Goal: Task Accomplishment & Management: Manage account settings

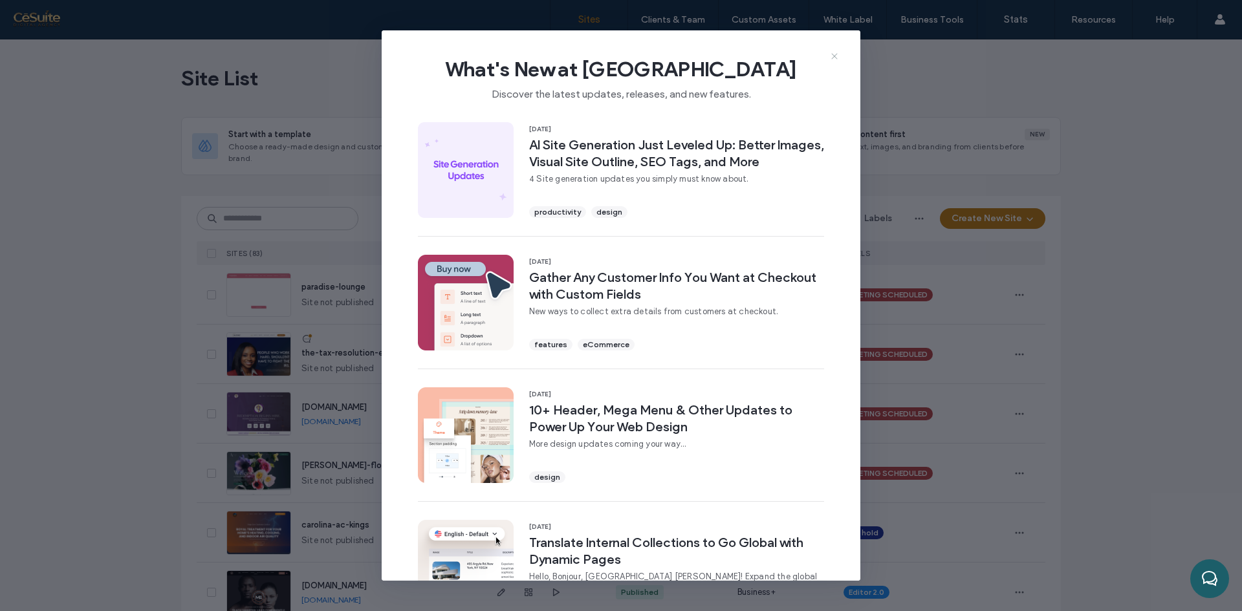
click at [834, 58] on icon at bounding box center [834, 56] width 10 height 10
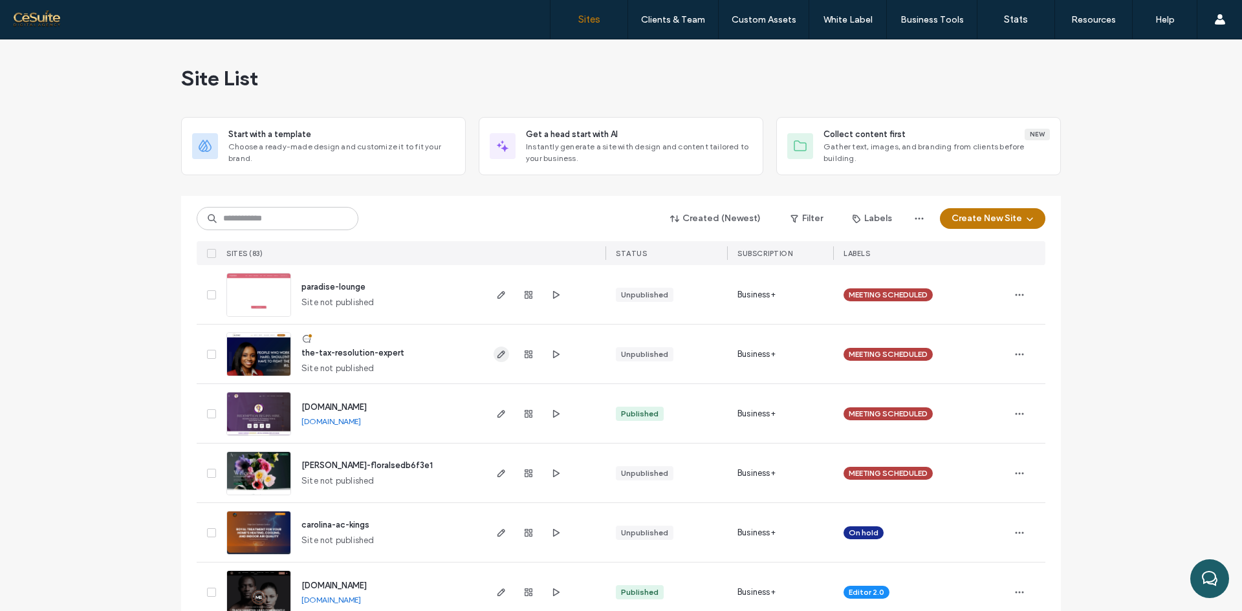
click at [497, 354] on use "button" at bounding box center [501, 355] width 8 height 8
click at [550, 354] on icon "button" at bounding box center [555, 354] width 10 height 10
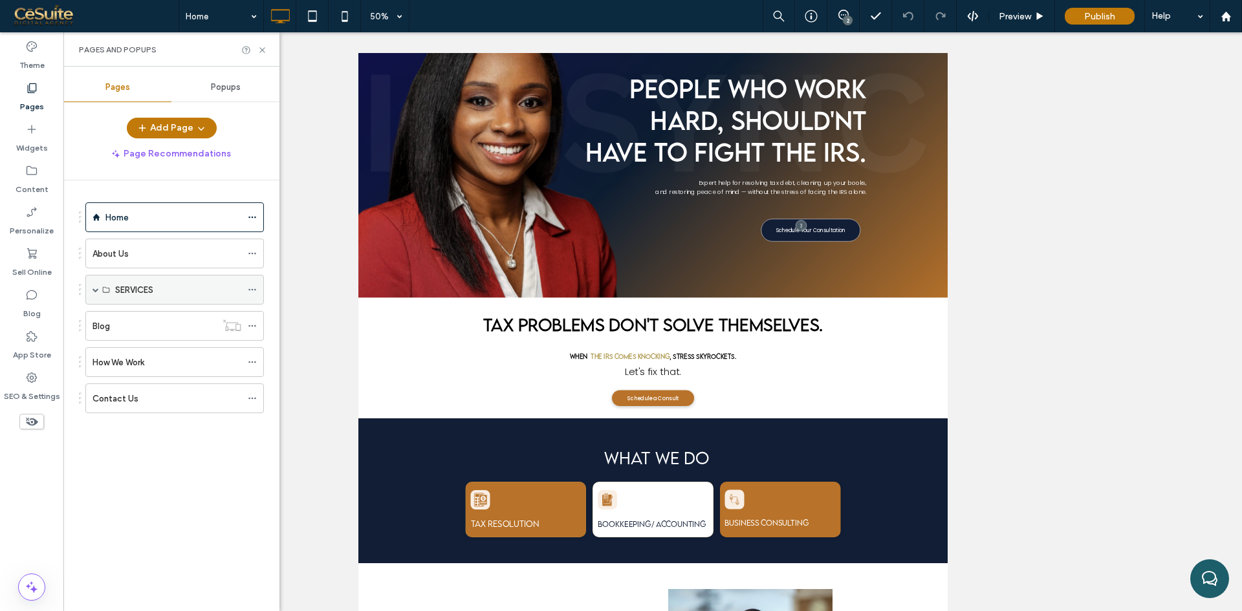
click at [87, 287] on div "SERVICES" at bounding box center [174, 290] width 179 height 30
click at [96, 288] on span at bounding box center [95, 290] width 6 height 6
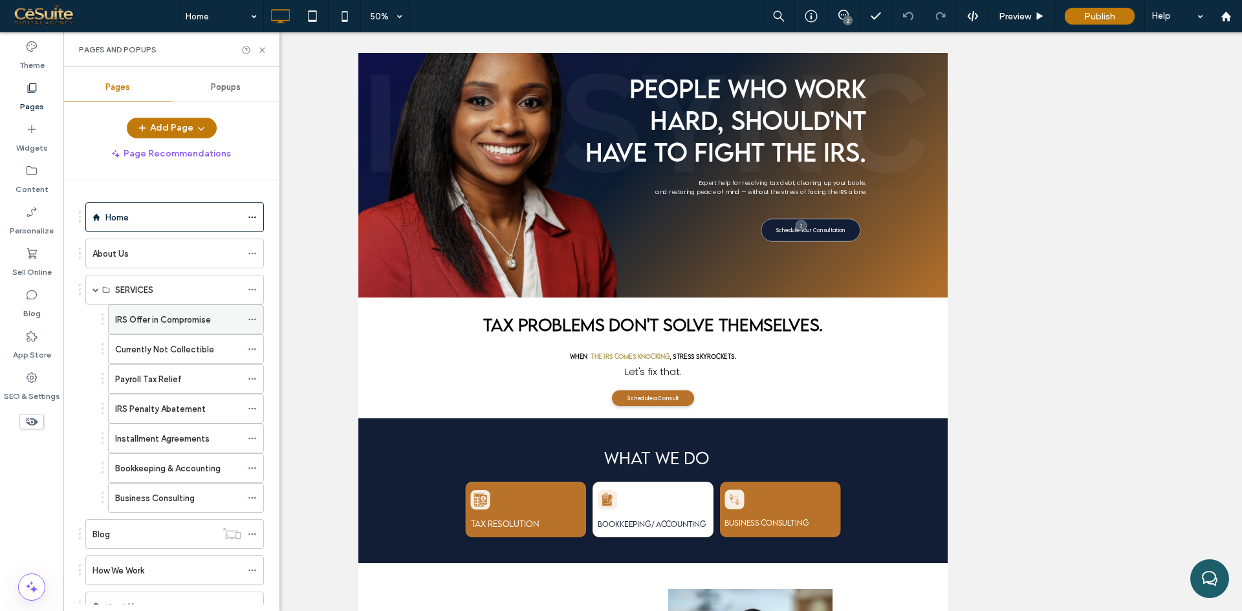
click at [131, 320] on label "IRS Offer in Compromise" at bounding box center [163, 320] width 96 height 23
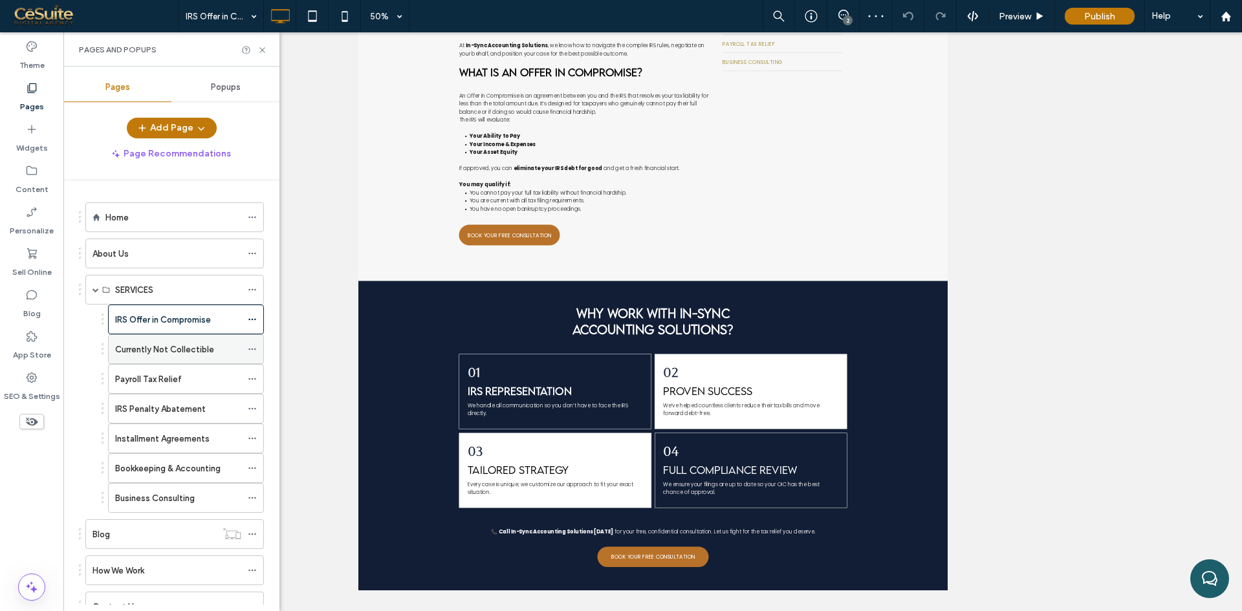
click at [157, 363] on div "Currently Not Collectible" at bounding box center [178, 349] width 126 height 28
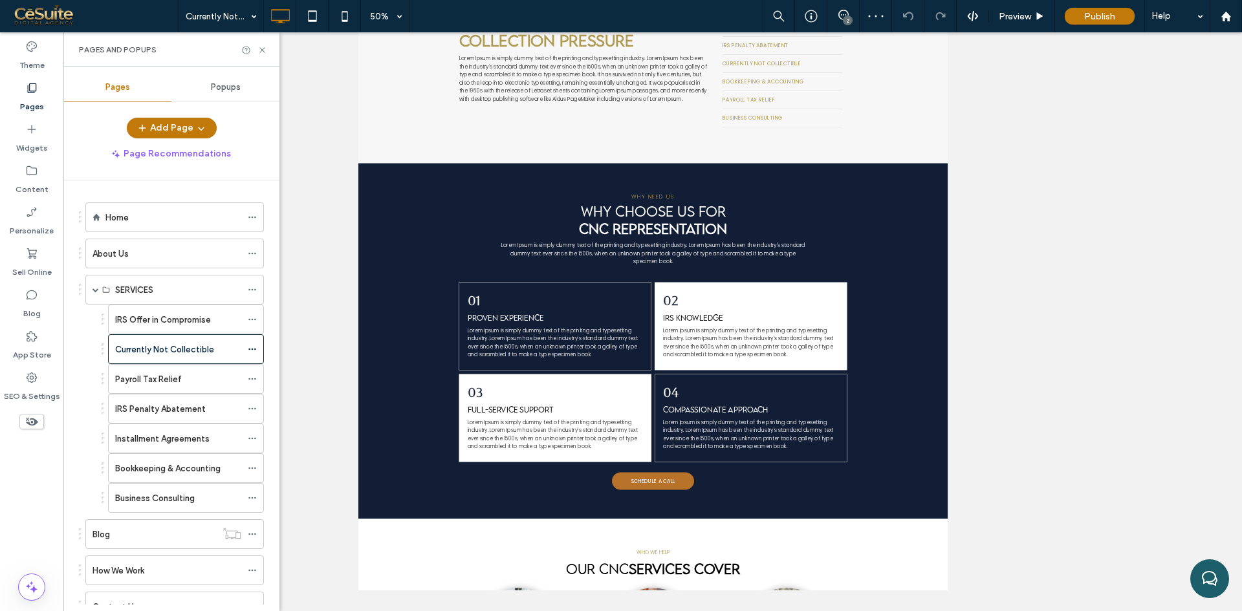
scroll to position [946, 0]
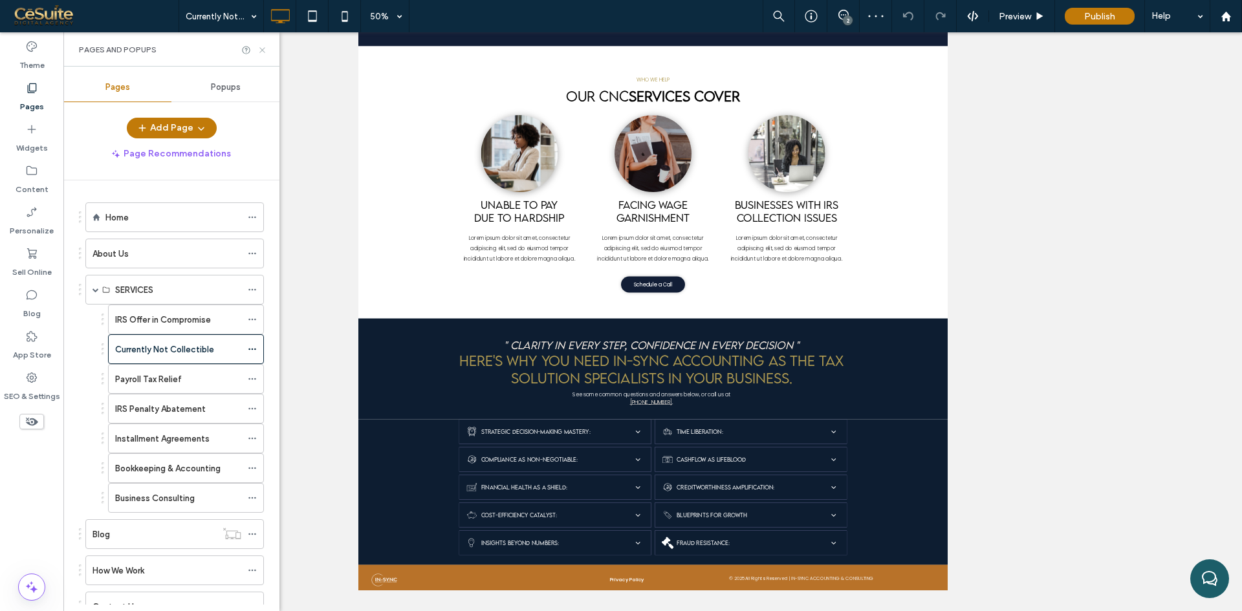
click at [262, 52] on icon at bounding box center [262, 50] width 10 height 10
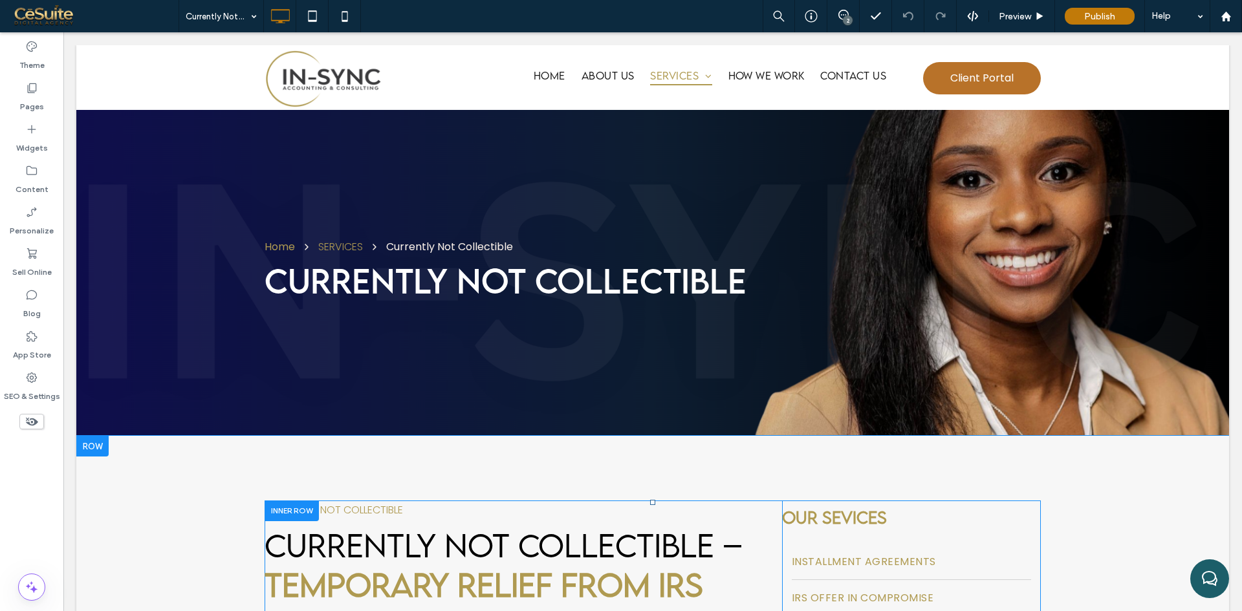
scroll to position [431, 0]
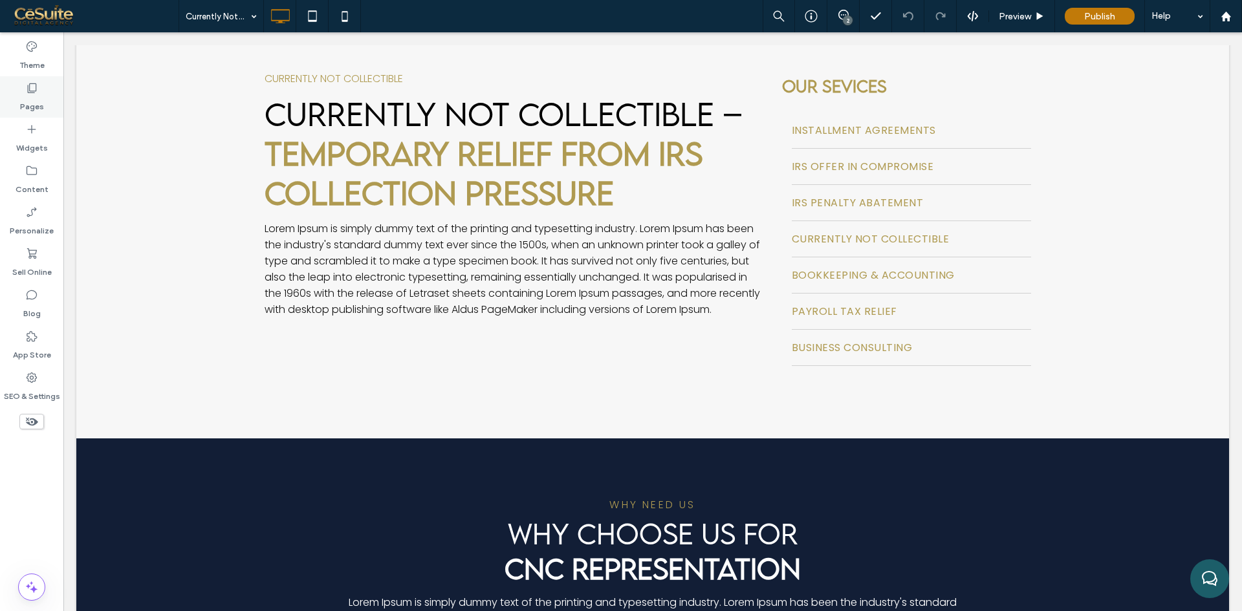
click at [35, 85] on icon at bounding box center [31, 88] width 13 height 13
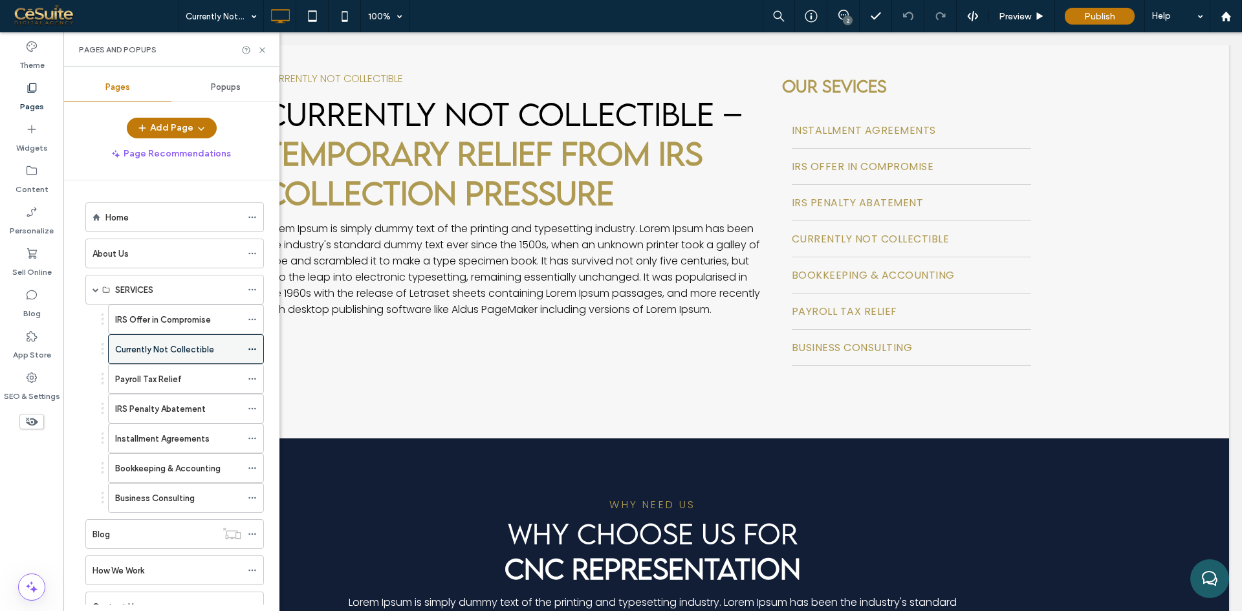
click at [157, 336] on div "Currently Not Collectible" at bounding box center [178, 349] width 126 height 28
click at [154, 328] on div at bounding box center [621, 305] width 1242 height 611
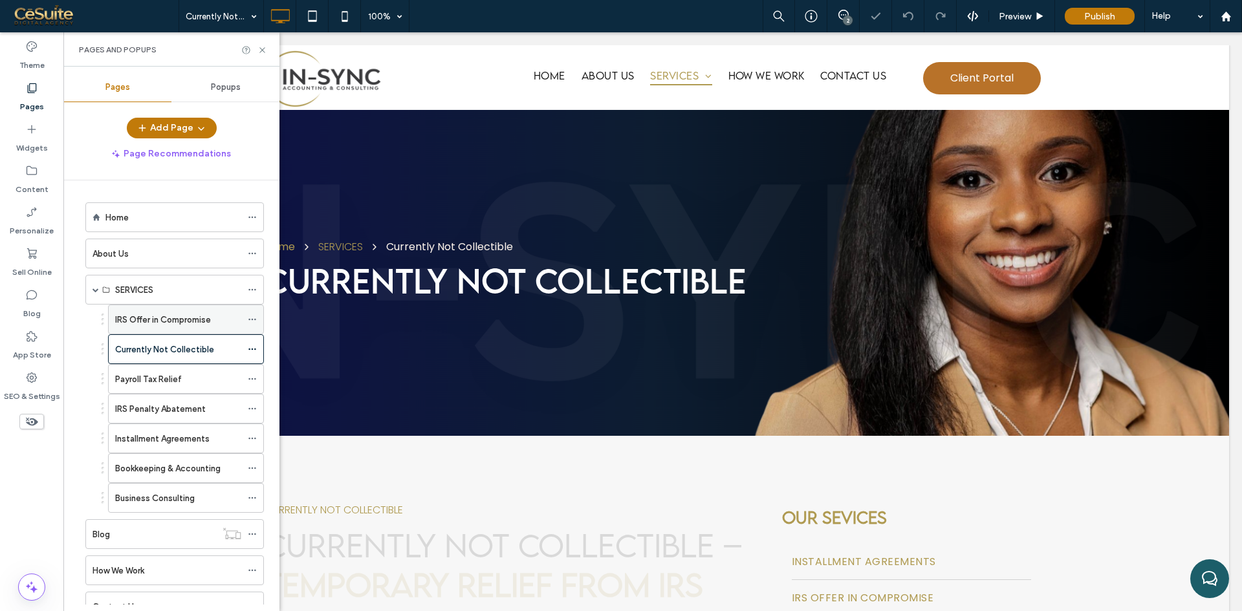
scroll to position [0, 0]
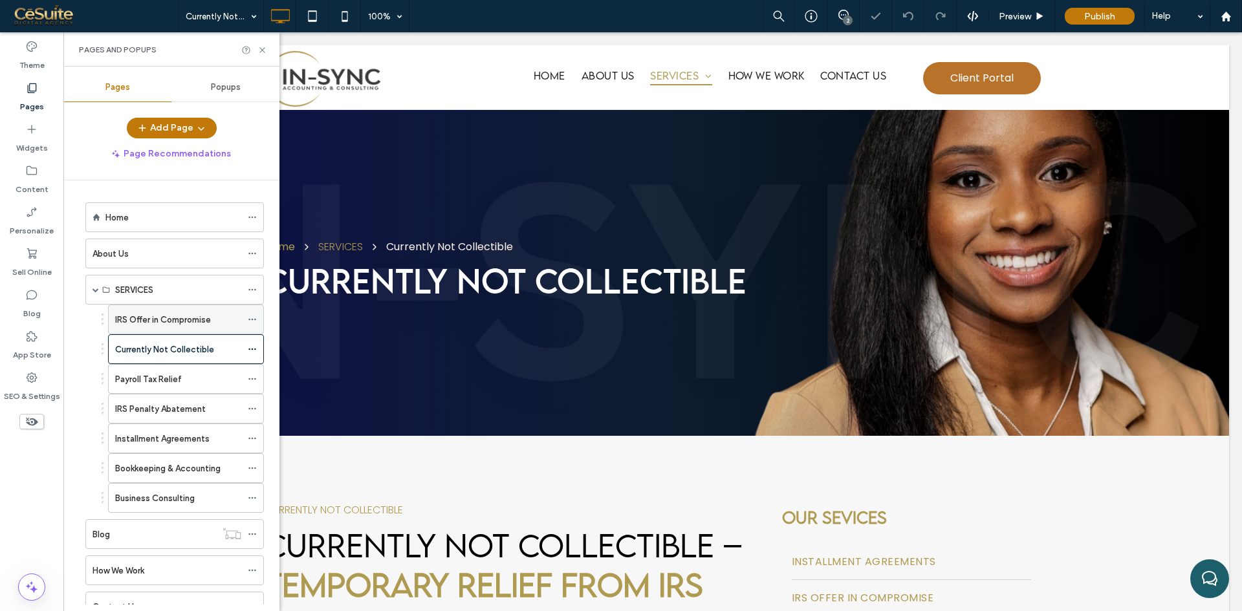
click at [190, 318] on label "IRS Offer in Compromise" at bounding box center [163, 320] width 96 height 23
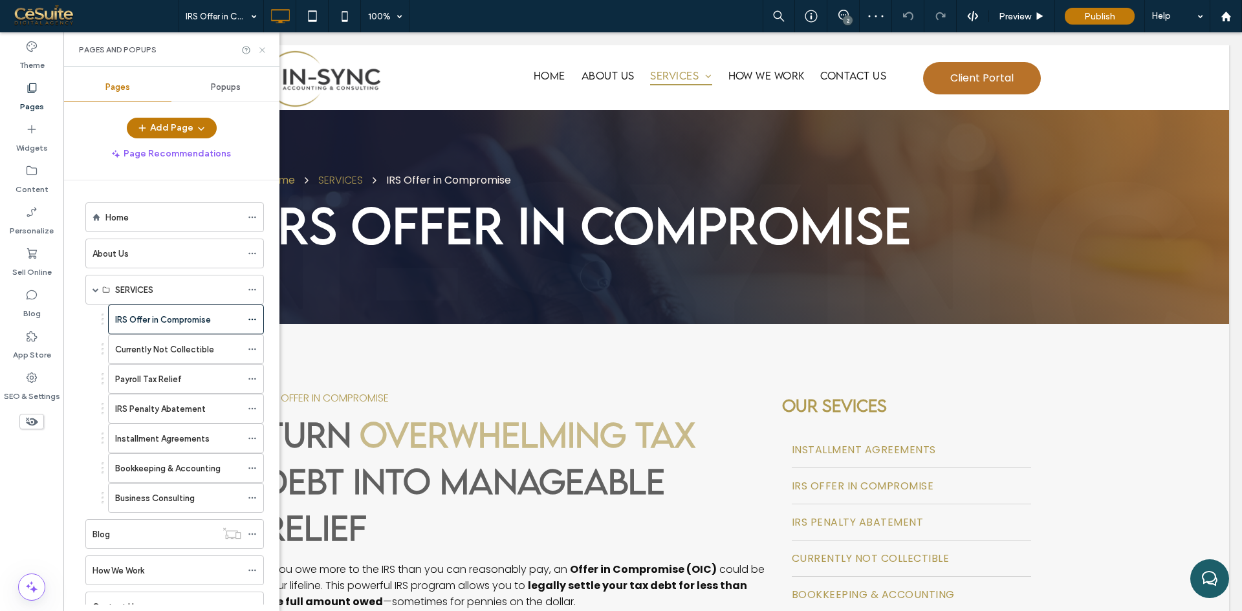
click at [265, 47] on icon at bounding box center [262, 50] width 10 height 10
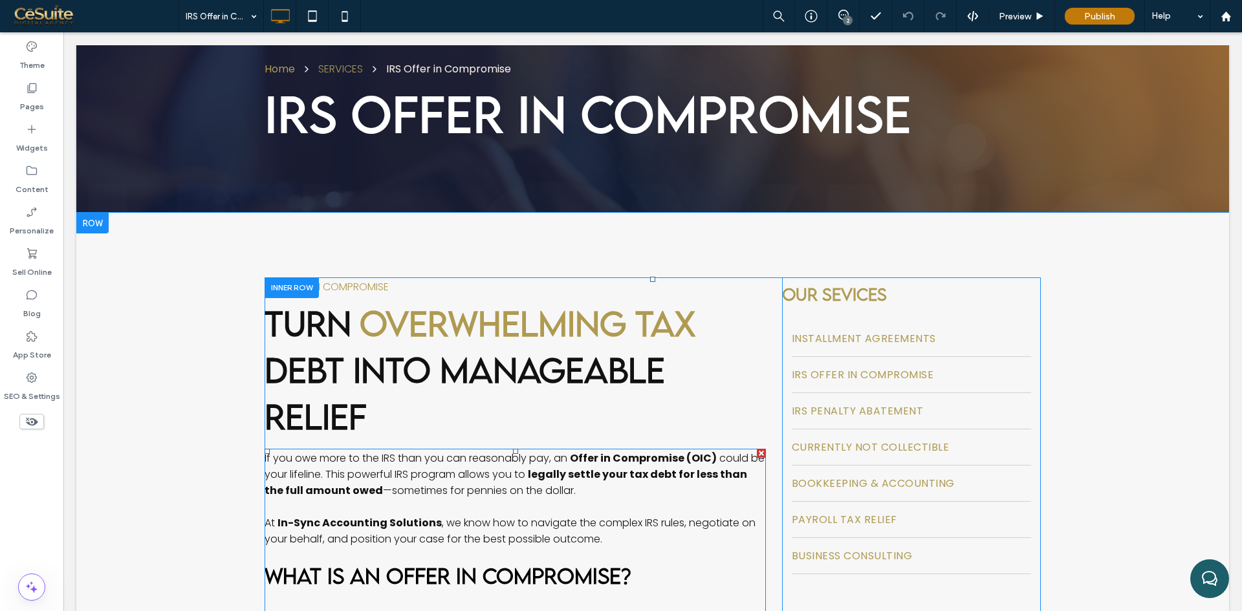
scroll to position [111, 0]
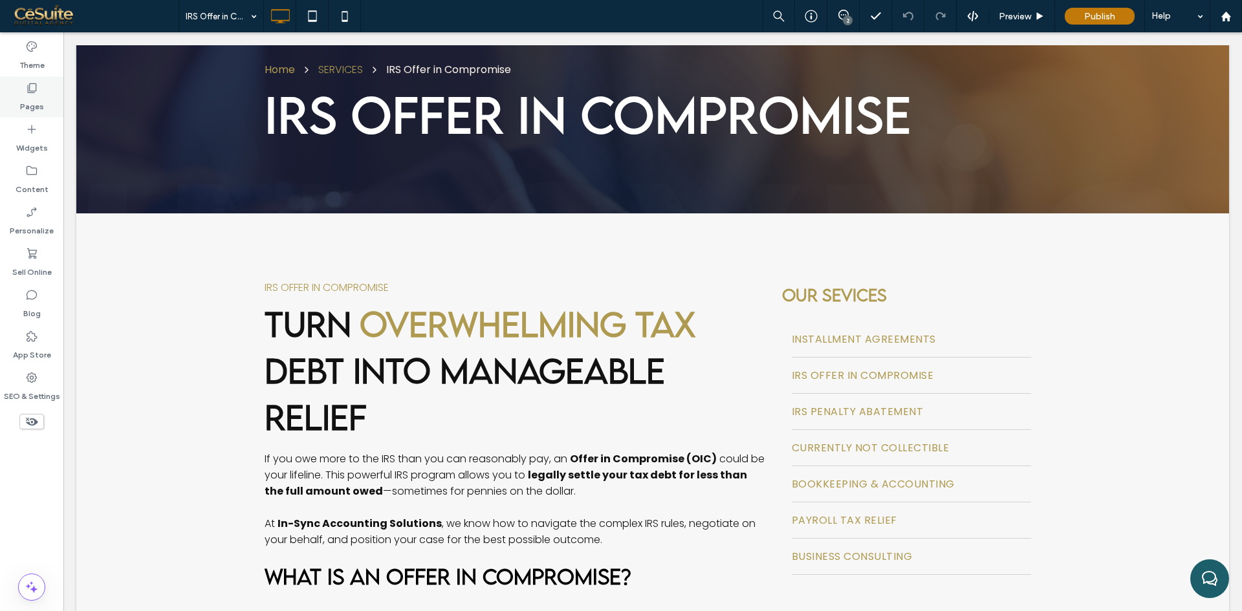
click at [47, 98] on div "Pages" at bounding box center [31, 96] width 63 height 41
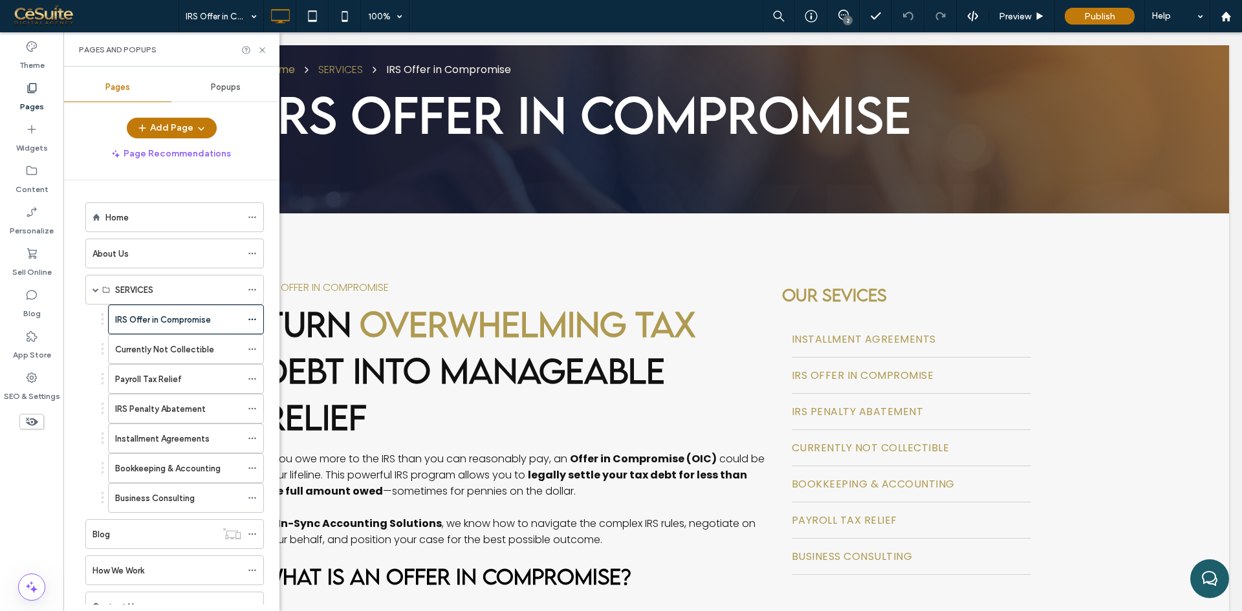
drag, startPoint x: 153, startPoint y: 337, endPoint x: 163, endPoint y: 365, distance: 29.5
click at [154, 337] on div "Currently Not Collectible" at bounding box center [178, 349] width 126 height 28
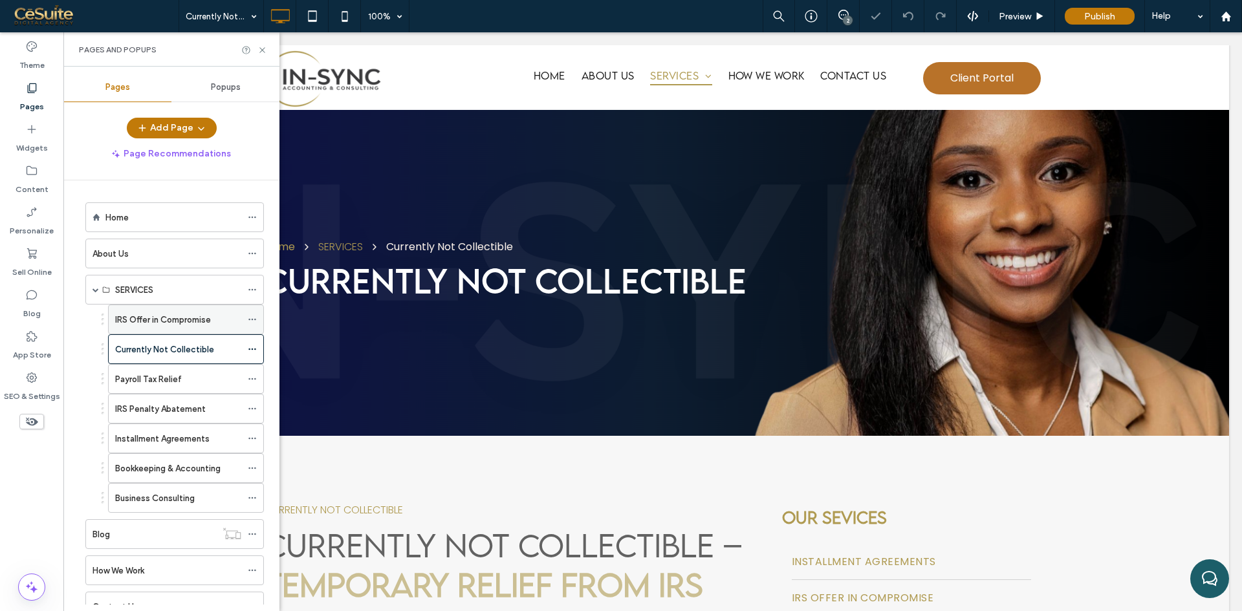
click at [151, 319] on label "IRS Offer in Compromise" at bounding box center [163, 320] width 96 height 23
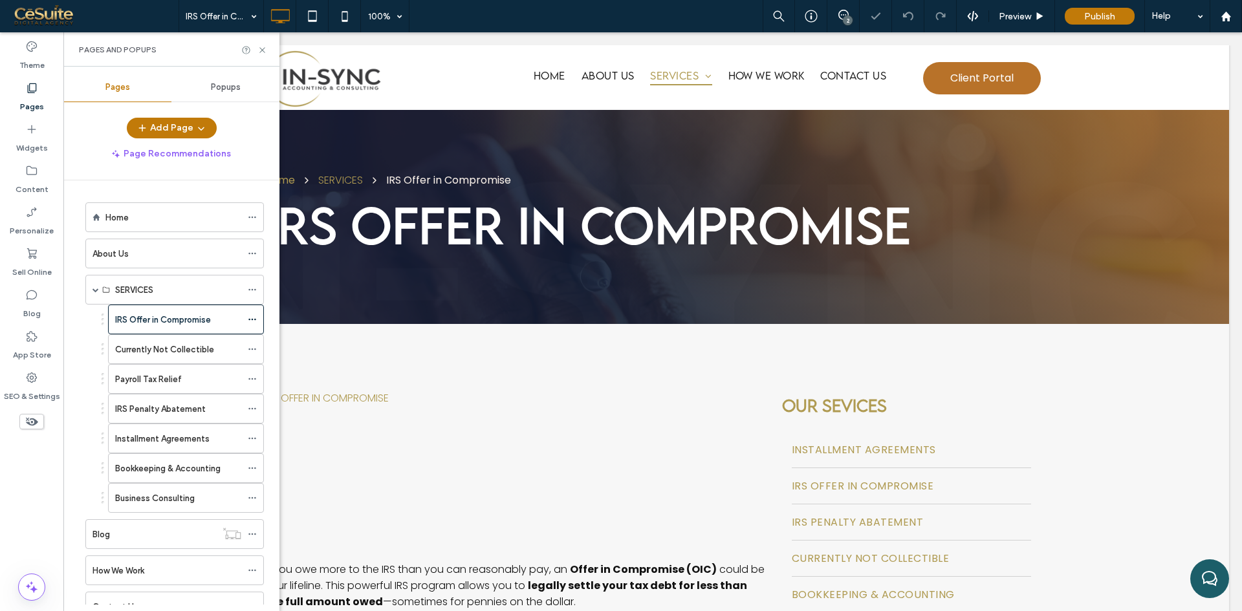
click at [164, 435] on div at bounding box center [621, 305] width 1242 height 611
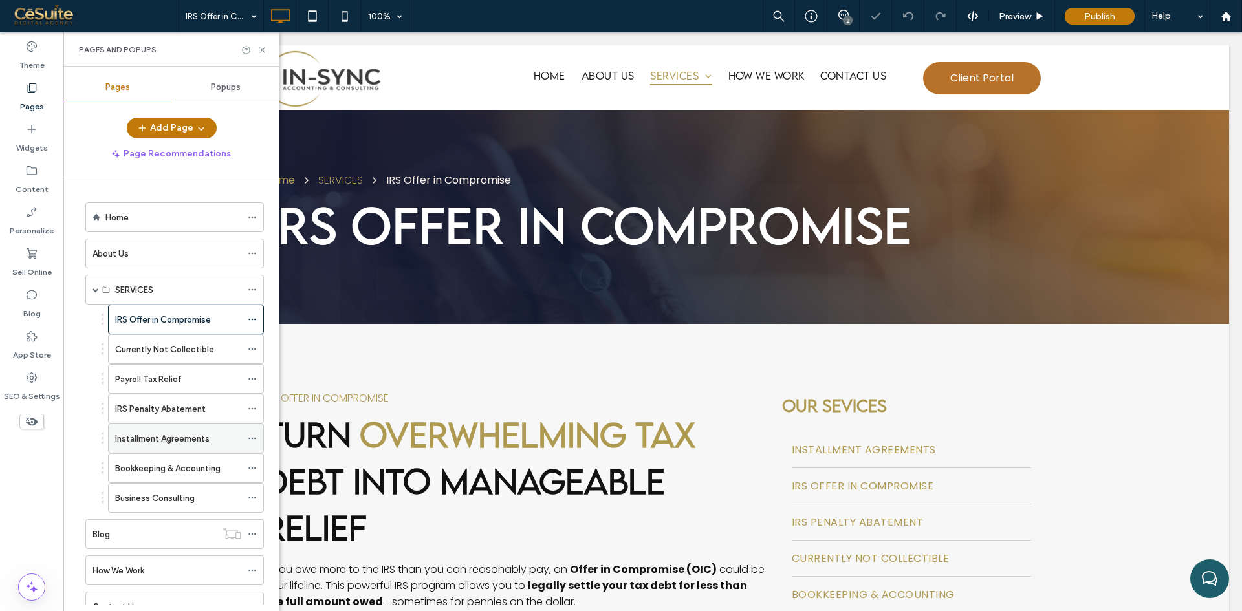
click at [180, 428] on div "Installment Agreements" at bounding box center [178, 438] width 126 height 28
click at [259, 48] on icon at bounding box center [262, 50] width 10 height 10
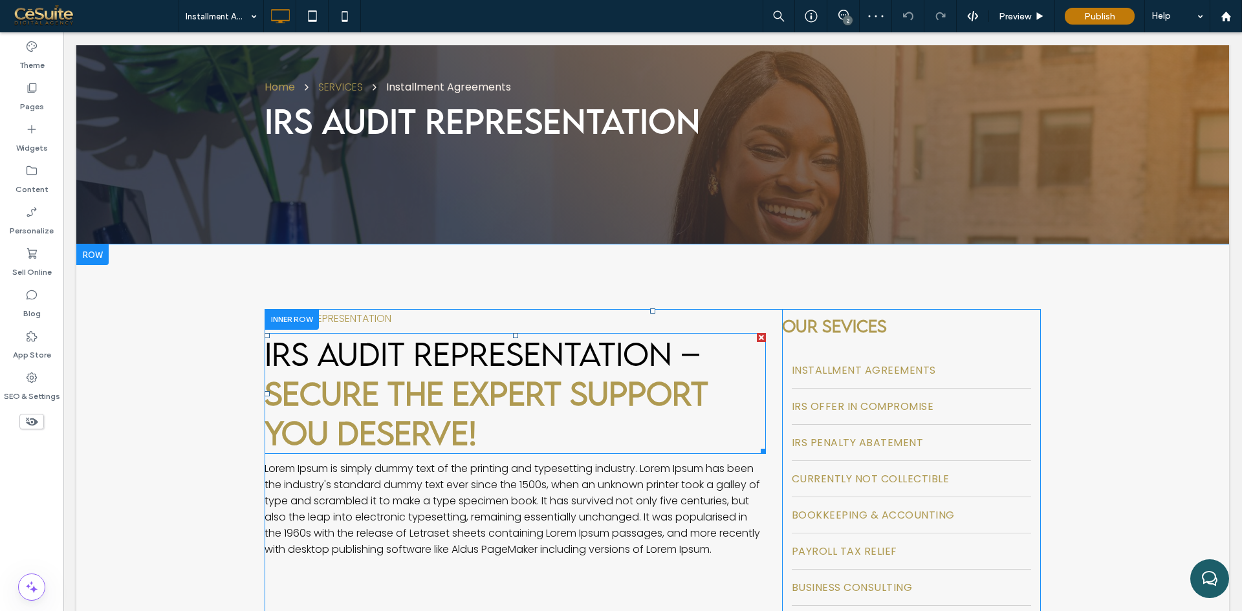
scroll to position [215, 0]
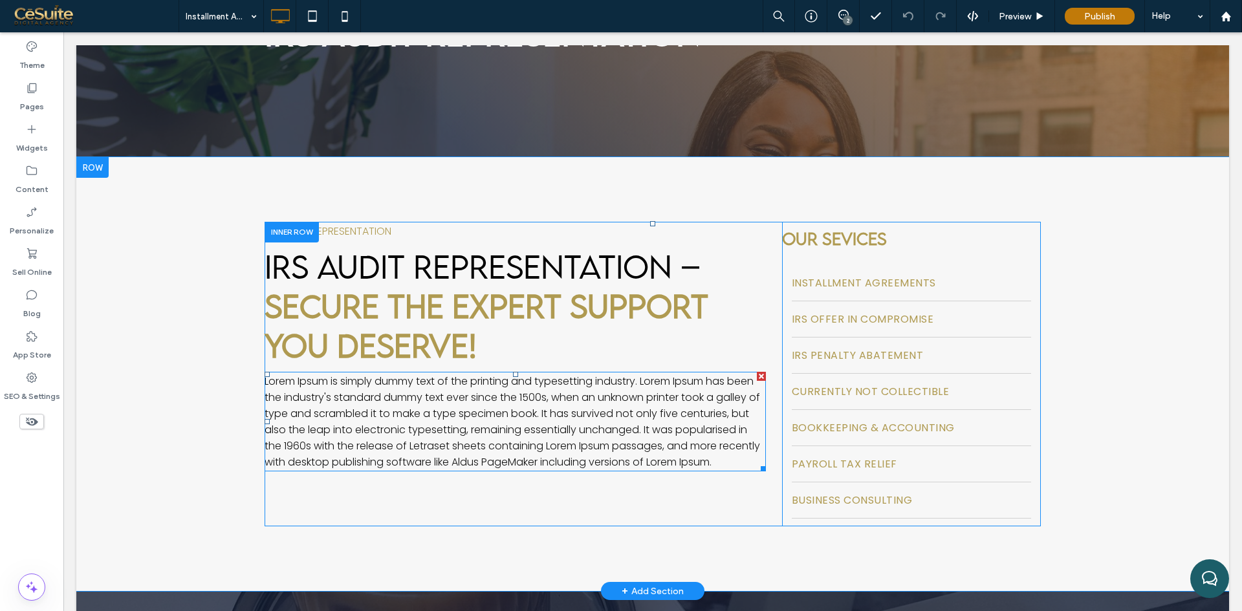
click at [432, 378] on span "Lorem Ipsum is simply dummy text of the printing and typesetting industry. Lore…" at bounding box center [512, 422] width 495 height 96
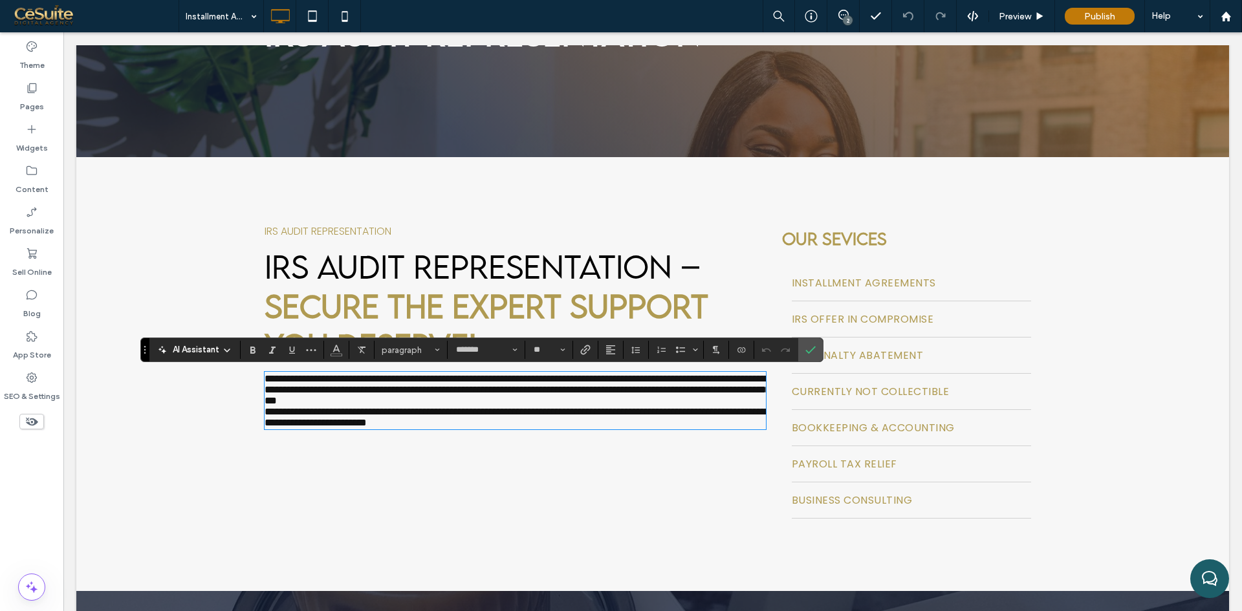
scroll to position [0, 0]
drag, startPoint x: 815, startPoint y: 340, endPoint x: 716, endPoint y: 331, distance: 99.4
click at [815, 340] on span "Confirm" at bounding box center [810, 350] width 10 height 22
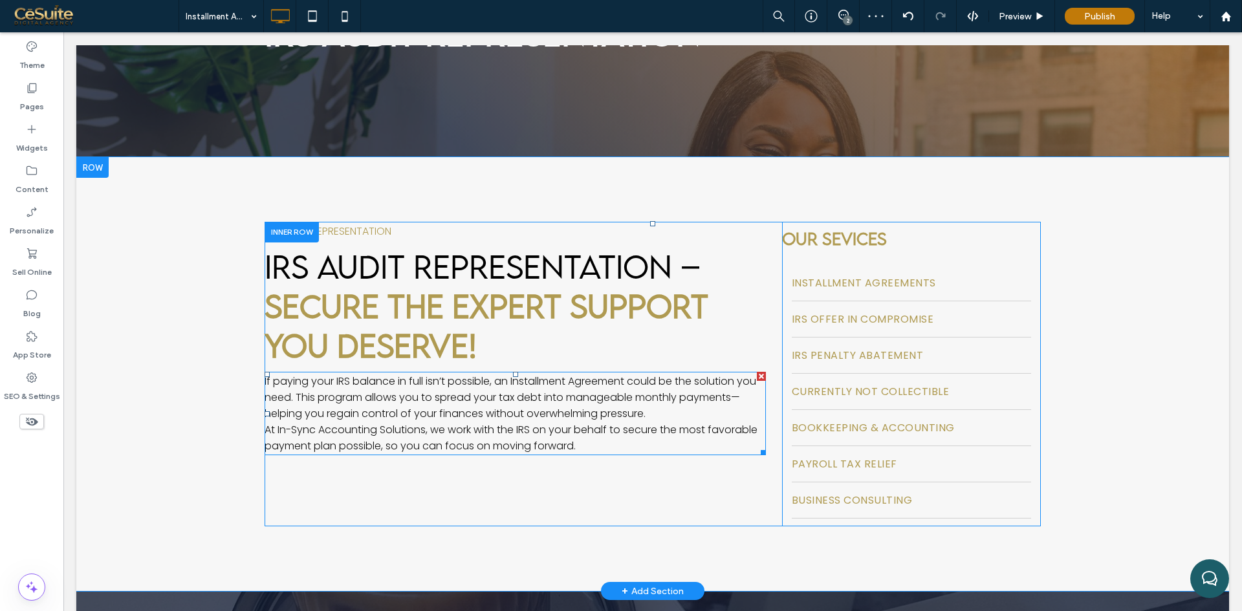
click at [649, 410] on p "If paying your IRS balance in full isn’t possible, an Installment Agreement cou…" at bounding box center [515, 397] width 501 height 49
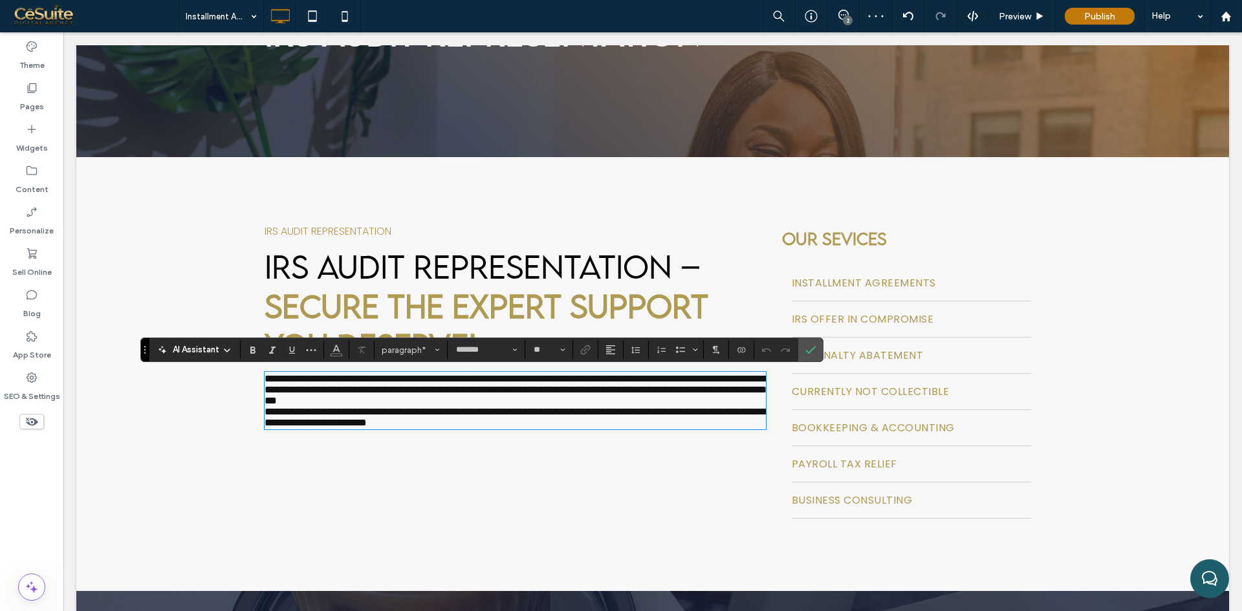
click at [651, 406] on p "**********" at bounding box center [515, 389] width 501 height 33
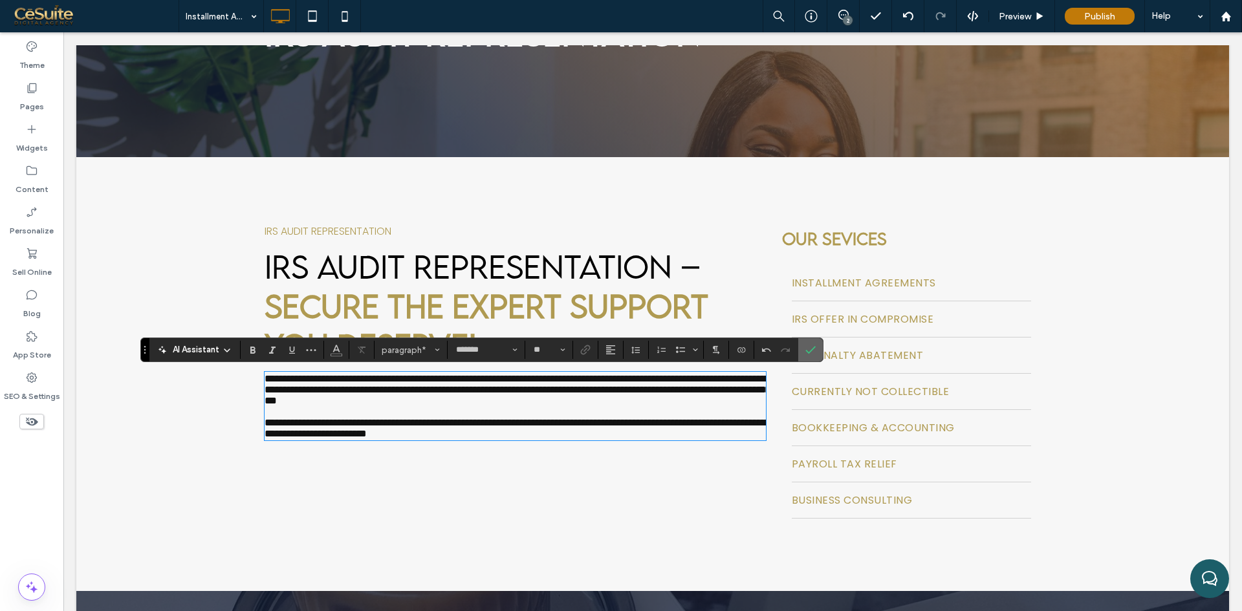
drag, startPoint x: 812, startPoint y: 346, endPoint x: 609, endPoint y: 305, distance: 206.6
click at [812, 346] on icon "Confirm" at bounding box center [810, 350] width 10 height 10
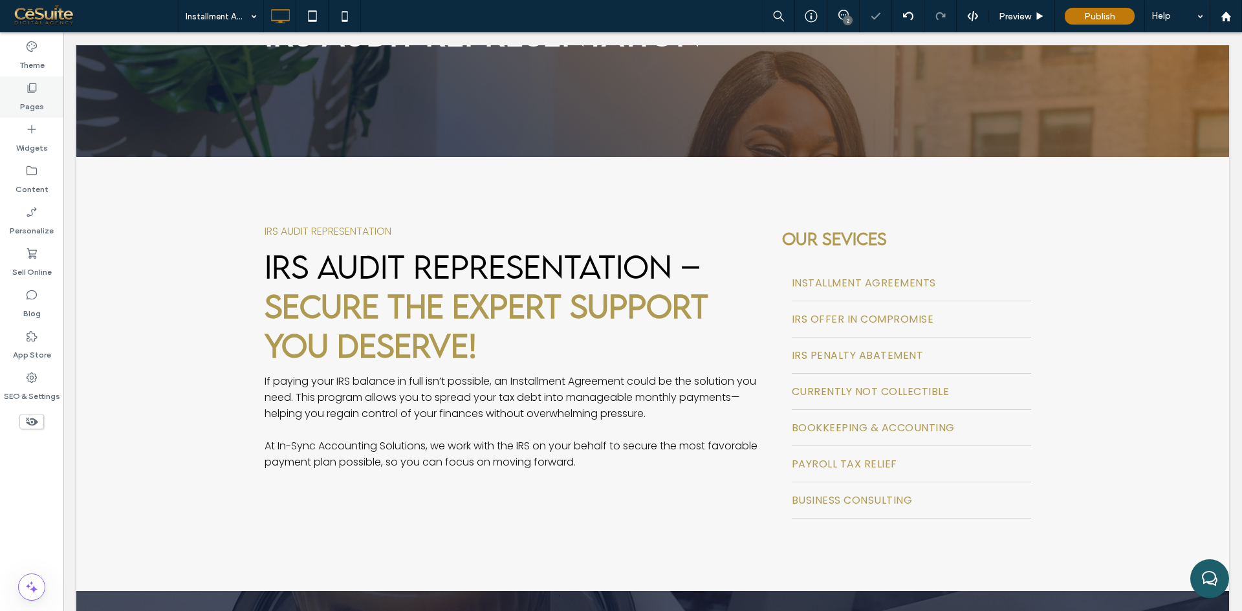
click at [38, 92] on div "Pages" at bounding box center [31, 96] width 63 height 41
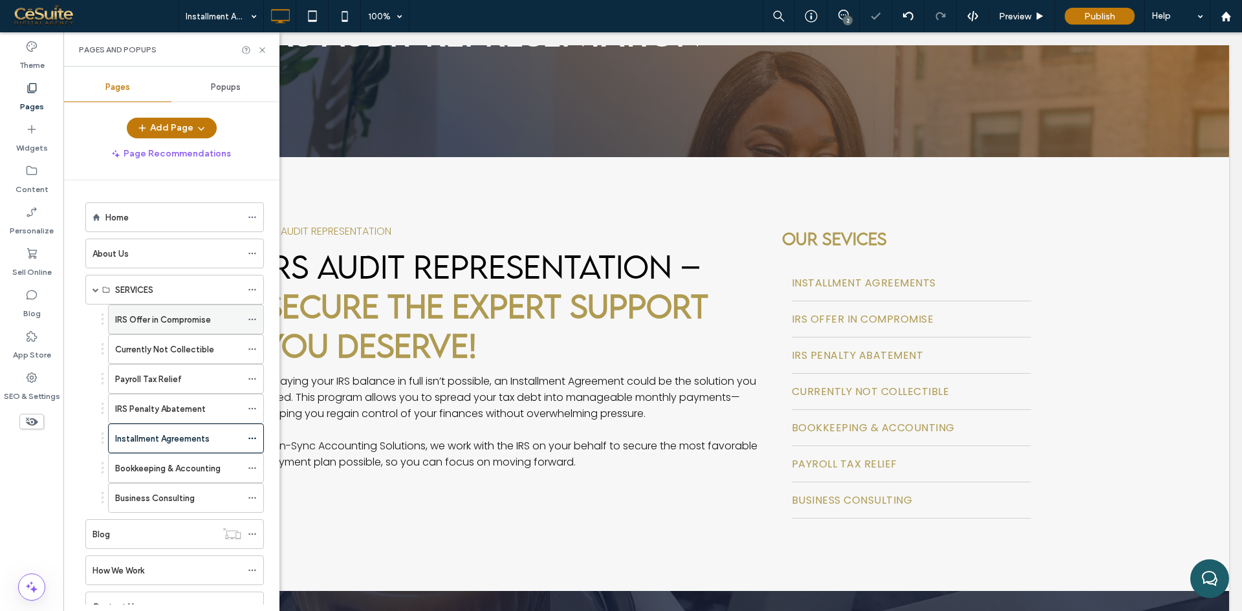
click at [148, 320] on label "IRS Offer in Compromise" at bounding box center [163, 320] width 96 height 23
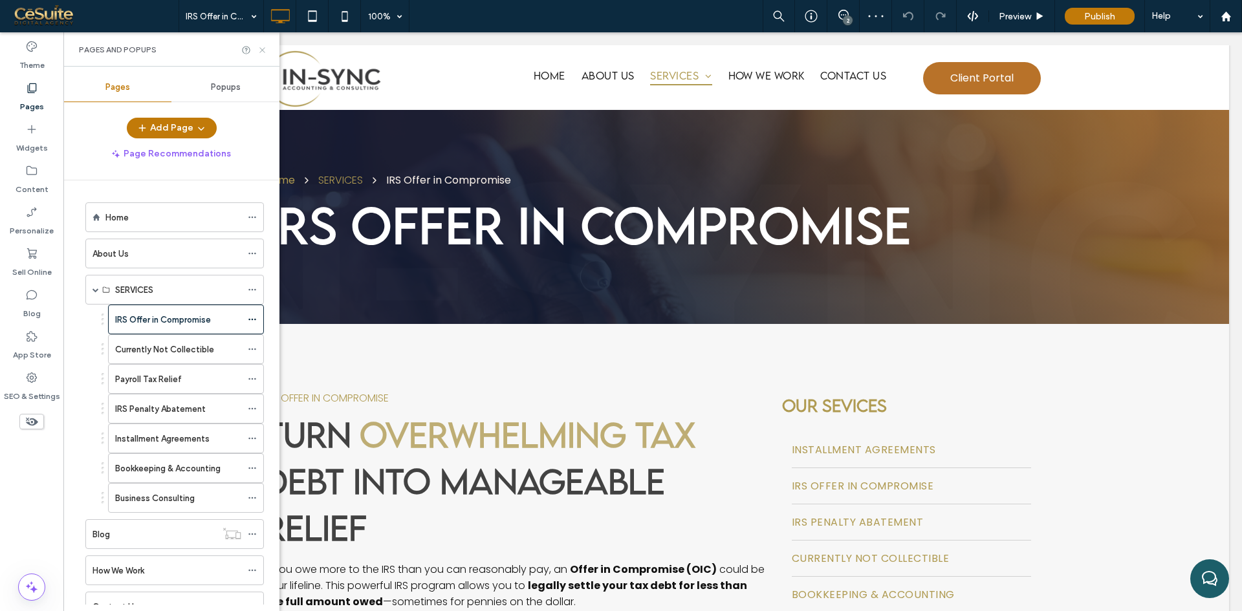
drag, startPoint x: 262, startPoint y: 50, endPoint x: 412, endPoint y: 486, distance: 460.5
click at [262, 50] on use at bounding box center [261, 49] width 5 height 5
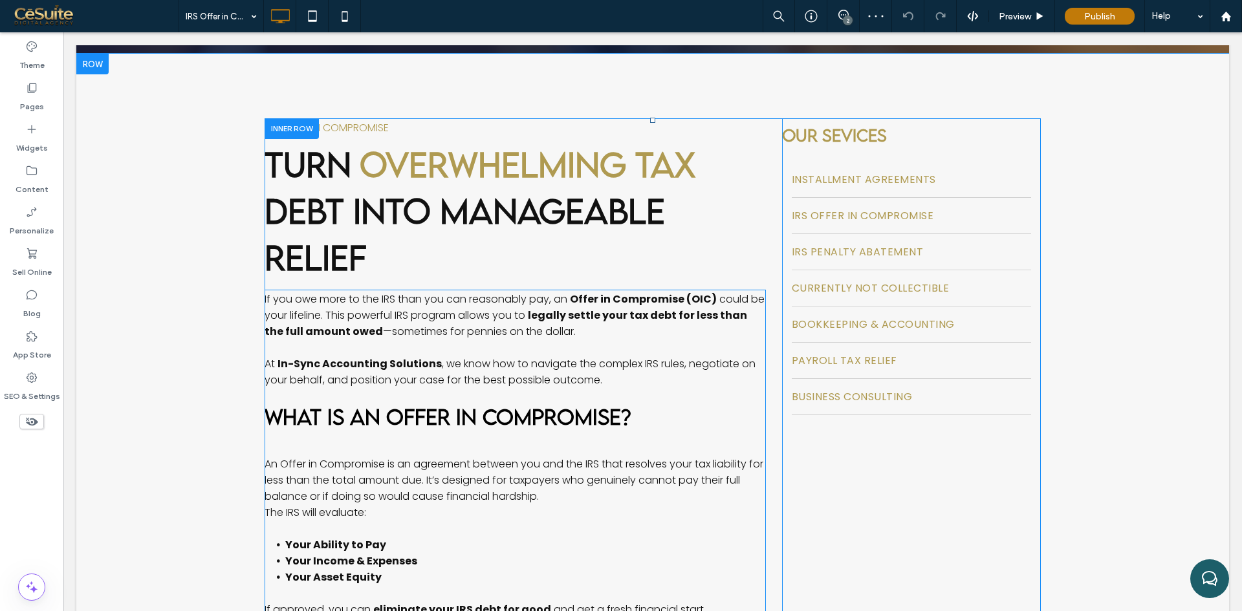
scroll to position [323, 0]
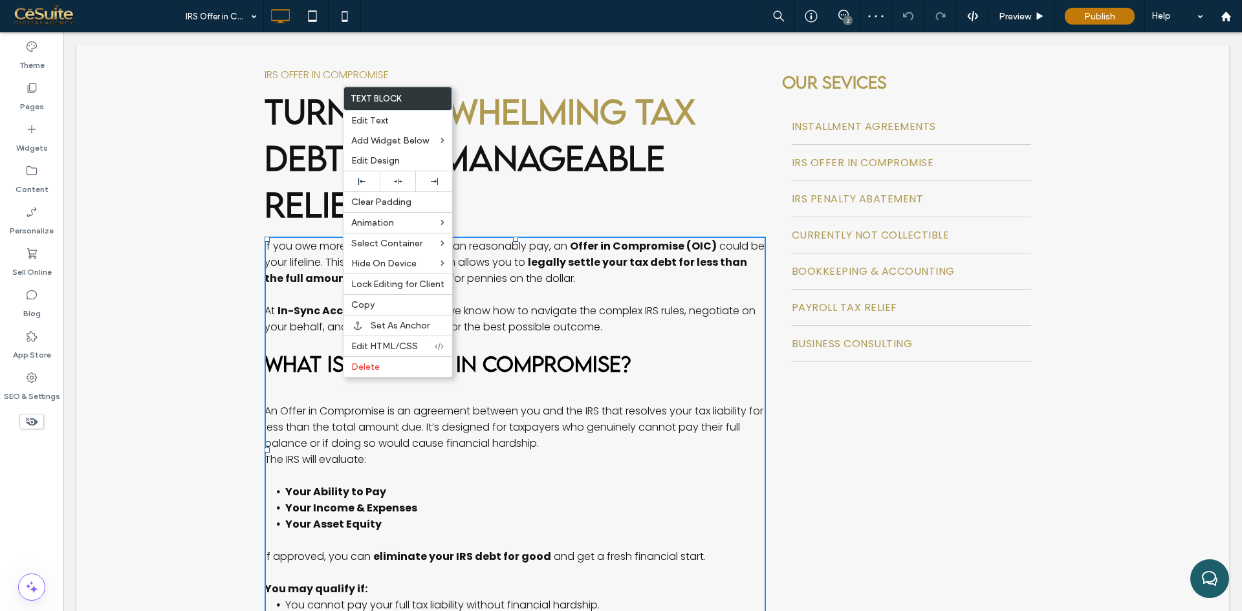
click at [214, 397] on div "IRS Offer in Compromise Turn Overwhelming Tax Debt Into Manageable Relief If yo…" at bounding box center [652, 391] width 1153 height 781
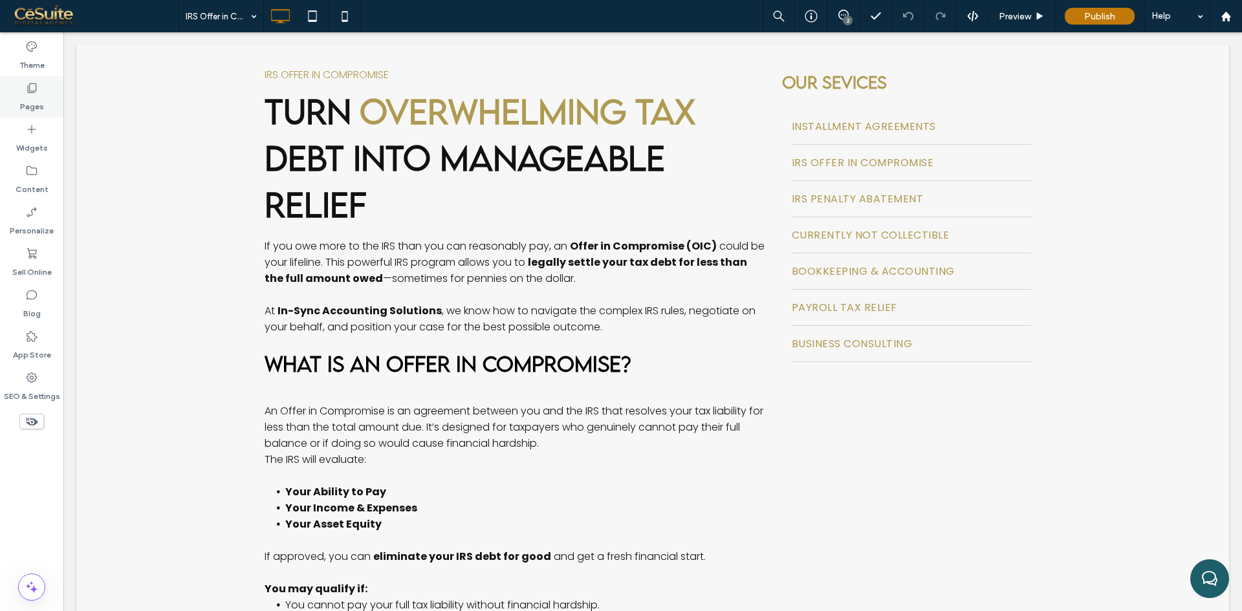
click at [36, 101] on label "Pages" at bounding box center [32, 103] width 24 height 18
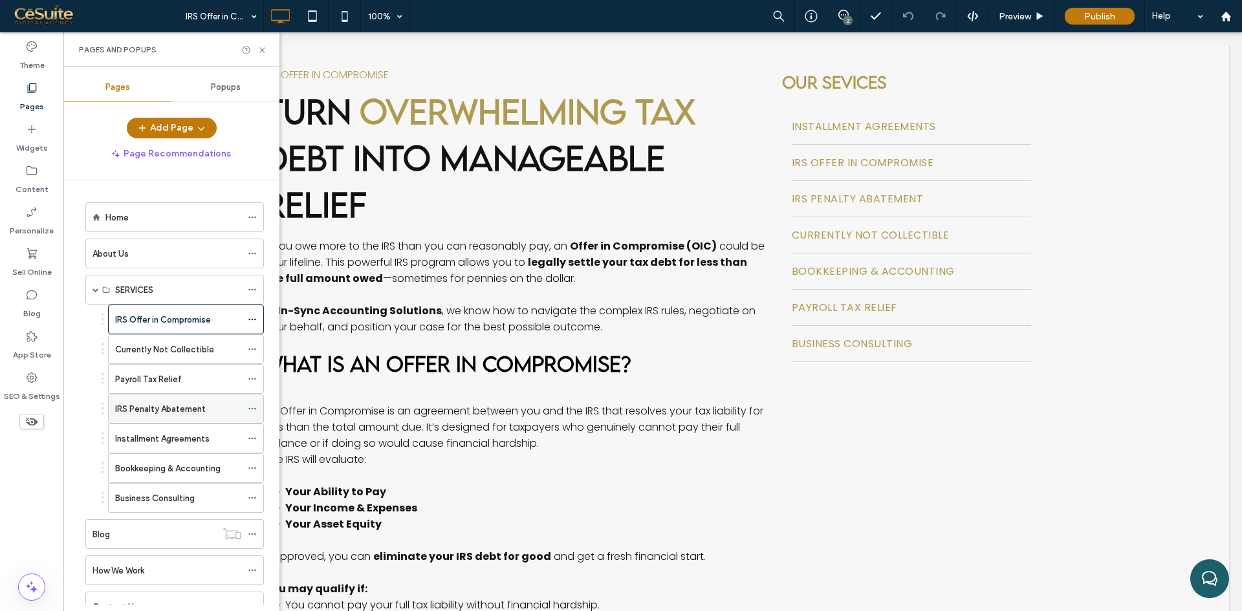
click at [145, 421] on div "IRS Penalty Abatement" at bounding box center [178, 409] width 126 height 28
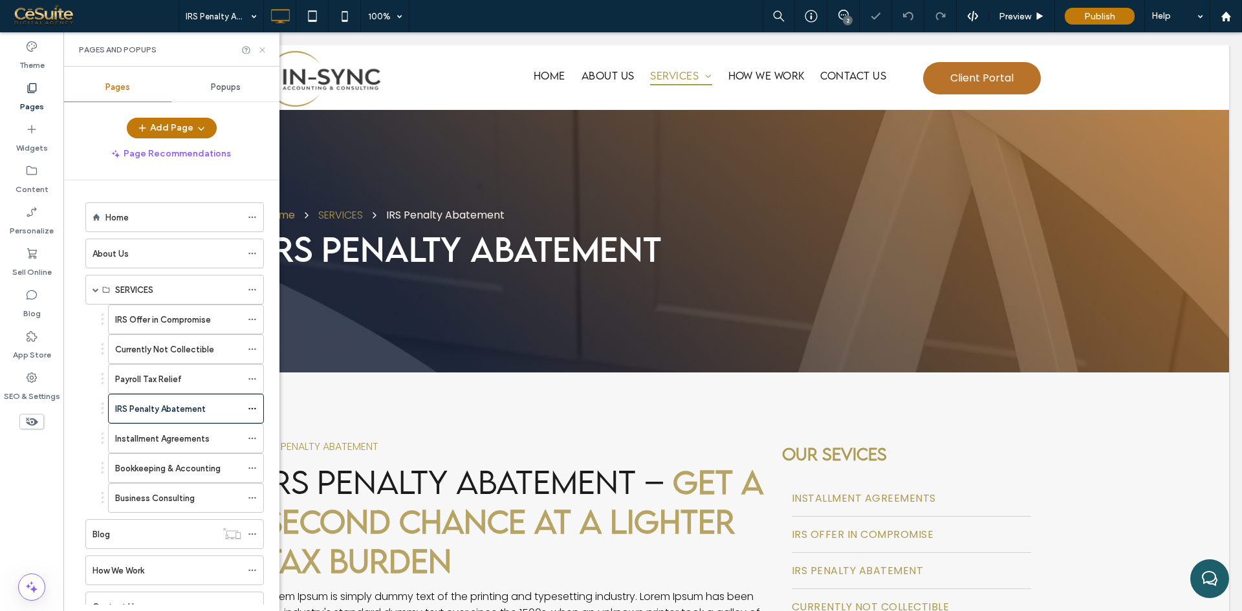
click at [261, 49] on use at bounding box center [261, 49] width 5 height 5
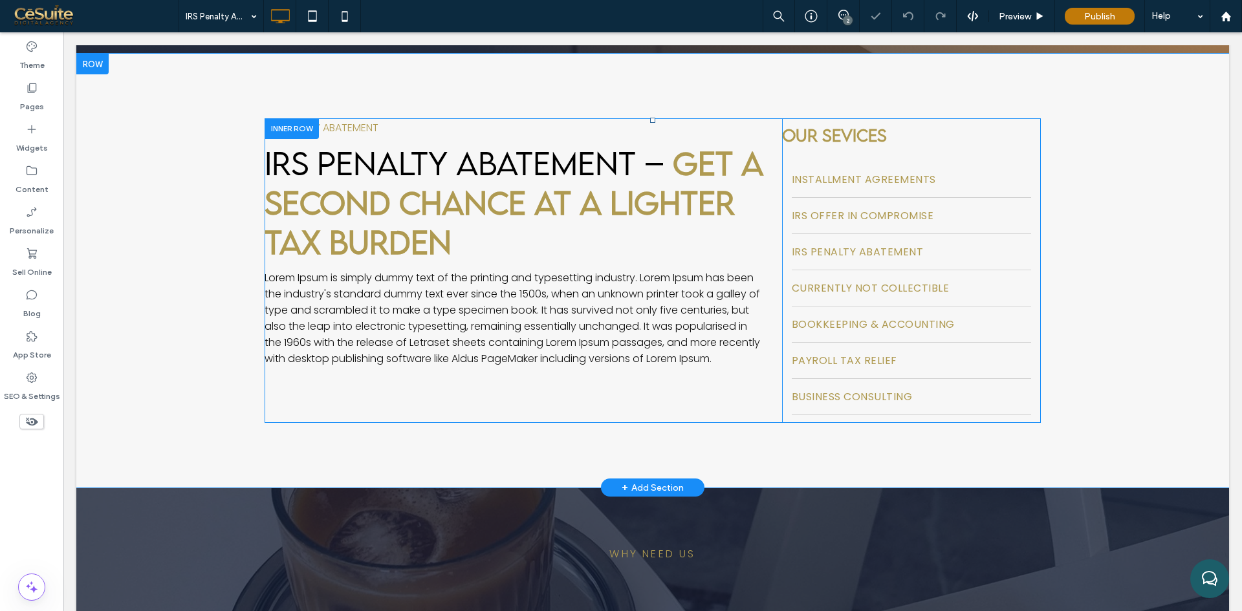
scroll to position [323, 0]
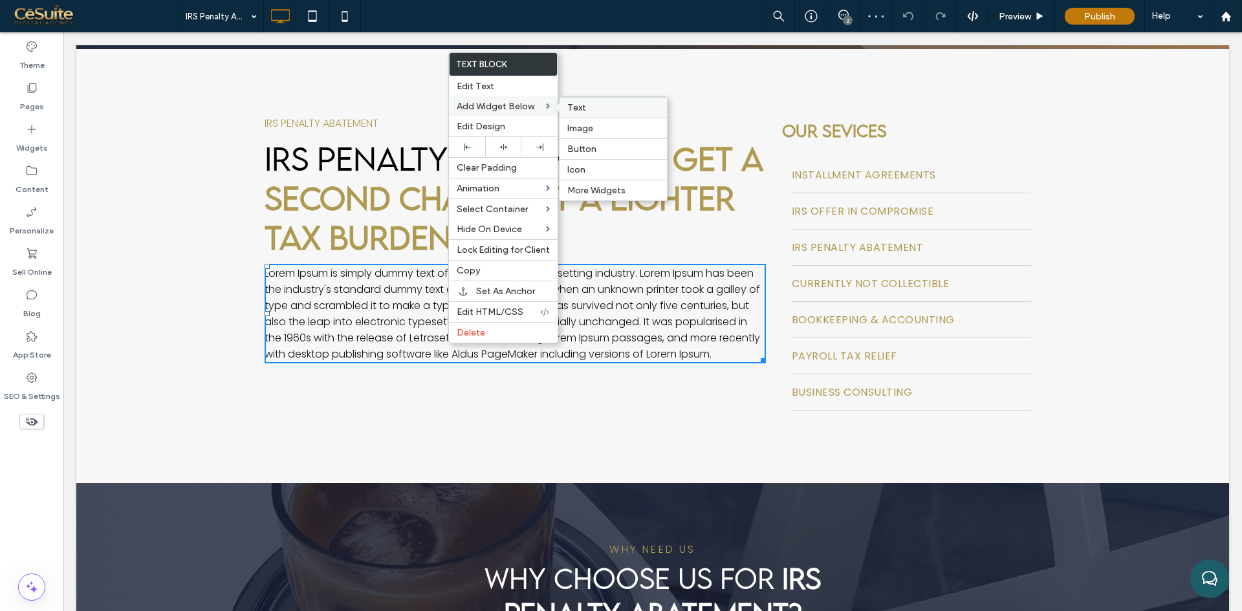
click at [589, 105] on label "Text" at bounding box center [613, 107] width 92 height 11
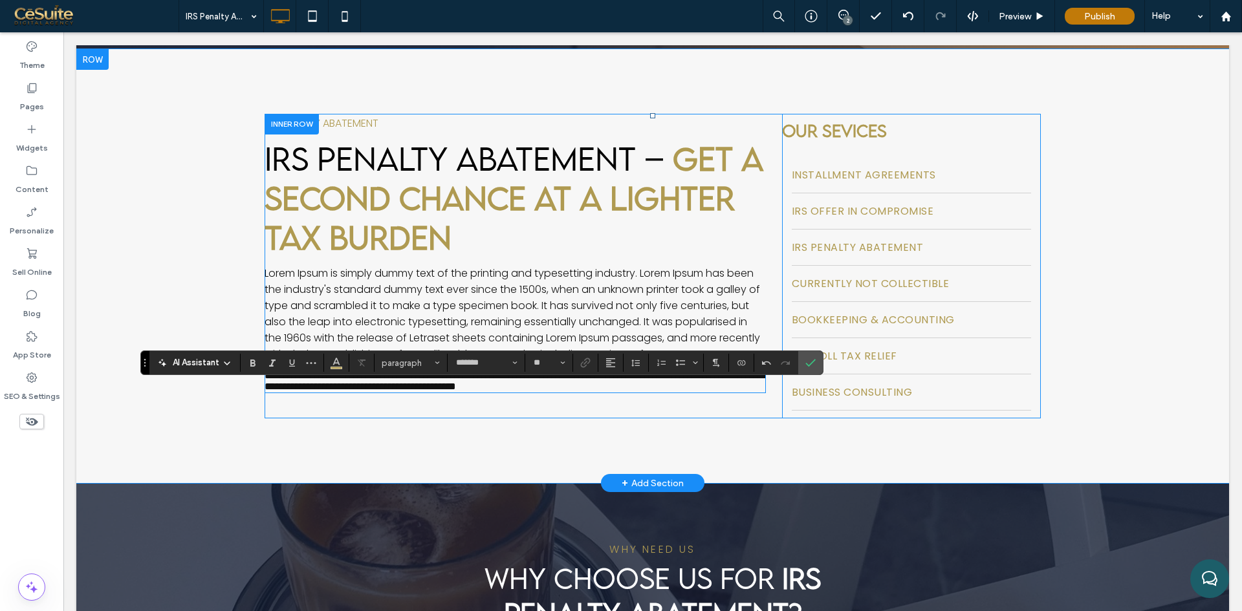
scroll to position [0, 0]
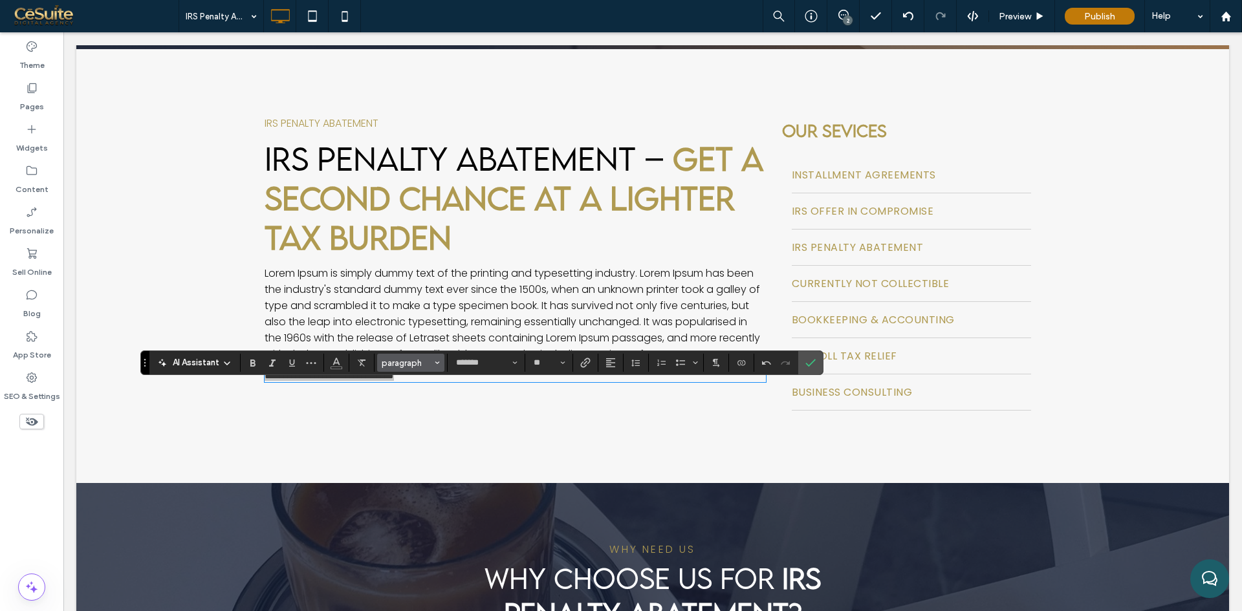
click at [413, 354] on button "paragraph" at bounding box center [410, 363] width 67 height 18
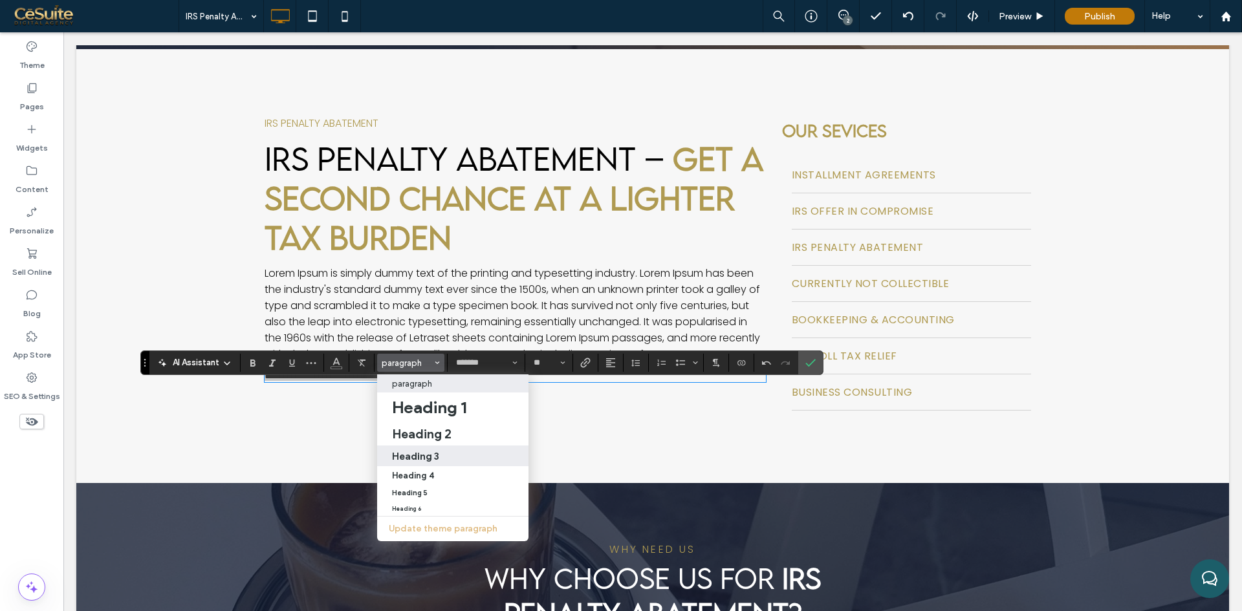
click at [426, 465] on label "Heading 3" at bounding box center [452, 456] width 151 height 21
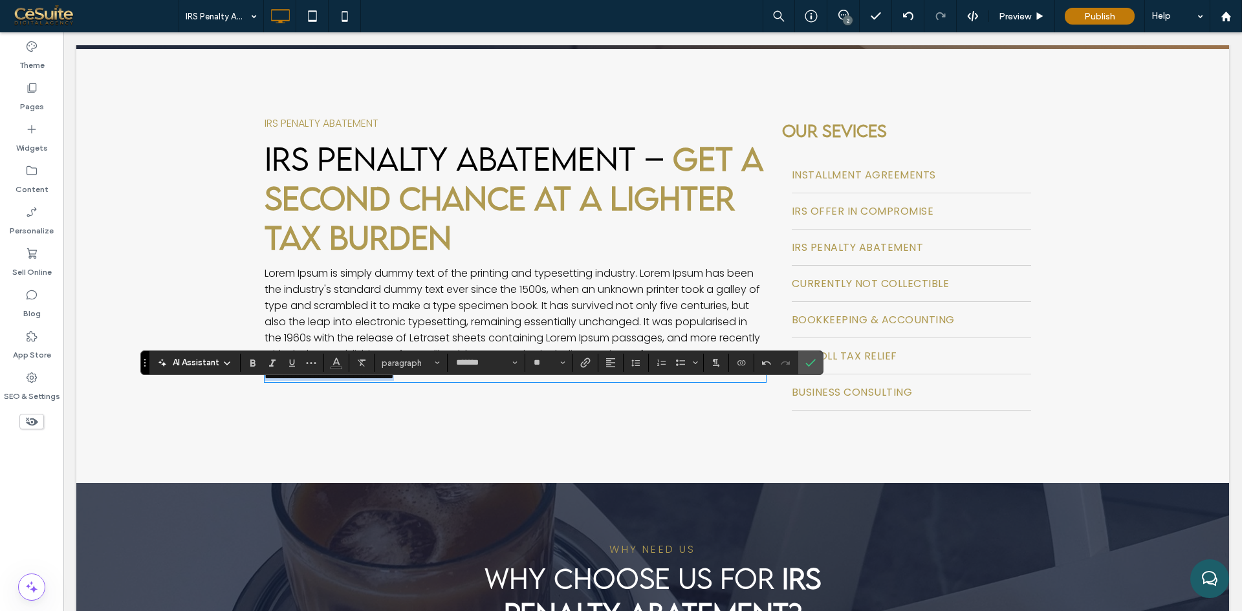
type input "**********"
type input "**"
drag, startPoint x: 257, startPoint y: 354, endPoint x: 254, endPoint y: 360, distance: 7.0
click at [257, 354] on label "Bold" at bounding box center [252, 363] width 19 height 18
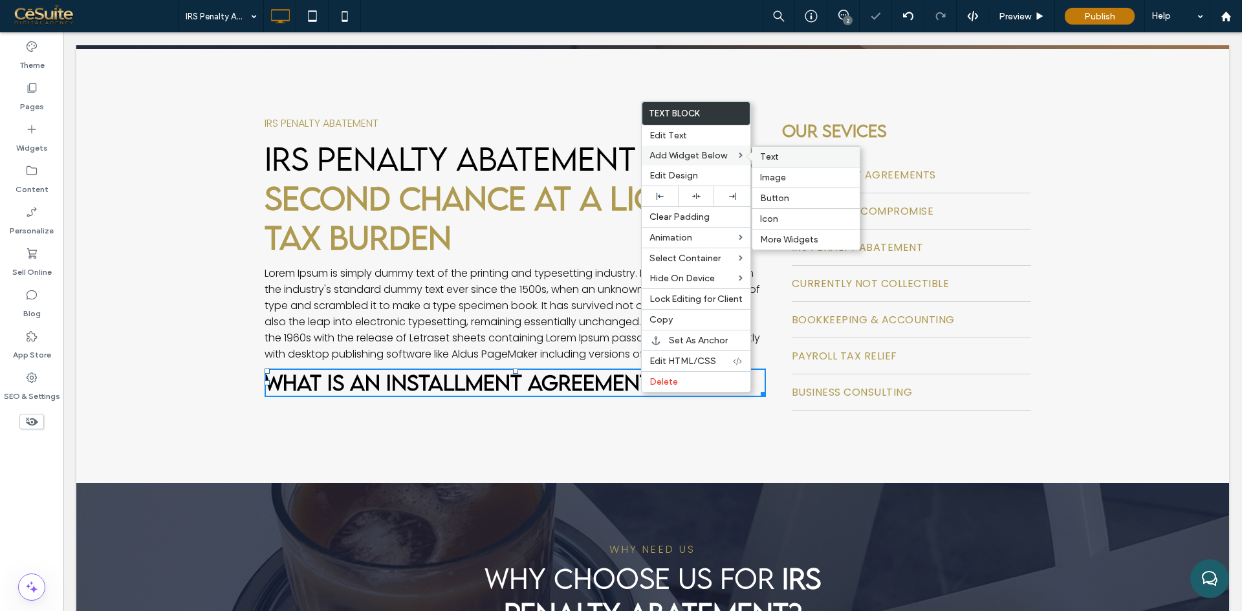
click at [765, 158] on span "Text" at bounding box center [769, 156] width 19 height 11
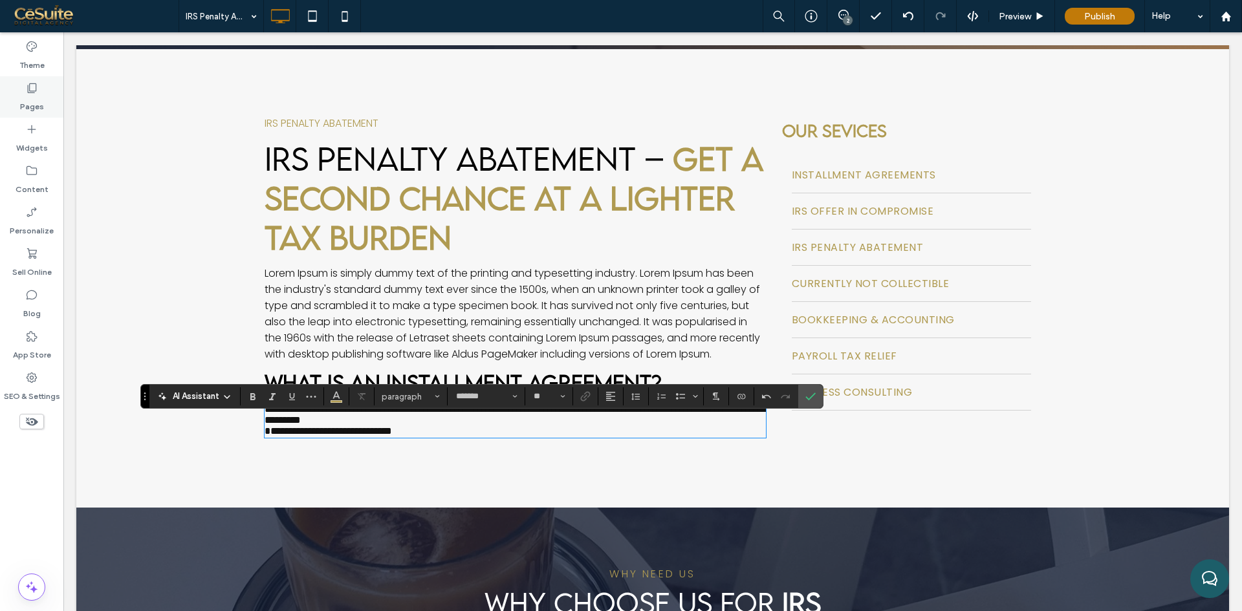
click at [30, 105] on label "Pages" at bounding box center [32, 103] width 24 height 18
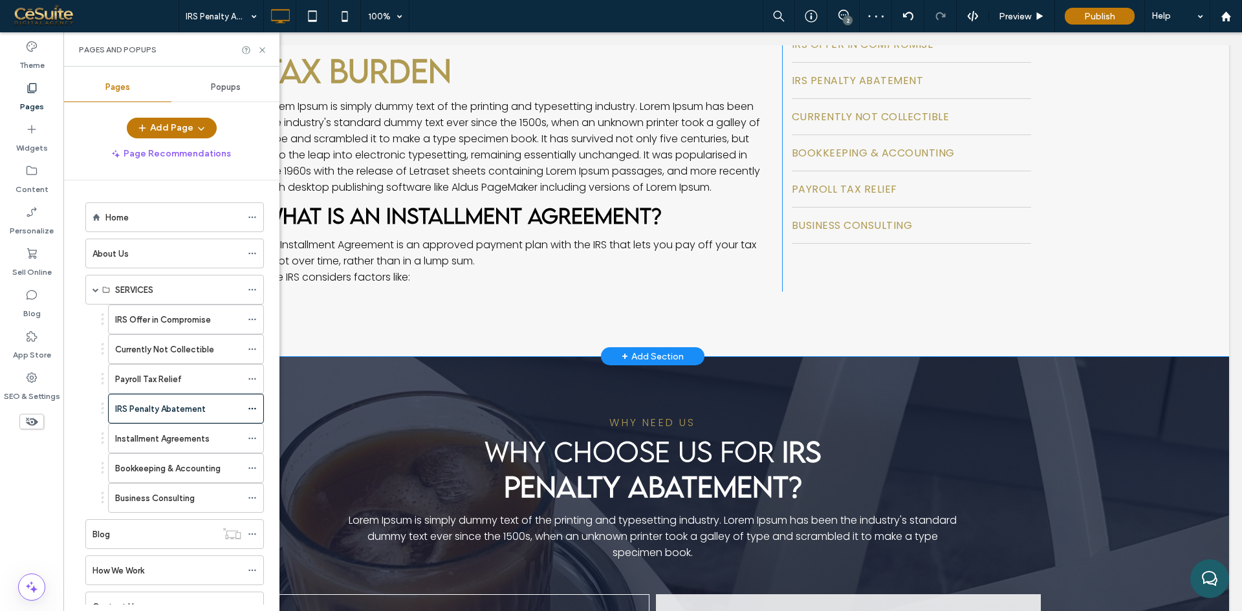
scroll to position [431, 0]
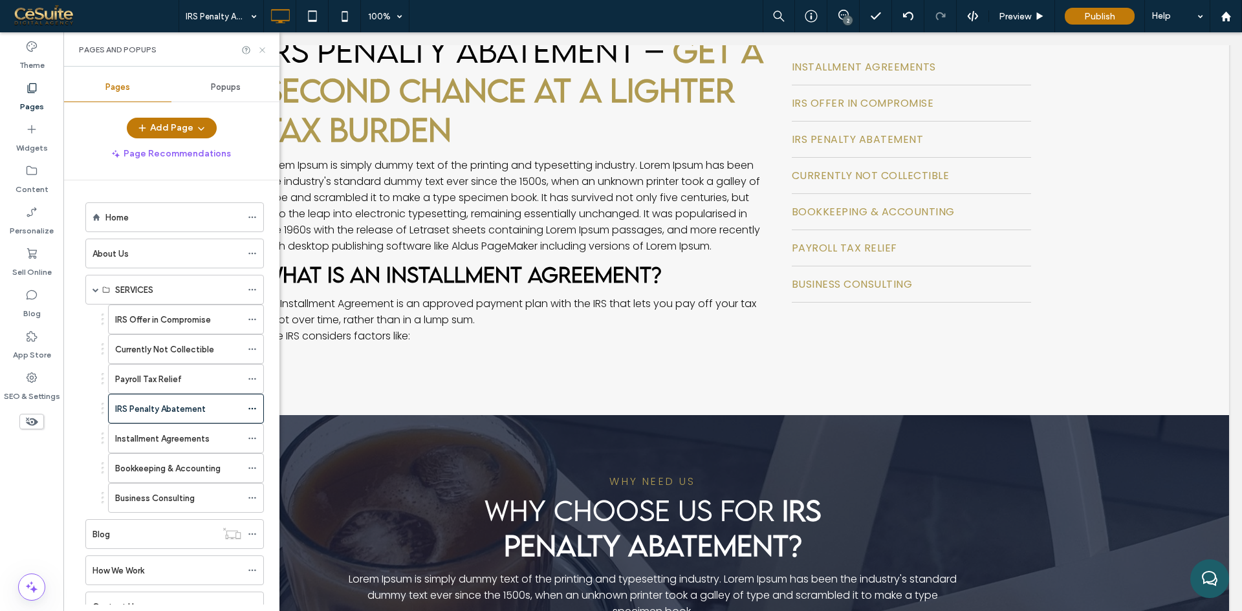
click at [261, 53] on icon at bounding box center [262, 50] width 10 height 10
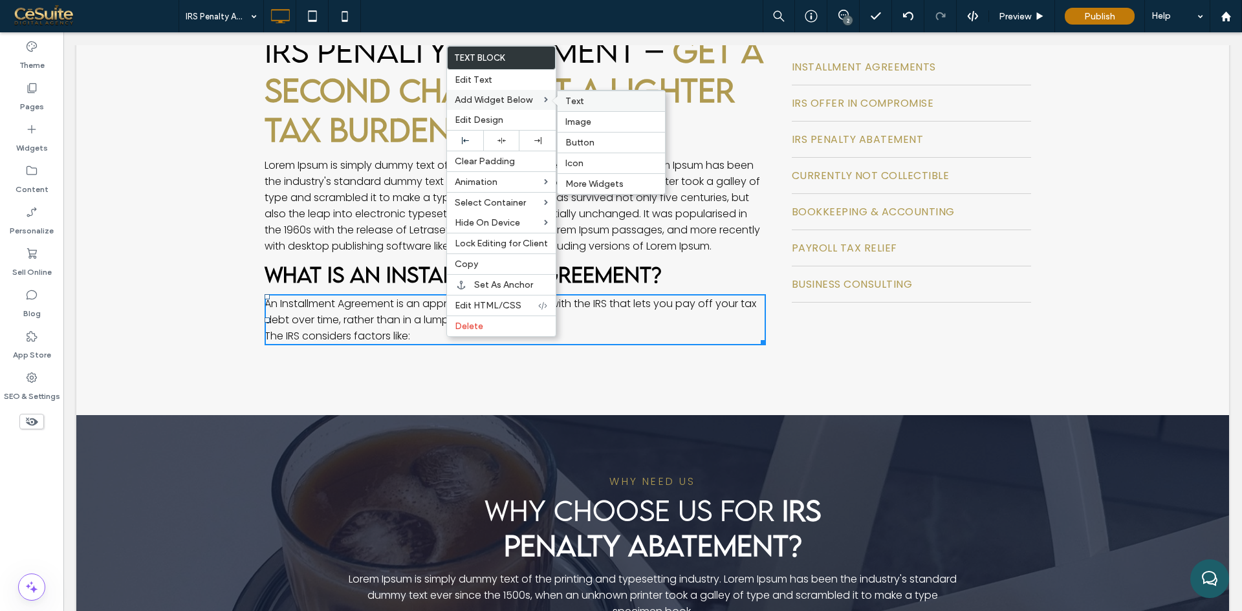
click at [594, 100] on label "Text" at bounding box center [611, 101] width 92 height 11
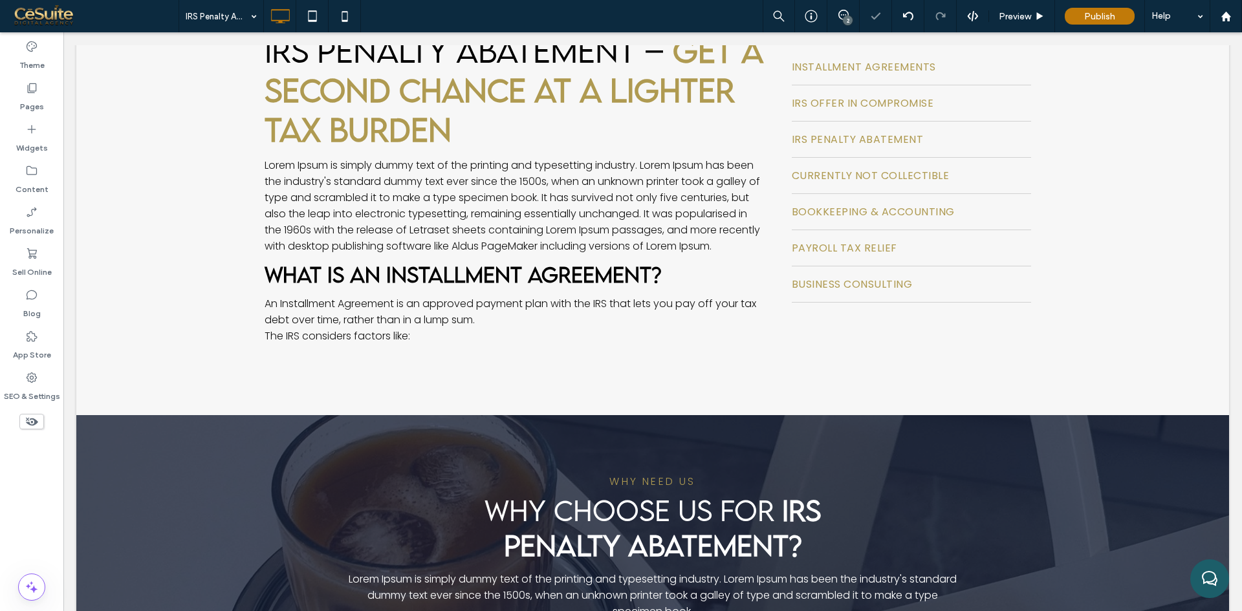
type input "*******"
type input "**"
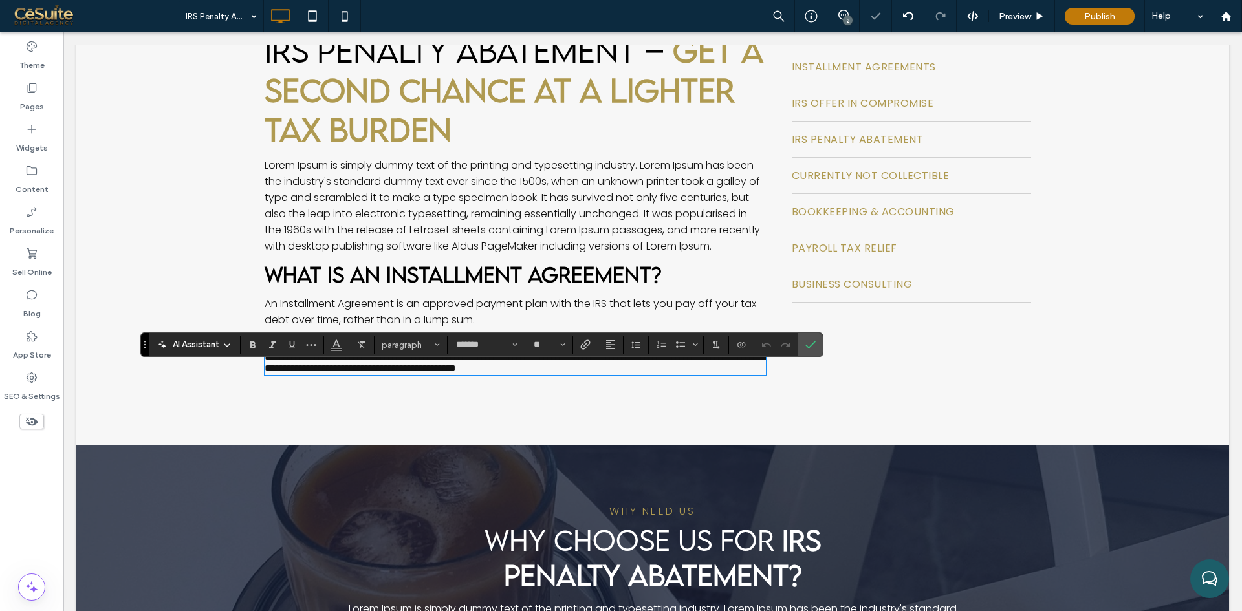
scroll to position [0, 0]
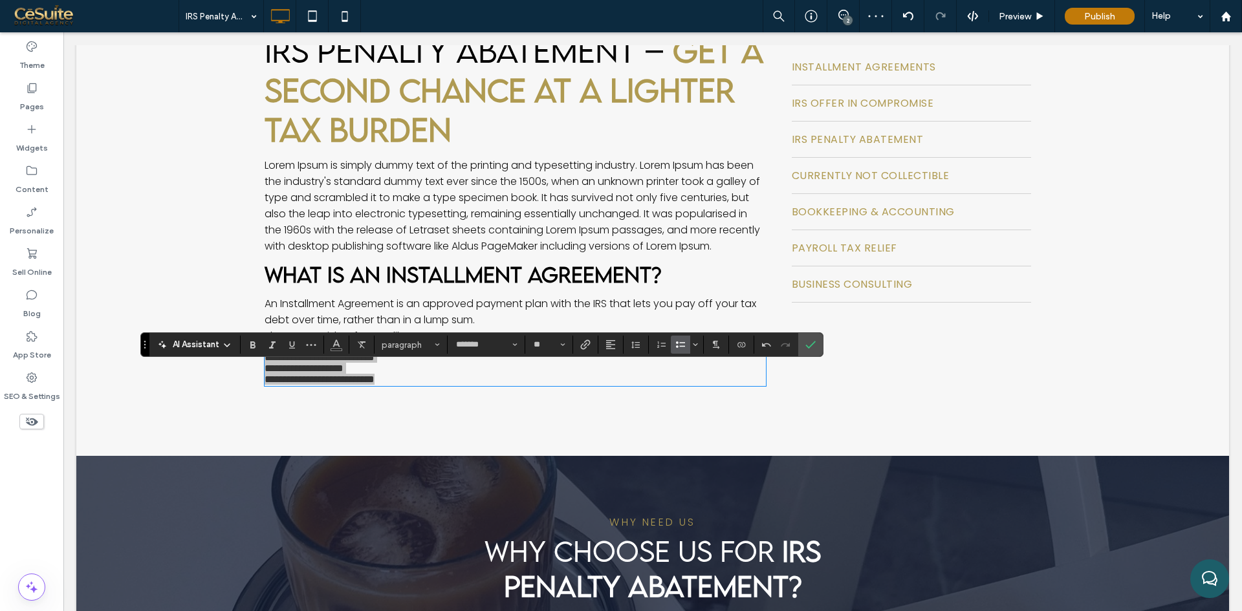
drag, startPoint x: 679, startPoint y: 348, endPoint x: 613, endPoint y: 329, distance: 69.4
click at [679, 348] on icon "Bulleted List" at bounding box center [680, 345] width 10 height 10
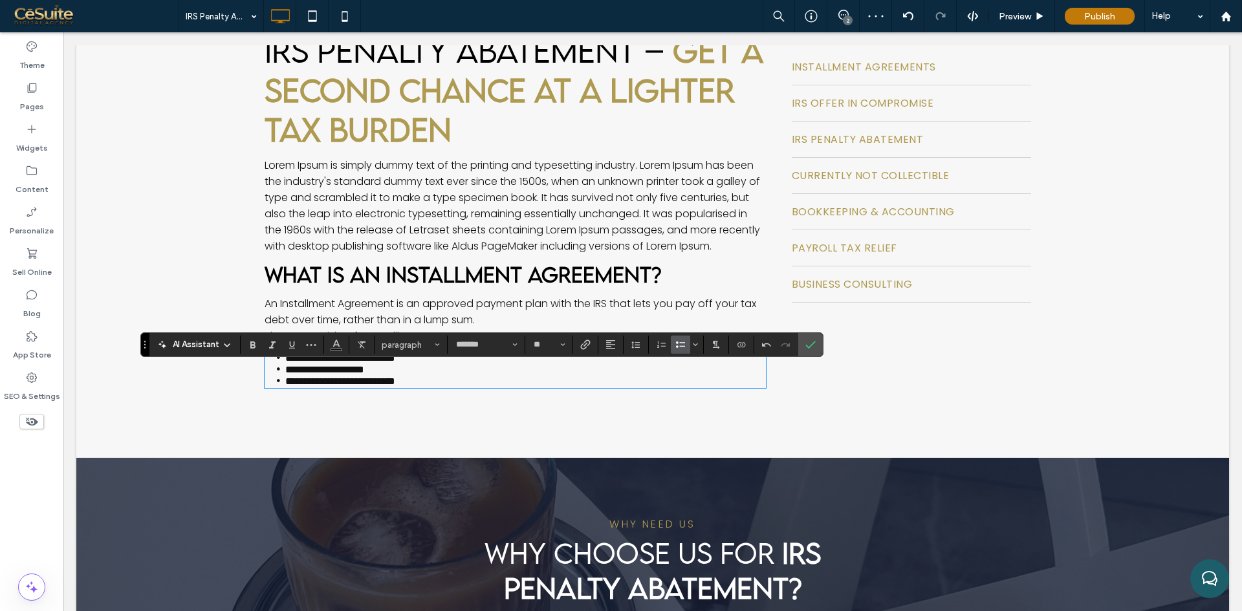
click at [823, 343] on div "OUR SEVICES Installment Agreements IRS Offer in Compromise IRS Penalty Abatemen…" at bounding box center [911, 199] width 259 height 387
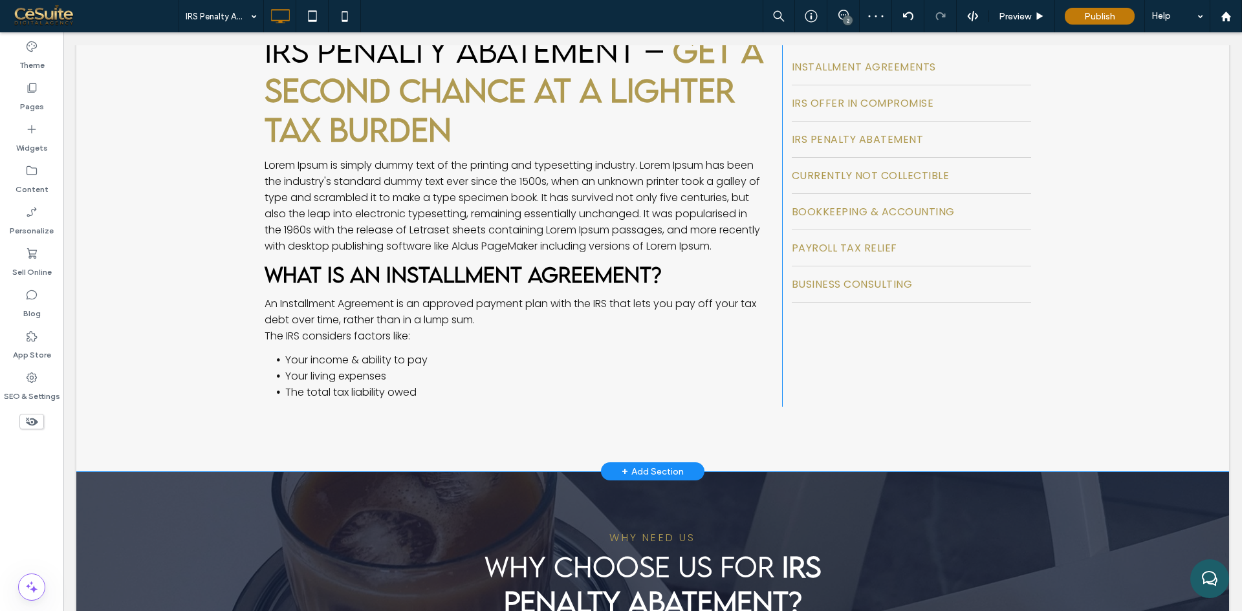
scroll to position [323, 0]
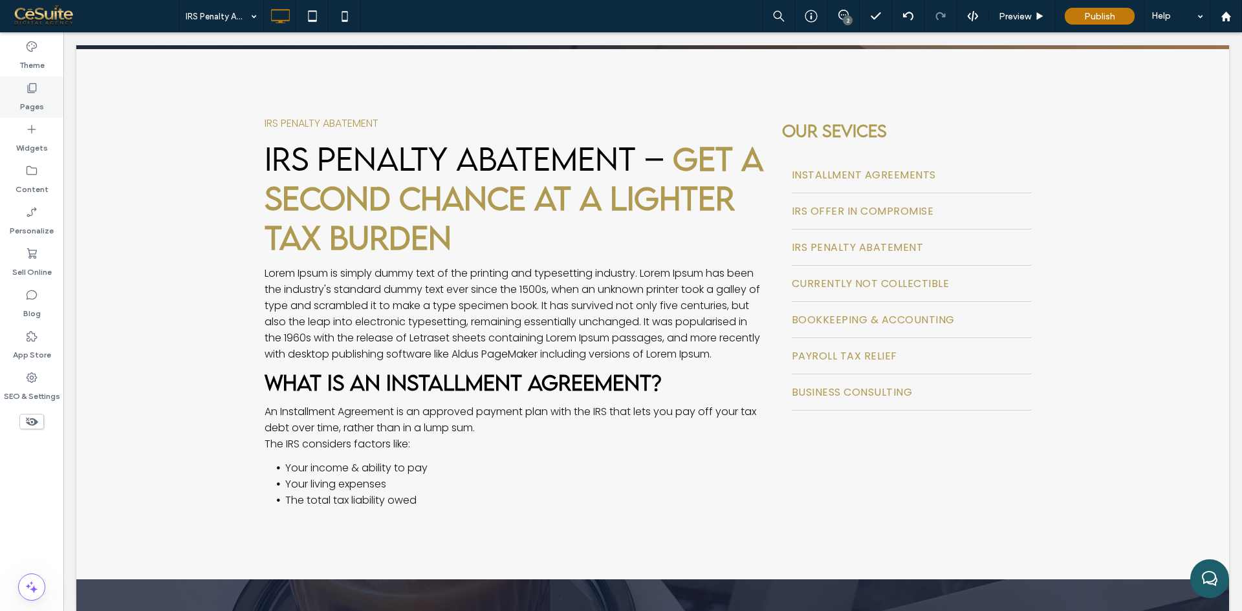
click at [49, 108] on div "Pages" at bounding box center [31, 96] width 63 height 41
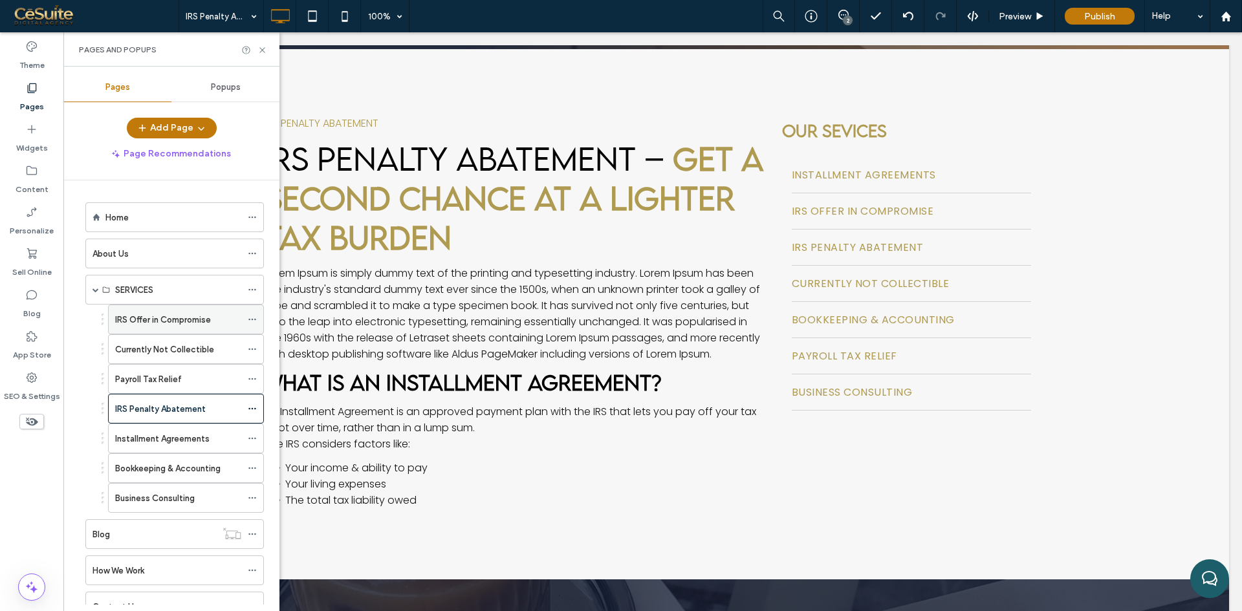
click at [142, 316] on label "IRS Offer in Compromise" at bounding box center [163, 320] width 96 height 23
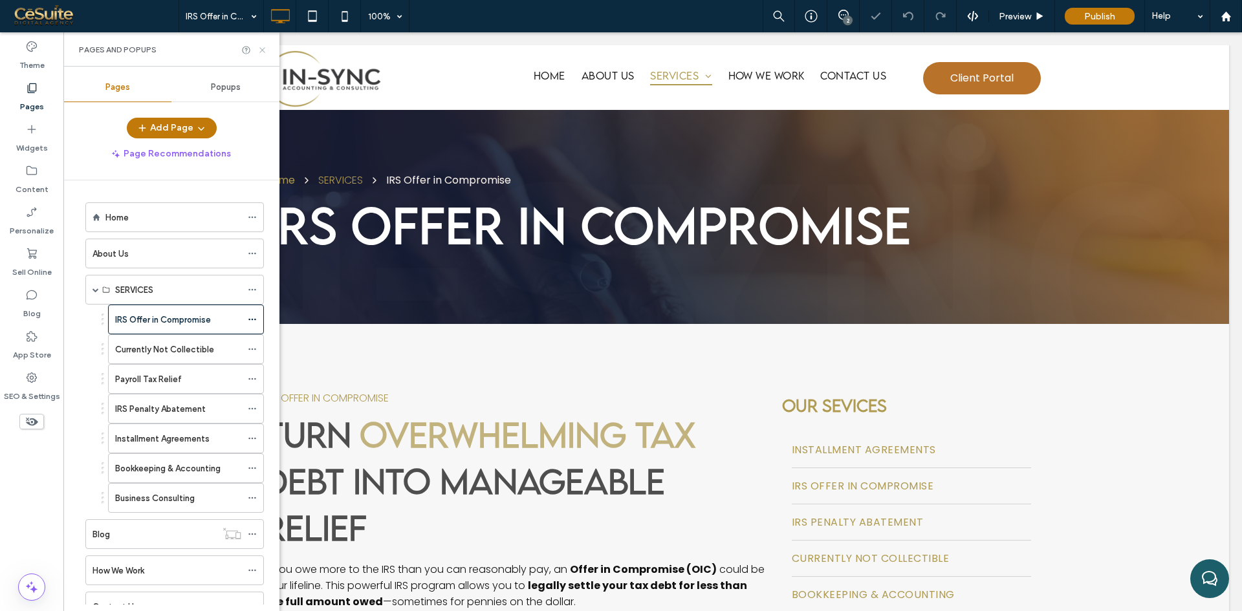
click at [262, 51] on icon at bounding box center [262, 50] width 10 height 10
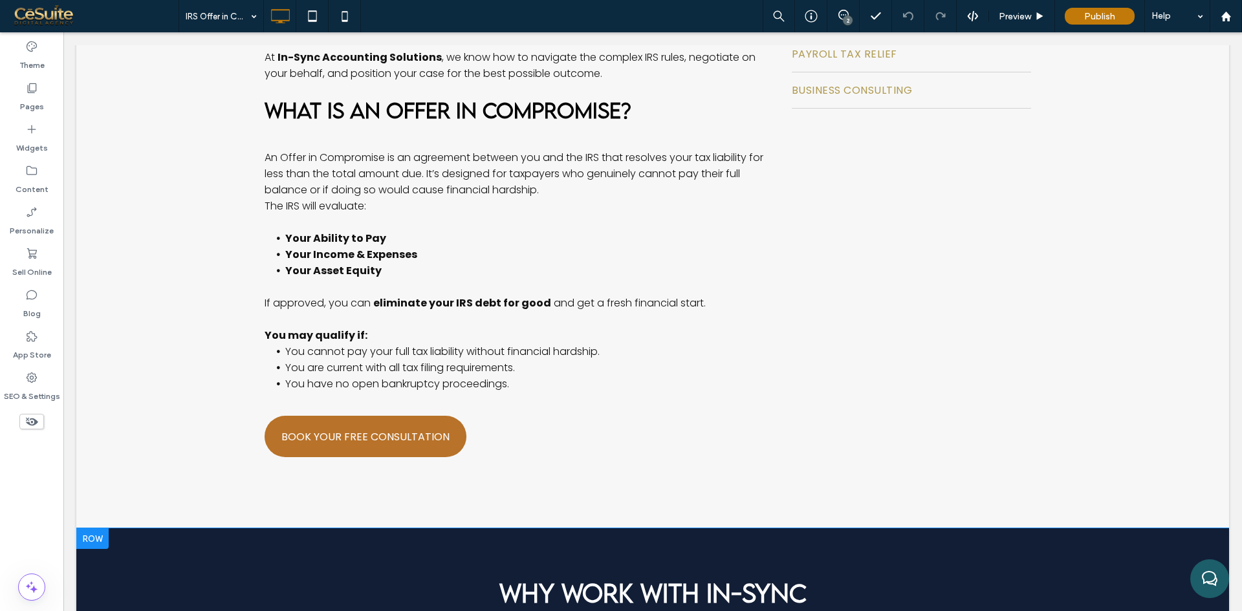
scroll to position [539, 0]
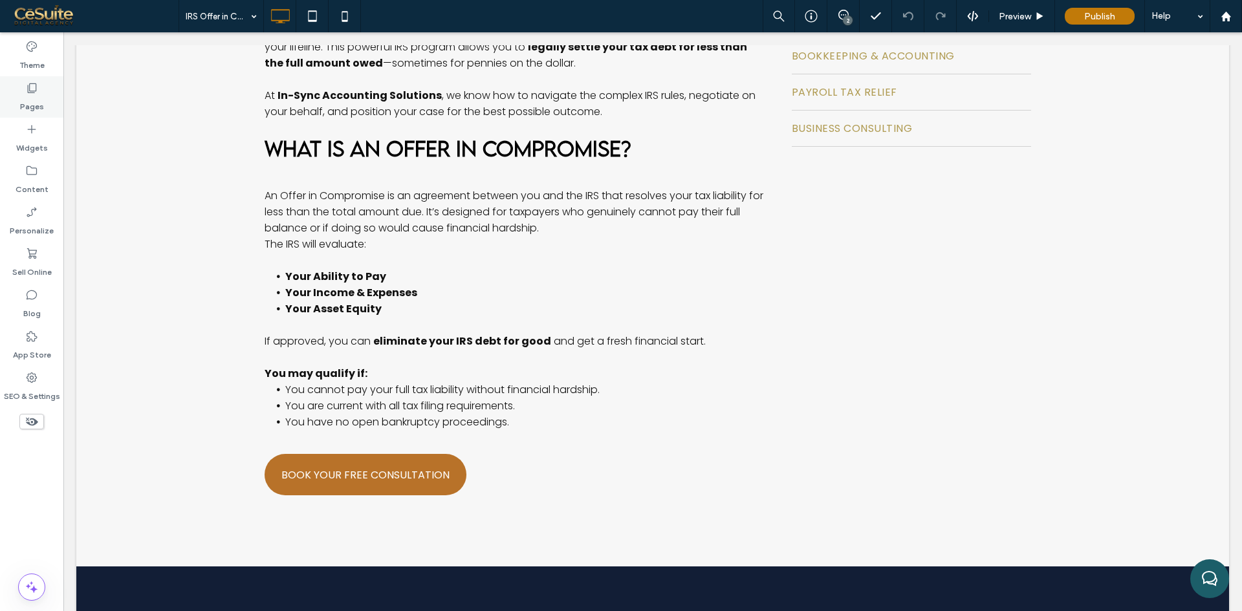
click at [38, 107] on label "Pages" at bounding box center [32, 103] width 24 height 18
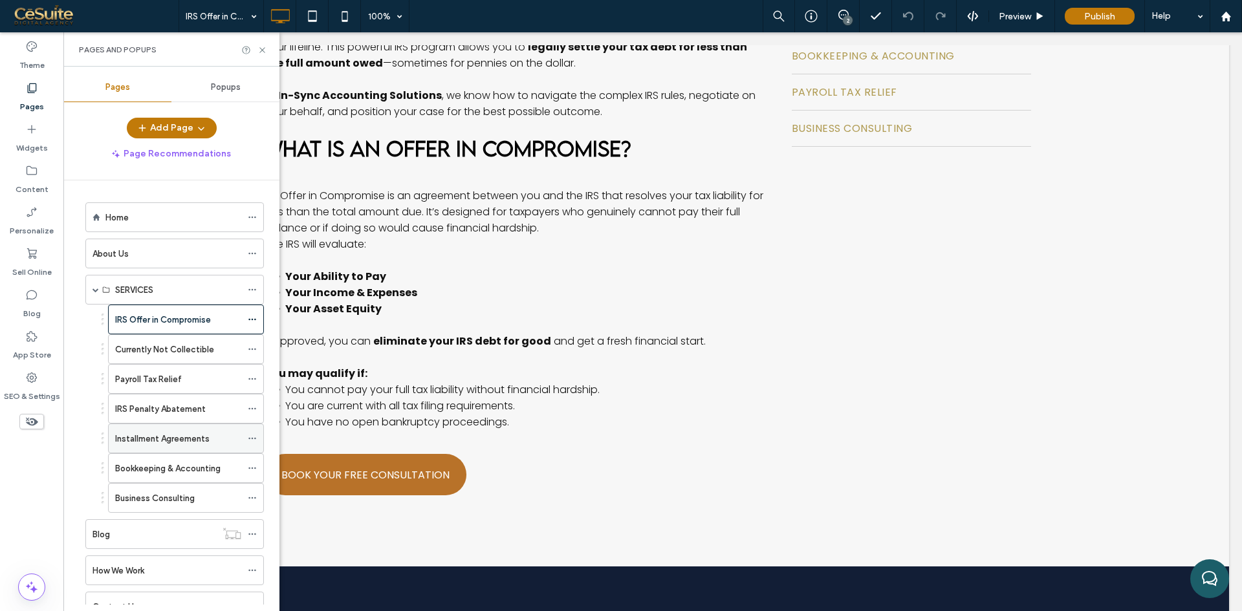
click at [165, 436] on label "Installment Agreements" at bounding box center [162, 439] width 94 height 23
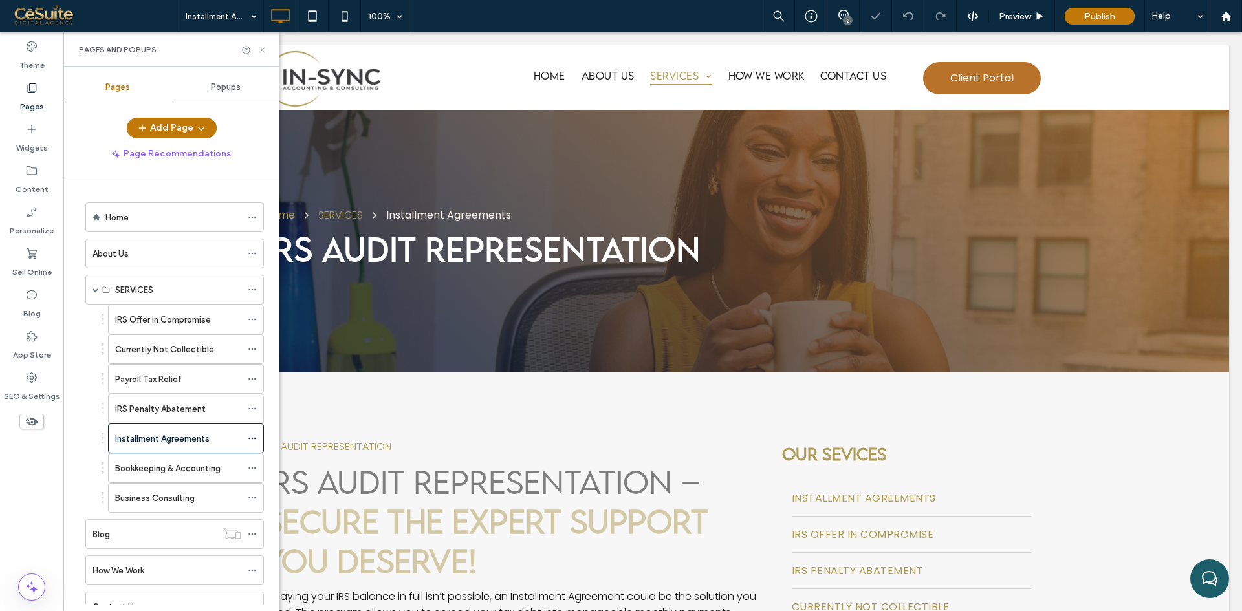
drag, startPoint x: 262, startPoint y: 45, endPoint x: 353, endPoint y: 261, distance: 233.7
click at [262, 45] on icon at bounding box center [262, 50] width 10 height 10
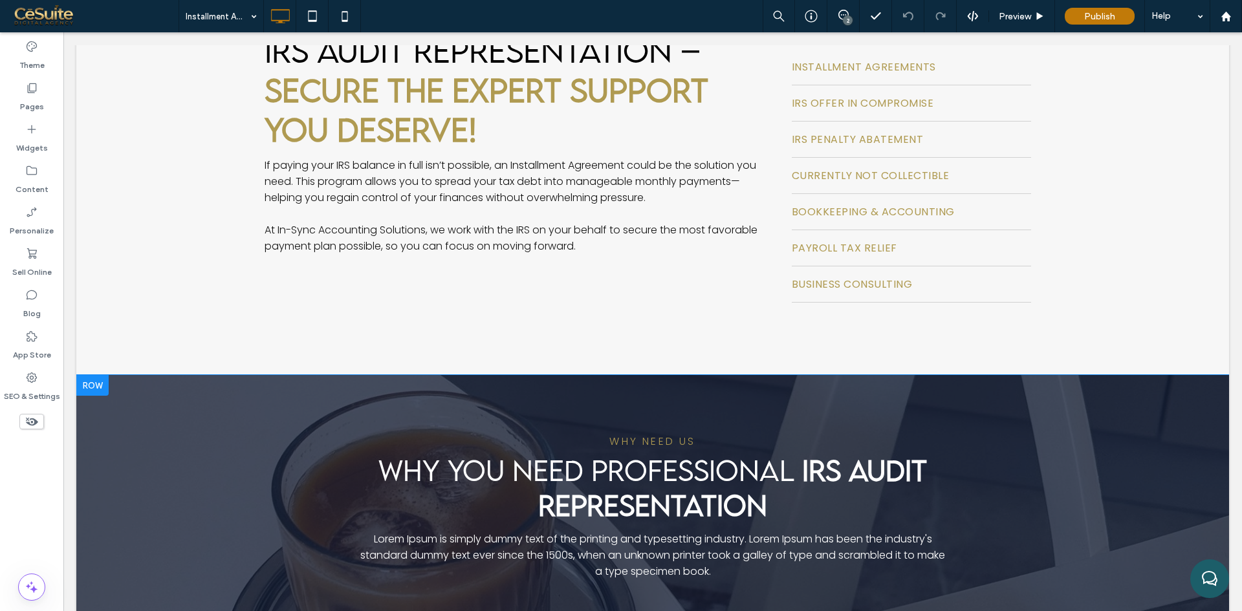
scroll to position [323, 0]
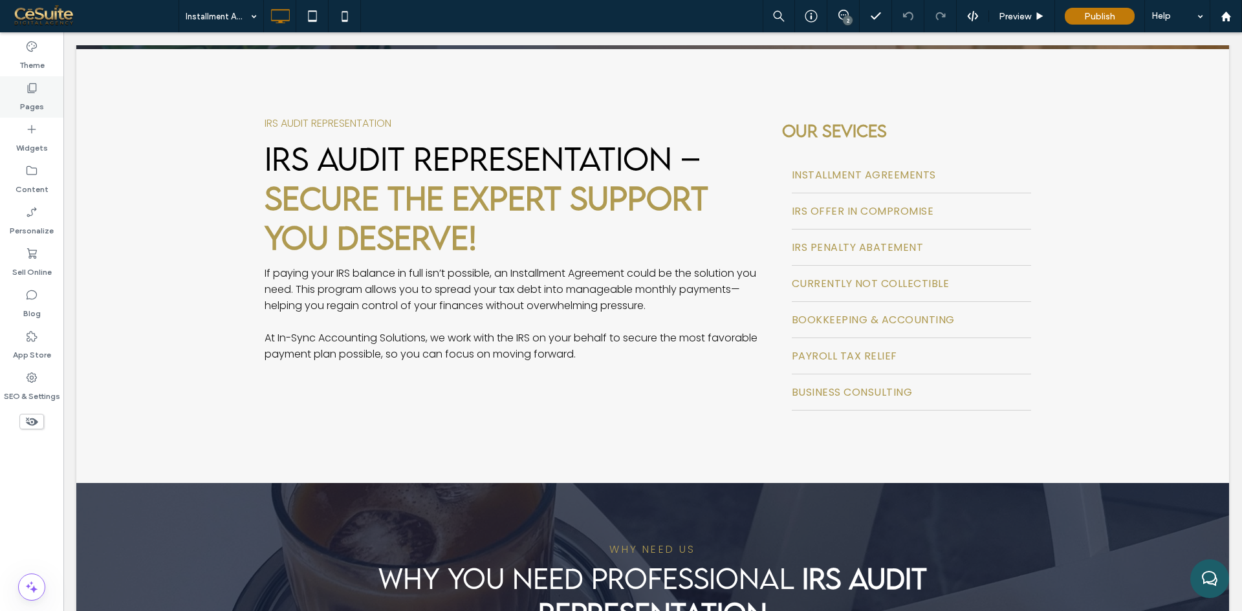
click at [51, 100] on div "Pages" at bounding box center [31, 96] width 63 height 41
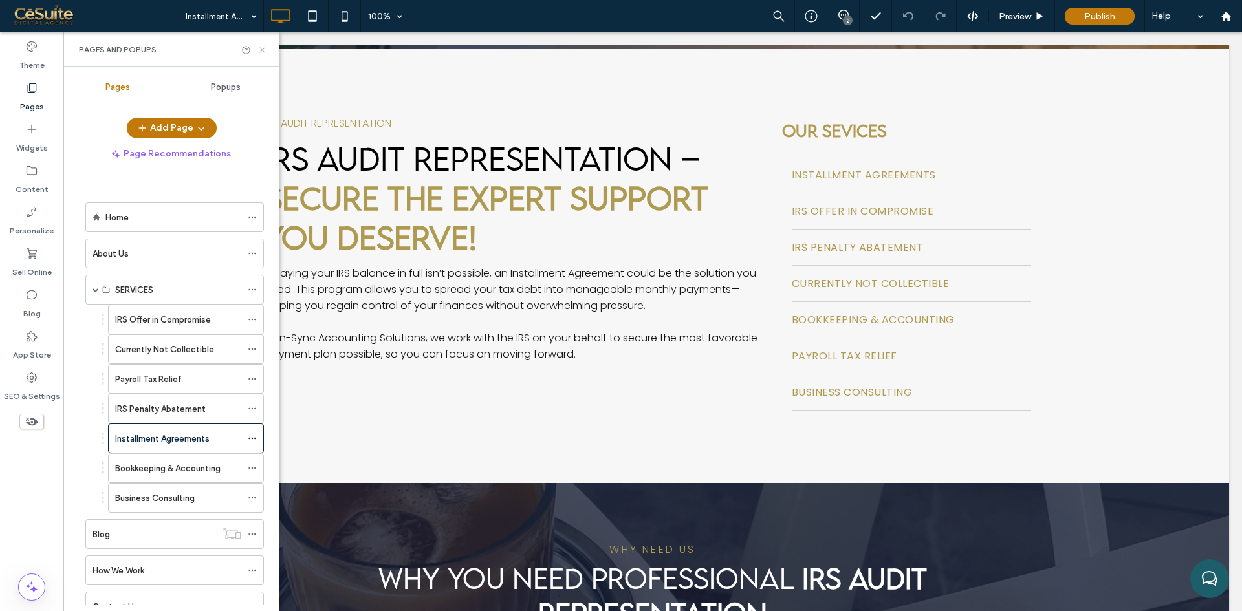
click at [265, 50] on icon at bounding box center [262, 50] width 10 height 10
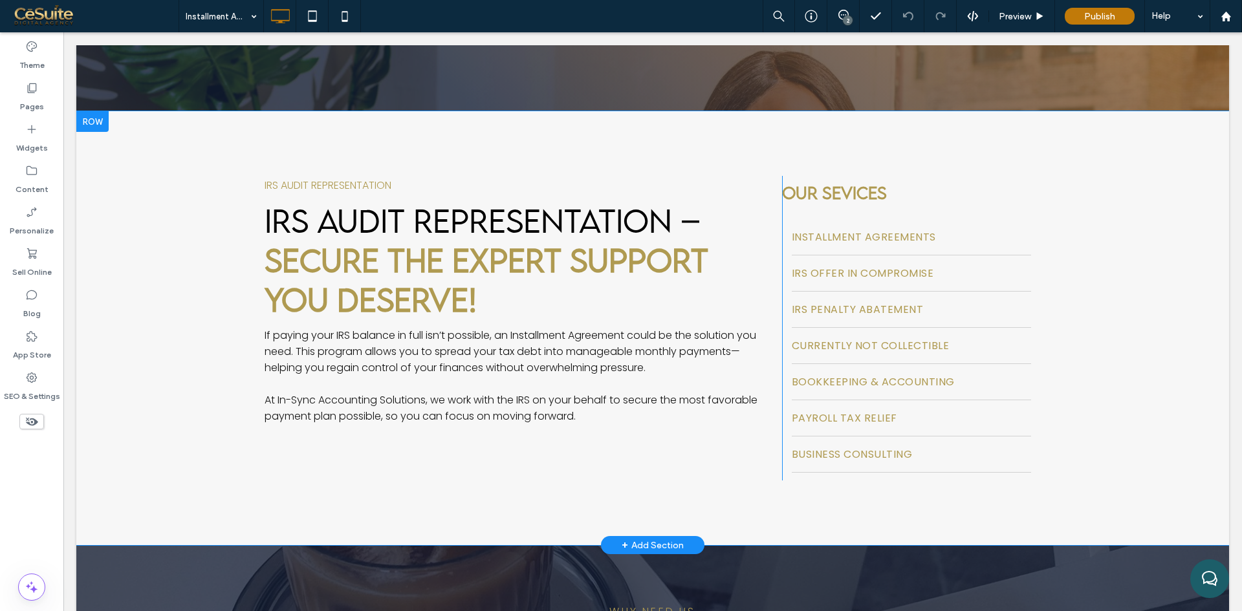
scroll to position [215, 0]
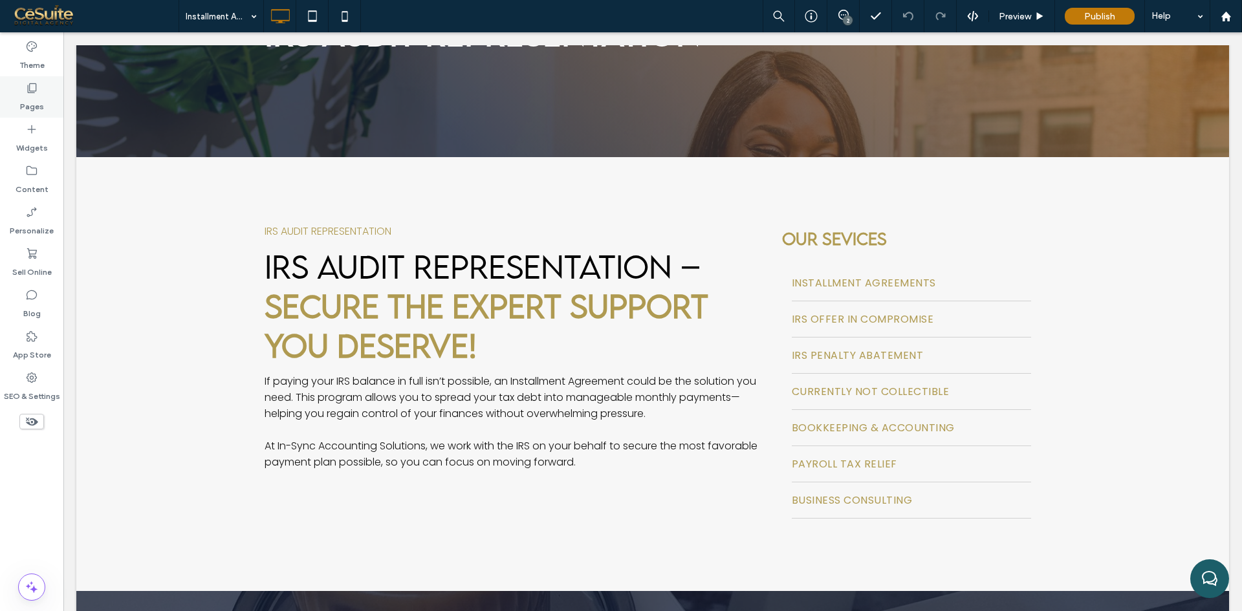
click at [28, 102] on label "Pages" at bounding box center [32, 103] width 24 height 18
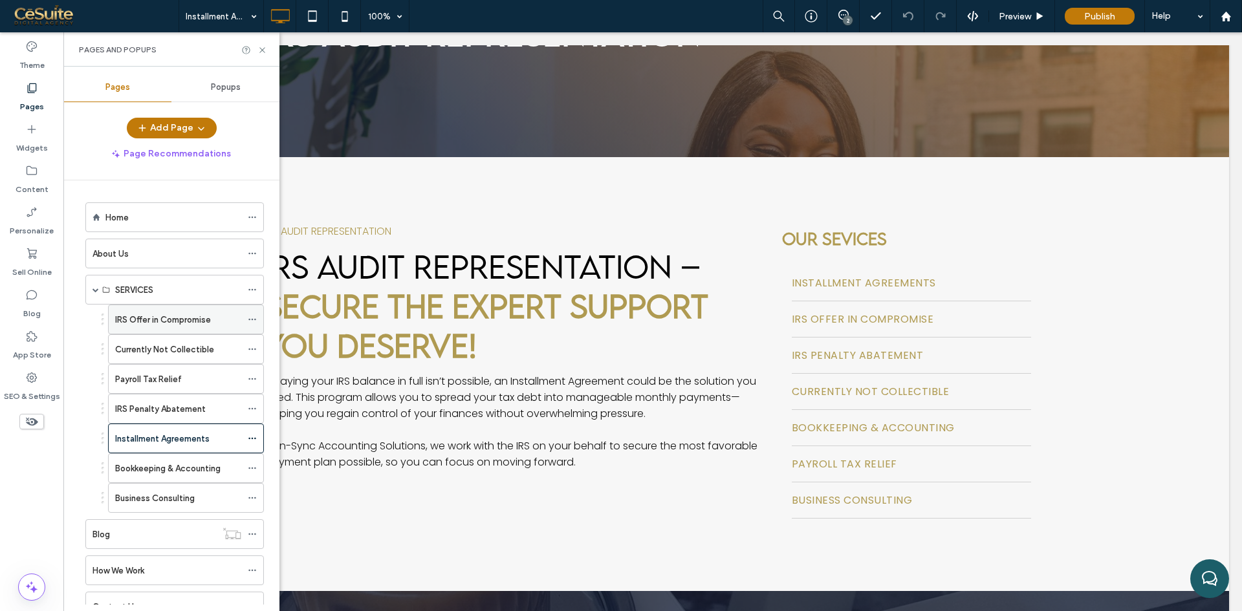
click at [159, 323] on label "IRS Offer in Compromise" at bounding box center [163, 320] width 96 height 23
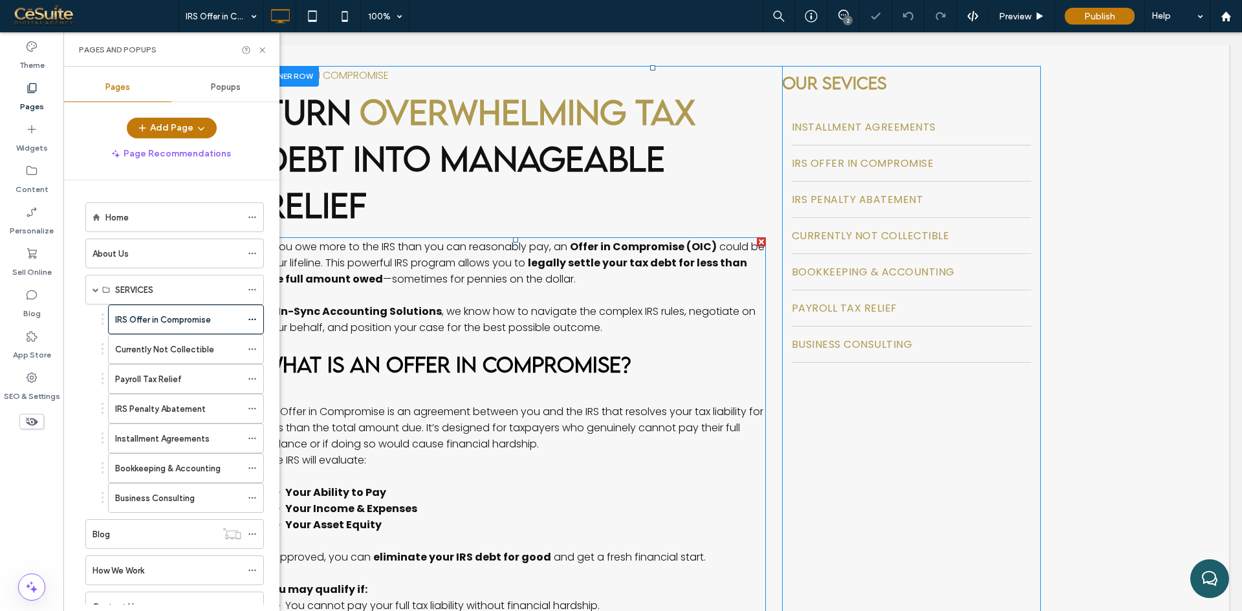
scroll to position [323, 0]
click at [212, 437] on div "Installment Agreements" at bounding box center [178, 439] width 126 height 14
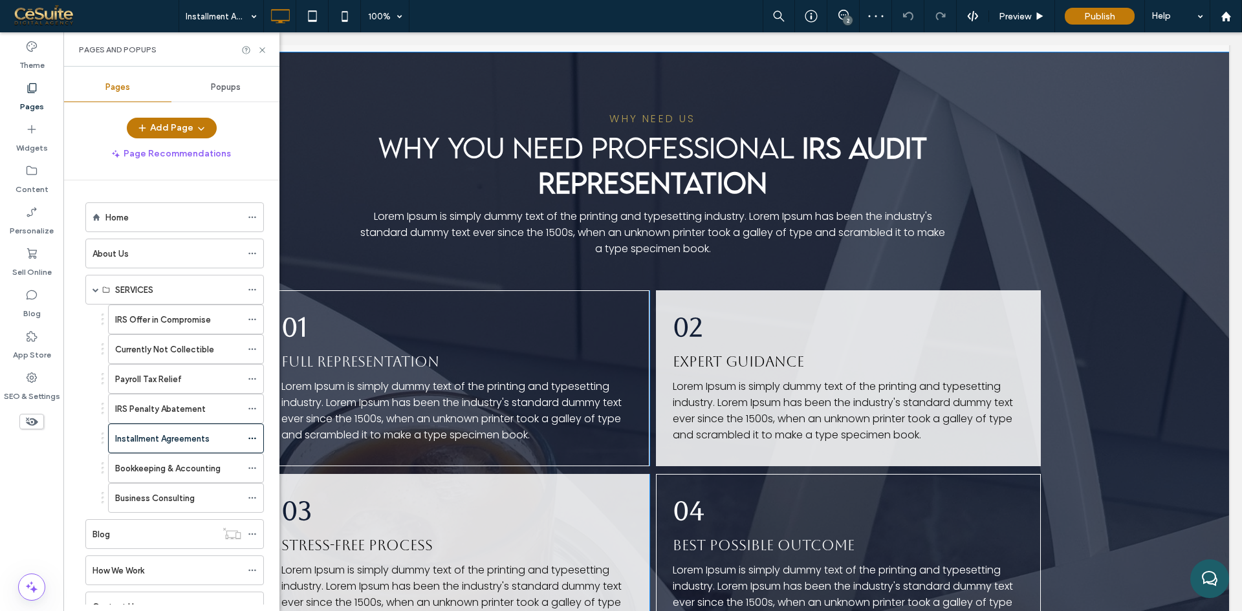
scroll to position [755, 0]
click at [194, 336] on div "Currently Not Collectible" at bounding box center [178, 349] width 126 height 28
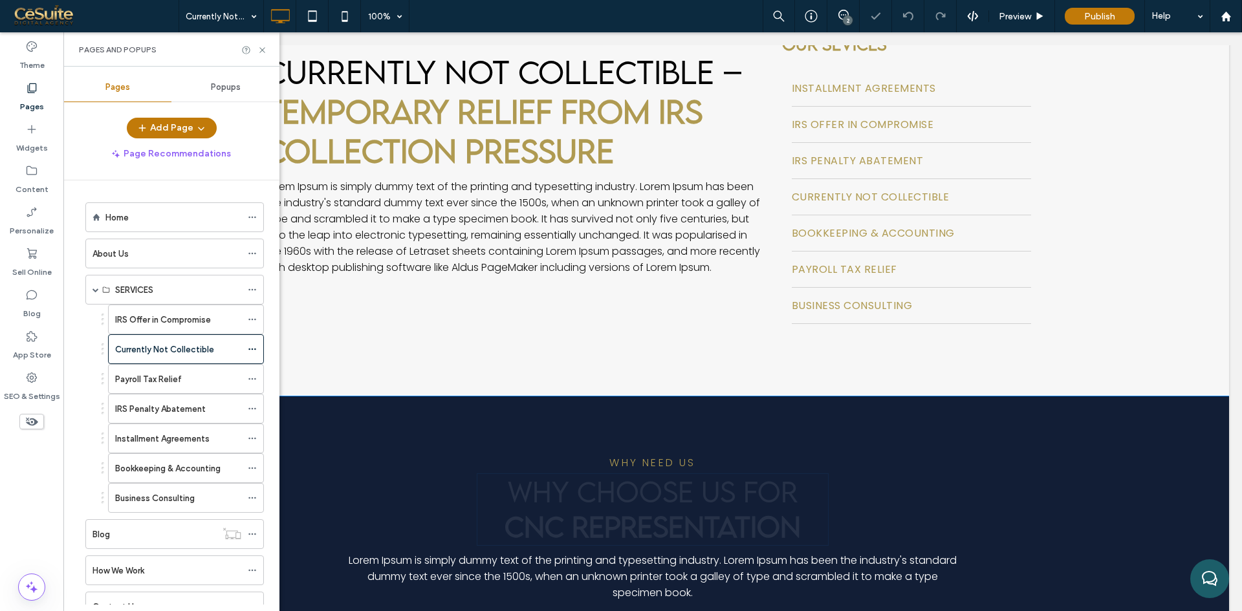
scroll to position [539, 0]
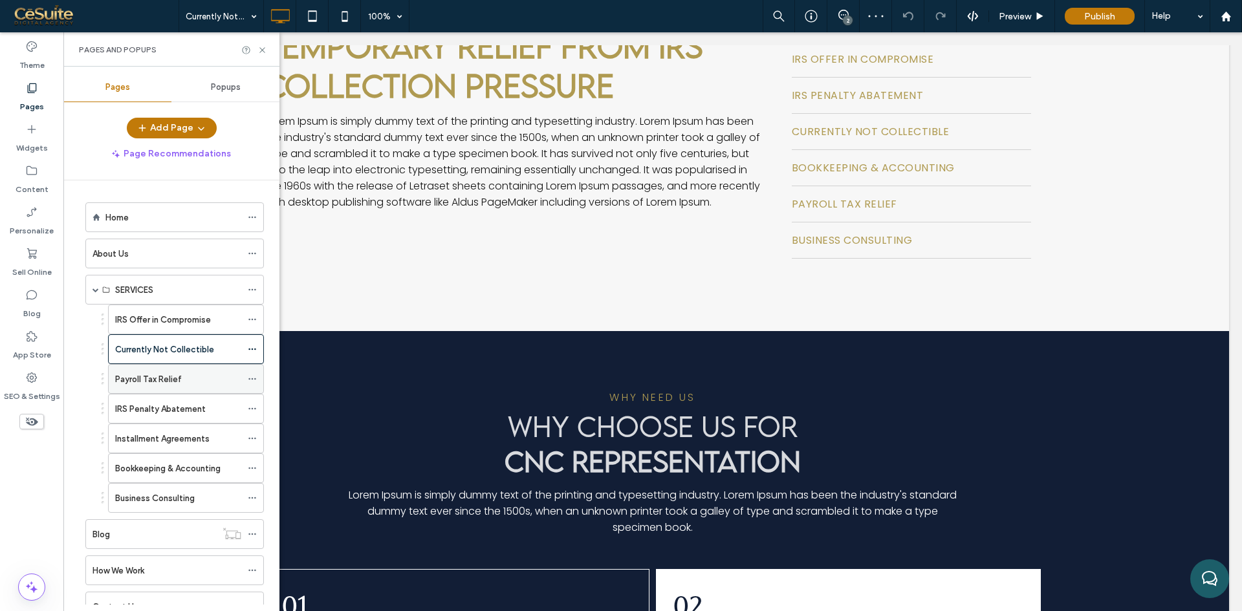
click at [199, 373] on div "Payroll Tax Relief" at bounding box center [178, 380] width 126 height 14
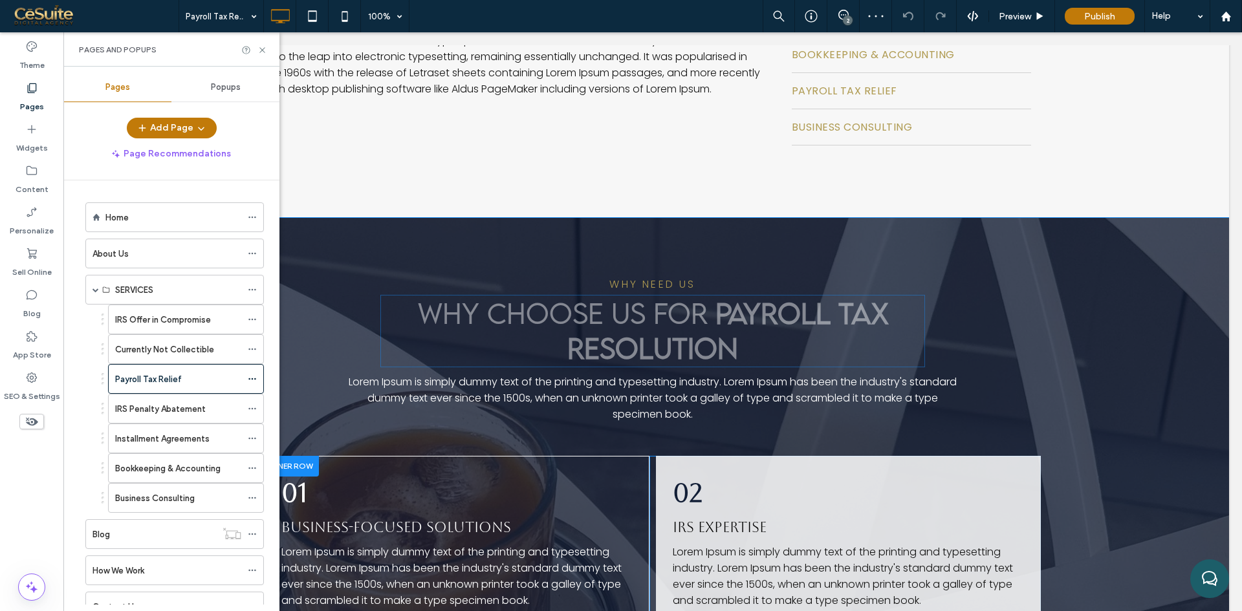
scroll to position [647, 0]
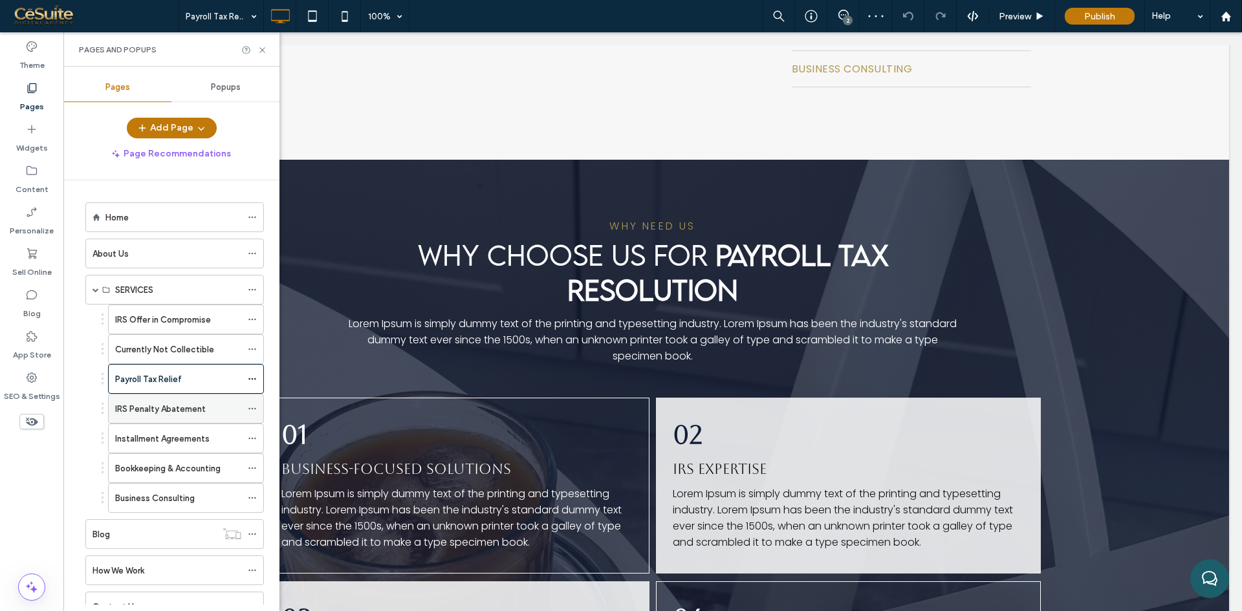
click at [188, 413] on label "IRS Penalty Abatement" at bounding box center [160, 409] width 91 height 23
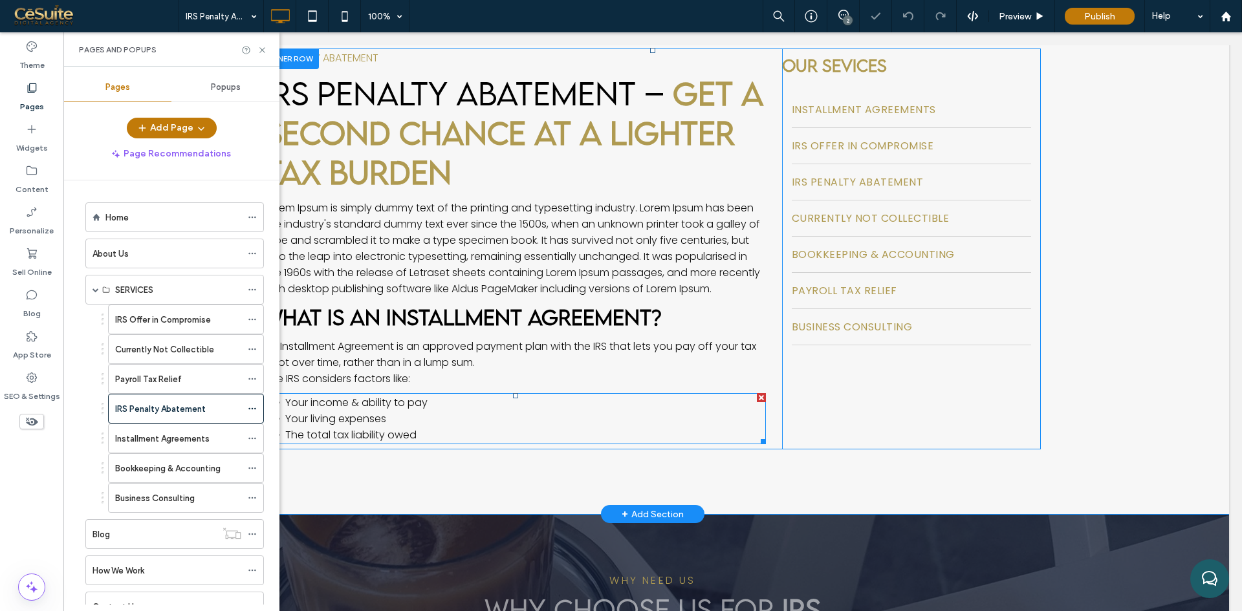
scroll to position [323, 0]
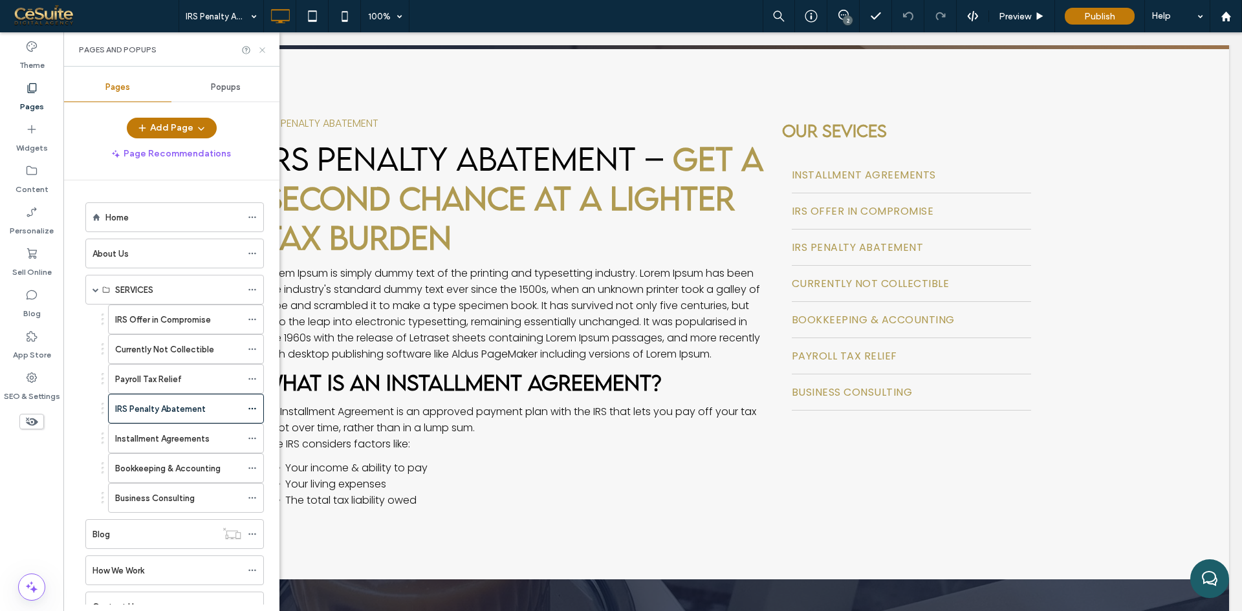
click at [265, 47] on use at bounding box center [261, 49] width 5 height 5
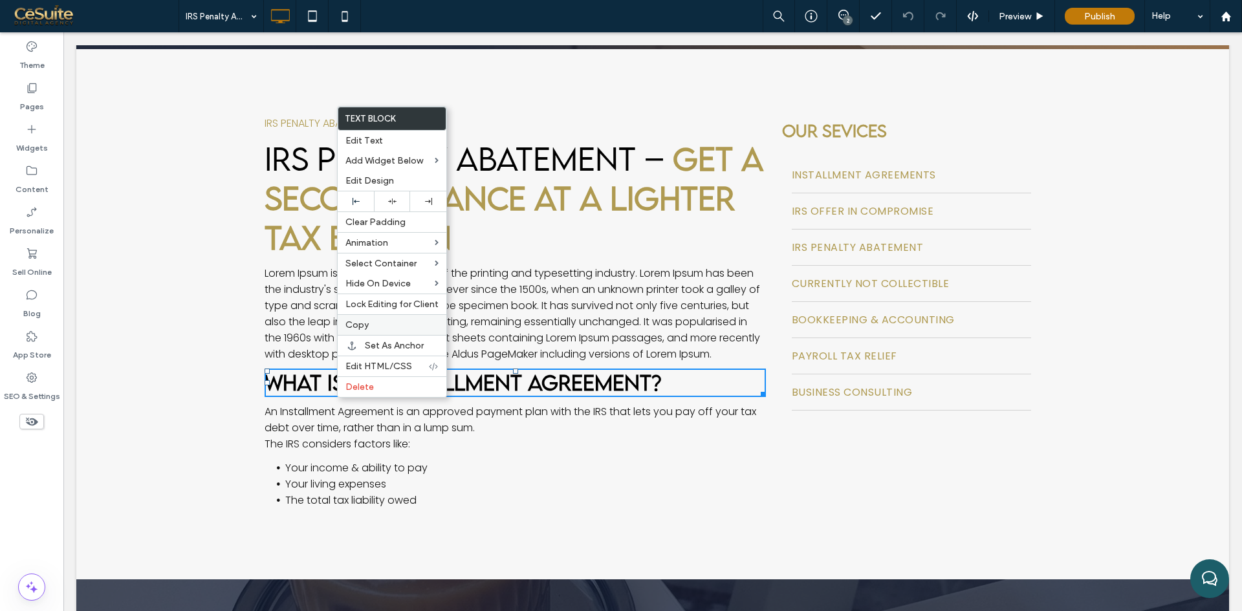
click at [367, 320] on span "Copy" at bounding box center [356, 325] width 23 height 11
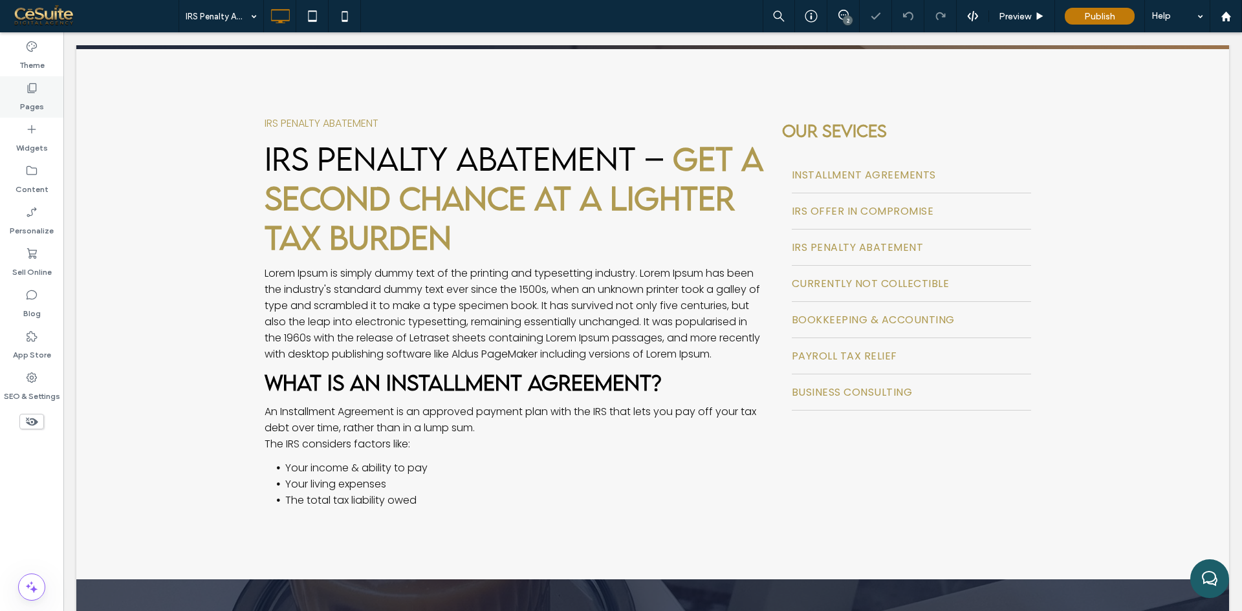
click at [30, 92] on use at bounding box center [32, 88] width 9 height 10
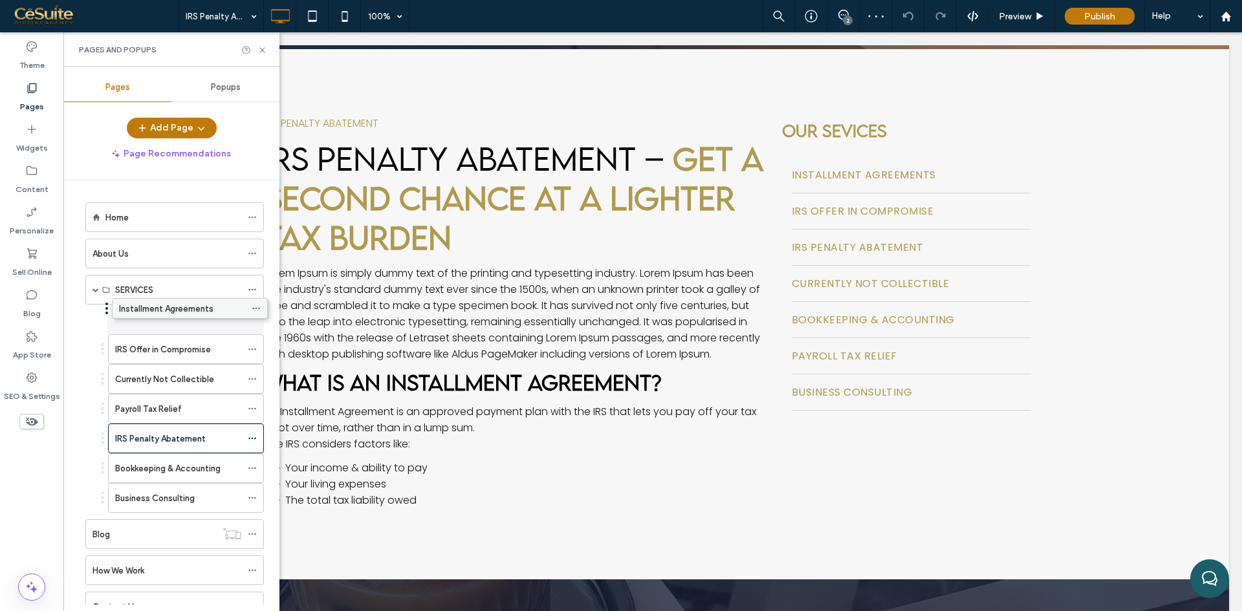
drag, startPoint x: 114, startPoint y: 440, endPoint x: 122, endPoint y: 310, distance: 129.6
click at [142, 316] on label "Installment Agreements" at bounding box center [162, 320] width 94 height 23
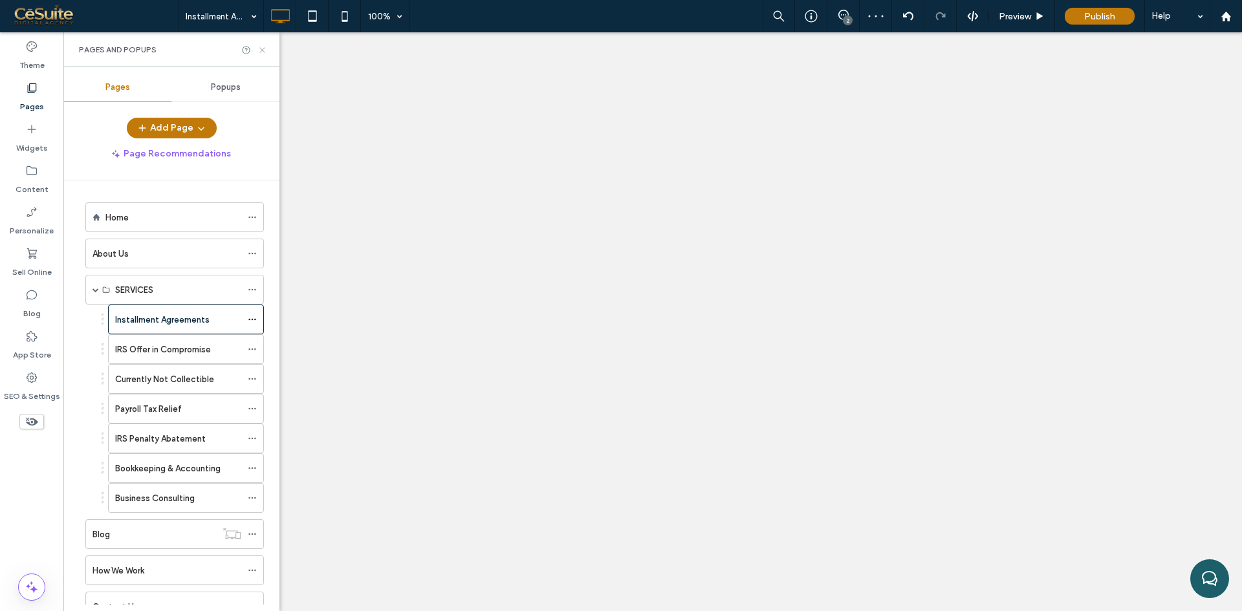
click at [261, 45] on icon at bounding box center [262, 50] width 10 height 10
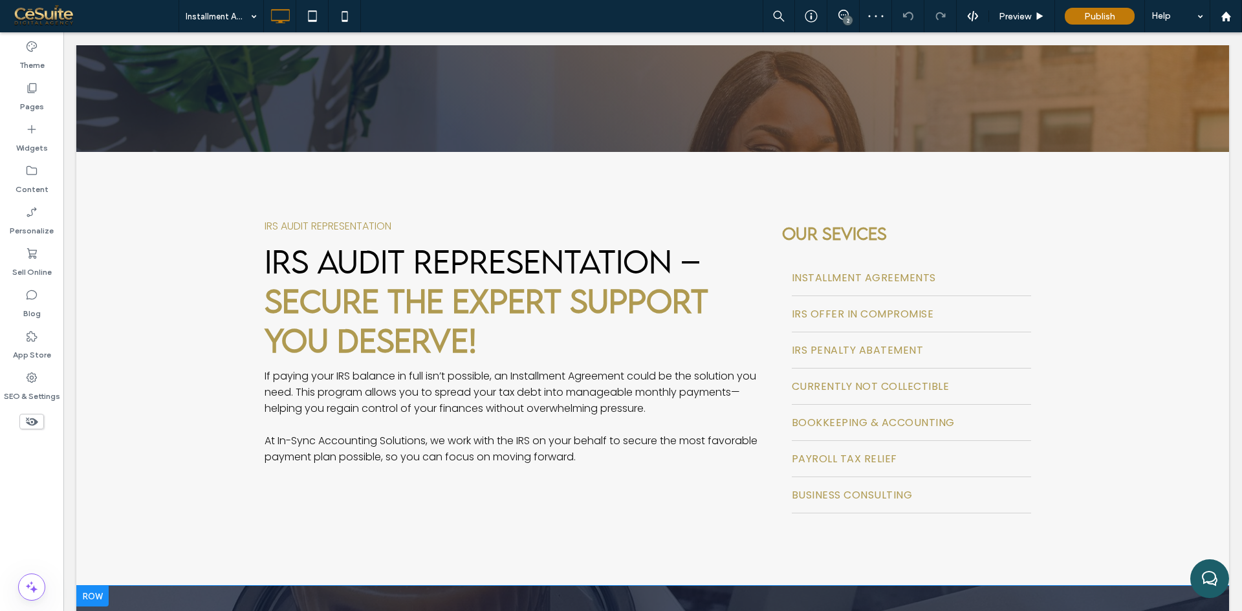
scroll to position [431, 0]
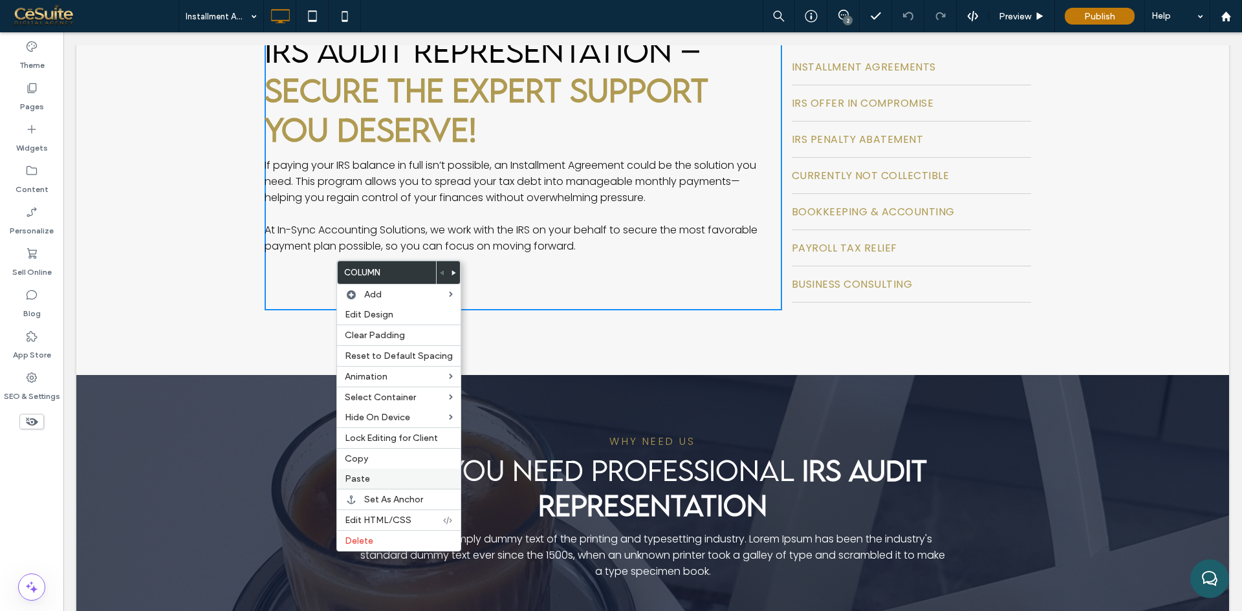
click at [367, 482] on span "Paste" at bounding box center [357, 478] width 25 height 11
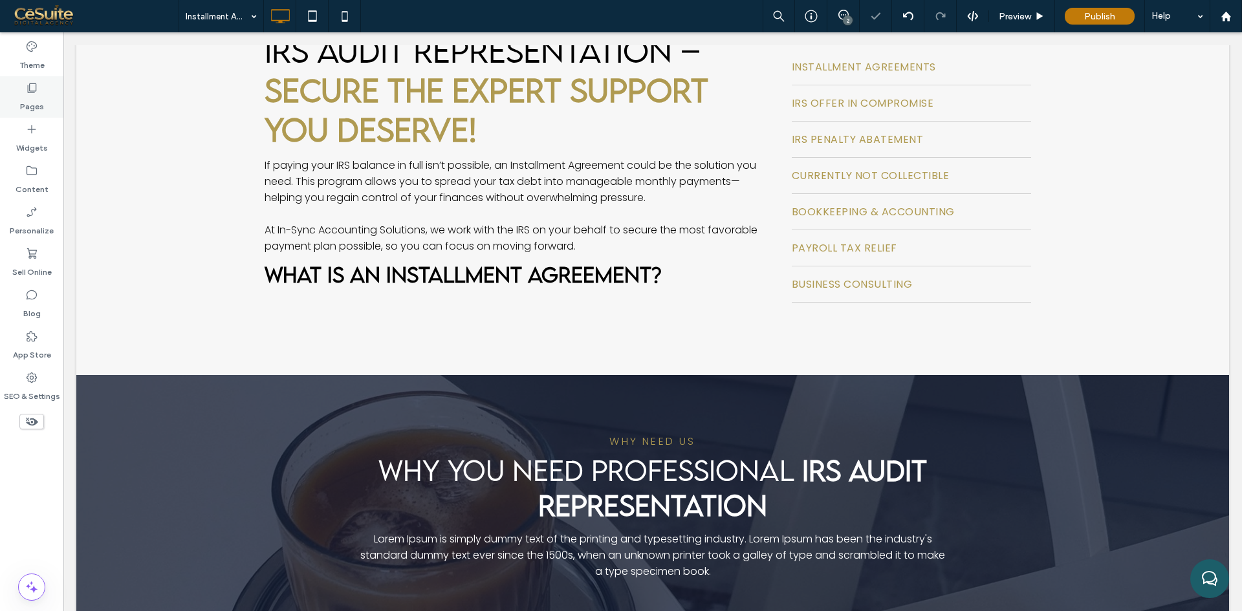
click at [22, 102] on label "Pages" at bounding box center [32, 103] width 24 height 18
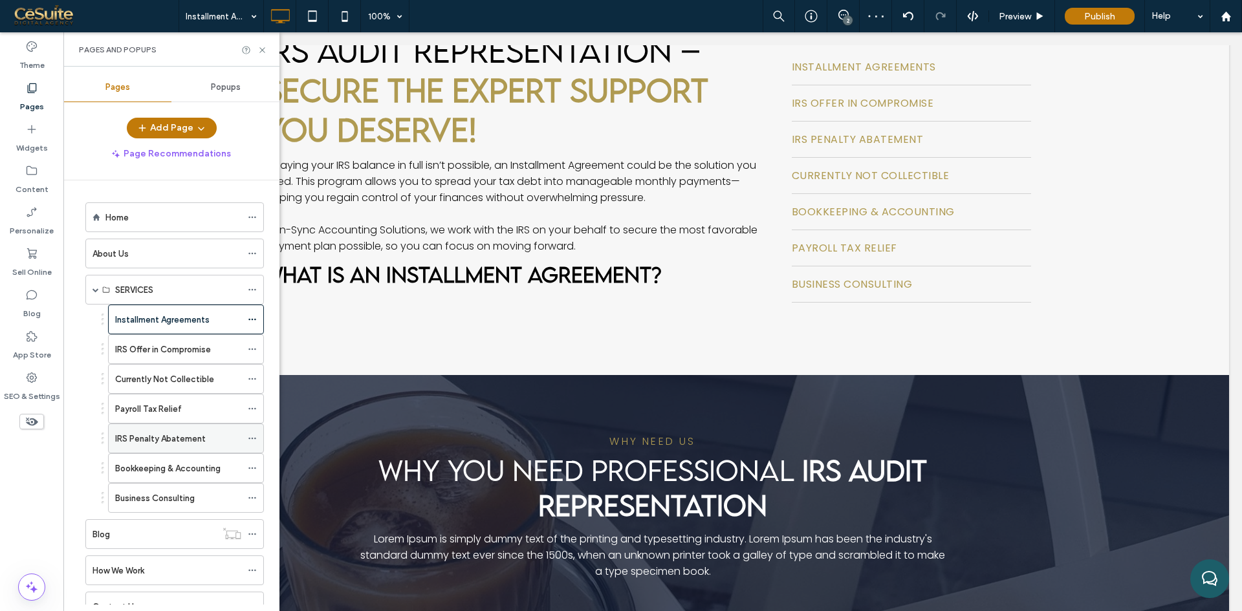
click at [153, 437] on label "IRS Penalty Abatement" at bounding box center [160, 439] width 91 height 23
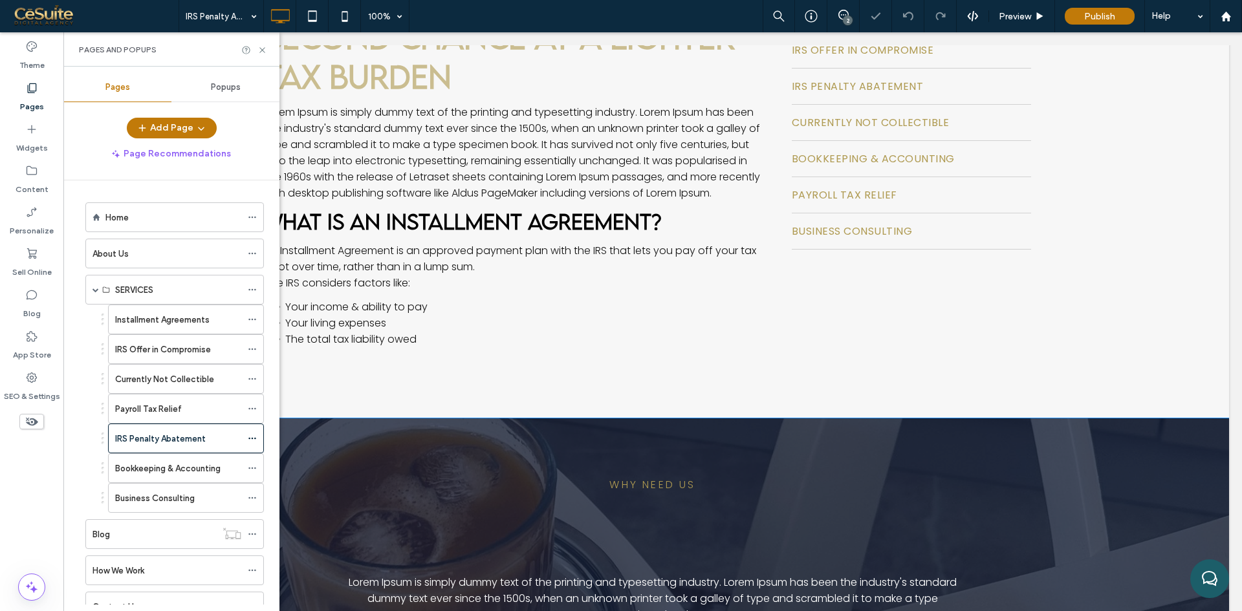
scroll to position [539, 0]
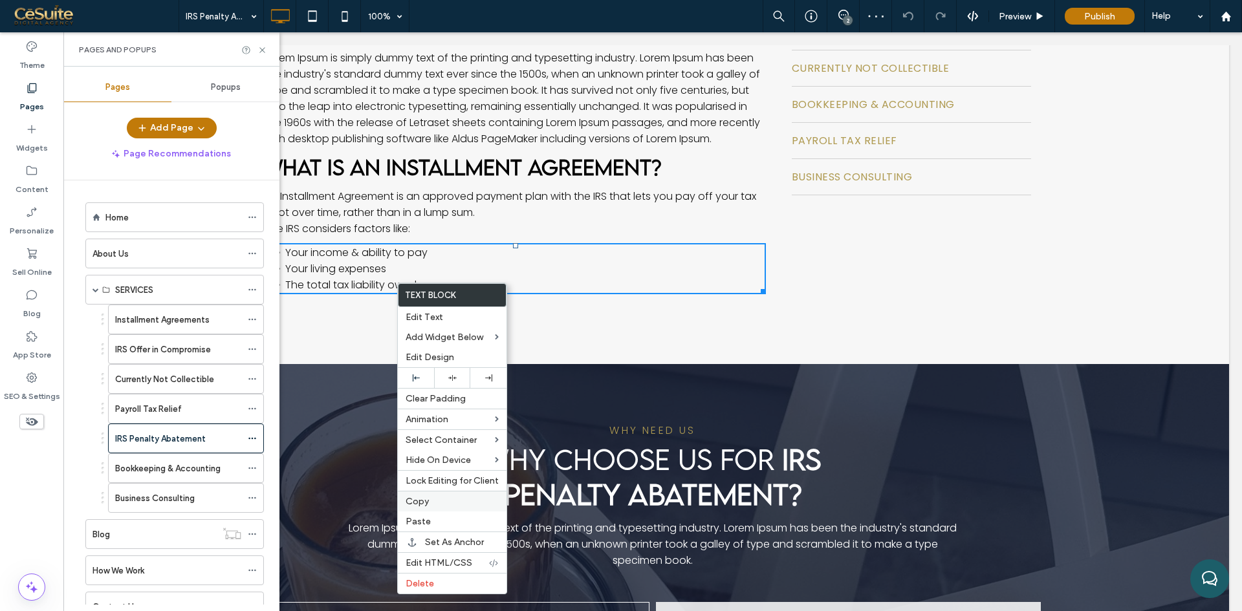
click at [439, 497] on label "Copy" at bounding box center [452, 501] width 93 height 11
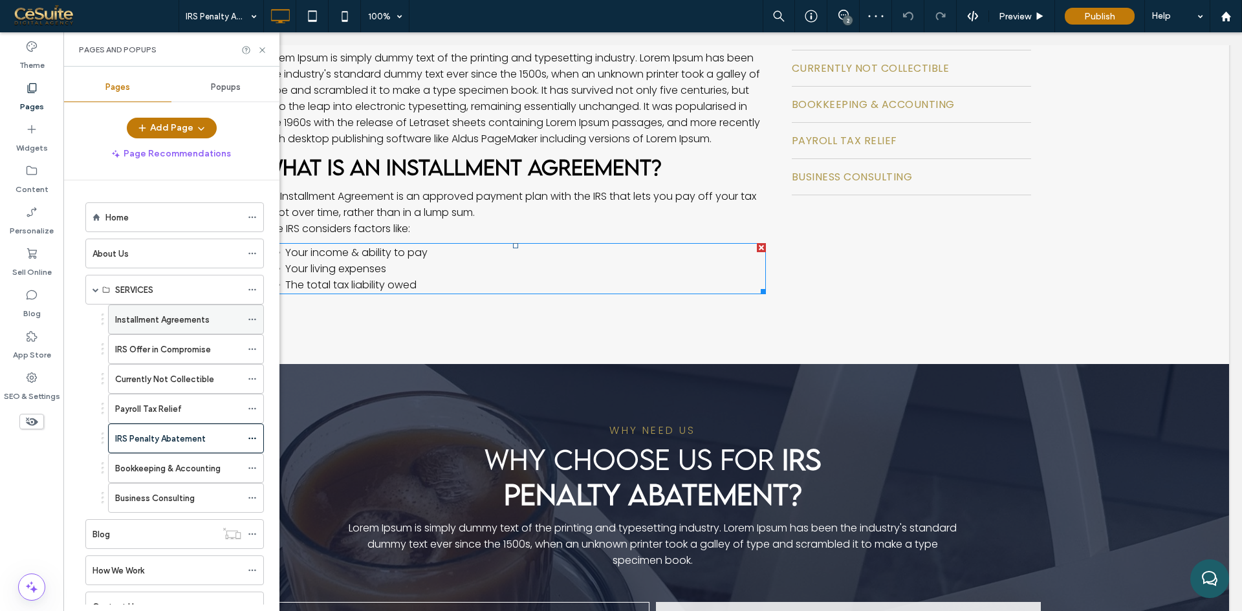
click at [138, 310] on div "Installment Agreements" at bounding box center [178, 319] width 126 height 28
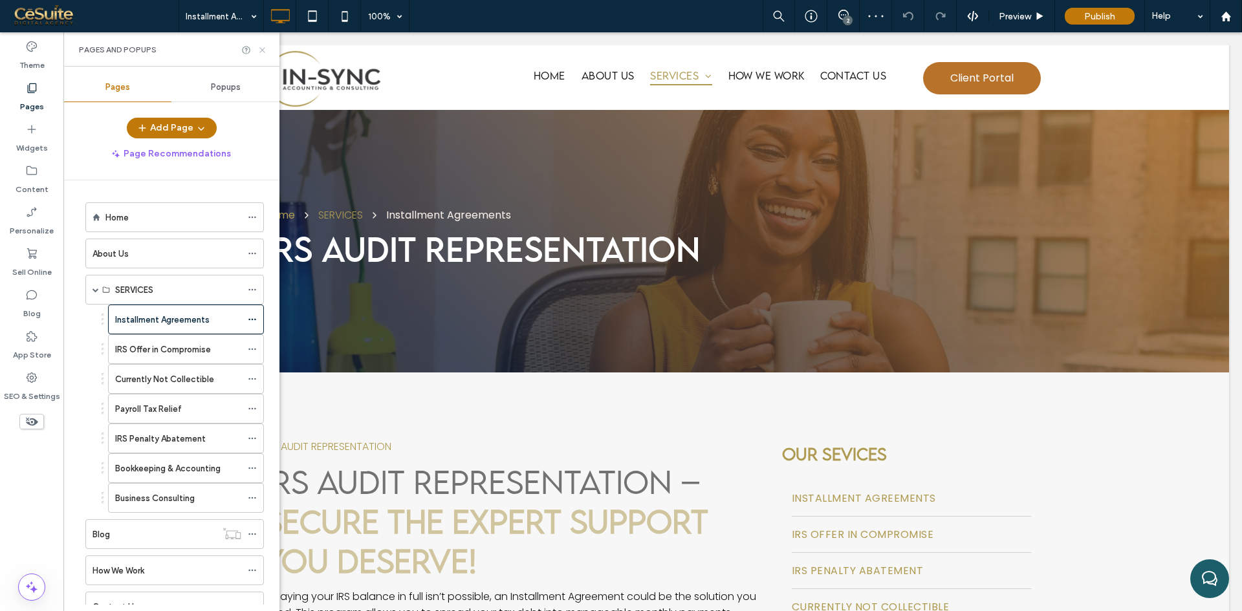
drag, startPoint x: 259, startPoint y: 50, endPoint x: 233, endPoint y: 200, distance: 151.8
click at [259, 50] on icon at bounding box center [262, 50] width 10 height 10
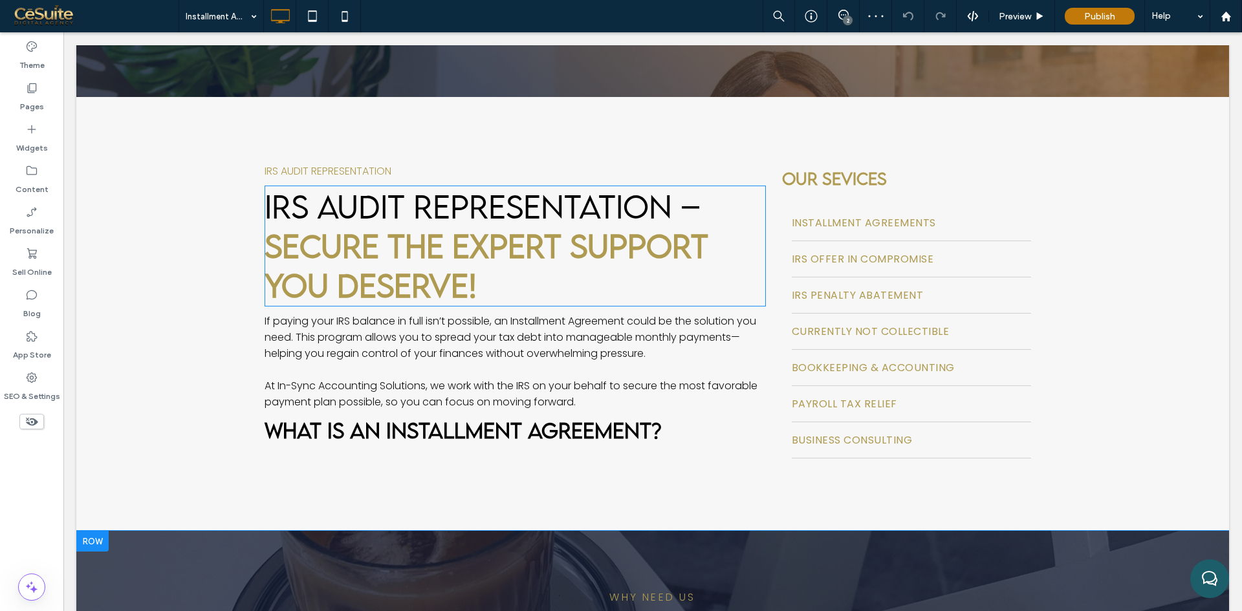
scroll to position [431, 0]
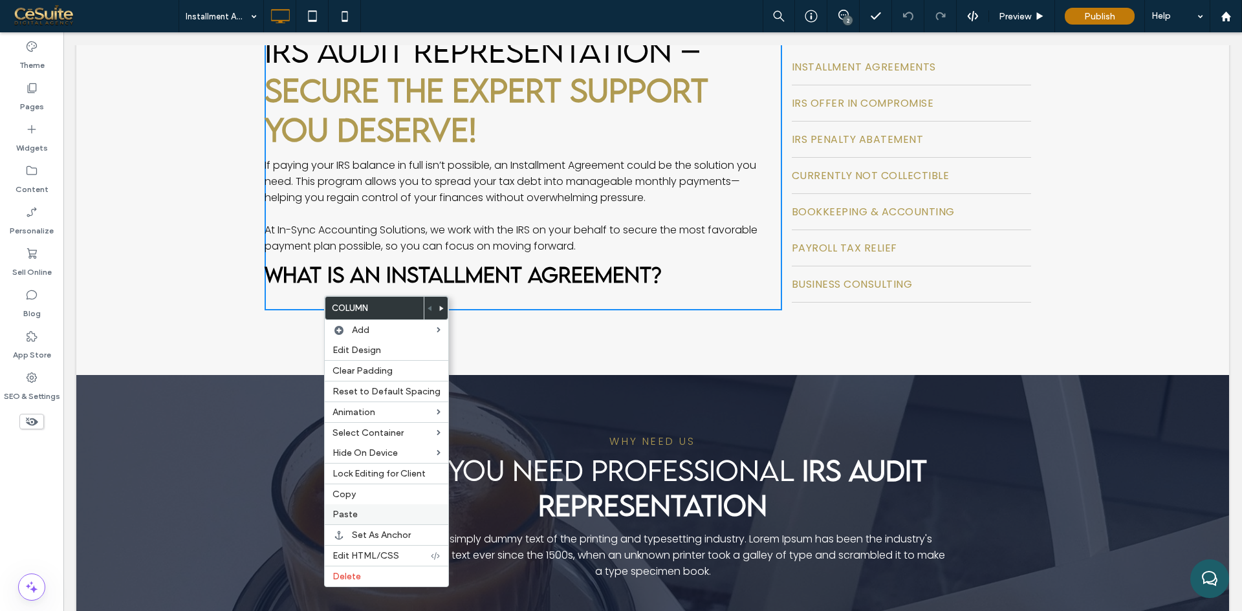
click at [358, 510] on label "Paste" at bounding box center [386, 514] width 108 height 11
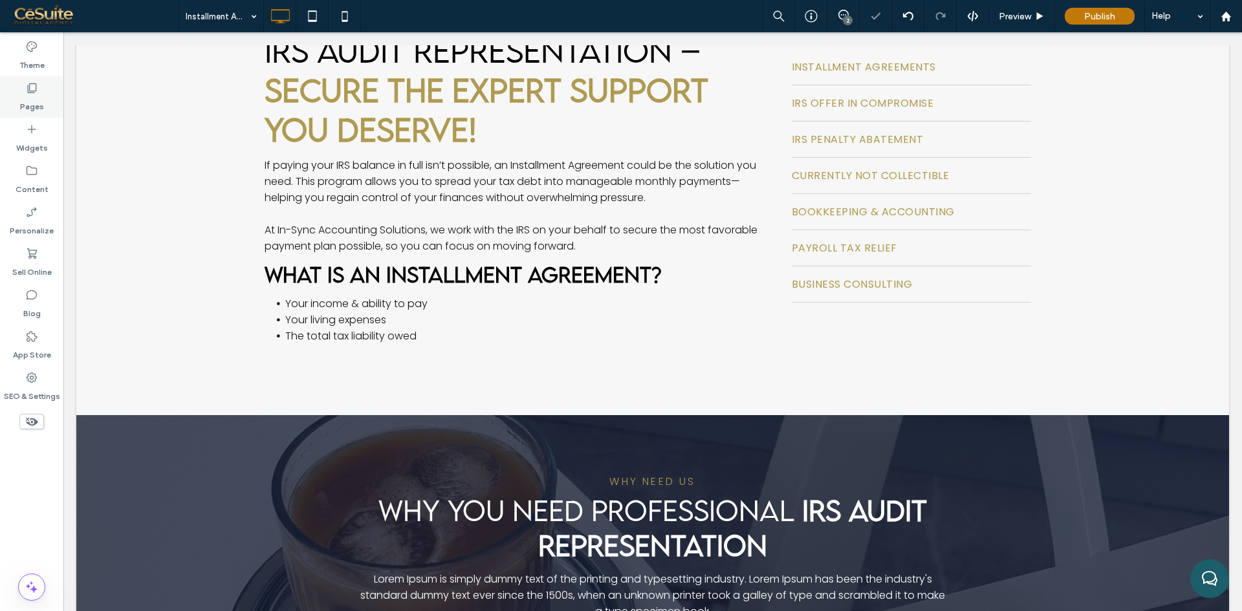
click at [44, 96] on div "Pages" at bounding box center [31, 96] width 63 height 41
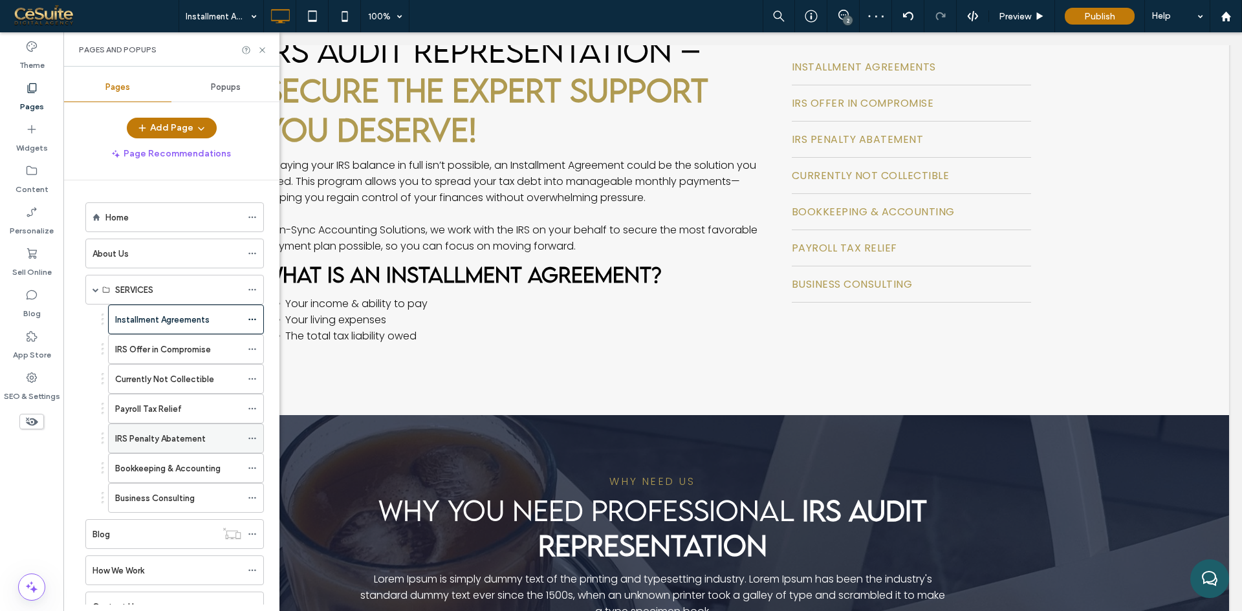
click at [168, 442] on label "IRS Penalty Abatement" at bounding box center [160, 439] width 91 height 23
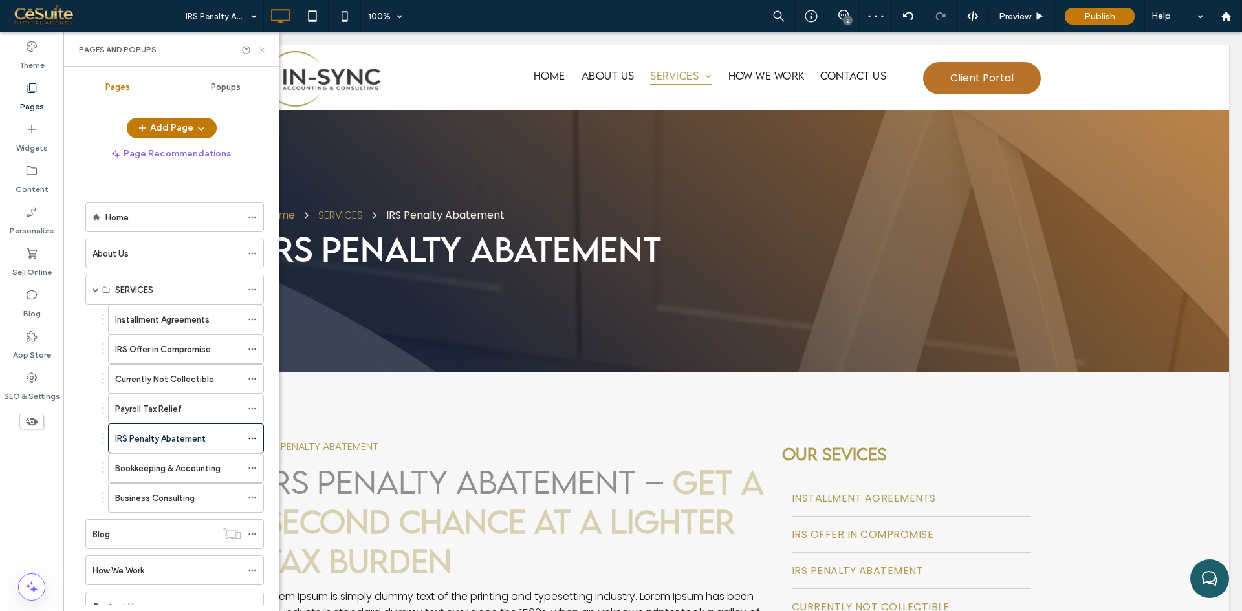
click at [266, 46] on icon at bounding box center [262, 50] width 10 height 10
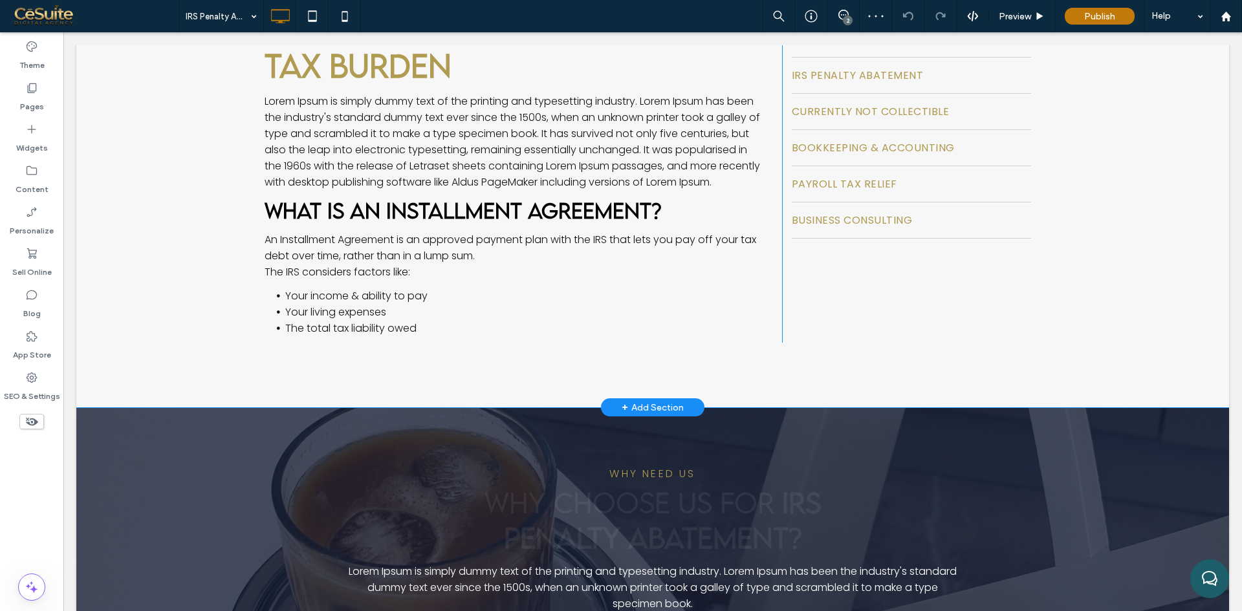
scroll to position [539, 0]
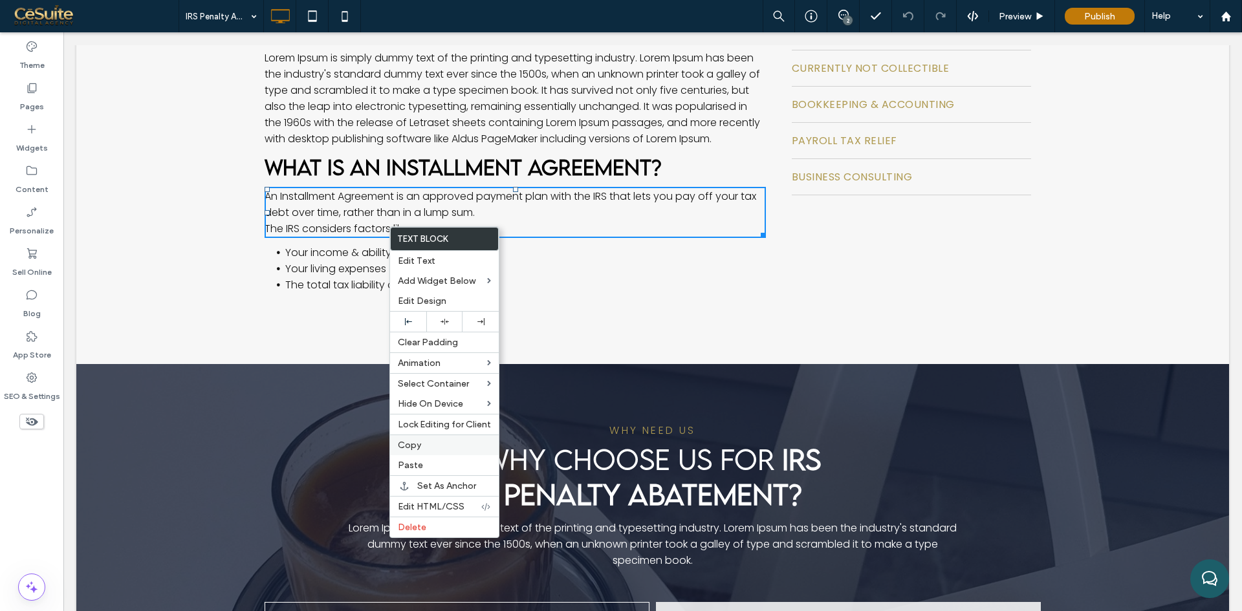
click at [437, 446] on label "Copy" at bounding box center [444, 445] width 93 height 11
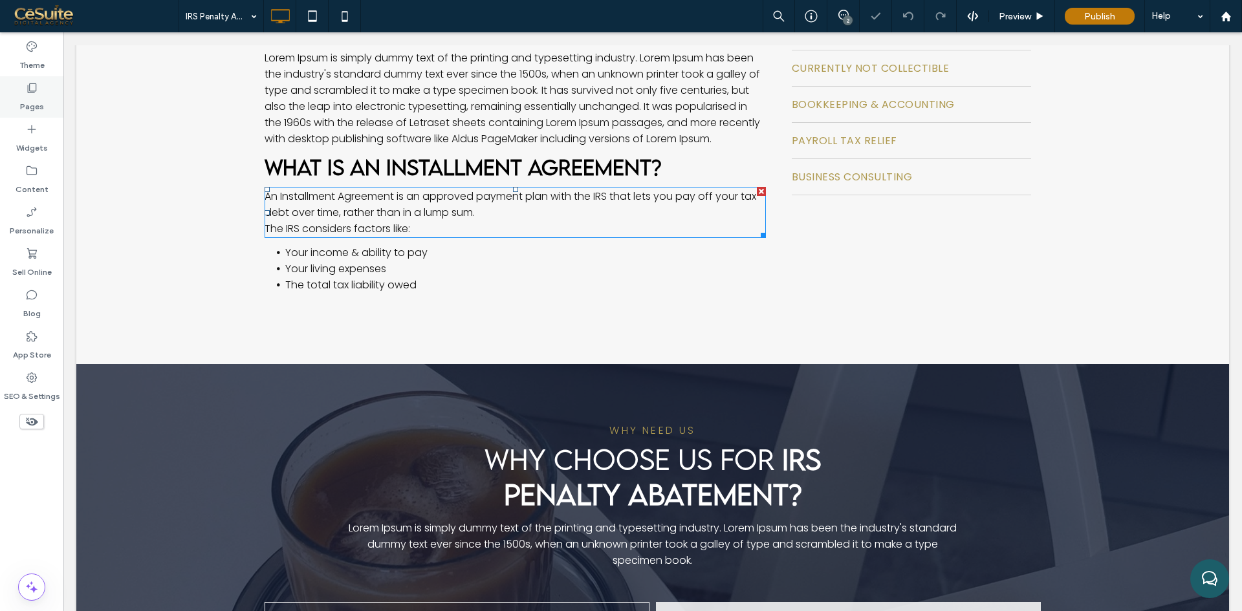
click at [20, 105] on label "Pages" at bounding box center [32, 103] width 24 height 18
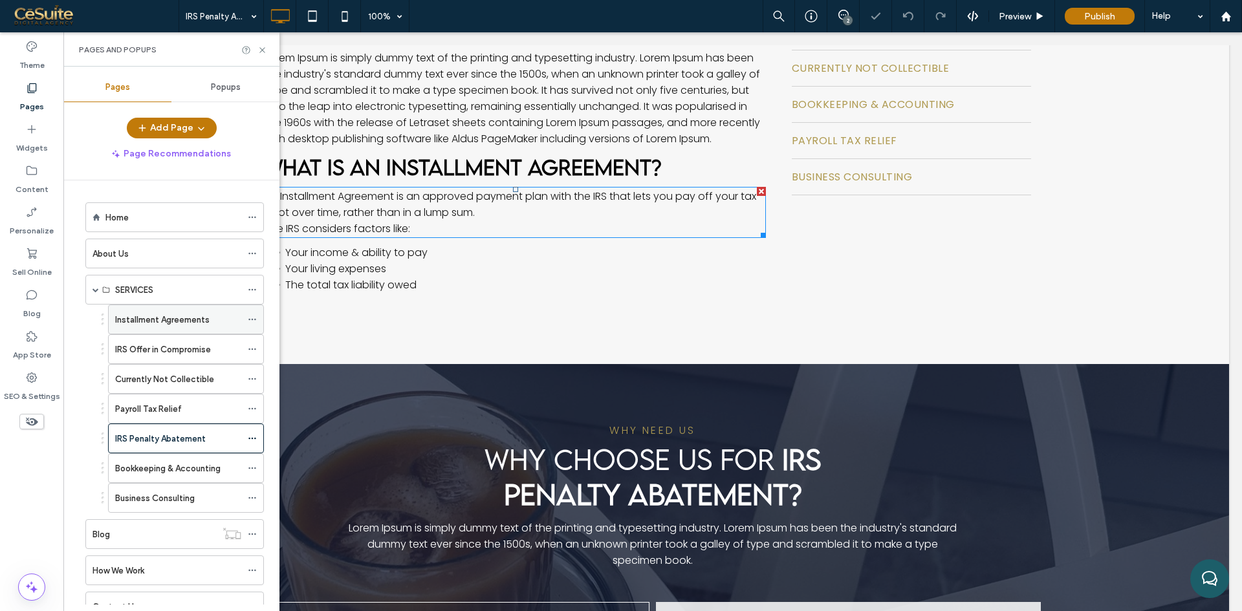
click at [164, 324] on label "Installment Agreements" at bounding box center [162, 320] width 94 height 23
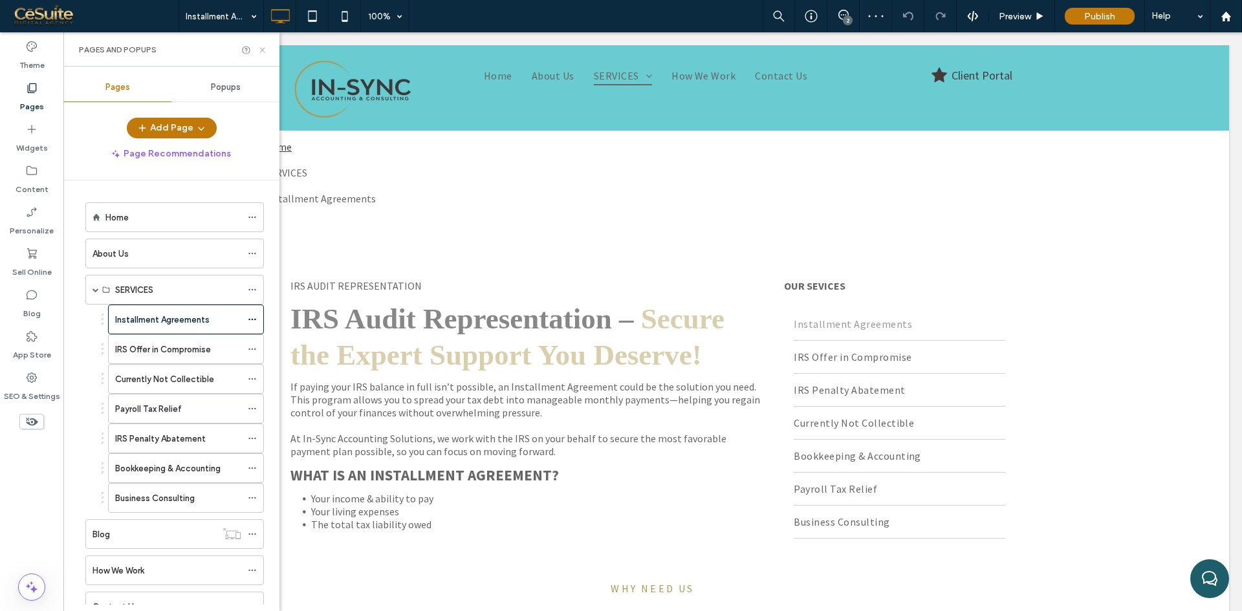
click at [263, 50] on use at bounding box center [261, 49] width 5 height 5
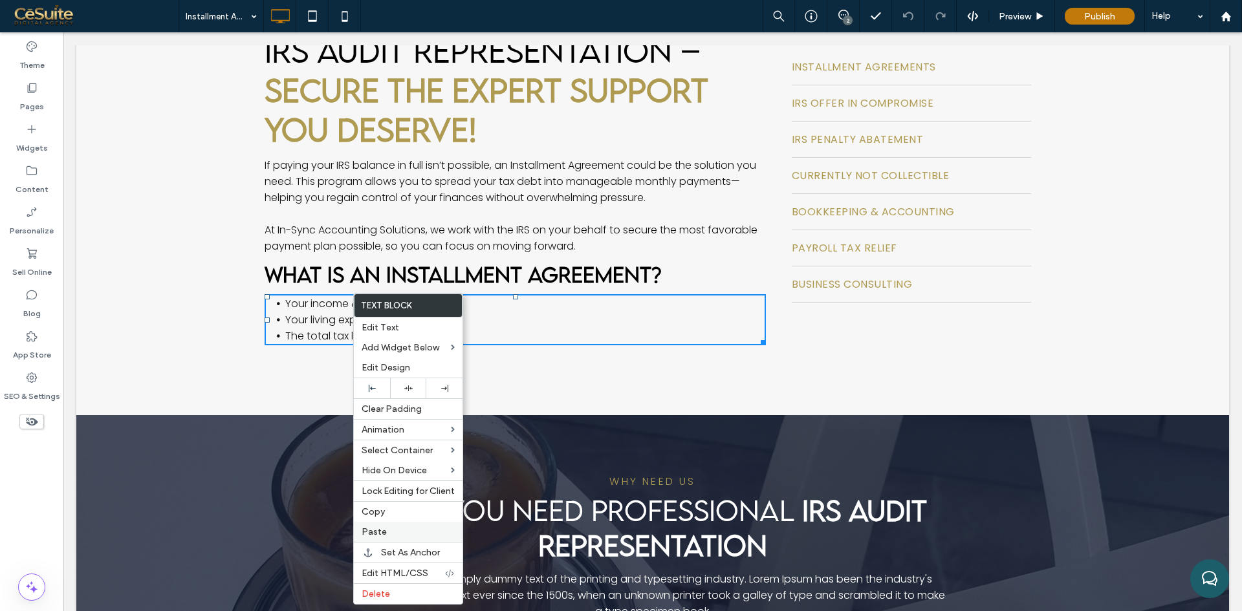
click at [386, 530] on label "Paste" at bounding box center [408, 532] width 93 height 11
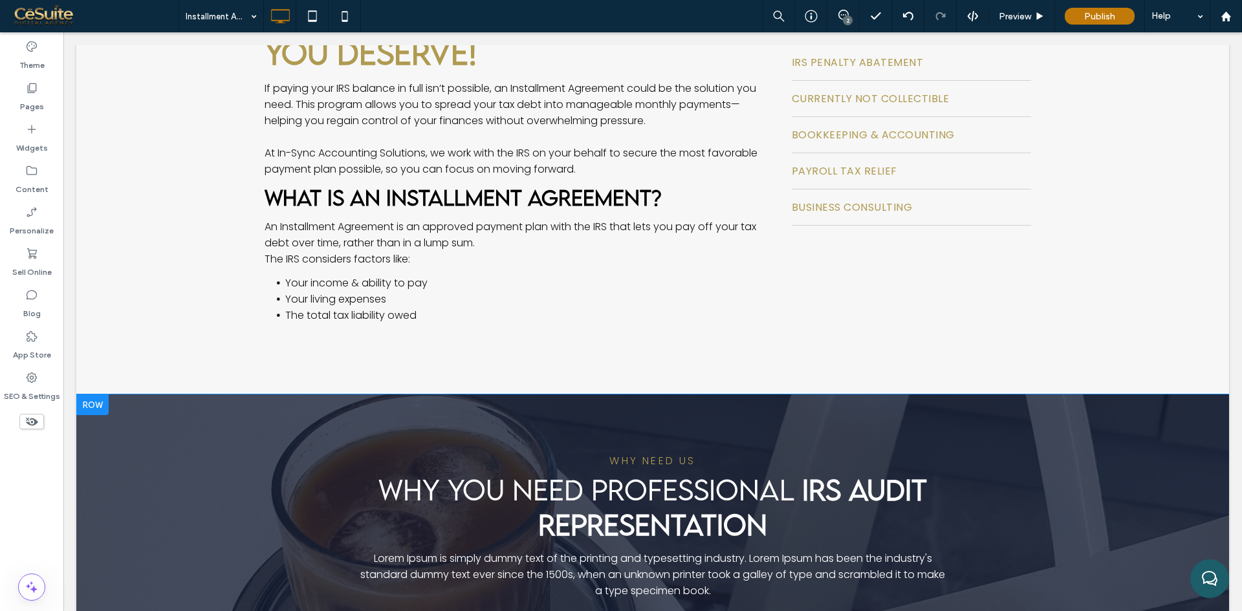
scroll to position [539, 0]
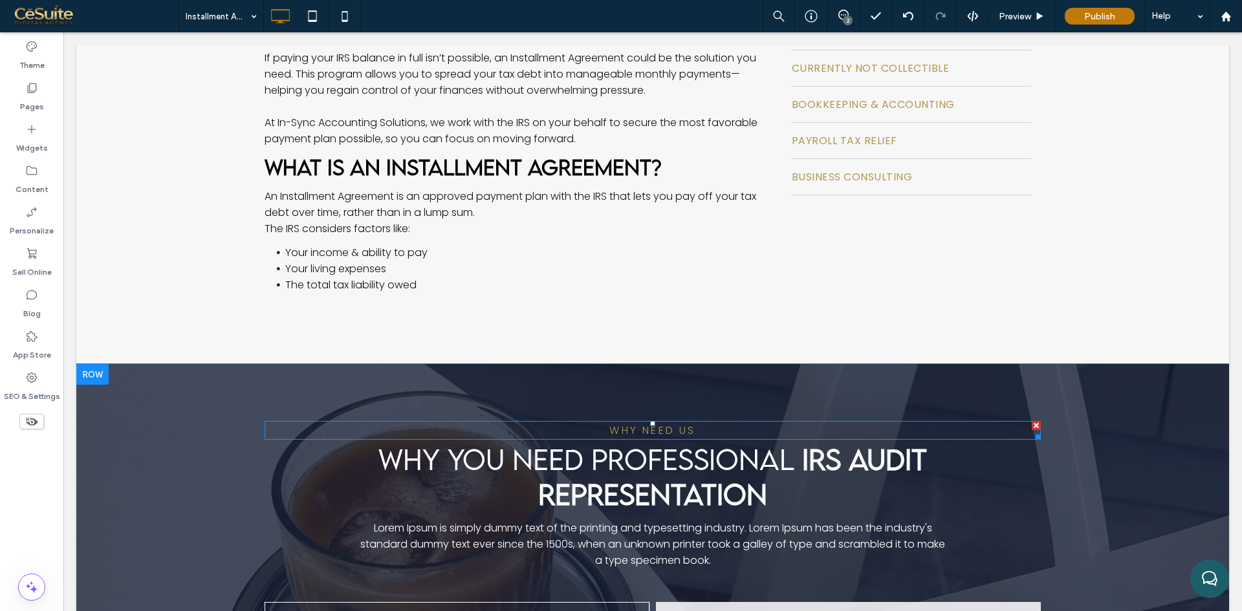
click at [1032, 426] on div at bounding box center [1036, 425] width 9 height 9
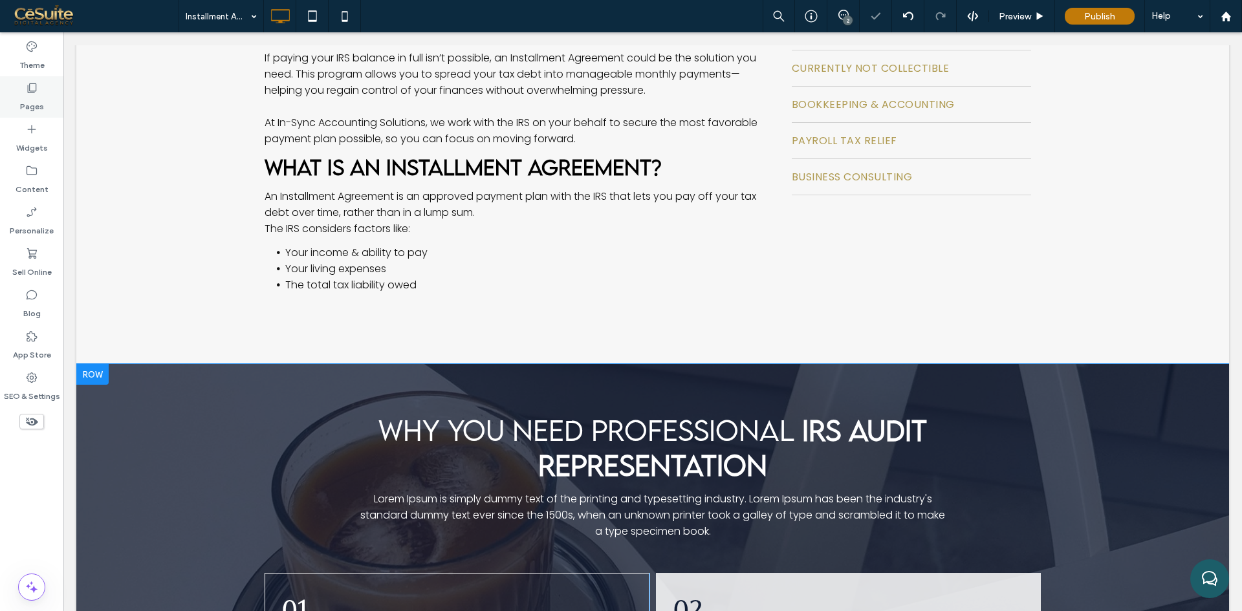
click at [15, 111] on div "Pages" at bounding box center [31, 96] width 63 height 41
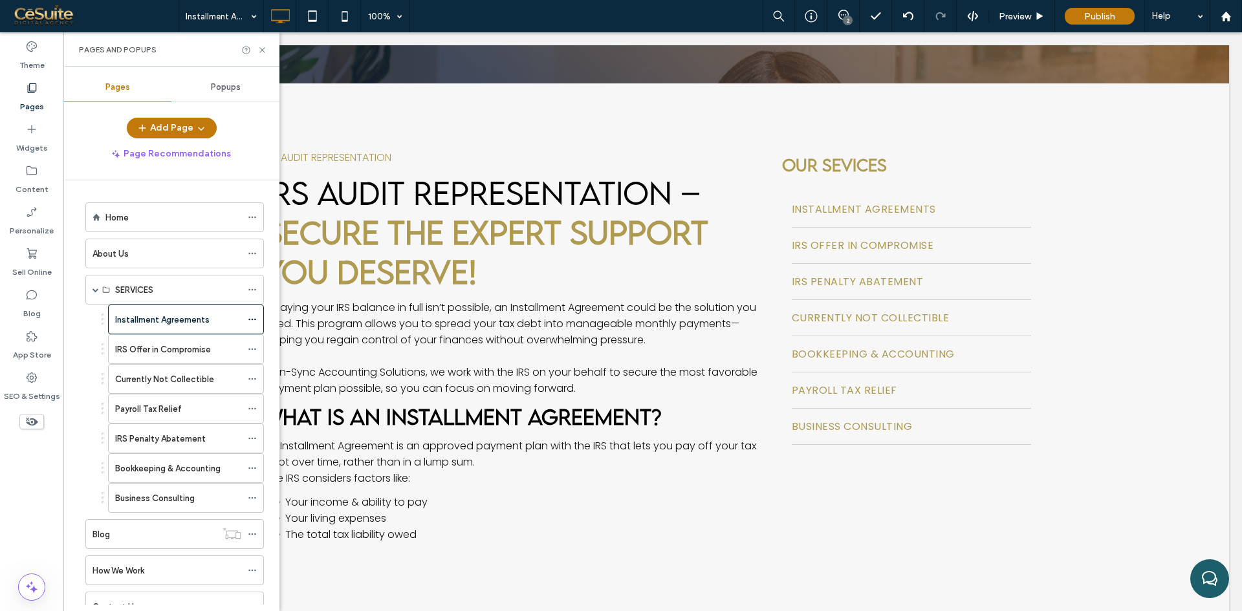
scroll to position [215, 0]
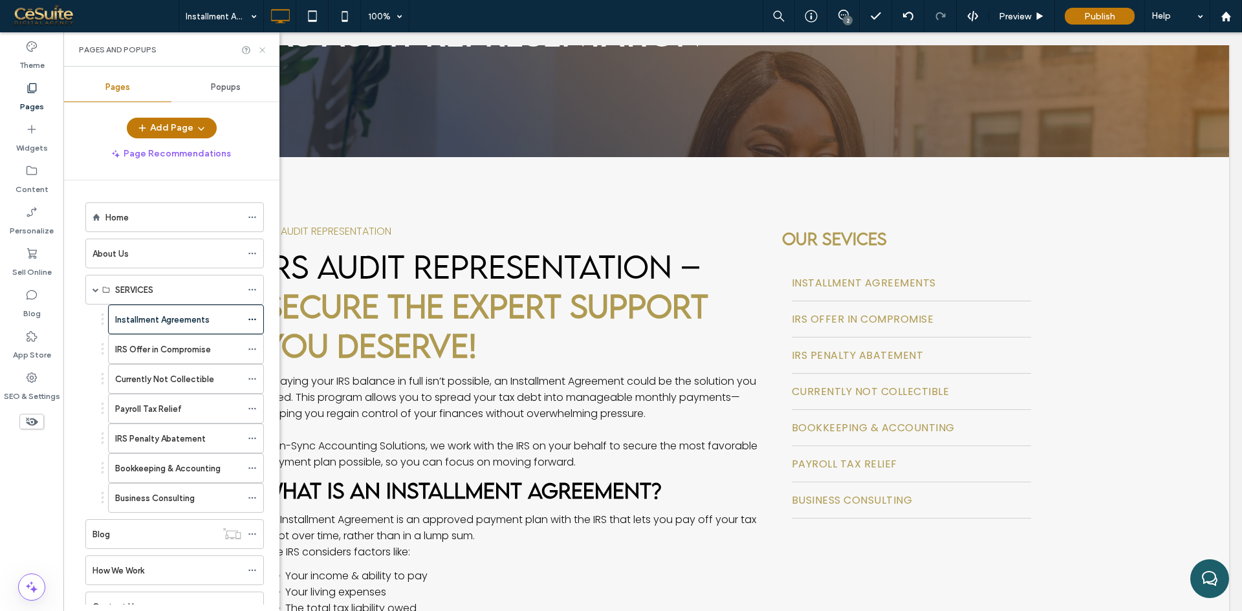
click at [265, 52] on use at bounding box center [261, 49] width 5 height 5
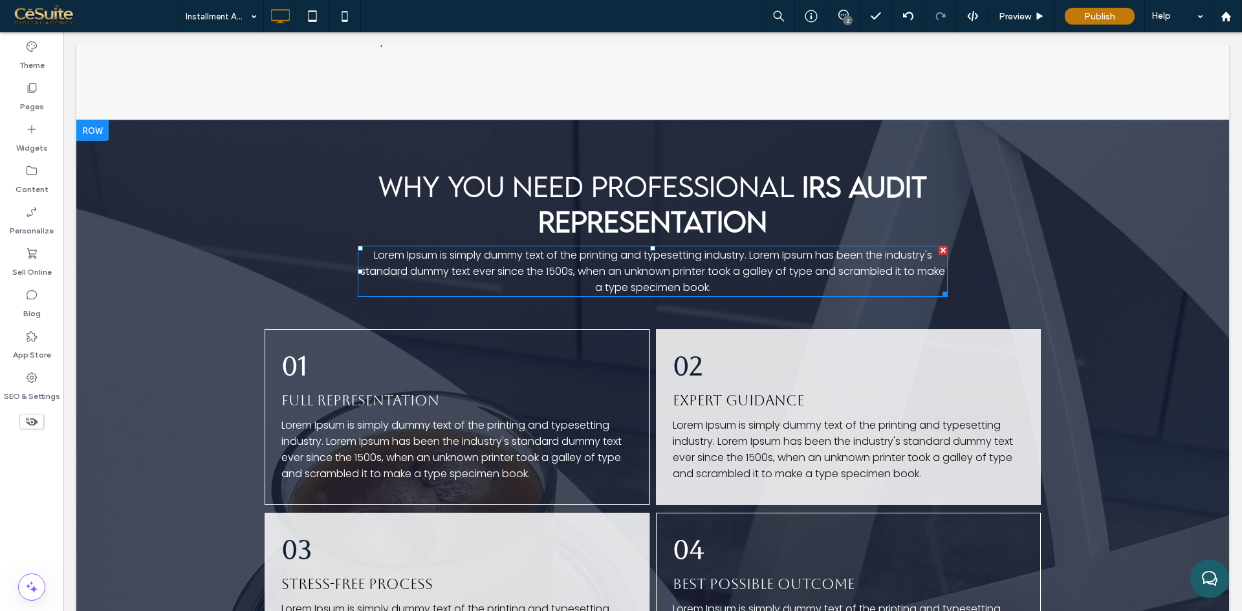
scroll to position [755, 0]
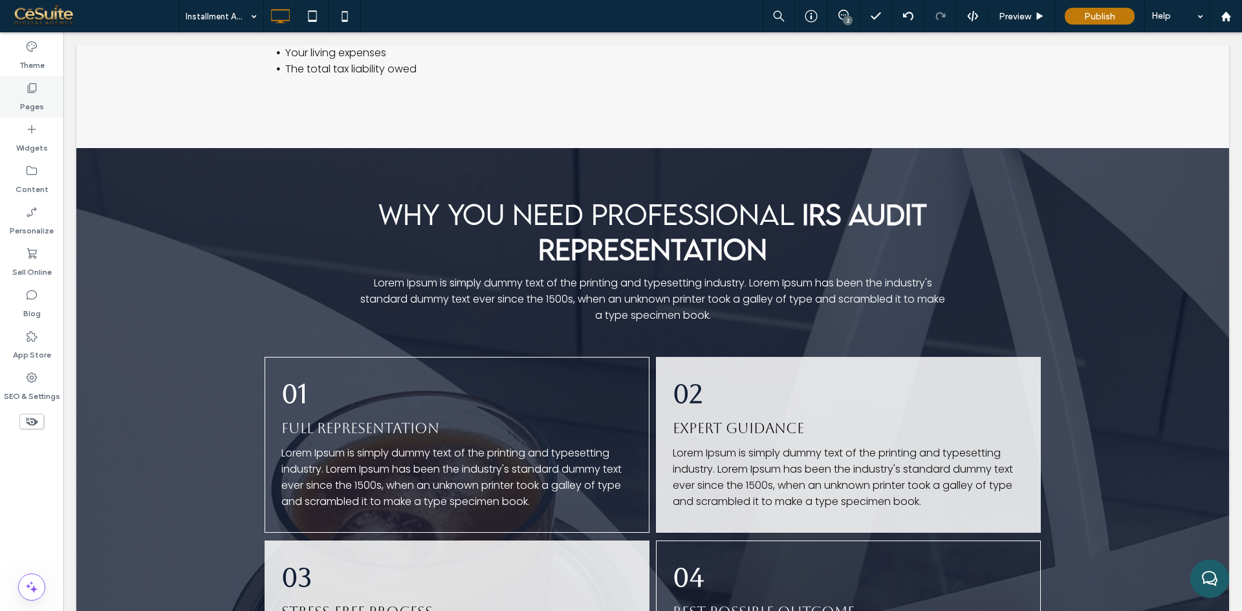
click at [39, 113] on div "Pages" at bounding box center [31, 96] width 63 height 41
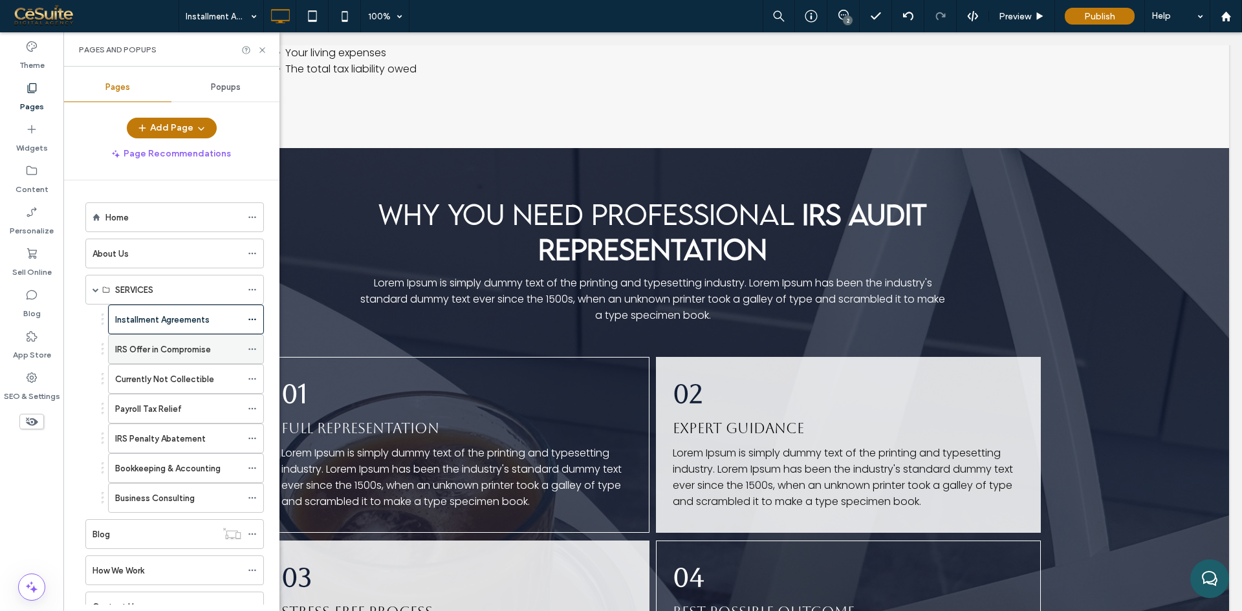
click at [148, 352] on label "IRS Offer in Compromise" at bounding box center [163, 349] width 96 height 23
click at [155, 313] on label "Installment Agreements" at bounding box center [162, 320] width 94 height 23
click at [162, 356] on div "IRS Offer in Compromise" at bounding box center [178, 349] width 126 height 28
click at [261, 92] on div "Popups" at bounding box center [225, 87] width 108 height 28
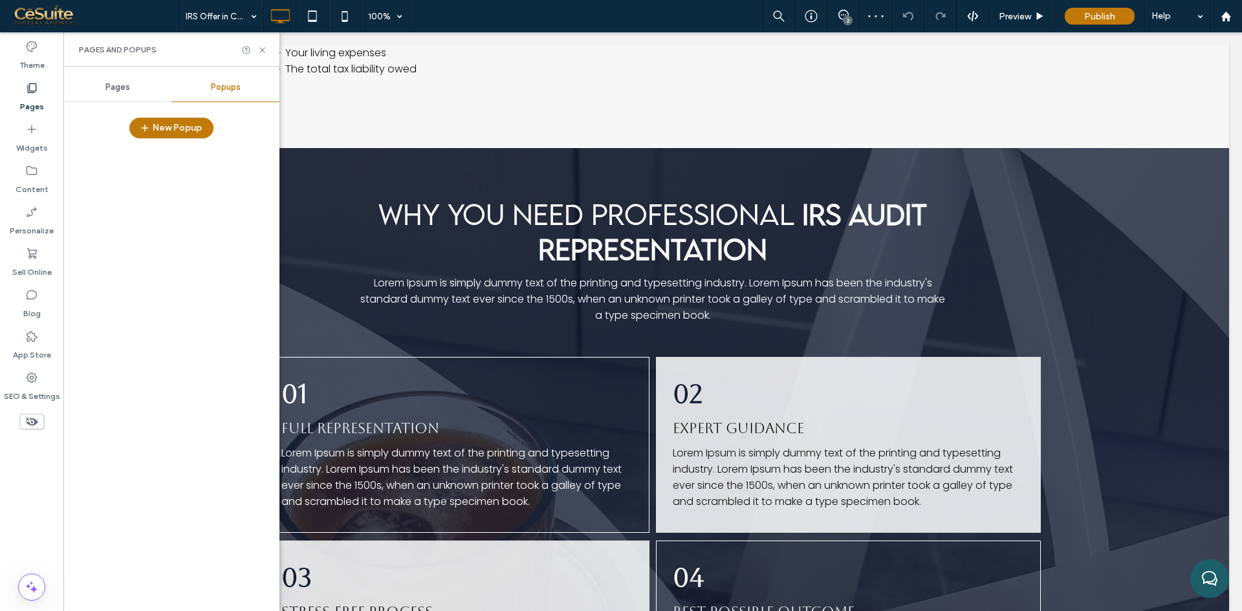
click at [123, 91] on span "Pages" at bounding box center [117, 87] width 25 height 10
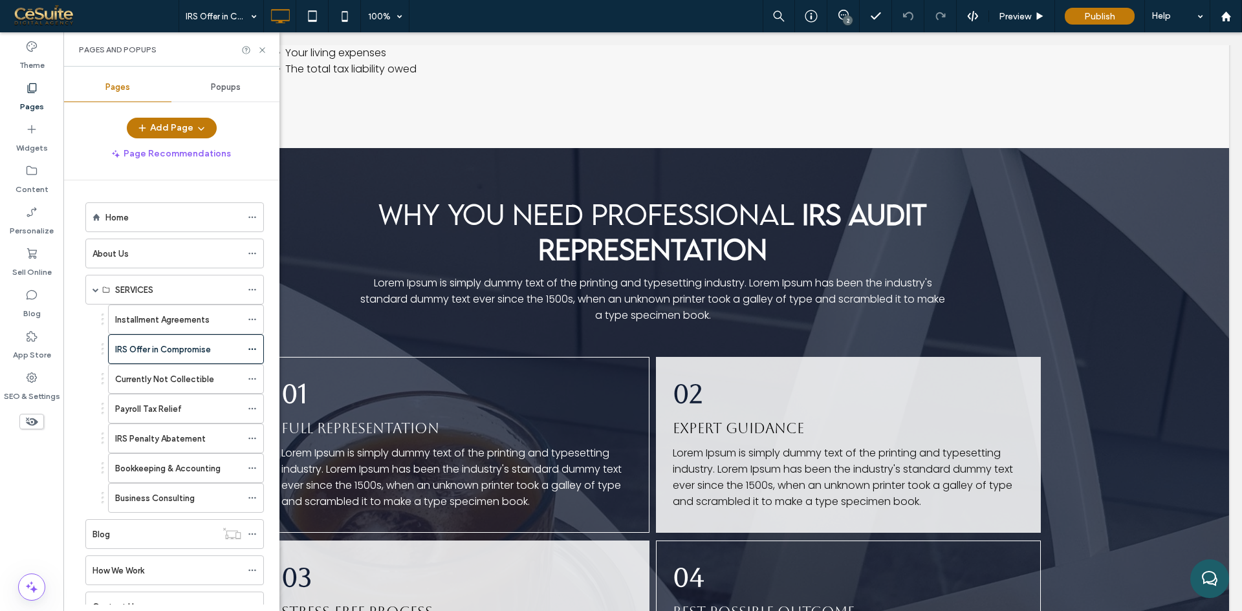
click at [268, 50] on div "Pages and Popups" at bounding box center [171, 49] width 216 height 34
click at [259, 44] on div "Pages and Popups" at bounding box center [171, 49] width 216 height 34
click at [263, 52] on icon at bounding box center [262, 50] width 10 height 10
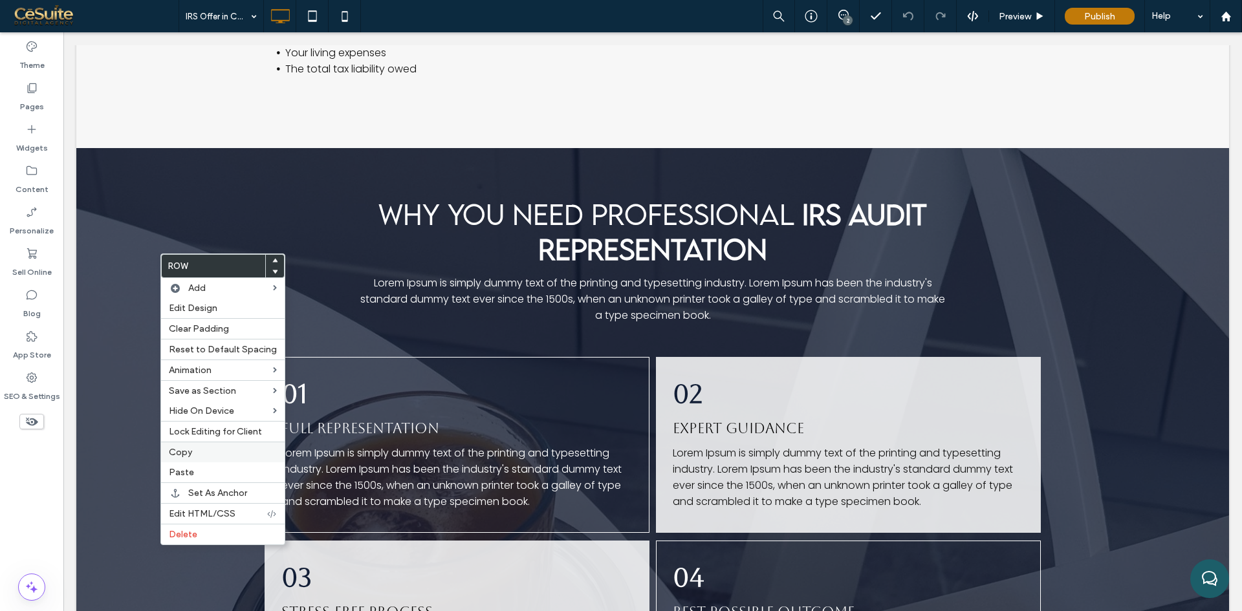
click at [202, 457] on label "Copy" at bounding box center [223, 452] width 108 height 11
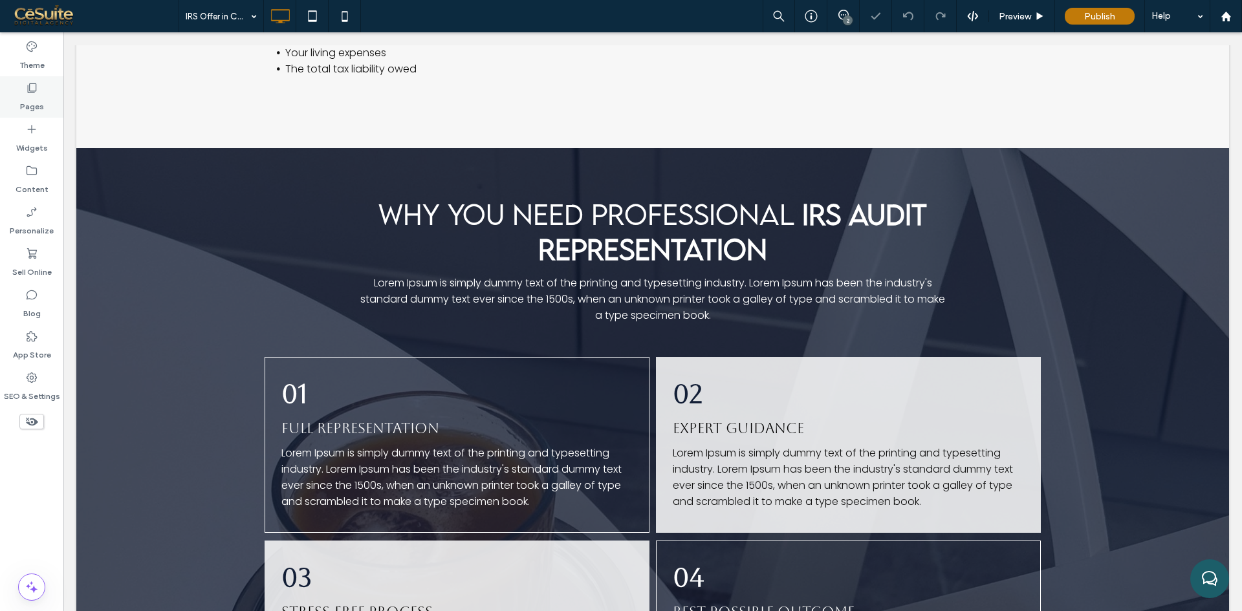
click at [30, 102] on label "Pages" at bounding box center [32, 103] width 24 height 18
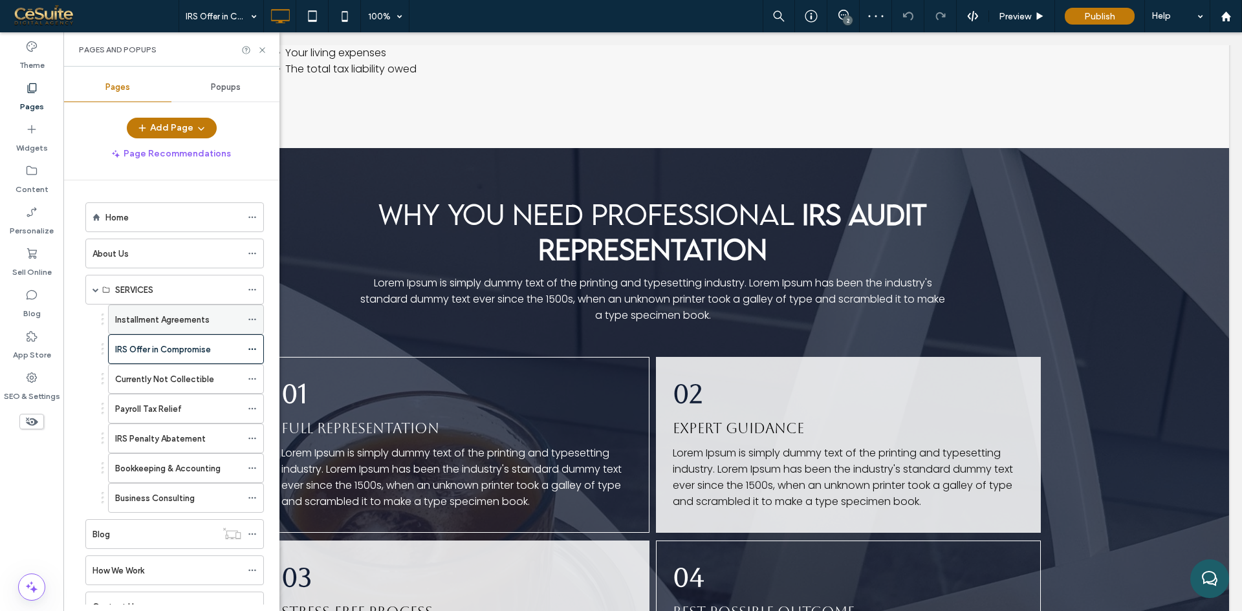
click at [151, 322] on label "Installment Agreements" at bounding box center [162, 320] width 94 height 23
click at [262, 47] on icon at bounding box center [262, 50] width 10 height 10
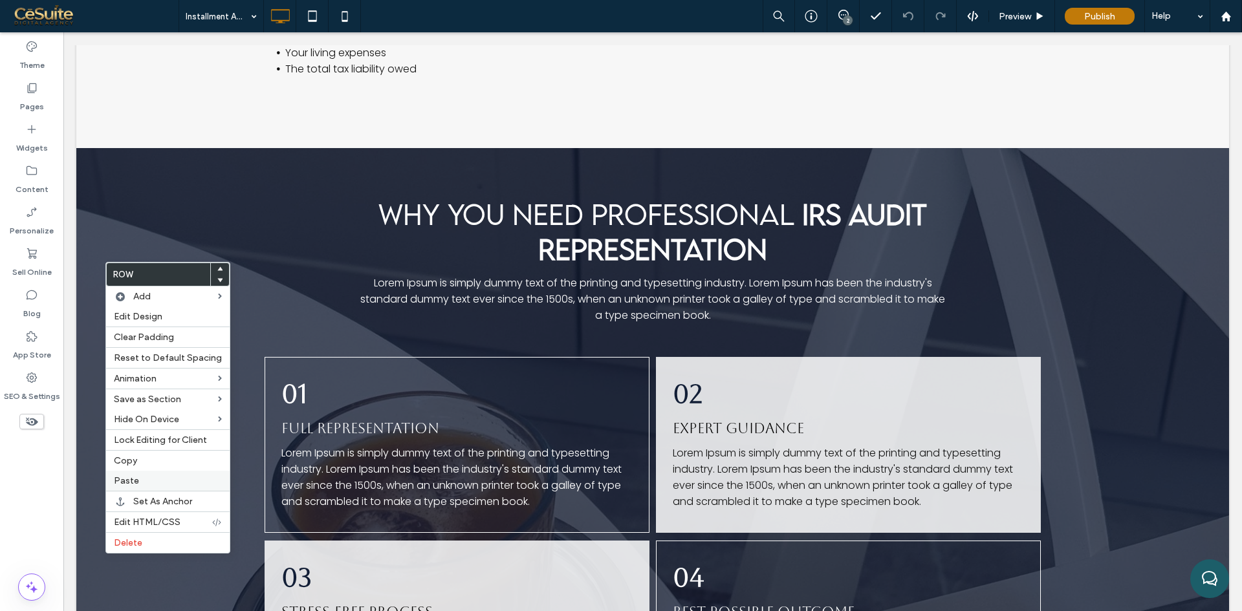
click at [157, 480] on label "Paste" at bounding box center [168, 480] width 108 height 11
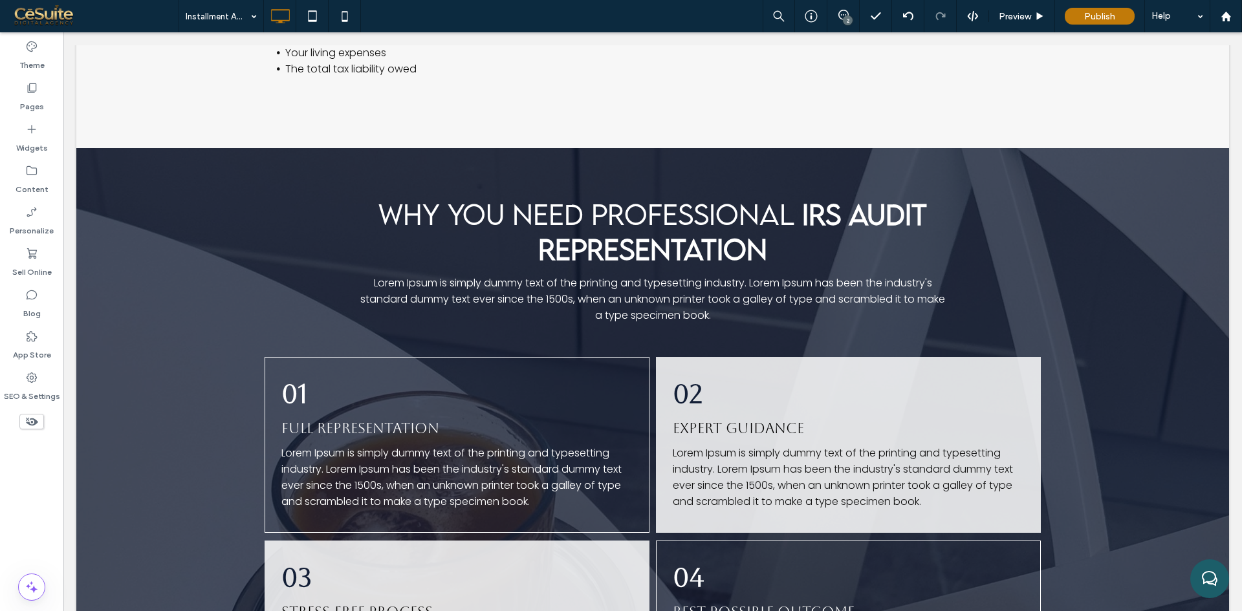
type input "**********"
type input "**"
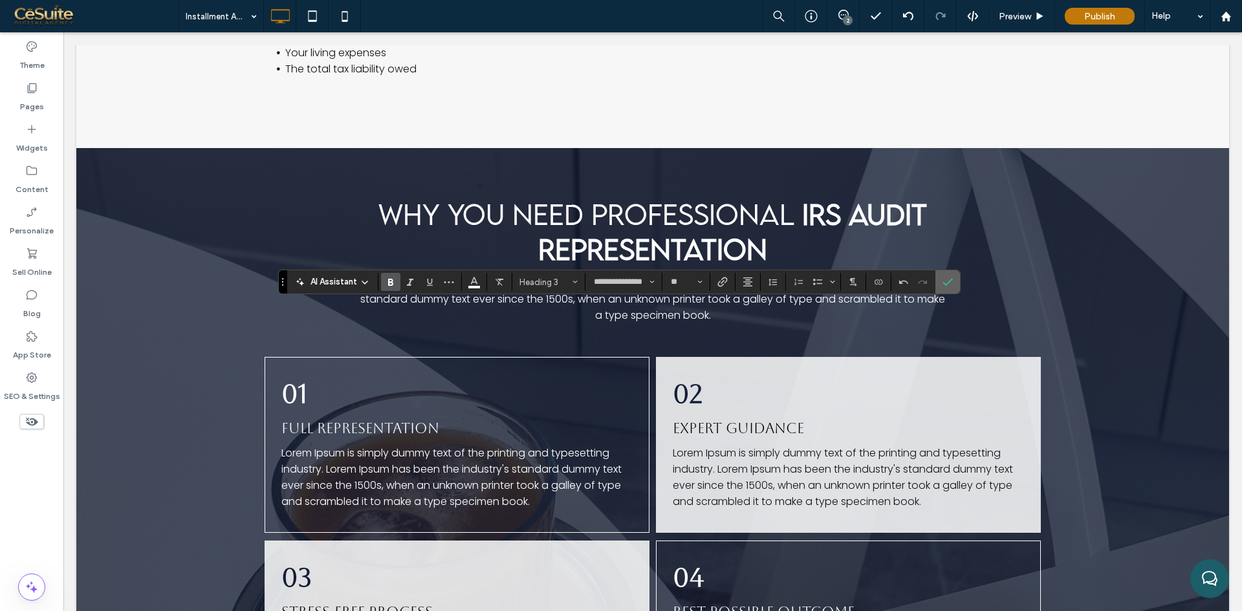
click at [957, 282] on section at bounding box center [947, 281] width 25 height 23
click at [950, 279] on icon "Confirm" at bounding box center [947, 282] width 10 height 10
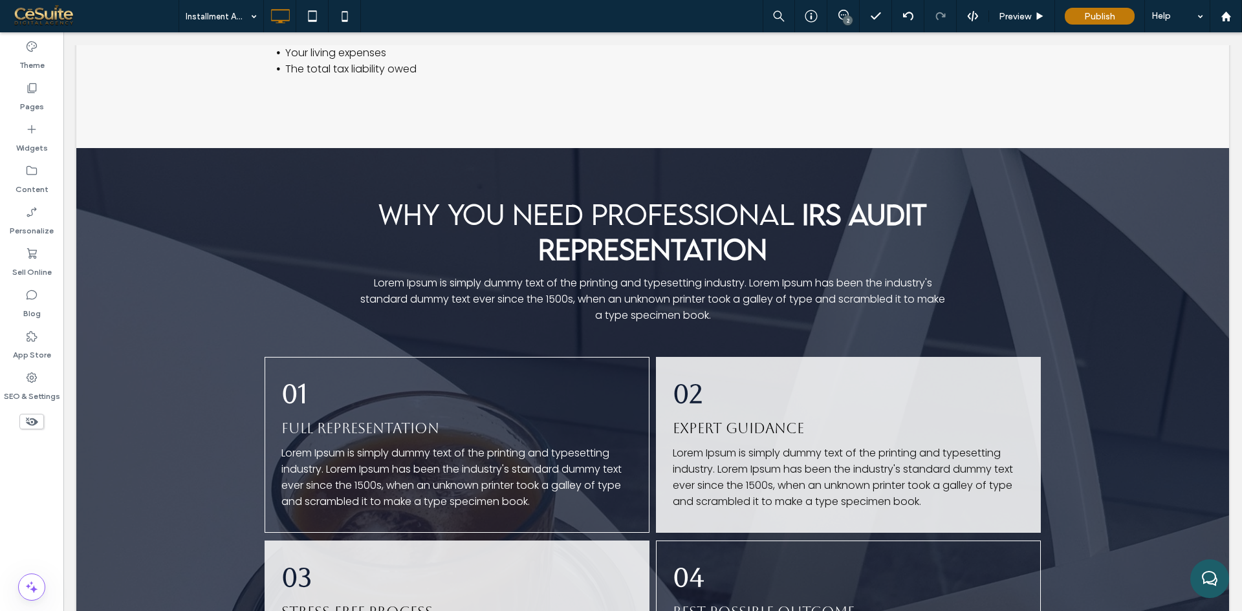
type input "**********"
type input "**"
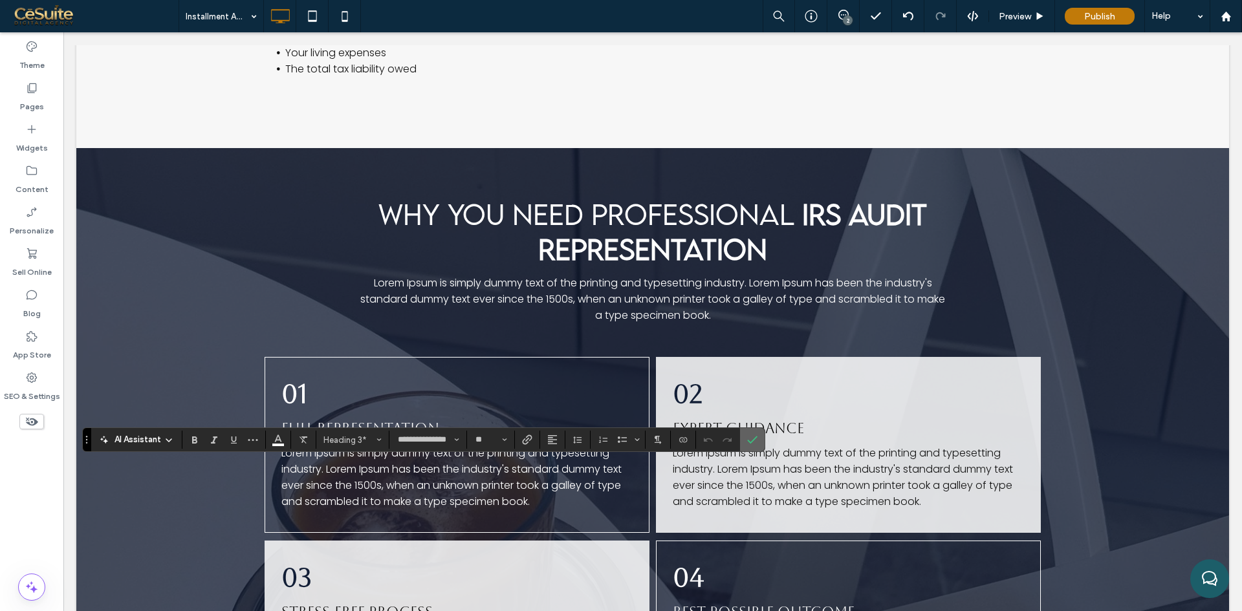
click at [753, 442] on icon "Confirm" at bounding box center [752, 440] width 10 height 10
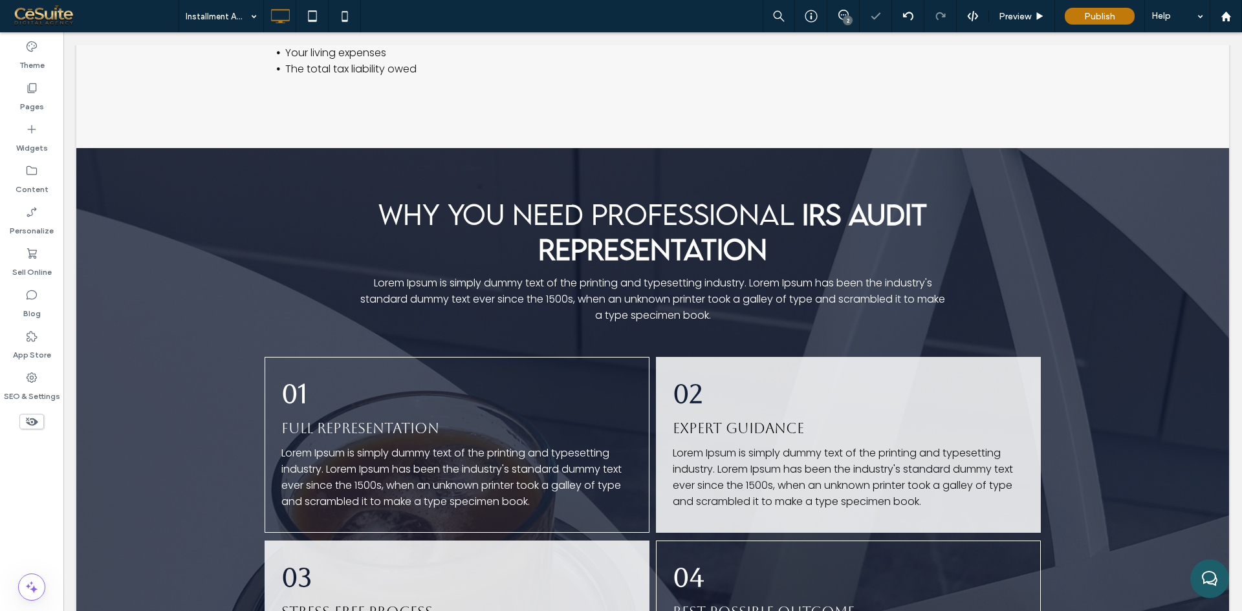
type input "**********"
type input "**"
type input "*******"
type input "**"
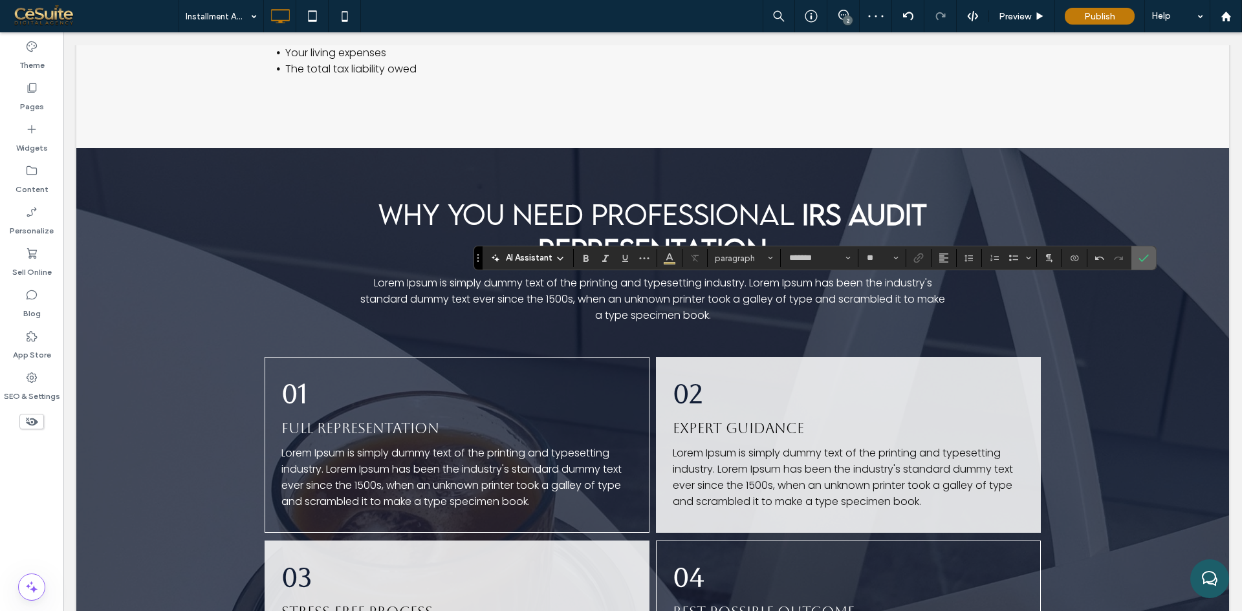
click at [1139, 259] on icon "Confirm" at bounding box center [1143, 258] width 10 height 10
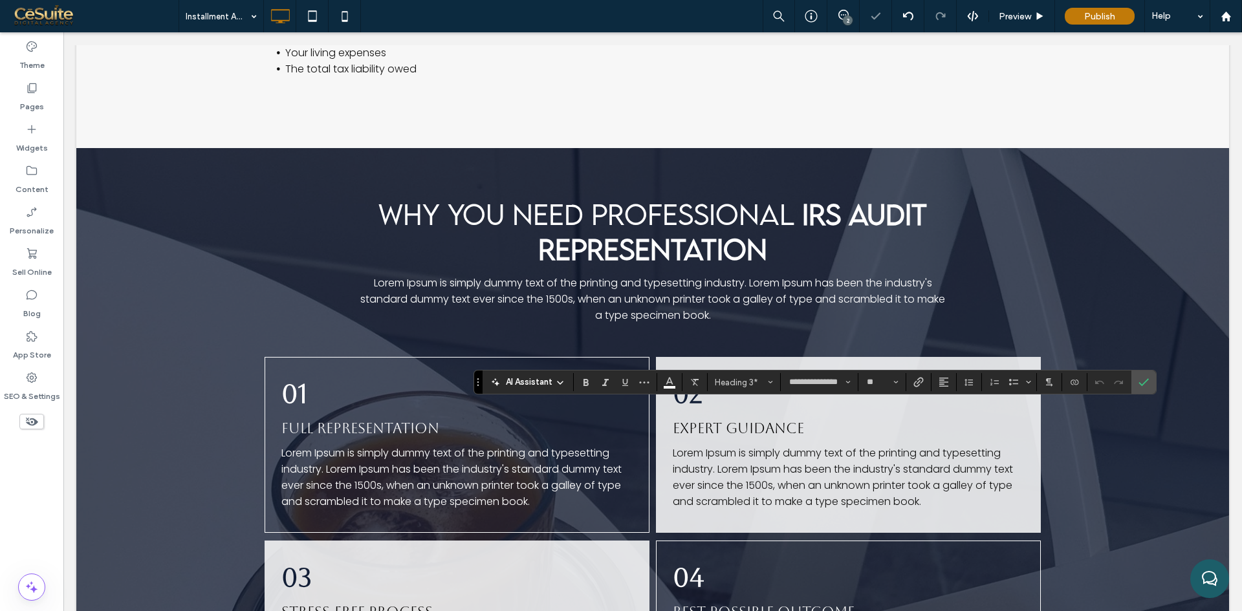
type input "*******"
type input "**"
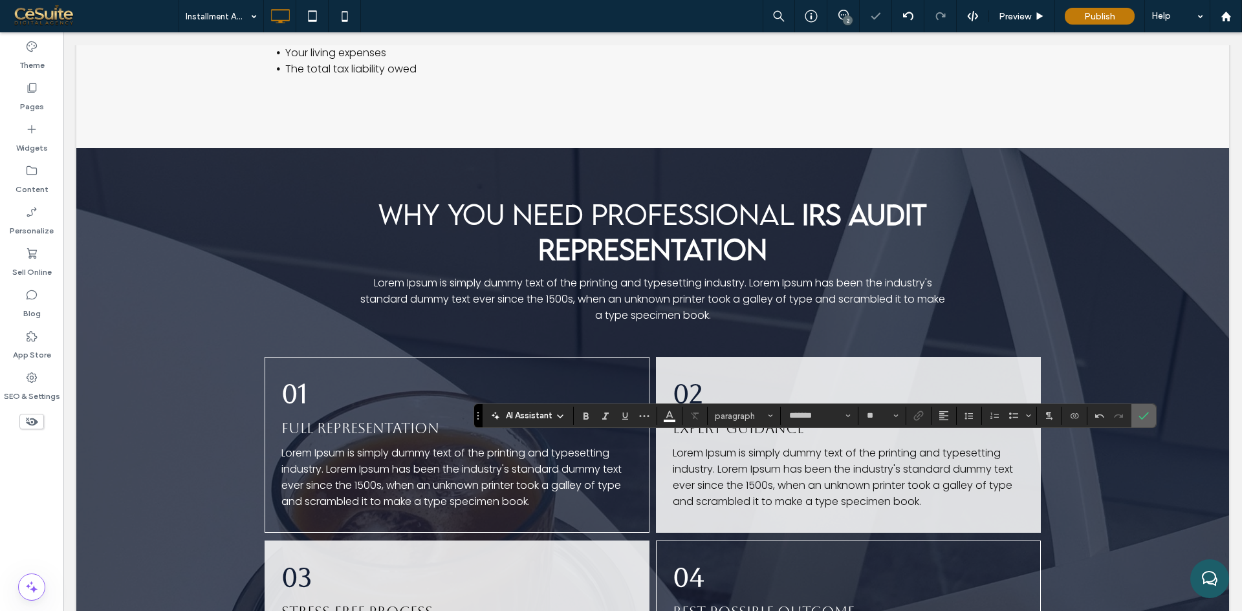
click at [1147, 419] on icon "Confirm" at bounding box center [1143, 416] width 10 height 10
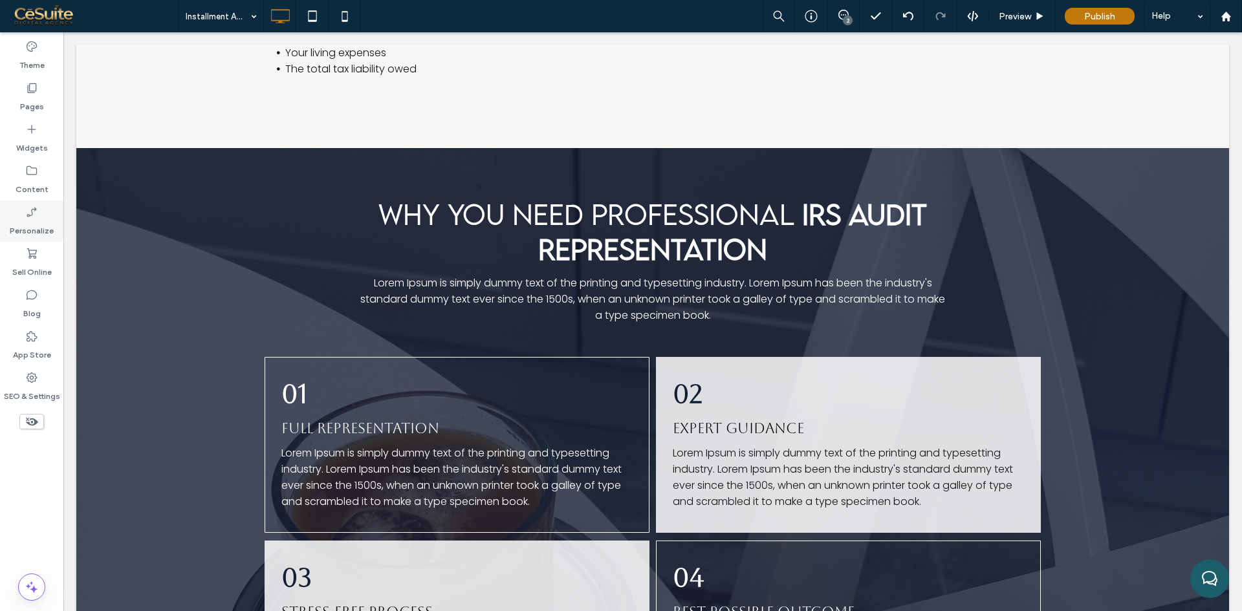
click at [32, 90] on icon at bounding box center [31, 88] width 13 height 13
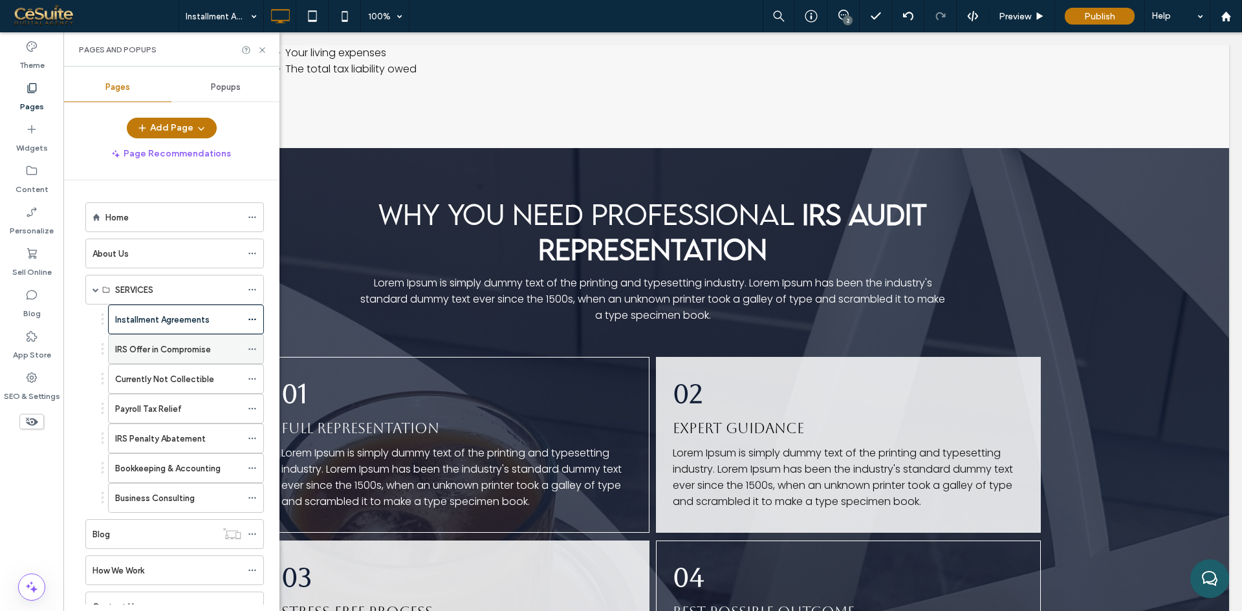
click at [150, 346] on label "IRS Offer in Compromise" at bounding box center [163, 349] width 96 height 23
click at [149, 321] on label "Installment Agreements" at bounding box center [162, 320] width 94 height 23
click at [258, 50] on icon at bounding box center [262, 50] width 10 height 10
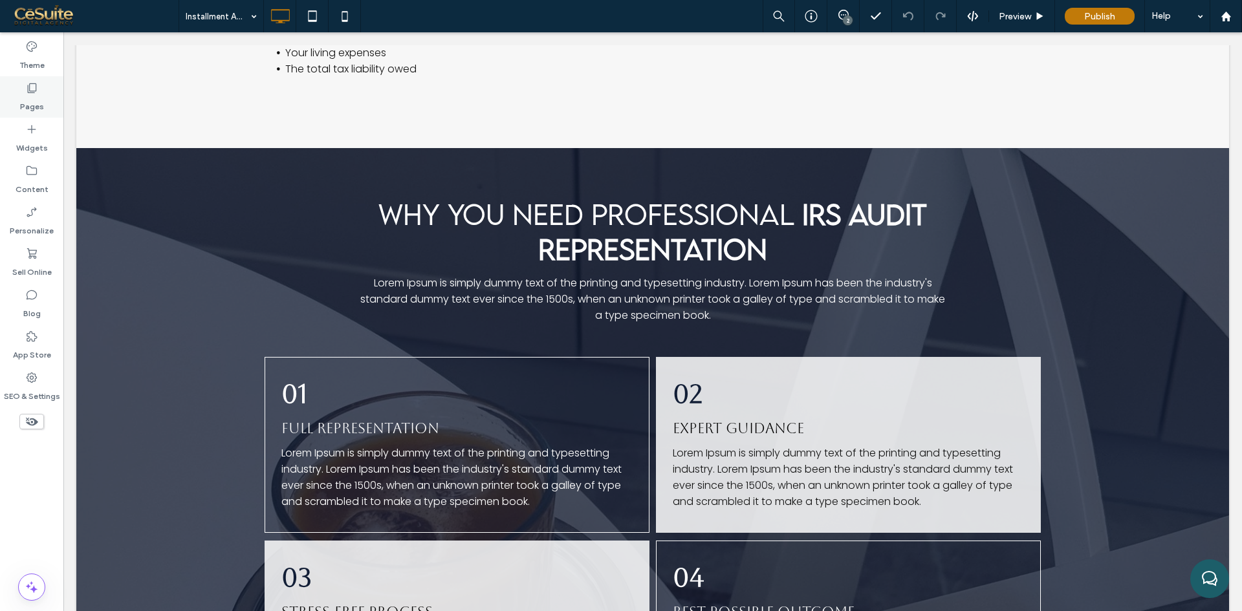
click at [15, 91] on div "Pages" at bounding box center [31, 96] width 63 height 41
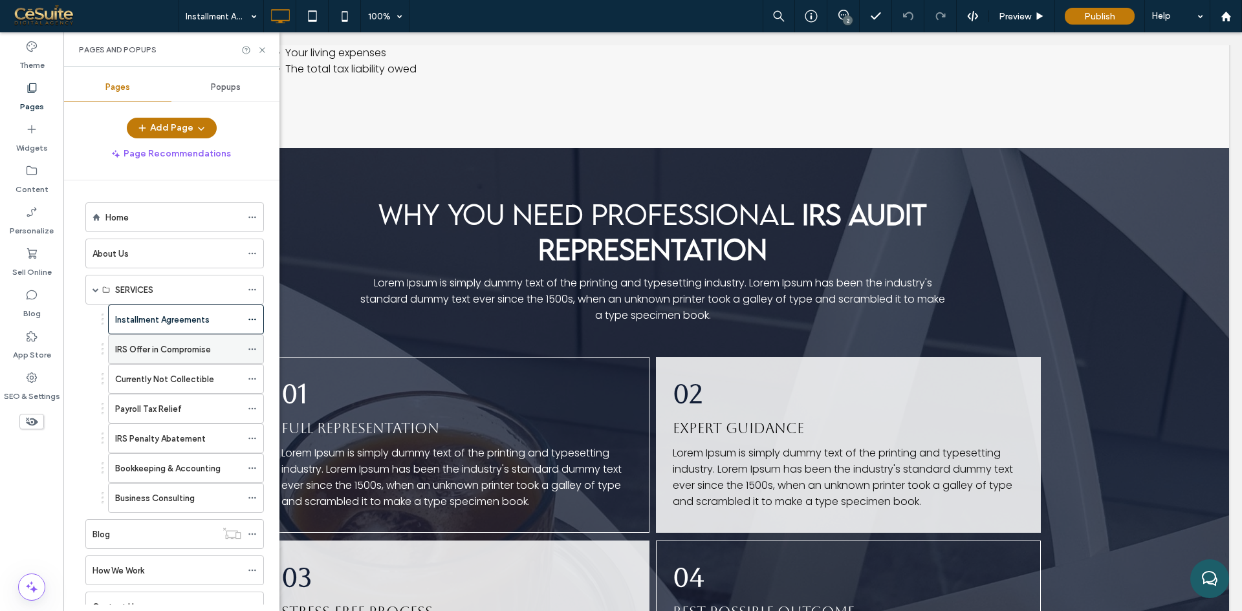
click at [135, 349] on label "IRS Offer in Compromise" at bounding box center [163, 349] width 96 height 23
click at [261, 47] on icon at bounding box center [262, 50] width 10 height 10
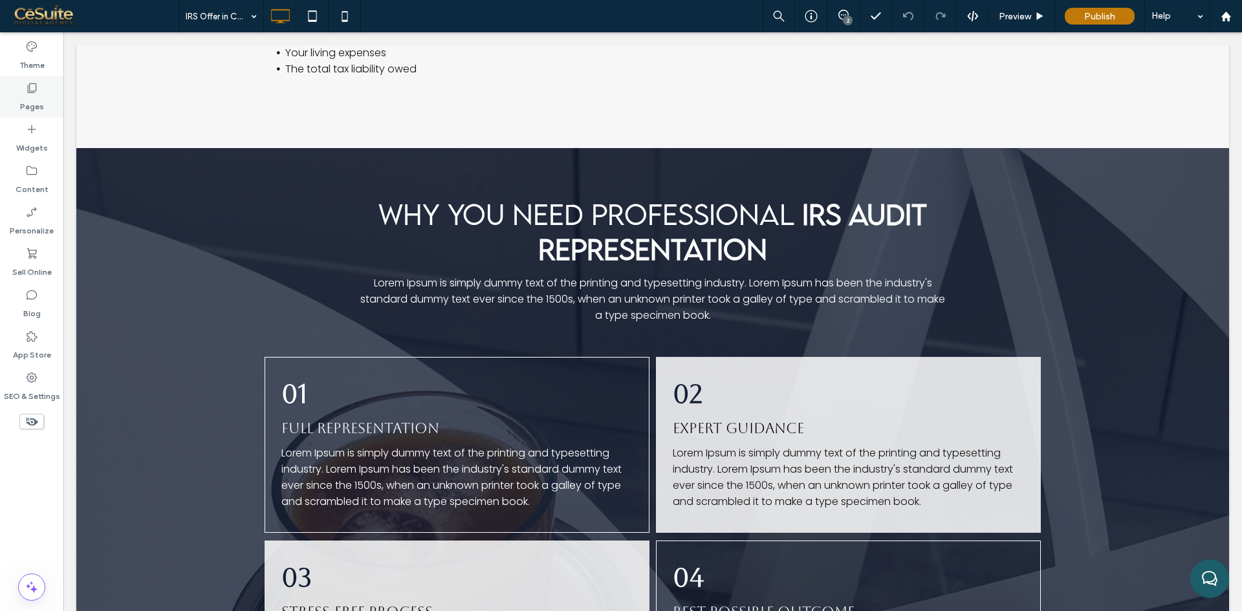
click at [34, 88] on icon at bounding box center [31, 88] width 13 height 13
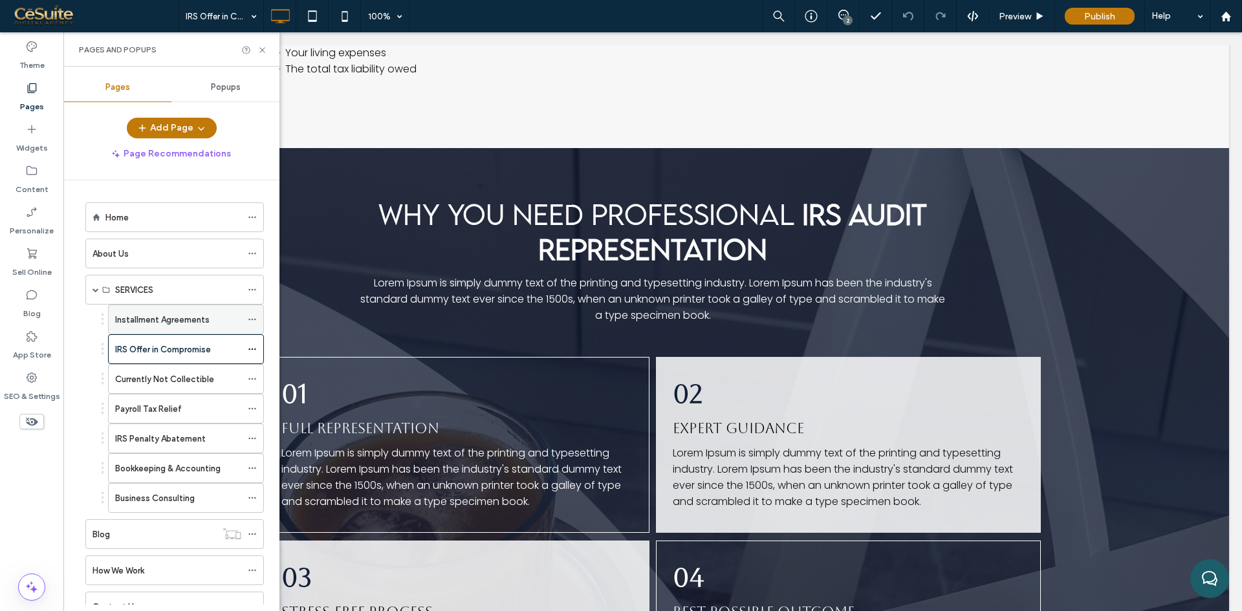
click at [142, 328] on div "Installment Agreements" at bounding box center [178, 319] width 126 height 28
click at [265, 50] on icon at bounding box center [262, 50] width 10 height 10
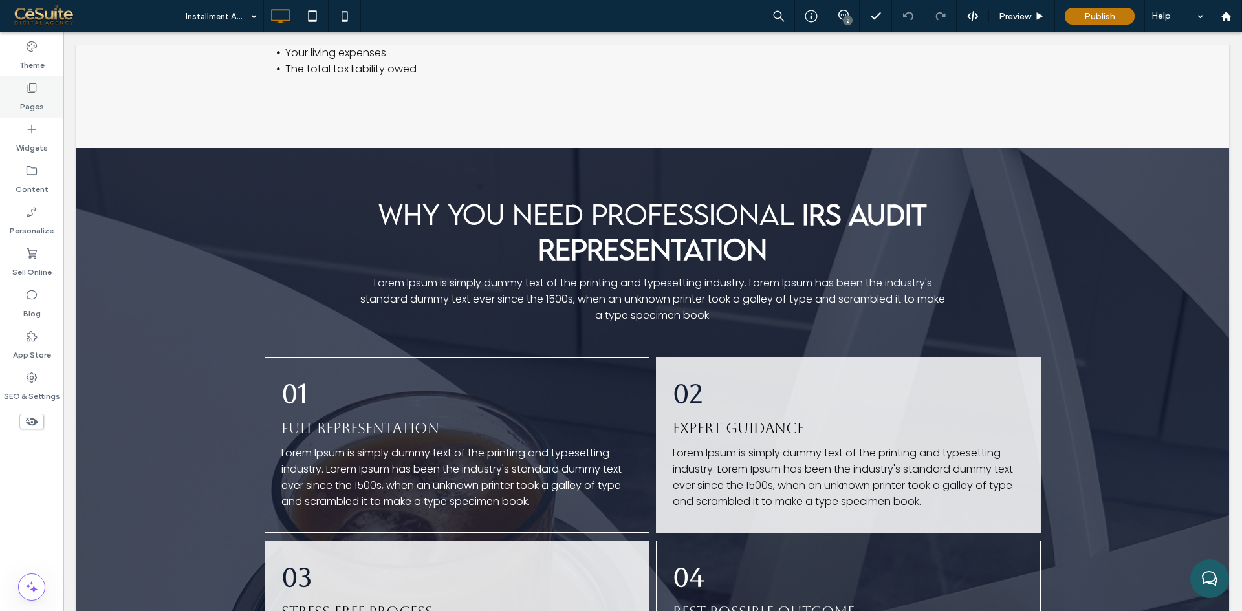
click at [26, 103] on label "Pages" at bounding box center [32, 103] width 24 height 18
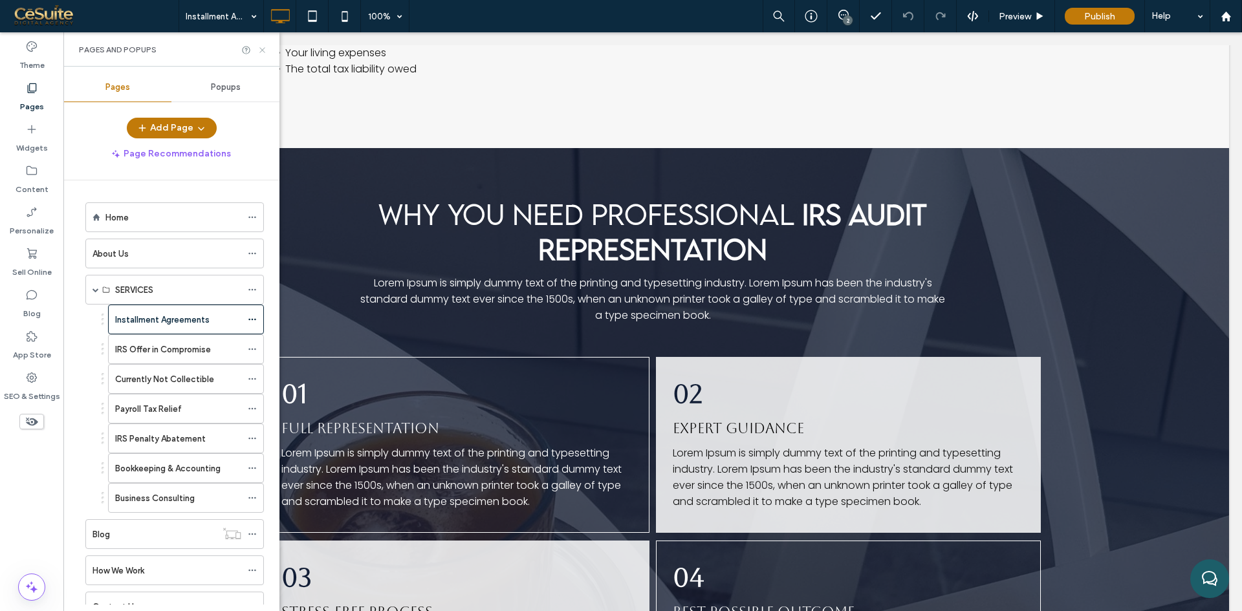
click at [263, 52] on icon at bounding box center [262, 50] width 10 height 10
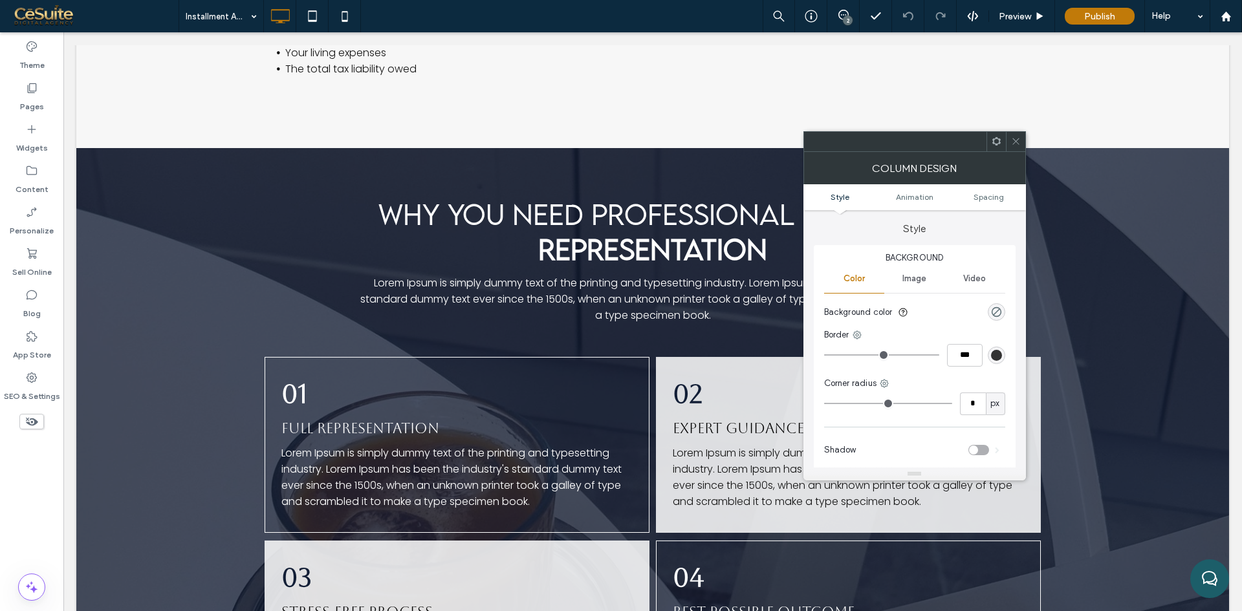
click at [1016, 148] on span at bounding box center [1016, 141] width 10 height 19
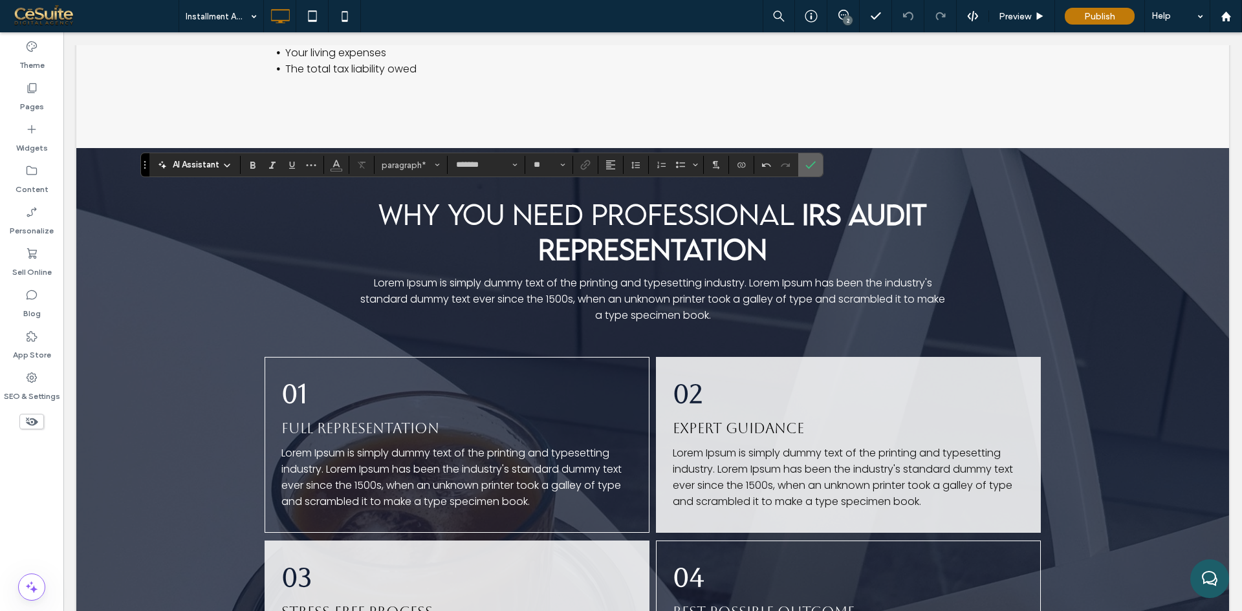
click at [816, 161] on label "Confirm" at bounding box center [810, 164] width 19 height 23
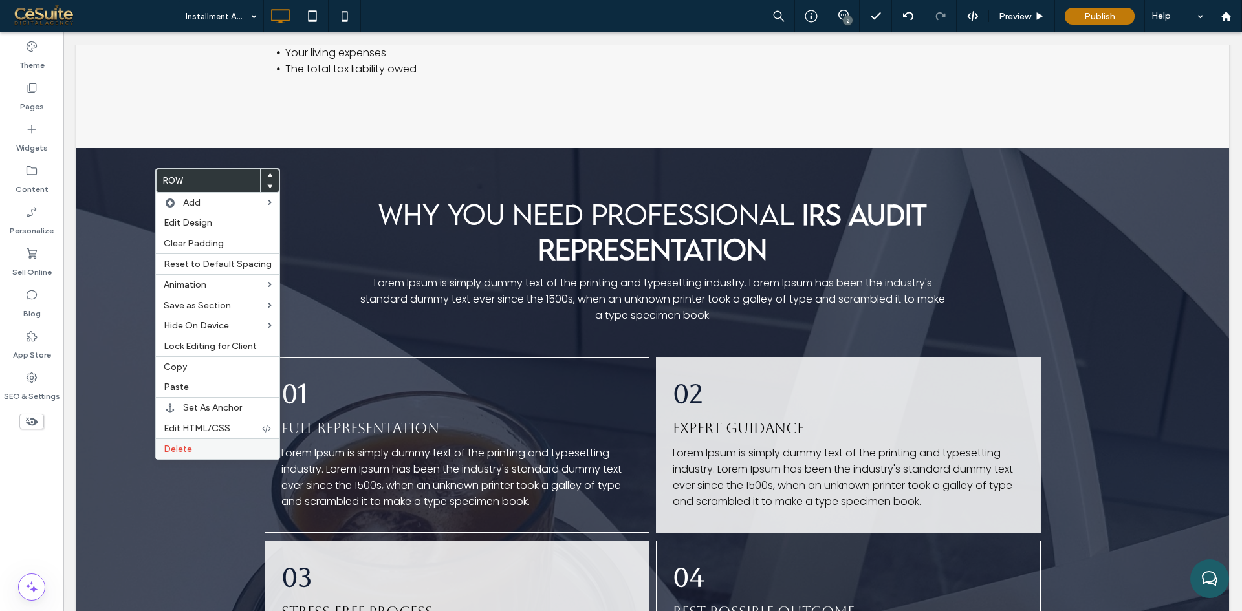
click at [187, 454] on span "Delete" at bounding box center [178, 449] width 28 height 11
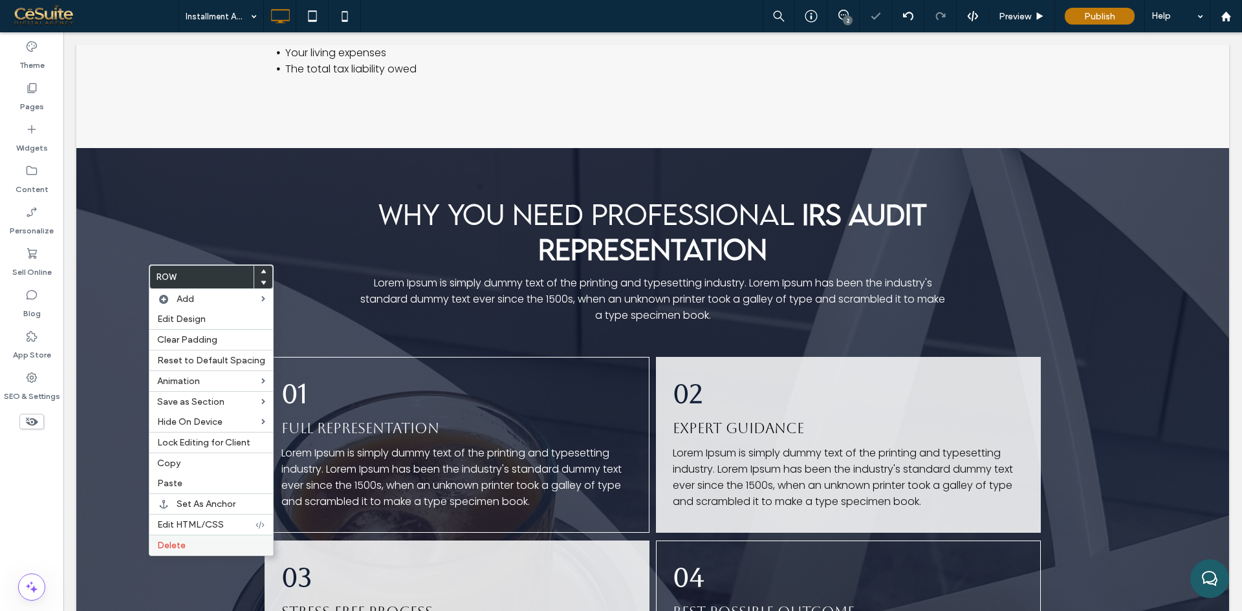
click at [199, 541] on label "Delete" at bounding box center [211, 545] width 108 height 11
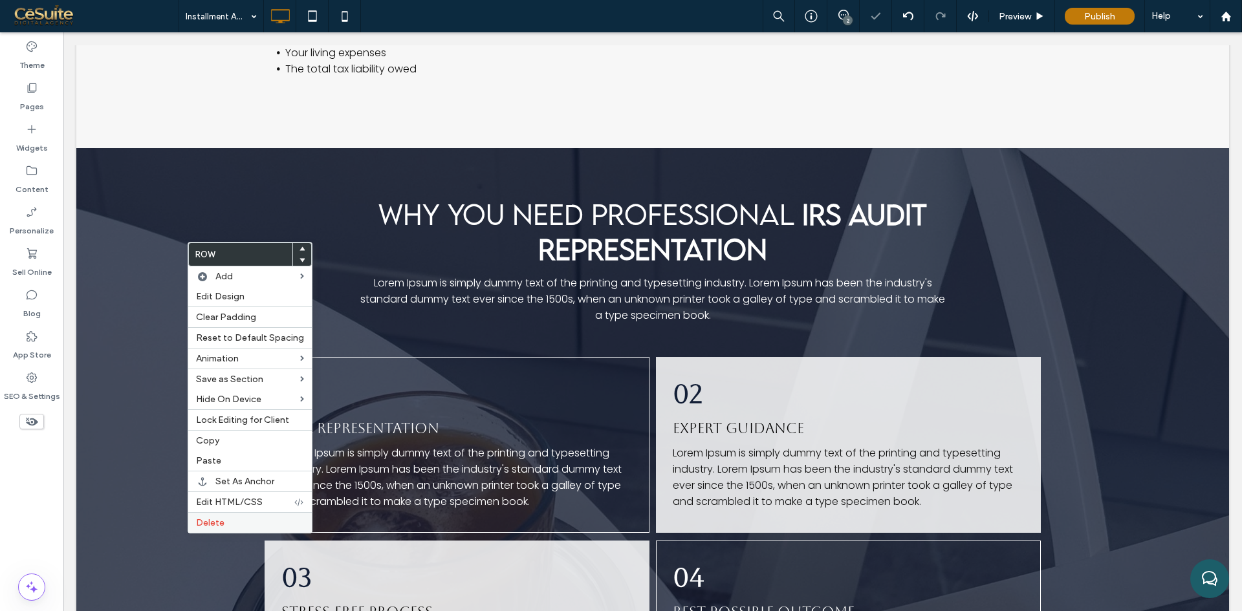
click at [221, 525] on span "Delete" at bounding box center [210, 522] width 28 height 11
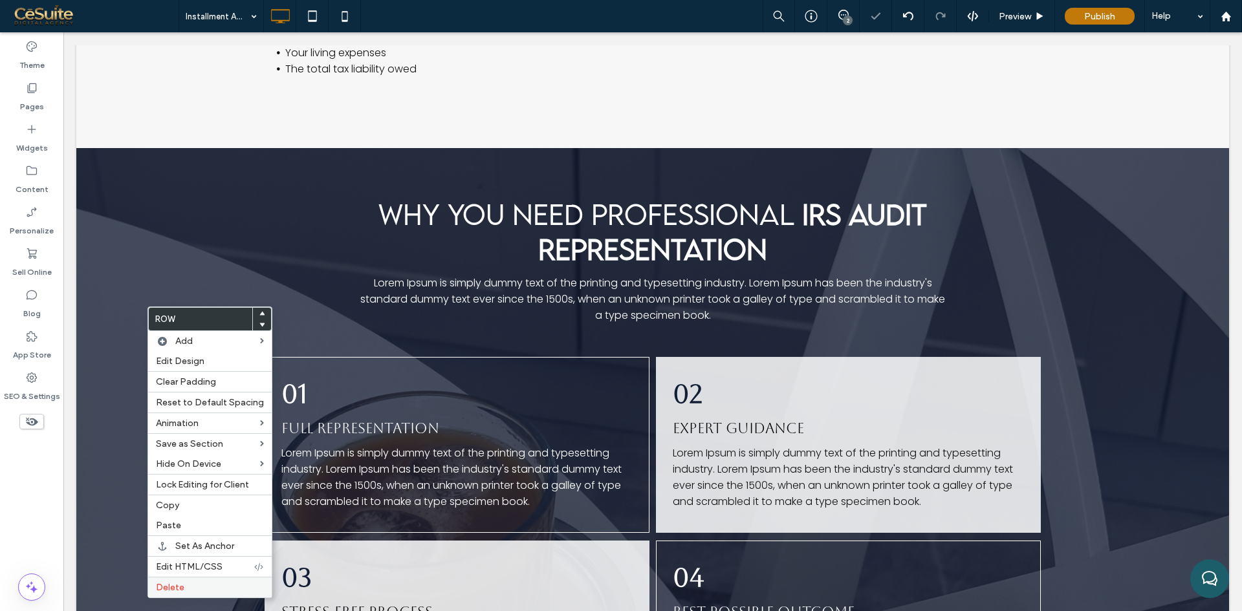
click at [173, 596] on div "Delete" at bounding box center [210, 587] width 124 height 21
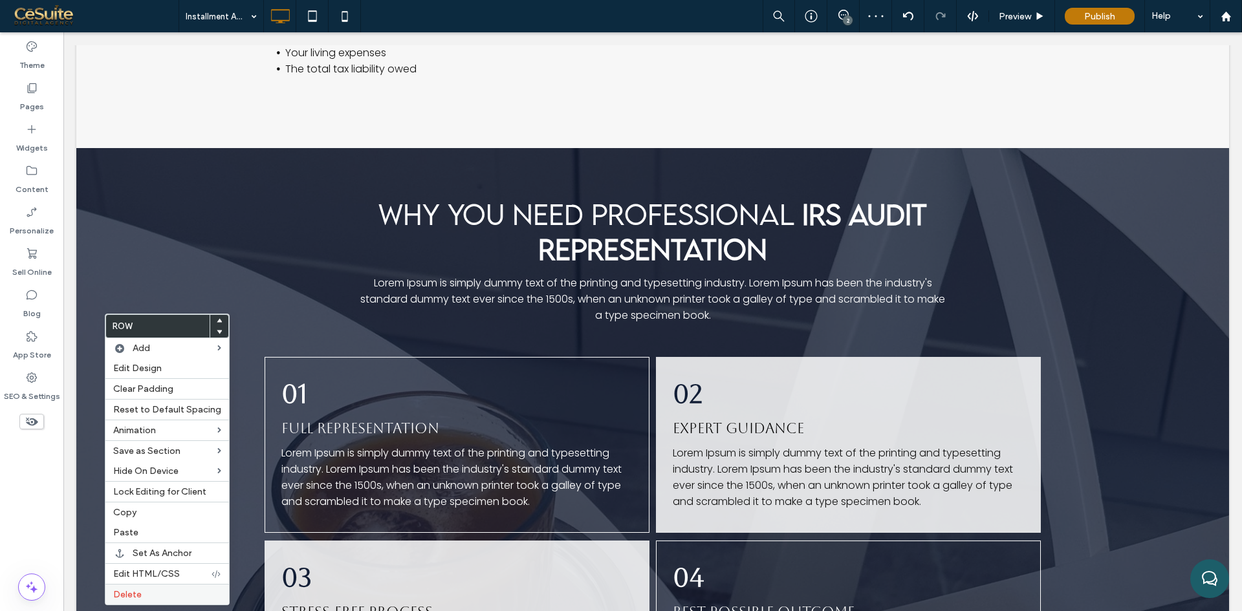
click at [143, 599] on label "Delete" at bounding box center [167, 594] width 108 height 11
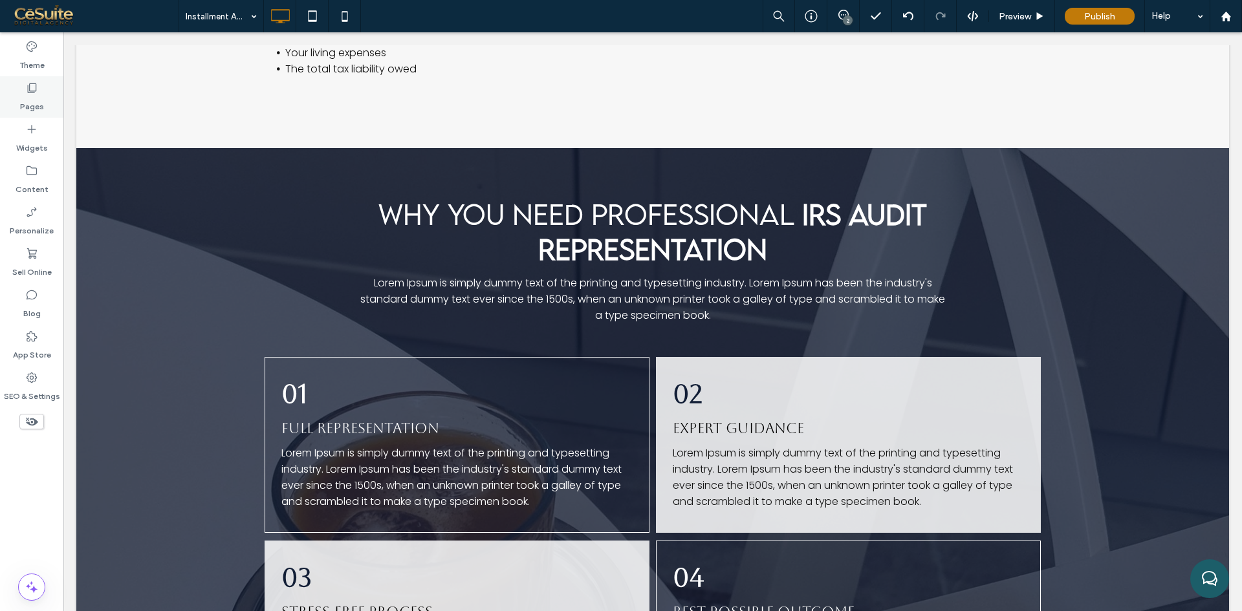
click at [28, 91] on use at bounding box center [32, 88] width 9 height 10
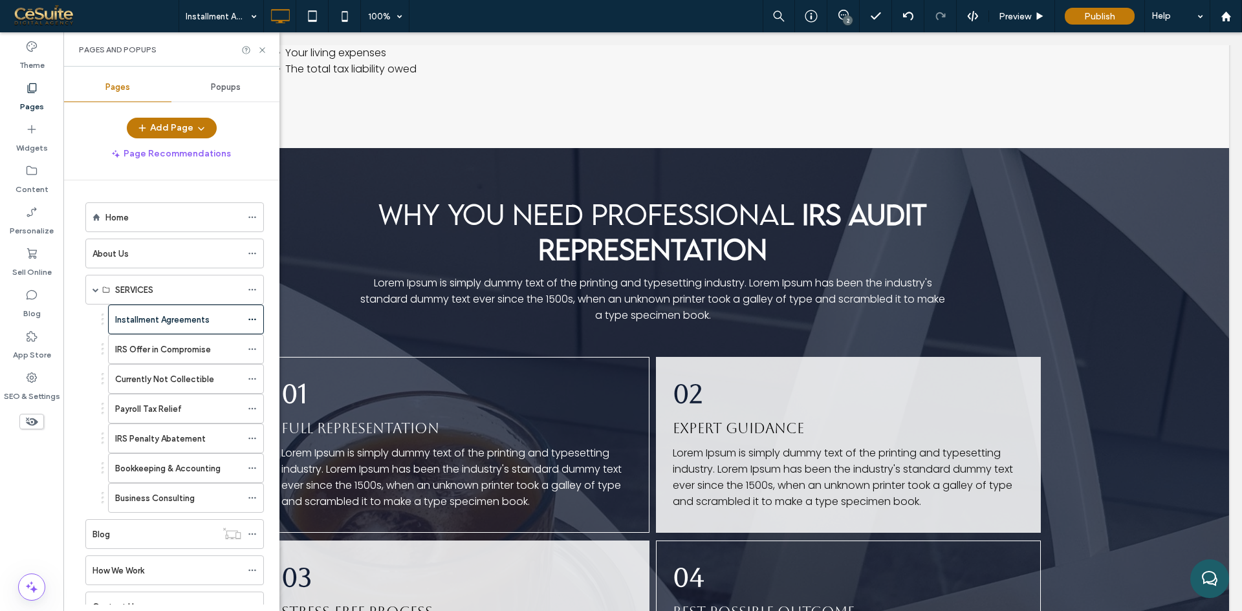
click at [167, 382] on label "Currently Not Collectible" at bounding box center [164, 379] width 99 height 23
click at [259, 47] on icon at bounding box center [262, 50] width 10 height 10
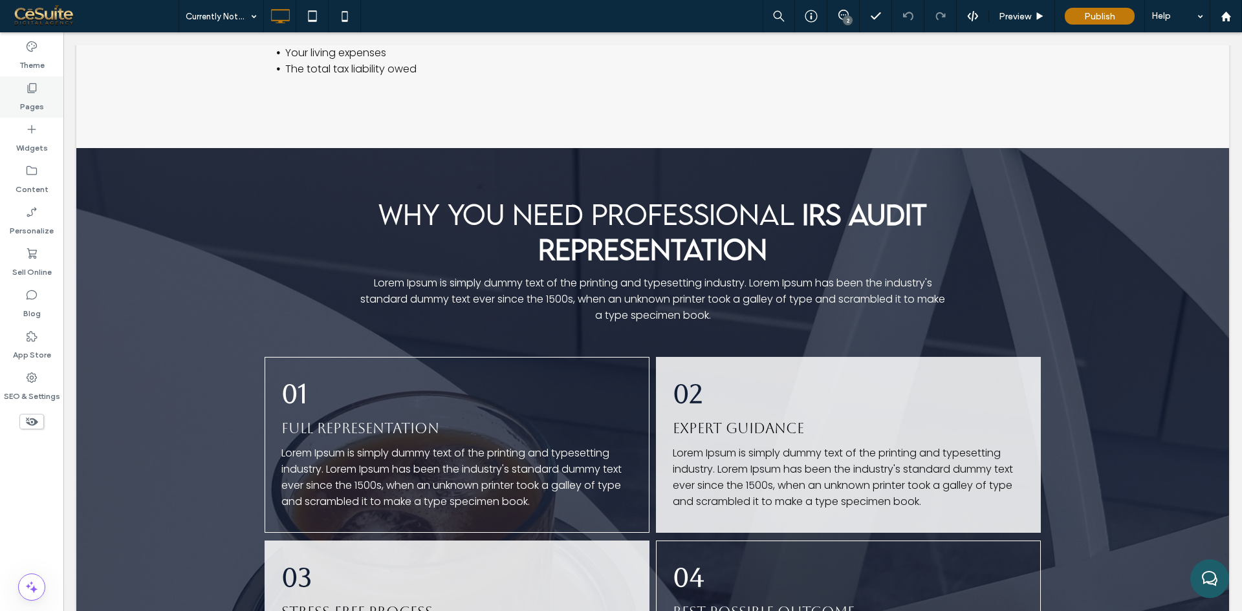
click at [39, 102] on label "Pages" at bounding box center [32, 103] width 24 height 18
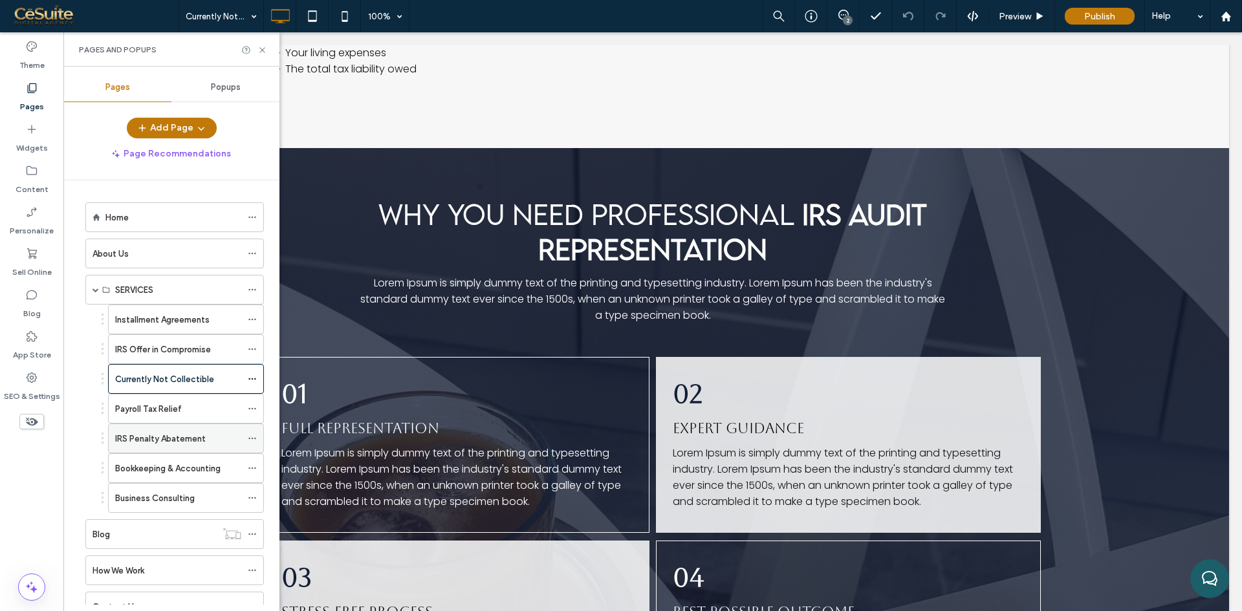
click at [157, 447] on div "IRS Penalty Abatement" at bounding box center [178, 438] width 126 height 28
click at [265, 50] on icon at bounding box center [262, 50] width 10 height 10
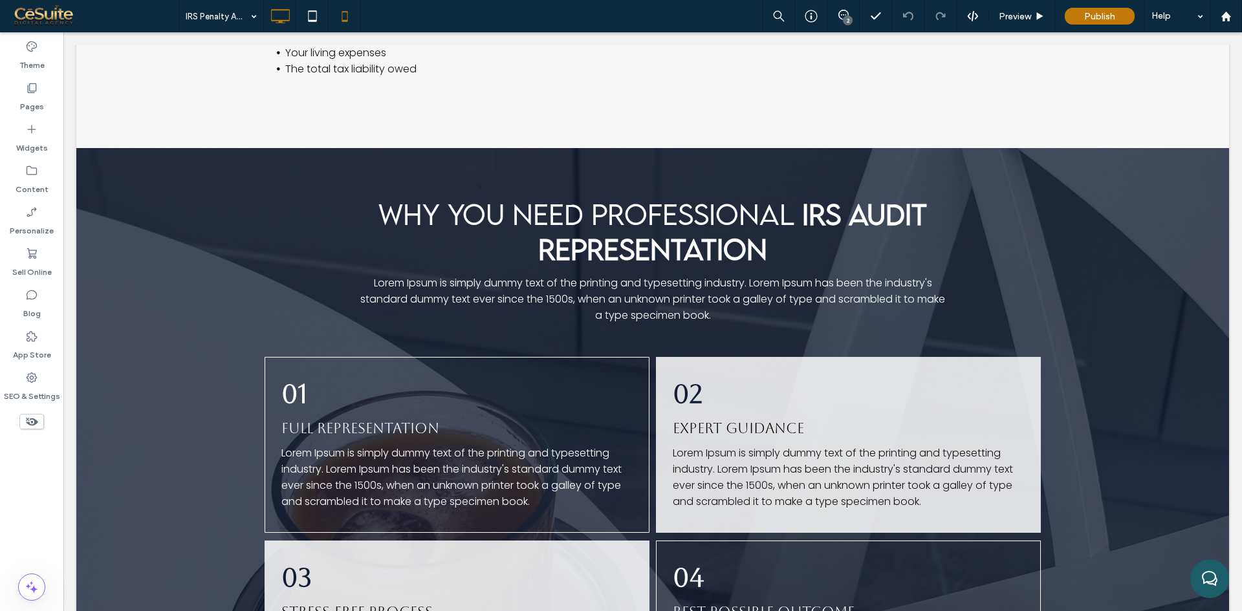
type input "*******"
type input "**"
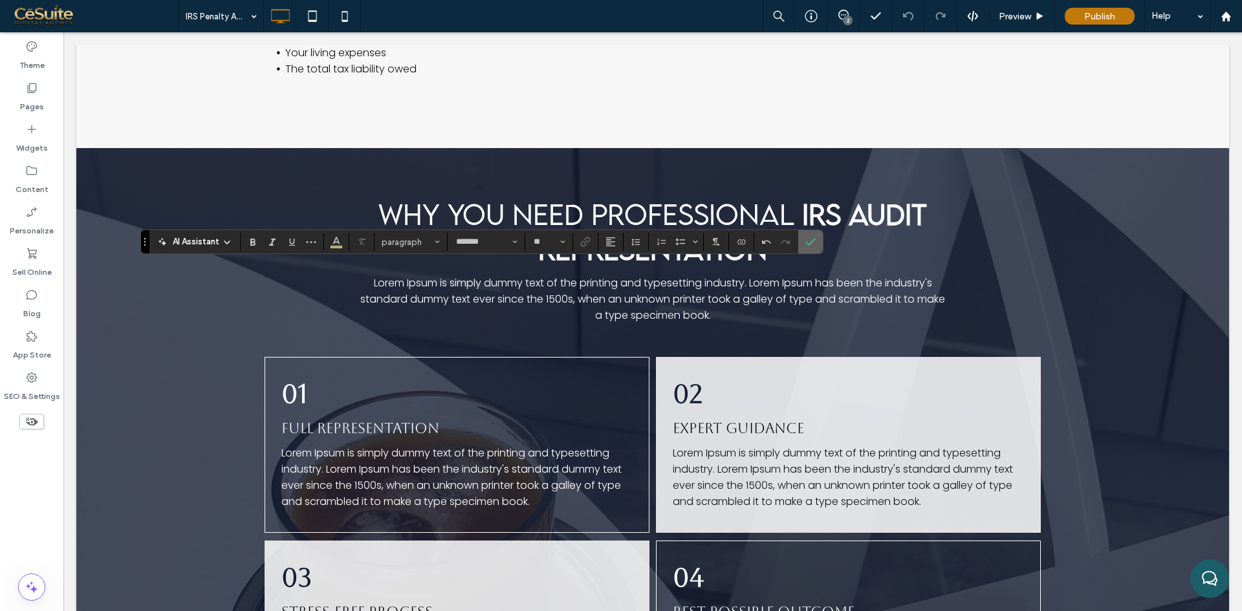
click at [816, 241] on label "Confirm" at bounding box center [810, 241] width 19 height 23
click at [809, 243] on icon "Confirm" at bounding box center [810, 242] width 10 height 10
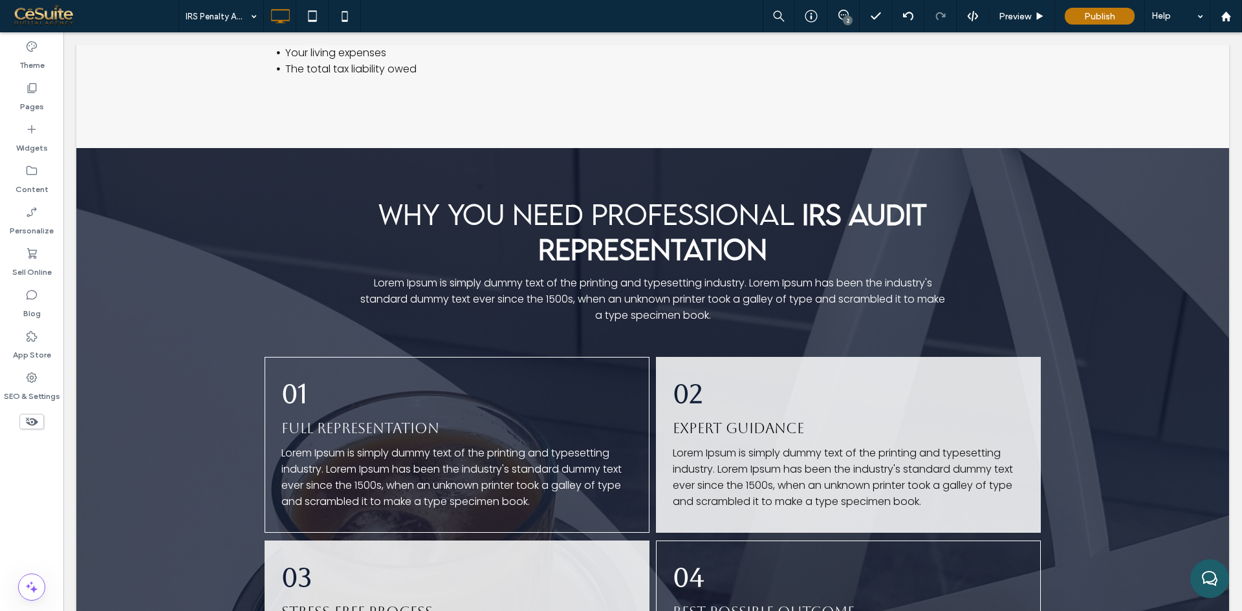
type input "**********"
type input "**"
type input "*******"
type input "**"
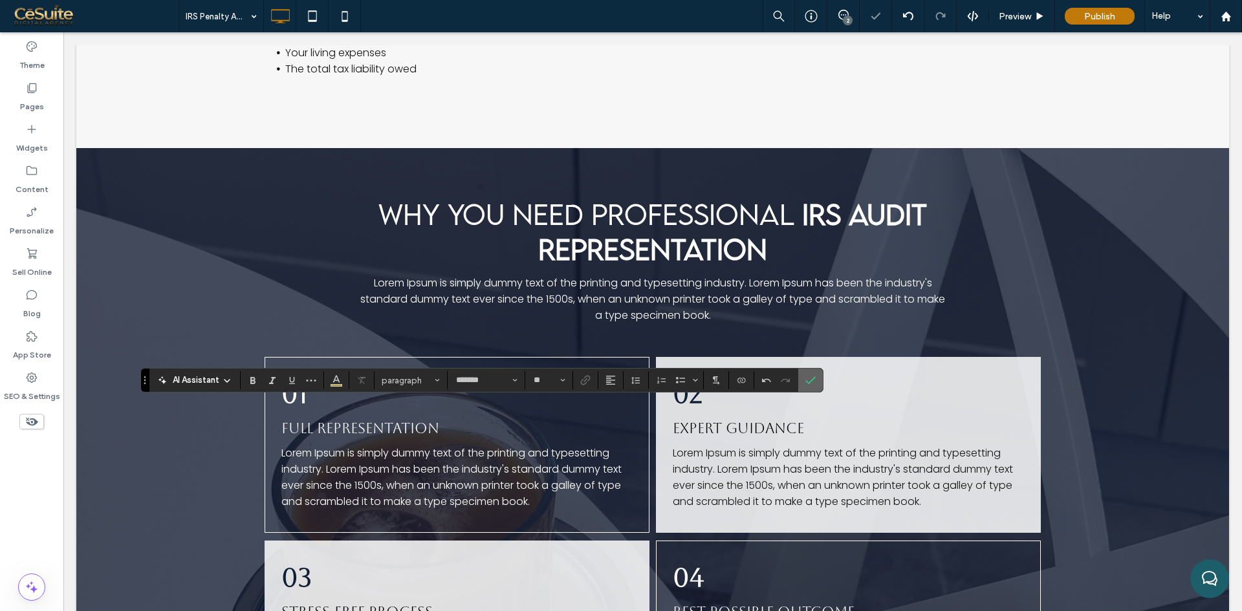
click at [814, 377] on icon "Confirm" at bounding box center [810, 380] width 10 height 10
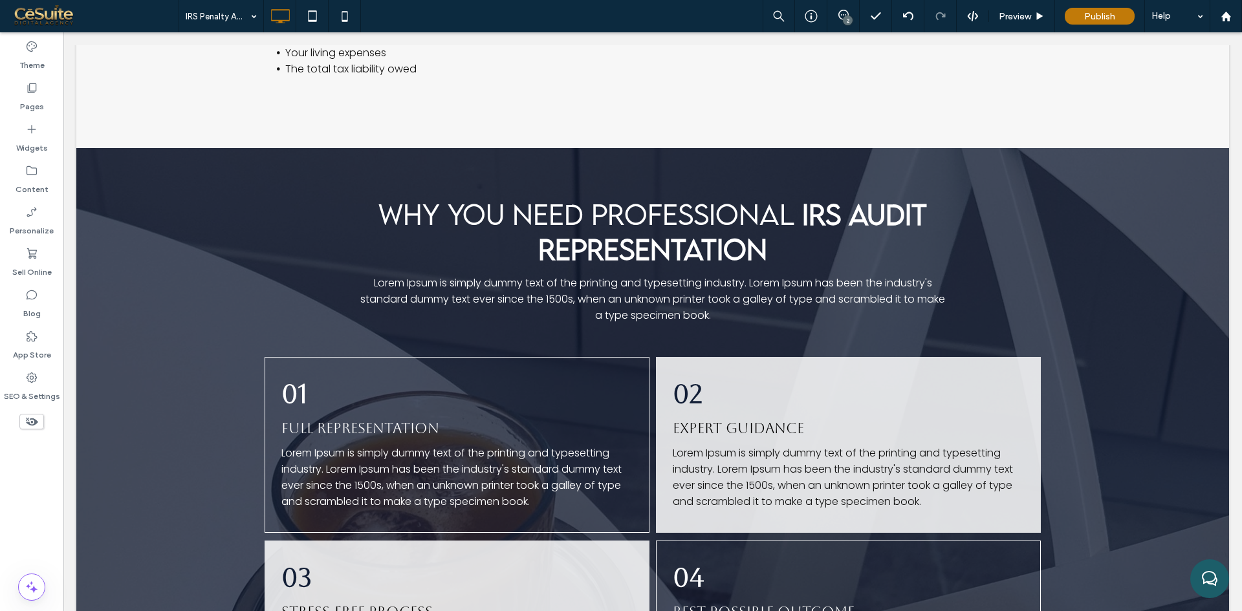
type input "*******"
type input "**"
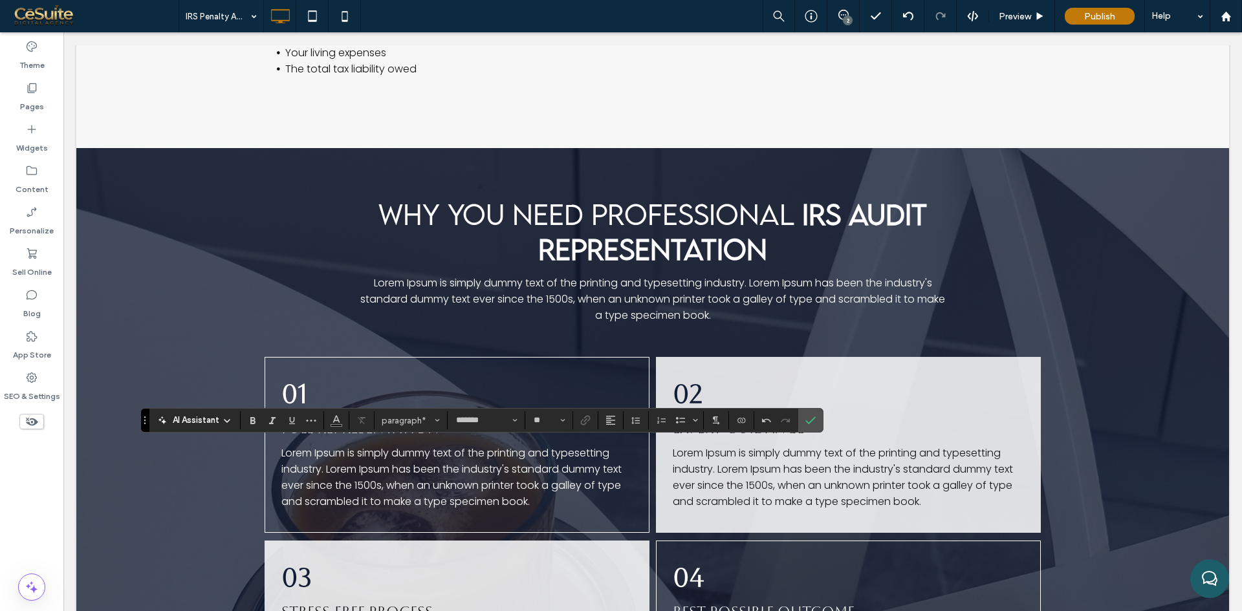
click at [786, 432] on div "AI Assistant paragraph* ******* **" at bounding box center [481, 420] width 682 height 25
click at [818, 415] on label "Confirm" at bounding box center [810, 420] width 19 height 23
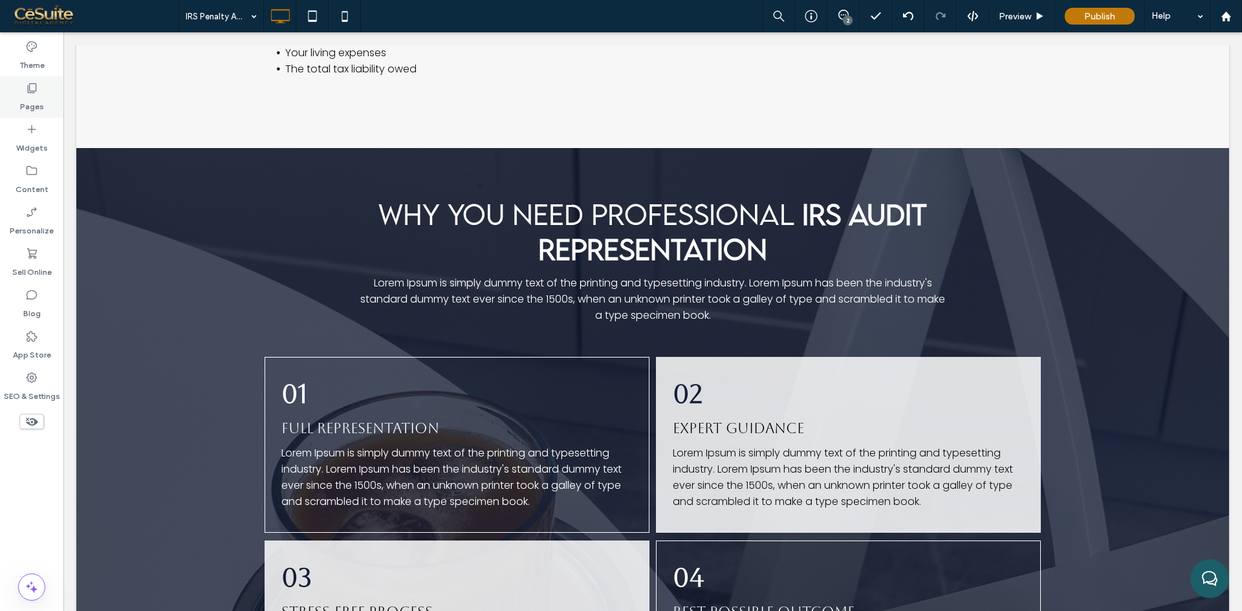
click at [41, 98] on label "Pages" at bounding box center [32, 103] width 24 height 18
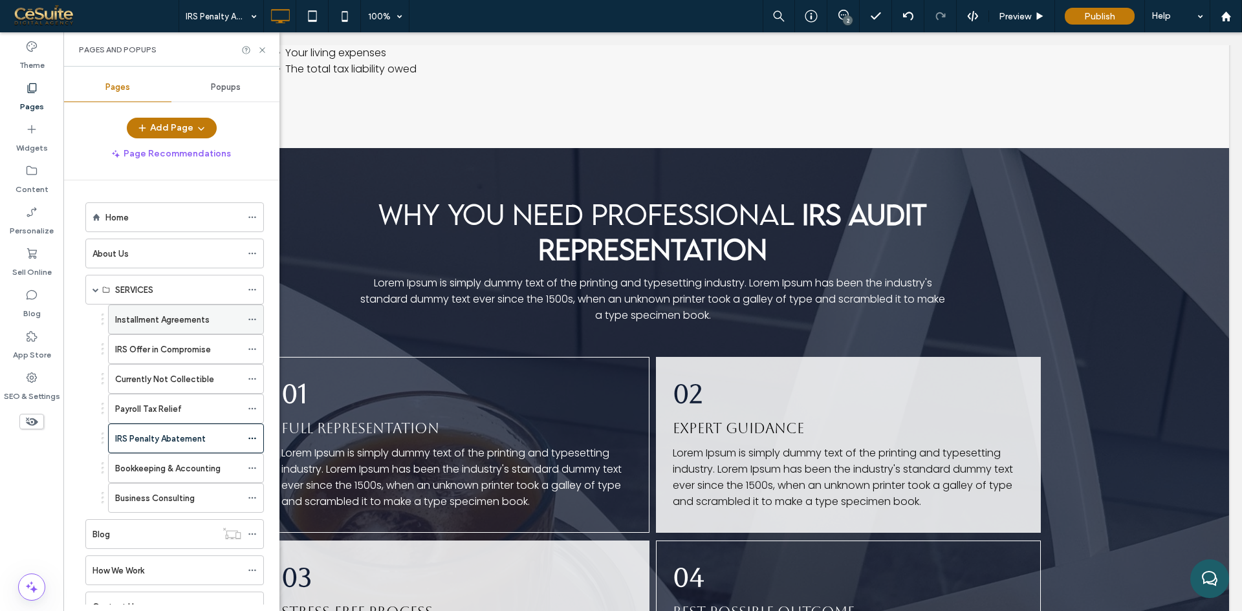
click at [146, 324] on label "Installment Agreements" at bounding box center [162, 320] width 94 height 23
drag, startPoint x: 103, startPoint y: 439, endPoint x: 116, endPoint y: 324, distance: 115.9
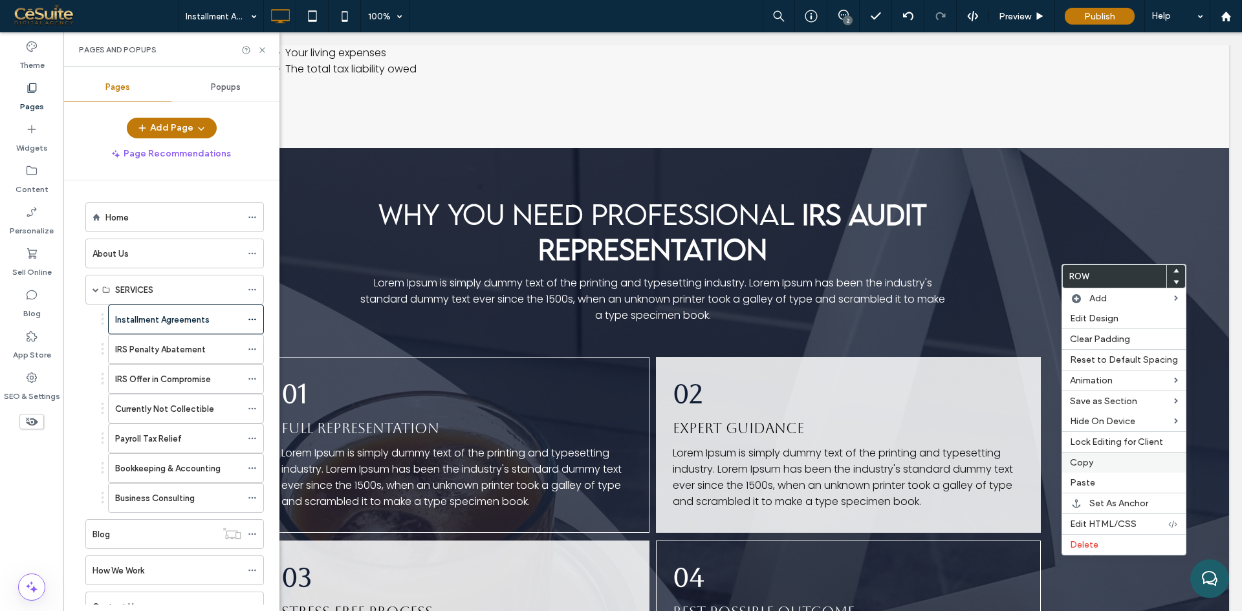
click at [1098, 464] on label "Copy" at bounding box center [1124, 462] width 108 height 11
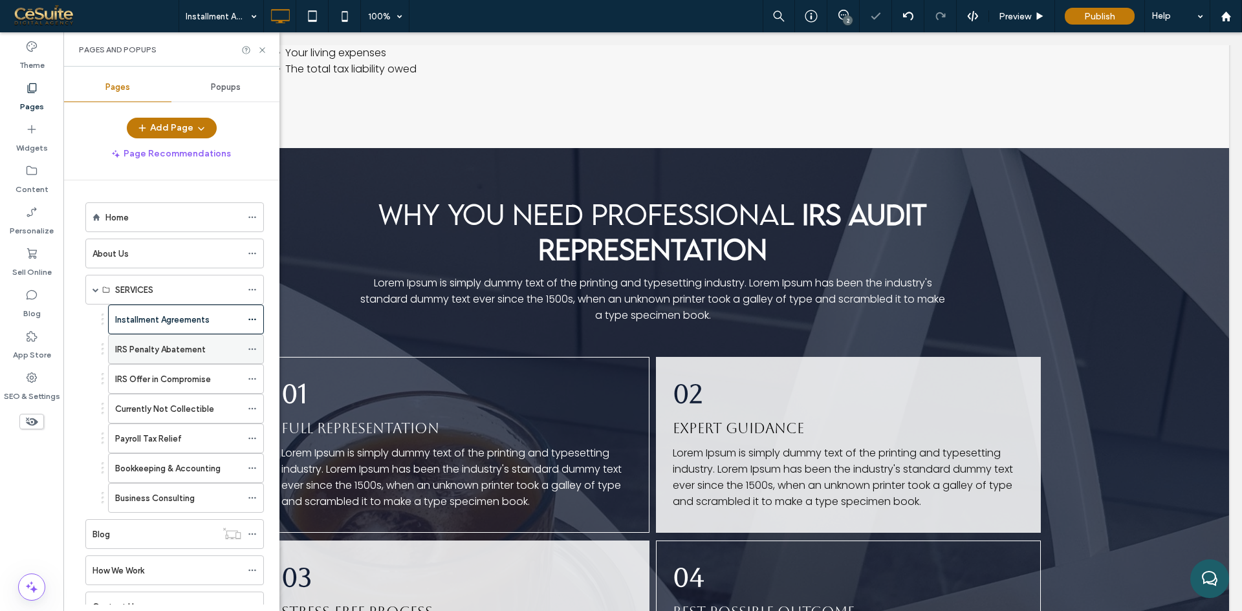
click at [133, 357] on div "IRS Penalty Abatement" at bounding box center [178, 349] width 126 height 28
click at [259, 50] on icon at bounding box center [262, 50] width 10 height 10
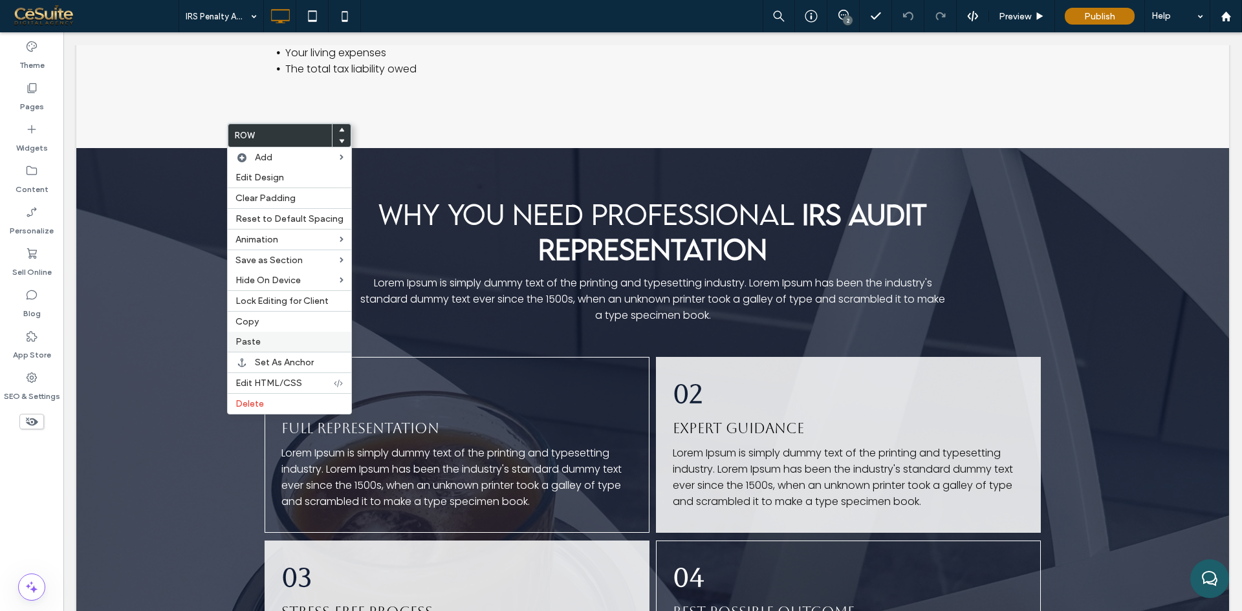
click at [255, 342] on span "Paste" at bounding box center [247, 341] width 25 height 11
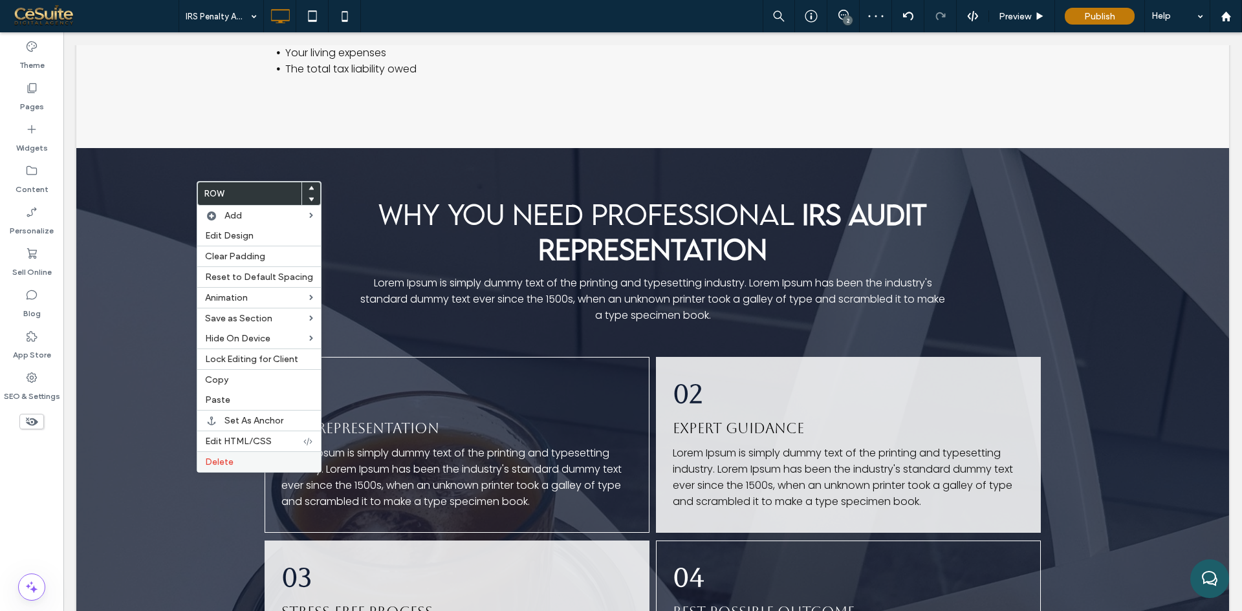
click at [219, 462] on span "Delete" at bounding box center [219, 462] width 28 height 11
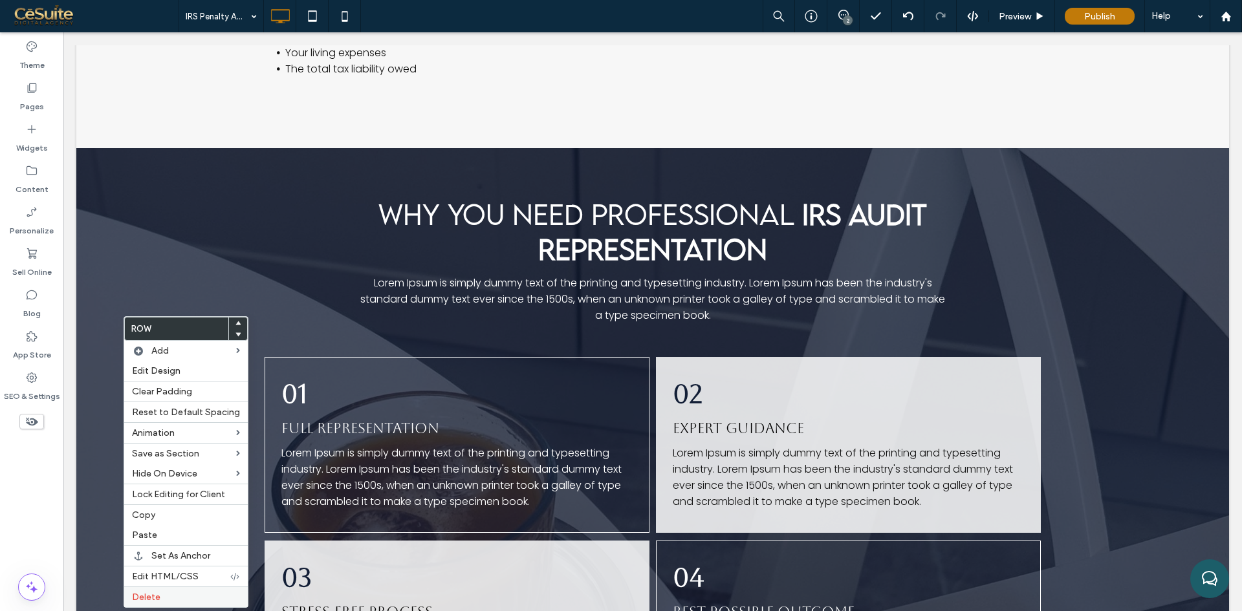
click at [152, 600] on span "Delete" at bounding box center [146, 597] width 28 height 11
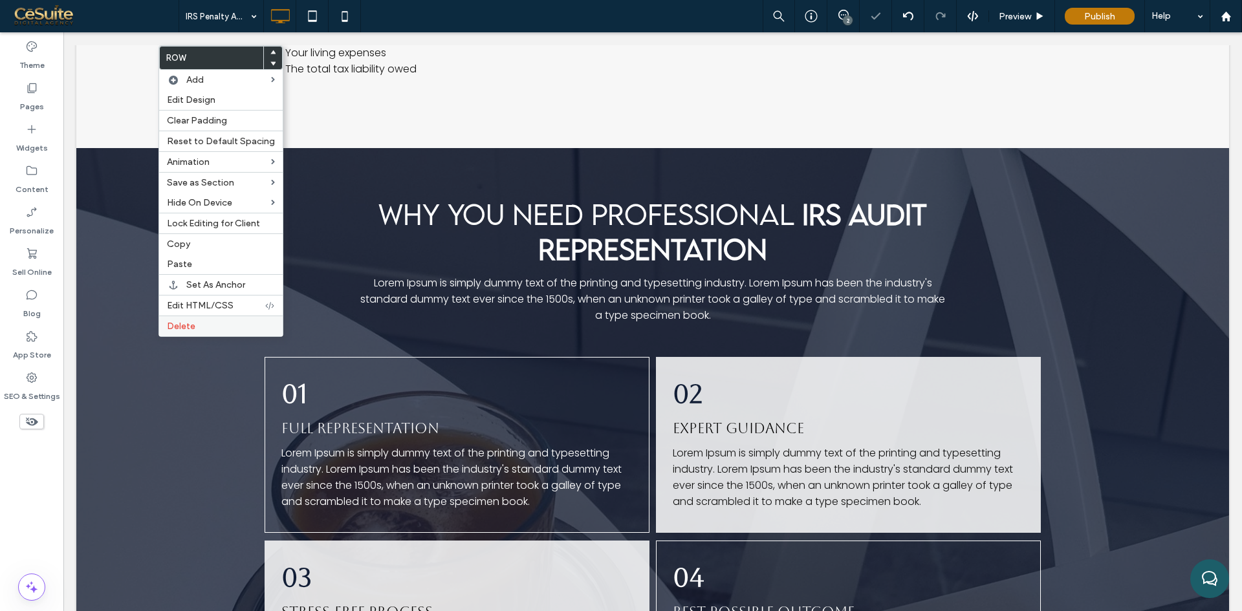
click at [191, 329] on span "Delete" at bounding box center [181, 326] width 28 height 11
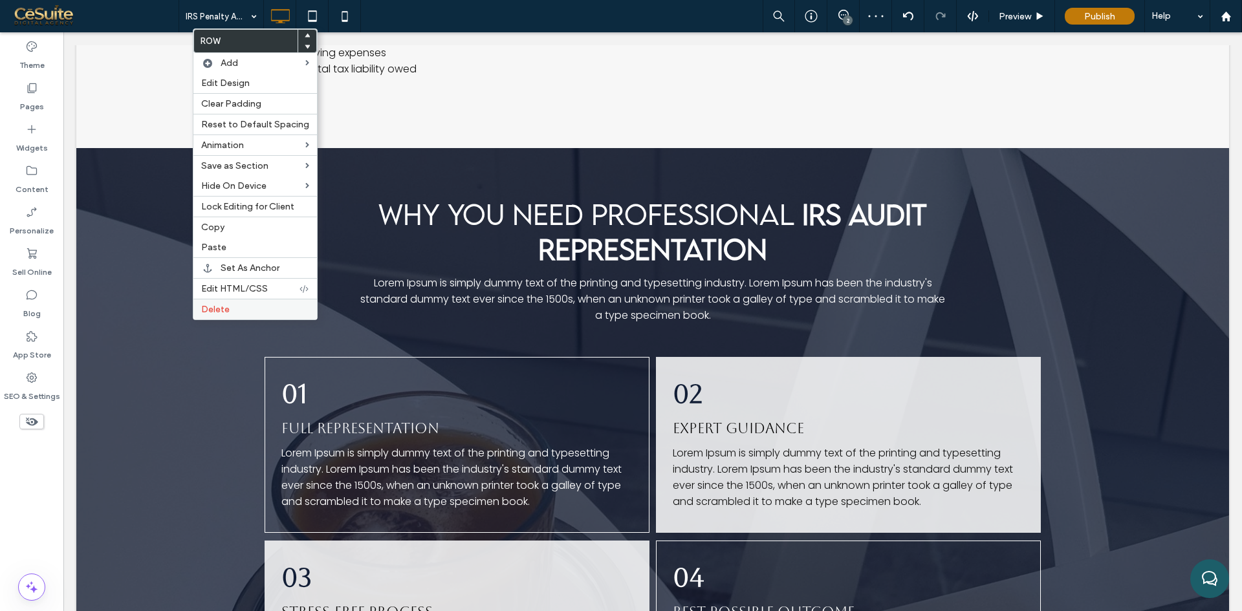
click at [226, 308] on span "Delete" at bounding box center [215, 309] width 28 height 11
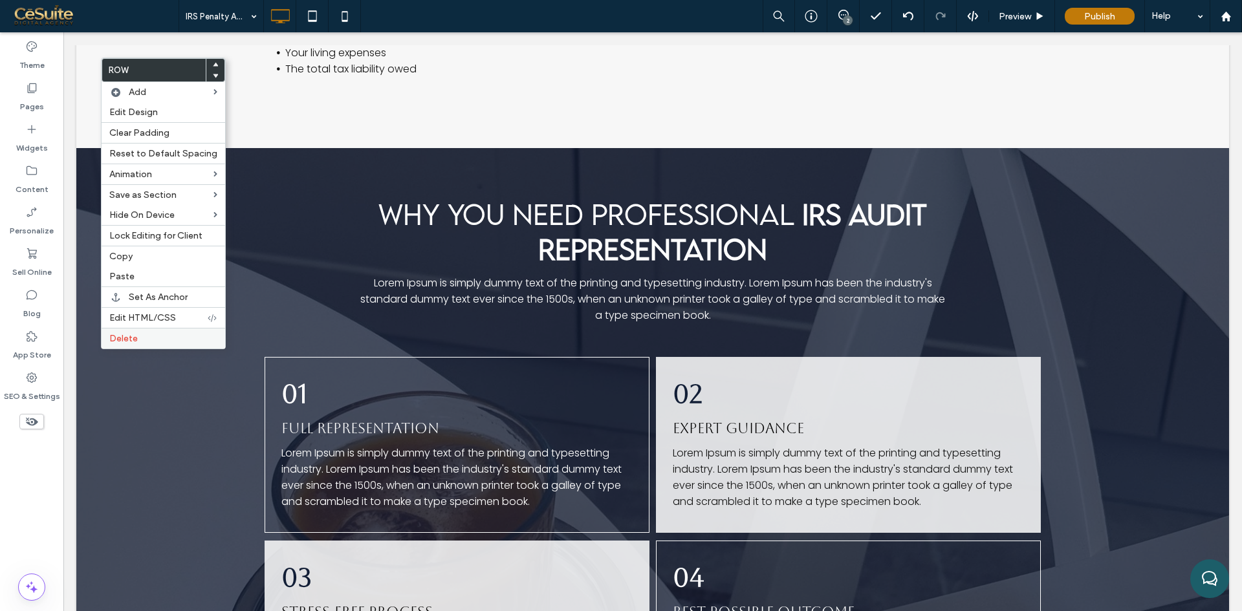
click at [131, 338] on span "Delete" at bounding box center [123, 338] width 28 height 11
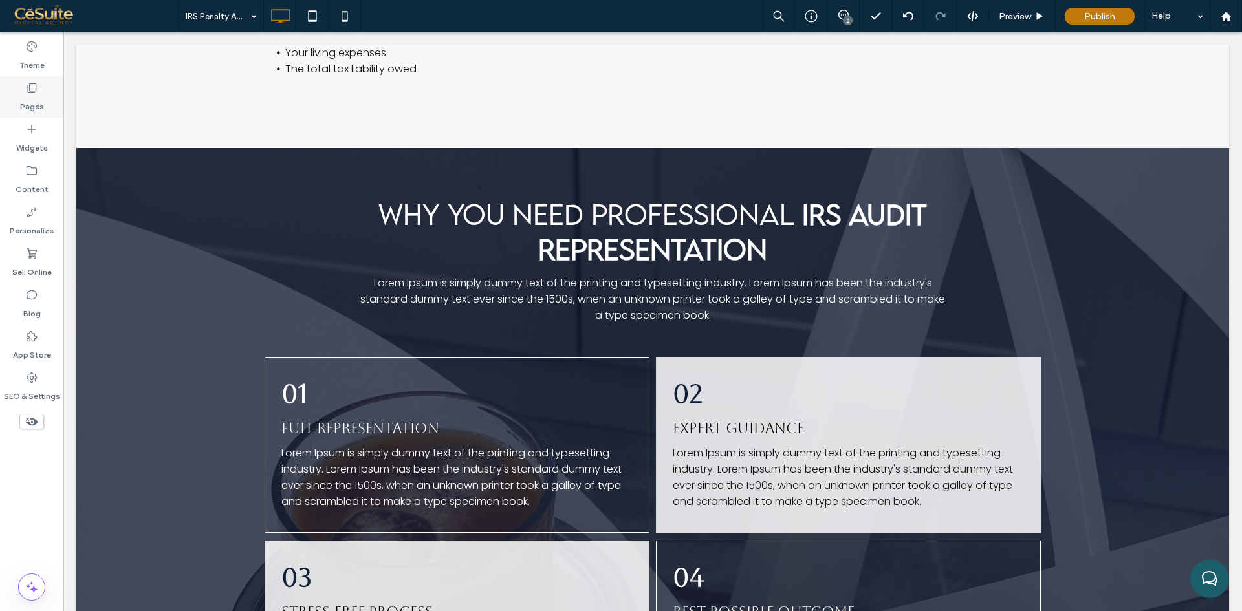
click at [14, 103] on div "Pages" at bounding box center [31, 96] width 63 height 41
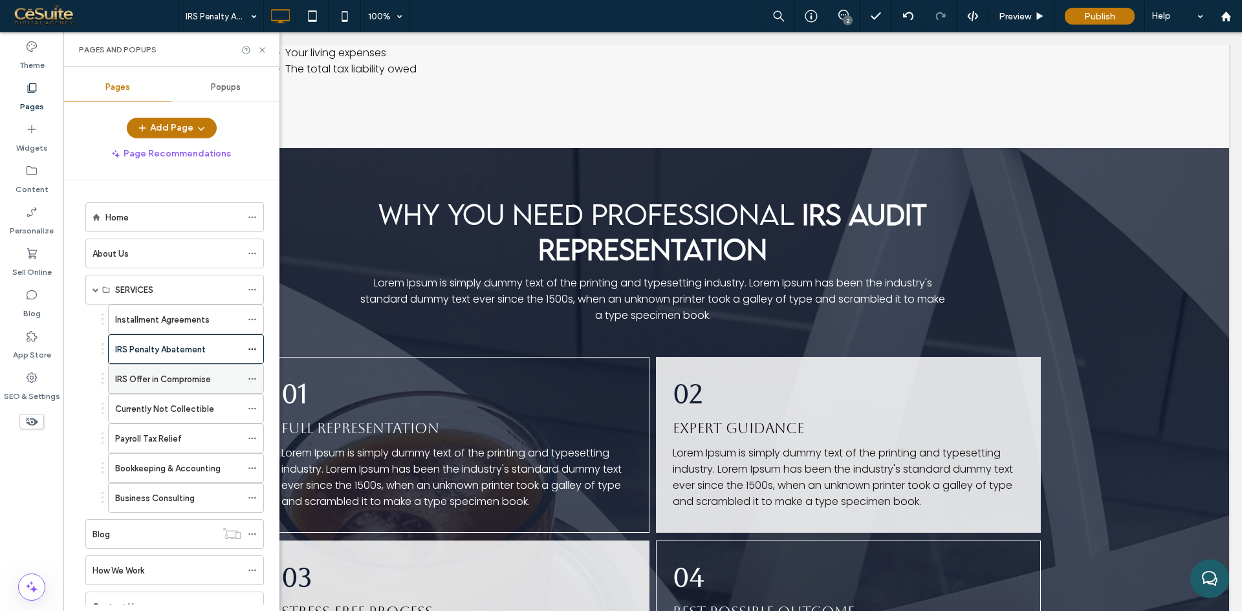
click at [158, 380] on label "IRS Offer in Compromise" at bounding box center [163, 379] width 96 height 23
click at [263, 47] on icon at bounding box center [262, 50] width 10 height 10
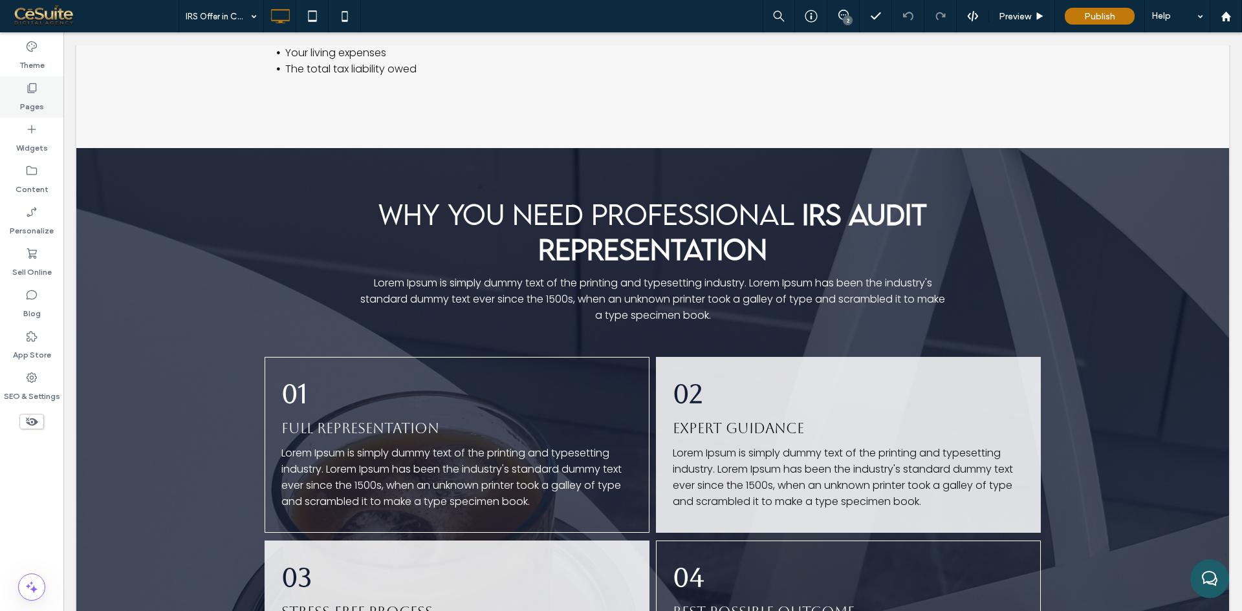
click at [38, 86] on div "Pages" at bounding box center [31, 96] width 63 height 41
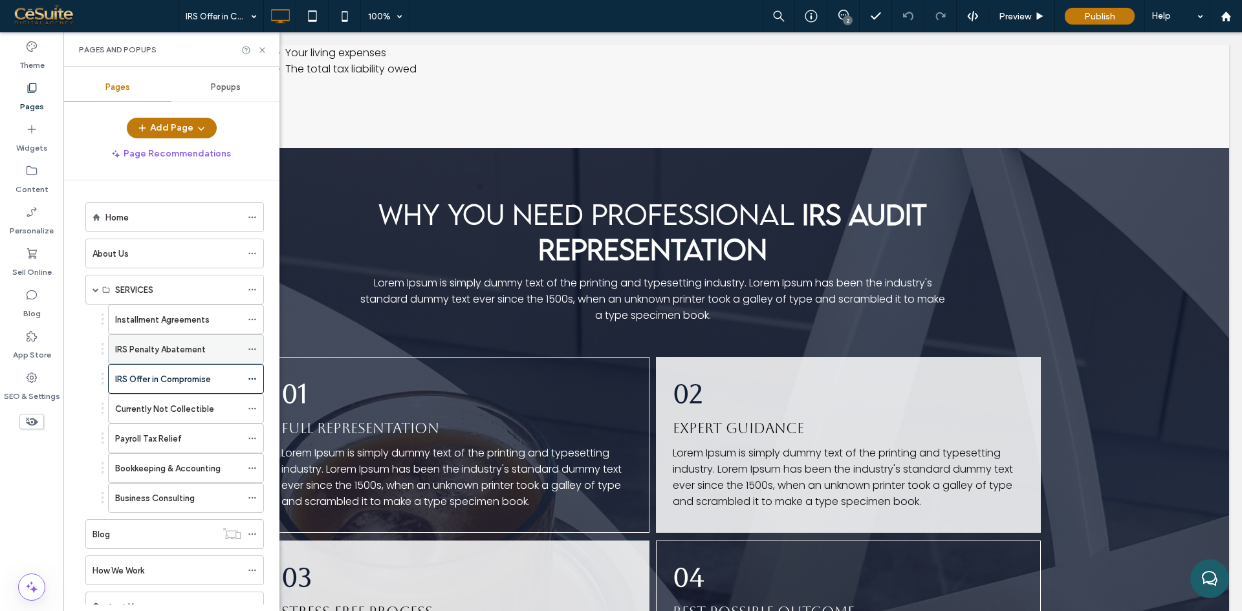
click at [155, 353] on label "IRS Penalty Abatement" at bounding box center [160, 349] width 91 height 23
click at [262, 49] on use at bounding box center [261, 49] width 5 height 5
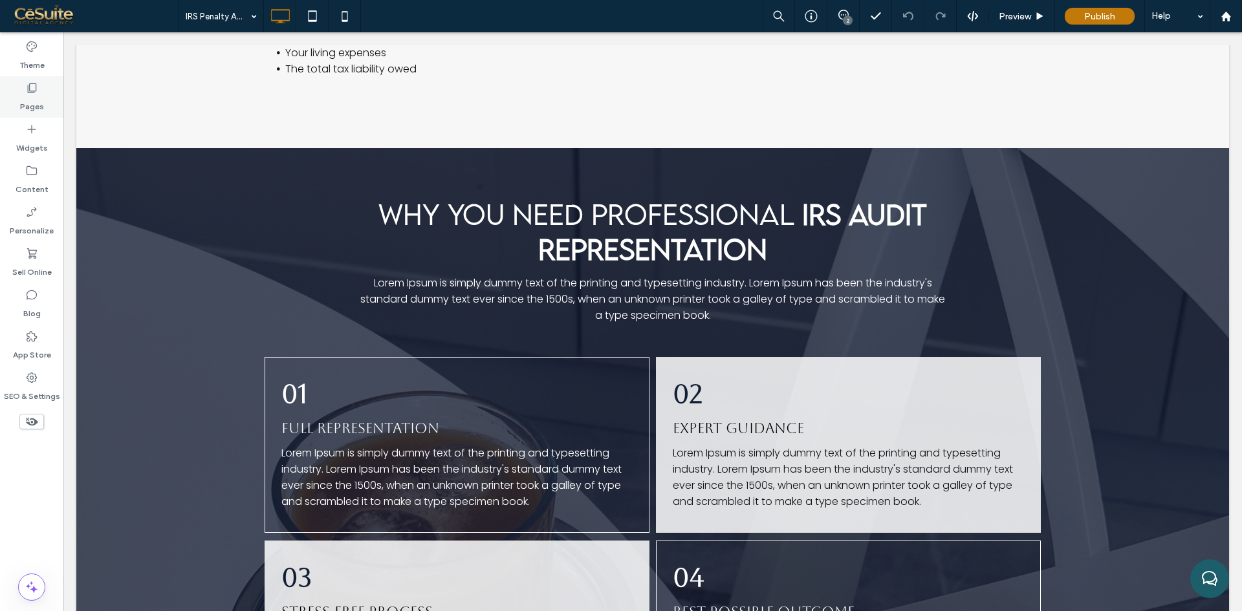
drag, startPoint x: 36, startPoint y: 89, endPoint x: 39, endPoint y: 98, distance: 9.6
click at [36, 89] on icon at bounding box center [31, 88] width 13 height 13
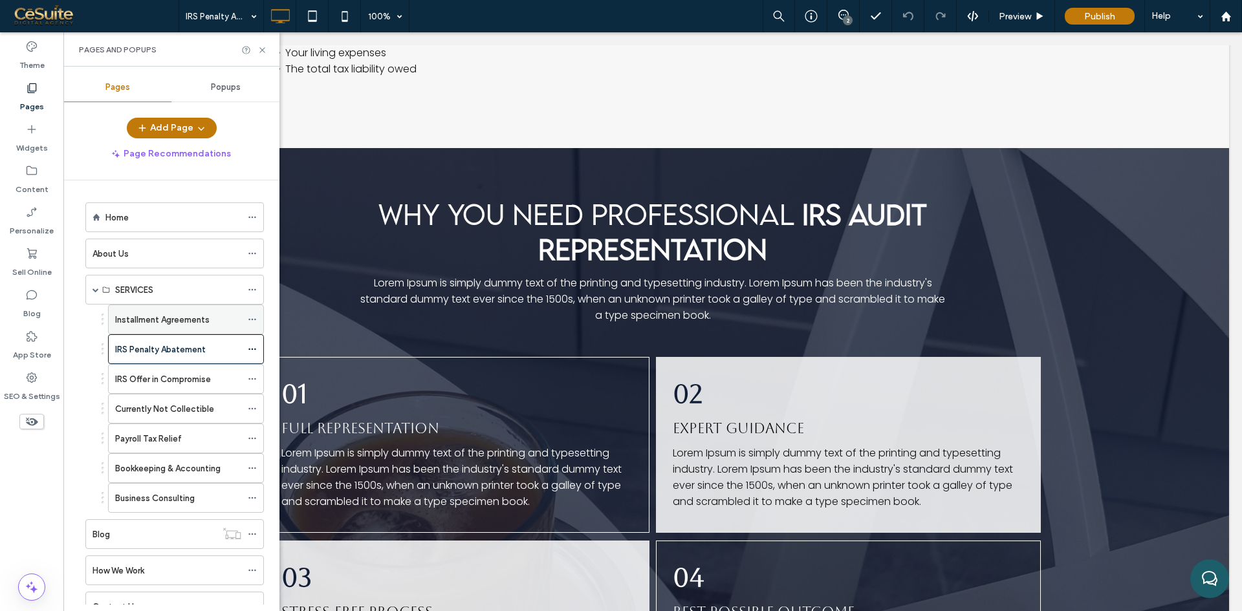
click at [162, 323] on label "Installment Agreements" at bounding box center [162, 320] width 94 height 23
click at [261, 51] on use at bounding box center [261, 49] width 5 height 5
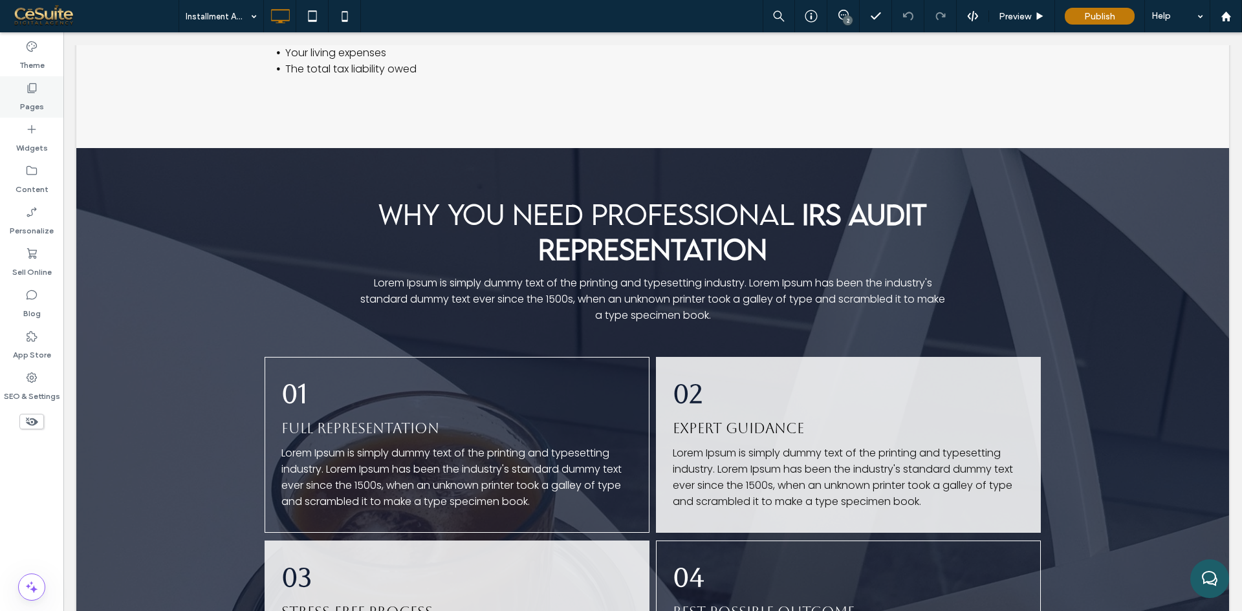
click at [27, 92] on icon at bounding box center [31, 88] width 13 height 13
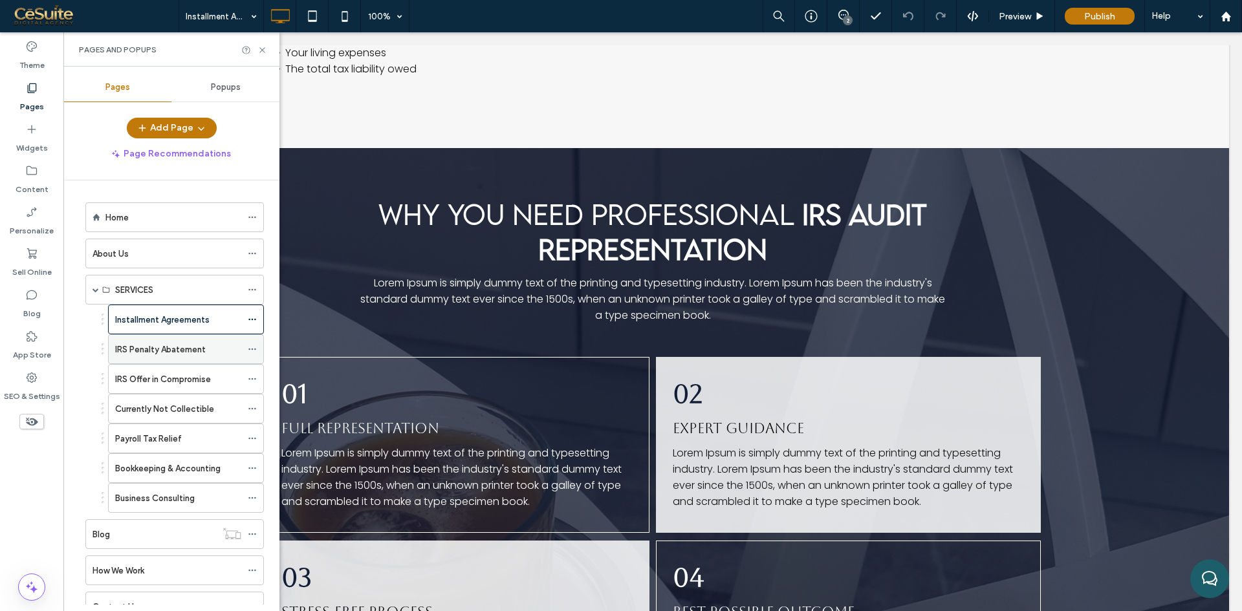
click at [189, 353] on label "IRS Penalty Abatement" at bounding box center [160, 349] width 91 height 23
click at [265, 48] on icon at bounding box center [262, 50] width 10 height 10
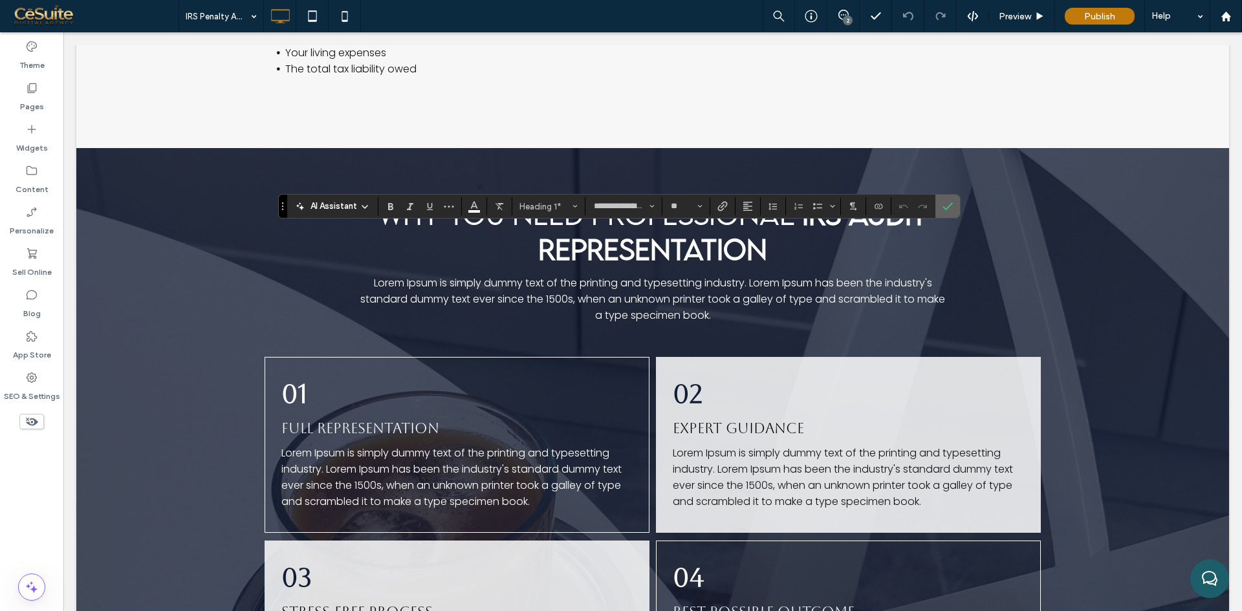
click at [944, 199] on span "Confirm" at bounding box center [945, 206] width 6 height 23
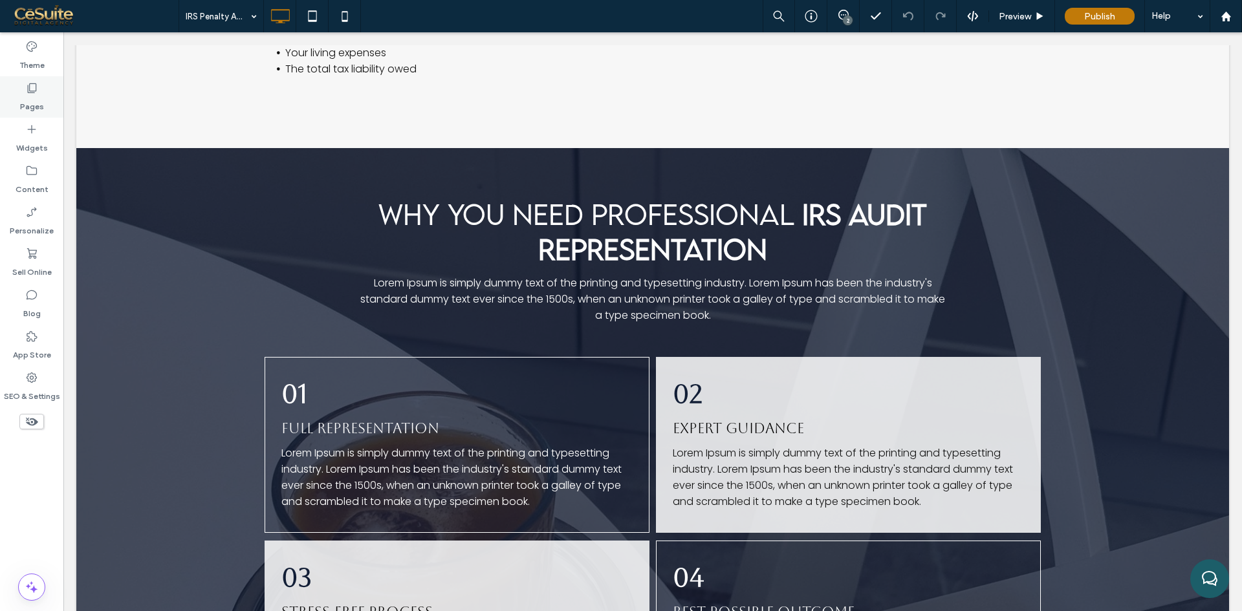
click at [22, 97] on label "Pages" at bounding box center [32, 103] width 24 height 18
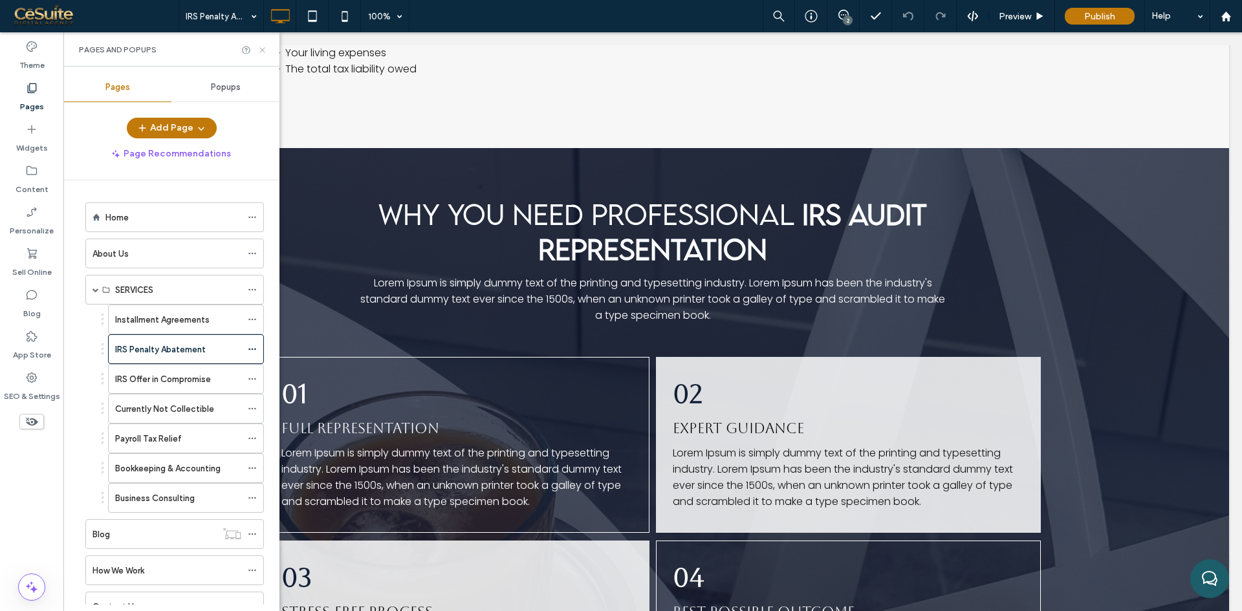
click at [260, 49] on icon at bounding box center [262, 50] width 10 height 10
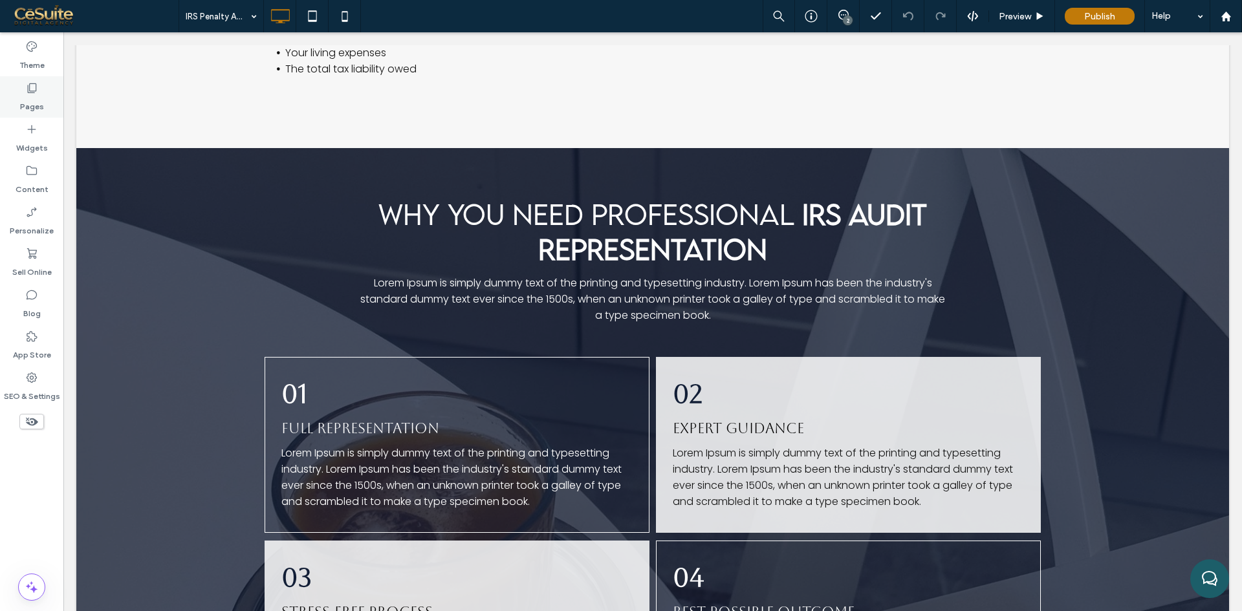
click at [21, 96] on label "Pages" at bounding box center [32, 103] width 24 height 18
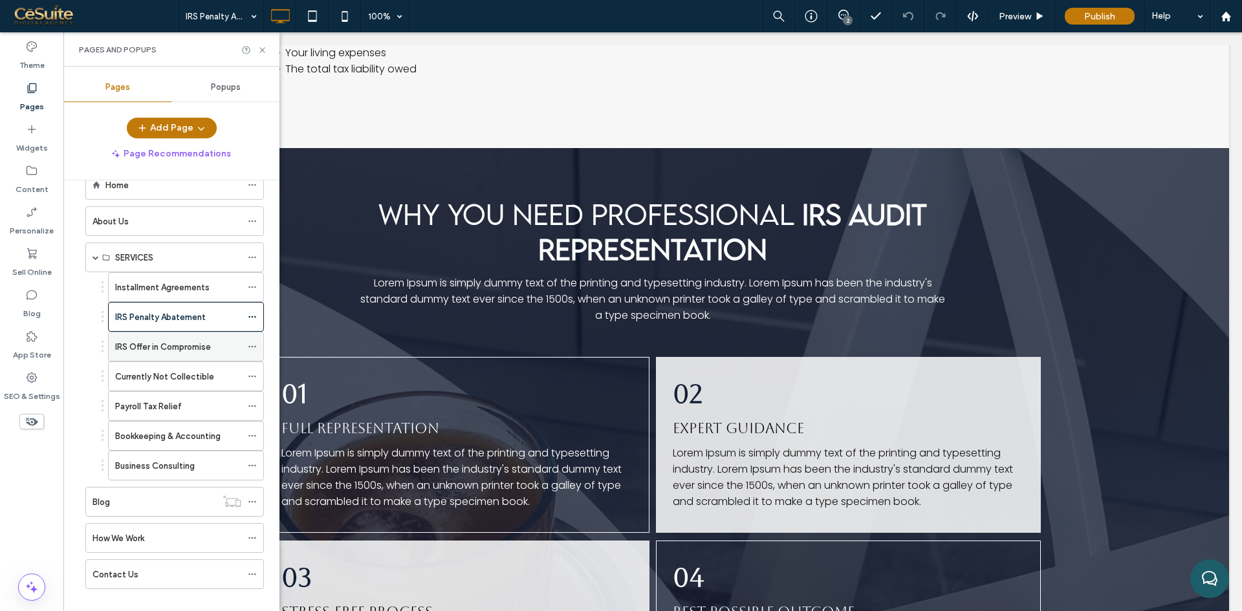
scroll to position [49, 0]
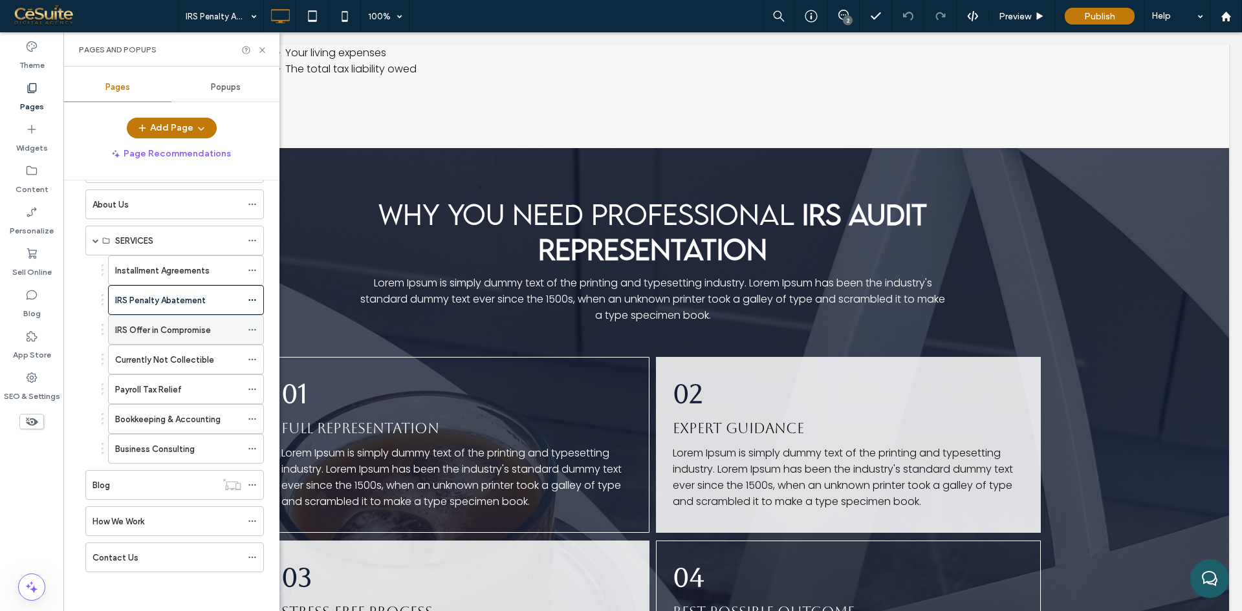
click at [178, 326] on label "IRS Offer in Compromise" at bounding box center [163, 330] width 96 height 23
click at [262, 49] on icon at bounding box center [262, 50] width 10 height 10
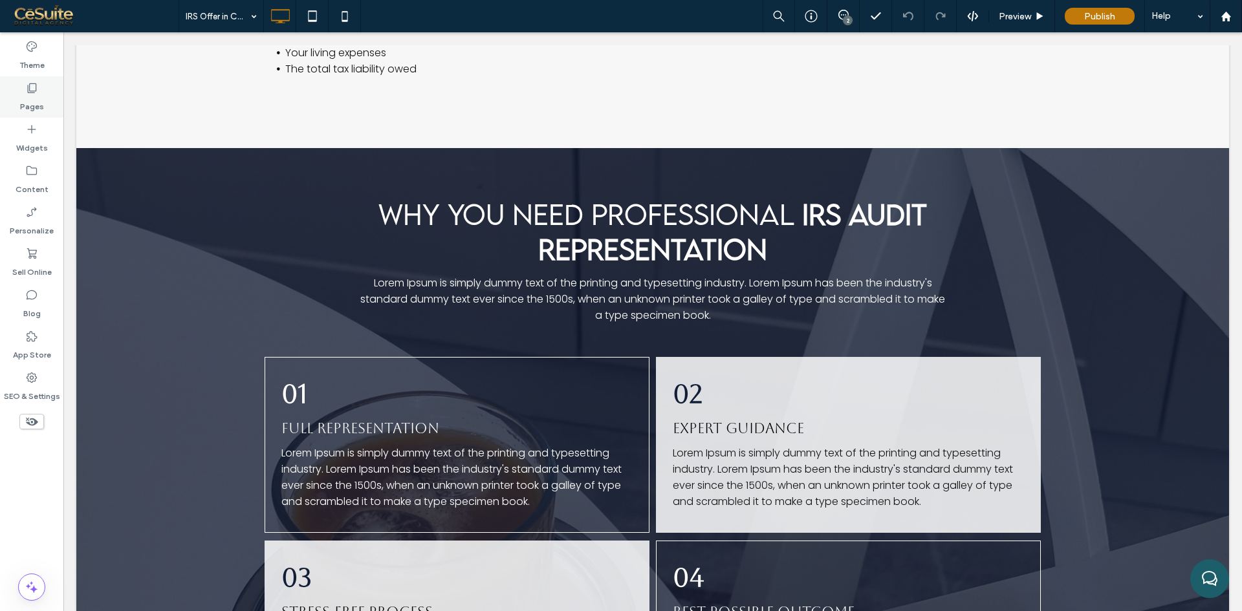
click at [47, 92] on div "Pages" at bounding box center [31, 96] width 63 height 41
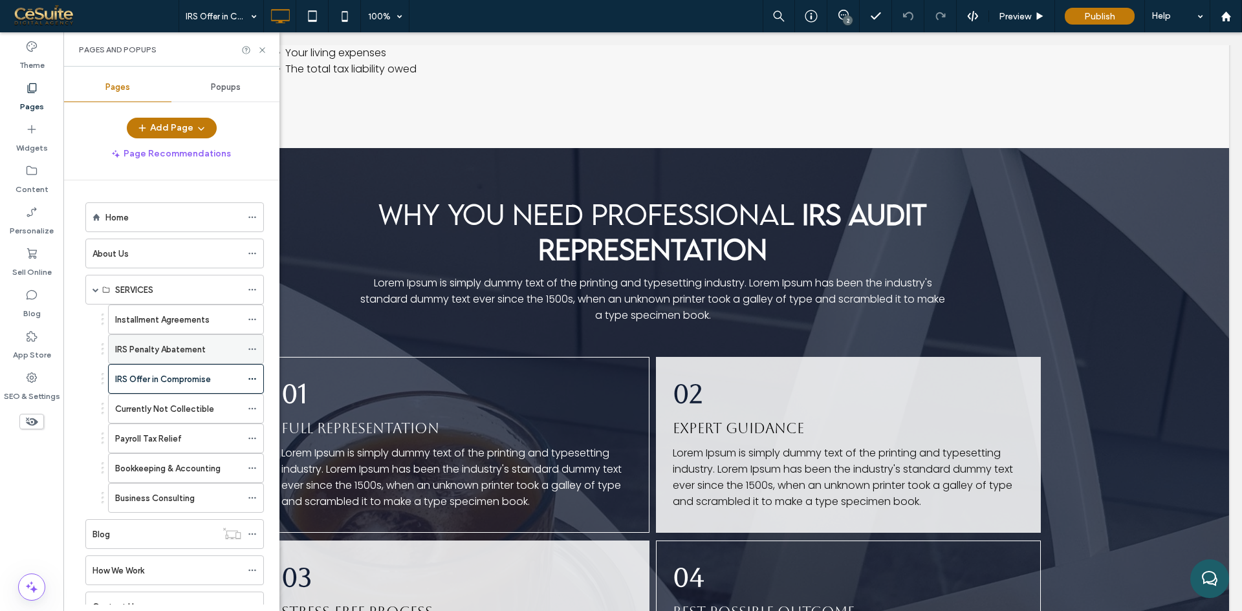
click at [163, 344] on label "IRS Penalty Abatement" at bounding box center [160, 349] width 91 height 23
click at [261, 47] on icon at bounding box center [262, 50] width 10 height 10
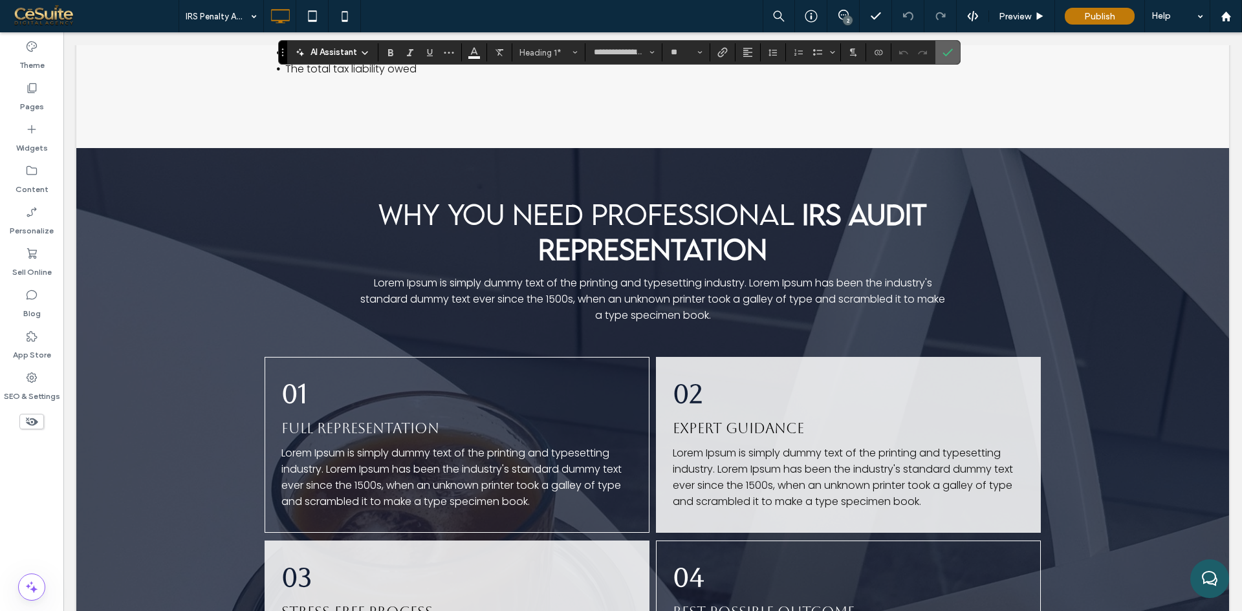
click at [942, 54] on icon "Confirm" at bounding box center [947, 52] width 10 height 10
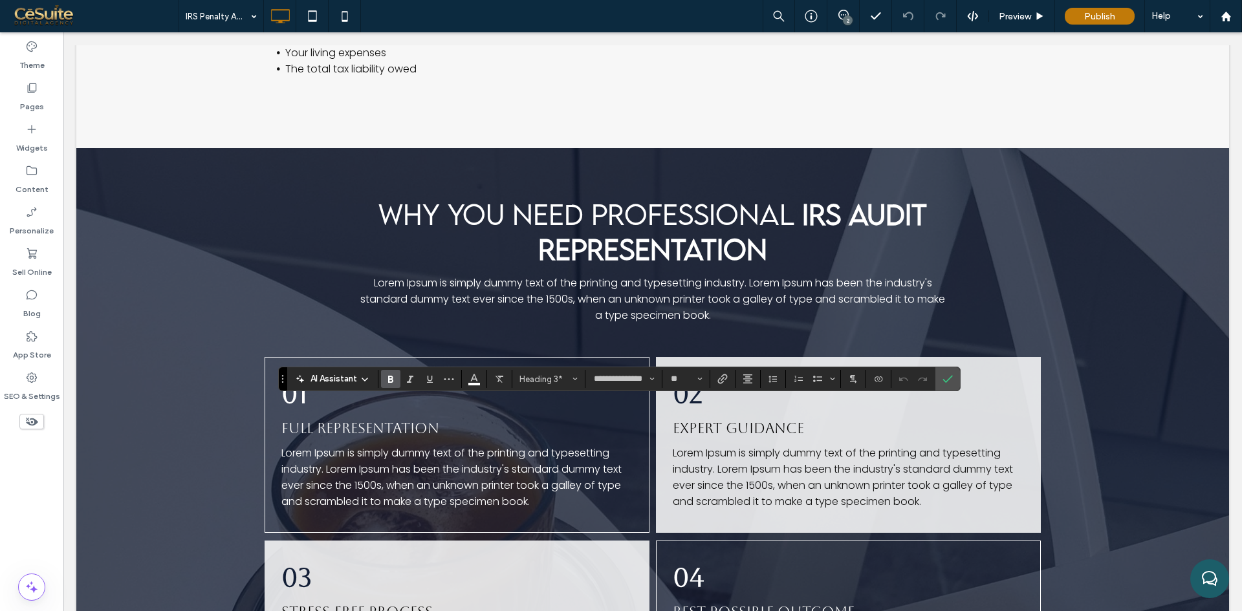
type input "*******"
type input "**"
click at [951, 380] on icon "Confirm" at bounding box center [947, 379] width 10 height 10
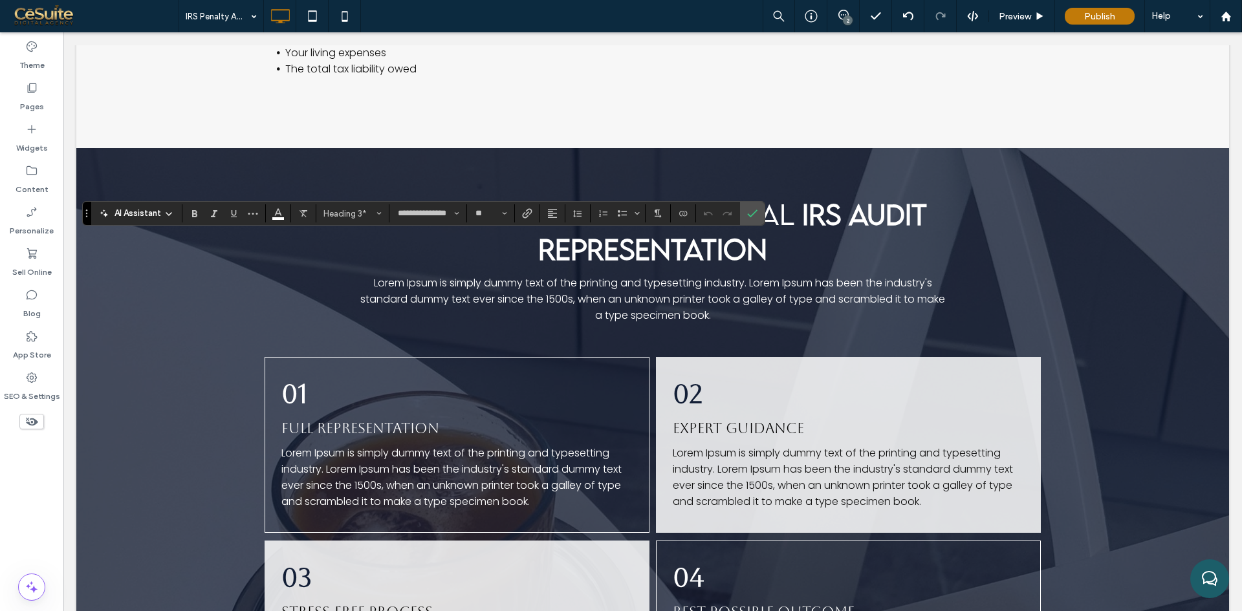
type input "*******"
type input "**"
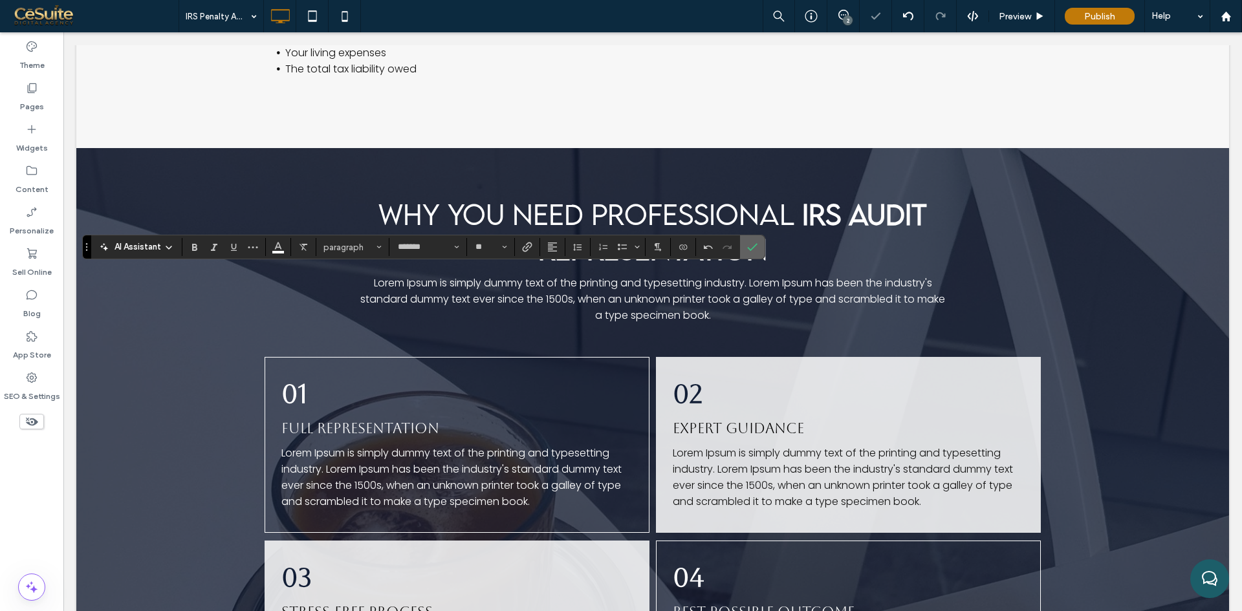
click at [752, 248] on use "Confirm" at bounding box center [752, 248] width 10 height 8
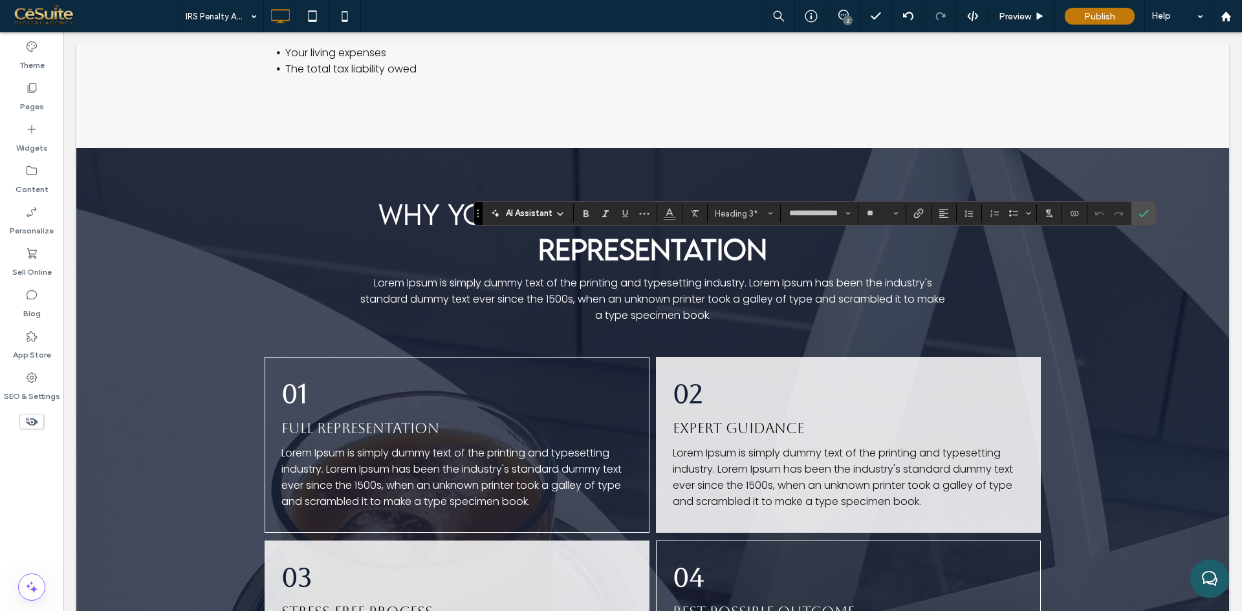
type input "*******"
type input "**"
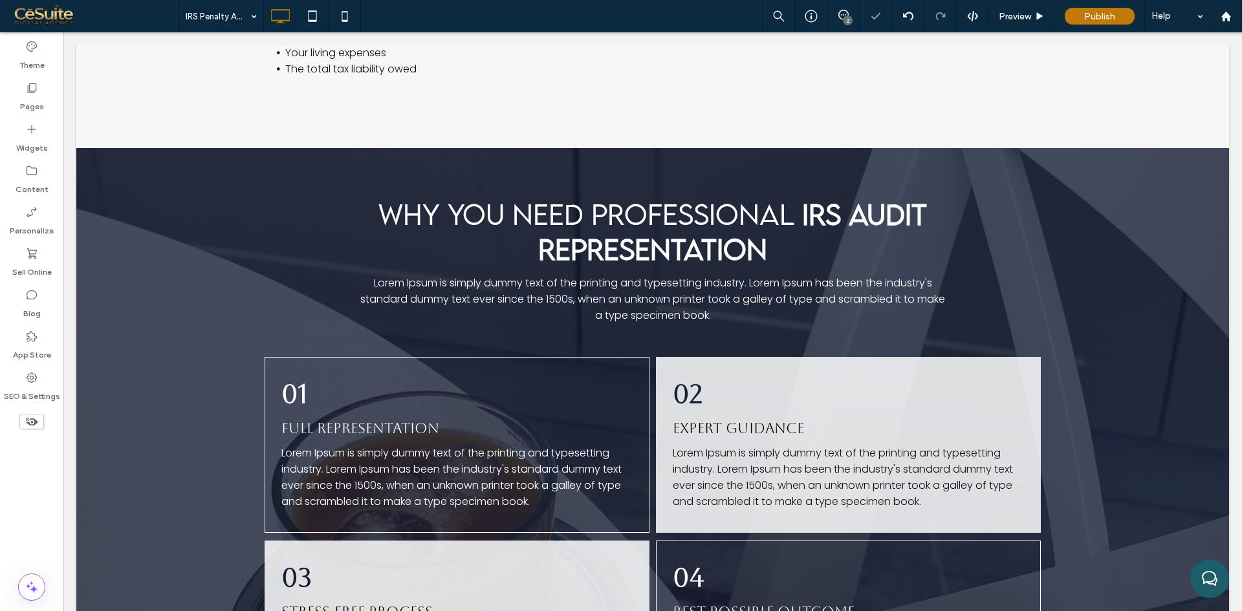
type input "**********"
type input "**"
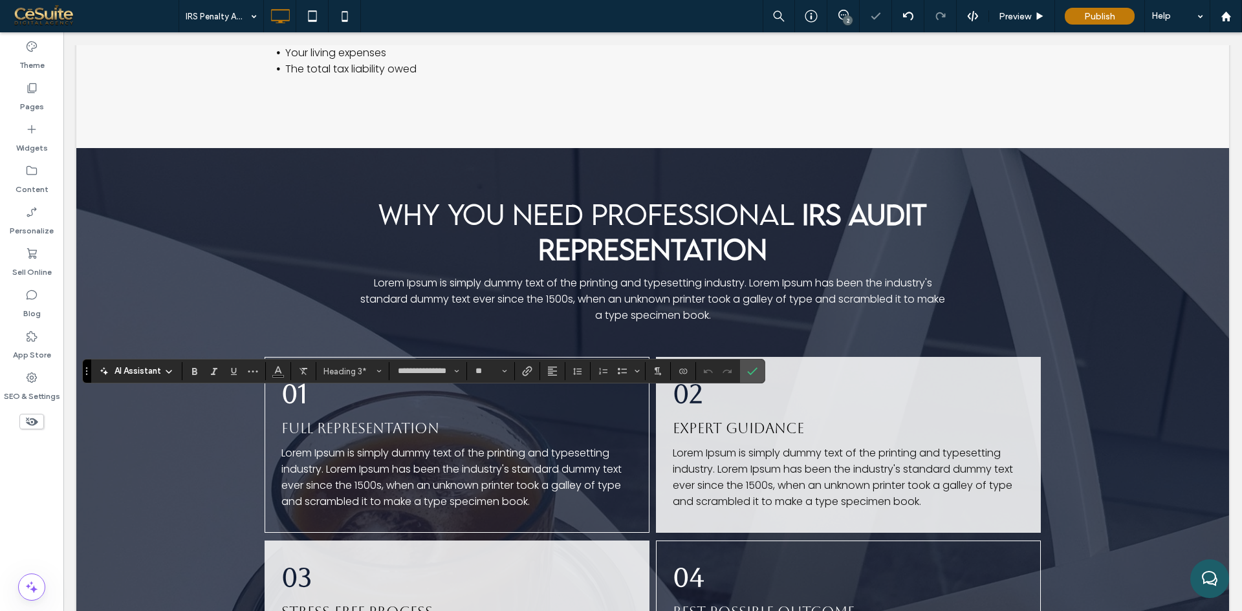
type input "*******"
type input "**"
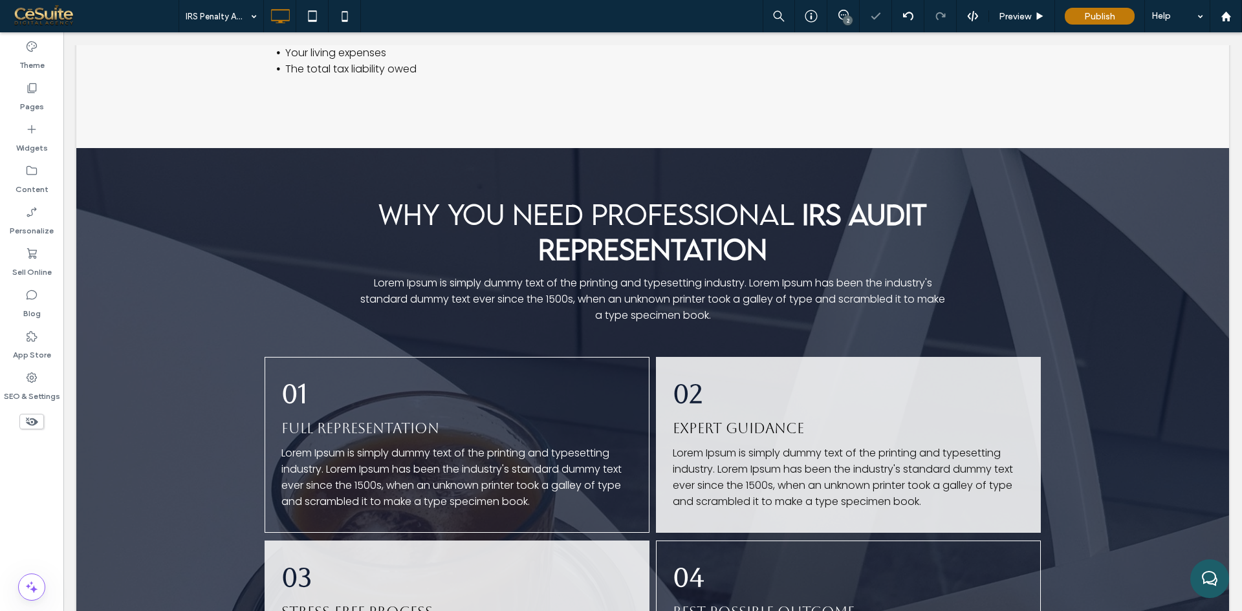
type input "*******"
type input "**"
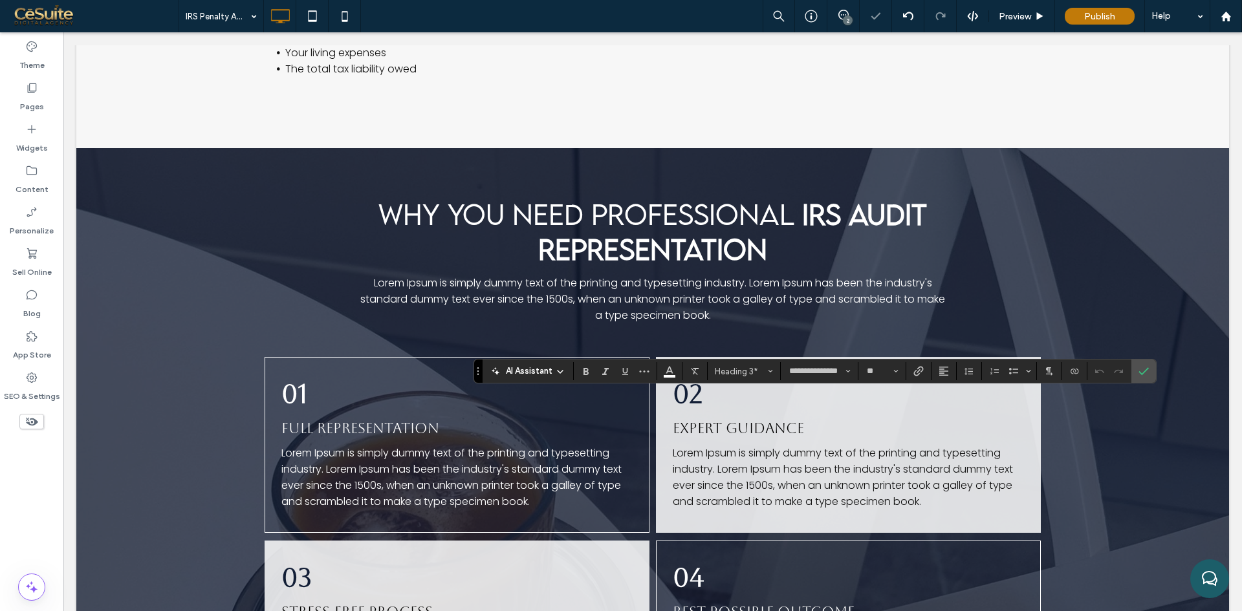
type input "*******"
type input "**"
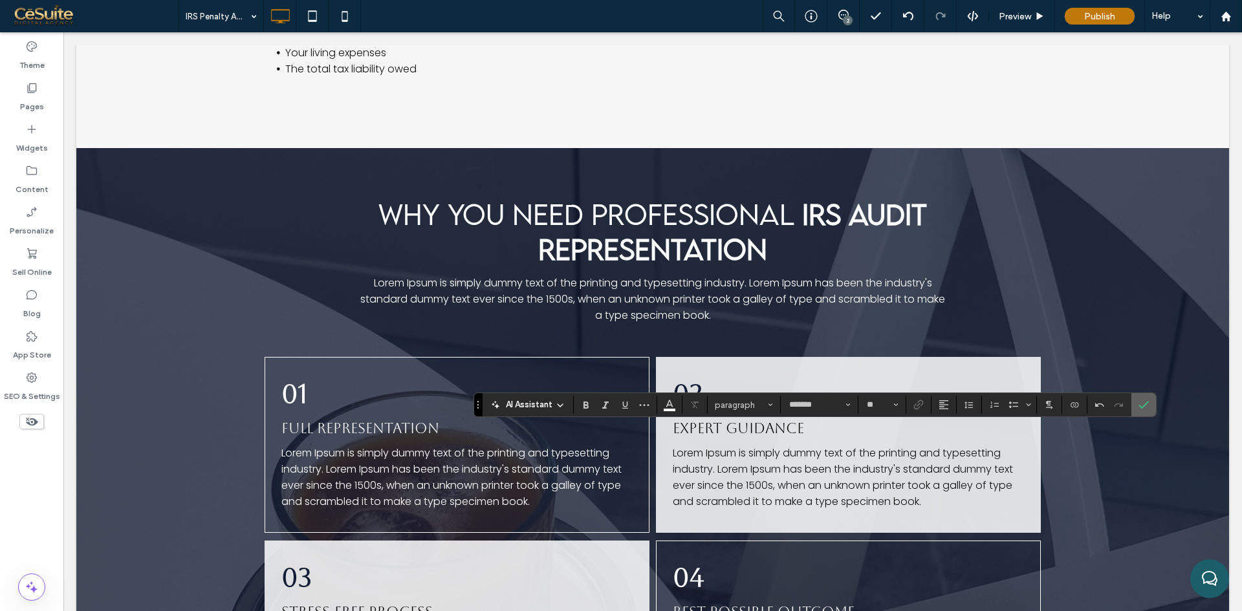
click at [1144, 400] on icon "Confirm" at bounding box center [1143, 405] width 10 height 10
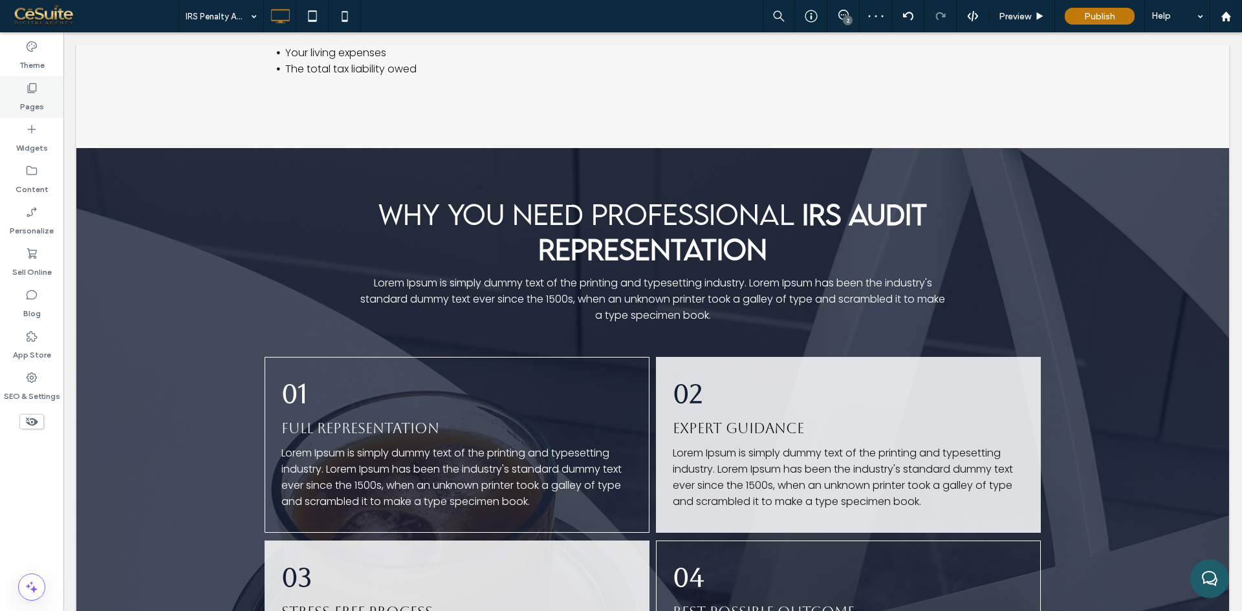
click at [36, 105] on label "Pages" at bounding box center [32, 103] width 24 height 18
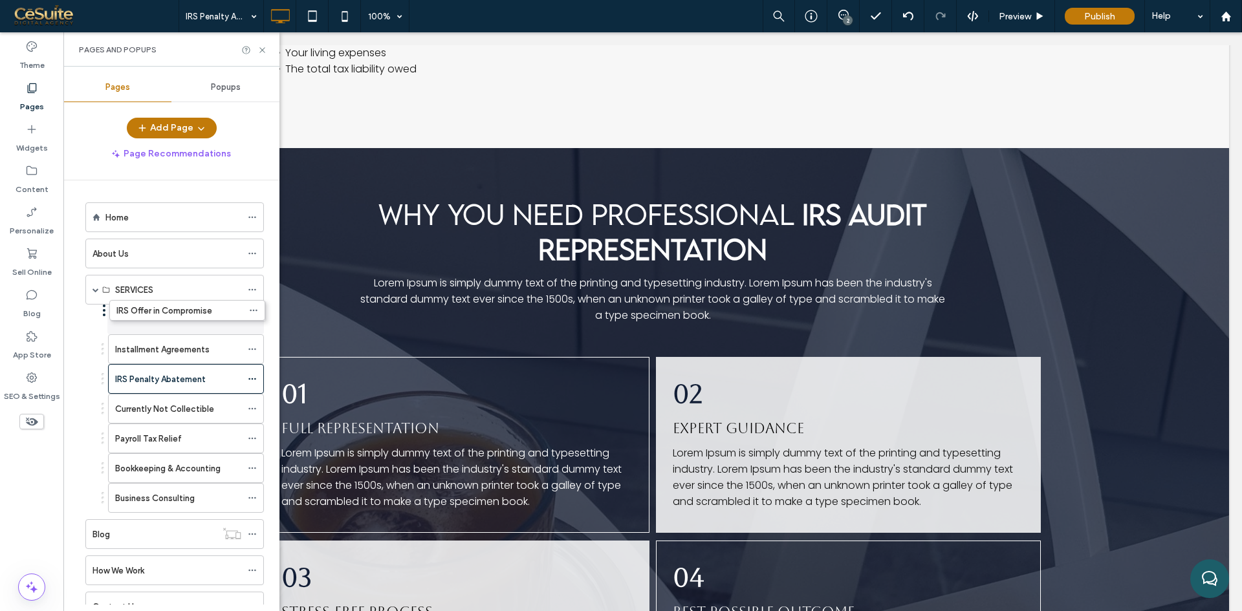
drag, startPoint x: 102, startPoint y: 375, endPoint x: 103, endPoint y: 305, distance: 70.5
click at [127, 318] on label "IRS Offer in Compromise" at bounding box center [163, 320] width 96 height 23
click at [145, 411] on label "Currently Not Collectible" at bounding box center [164, 409] width 99 height 23
click at [262, 49] on icon at bounding box center [262, 50] width 10 height 10
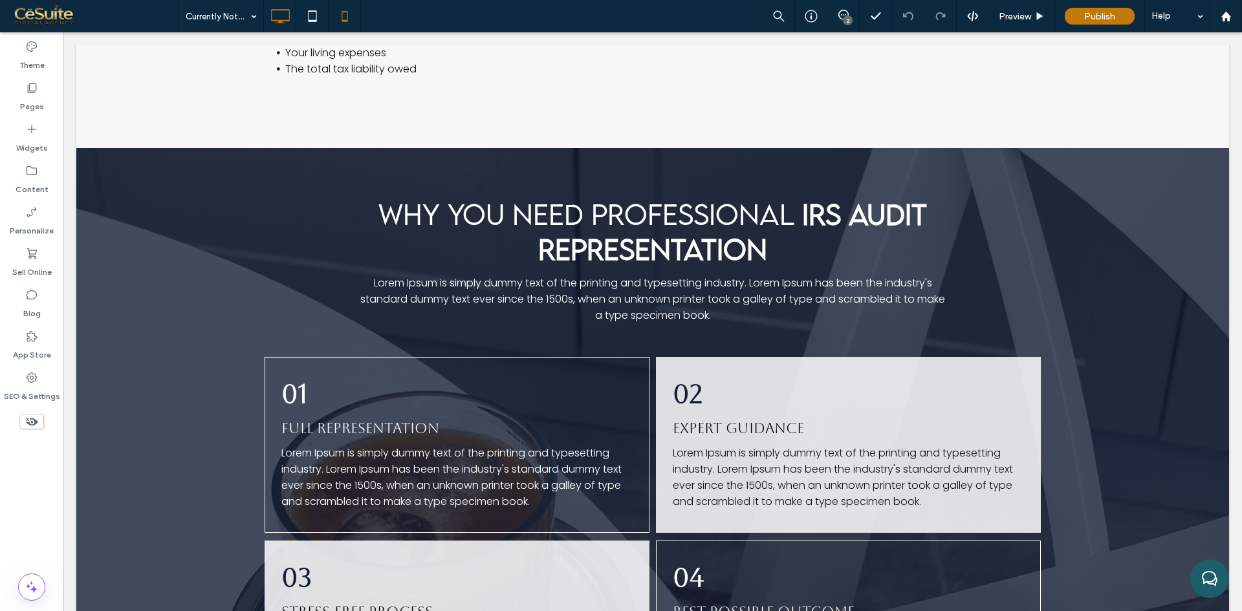
type input "*******"
type input "**"
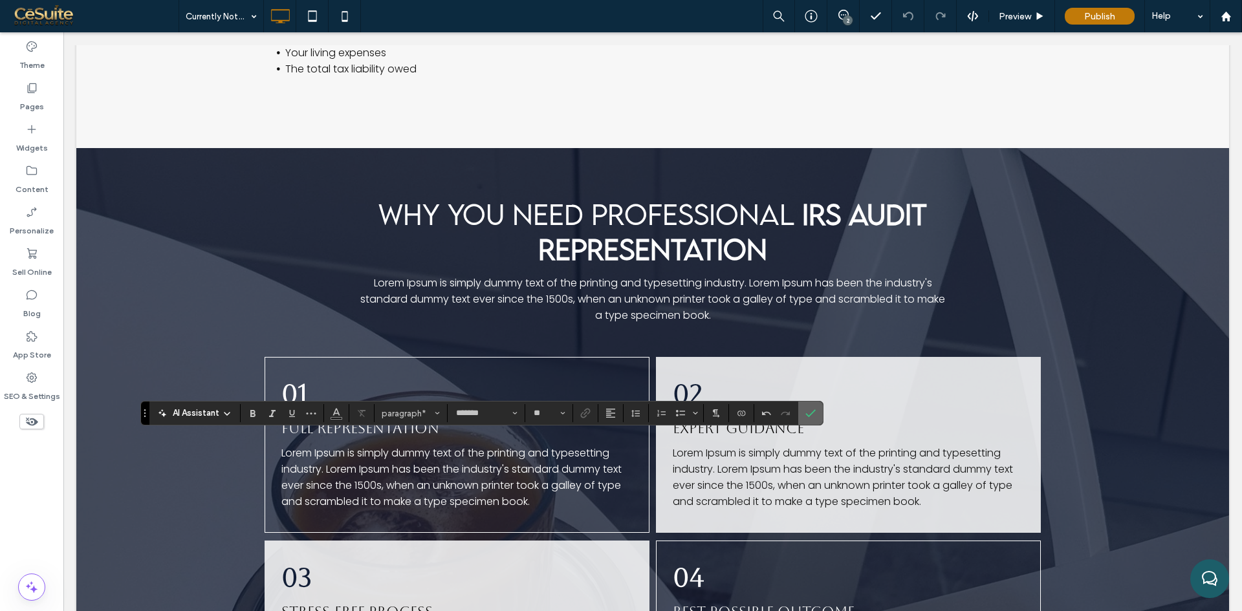
click at [807, 411] on icon "Confirm" at bounding box center [810, 413] width 10 height 10
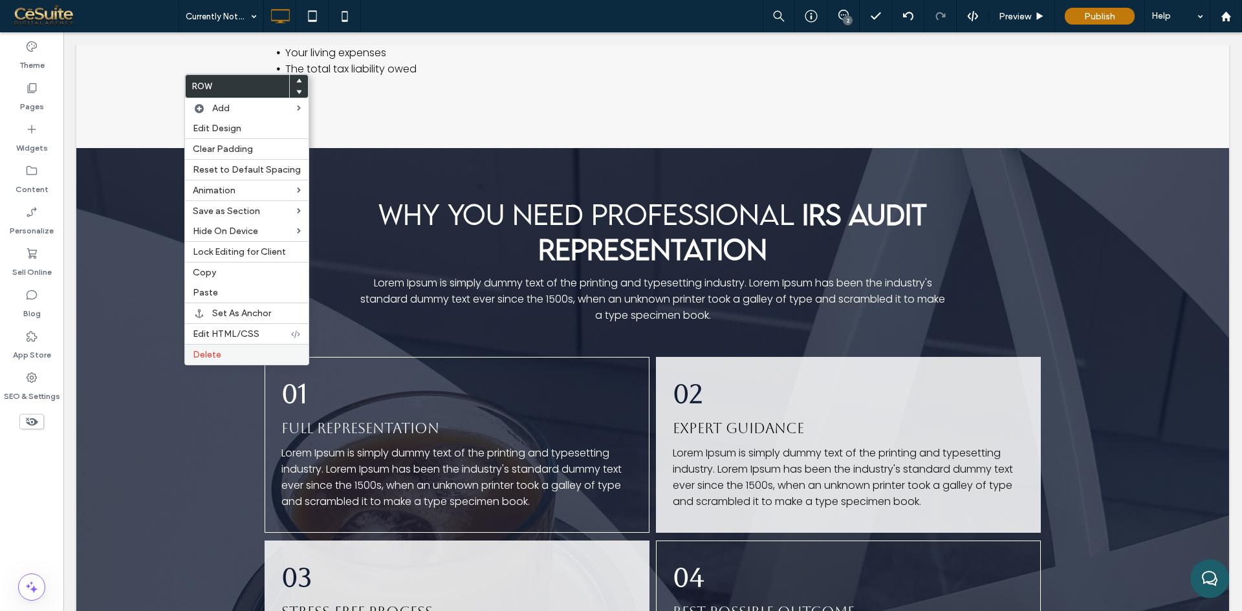
click at [225, 352] on label "Delete" at bounding box center [247, 354] width 108 height 11
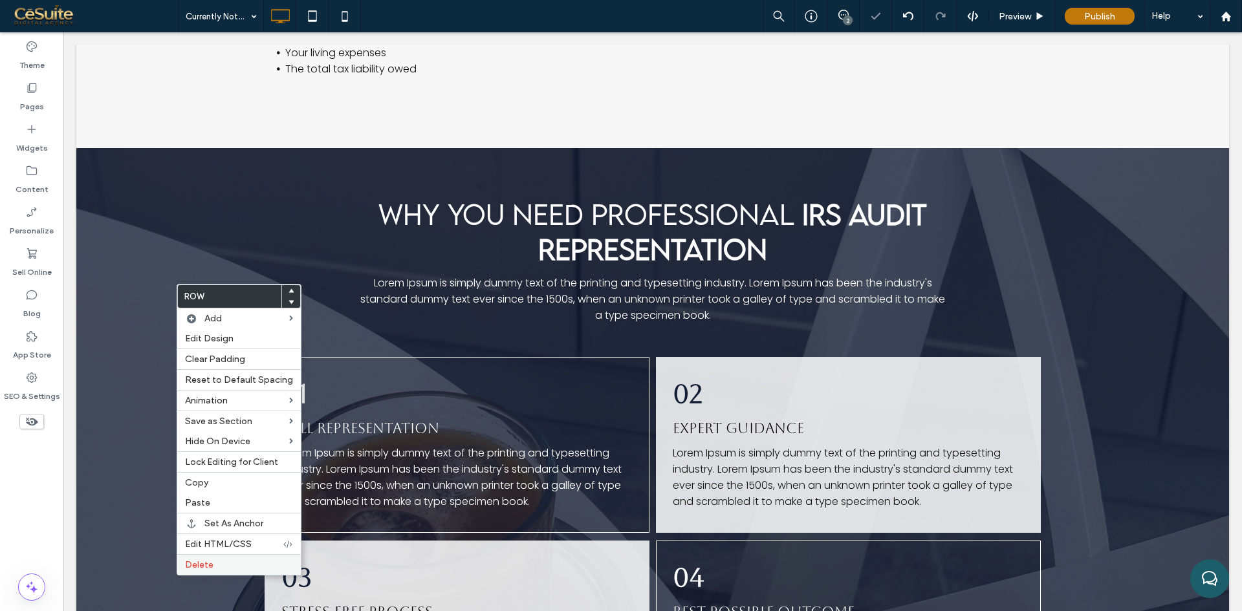
click at [214, 561] on label "Delete" at bounding box center [239, 565] width 108 height 11
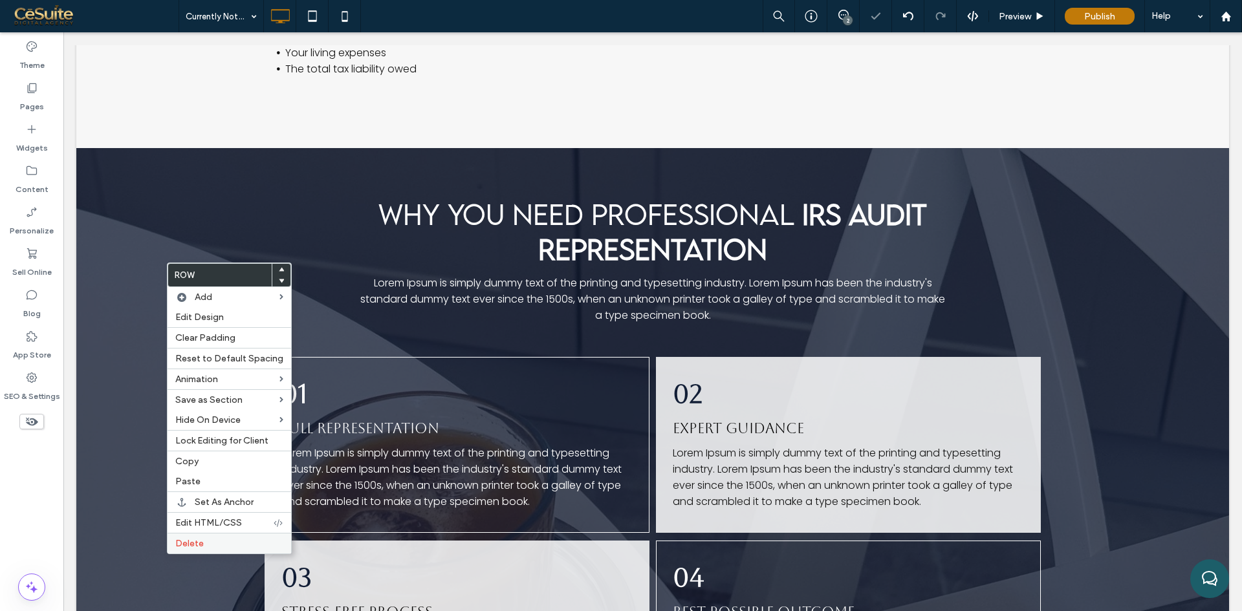
click at [181, 541] on span "Delete" at bounding box center [189, 543] width 28 height 11
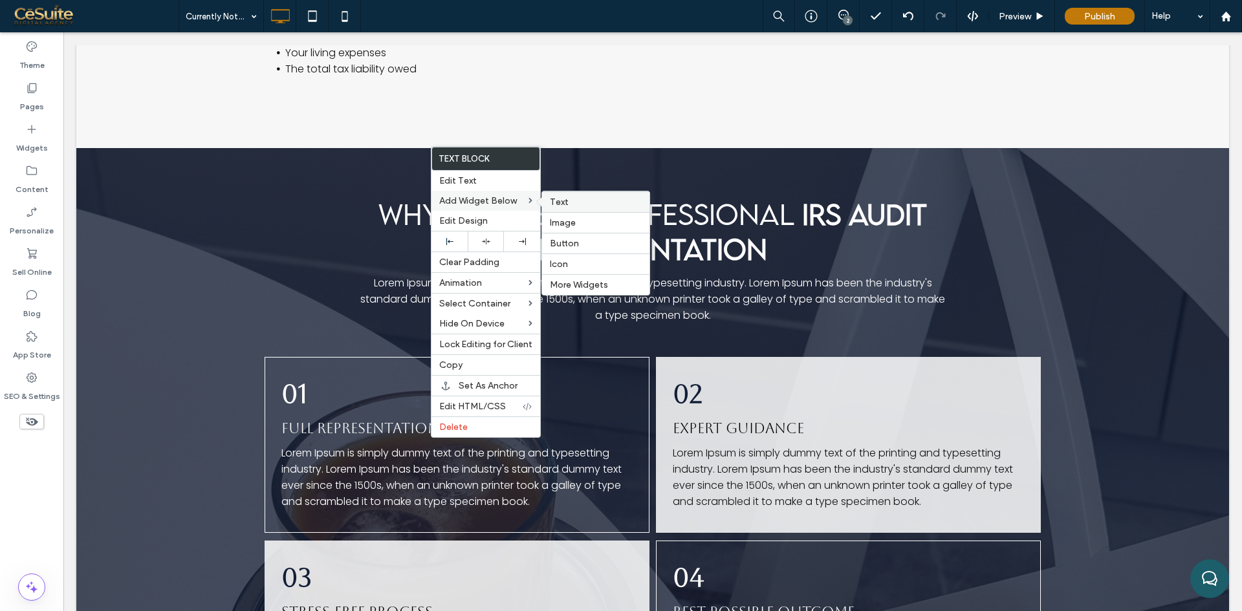
click at [558, 204] on span "Text" at bounding box center [559, 202] width 19 height 11
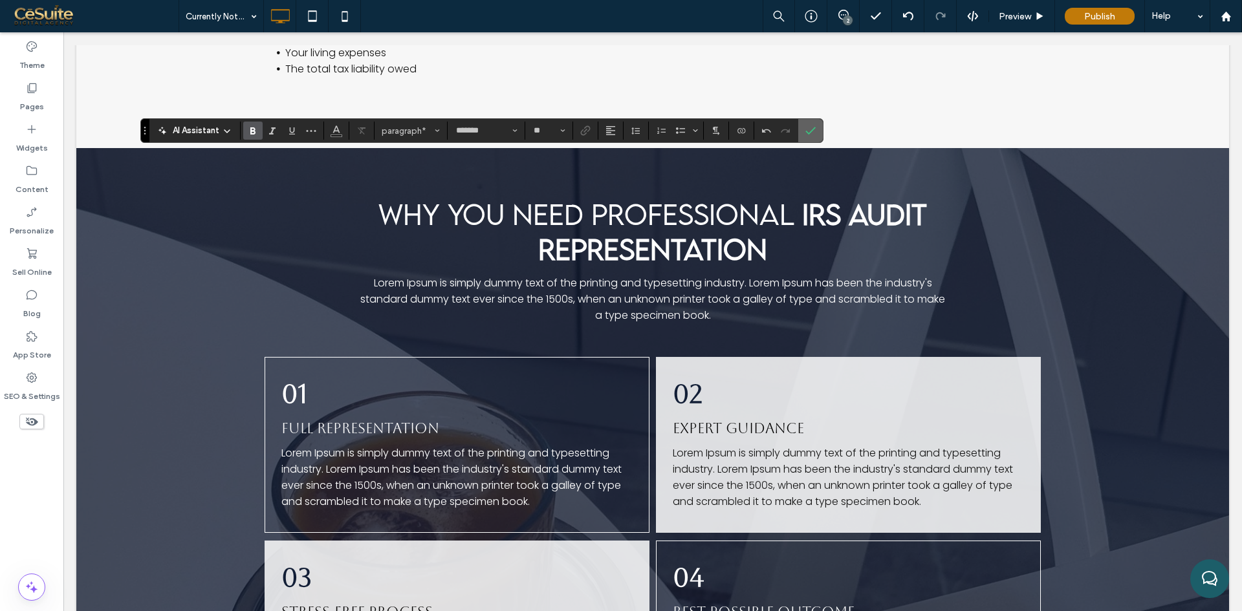
click at [814, 133] on icon "Confirm" at bounding box center [810, 130] width 10 height 10
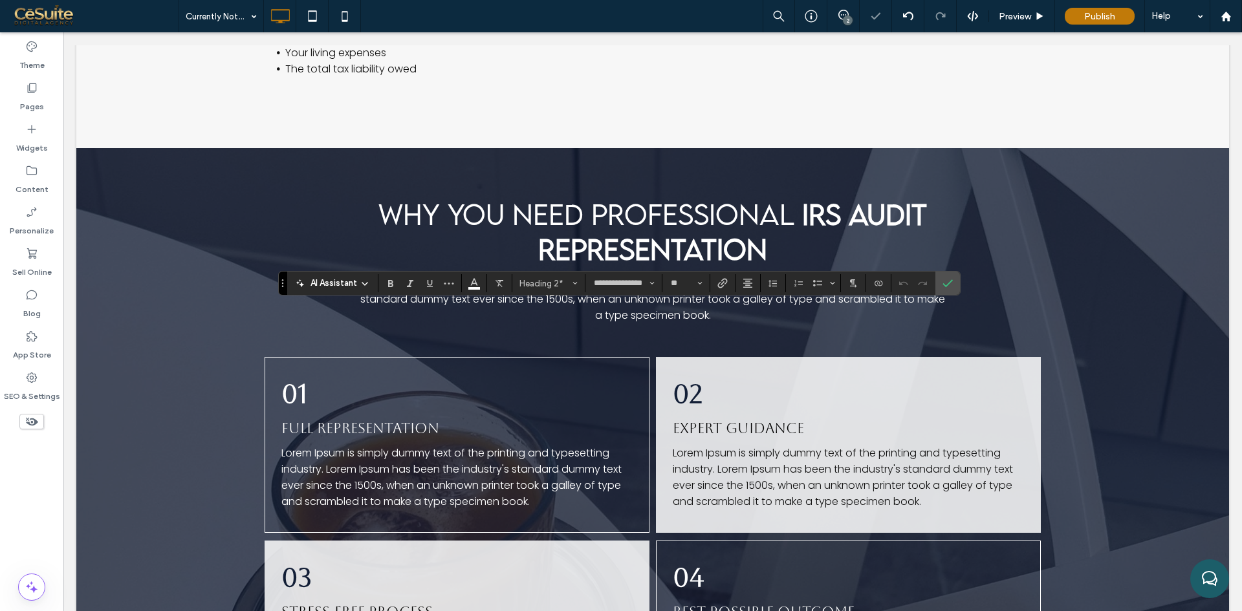
type input "*******"
type input "**"
type input "**********"
type input "**"
click at [472, 285] on use "Color" at bounding box center [473, 282] width 7 height 7
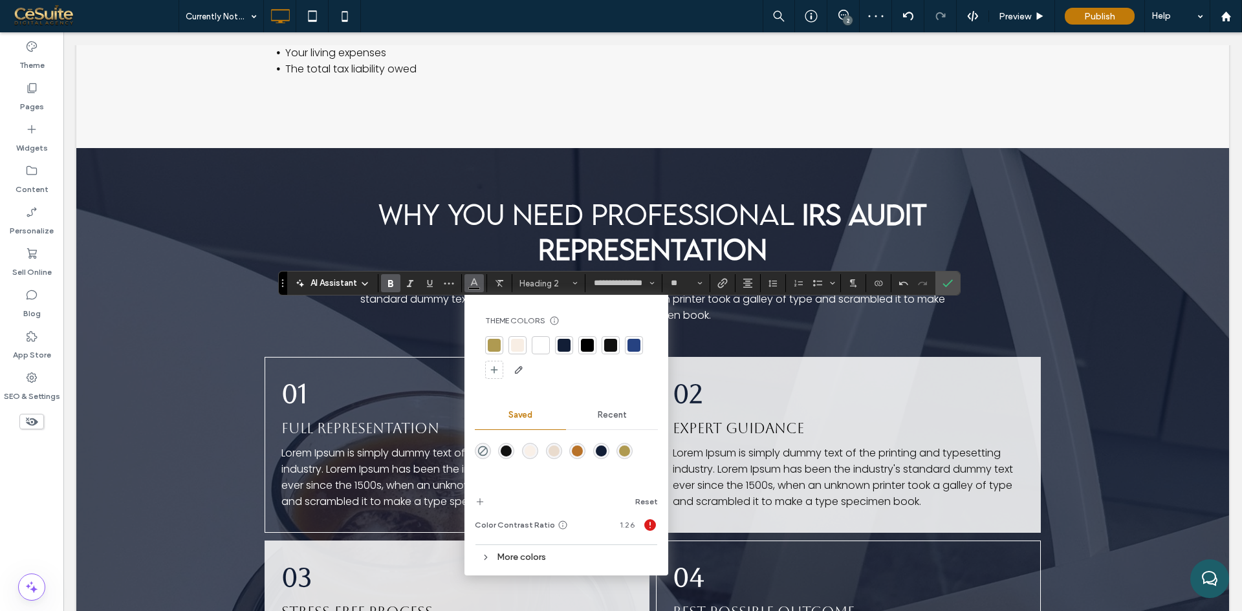
click at [543, 347] on div at bounding box center [540, 345] width 13 height 13
click at [942, 287] on icon "Confirm" at bounding box center [947, 283] width 10 height 10
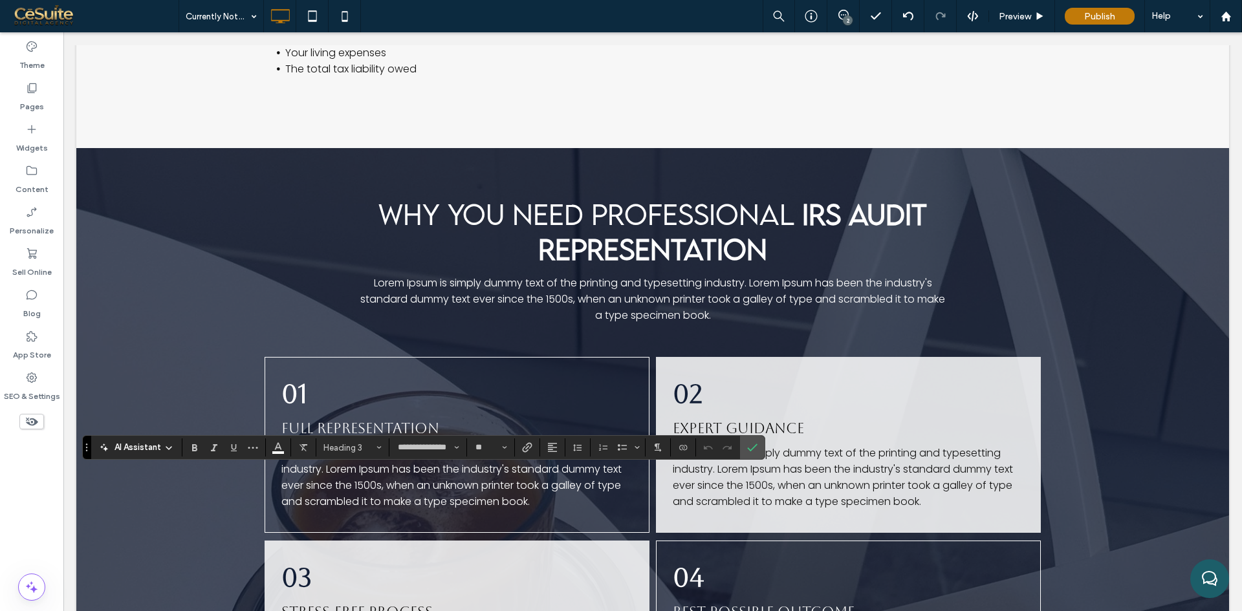
type input "*******"
type input "**"
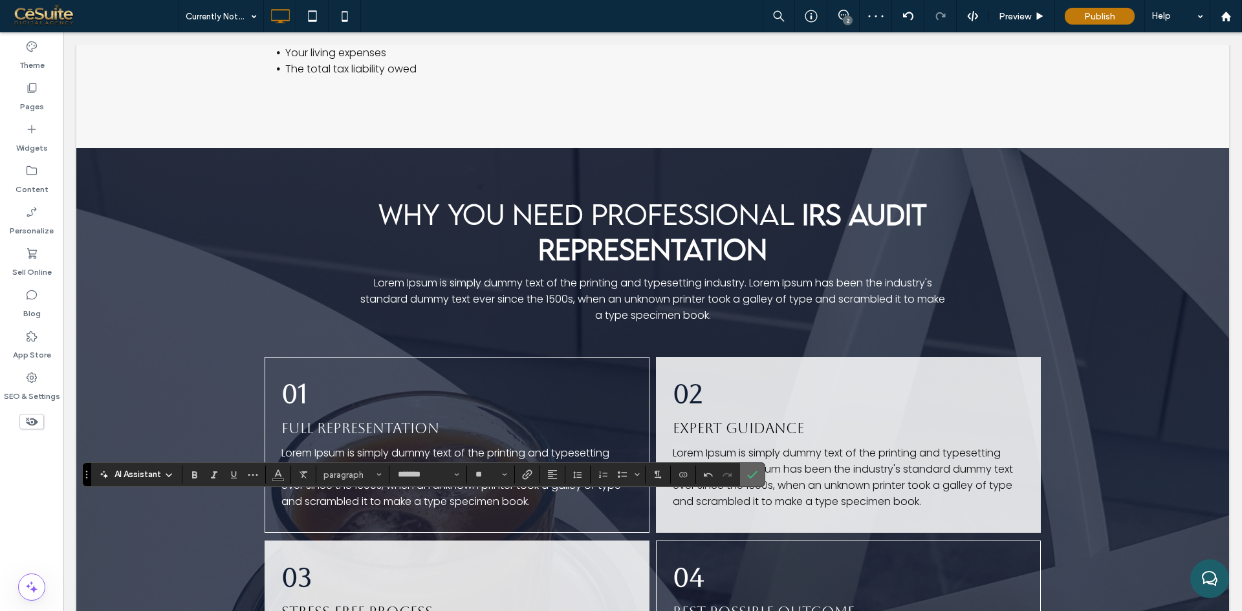
click at [752, 477] on use "Confirm" at bounding box center [752, 476] width 10 height 8
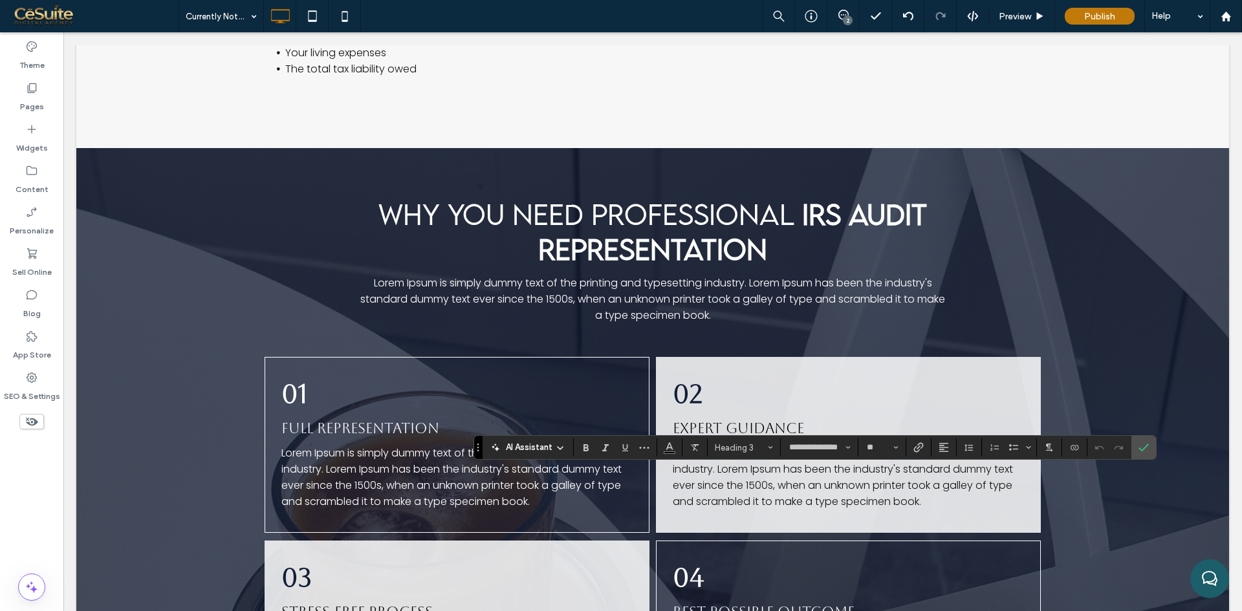
type input "*******"
type input "**"
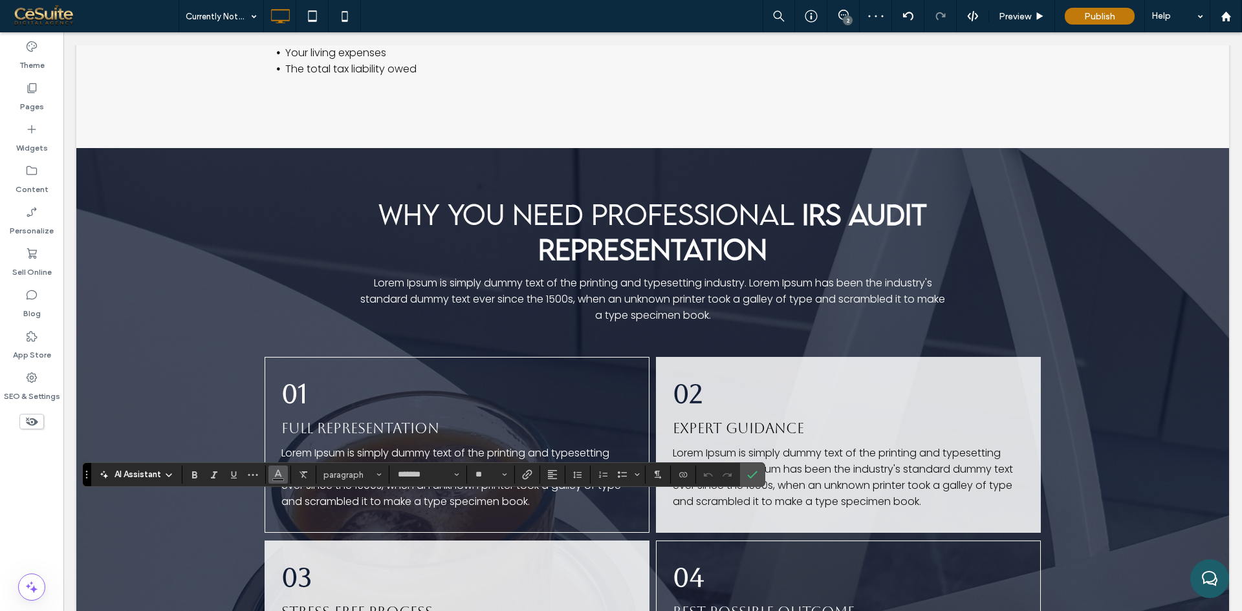
click at [276, 470] on icon "Color" at bounding box center [278, 473] width 10 height 10
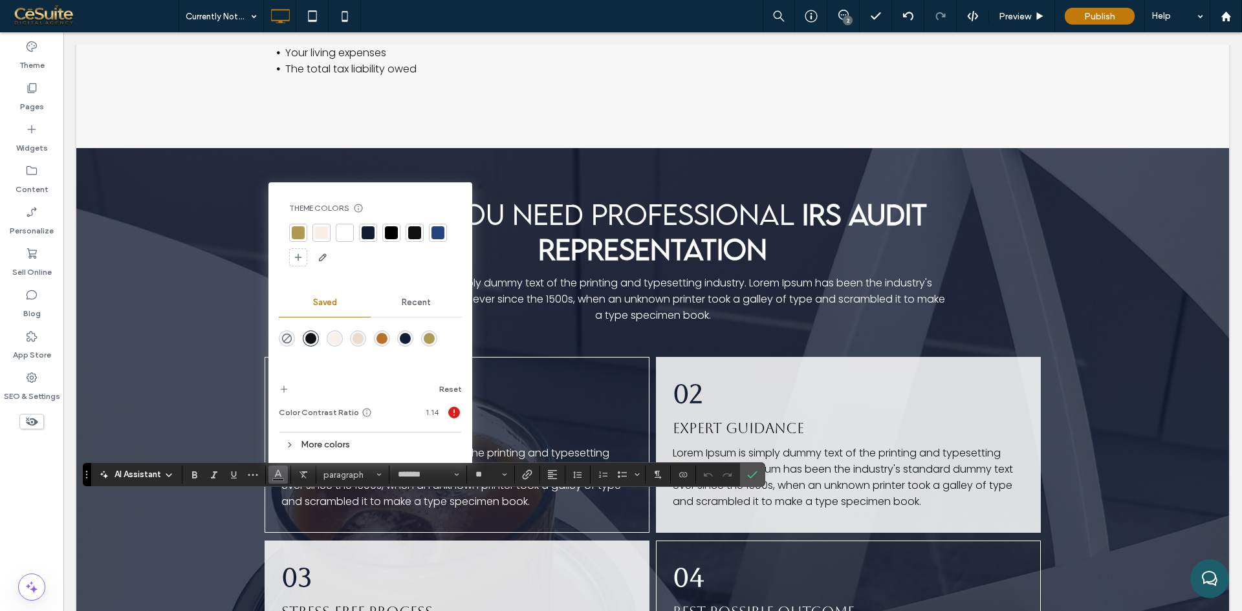
click at [343, 239] on div at bounding box center [344, 232] width 13 height 13
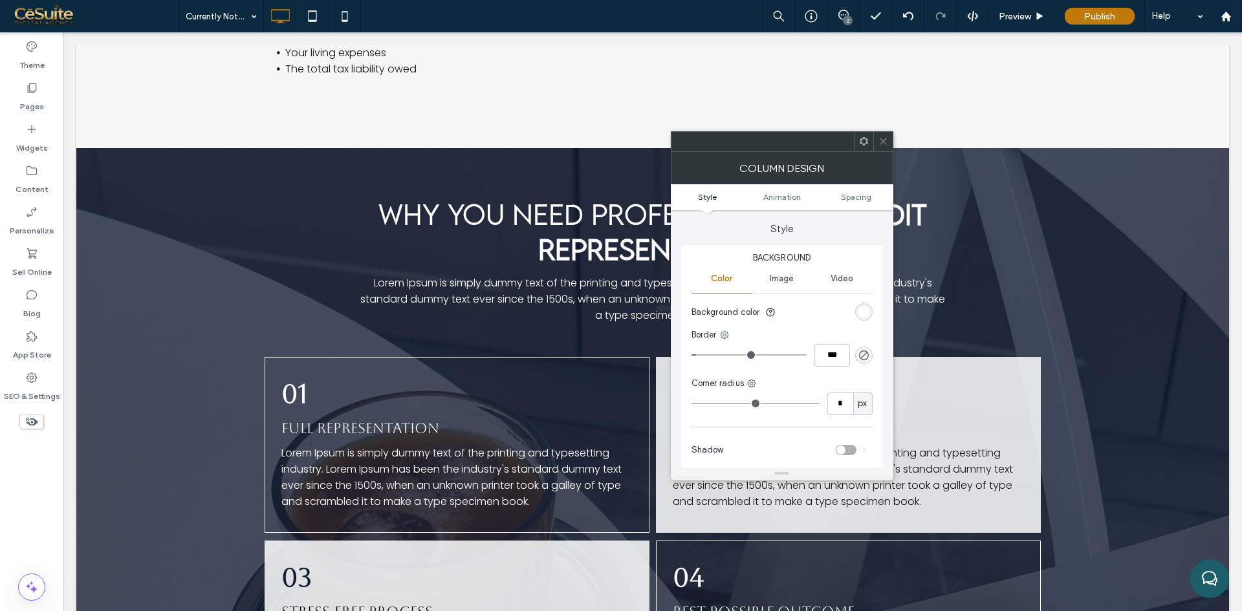
click at [882, 138] on icon at bounding box center [883, 141] width 10 height 10
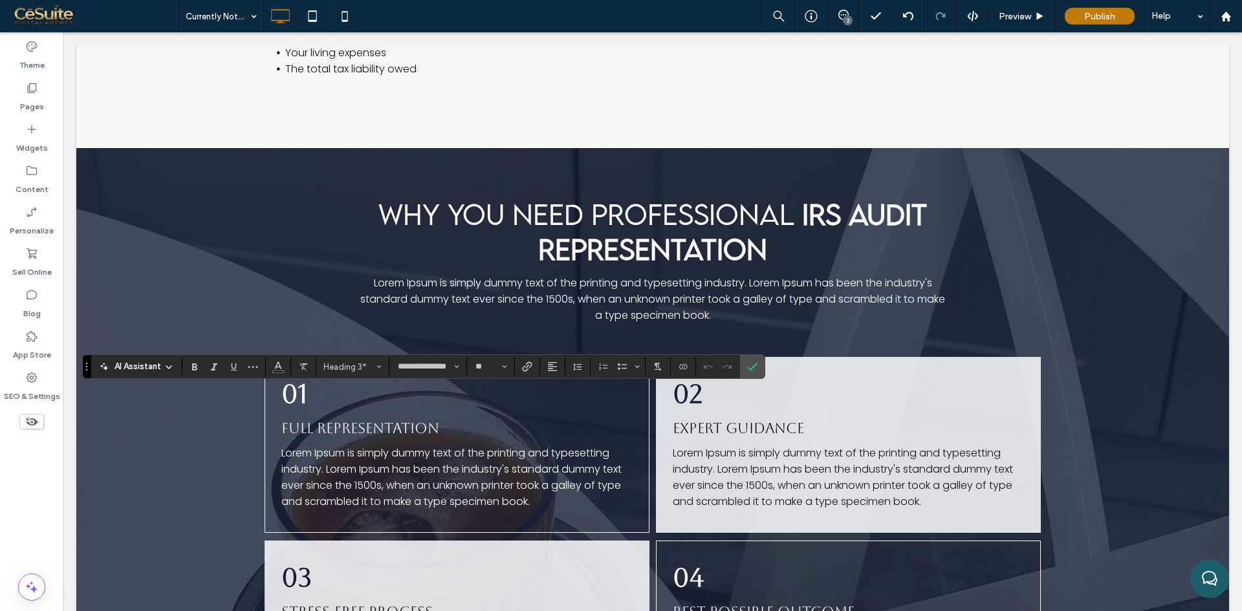
type input "*******"
type input "**"
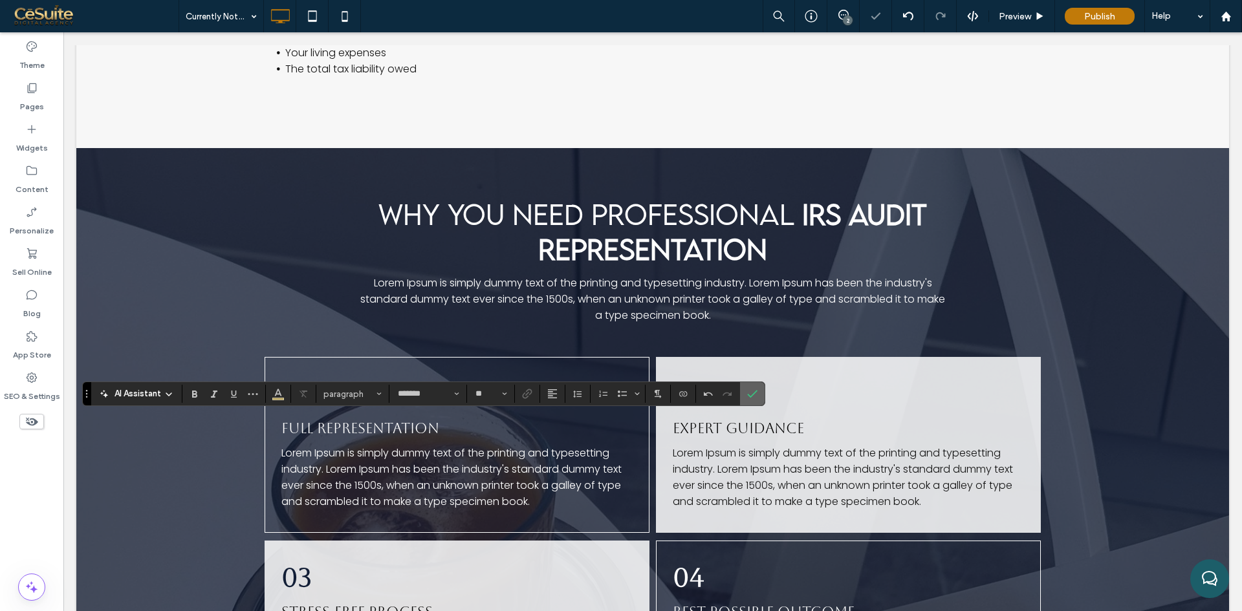
click at [745, 393] on label "Confirm" at bounding box center [752, 393] width 19 height 23
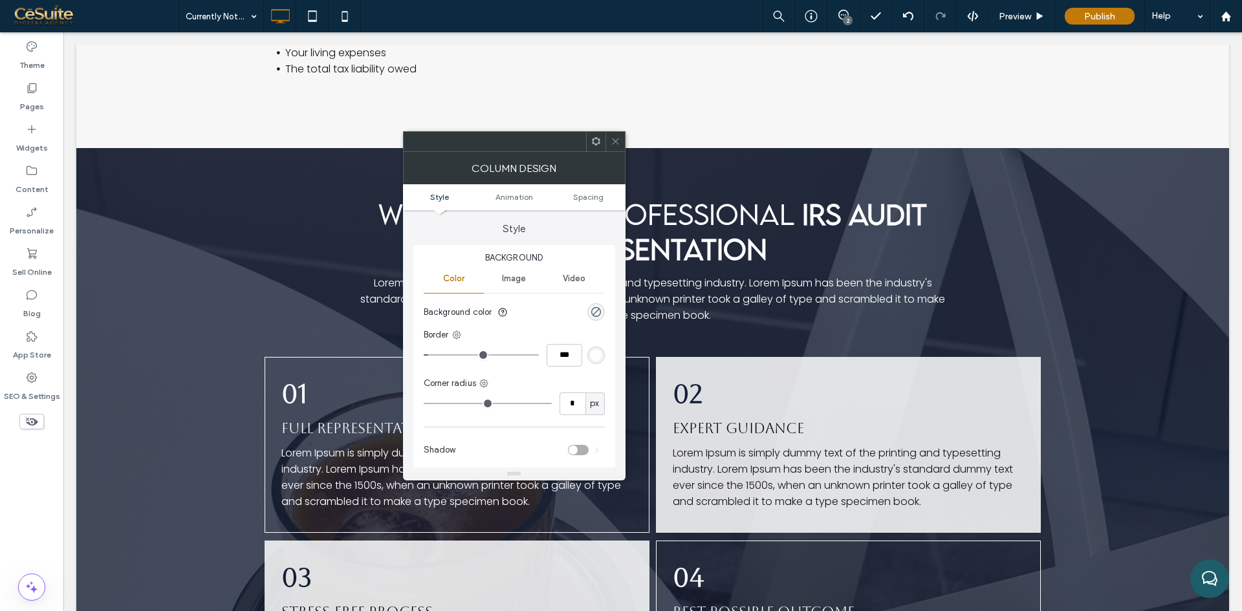
drag, startPoint x: 617, startPoint y: 133, endPoint x: 623, endPoint y: 176, distance: 43.7
click at [617, 140] on span at bounding box center [616, 141] width 10 height 19
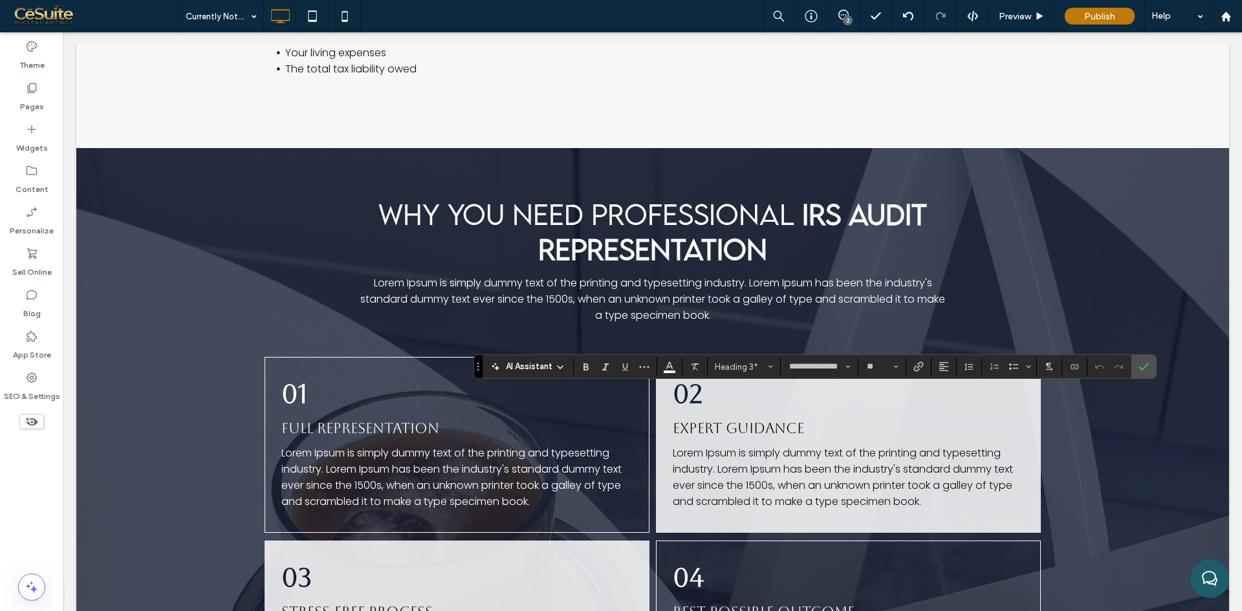
type input "*******"
type input "**"
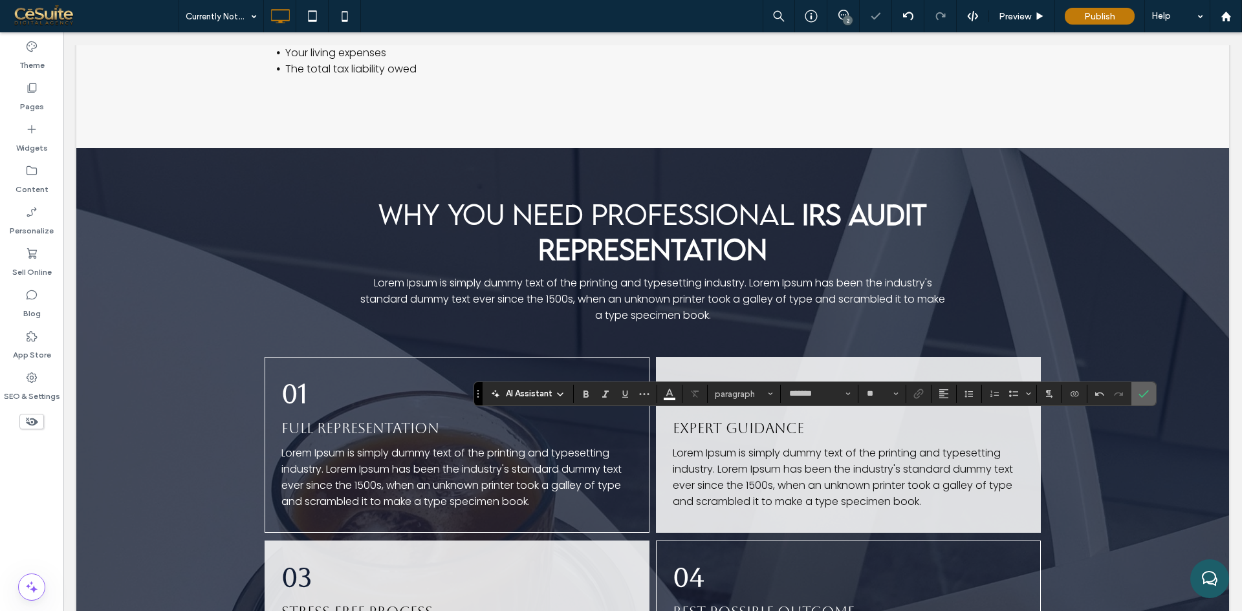
click at [1153, 393] on section at bounding box center [1143, 393] width 25 height 23
click at [1141, 383] on span "Confirm" at bounding box center [1141, 393] width 6 height 23
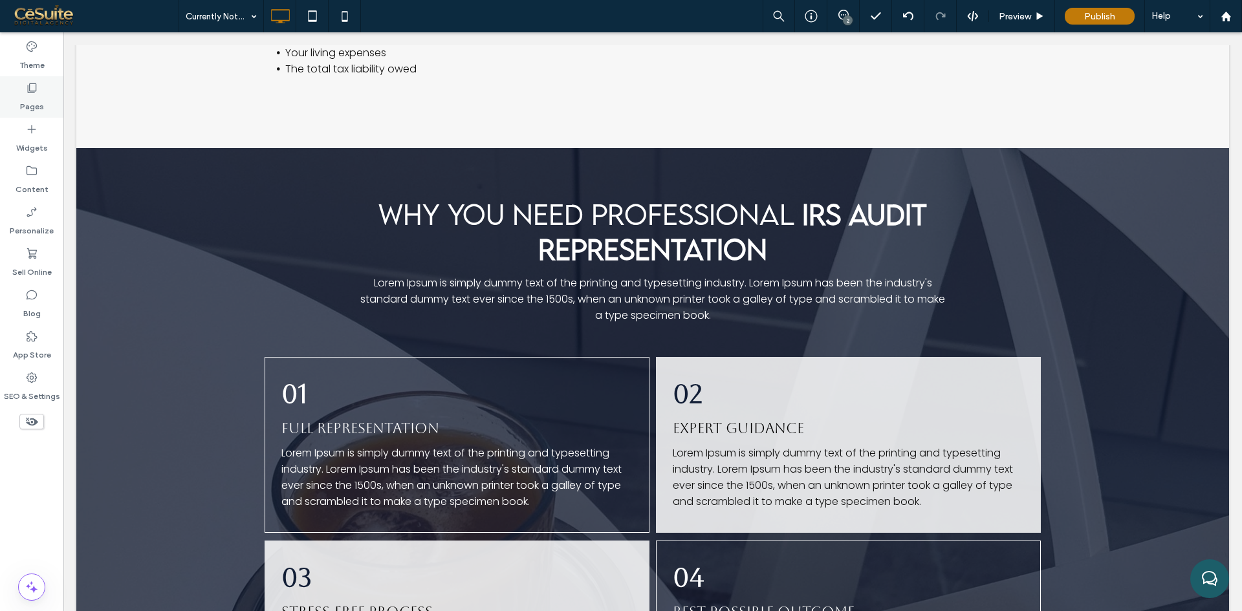
click at [27, 97] on label "Pages" at bounding box center [32, 103] width 24 height 18
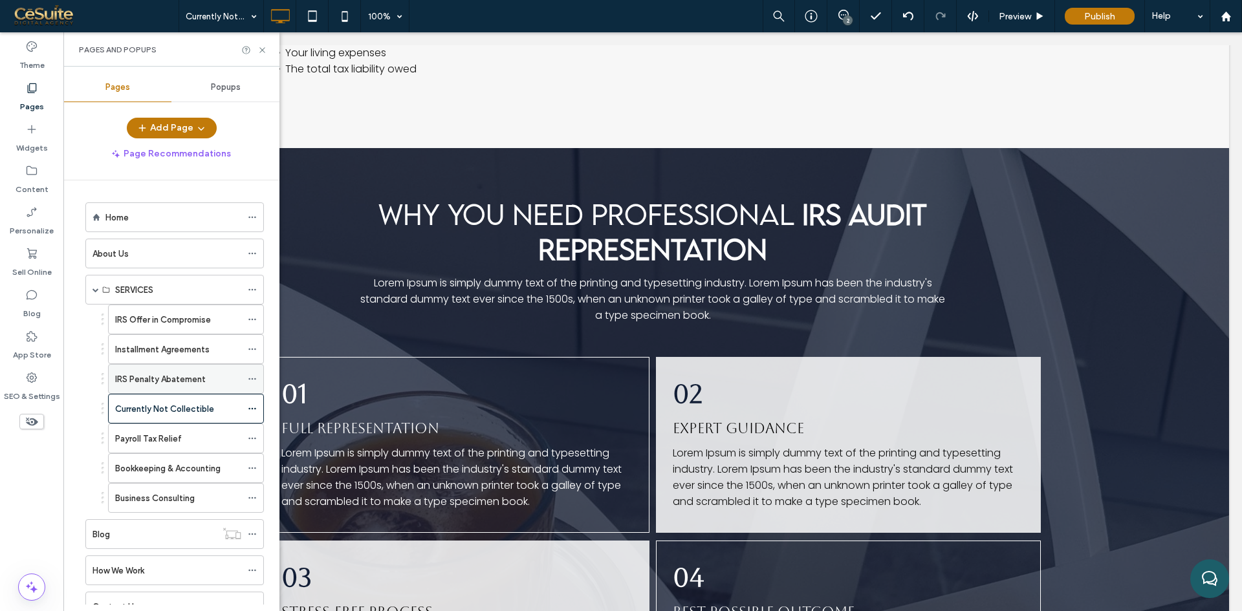
click at [144, 379] on label "IRS Penalty Abatement" at bounding box center [160, 379] width 91 height 23
click at [263, 45] on icon at bounding box center [262, 50] width 10 height 10
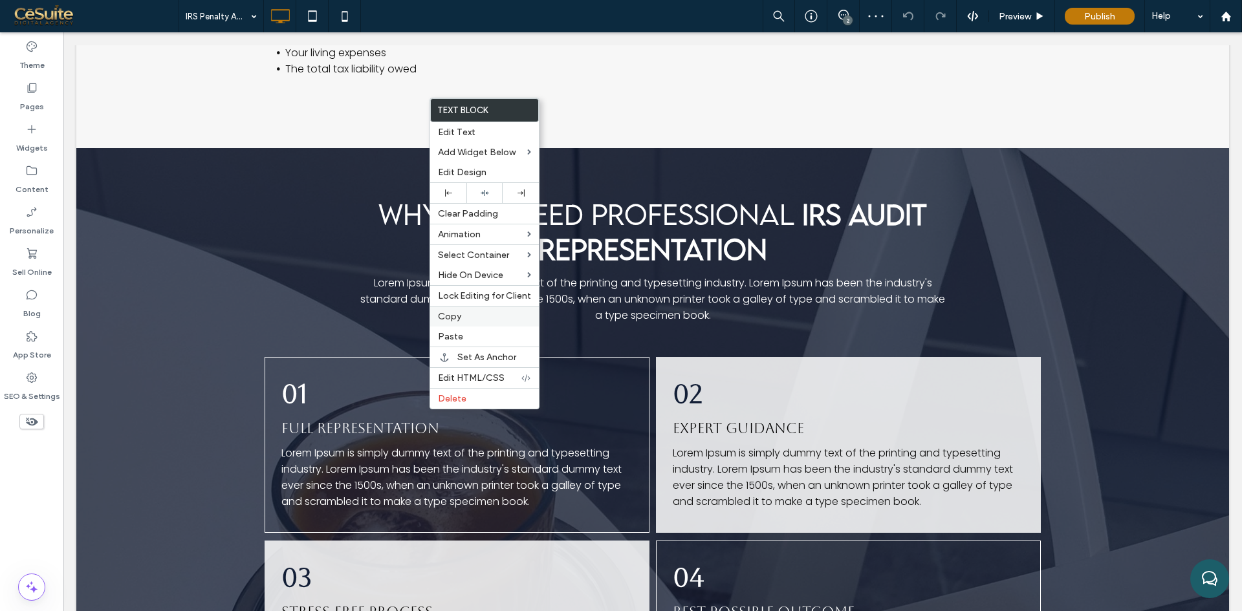
click at [484, 311] on label "Copy" at bounding box center [484, 316] width 93 height 11
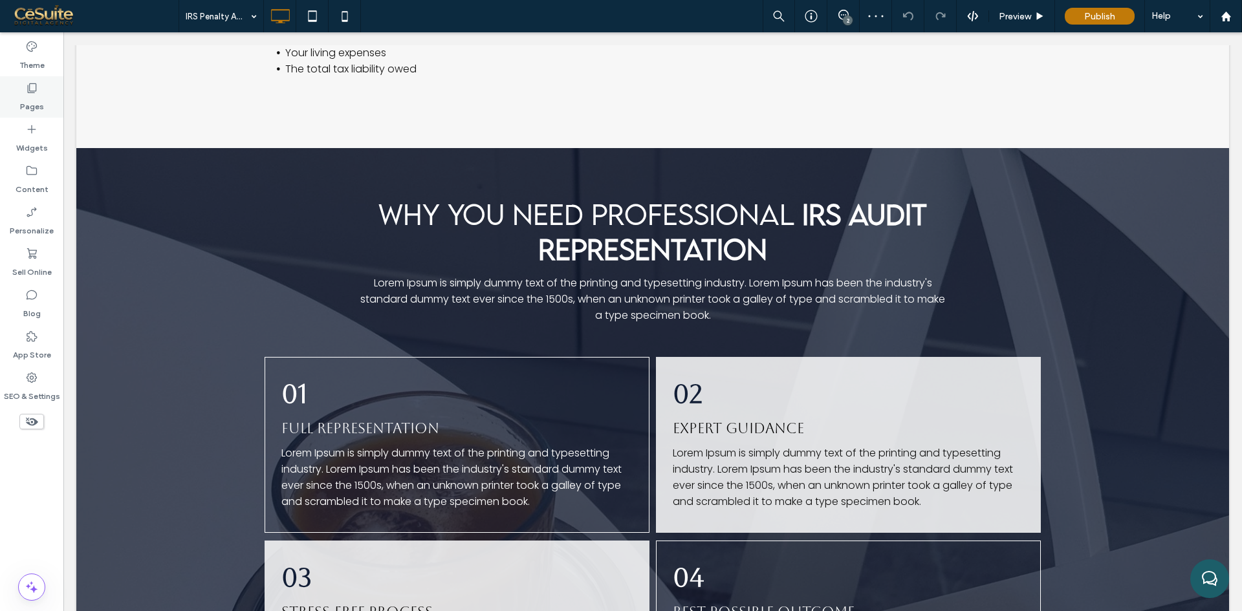
click at [50, 87] on div "Pages" at bounding box center [31, 96] width 63 height 41
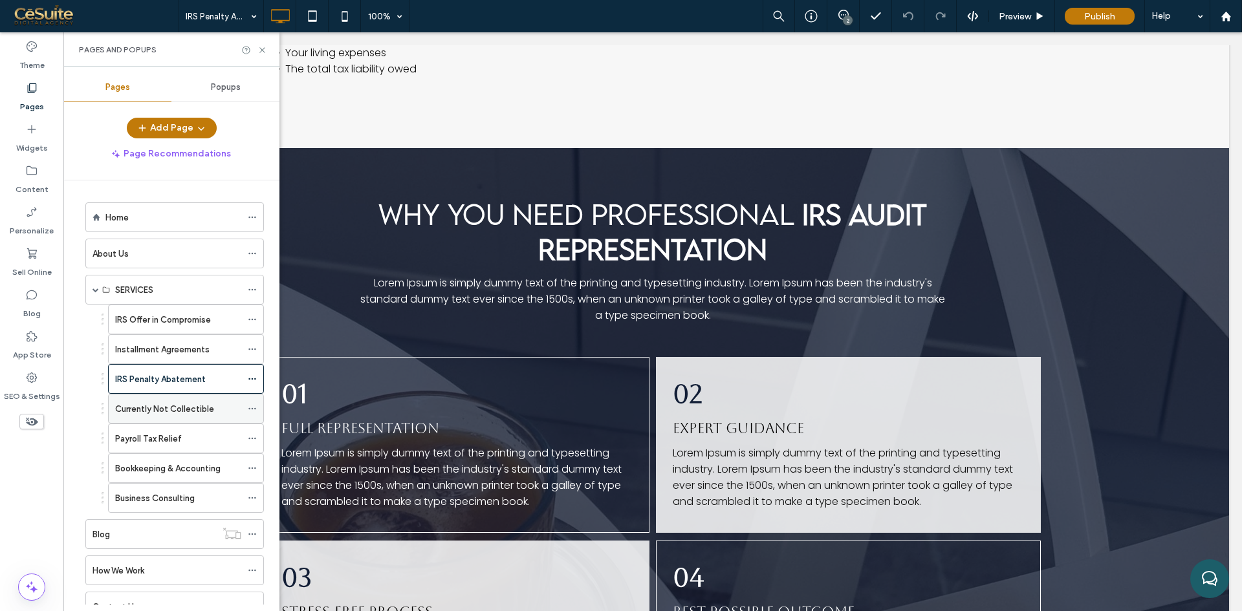
click at [155, 417] on div "Currently Not Collectible" at bounding box center [178, 409] width 126 height 28
click at [263, 46] on icon at bounding box center [262, 50] width 10 height 10
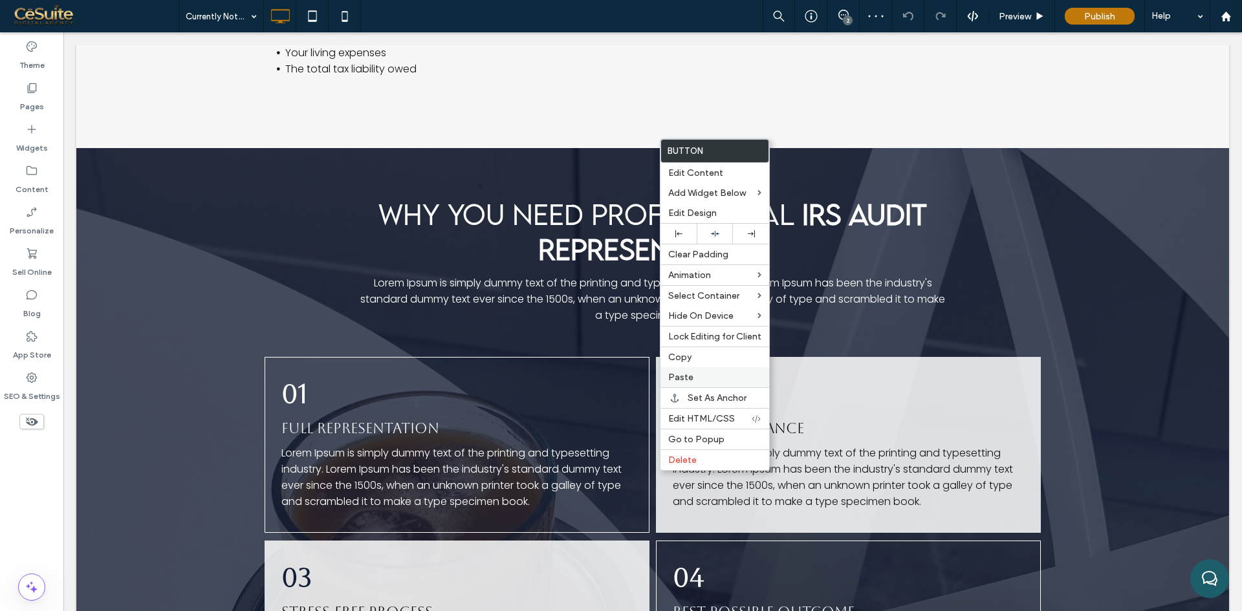
click at [681, 381] on span "Paste" at bounding box center [680, 377] width 25 height 11
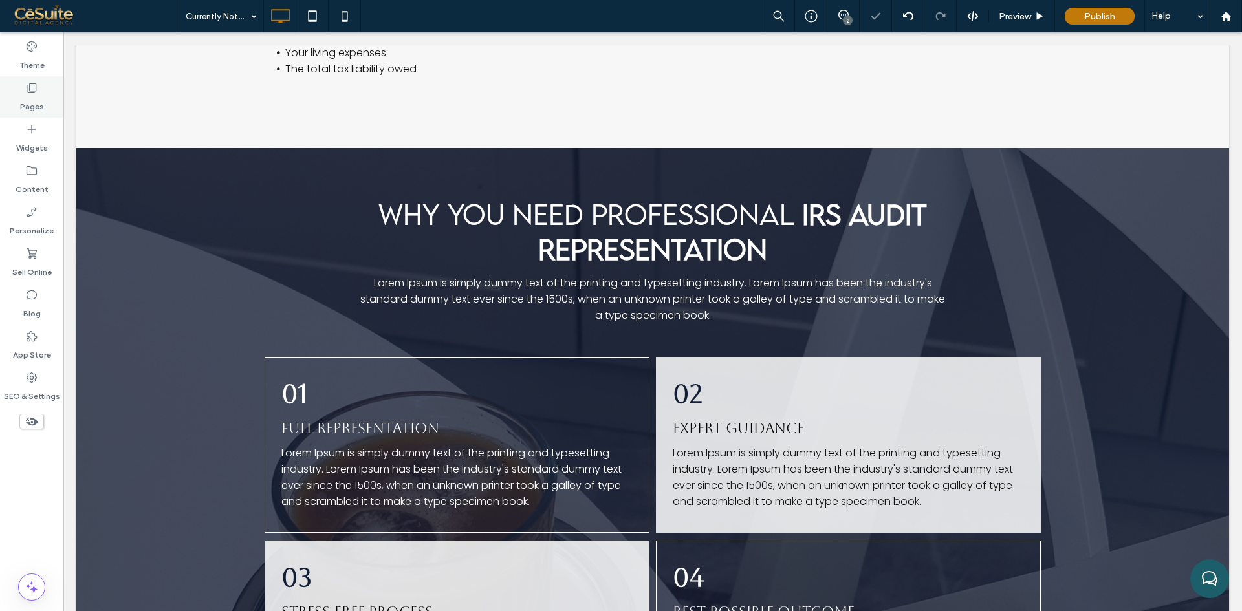
click at [19, 89] on div "Pages" at bounding box center [31, 96] width 63 height 41
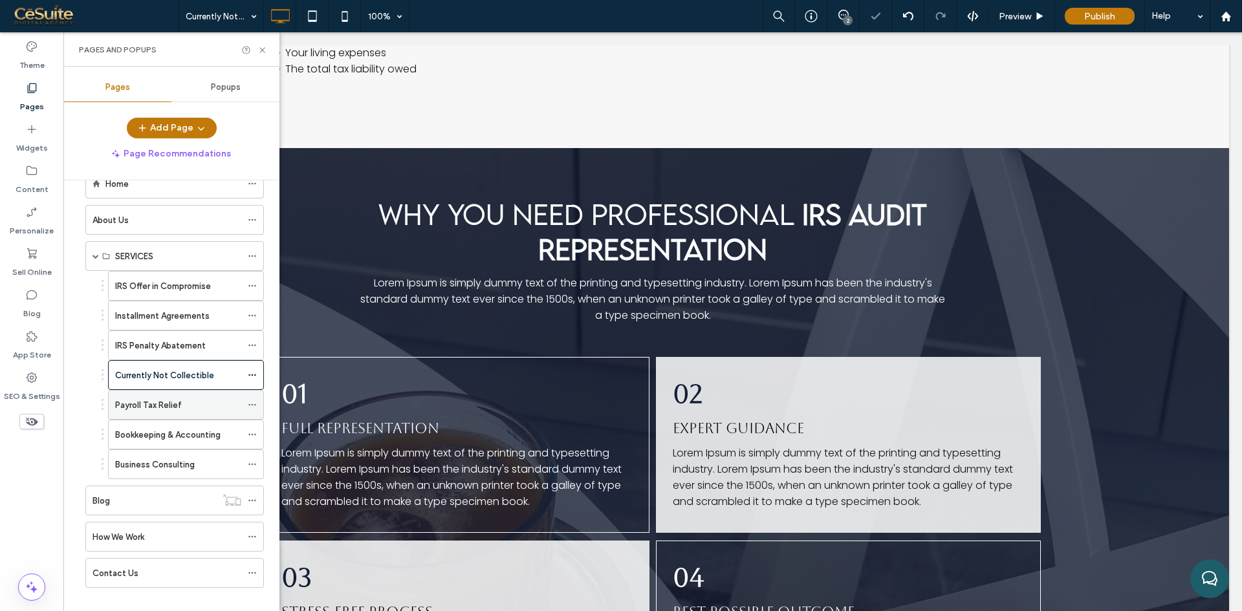
scroll to position [49, 0]
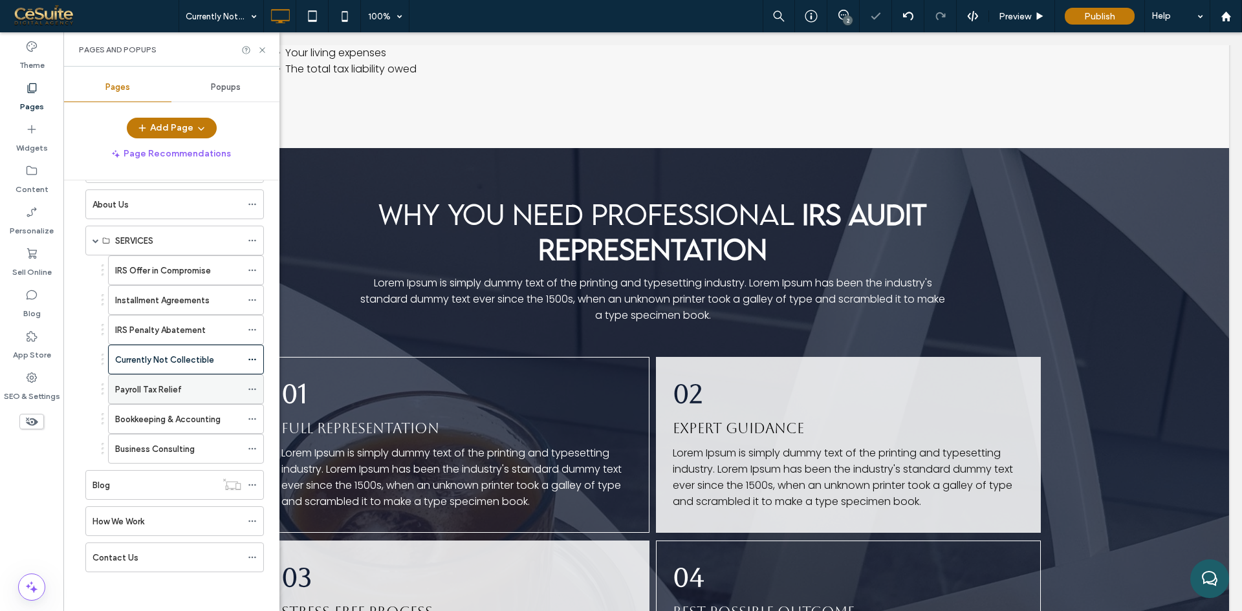
click at [144, 388] on label "Payroll Tax Relief" at bounding box center [148, 389] width 67 height 23
click at [265, 49] on icon at bounding box center [262, 50] width 10 height 10
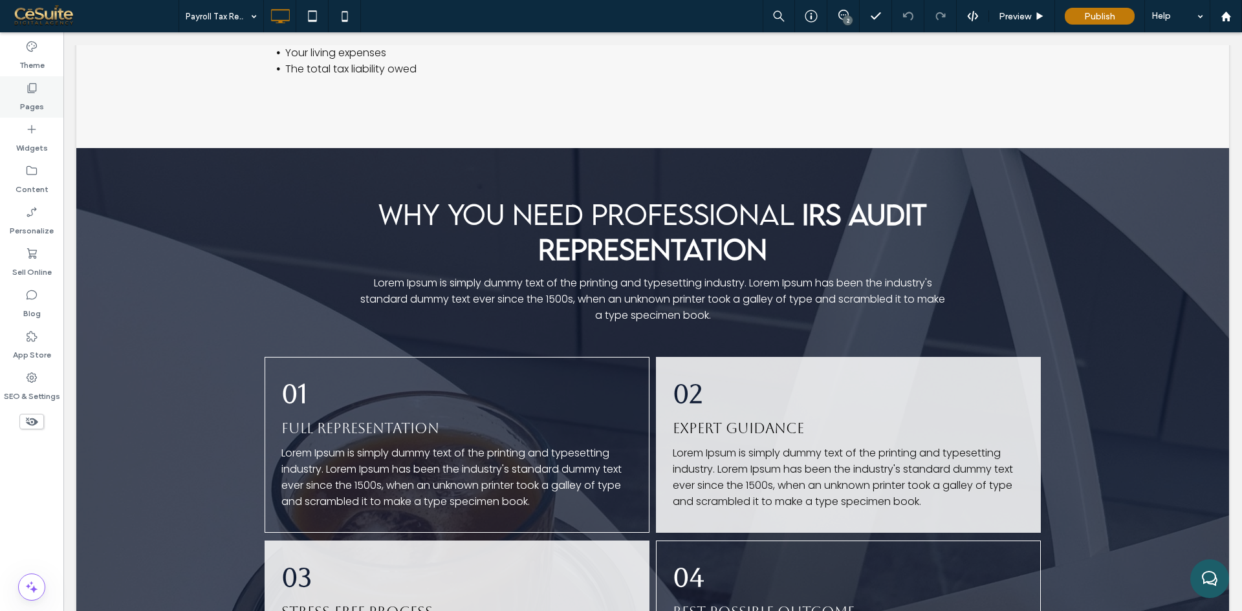
click at [30, 104] on label "Pages" at bounding box center [32, 103] width 24 height 18
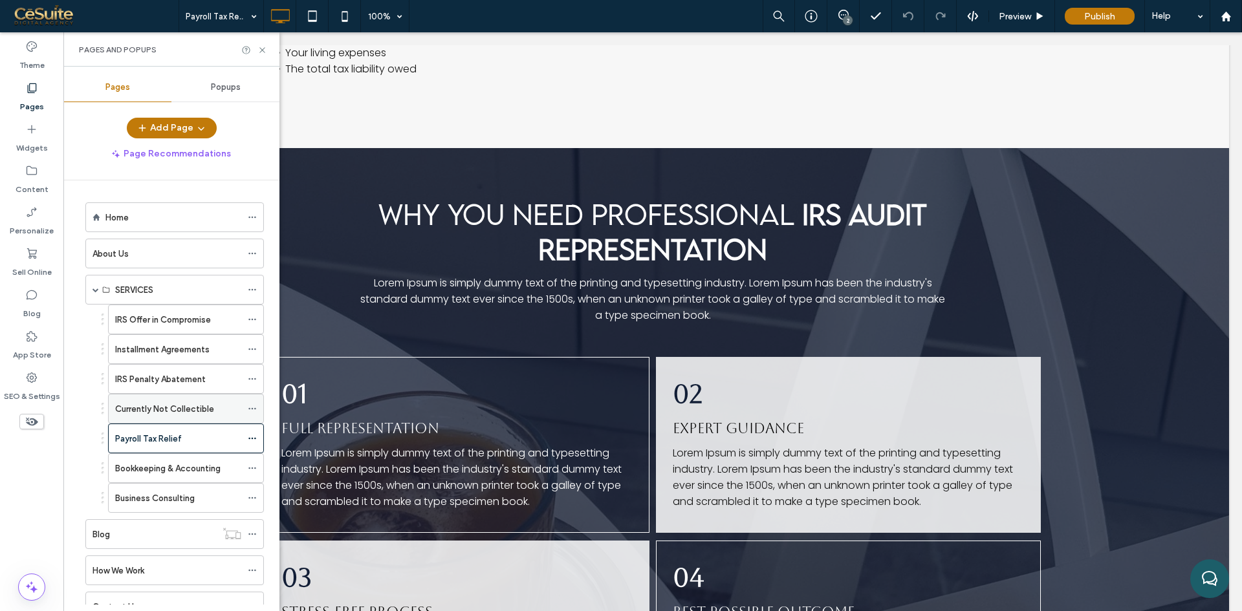
click at [189, 411] on label "Currently Not Collectible" at bounding box center [164, 409] width 99 height 23
click at [262, 50] on use at bounding box center [261, 49] width 5 height 5
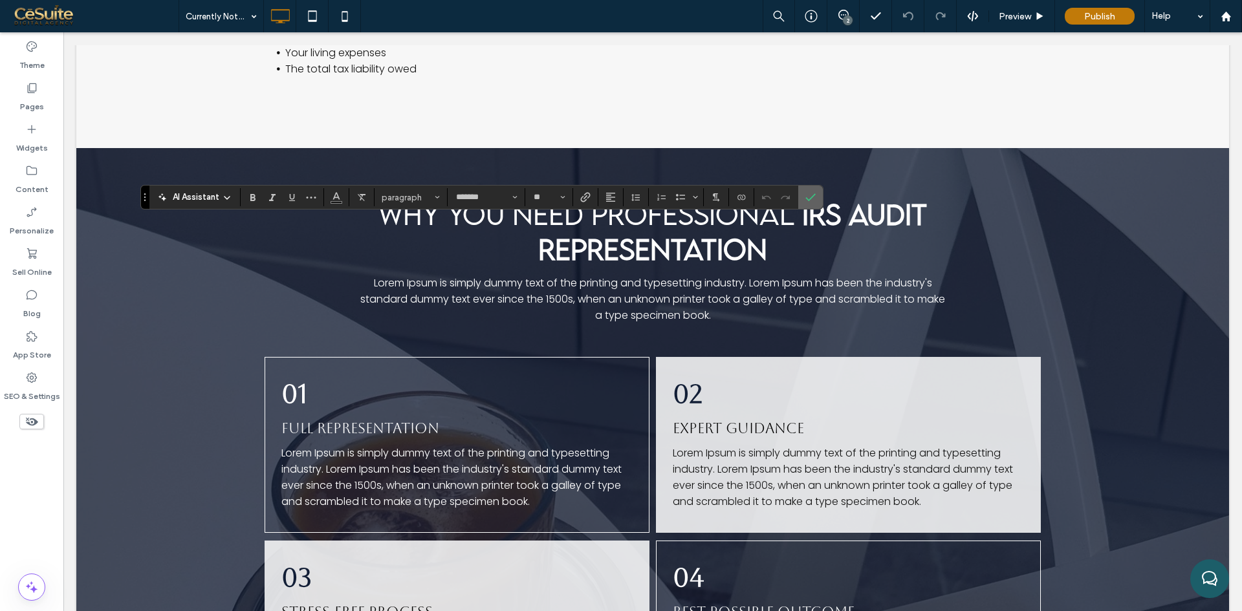
click at [816, 199] on label "Confirm" at bounding box center [810, 197] width 19 height 23
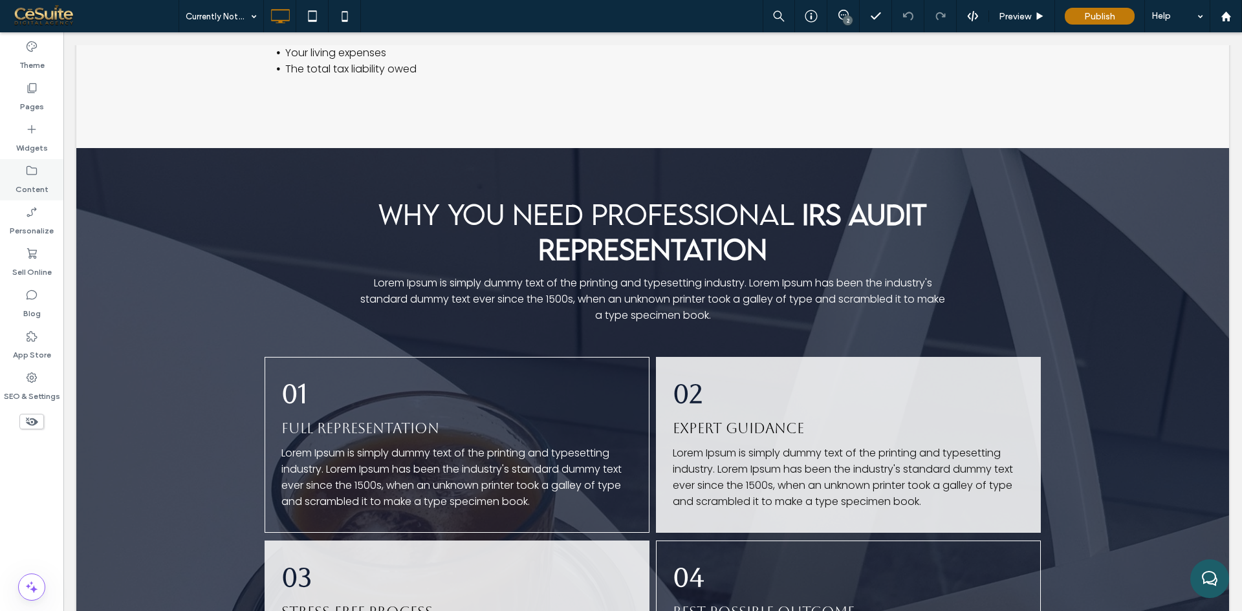
drag, startPoint x: 28, startPoint y: 110, endPoint x: 52, endPoint y: 176, distance: 70.0
click at [28, 111] on label "Pages" at bounding box center [32, 103] width 24 height 18
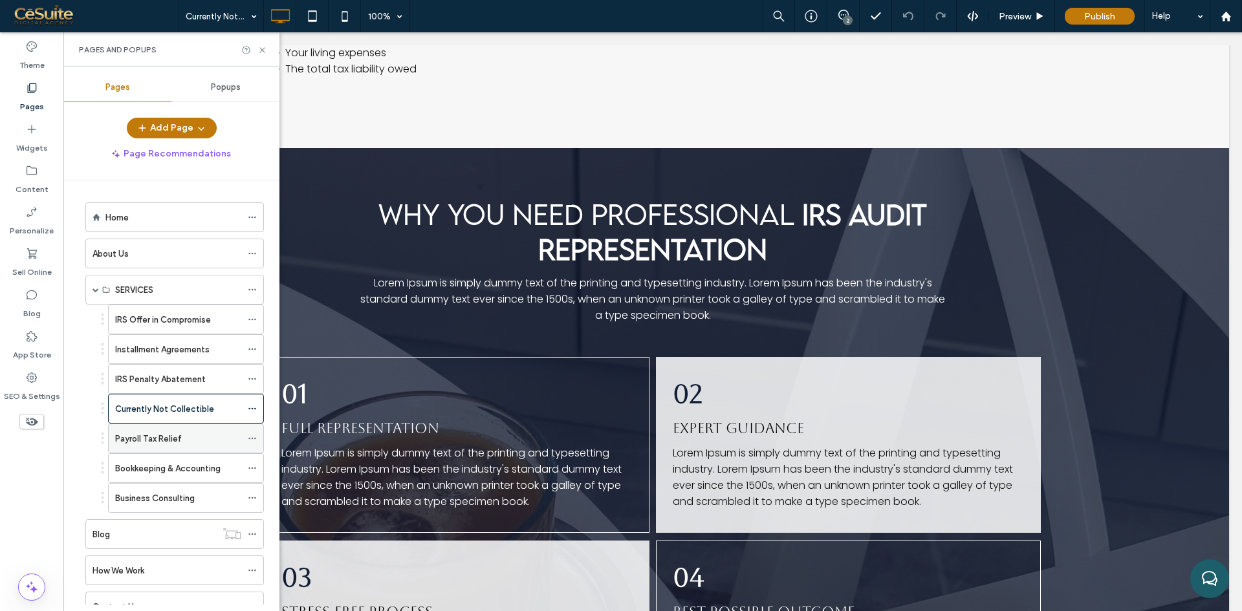
click at [149, 437] on label "Payroll Tax Relief" at bounding box center [148, 439] width 67 height 23
click at [263, 50] on use at bounding box center [261, 49] width 5 height 5
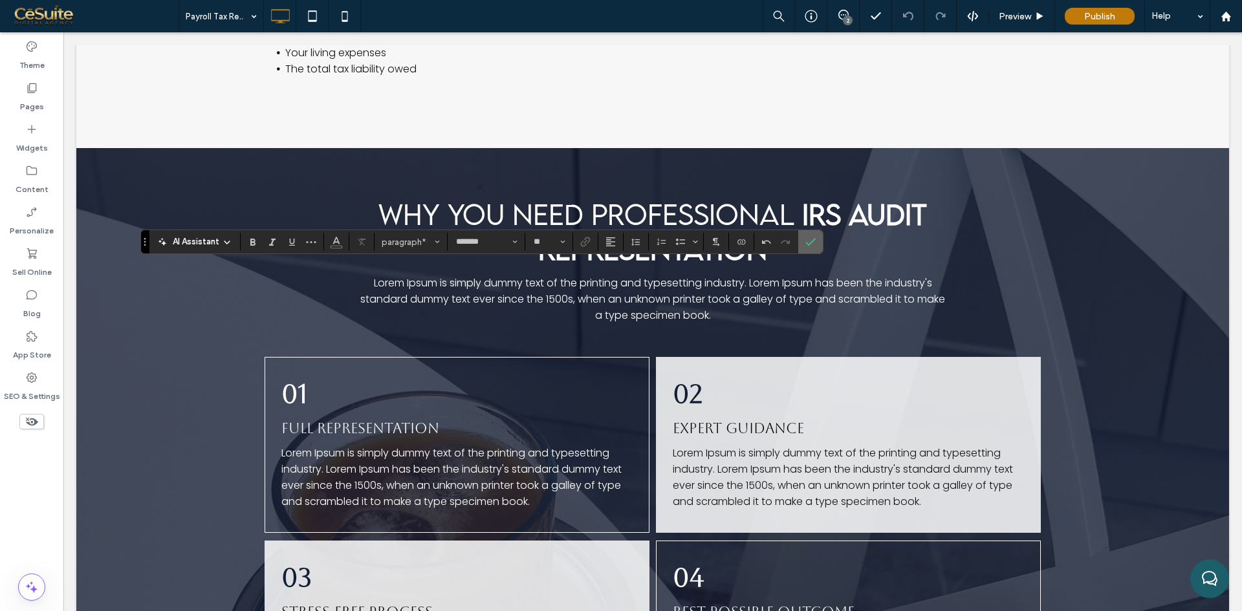
click at [809, 237] on icon "Confirm" at bounding box center [810, 242] width 10 height 10
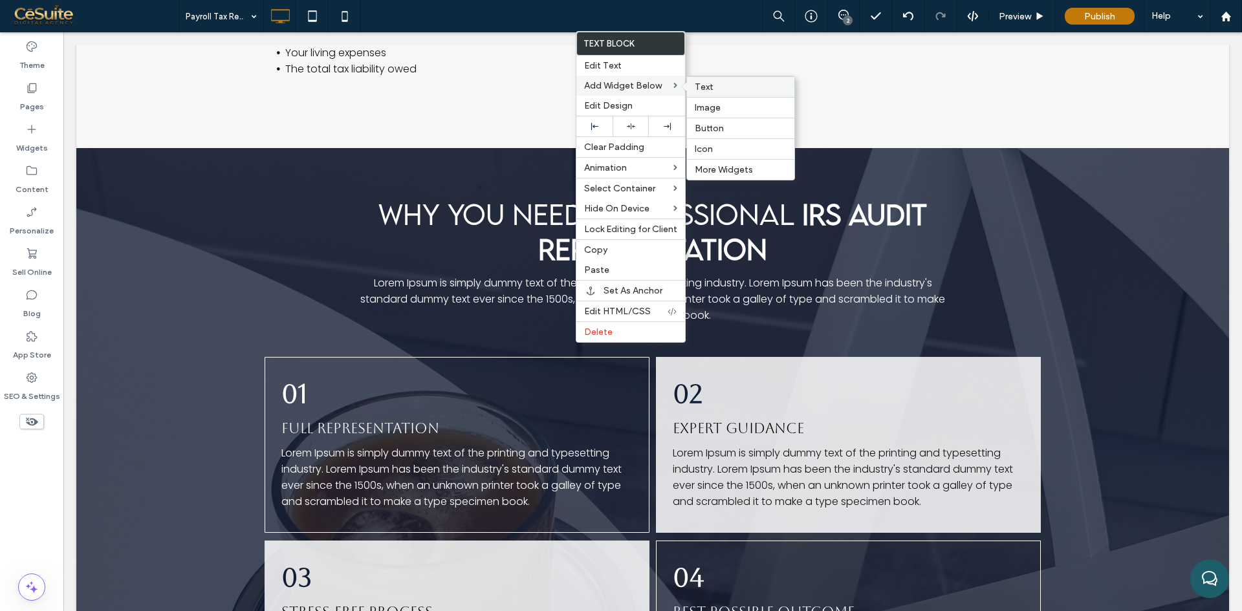
click at [698, 94] on div "Text" at bounding box center [740, 86] width 107 height 21
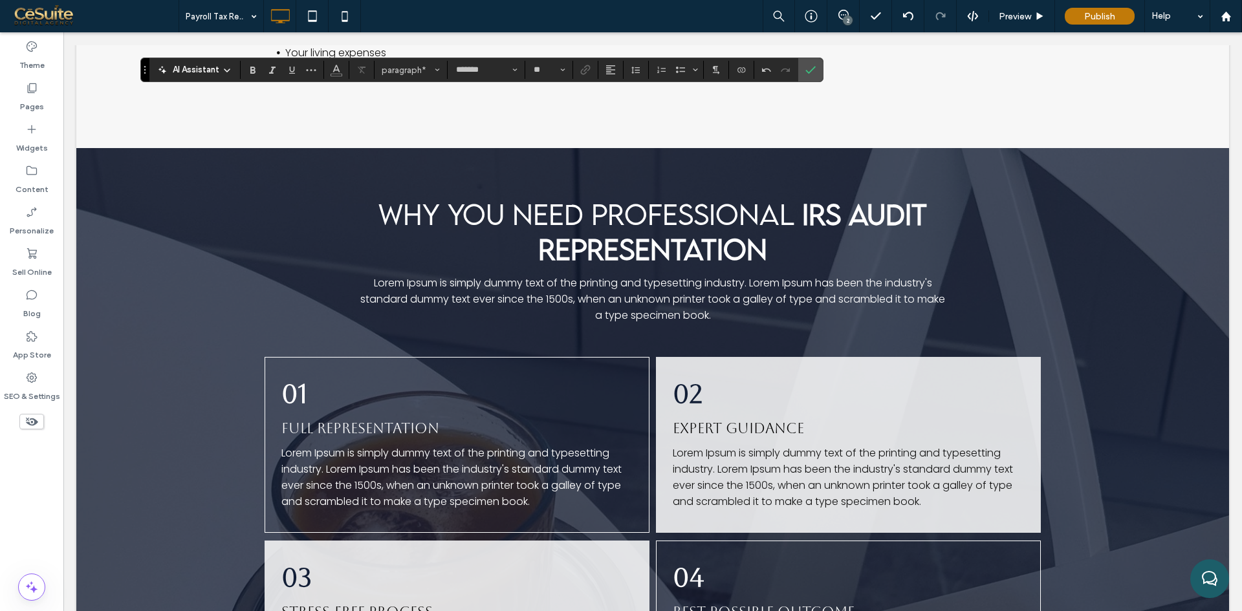
type input "**********"
type input "**"
click at [387, 61] on button "Heading 3" at bounding box center [410, 70] width 67 height 18
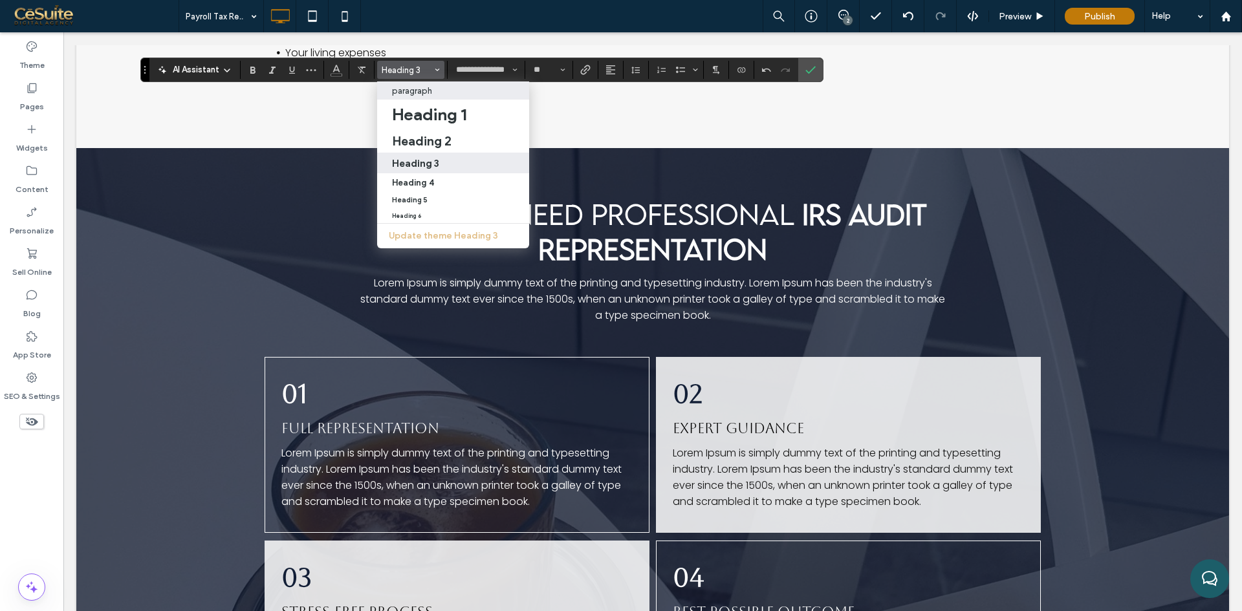
click at [402, 89] on p "paragraph" at bounding box center [412, 91] width 40 height 10
type input "*"
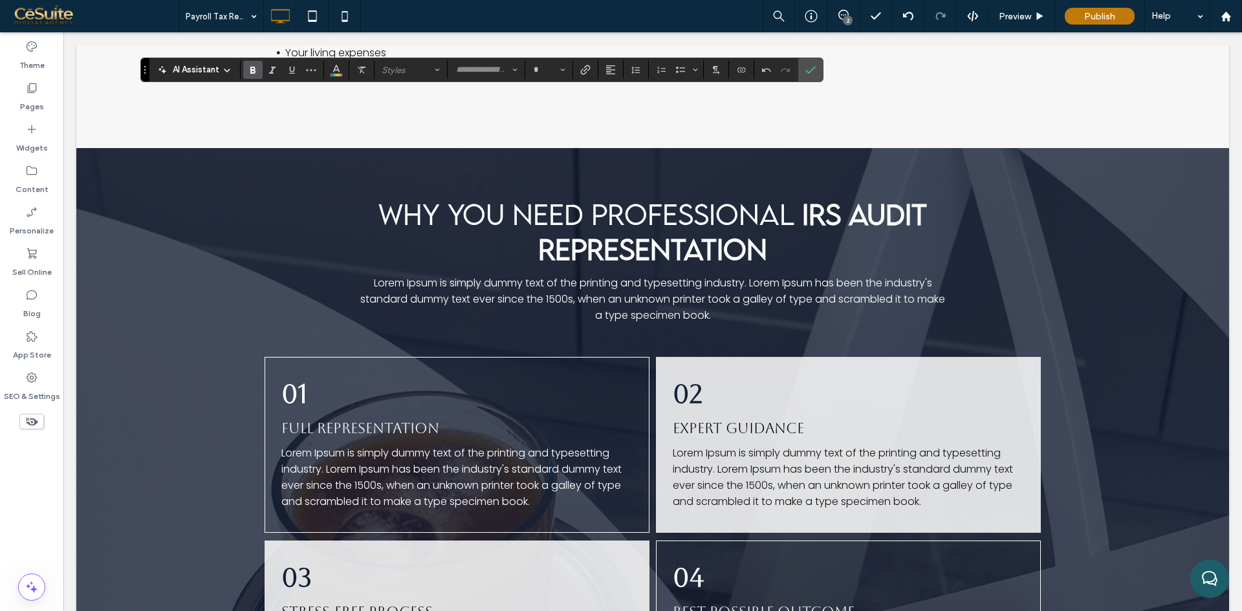
click at [255, 65] on icon "Bold" at bounding box center [253, 70] width 10 height 10
click at [315, 67] on icon "More" at bounding box center [311, 70] width 10 height 10
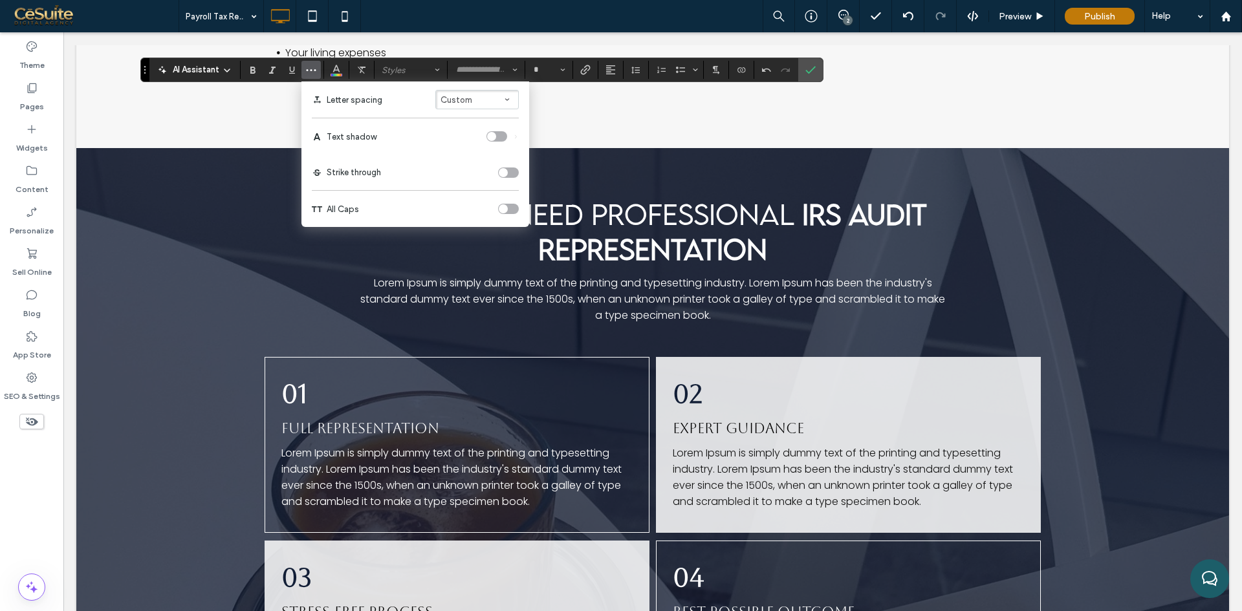
type input "*******"
type input "**"
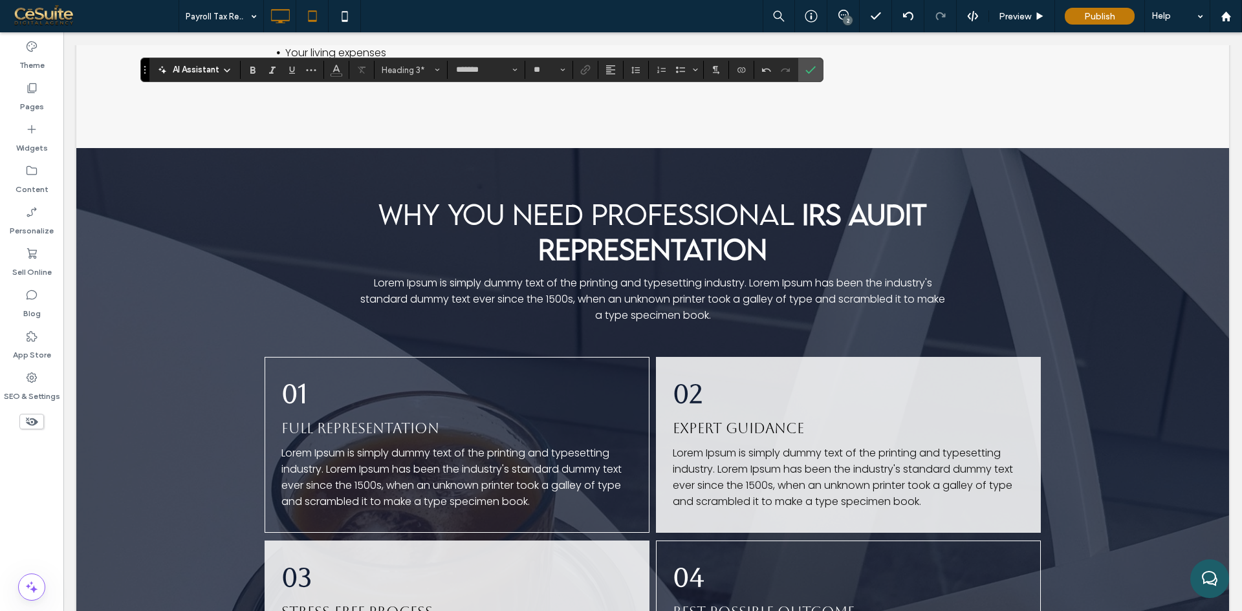
type input "**********"
type input "**"
click at [56, 103] on div "Pages" at bounding box center [31, 96] width 63 height 41
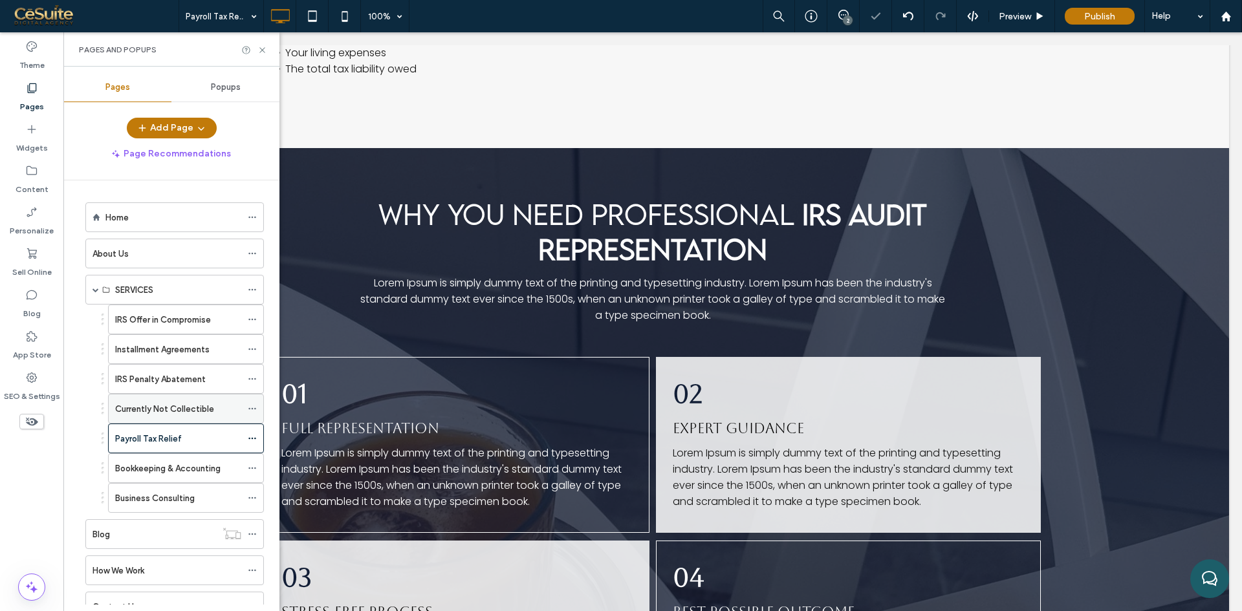
click at [210, 413] on label "Currently Not Collectible" at bounding box center [164, 409] width 99 height 23
click at [180, 445] on label "Payroll Tax Relief" at bounding box center [148, 439] width 67 height 23
click at [261, 47] on icon at bounding box center [262, 50] width 10 height 10
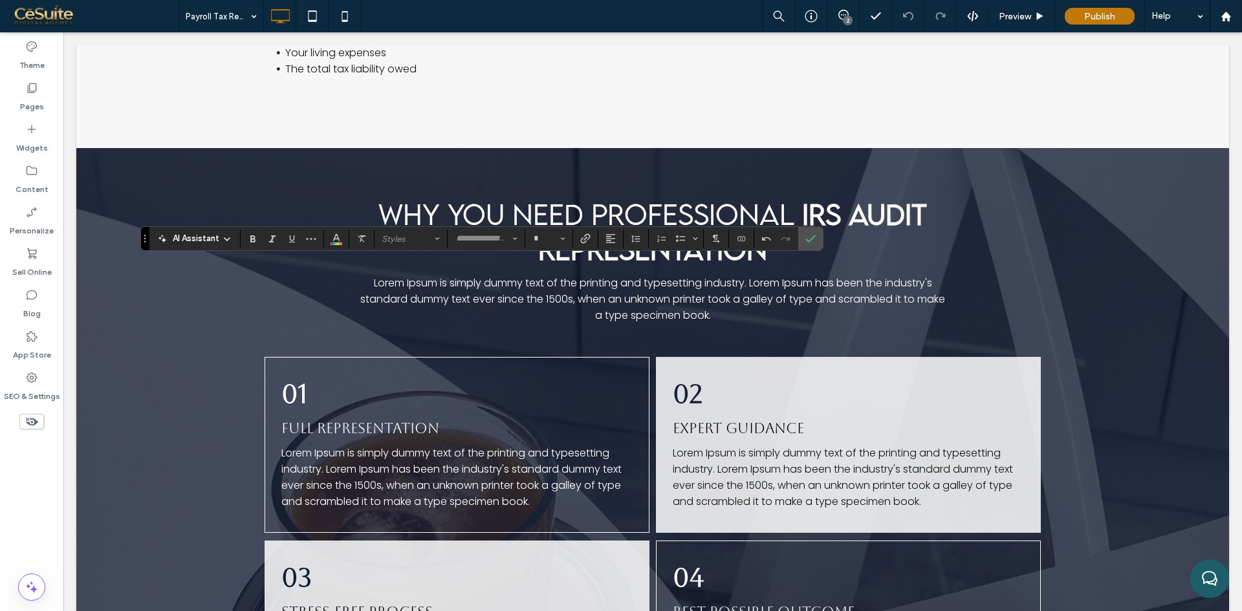
type input "**********"
type input "**"
type input "*******"
type input "**"
click at [674, 240] on label "Bulleted List" at bounding box center [680, 239] width 19 height 18
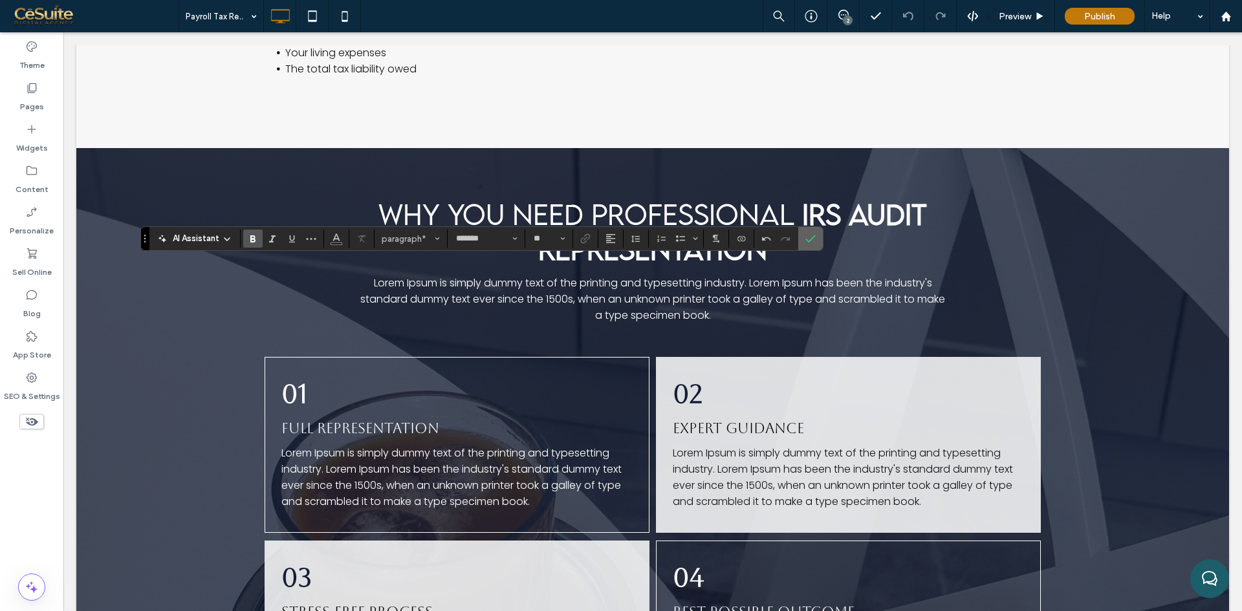
click at [812, 231] on span "Confirm" at bounding box center [810, 239] width 10 height 22
type input "**********"
type input "**"
click at [807, 241] on use "Confirm" at bounding box center [810, 239] width 10 height 8
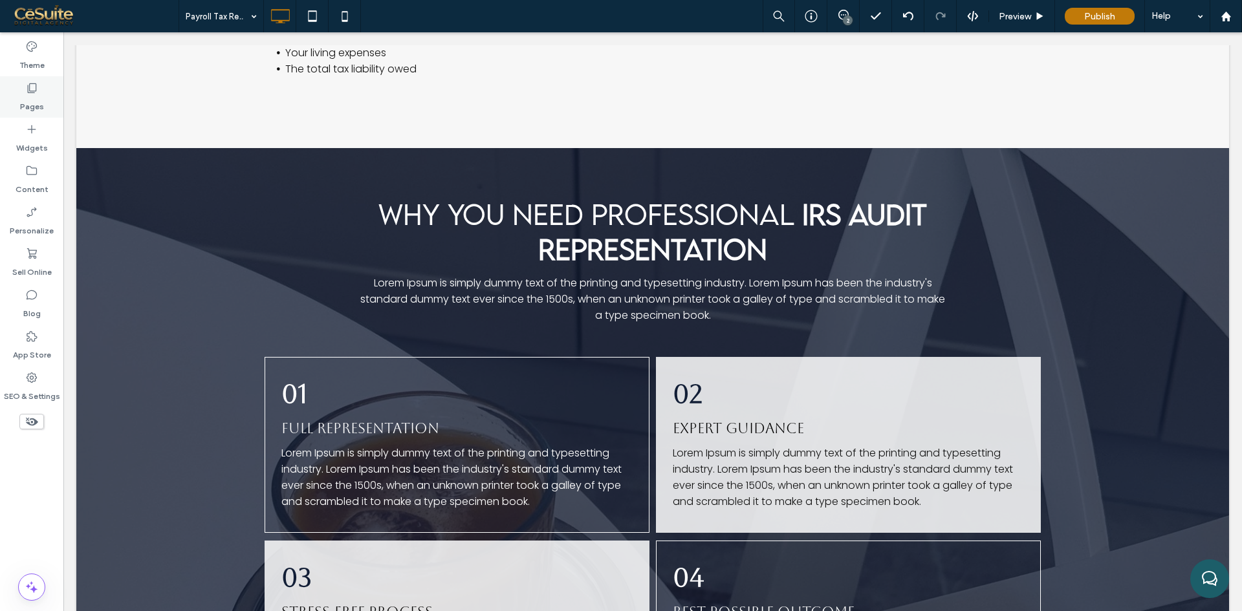
click at [36, 107] on label "Pages" at bounding box center [32, 103] width 24 height 18
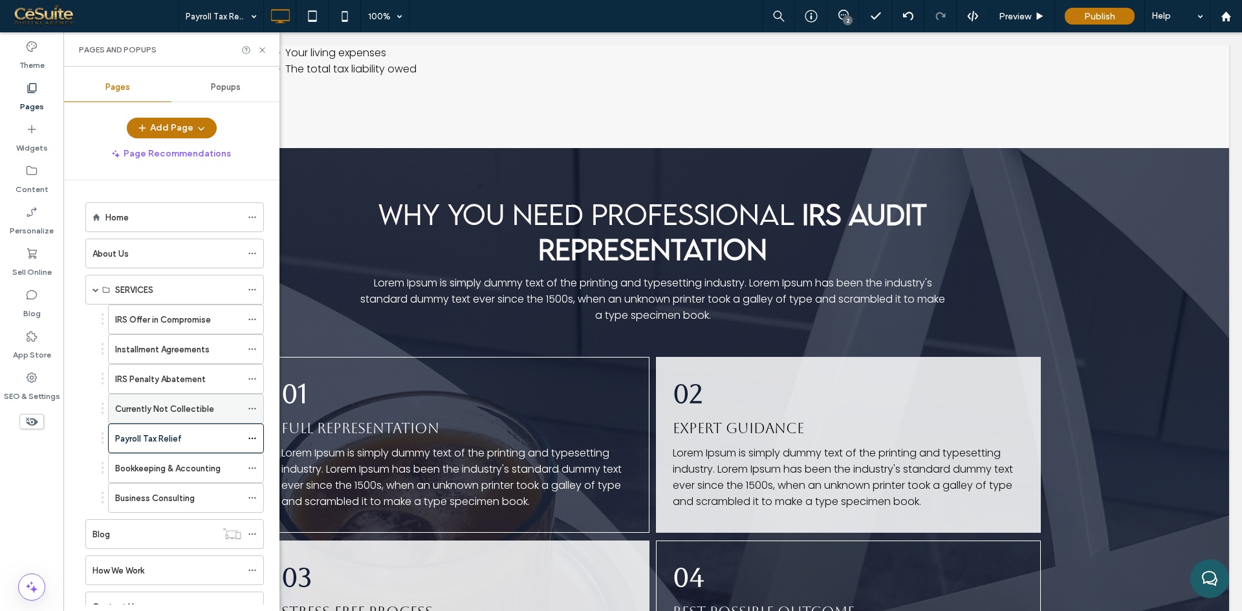
click at [172, 405] on label "Currently Not Collectible" at bounding box center [164, 409] width 99 height 23
click at [264, 49] on use at bounding box center [261, 49] width 5 height 5
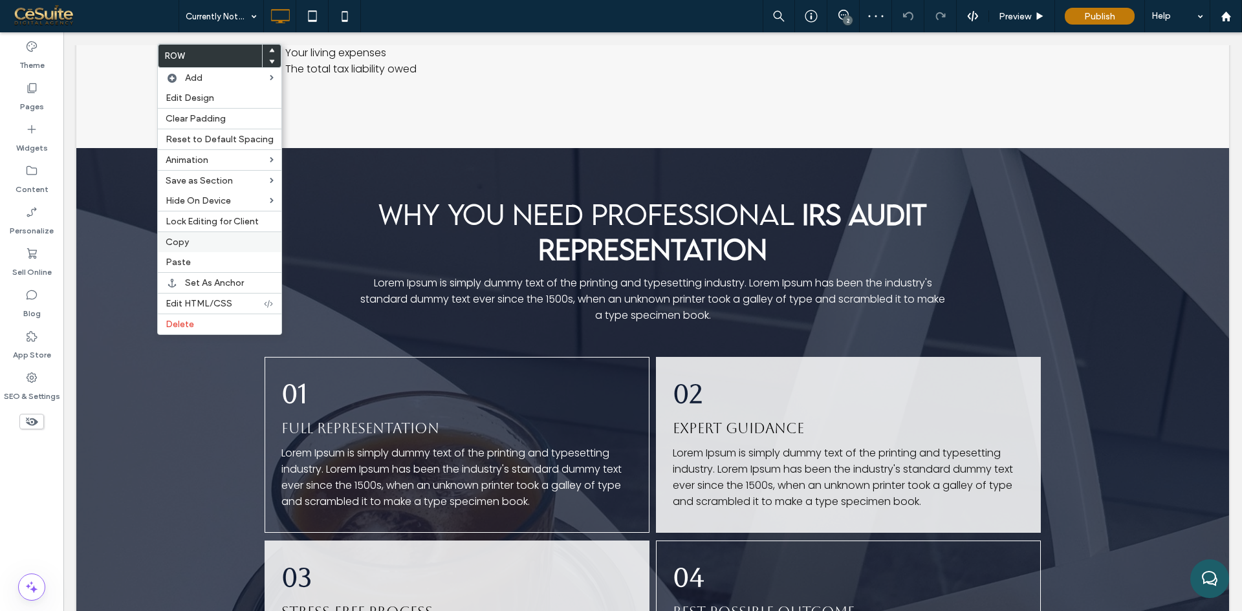
click at [190, 240] on label "Copy" at bounding box center [220, 242] width 108 height 11
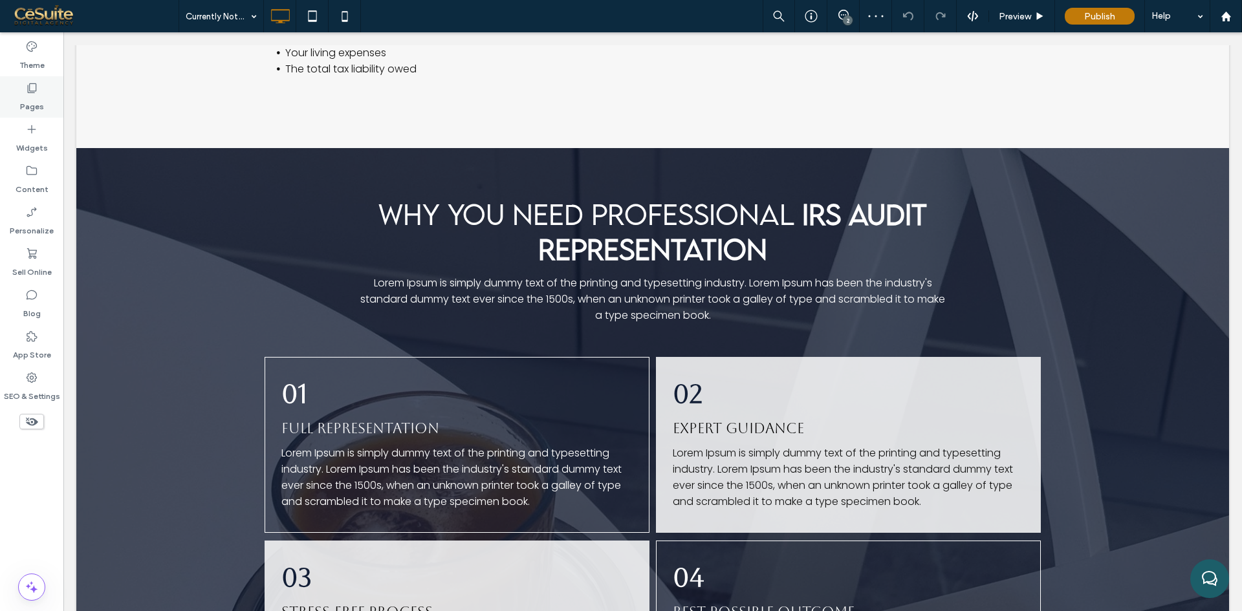
click at [31, 102] on label "Pages" at bounding box center [32, 103] width 24 height 18
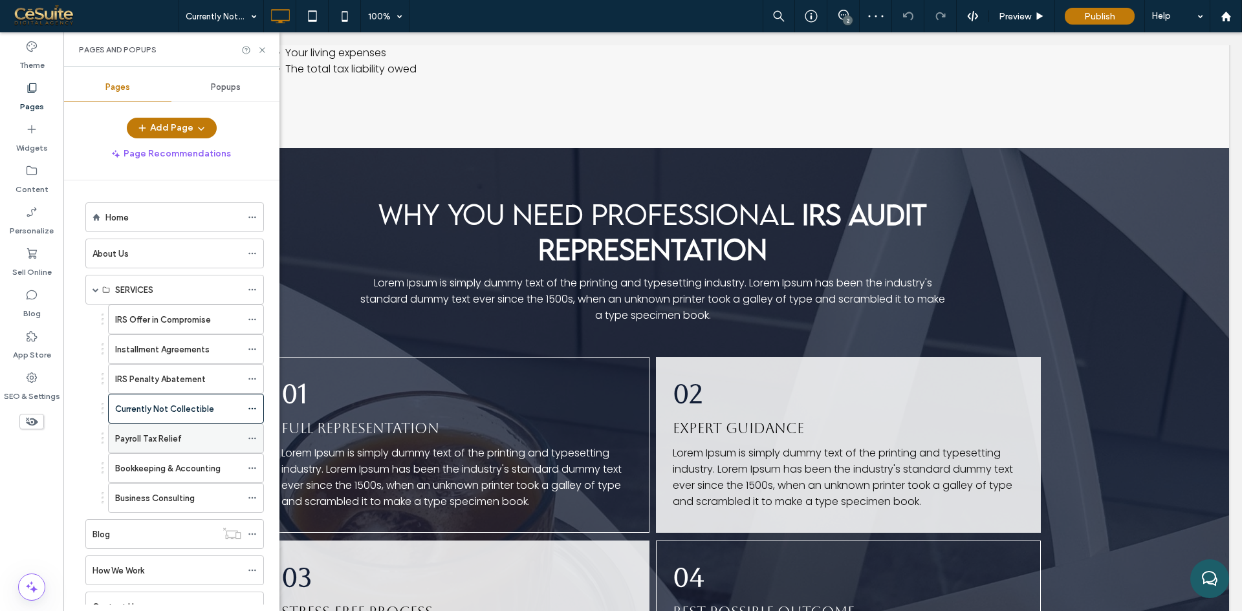
click at [149, 438] on label "Payroll Tax Relief" at bounding box center [148, 439] width 67 height 23
click at [264, 46] on icon at bounding box center [262, 50] width 10 height 10
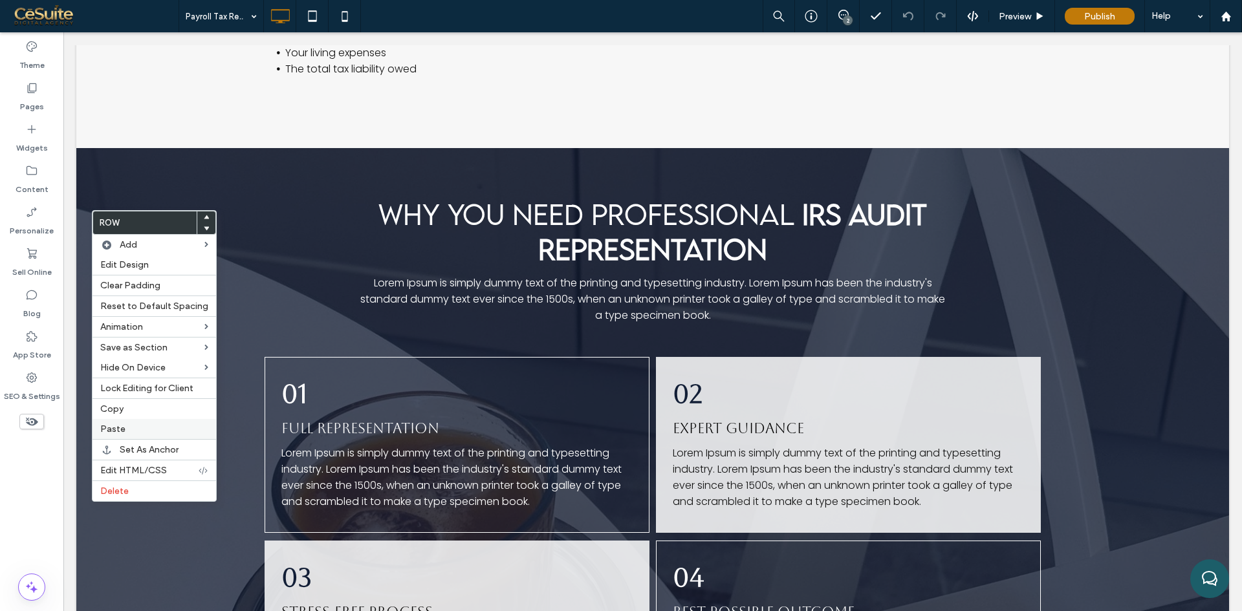
click at [141, 429] on label "Paste" at bounding box center [154, 429] width 108 height 11
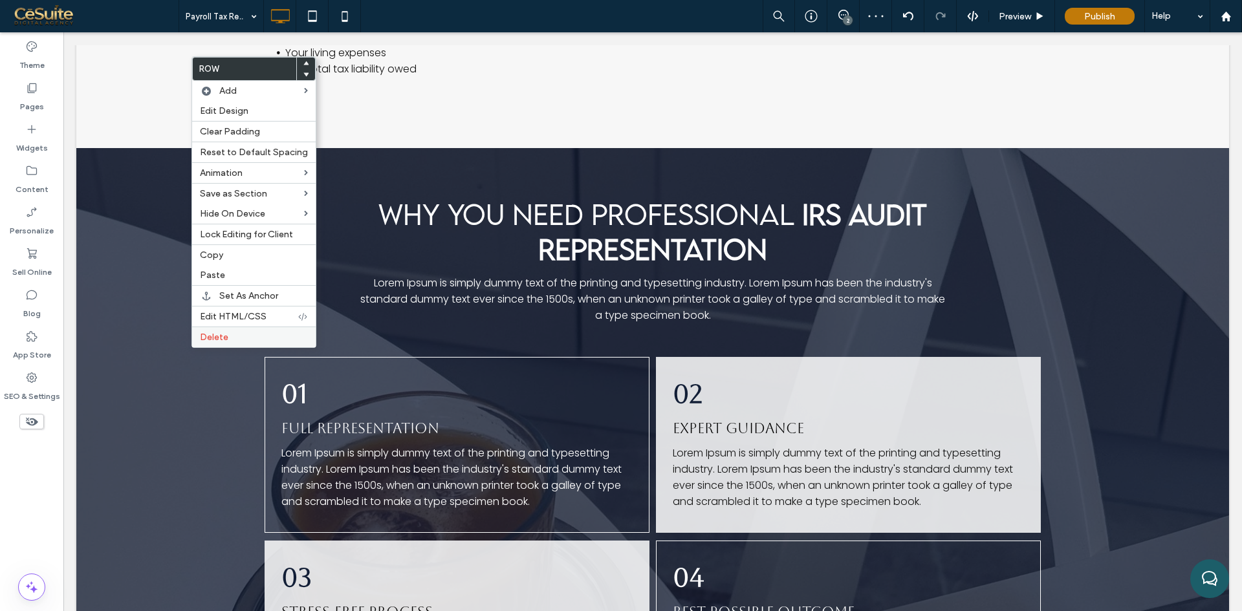
click at [231, 336] on label "Delete" at bounding box center [254, 337] width 108 height 11
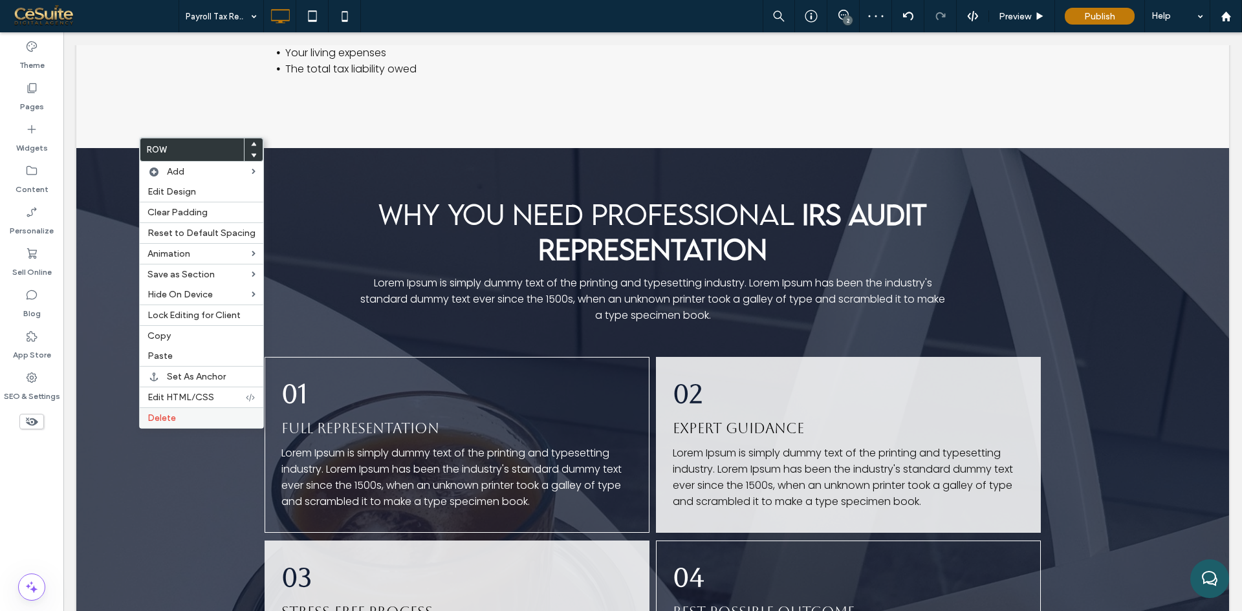
click at [173, 415] on span "Delete" at bounding box center [161, 418] width 28 height 11
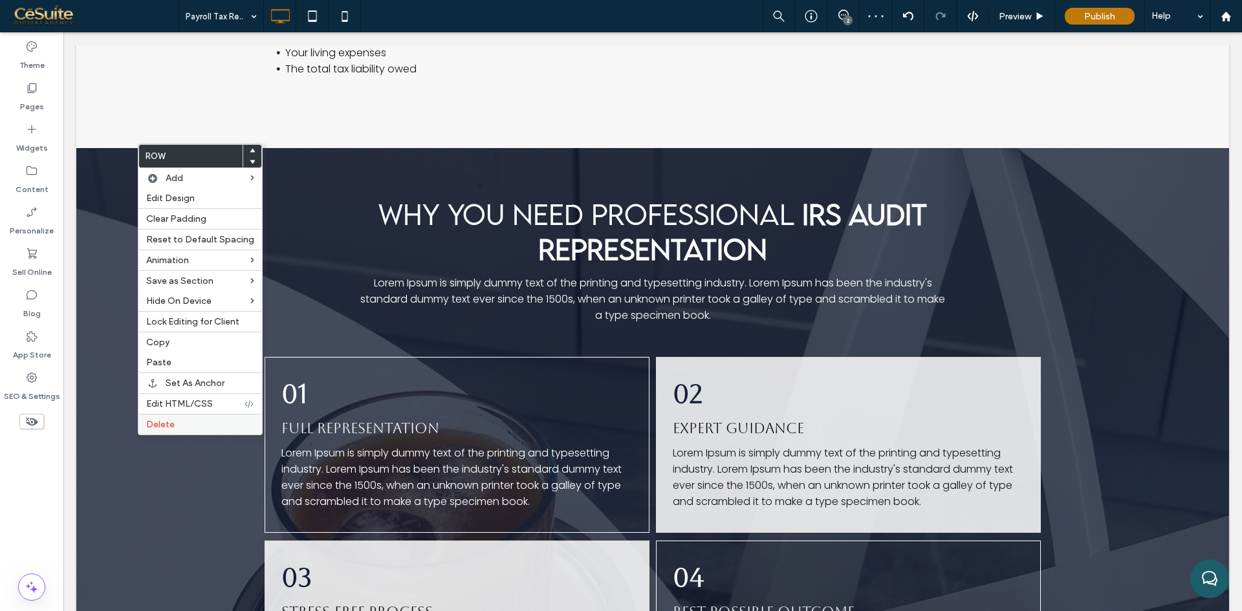
click at [156, 429] on span "Delete" at bounding box center [160, 424] width 28 height 11
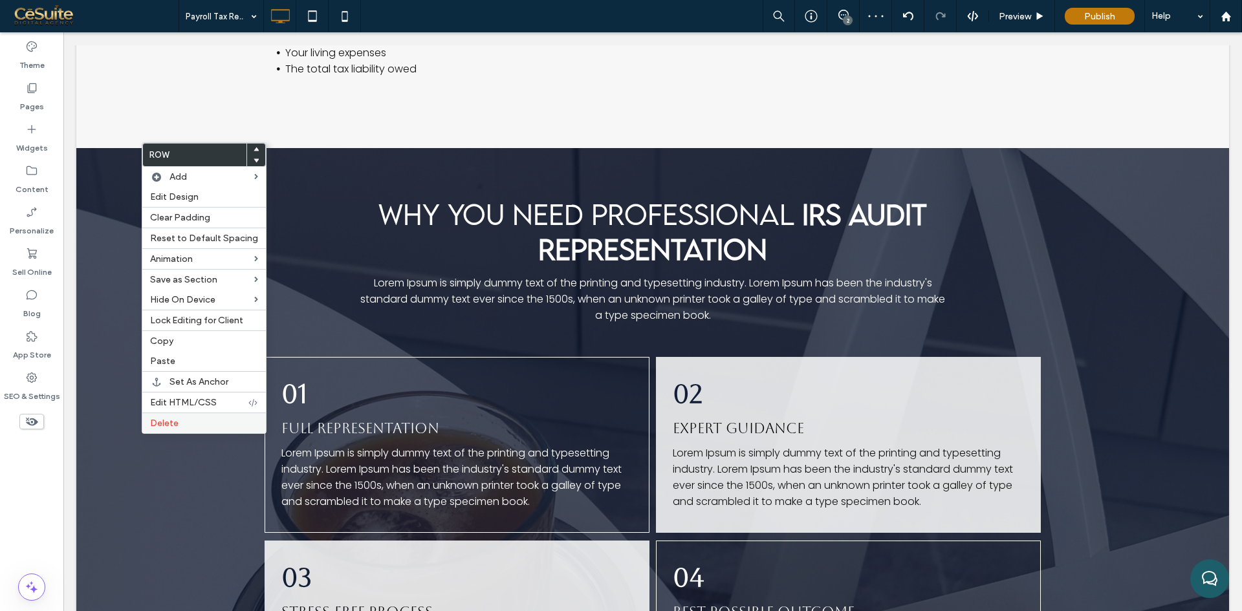
click at [157, 426] on span "Delete" at bounding box center [164, 423] width 28 height 11
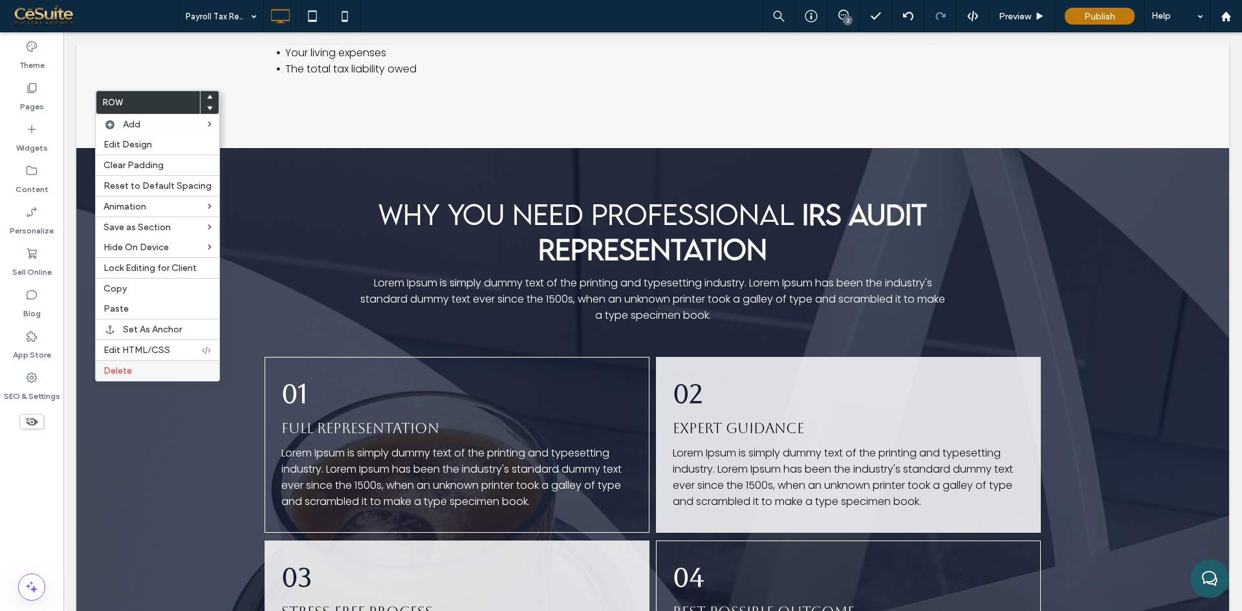
click at [131, 369] on span "Delete" at bounding box center [117, 370] width 28 height 11
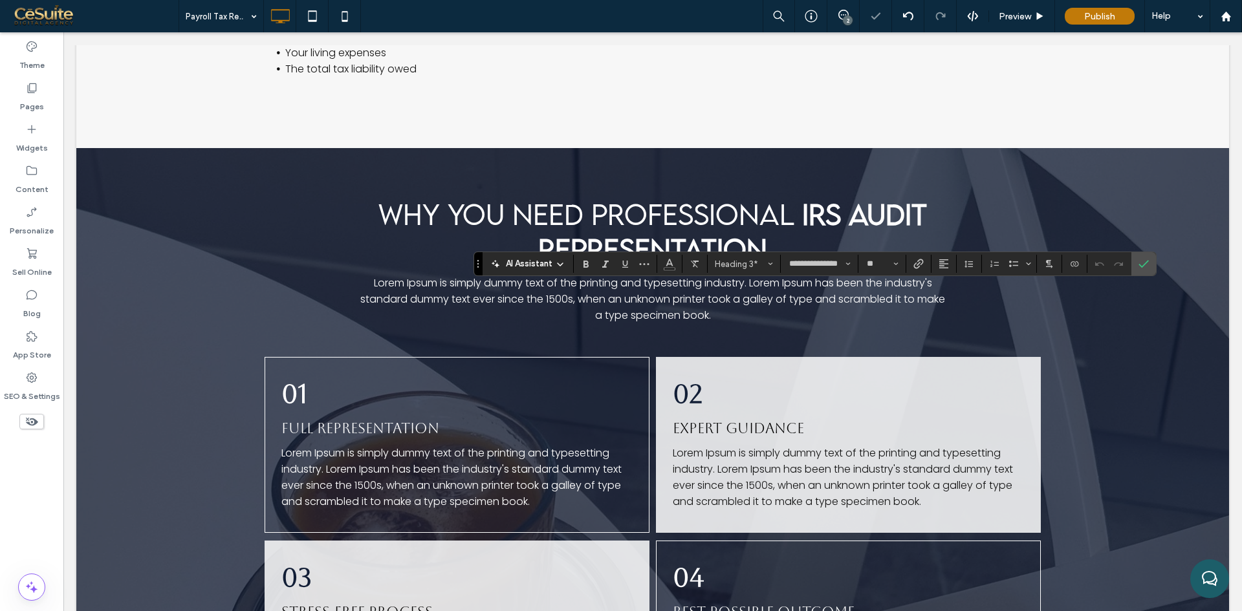
type input "*******"
type input "**"
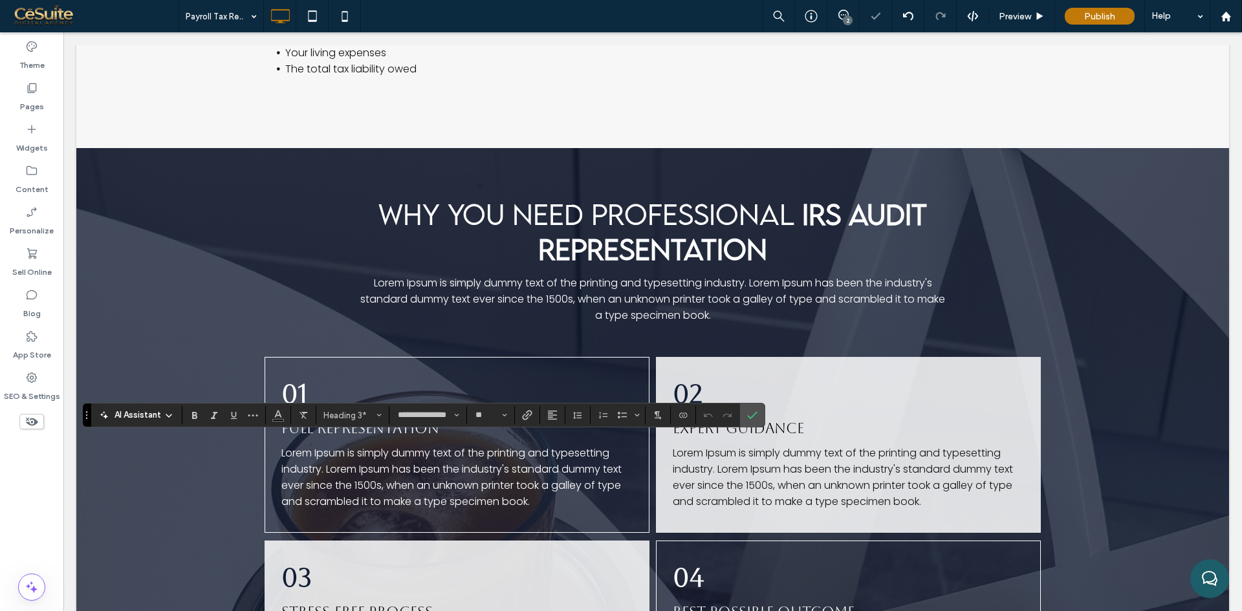
type input "*******"
type input "**"
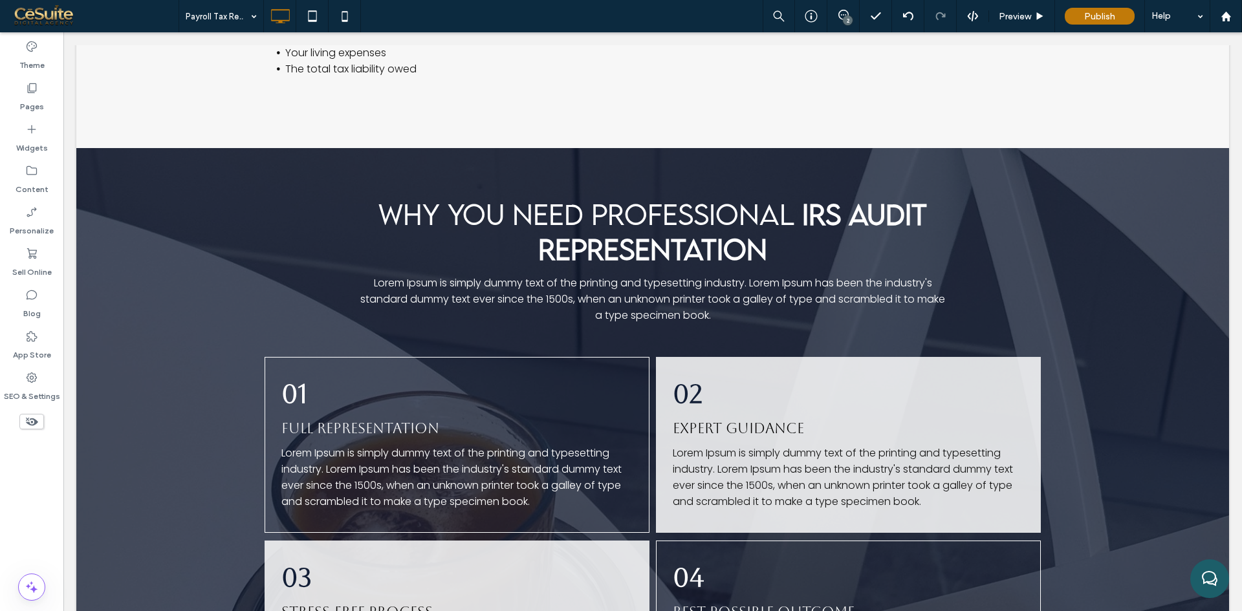
type input "**********"
type input "**"
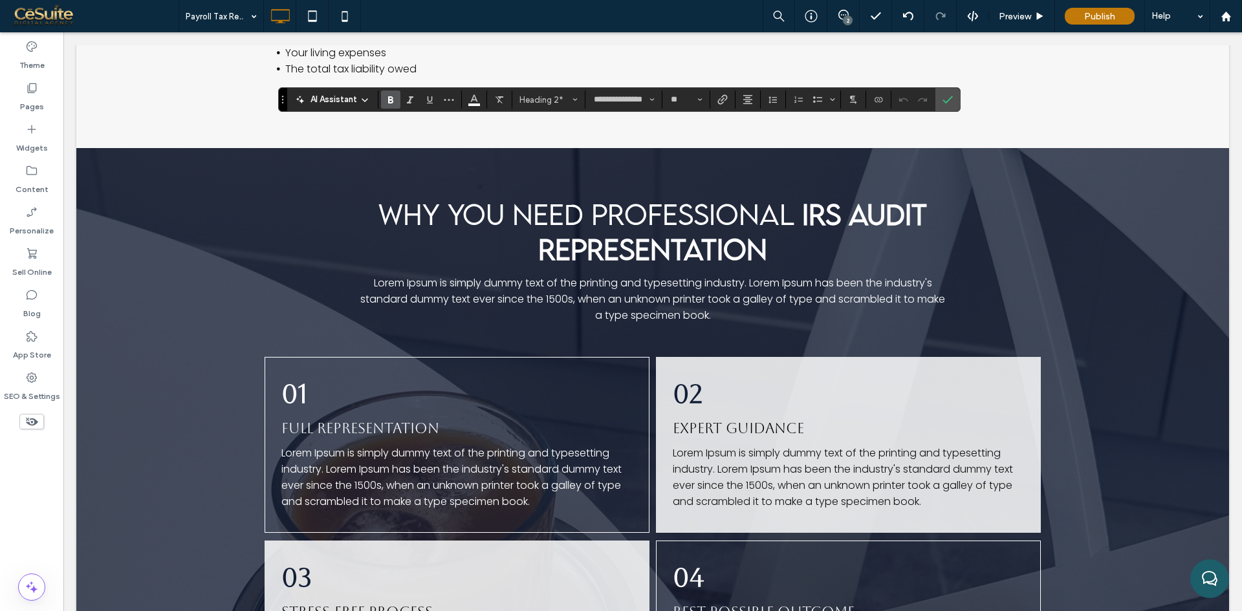
type input "*******"
type input "**"
click at [954, 92] on label "Confirm" at bounding box center [947, 99] width 19 height 23
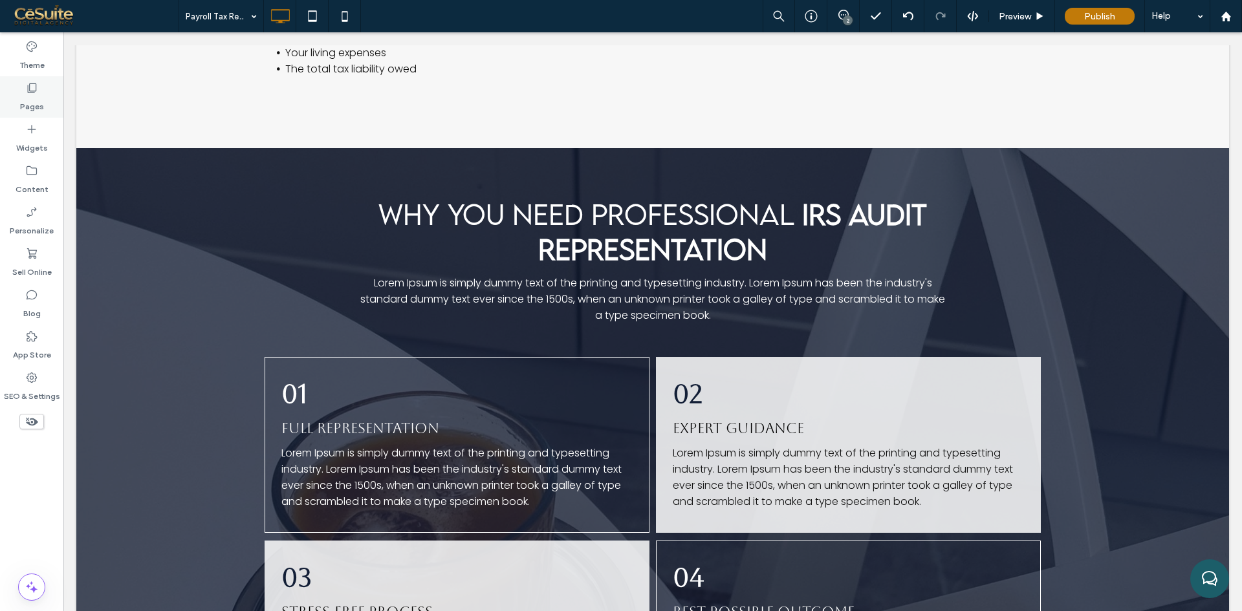
click at [38, 96] on label "Pages" at bounding box center [32, 103] width 24 height 18
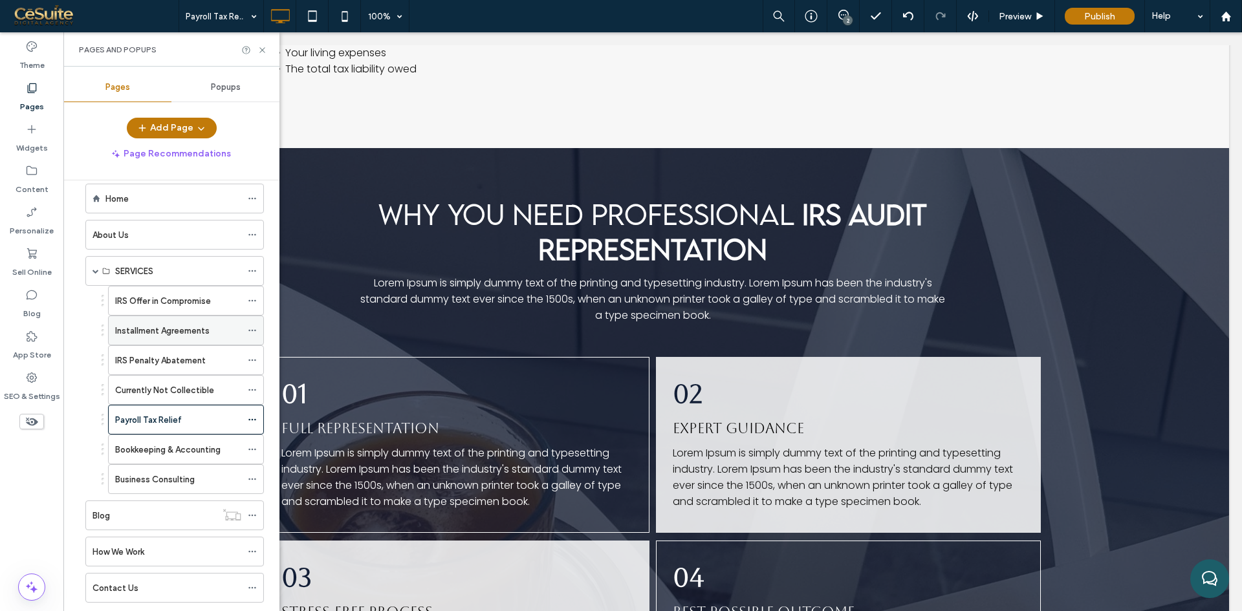
scroll to position [49, 0]
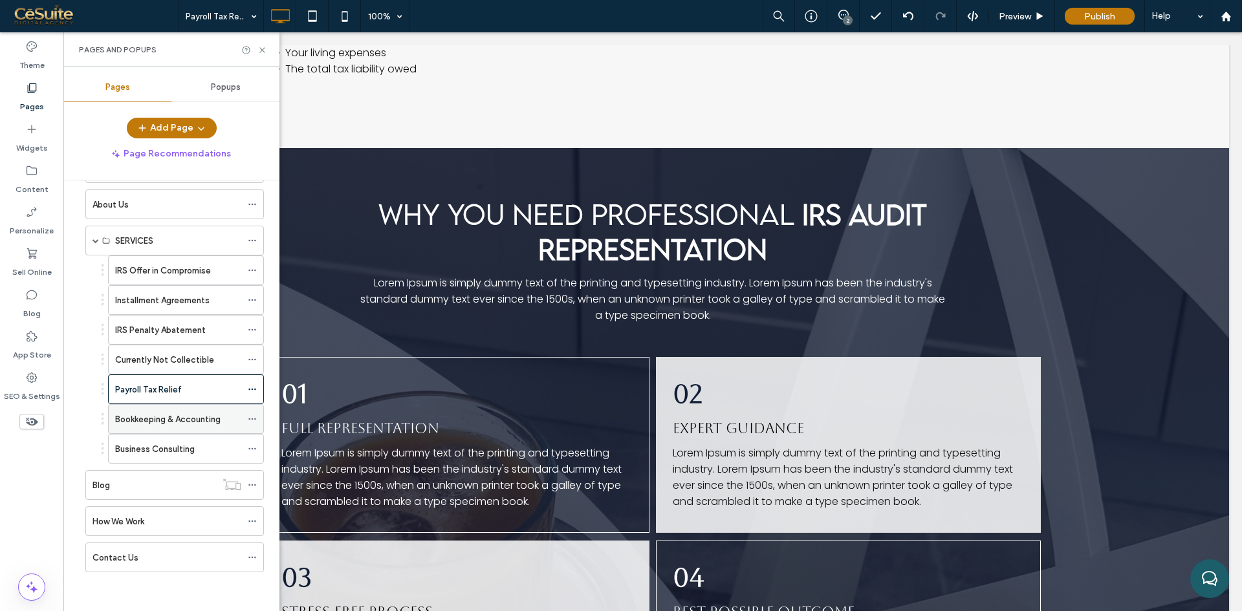
click at [153, 422] on label "Bookkeeping & Accounting" at bounding box center [167, 419] width 105 height 23
click at [254, 47] on div at bounding box center [254, 50] width 26 height 10
click at [263, 48] on icon at bounding box center [262, 50] width 10 height 10
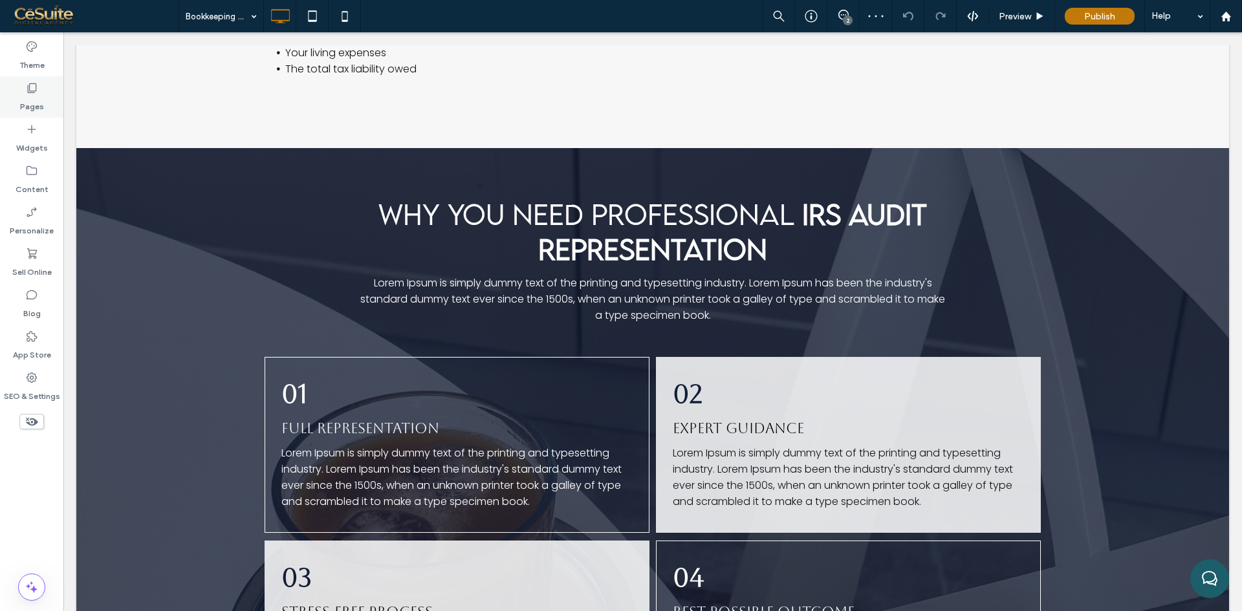
click at [45, 101] on div "Pages" at bounding box center [31, 96] width 63 height 41
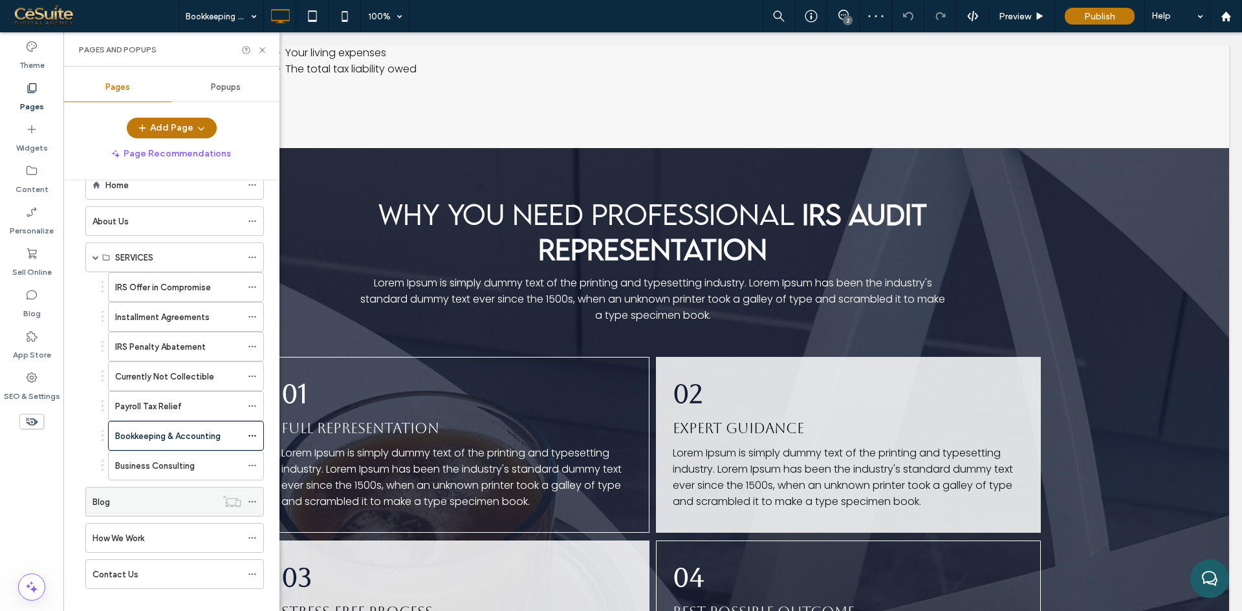
scroll to position [49, 0]
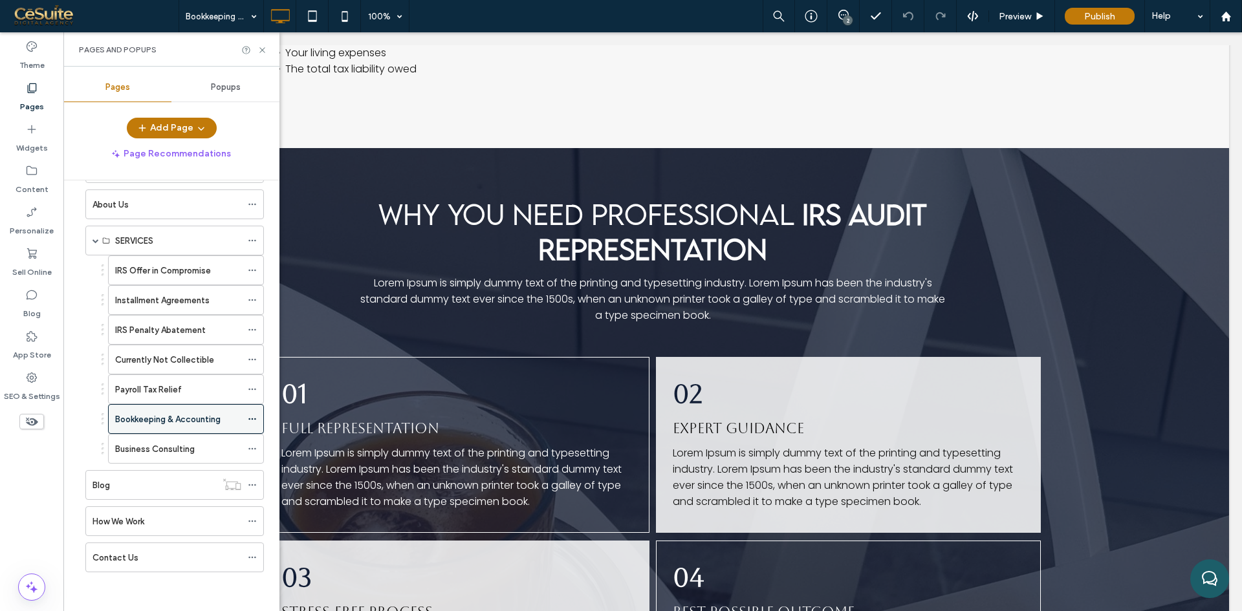
click at [251, 417] on icon at bounding box center [252, 419] width 9 height 9
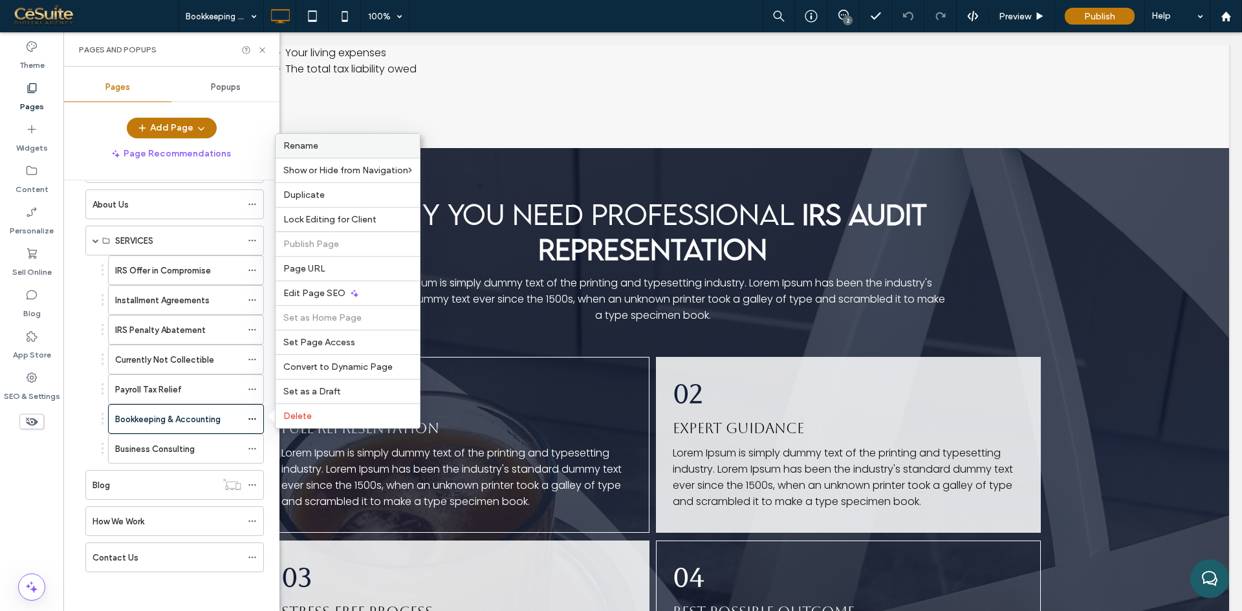
click at [292, 151] on span "Rename" at bounding box center [300, 145] width 35 height 11
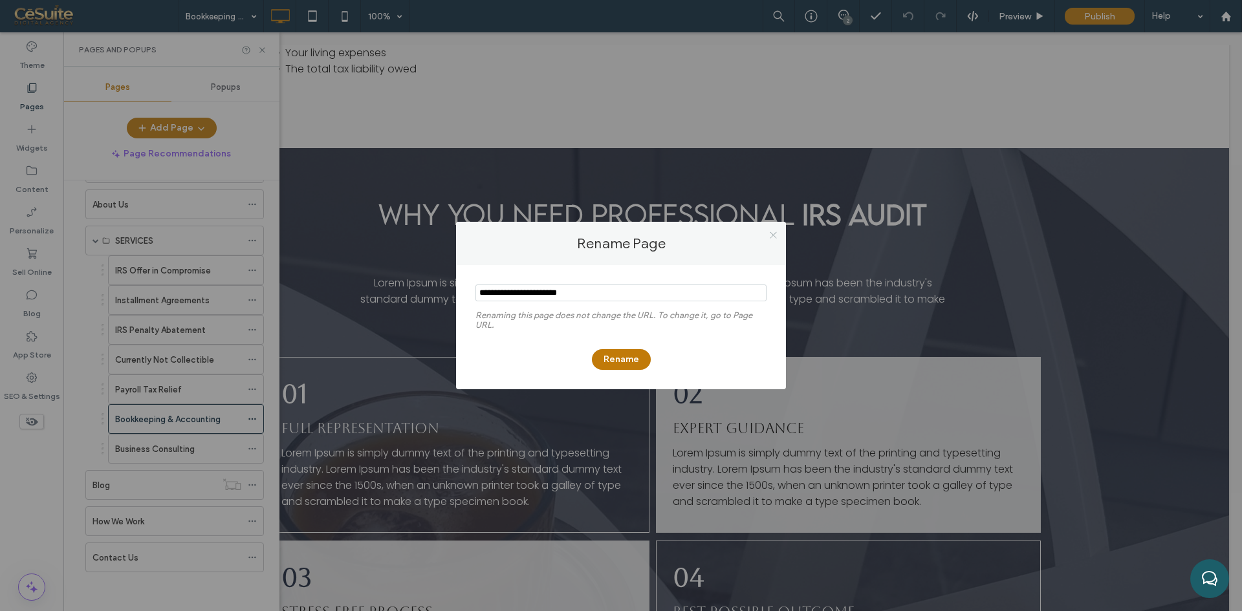
click at [776, 232] on icon at bounding box center [773, 235] width 10 height 10
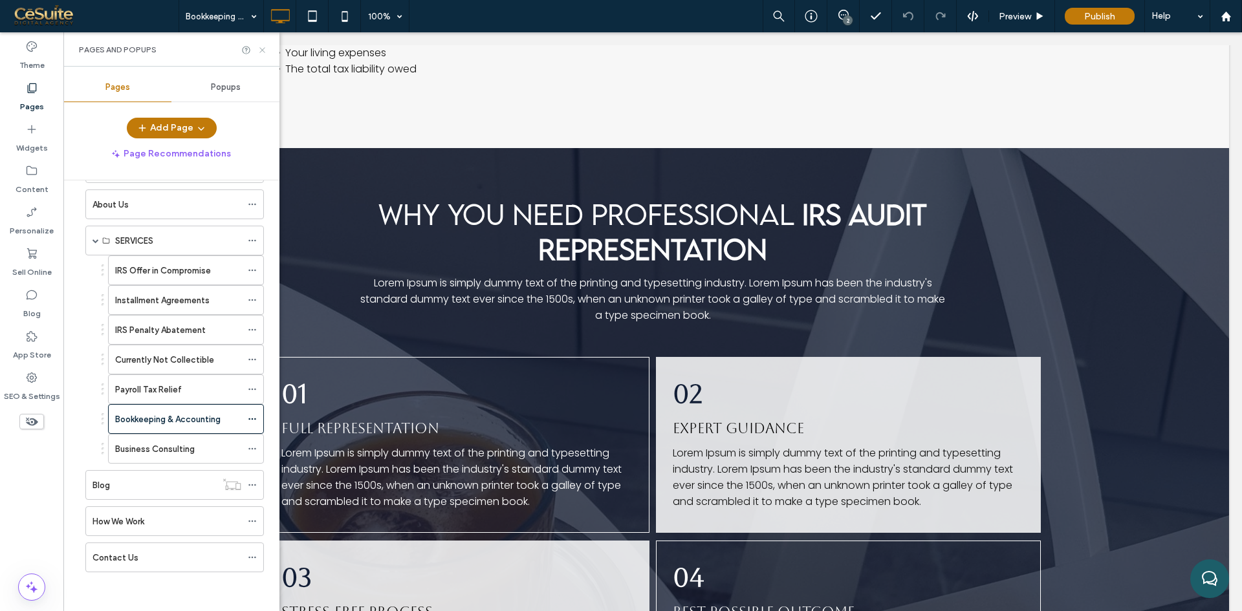
click at [264, 50] on icon at bounding box center [262, 50] width 10 height 10
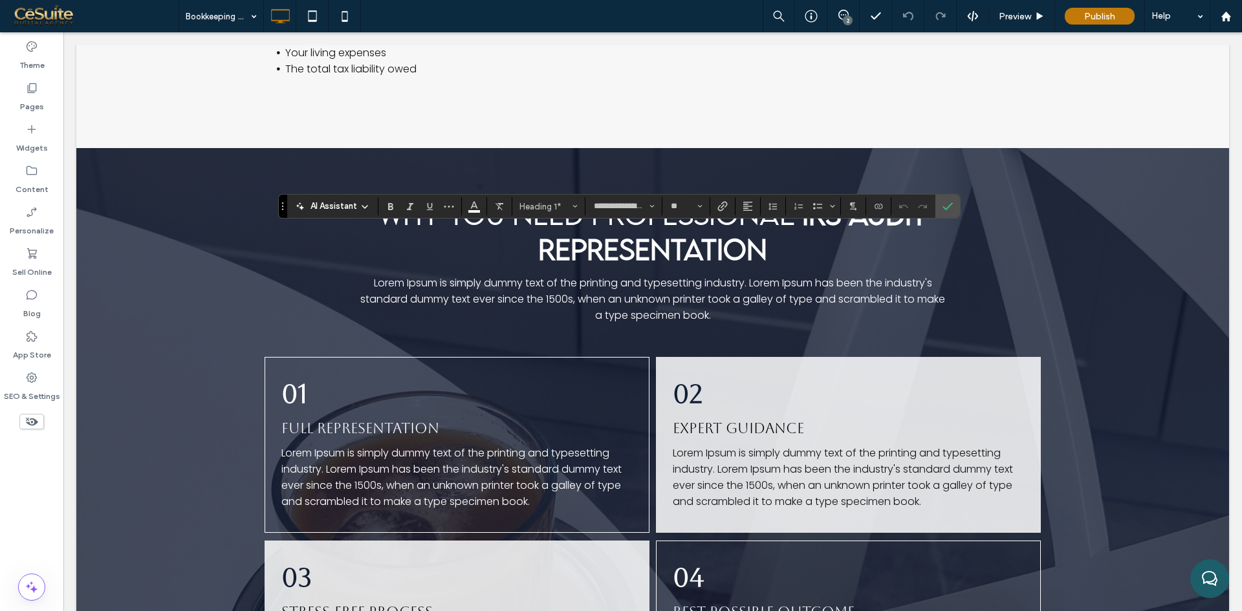
type input "*******"
type input "**"
click at [945, 202] on icon "Confirm" at bounding box center [947, 206] width 10 height 10
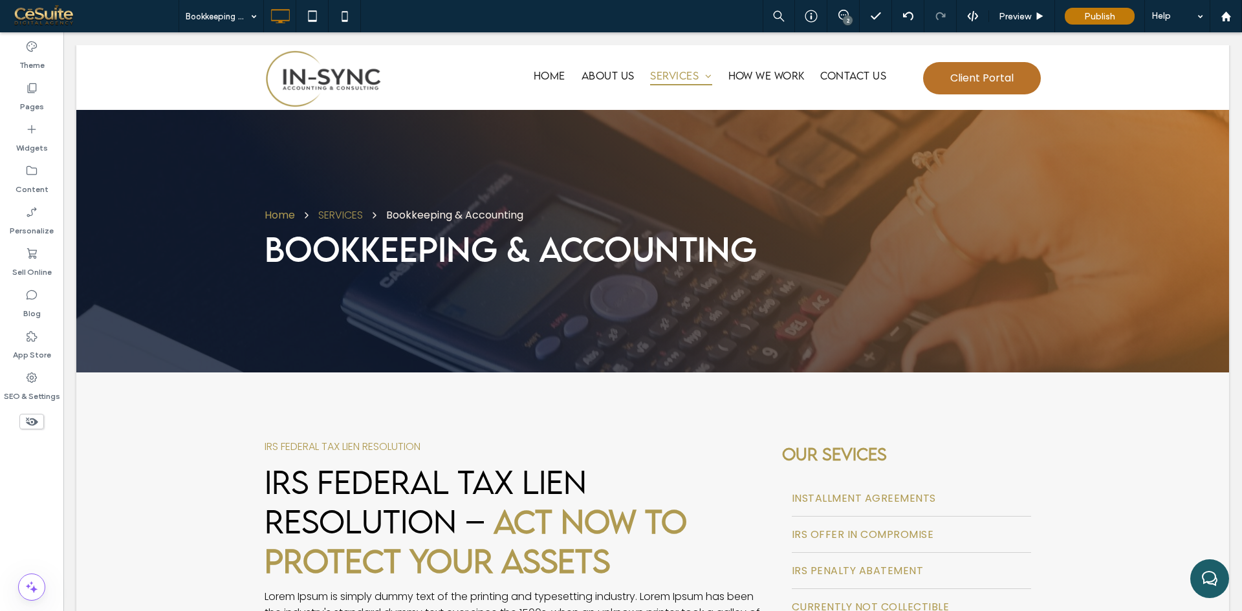
scroll to position [431, 0]
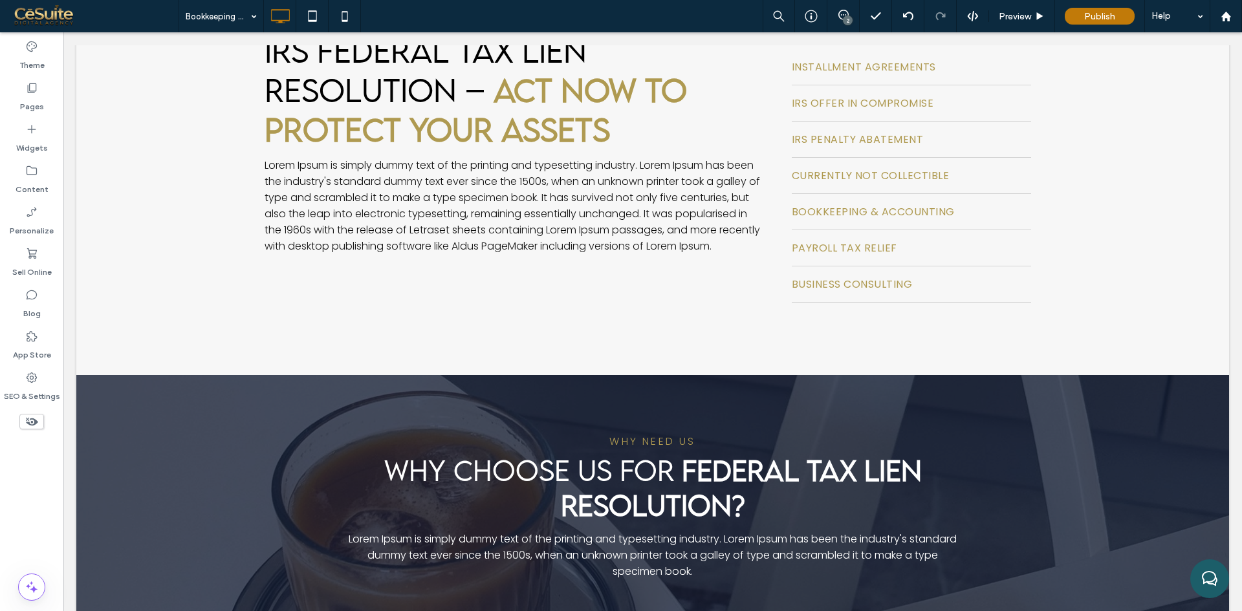
click at [47, 92] on div "Pages" at bounding box center [31, 96] width 63 height 41
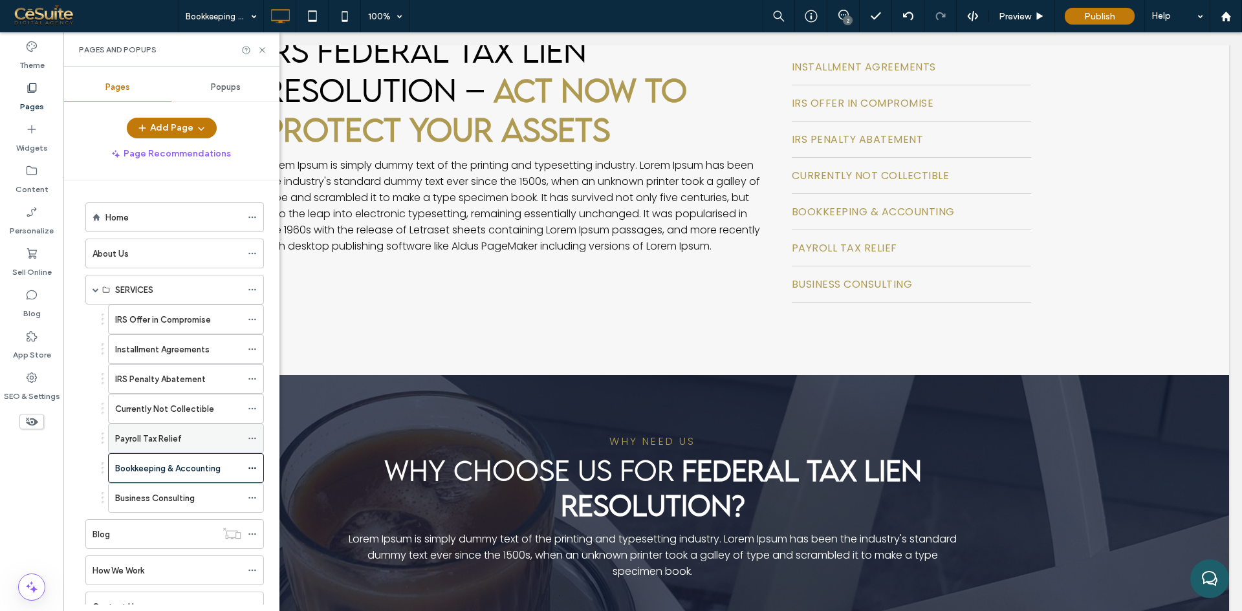
click at [179, 438] on label "Payroll Tax Relief" at bounding box center [148, 439] width 67 height 23
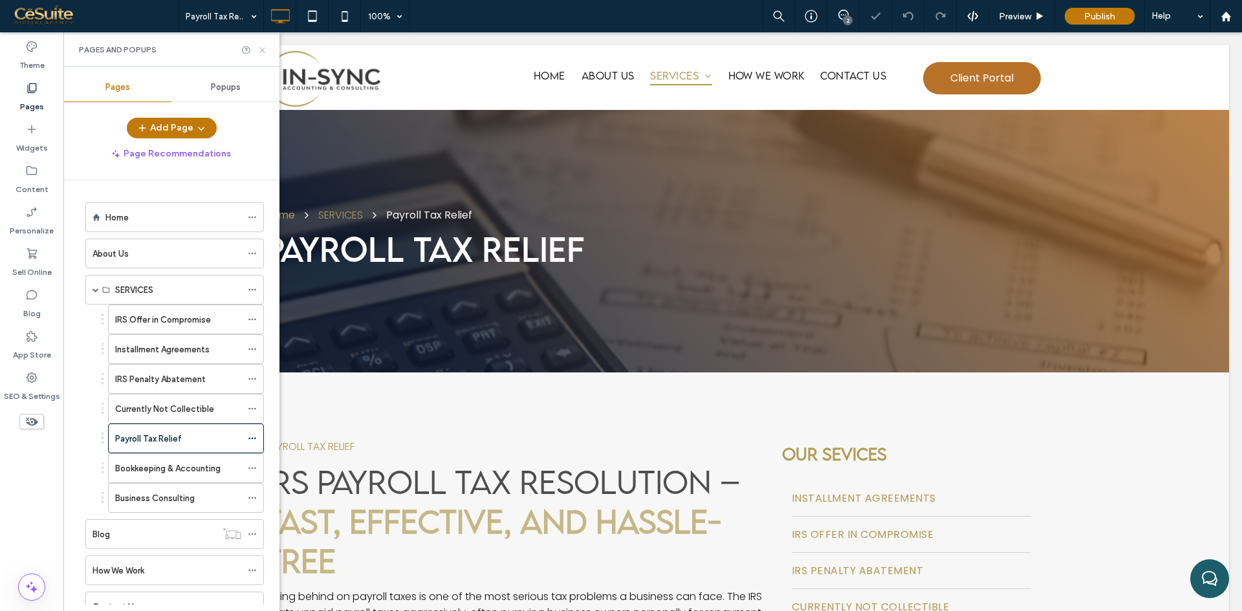
click at [261, 50] on icon at bounding box center [262, 50] width 10 height 10
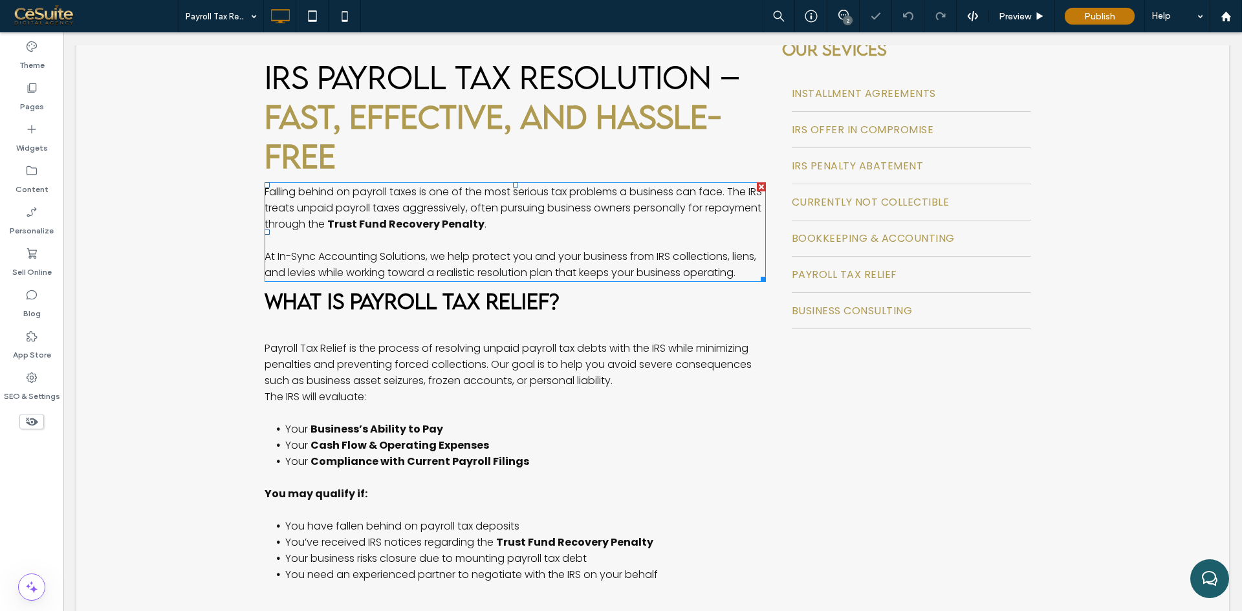
scroll to position [431, 0]
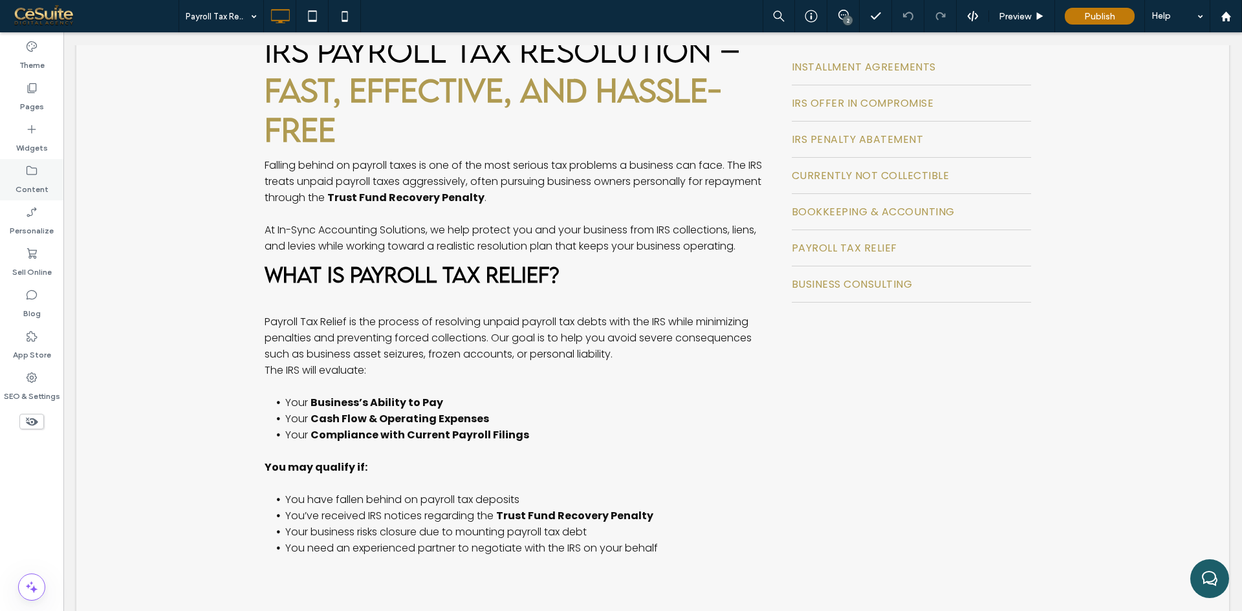
drag, startPoint x: 13, startPoint y: 96, endPoint x: 52, endPoint y: 199, distance: 110.8
click at [13, 96] on div "Pages" at bounding box center [31, 96] width 63 height 41
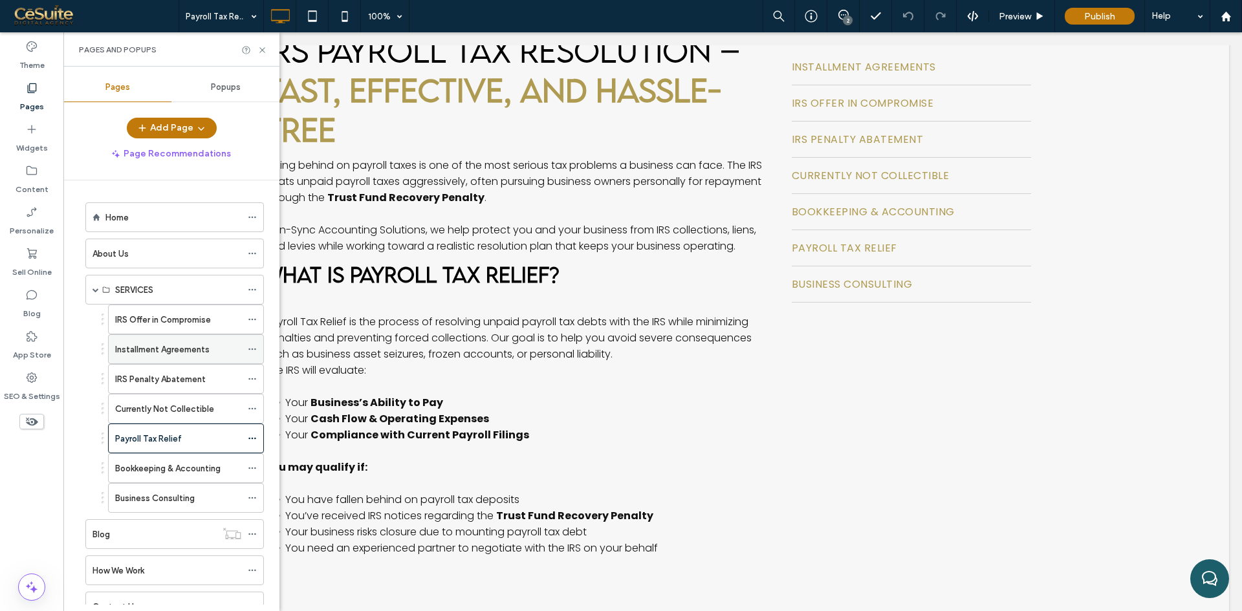
click at [159, 356] on label "Installment Agreements" at bounding box center [162, 349] width 94 height 23
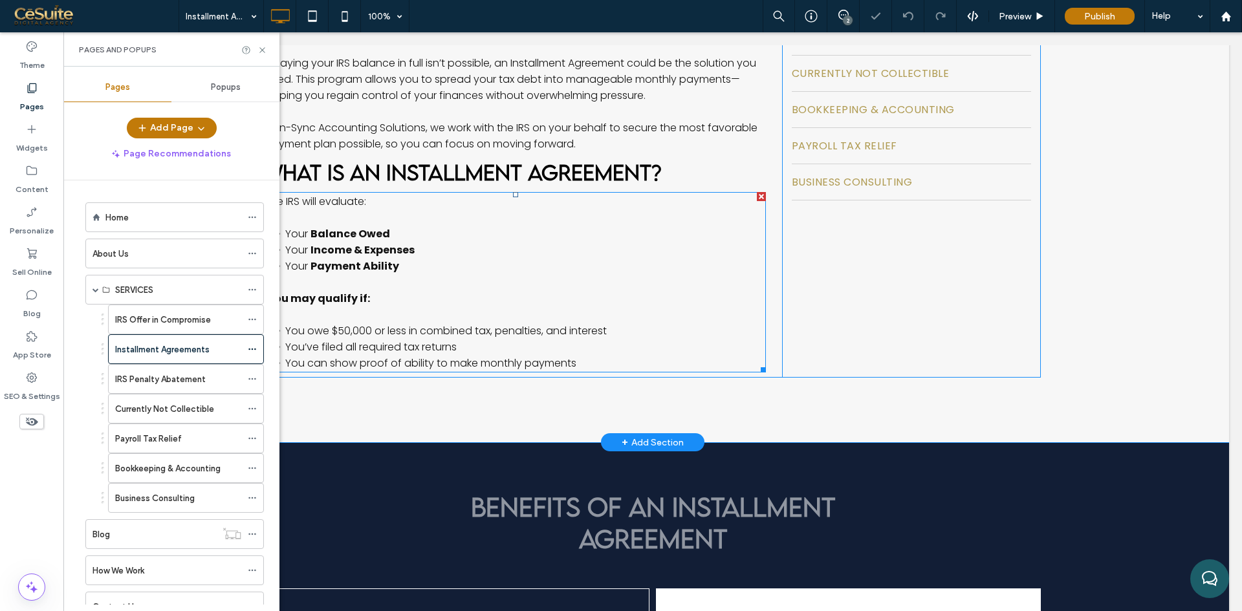
scroll to position [539, 0]
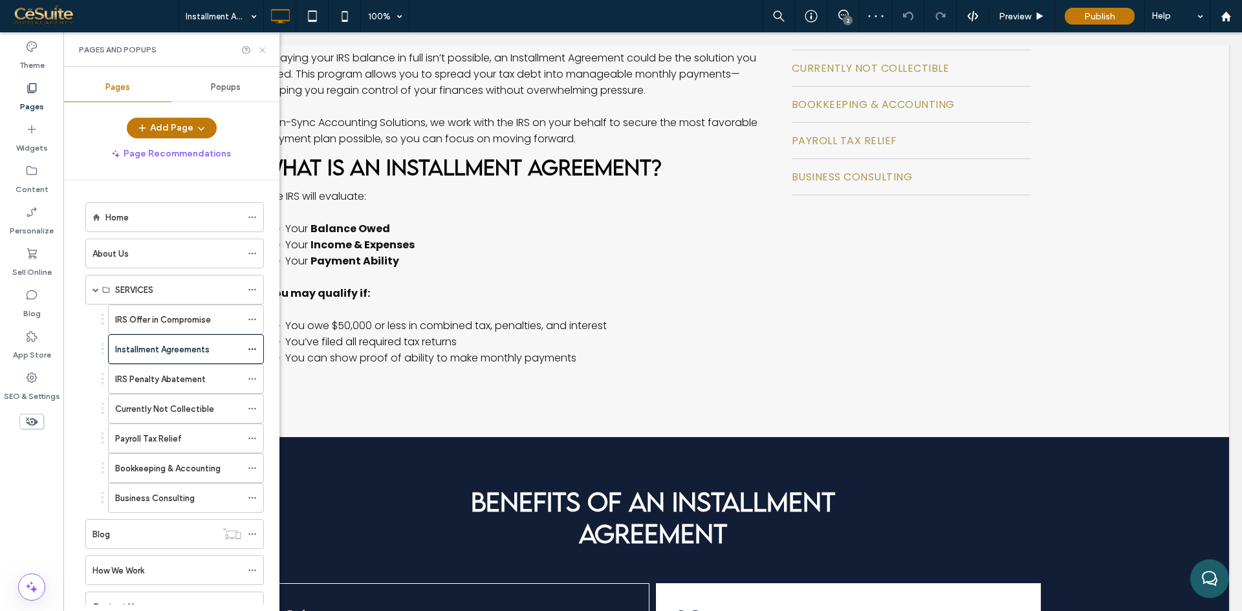
drag, startPoint x: 263, startPoint y: 53, endPoint x: 224, endPoint y: 238, distance: 189.0
click at [263, 53] on icon at bounding box center [262, 50] width 10 height 10
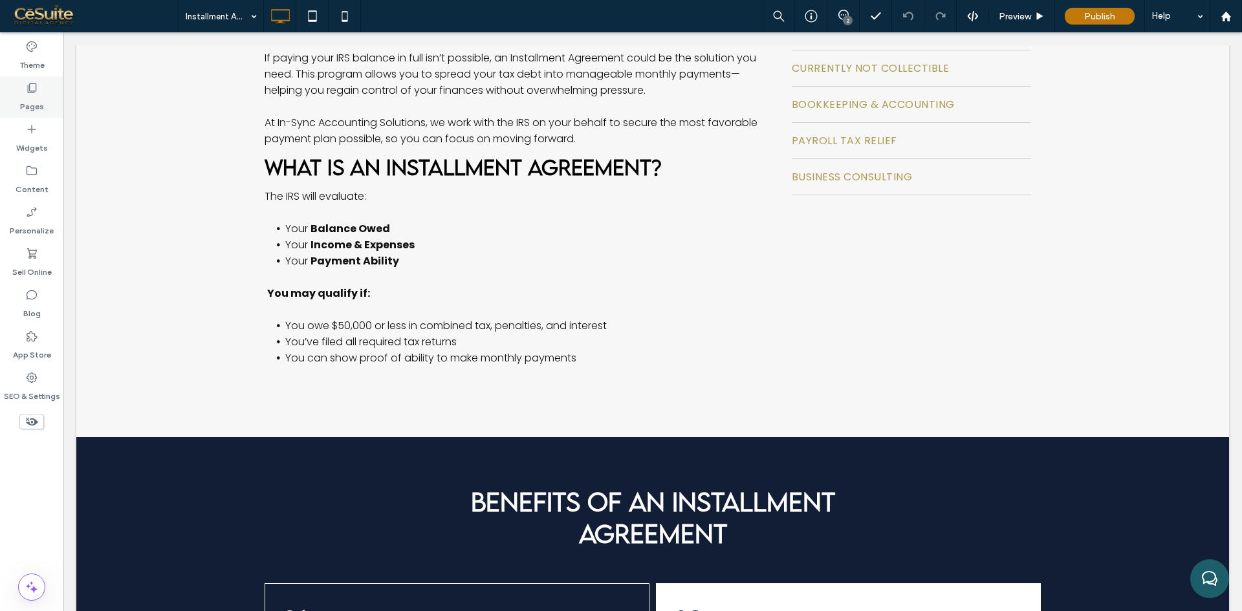
click at [40, 98] on label "Pages" at bounding box center [32, 103] width 24 height 18
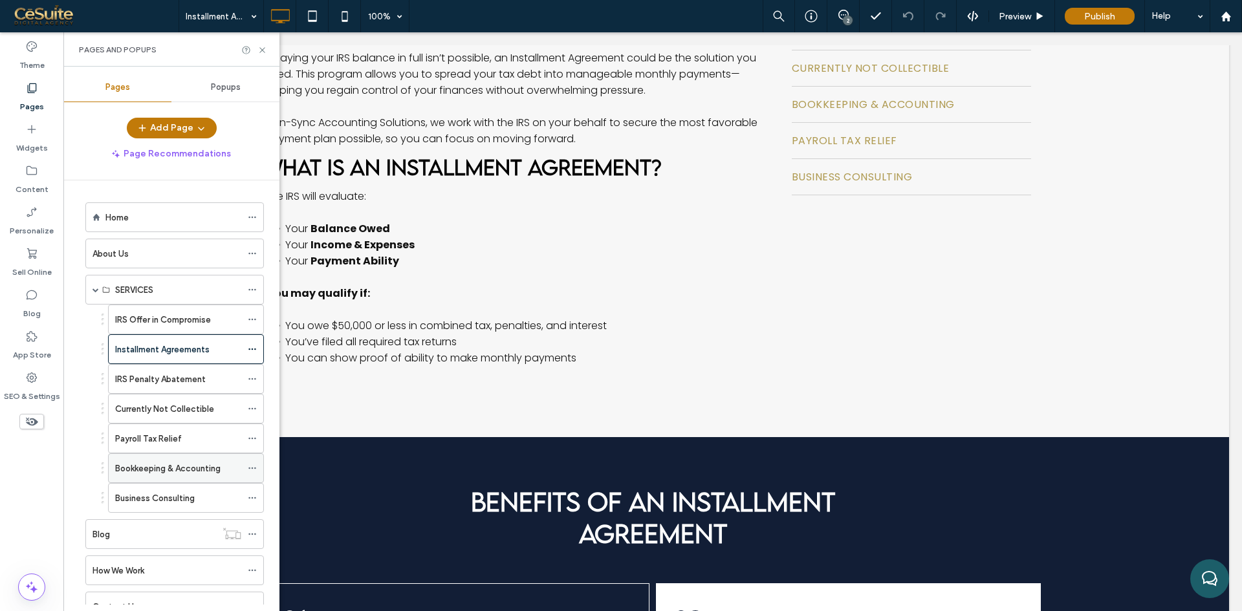
click at [165, 464] on label "Bookkeeping & Accounting" at bounding box center [167, 468] width 105 height 23
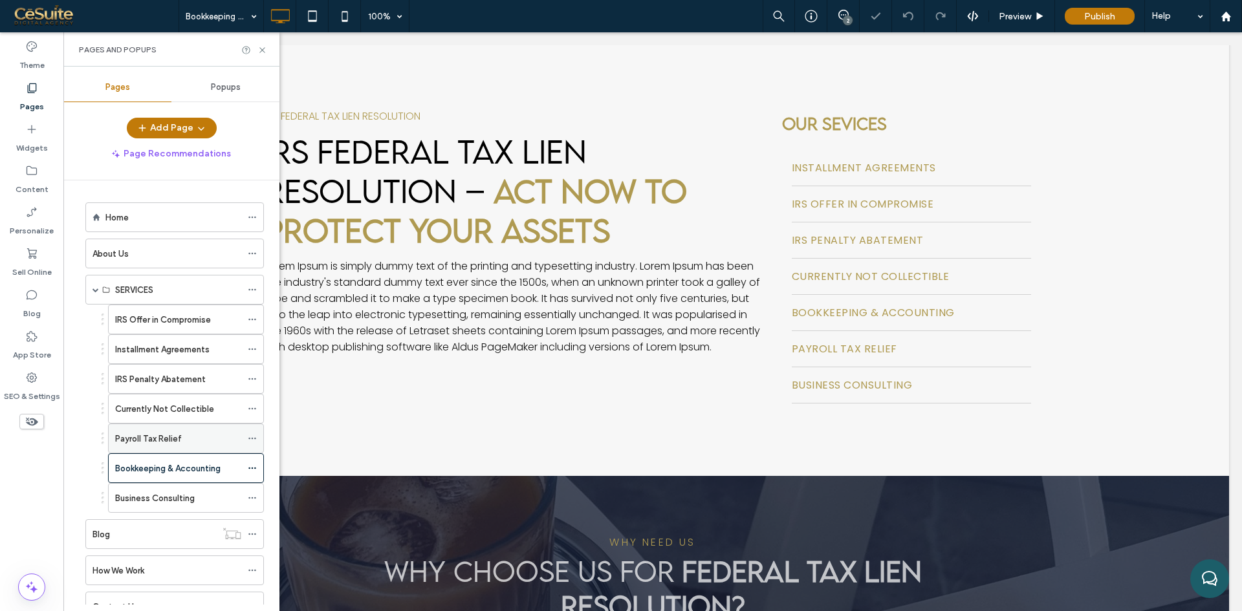
scroll to position [431, 0]
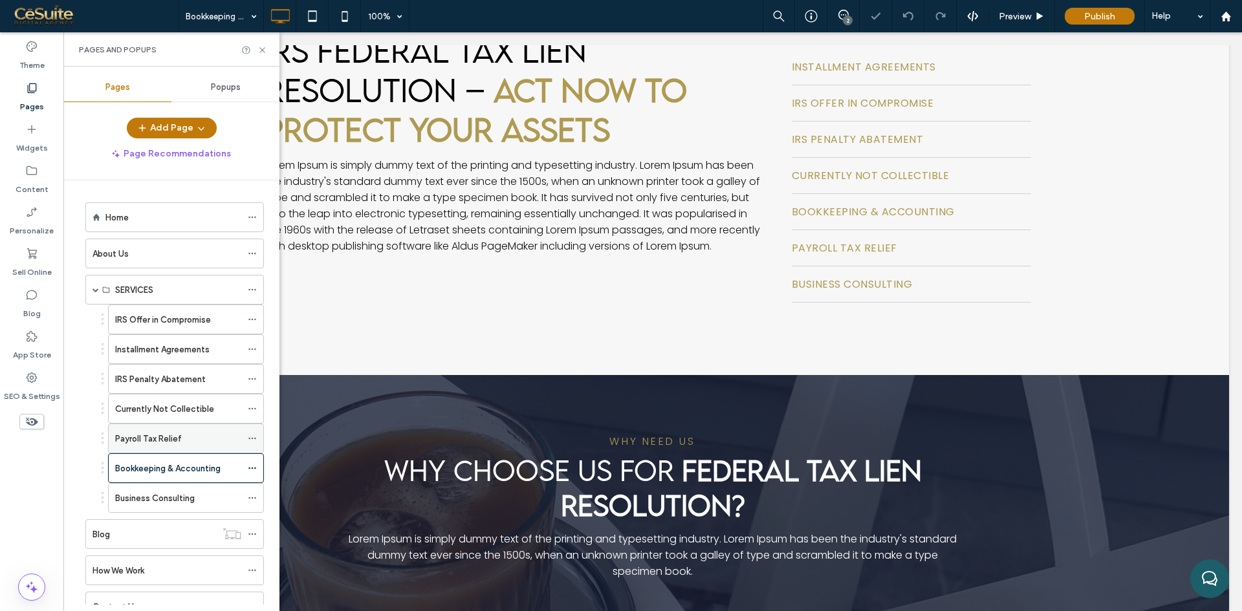
click at [188, 439] on div "Payroll Tax Relief" at bounding box center [178, 439] width 126 height 14
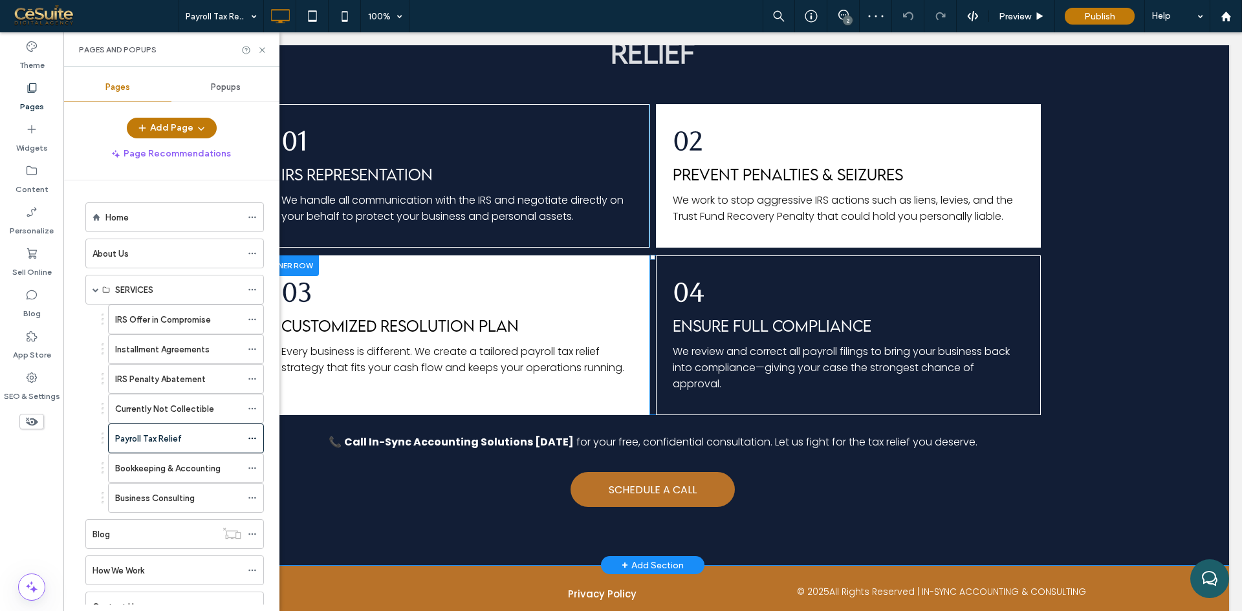
scroll to position [1129, 0]
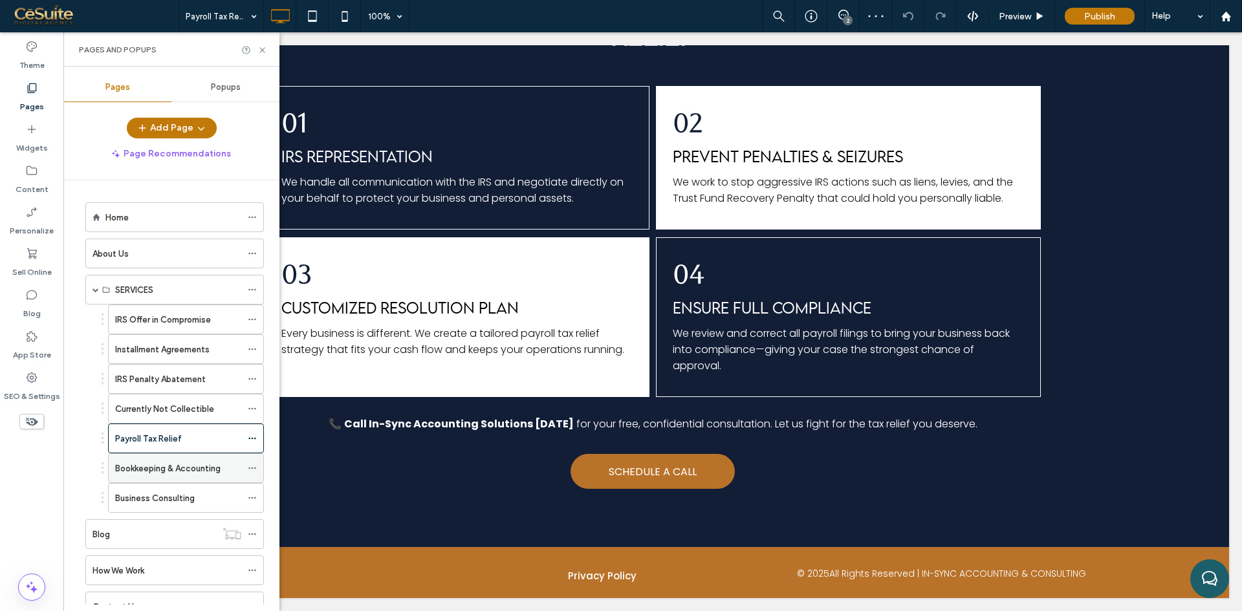
click at [180, 468] on label "Bookkeeping & Accounting" at bounding box center [167, 468] width 105 height 23
click at [155, 448] on div "Payroll Tax Relief" at bounding box center [178, 438] width 126 height 28
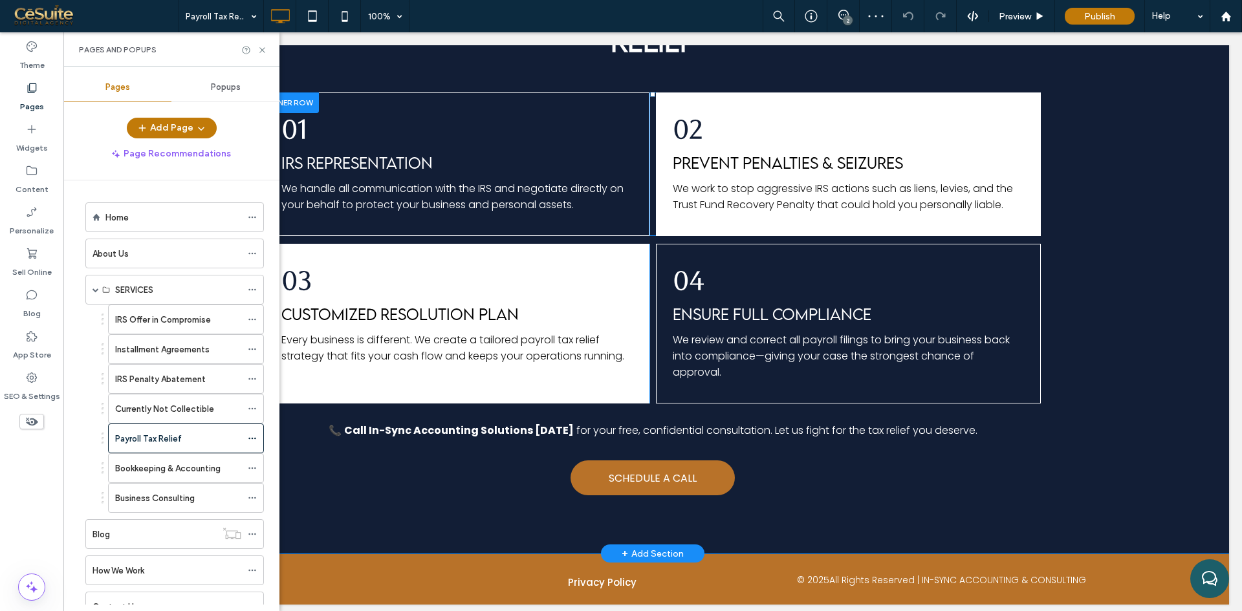
scroll to position [1129, 0]
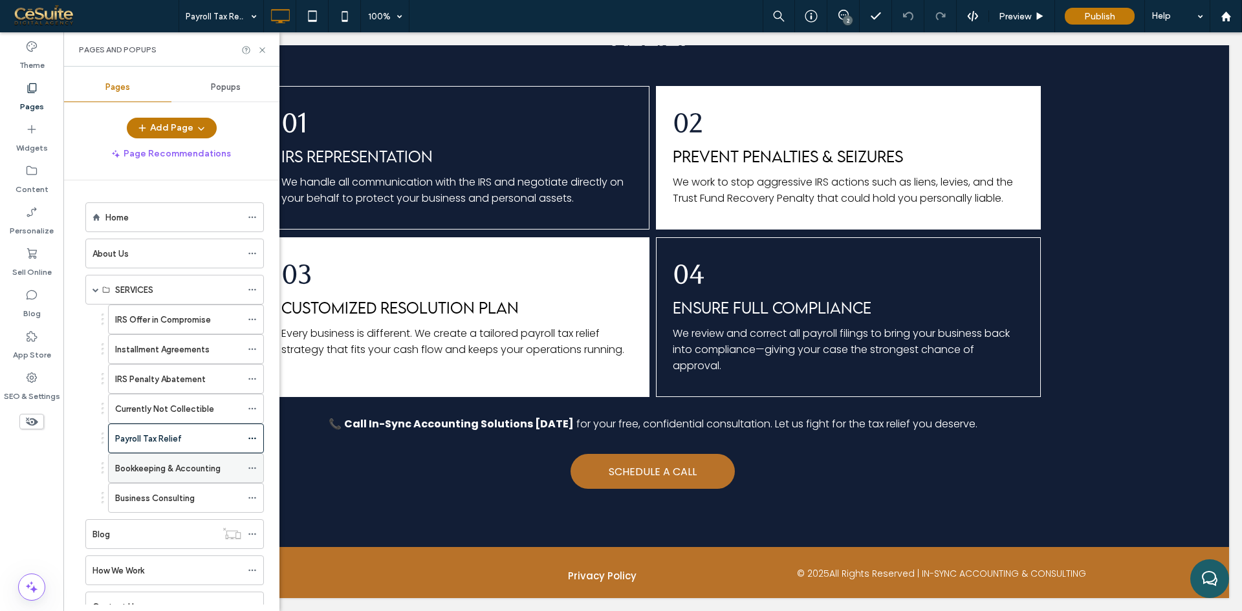
click at [192, 466] on label "Bookkeeping & Accounting" at bounding box center [167, 468] width 105 height 23
click at [261, 49] on use at bounding box center [261, 49] width 5 height 5
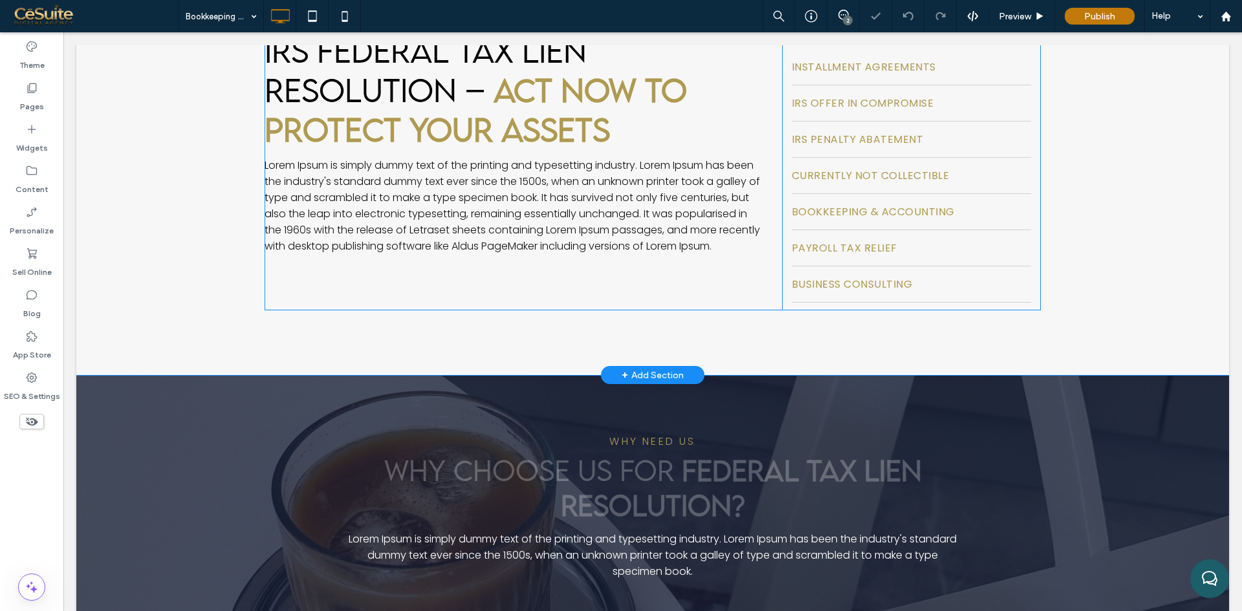
scroll to position [431, 0]
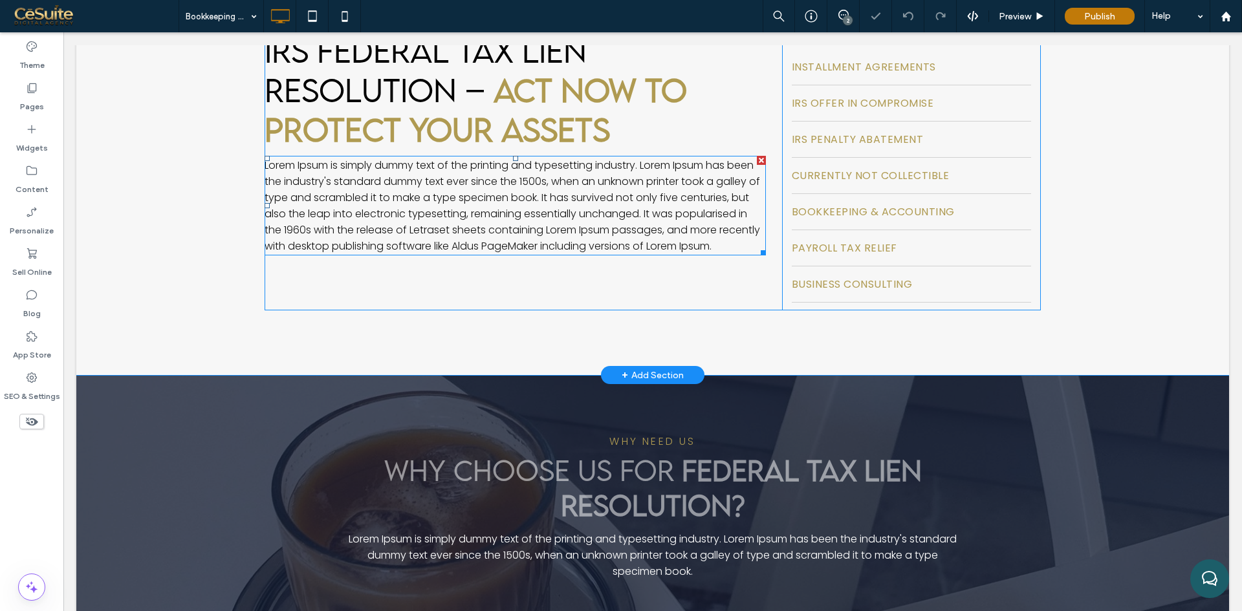
click at [386, 214] on span "Lorem Ipsum is simply dummy text of the printing and typesetting industry. Lore…" at bounding box center [512, 206] width 495 height 96
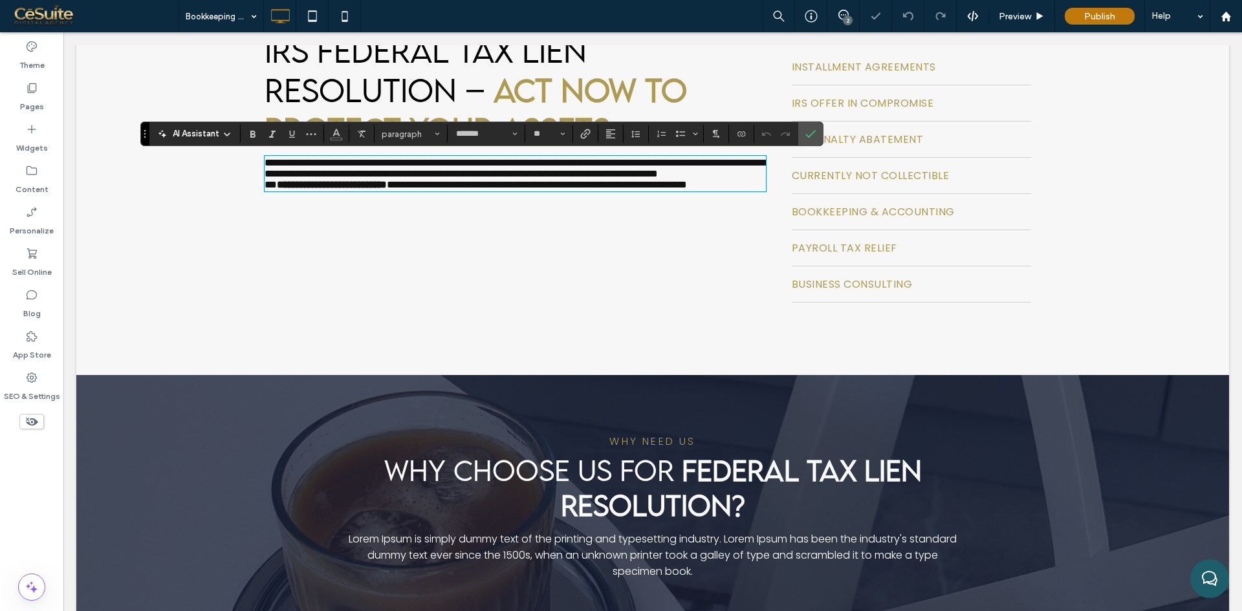
scroll to position [0, 0]
click at [509, 179] on p "**********" at bounding box center [515, 168] width 501 height 22
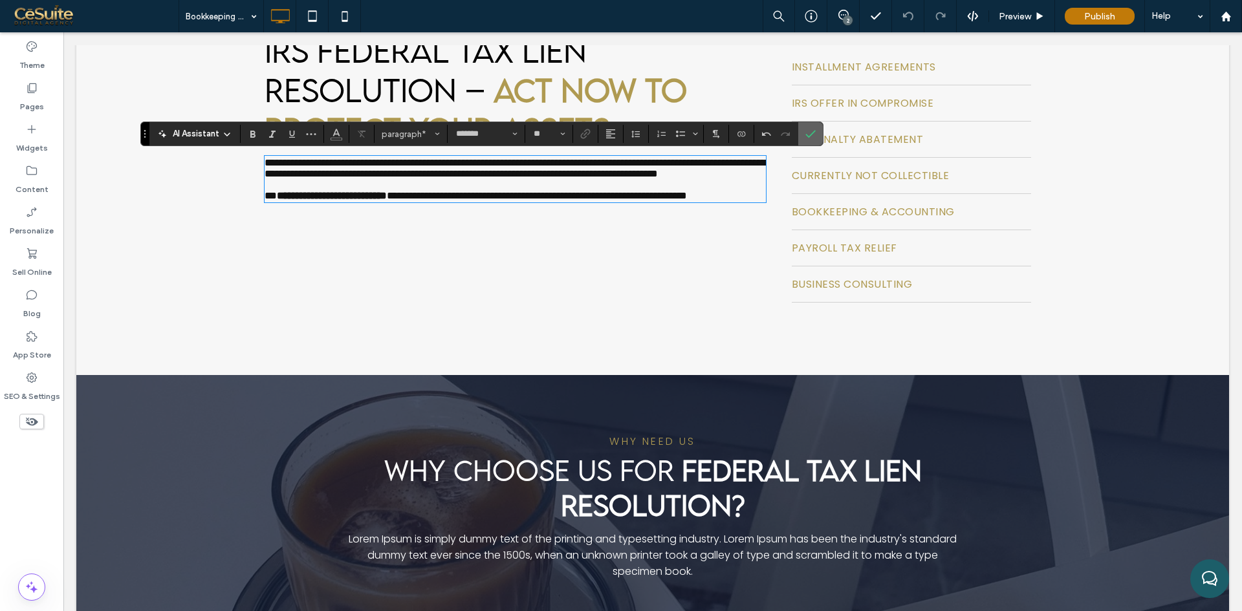
click at [809, 132] on icon "Confirm" at bounding box center [810, 134] width 10 height 10
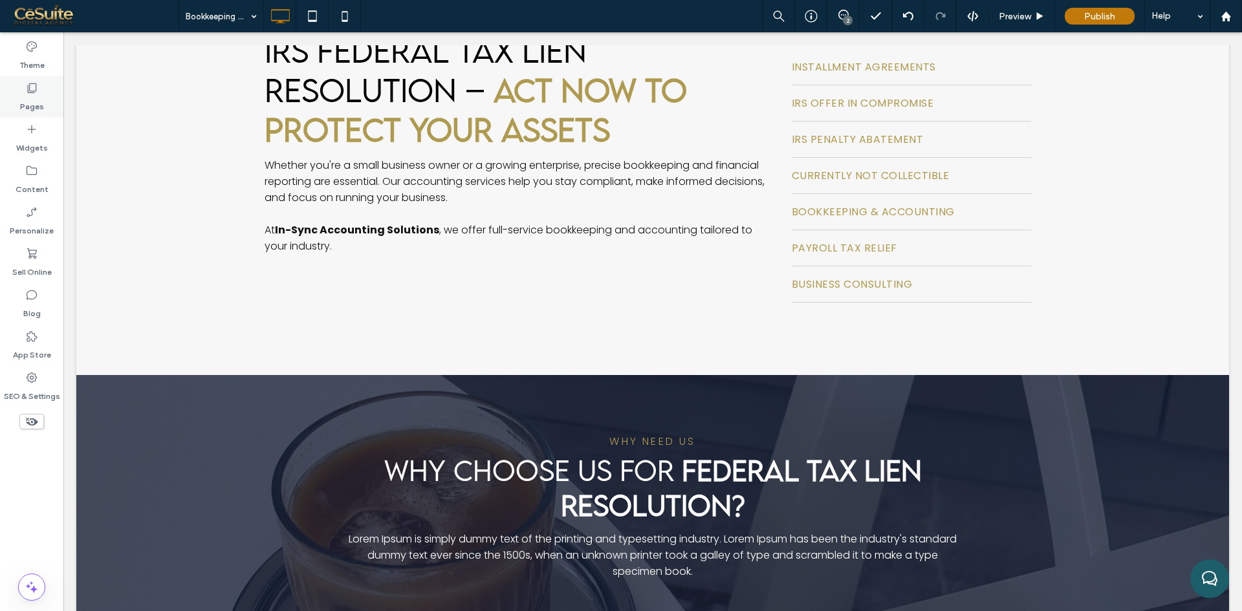
click at [45, 99] on div "Pages" at bounding box center [31, 96] width 63 height 41
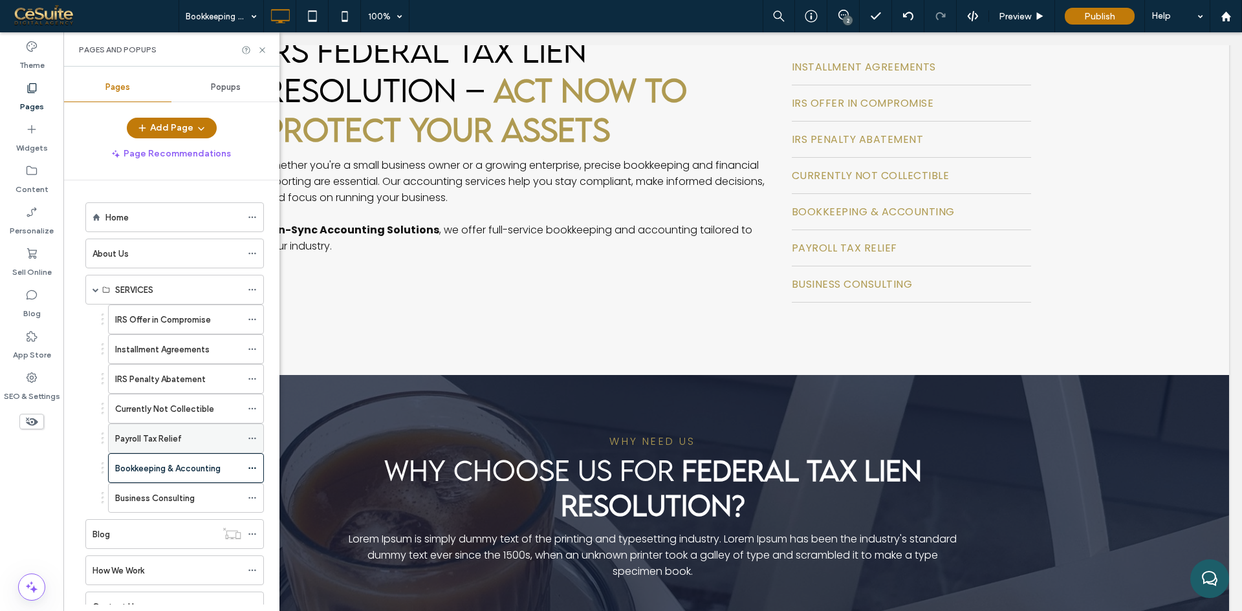
click at [175, 440] on label "Payroll Tax Relief" at bounding box center [148, 439] width 67 height 23
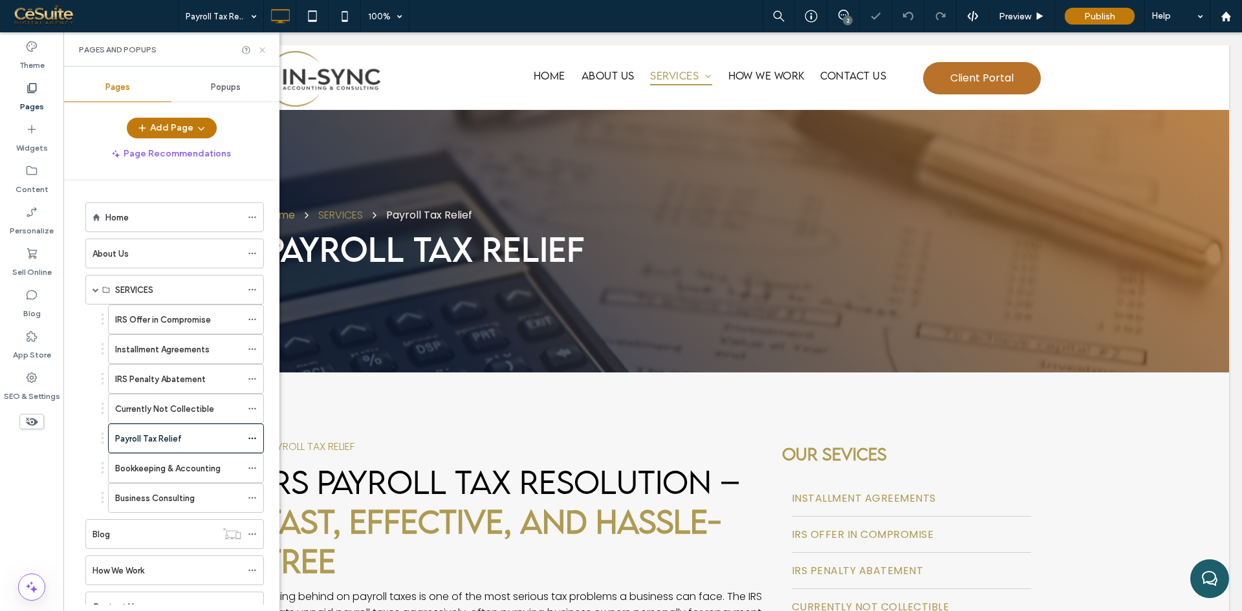
click at [266, 52] on icon at bounding box center [262, 50] width 10 height 10
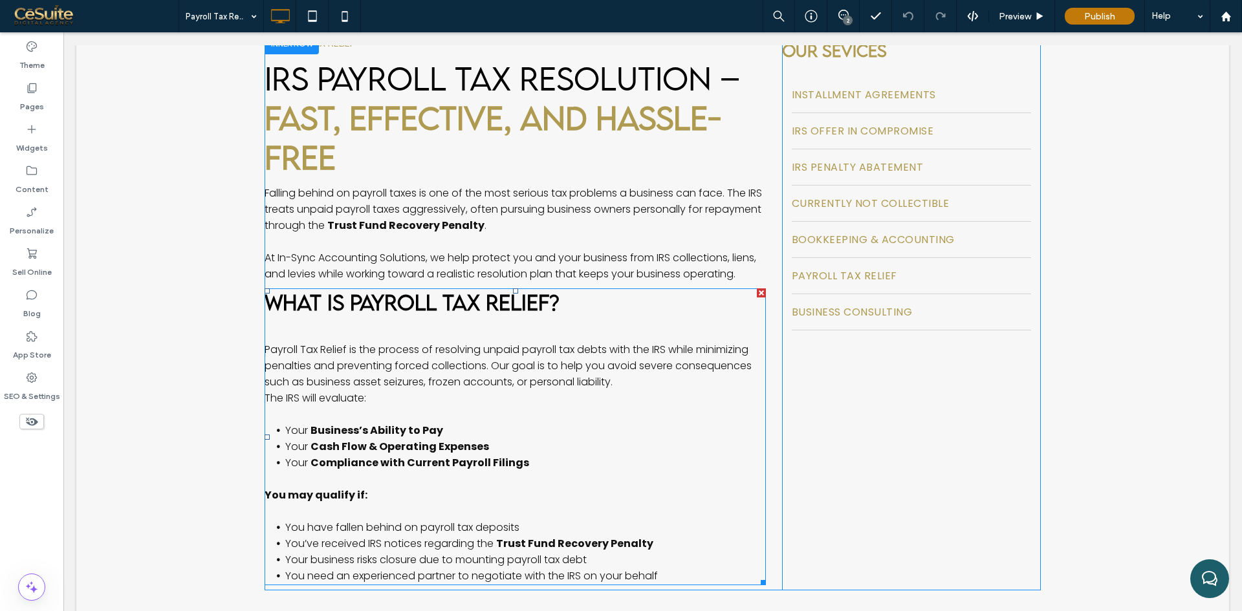
scroll to position [431, 0]
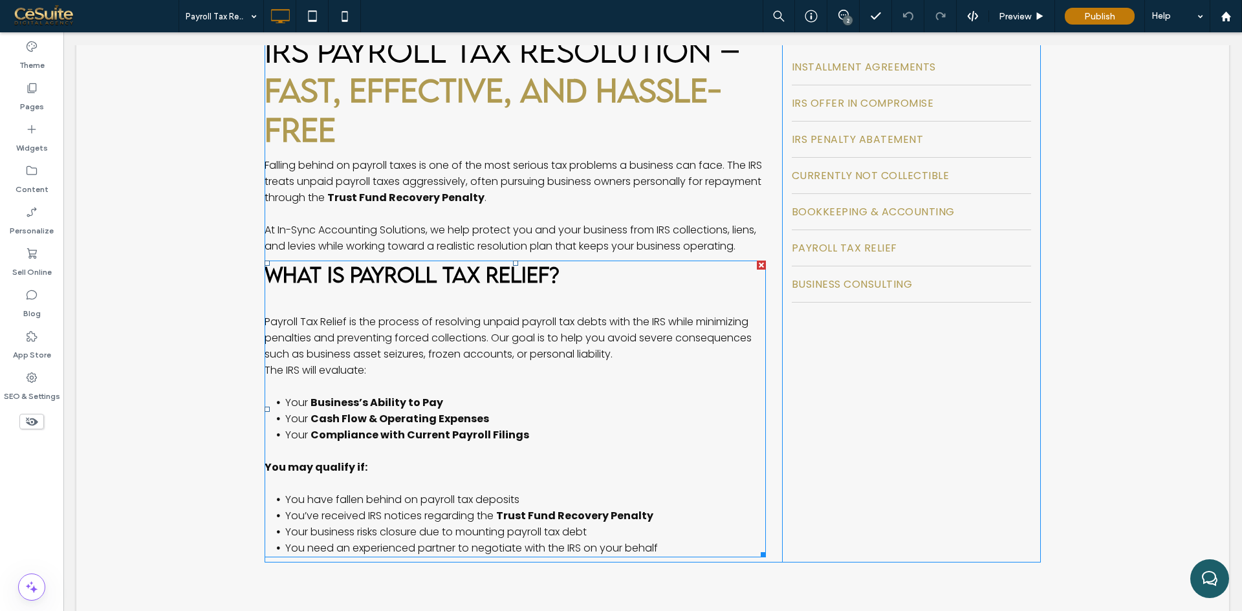
click at [475, 414] on strong "Cash Flow & Operating Expenses" at bounding box center [399, 418] width 179 height 15
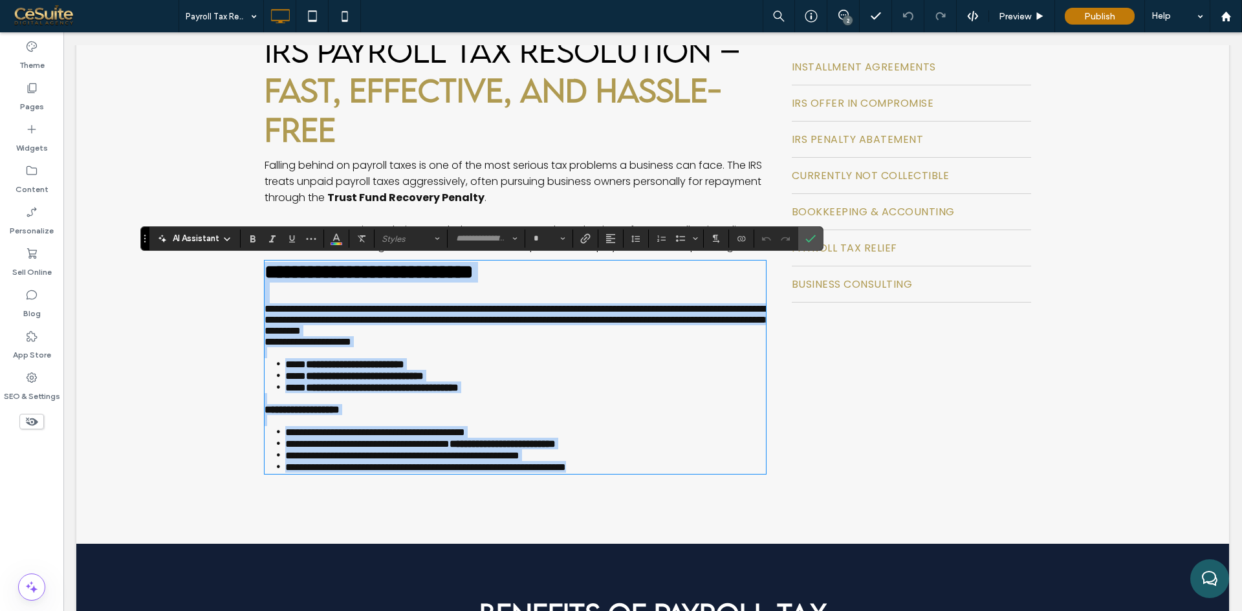
scroll to position [0, 0]
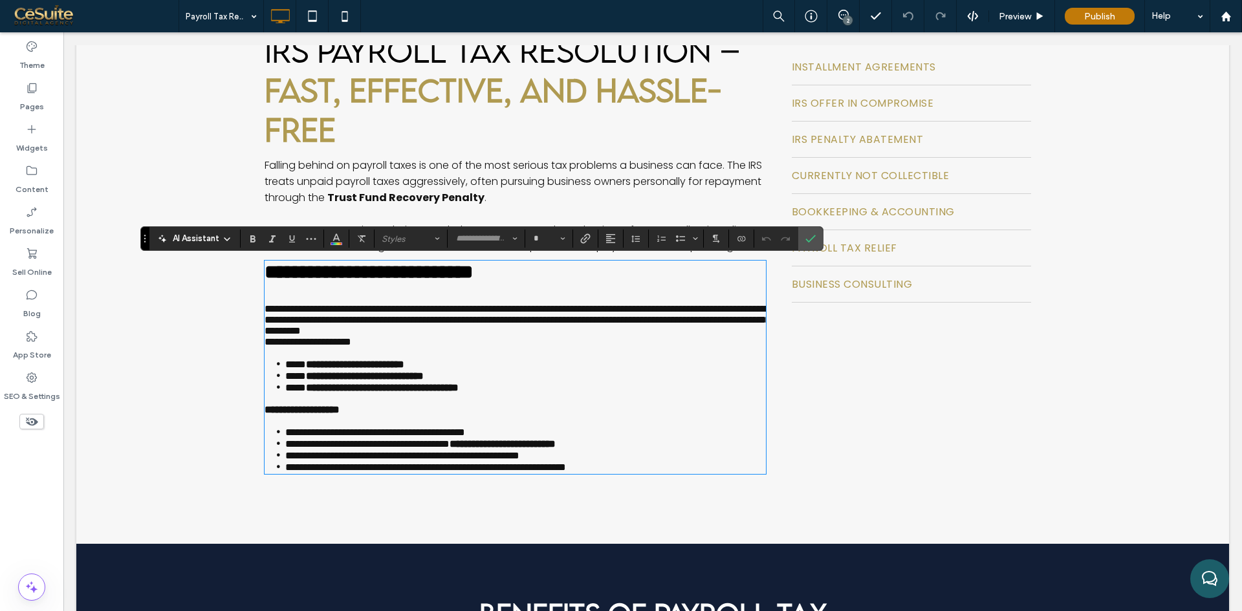
type input "*******"
type input "**"
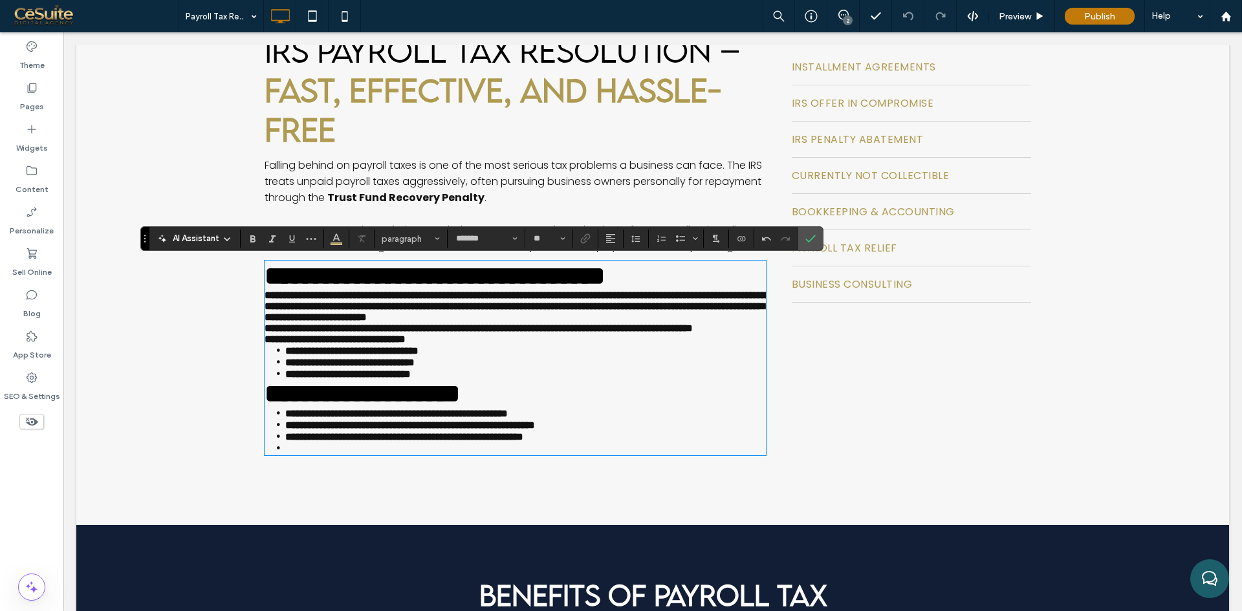
type input "**********"
type input "**"
click at [473, 290] on h2 "**********" at bounding box center [515, 276] width 501 height 28
click at [474, 290] on h2 "**********" at bounding box center [515, 276] width 501 height 28
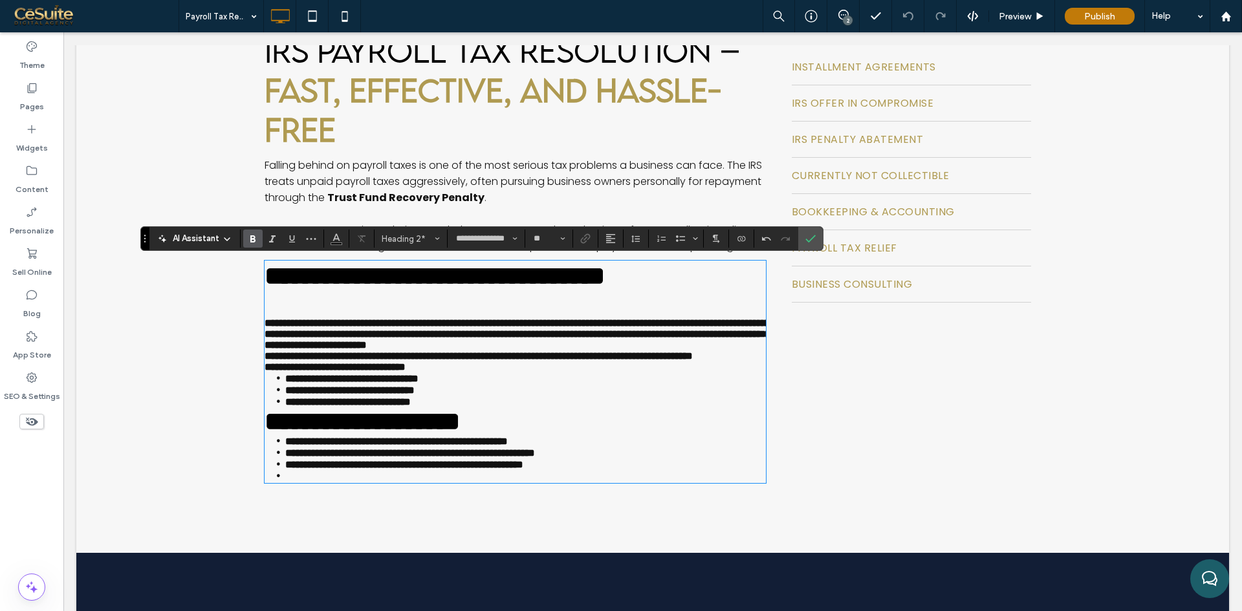
click at [434, 288] on strong "**********" at bounding box center [435, 275] width 340 height 25
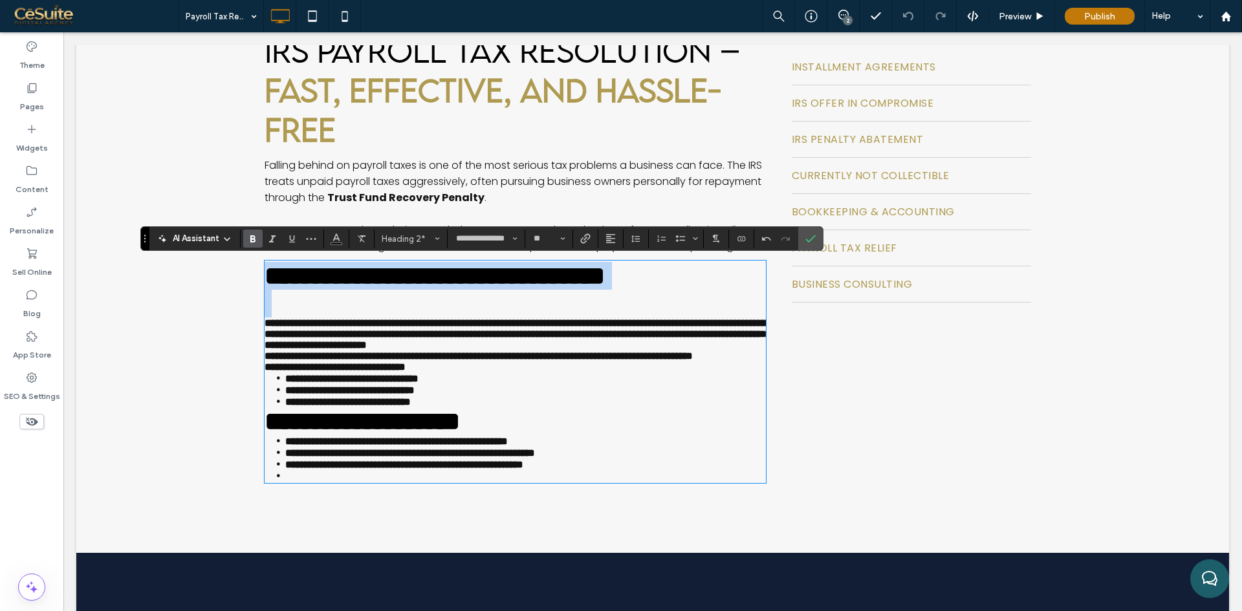
click at [434, 288] on strong "**********" at bounding box center [435, 275] width 340 height 25
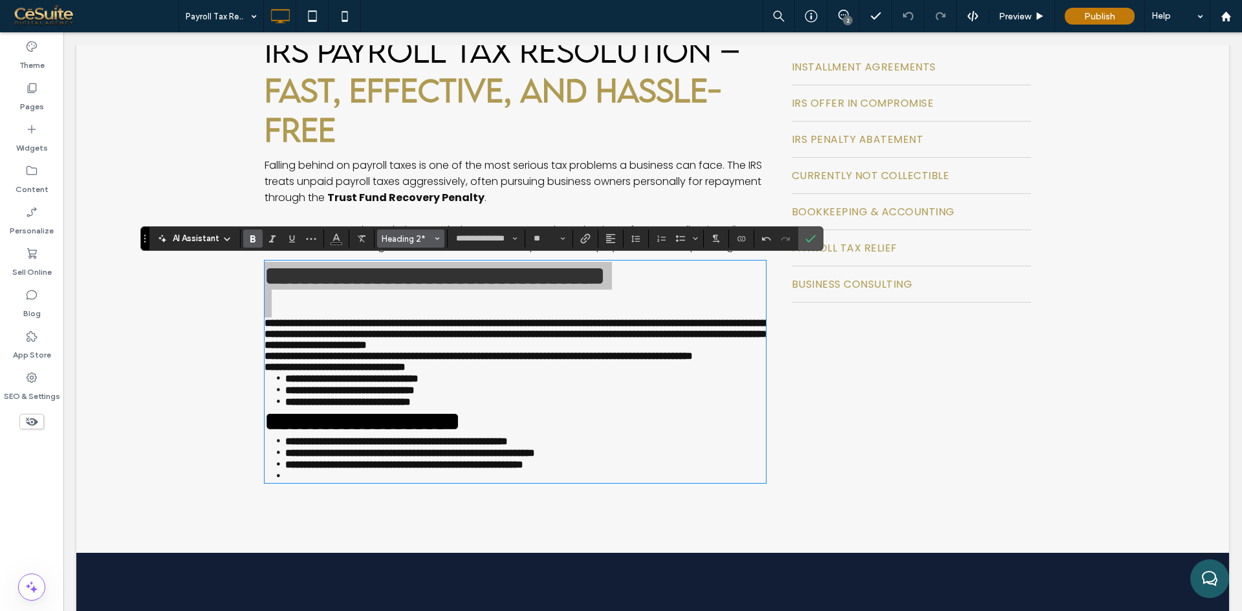
click at [413, 237] on span "Heading 2*" at bounding box center [407, 239] width 50 height 10
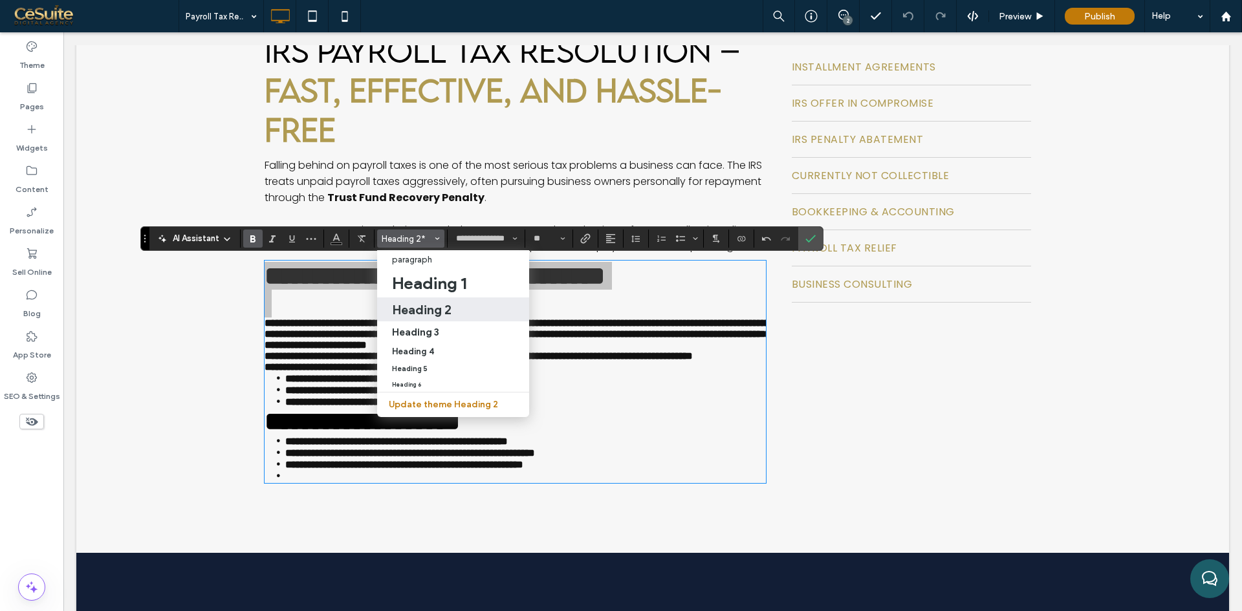
click at [429, 316] on h2 "Heading 2" at bounding box center [422, 310] width 60 height 16
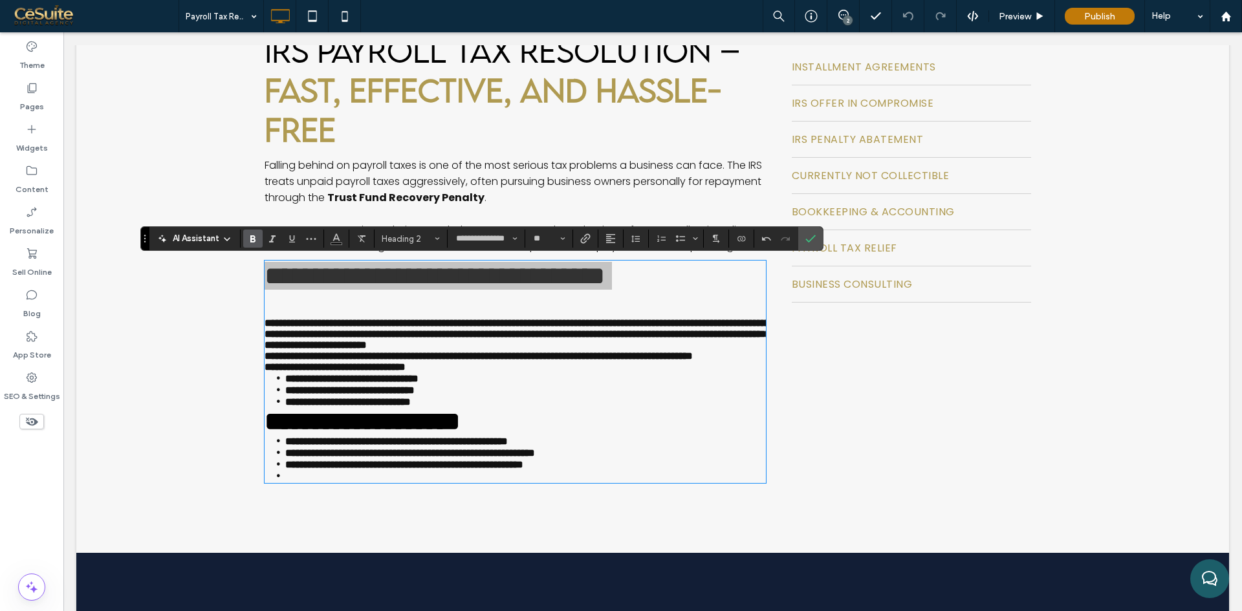
click at [254, 234] on icon "Bold" at bounding box center [253, 239] width 10 height 10
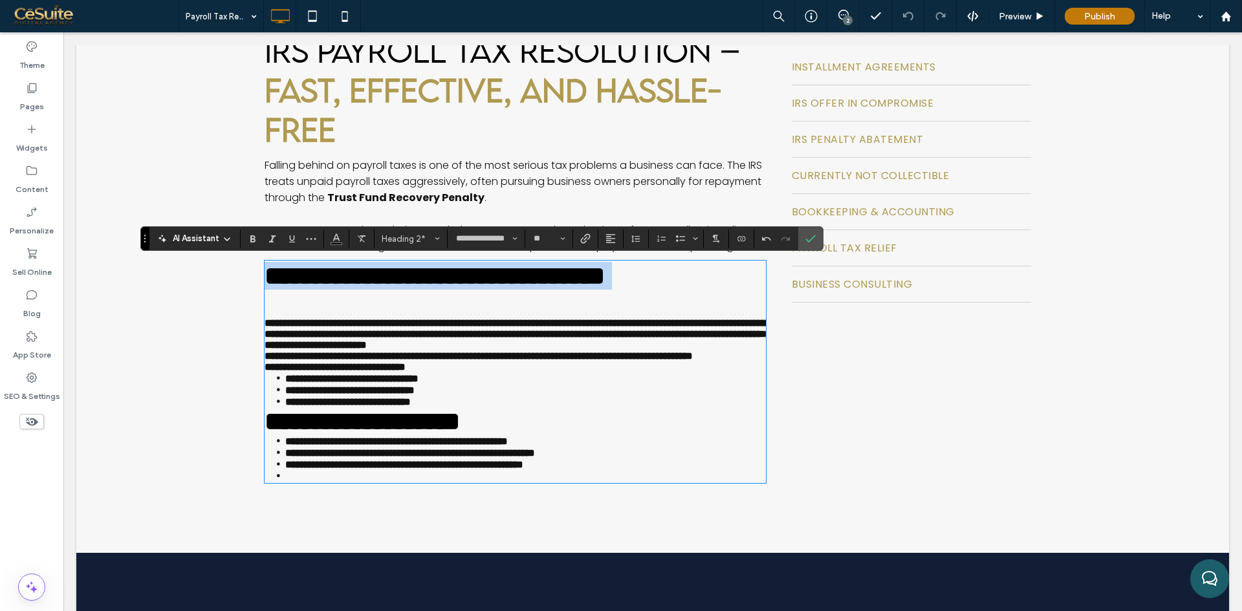
click at [446, 288] on strong "**********" at bounding box center [435, 275] width 340 height 25
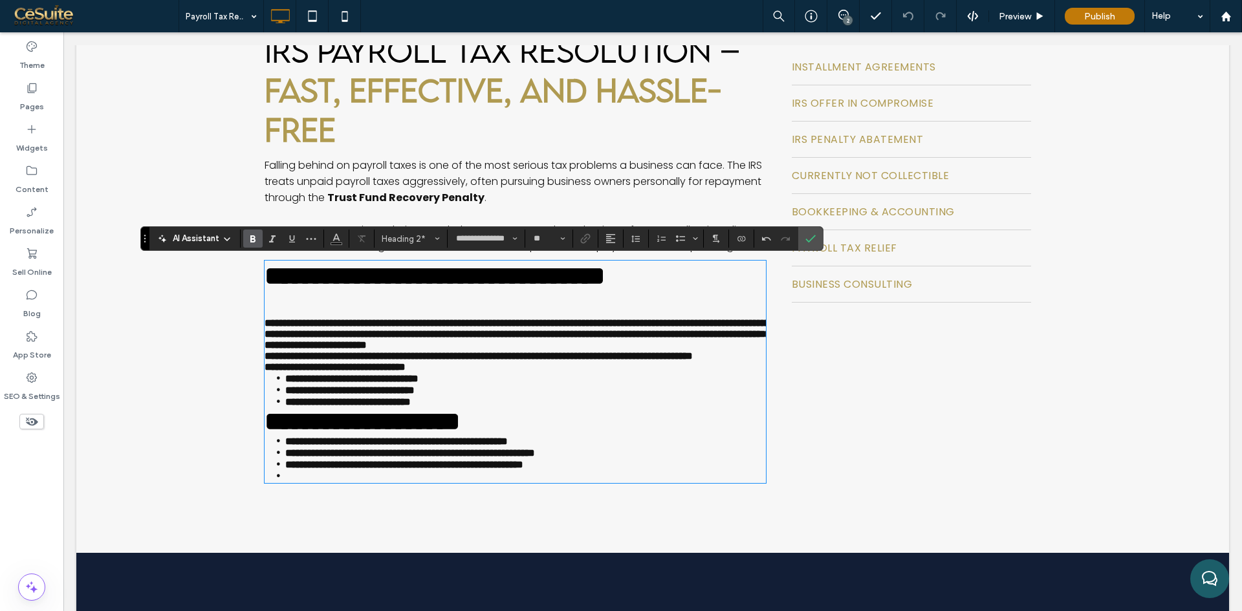
click at [327, 318] on h2 "﻿" at bounding box center [515, 304] width 501 height 28
type input "*******"
type input "**"
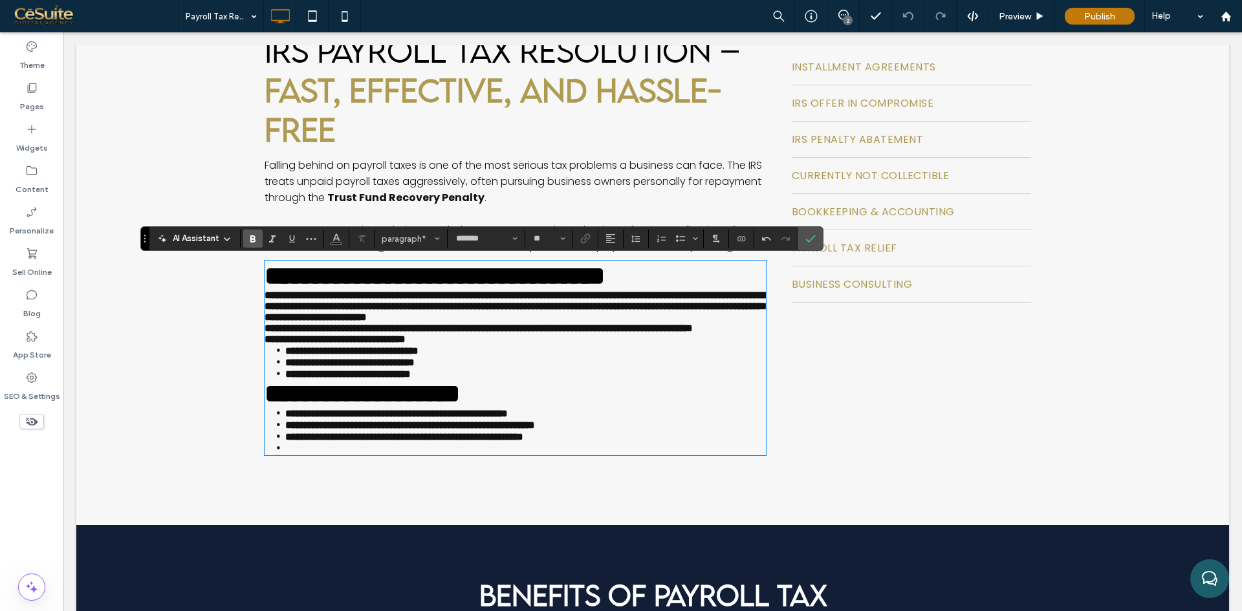
click at [283, 322] on strong "**********" at bounding box center [518, 306] width 506 height 32
click at [276, 323] on p "**********" at bounding box center [515, 306] width 501 height 33
click at [257, 340] on div "**********" at bounding box center [652, 233] width 1153 height 584
click at [360, 333] on strong "**********" at bounding box center [479, 328] width 428 height 10
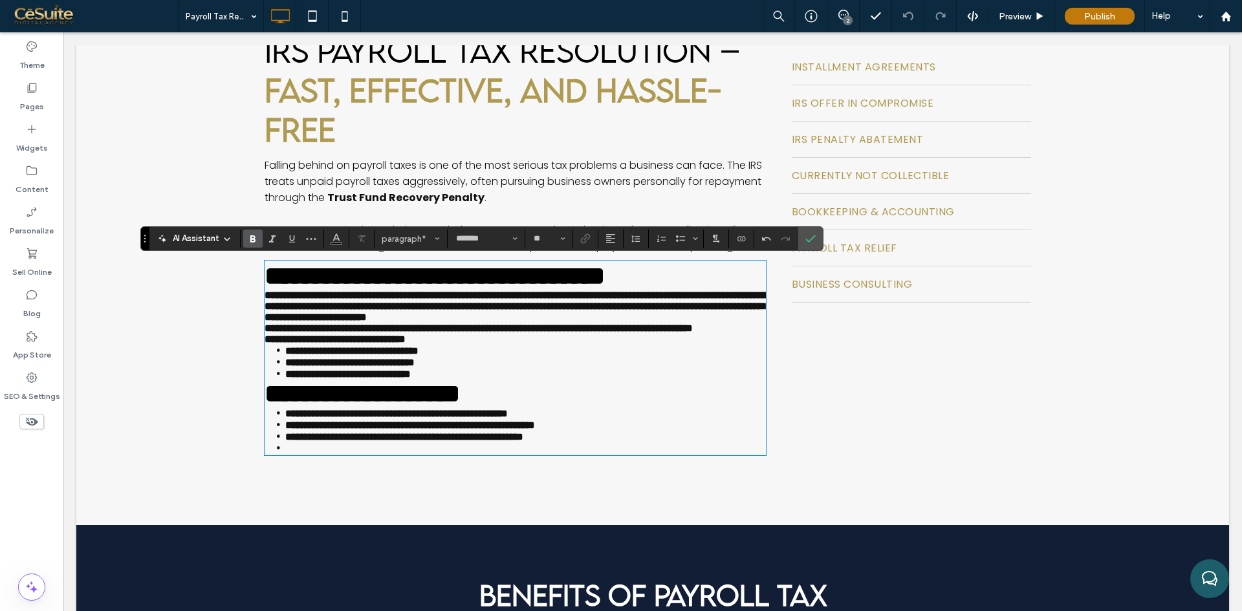
type input "*"
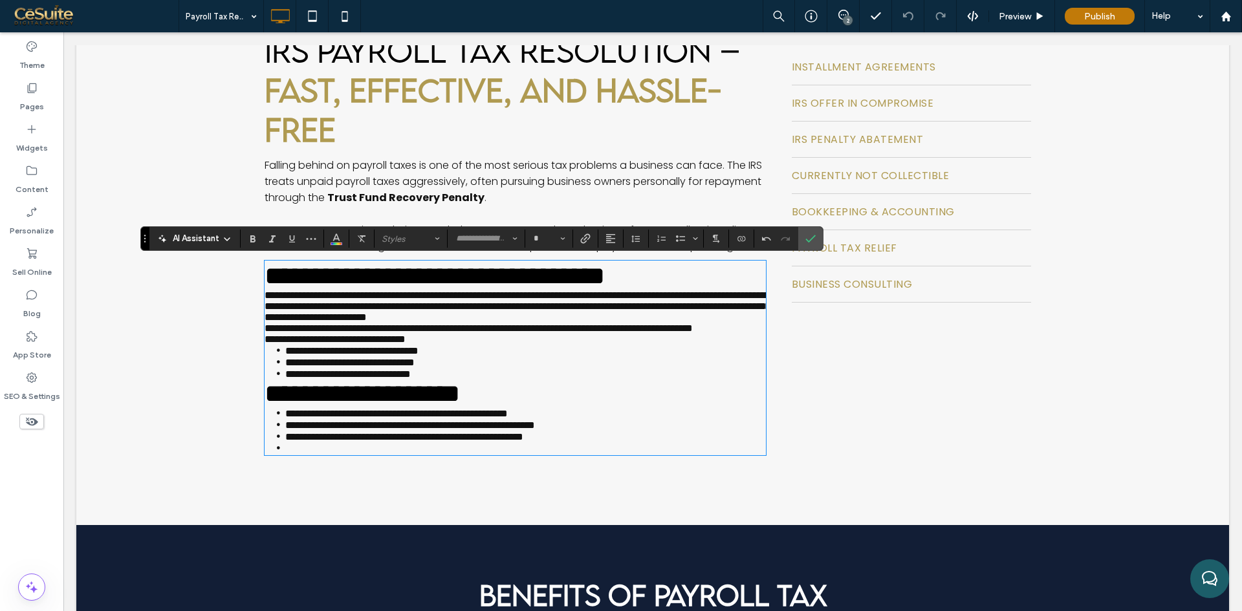
click at [379, 323] on p "**********" at bounding box center [515, 306] width 501 height 33
type input "*******"
type input "**"
type input "**********"
type input "**"
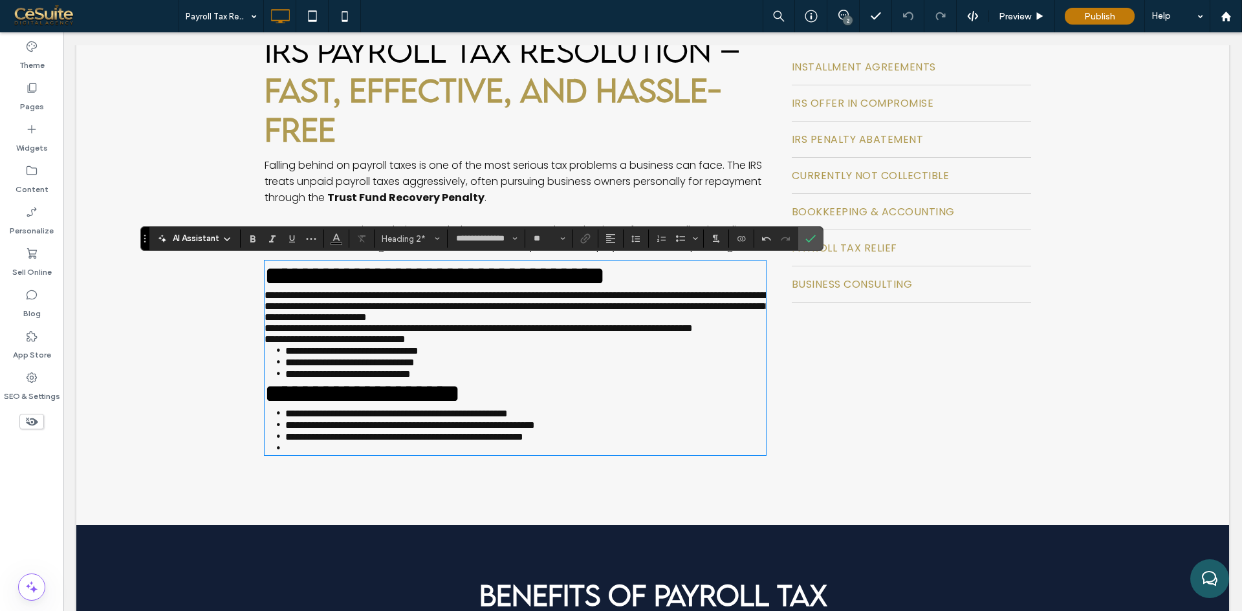
click at [450, 288] on span "**********" at bounding box center [435, 275] width 340 height 25
type input "*******"
type input "**"
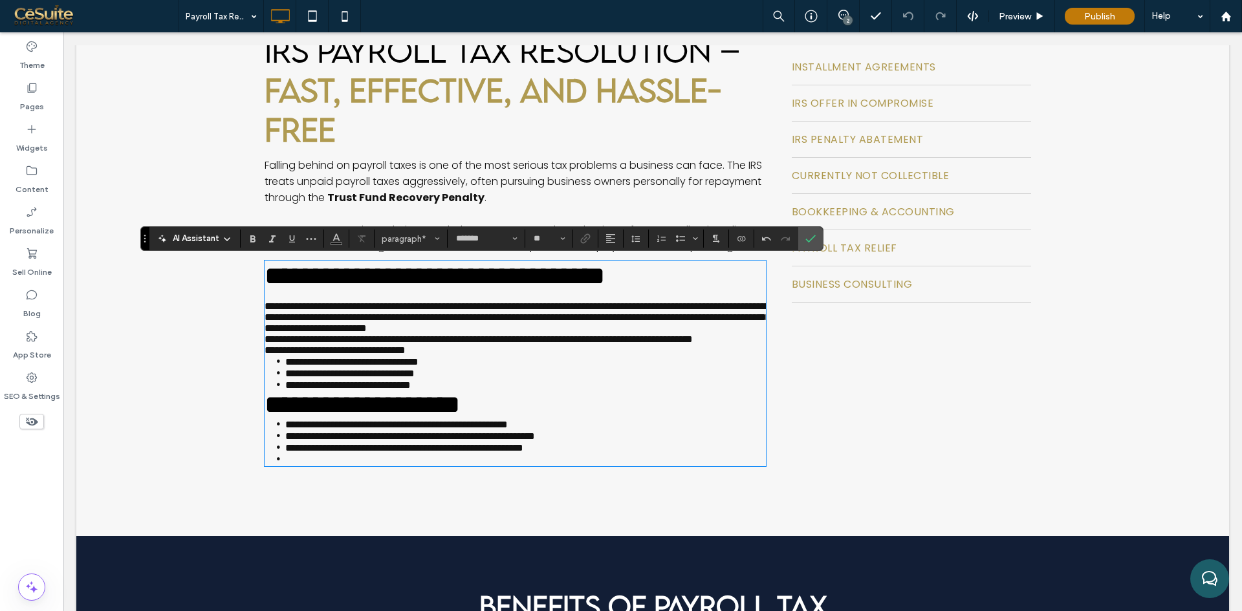
click at [315, 334] on p "**********" at bounding box center [515, 317] width 501 height 33
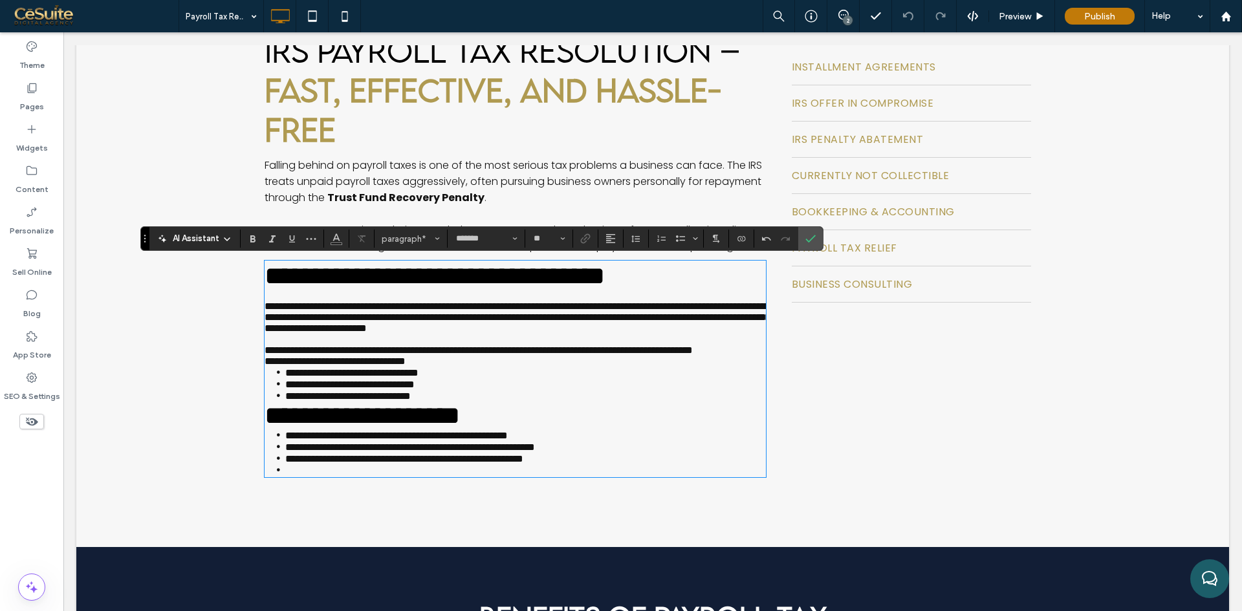
click at [400, 356] on p "**********" at bounding box center [515, 350] width 501 height 11
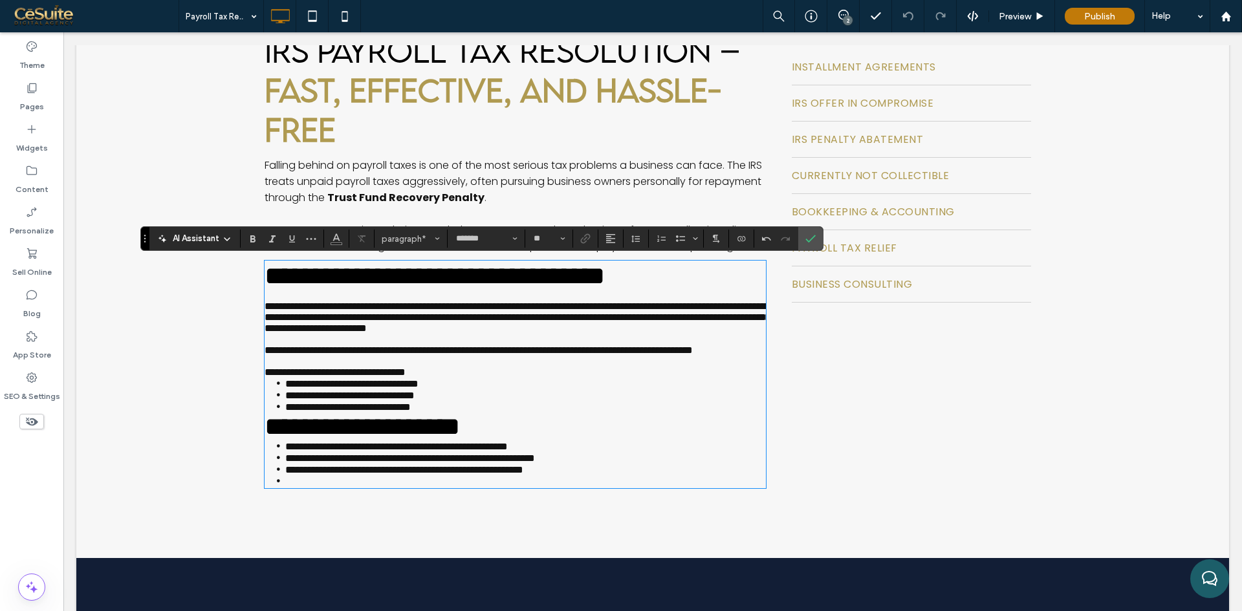
click at [472, 413] on li "**********" at bounding box center [525, 407] width 481 height 12
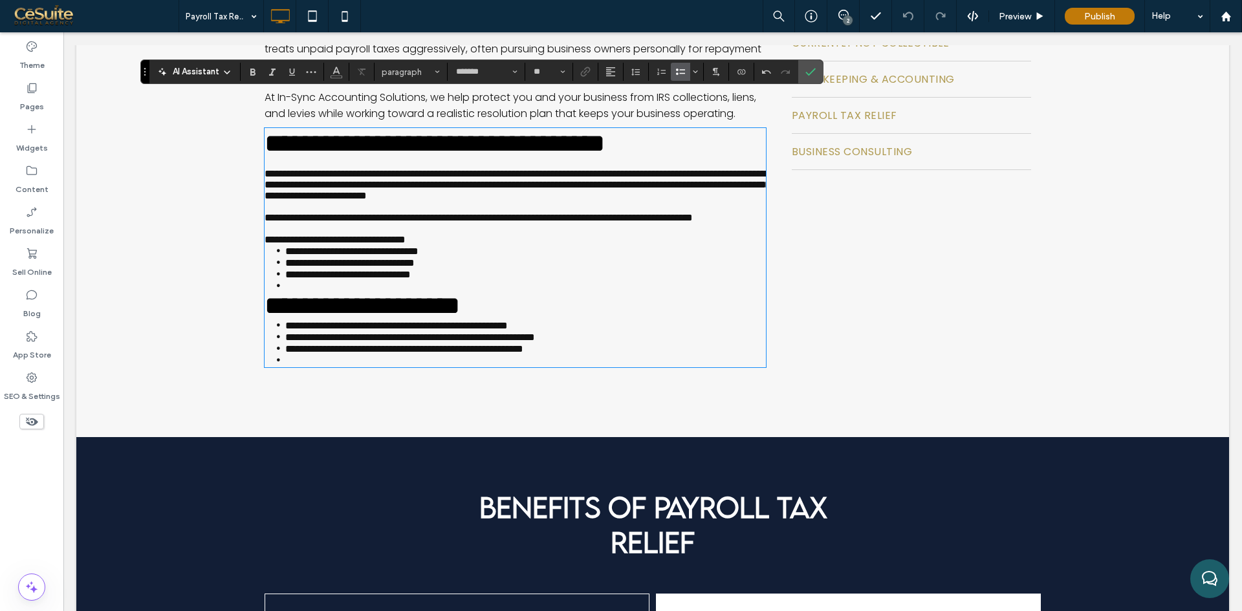
scroll to position [647, 0]
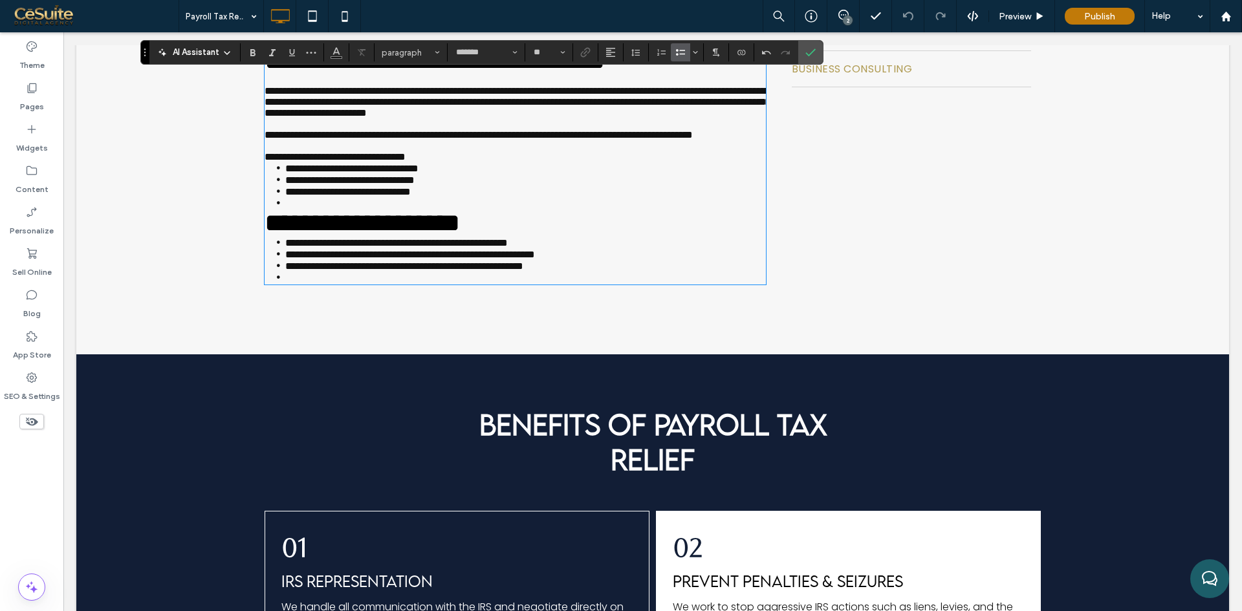
type input "**********"
type input "**"
click at [569, 237] on h2 "**********" at bounding box center [515, 223] width 501 height 28
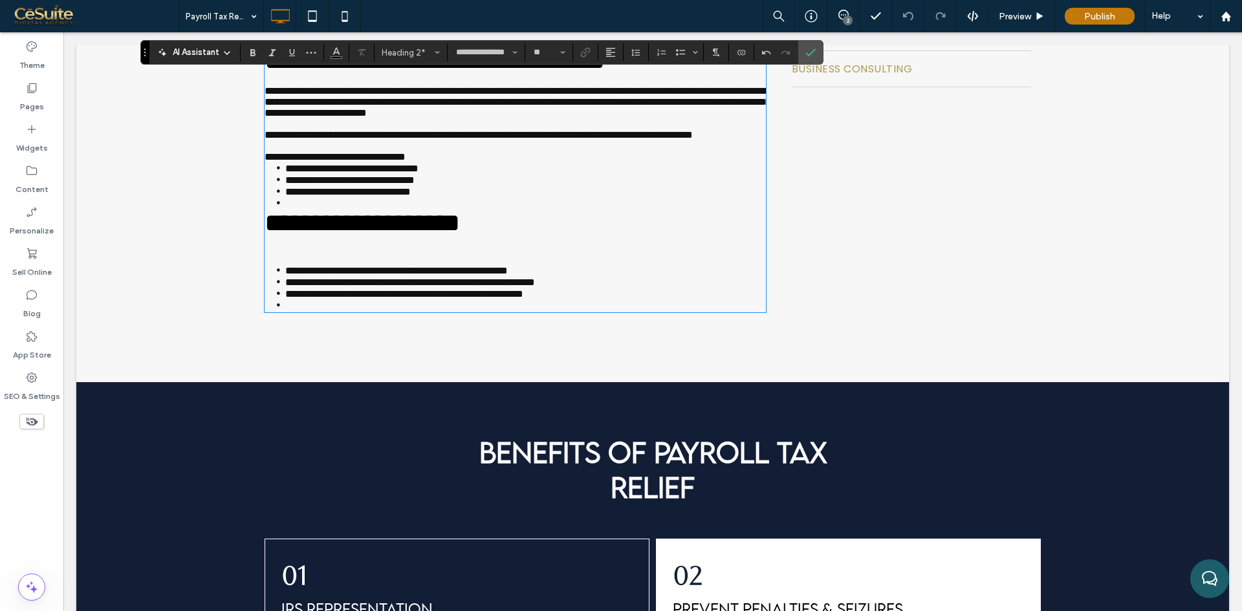
click at [428, 235] on span "**********" at bounding box center [362, 222] width 195 height 25
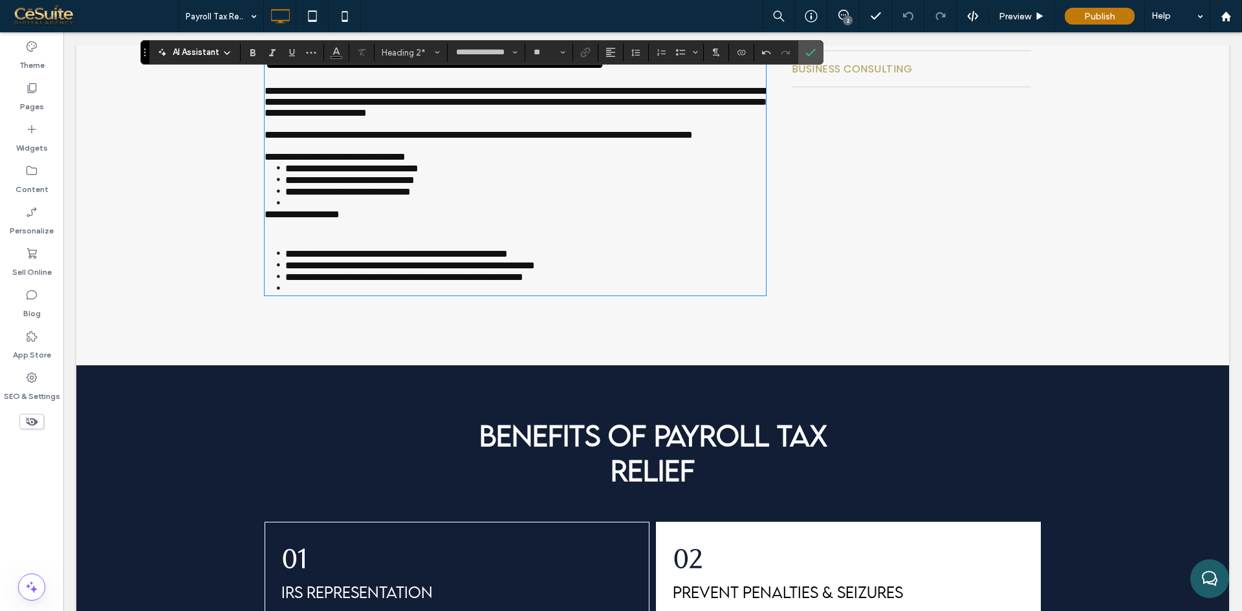
type input "*******"
type input "**"
click at [376, 220] on p "**********" at bounding box center [515, 214] width 501 height 11
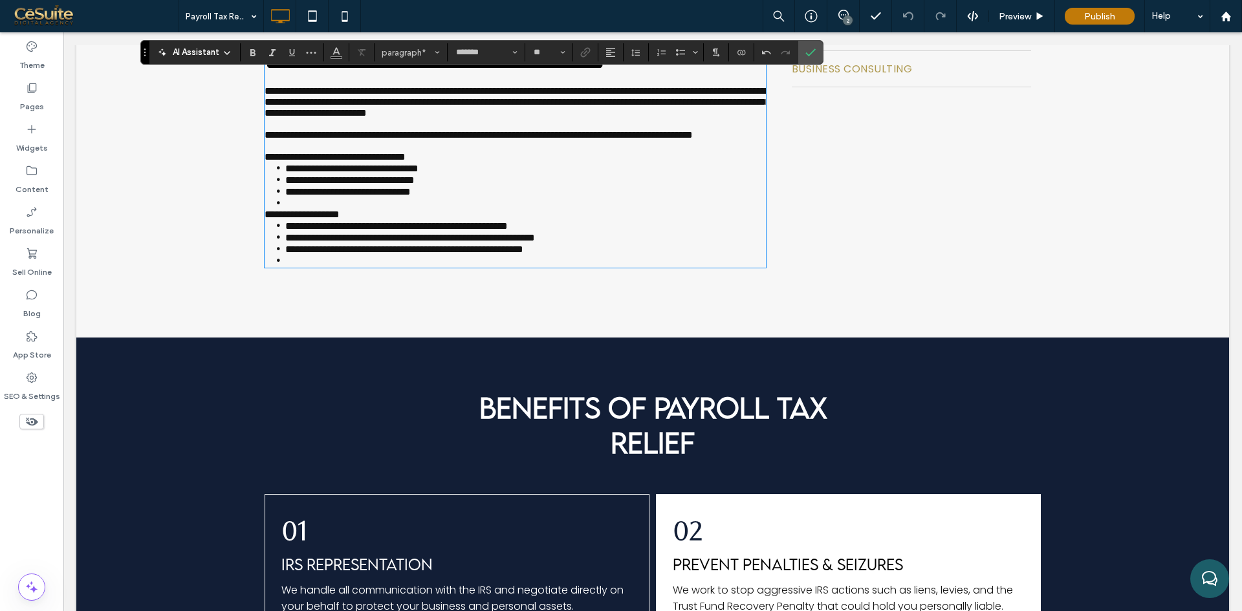
click at [315, 219] on span "**********" at bounding box center [302, 215] width 75 height 10
click at [295, 197] on li "**********" at bounding box center [525, 192] width 481 height 12
click at [299, 209] on li at bounding box center [525, 203] width 481 height 12
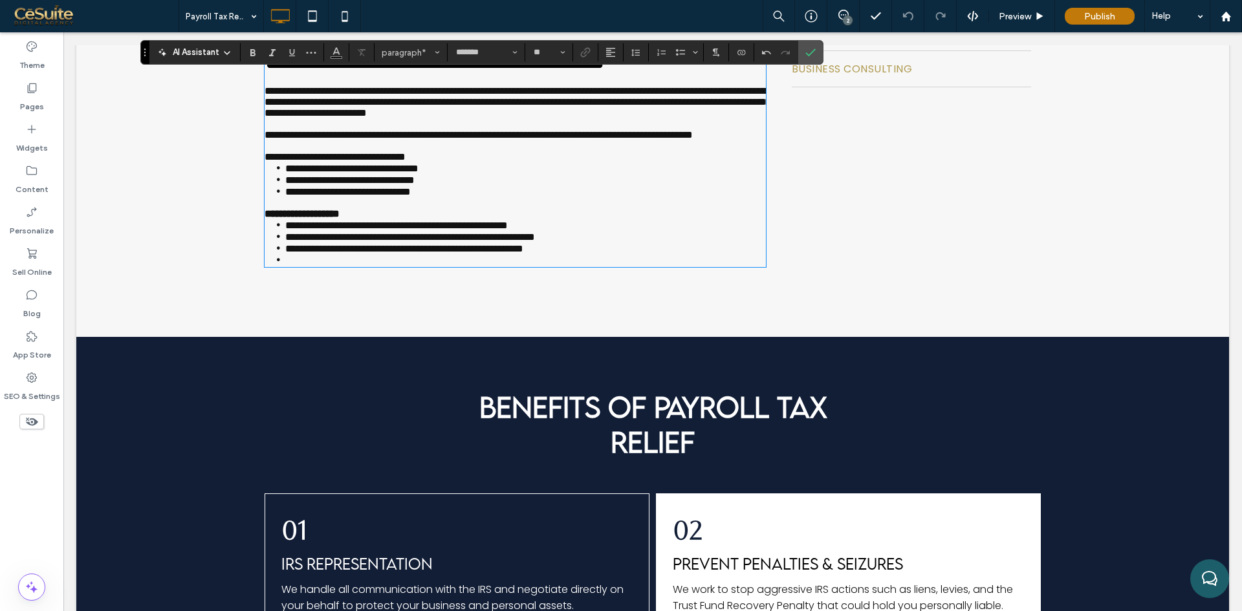
click at [285, 231] on li "**********" at bounding box center [525, 225] width 481 height 12
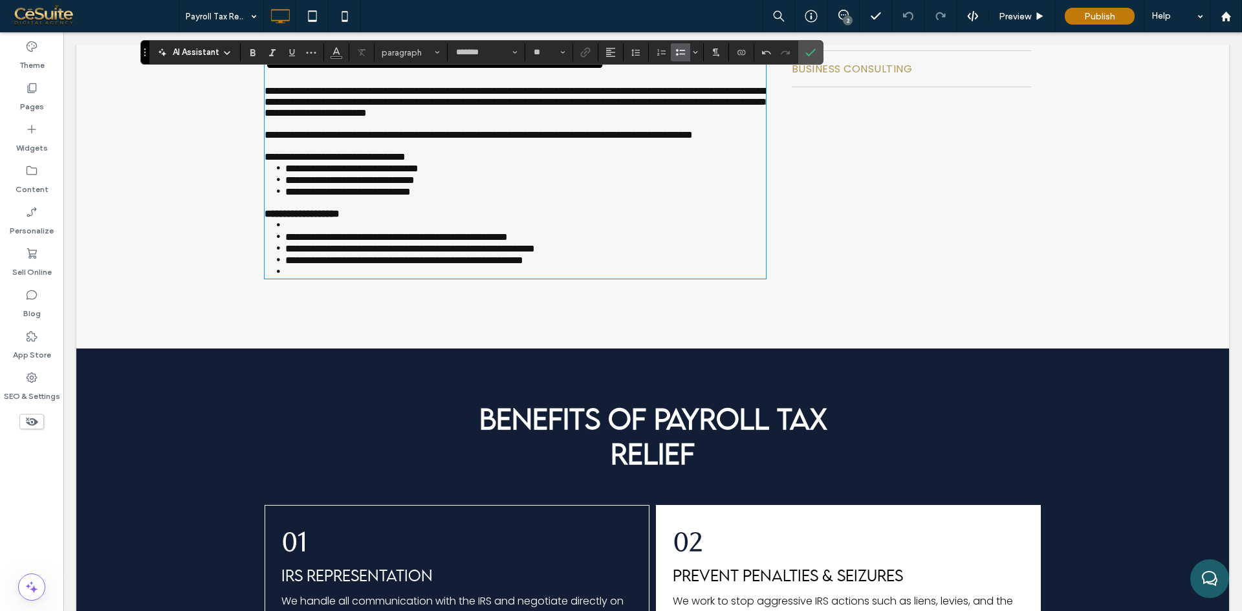
click at [285, 231] on li "﻿" at bounding box center [525, 225] width 481 height 12
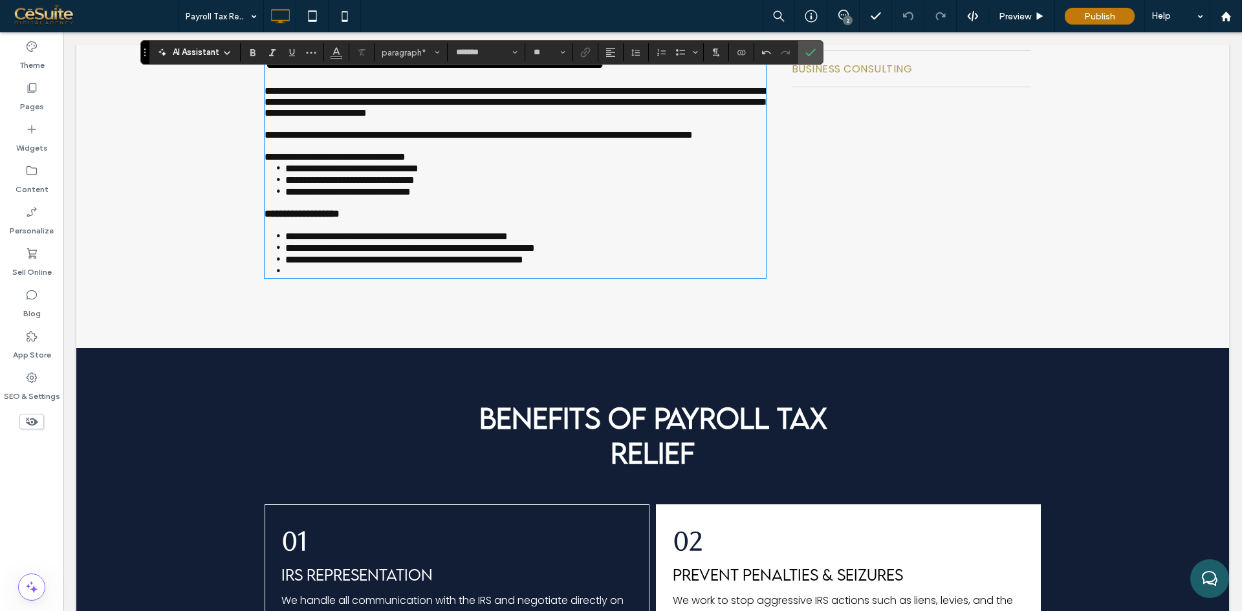
click at [298, 277] on li "﻿" at bounding box center [525, 271] width 481 height 12
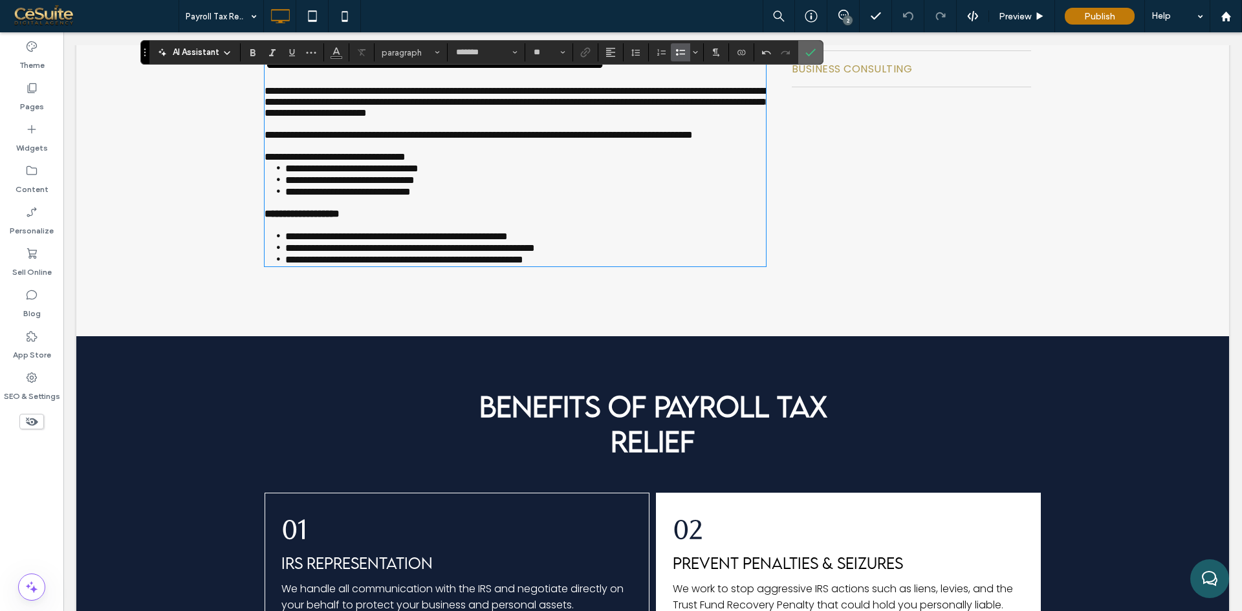
click at [803, 53] on label "Confirm" at bounding box center [810, 52] width 19 height 23
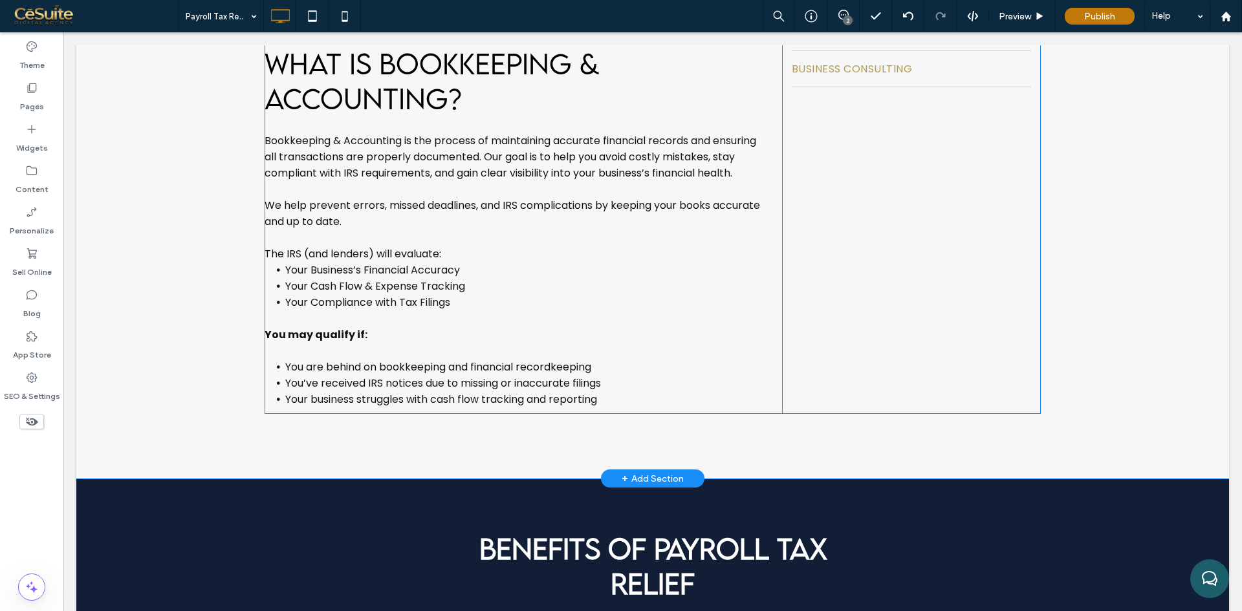
scroll to position [431, 0]
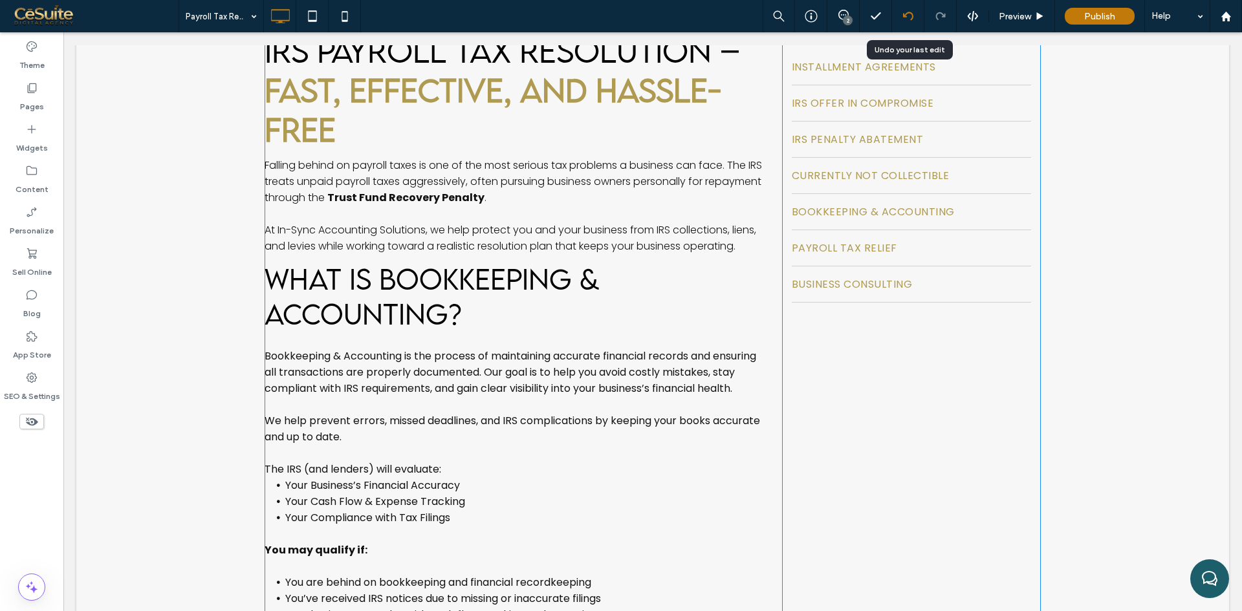
click at [897, 18] on div at bounding box center [908, 16] width 32 height 10
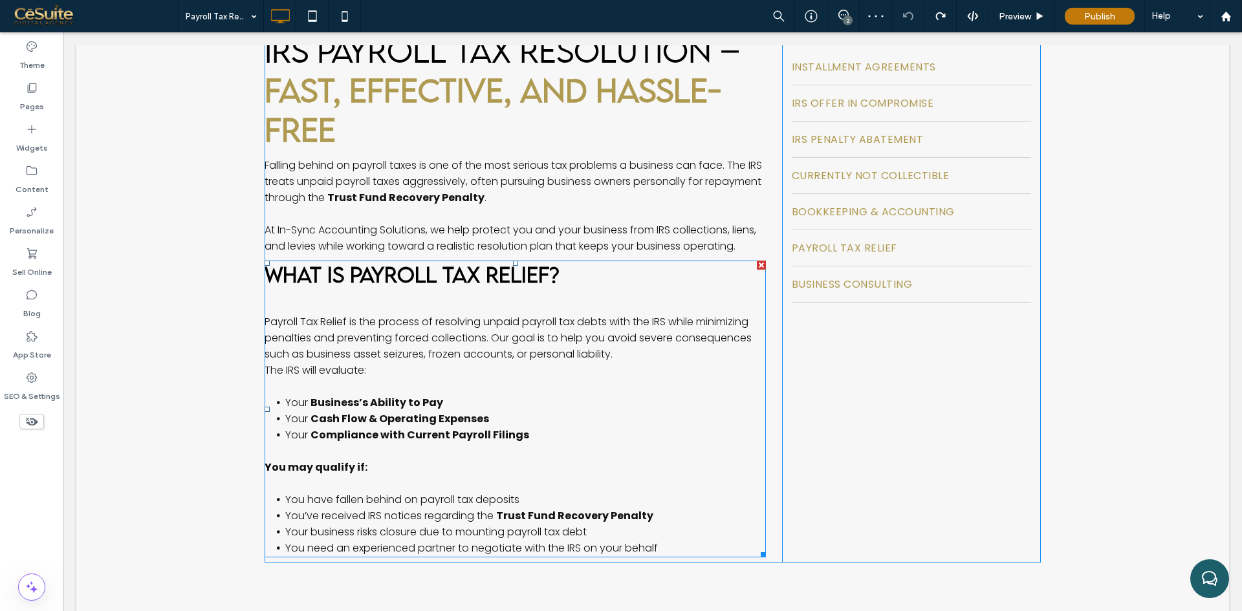
scroll to position [539, 0]
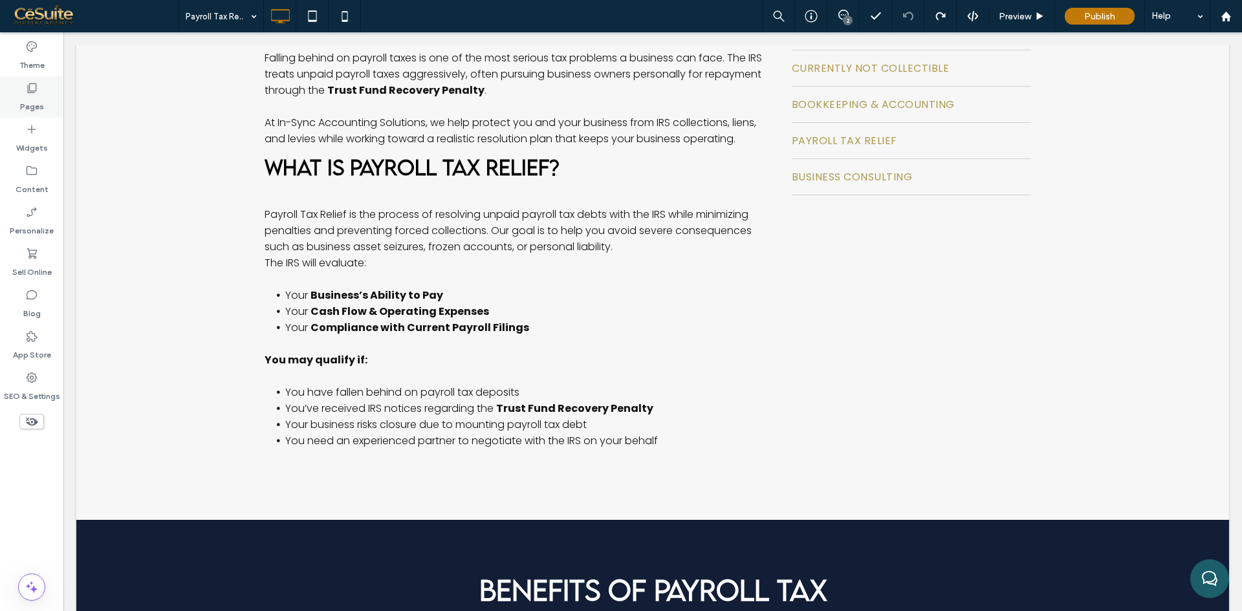
click at [30, 103] on label "Pages" at bounding box center [32, 103] width 24 height 18
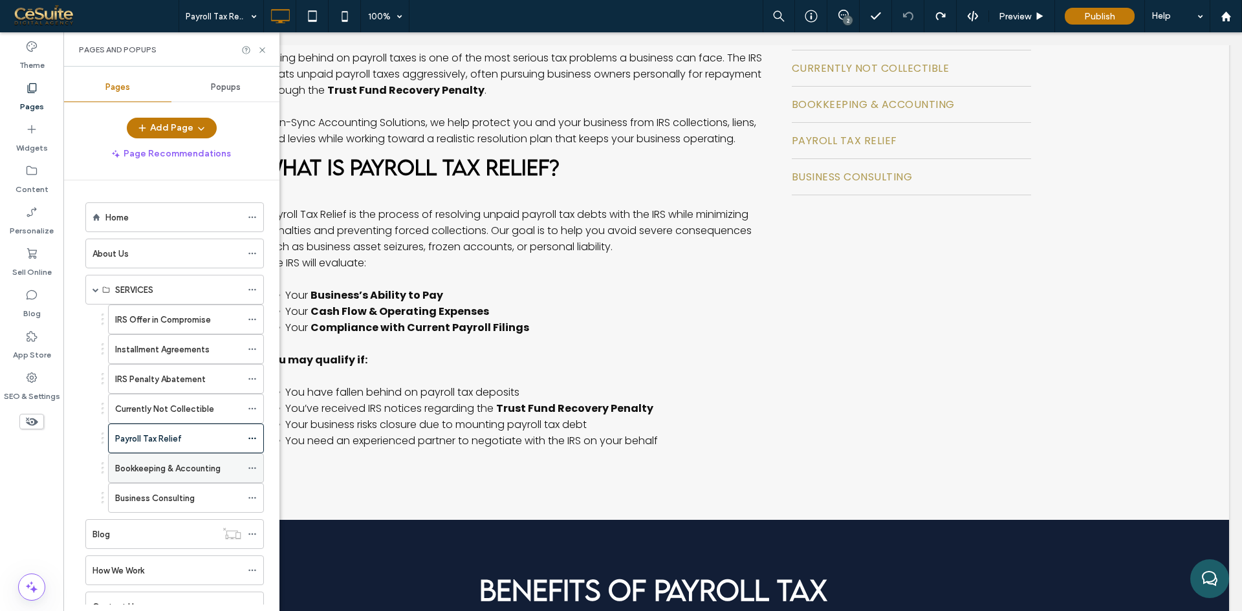
click at [173, 473] on label "Bookkeeping & Accounting" at bounding box center [167, 468] width 105 height 23
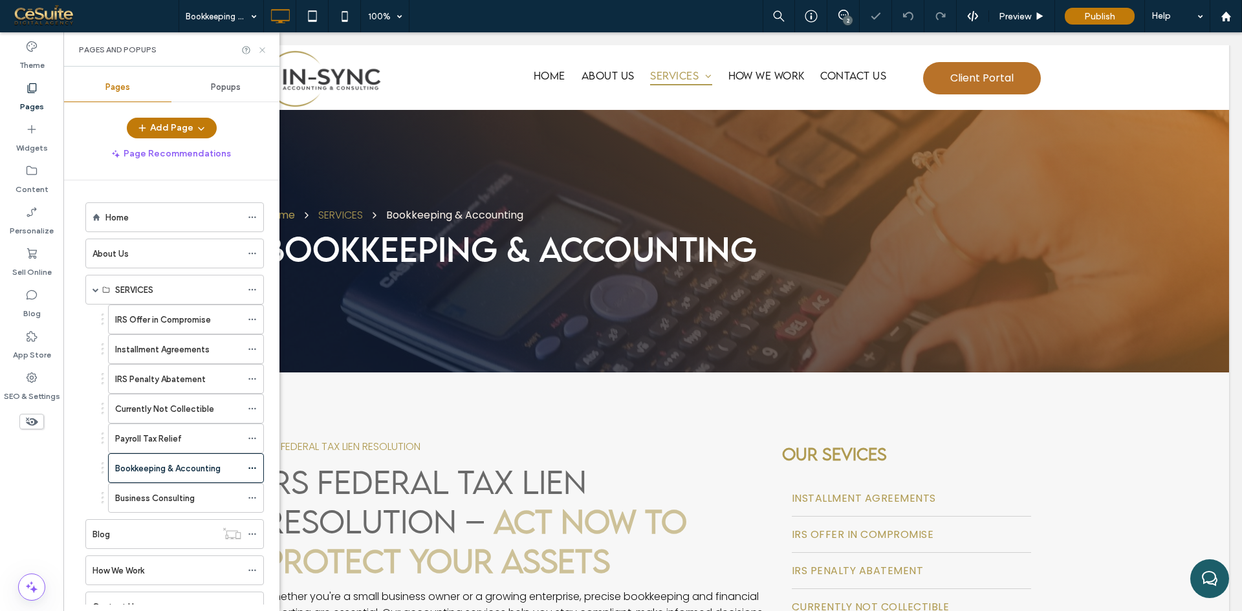
click at [263, 48] on icon at bounding box center [262, 50] width 10 height 10
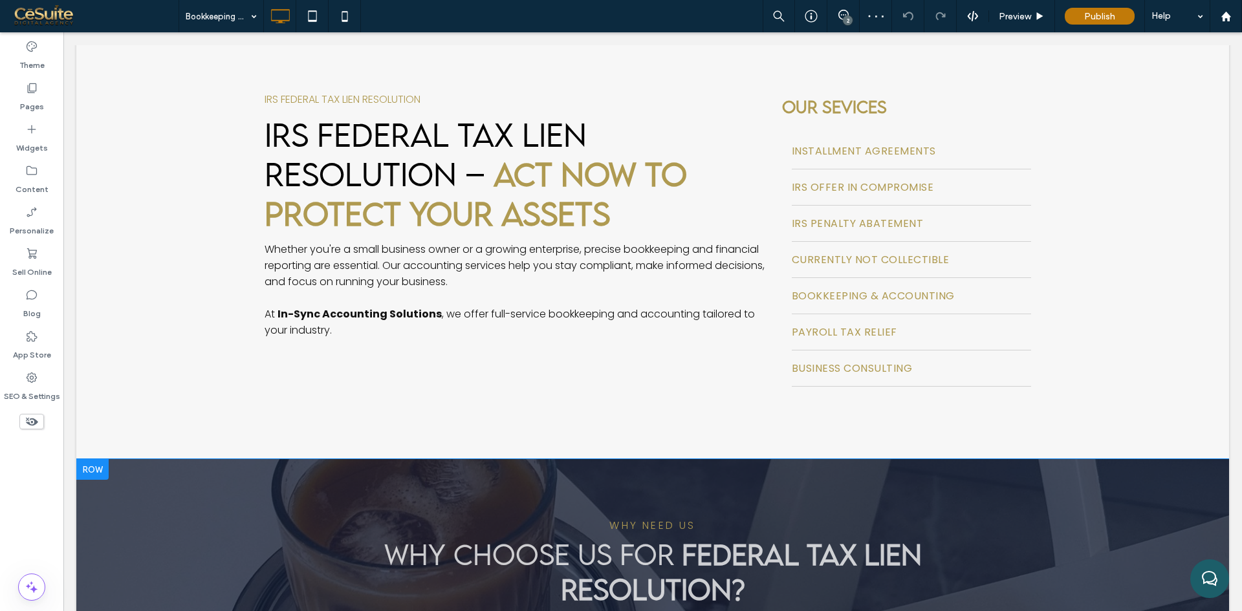
scroll to position [323, 0]
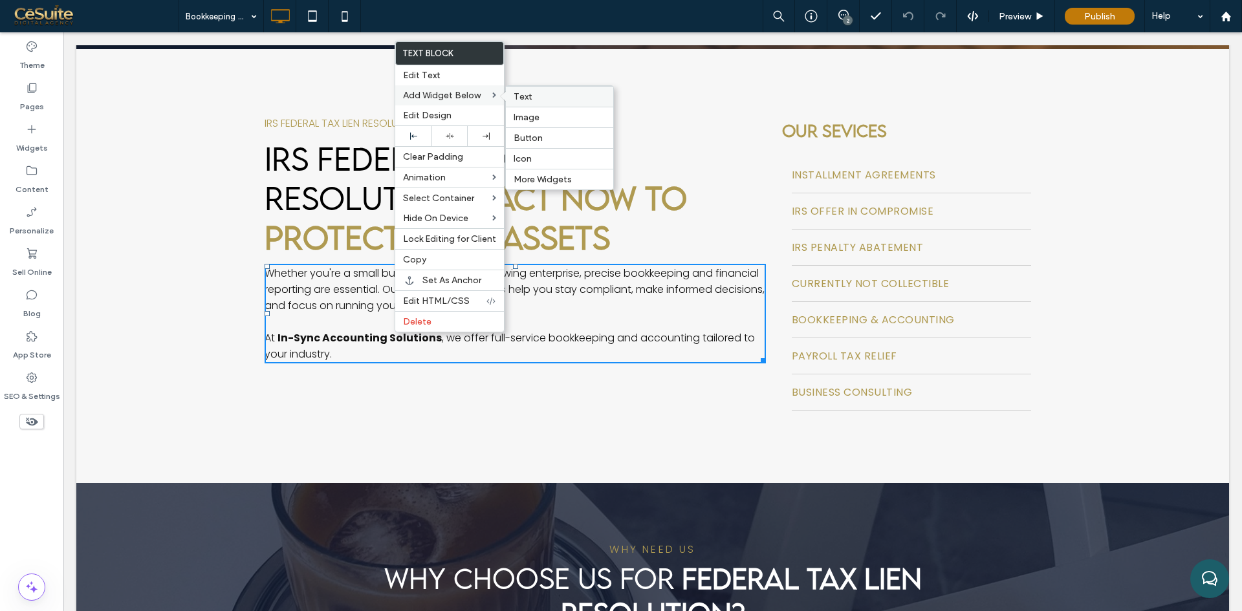
click at [517, 97] on span "Text" at bounding box center [523, 96] width 19 height 11
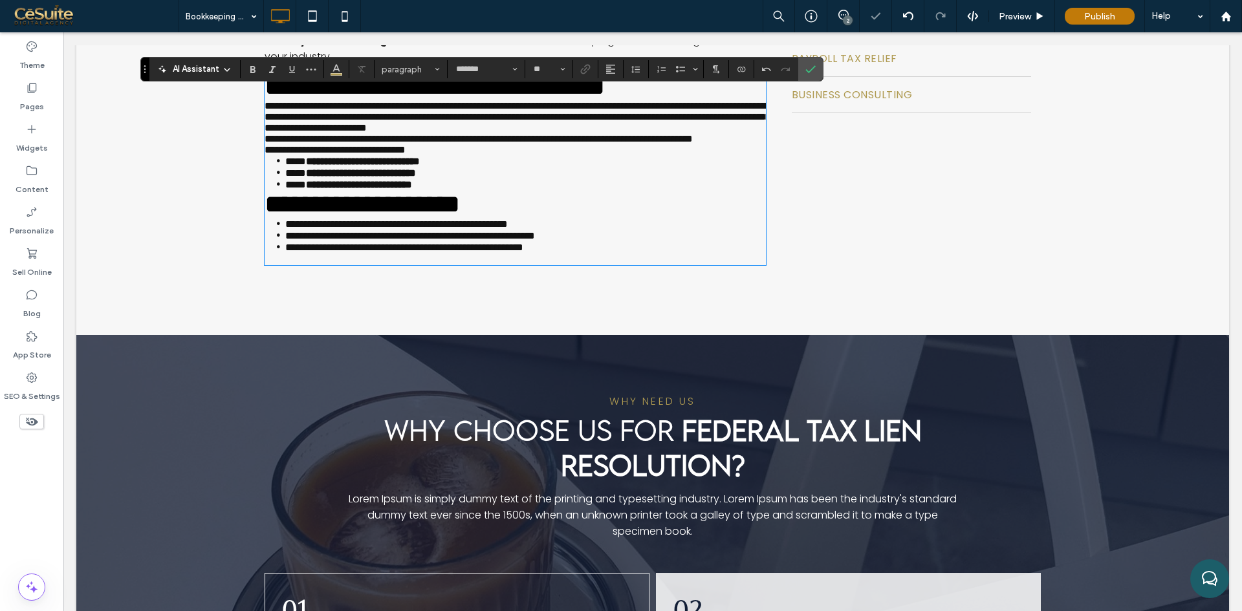
scroll to position [454, 0]
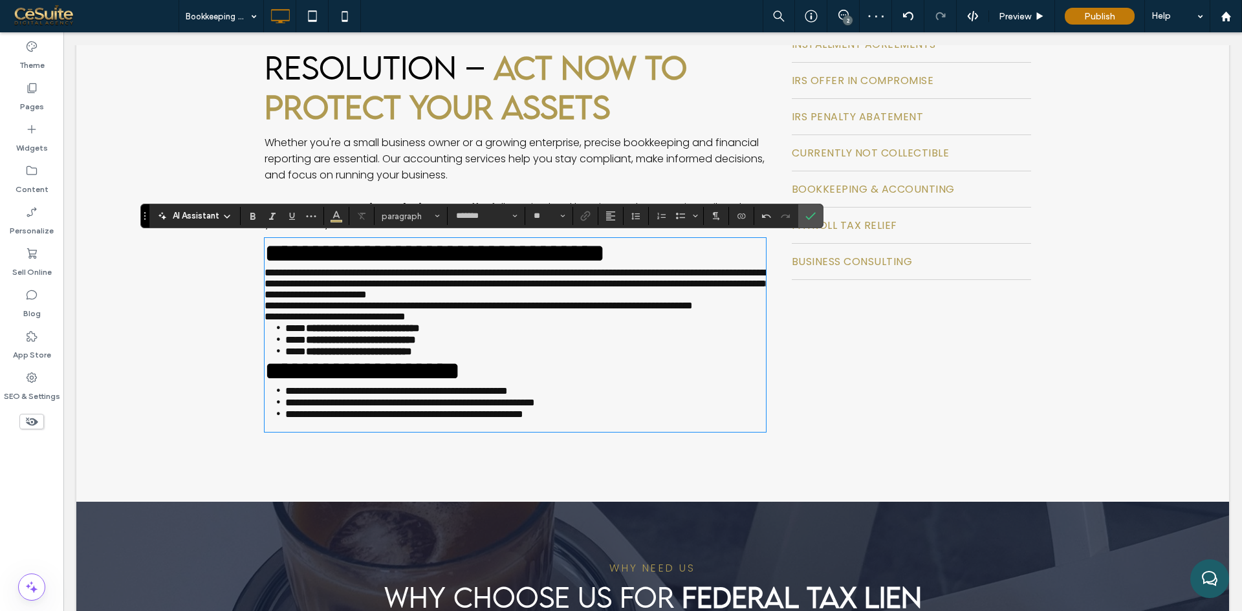
type input "**********"
type input "**"
click at [462, 267] on h2 "**********" at bounding box center [515, 253] width 501 height 28
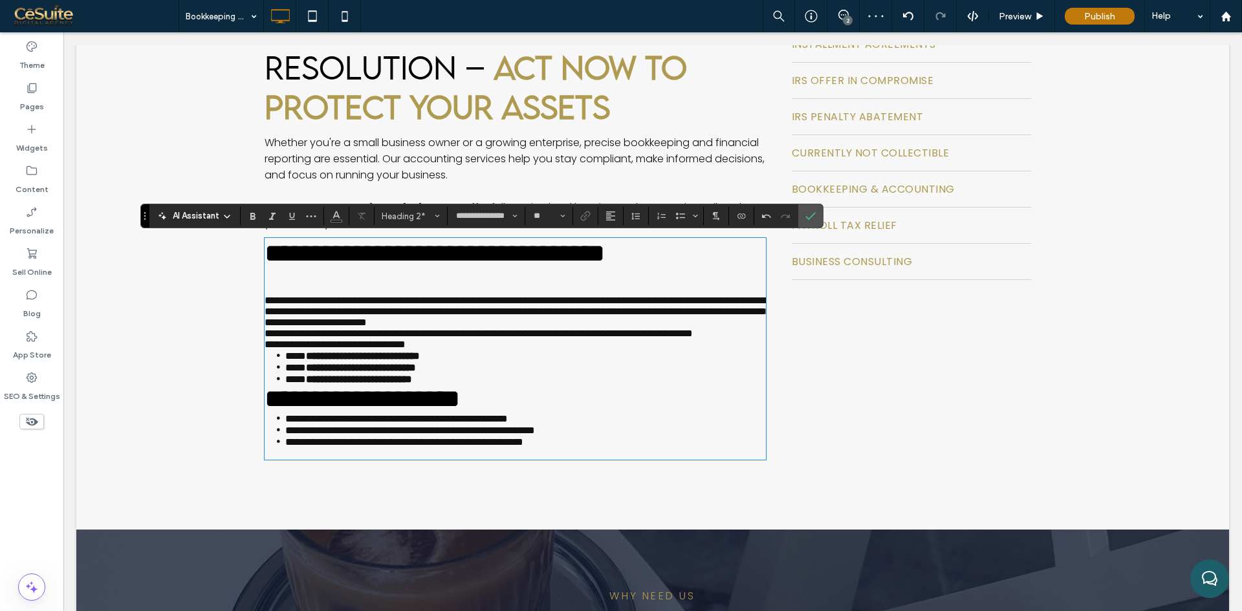
click at [422, 266] on span "**********" at bounding box center [435, 253] width 340 height 25
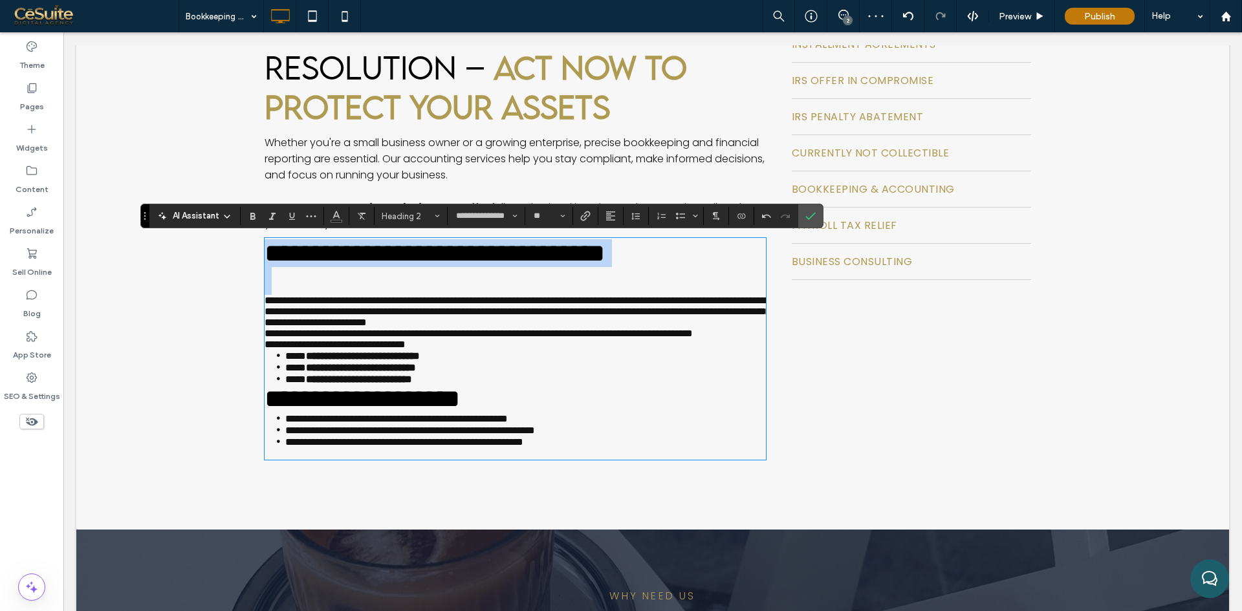
click at [422, 266] on span "**********" at bounding box center [435, 253] width 340 height 25
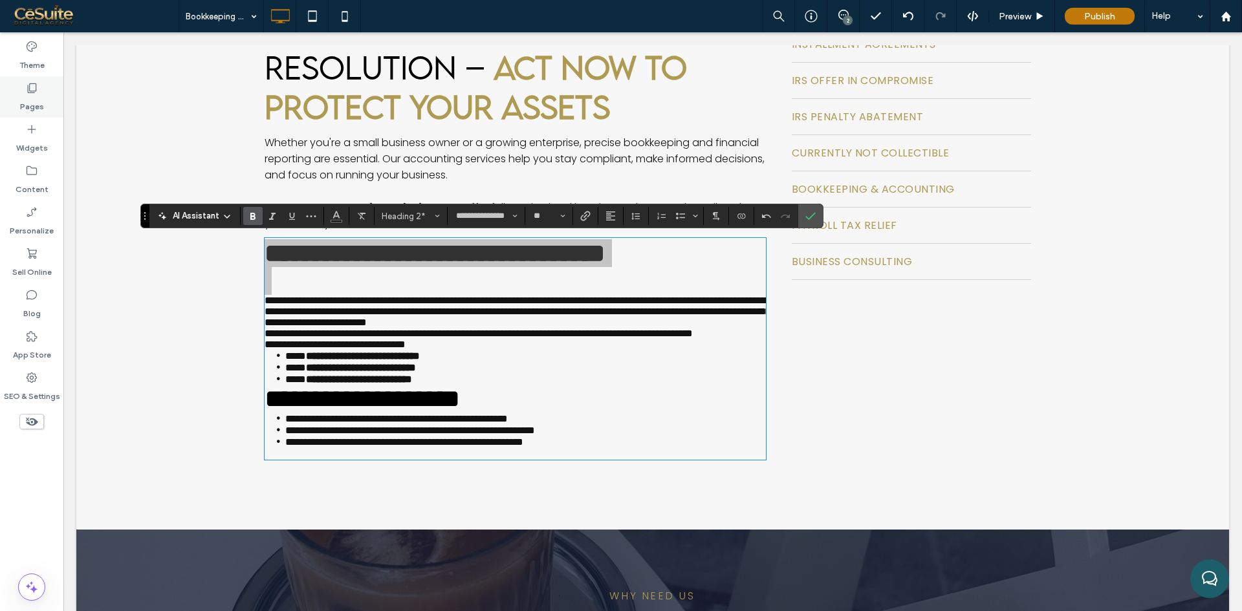
click at [36, 101] on label "Pages" at bounding box center [32, 103] width 24 height 18
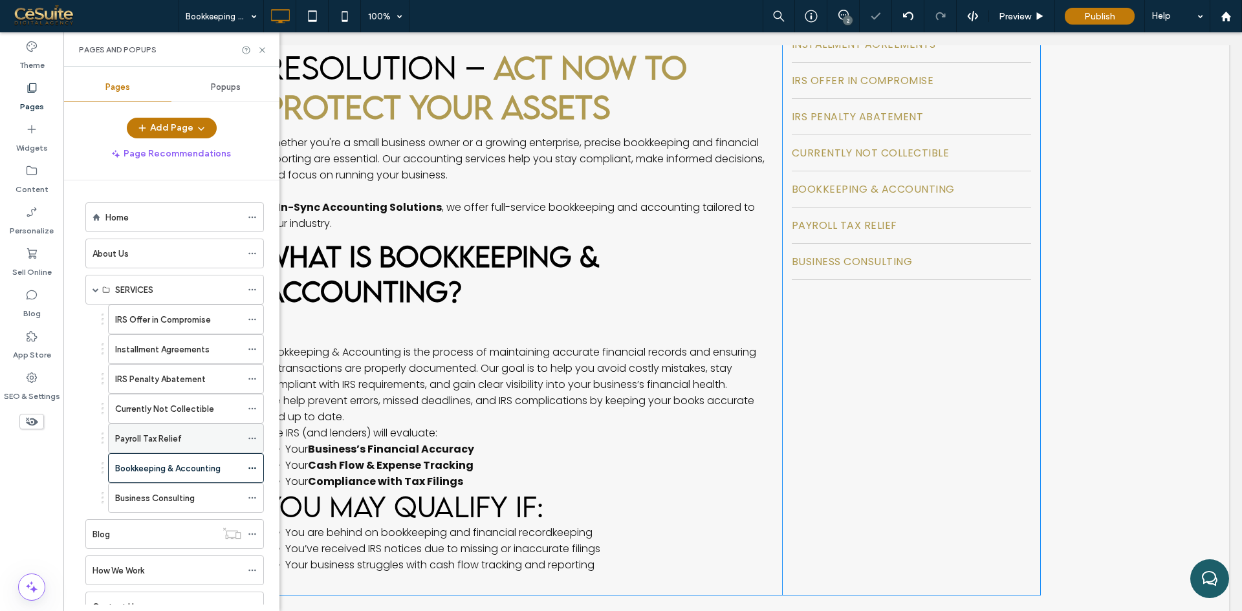
click at [162, 439] on label "Payroll Tax Relief" at bounding box center [148, 439] width 67 height 23
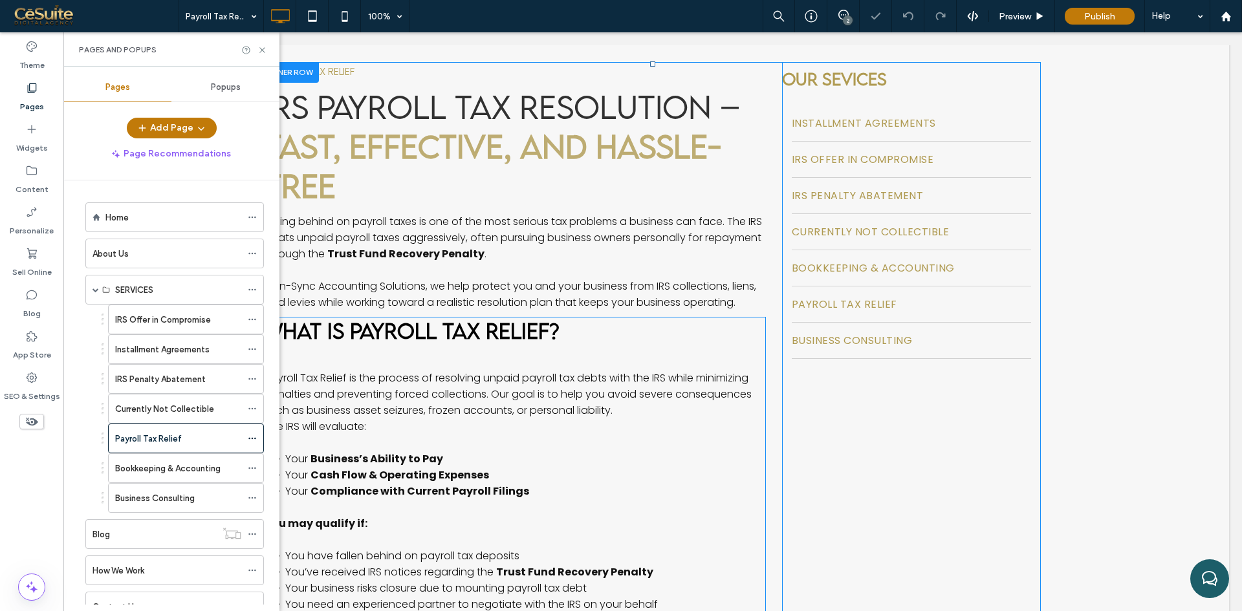
scroll to position [431, 0]
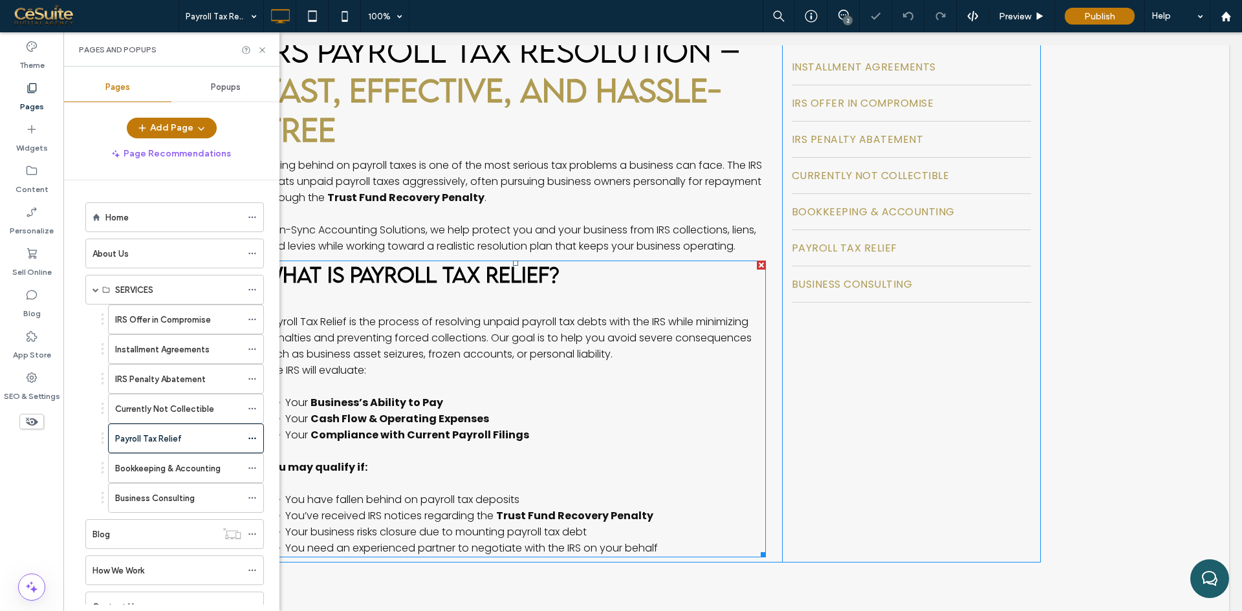
click at [412, 275] on strong "WHAT IS PAYROLL TAX RELIEF?" at bounding box center [412, 274] width 295 height 25
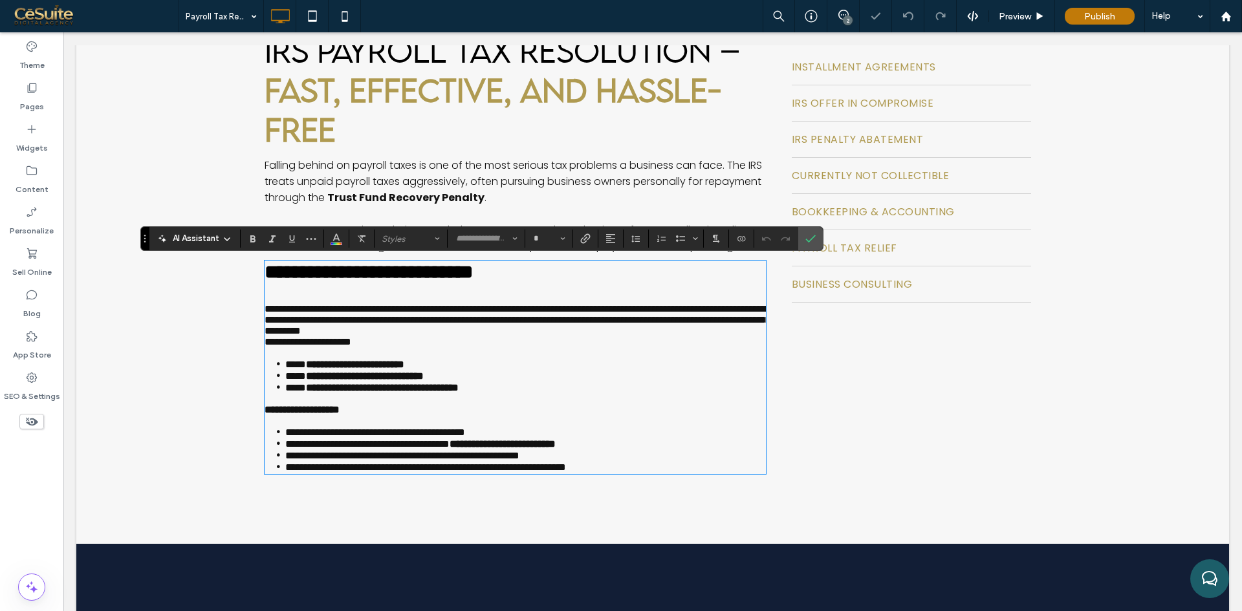
click at [412, 275] on strong "**********" at bounding box center [369, 272] width 208 height 19
type input "**********"
type input "**"
click at [412, 275] on strong "**********" at bounding box center [369, 272] width 208 height 19
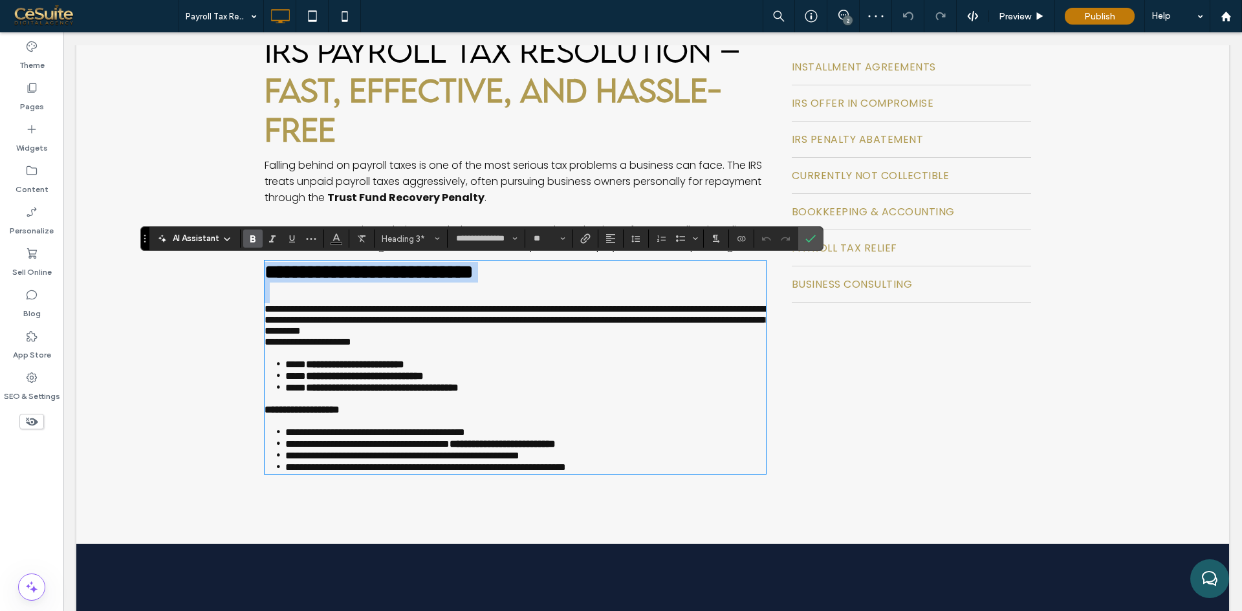
click at [412, 275] on strong "**********" at bounding box center [369, 272] width 208 height 19
click at [807, 244] on icon "Confirm" at bounding box center [810, 239] width 10 height 10
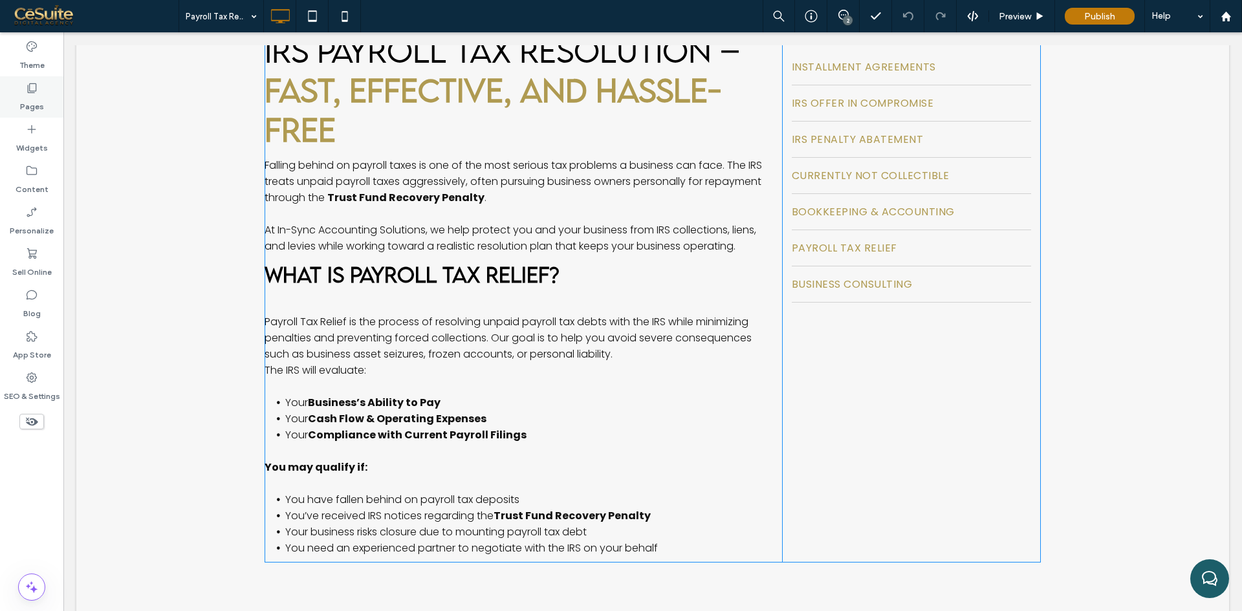
click at [28, 112] on label "Pages" at bounding box center [32, 103] width 24 height 18
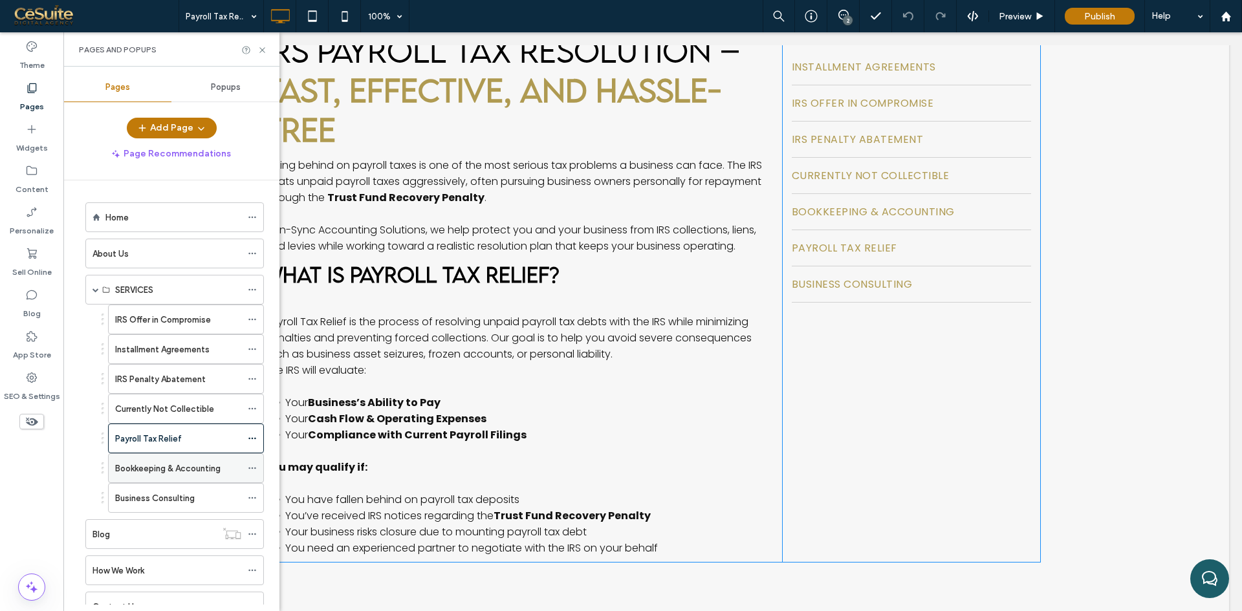
click at [182, 470] on label "Bookkeeping & Accounting" at bounding box center [167, 468] width 105 height 23
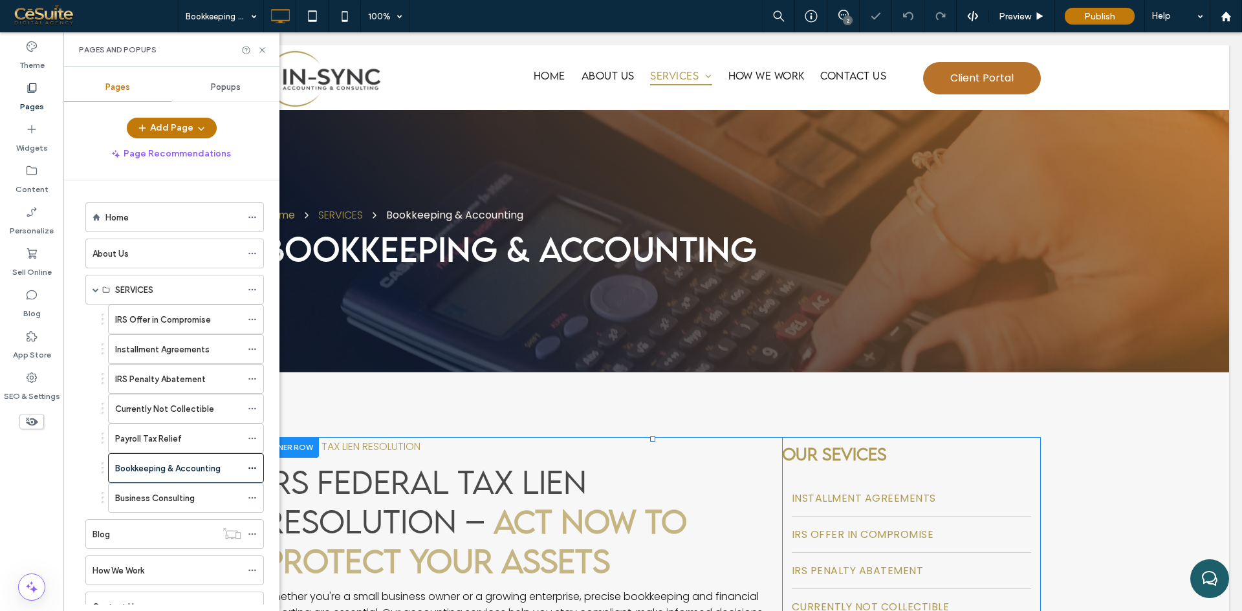
scroll to position [539, 0]
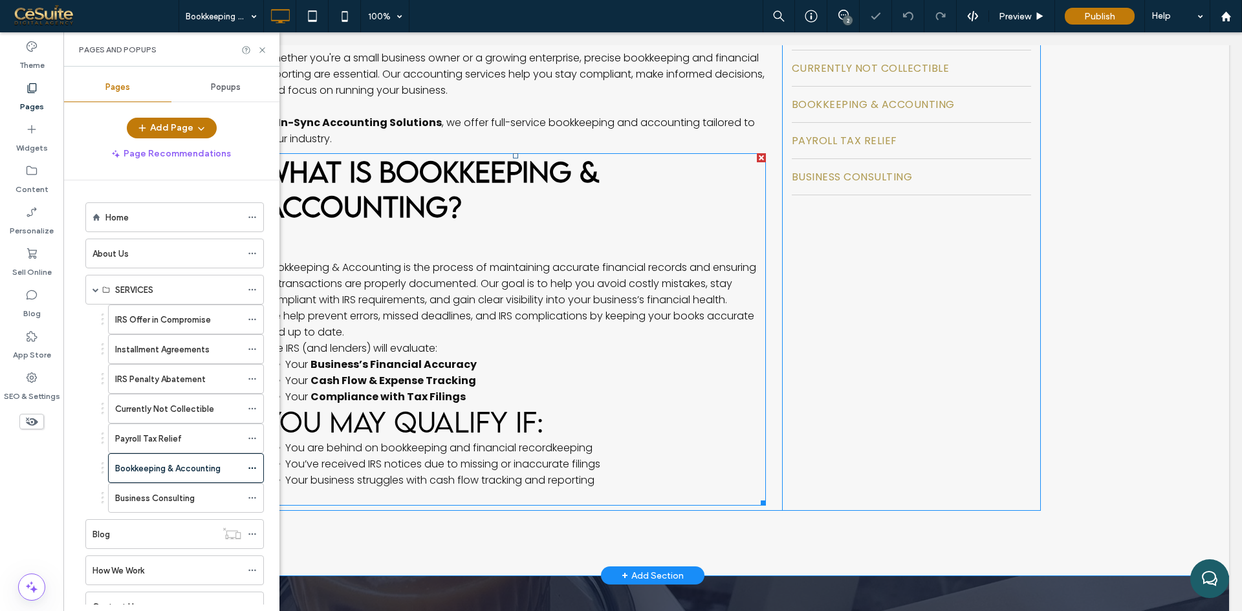
click at [400, 219] on strong "WHAT IS BOOKKEEPING & ACCOUNTING?" at bounding box center [432, 189] width 335 height 69
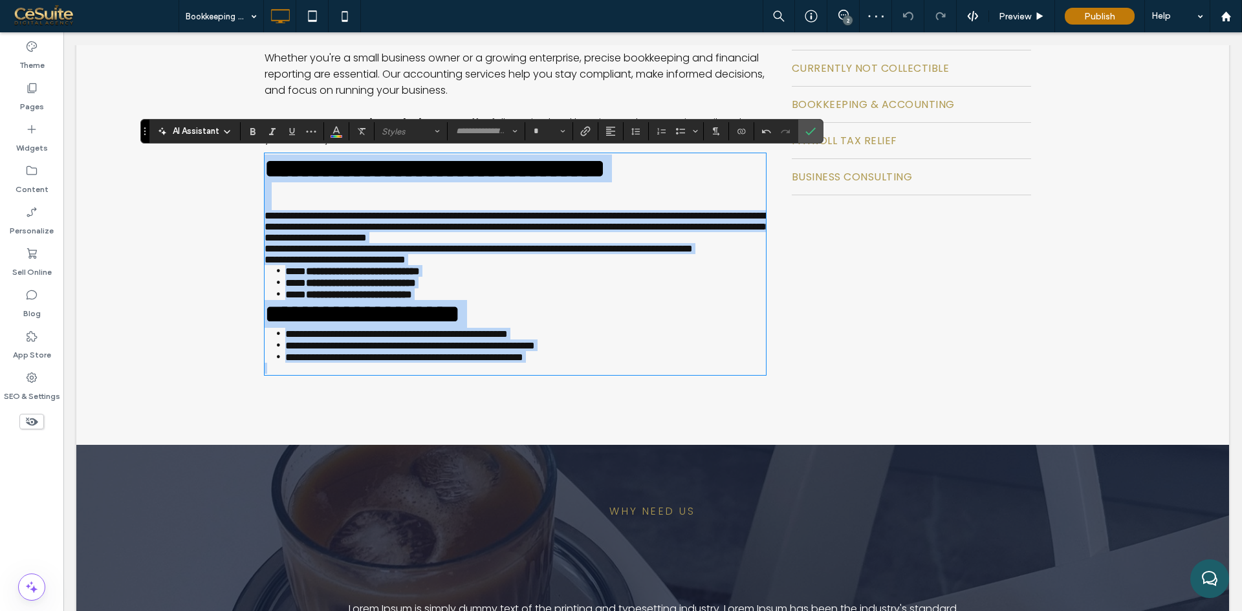
click at [409, 181] on strong "**********" at bounding box center [435, 168] width 340 height 25
type input "**********"
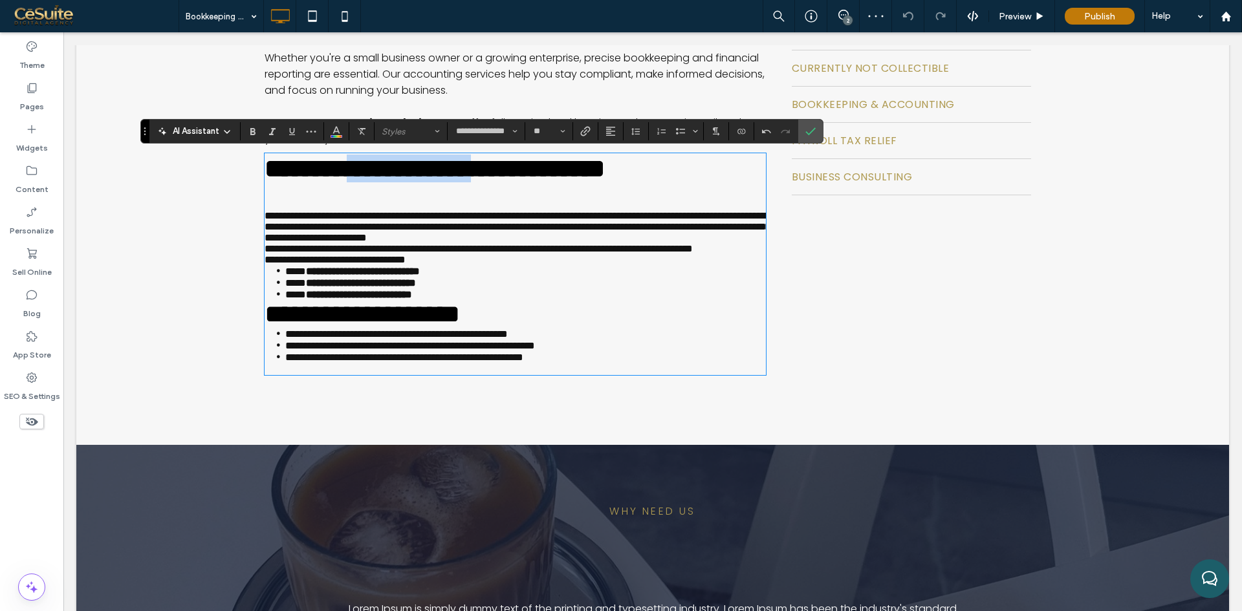
click at [409, 181] on strong "**********" at bounding box center [435, 168] width 340 height 25
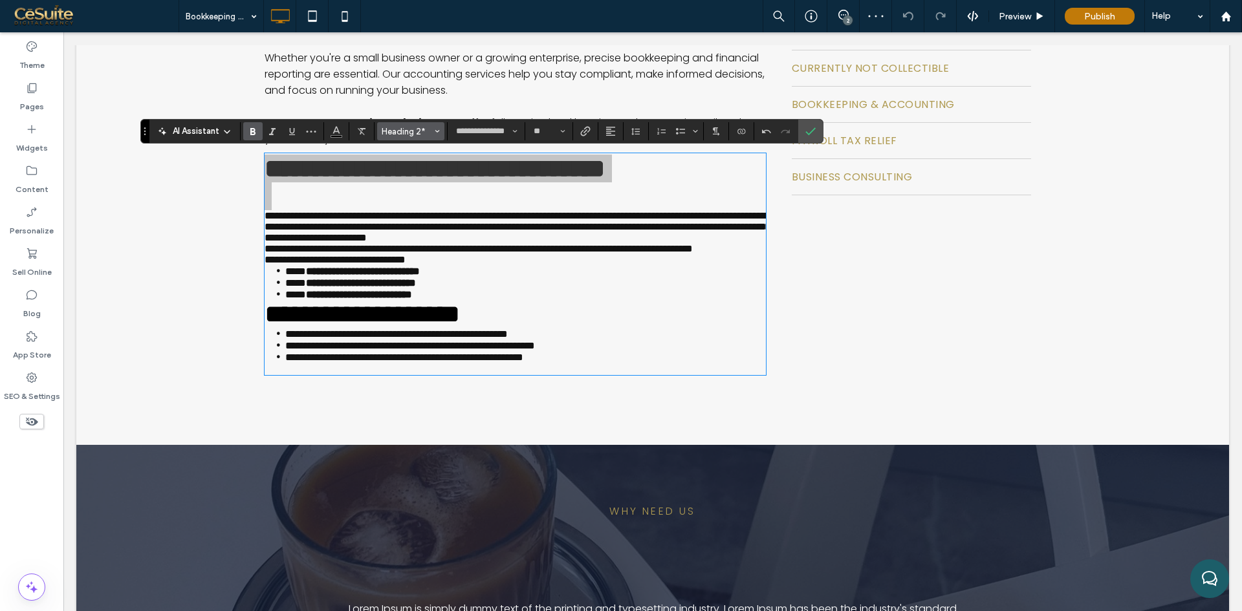
click at [404, 140] on button "Heading 2*" at bounding box center [410, 131] width 67 height 18
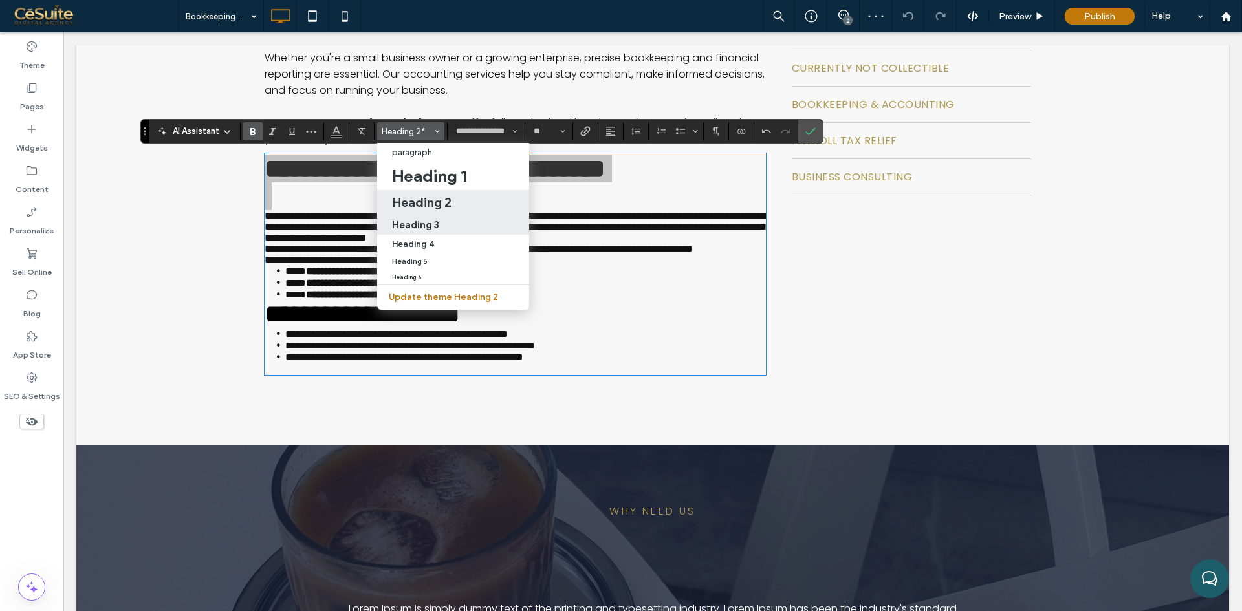
click at [410, 224] on h3 "Heading 3" at bounding box center [415, 225] width 47 height 12
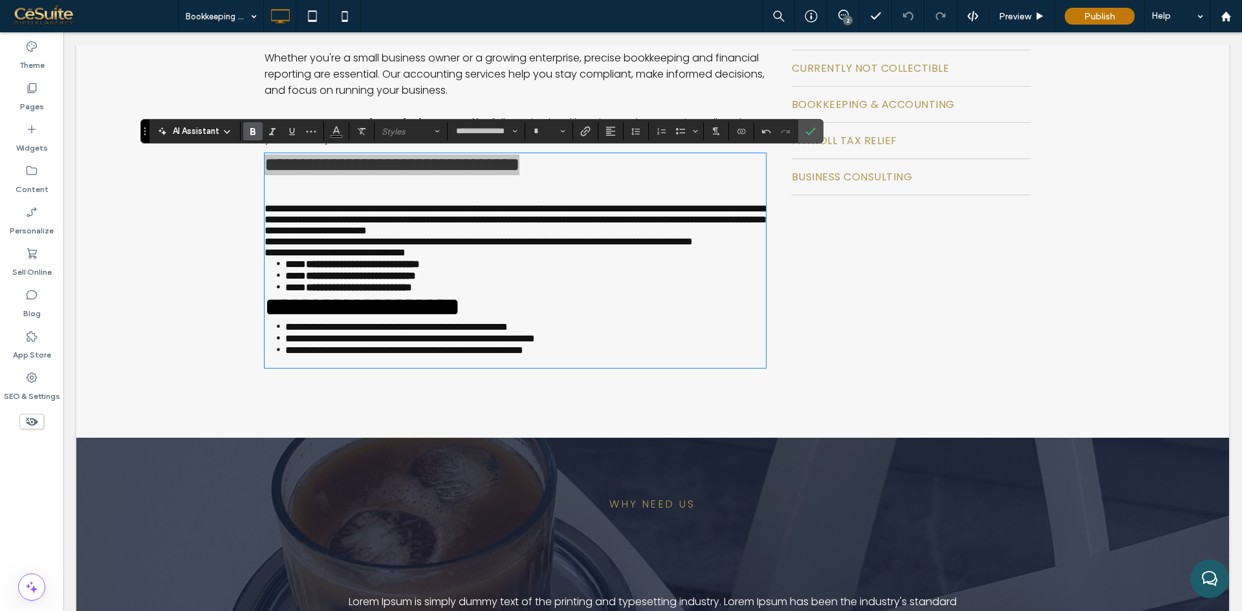
click at [250, 134] on icon "Bold" at bounding box center [253, 131] width 10 height 10
click at [307, 198] on h2 "﻿" at bounding box center [515, 189] width 501 height 28
type input "**"
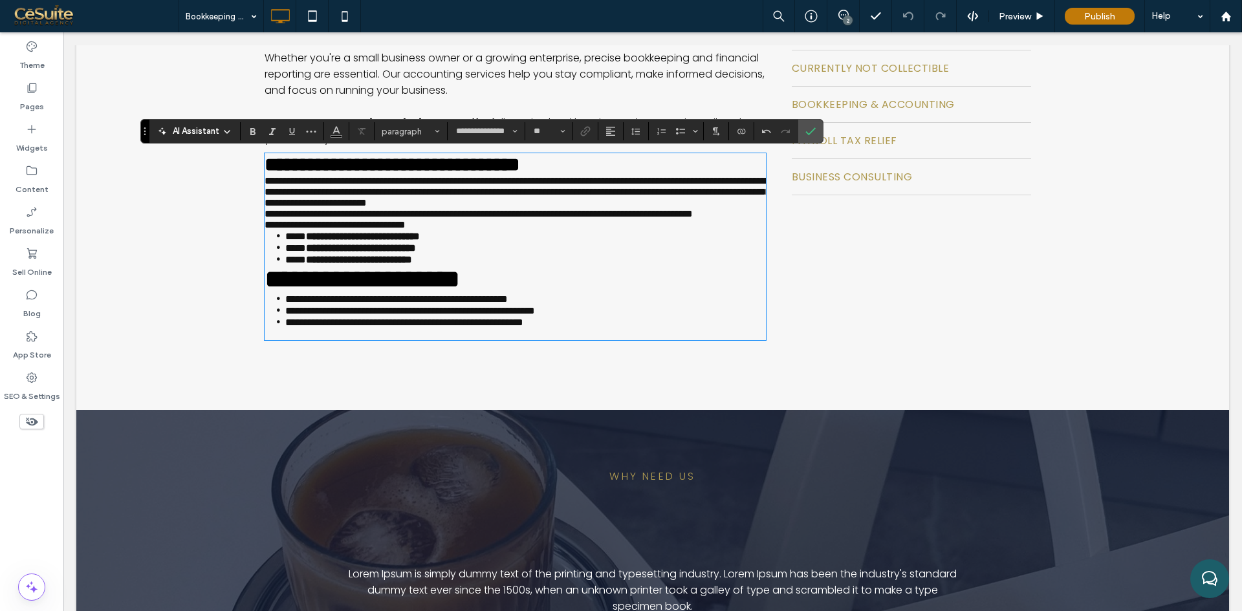
type input "*******"
type input "**"
click at [265, 189] on span "**********" at bounding box center [518, 192] width 506 height 32
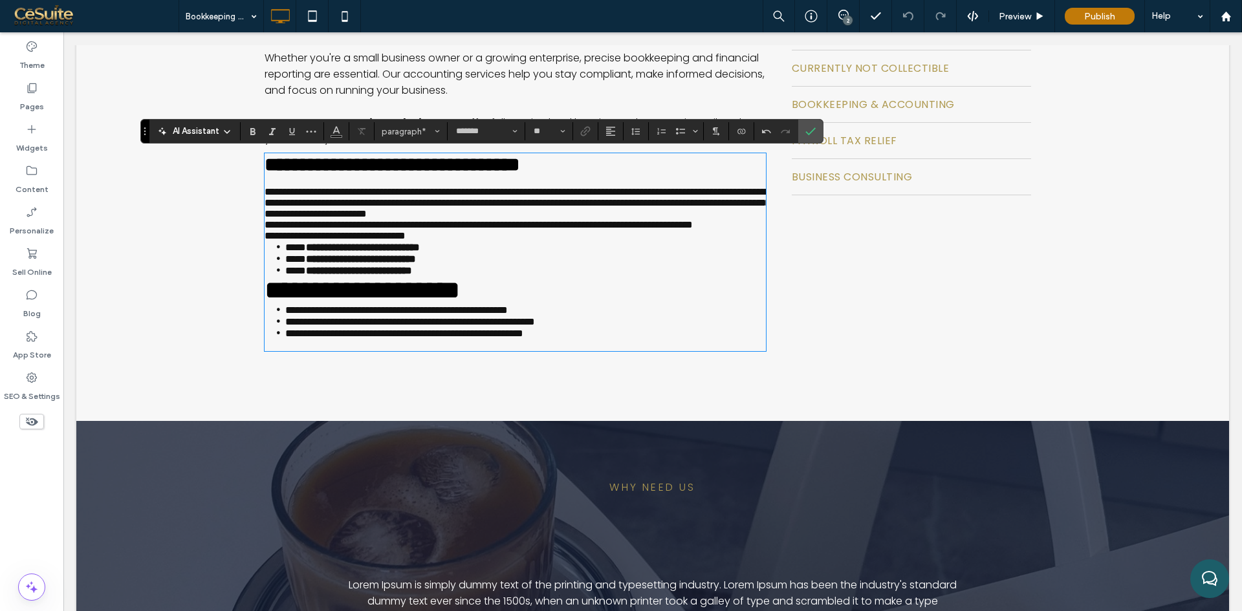
click at [341, 230] on p "**********" at bounding box center [515, 224] width 501 height 11
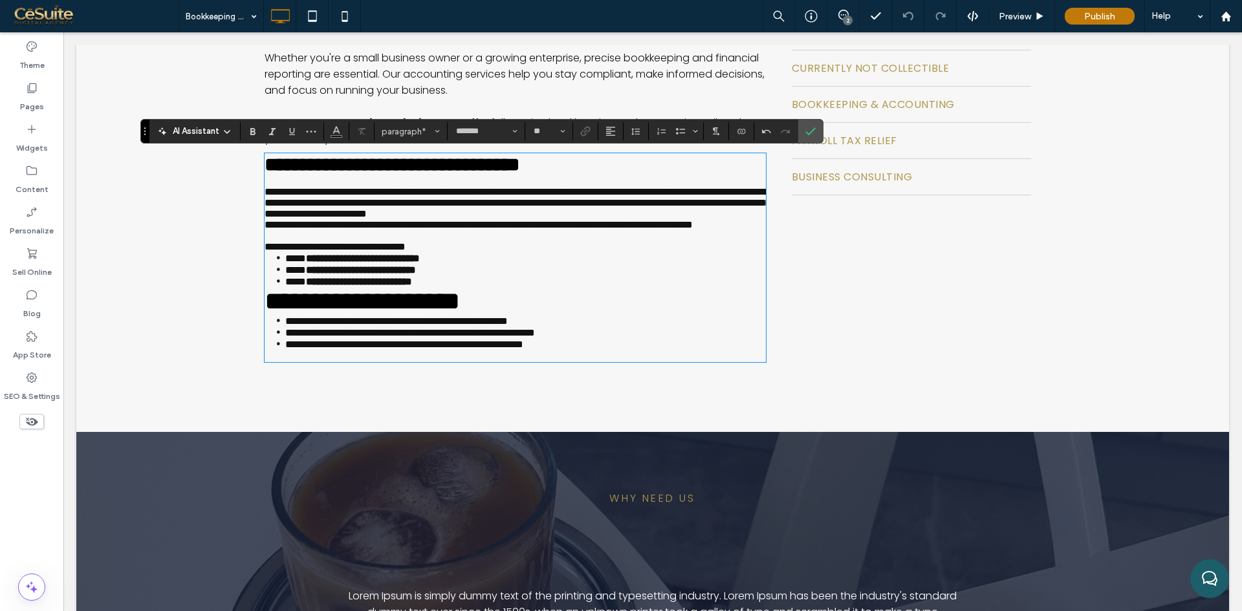
click at [446, 252] on p "**********" at bounding box center [515, 246] width 501 height 11
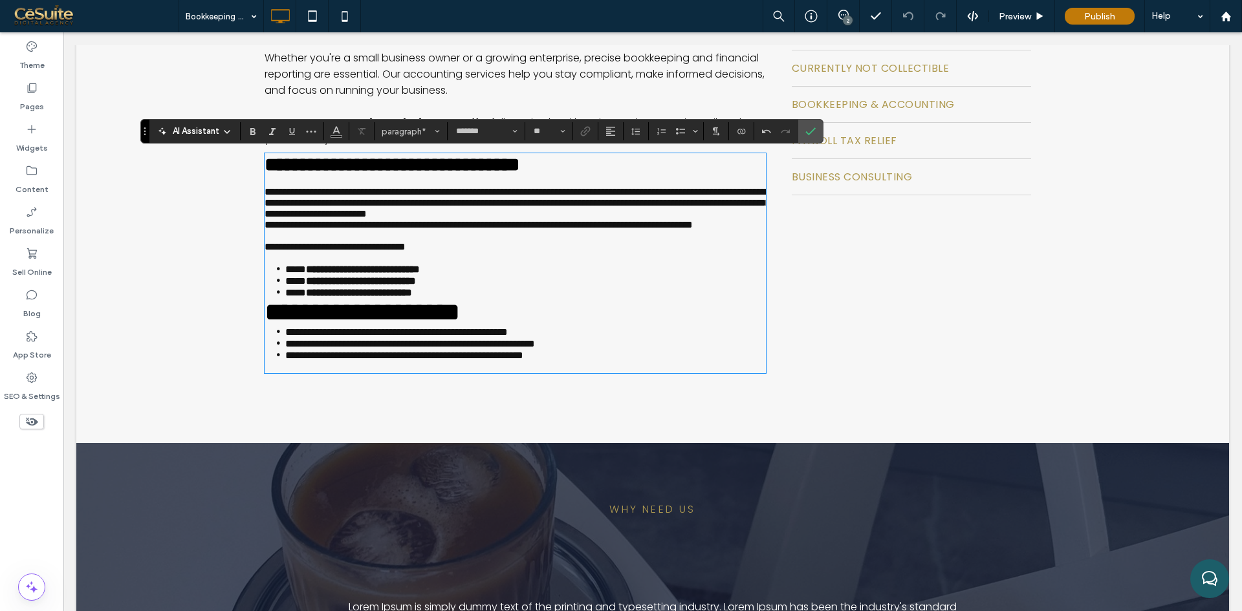
click at [486, 287] on li "**********" at bounding box center [525, 281] width 481 height 12
click at [470, 298] on li "**********" at bounding box center [525, 293] width 481 height 12
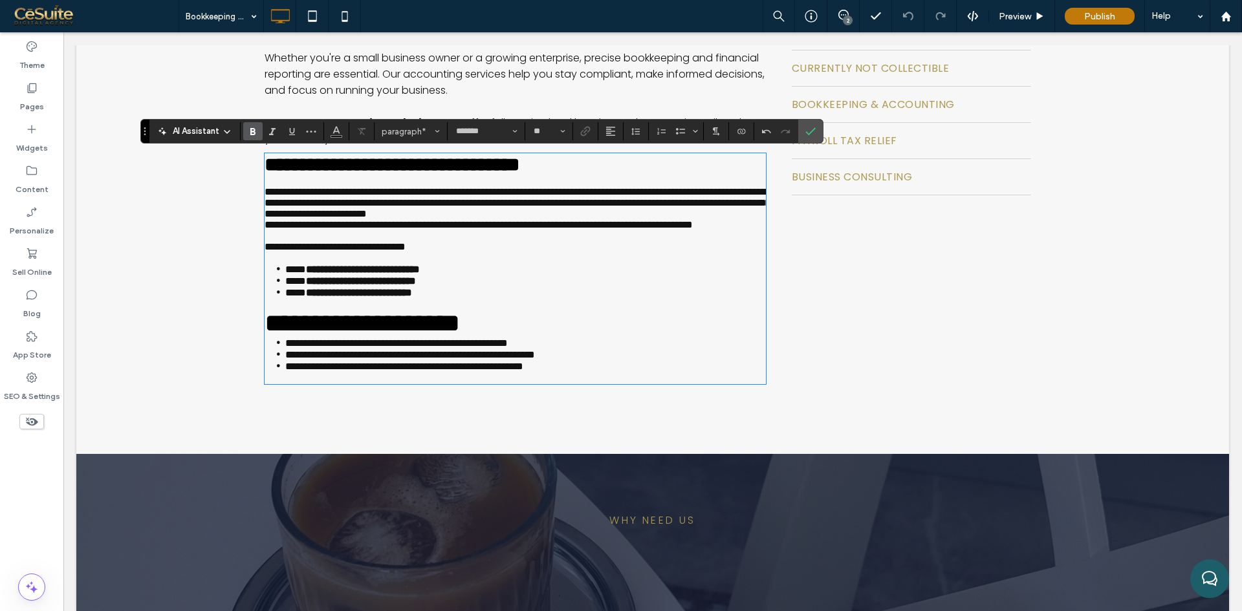
type input "**********"
type input "**"
click at [578, 337] on h2 "**********" at bounding box center [515, 323] width 501 height 28
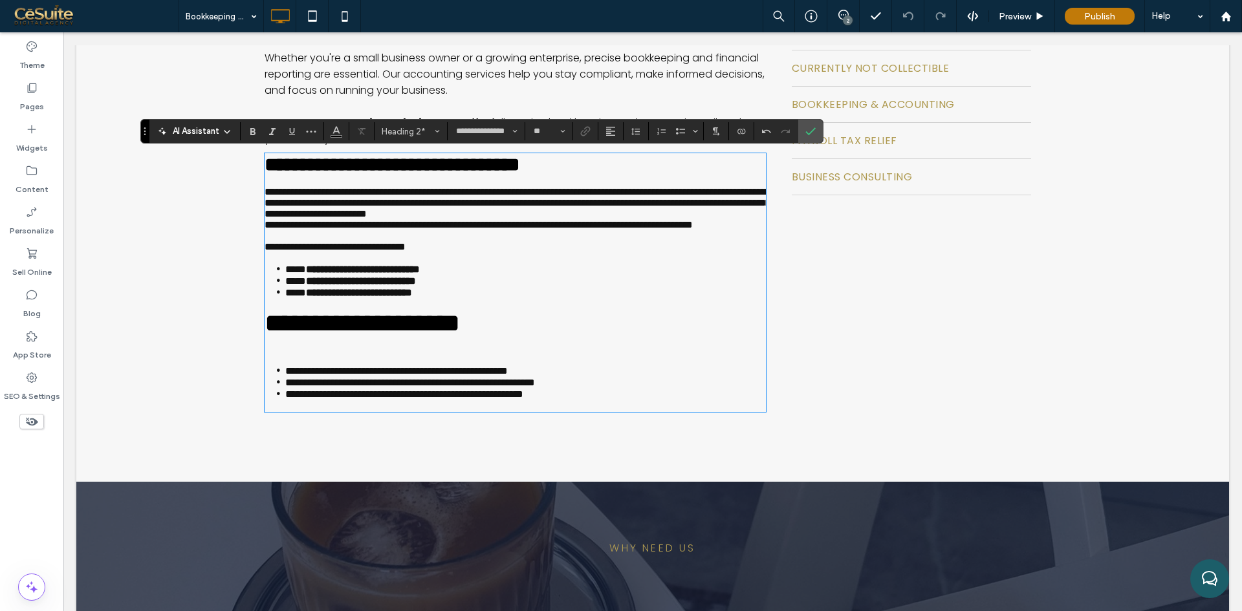
click at [460, 336] on span "**********" at bounding box center [362, 322] width 195 height 25
paste div
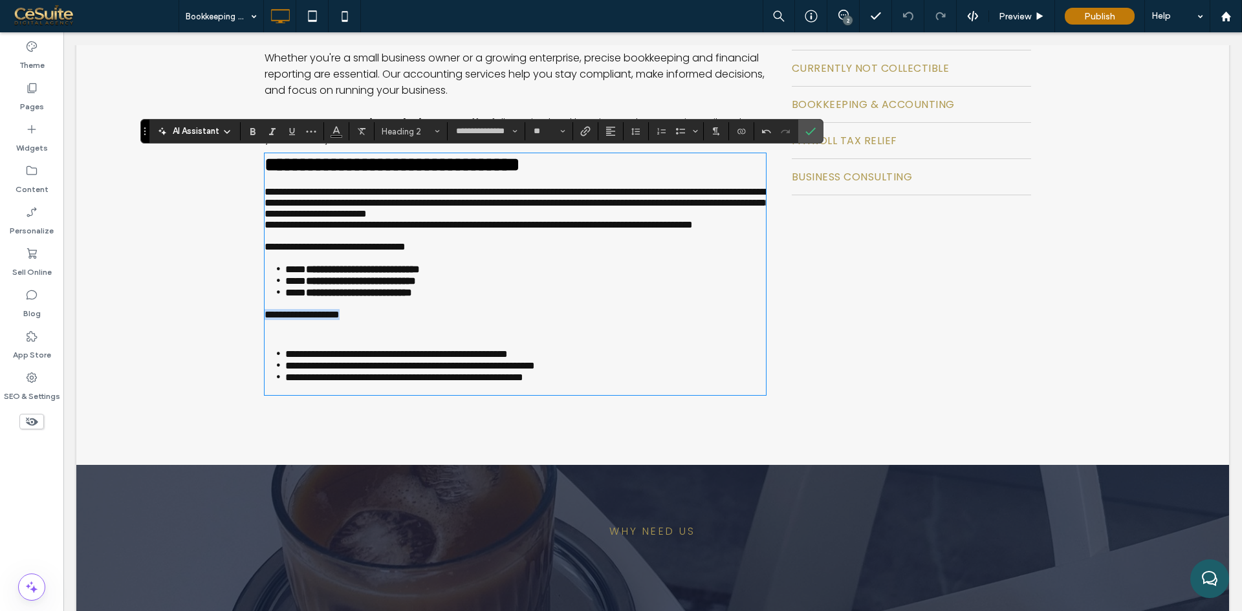
scroll to position [0, 0]
type input "*******"
type input "**"
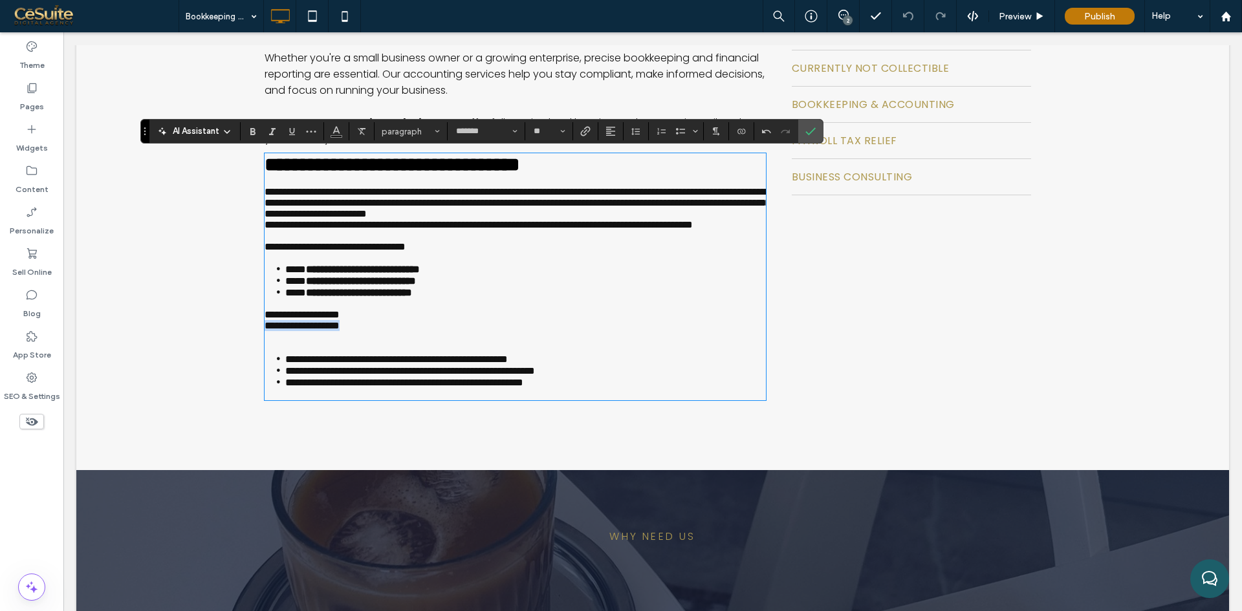
drag, startPoint x: 366, startPoint y: 411, endPoint x: 259, endPoint y: 413, distance: 107.4
click at [259, 413] on div "**********" at bounding box center [652, 152] width 1153 height 636
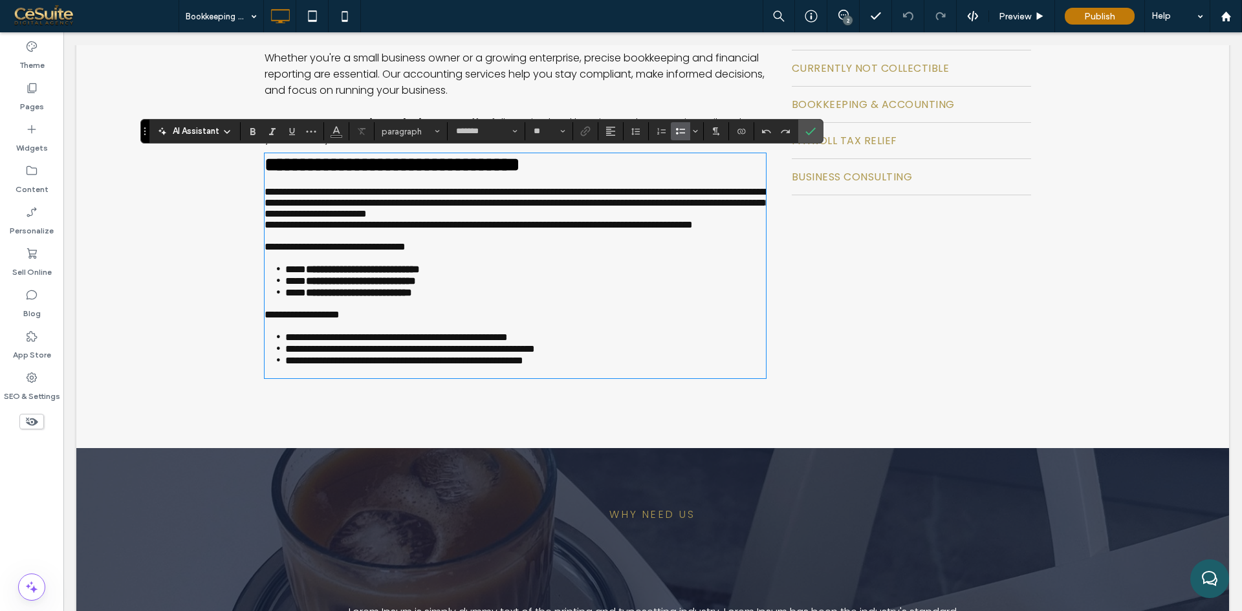
click at [270, 331] on p "﻿" at bounding box center [515, 325] width 501 height 11
click at [340, 320] on span "**********" at bounding box center [302, 315] width 75 height 10
click at [605, 366] on li "**********" at bounding box center [525, 360] width 481 height 12
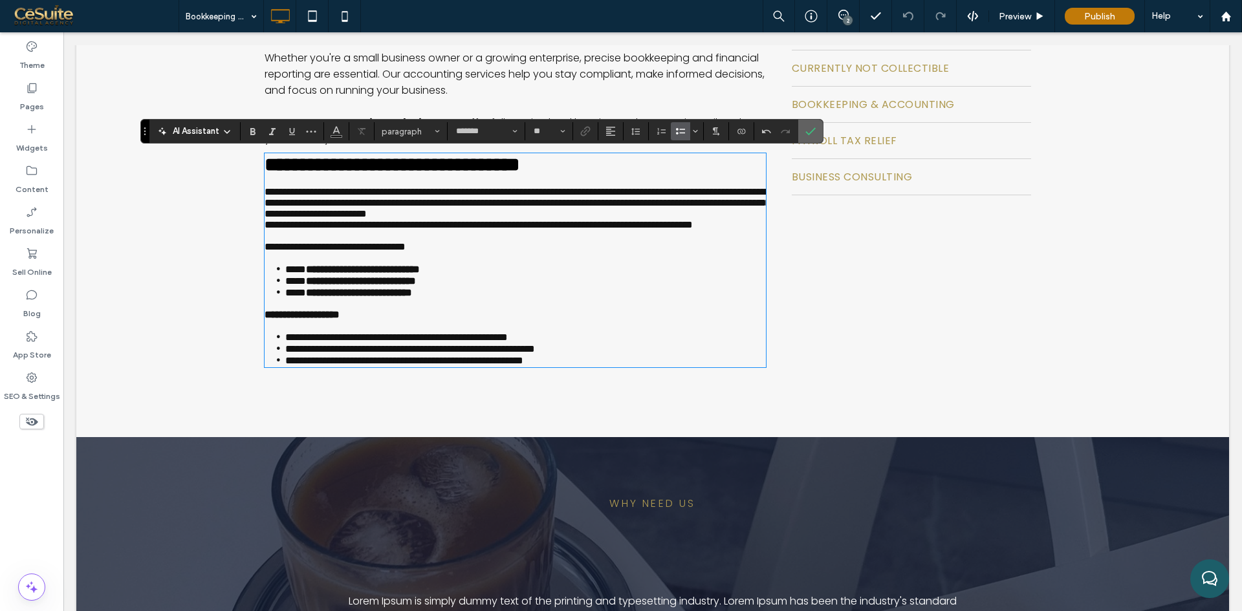
click at [811, 131] on icon "Confirm" at bounding box center [810, 131] width 10 height 10
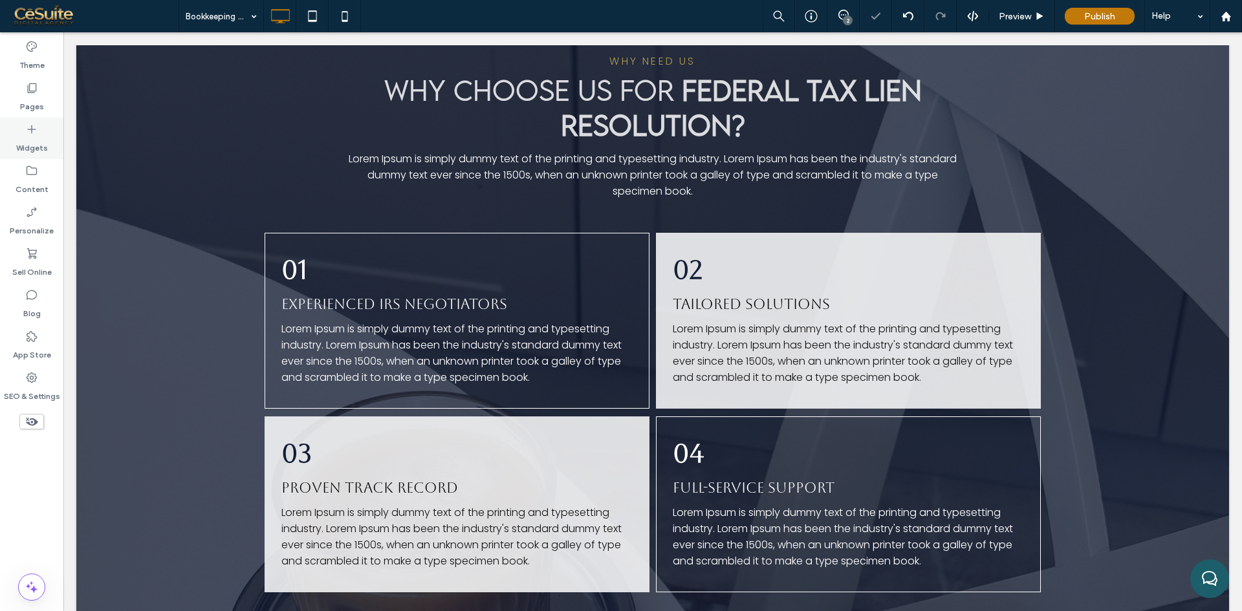
scroll to position [970, 0]
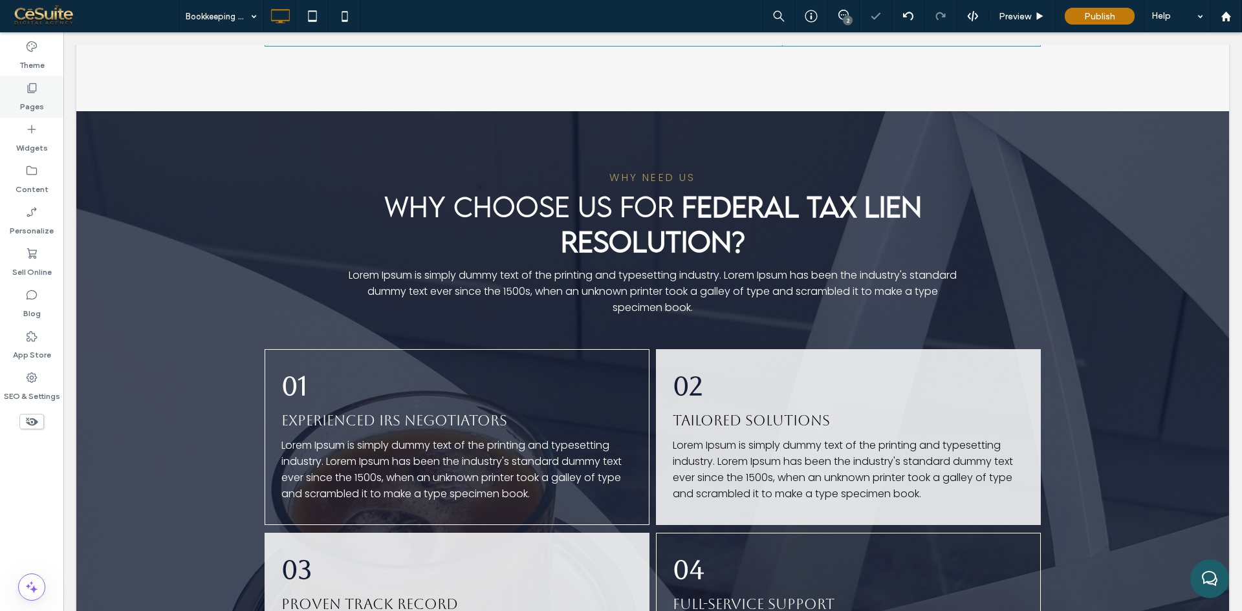
click at [17, 96] on div "Pages" at bounding box center [31, 96] width 63 height 41
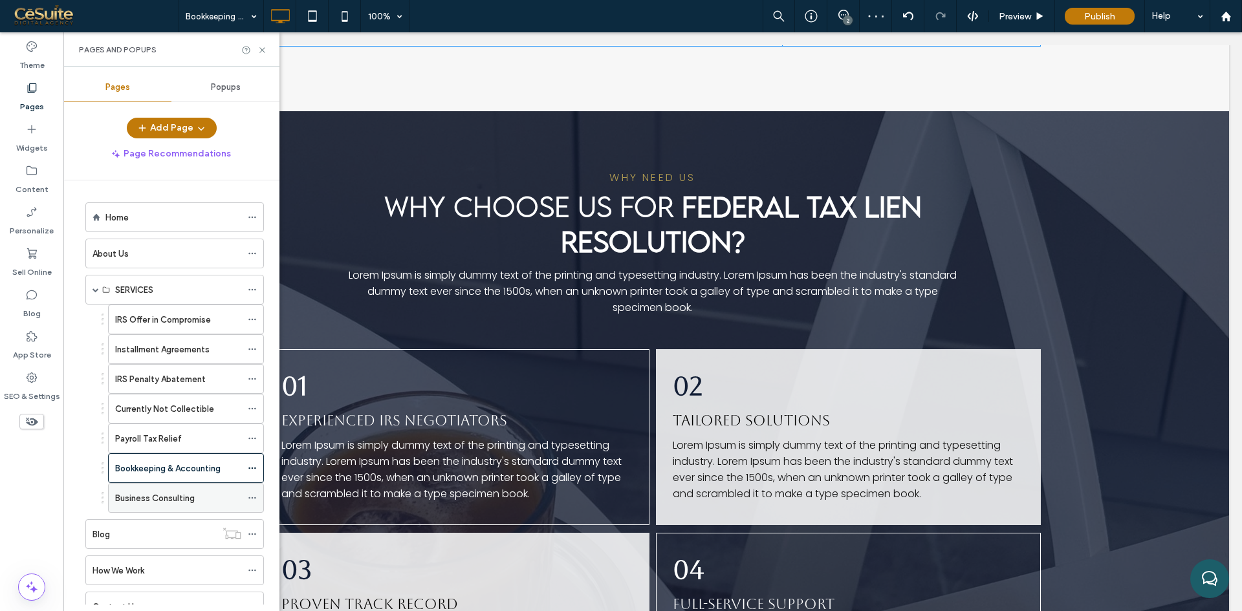
scroll to position [49, 0]
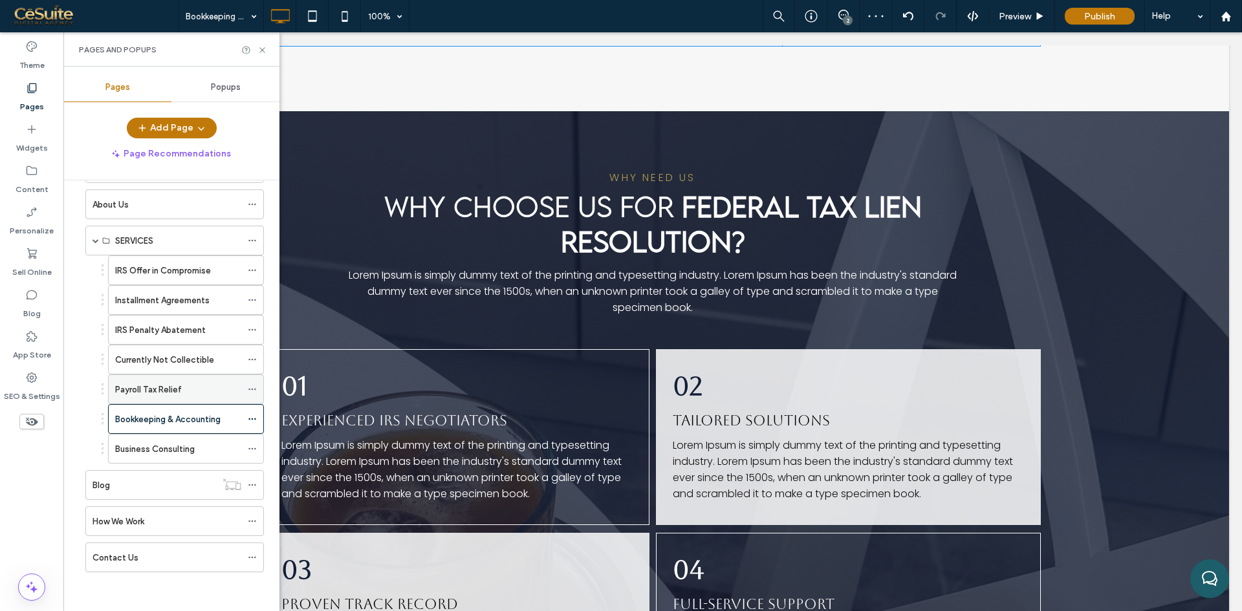
click at [149, 386] on label "Payroll Tax Relief" at bounding box center [148, 389] width 67 height 23
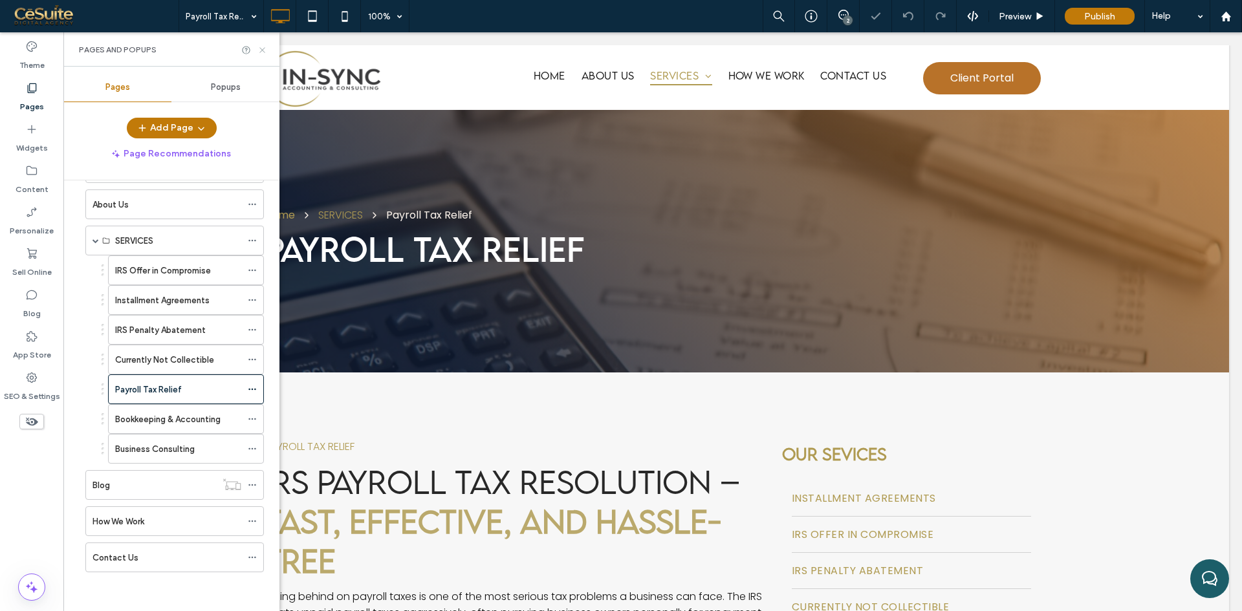
click at [259, 50] on icon at bounding box center [262, 50] width 10 height 10
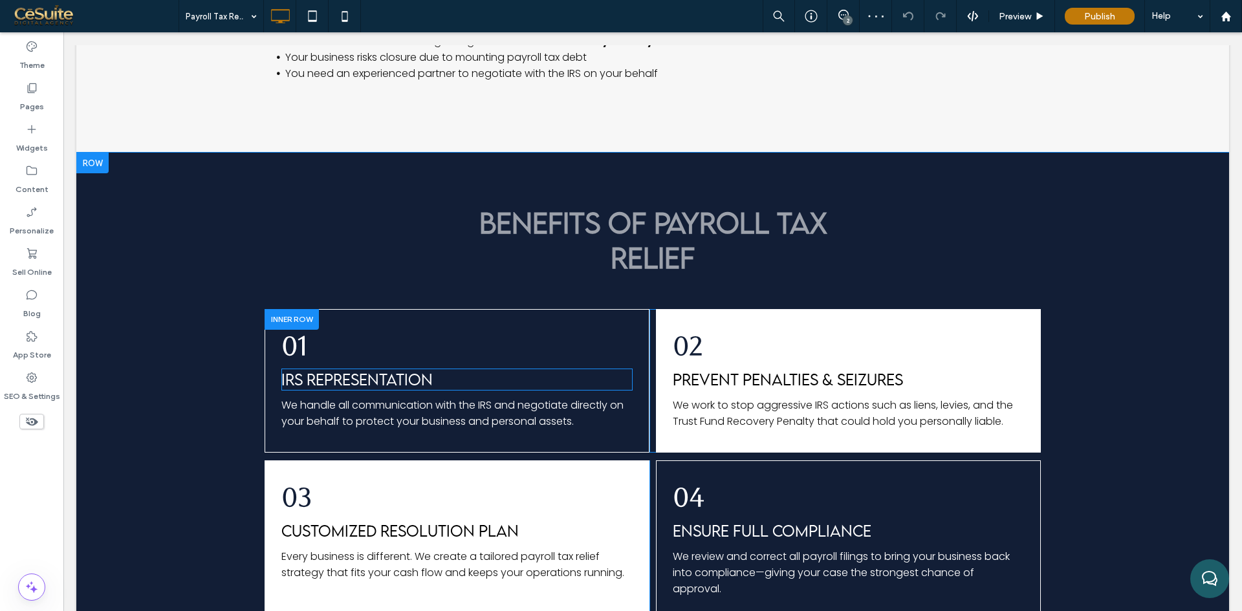
scroll to position [970, 0]
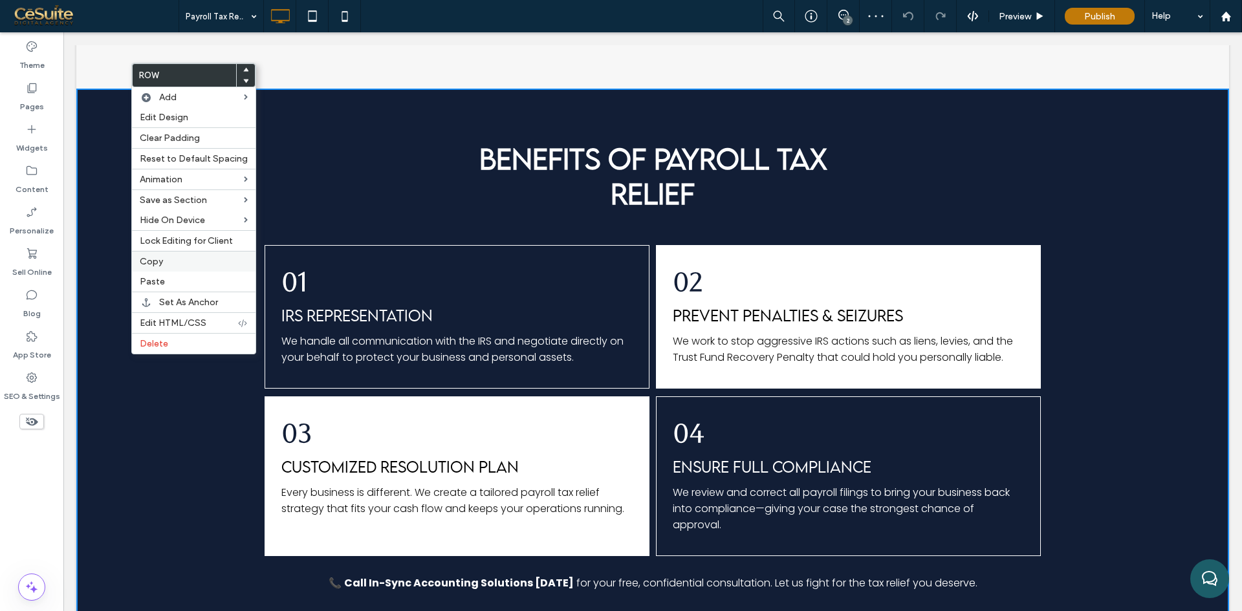
click at [173, 259] on label "Copy" at bounding box center [194, 261] width 108 height 11
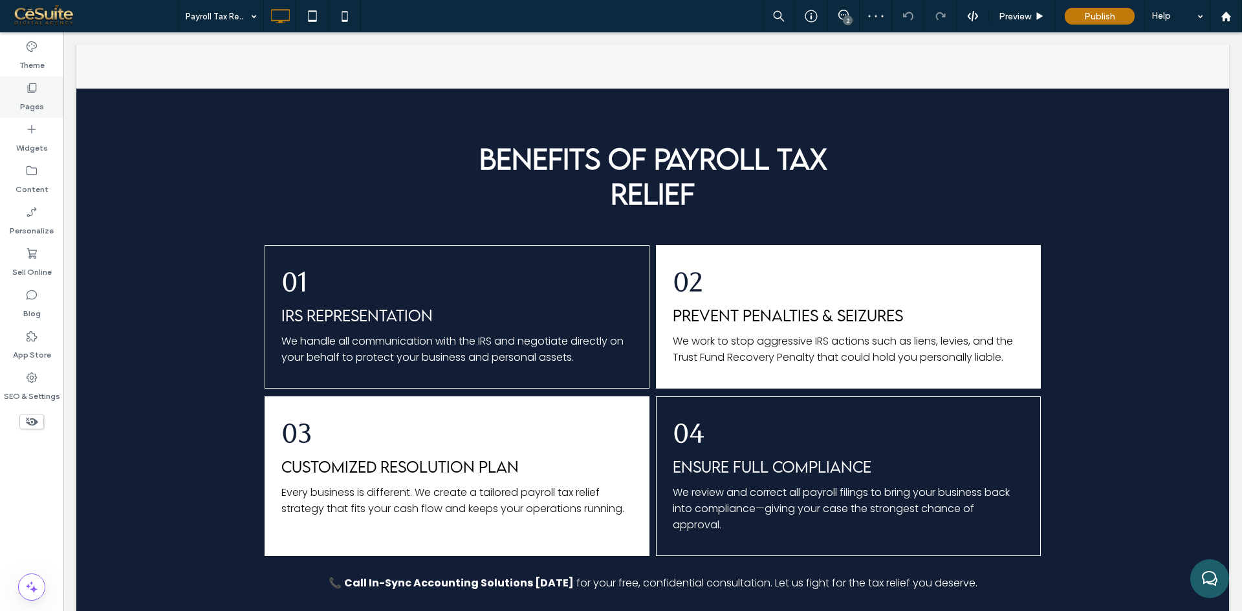
click at [16, 93] on div "Pages" at bounding box center [31, 96] width 63 height 41
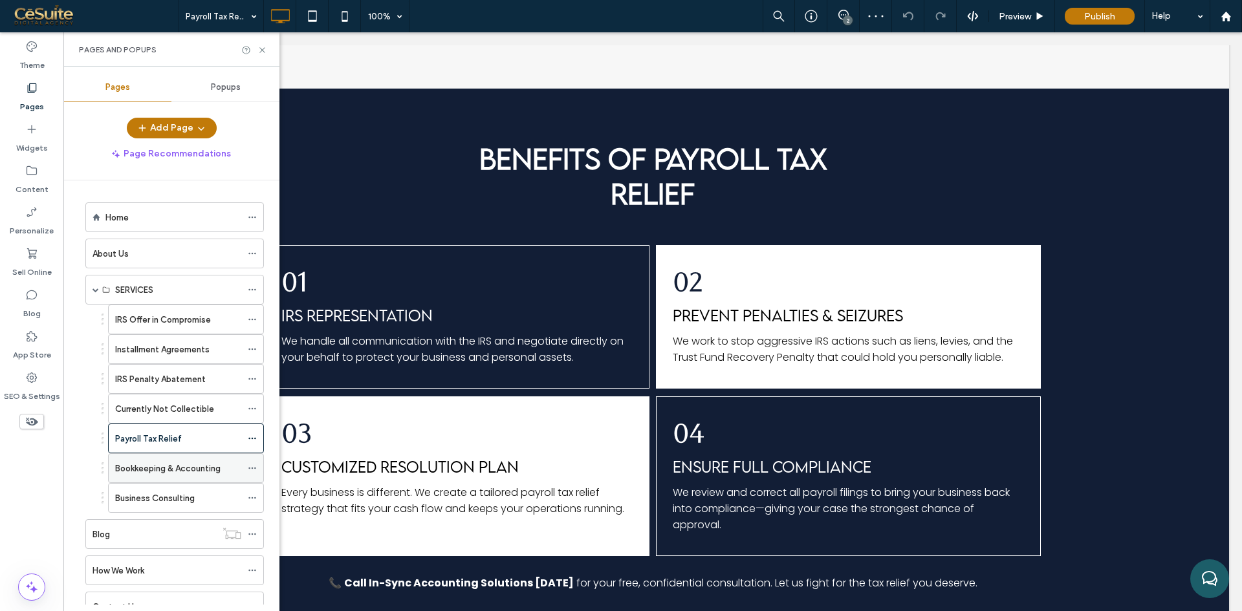
click at [144, 461] on label "Bookkeeping & Accounting" at bounding box center [167, 468] width 105 height 23
click at [262, 48] on icon at bounding box center [262, 50] width 10 height 10
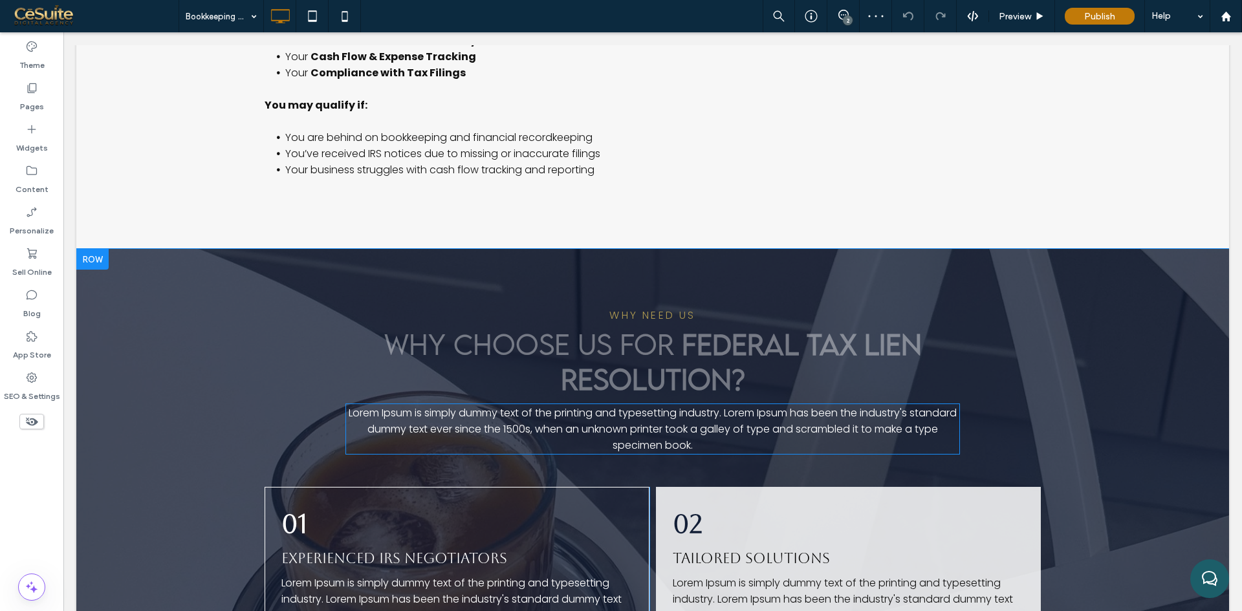
scroll to position [862, 0]
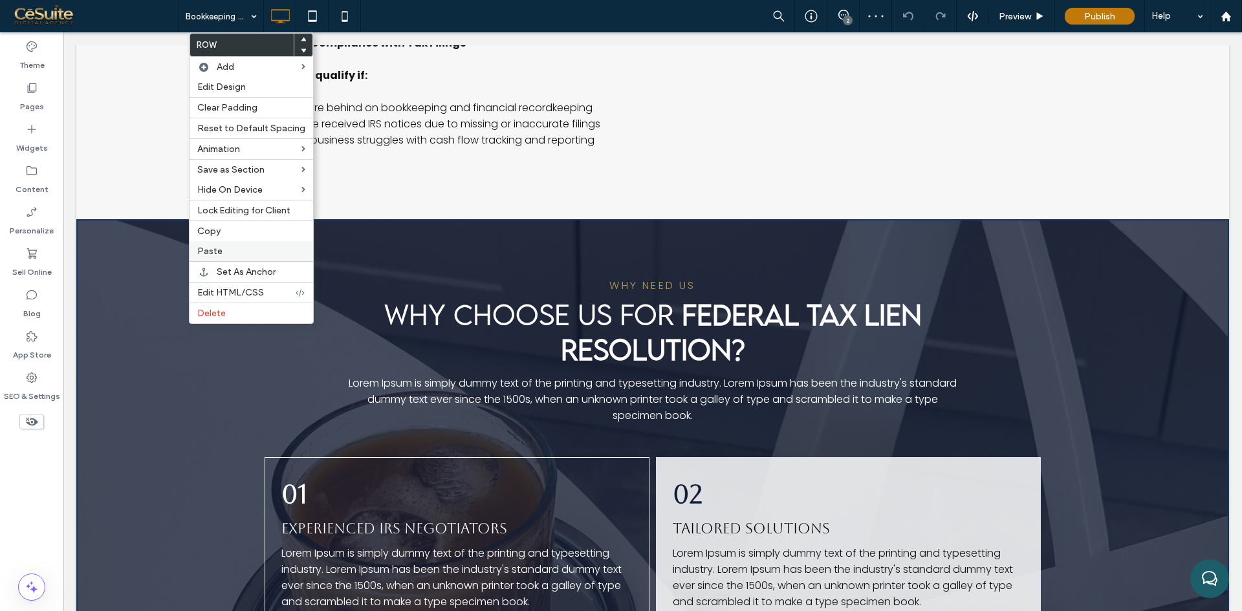
click at [204, 250] on span "Paste" at bounding box center [209, 251] width 25 height 11
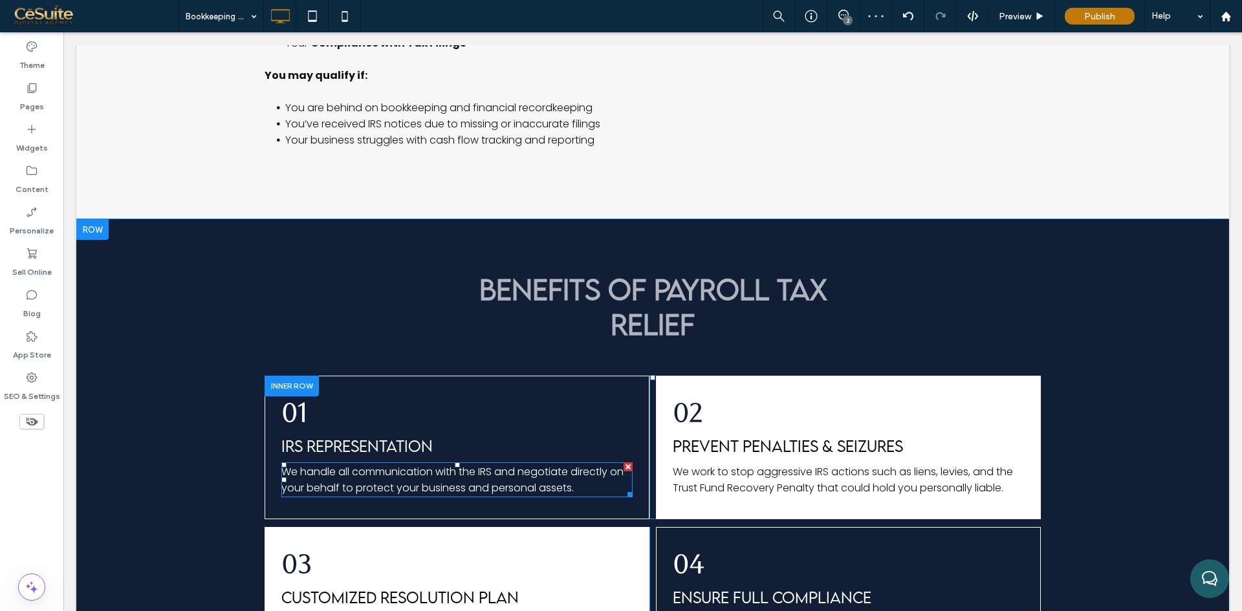
scroll to position [1294, 0]
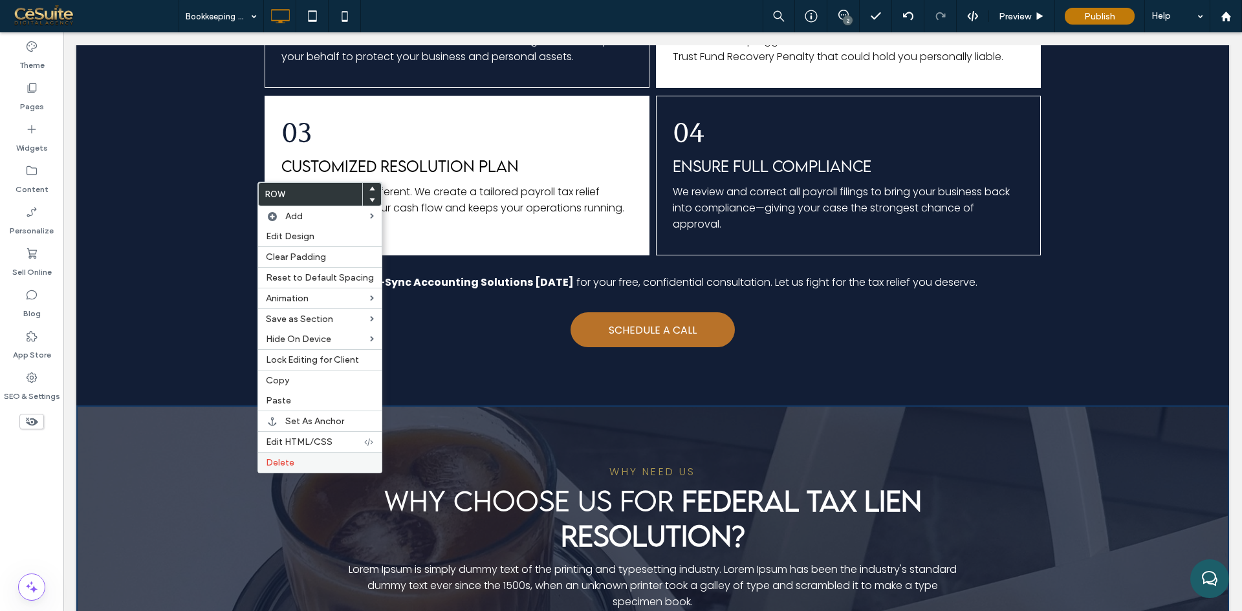
click at [281, 461] on span "Delete" at bounding box center [280, 462] width 28 height 11
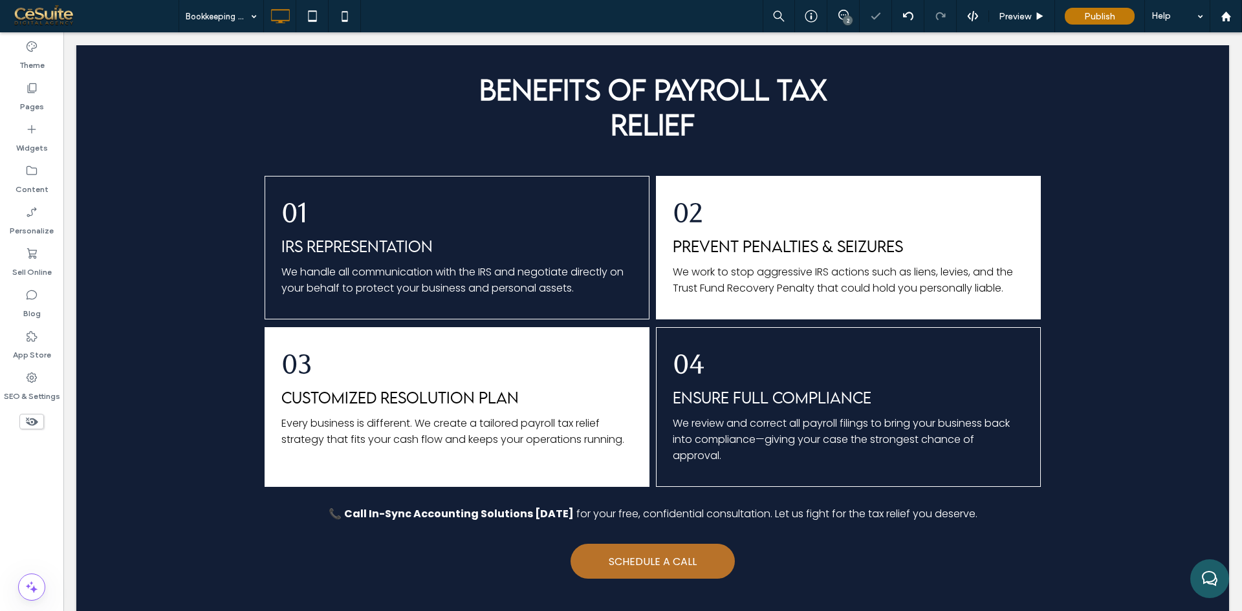
scroll to position [1078, 0]
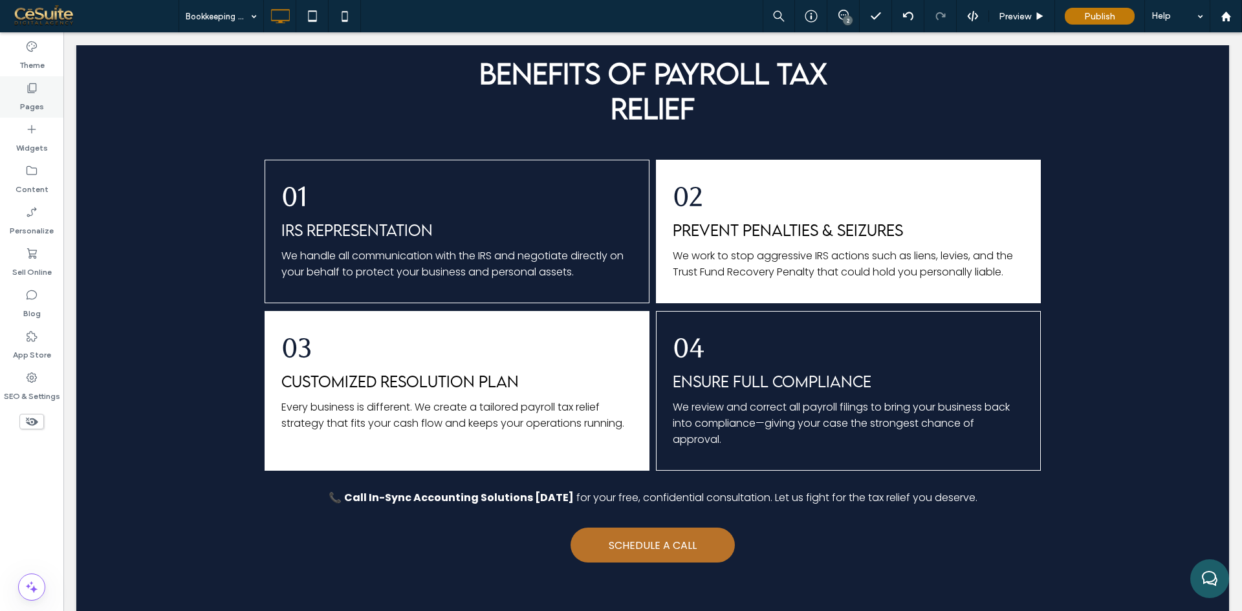
click at [42, 103] on label "Pages" at bounding box center [32, 103] width 24 height 18
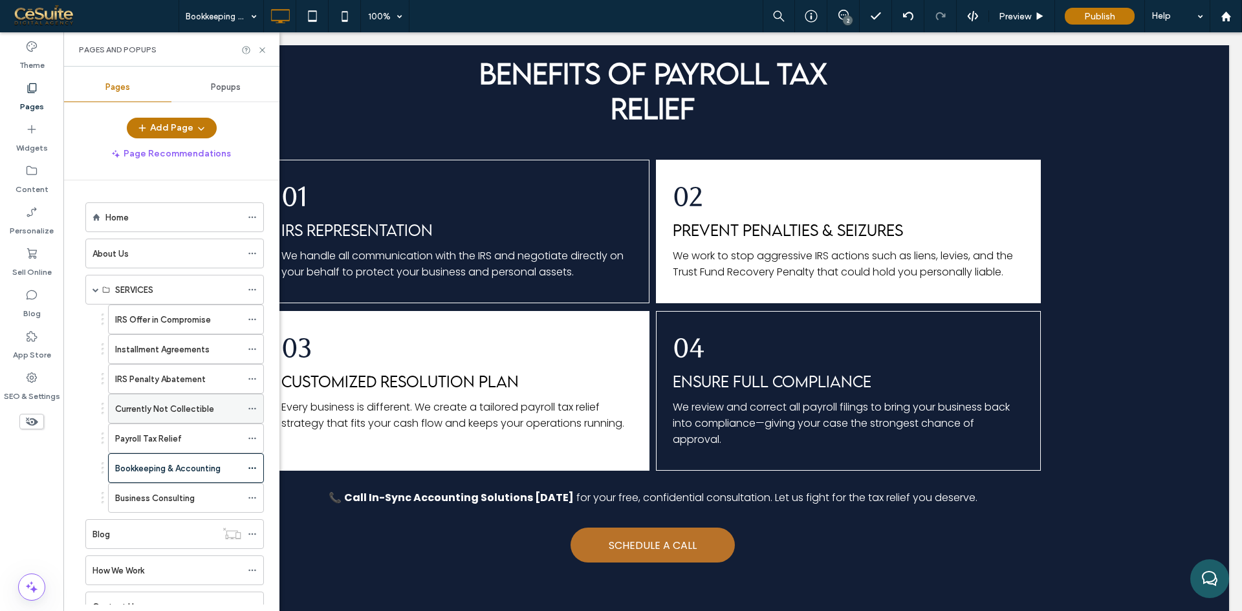
click at [154, 405] on label "Currently Not Collectible" at bounding box center [164, 409] width 99 height 23
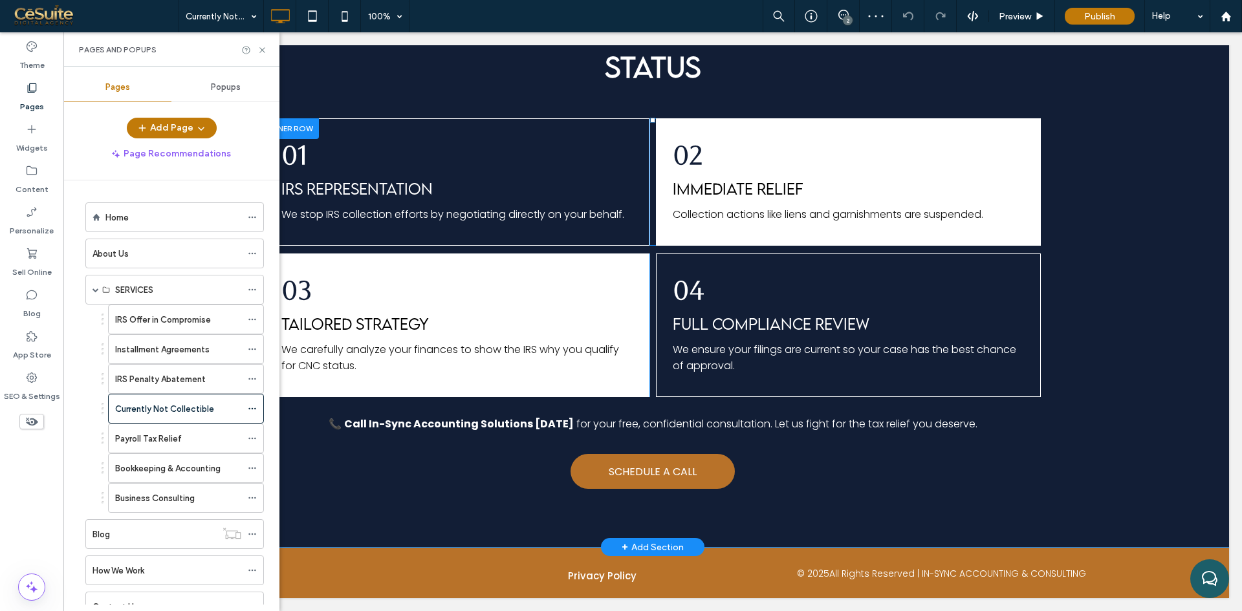
scroll to position [1110, 0]
click at [170, 459] on div "Bookkeeping & Accounting" at bounding box center [178, 468] width 126 height 28
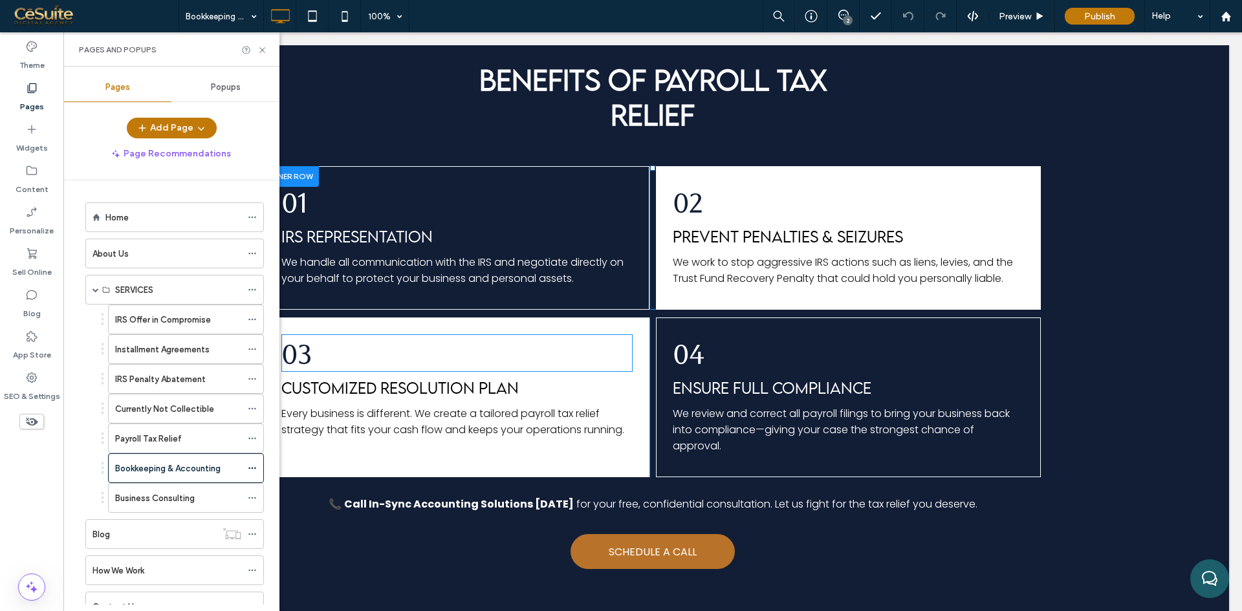
scroll to position [1078, 0]
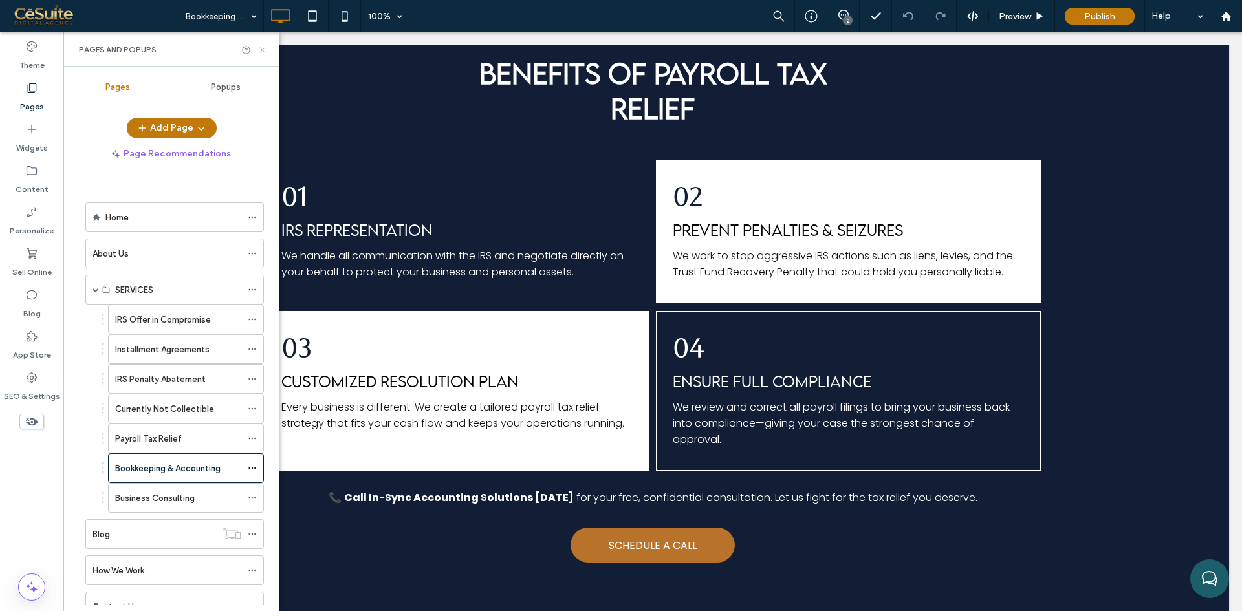
drag, startPoint x: 261, startPoint y: 49, endPoint x: 189, endPoint y: 43, distance: 72.0
click at [261, 49] on use at bounding box center [261, 49] width 5 height 5
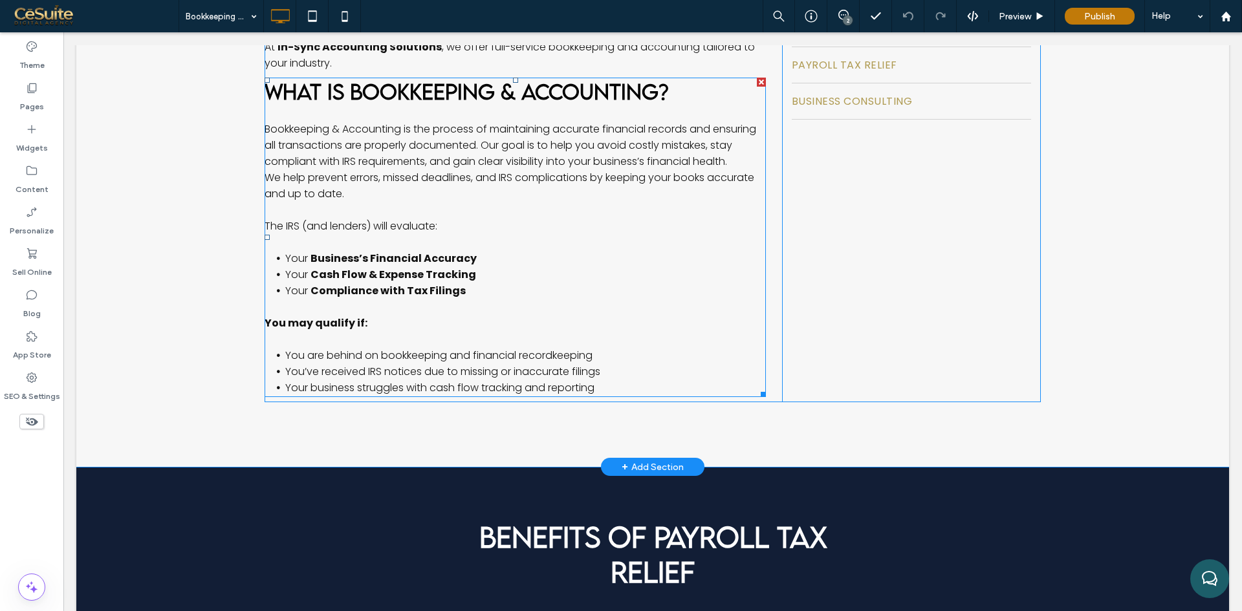
scroll to position [539, 0]
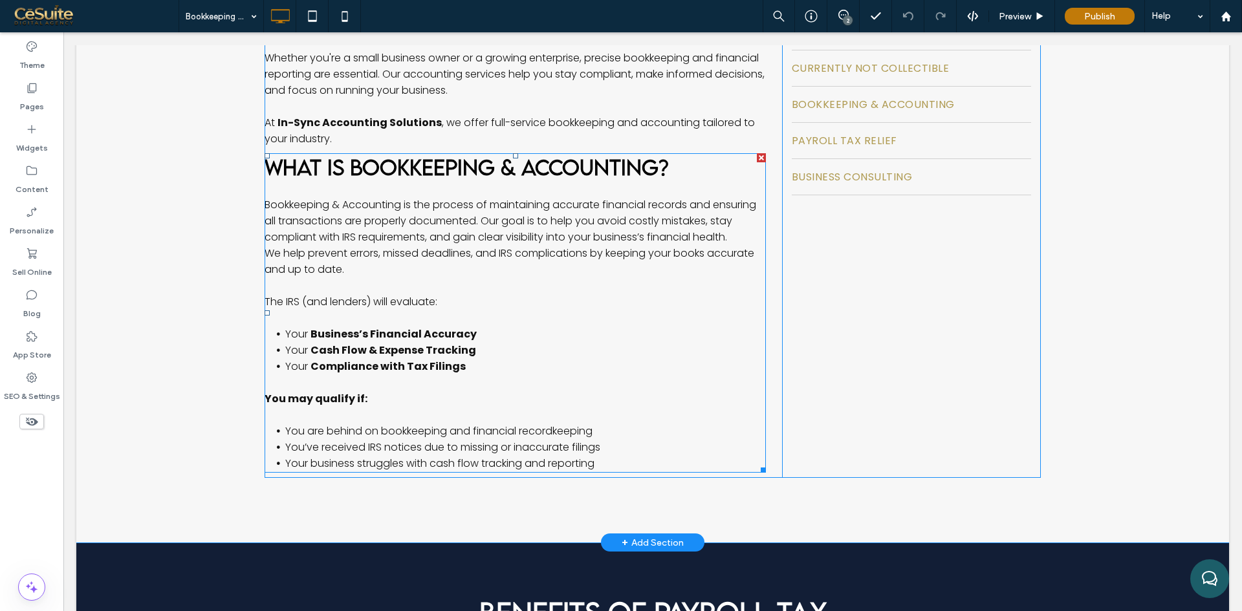
click at [406, 175] on strong "WHAT IS BOOKKEEPING & ACCOUNTING?" at bounding box center [467, 167] width 404 height 25
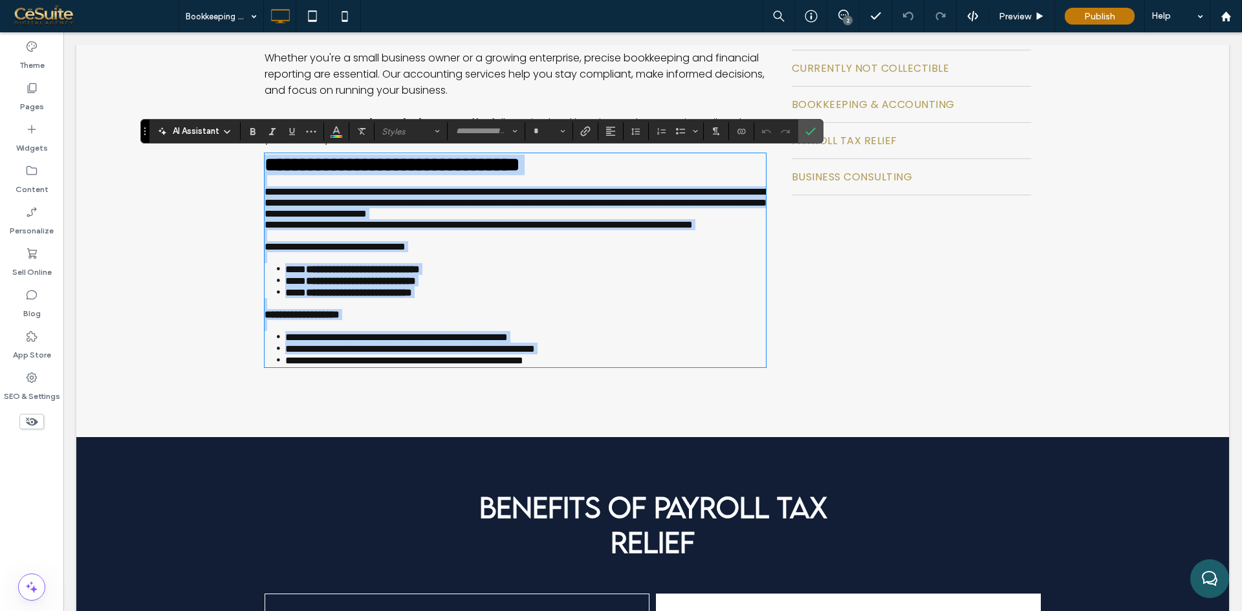
click at [400, 169] on strong "**********" at bounding box center [392, 164] width 255 height 19
type input "**********"
type input "**"
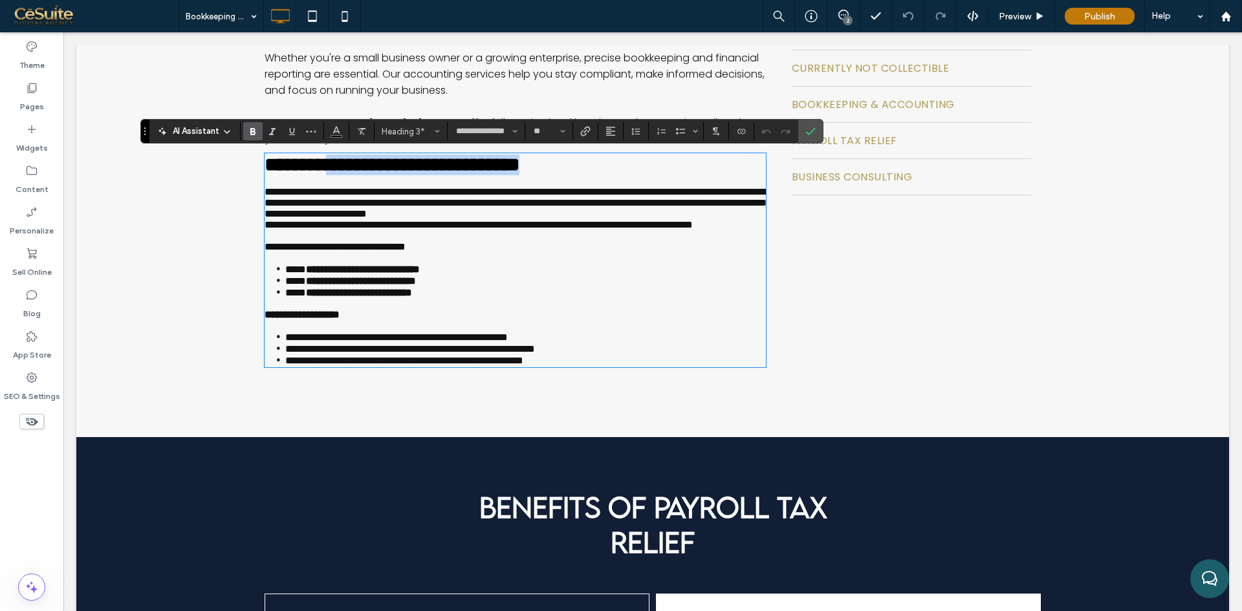
drag, startPoint x: 349, startPoint y: 165, endPoint x: 660, endPoint y: 171, distance: 310.5
click at [519, 171] on strong "**********" at bounding box center [392, 164] width 255 height 19
copy strong "**********"
click at [809, 129] on icon "Confirm" at bounding box center [810, 131] width 10 height 10
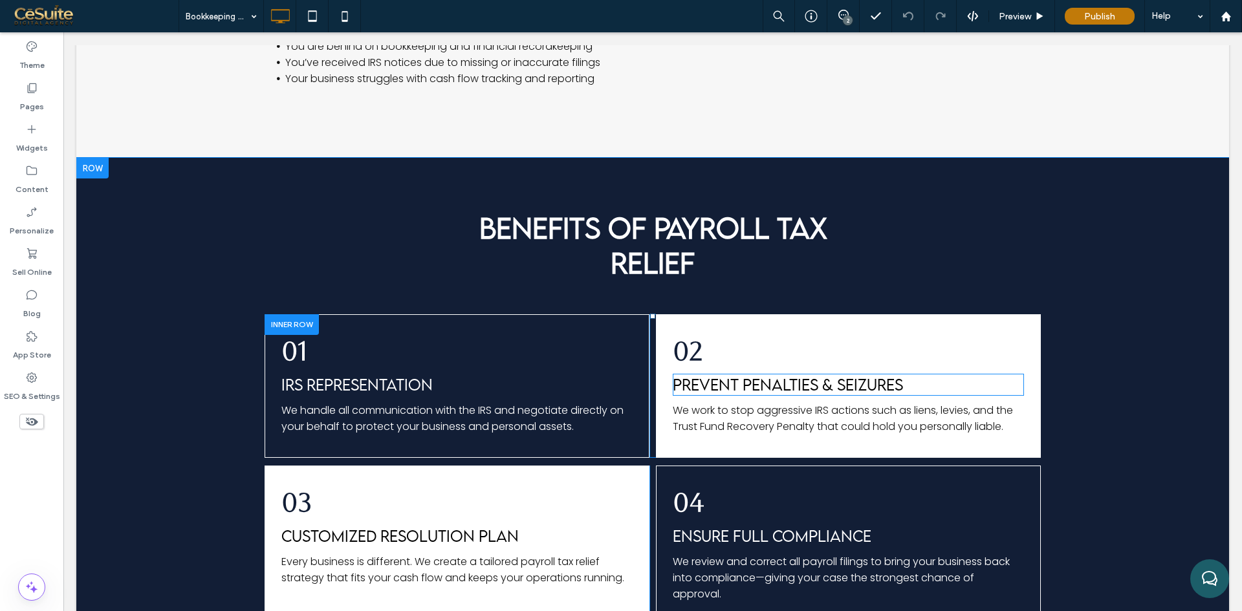
scroll to position [970, 0]
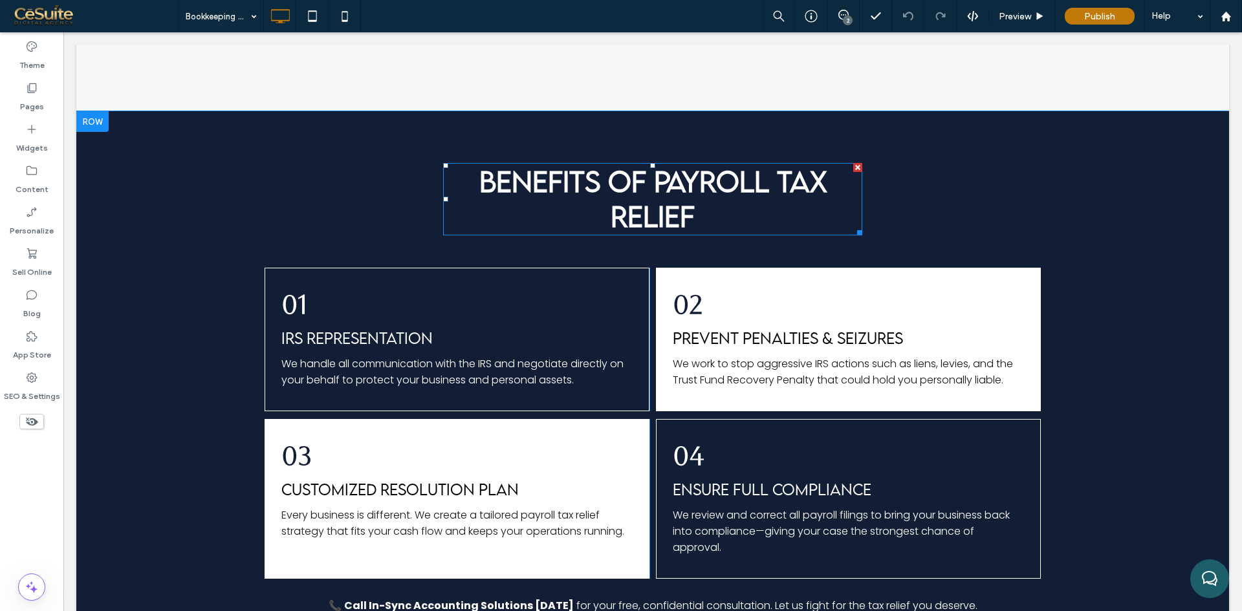
click at [691, 184] on strong "BENEFITS OF PAYROLL TAX RELIEF" at bounding box center [652, 198] width 347 height 69
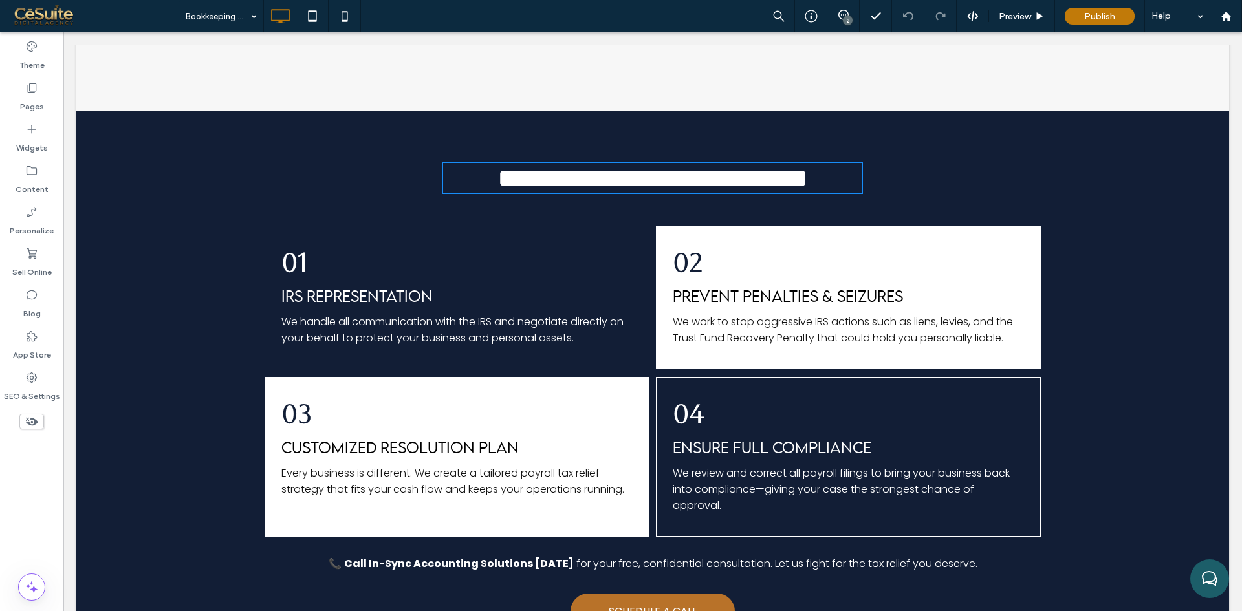
type input "**********"
type input "**"
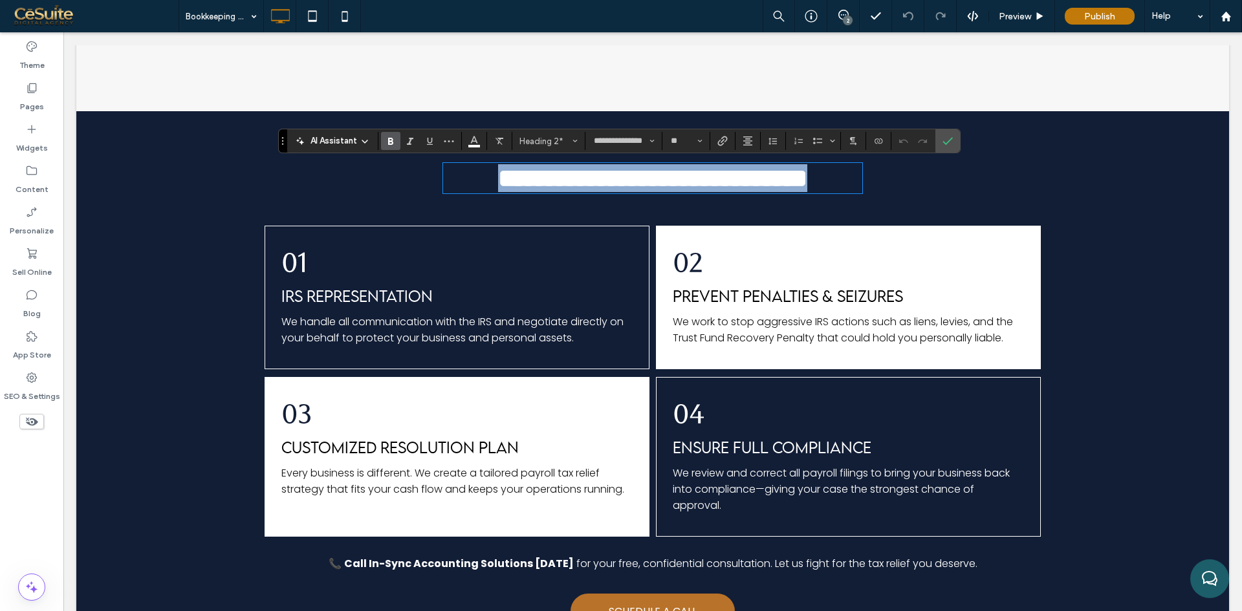
click at [668, 191] on strong "**********" at bounding box center [652, 178] width 309 height 25
drag, startPoint x: 646, startPoint y: 185, endPoint x: 878, endPoint y: 194, distance: 231.7
click at [897, 188] on div "**********" at bounding box center [653, 399] width 776 height 472
type input "*******"
type input "**"
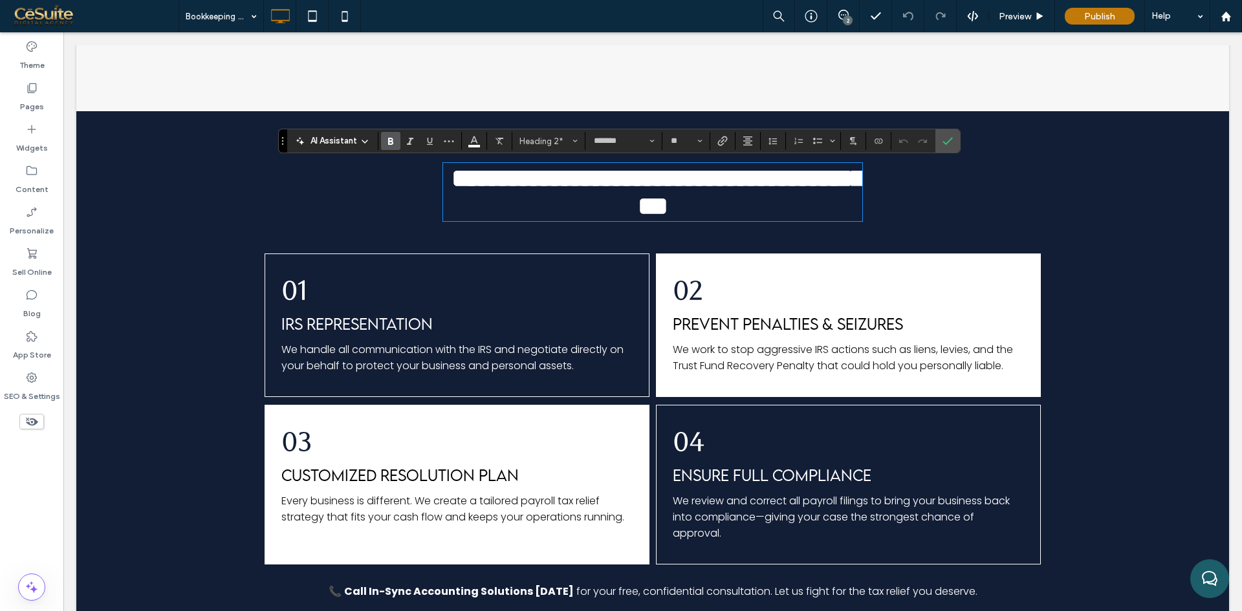
scroll to position [0, 0]
type input "**********"
type input "**"
click at [950, 135] on span "Confirm" at bounding box center [947, 141] width 10 height 22
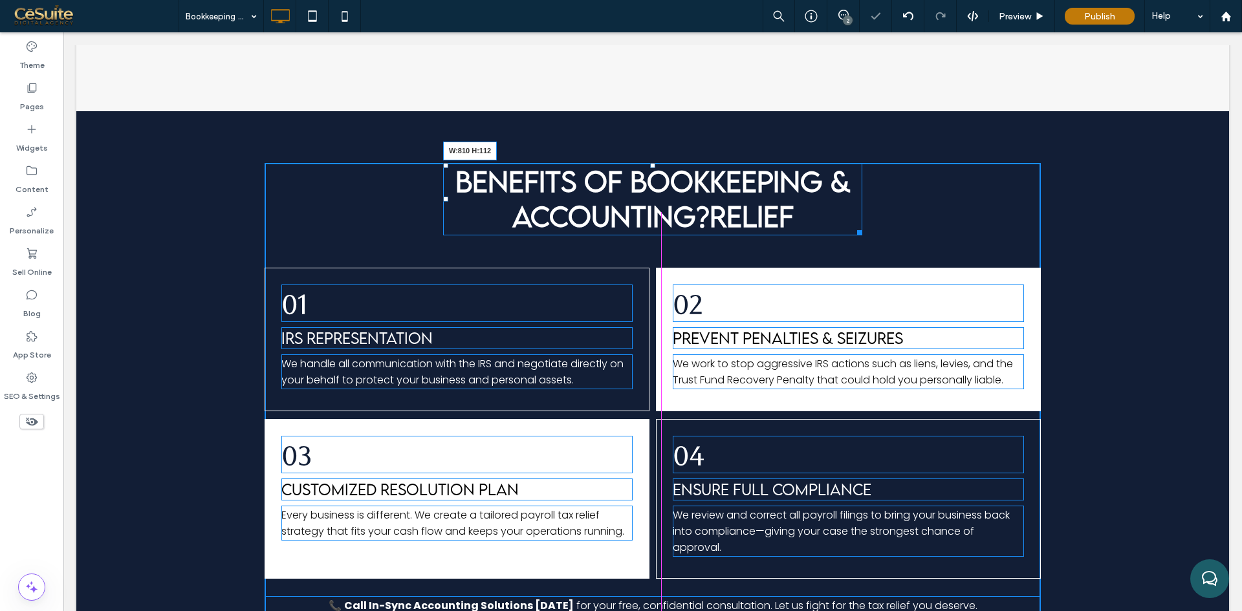
drag, startPoint x: 852, startPoint y: 227, endPoint x: 845, endPoint y: 252, distance: 25.6
click at [862, 227] on div at bounding box center [858, 231] width 10 height 10
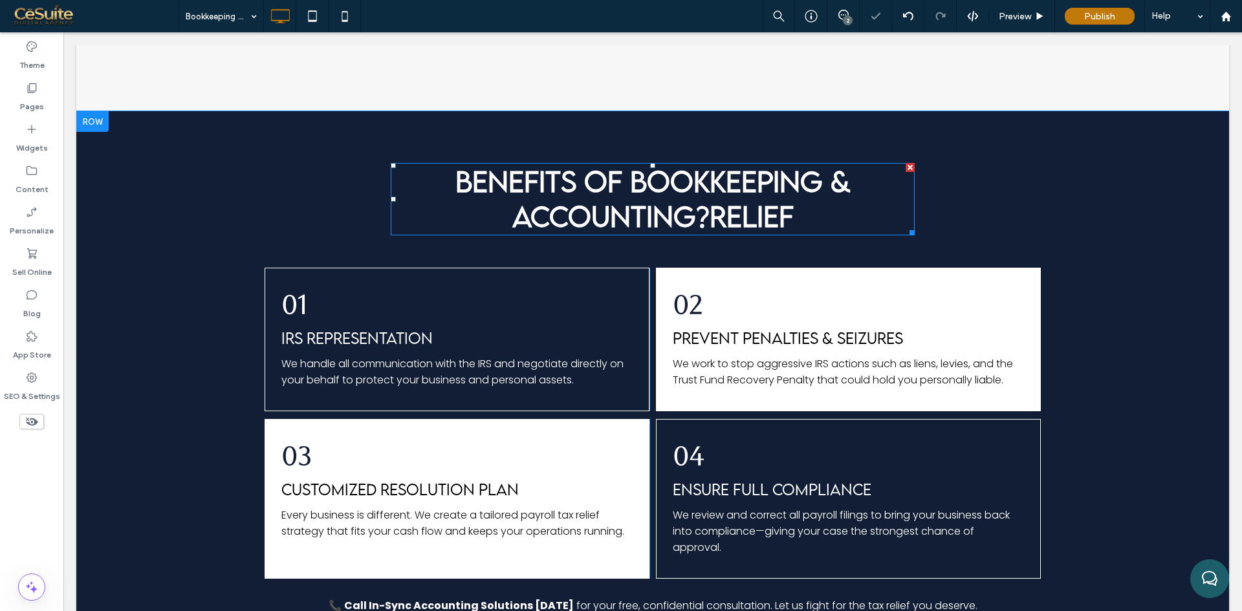
click at [726, 219] on strong "BENEFITS OF BOOKKEEPING & ACCOUNTING?RELIEF" at bounding box center [652, 198] width 395 height 69
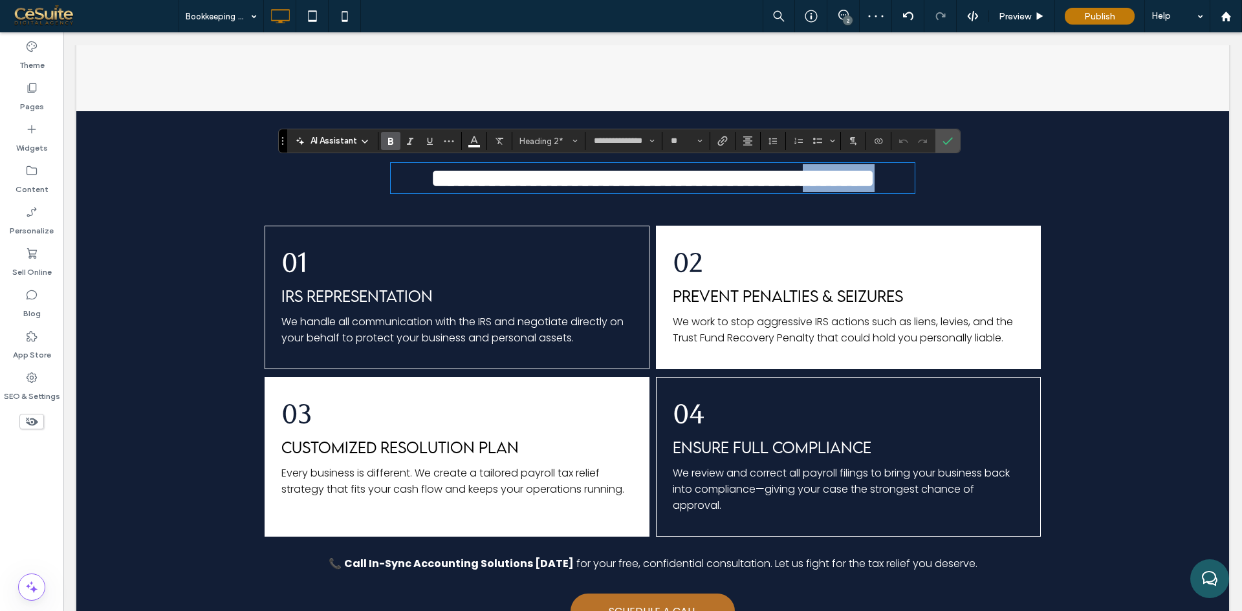
drag, startPoint x: 692, startPoint y: 221, endPoint x: 840, endPoint y: 228, distance: 147.6
click at [839, 192] on h2 "**********" at bounding box center [653, 178] width 524 height 28
drag, startPoint x: 953, startPoint y: 144, endPoint x: 874, endPoint y: 133, distance: 79.7
click at [953, 144] on label "Confirm" at bounding box center [947, 140] width 19 height 23
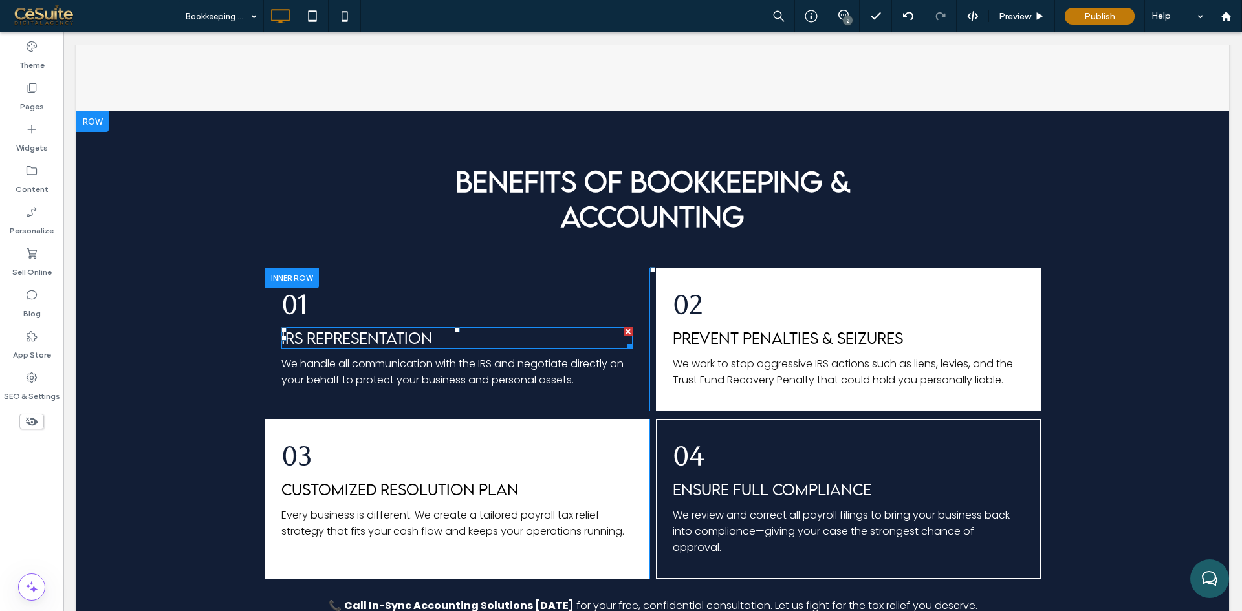
click at [411, 339] on span "IRS REPRESENTATION" at bounding box center [356, 338] width 151 height 19
type input "**********"
type input "**"
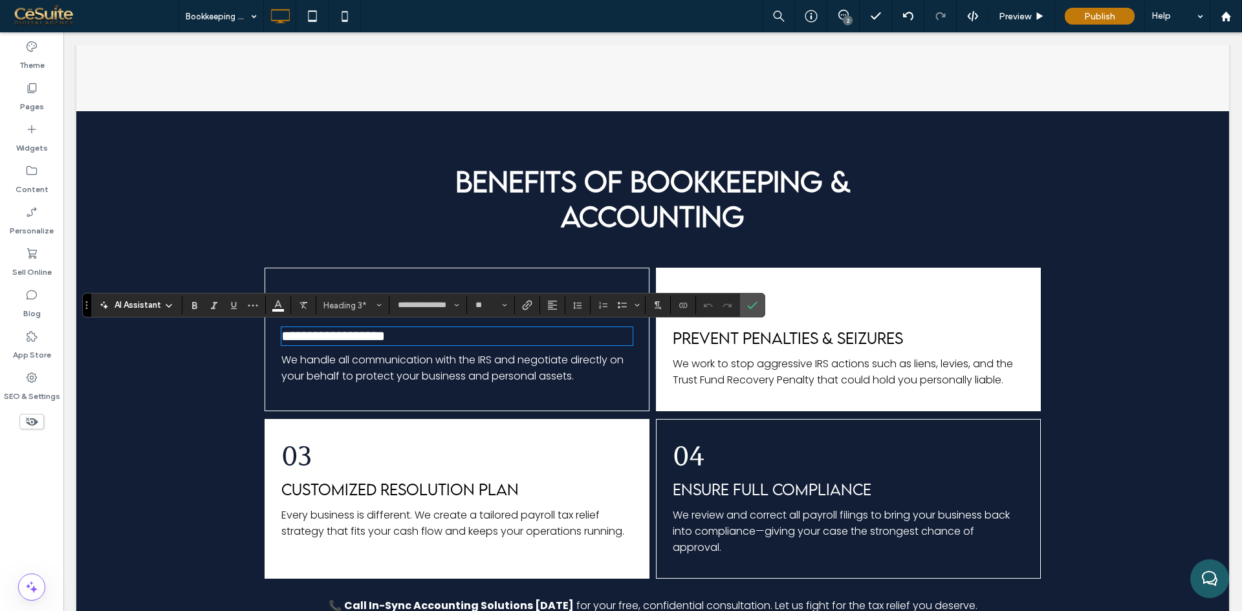
type input "*******"
type input "**"
click at [466, 384] on span "We handle all communication with the IRS and negotiate directly on your behalf …" at bounding box center [452, 368] width 342 height 31
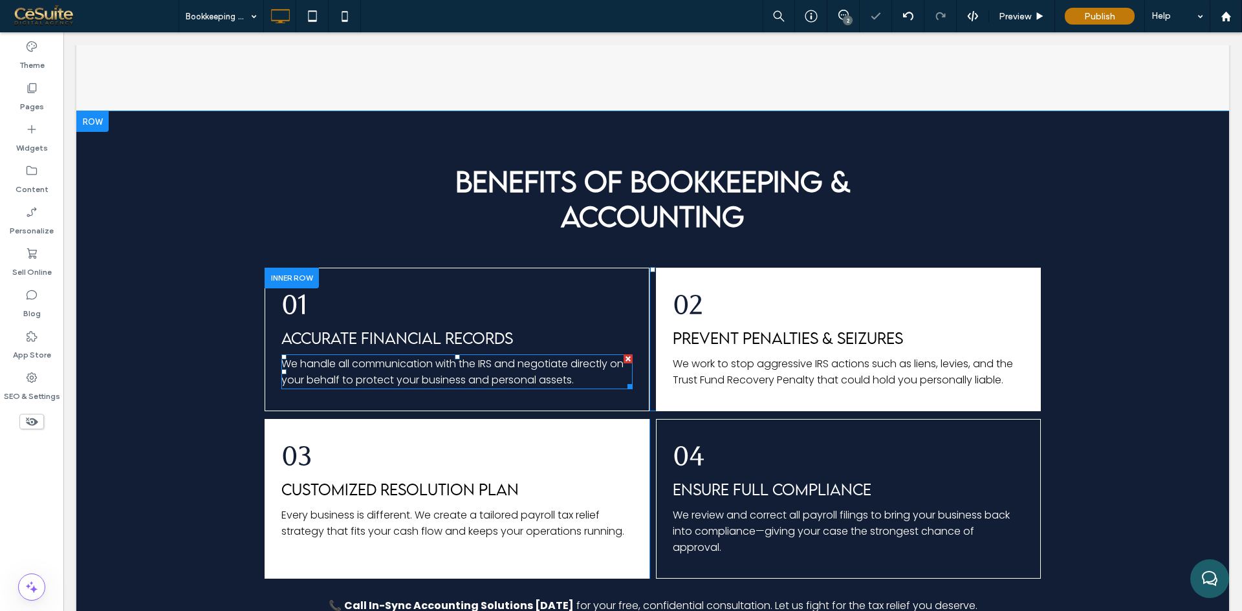
click at [469, 373] on span "We handle all communication with the IRS and negotiate directly on your behalf …" at bounding box center [452, 371] width 342 height 31
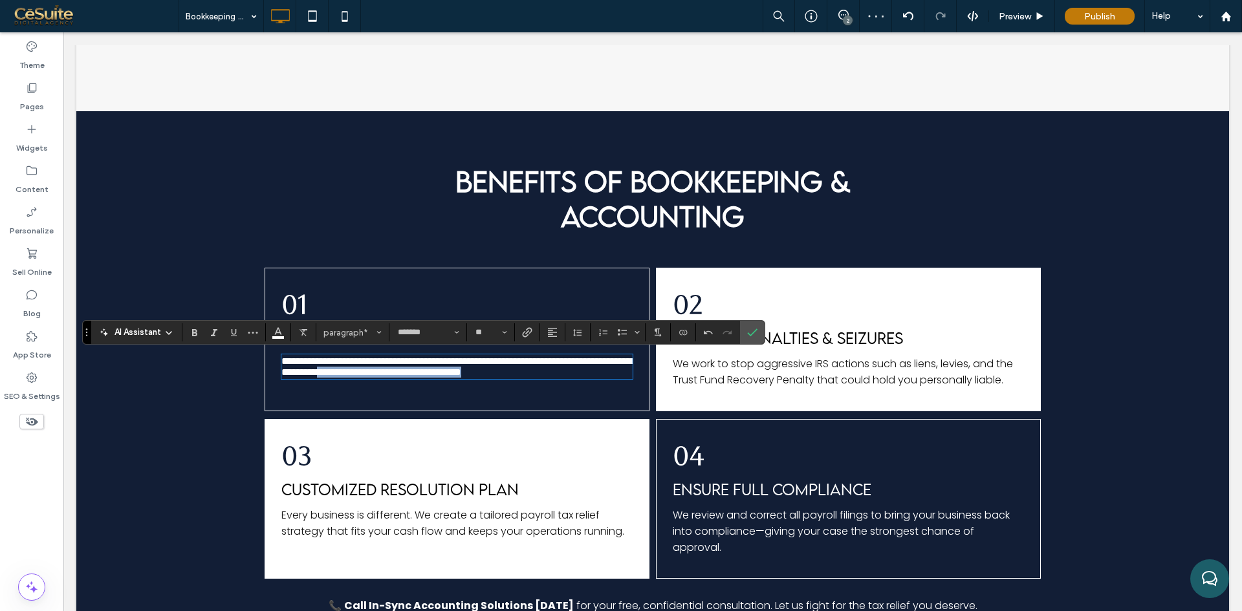
drag, startPoint x: 441, startPoint y: 382, endPoint x: 527, endPoint y: 424, distance: 95.5
click at [527, 411] on div "**********" at bounding box center [457, 340] width 385 height 144
click at [755, 330] on icon "Confirm" at bounding box center [752, 332] width 10 height 10
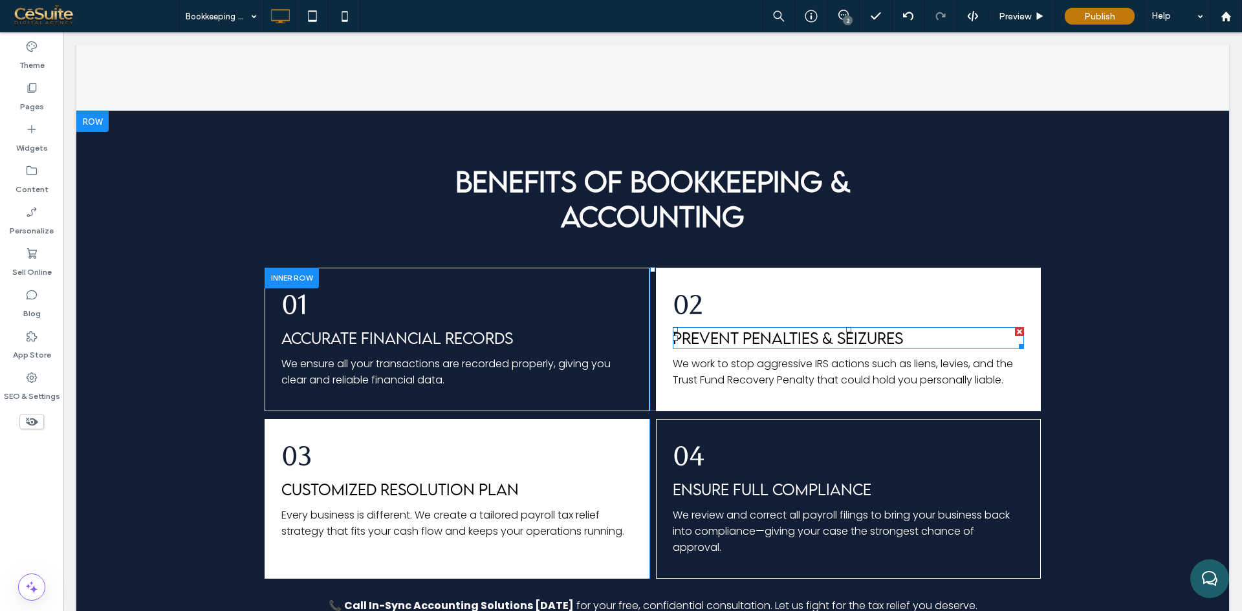
click at [810, 341] on span "PREVENT PENALTIES & SEIZURES" at bounding box center [788, 338] width 230 height 19
type input "**********"
type input "**"
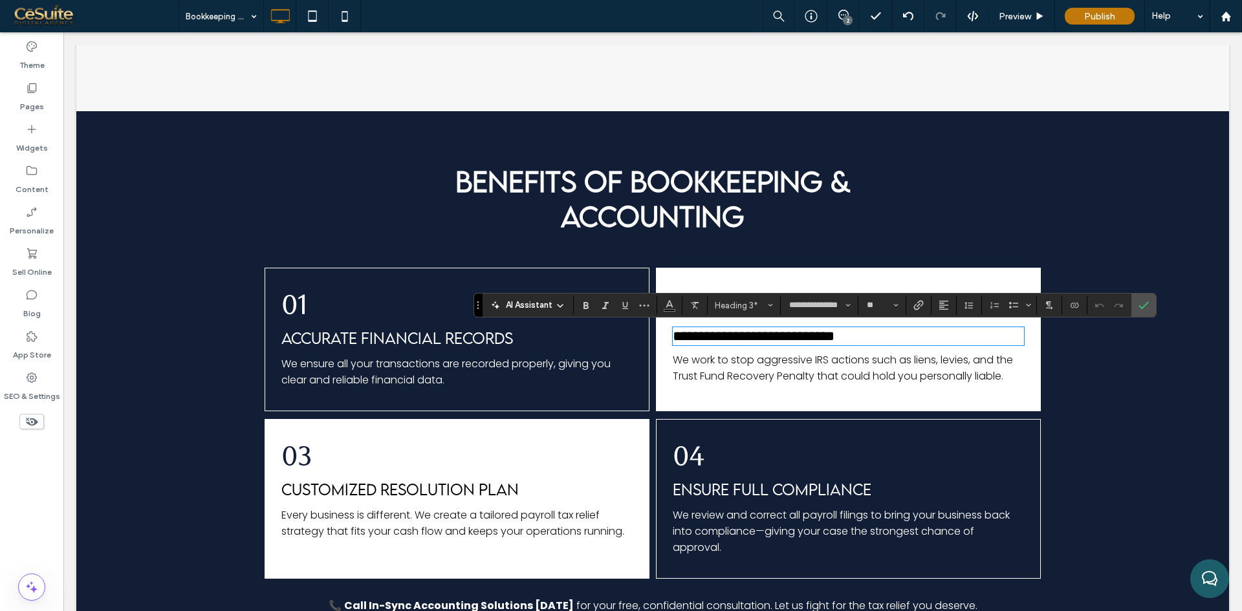
type input "*******"
type input "**"
click at [765, 377] on span "We work to stop aggressive IRS actions such as liens, levies, and the Trust Fun…" at bounding box center [843, 368] width 340 height 31
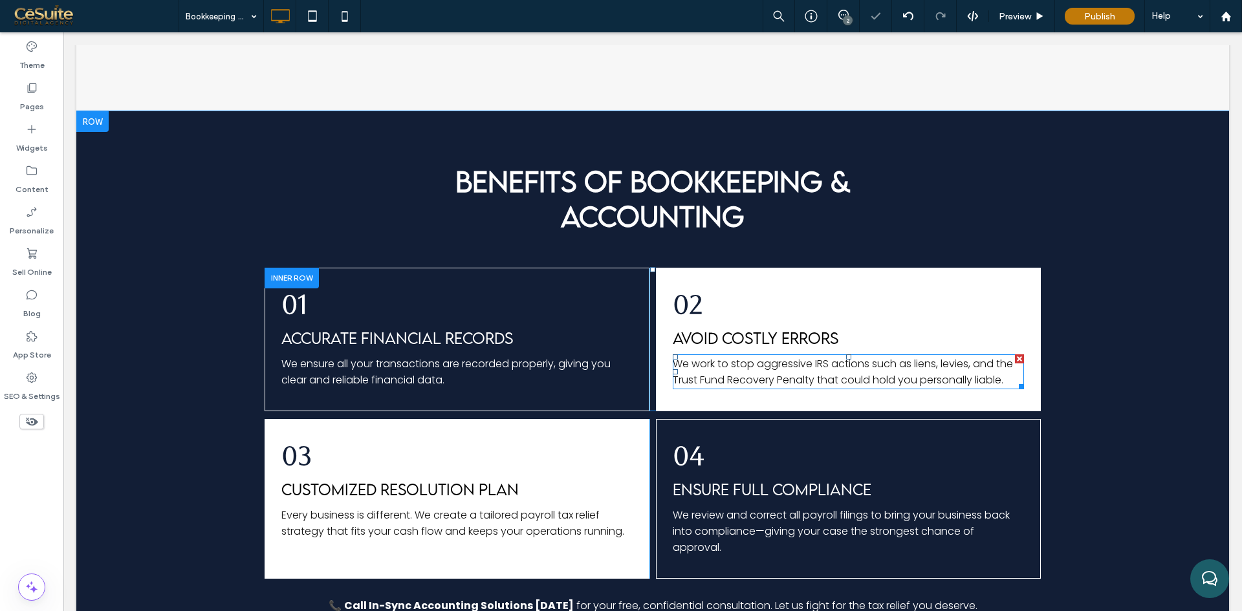
click at [765, 377] on span "We work to stop aggressive IRS actions such as liens, levies, and the Trust Fun…" at bounding box center [843, 371] width 340 height 31
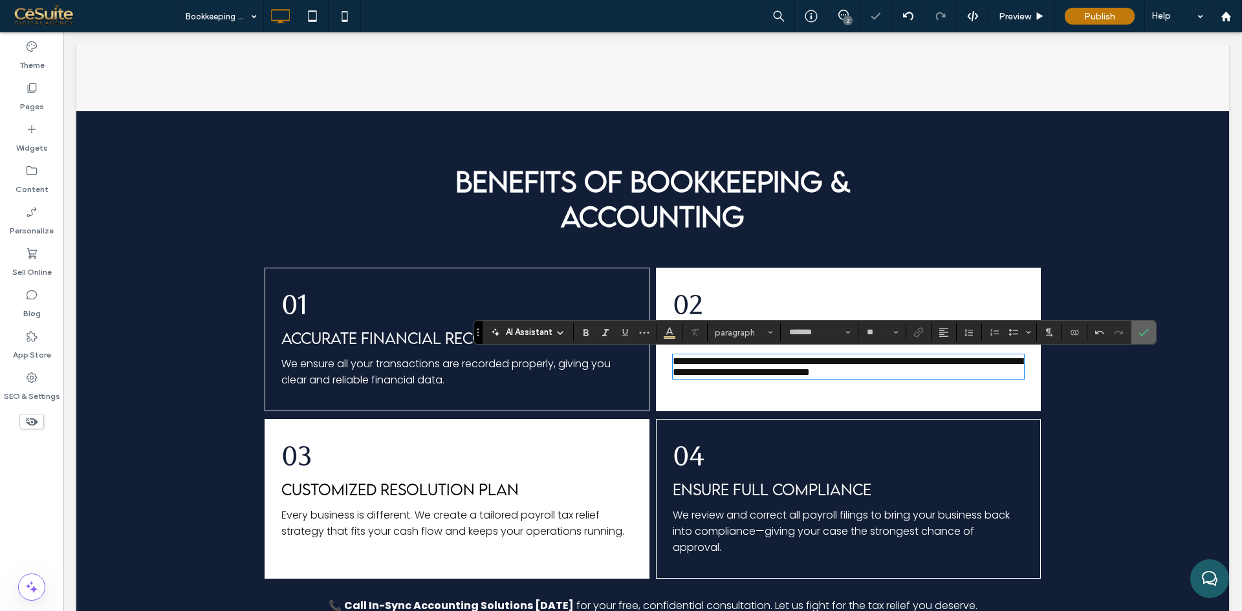
click at [1140, 334] on icon "Confirm" at bounding box center [1143, 332] width 10 height 10
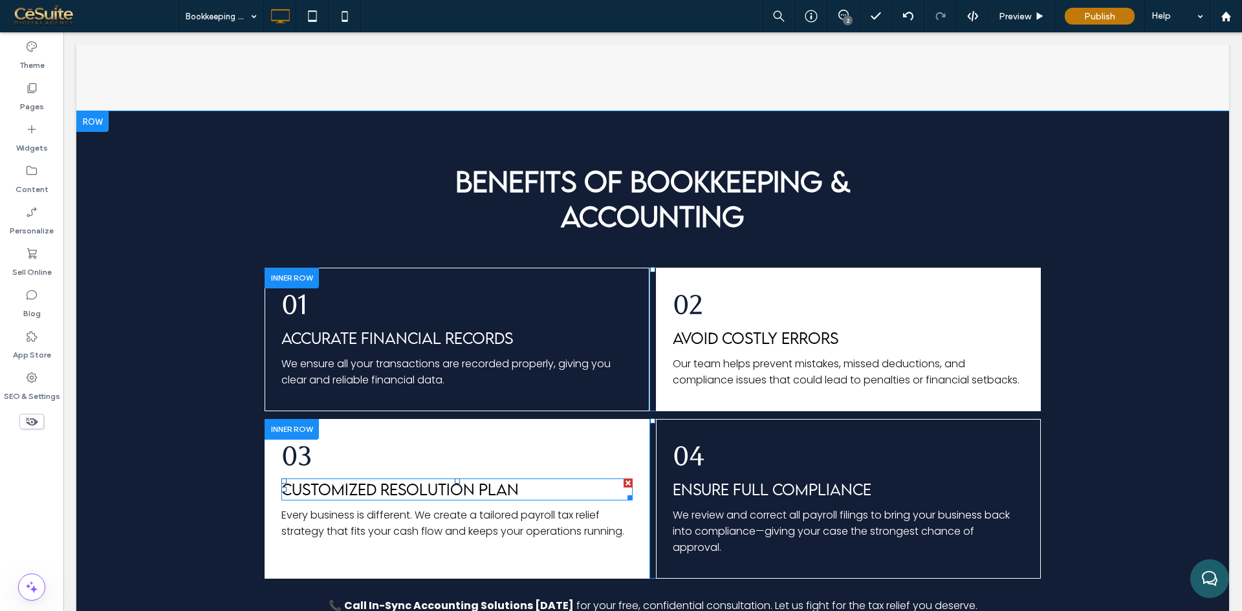
click at [433, 481] on span "CUSTOMIZED RESOLUTION PLAN" at bounding box center [399, 489] width 237 height 19
type input "**********"
type input "**"
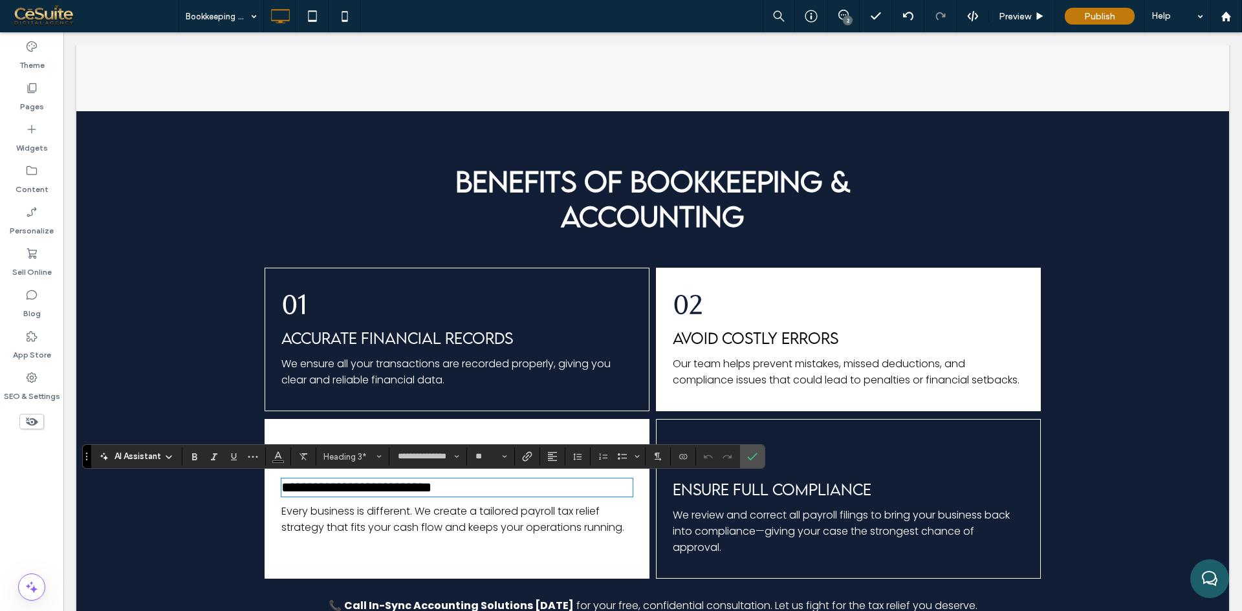
type input "*******"
type input "**"
click at [448, 510] on span "Every business is different. We create a tailored payroll tax relief strategy t…" at bounding box center [452, 519] width 343 height 31
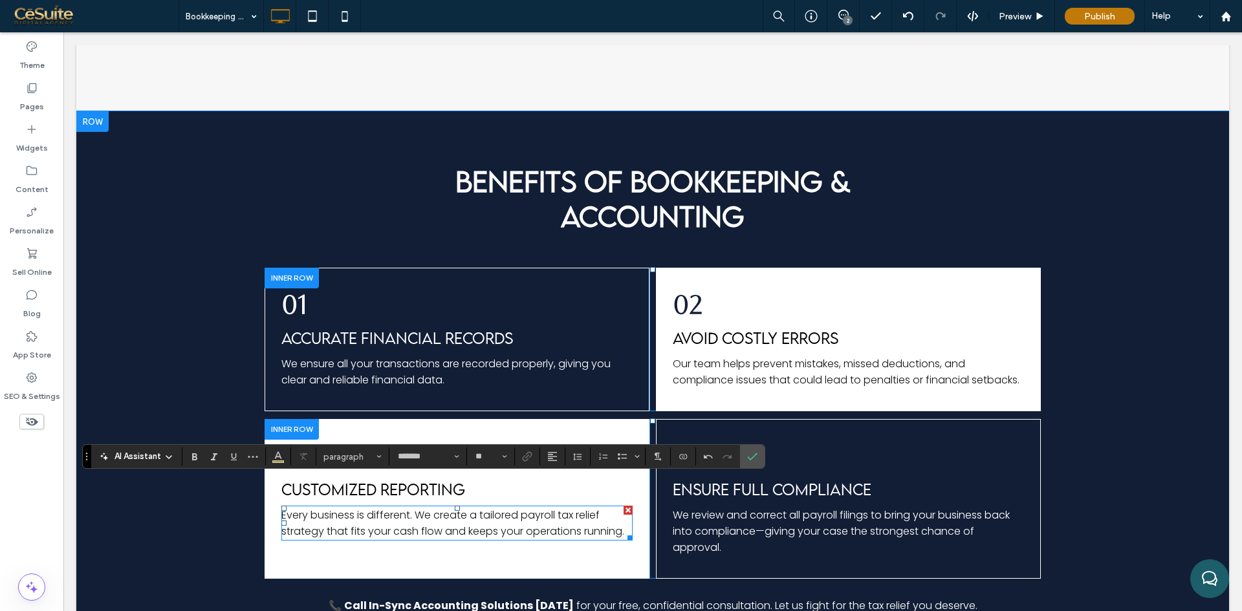
click at [448, 510] on span "Every business is different. We create a tailored payroll tax relief strategy t…" at bounding box center [452, 523] width 343 height 31
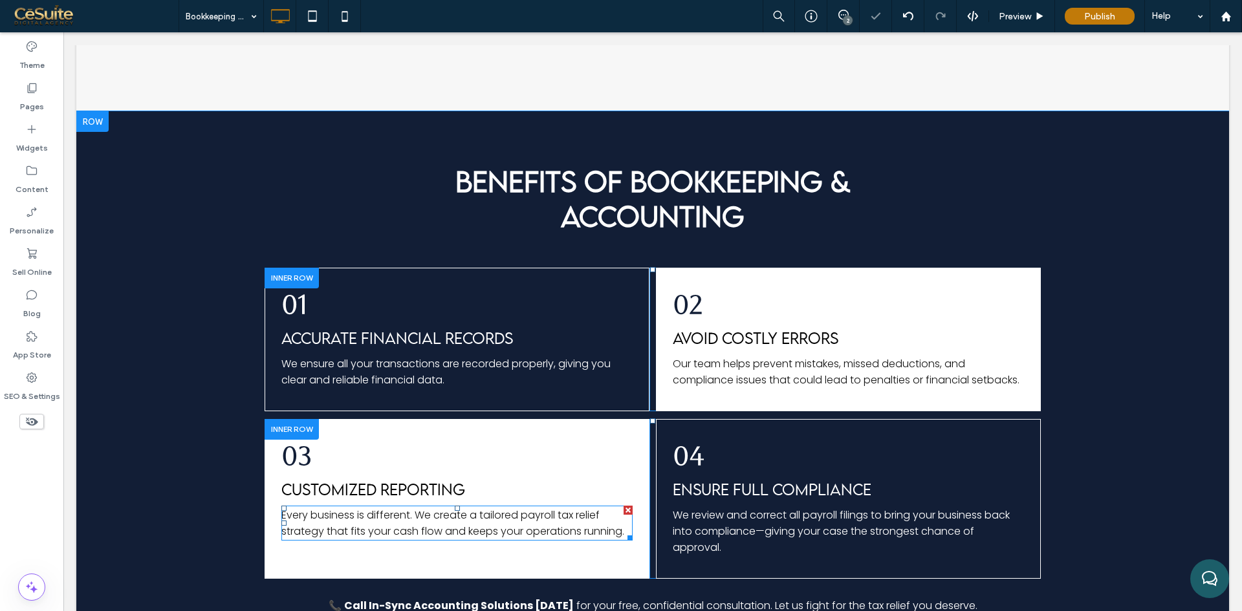
type input "*******"
type input "**"
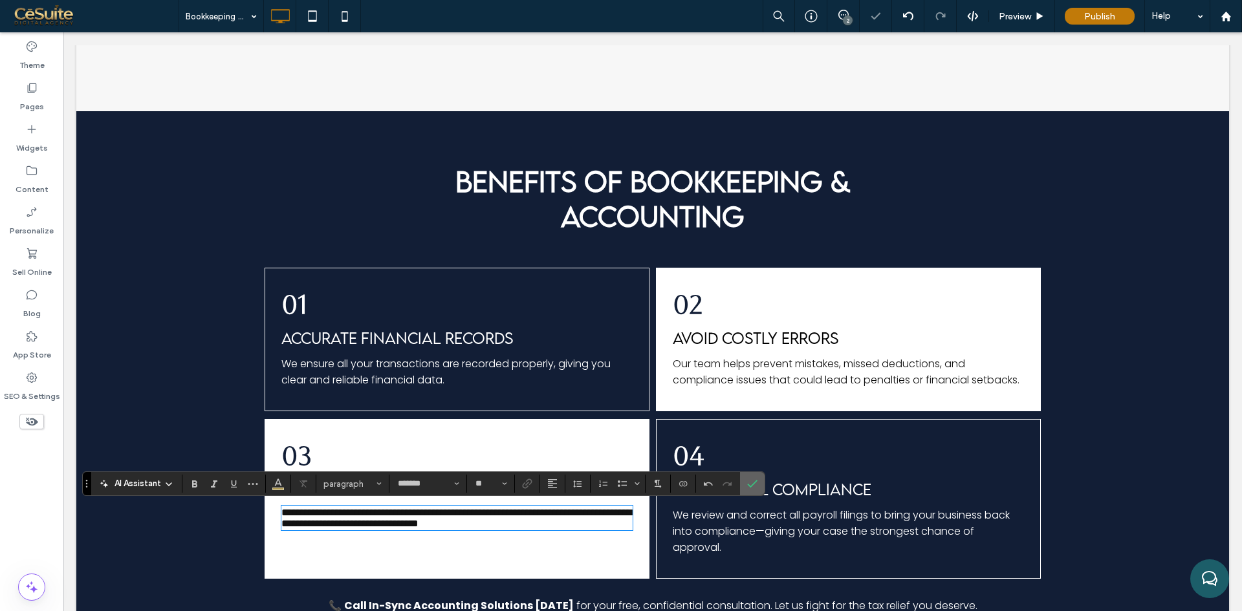
click at [748, 481] on icon "Confirm" at bounding box center [752, 484] width 10 height 10
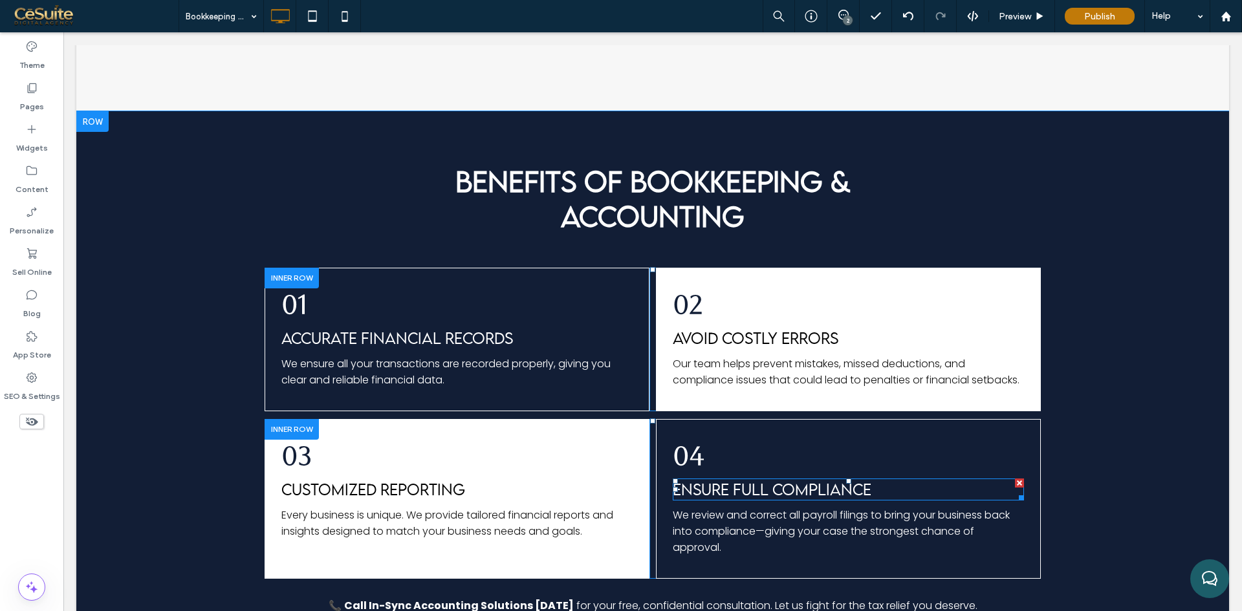
click at [719, 480] on span "ENSURE FULL COMPLIANCE" at bounding box center [772, 489] width 199 height 19
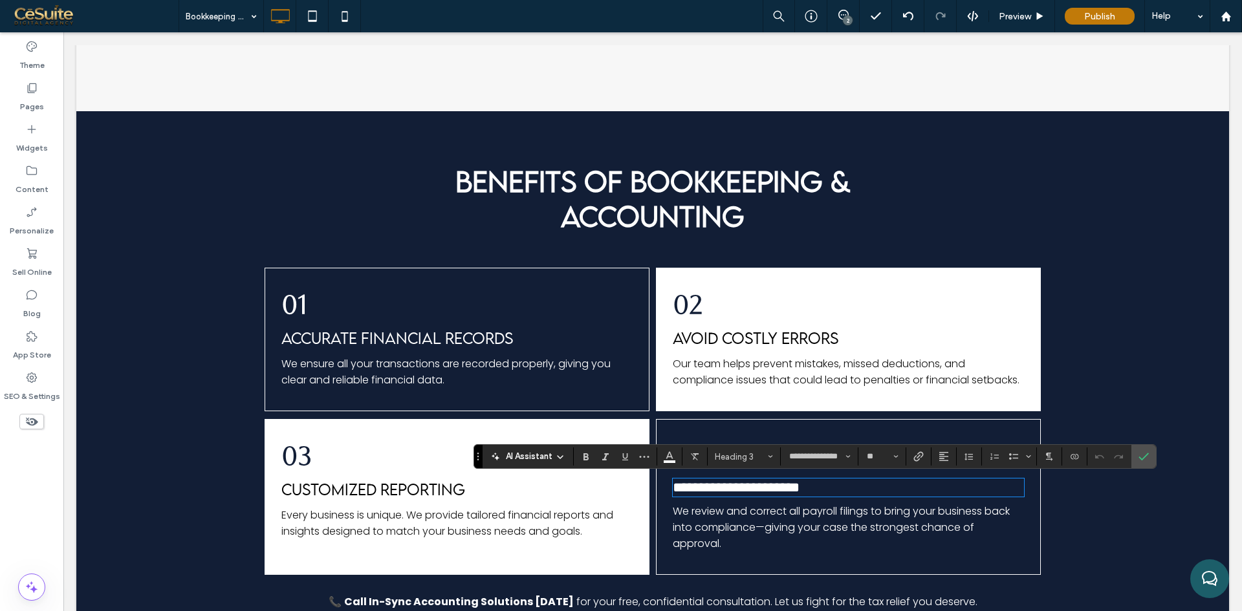
paste div
type input "*******"
type input "**"
click at [717, 531] on span "We review and correct all payroll filings to bring your business back into comp…" at bounding box center [841, 527] width 337 height 47
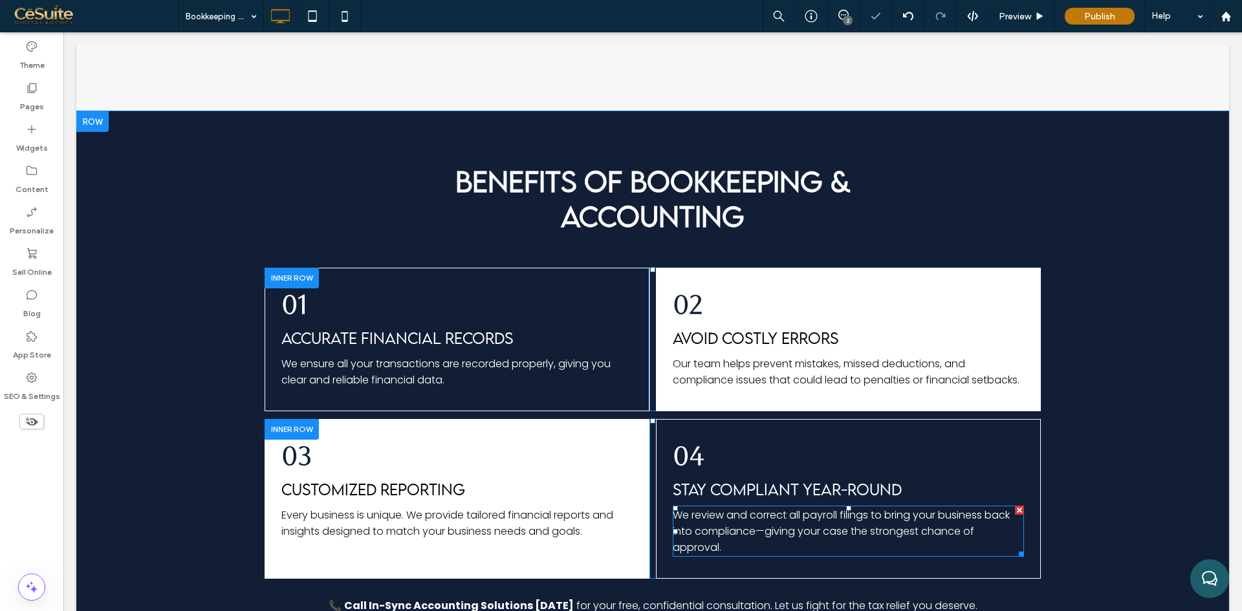
click at [717, 531] on span "We review and correct all payroll filings to bring your business back into comp…" at bounding box center [841, 531] width 337 height 47
type input "*******"
type input "**"
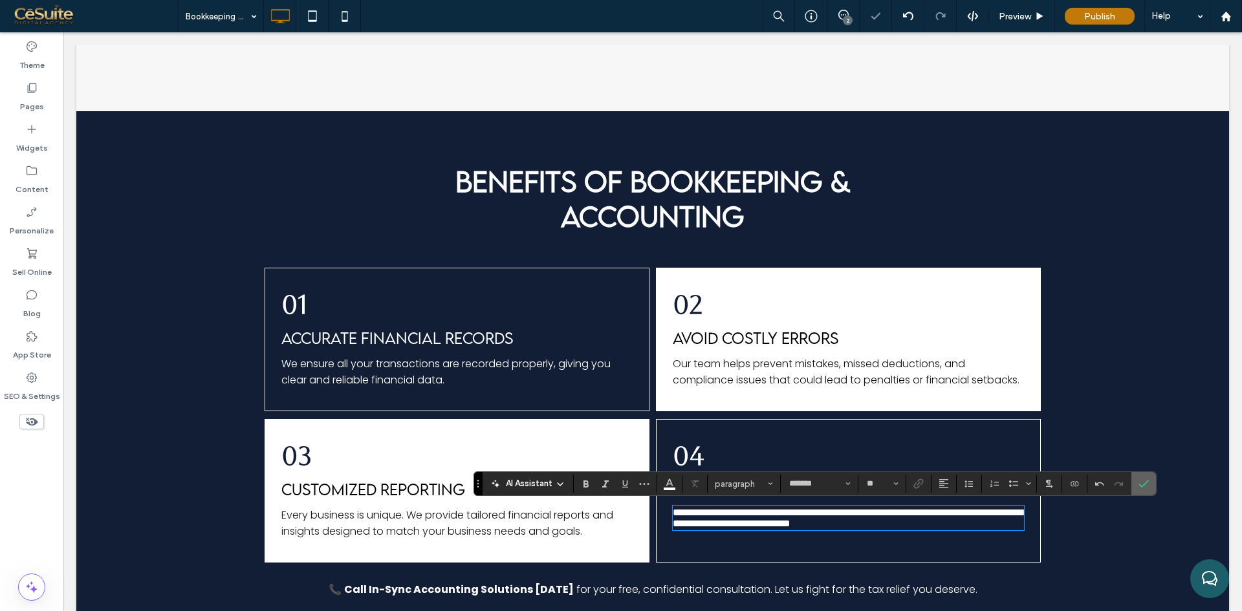
click at [1142, 481] on icon "Confirm" at bounding box center [1143, 484] width 10 height 10
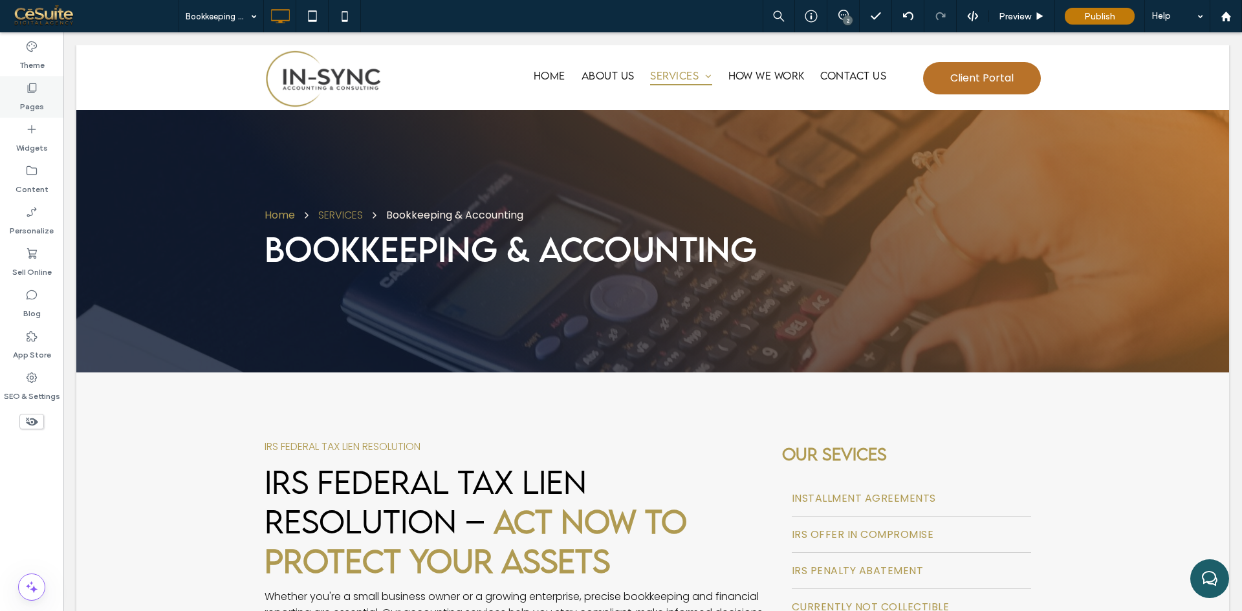
click at [48, 99] on div "Pages" at bounding box center [31, 96] width 63 height 41
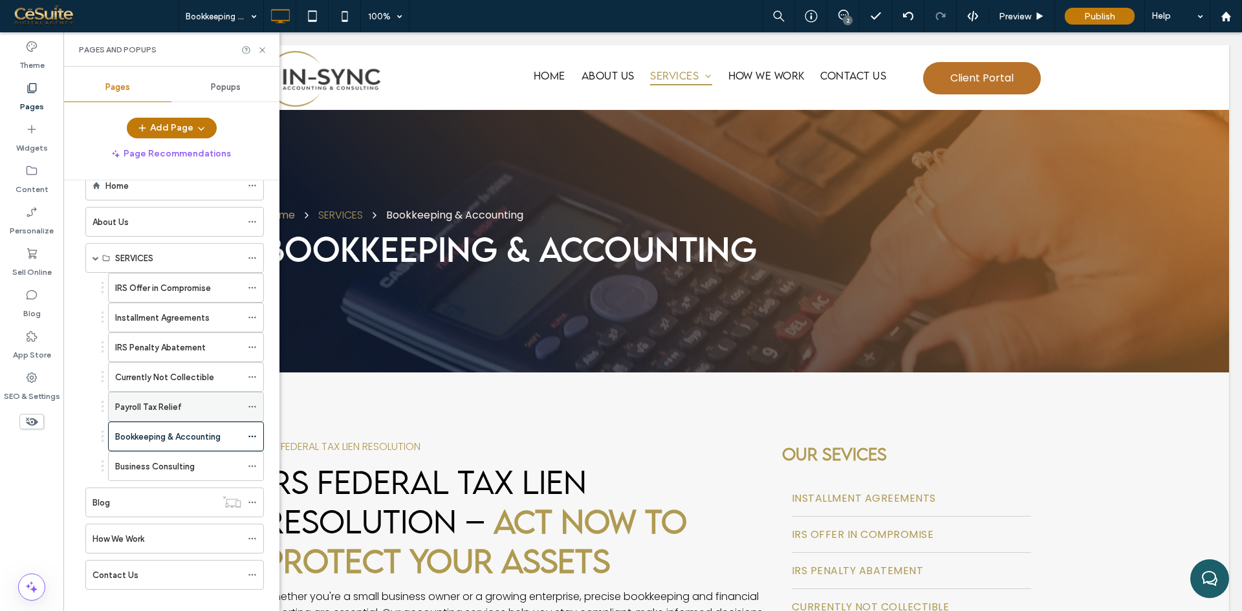
scroll to position [49, 0]
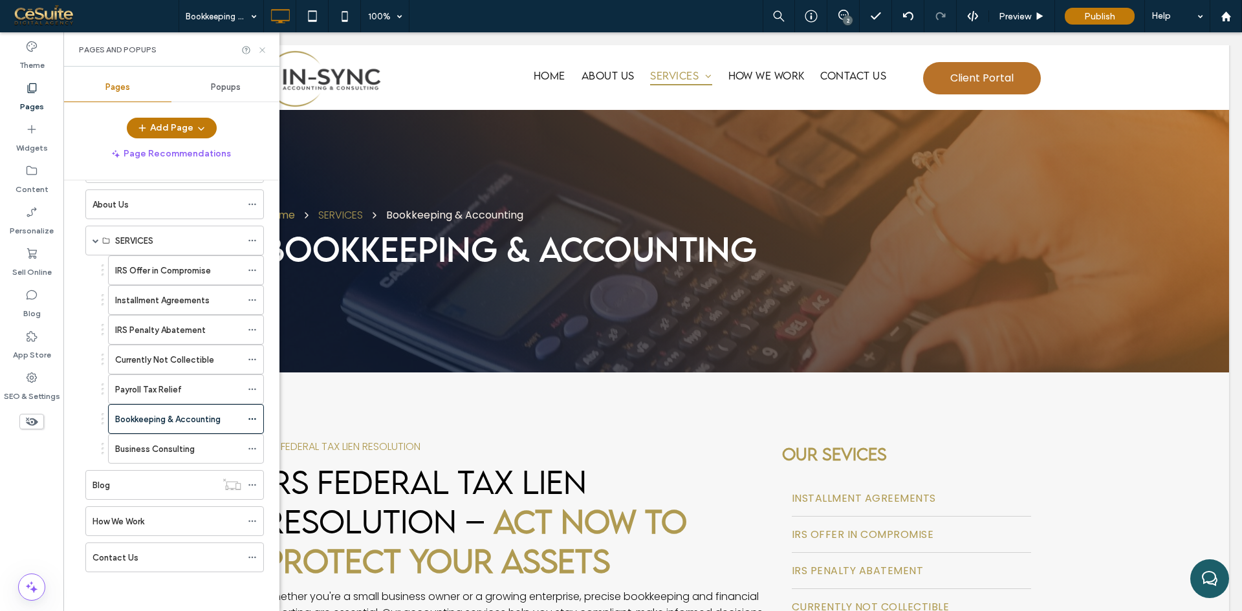
click at [259, 47] on icon at bounding box center [262, 50] width 10 height 10
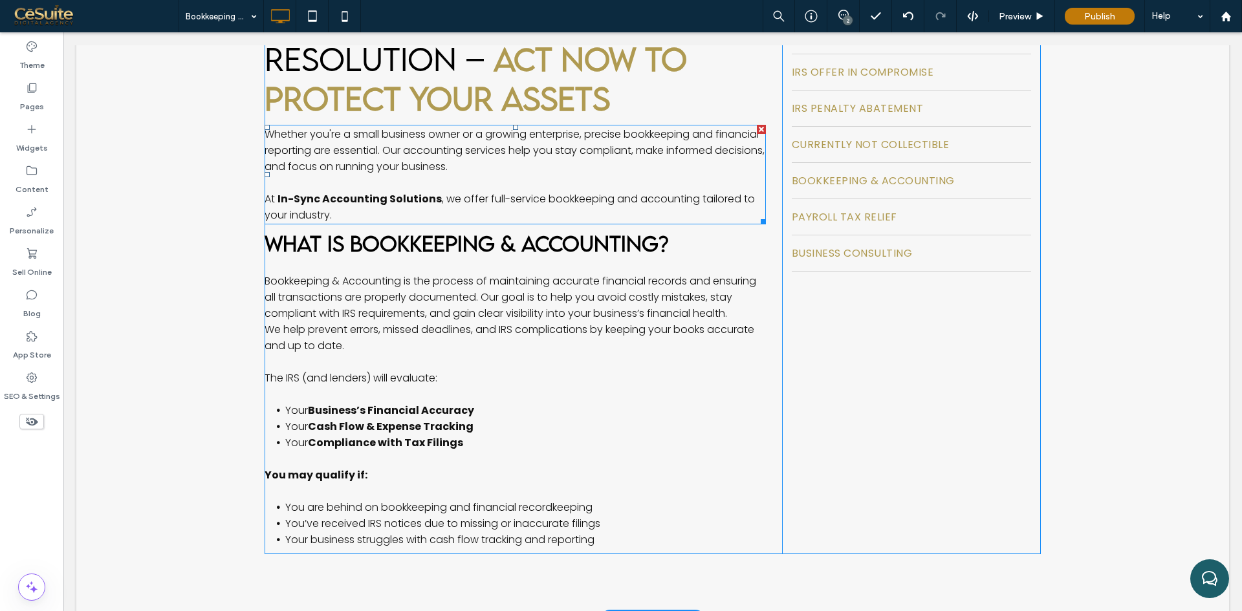
scroll to position [431, 0]
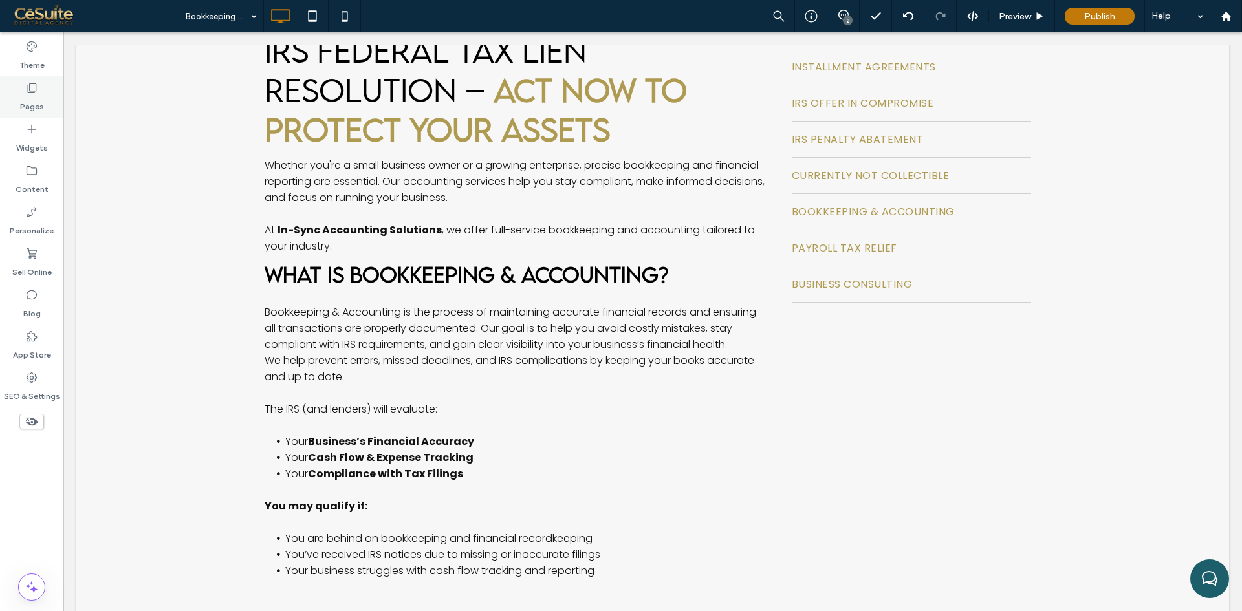
click at [10, 107] on div "Pages" at bounding box center [31, 96] width 63 height 41
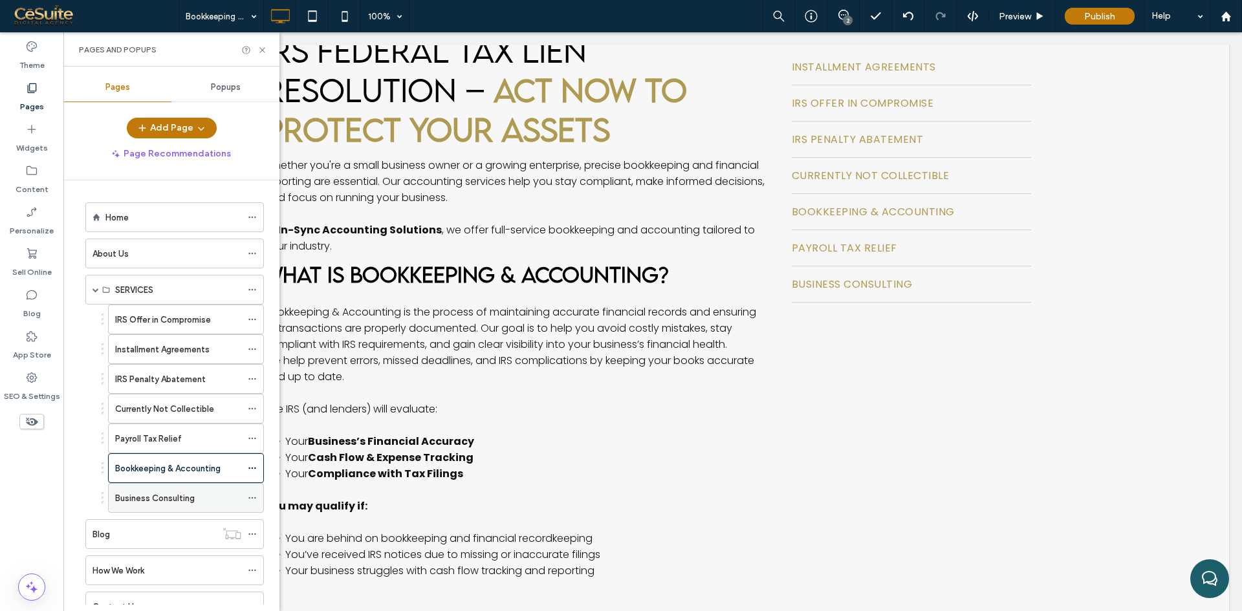
click at [167, 497] on label "Business Consulting" at bounding box center [155, 498] width 80 height 23
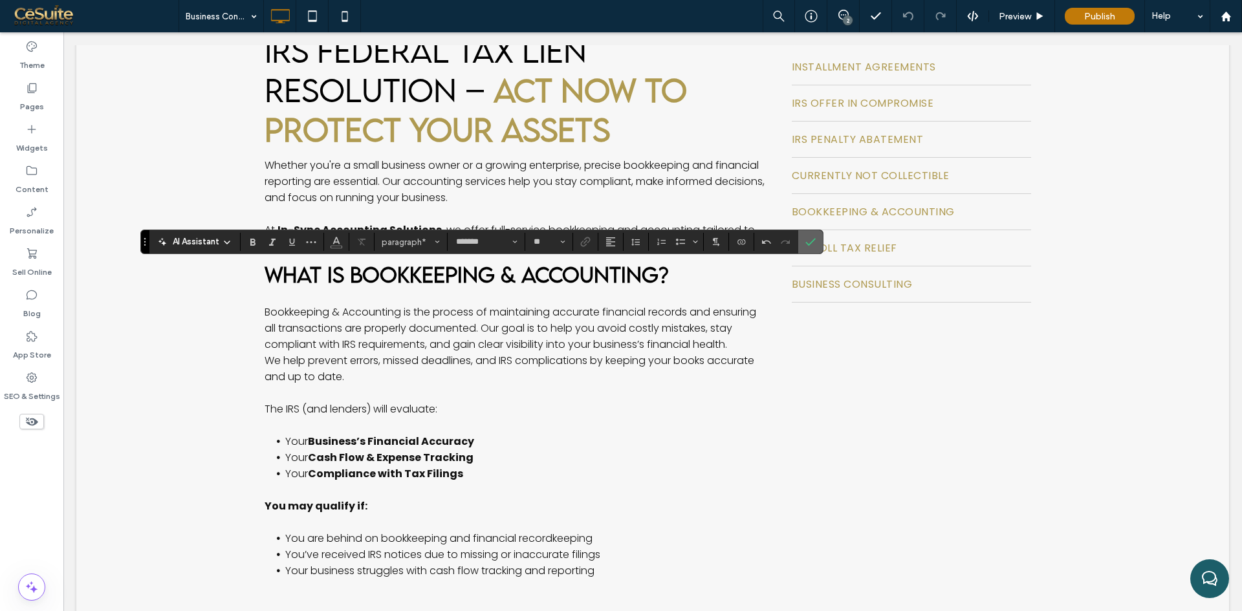
click at [810, 243] on use "Confirm" at bounding box center [810, 243] width 10 height 8
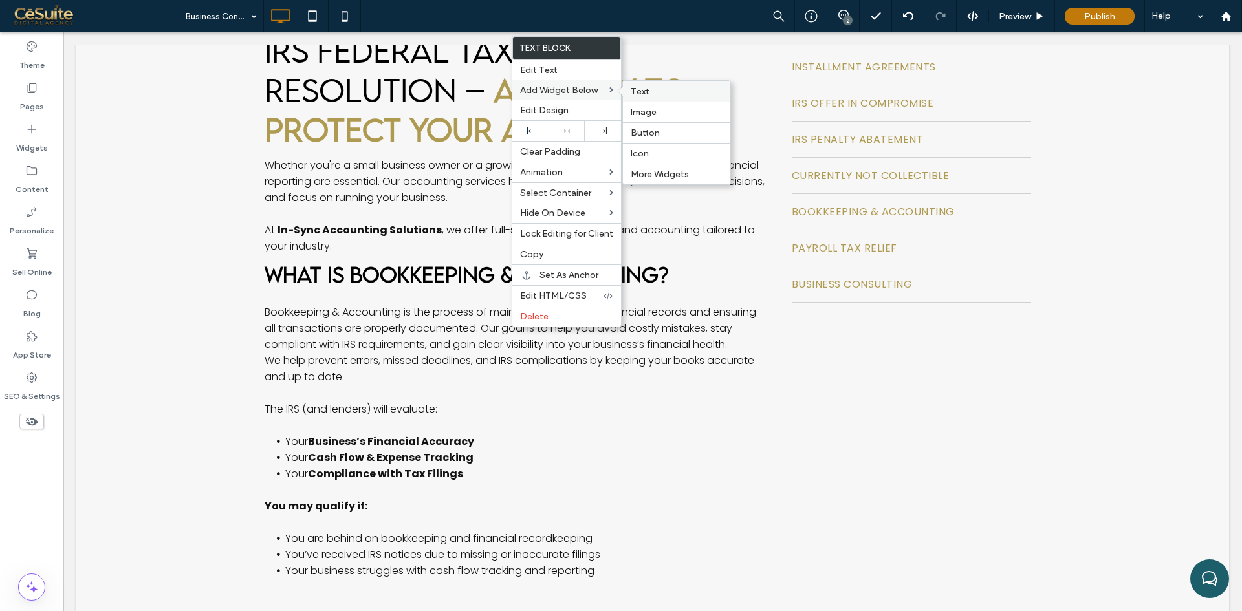
click at [644, 91] on span "Text" at bounding box center [640, 91] width 19 height 11
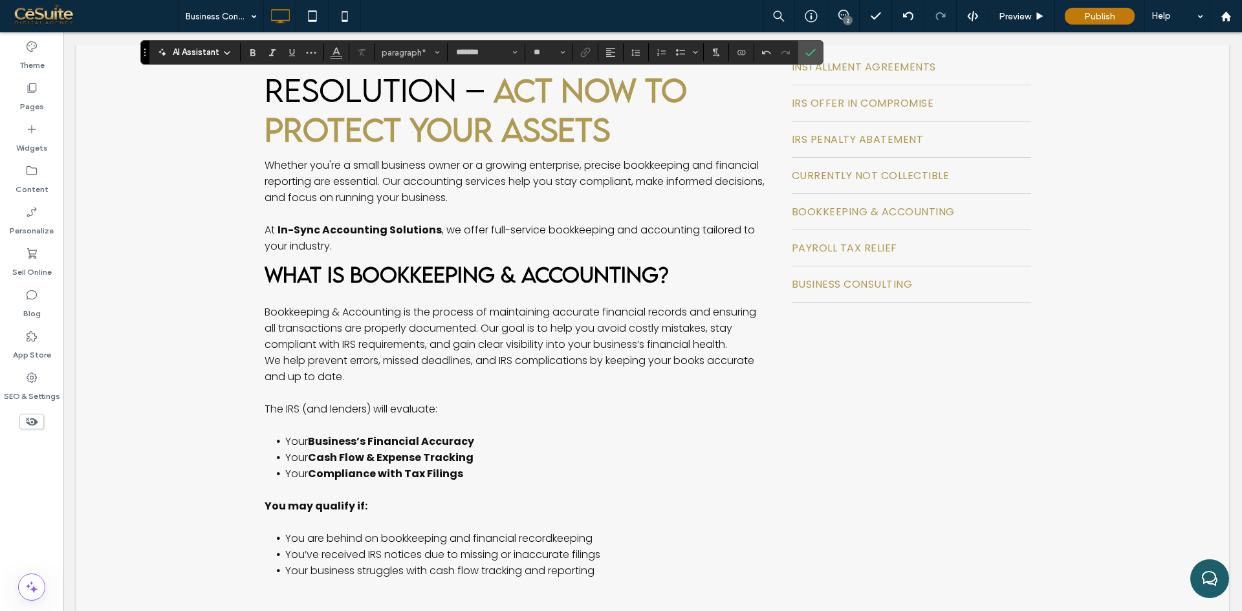
type input "**********"
type input "**"
click at [411, 47] on button "Heading 3" at bounding box center [410, 52] width 67 height 18
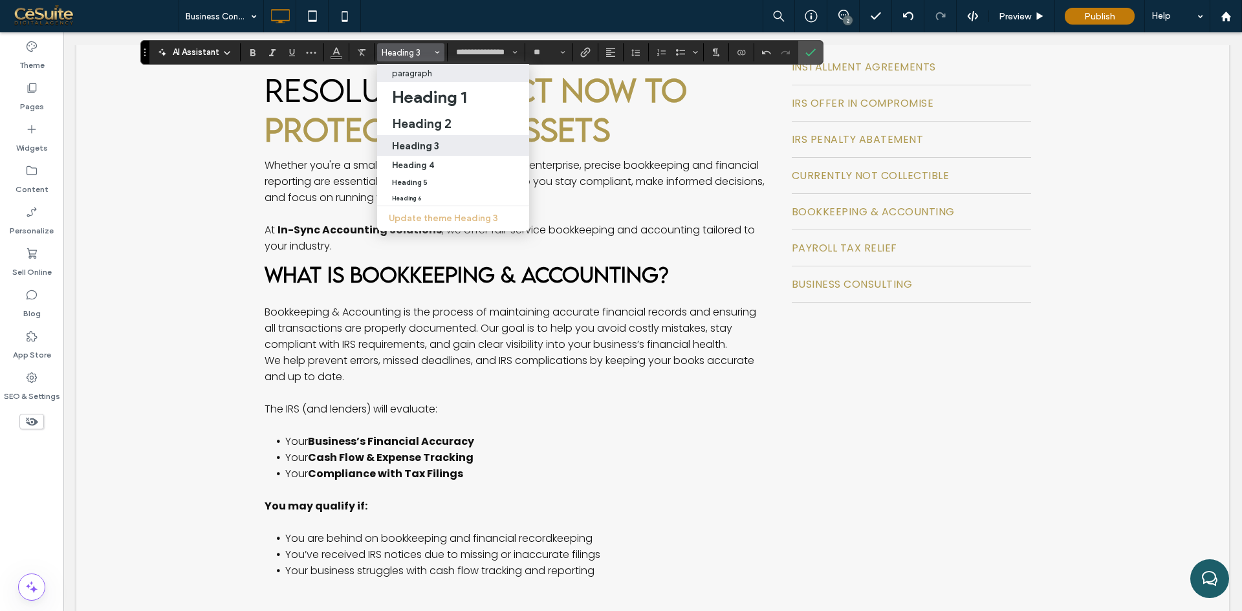
click at [426, 76] on p "paragraph" at bounding box center [412, 74] width 40 height 10
type input "*******"
type input "**"
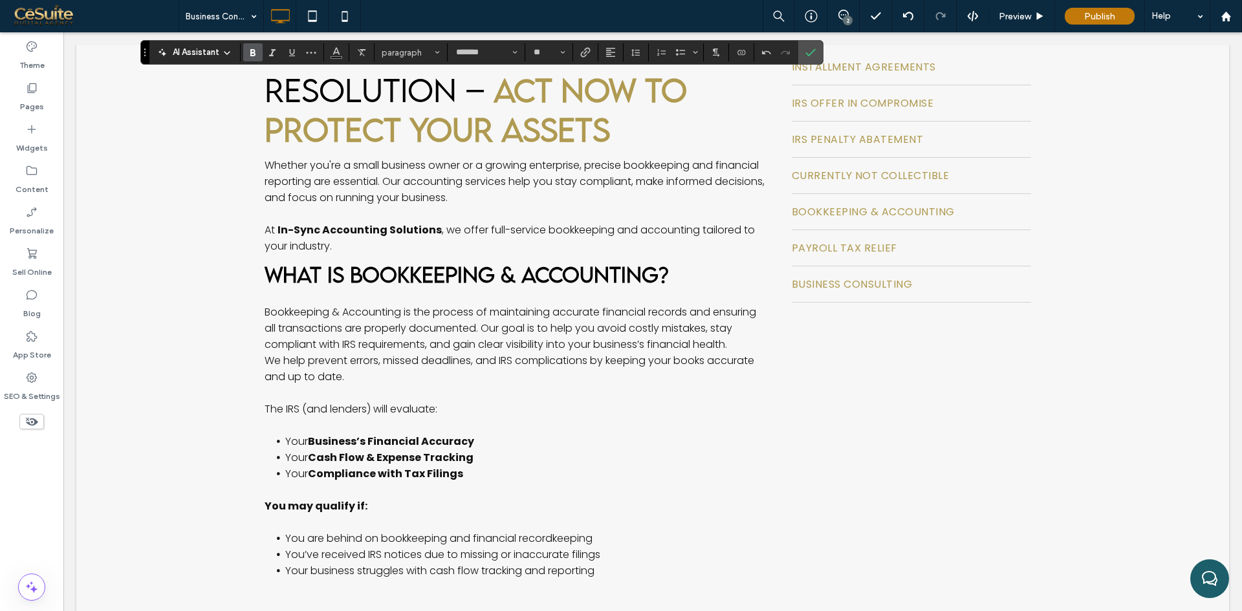
click at [255, 49] on icon "Bold" at bounding box center [253, 52] width 10 height 10
click at [818, 49] on label "Confirm" at bounding box center [810, 52] width 19 height 23
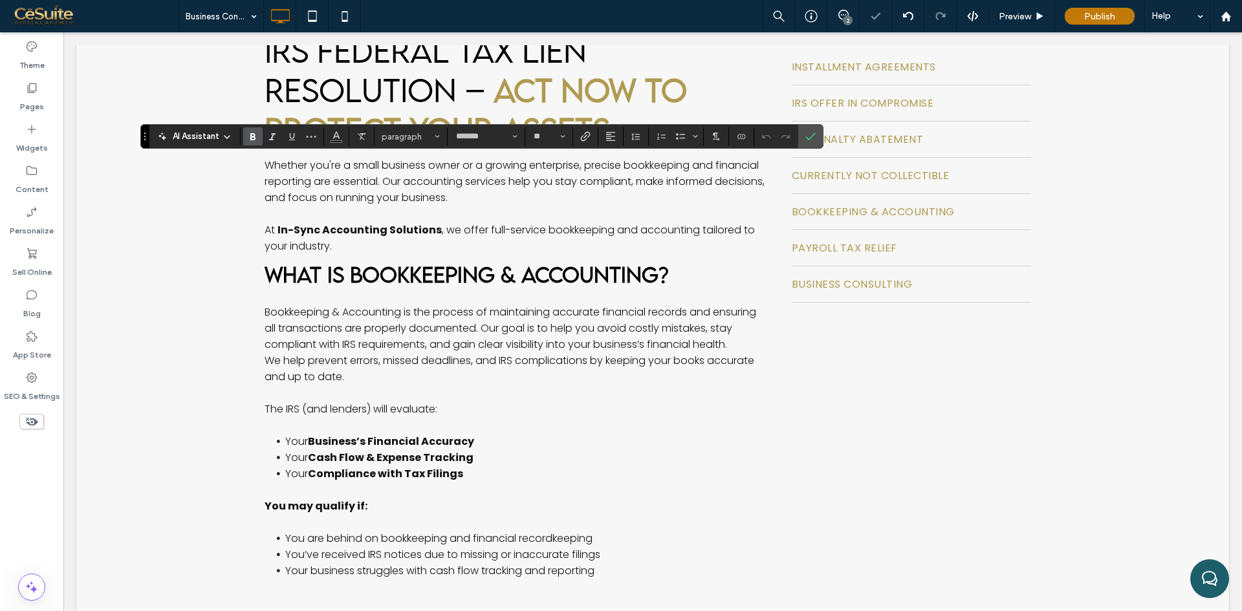
type input "**********"
click at [416, 134] on span "Heading 2" at bounding box center [407, 137] width 50 height 10
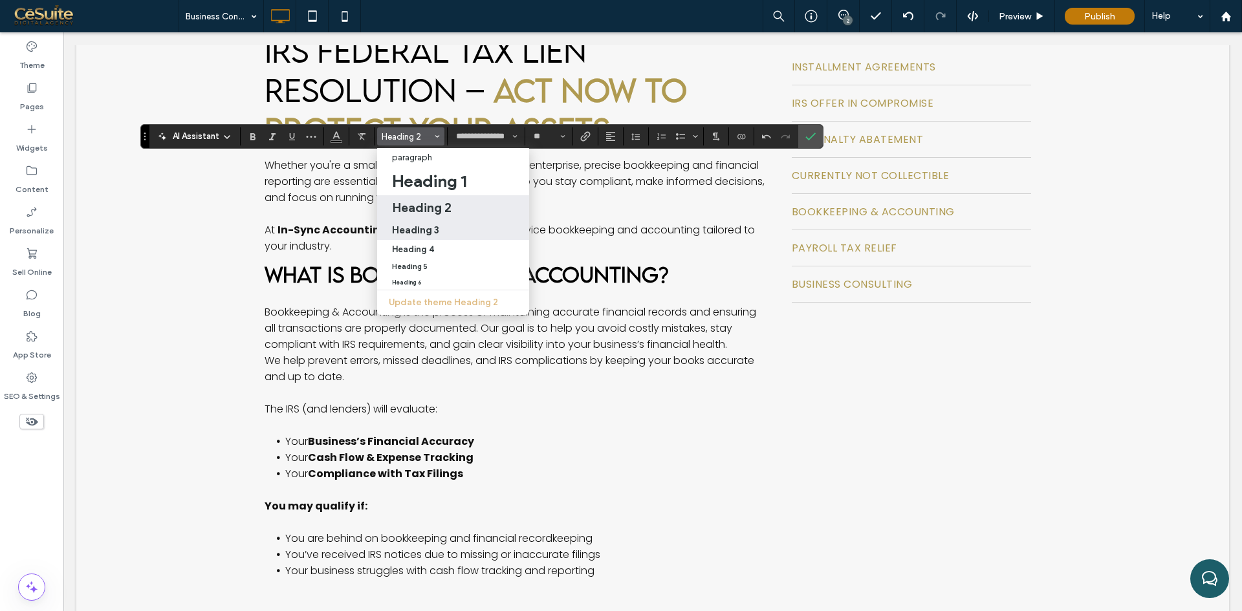
click at [426, 232] on h3 "Heading 3" at bounding box center [415, 230] width 47 height 12
type input "*"
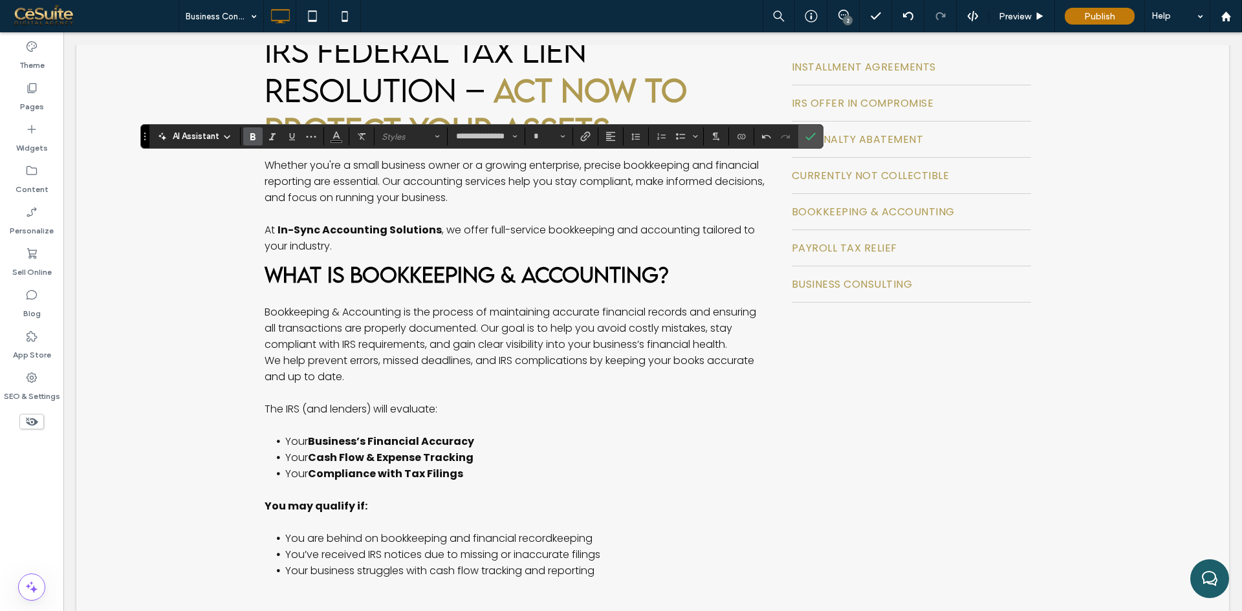
click at [250, 131] on icon "Bold" at bounding box center [253, 136] width 10 height 10
click at [809, 139] on use "Confirm" at bounding box center [810, 137] width 10 height 8
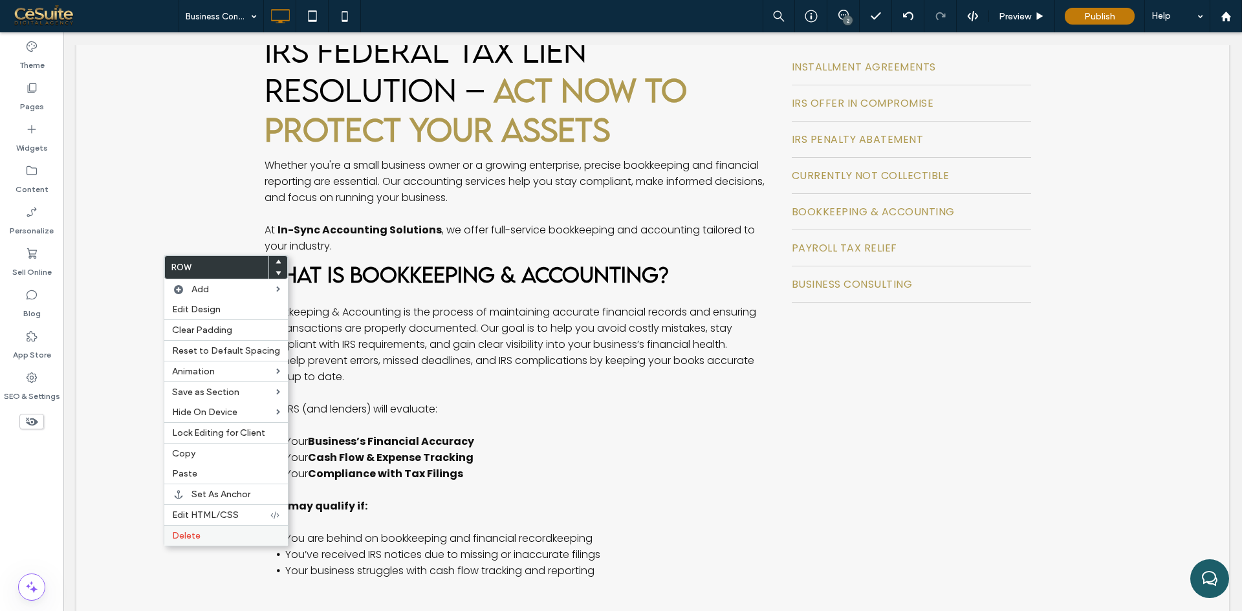
click at [200, 527] on div "Delete" at bounding box center [226, 535] width 124 height 21
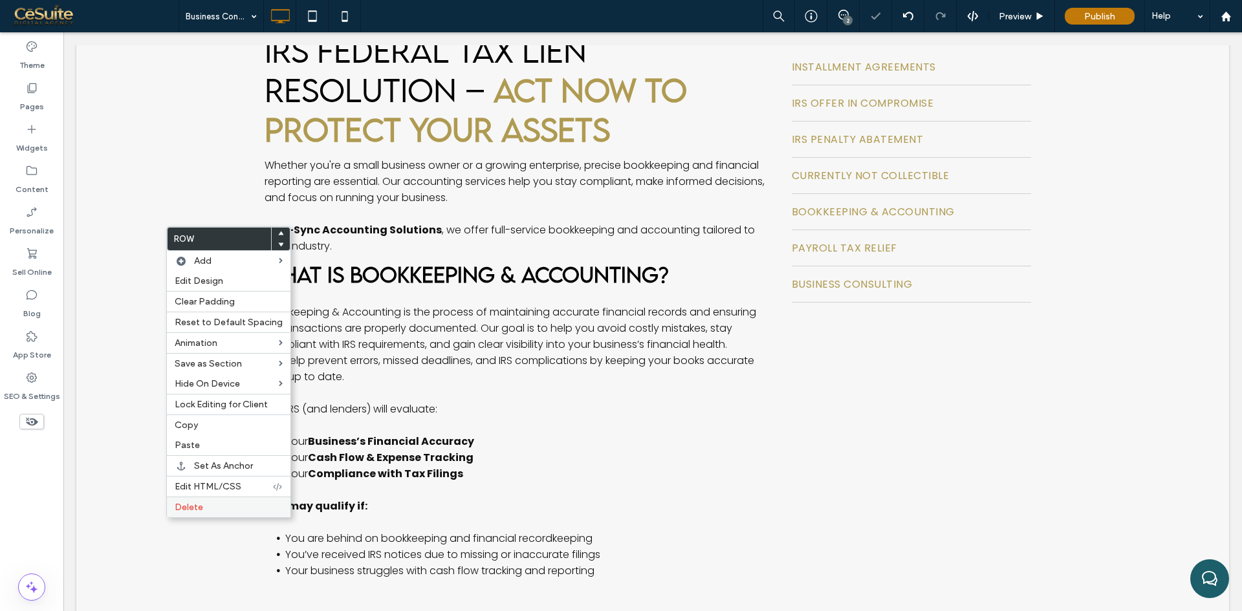
click at [199, 508] on span "Delete" at bounding box center [189, 507] width 28 height 11
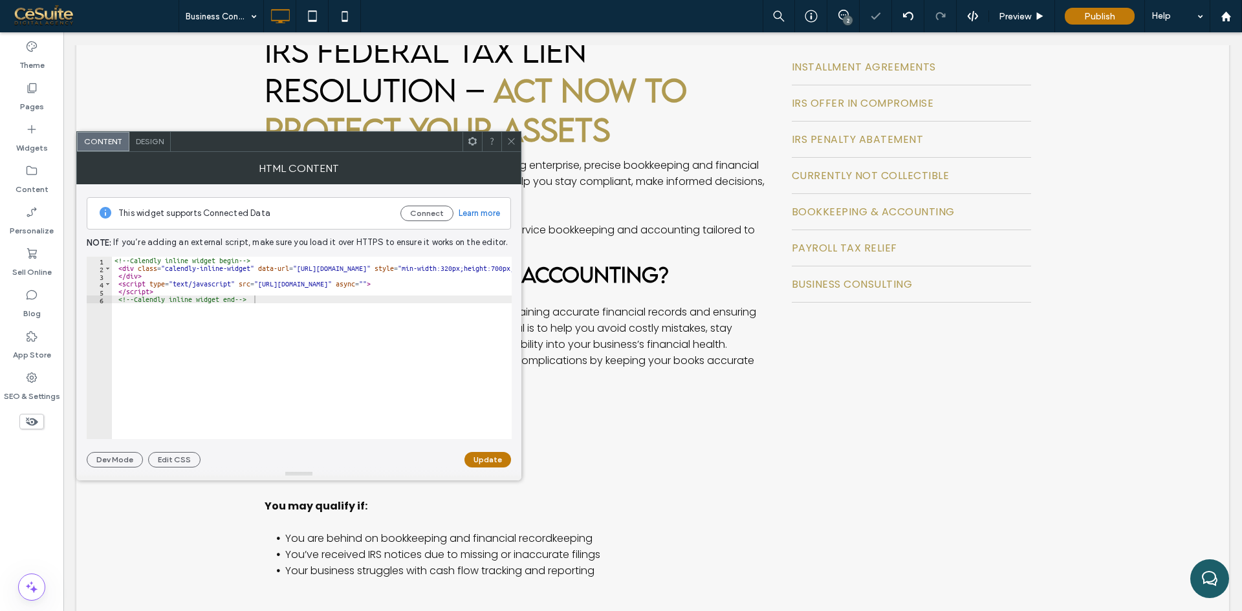
click at [508, 138] on icon at bounding box center [511, 141] width 10 height 10
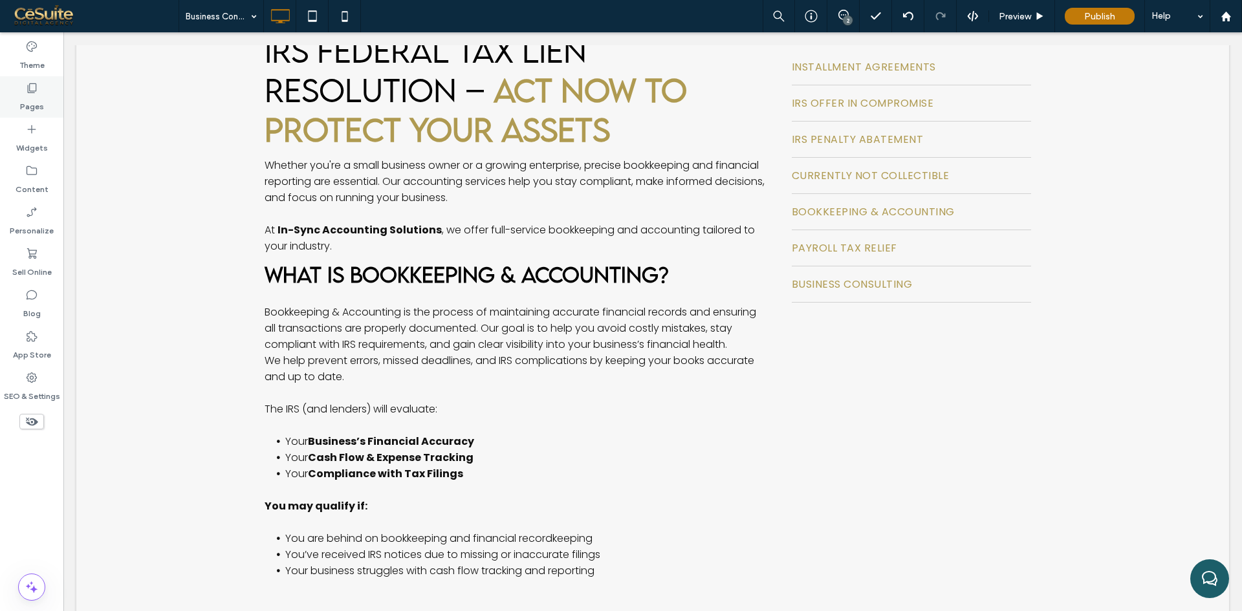
click at [27, 89] on icon at bounding box center [31, 88] width 13 height 13
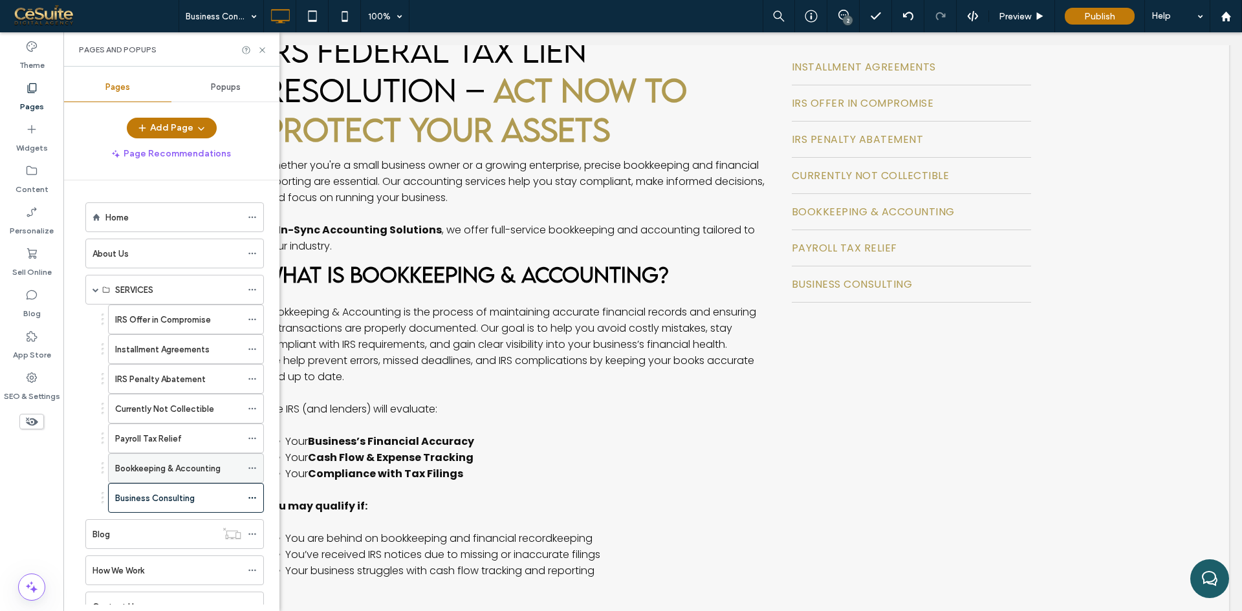
click at [129, 474] on label "Bookkeeping & Accounting" at bounding box center [167, 468] width 105 height 23
click at [265, 52] on use at bounding box center [261, 49] width 5 height 5
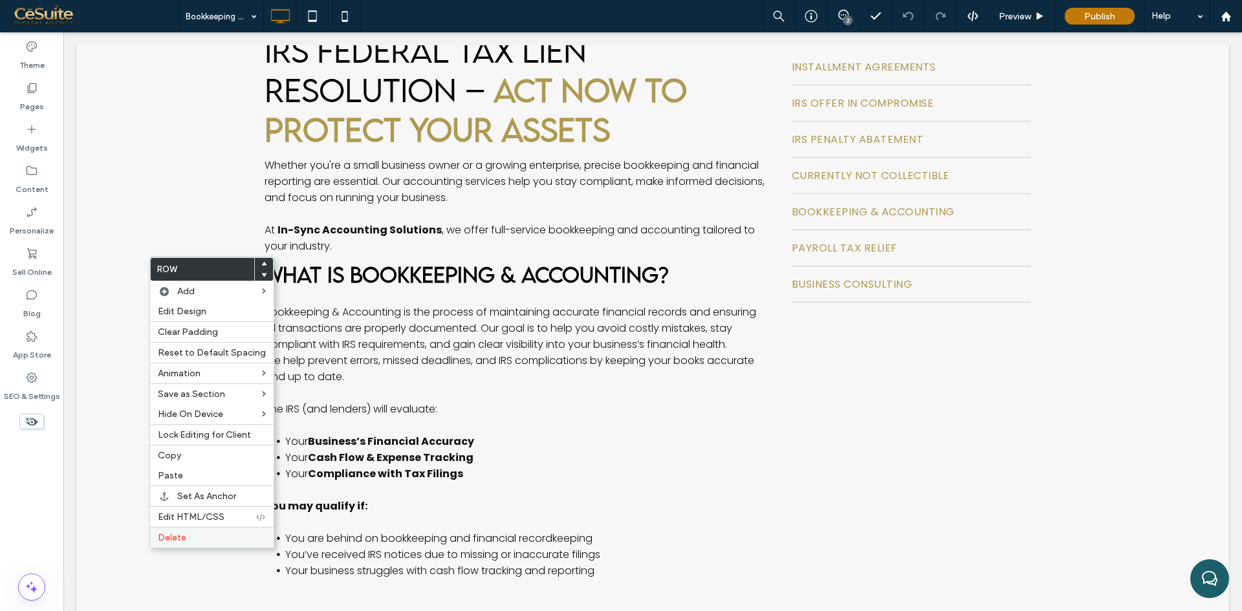
click at [179, 543] on div "Delete" at bounding box center [212, 537] width 124 height 21
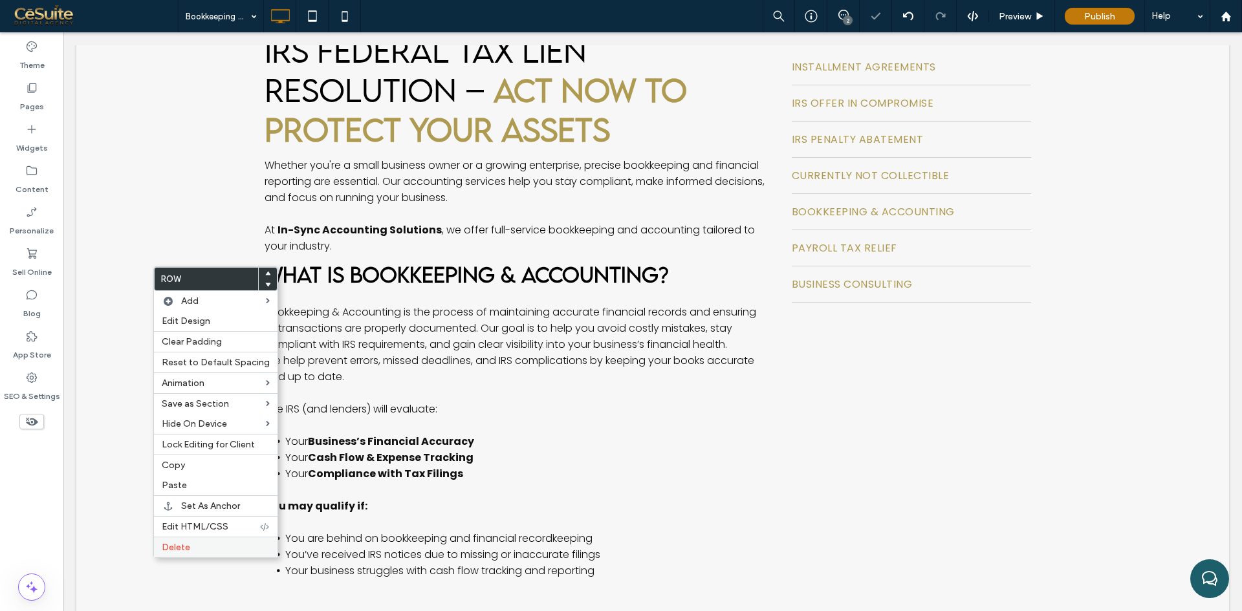
click at [175, 540] on div "Delete" at bounding box center [216, 547] width 124 height 21
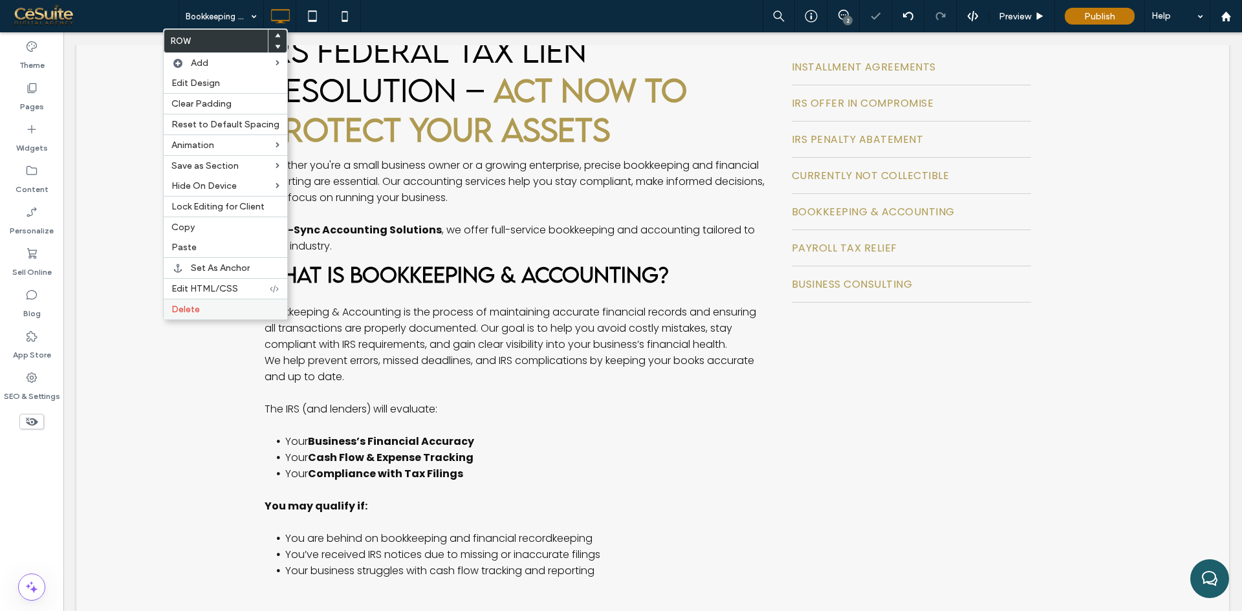
click at [188, 307] on span "Delete" at bounding box center [185, 309] width 28 height 11
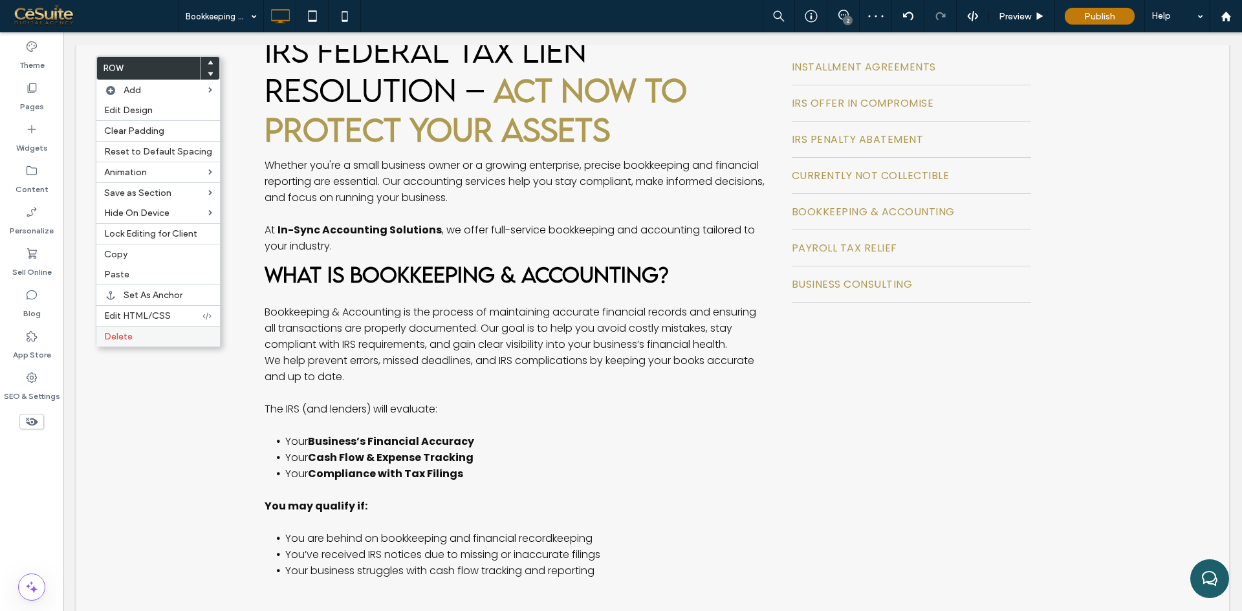
click at [118, 343] on div "Delete" at bounding box center [158, 336] width 124 height 21
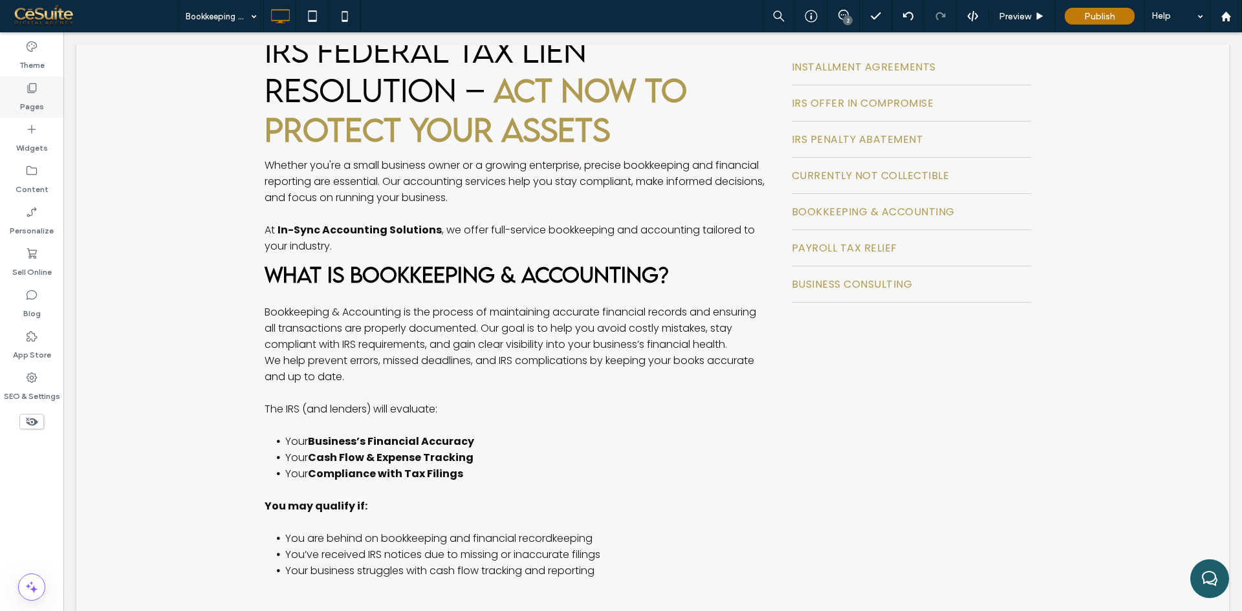
click at [45, 92] on div "Pages" at bounding box center [31, 96] width 63 height 41
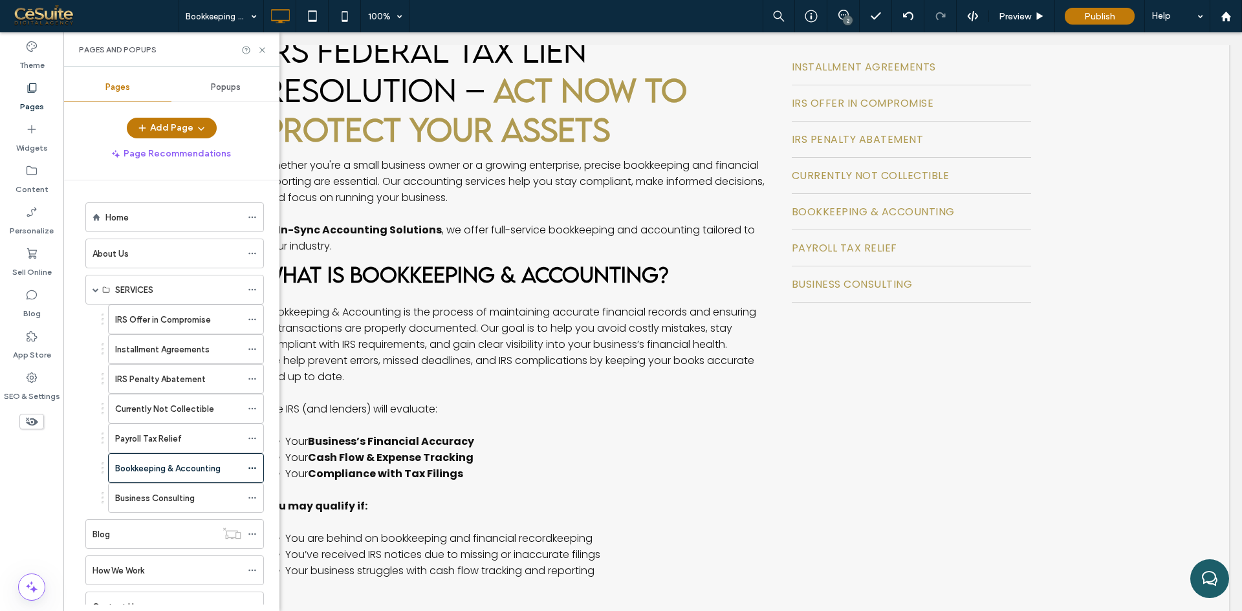
scroll to position [49, 0]
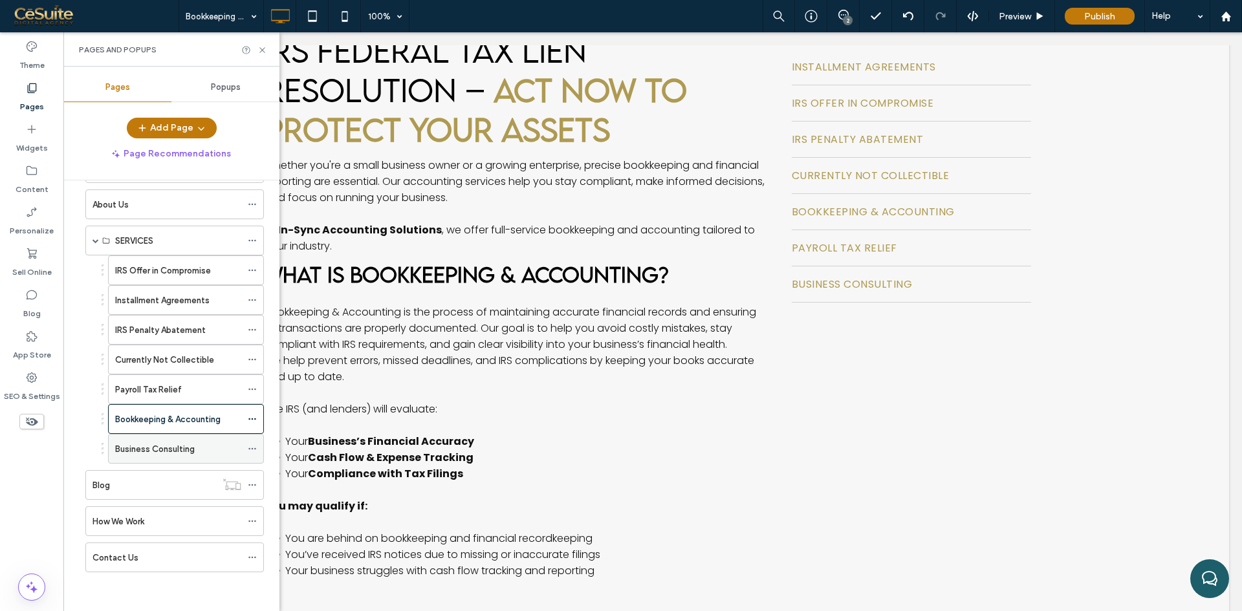
click at [144, 446] on label "Business Consulting" at bounding box center [155, 449] width 80 height 23
click at [260, 50] on icon at bounding box center [262, 50] width 10 height 10
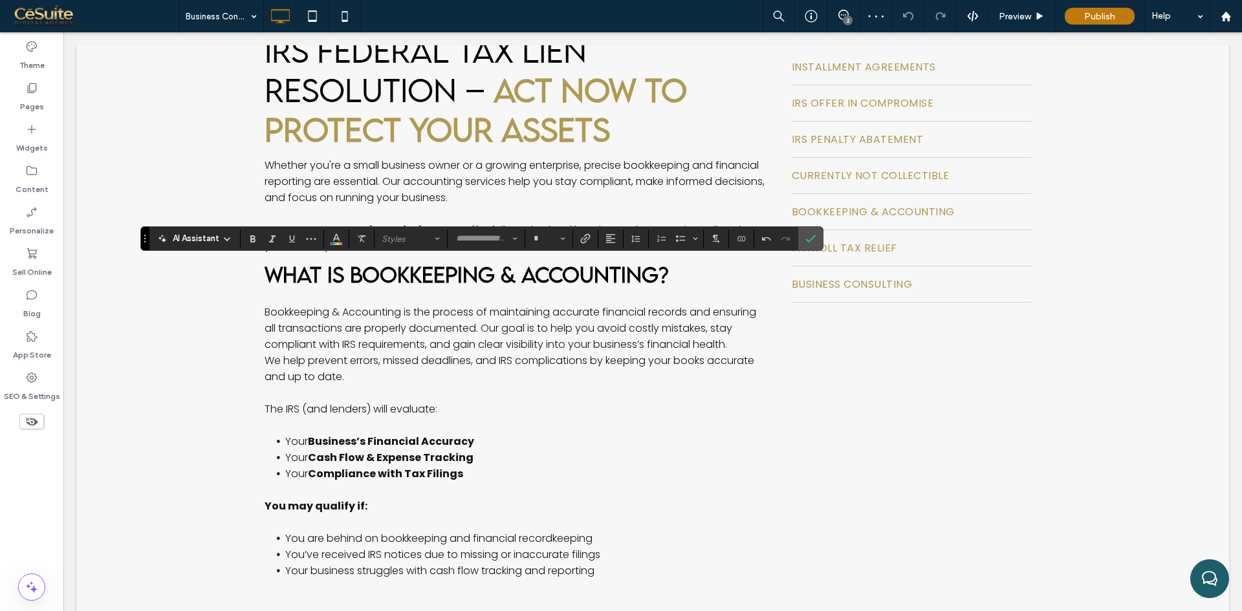
type input "**********"
type input "**"
type input "*******"
type input "**"
click at [809, 242] on use "Confirm" at bounding box center [810, 239] width 10 height 8
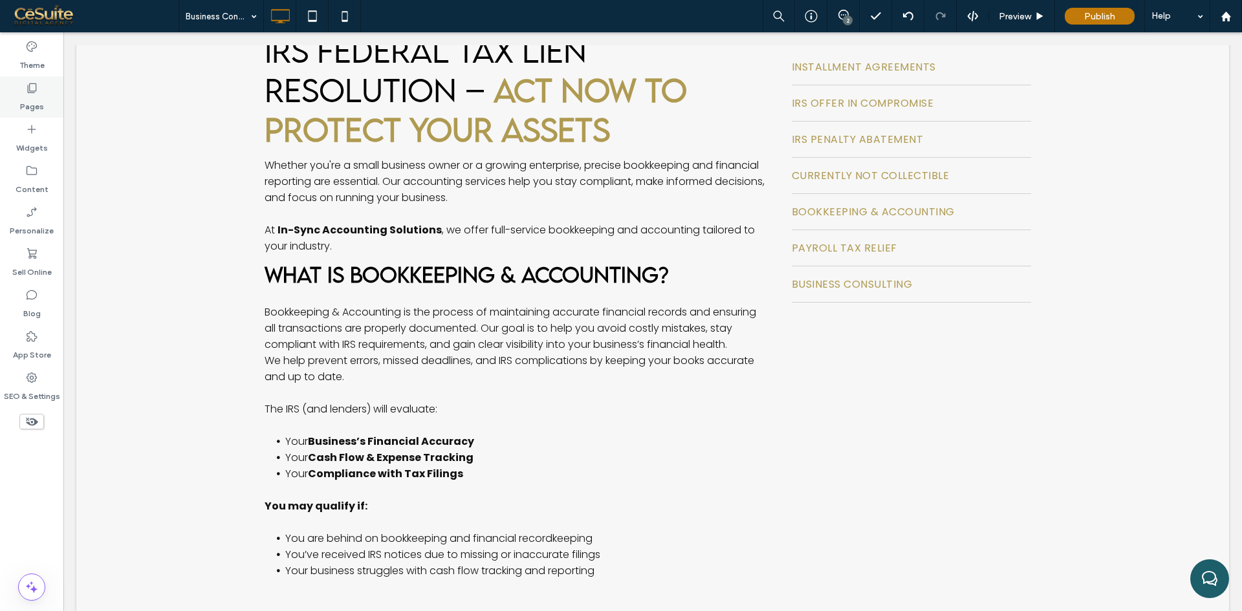
click at [44, 98] on div "Pages" at bounding box center [31, 96] width 63 height 41
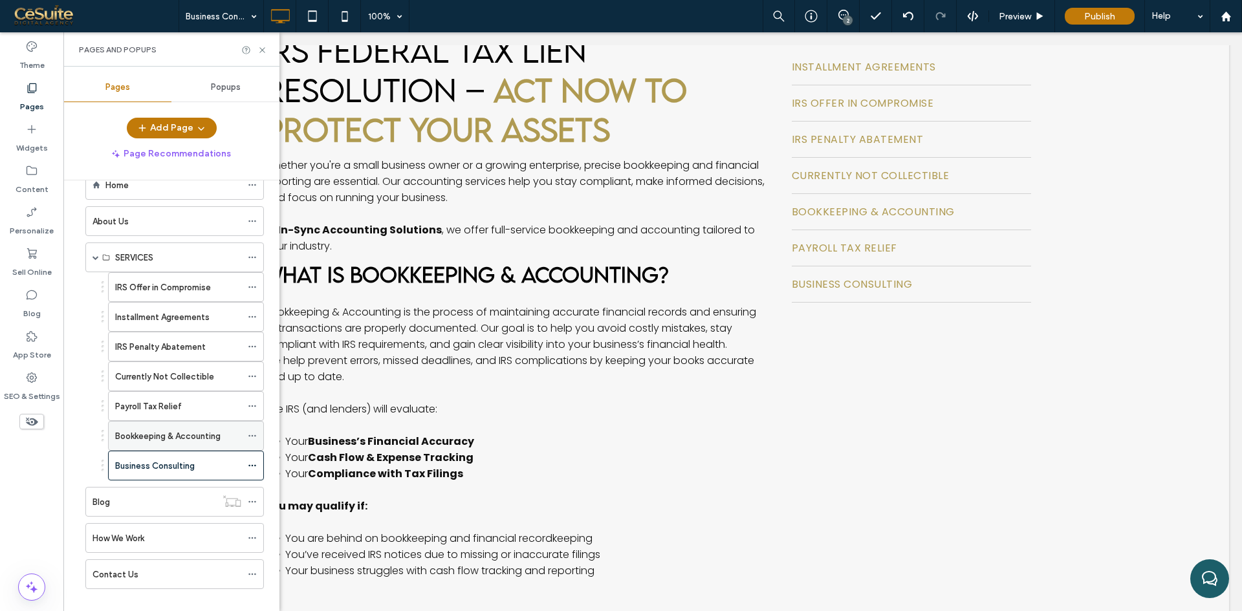
scroll to position [49, 0]
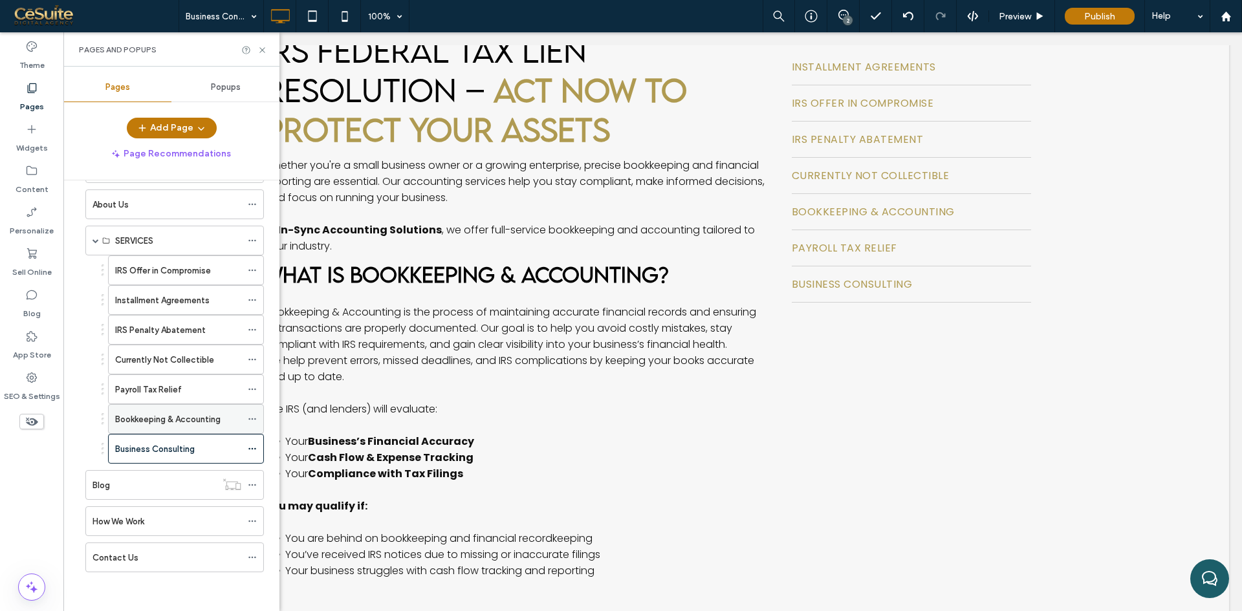
click at [147, 419] on label "Bookkeeping & Accounting" at bounding box center [167, 419] width 105 height 23
click at [261, 50] on icon at bounding box center [262, 50] width 10 height 10
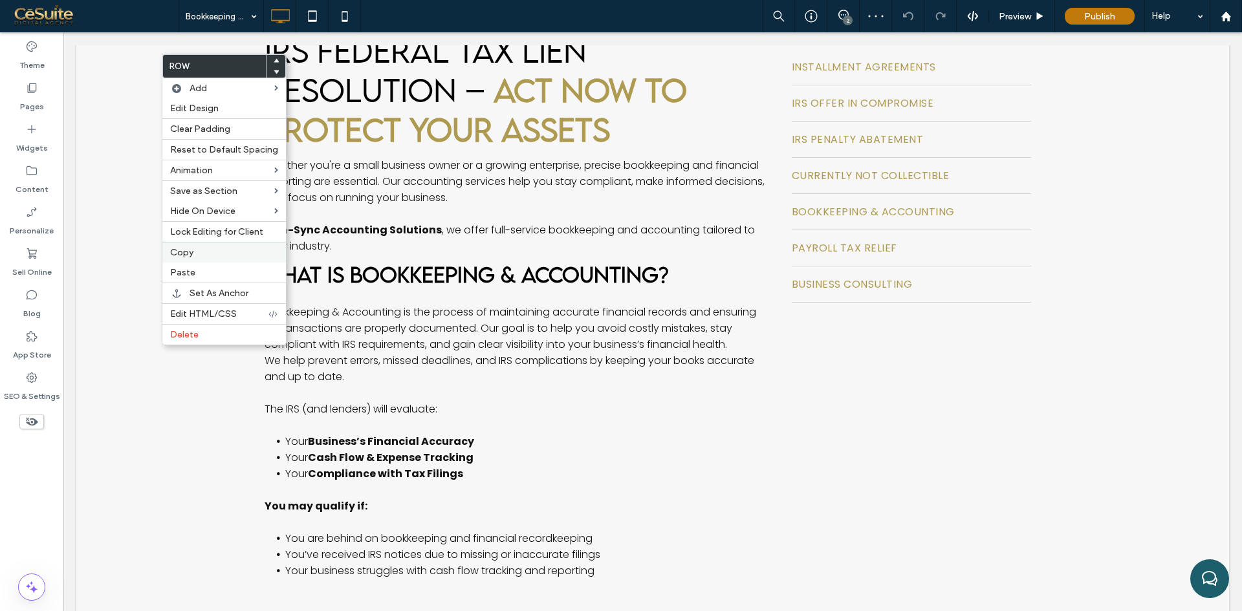
click at [190, 256] on span "Copy" at bounding box center [181, 252] width 23 height 11
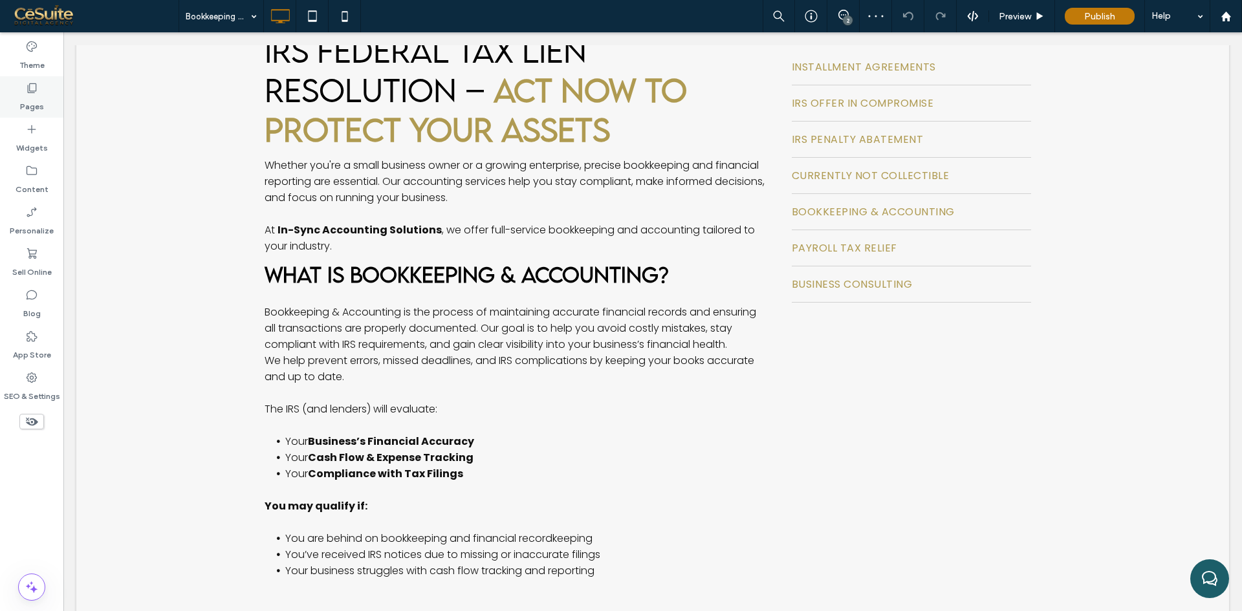
click at [16, 108] on div "Pages" at bounding box center [31, 96] width 63 height 41
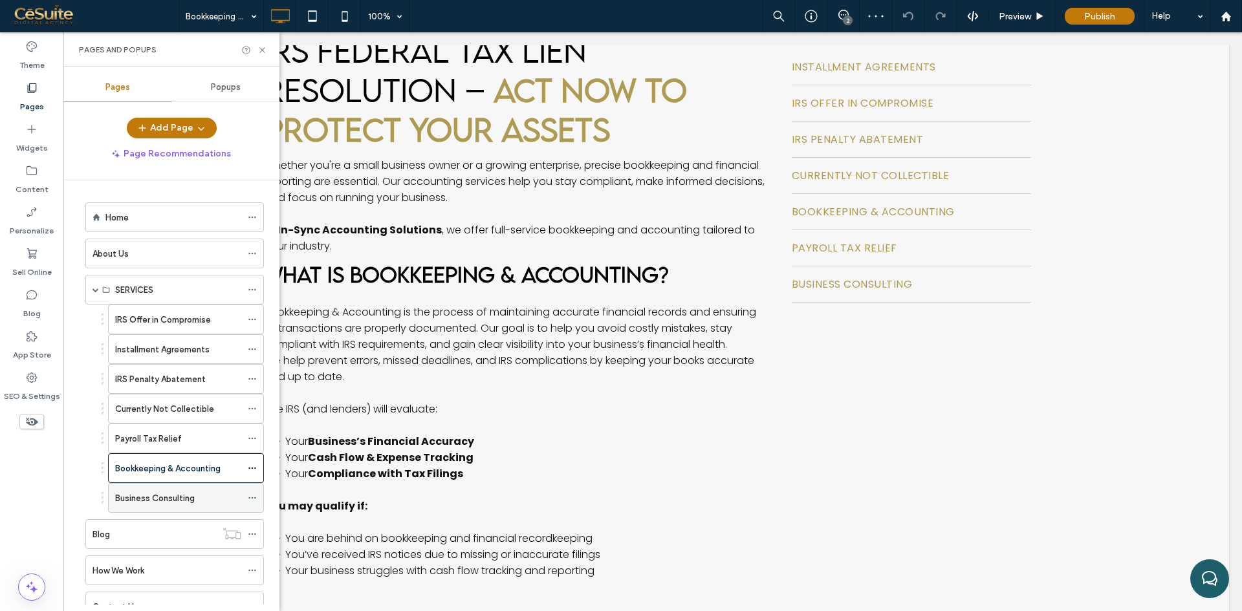
click at [159, 499] on label "Business Consulting" at bounding box center [155, 498] width 80 height 23
click at [262, 50] on use at bounding box center [261, 49] width 5 height 5
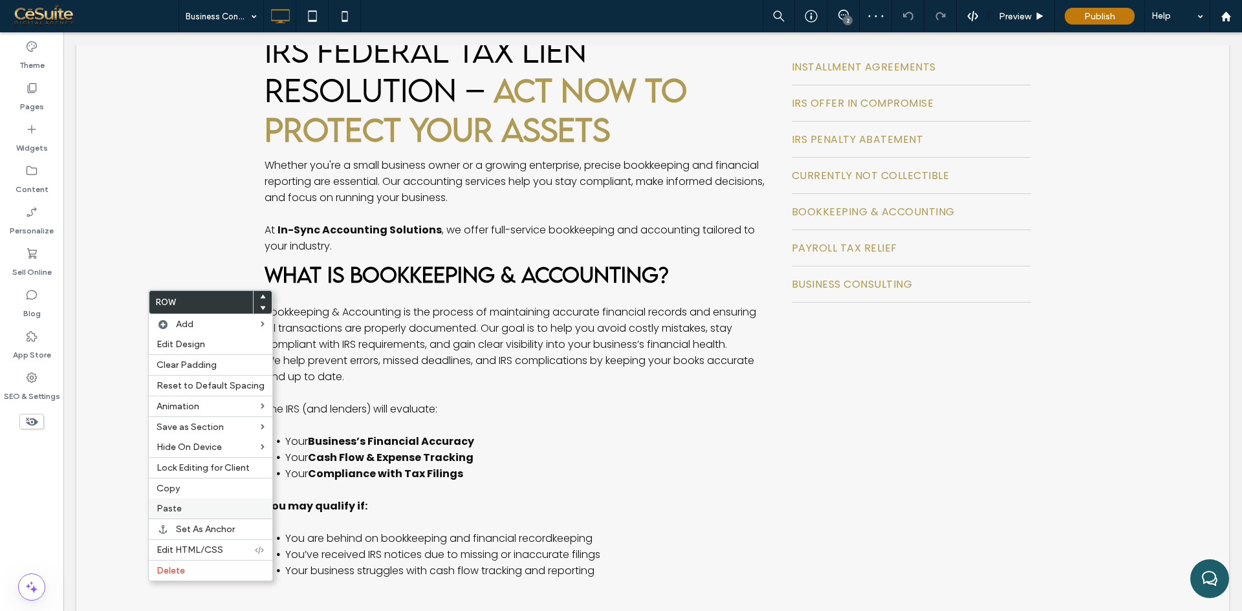
click at [177, 514] on span "Paste" at bounding box center [169, 508] width 25 height 11
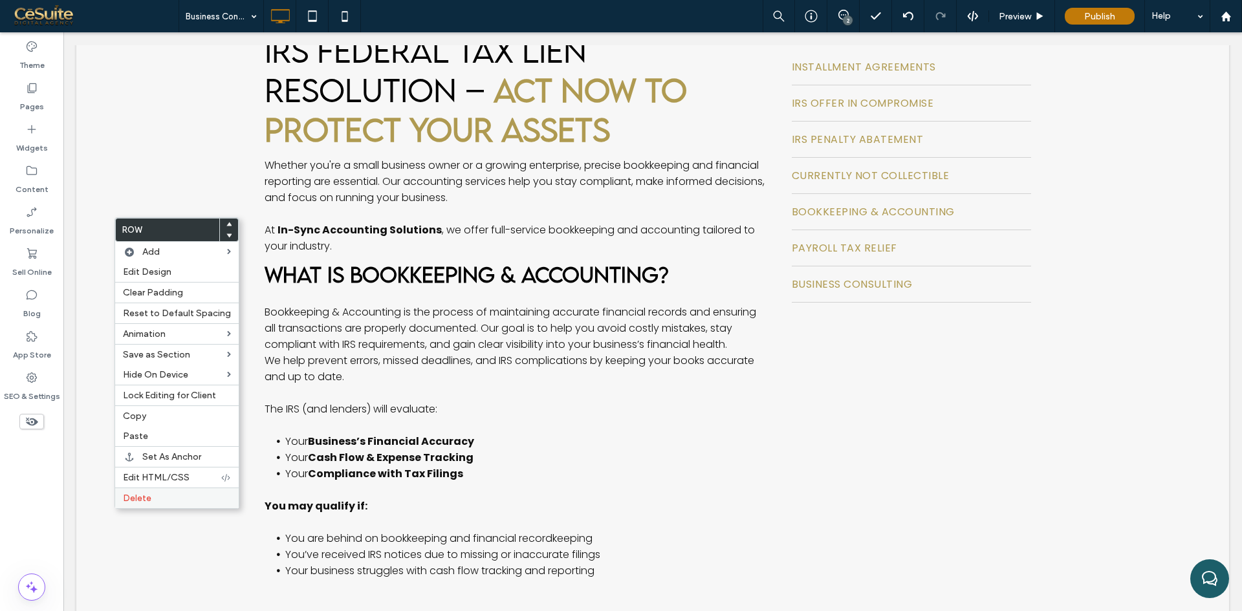
click at [145, 495] on span "Delete" at bounding box center [137, 498] width 28 height 11
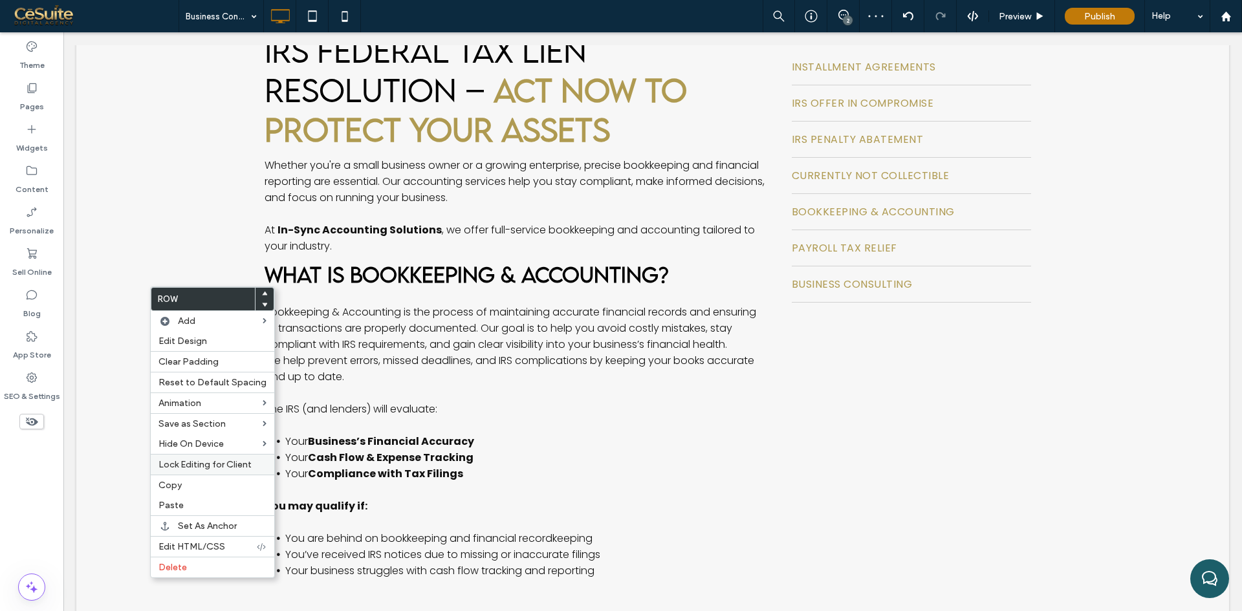
drag, startPoint x: 179, startPoint y: 567, endPoint x: 190, endPoint y: 465, distance: 102.9
click at [179, 567] on span "Delete" at bounding box center [172, 567] width 28 height 11
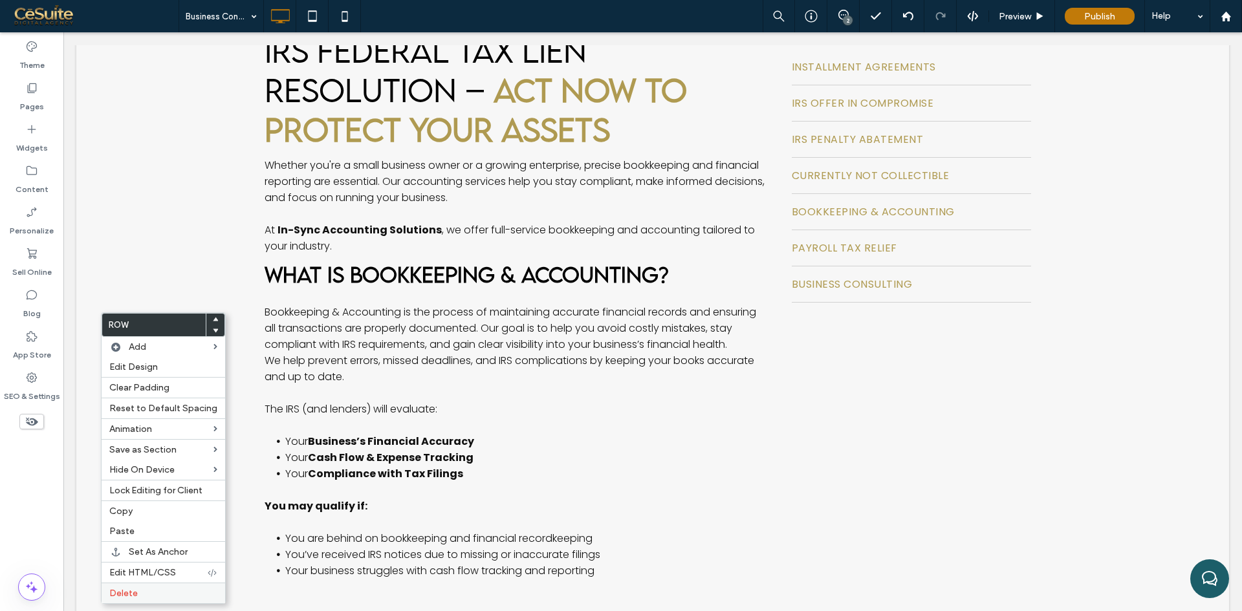
click at [135, 598] on span "Delete" at bounding box center [123, 593] width 28 height 11
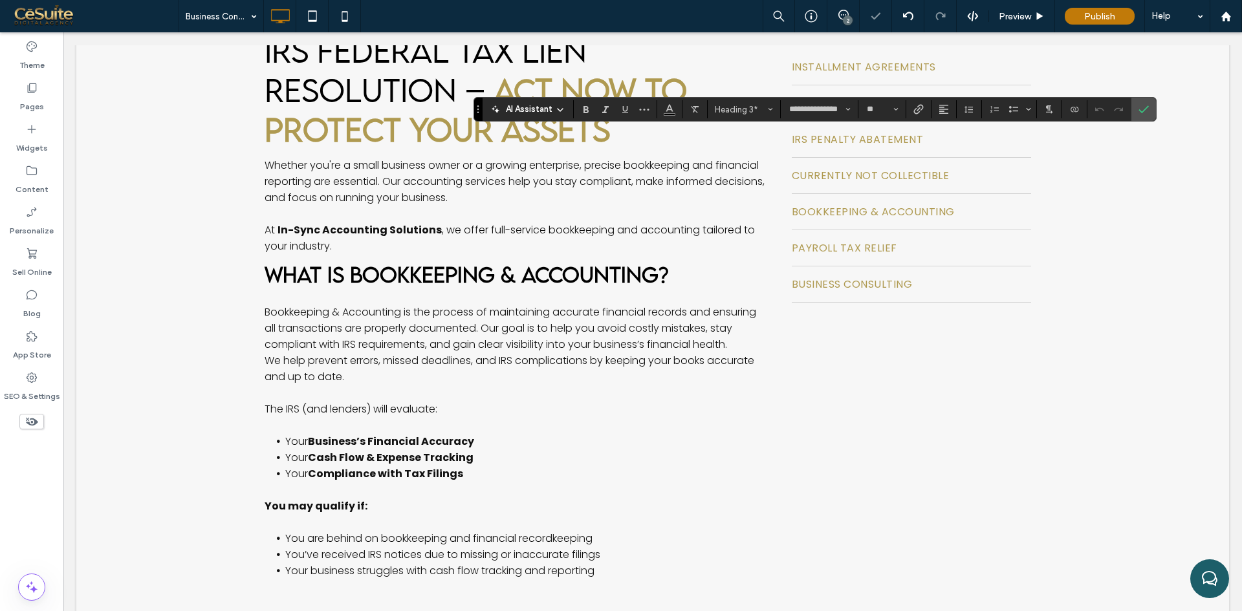
type input "*******"
type input "**"
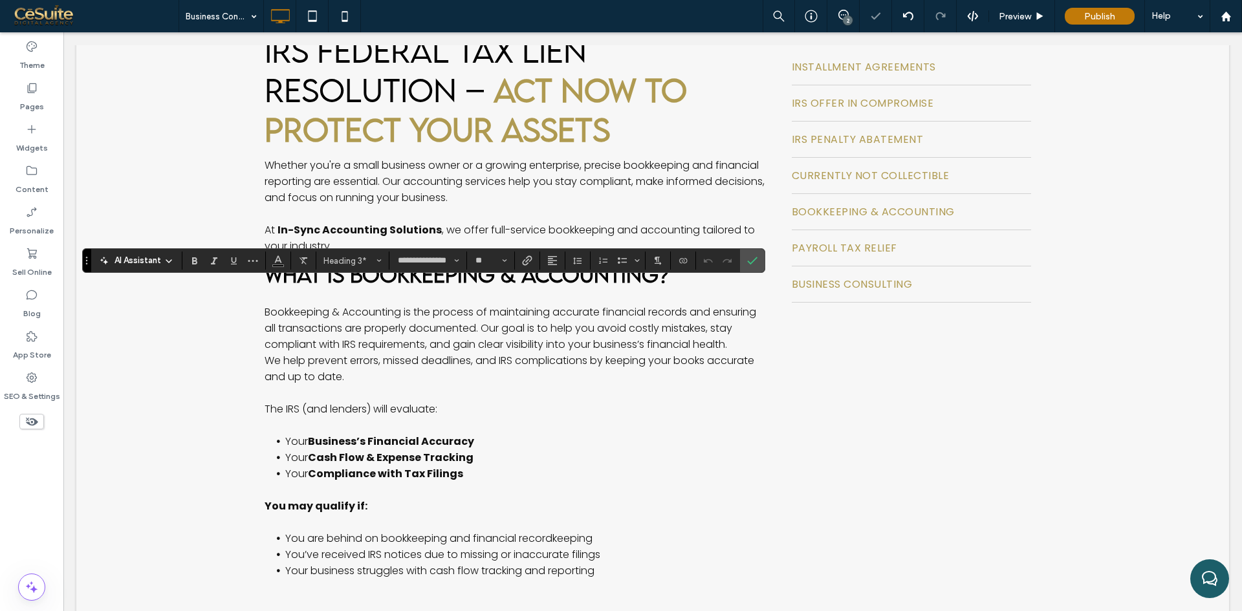
type input "*******"
type input "**"
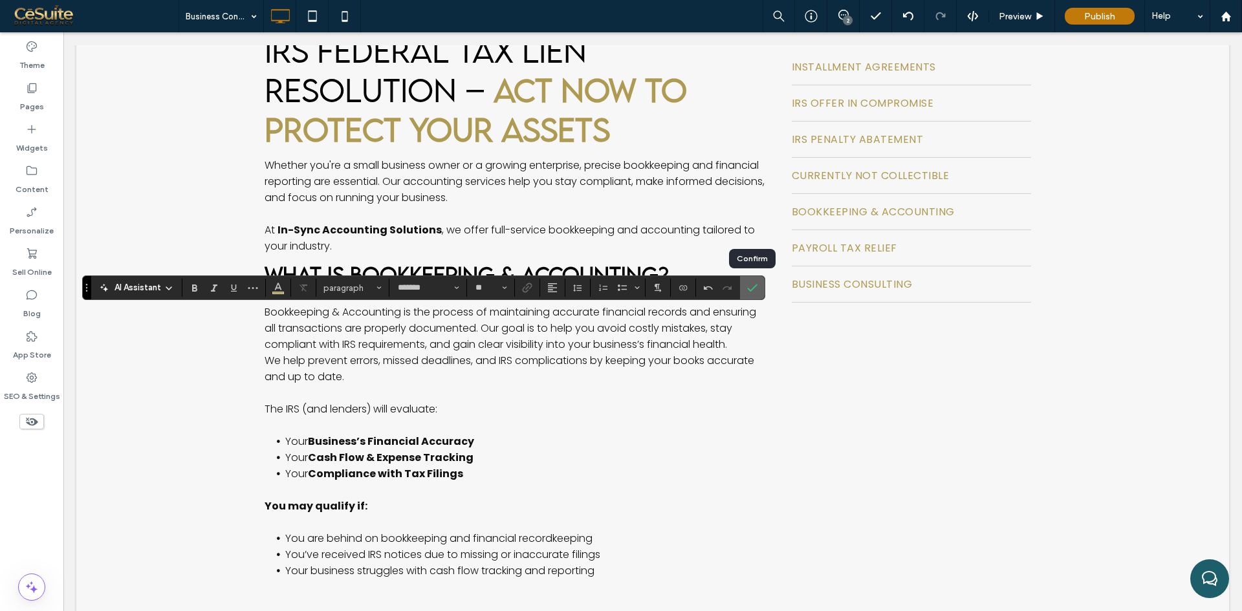
click at [752, 278] on span "Confirm" at bounding box center [750, 287] width 6 height 23
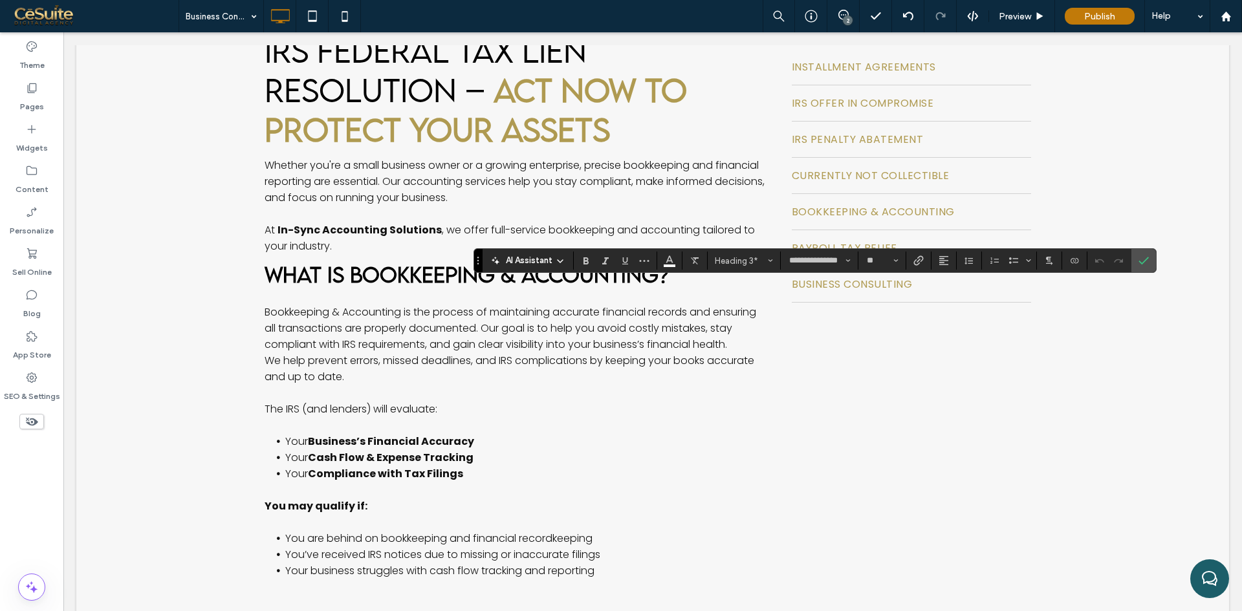
type input "*******"
type input "**"
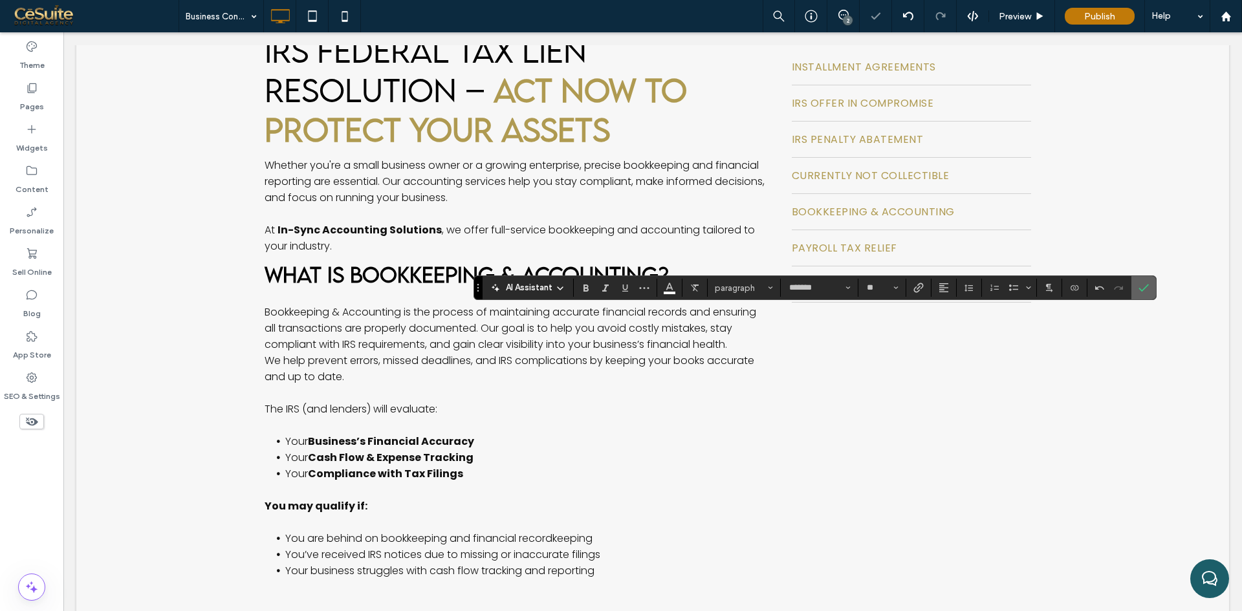
click at [1145, 294] on span "Confirm" at bounding box center [1143, 288] width 10 height 22
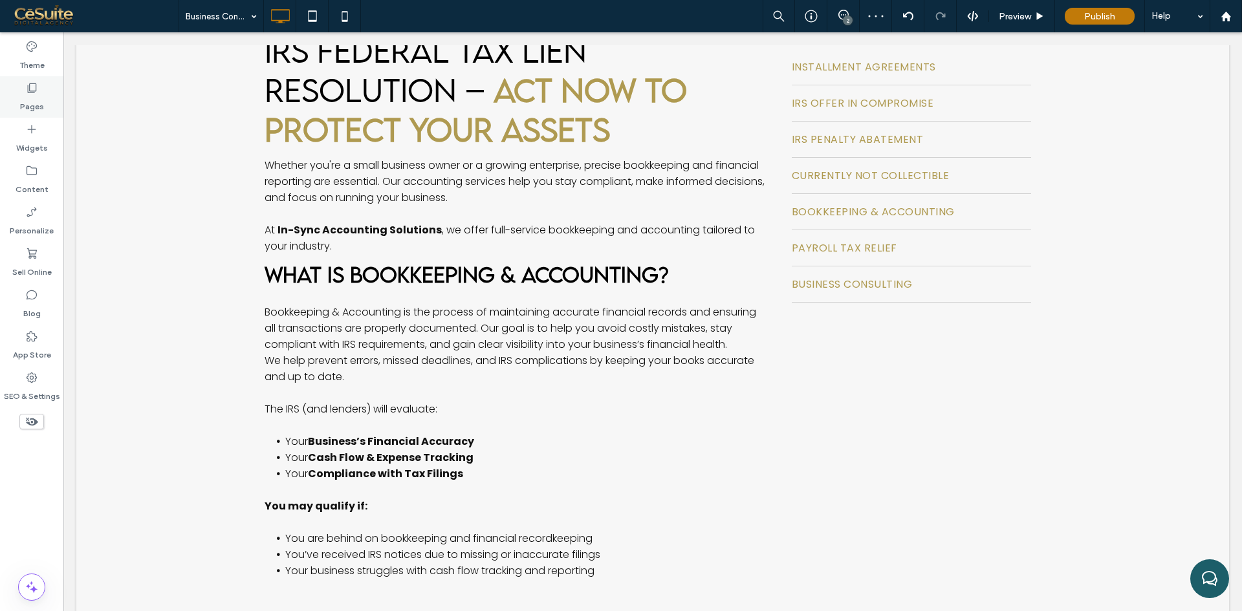
click at [58, 103] on div "Pages" at bounding box center [31, 96] width 63 height 41
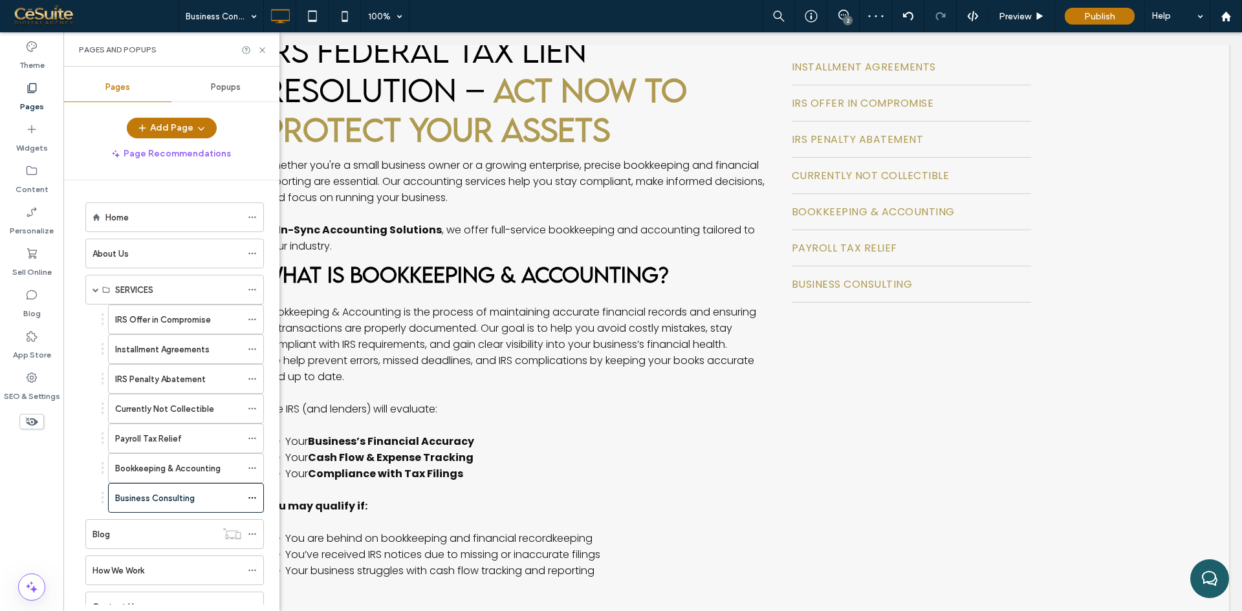
click at [197, 323] on label "IRS Offer in Compromise" at bounding box center [163, 320] width 96 height 23
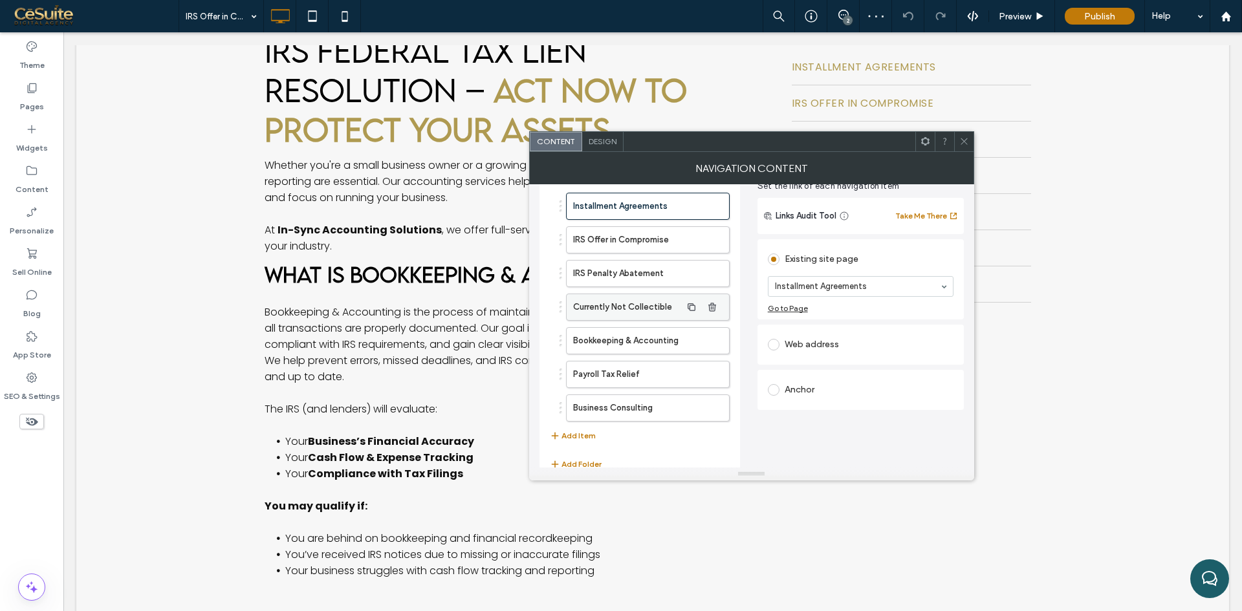
scroll to position [87, 0]
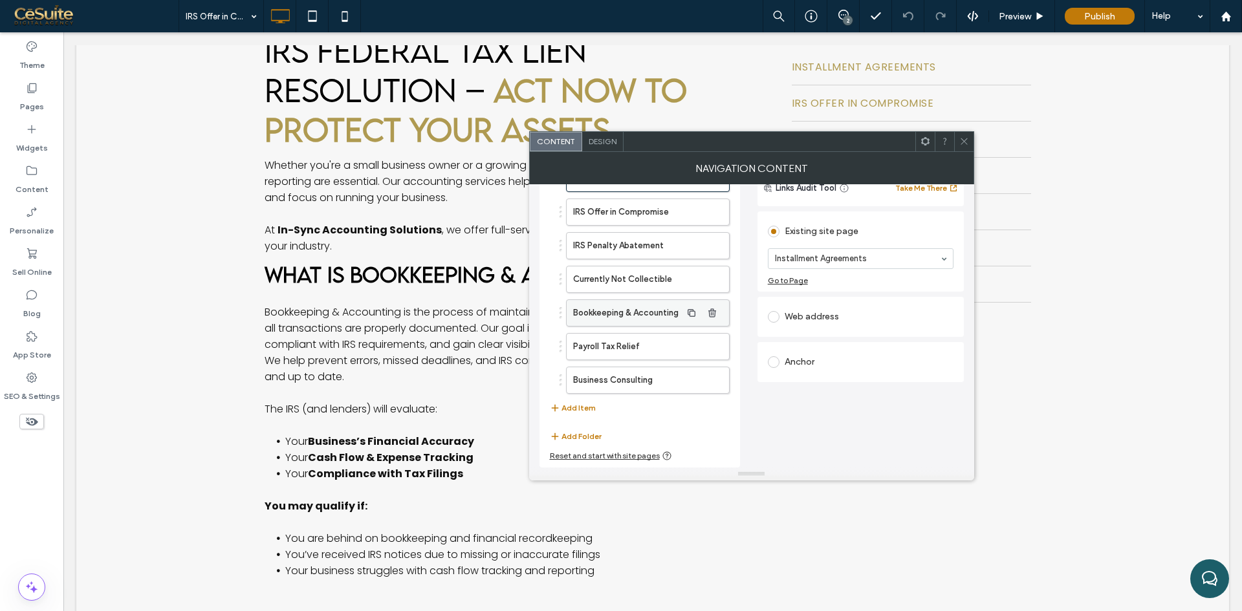
click at [623, 316] on label "Bookkeeping & Accounting" at bounding box center [627, 313] width 108 height 26
click at [629, 343] on label "Payroll Tax Relief" at bounding box center [627, 347] width 108 height 26
click at [967, 142] on icon at bounding box center [964, 141] width 10 height 10
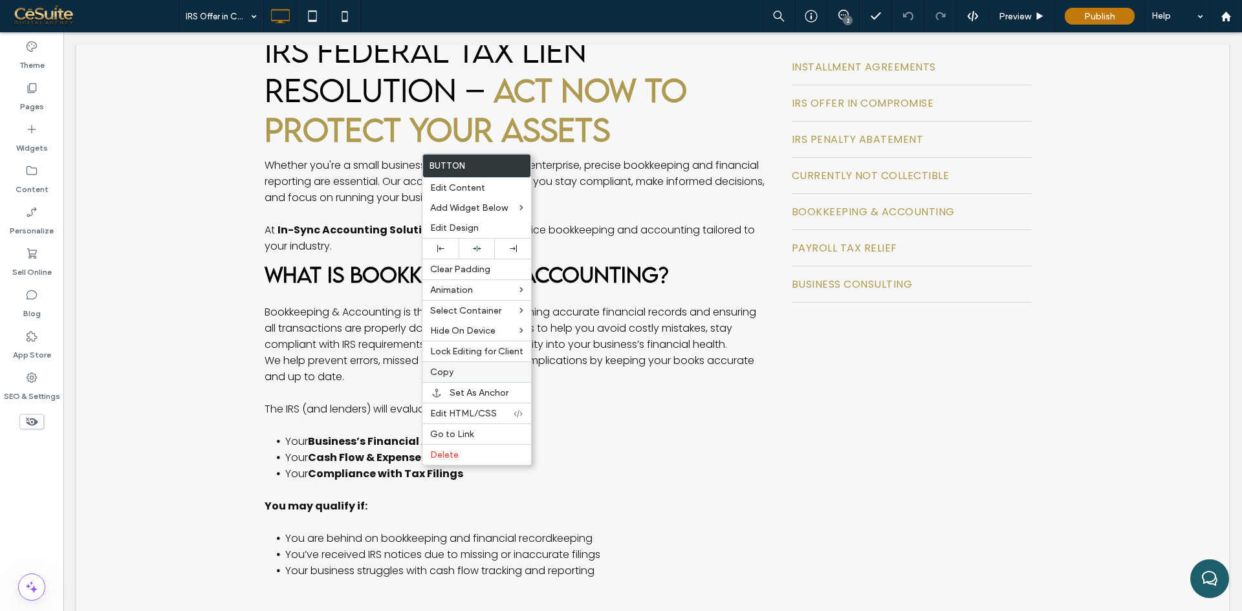
click at [451, 370] on span "Copy" at bounding box center [441, 372] width 23 height 11
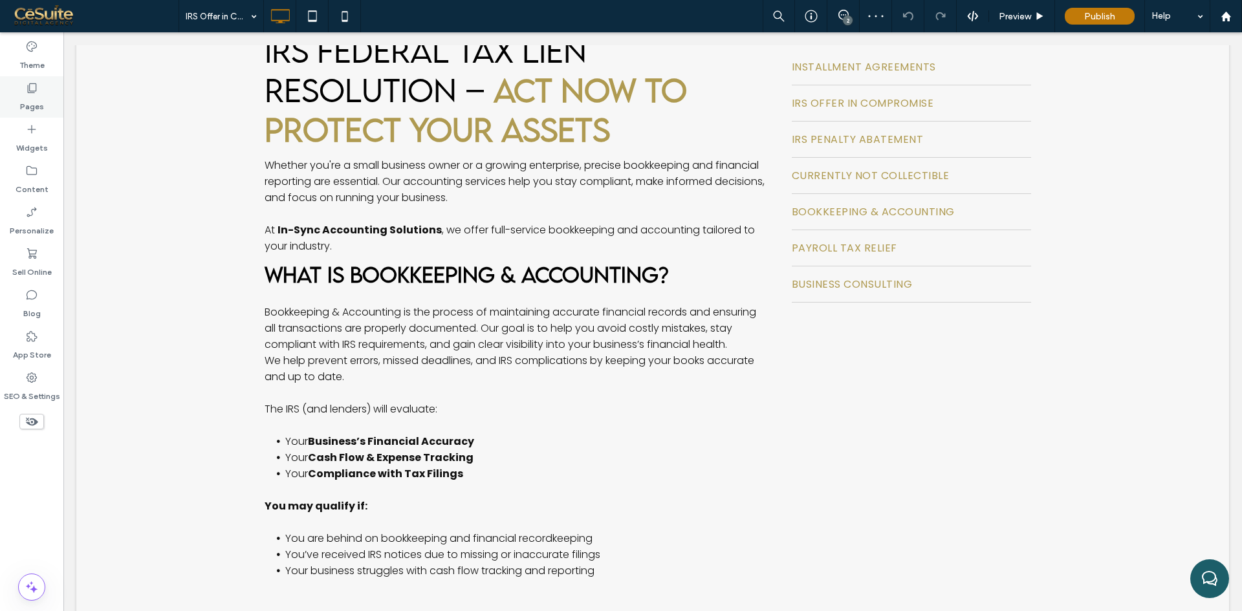
click at [20, 113] on div "Pages" at bounding box center [31, 96] width 63 height 41
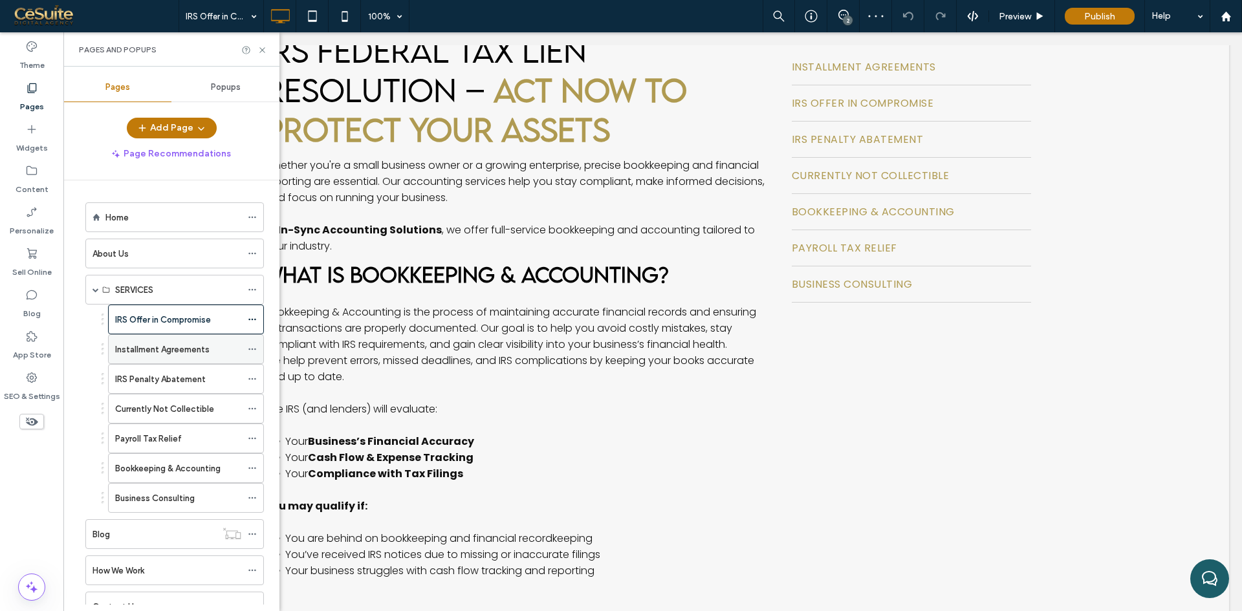
click at [164, 355] on label "Installment Agreements" at bounding box center [162, 349] width 94 height 23
click at [259, 50] on icon at bounding box center [262, 50] width 10 height 10
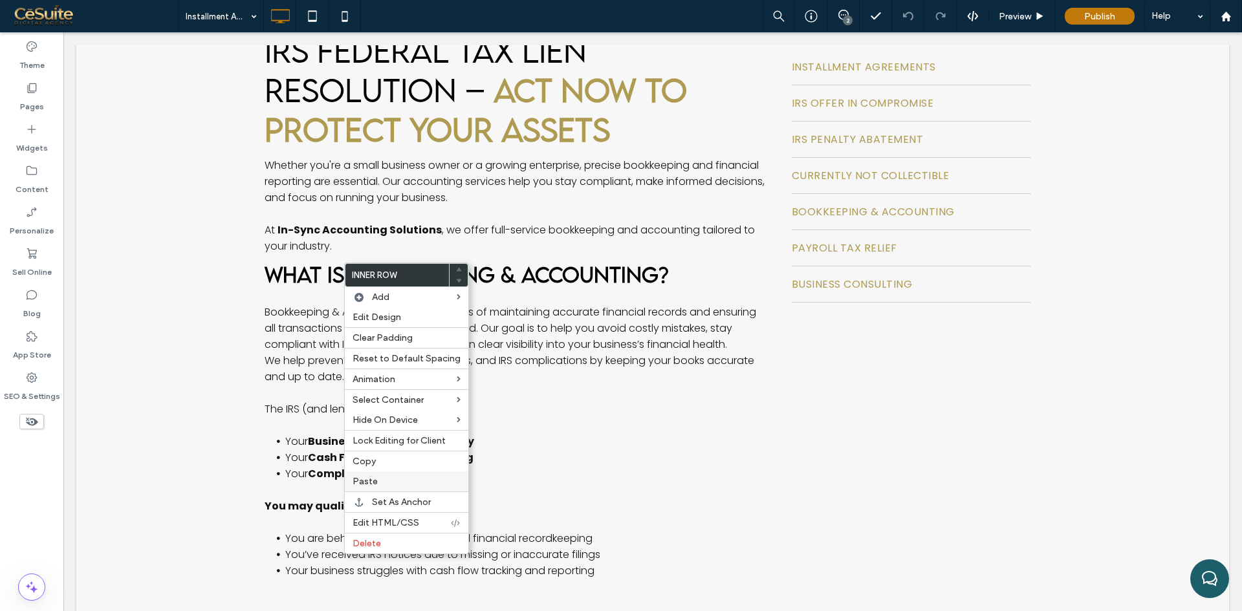
click at [373, 482] on span "Paste" at bounding box center [365, 481] width 25 height 11
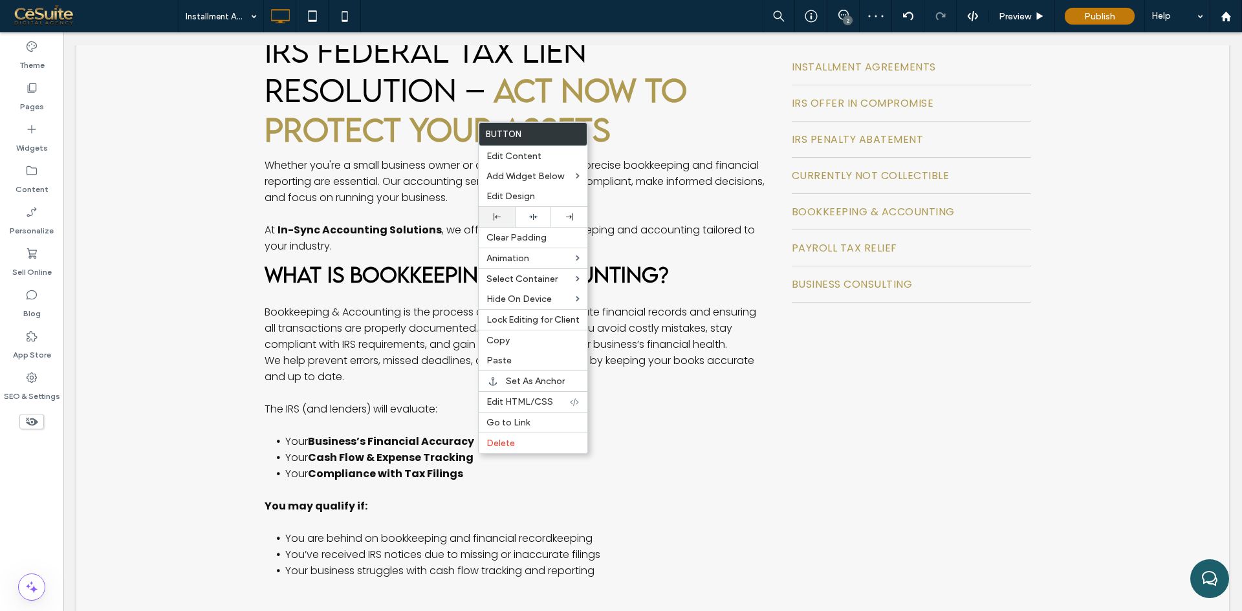
click at [495, 220] on icon at bounding box center [497, 216] width 7 height 7
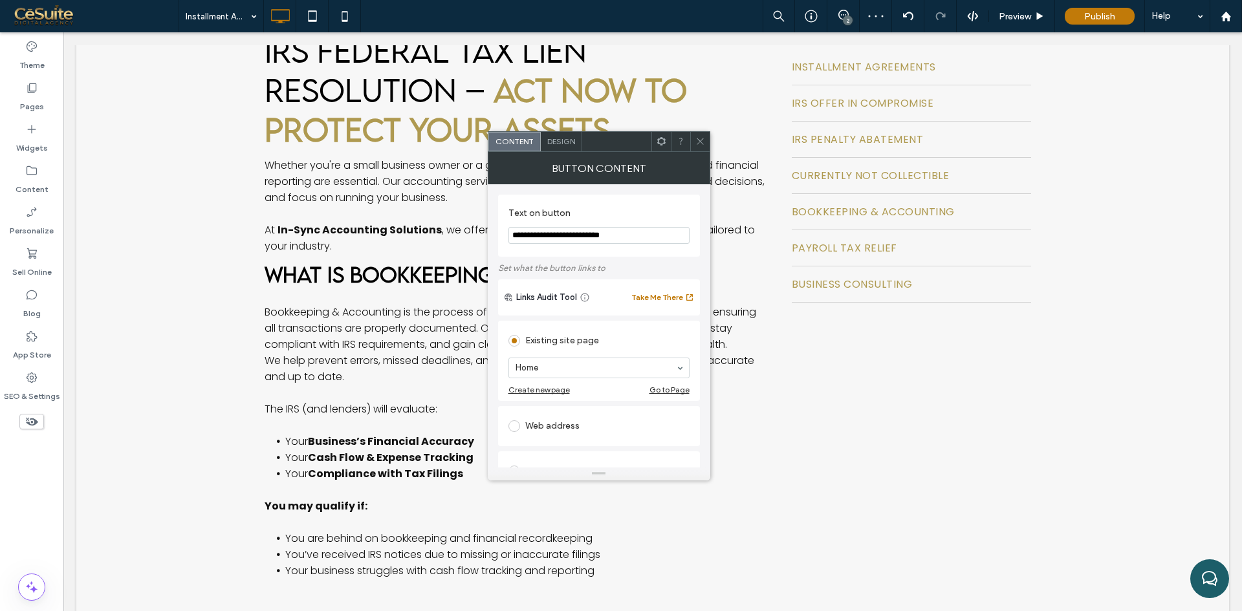
click at [563, 137] on span "Design" at bounding box center [561, 141] width 28 height 10
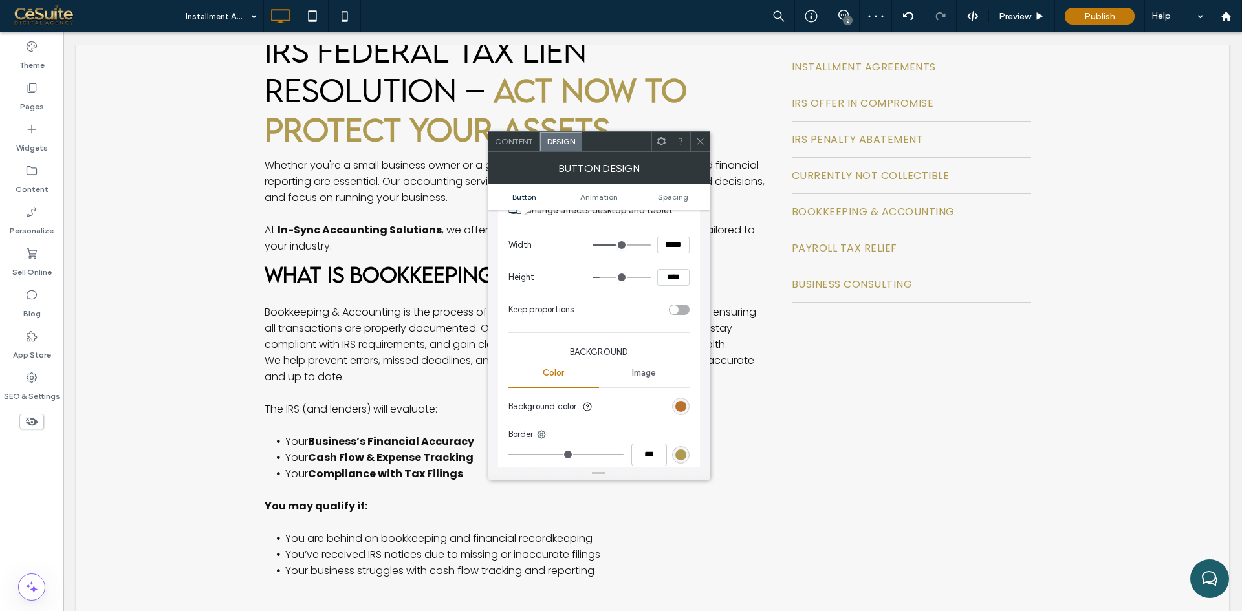
scroll to position [108, 0]
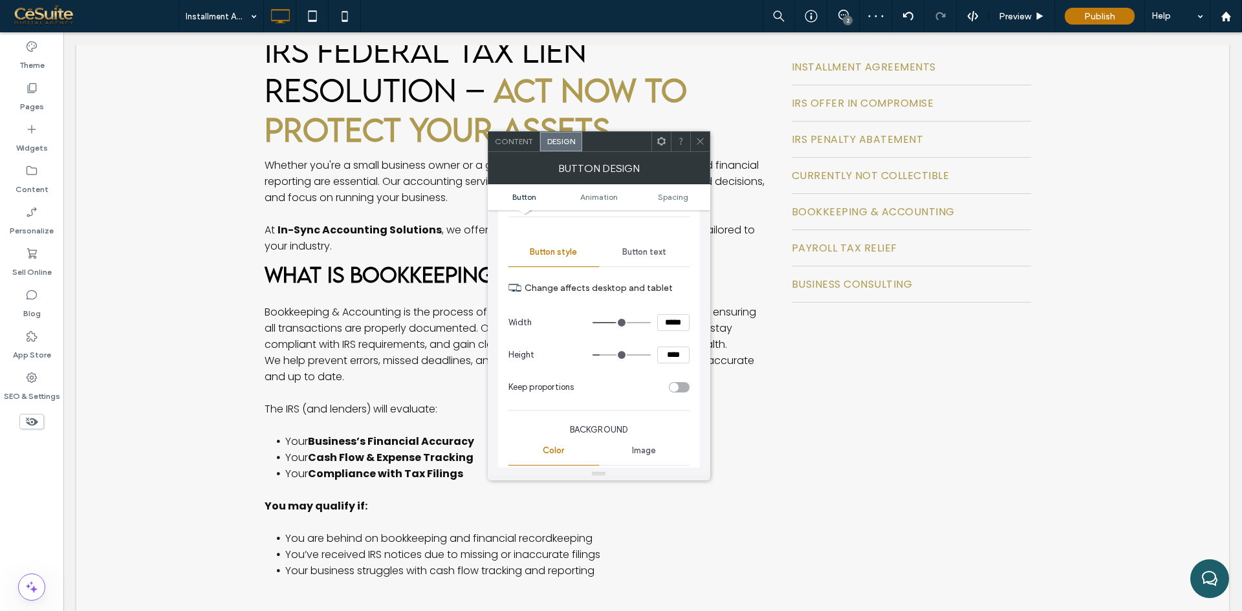
click at [639, 249] on span "Button text" at bounding box center [644, 252] width 44 height 10
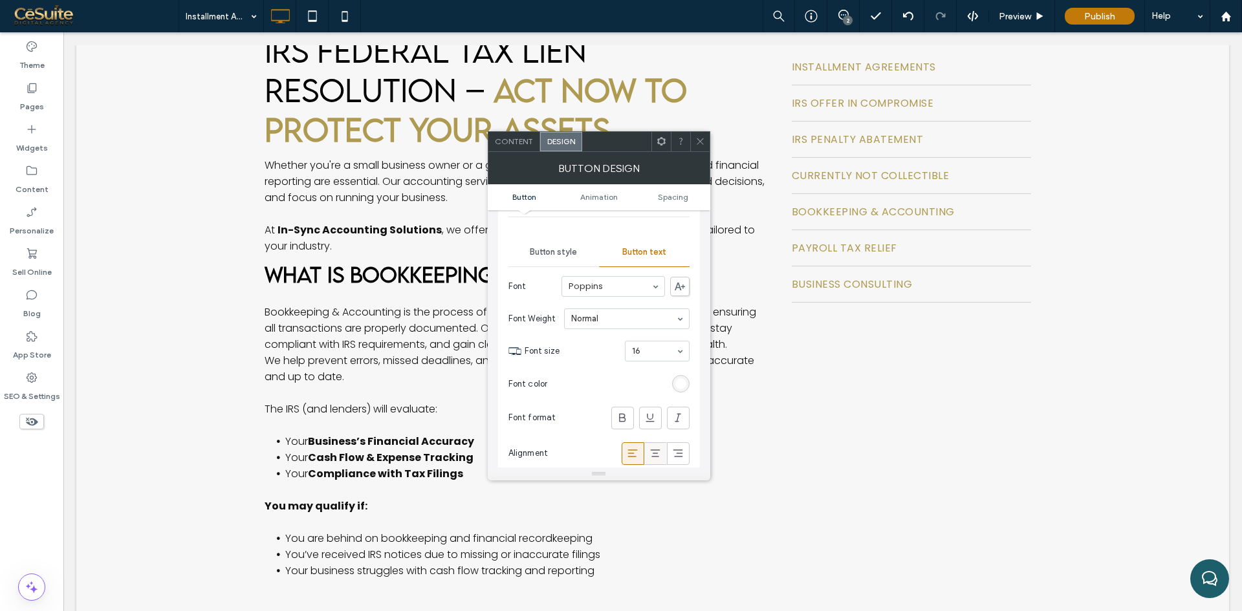
click at [653, 455] on icon at bounding box center [655, 453] width 13 height 13
click at [694, 132] on div at bounding box center [699, 141] width 19 height 19
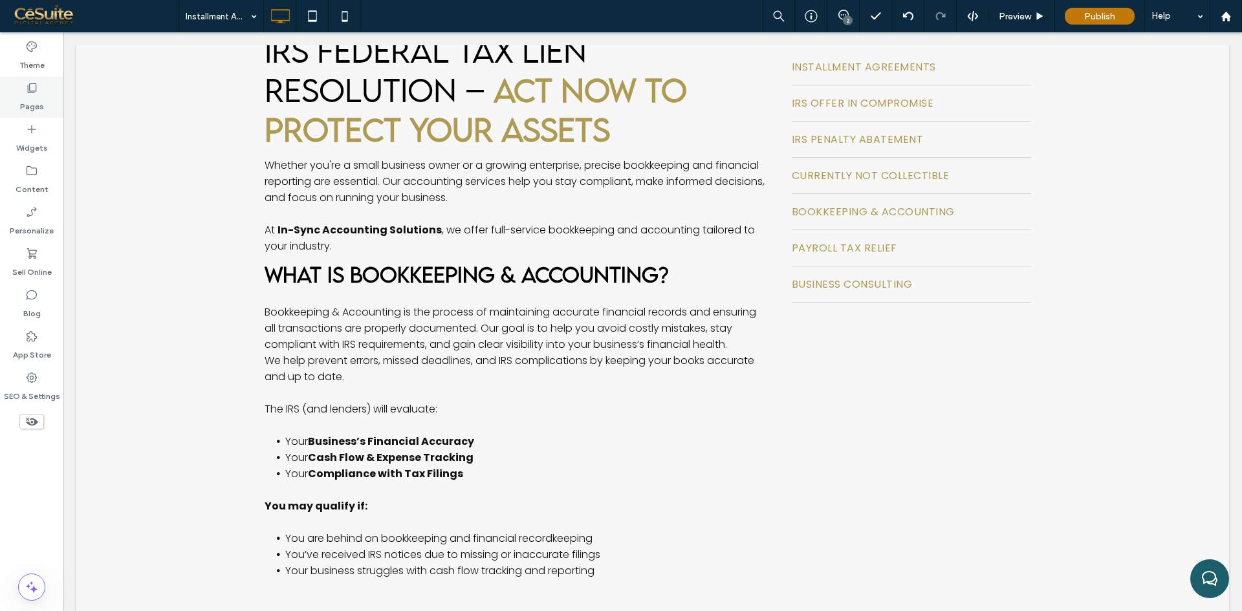
click at [34, 106] on label "Pages" at bounding box center [32, 103] width 24 height 18
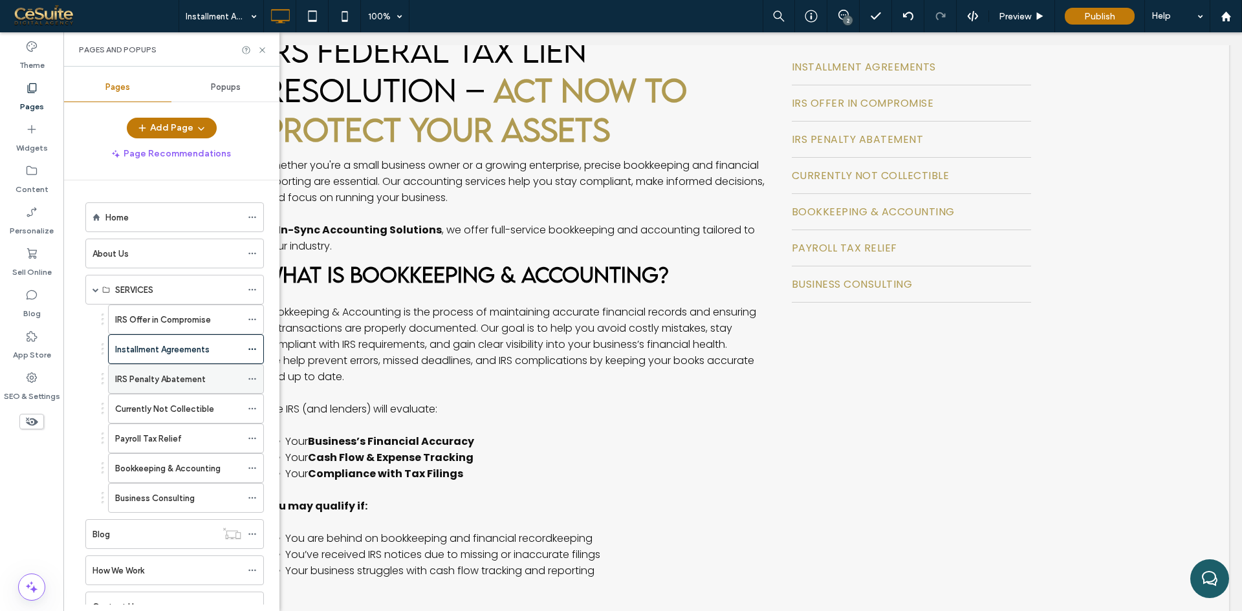
click at [151, 381] on label "IRS Penalty Abatement" at bounding box center [160, 379] width 91 height 23
click at [263, 47] on icon at bounding box center [262, 50] width 10 height 10
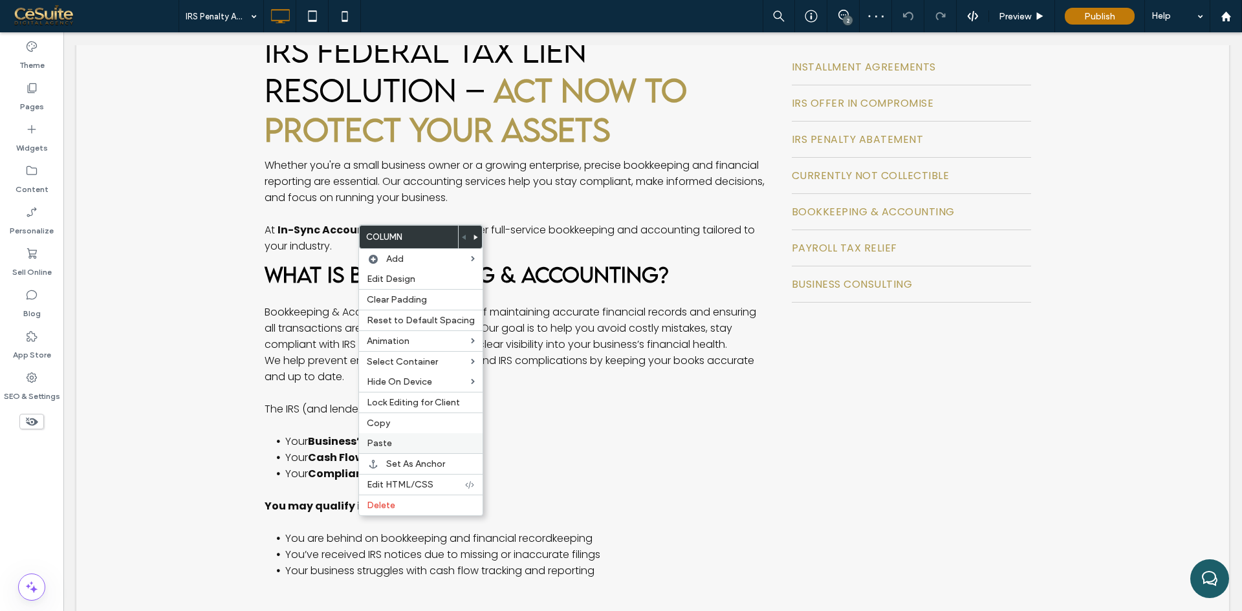
click at [373, 447] on span "Paste" at bounding box center [379, 443] width 25 height 11
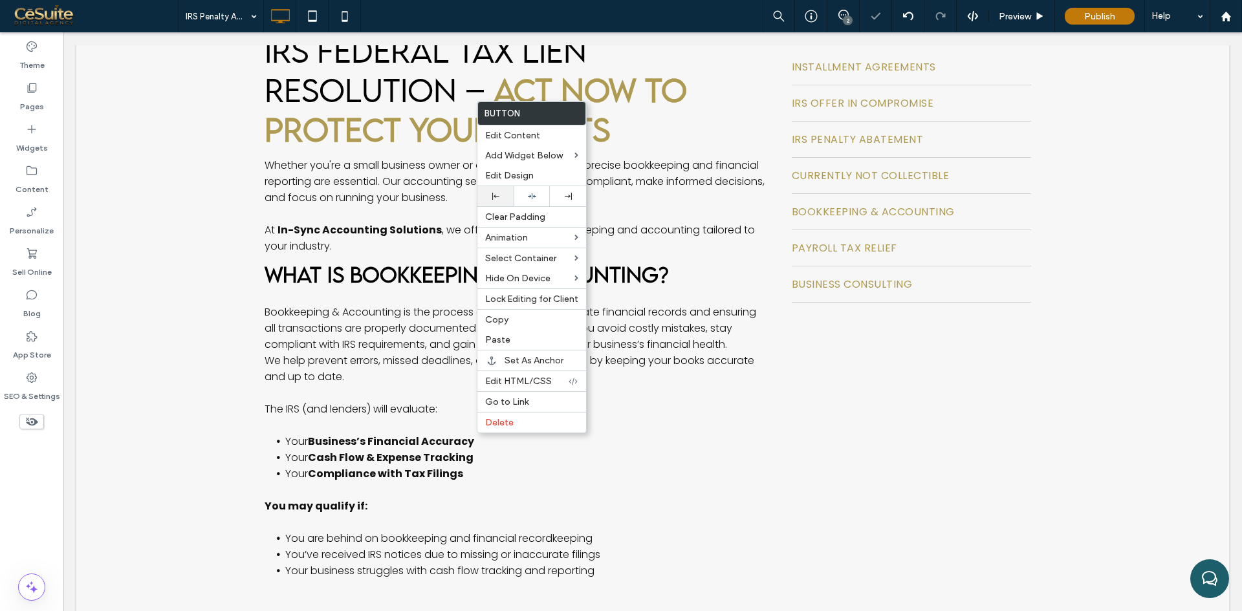
click at [501, 202] on div at bounding box center [495, 196] width 36 height 20
click at [511, 176] on span "Edit Design" at bounding box center [509, 175] width 49 height 11
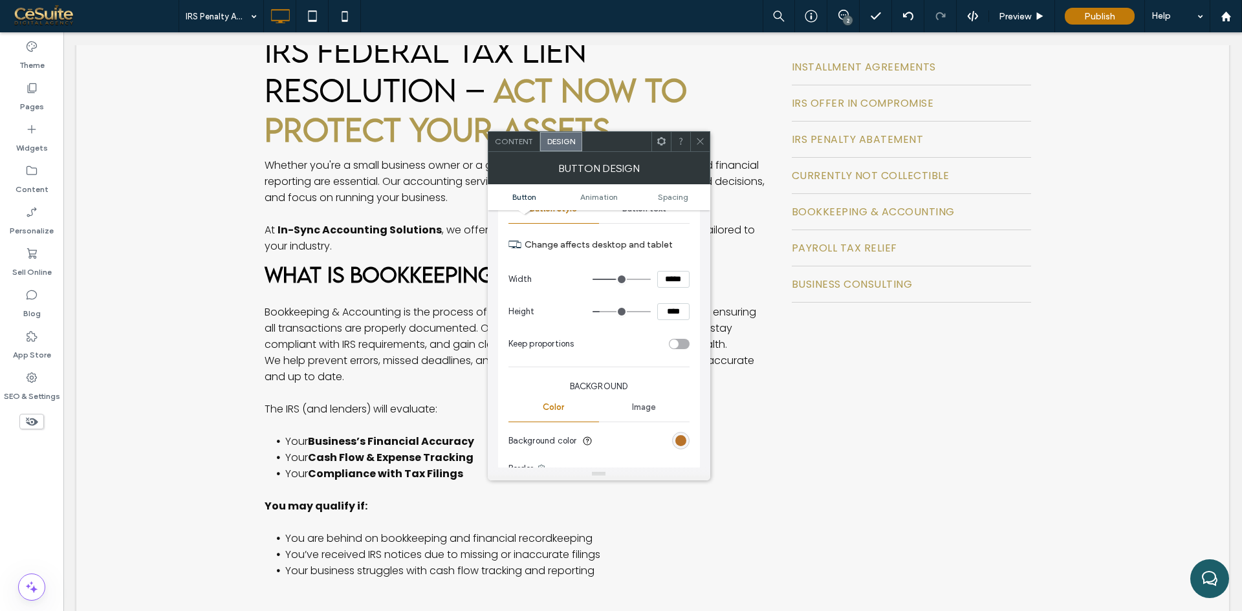
scroll to position [108, 0]
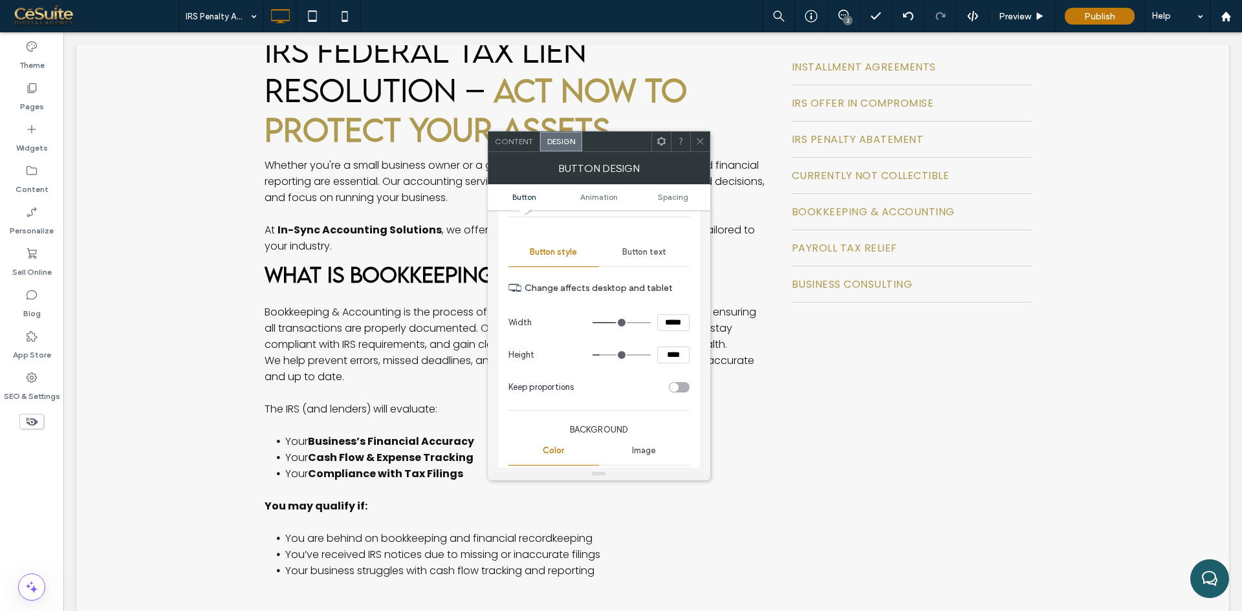
click at [646, 250] on span "Button text" at bounding box center [644, 252] width 44 height 10
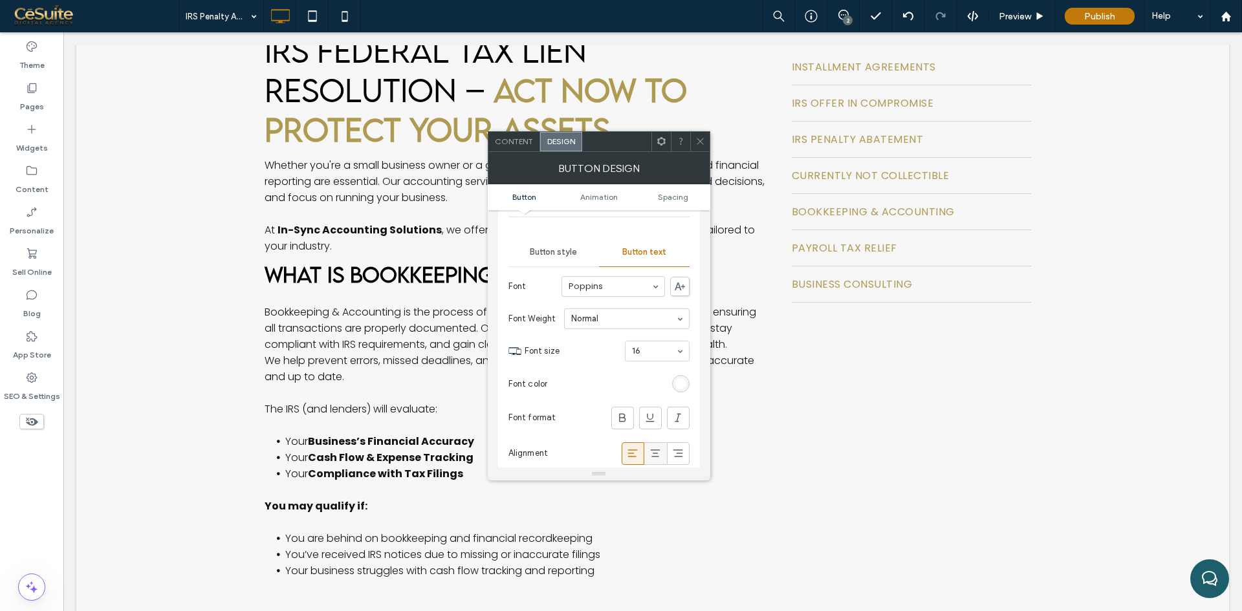
click at [654, 450] on icon at bounding box center [655, 453] width 13 height 13
click at [699, 141] on use at bounding box center [700, 141] width 6 height 6
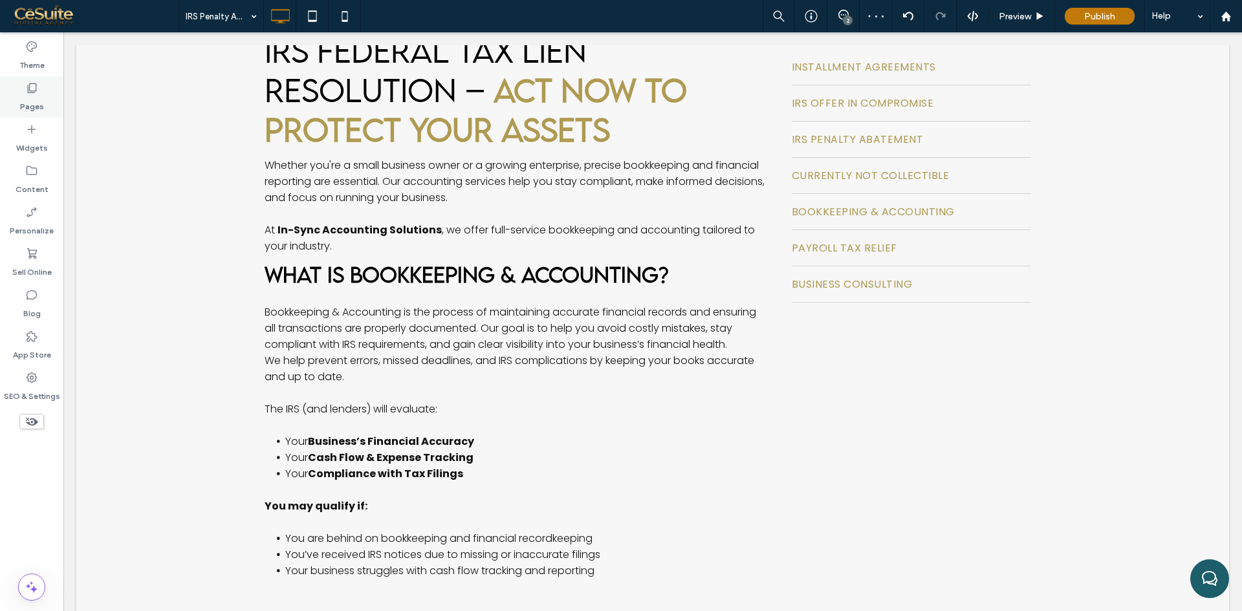
click at [32, 101] on label "Pages" at bounding box center [32, 103] width 24 height 18
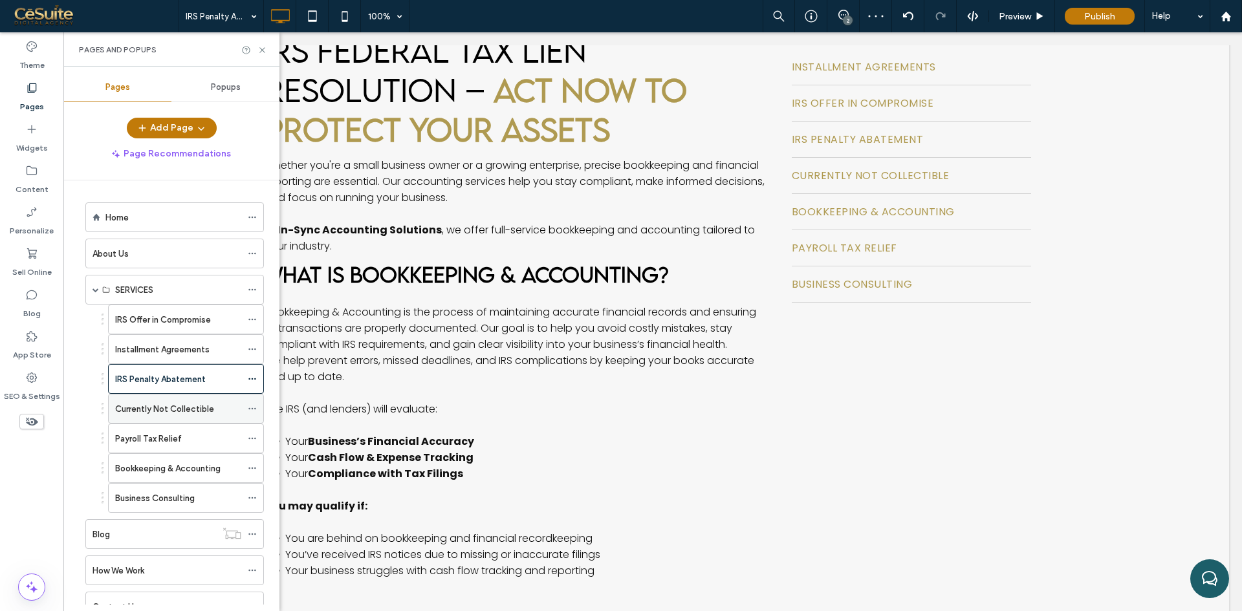
click at [191, 414] on label "Currently Not Collectible" at bounding box center [164, 409] width 99 height 23
click at [265, 47] on icon at bounding box center [262, 50] width 10 height 10
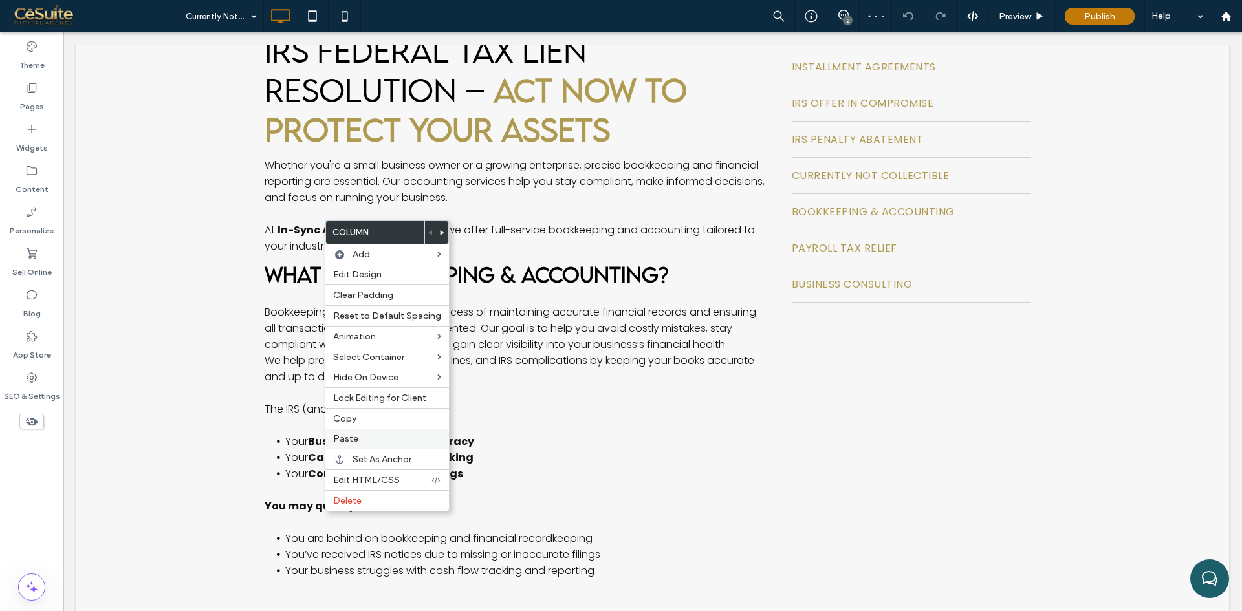
click at [356, 435] on span "Paste" at bounding box center [345, 438] width 25 height 11
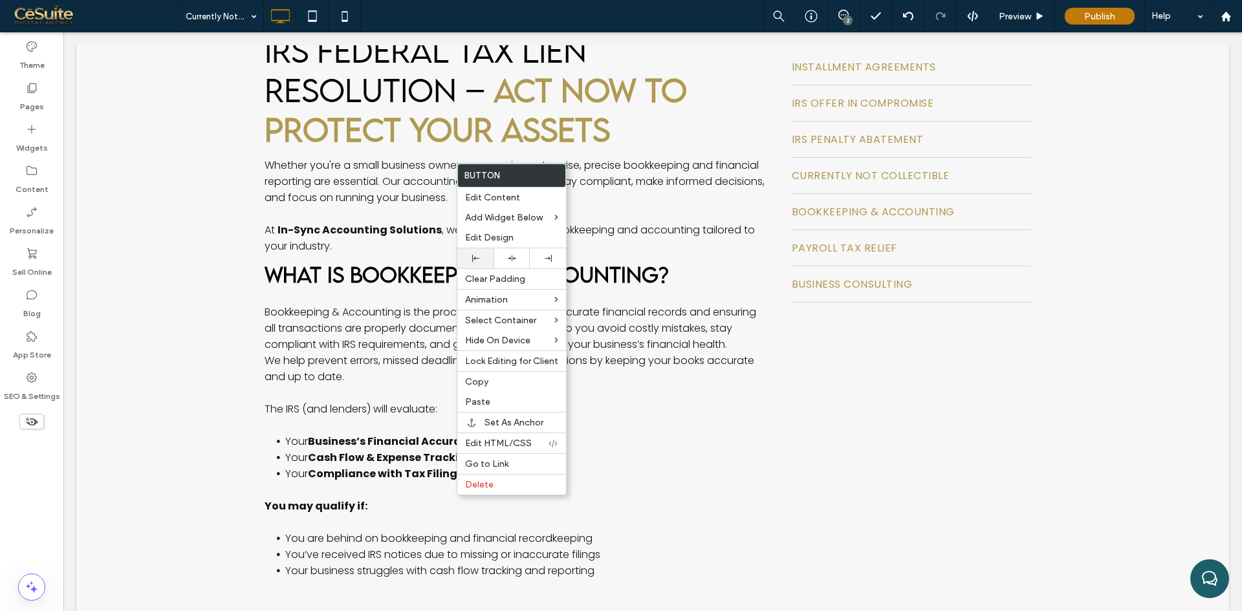
click at [474, 261] on icon at bounding box center [475, 258] width 7 height 7
click at [481, 197] on span "Edit Content" at bounding box center [492, 197] width 55 height 11
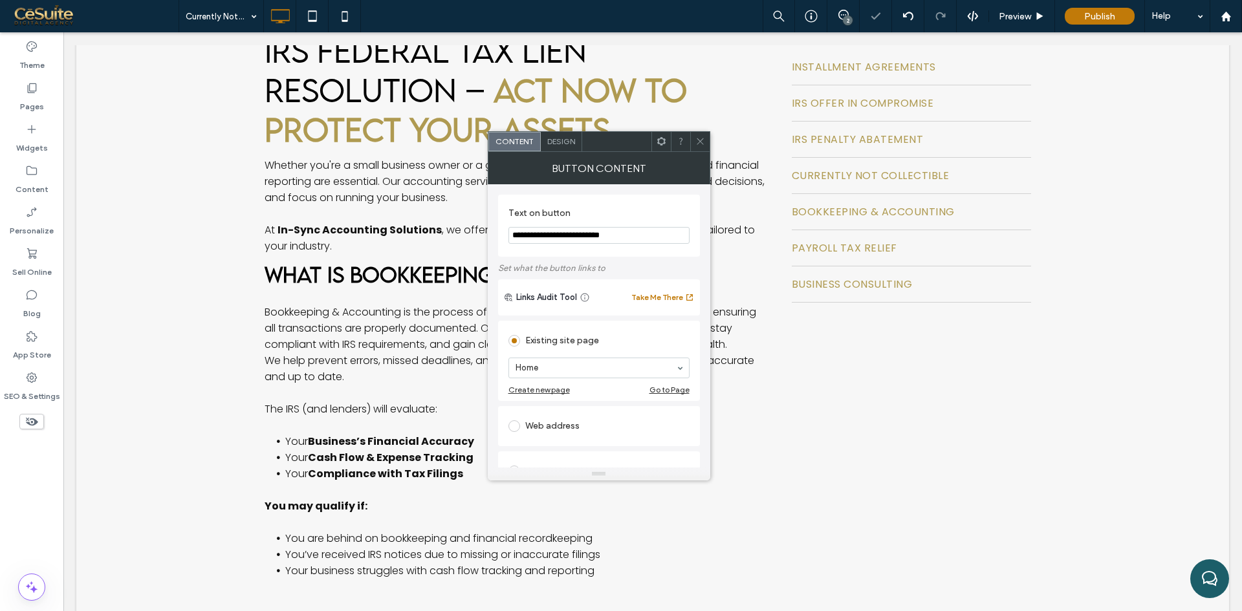
click at [569, 144] on span "Design" at bounding box center [561, 141] width 28 height 10
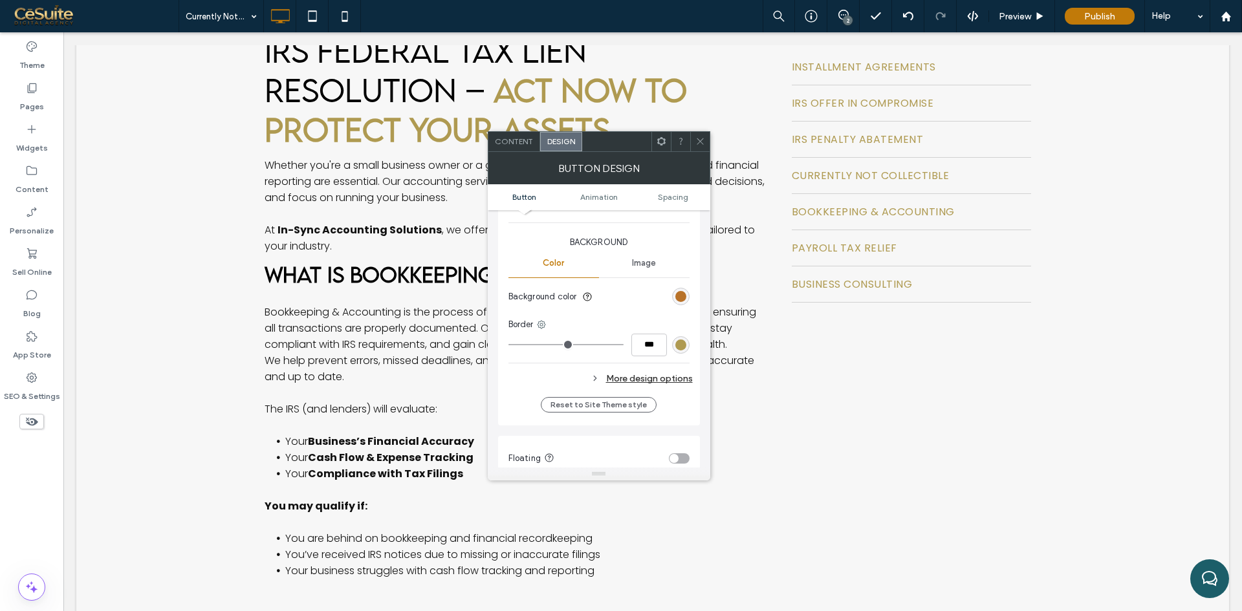
scroll to position [108, 0]
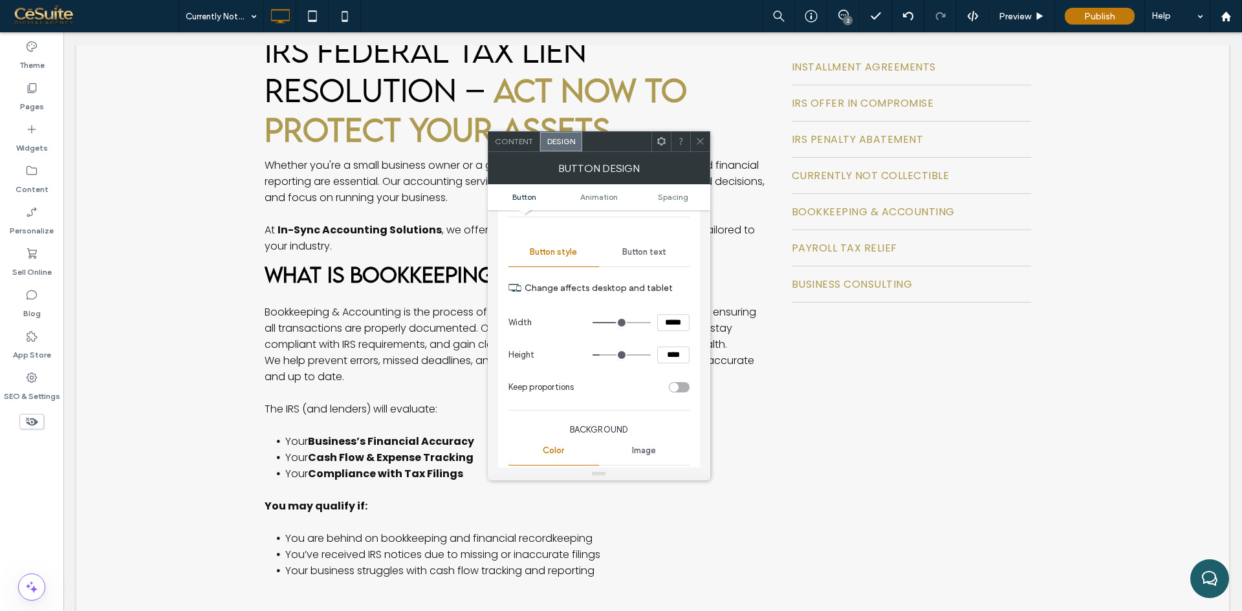
click at [647, 245] on div "Button text" at bounding box center [644, 252] width 91 height 28
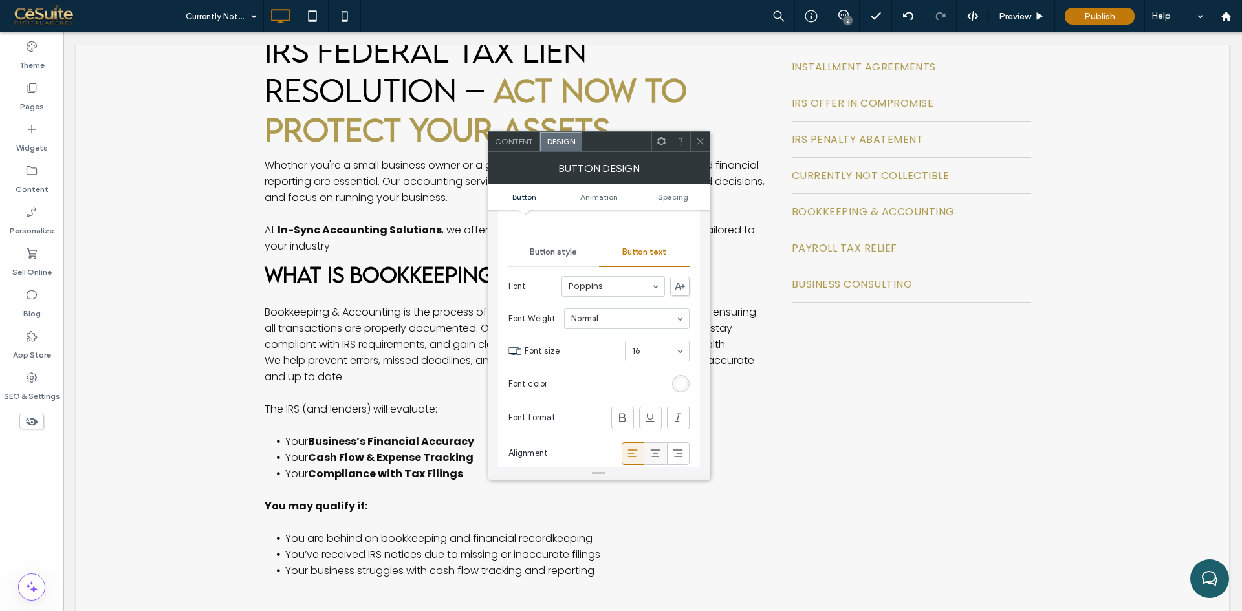
click at [653, 454] on icon at bounding box center [655, 453] width 13 height 13
click at [665, 199] on span "Spacing" at bounding box center [673, 197] width 30 height 10
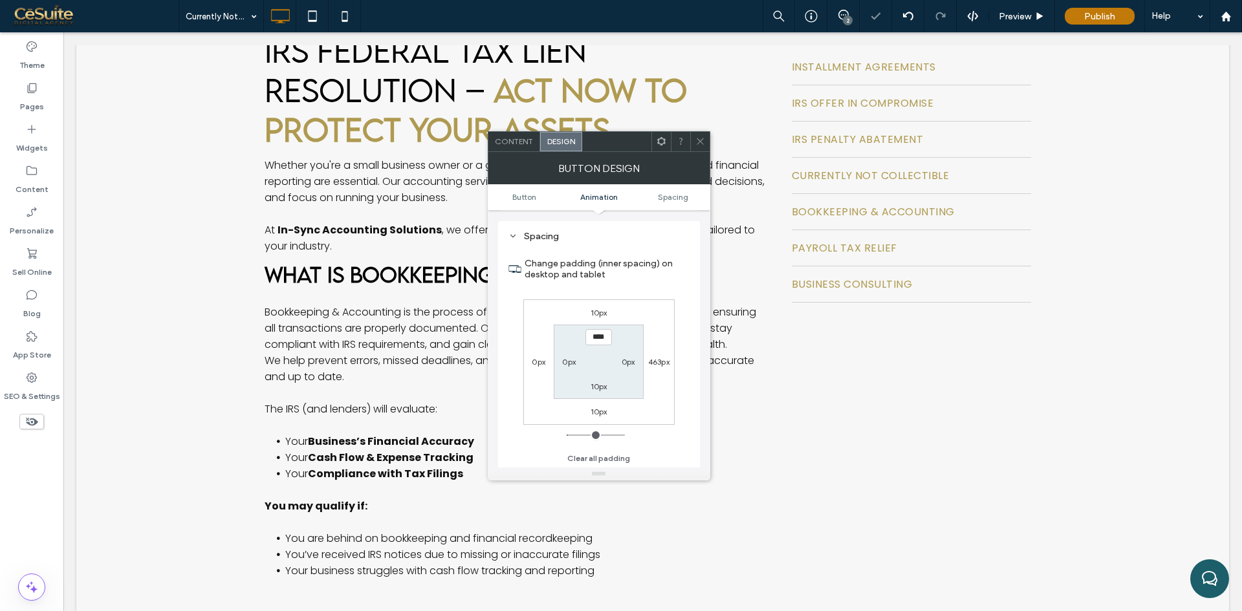
scroll to position [631, 0]
click at [701, 137] on icon at bounding box center [700, 141] width 10 height 10
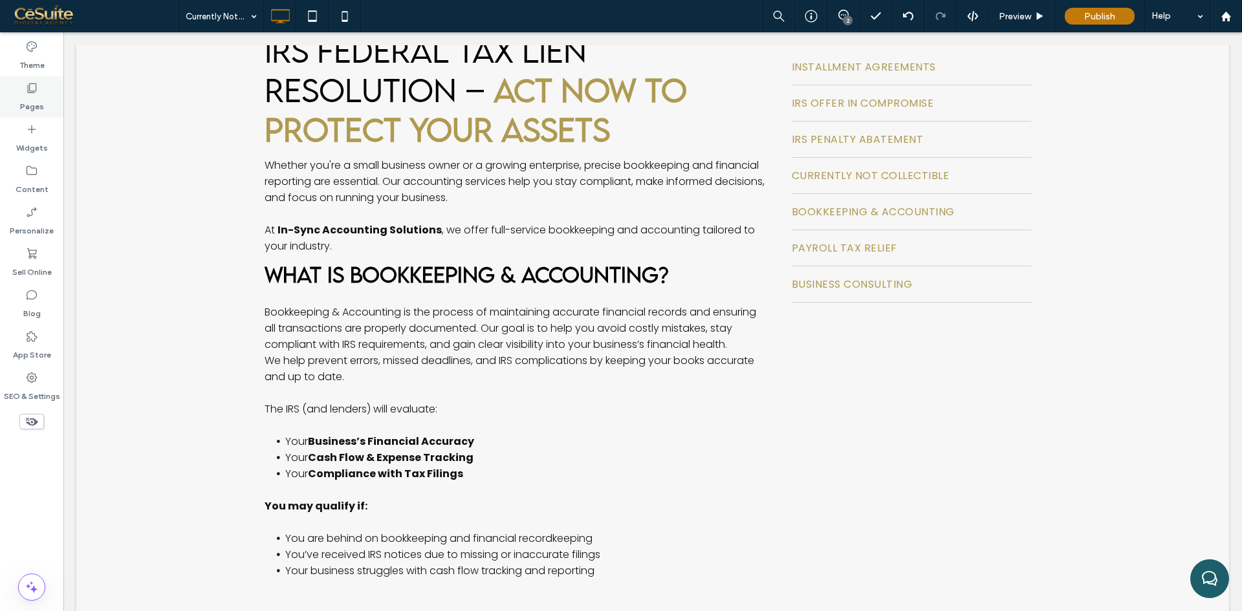
click at [54, 85] on div "Pages" at bounding box center [31, 96] width 63 height 41
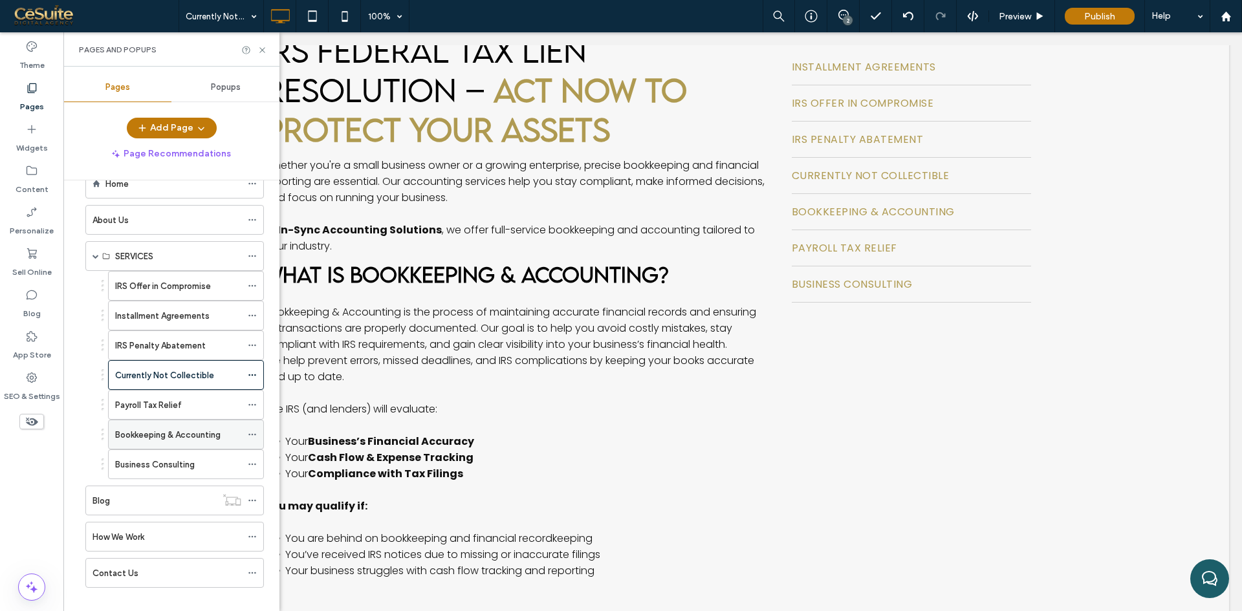
scroll to position [49, 0]
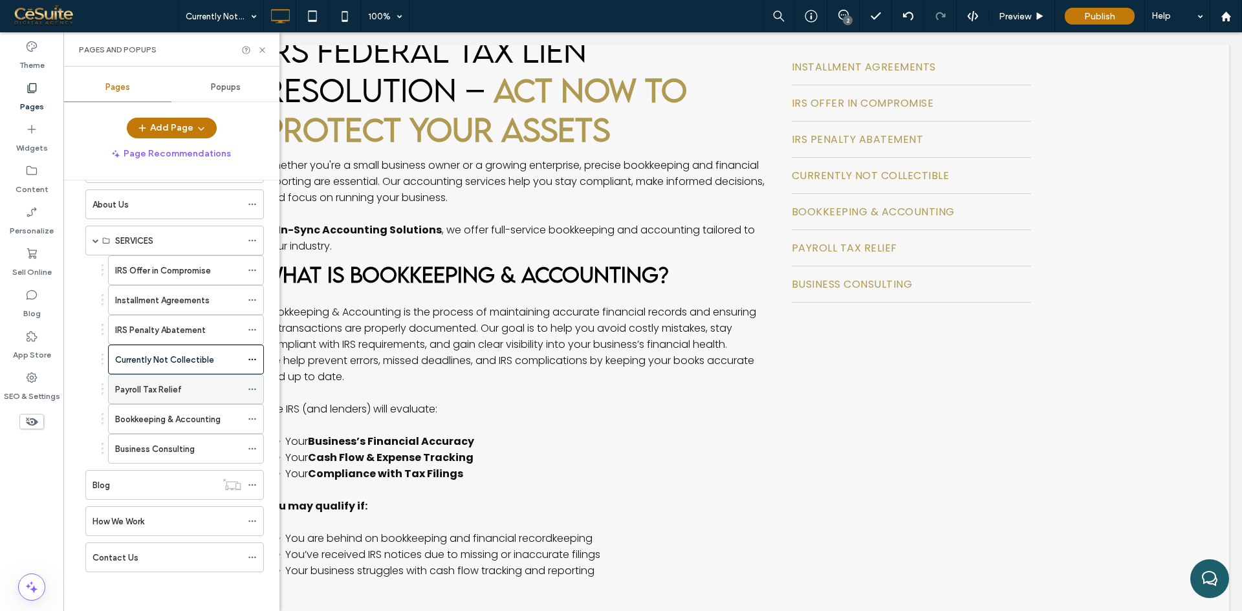
click at [149, 384] on label "Payroll Tax Relief" at bounding box center [148, 389] width 67 height 23
click at [262, 49] on use at bounding box center [261, 49] width 5 height 5
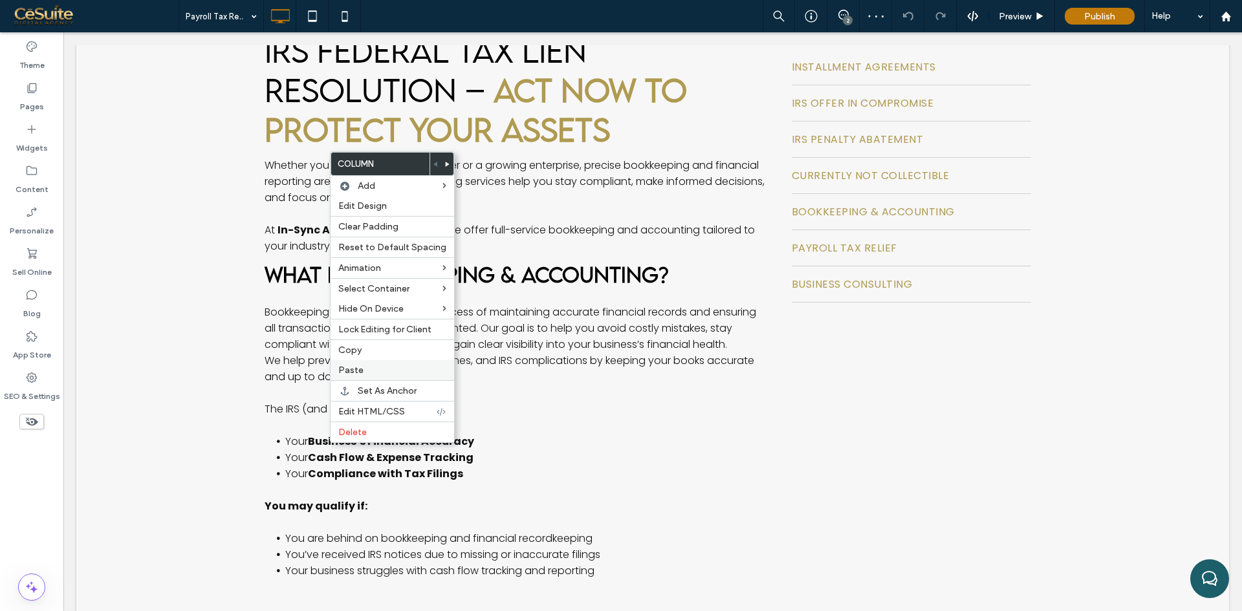
click at [357, 365] on span "Paste" at bounding box center [350, 370] width 25 height 11
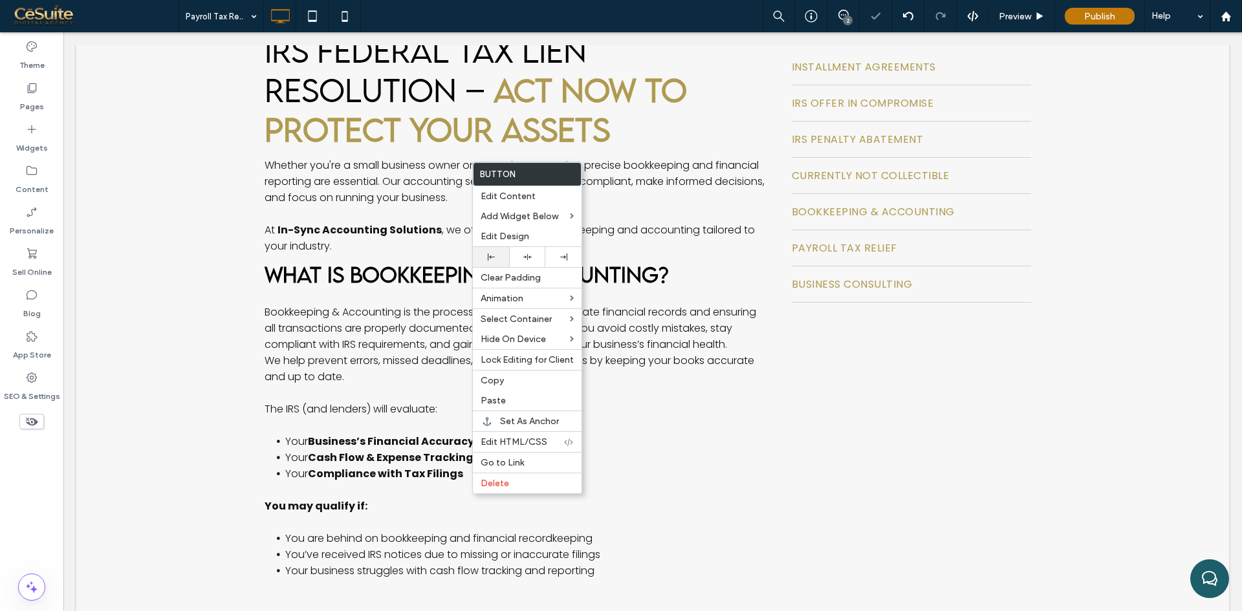
click at [494, 259] on icon at bounding box center [491, 257] width 7 height 7
click at [501, 226] on div "Add Widget Below" at bounding box center [527, 216] width 109 height 20
click at [524, 238] on span "Edit Design" at bounding box center [505, 236] width 49 height 11
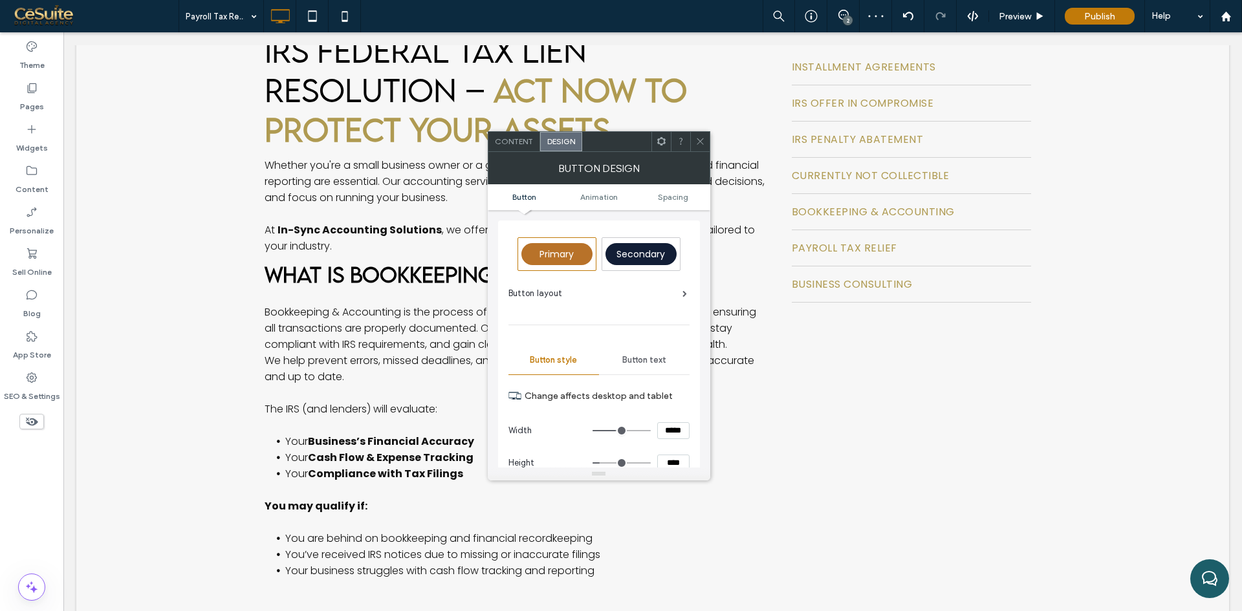
click at [638, 352] on div "Button text" at bounding box center [644, 360] width 91 height 28
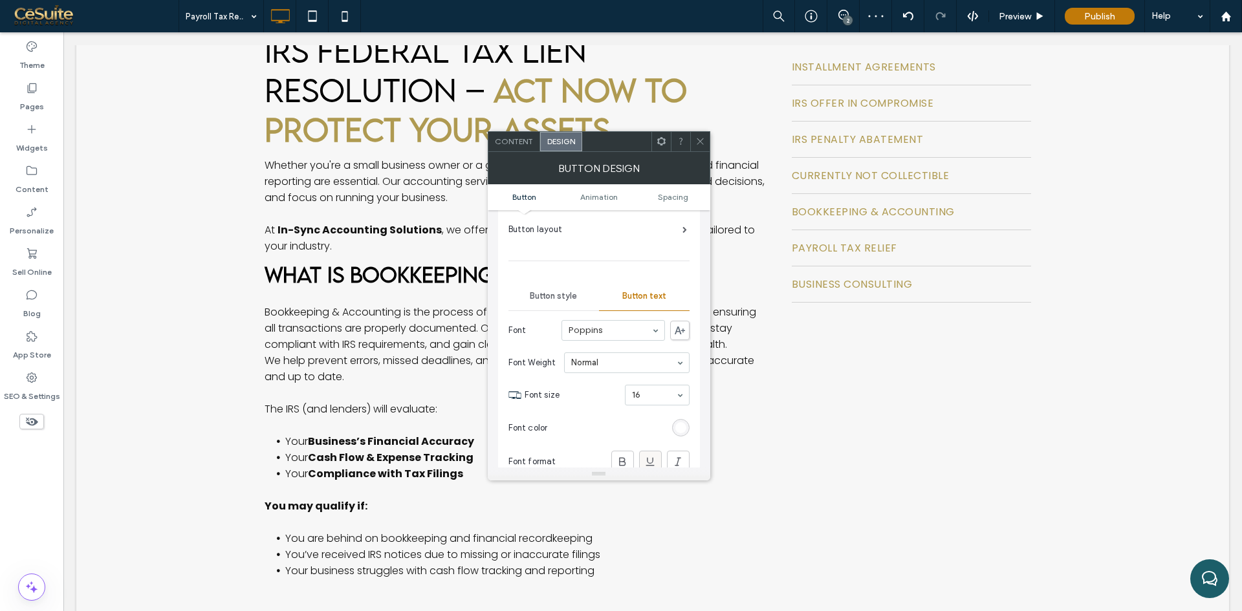
scroll to position [108, 0]
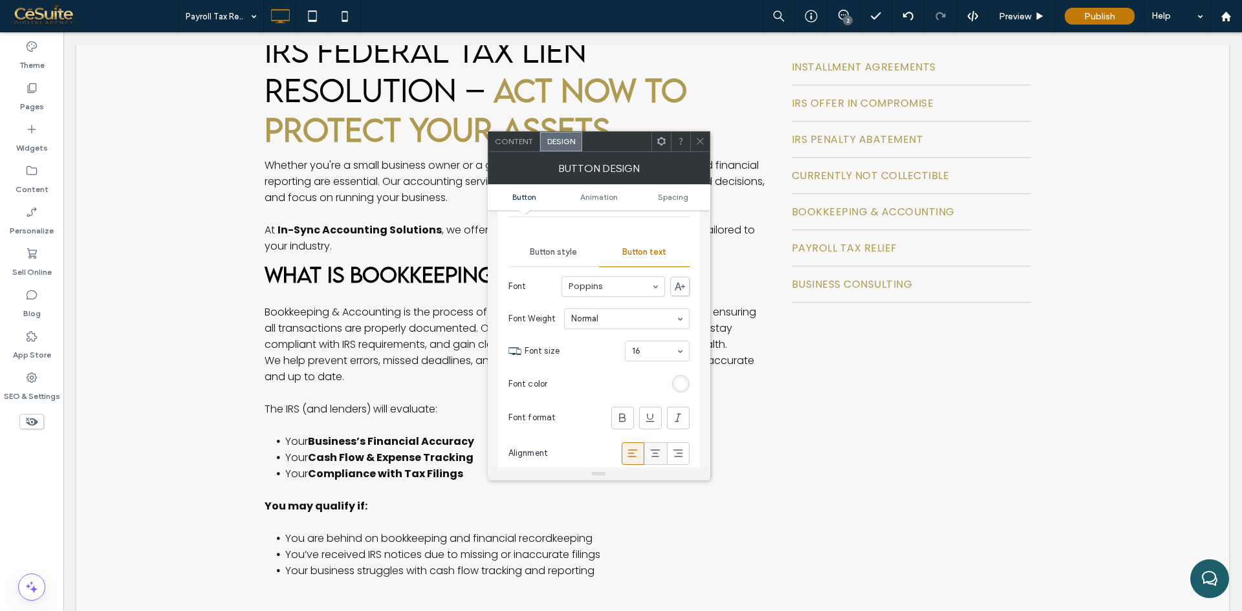
click at [657, 453] on icon at bounding box center [655, 453] width 13 height 13
click at [695, 145] on icon at bounding box center [700, 141] width 10 height 10
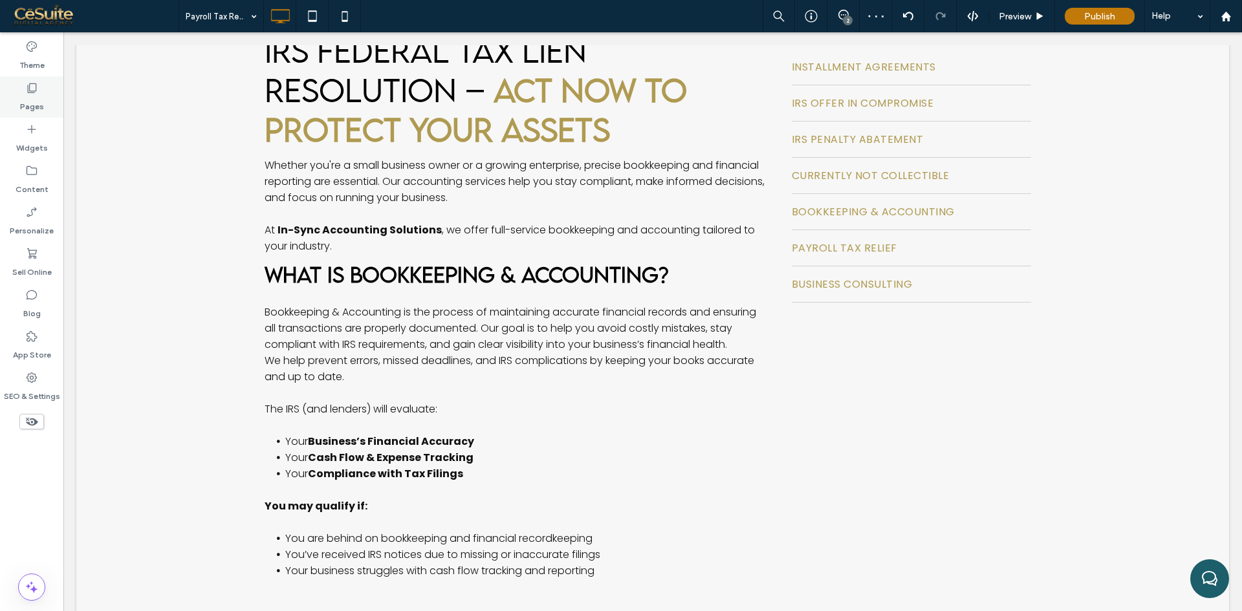
click at [33, 88] on icon at bounding box center [31, 88] width 13 height 13
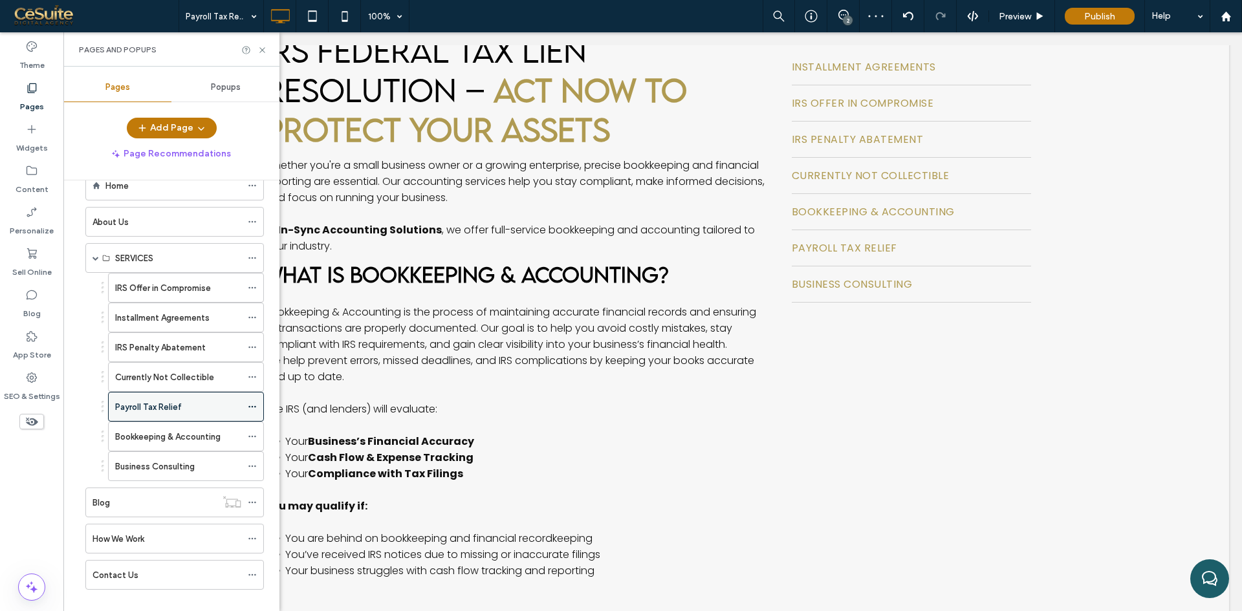
scroll to position [49, 0]
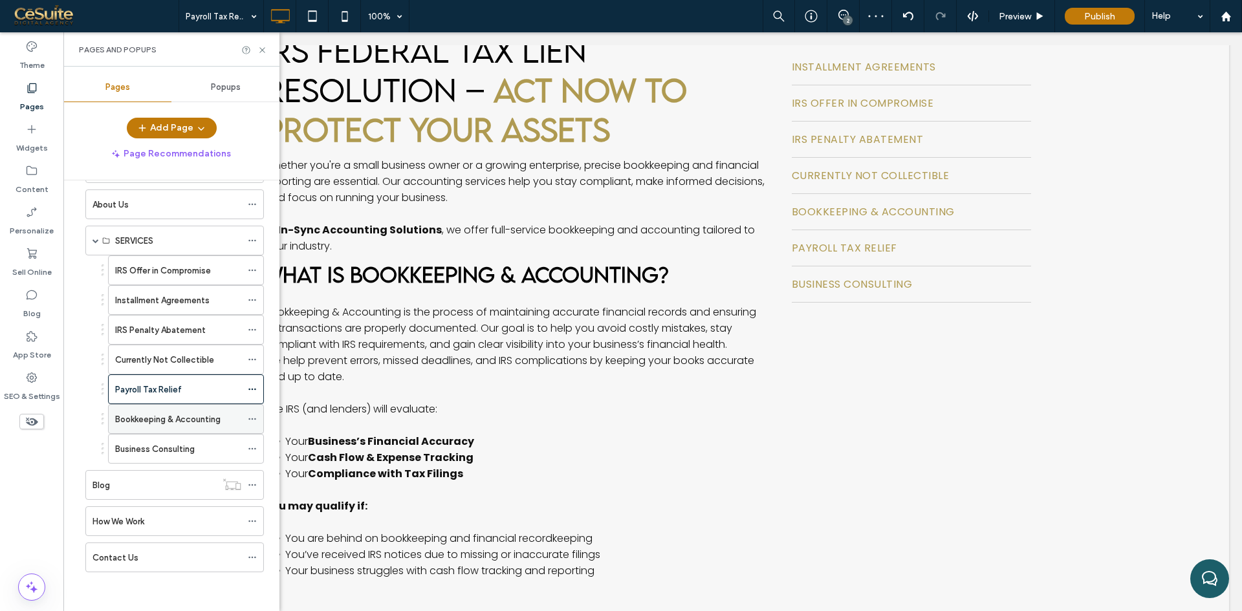
click at [202, 411] on div "Bookkeeping & Accounting" at bounding box center [178, 419] width 126 height 28
click at [263, 50] on use at bounding box center [261, 49] width 5 height 5
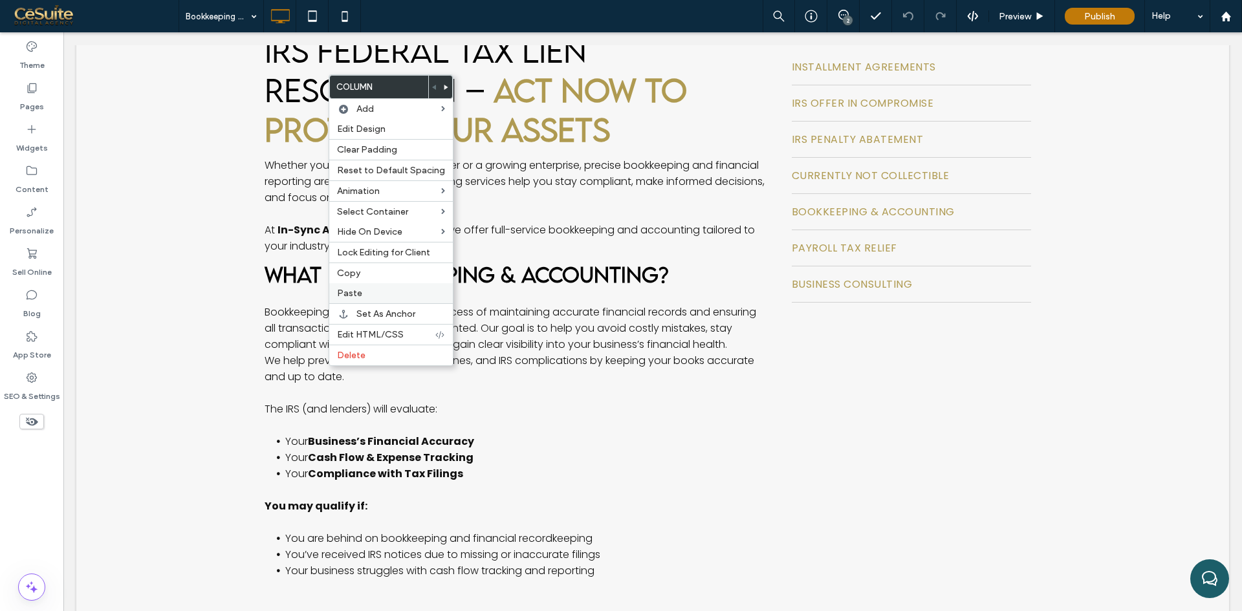
click at [355, 287] on div "Paste" at bounding box center [391, 293] width 124 height 20
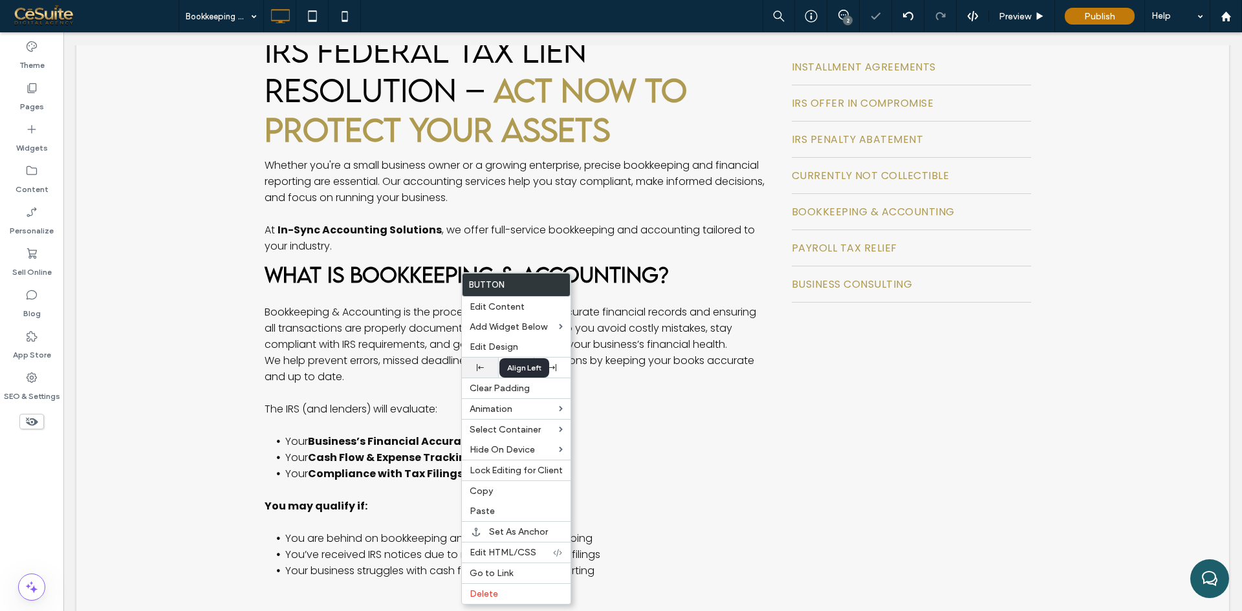
click at [482, 365] on icon at bounding box center [480, 367] width 7 height 7
click at [488, 344] on span "Edit Design" at bounding box center [494, 347] width 49 height 11
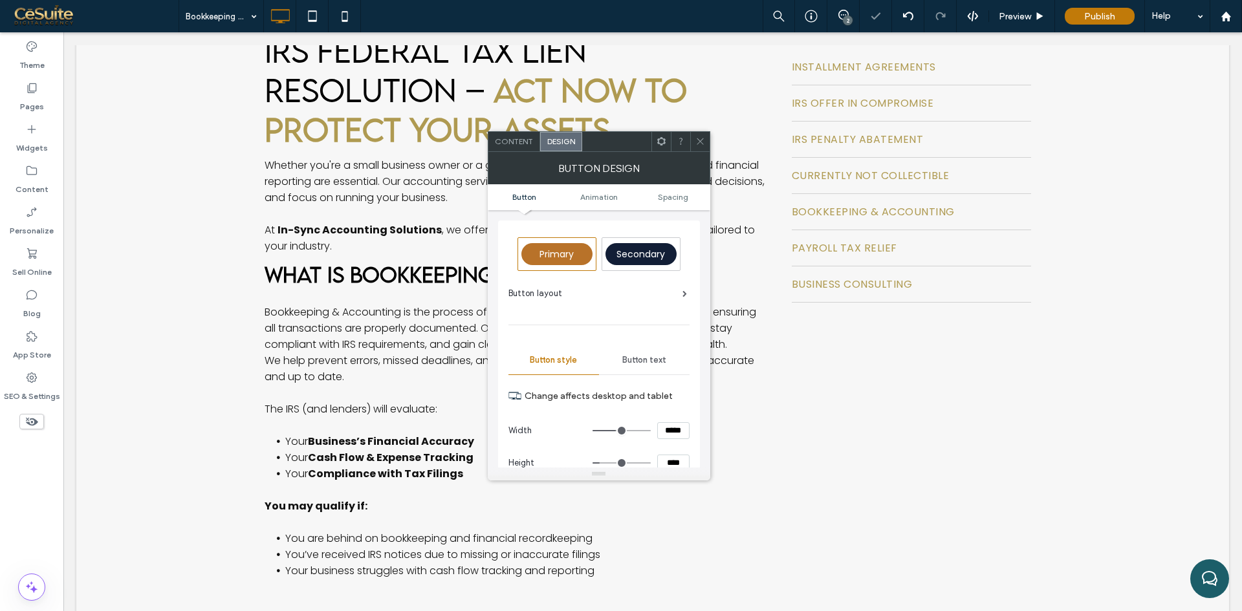
click at [645, 356] on span "Button text" at bounding box center [644, 360] width 44 height 10
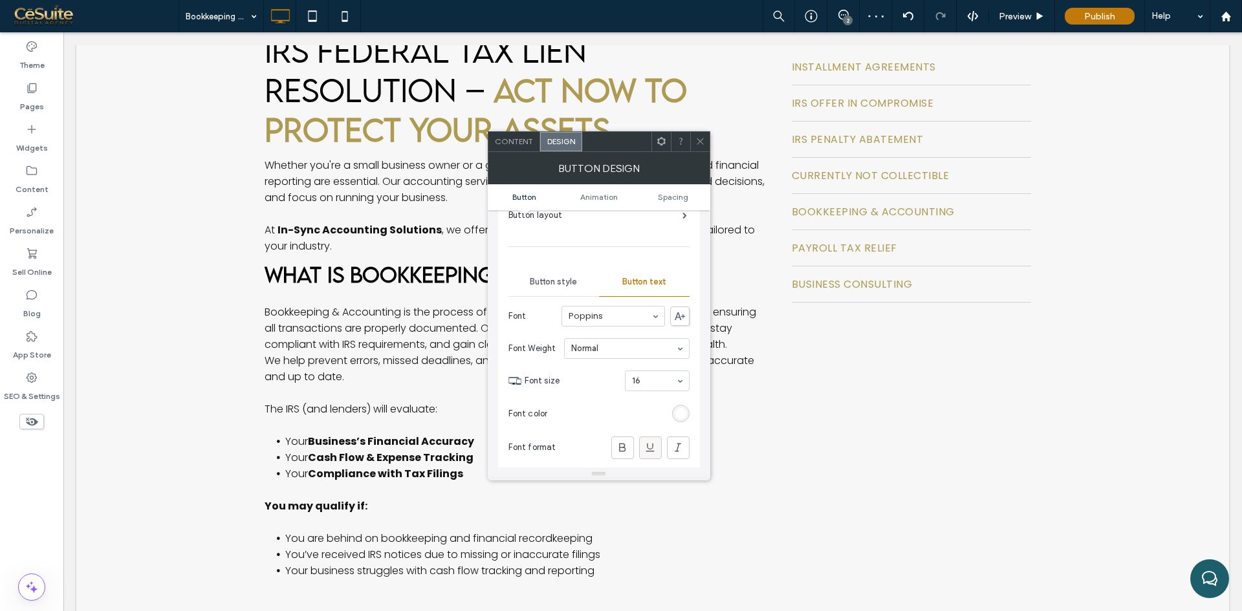
scroll to position [108, 0]
drag, startPoint x: 656, startPoint y: 455, endPoint x: 501, endPoint y: 402, distance: 164.1
click at [654, 455] on icon at bounding box center [655, 453] width 13 height 13
click at [699, 143] on icon at bounding box center [700, 141] width 10 height 10
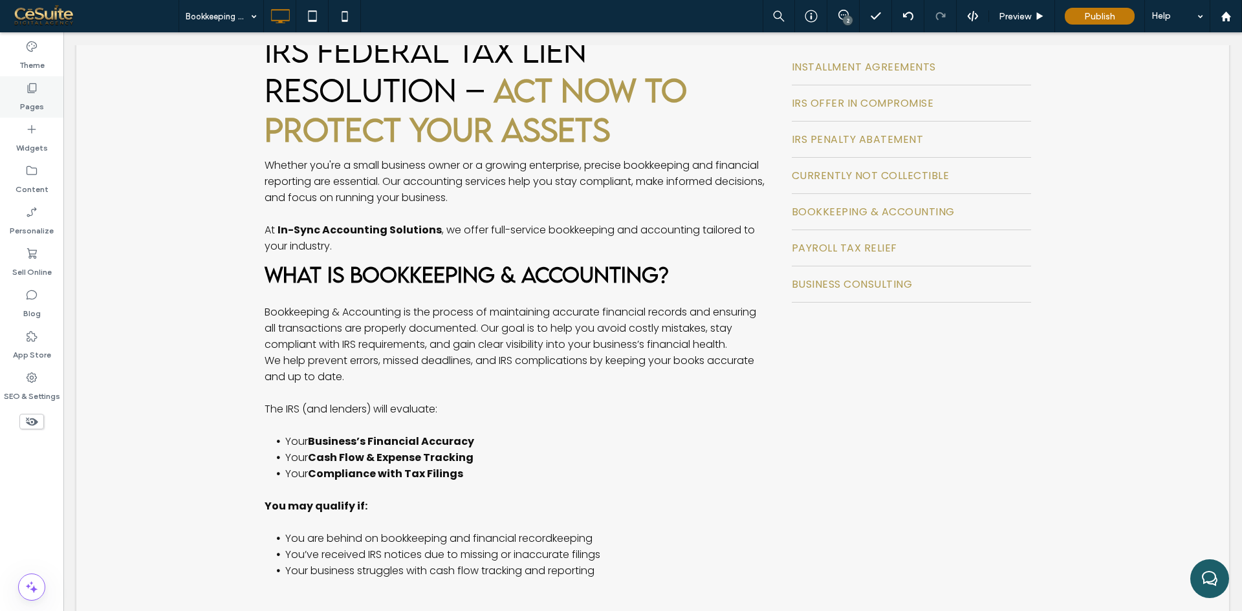
click at [20, 96] on label "Pages" at bounding box center [32, 103] width 24 height 18
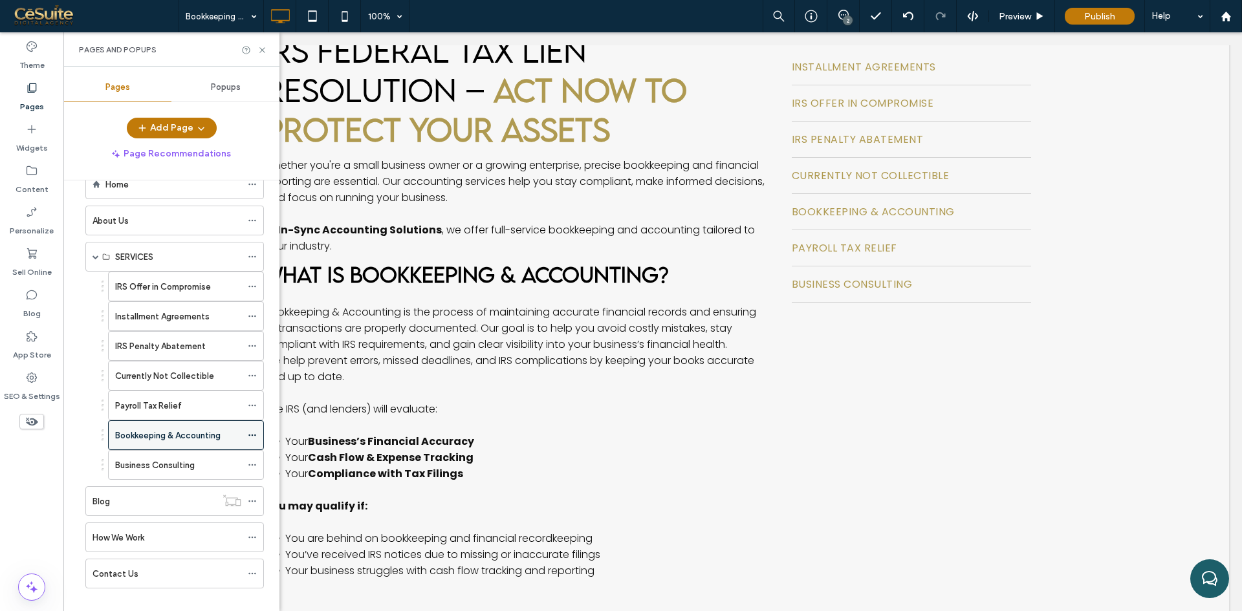
scroll to position [49, 0]
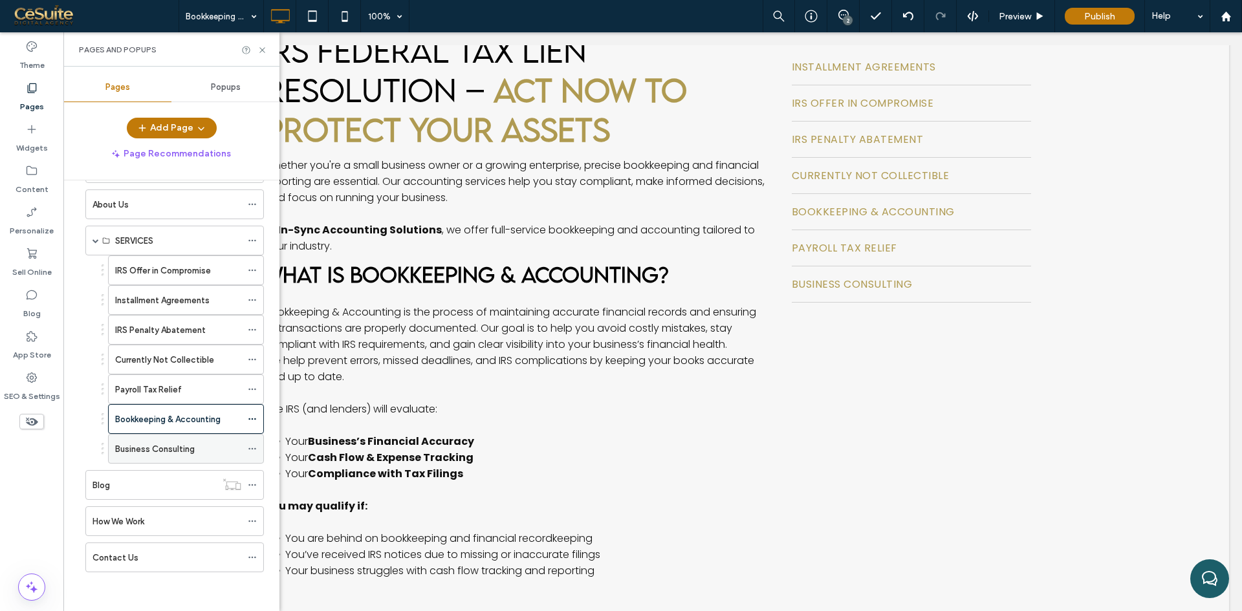
click at [163, 453] on label "Business Consulting" at bounding box center [155, 449] width 80 height 23
click at [264, 49] on icon at bounding box center [262, 50] width 10 height 10
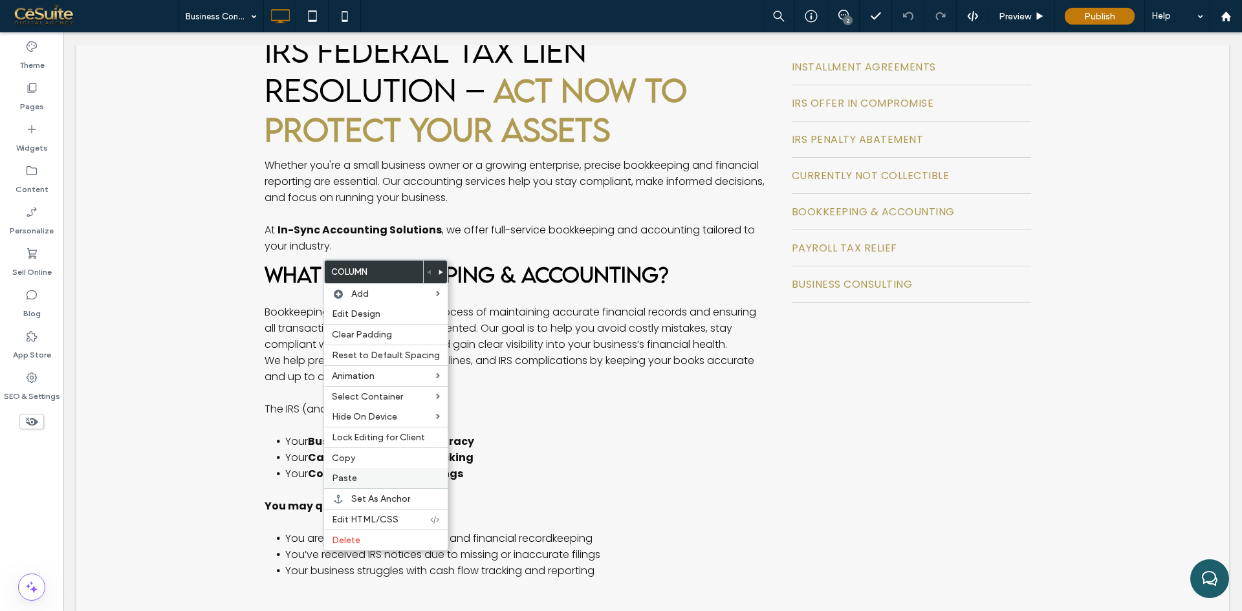
click at [356, 477] on label "Paste" at bounding box center [386, 478] width 108 height 11
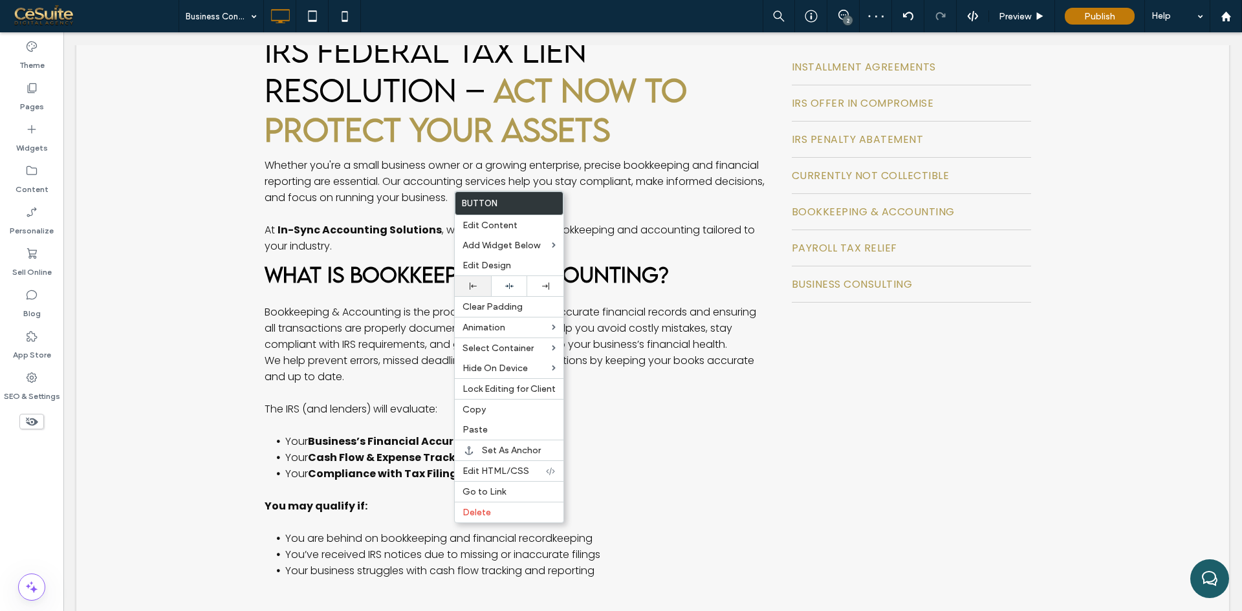
click at [473, 294] on div at bounding box center [473, 286] width 36 height 20
click at [481, 257] on div "Edit Design" at bounding box center [509, 265] width 109 height 20
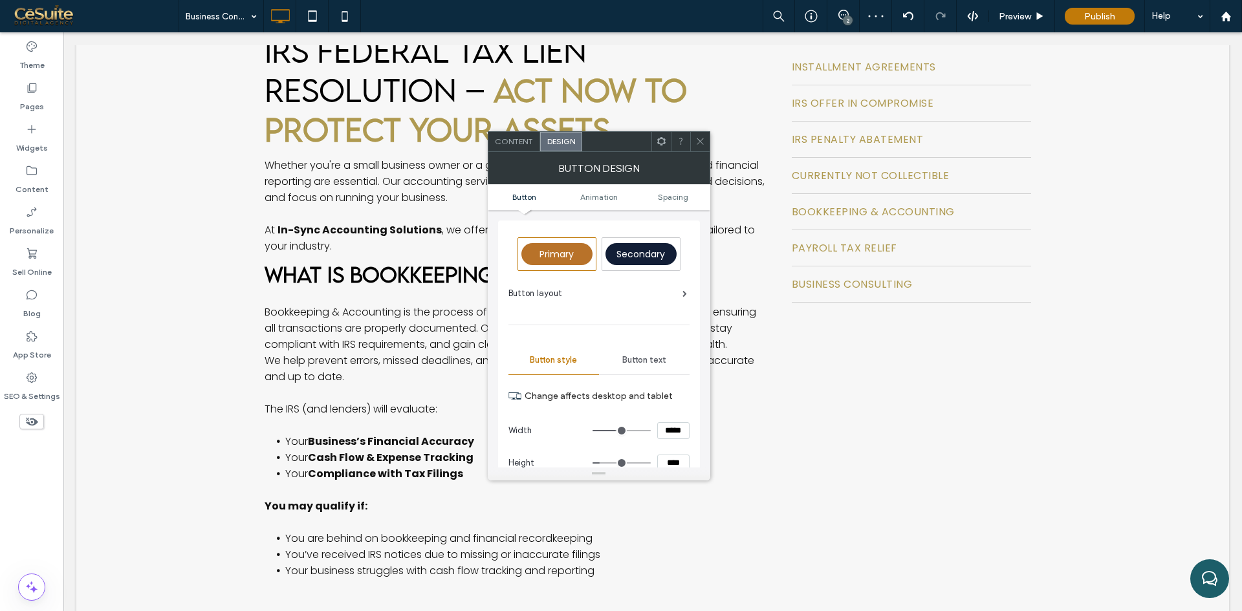
click at [629, 360] on span "Button text" at bounding box center [644, 360] width 44 height 10
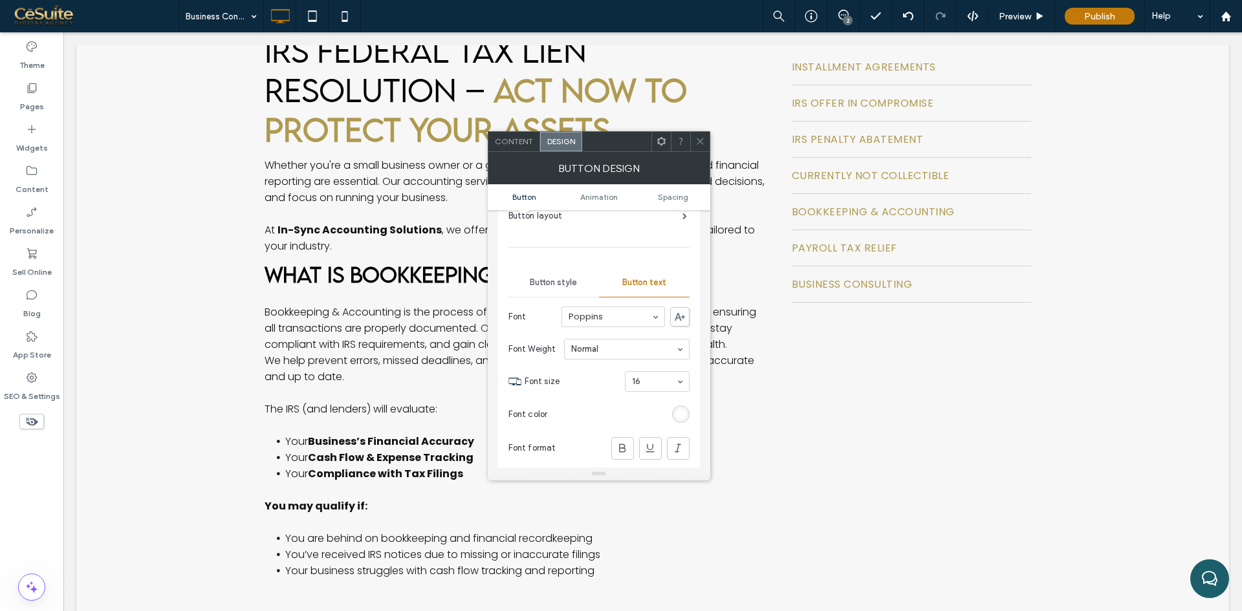
scroll to position [108, 0]
click at [659, 450] on icon at bounding box center [655, 453] width 13 height 13
click at [698, 142] on icon at bounding box center [700, 141] width 10 height 10
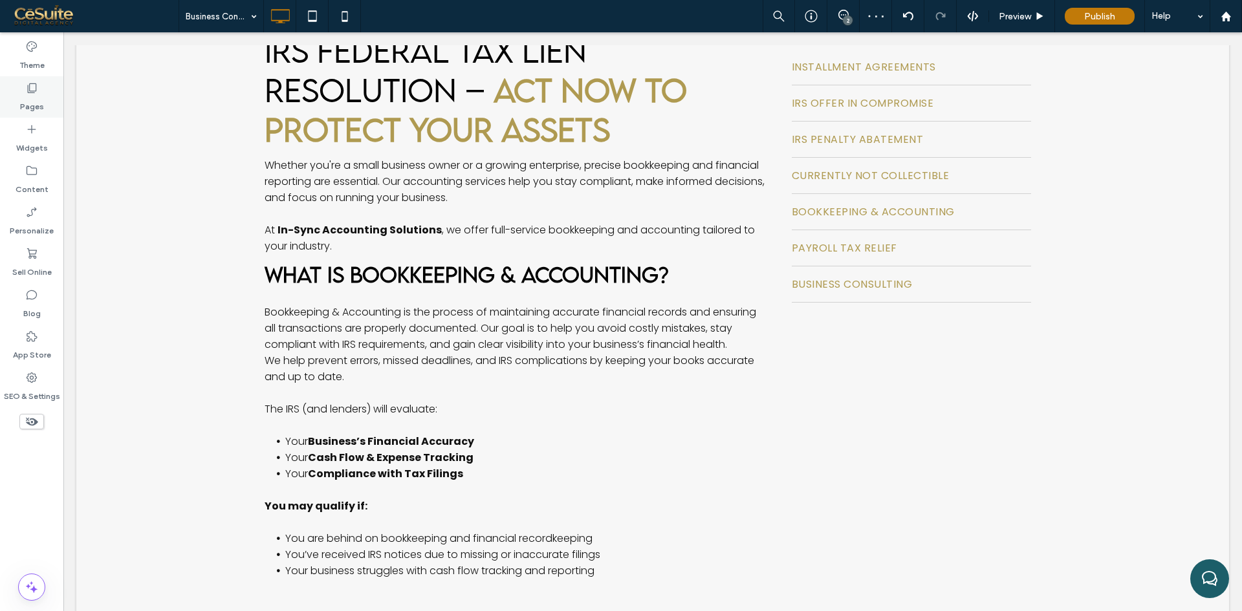
click at [27, 96] on label "Pages" at bounding box center [32, 103] width 24 height 18
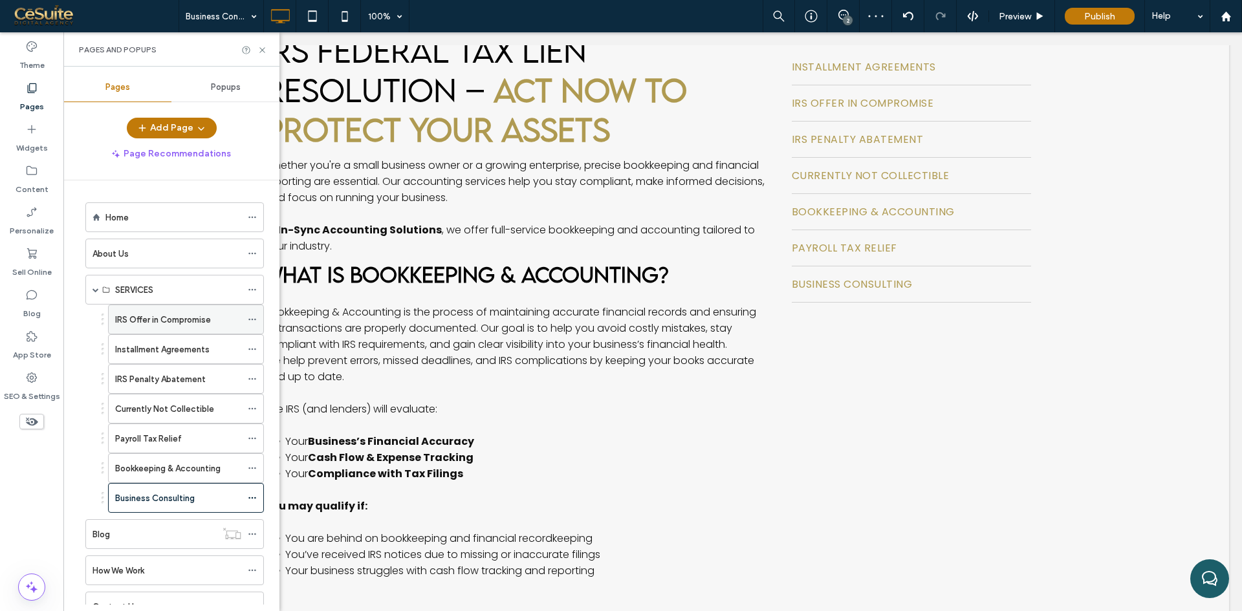
click at [157, 313] on label "IRS Offer in Compromise" at bounding box center [163, 320] width 96 height 23
click at [261, 49] on icon at bounding box center [262, 50] width 10 height 10
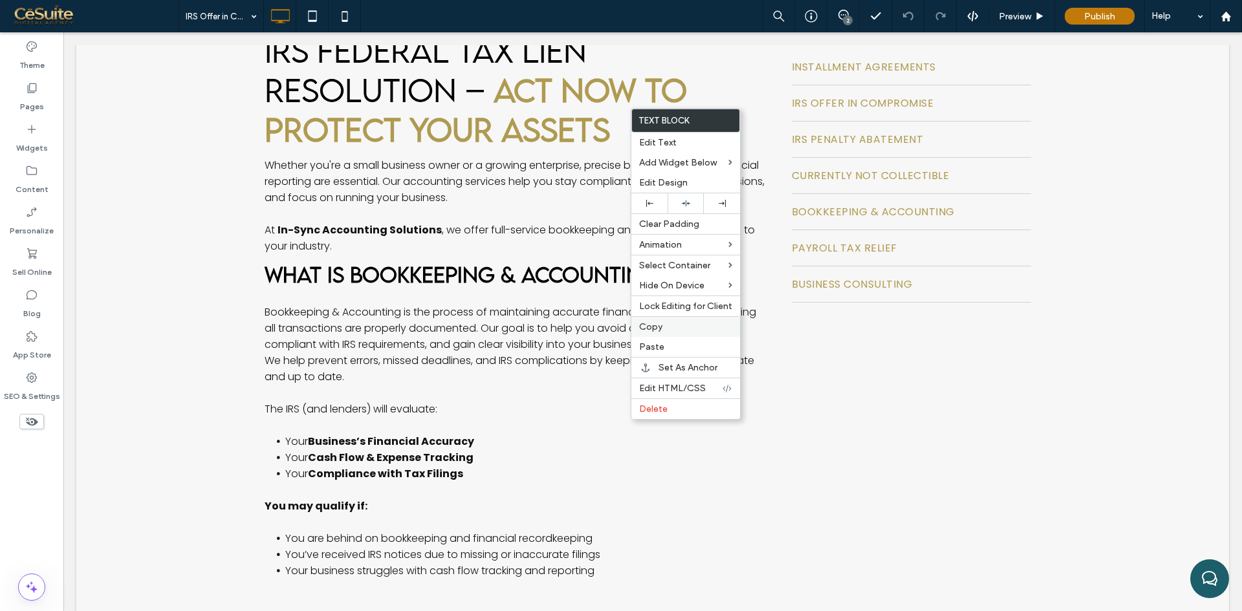
click at [669, 332] on div "Copy" at bounding box center [685, 326] width 109 height 21
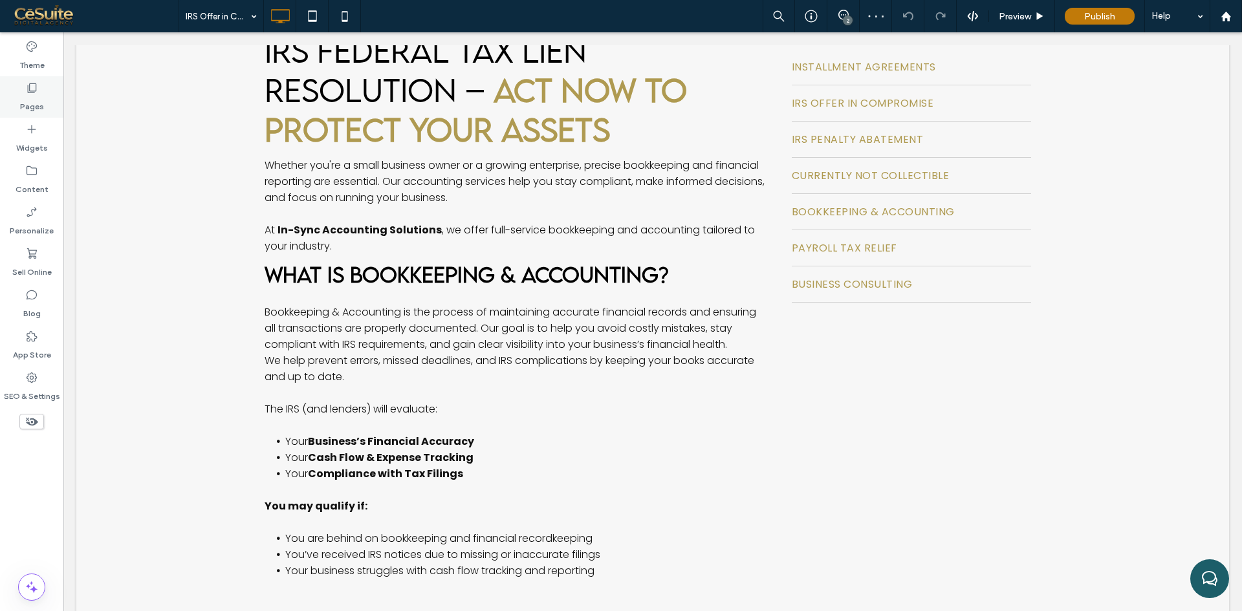
drag, startPoint x: 16, startPoint y: 86, endPoint x: 23, endPoint y: 90, distance: 7.5
click at [16, 86] on div "Pages" at bounding box center [31, 96] width 63 height 41
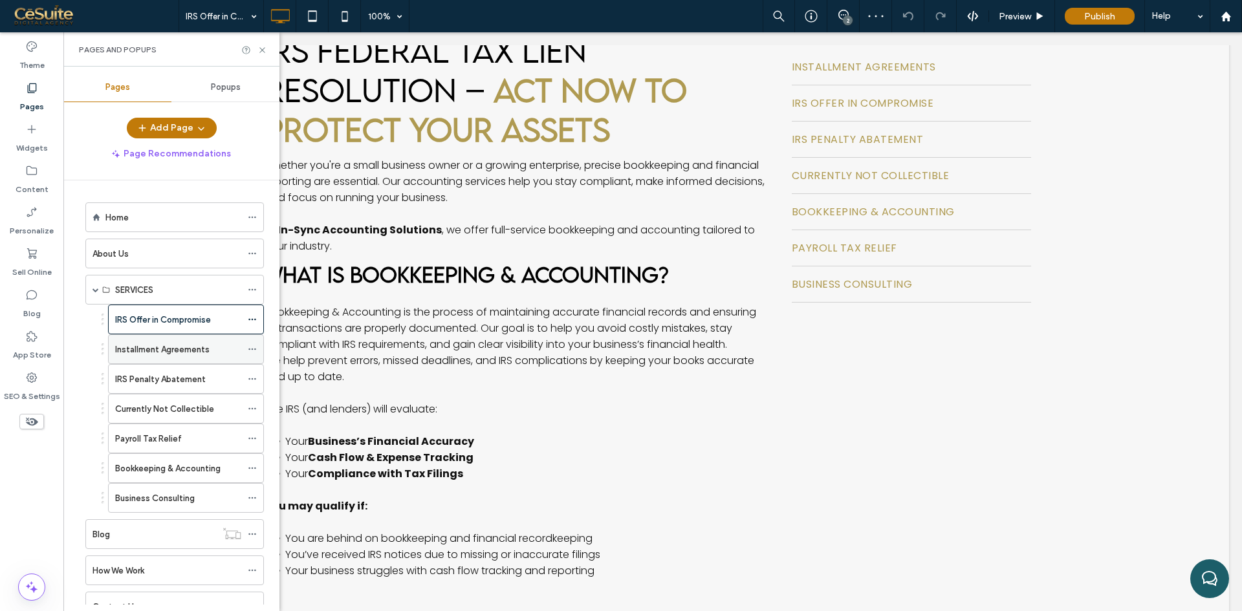
click at [157, 342] on label "Installment Agreements" at bounding box center [162, 349] width 94 height 23
click at [264, 47] on icon at bounding box center [262, 50] width 10 height 10
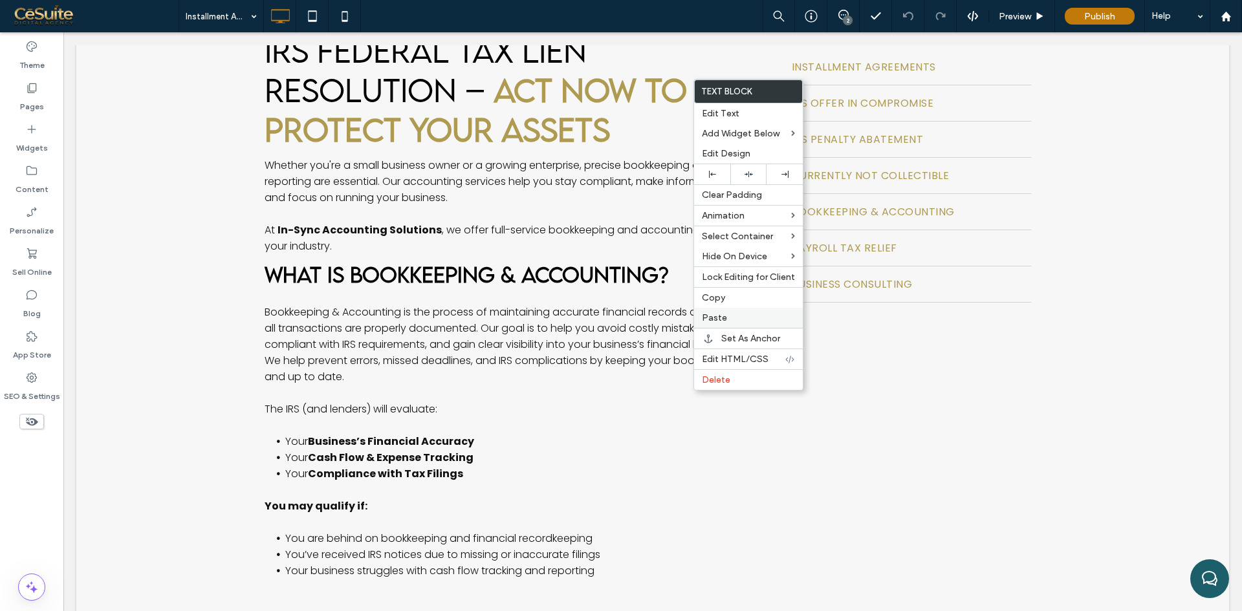
click at [724, 320] on span "Paste" at bounding box center [714, 317] width 25 height 11
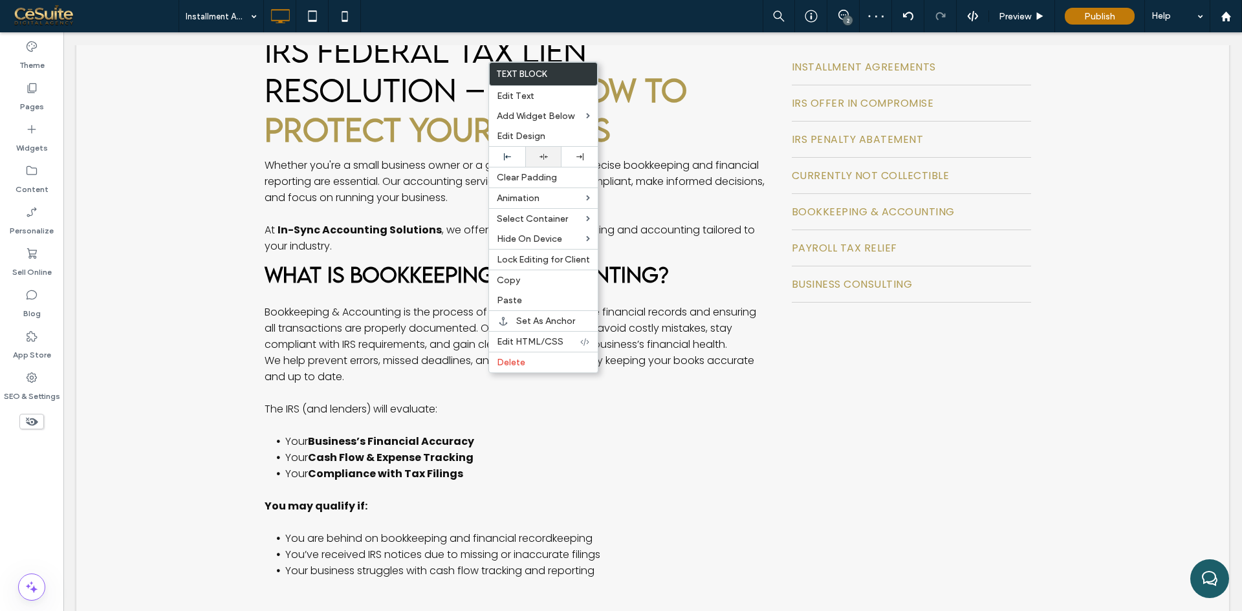
click at [542, 155] on icon at bounding box center [543, 157] width 8 height 8
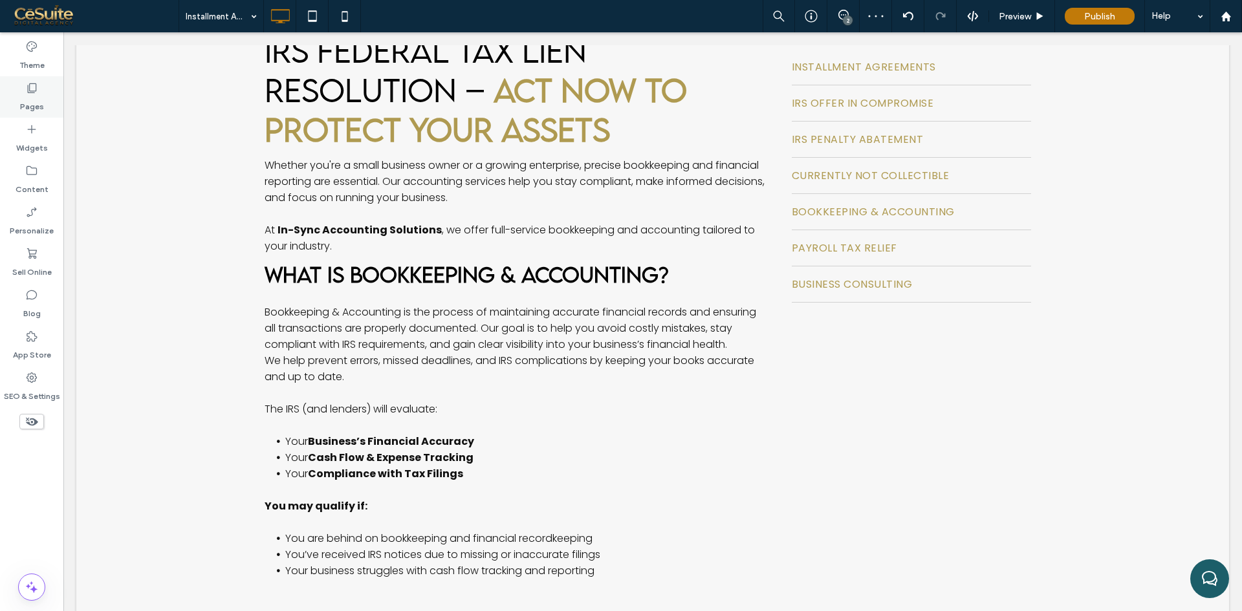
click at [15, 108] on div "Pages" at bounding box center [31, 96] width 63 height 41
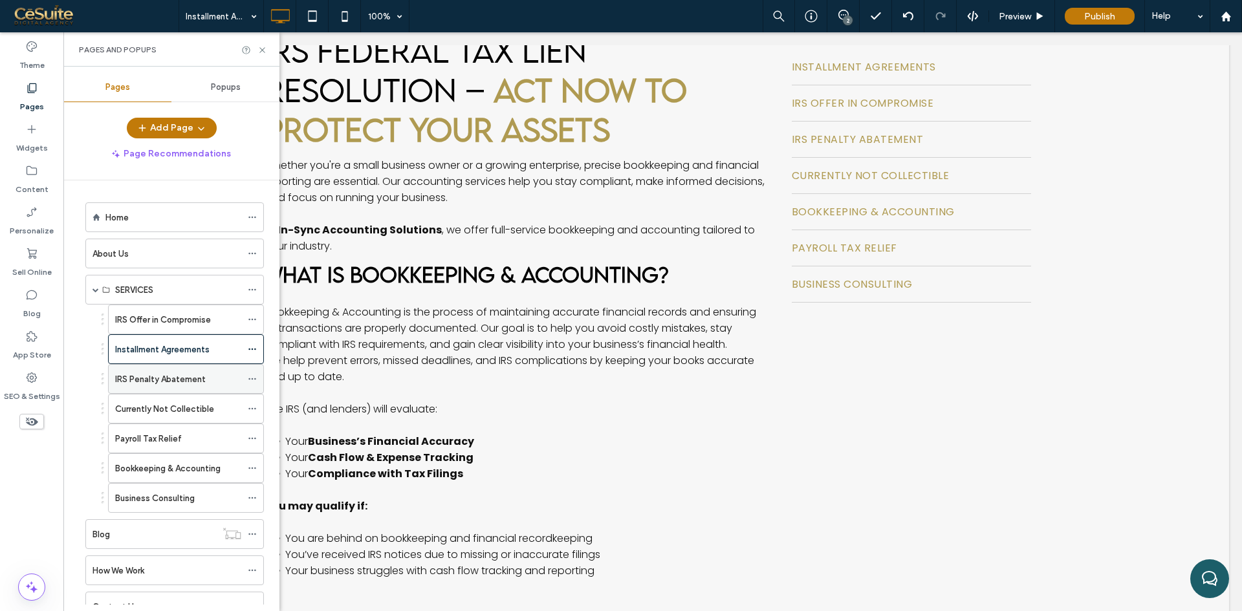
click at [175, 375] on label "IRS Penalty Abatement" at bounding box center [160, 379] width 91 height 23
click at [263, 47] on icon at bounding box center [262, 50] width 10 height 10
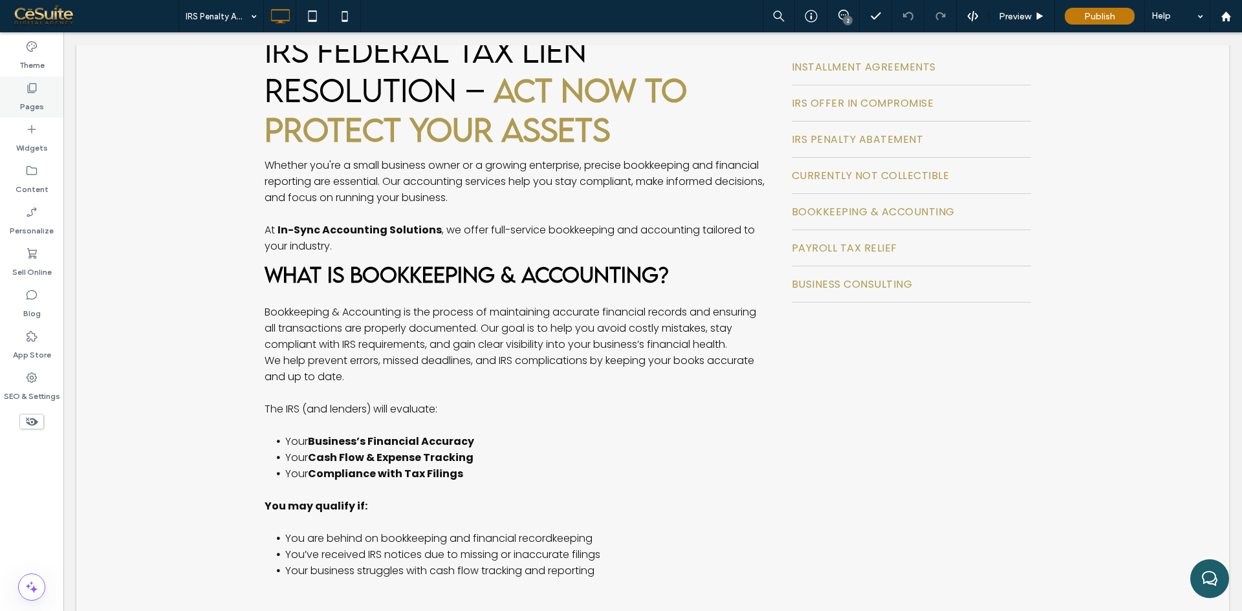
click at [41, 112] on label "Pages" at bounding box center [32, 103] width 24 height 18
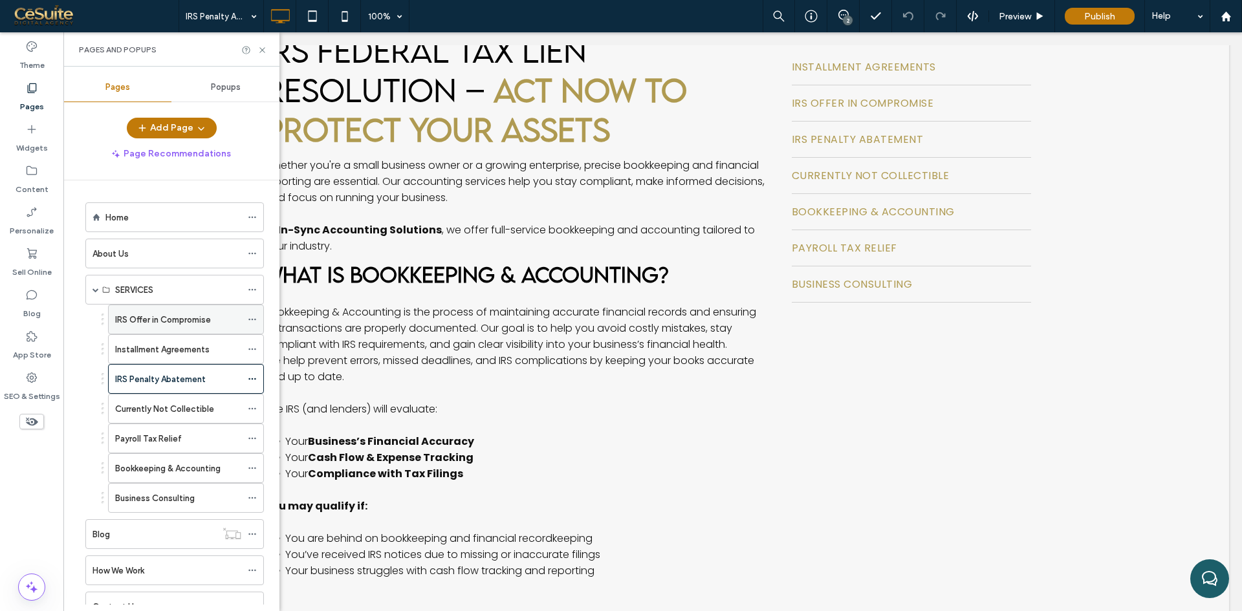
click at [171, 313] on label "IRS Offer in Compromise" at bounding box center [163, 320] width 96 height 23
click at [146, 373] on label "IRS Penalty Abatement" at bounding box center [160, 379] width 91 height 23
click at [156, 414] on label "Currently Not Collectible" at bounding box center [164, 409] width 99 height 23
click at [259, 50] on icon at bounding box center [262, 50] width 10 height 10
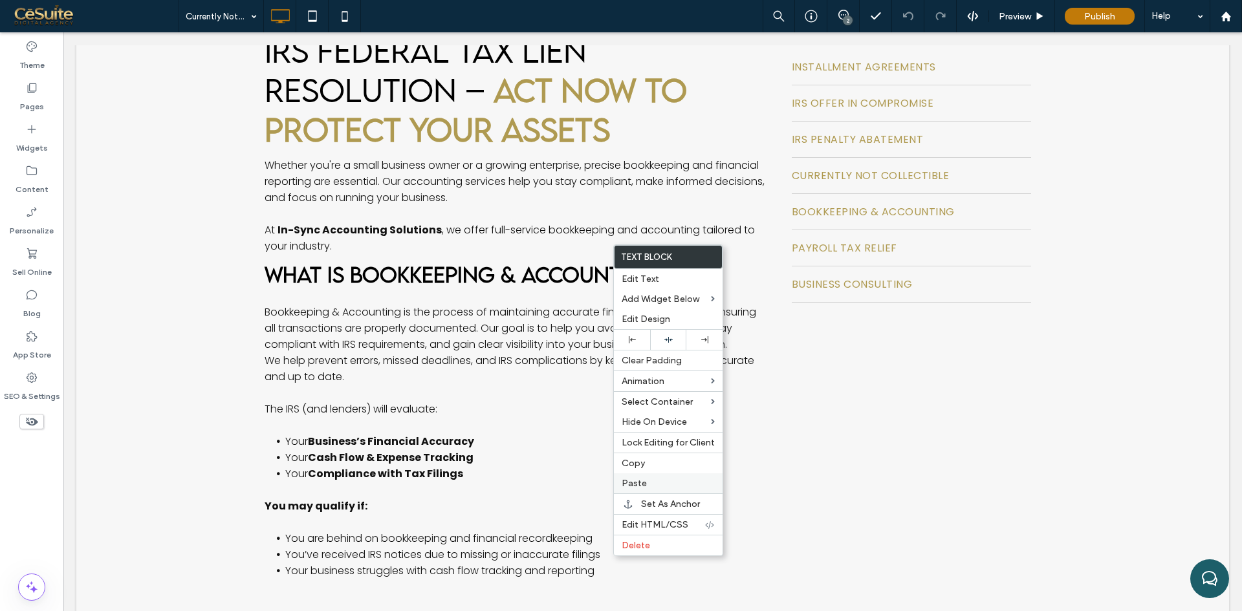
click at [645, 484] on span "Paste" at bounding box center [634, 483] width 25 height 11
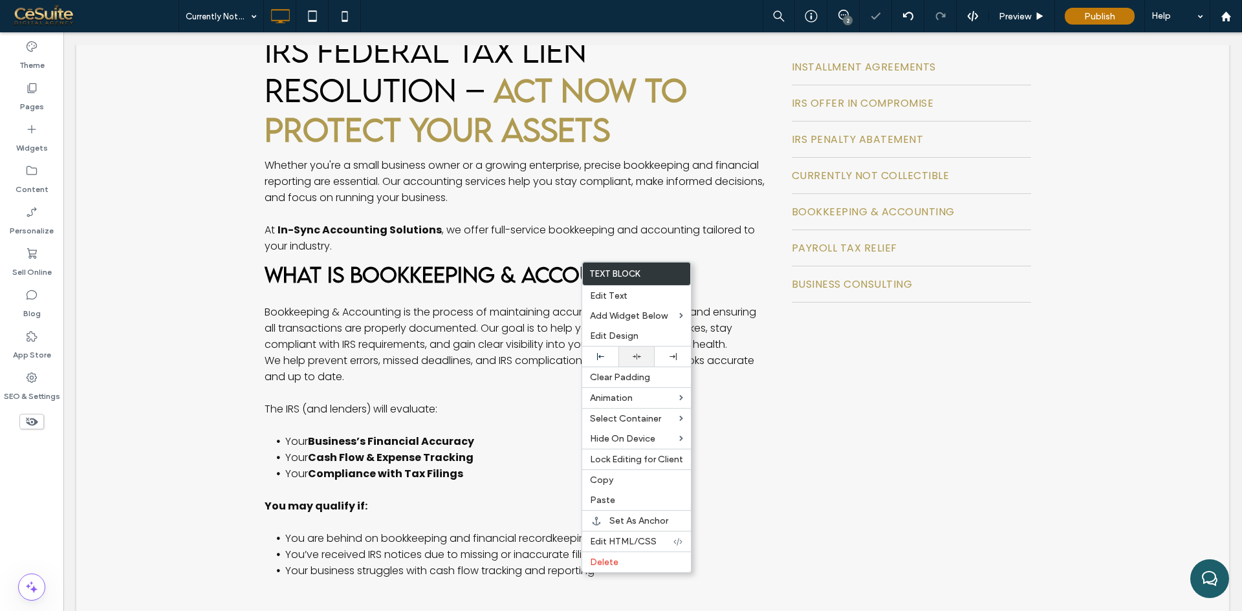
click at [636, 360] on icon at bounding box center [637, 357] width 8 height 8
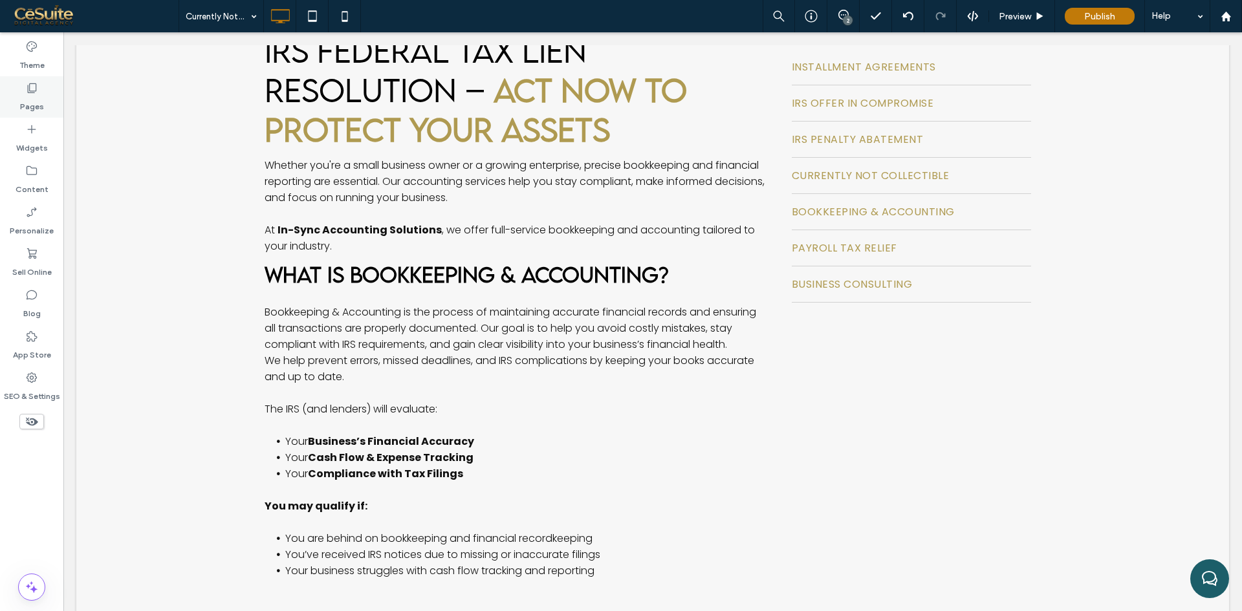
click at [32, 90] on icon at bounding box center [31, 88] width 13 height 13
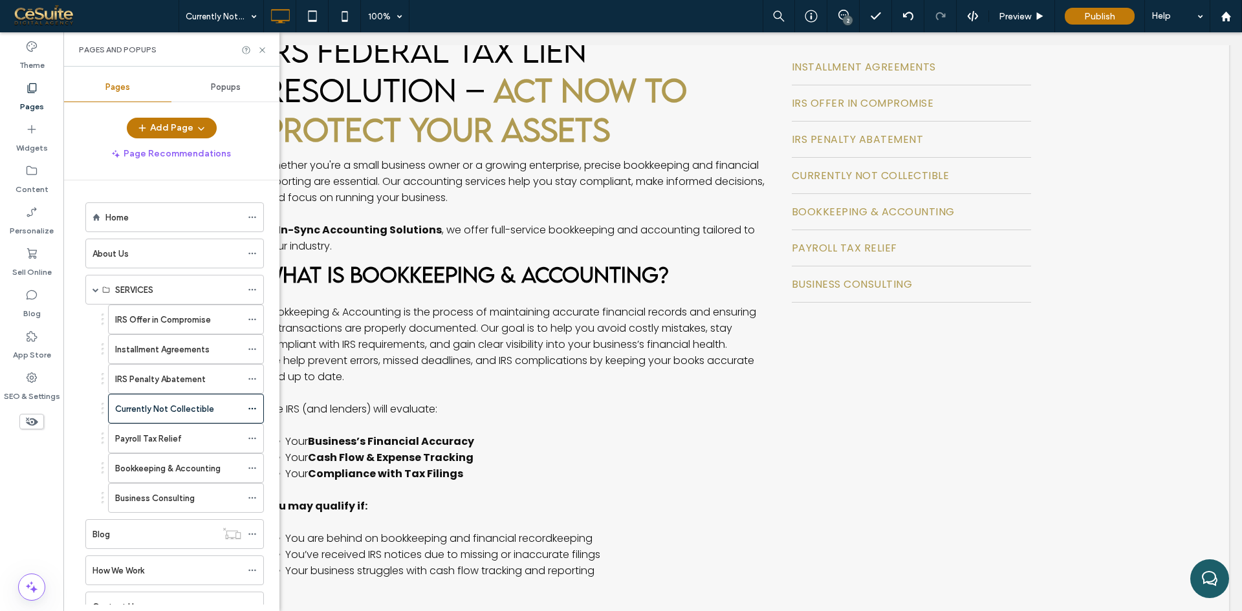
click at [186, 448] on div "Payroll Tax Relief" at bounding box center [178, 438] width 126 height 28
click at [262, 50] on use at bounding box center [261, 49] width 5 height 5
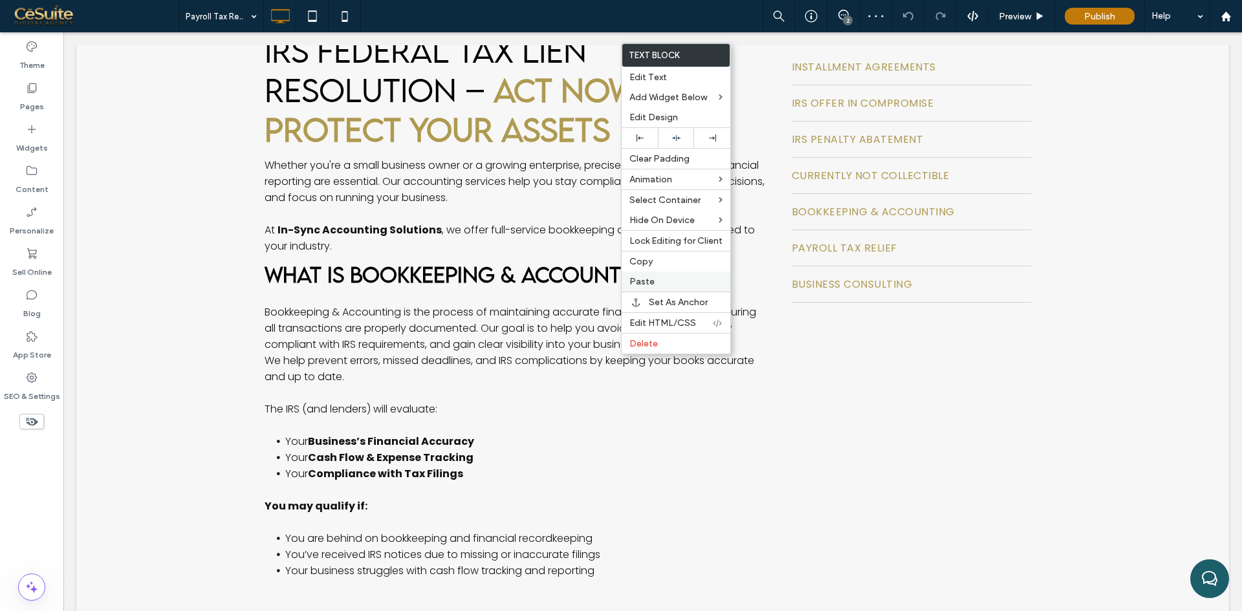
click at [658, 281] on label "Paste" at bounding box center [675, 281] width 93 height 11
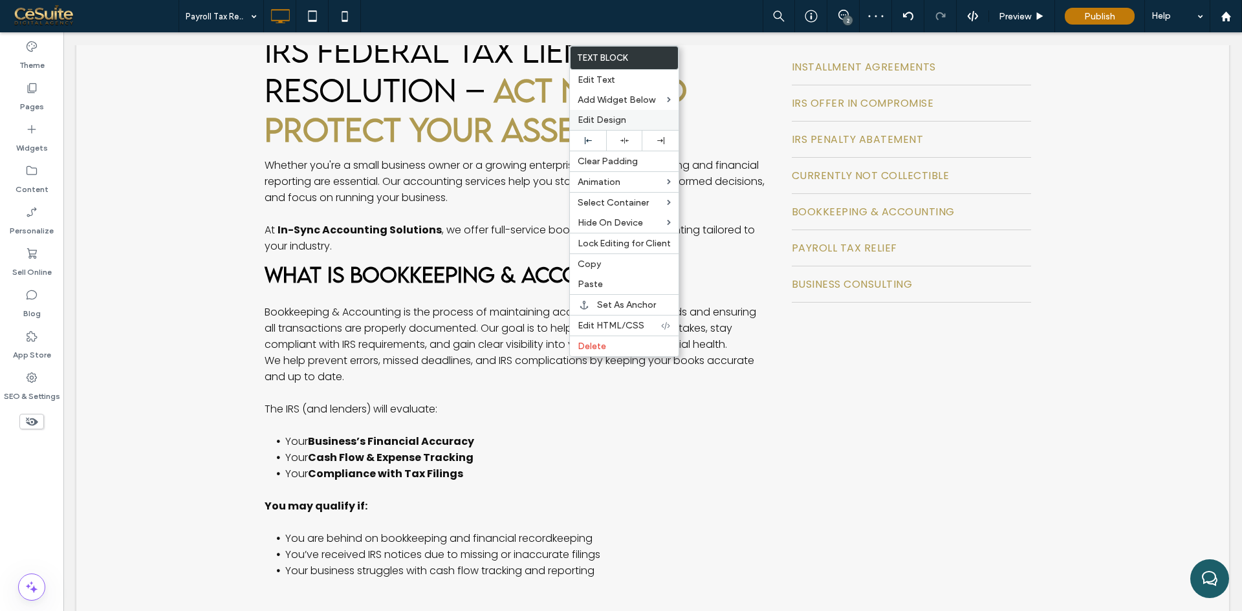
click at [625, 127] on div "Edit Design" at bounding box center [624, 120] width 109 height 20
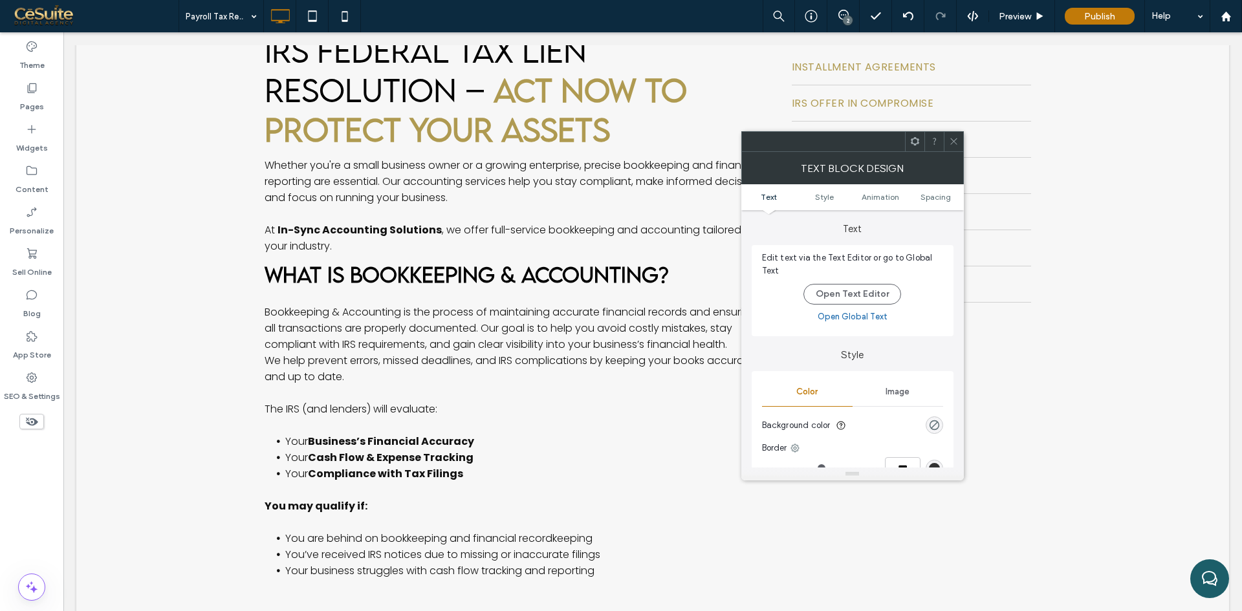
click at [926, 140] on div at bounding box center [933, 141] width 19 height 19
click at [915, 142] on icon at bounding box center [915, 141] width 10 height 10
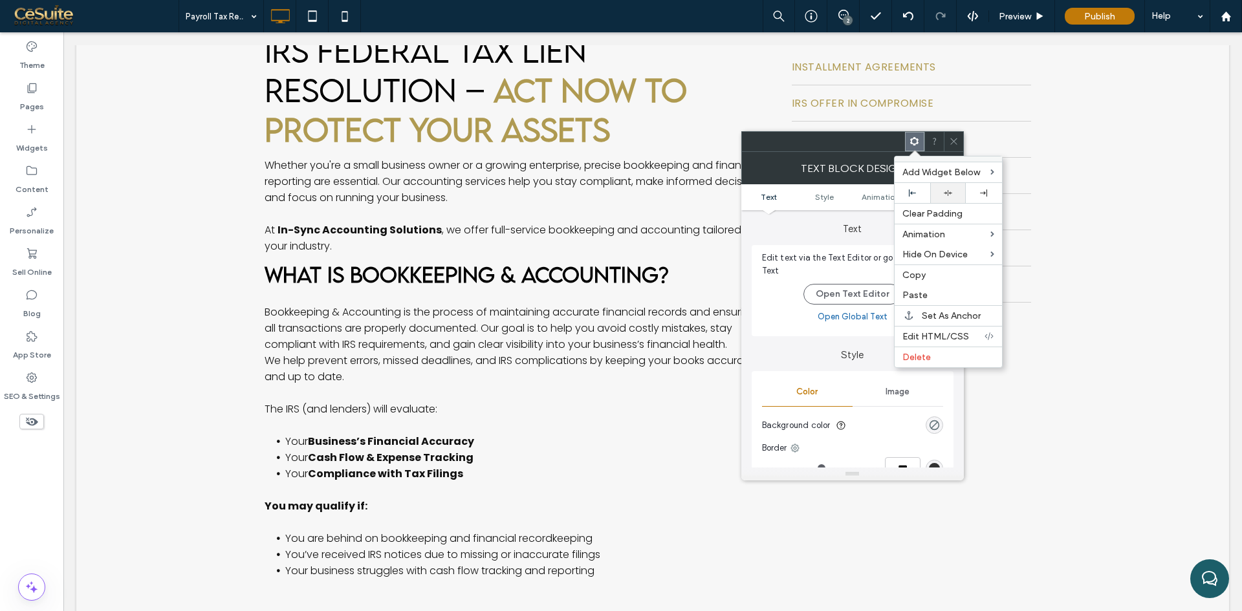
click at [947, 199] on div at bounding box center [948, 193] width 36 height 20
click at [956, 140] on icon at bounding box center [954, 141] width 10 height 10
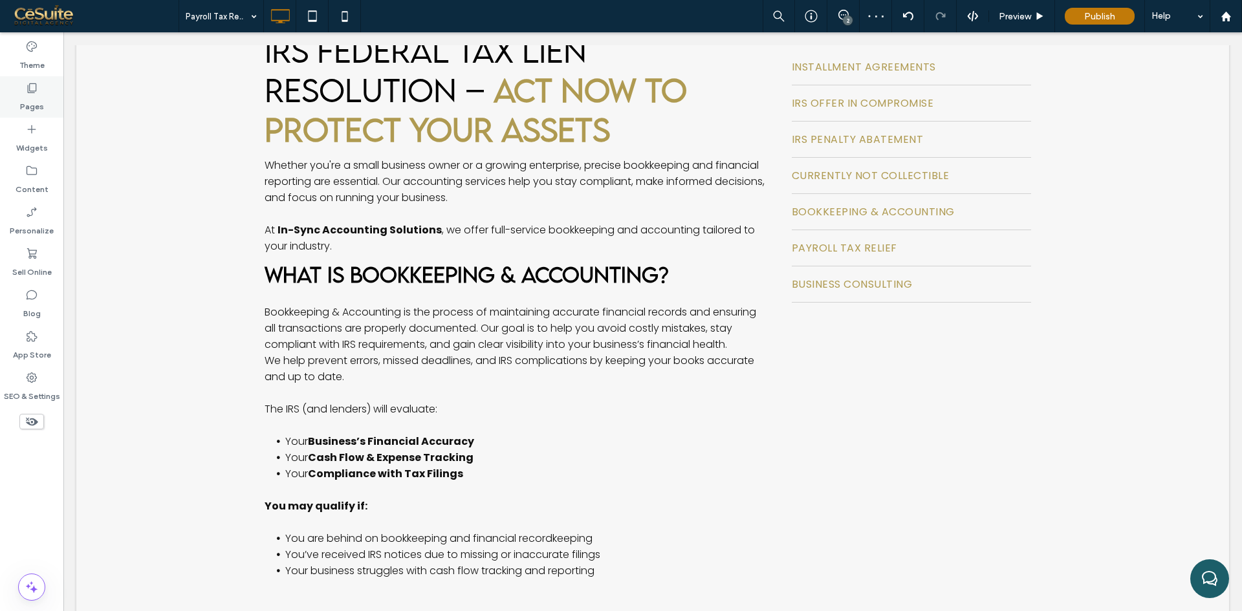
click at [41, 115] on div "Pages" at bounding box center [31, 96] width 63 height 41
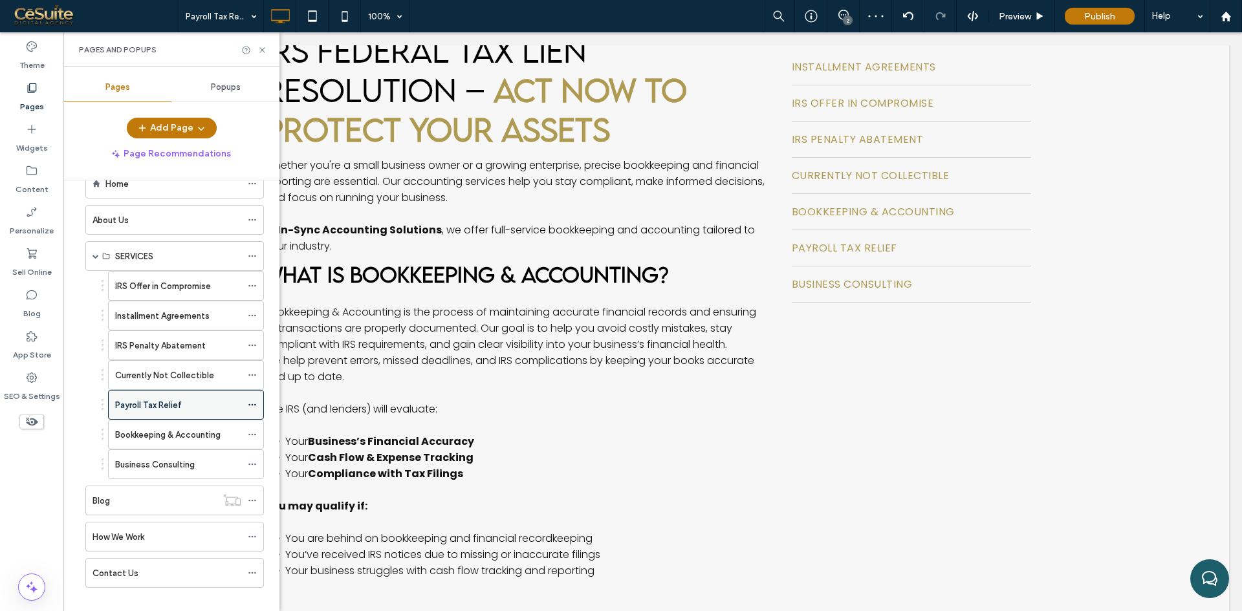
scroll to position [49, 0]
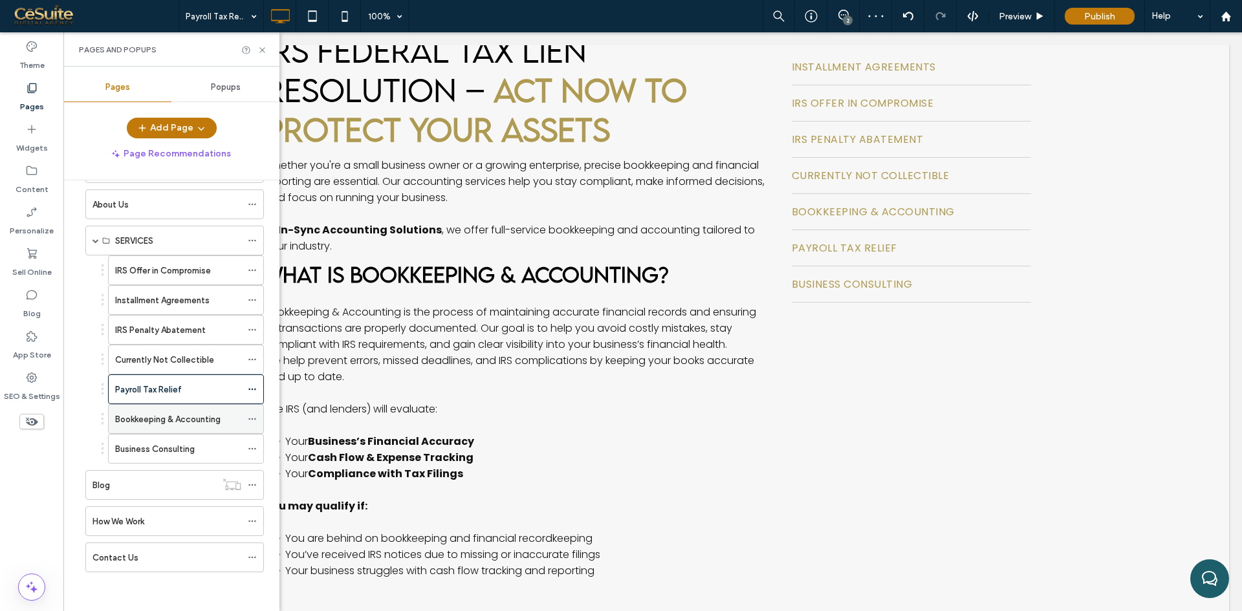
click at [157, 425] on label "Bookkeeping & Accounting" at bounding box center [167, 419] width 105 height 23
click at [263, 50] on use at bounding box center [261, 49] width 5 height 5
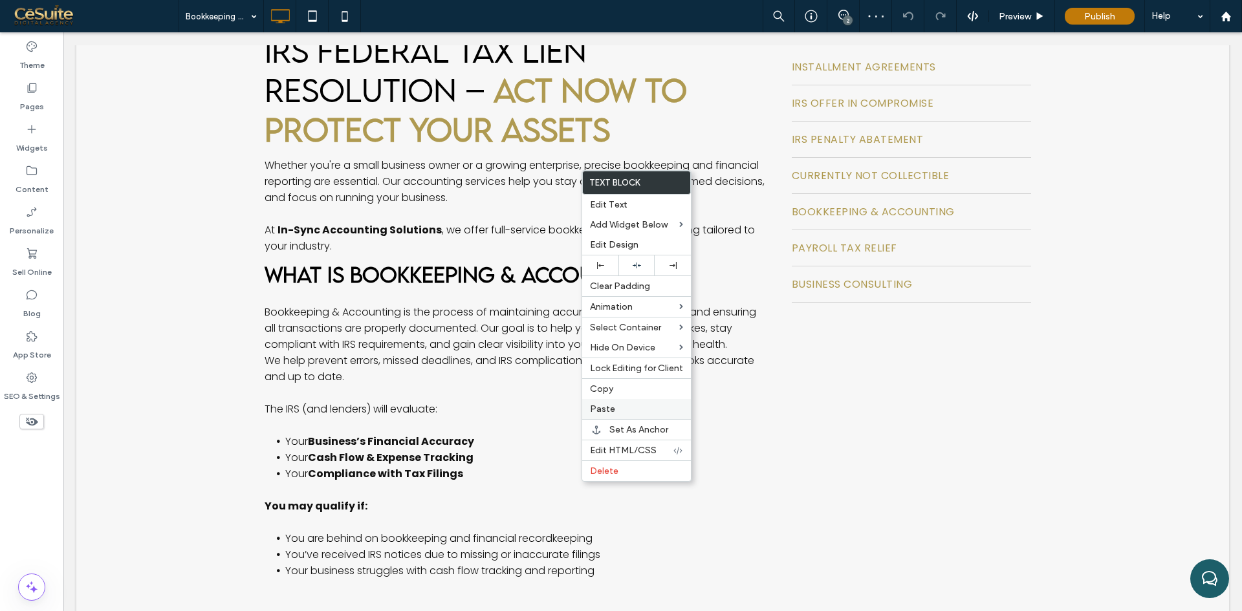
click at [627, 412] on label "Paste" at bounding box center [636, 409] width 93 height 11
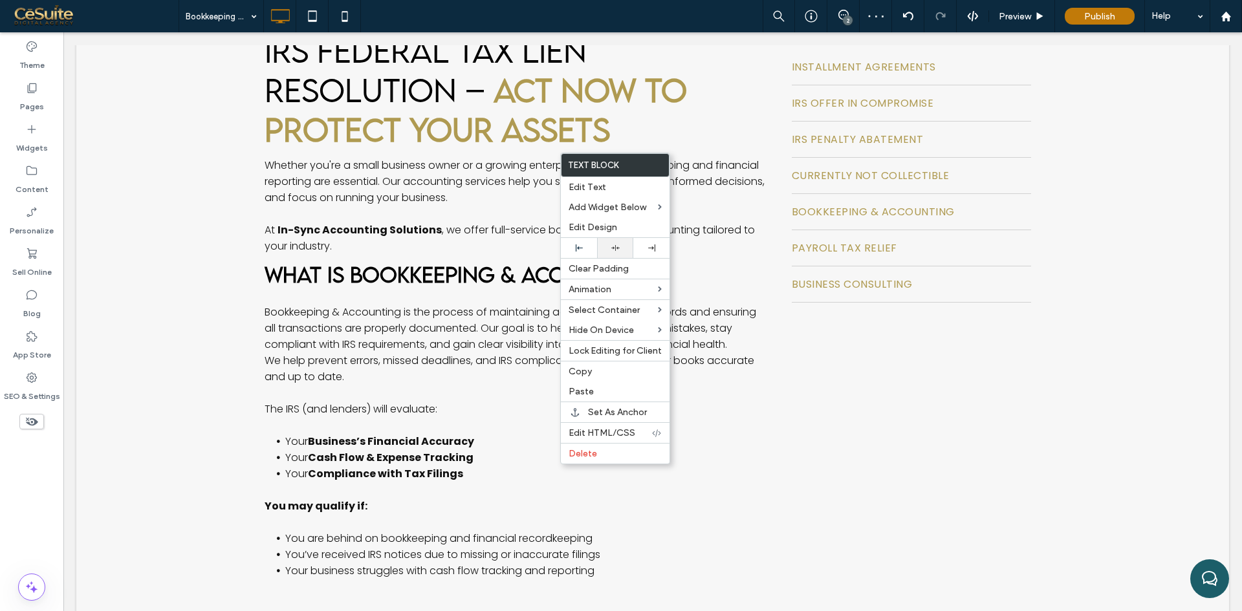
click at [615, 254] on div at bounding box center [615, 248] width 36 height 20
click at [30, 94] on icon at bounding box center [31, 88] width 13 height 13
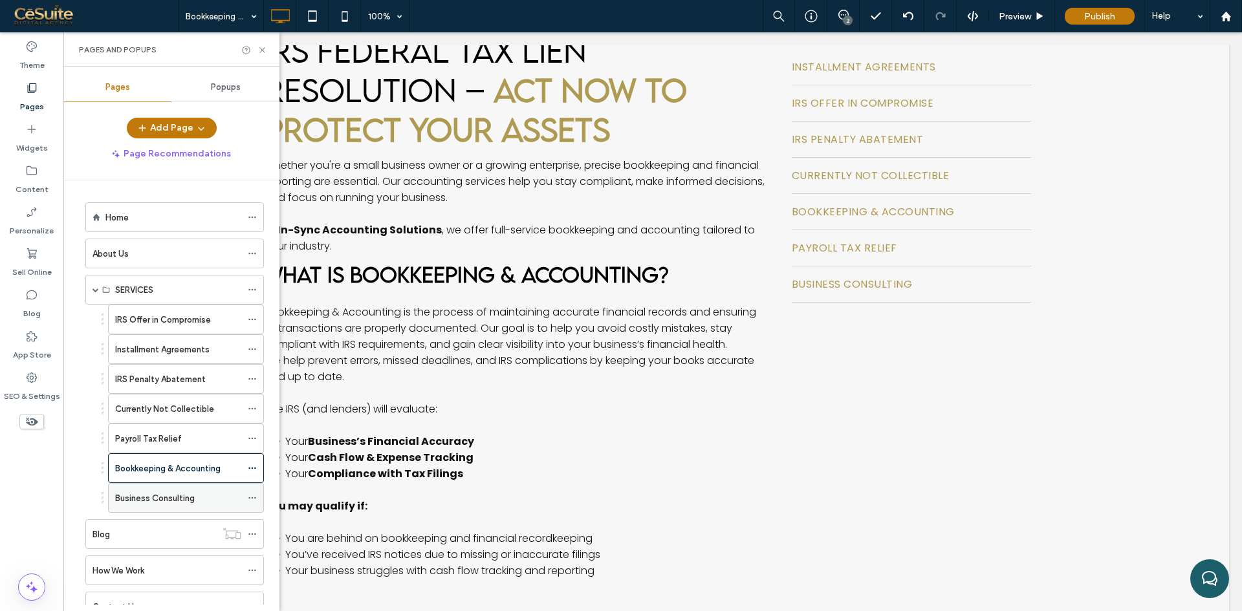
click at [162, 508] on div "Business Consulting" at bounding box center [178, 498] width 126 height 28
click at [263, 50] on use at bounding box center [261, 49] width 5 height 5
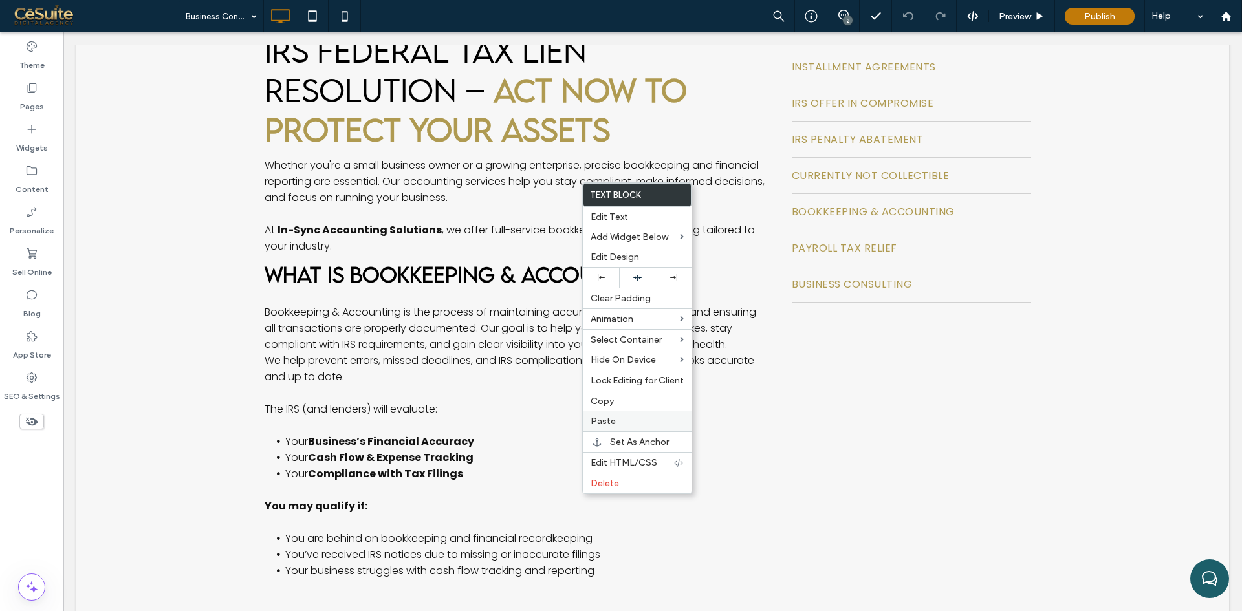
click at [626, 423] on label "Paste" at bounding box center [637, 421] width 93 height 11
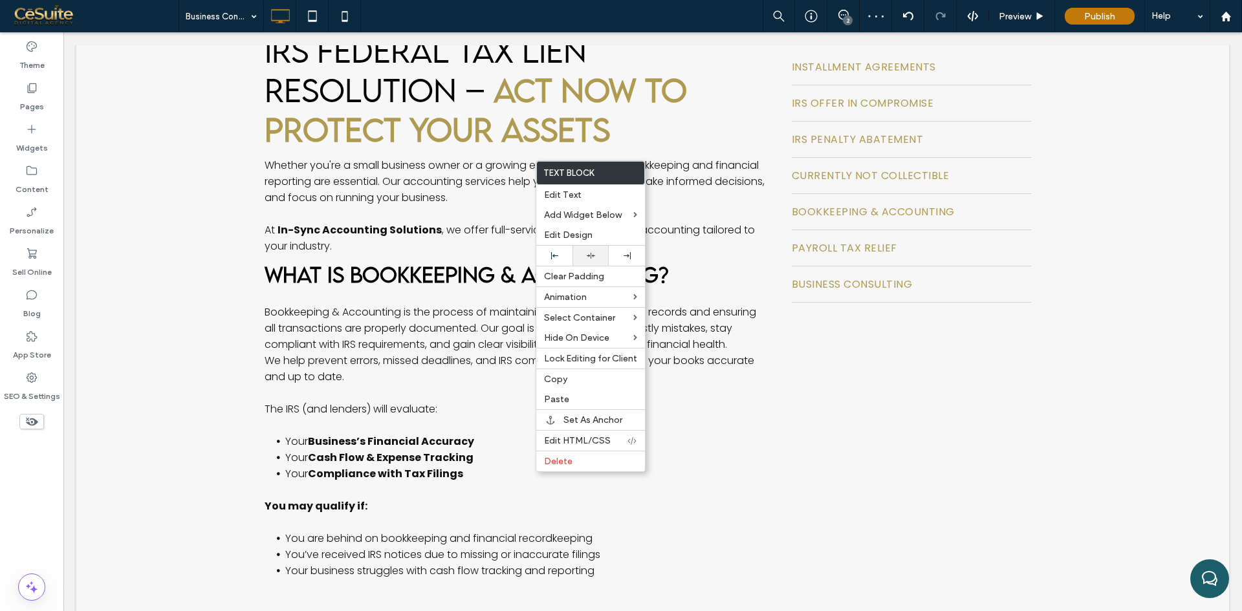
click at [589, 256] on use at bounding box center [591, 256] width 8 height 6
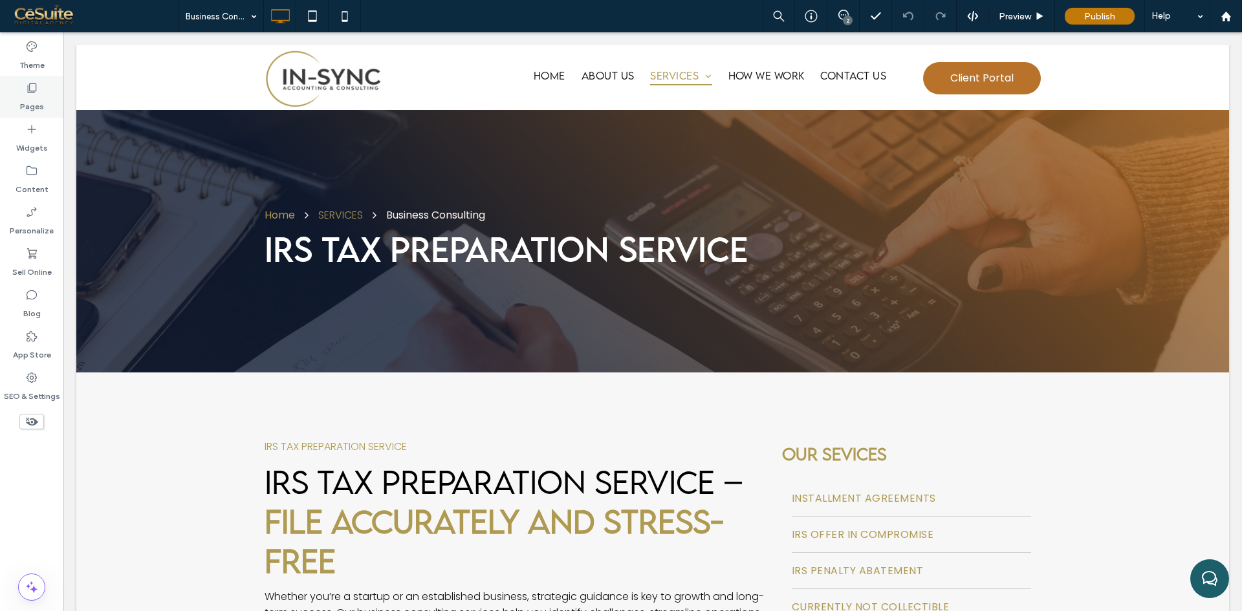
click at [36, 97] on label "Pages" at bounding box center [32, 103] width 24 height 18
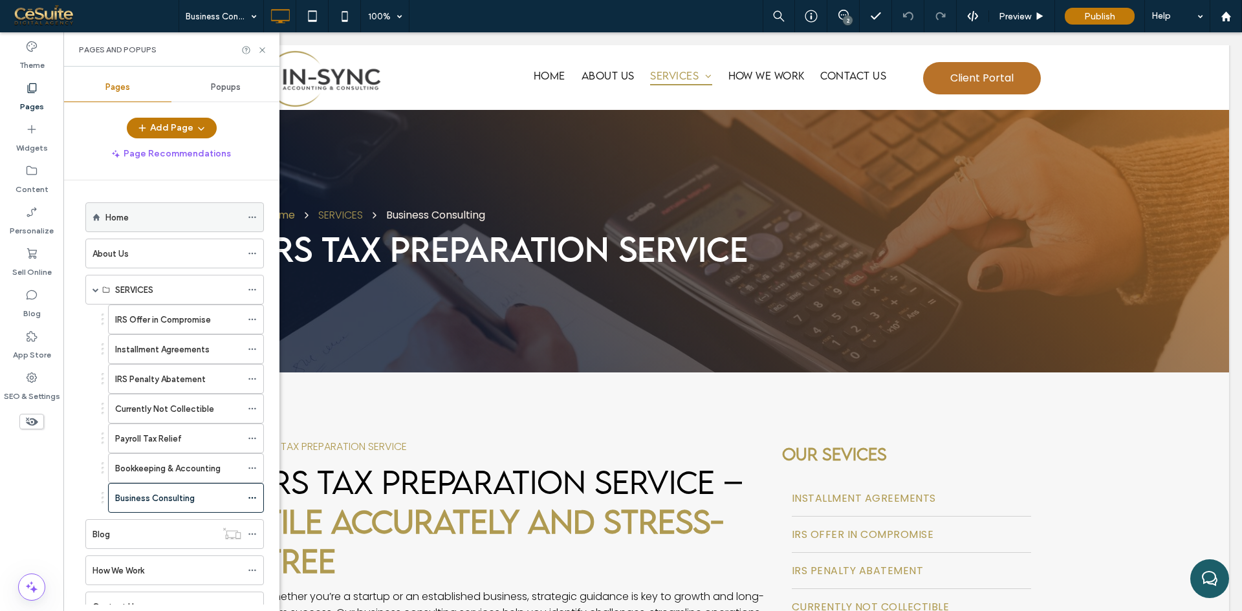
click at [133, 214] on div "Home" at bounding box center [173, 218] width 136 height 14
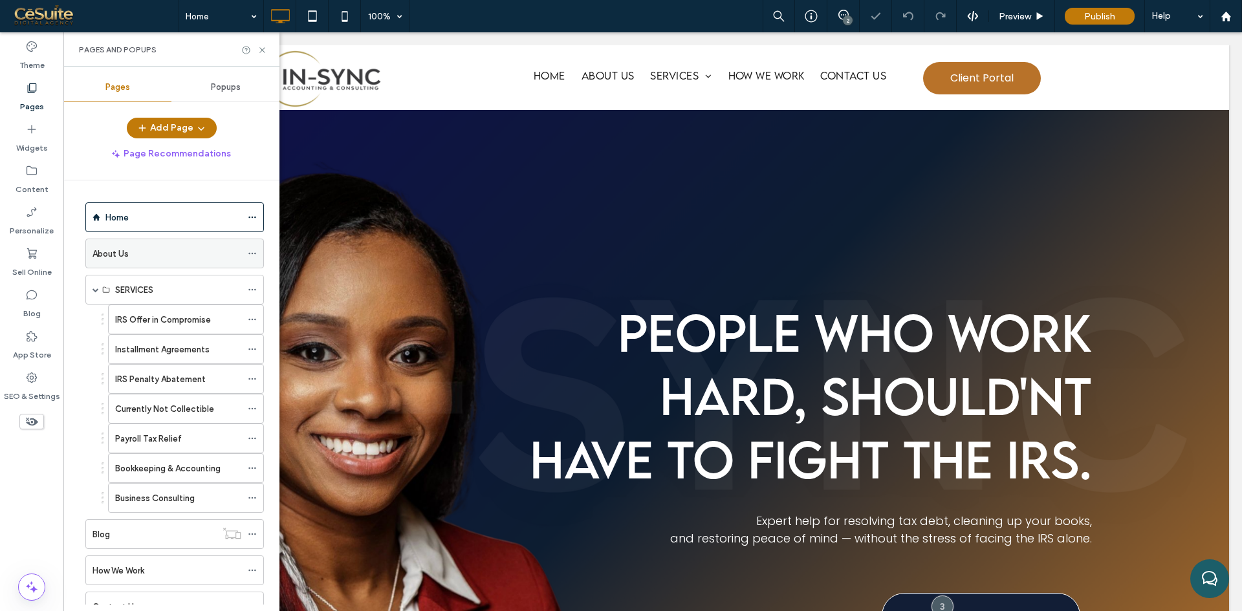
click at [140, 263] on div "About Us" at bounding box center [166, 253] width 149 height 28
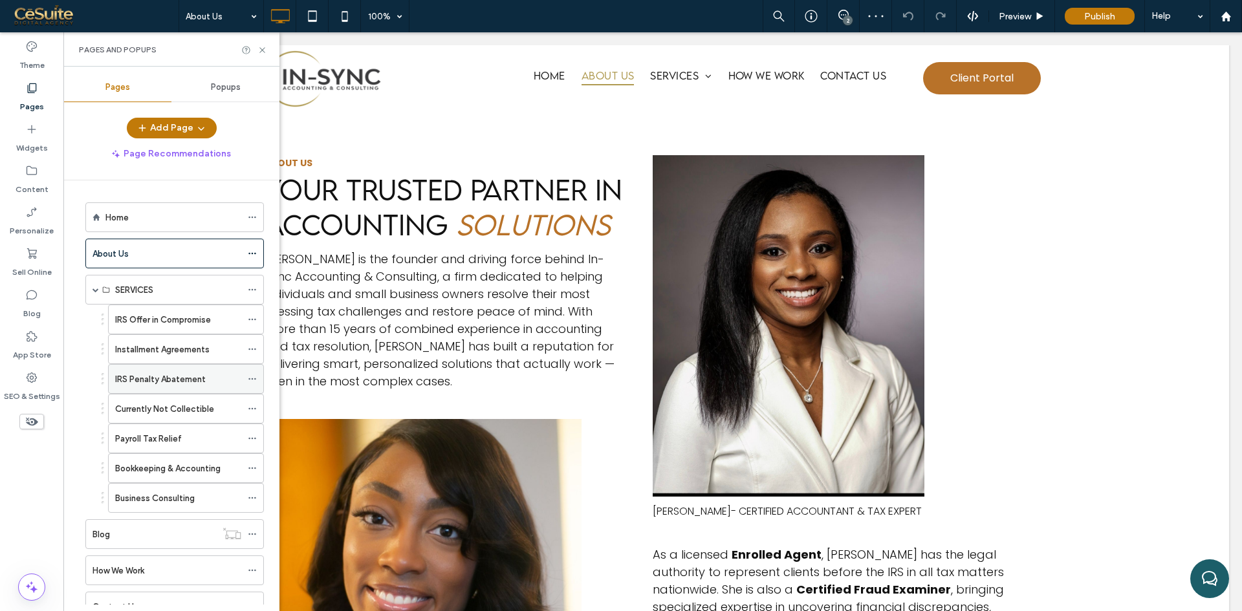
scroll to position [323, 0]
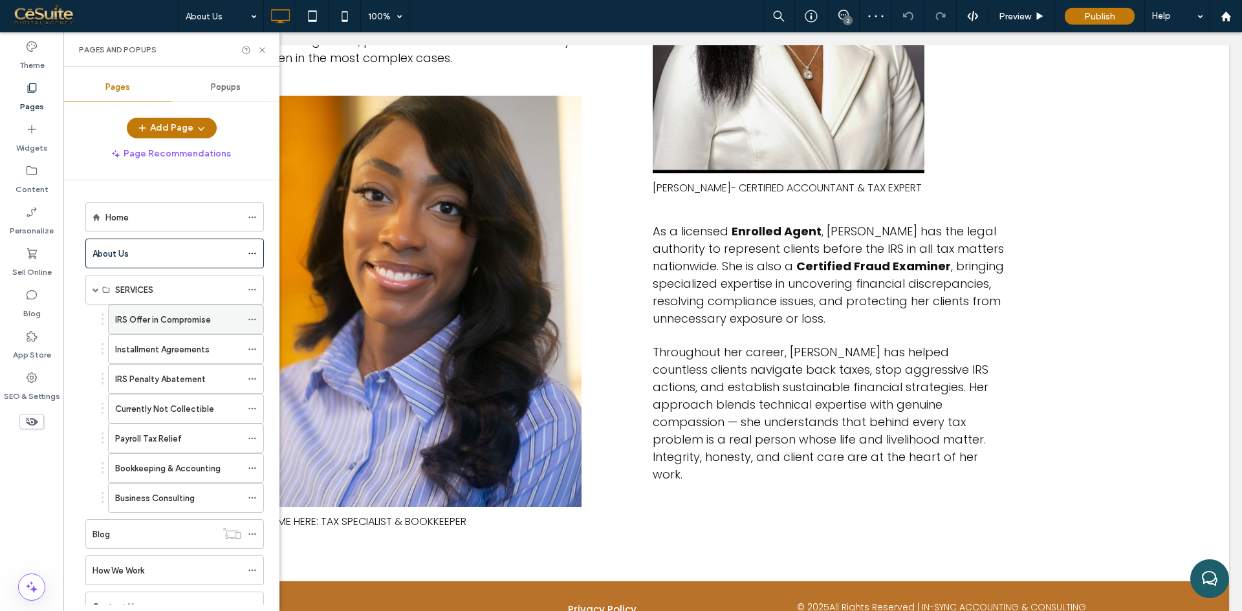
click at [173, 321] on label "IRS Offer in Compromise" at bounding box center [163, 320] width 96 height 23
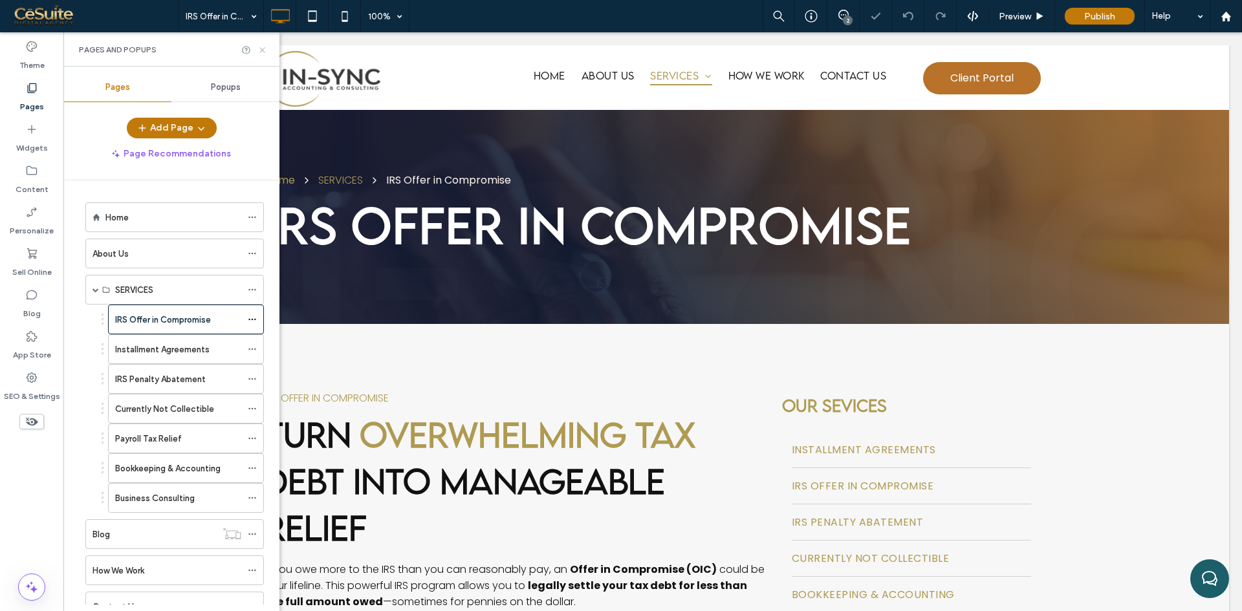
click at [263, 51] on icon at bounding box center [262, 50] width 10 height 10
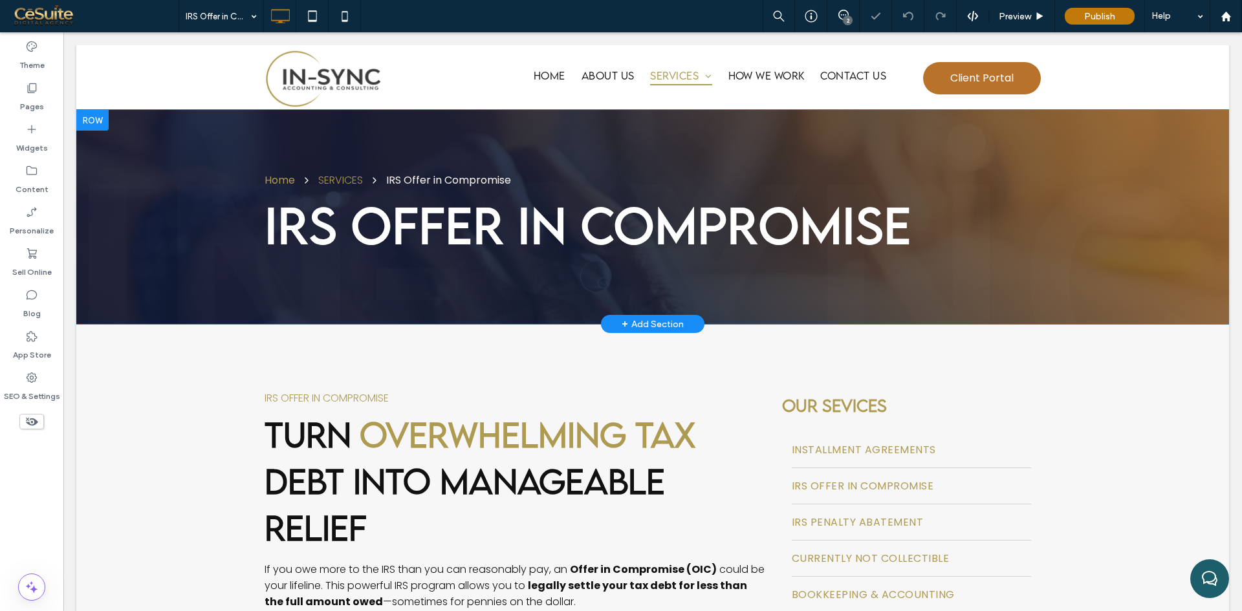
click at [105, 216] on div "Home SERVICES IRS Offer in Compromise IRS Offer in Compromise Click To Paste Ro…" at bounding box center [652, 217] width 1153 height 214
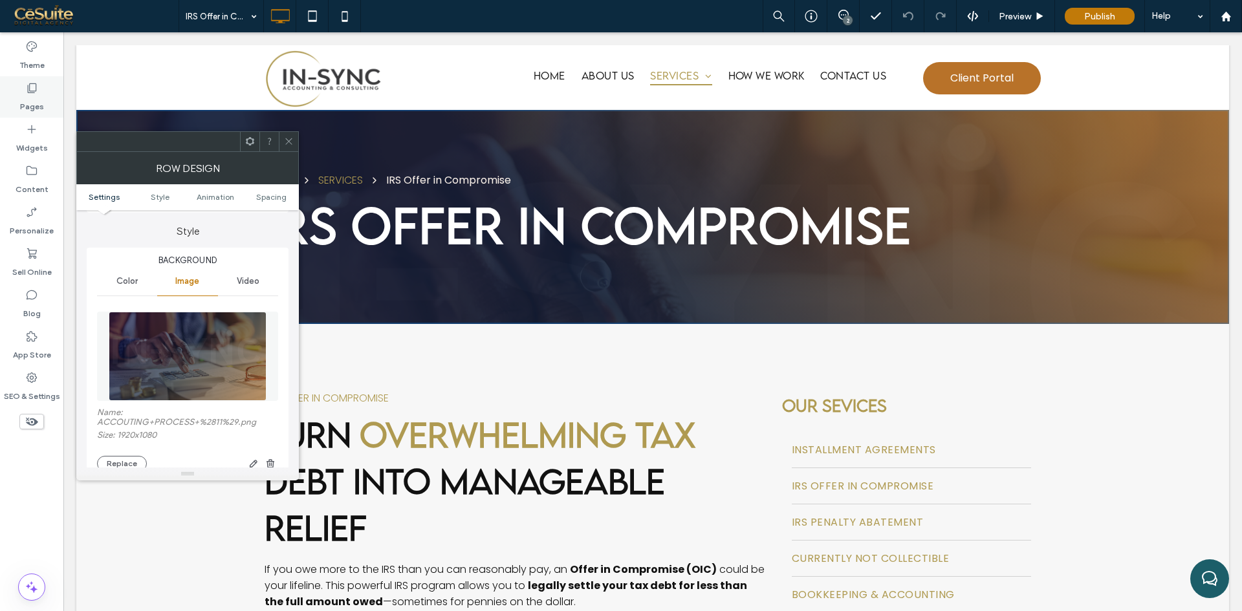
click at [36, 105] on label "Pages" at bounding box center [32, 103] width 24 height 18
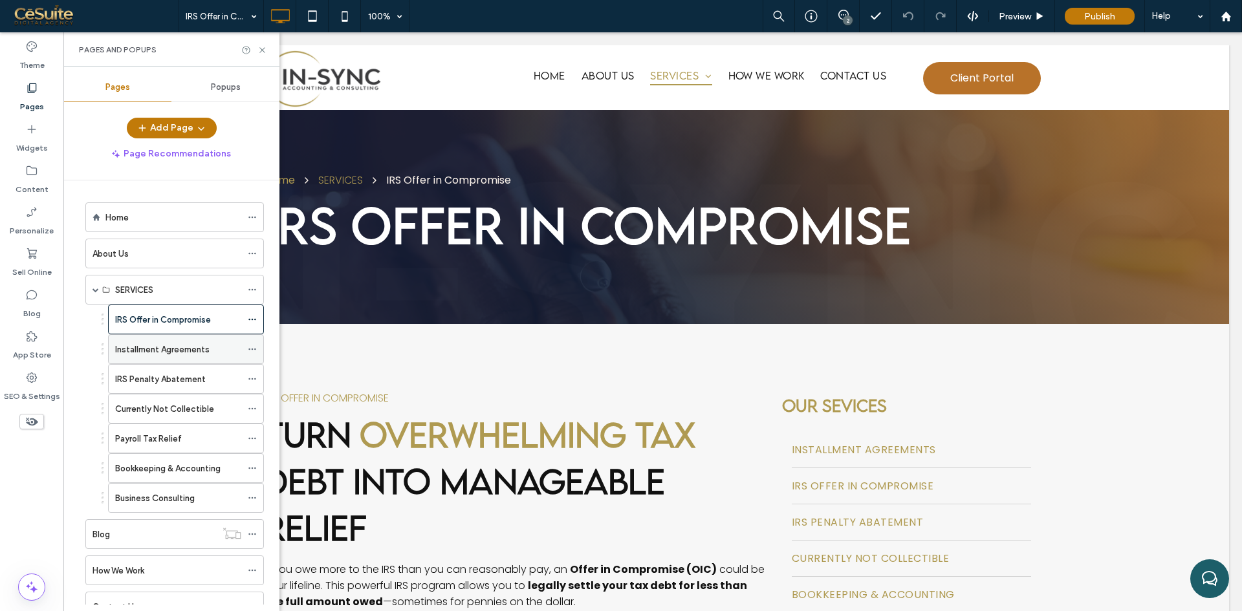
click at [131, 348] on label "Installment Agreements" at bounding box center [162, 349] width 94 height 23
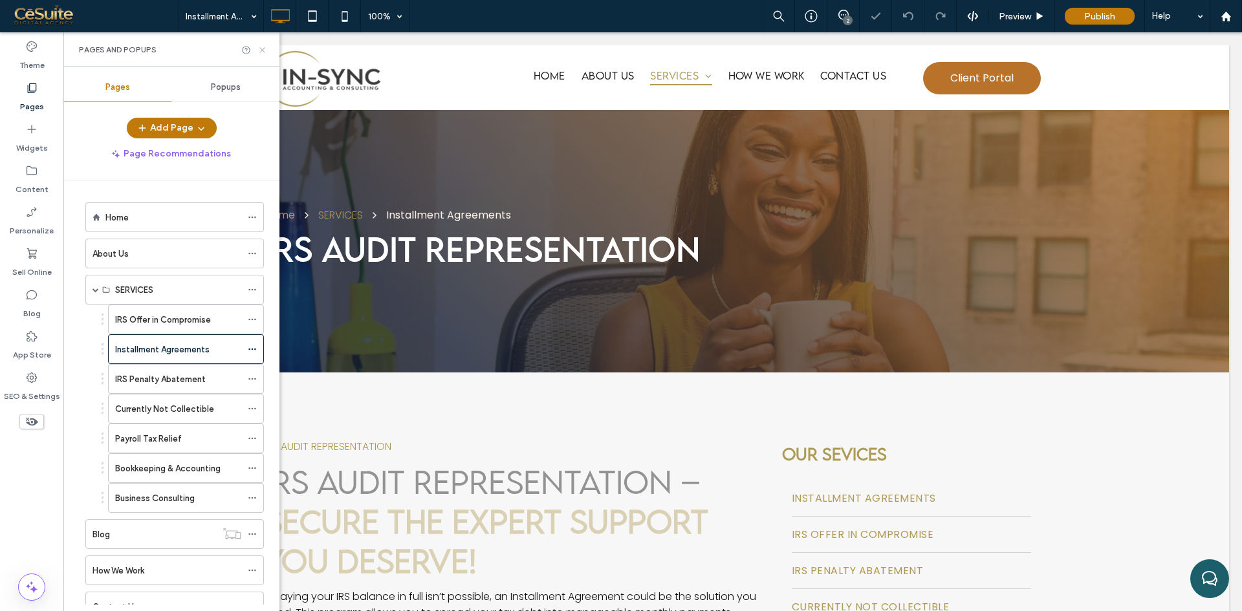
click at [259, 49] on icon at bounding box center [262, 50] width 10 height 10
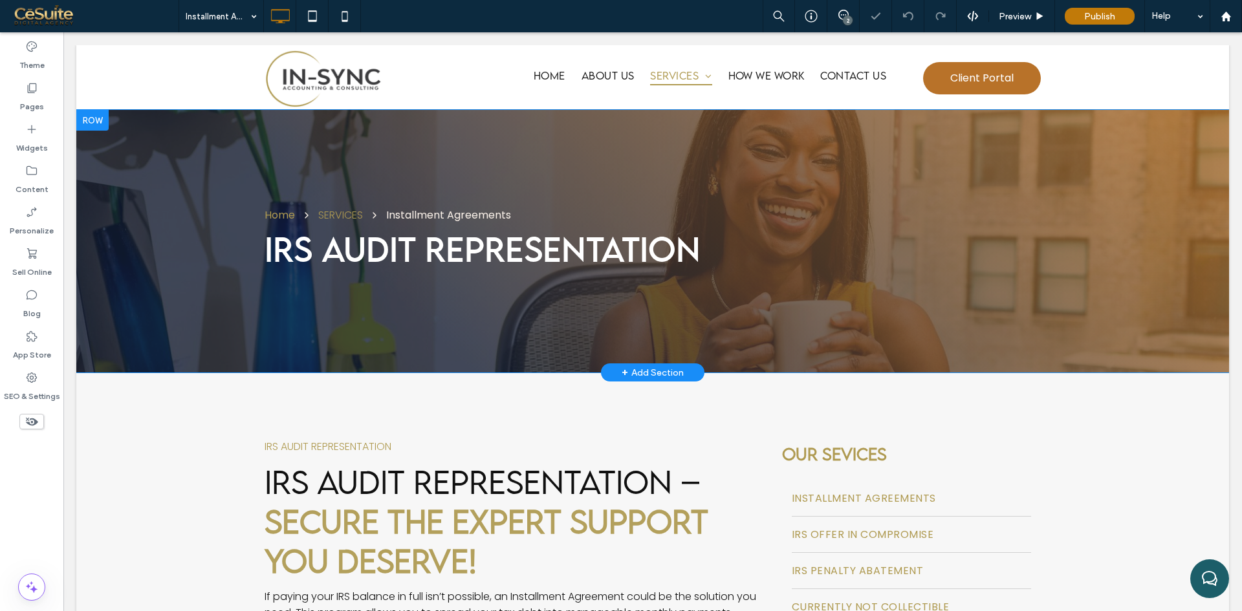
click at [145, 270] on div "Home SERVICES Installment Agreements IRS Audit Representation Click To Paste Ro…" at bounding box center [652, 241] width 1153 height 263
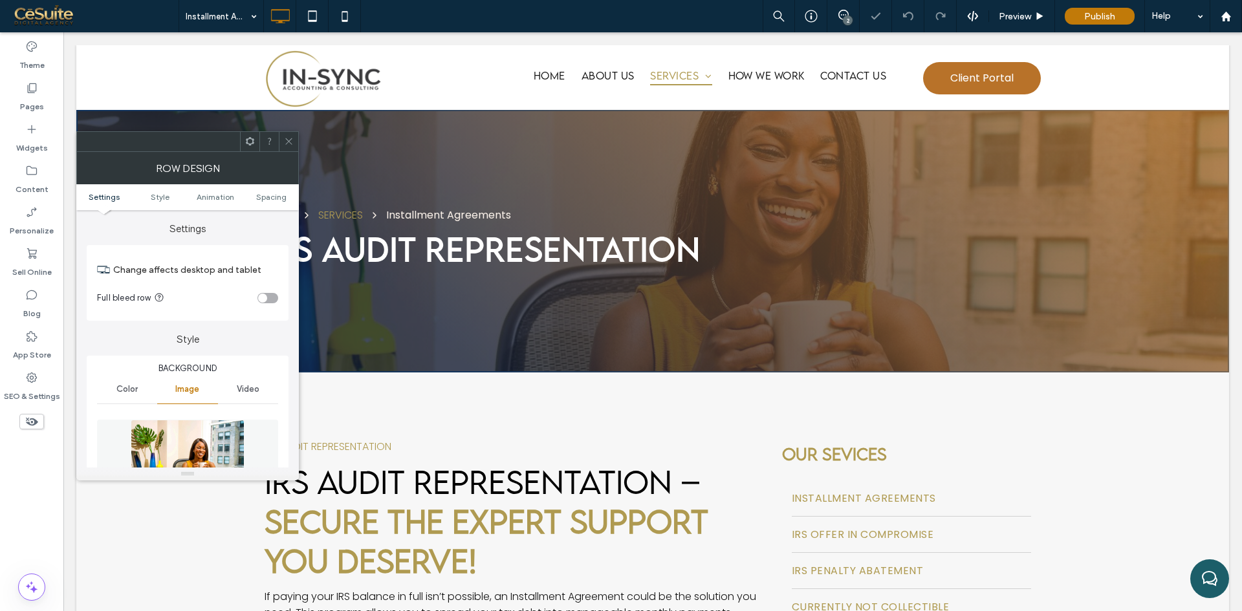
click at [193, 460] on img at bounding box center [188, 464] width 114 height 89
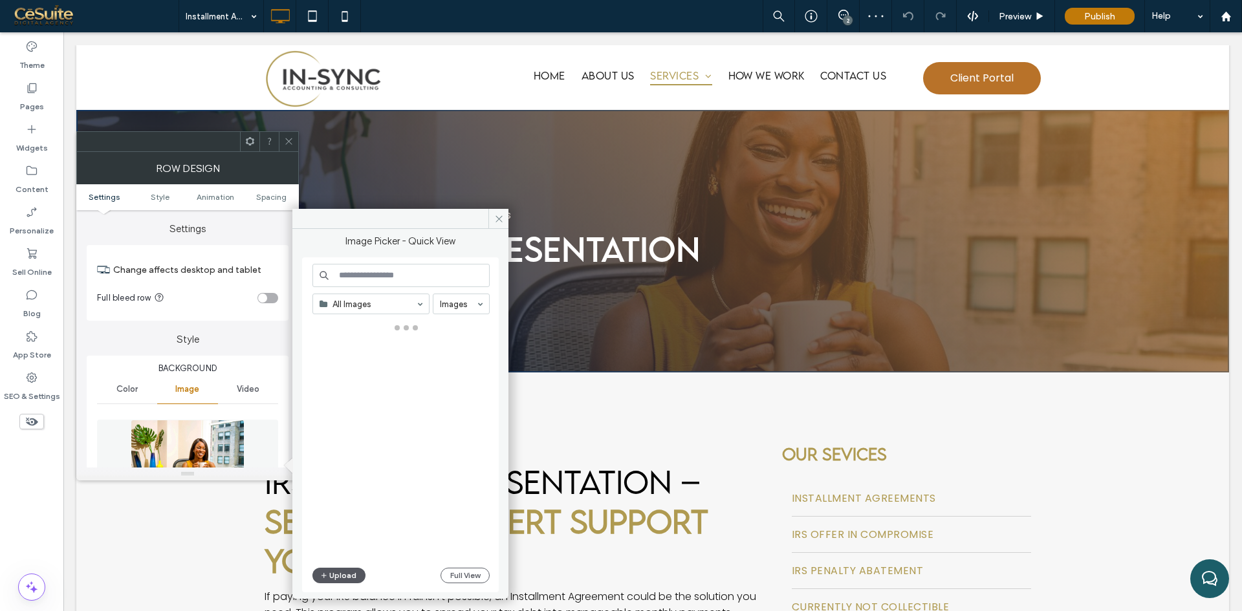
click at [342, 576] on button "Upload" at bounding box center [338, 576] width 53 height 16
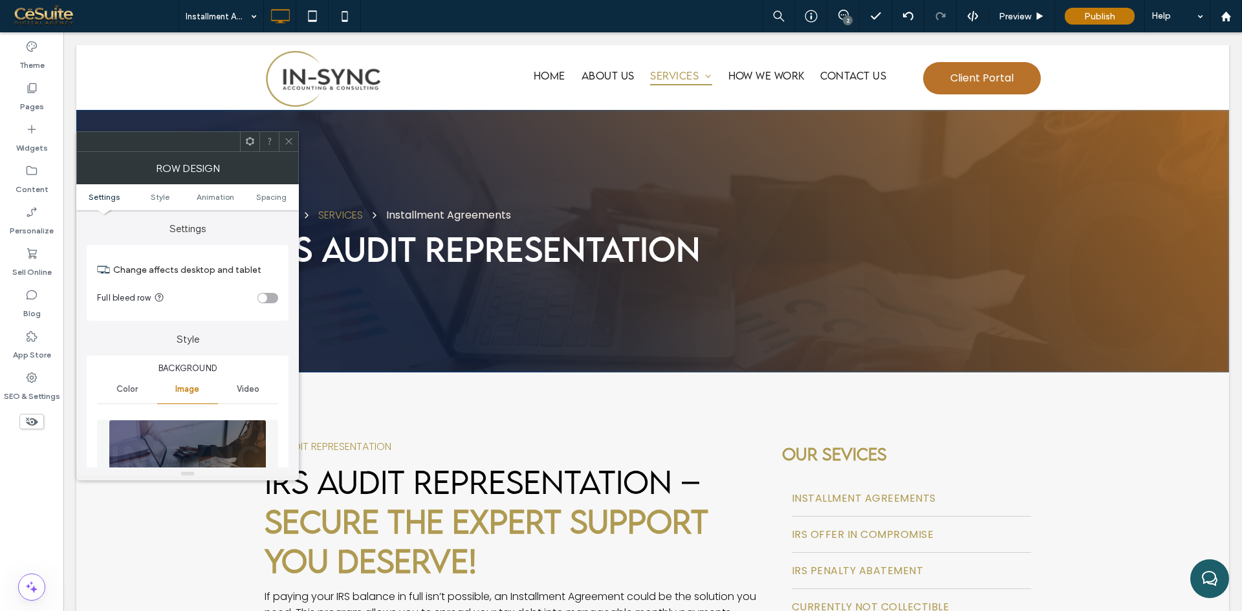
click at [290, 146] on icon at bounding box center [289, 141] width 10 height 10
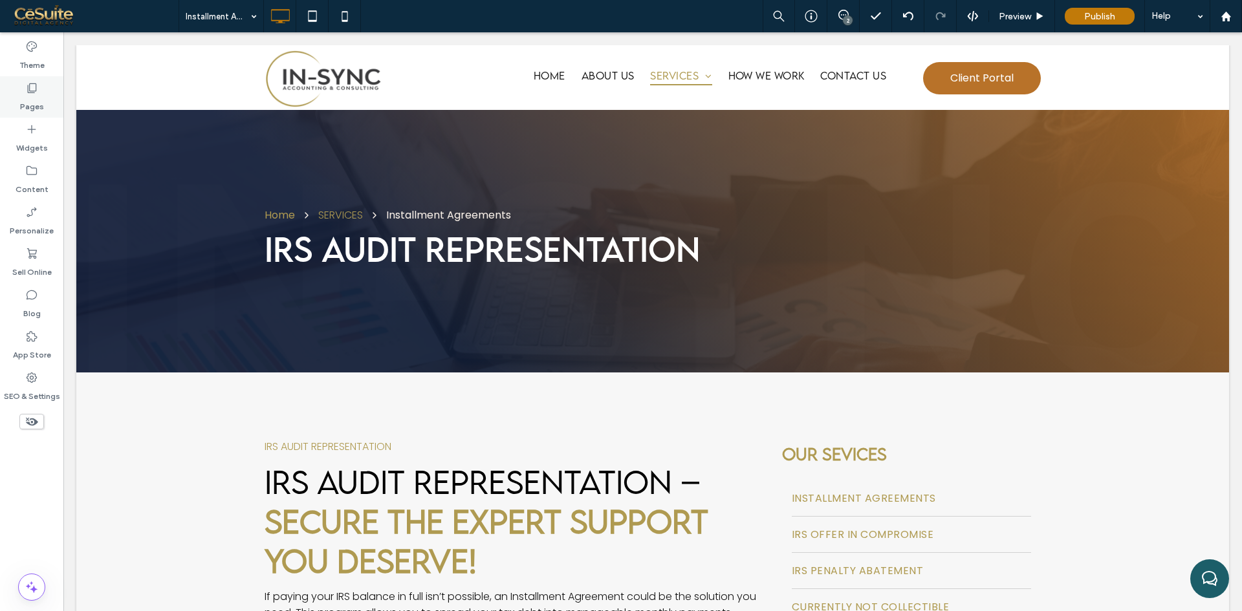
click at [30, 101] on label "Pages" at bounding box center [32, 103] width 24 height 18
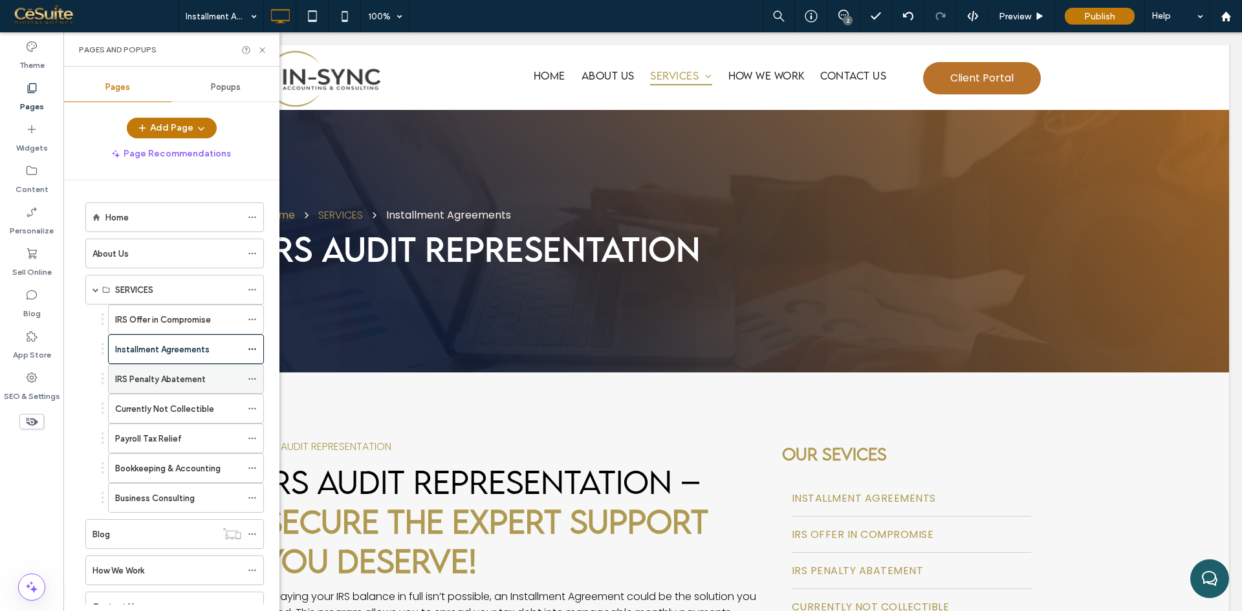
click at [151, 386] on label "IRS Penalty Abatement" at bounding box center [160, 379] width 91 height 23
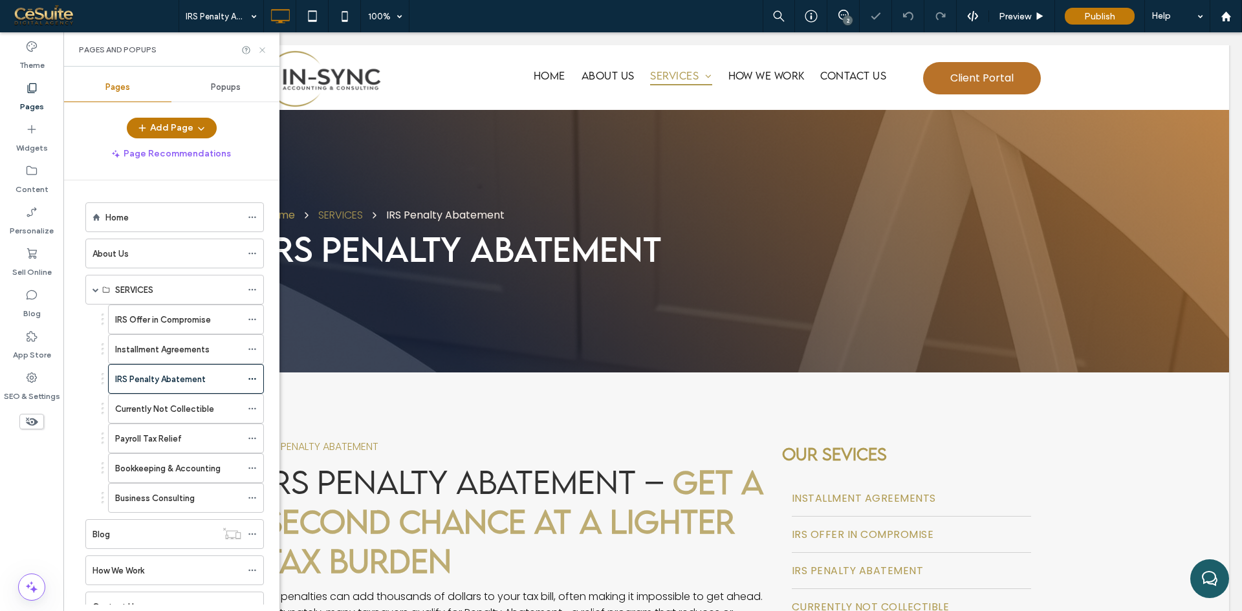
drag, startPoint x: 260, startPoint y: 47, endPoint x: 197, endPoint y: 41, distance: 63.0
click at [260, 47] on icon at bounding box center [262, 50] width 10 height 10
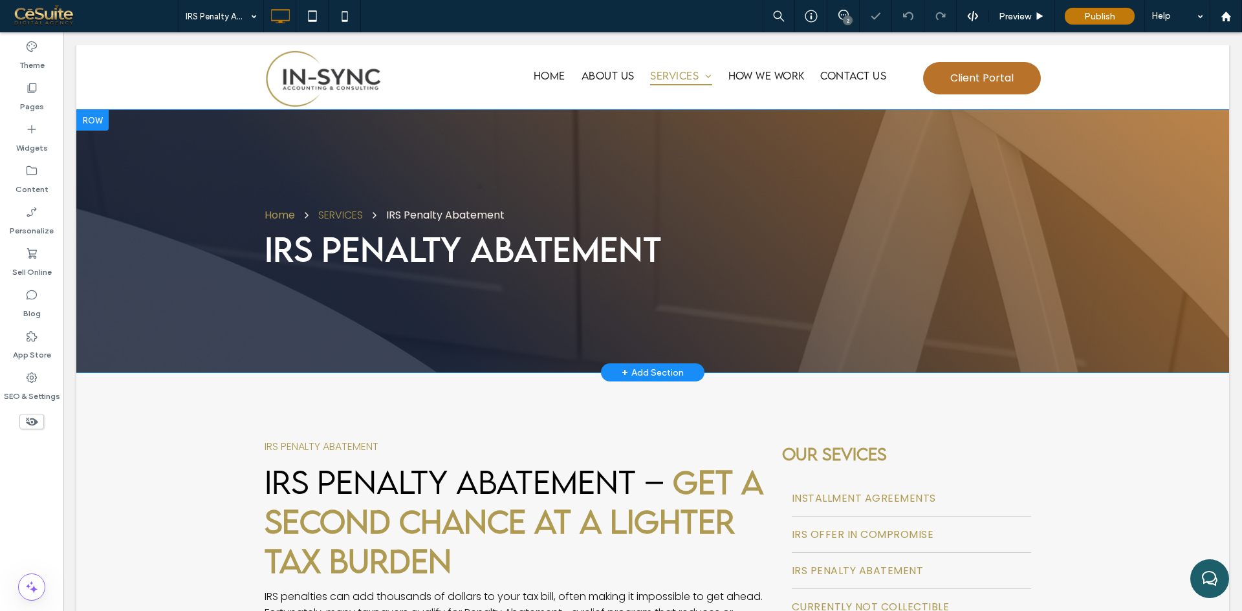
click at [105, 211] on div "Home SERVICES IRS Penalty Abatement IRS Penalty Abatement Click To Paste Row + …" at bounding box center [652, 241] width 1153 height 263
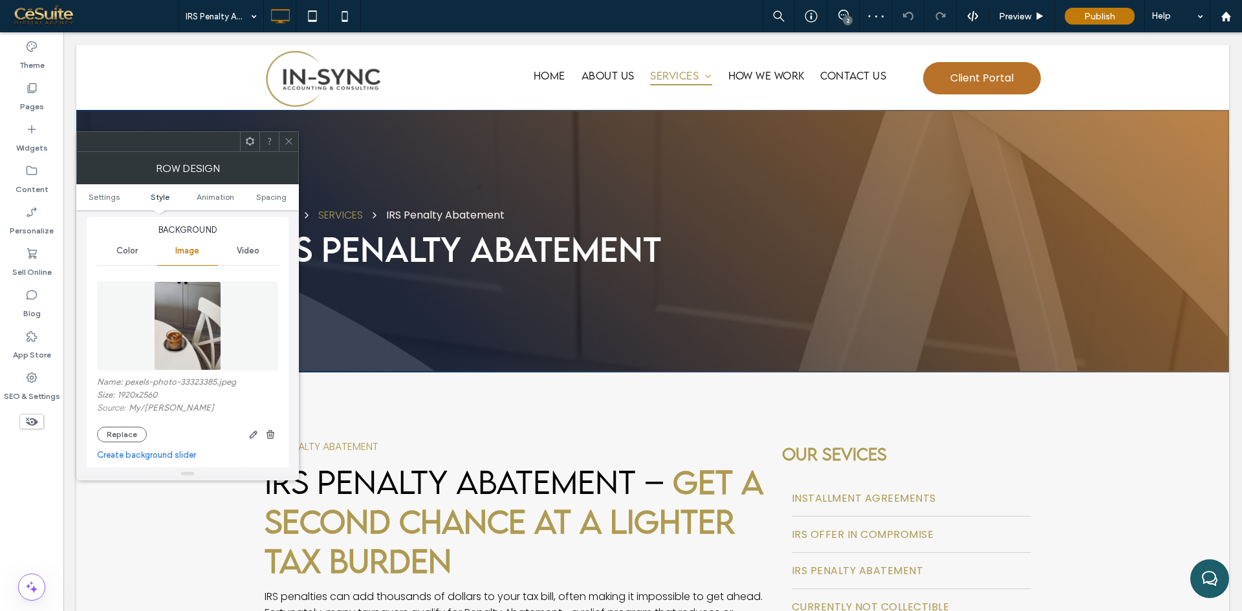
scroll to position [323, 0]
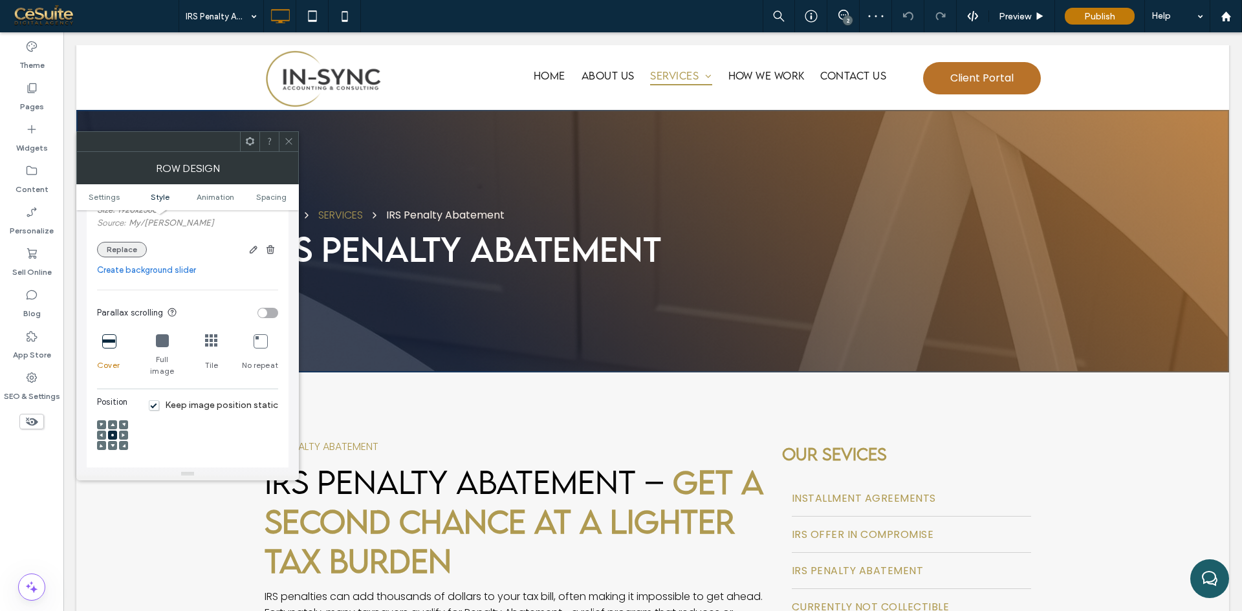
click at [111, 245] on button "Replace" at bounding box center [122, 250] width 50 height 16
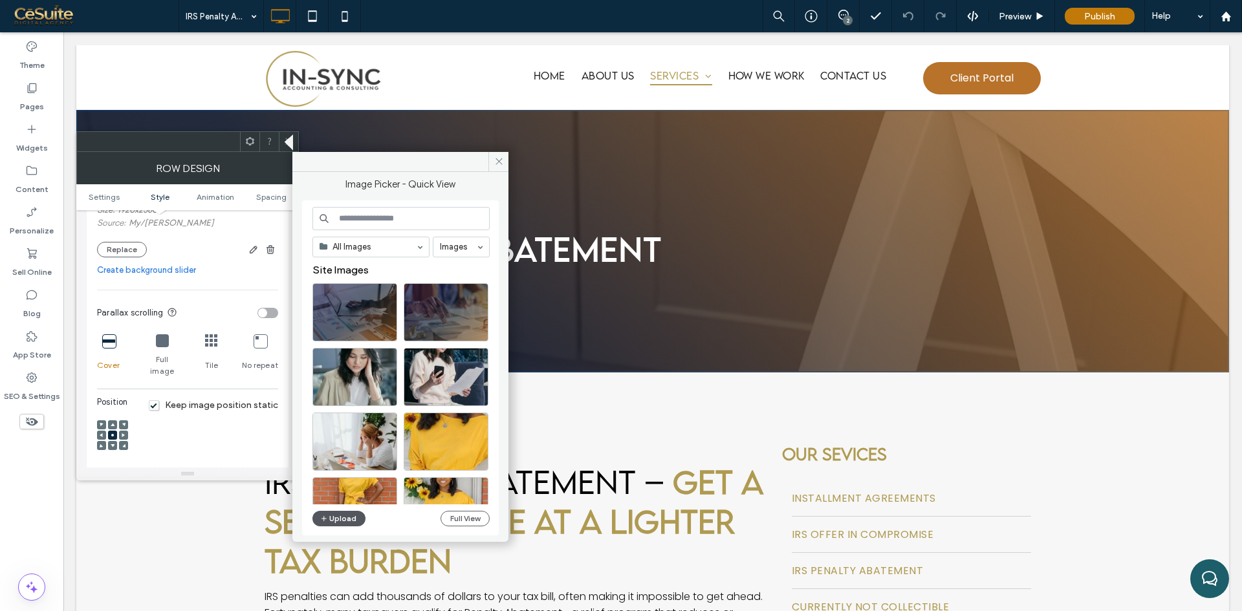
click at [332, 519] on button "Upload" at bounding box center [338, 519] width 53 height 16
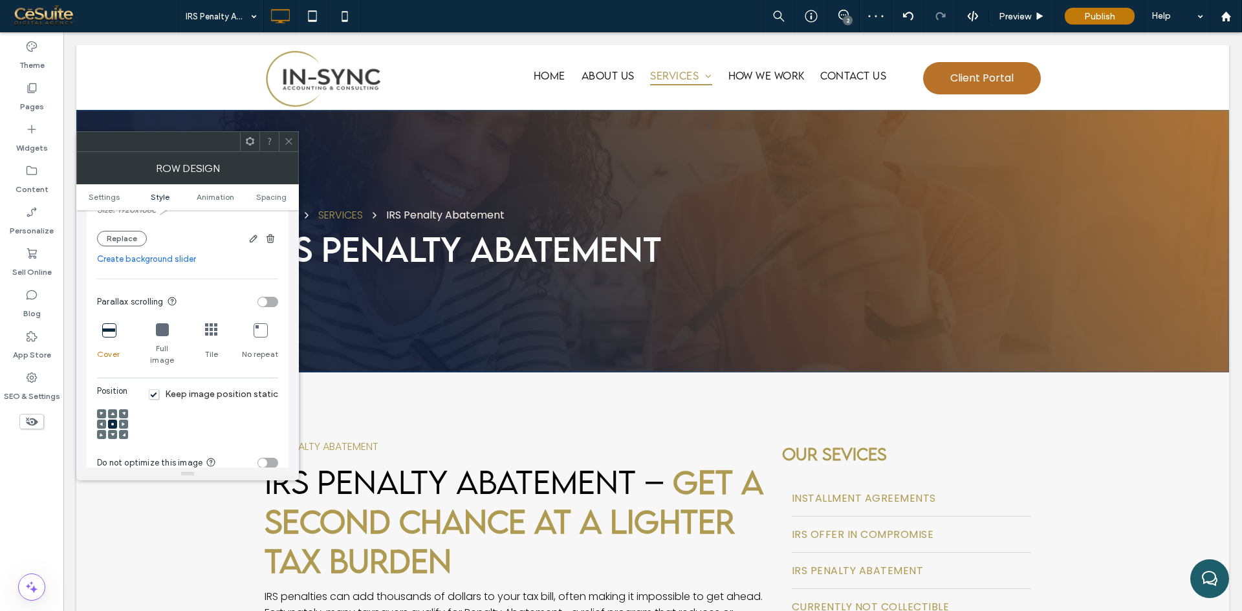
click at [290, 148] on span at bounding box center [289, 141] width 10 height 19
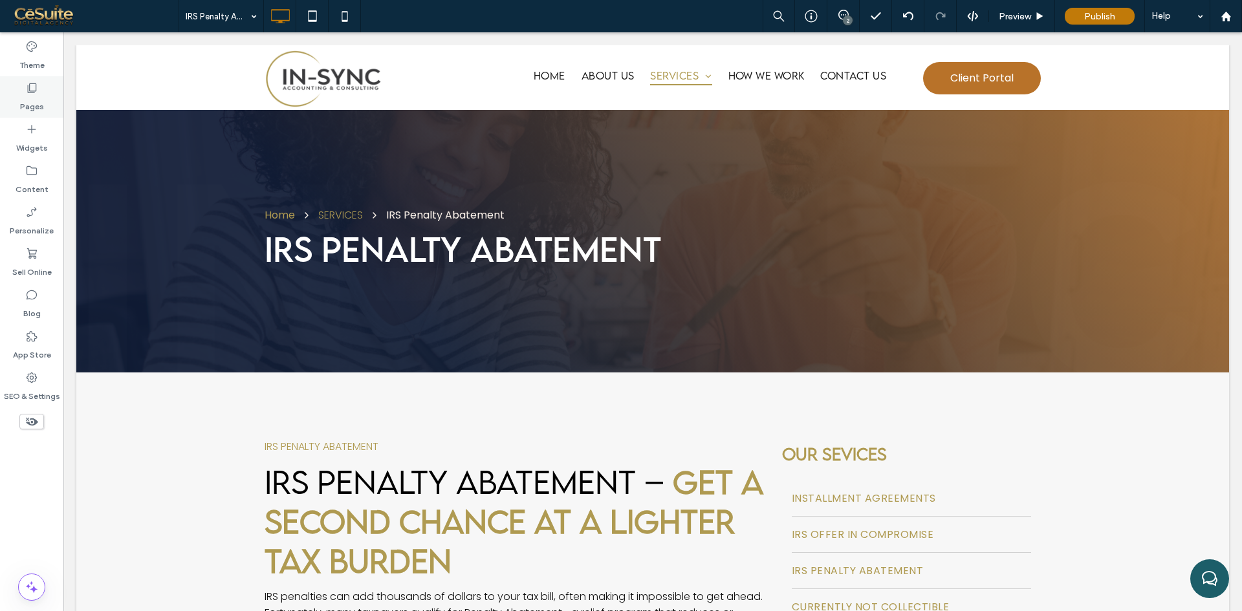
click at [38, 106] on label "Pages" at bounding box center [32, 103] width 24 height 18
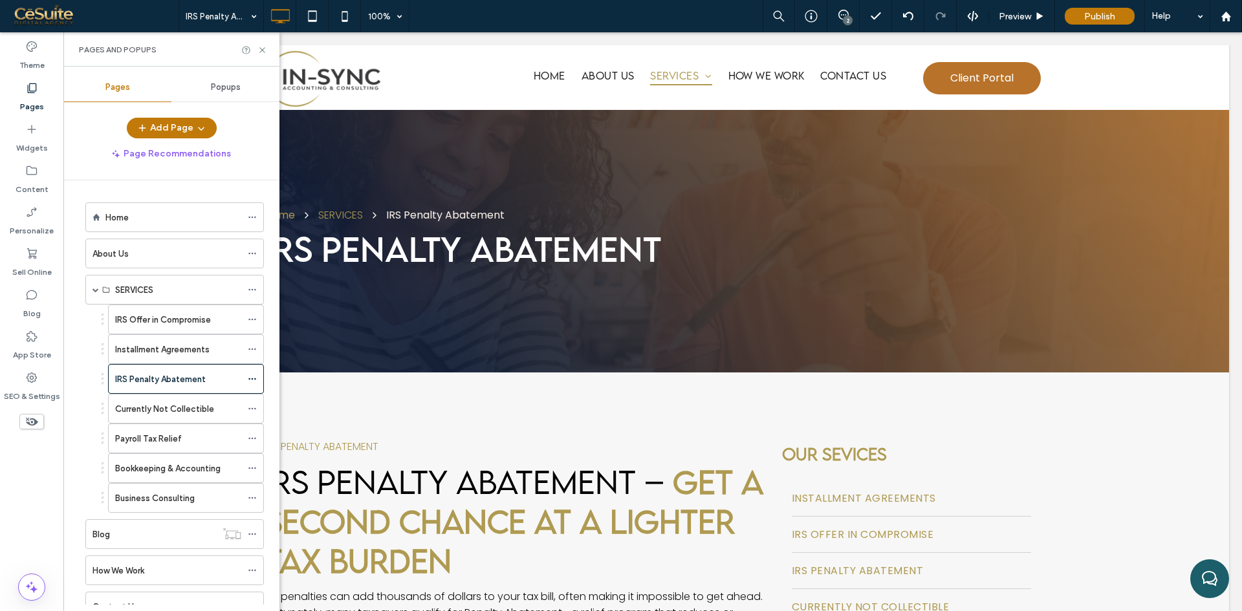
click at [142, 408] on label "Currently Not Collectible" at bounding box center [164, 409] width 99 height 23
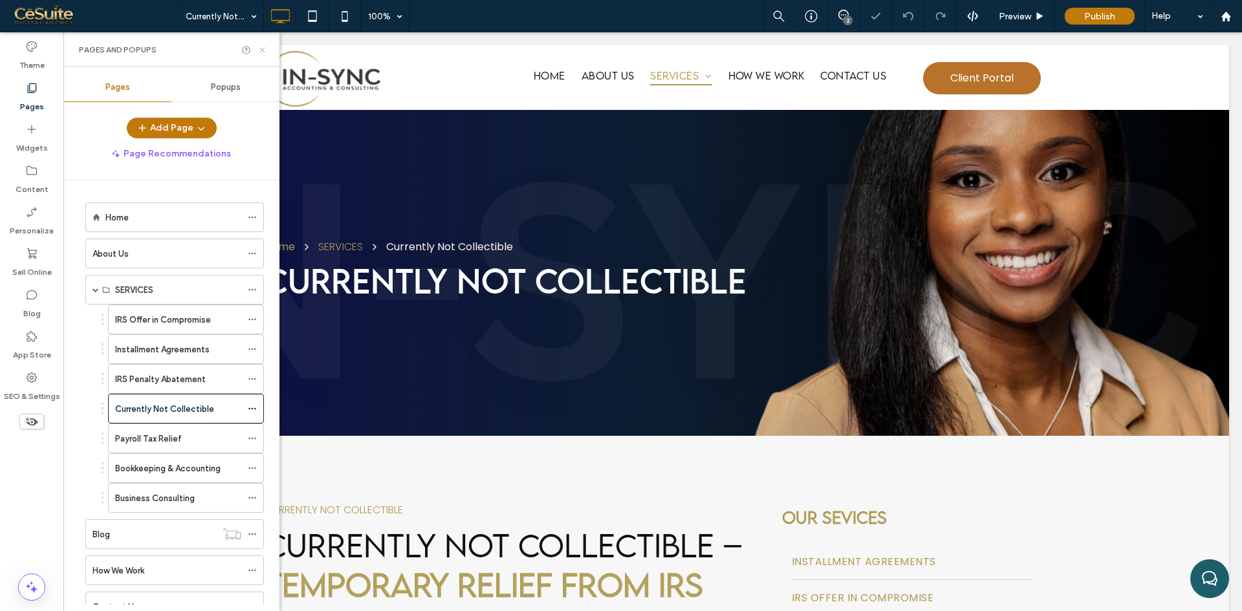
click at [259, 50] on icon at bounding box center [262, 50] width 10 height 10
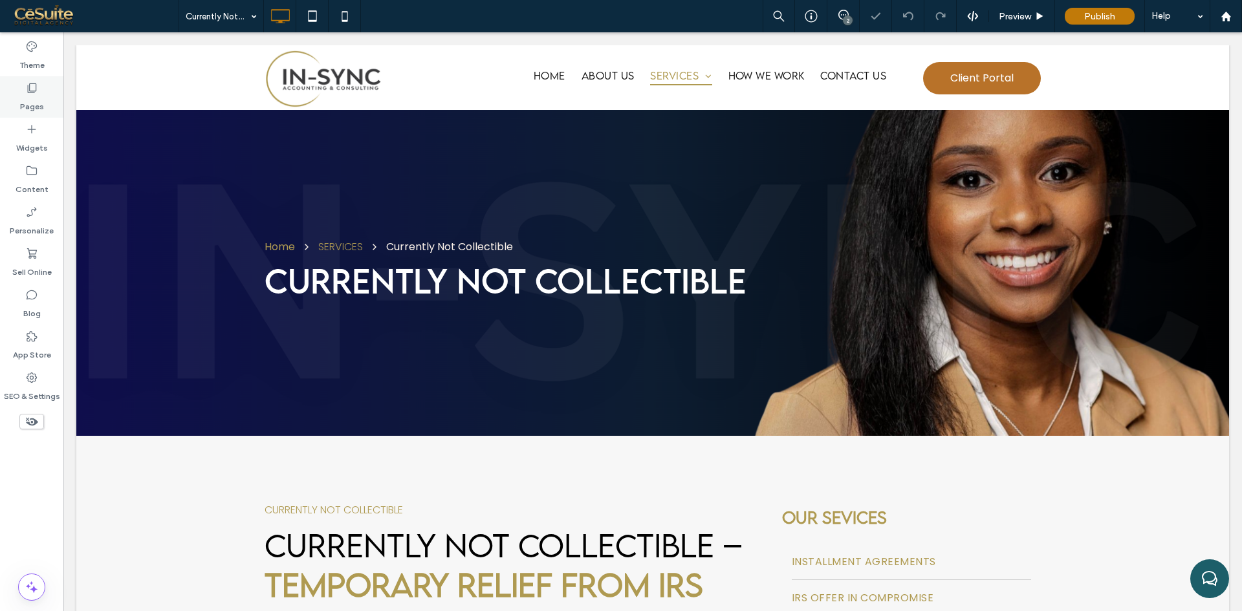
click at [21, 101] on label "Pages" at bounding box center [32, 103] width 24 height 18
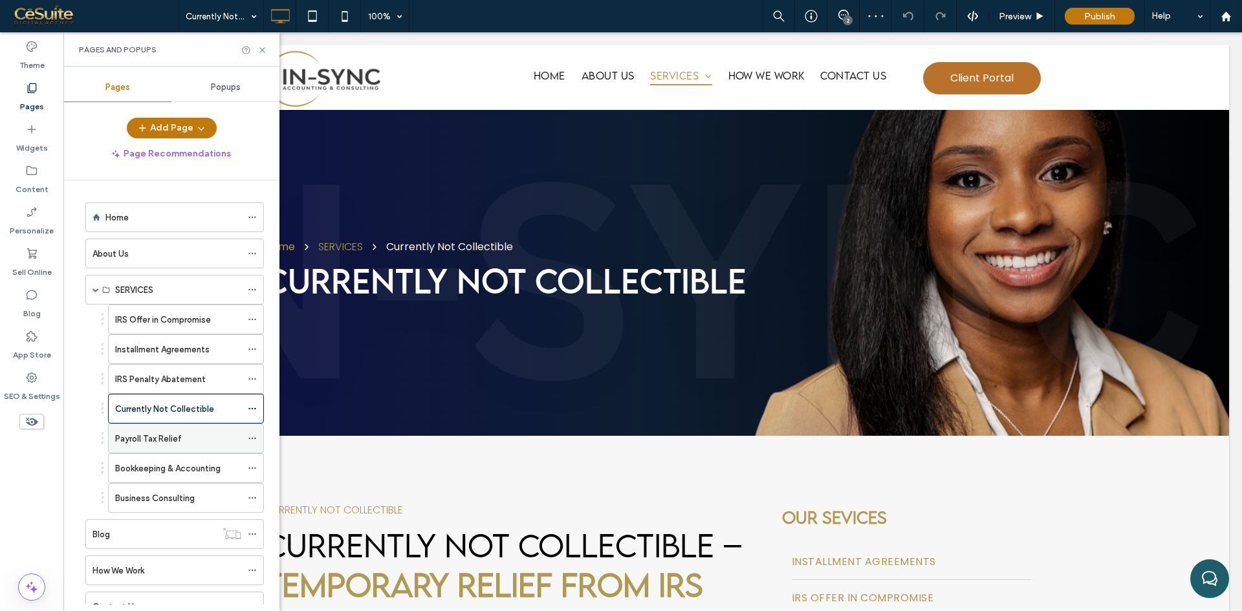
click at [152, 442] on label "Payroll Tax Relief" at bounding box center [148, 439] width 67 height 23
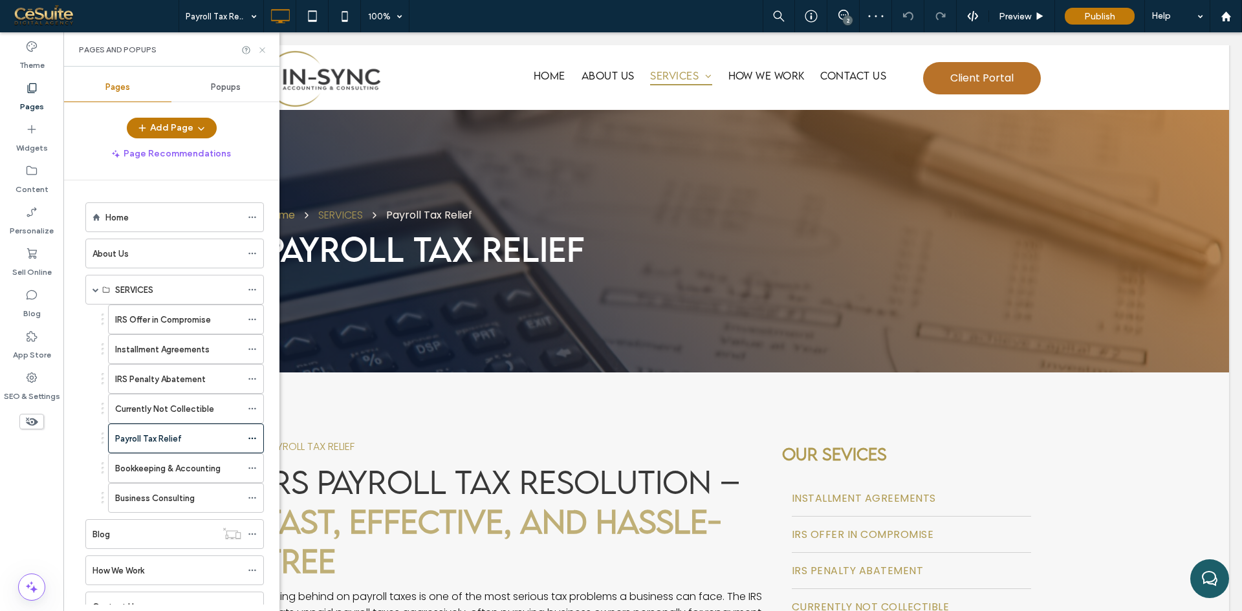
click at [259, 52] on icon at bounding box center [262, 50] width 10 height 10
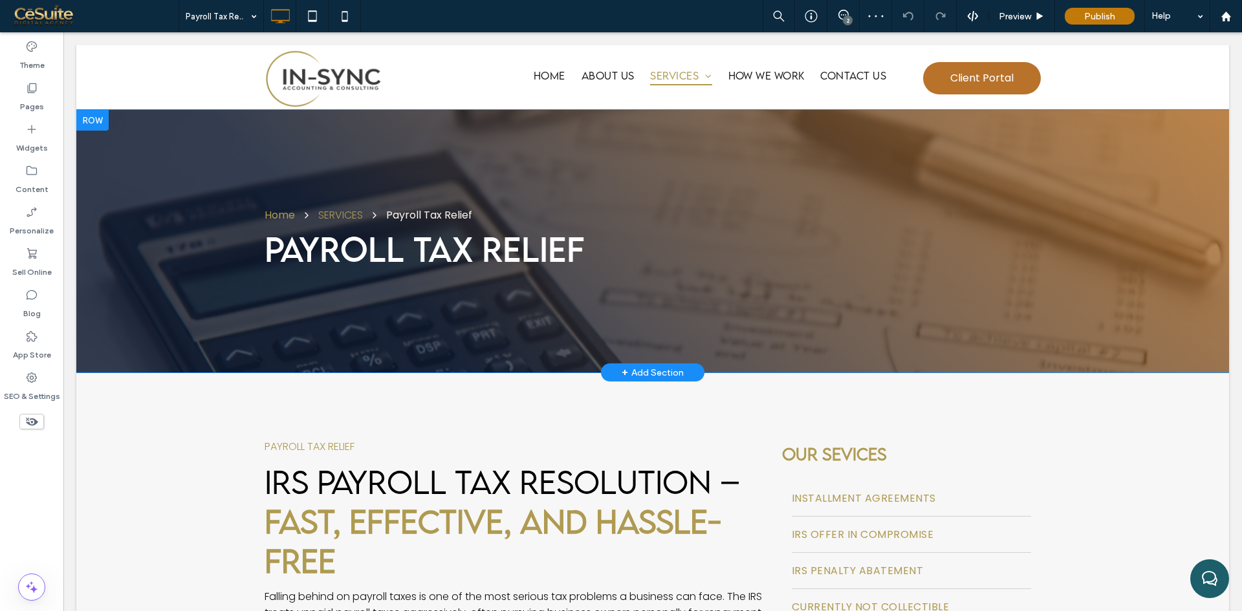
click at [113, 226] on div "Home SERVICES Payroll Tax Relief Payroll Tax relief Click To Paste Row + Add Se…" at bounding box center [652, 241] width 1153 height 263
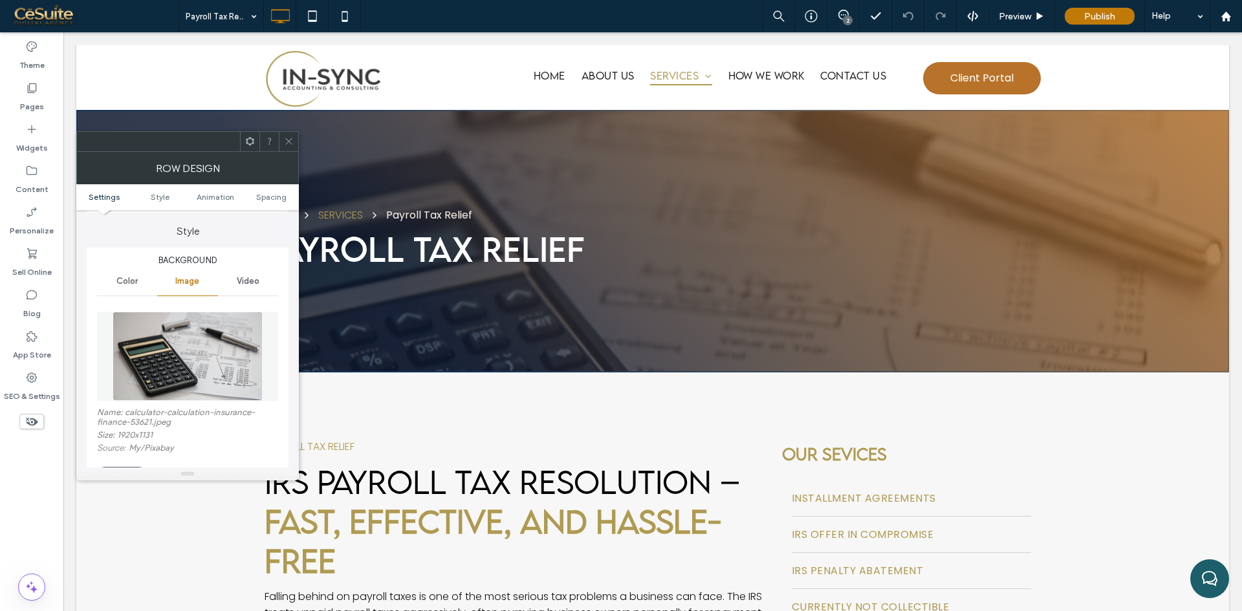
scroll to position [215, 0]
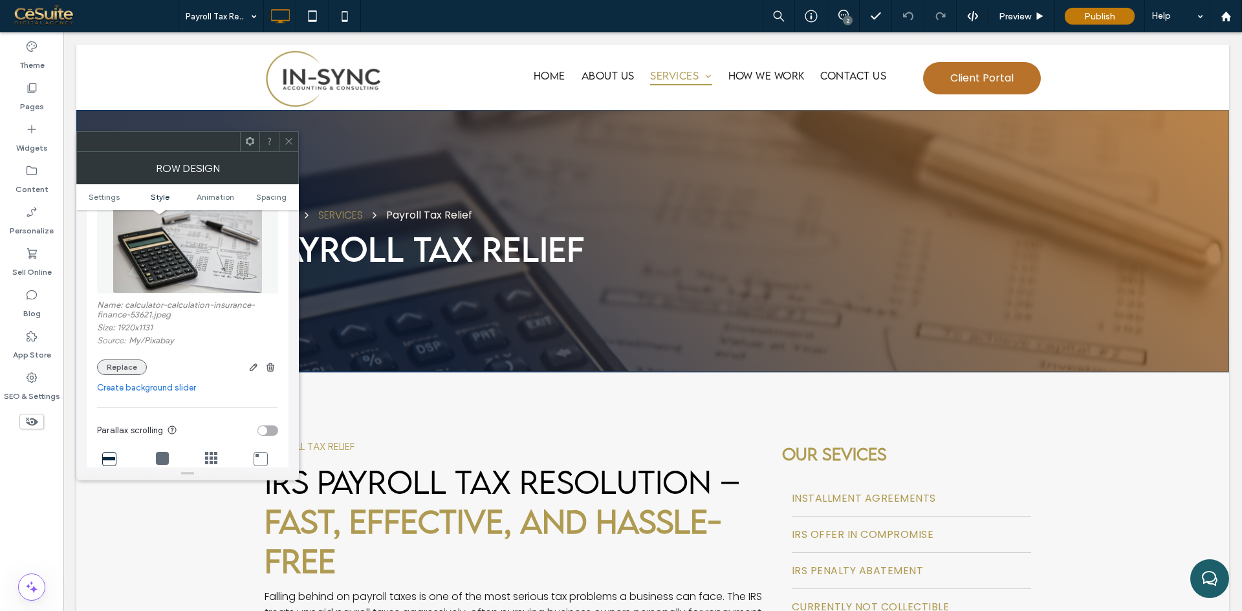
click at [125, 365] on button "Replace" at bounding box center [122, 368] width 50 height 16
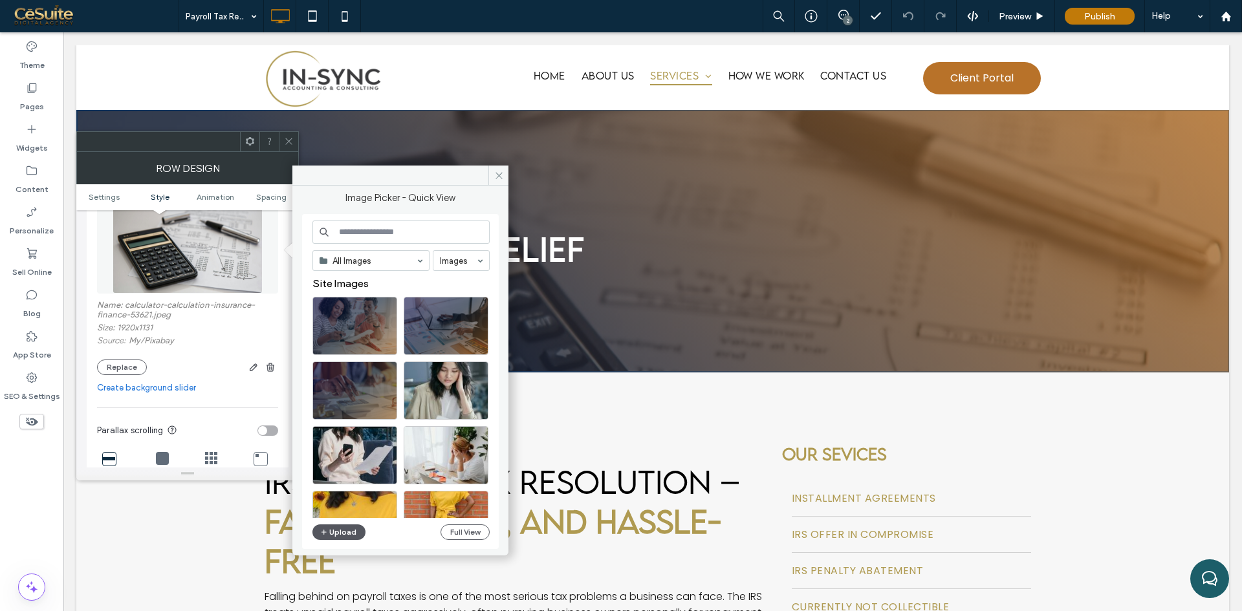
click at [335, 535] on button "Upload" at bounding box center [338, 533] width 53 height 16
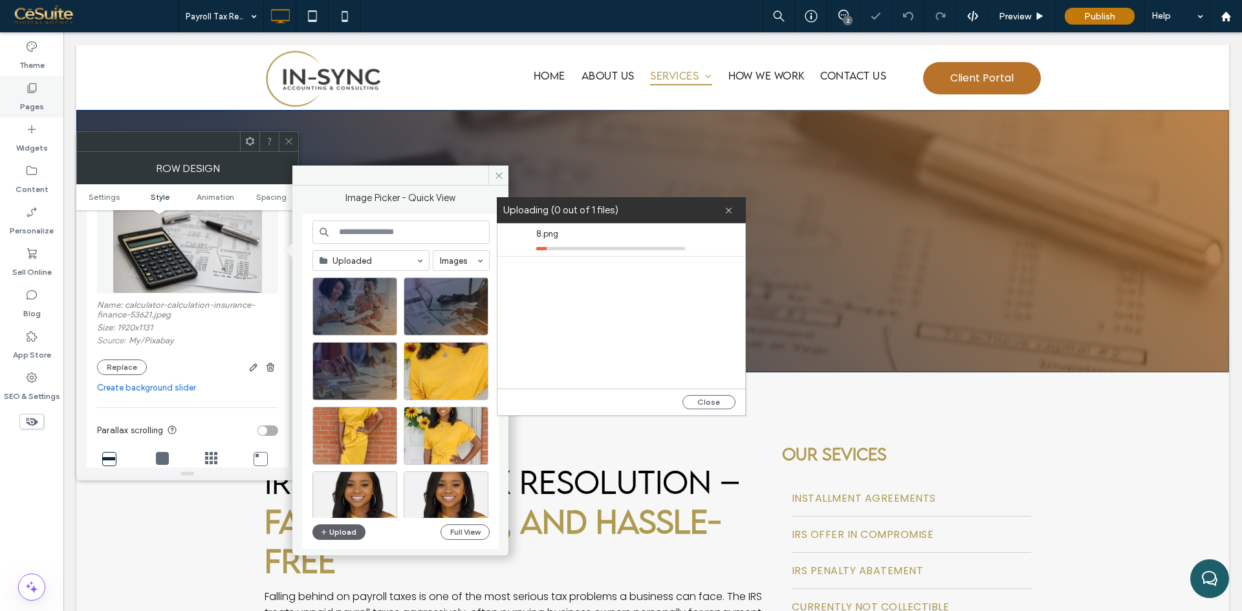
click at [42, 87] on div "Pages" at bounding box center [31, 96] width 63 height 41
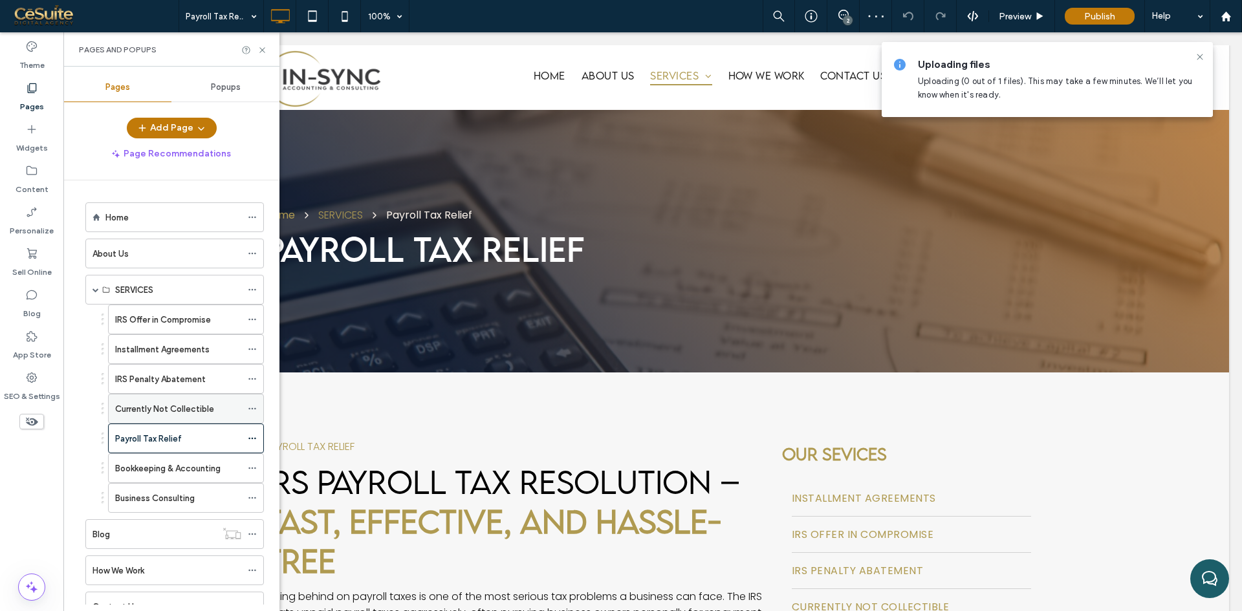
click at [153, 411] on label "Currently Not Collectible" at bounding box center [164, 409] width 99 height 23
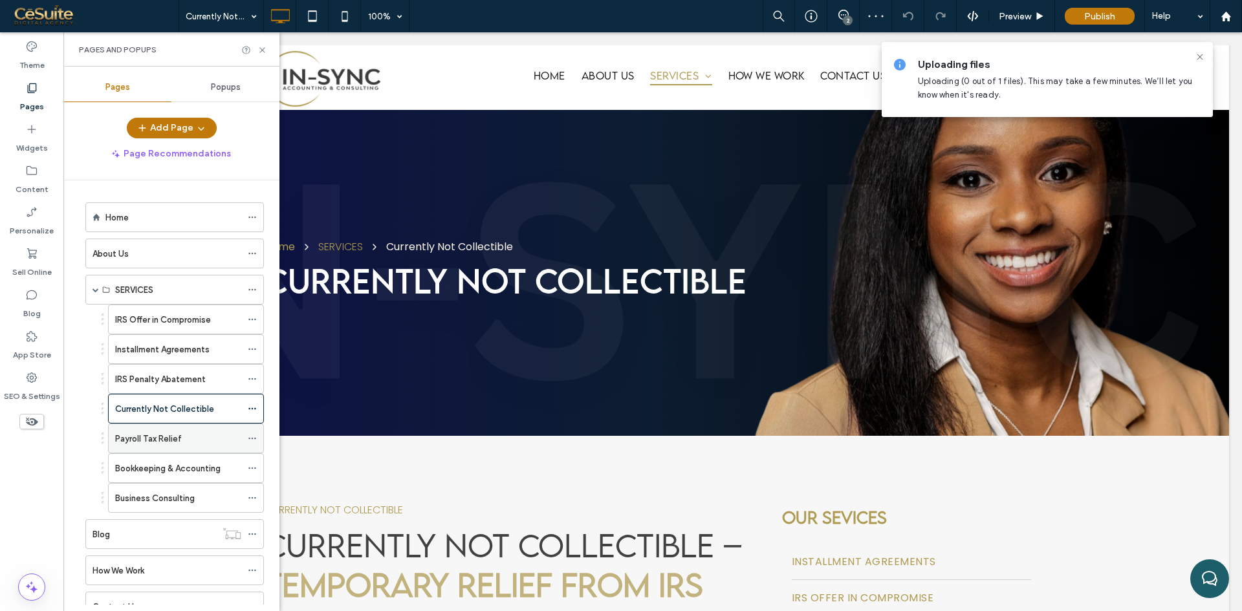
click at [141, 443] on label "Payroll Tax Relief" at bounding box center [148, 439] width 67 height 23
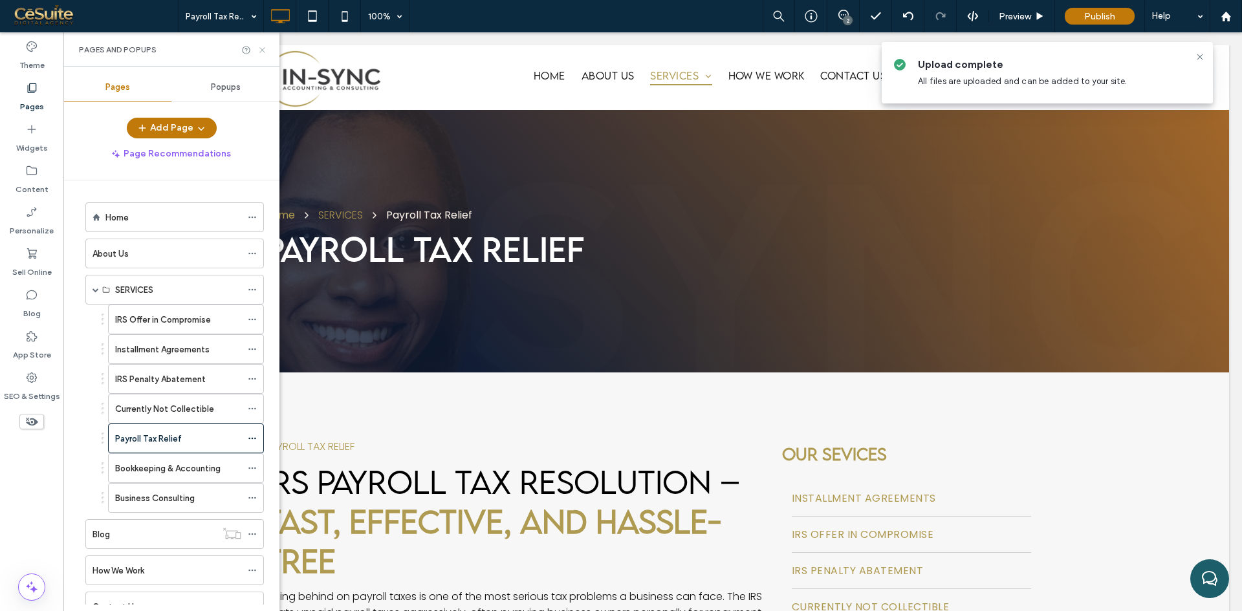
click at [261, 49] on use at bounding box center [261, 49] width 5 height 5
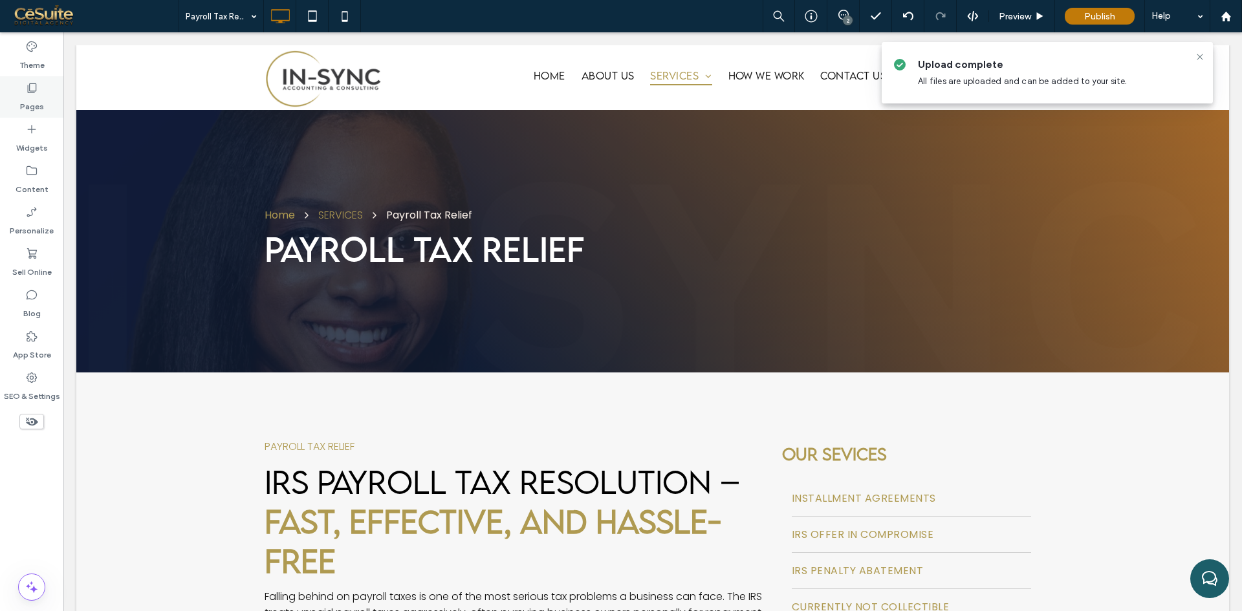
click at [31, 97] on label "Pages" at bounding box center [32, 103] width 24 height 18
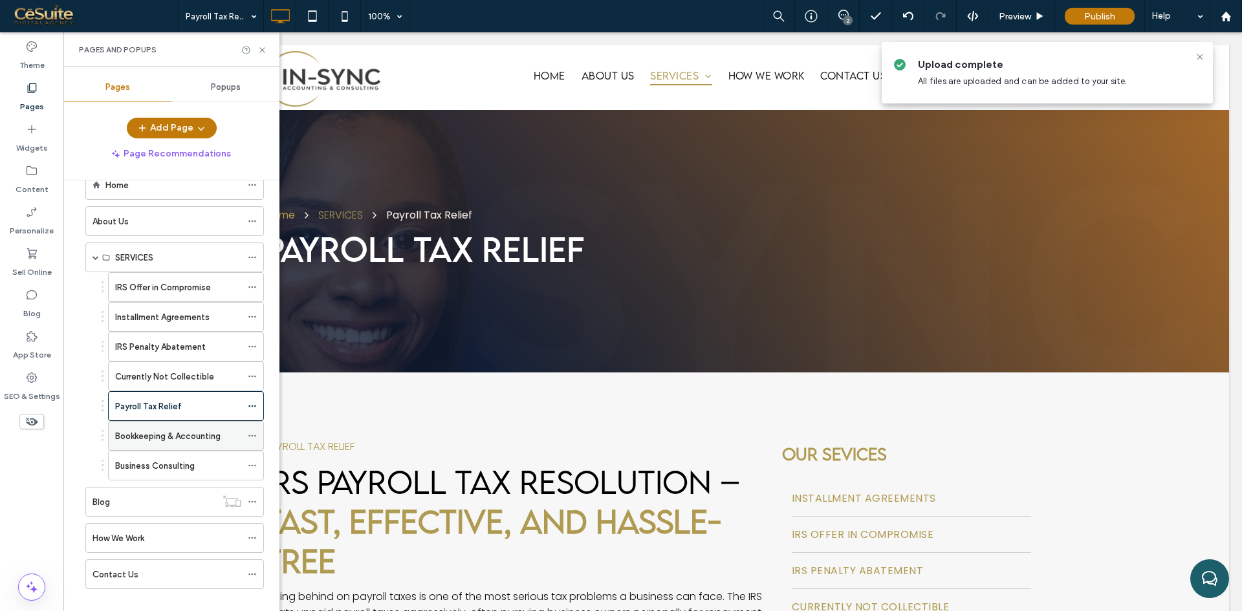
scroll to position [49, 0]
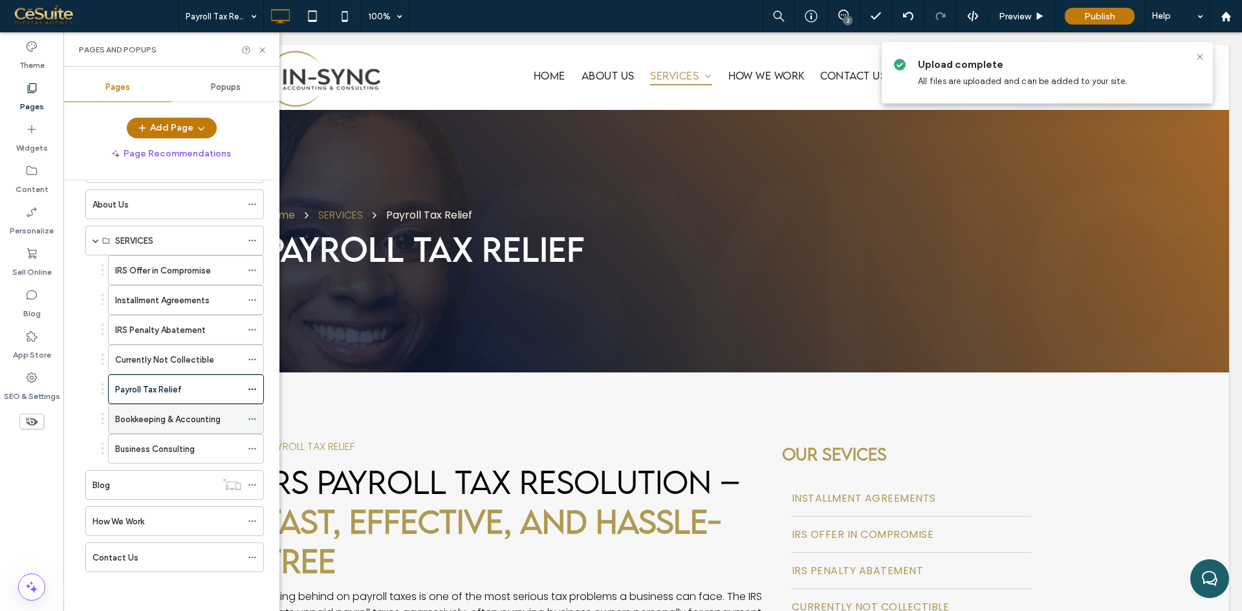
click at [151, 419] on label "Bookkeeping & Accounting" at bounding box center [167, 419] width 105 height 23
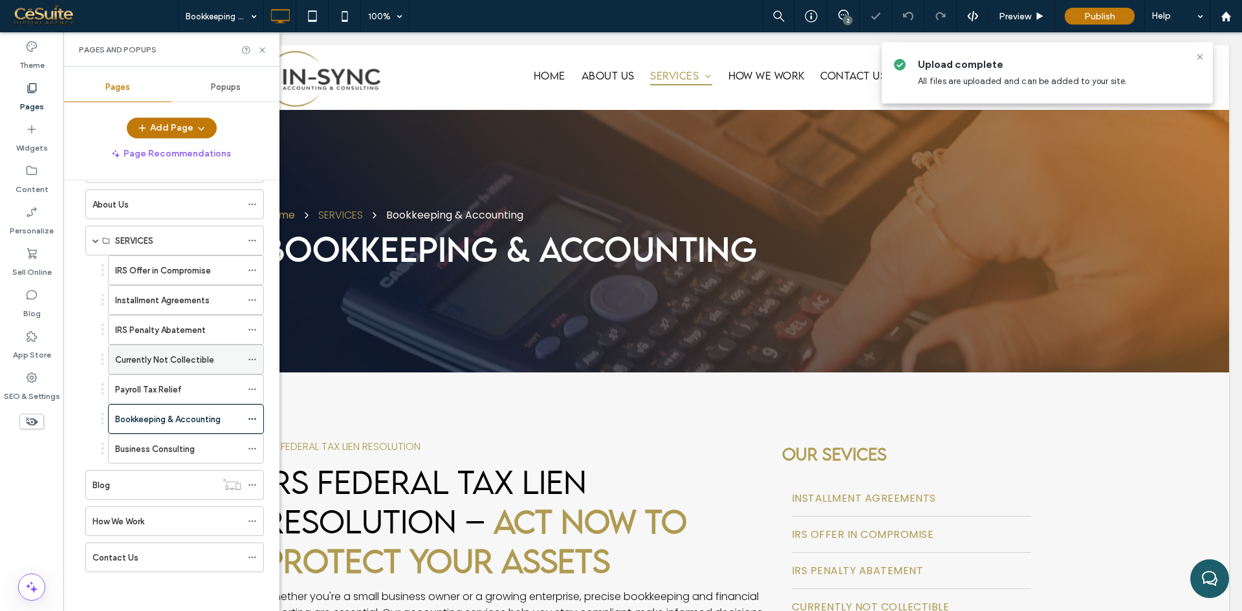
click at [182, 364] on label "Currently Not Collectible" at bounding box center [164, 360] width 99 height 23
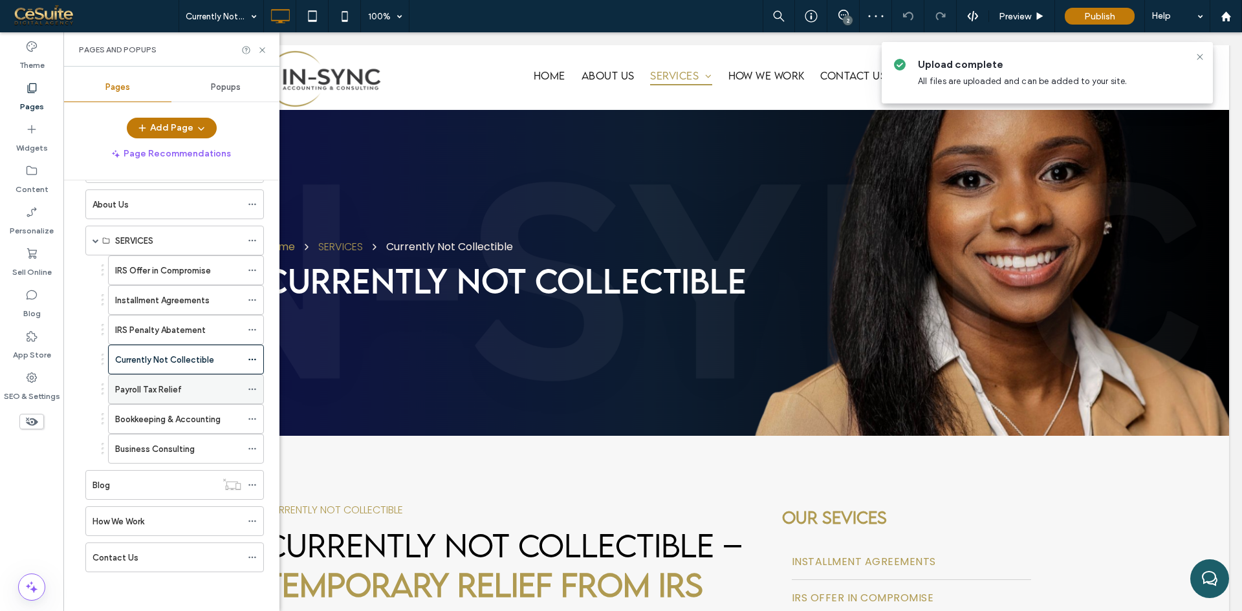
click at [154, 394] on label "Payroll Tax Relief" at bounding box center [148, 389] width 67 height 23
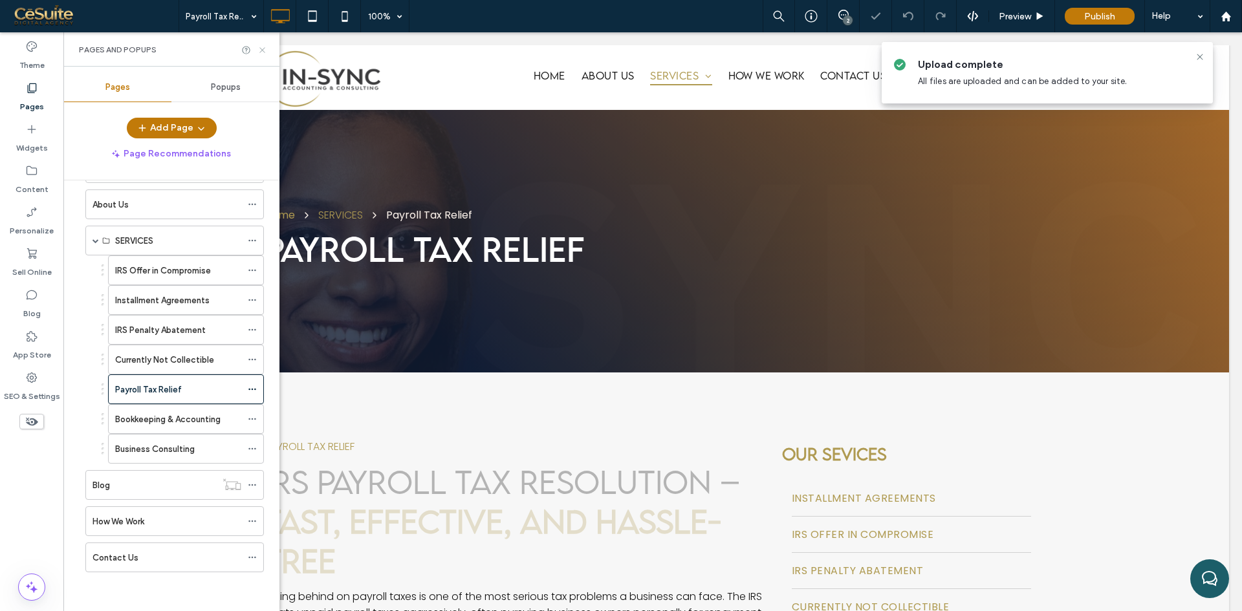
click at [263, 48] on icon at bounding box center [262, 50] width 10 height 10
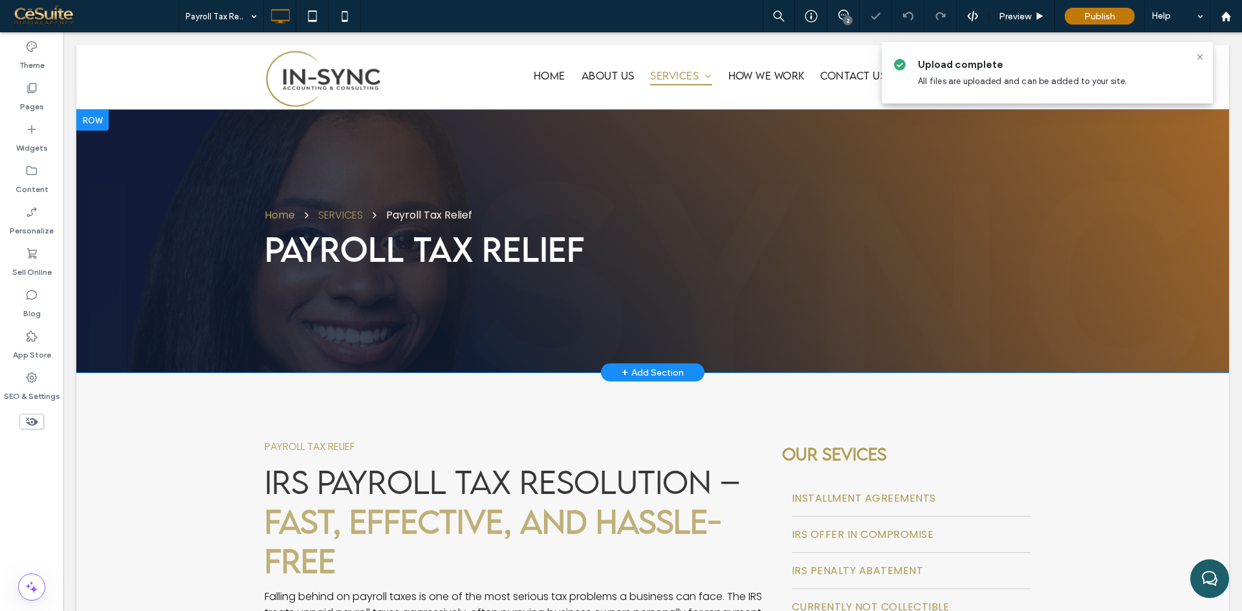
click at [163, 263] on div "Home SERVICES Payroll Tax Relief Payroll Tax relief Click To Paste Row + Add Se…" at bounding box center [652, 241] width 1153 height 263
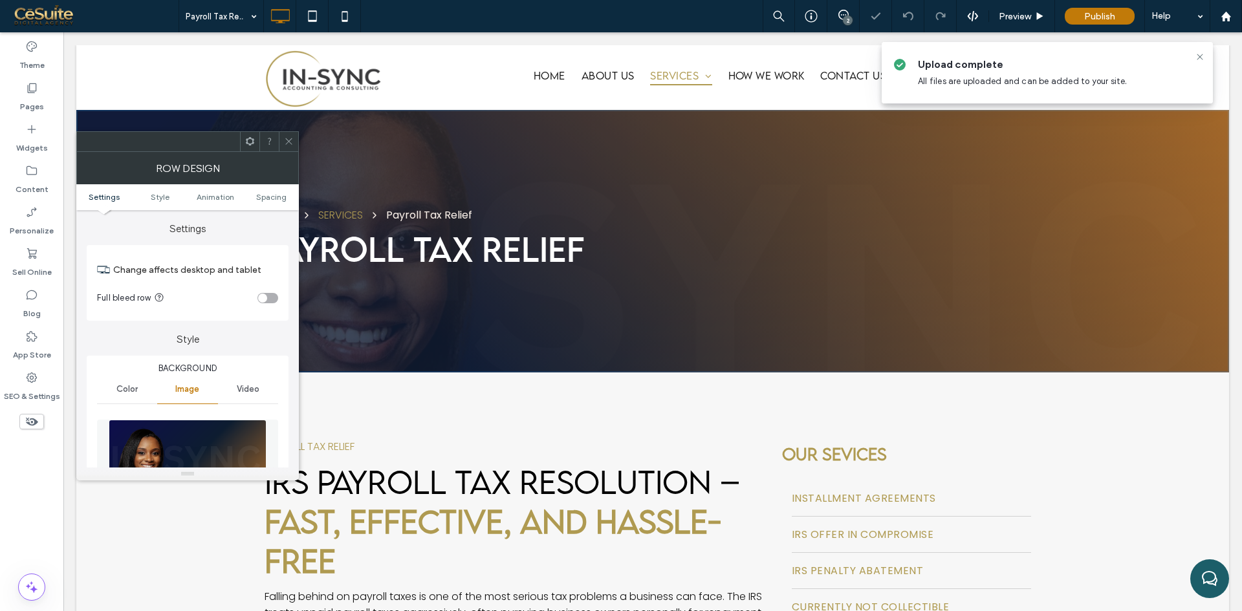
click at [173, 455] on img at bounding box center [188, 464] width 158 height 89
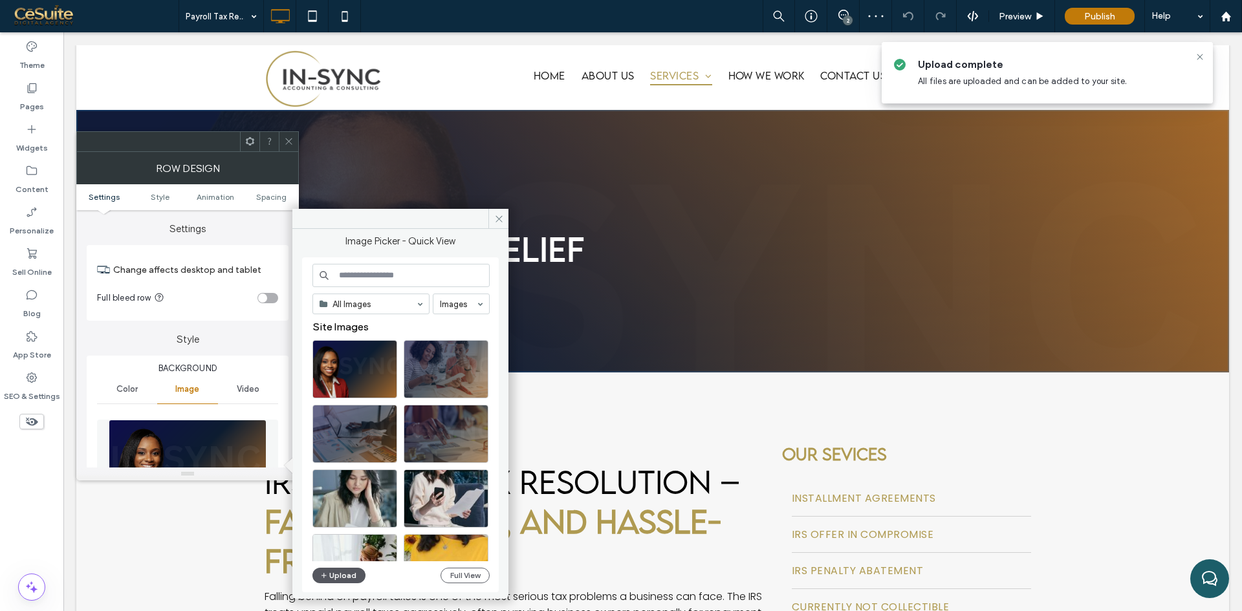
click at [340, 576] on button "Upload" at bounding box center [338, 576] width 53 height 16
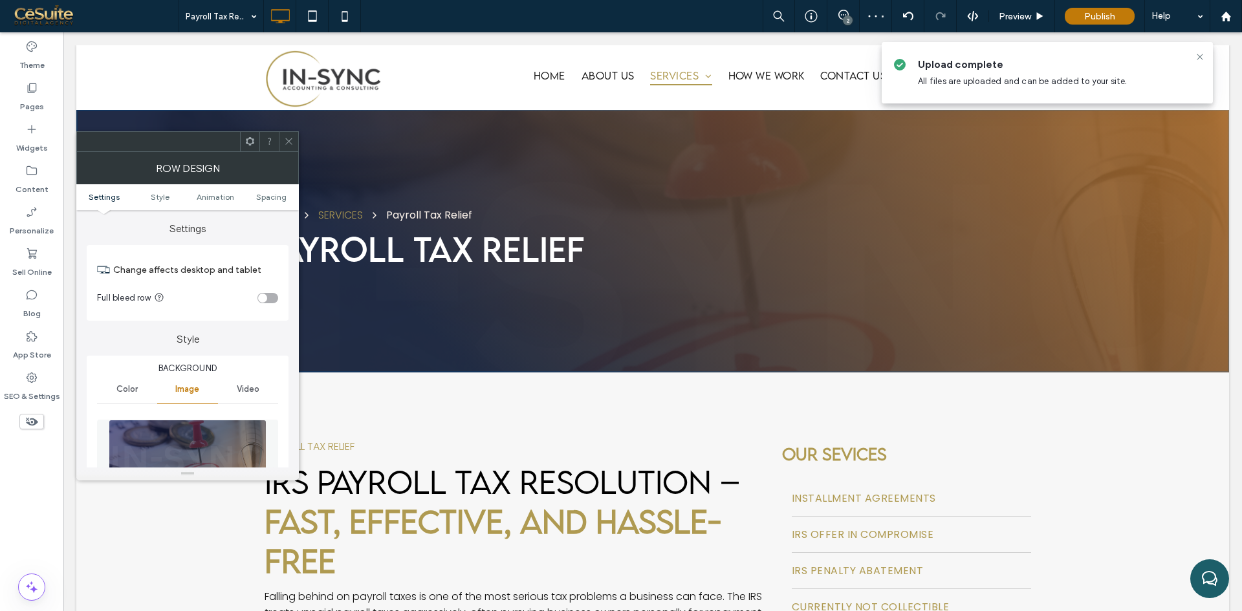
click at [287, 138] on icon at bounding box center [289, 141] width 10 height 10
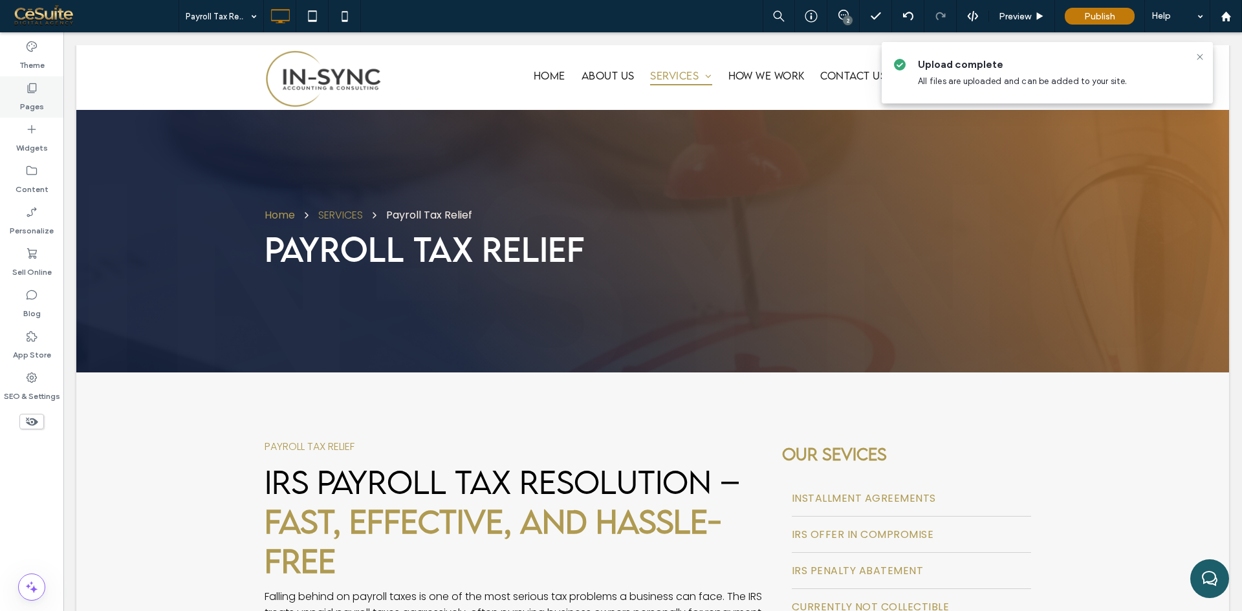
click at [39, 96] on label "Pages" at bounding box center [32, 103] width 24 height 18
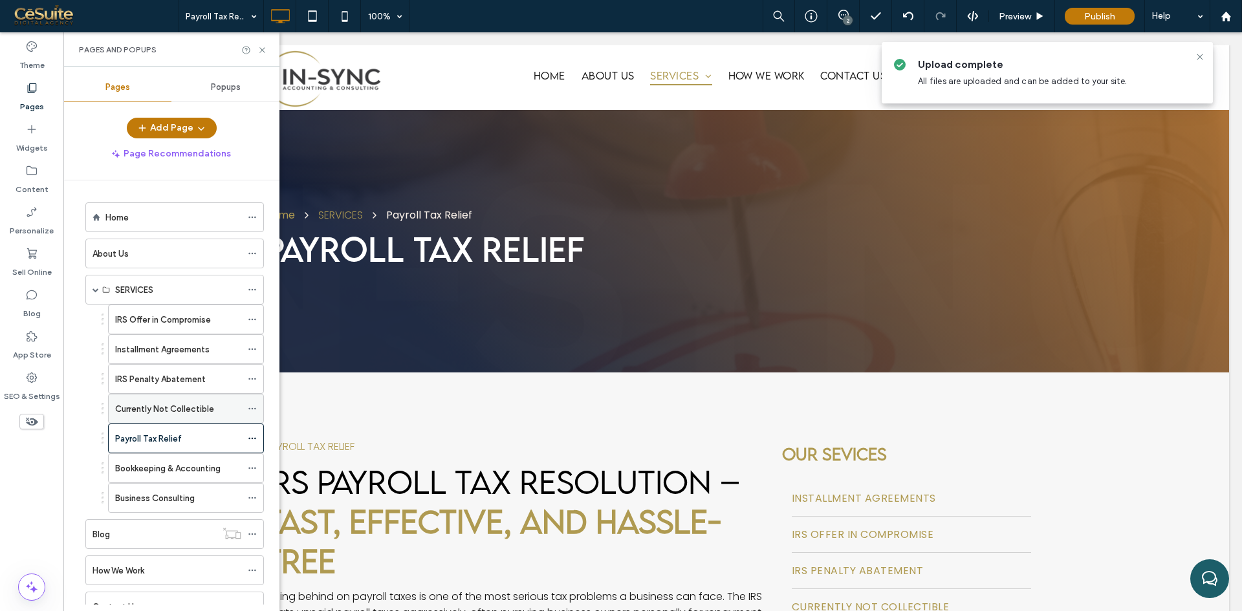
scroll to position [49, 0]
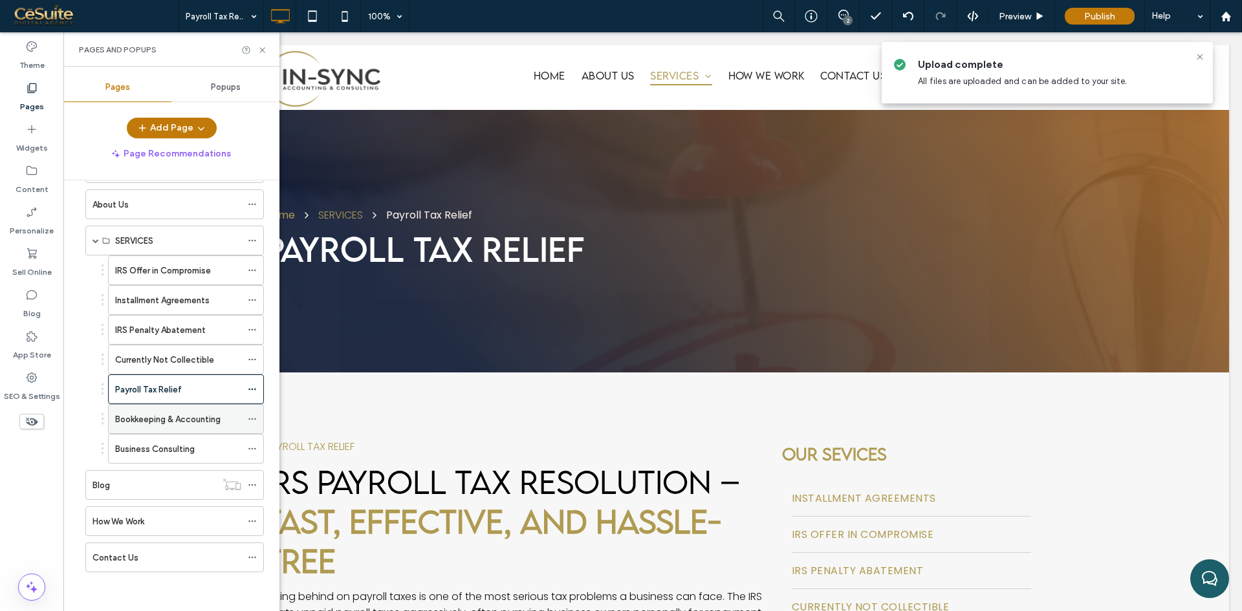
click at [162, 424] on label "Bookkeeping & Accounting" at bounding box center [167, 419] width 105 height 23
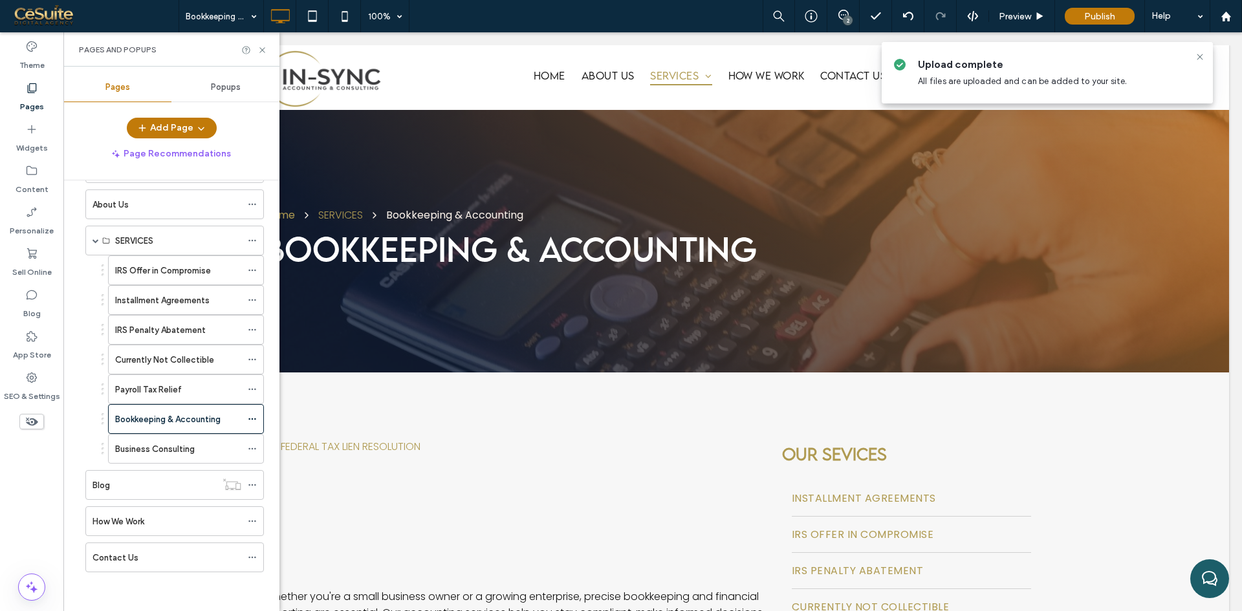
scroll to position [0, 0]
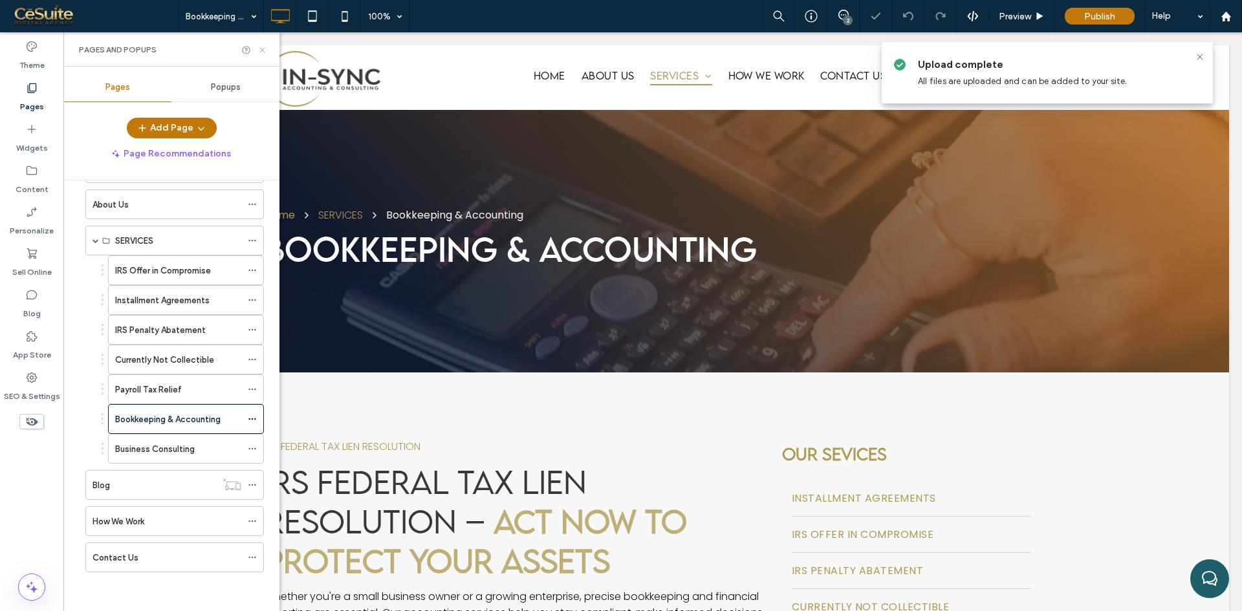
click at [265, 47] on use at bounding box center [261, 49] width 5 height 5
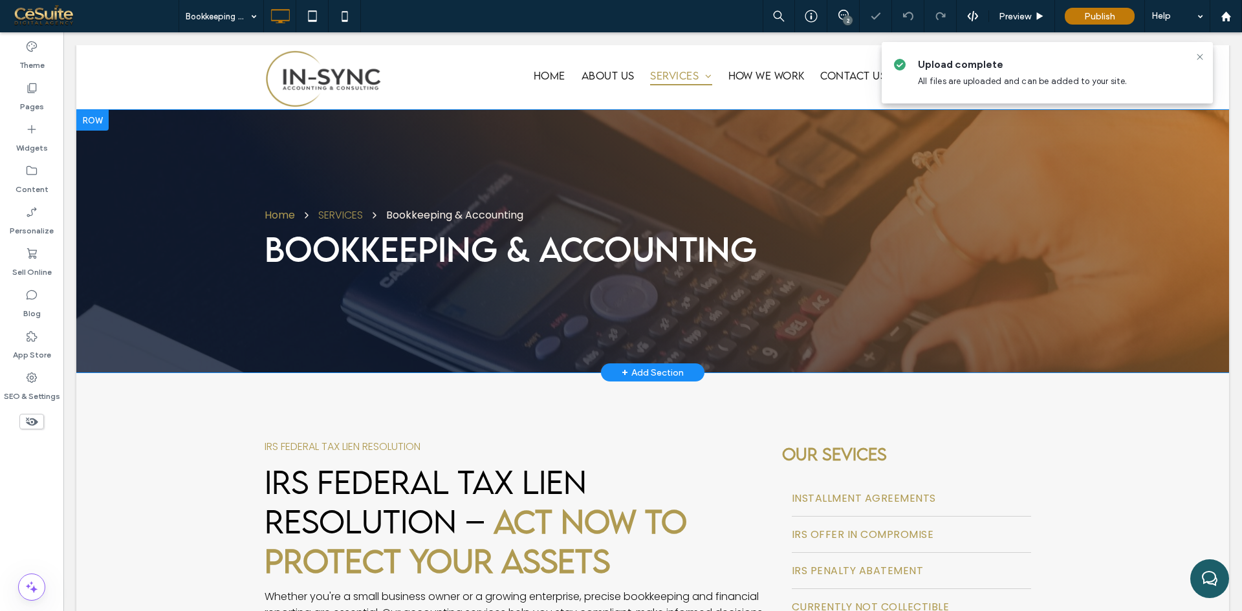
click at [124, 226] on div "Home SERVICES Bookkeeping & Accounting Bookkeeping & Accounting Click To Paste …" at bounding box center [652, 241] width 1153 height 263
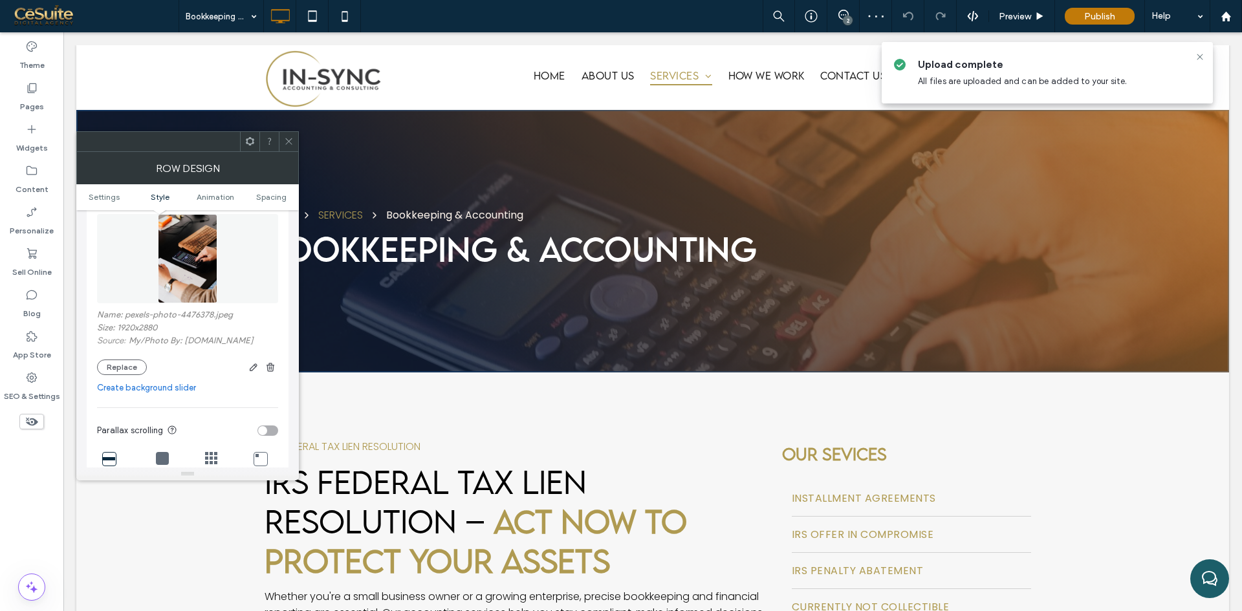
scroll to position [215, 0]
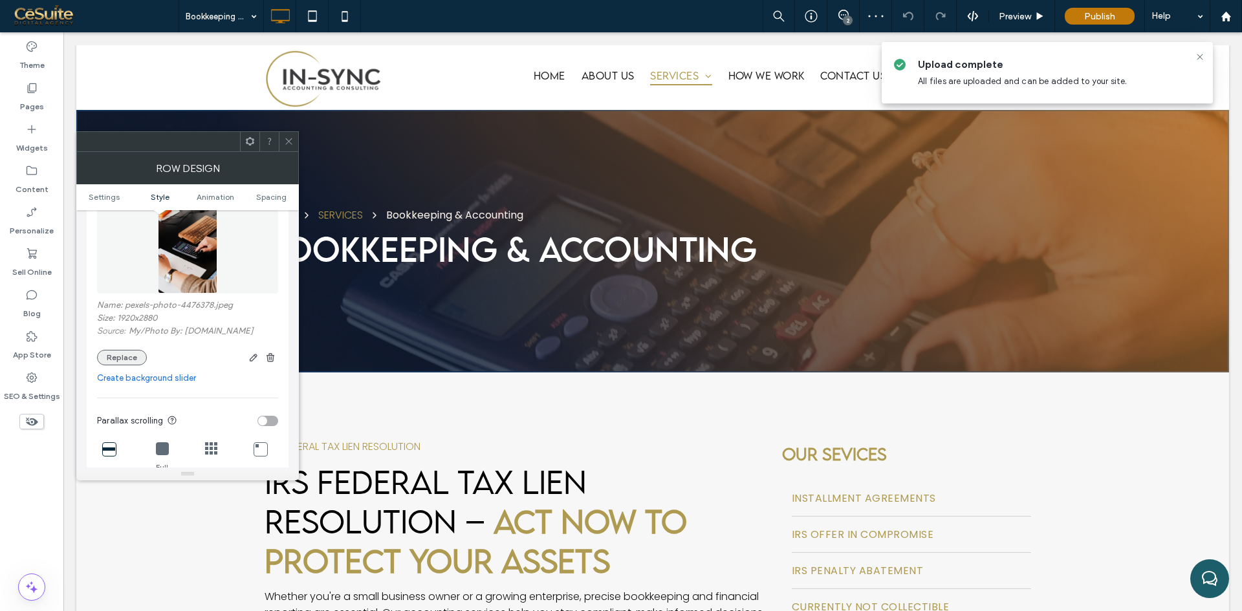
click at [113, 354] on button "Replace" at bounding box center [122, 358] width 50 height 16
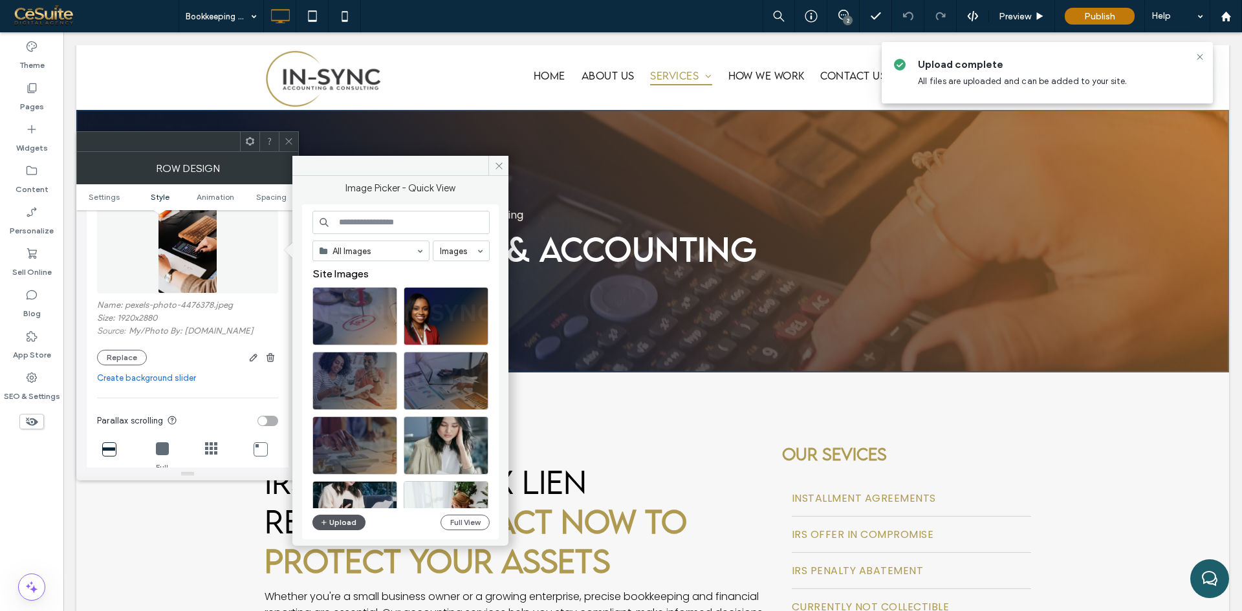
click at [343, 519] on button "Upload" at bounding box center [338, 523] width 53 height 16
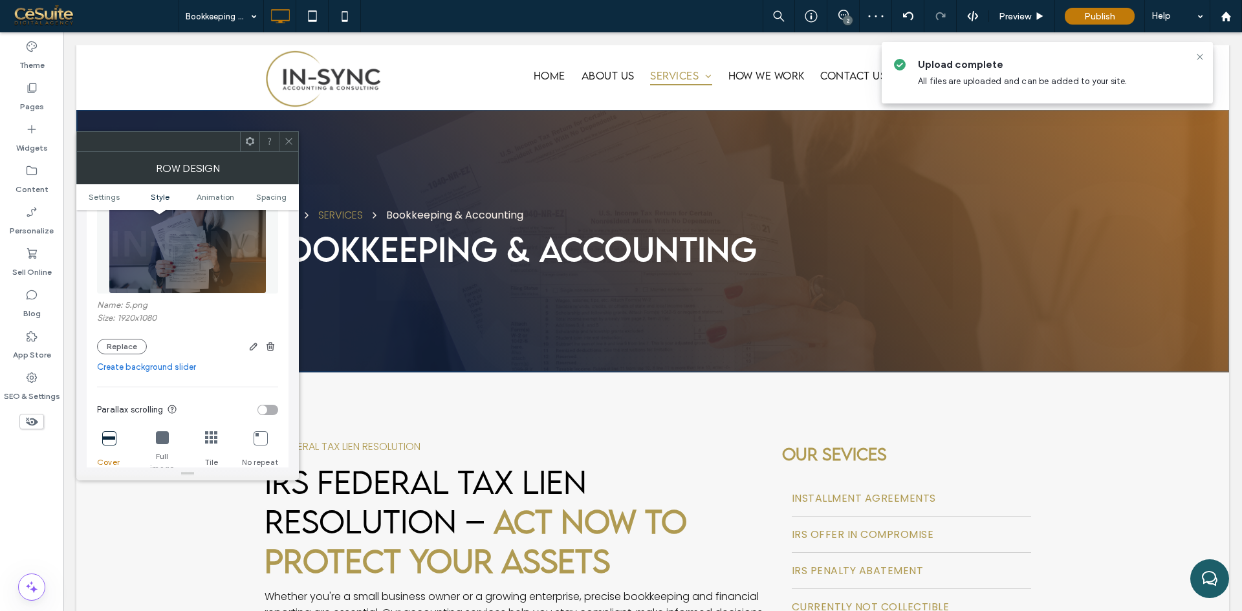
click at [294, 137] on div at bounding box center [288, 141] width 19 height 19
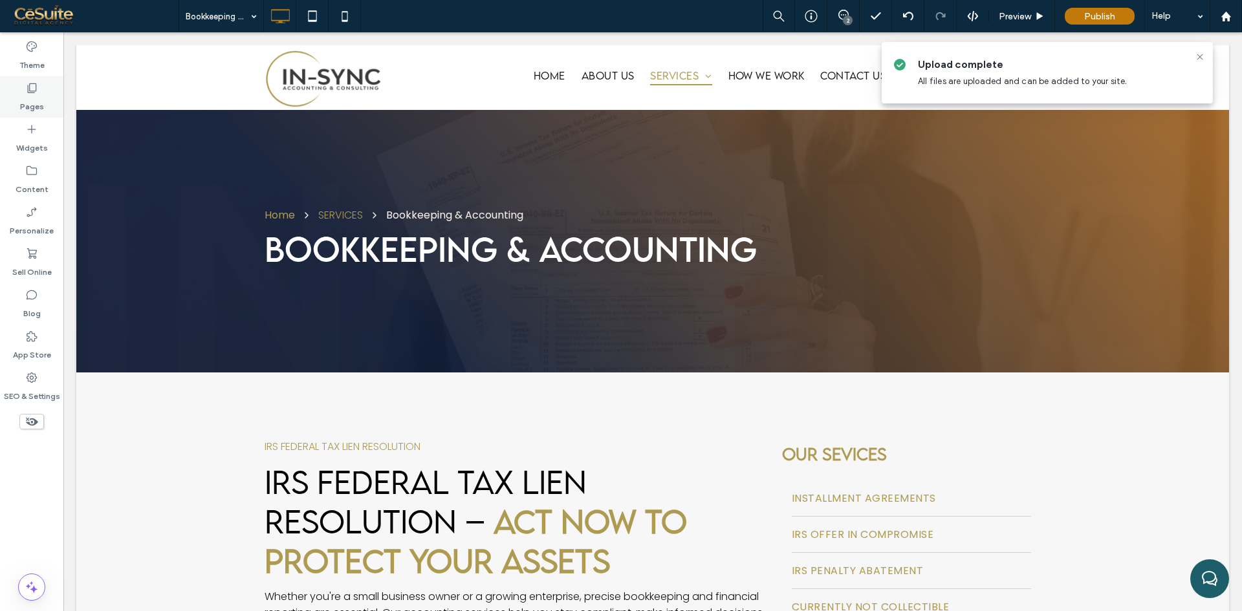
click at [43, 105] on label "Pages" at bounding box center [32, 103] width 24 height 18
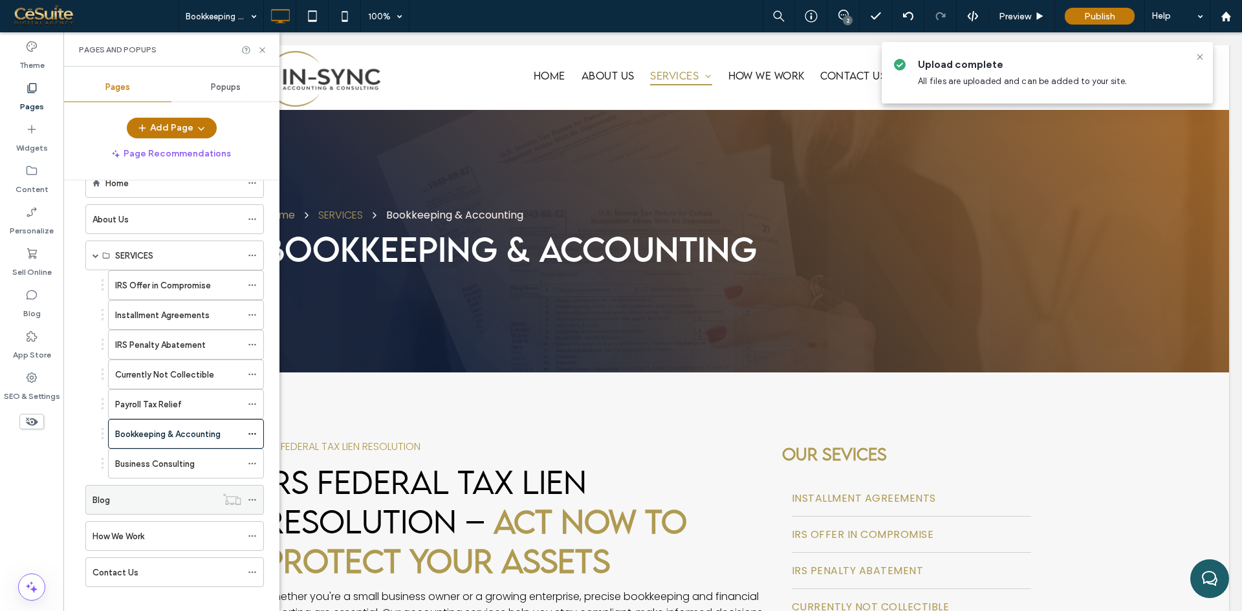
scroll to position [49, 0]
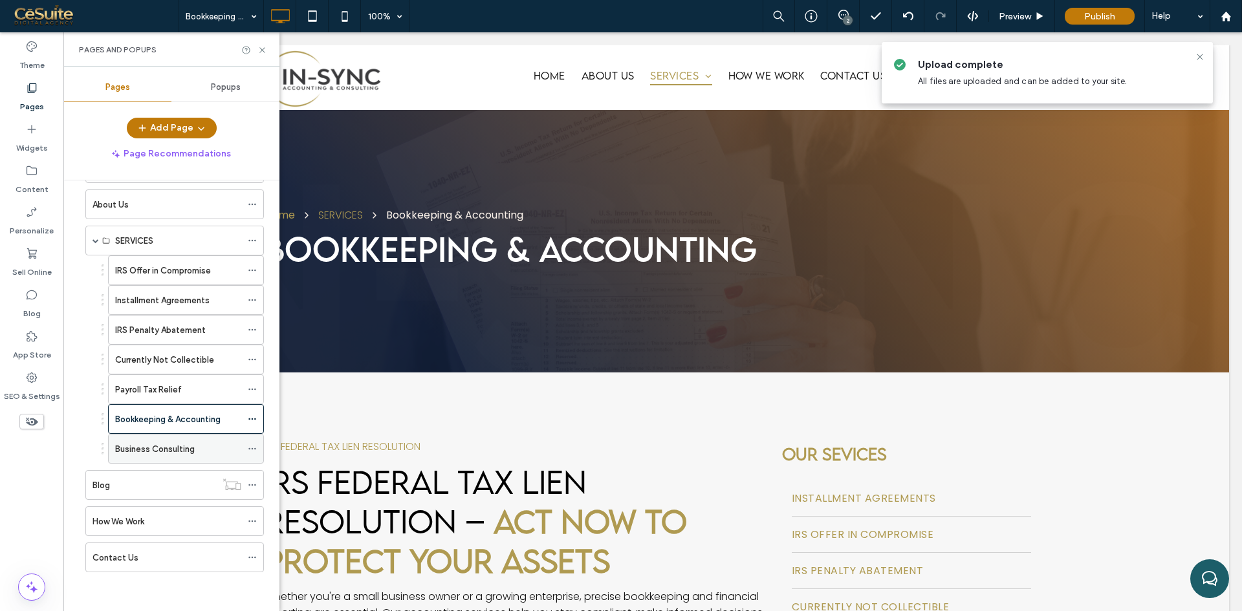
click at [165, 453] on label "Business Consulting" at bounding box center [155, 449] width 80 height 23
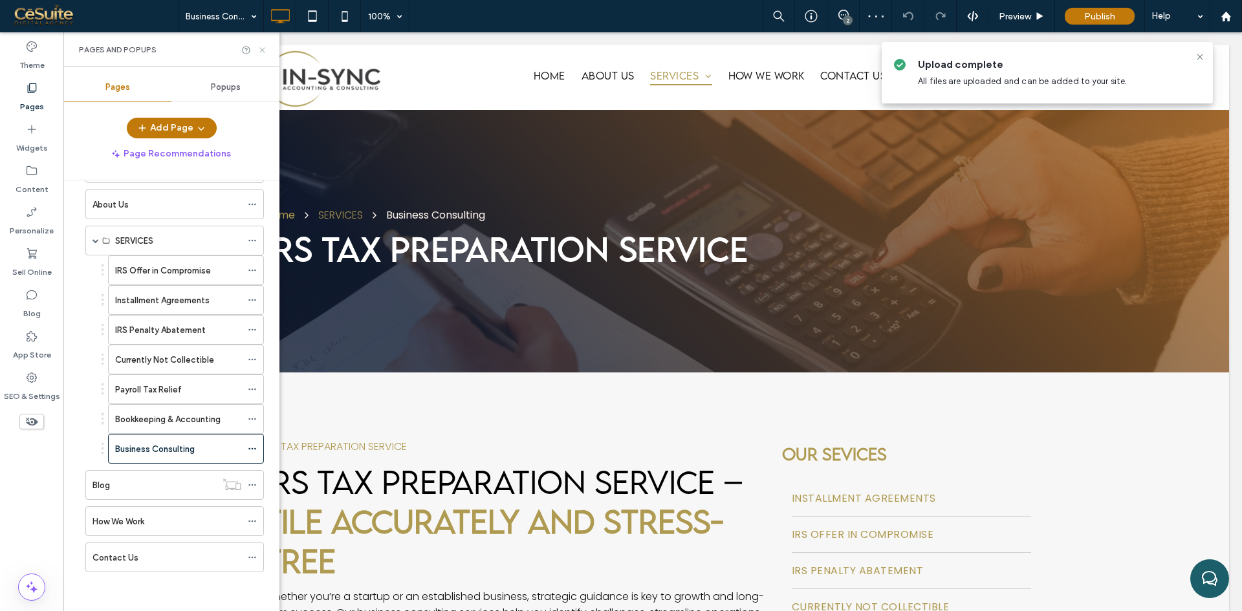
drag, startPoint x: 261, startPoint y: 52, endPoint x: 176, endPoint y: 182, distance: 155.2
click at [261, 52] on use at bounding box center [261, 49] width 5 height 5
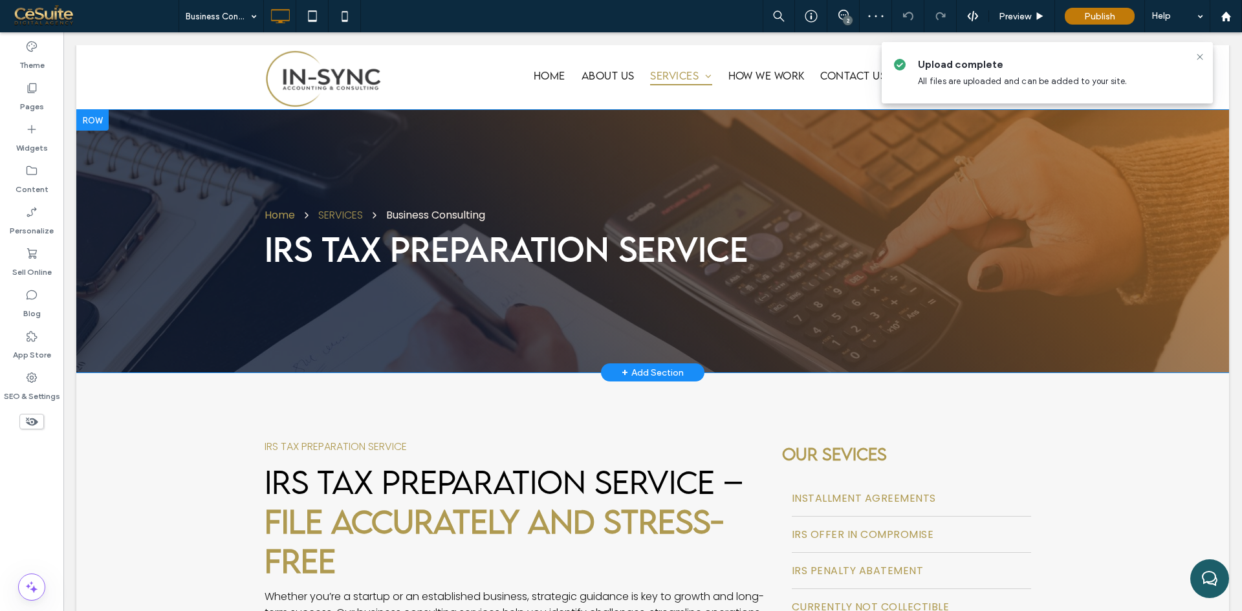
click at [169, 225] on div "Home SERVICES Business Consulting IRS Tax Preparation Service Click To Paste Ro…" at bounding box center [652, 241] width 1153 height 263
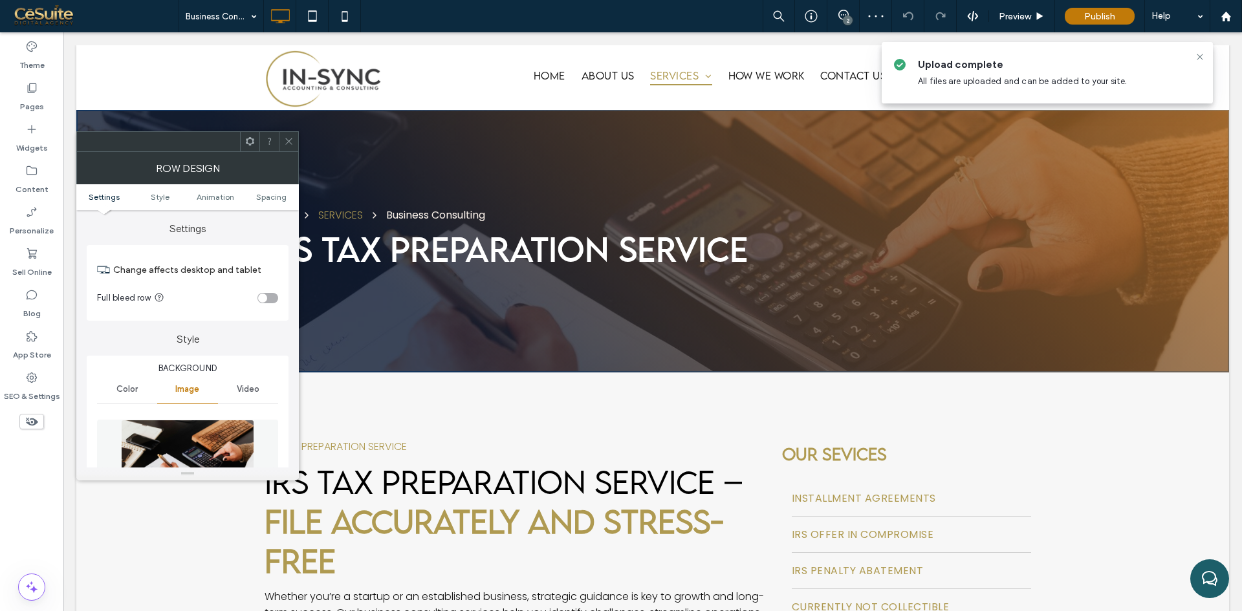
scroll to position [108, 0]
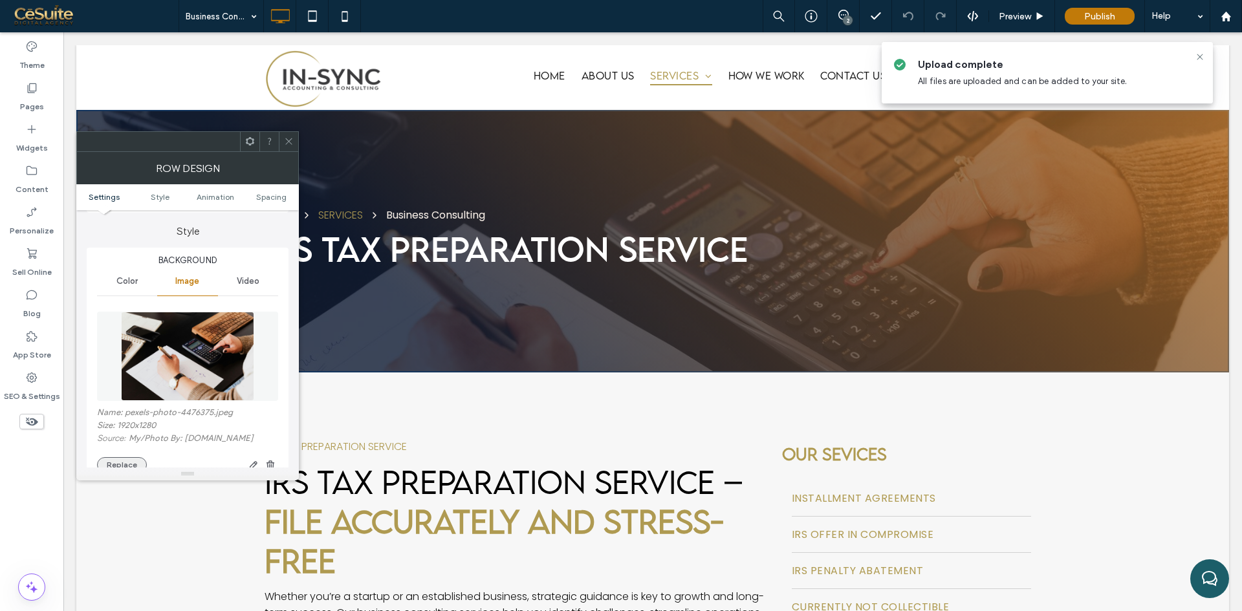
click at [133, 464] on button "Replace" at bounding box center [122, 465] width 50 height 16
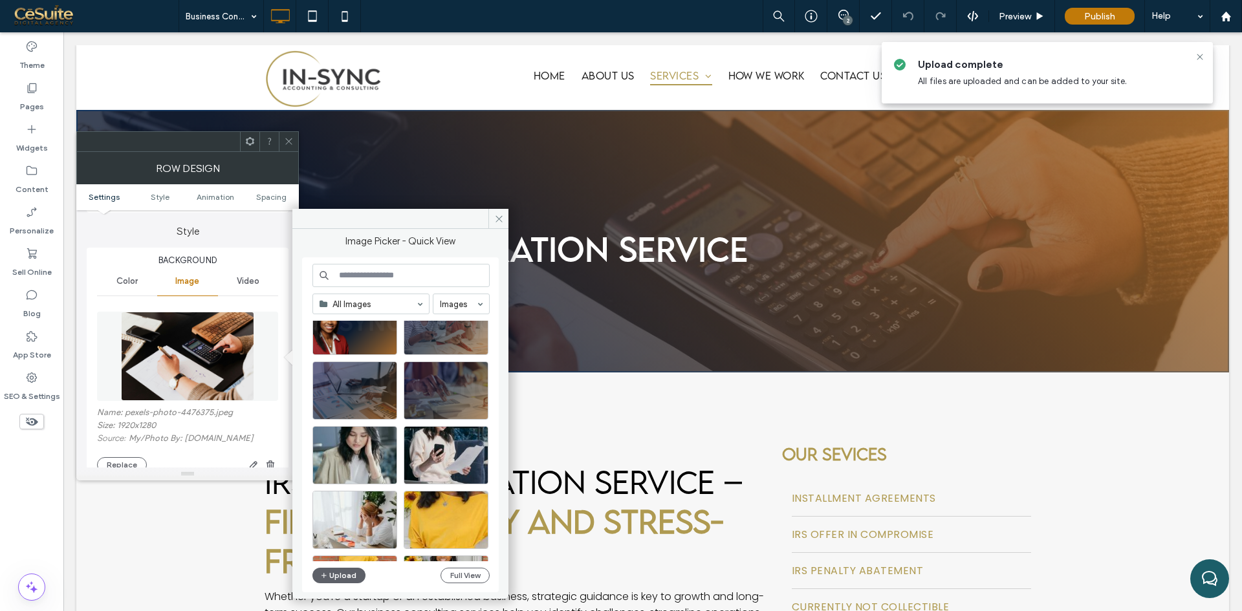
click at [332, 565] on div "All Images Images Site Images Upload Full View" at bounding box center [400, 425] width 177 height 323
click at [335, 574] on button "Upload" at bounding box center [338, 576] width 53 height 16
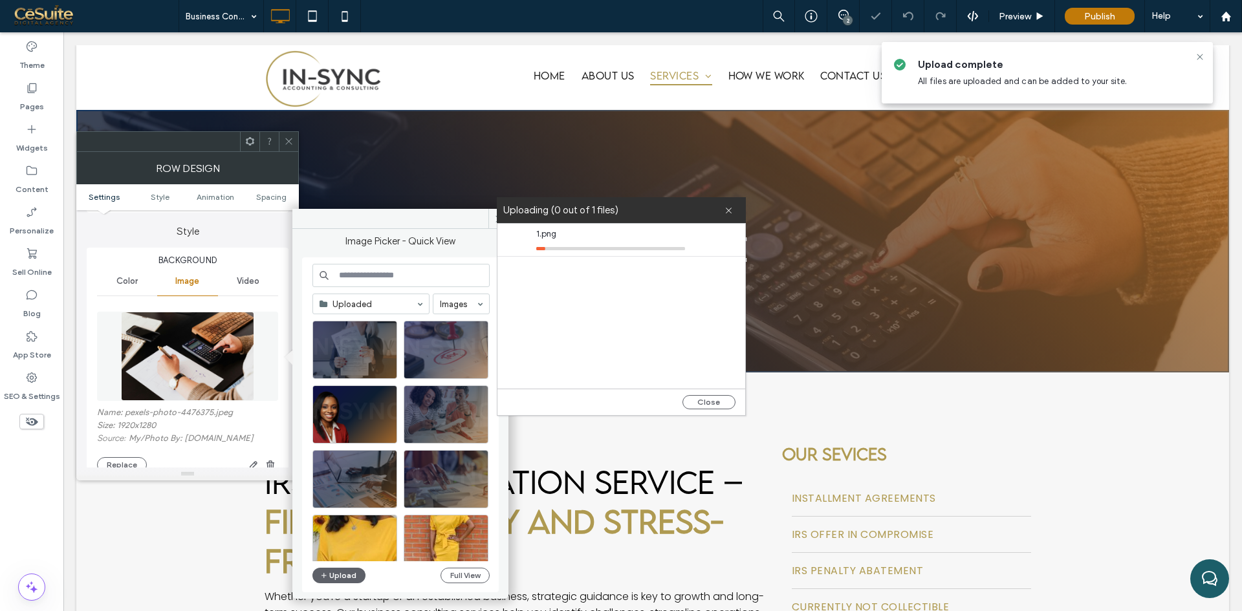
click at [286, 146] on icon at bounding box center [289, 141] width 10 height 10
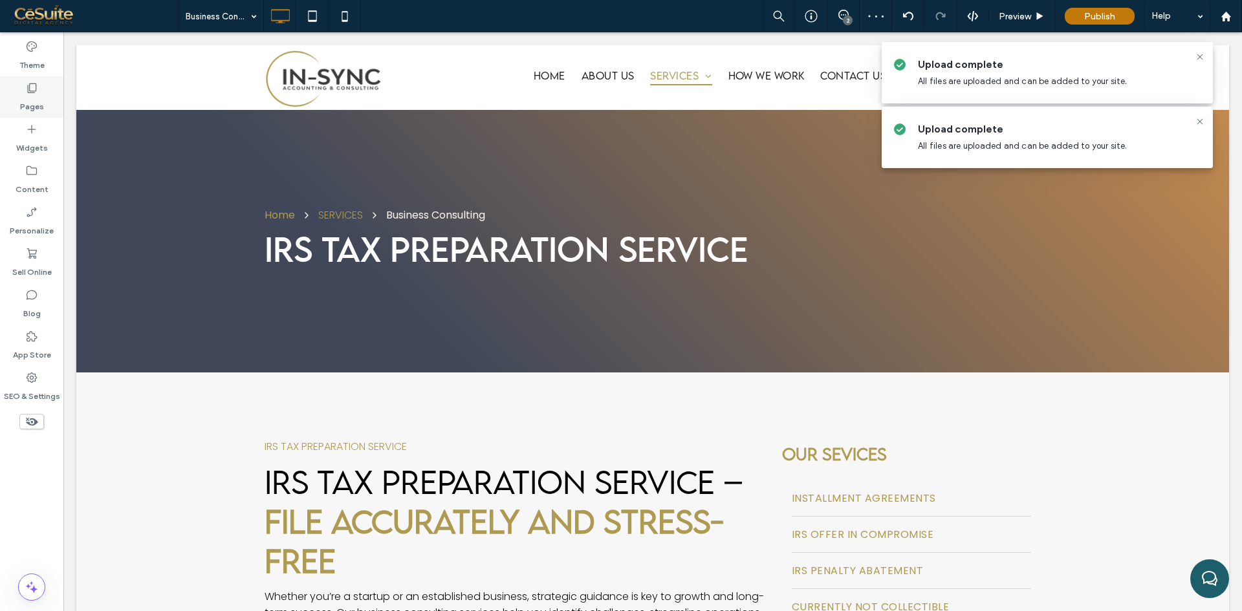
click at [29, 97] on label "Pages" at bounding box center [32, 103] width 24 height 18
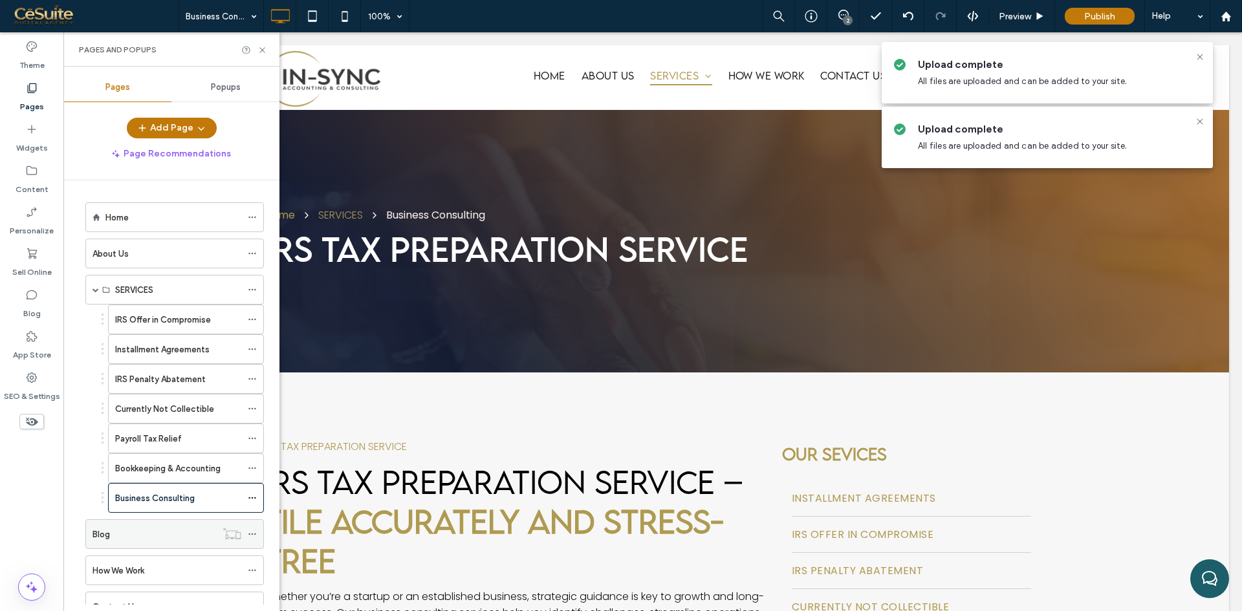
scroll to position [49, 0]
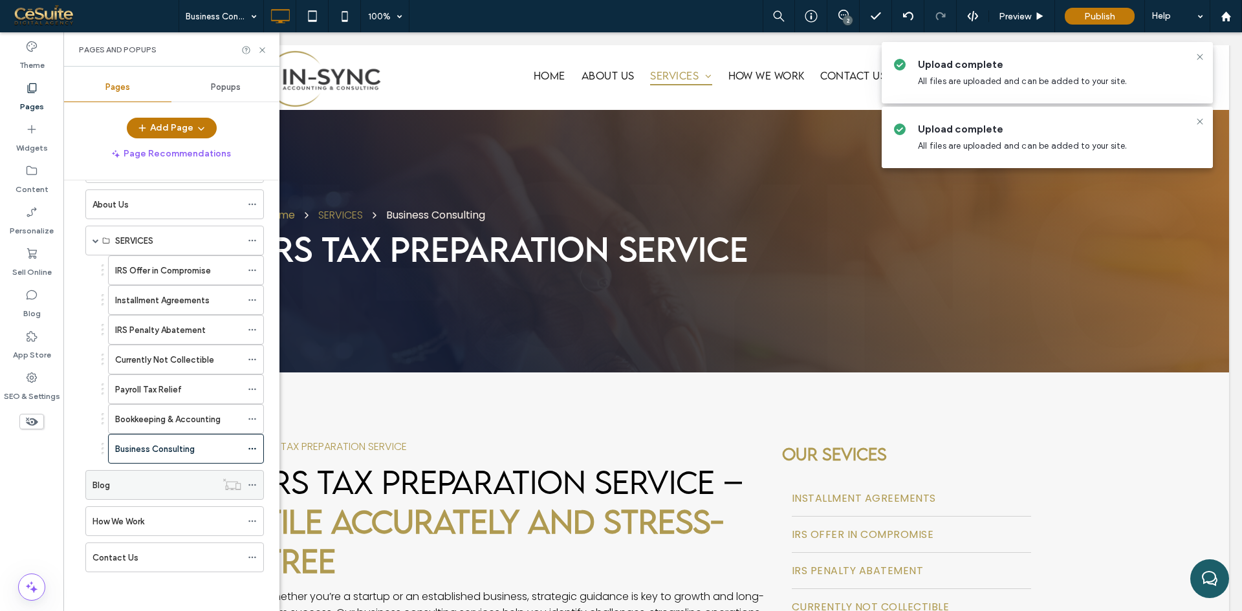
click at [114, 486] on div "Blog" at bounding box center [154, 486] width 124 height 14
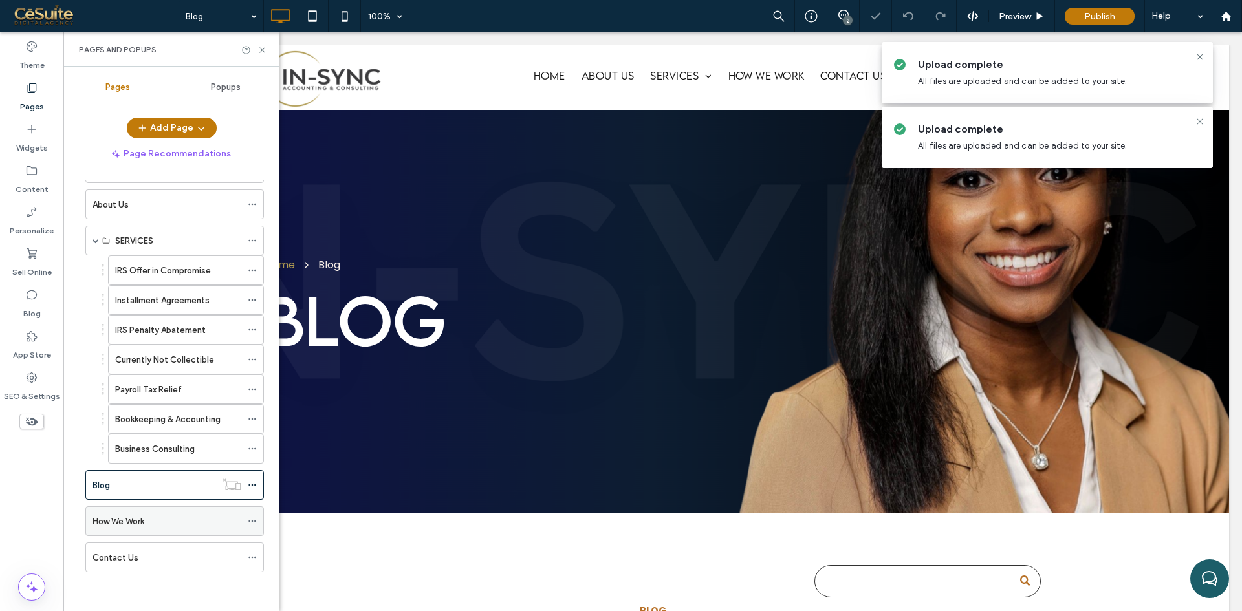
click at [138, 525] on label "How We Work" at bounding box center [118, 521] width 52 height 23
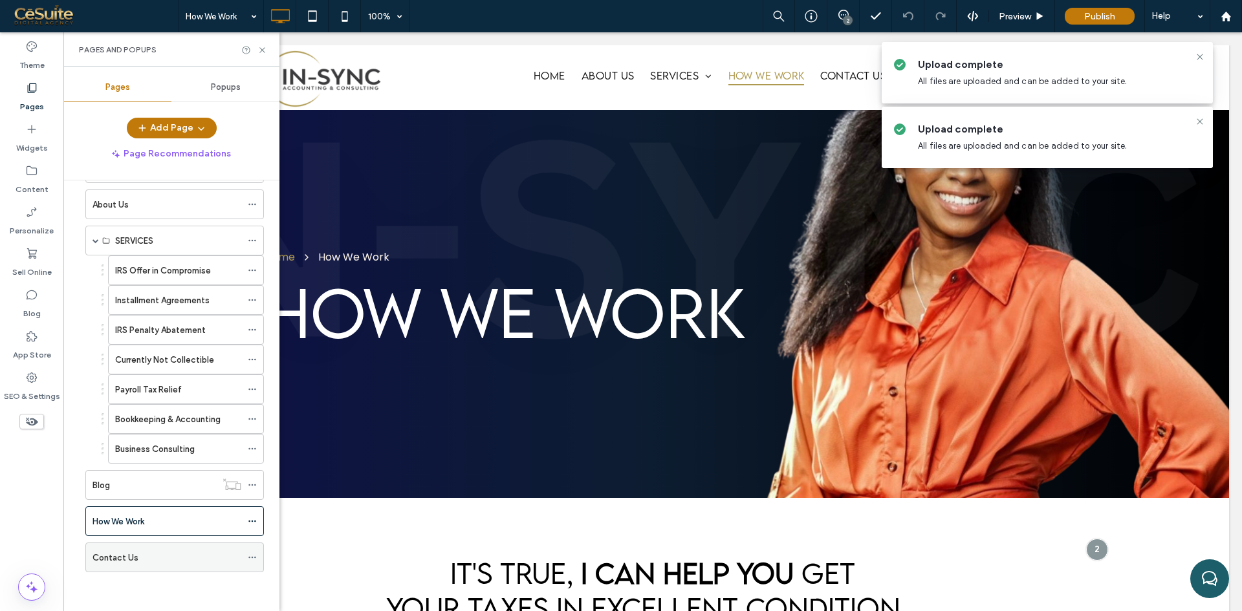
click at [163, 560] on div "Contact Us" at bounding box center [166, 558] width 149 height 14
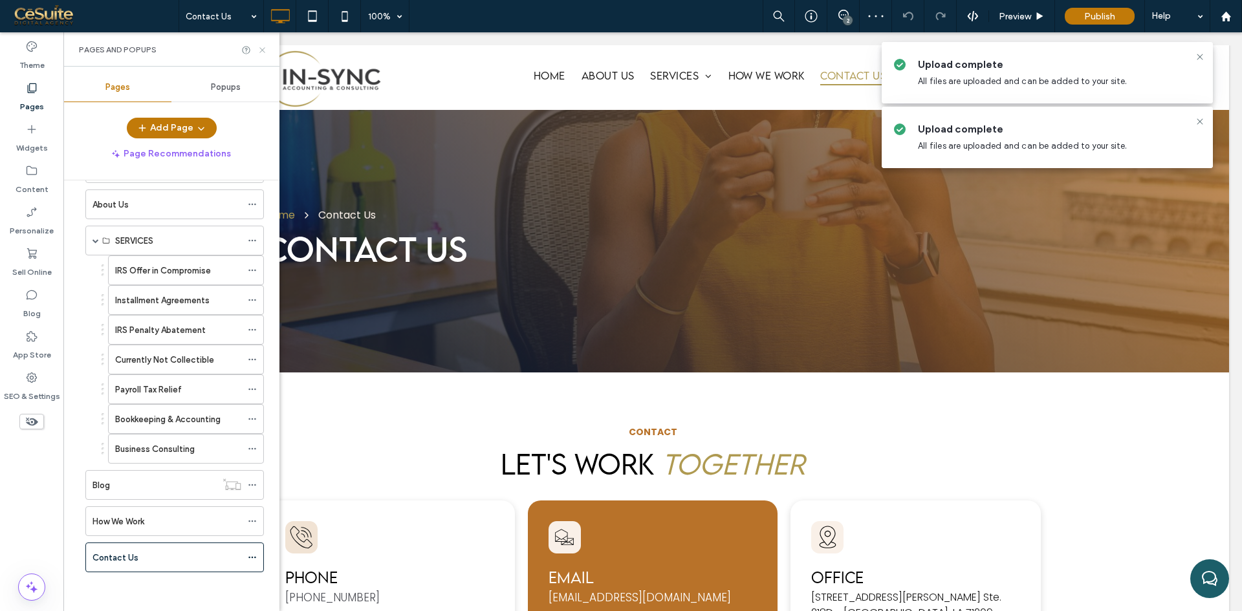
click at [259, 52] on icon at bounding box center [262, 50] width 10 height 10
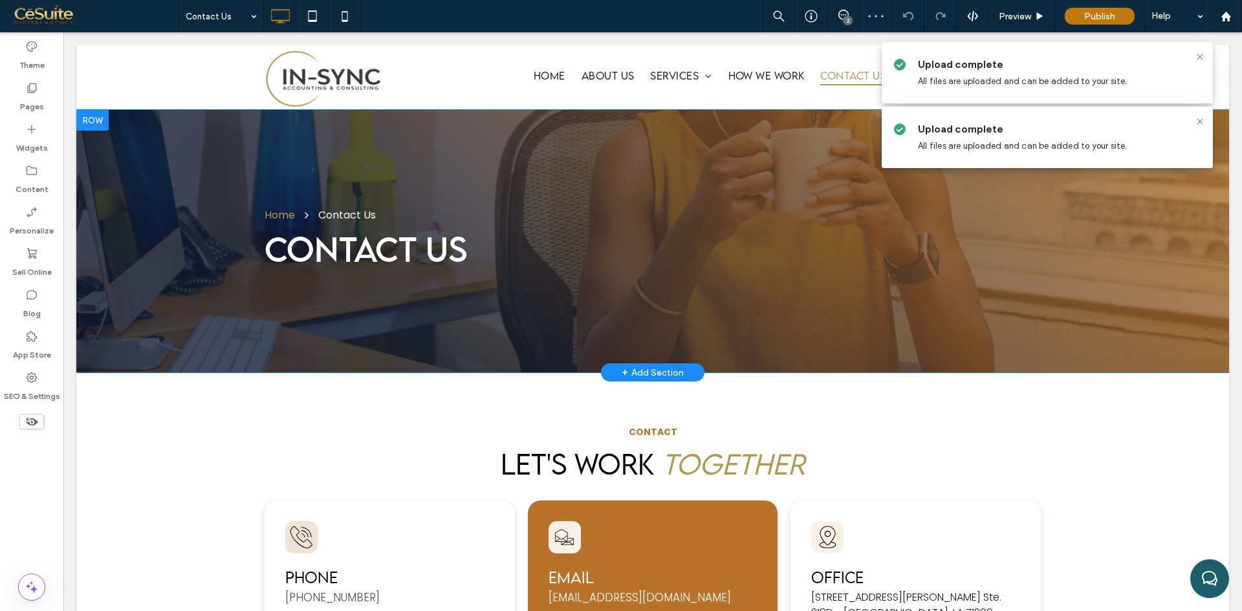
click at [169, 252] on div "Home Contact Us Contact Us Click To Paste Row + Add Section" at bounding box center [652, 241] width 1153 height 263
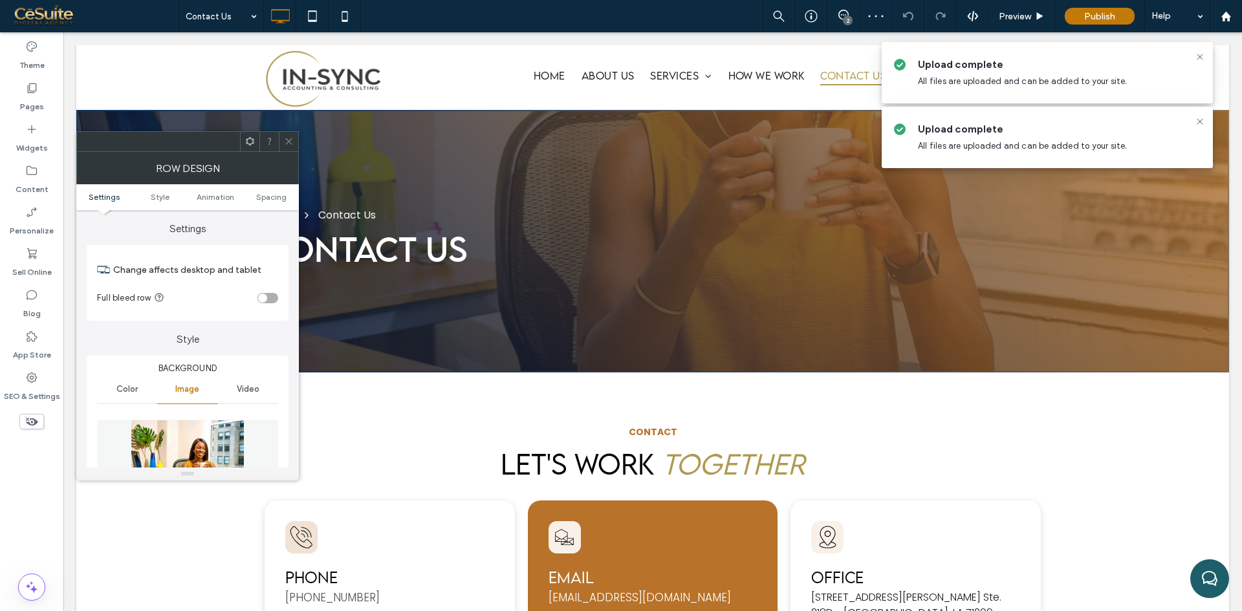
scroll to position [108, 0]
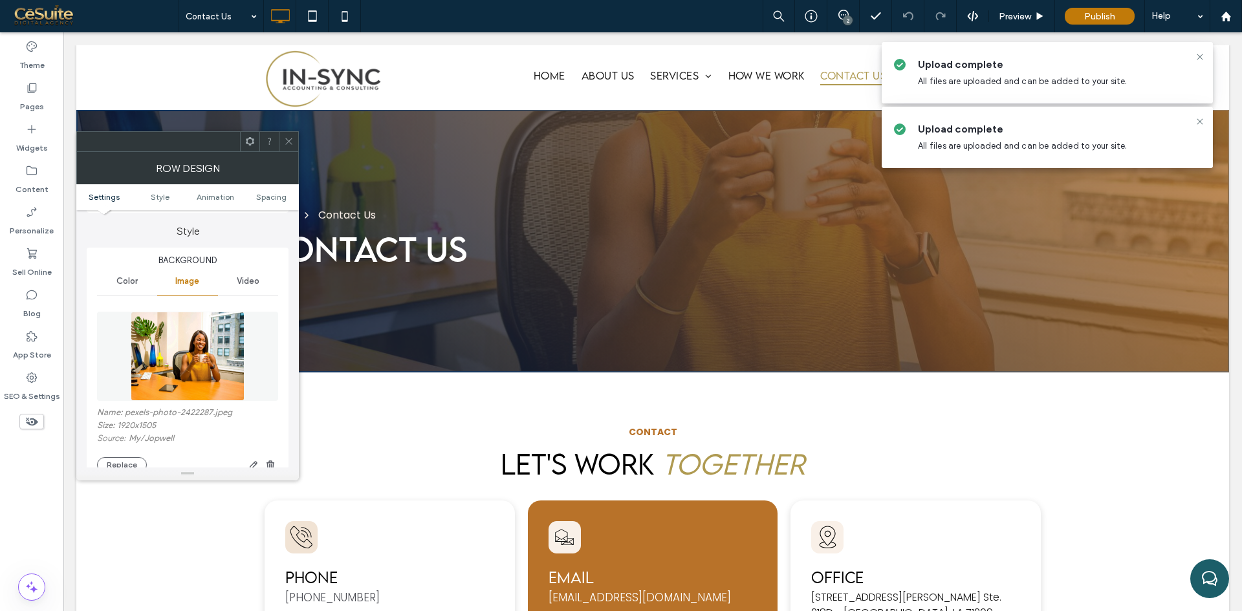
click at [130, 456] on div "Name: pexels-photo-2422287.jpeg Size: 1920x1505 Source: My / Jopwell Replace" at bounding box center [187, 440] width 181 height 65
click at [130, 461] on button "Replace" at bounding box center [122, 465] width 50 height 16
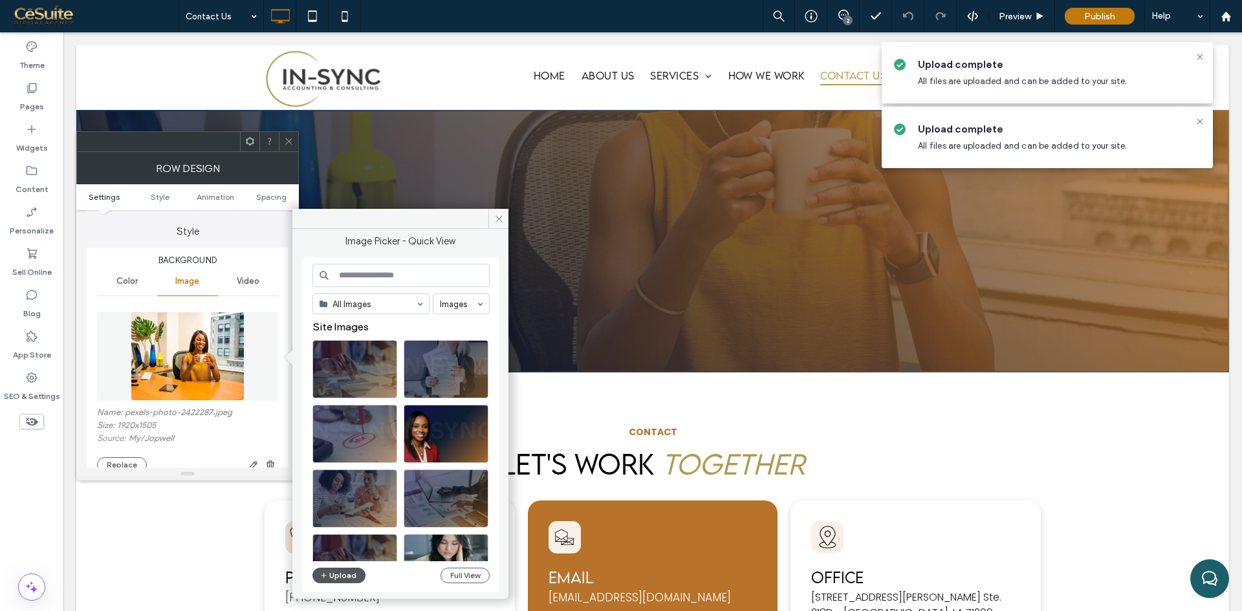
click at [349, 570] on button "Upload" at bounding box center [338, 576] width 53 height 16
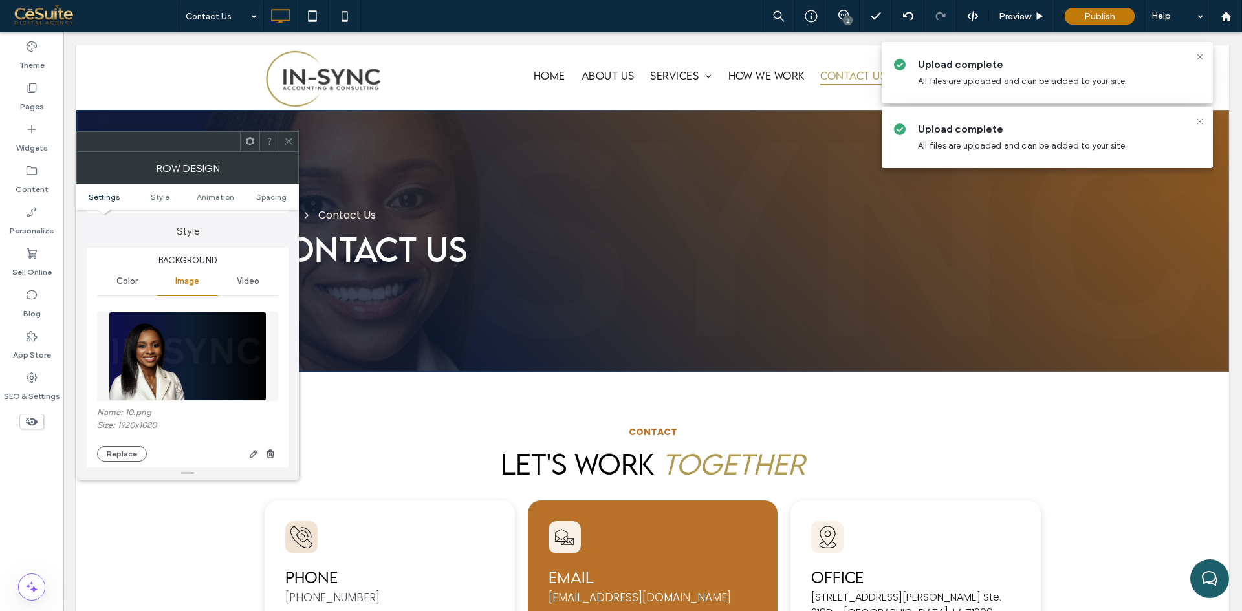
click at [291, 144] on icon at bounding box center [289, 141] width 10 height 10
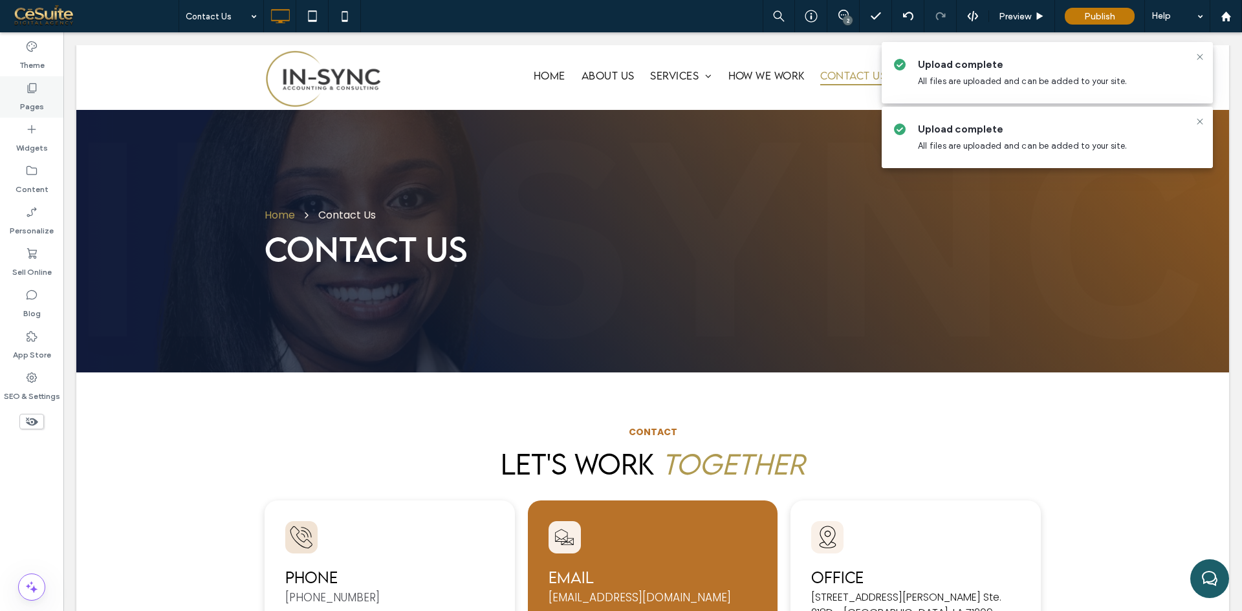
click at [34, 97] on label "Pages" at bounding box center [32, 103] width 24 height 18
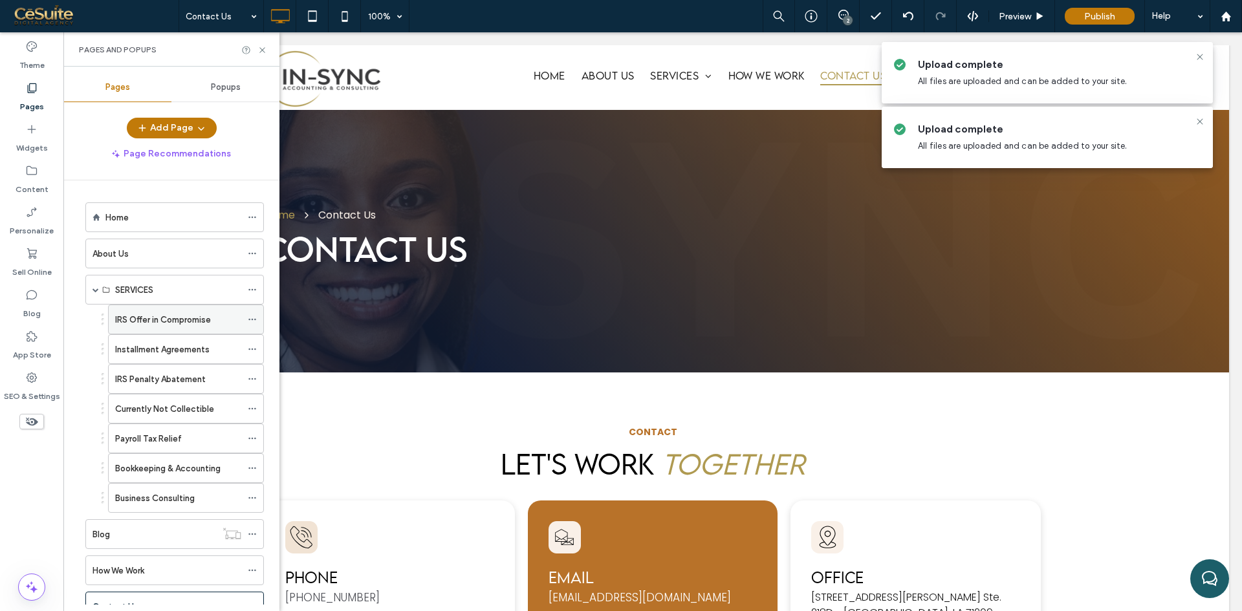
click at [155, 318] on label "IRS Offer in Compromise" at bounding box center [163, 320] width 96 height 23
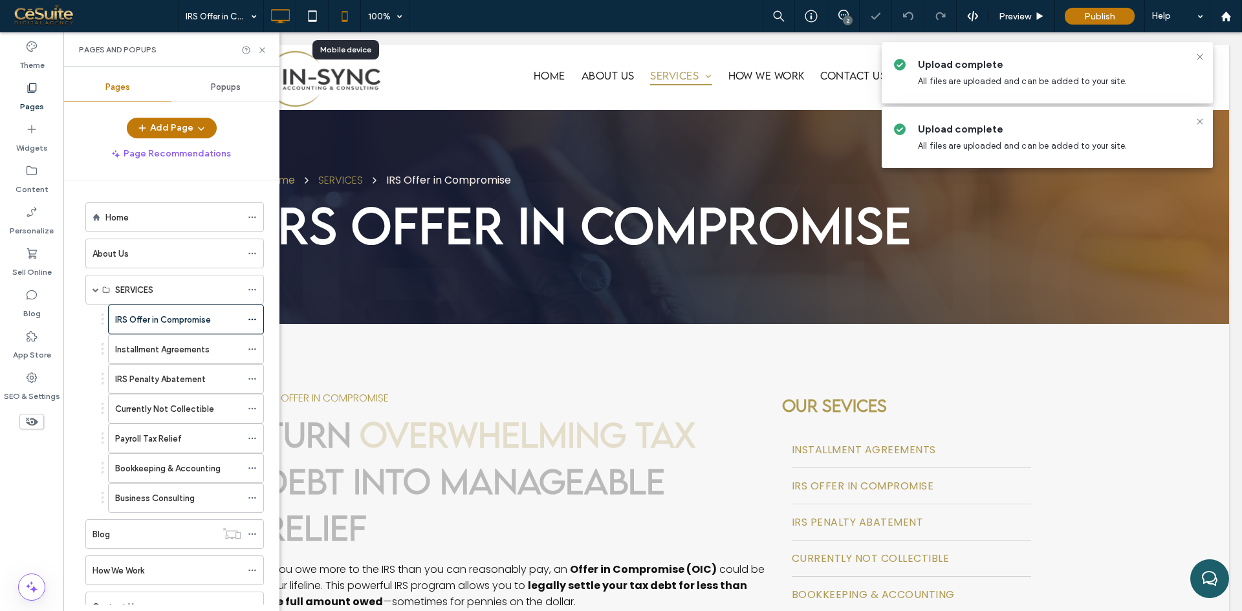
click at [344, 19] on icon at bounding box center [345, 16] width 26 height 26
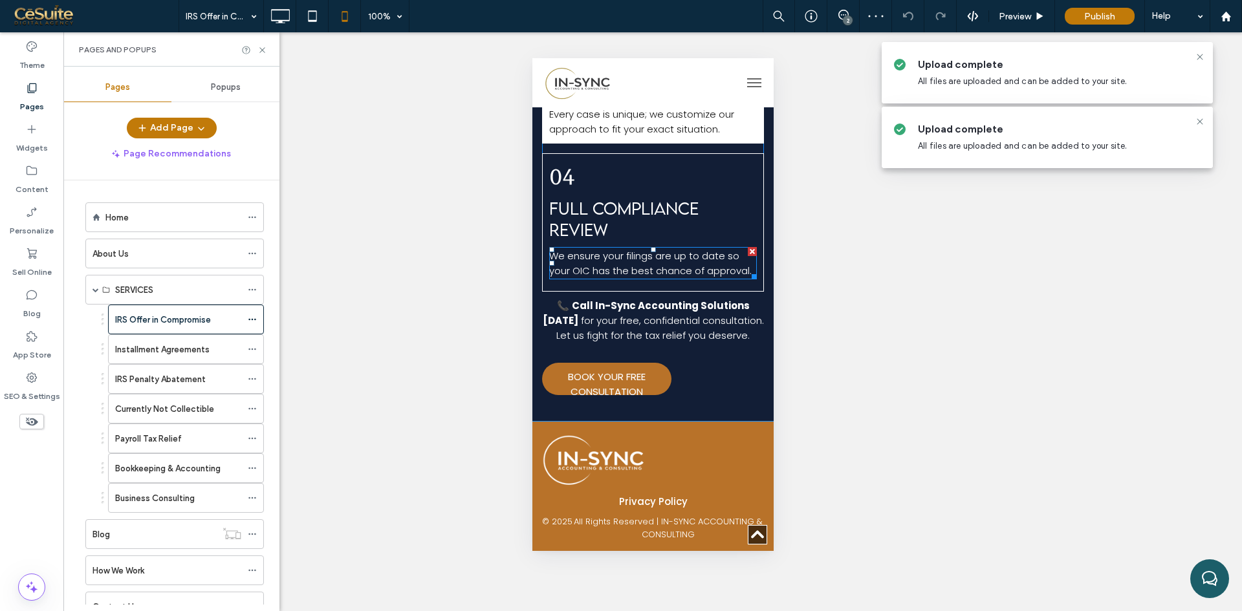
scroll to position [664, 0]
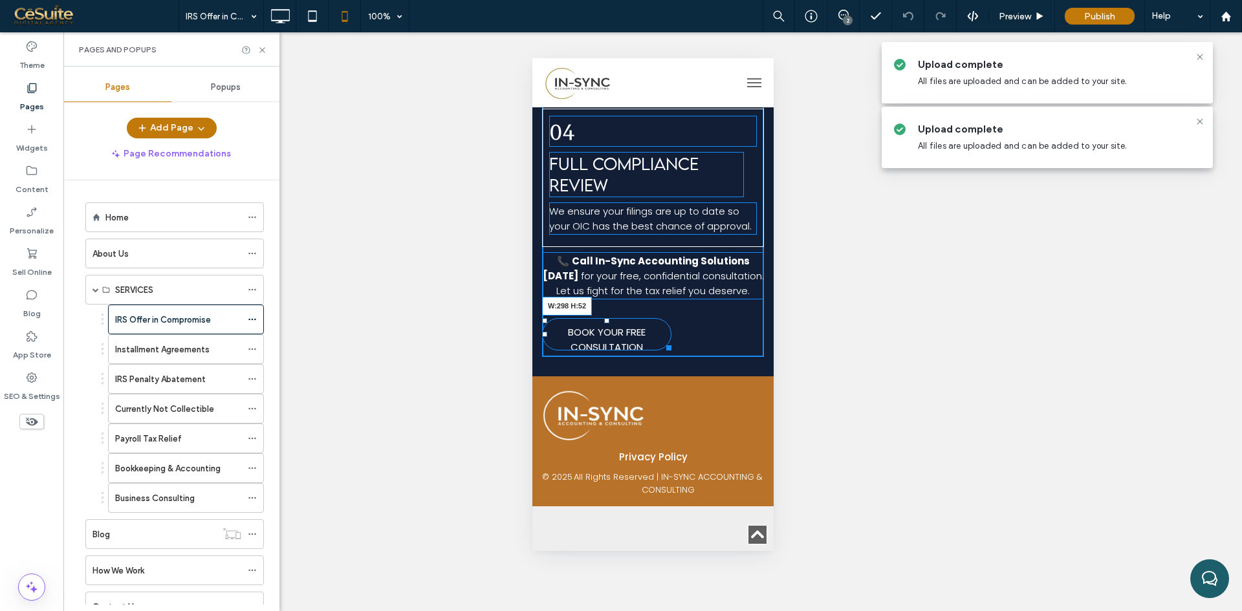
drag, startPoint x: 666, startPoint y: 395, endPoint x: 729, endPoint y: 396, distance: 63.4
click at [671, 351] on div at bounding box center [666, 346] width 10 height 10
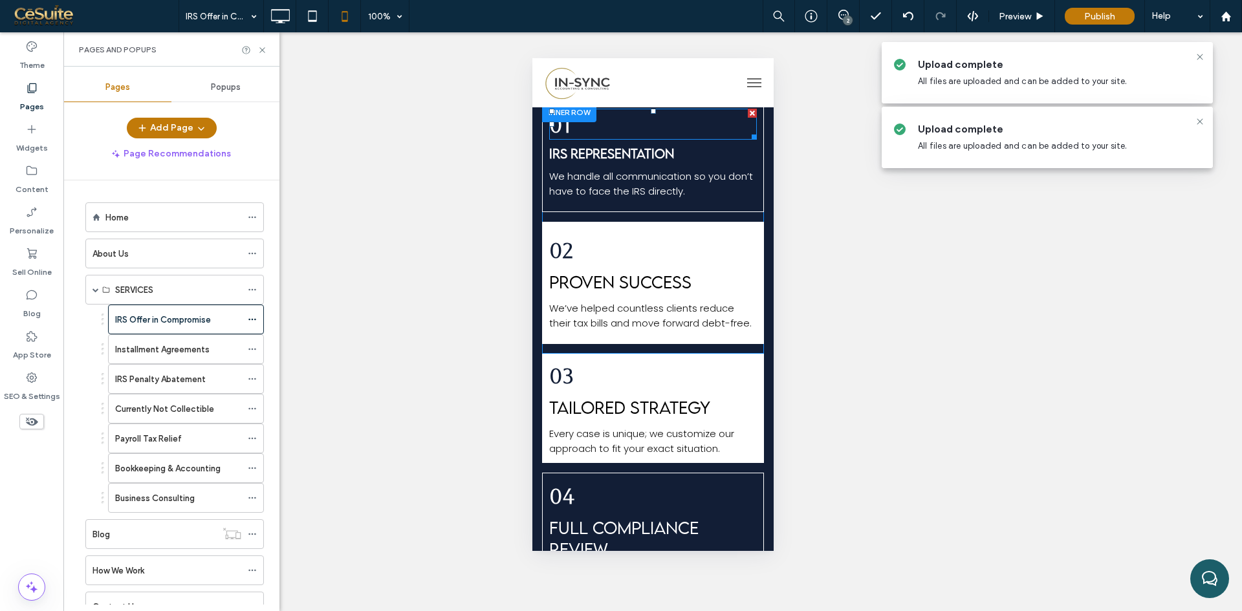
scroll to position [0, 0]
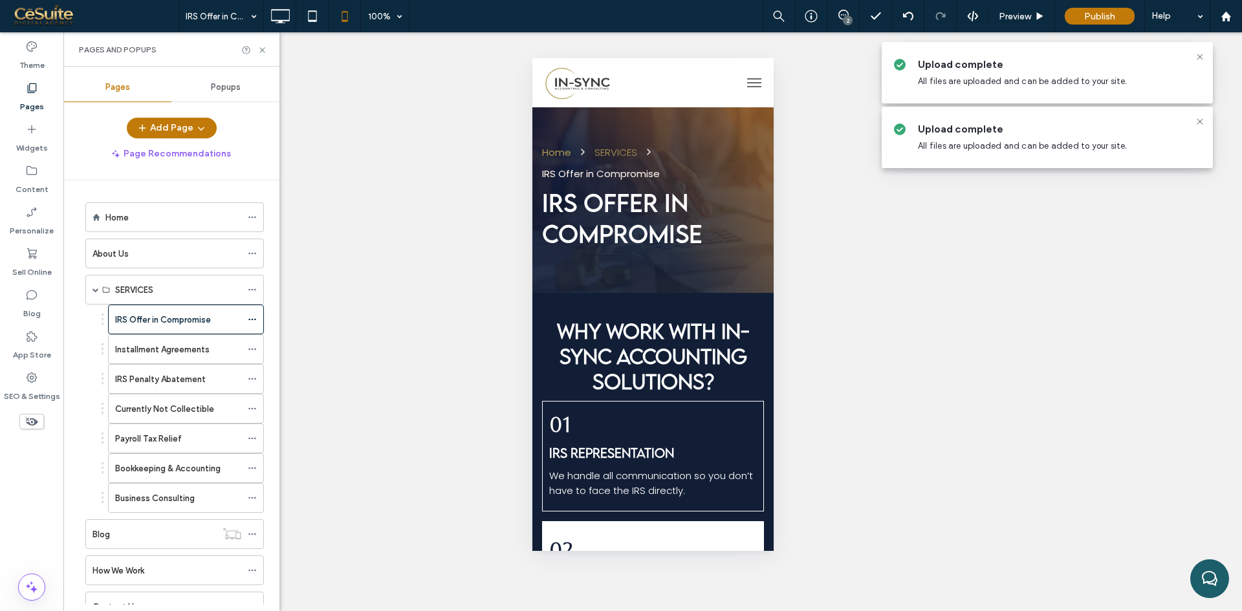
click at [34, 425] on use at bounding box center [32, 422] width 12 height 8
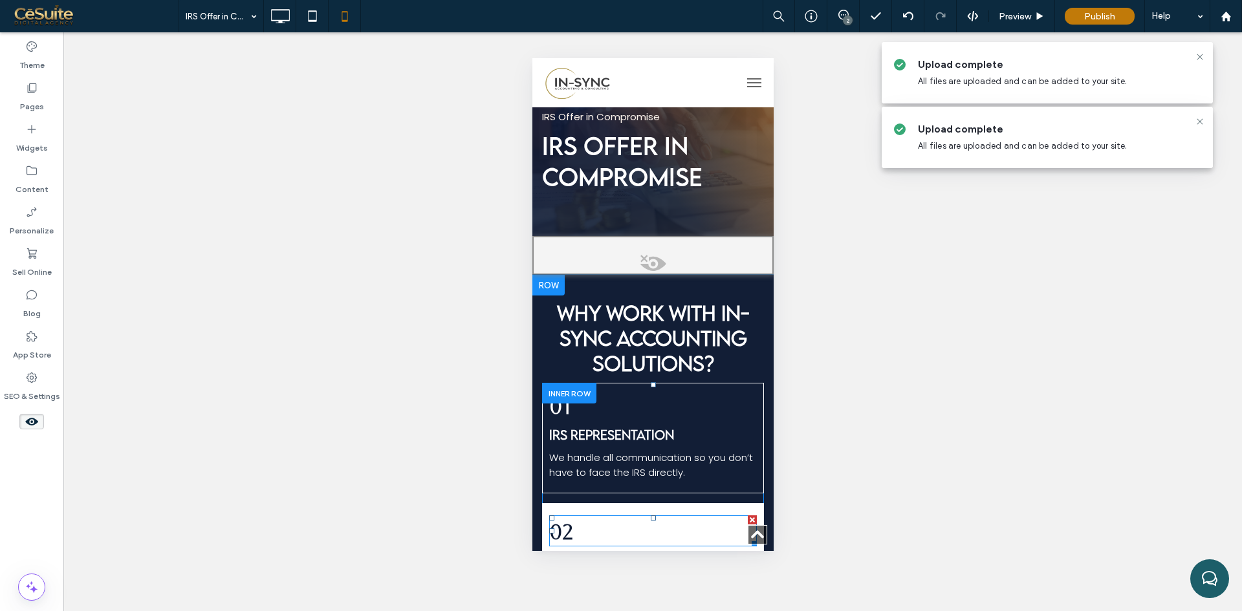
scroll to position [470, 0]
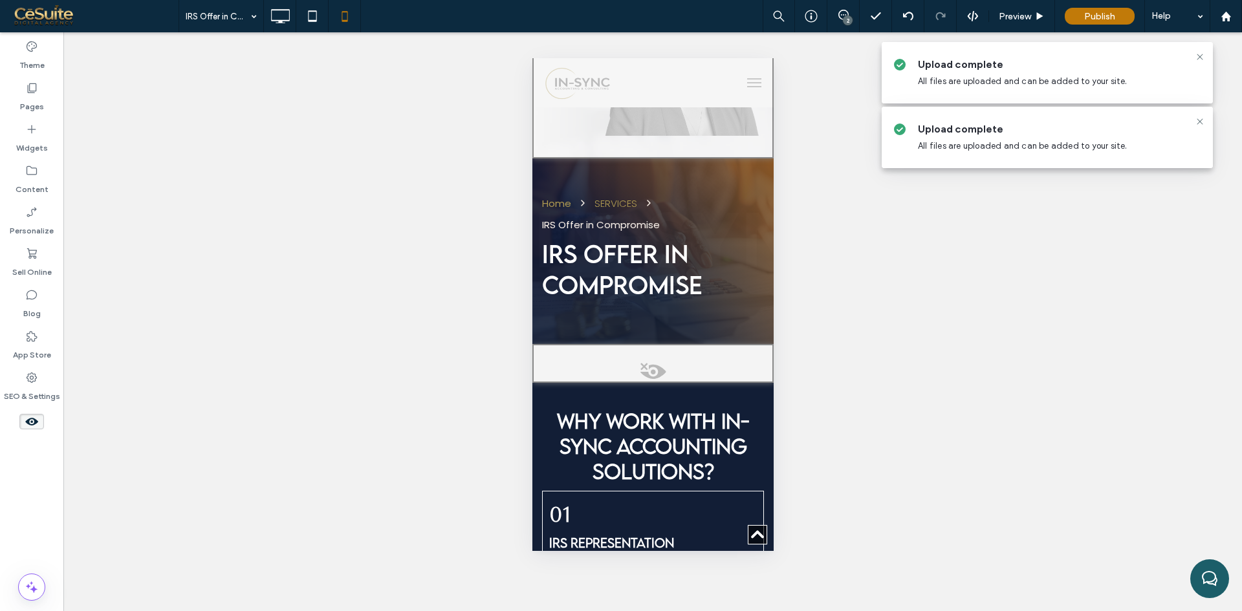
click at [638, 374] on span at bounding box center [652, 375] width 239 height 26
click at [658, 393] on button "Yes" at bounding box center [657, 390] width 40 height 16
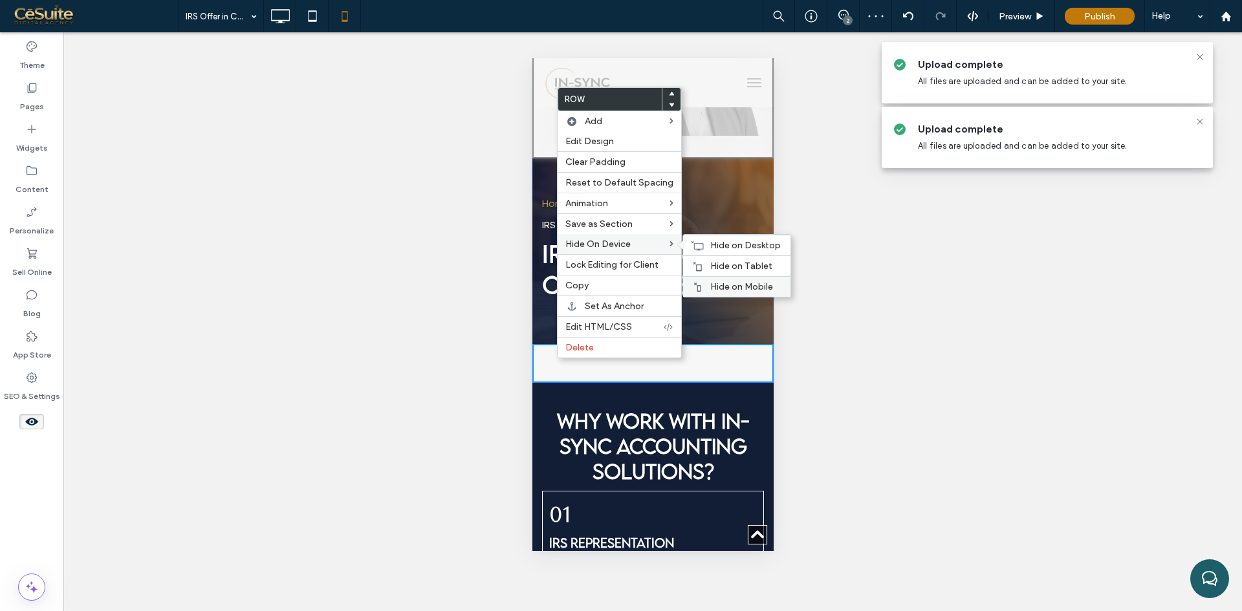
click at [713, 289] on span "Hide on Mobile" at bounding box center [741, 286] width 63 height 11
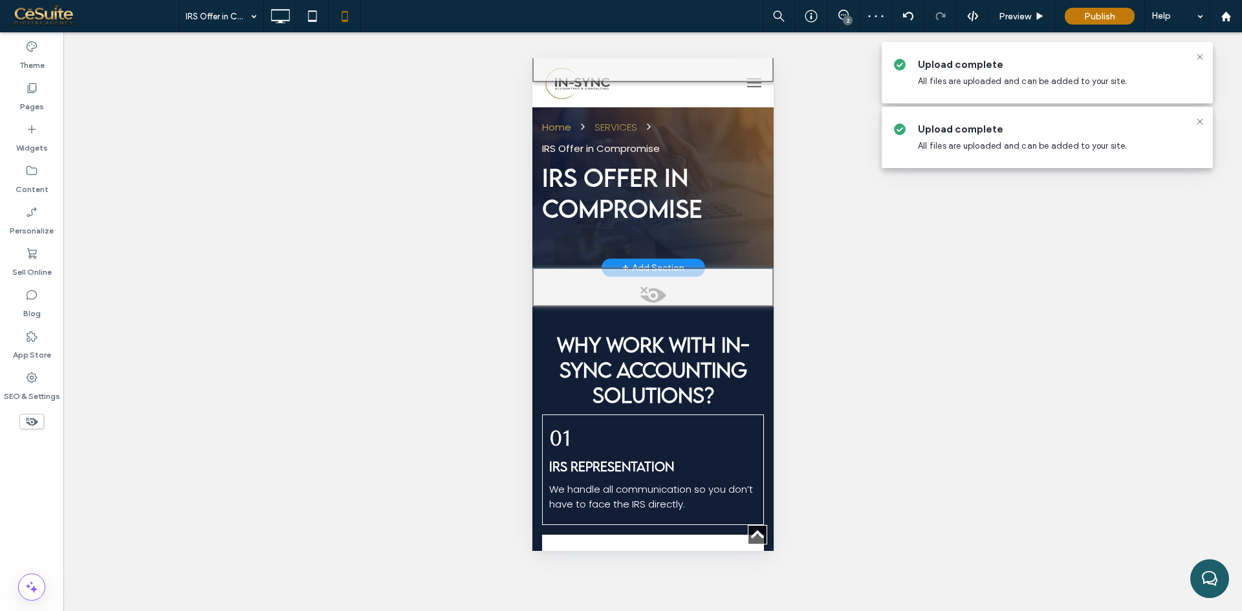
scroll to position [647, 0]
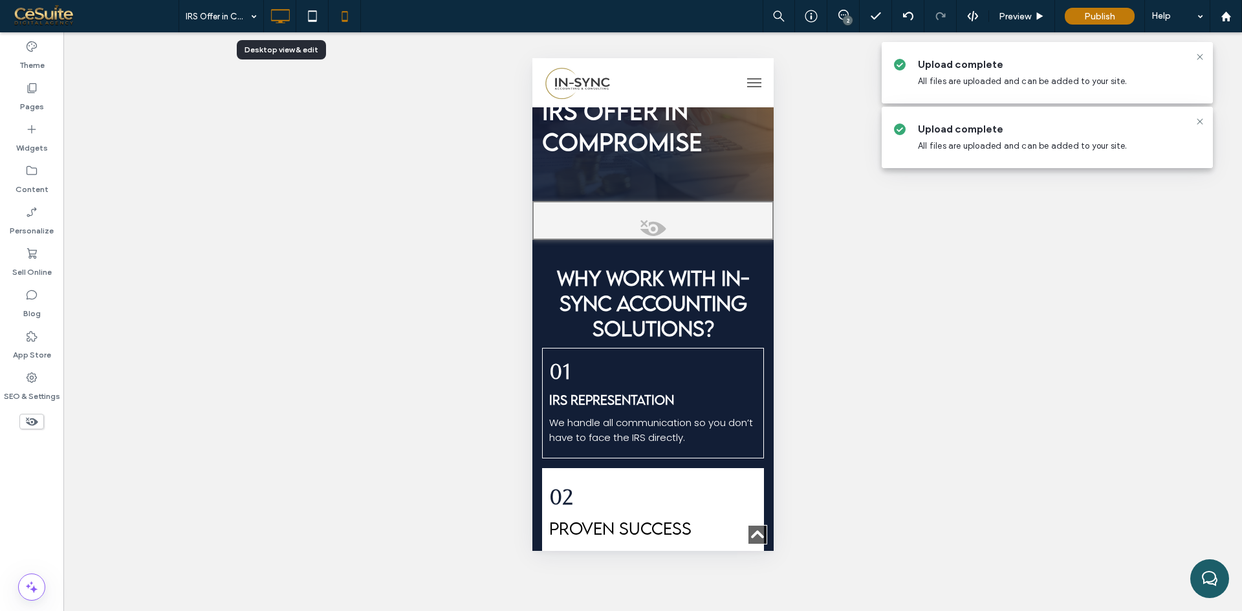
click at [291, 19] on icon at bounding box center [280, 16] width 26 height 26
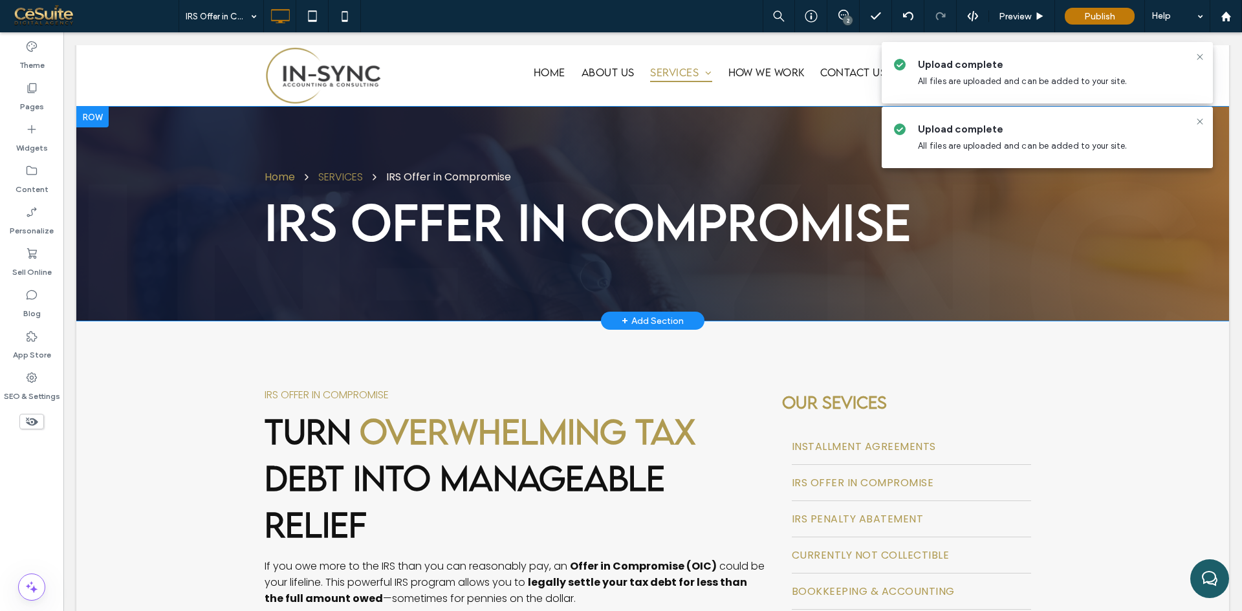
scroll to position [0, 0]
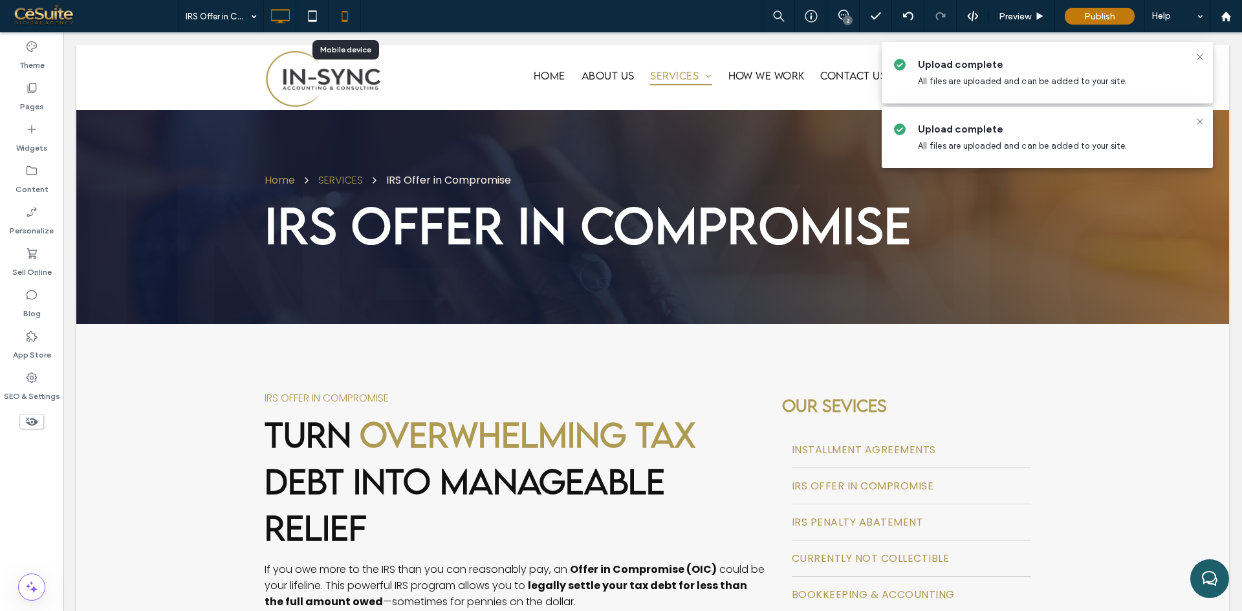
click at [332, 19] on icon at bounding box center [345, 16] width 26 height 26
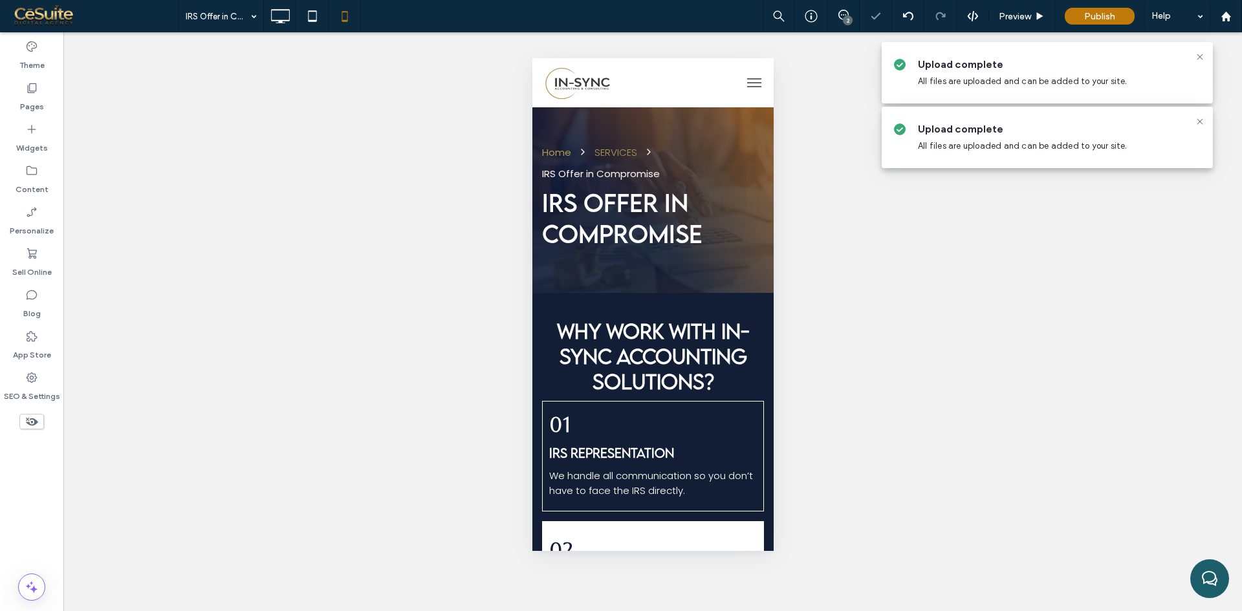
click at [30, 424] on icon at bounding box center [32, 422] width 14 height 14
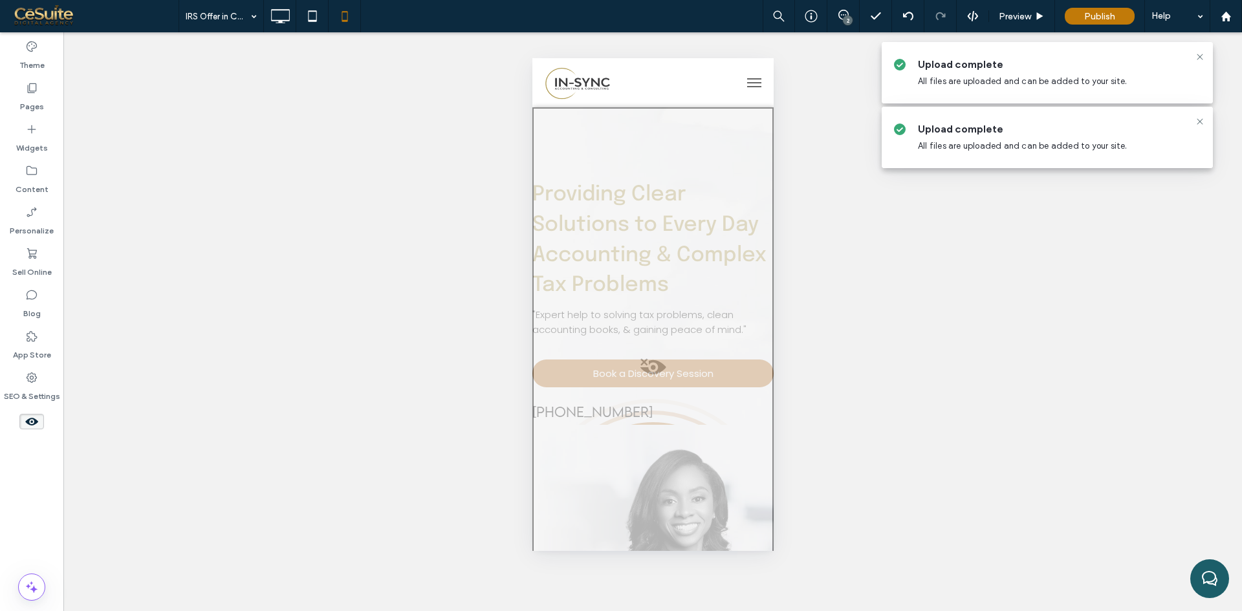
click at [34, 419] on use at bounding box center [31, 422] width 13 height 8
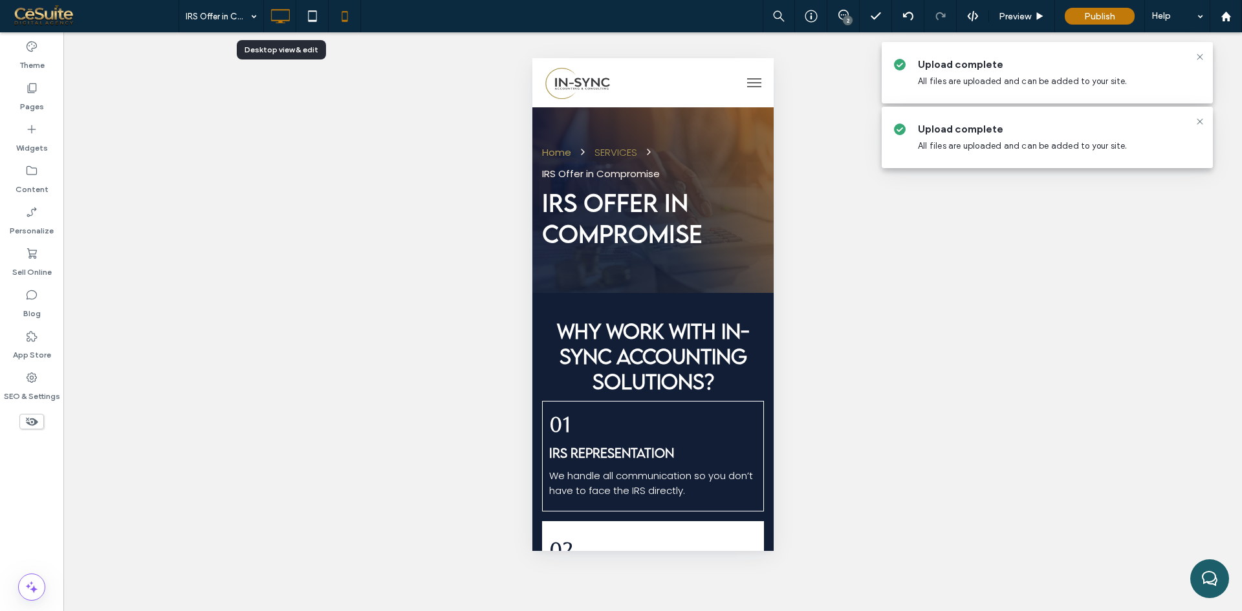
click at [285, 16] on icon at bounding box center [280, 16] width 26 height 26
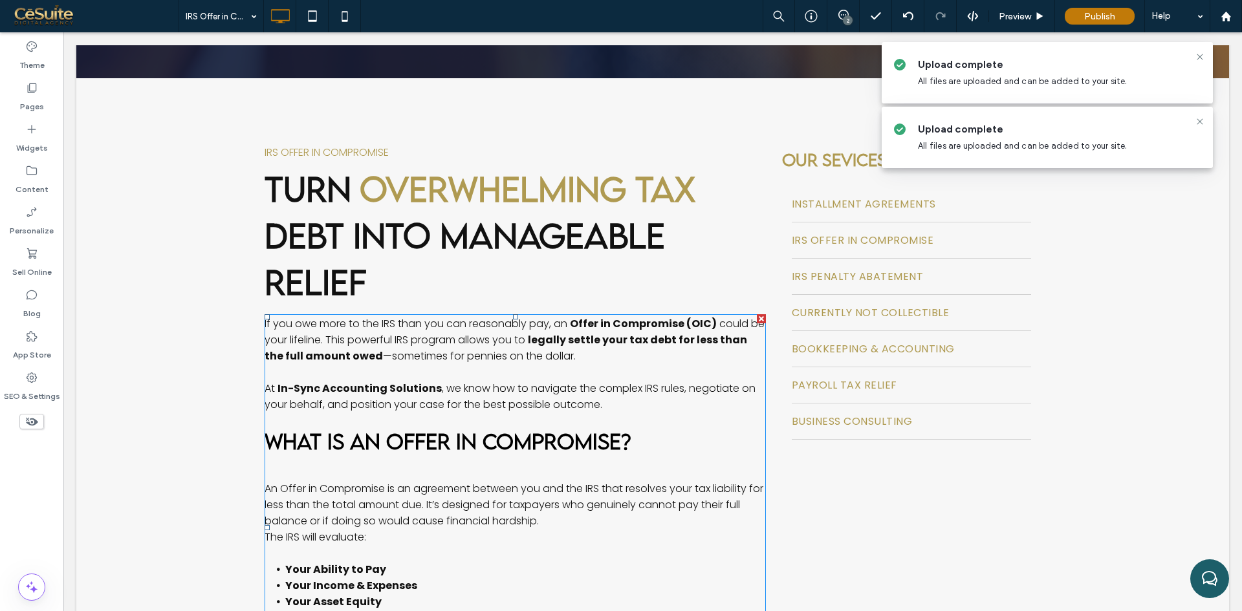
scroll to position [215, 0]
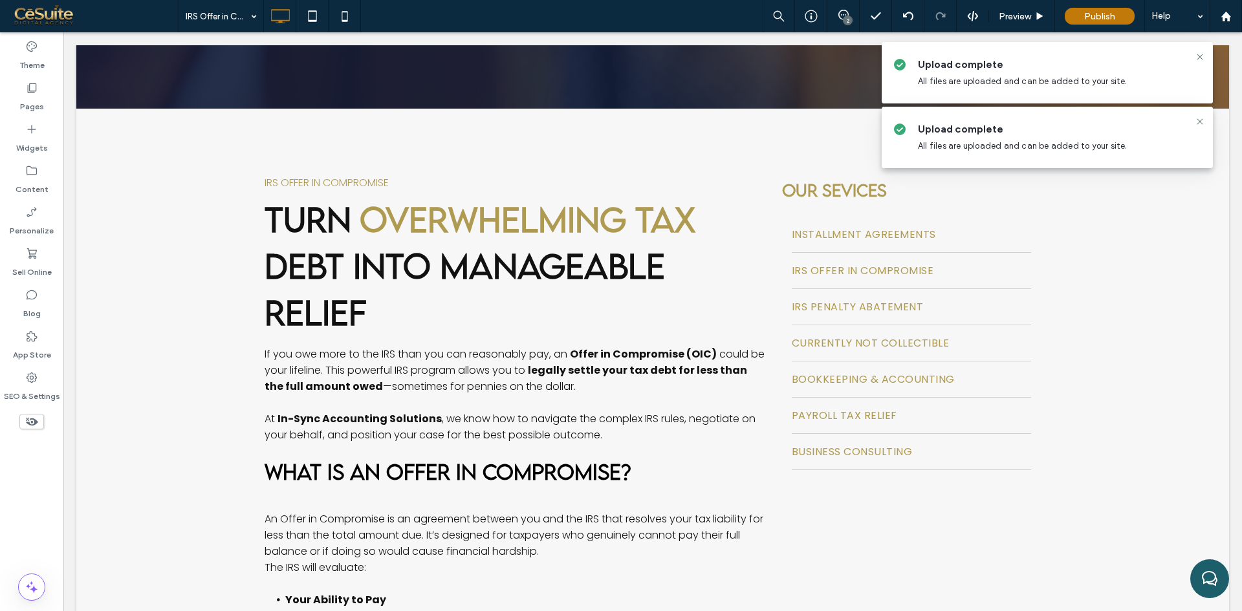
click at [26, 422] on icon at bounding box center [32, 422] width 14 height 14
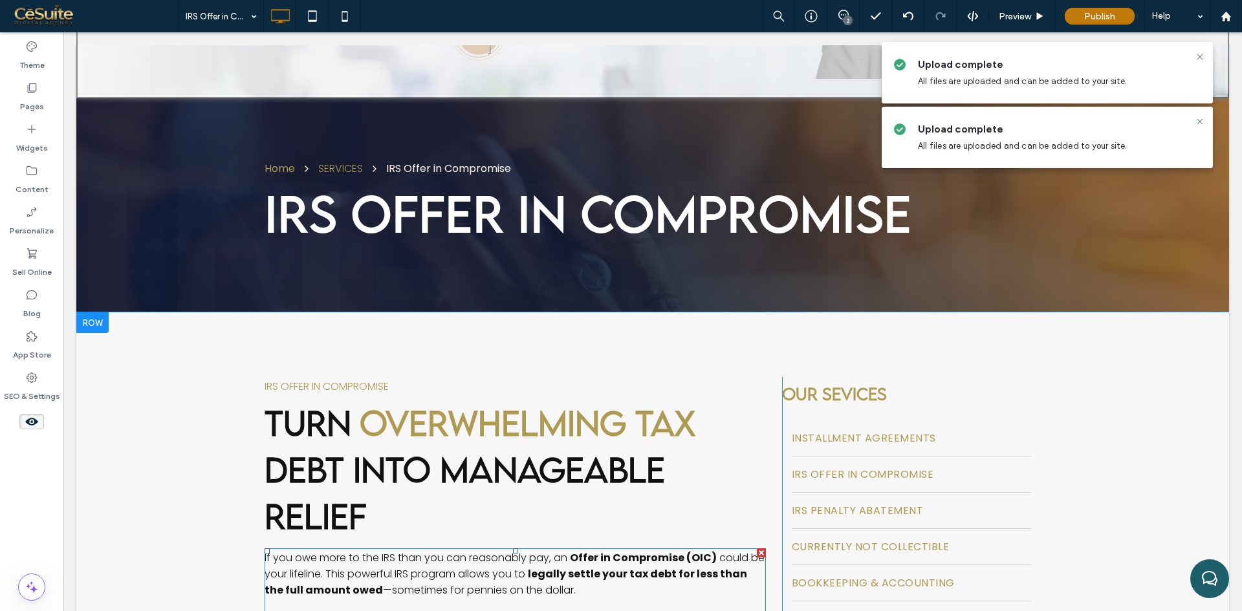
scroll to position [431, 0]
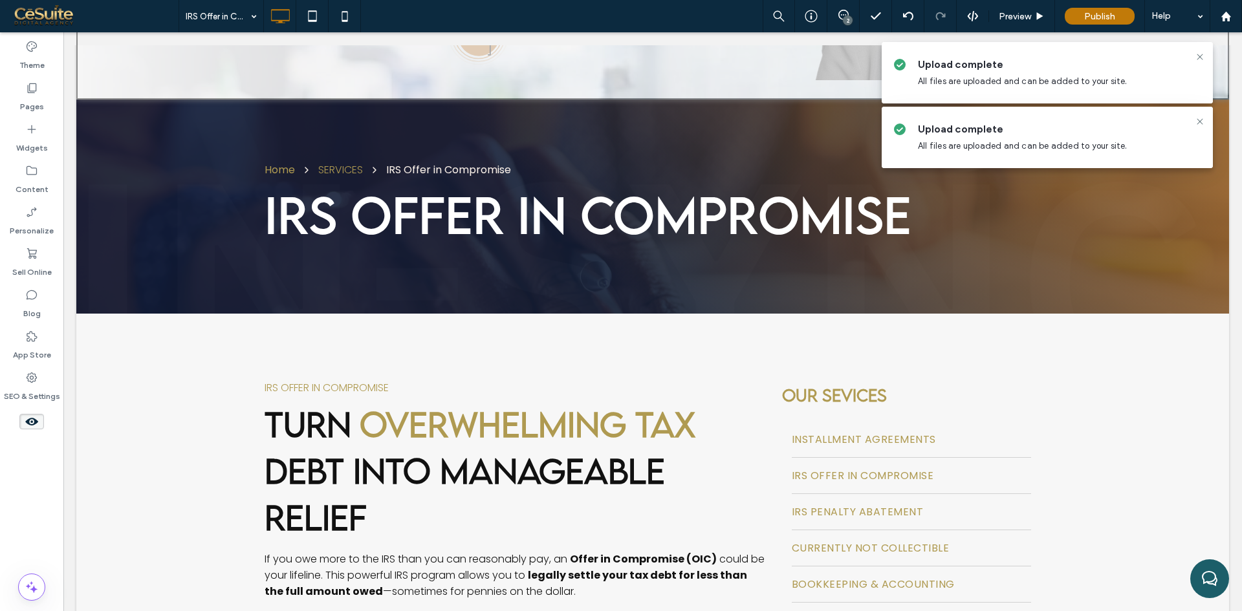
click at [35, 420] on use at bounding box center [31, 422] width 13 height 8
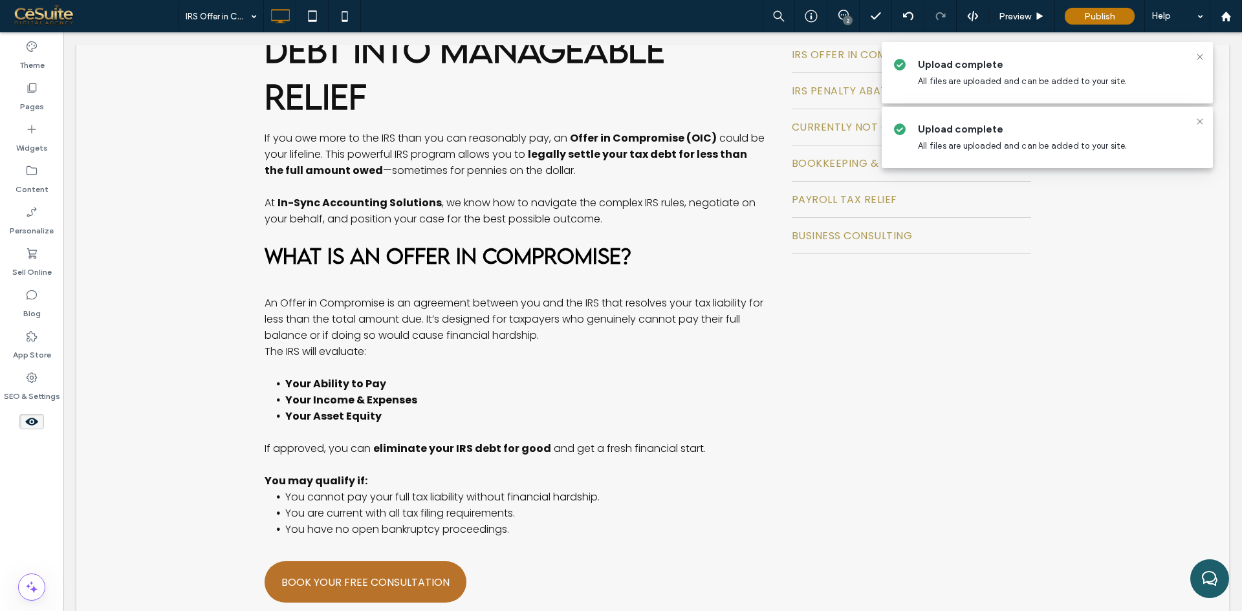
scroll to position [10, 0]
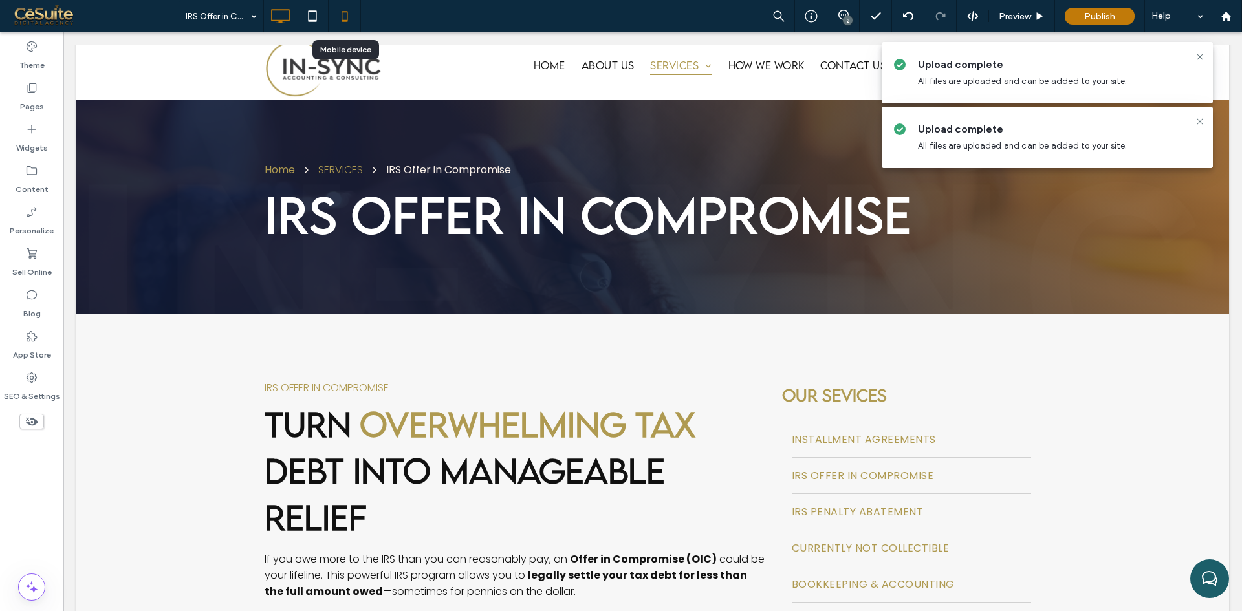
click at [340, 21] on icon at bounding box center [345, 16] width 26 height 26
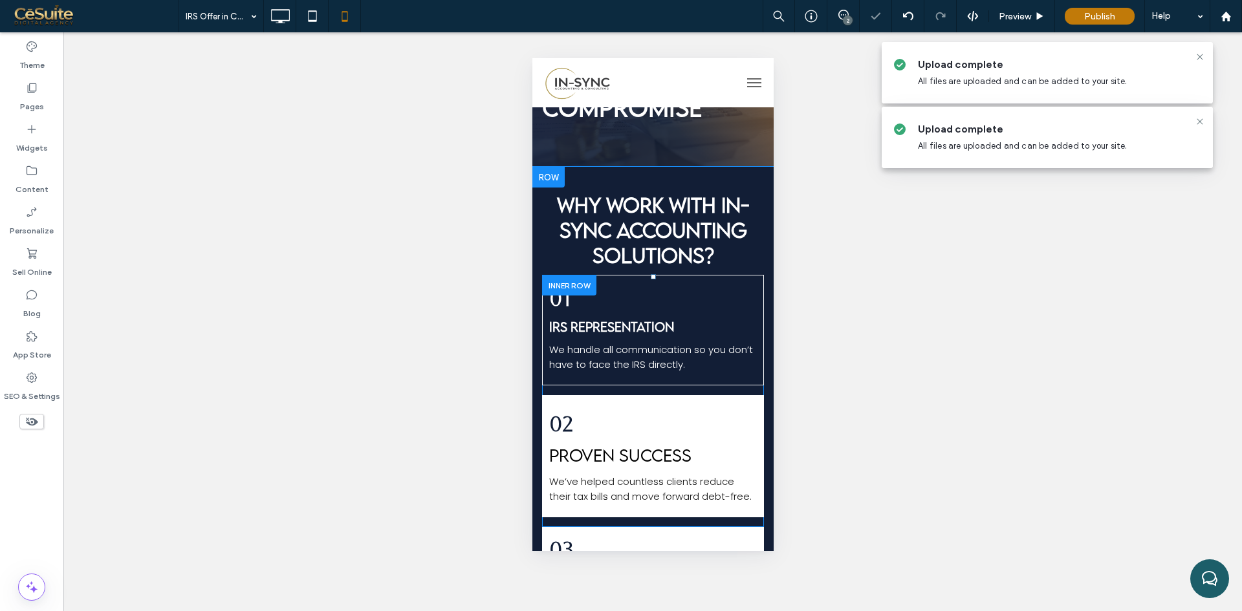
scroll to position [557, 0]
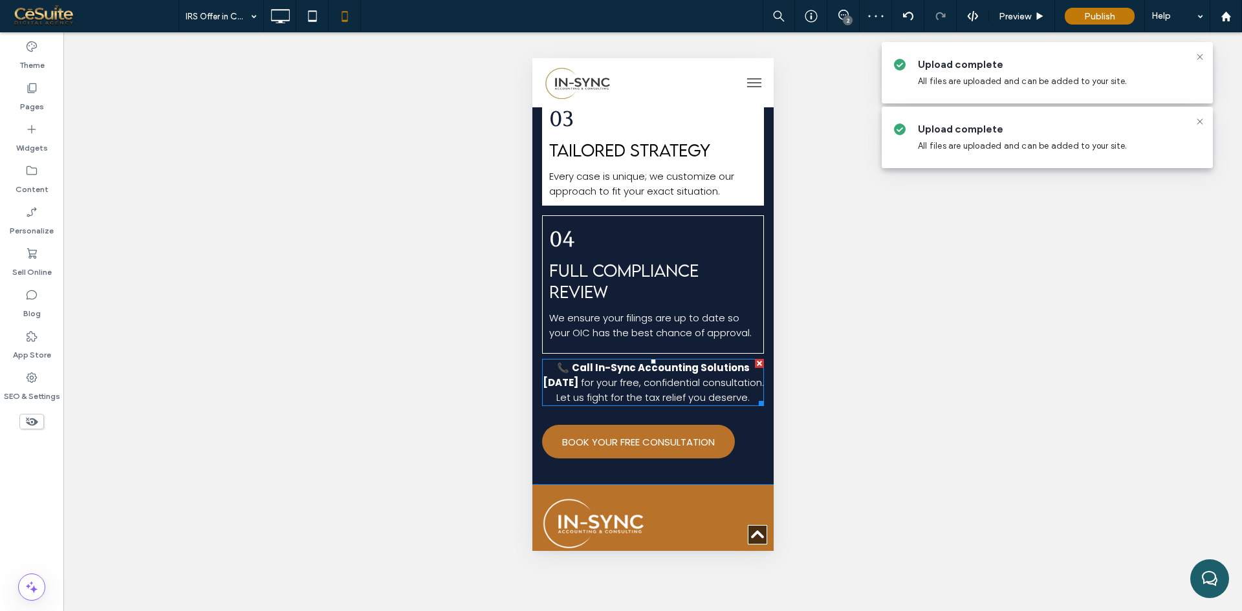
click at [635, 404] on span "for your free, confidential consultation. Let us fight for the tax relief you d…" at bounding box center [660, 390] width 208 height 28
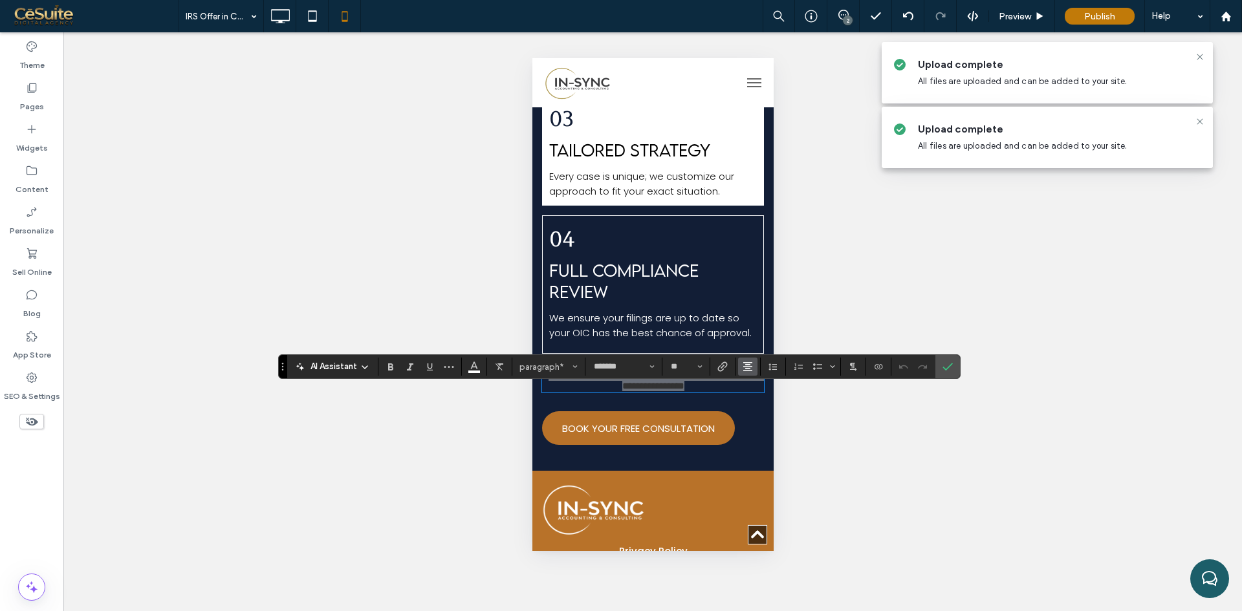
click at [747, 373] on span "Alignment" at bounding box center [748, 366] width 10 height 17
click at [752, 390] on icon "ui.textEditor.alignment.left" at bounding box center [757, 388] width 10 height 10
click at [942, 370] on icon "Confirm" at bounding box center [947, 367] width 10 height 10
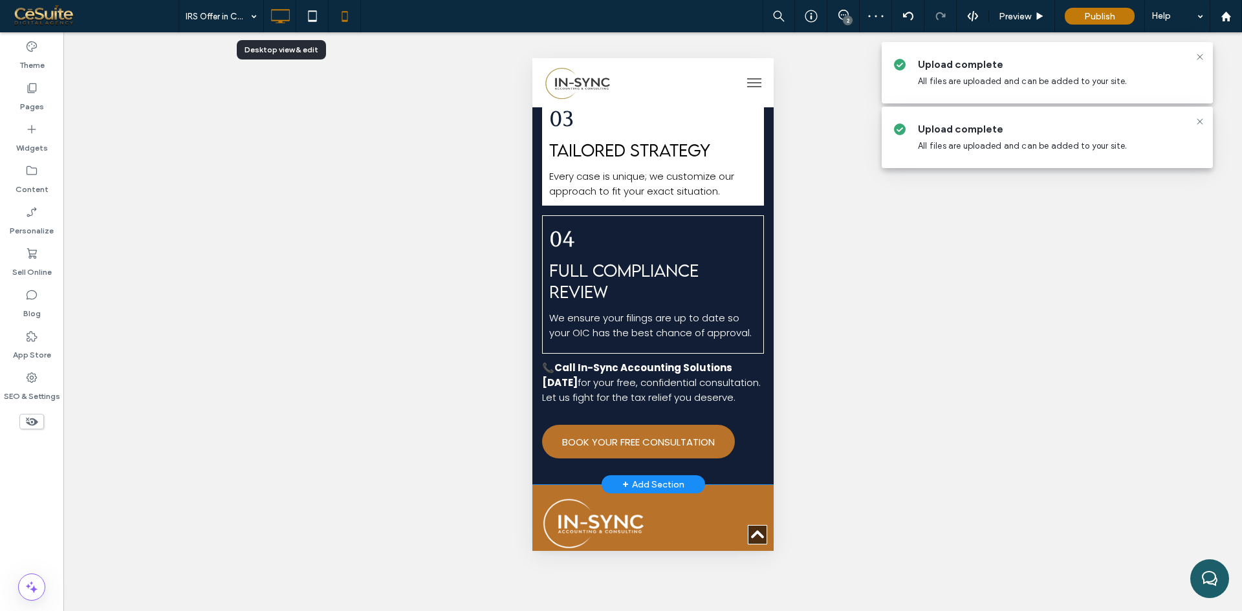
click at [277, 17] on icon at bounding box center [280, 16] width 26 height 26
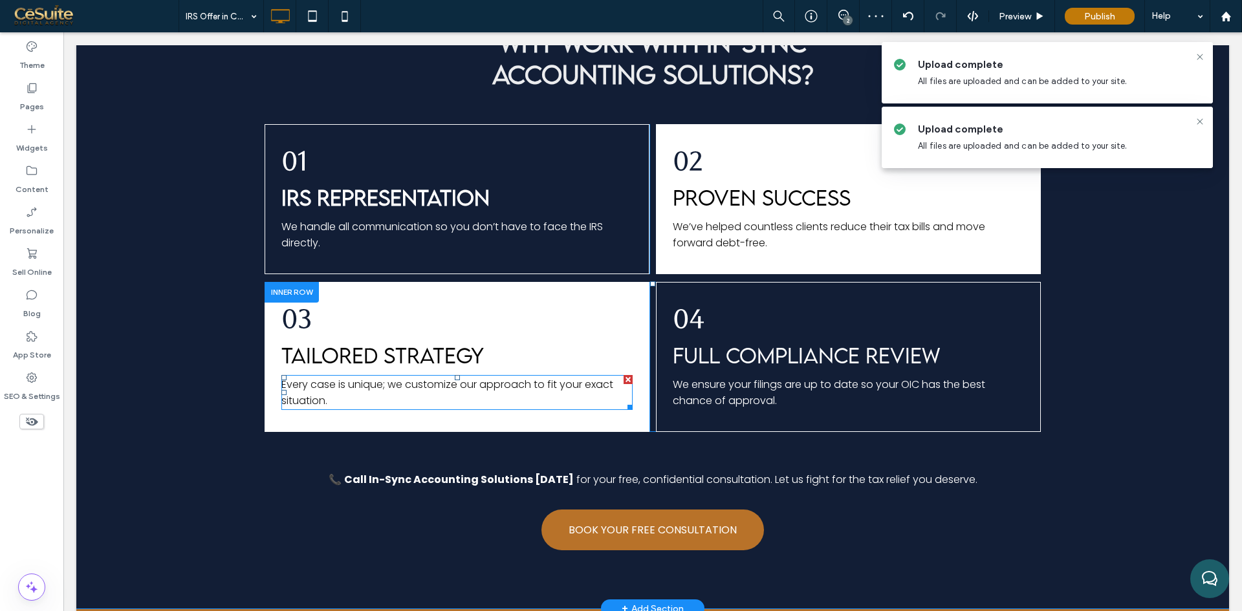
scroll to position [1189, 0]
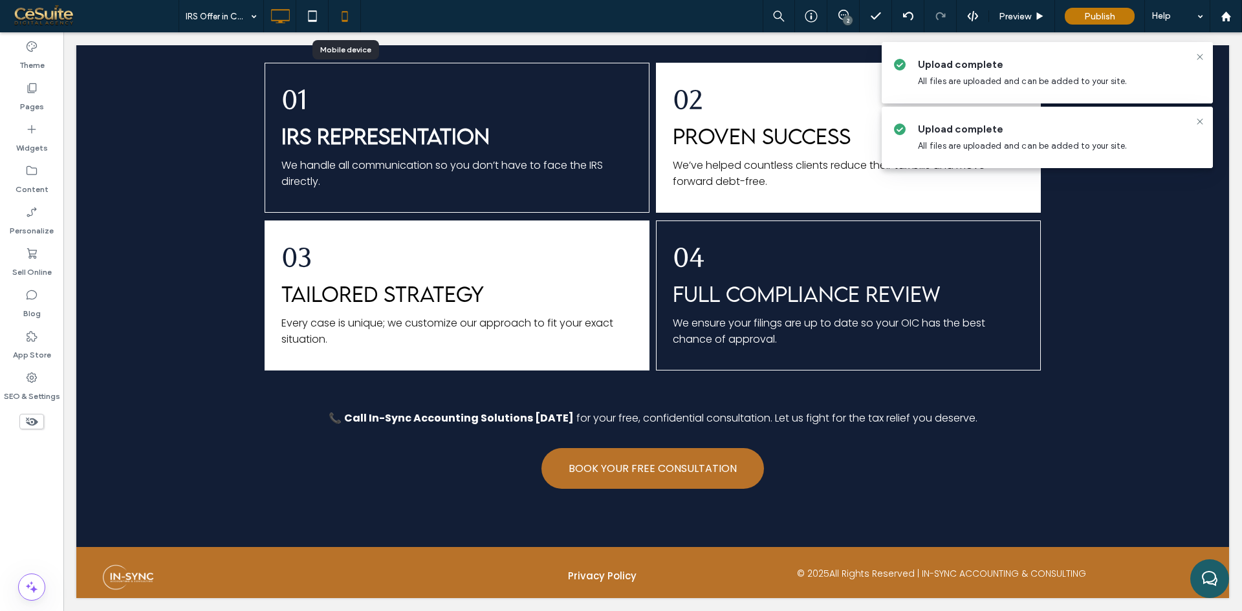
click at [339, 19] on icon at bounding box center [345, 16] width 26 height 26
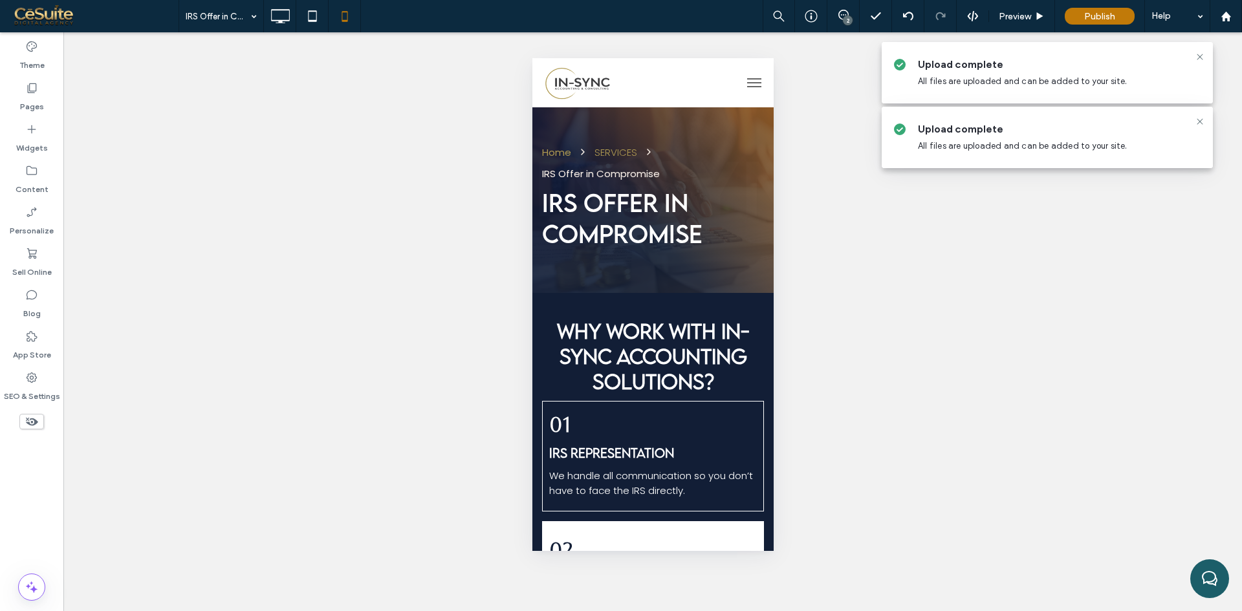
scroll to position [0, 0]
click at [28, 420] on use at bounding box center [32, 422] width 12 height 8
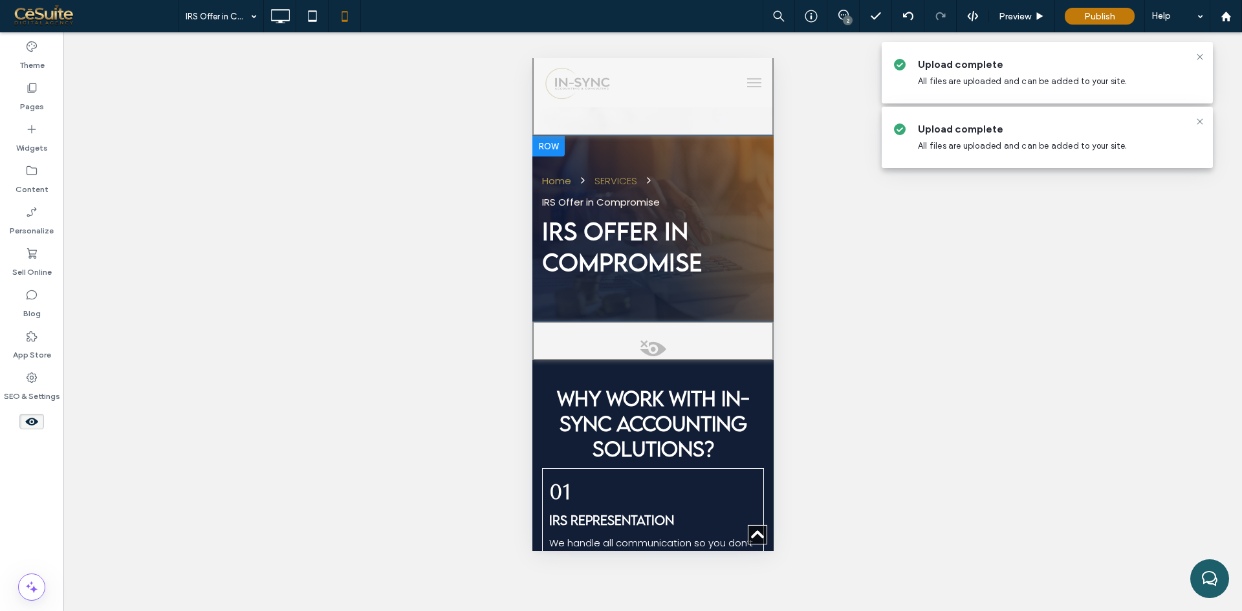
scroll to position [397, 0]
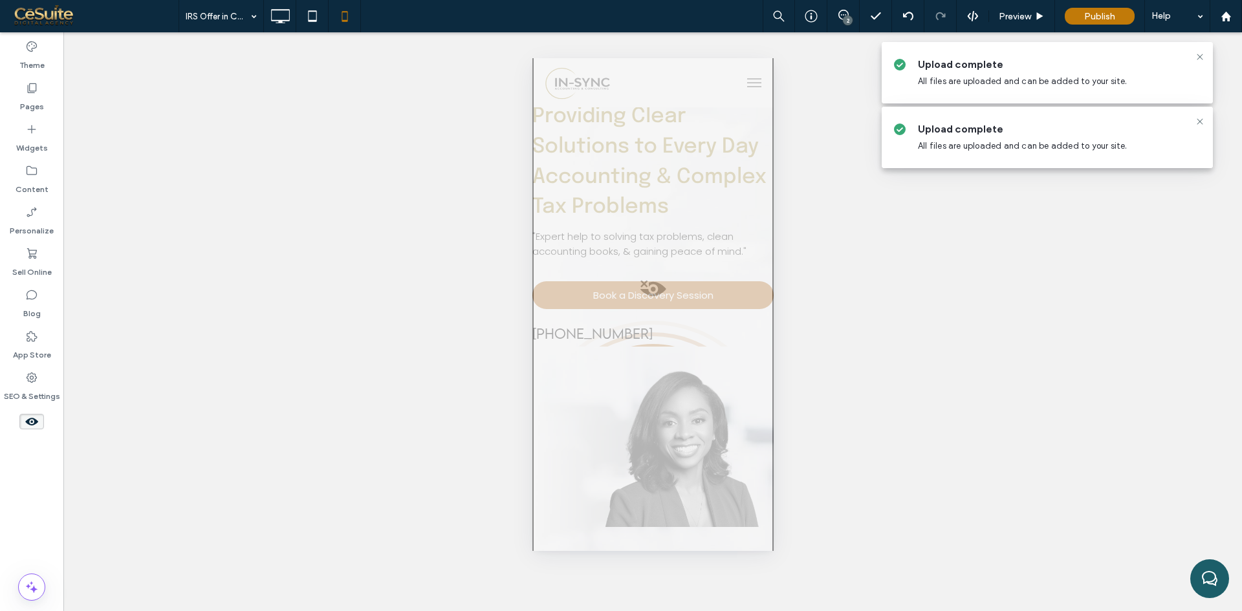
scroll to position [108, 0]
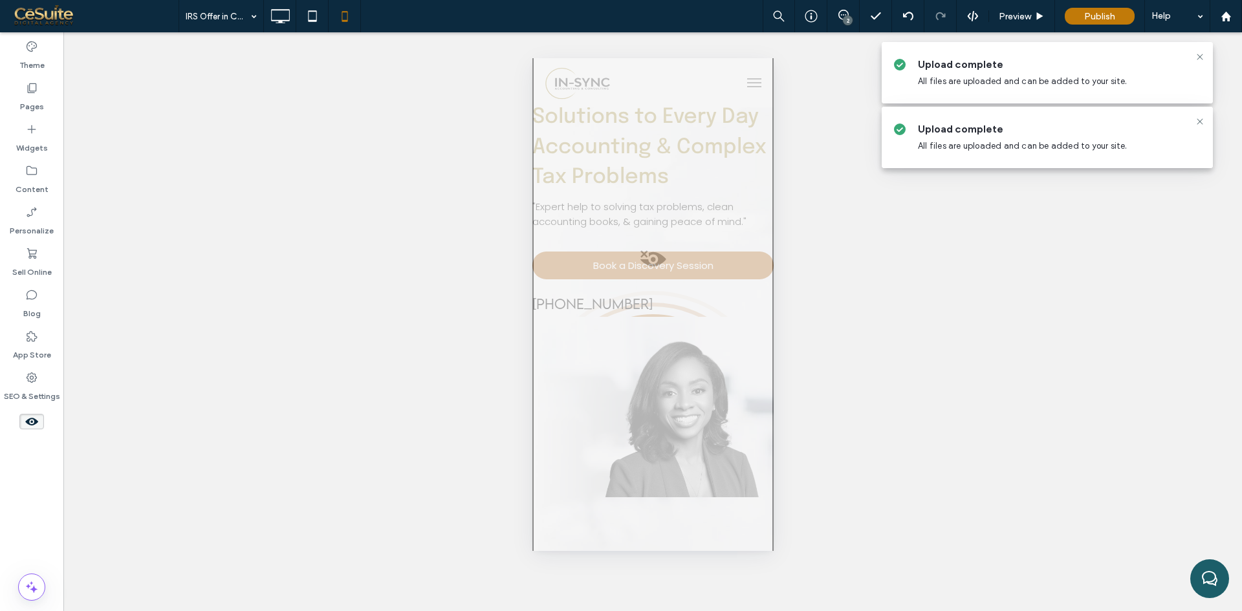
click at [34, 418] on icon at bounding box center [32, 422] width 14 height 14
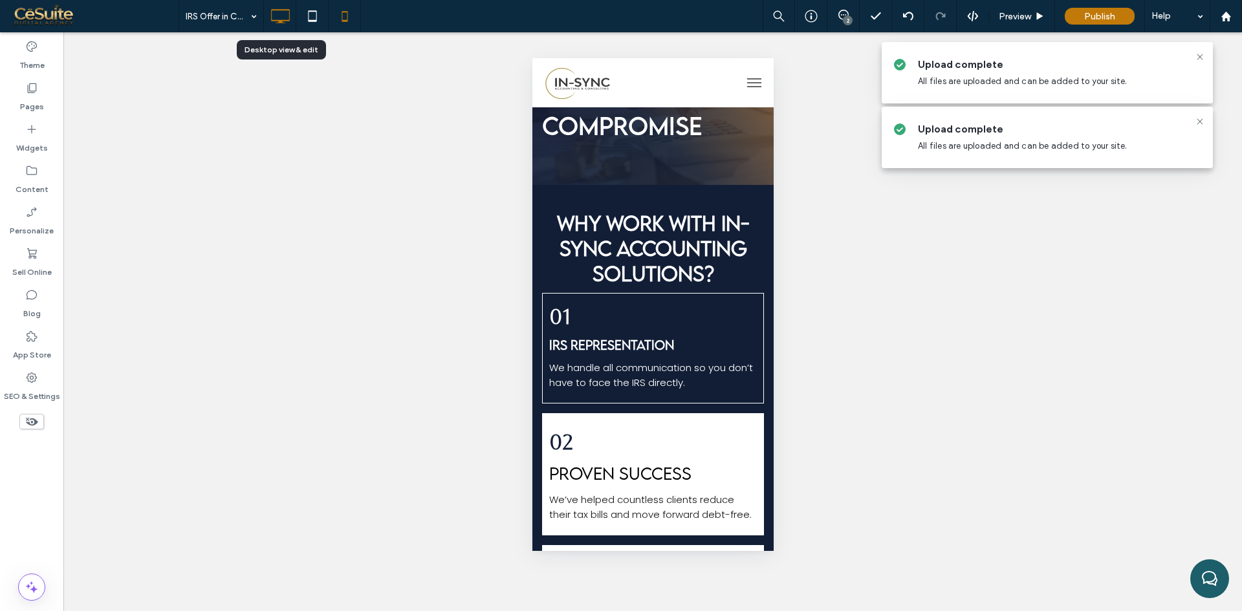
click at [277, 23] on icon at bounding box center [280, 16] width 26 height 26
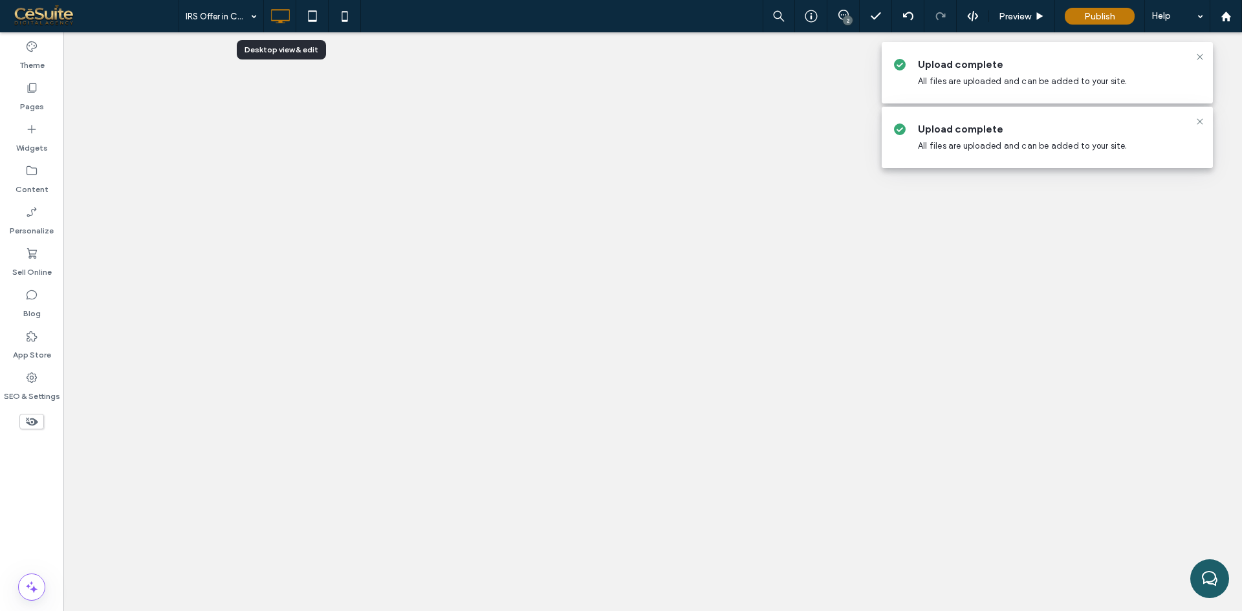
scroll to position [0, 0]
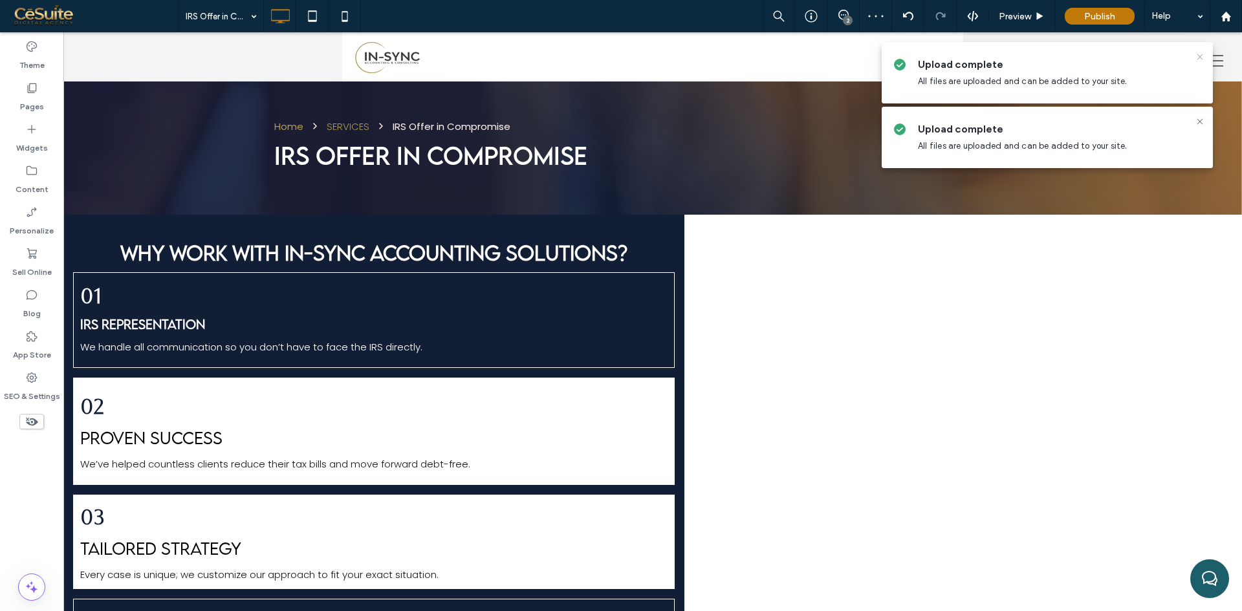
click at [1196, 58] on icon at bounding box center [1200, 57] width 10 height 10
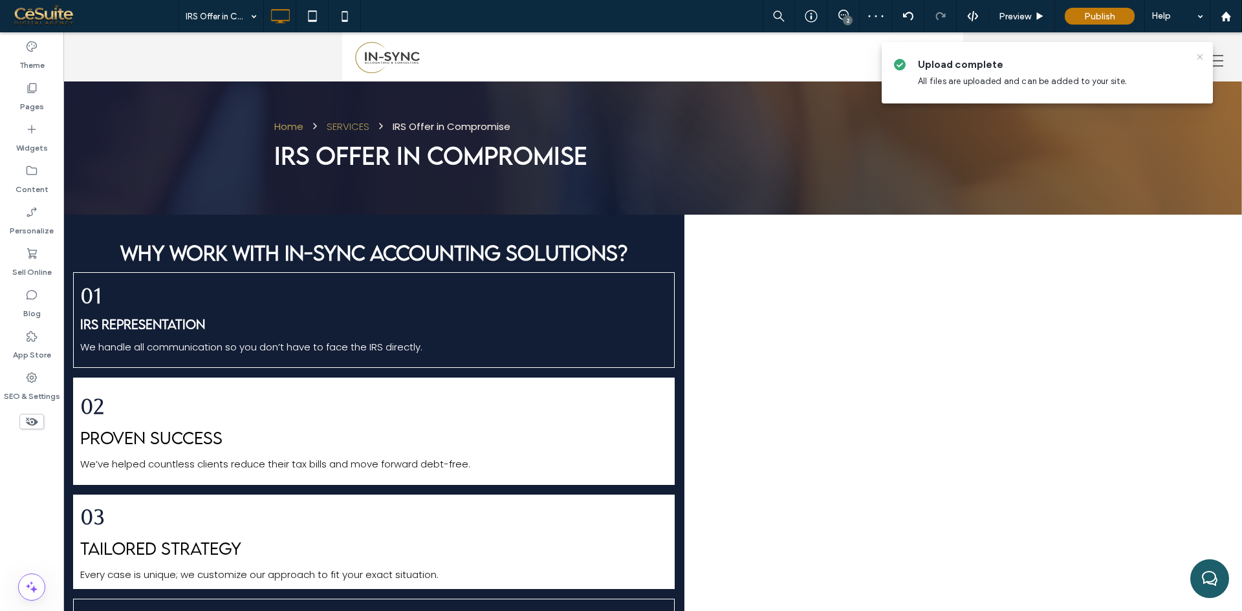
click at [1204, 57] on icon at bounding box center [1200, 57] width 10 height 10
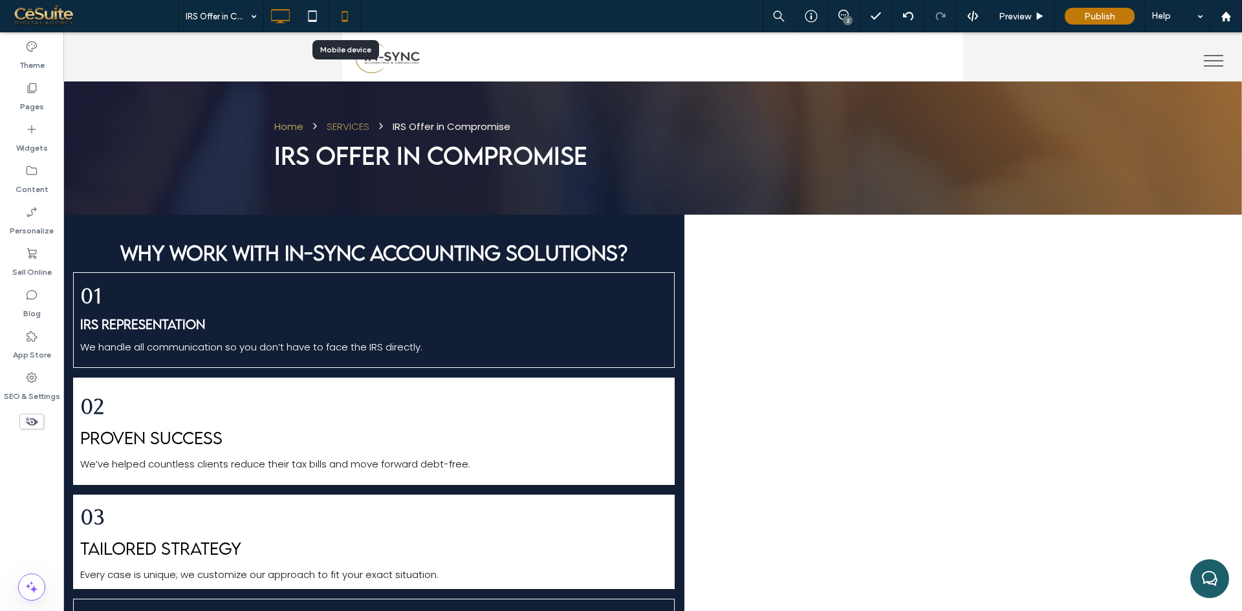
click at [343, 12] on use at bounding box center [345, 16] width 6 height 10
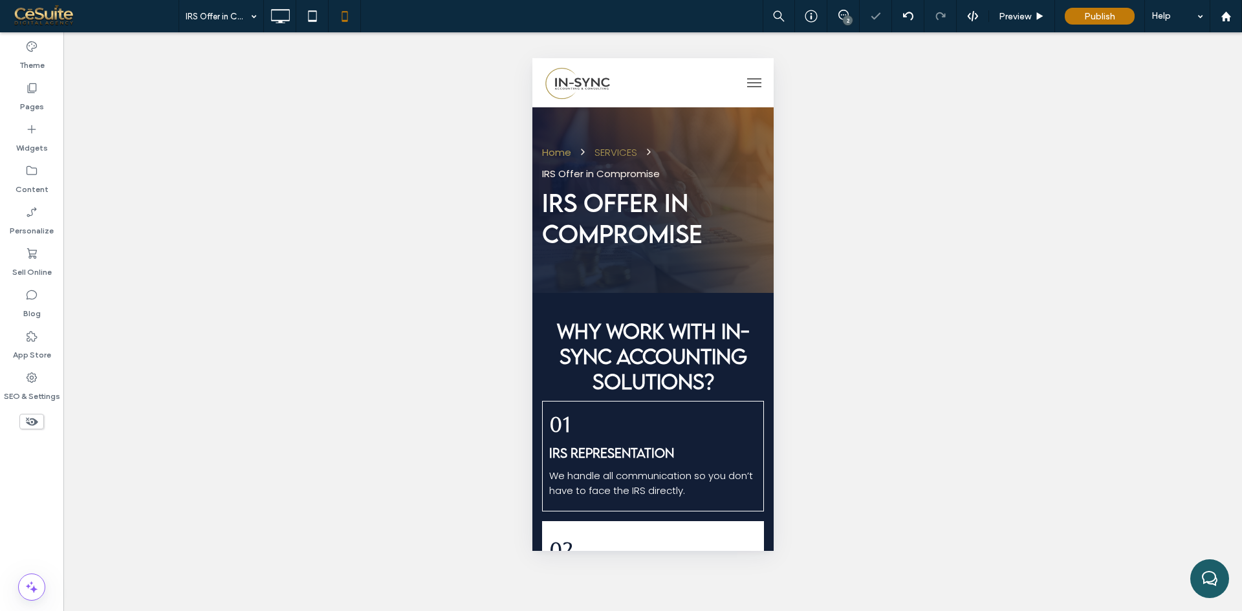
click at [36, 424] on use at bounding box center [32, 422] width 12 height 8
click at [292, 6] on icon at bounding box center [280, 16] width 26 height 26
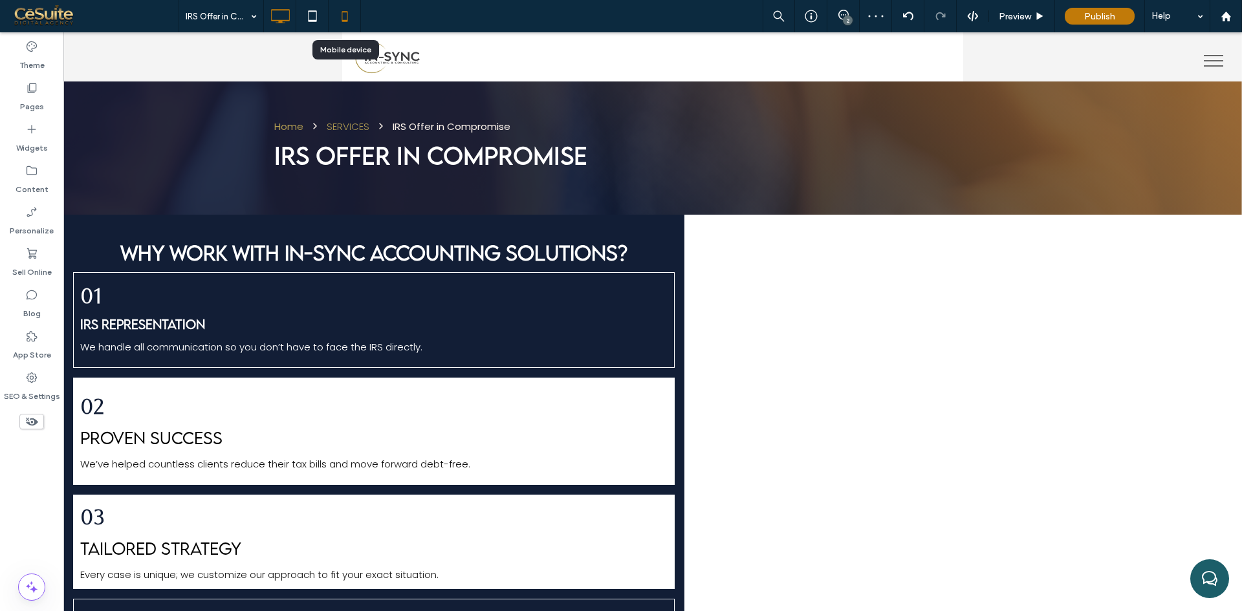
click at [344, 23] on icon at bounding box center [345, 16] width 26 height 26
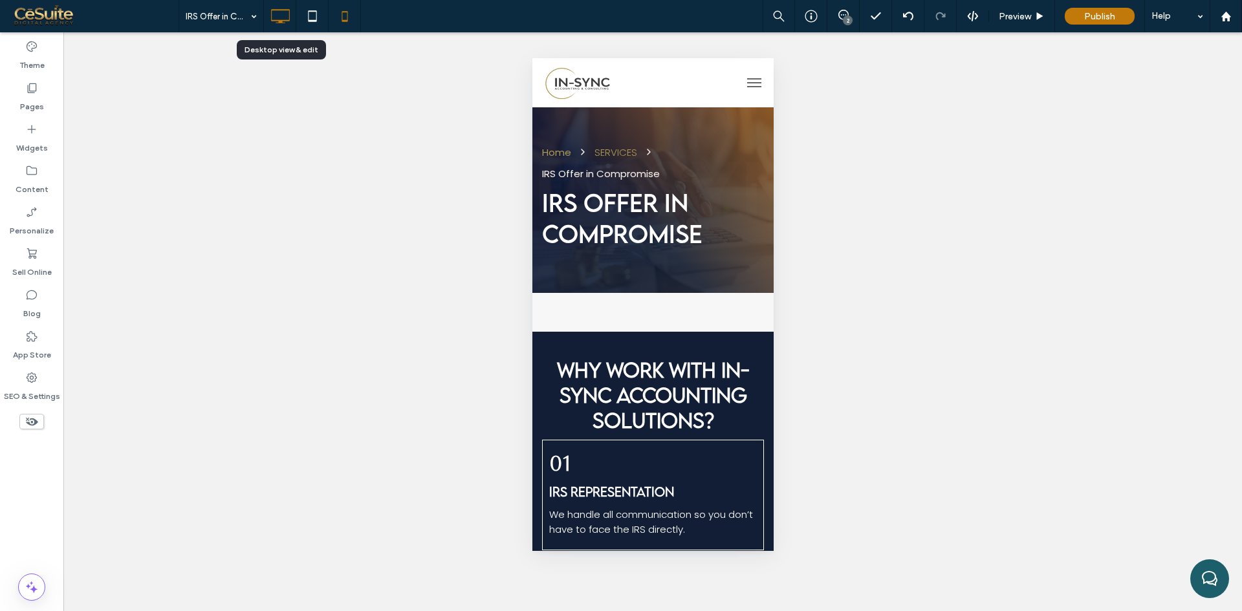
click at [286, 23] on icon at bounding box center [280, 16] width 26 height 26
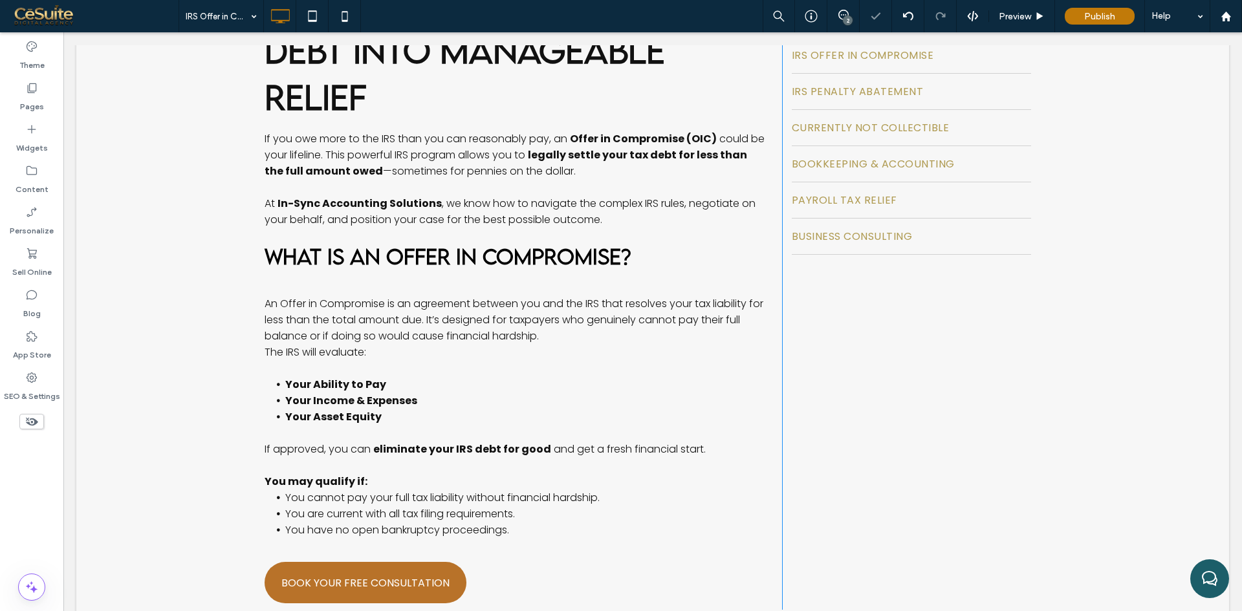
scroll to position [215, 0]
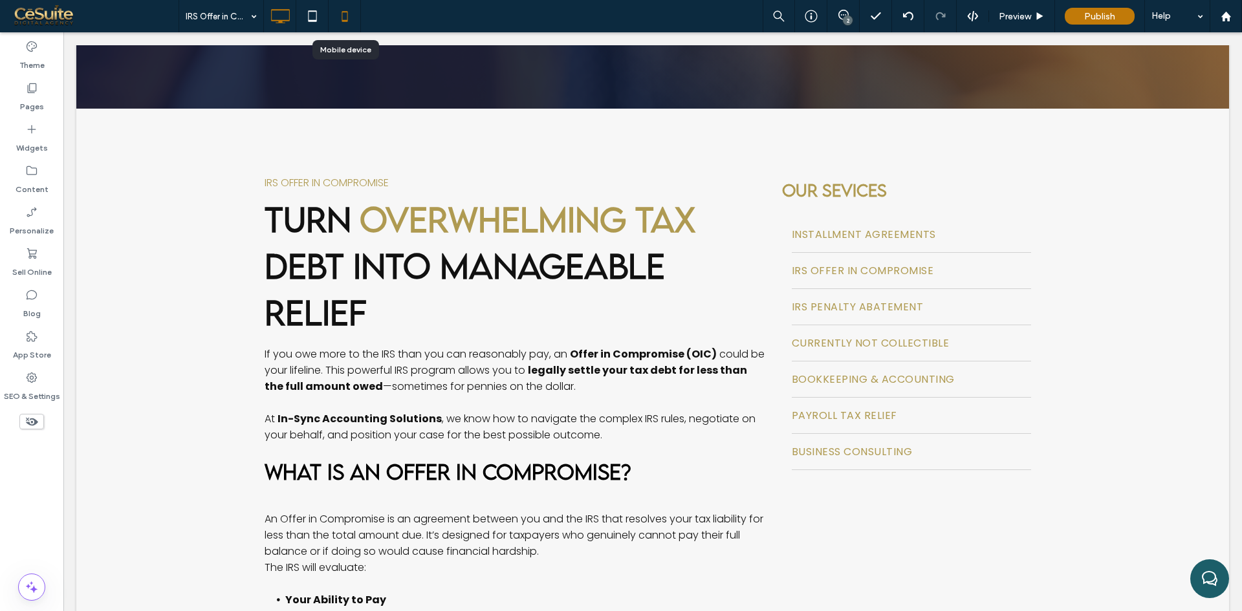
click at [340, 15] on icon at bounding box center [345, 16] width 26 height 26
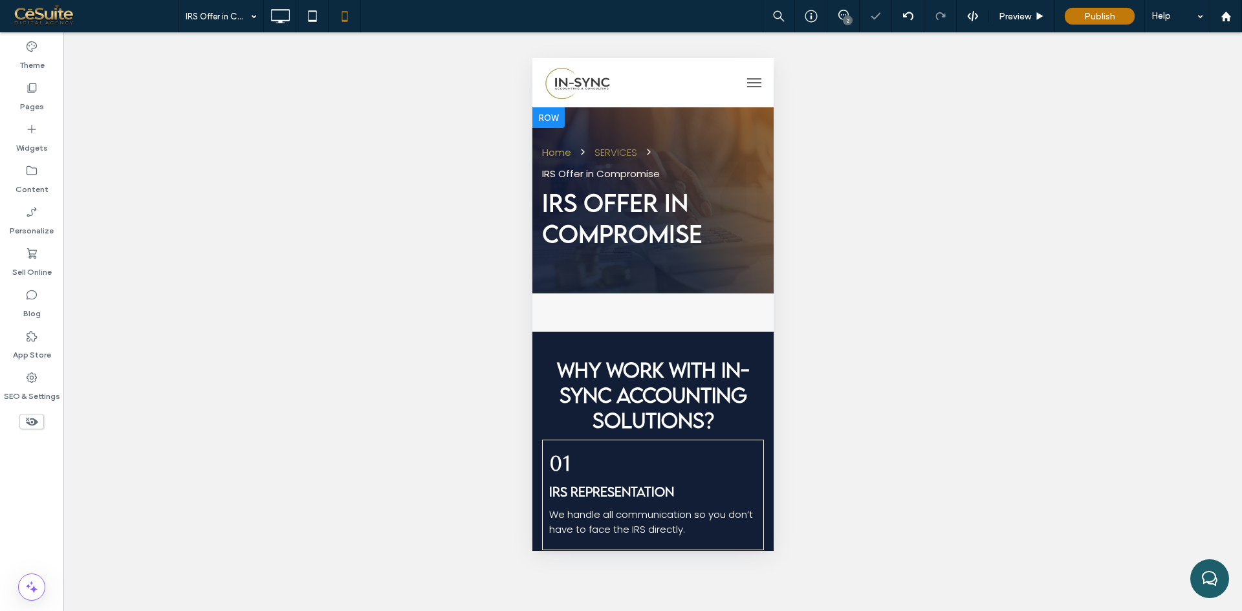
scroll to position [0, 0]
click at [21, 423] on span at bounding box center [31, 422] width 25 height 16
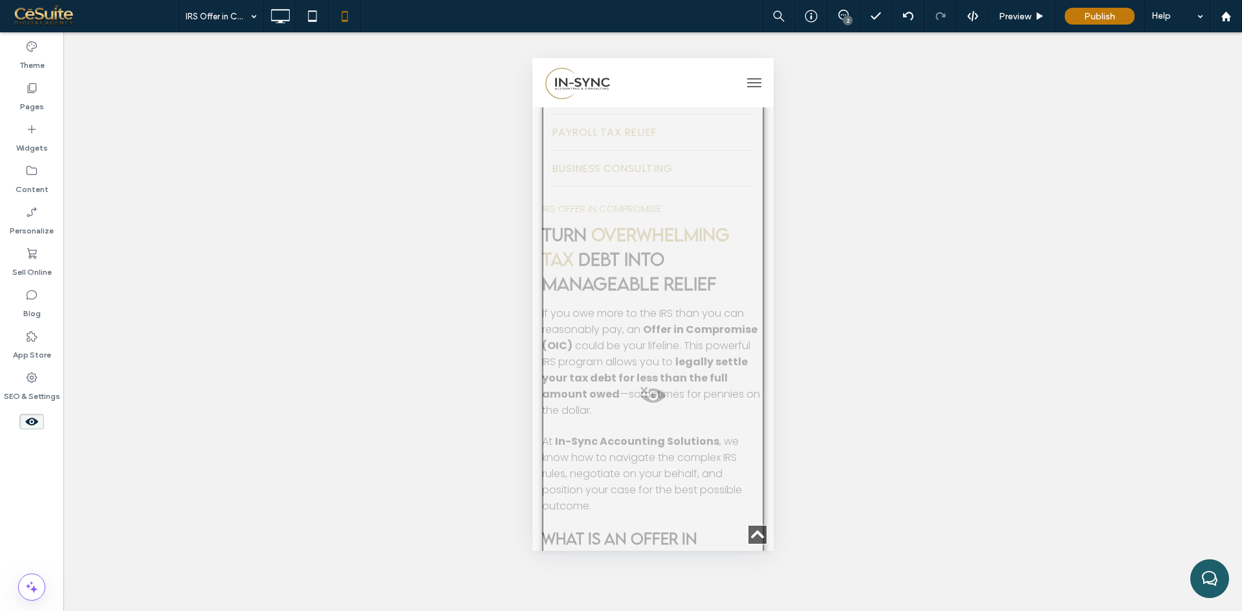
scroll to position [970, 0]
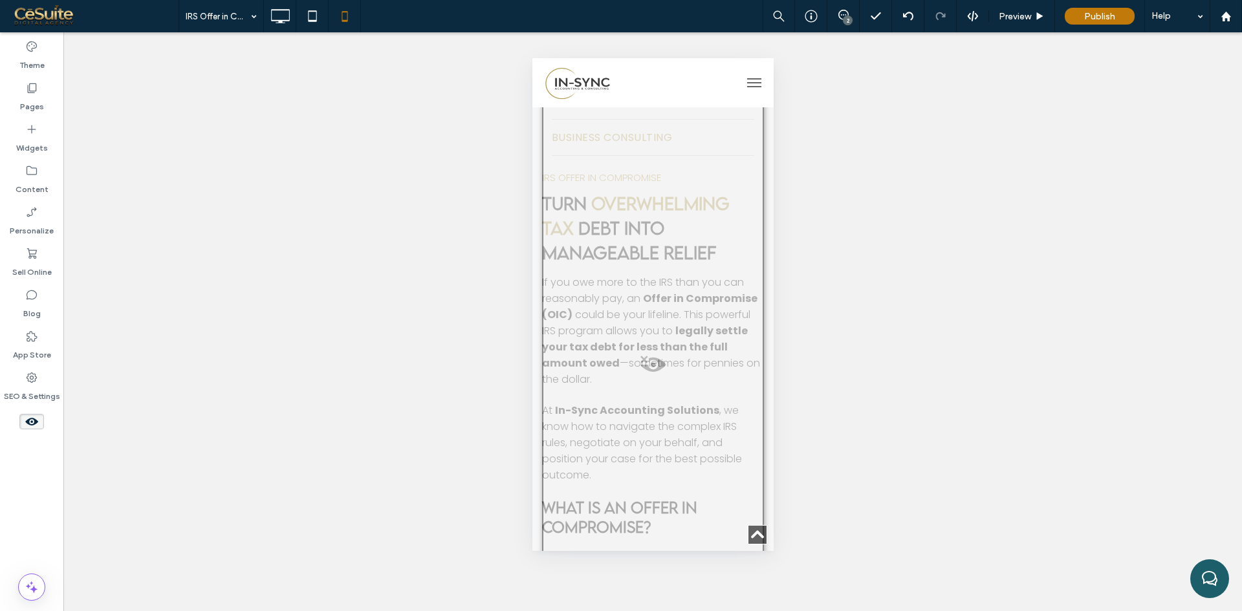
click at [640, 361] on span at bounding box center [652, 368] width 219 height 26
click at [664, 381] on button "Yes" at bounding box center [659, 377] width 40 height 16
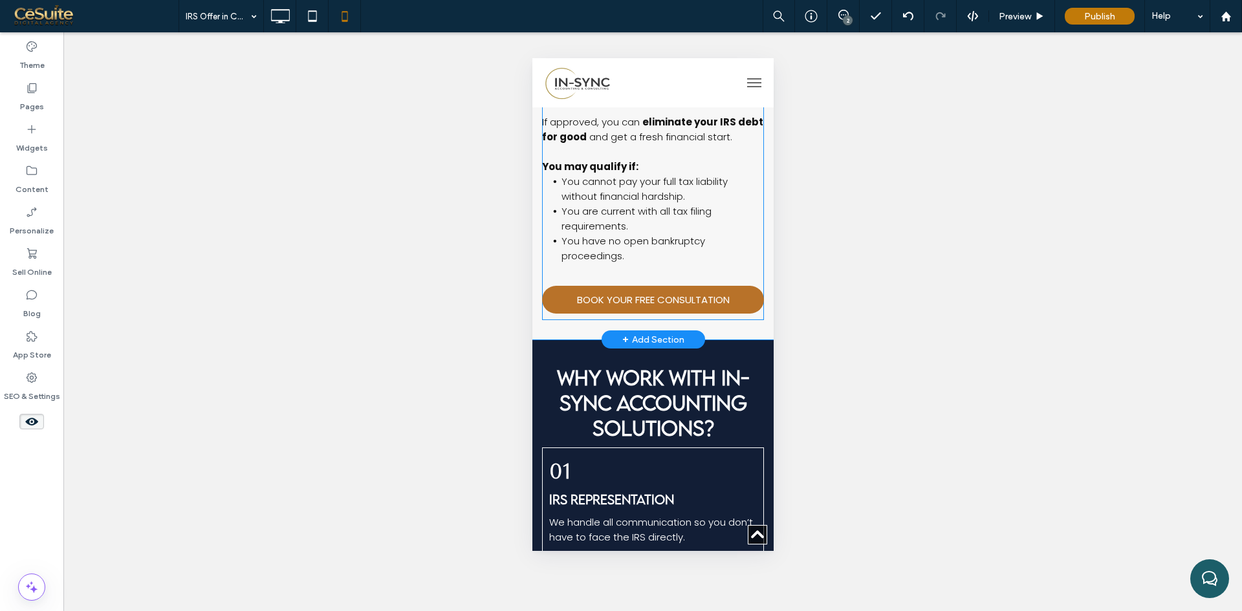
scroll to position [1617, 0]
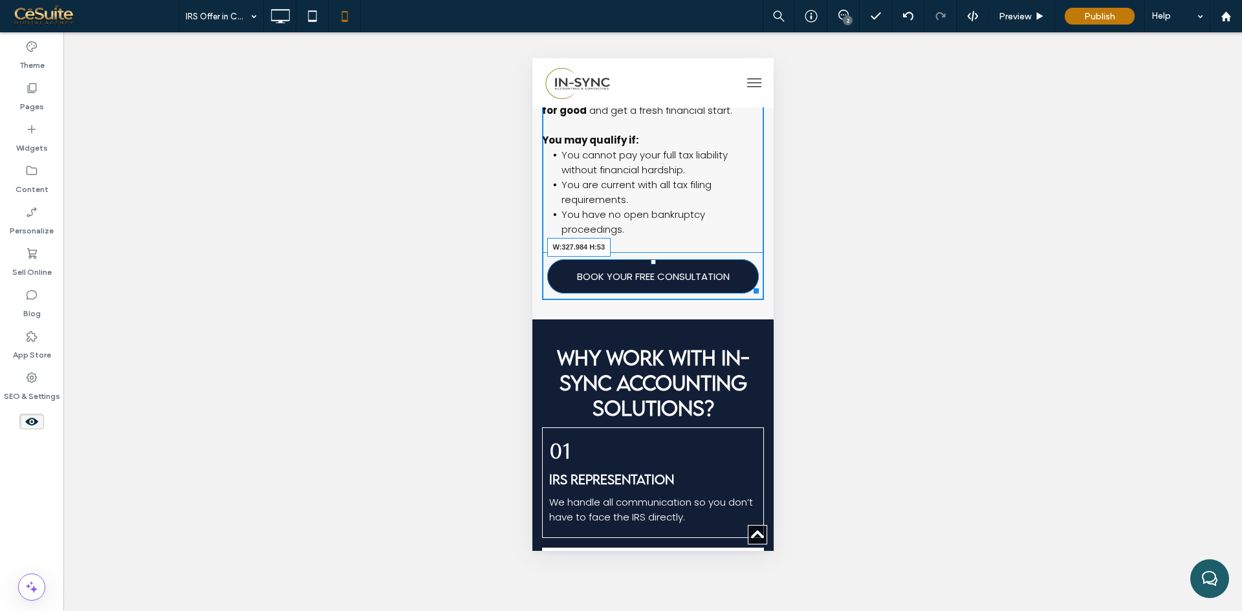
drag, startPoint x: 752, startPoint y: 301, endPoint x: 1202, endPoint y: 468, distance: 480.1
click at [751, 294] on div at bounding box center [753, 289] width 10 height 10
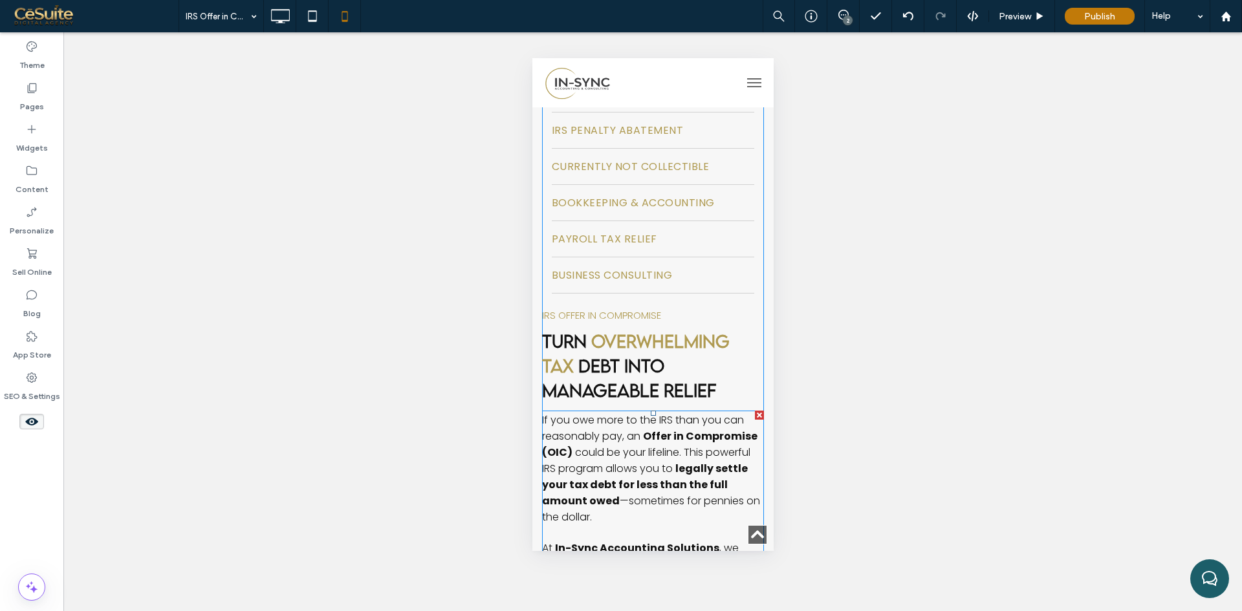
scroll to position [755, 0]
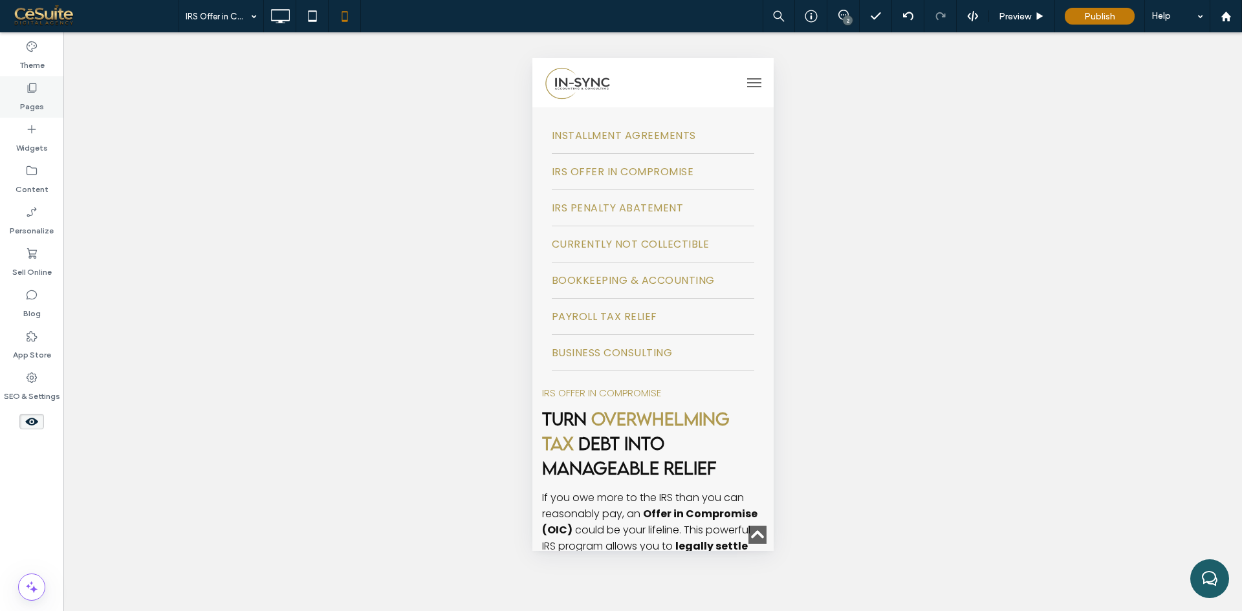
click at [45, 106] on div "Pages" at bounding box center [31, 96] width 63 height 41
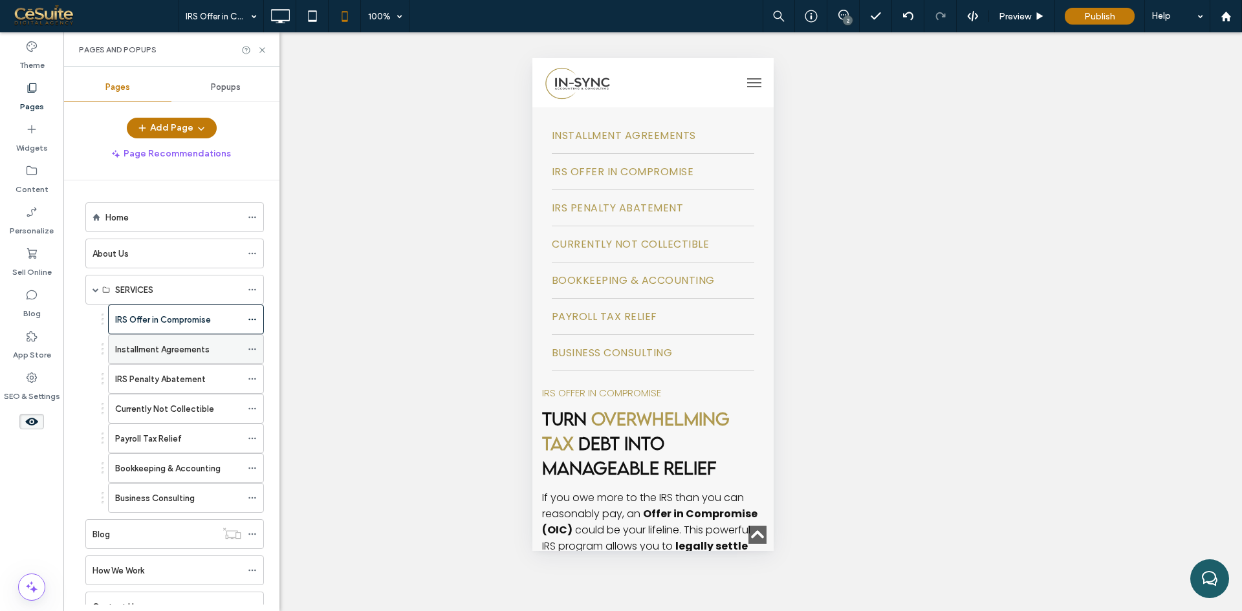
click at [131, 353] on label "Installment Agreements" at bounding box center [162, 349] width 94 height 23
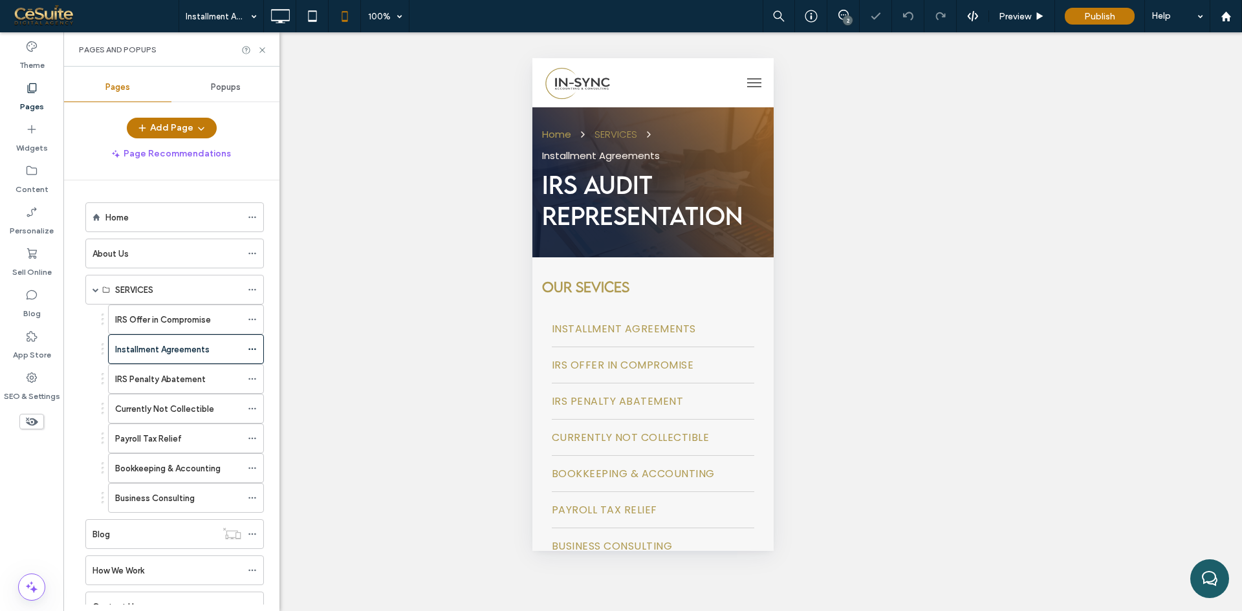
click at [36, 420] on icon at bounding box center [32, 422] width 14 height 14
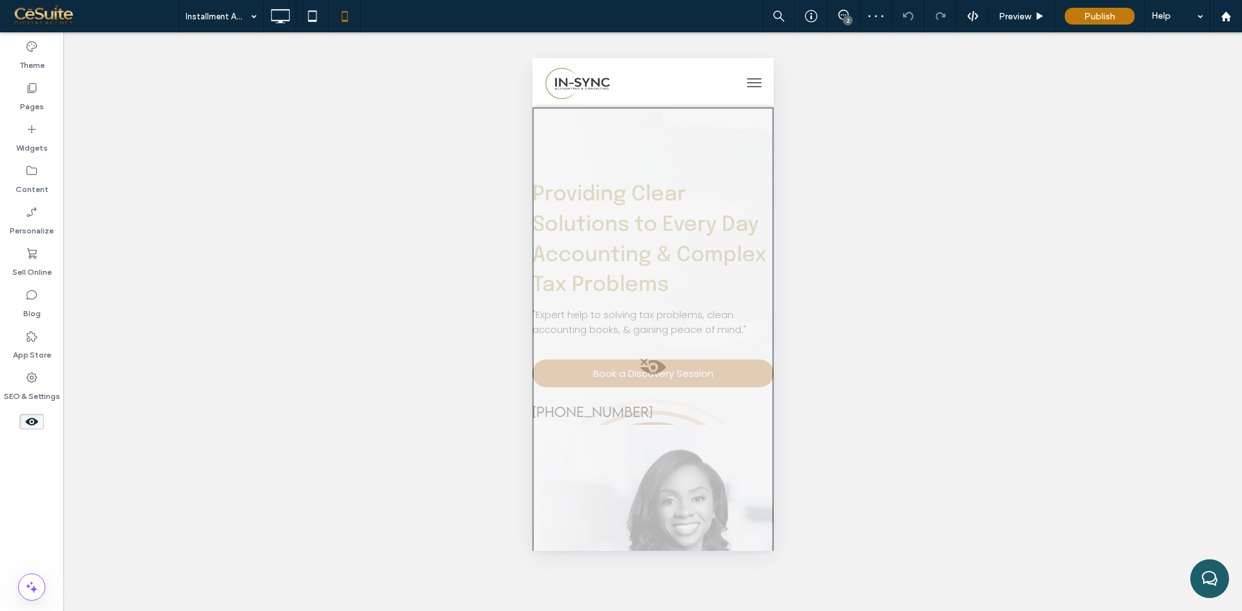
click at [29, 425] on use at bounding box center [31, 422] width 13 height 8
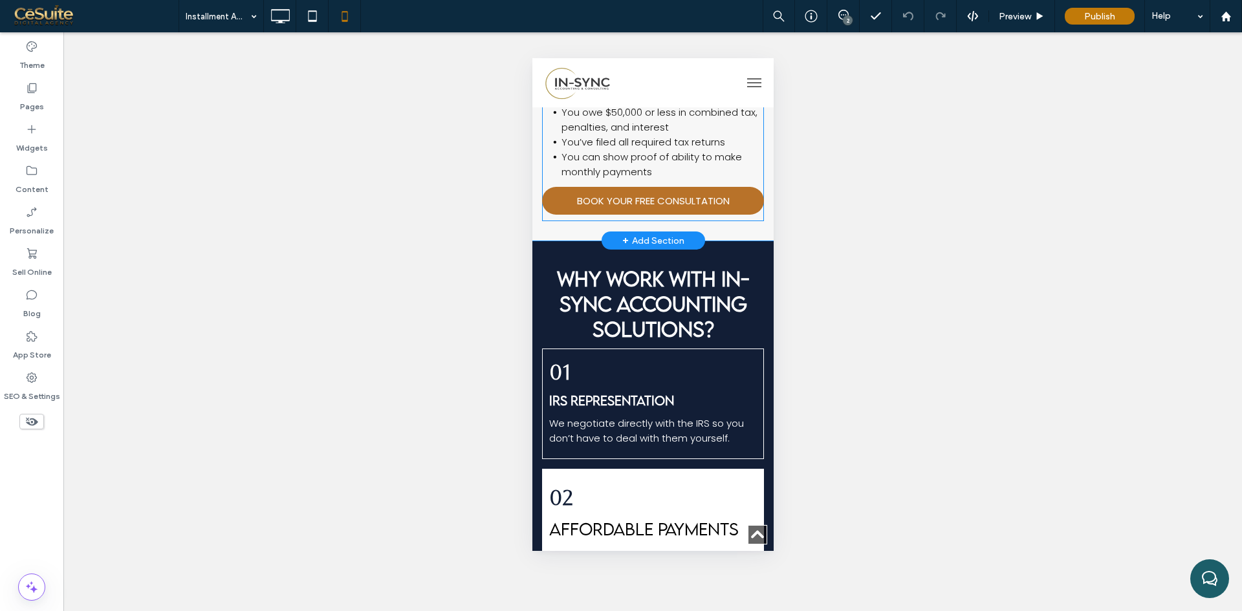
scroll to position [970, 0]
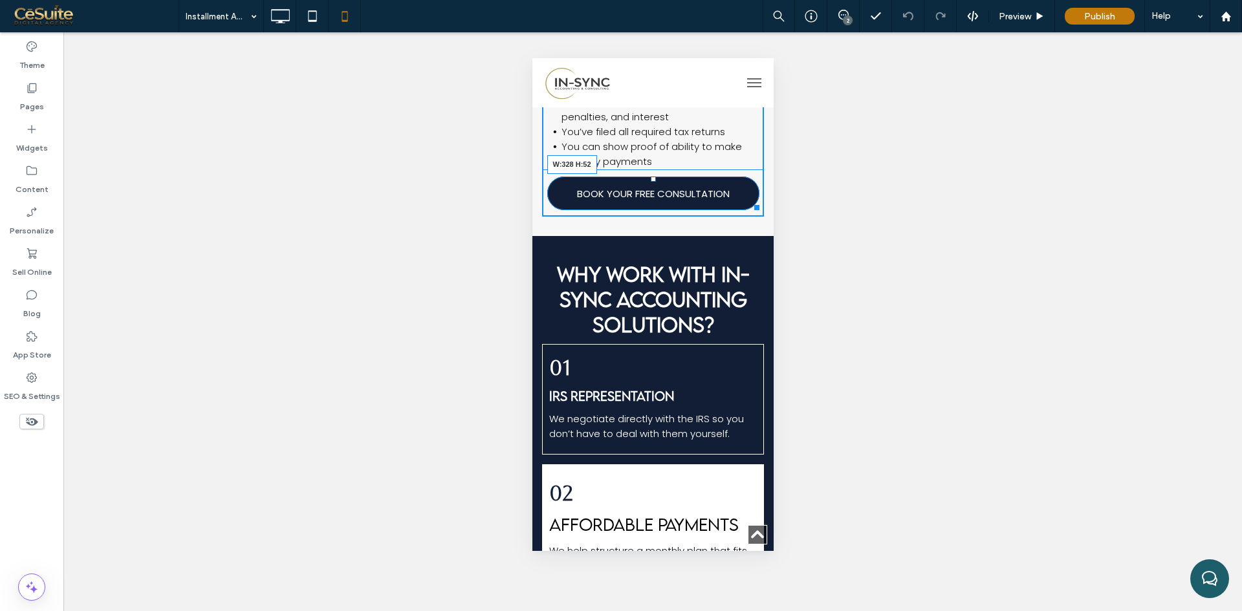
drag, startPoint x: 744, startPoint y: 215, endPoint x: 1277, endPoint y: 279, distance: 537.5
click at [749, 210] on div at bounding box center [754, 206] width 10 height 10
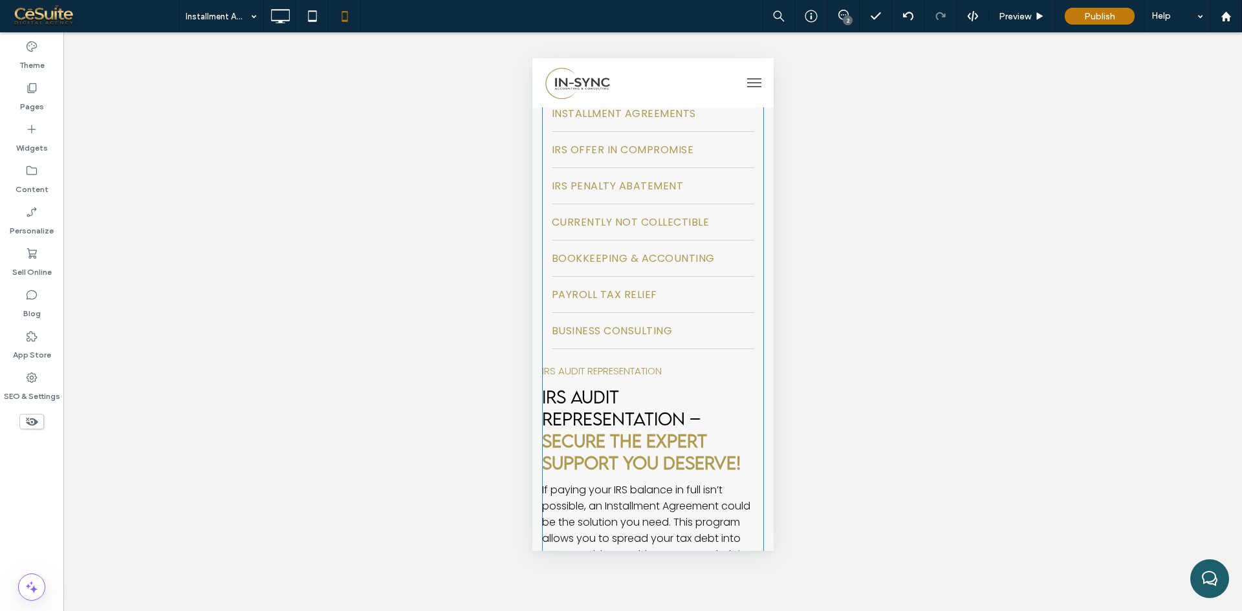
scroll to position [0, 0]
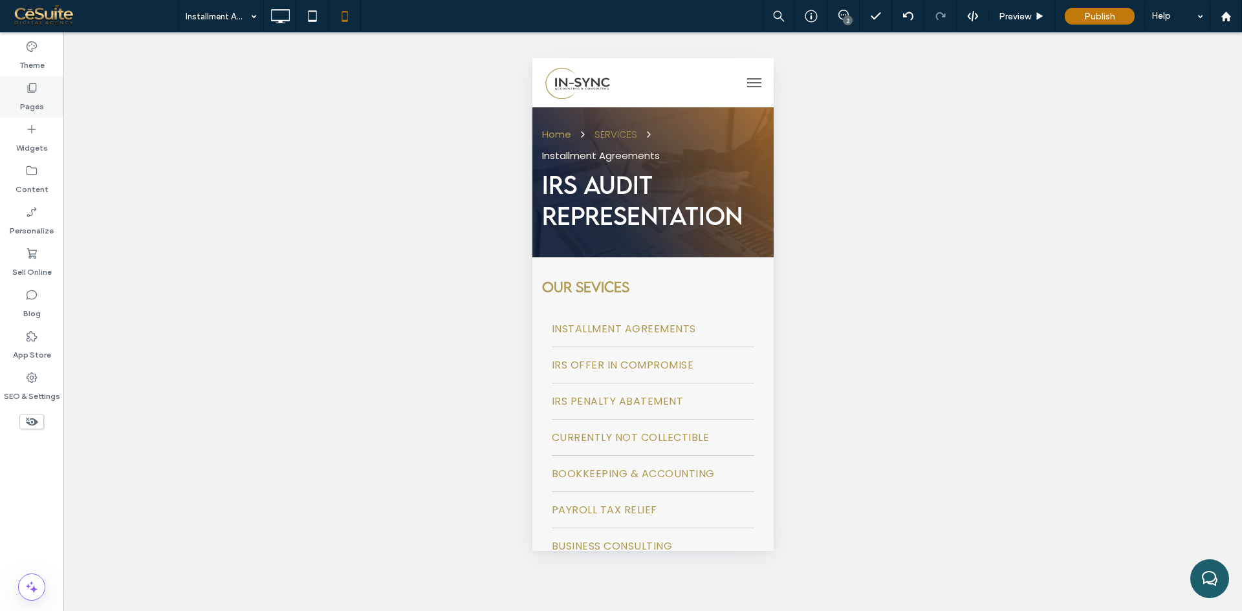
click at [35, 107] on label "Pages" at bounding box center [32, 103] width 24 height 18
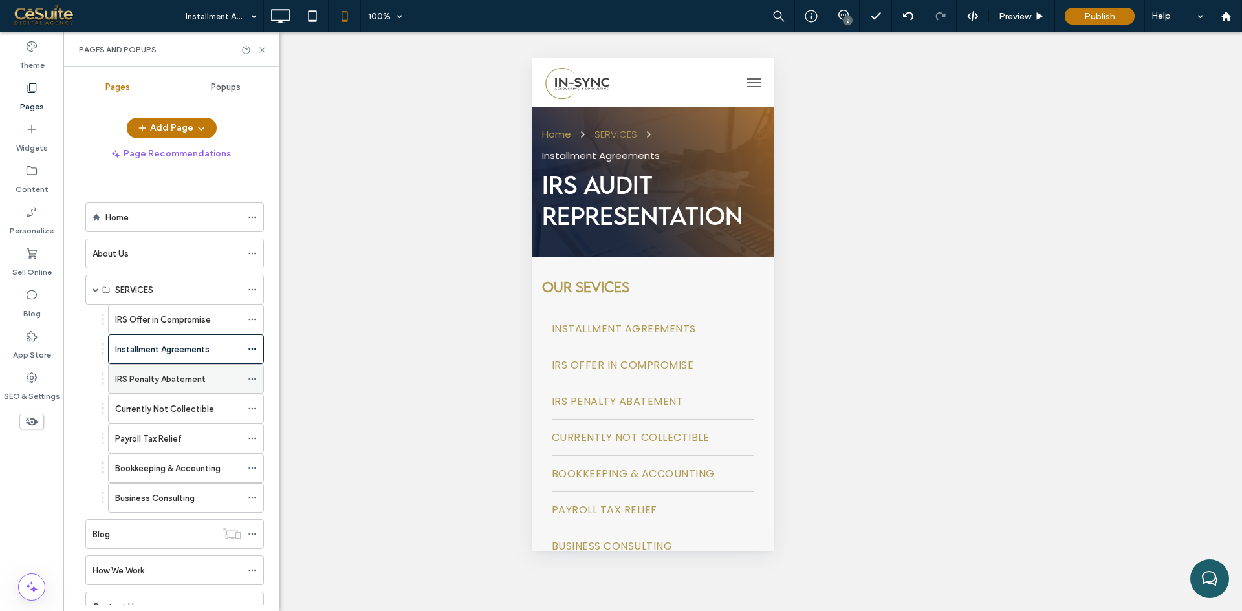
click at [139, 383] on label "IRS Penalty Abatement" at bounding box center [160, 379] width 91 height 23
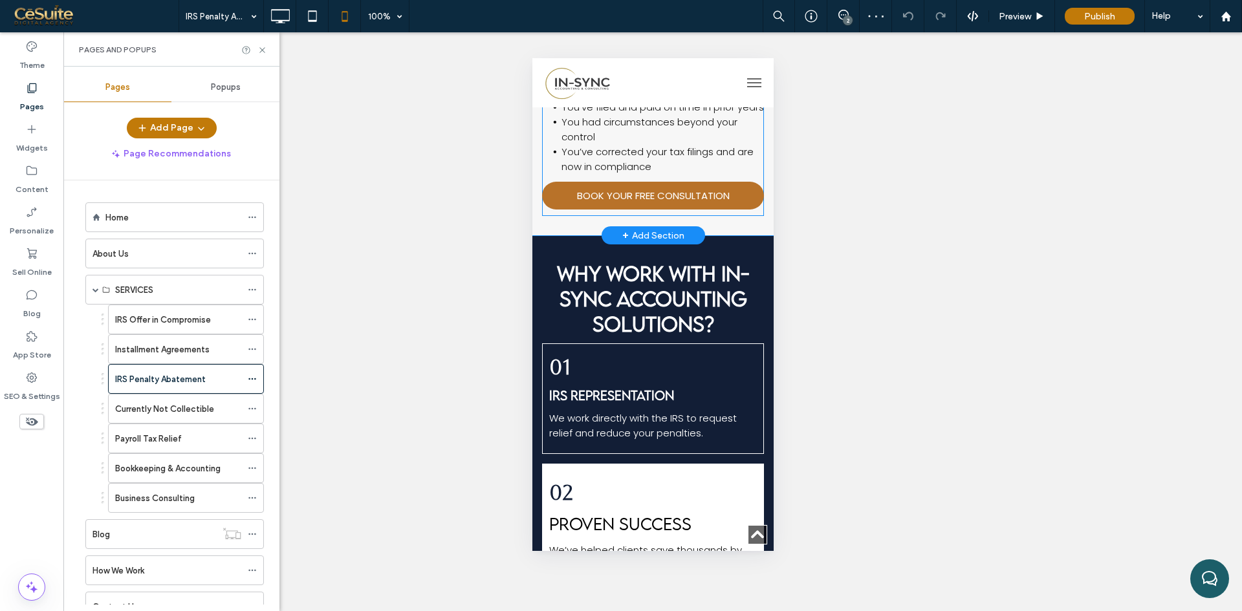
scroll to position [970, 0]
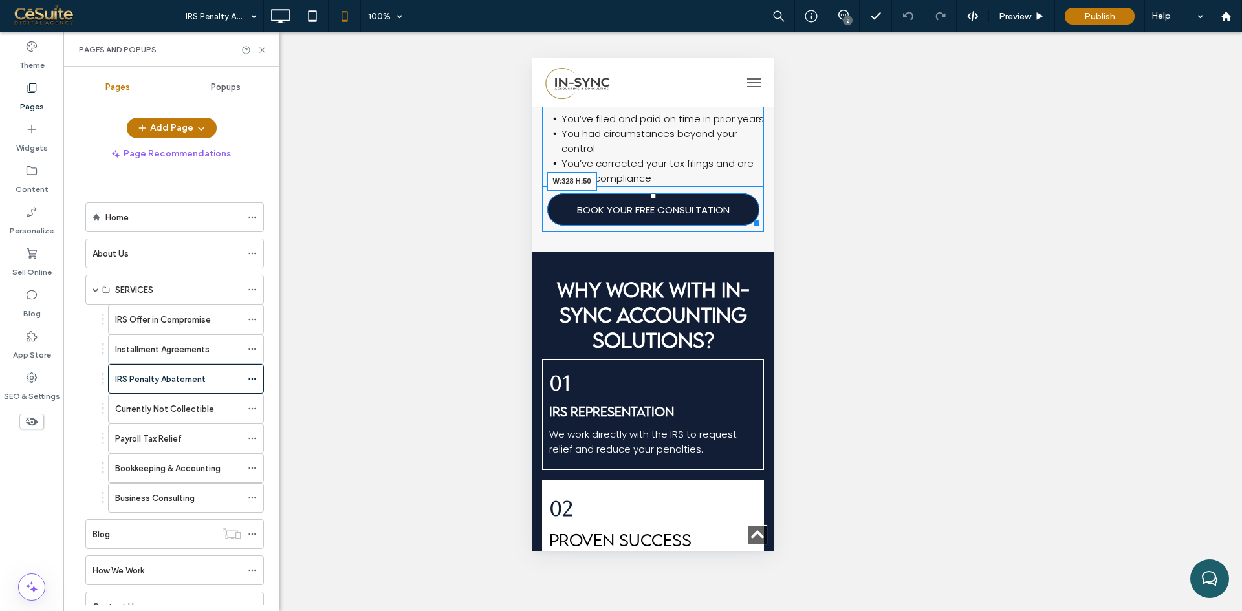
drag, startPoint x: 747, startPoint y: 283, endPoint x: 1276, endPoint y: 377, distance: 536.8
click at [751, 226] on div at bounding box center [754, 221] width 10 height 10
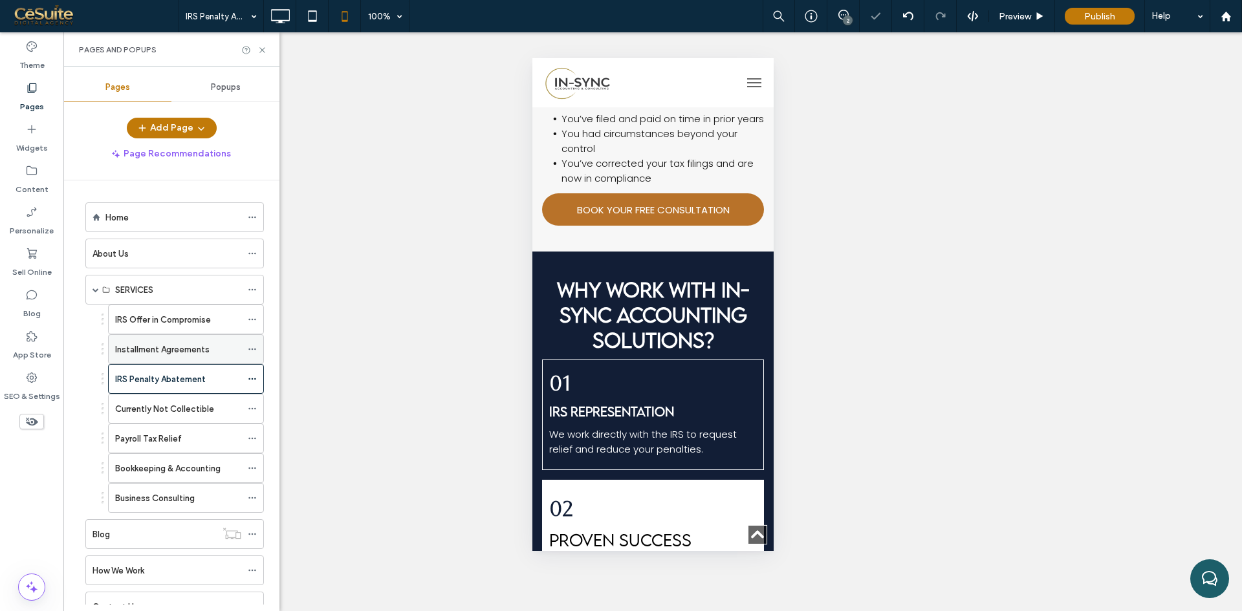
click at [203, 357] on div "Installment Agreements" at bounding box center [178, 349] width 126 height 28
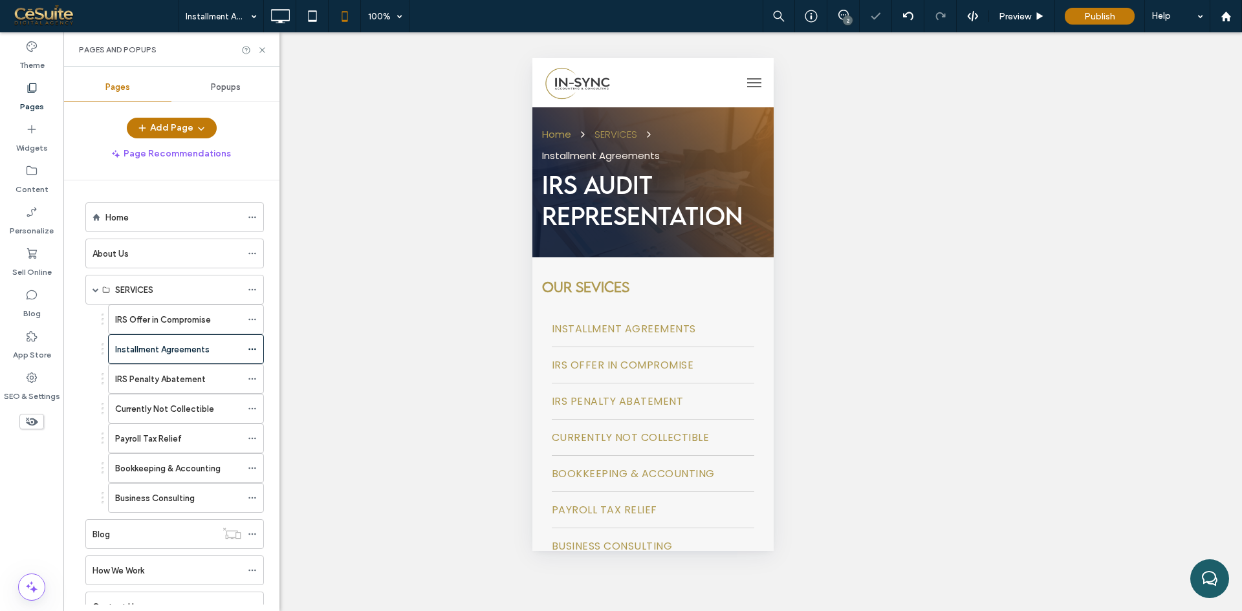
scroll to position [0, 0]
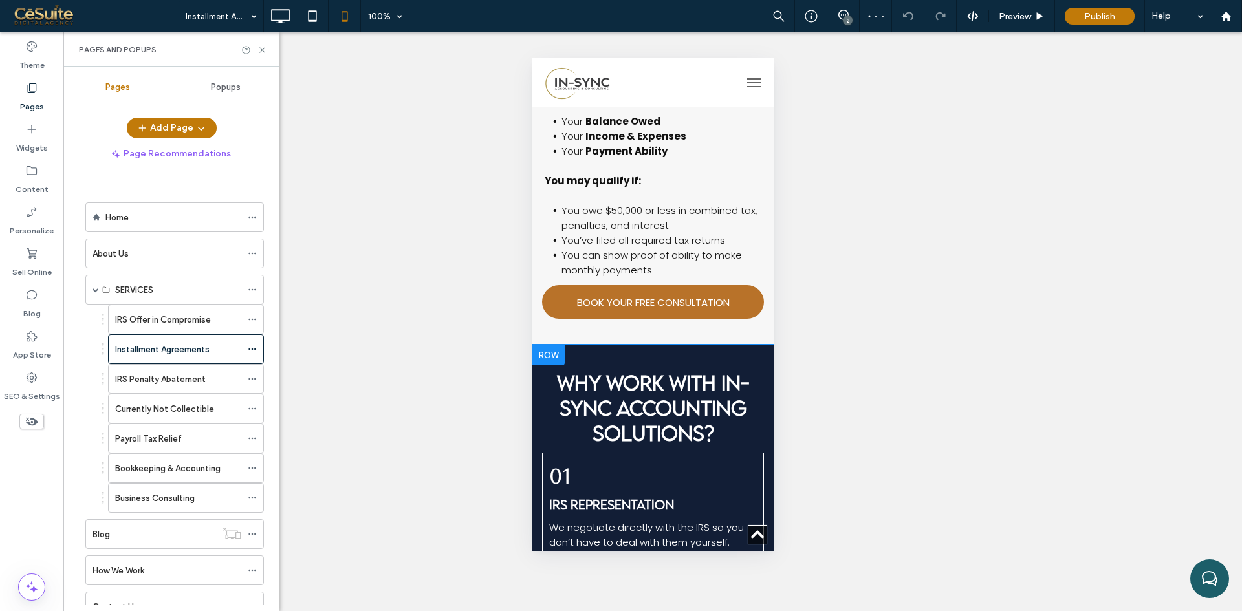
scroll to position [862, 0]
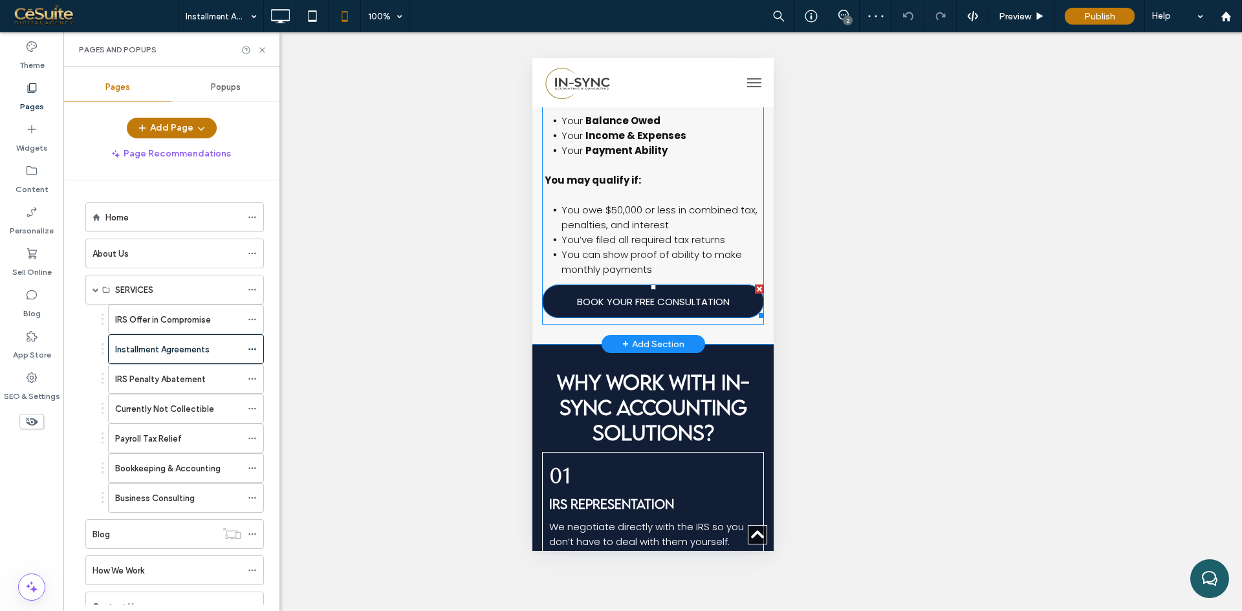
click at [635, 309] on span "BOOK YOUR FREE CONSULTATION" at bounding box center [652, 301] width 153 height 15
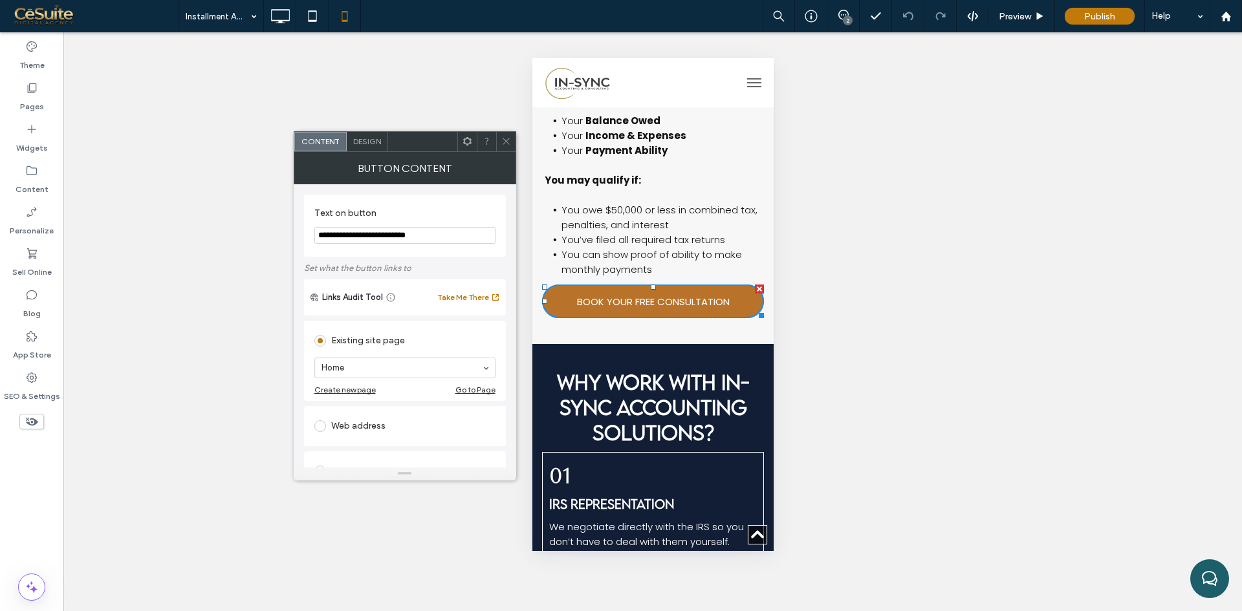
click at [384, 146] on div "Design" at bounding box center [367, 141] width 41 height 19
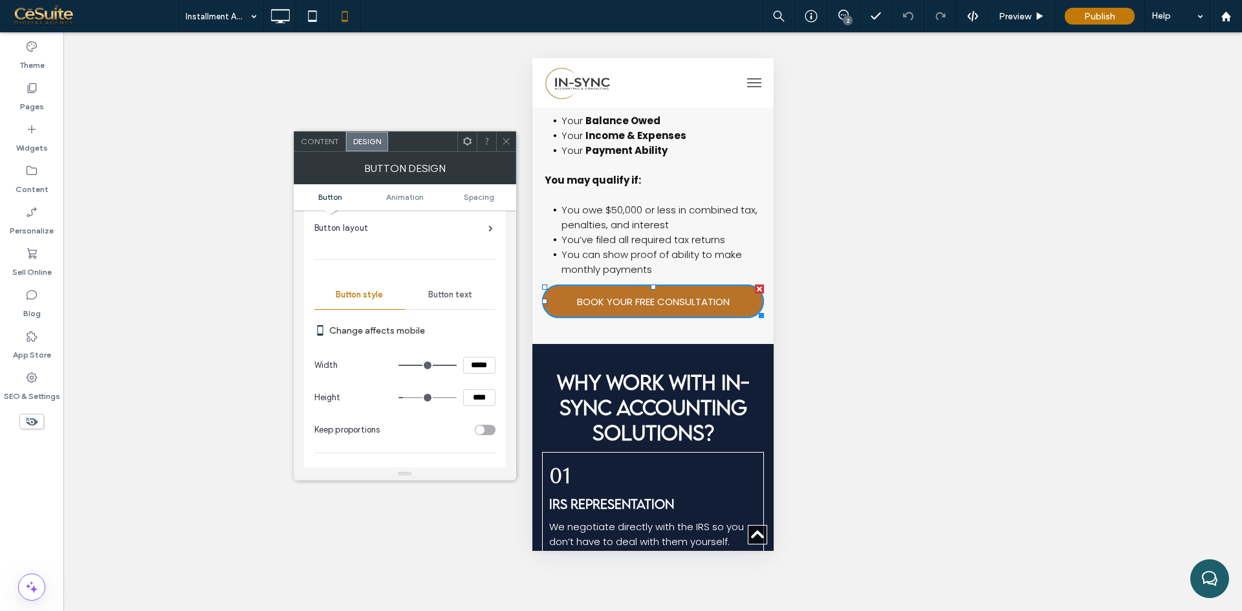
scroll to position [108, 0]
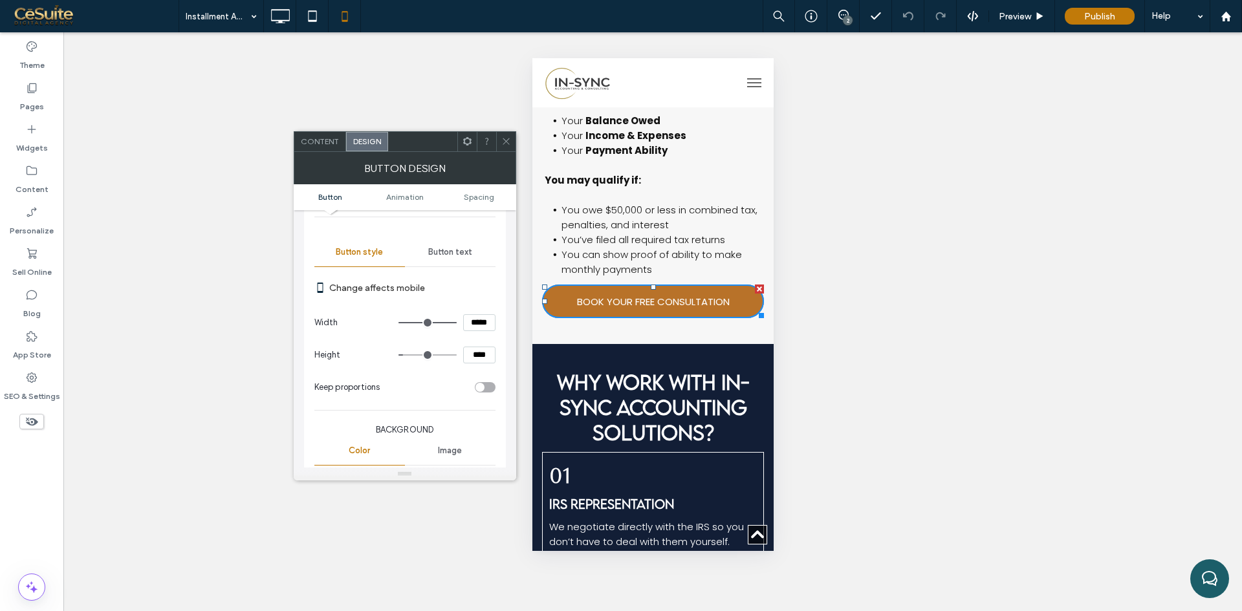
click at [479, 350] on input "****" at bounding box center [479, 355] width 32 height 17
type input "****"
type input "**"
click at [506, 150] on span at bounding box center [506, 141] width 10 height 19
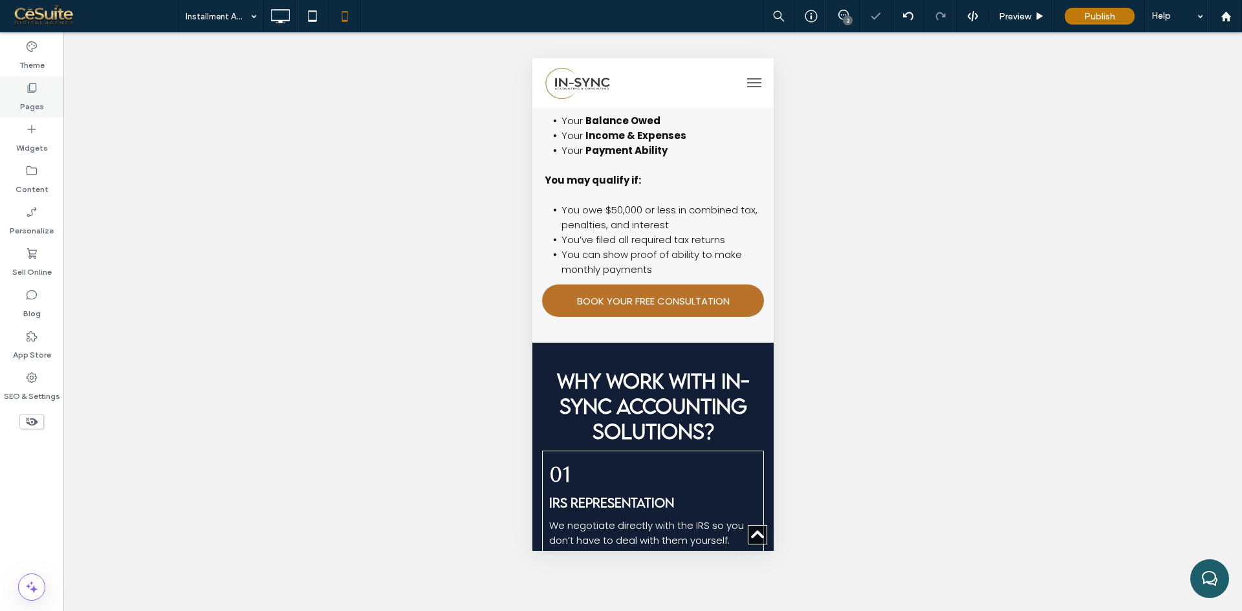
click at [33, 105] on label "Pages" at bounding box center [32, 103] width 24 height 18
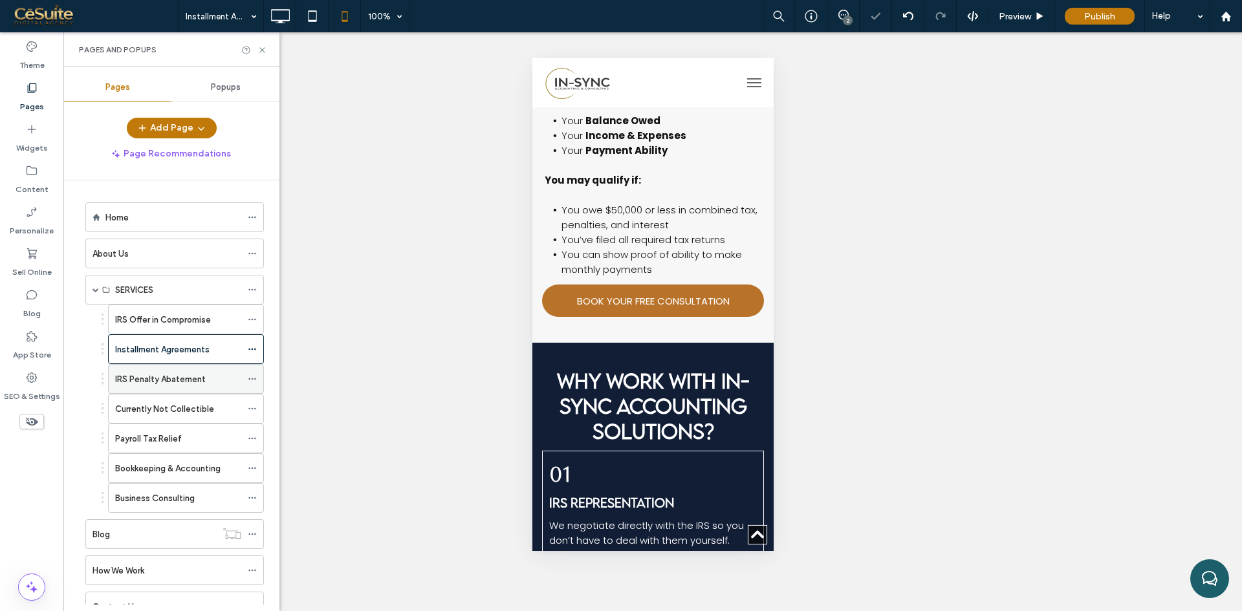
click at [130, 371] on div "IRS Penalty Abatement" at bounding box center [178, 379] width 126 height 28
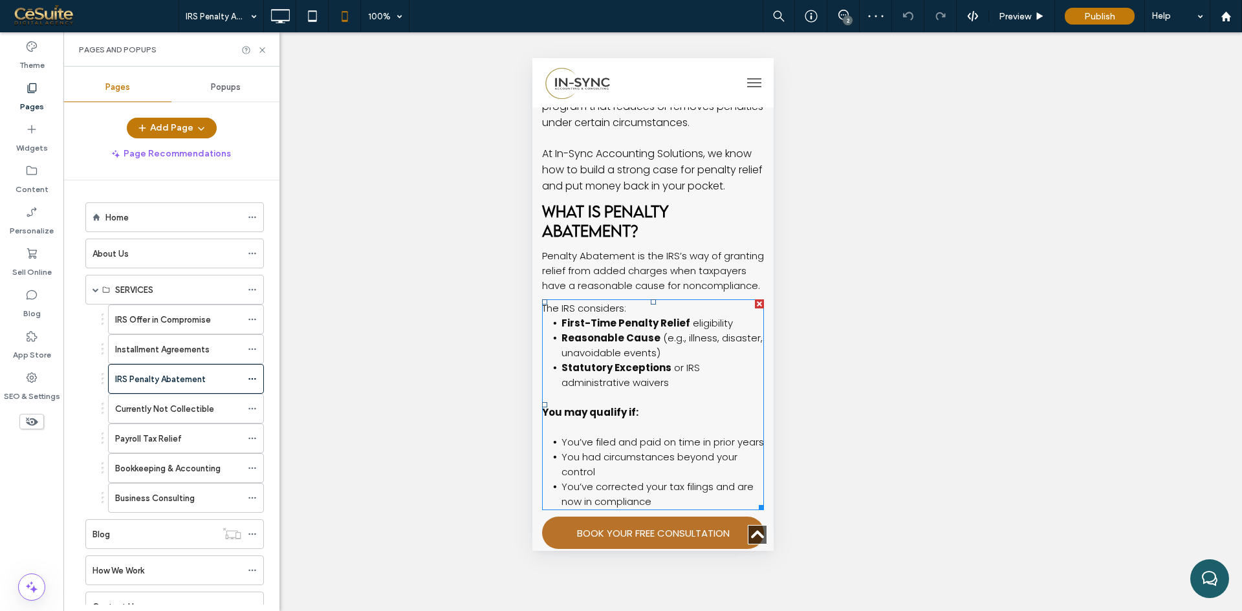
scroll to position [970, 0]
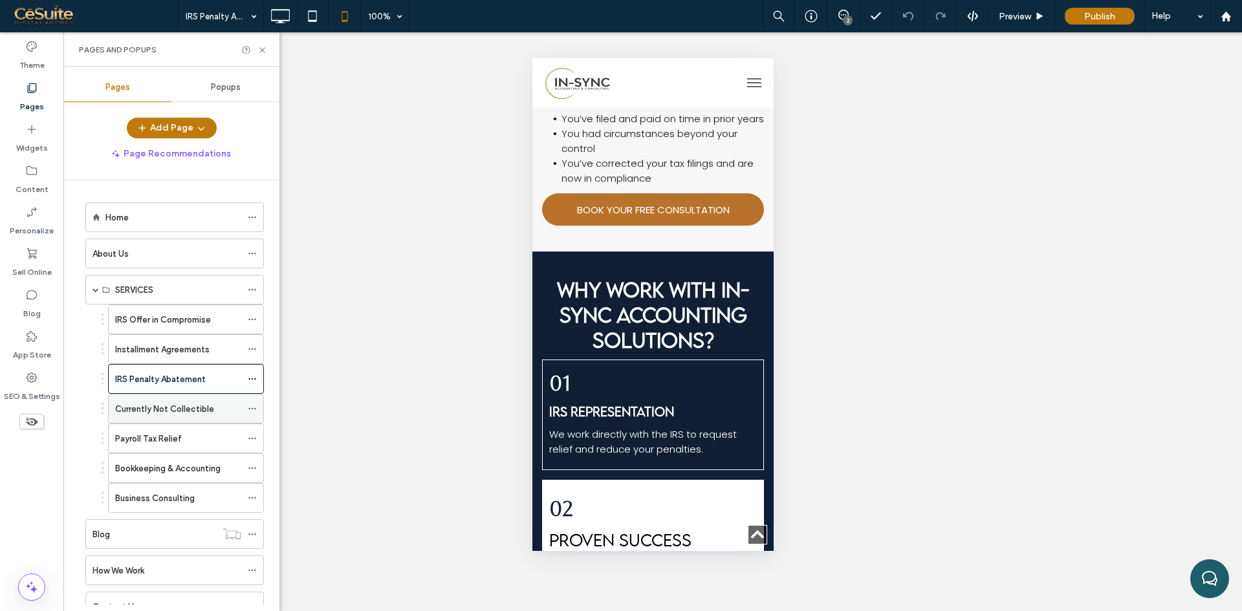
click at [194, 409] on label "Currently Not Collectible" at bounding box center [164, 409] width 99 height 23
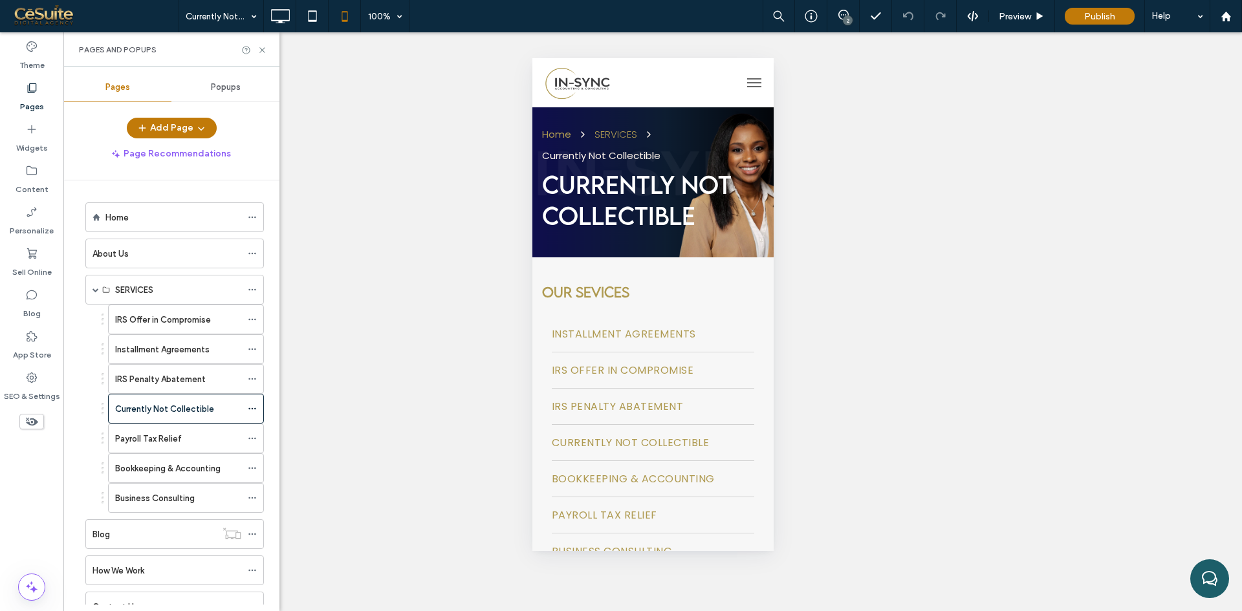
scroll to position [0, 0]
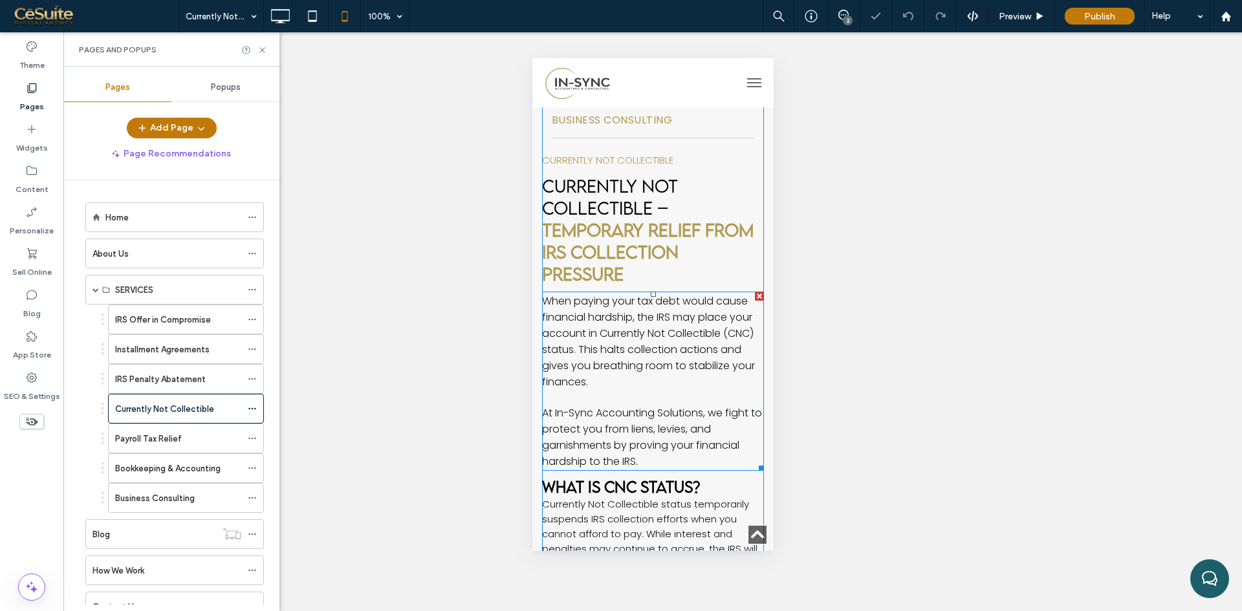
scroll to position [755, 0]
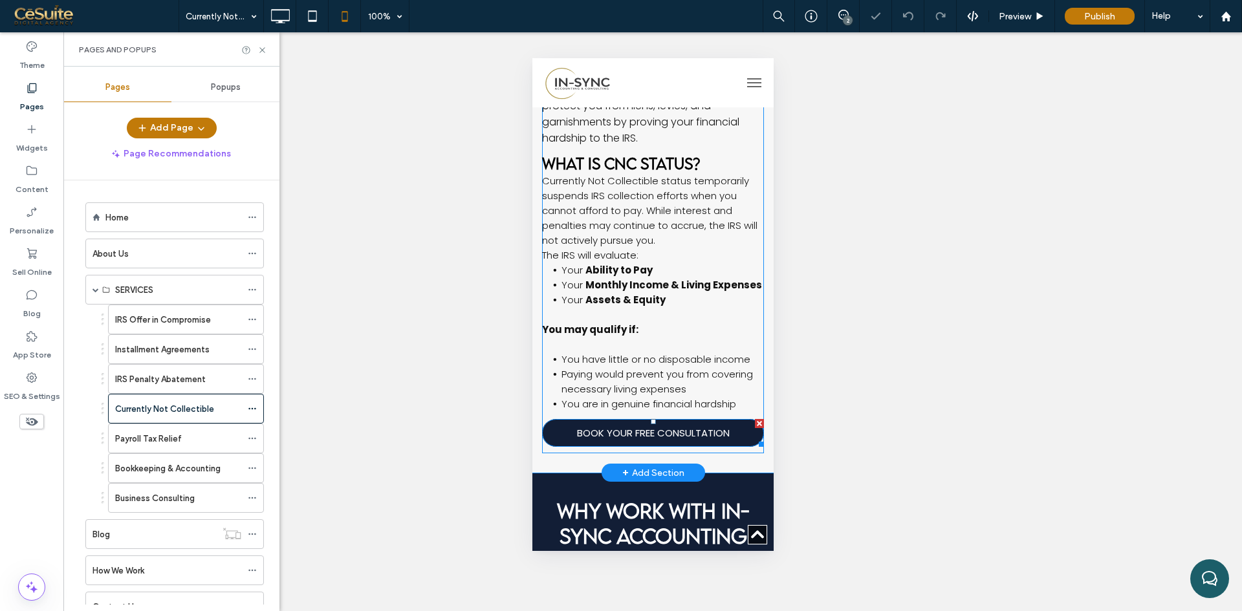
click at [650, 440] on span "BOOK YOUR FREE CONSULTATION" at bounding box center [652, 433] width 153 height 15
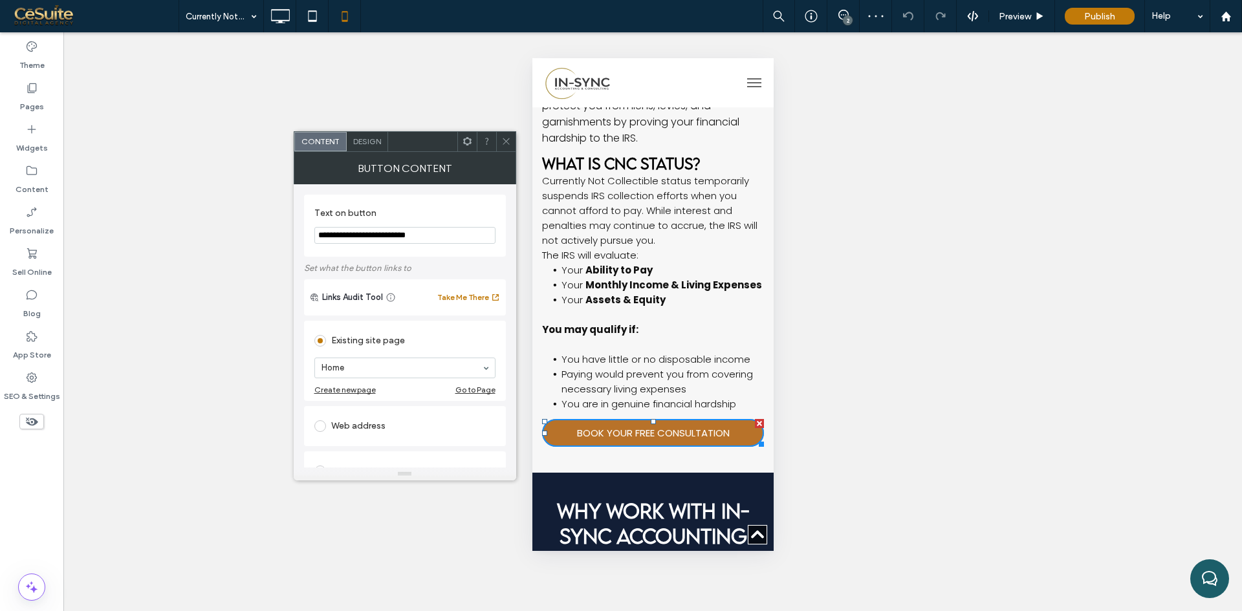
click at [362, 138] on span "Design" at bounding box center [367, 141] width 28 height 10
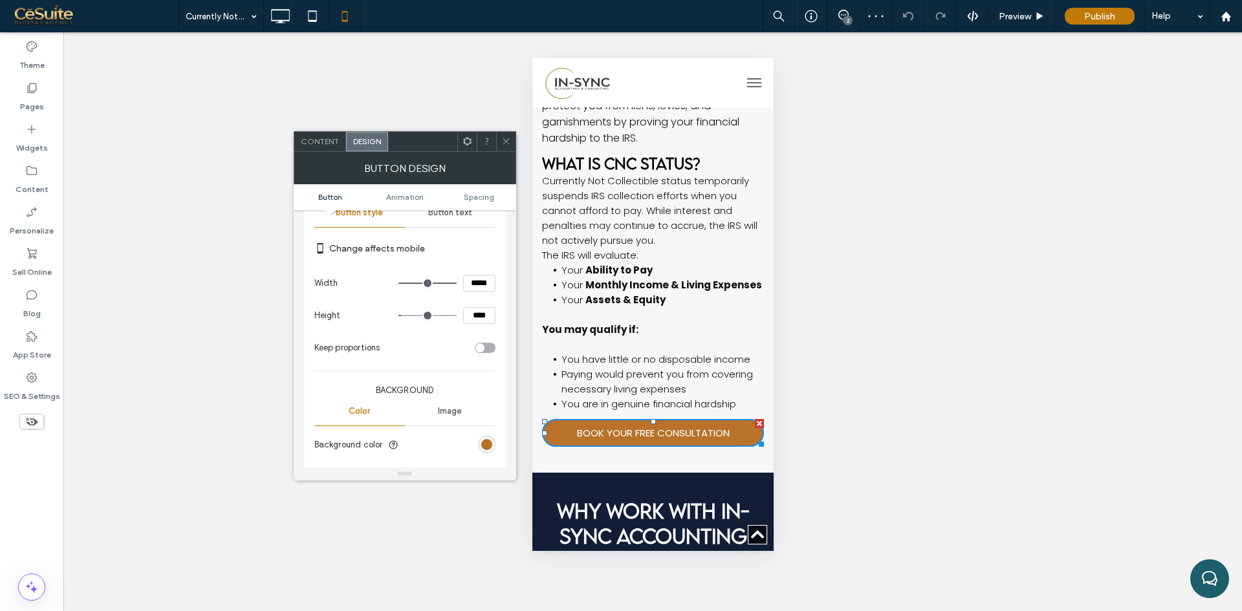
scroll to position [215, 0]
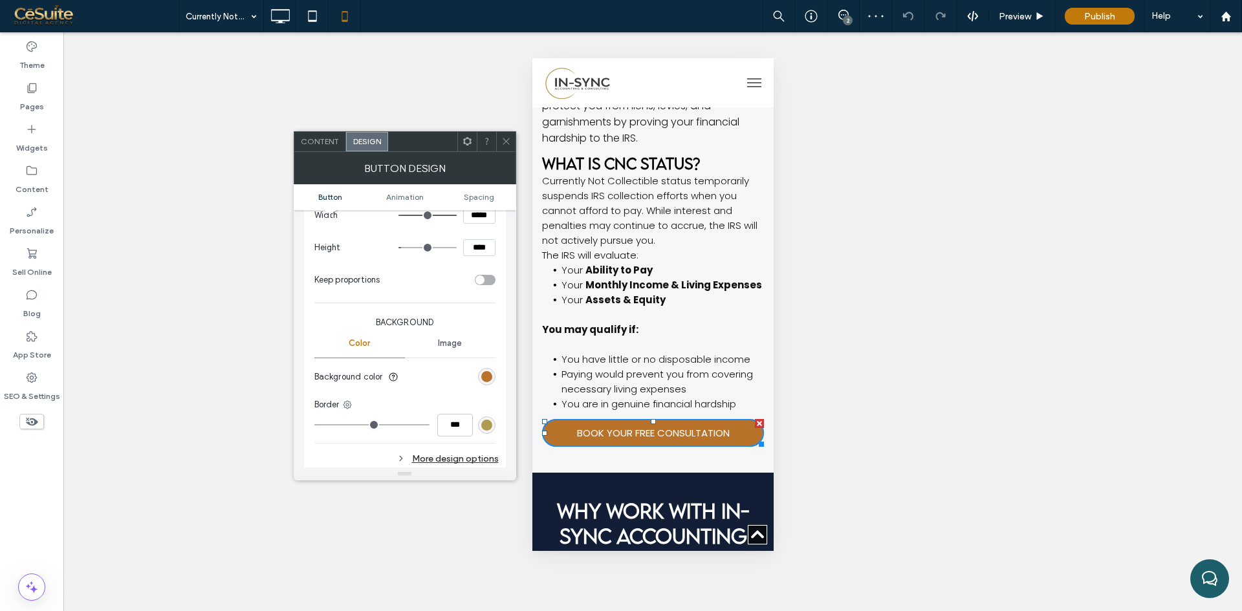
click at [471, 253] on input "****" at bounding box center [479, 247] width 32 height 17
type input "****"
type input "**"
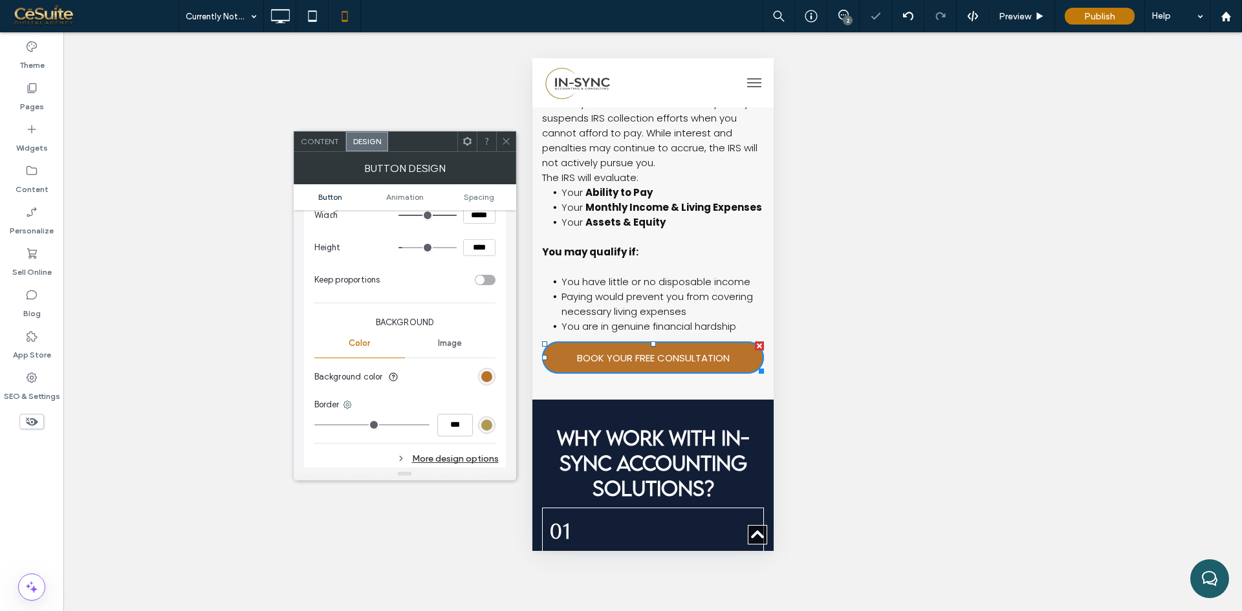
scroll to position [862, 0]
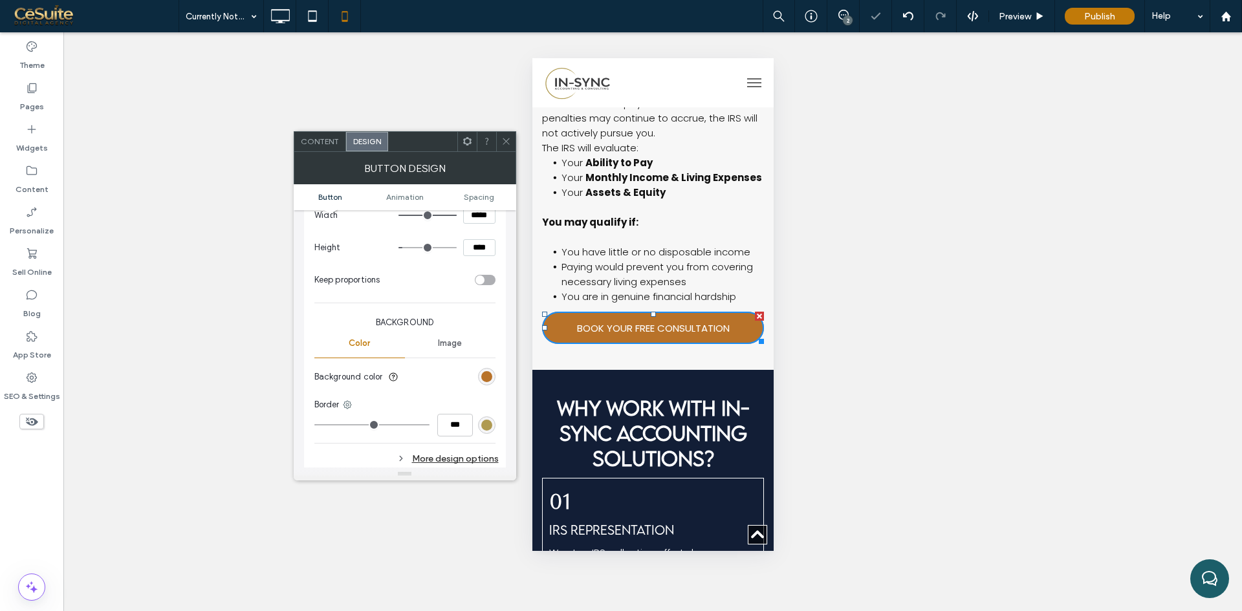
click at [504, 147] on span at bounding box center [506, 141] width 10 height 19
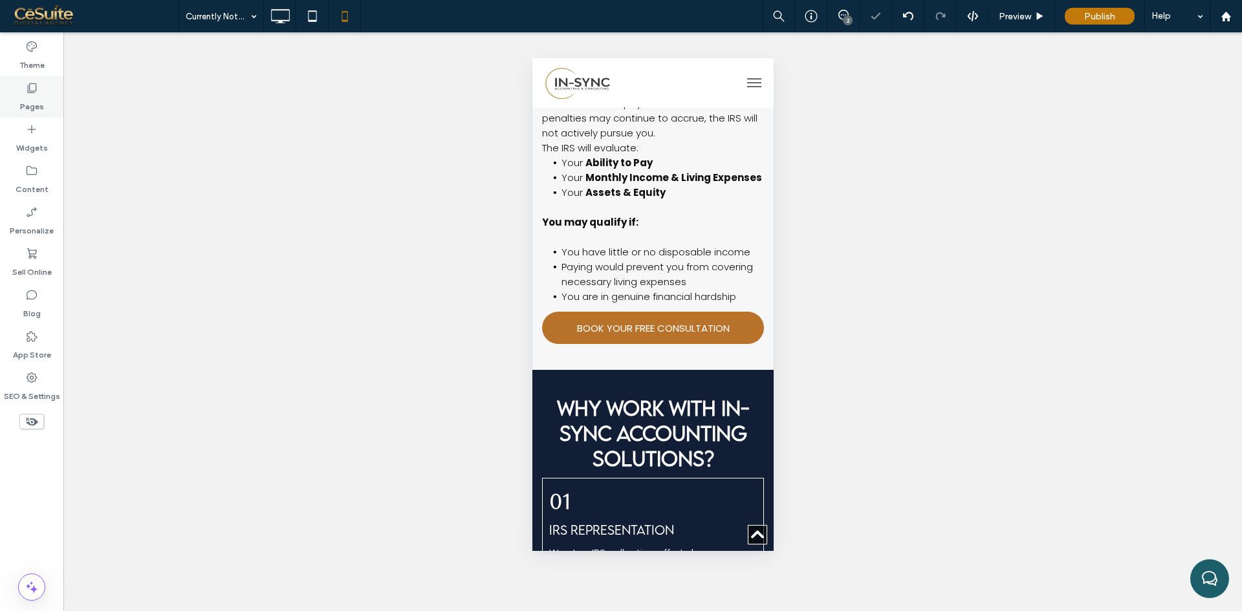
click at [26, 106] on label "Pages" at bounding box center [32, 103] width 24 height 18
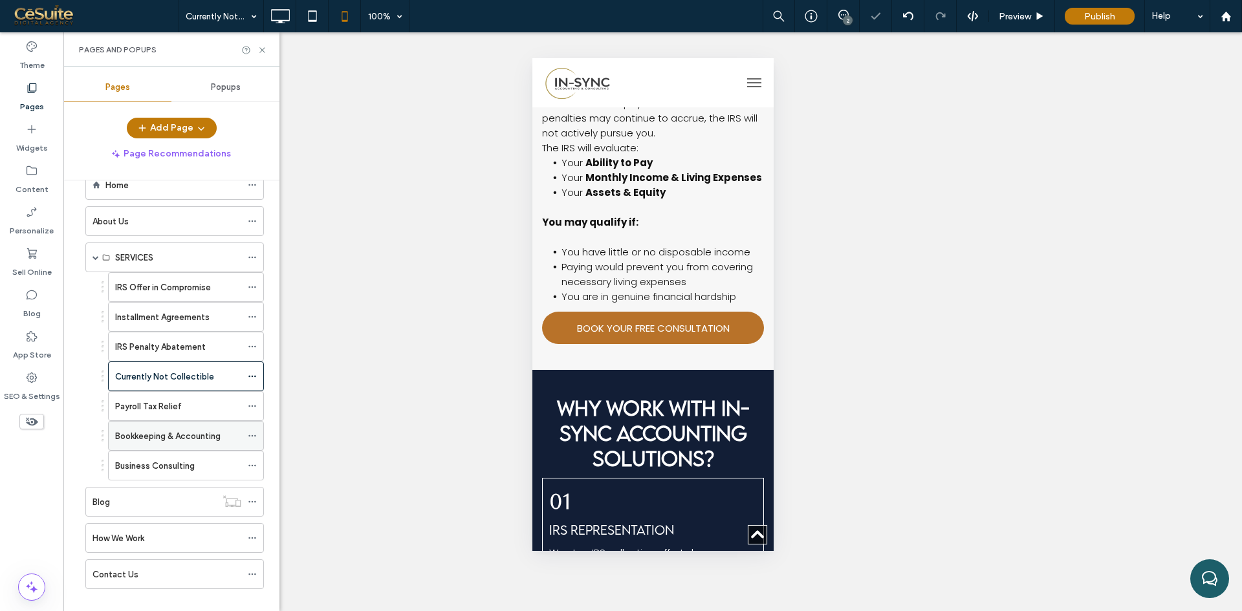
scroll to position [49, 0]
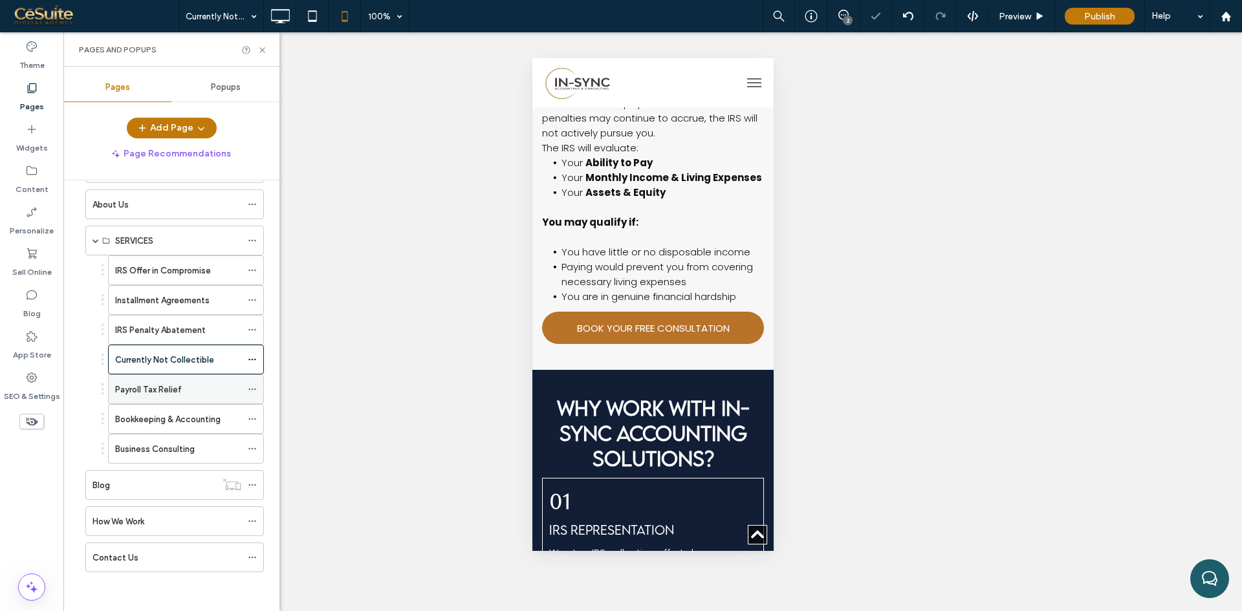
click at [135, 402] on div "Payroll Tax Relief" at bounding box center [178, 389] width 126 height 28
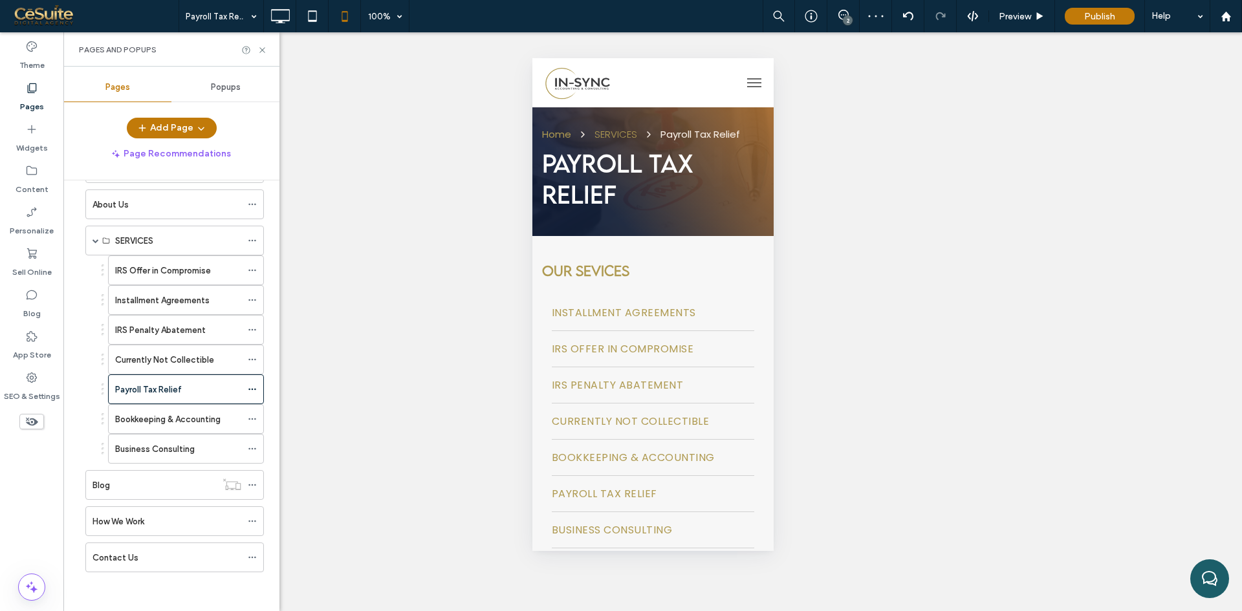
scroll to position [0, 0]
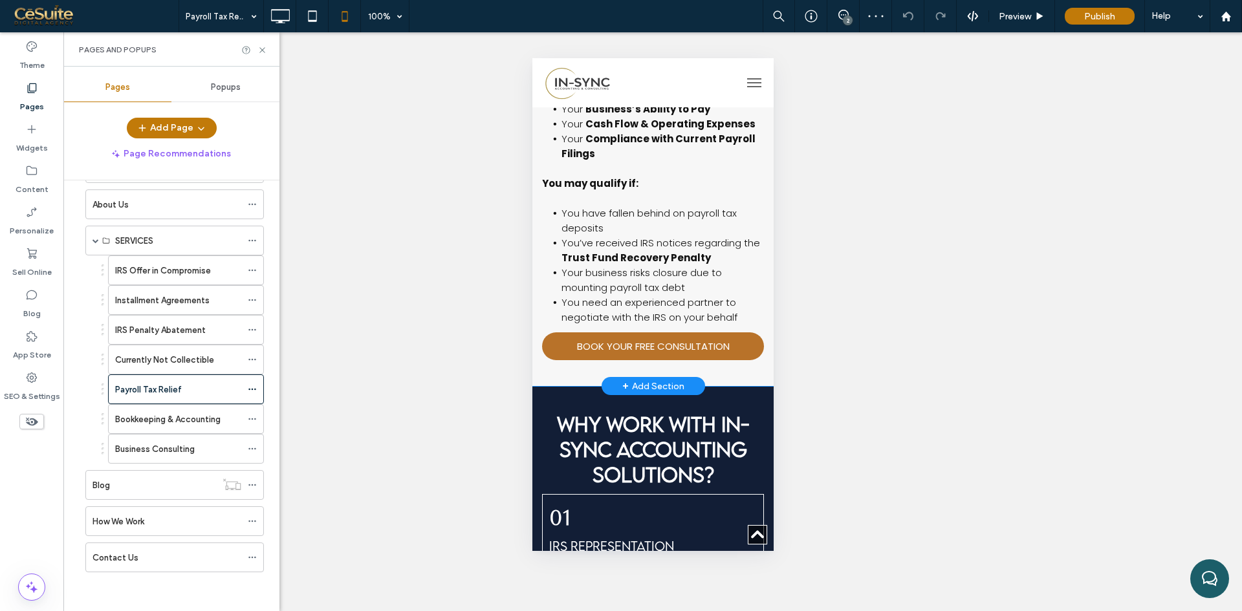
scroll to position [970, 0]
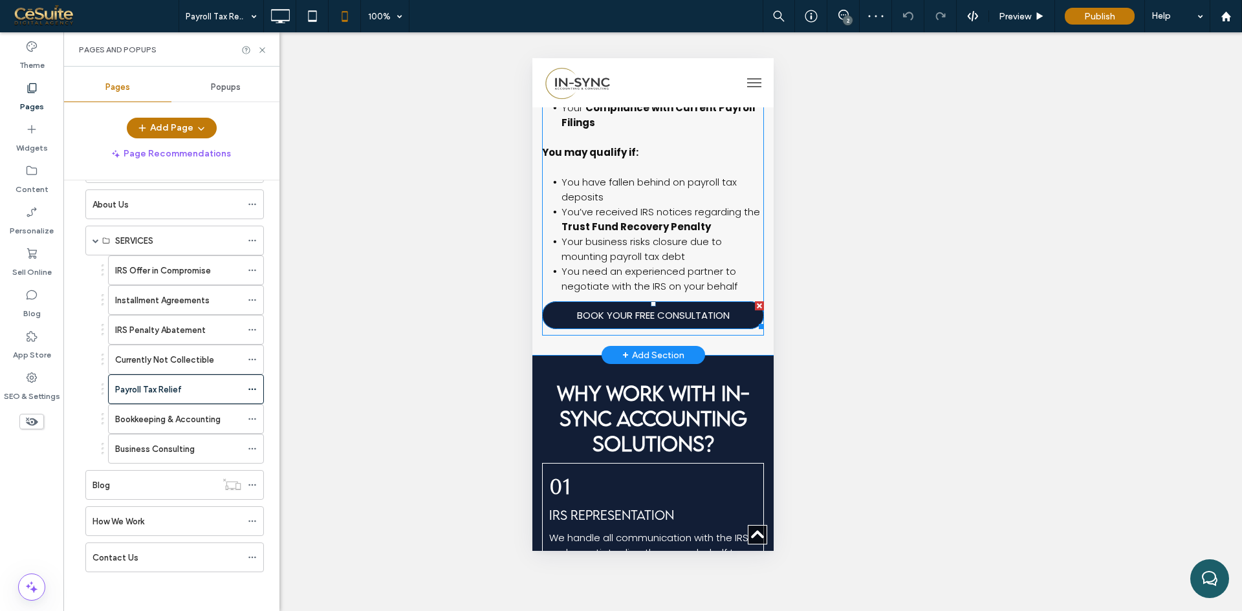
click at [614, 323] on span "BOOK YOUR FREE CONSULTATION" at bounding box center [652, 315] width 153 height 15
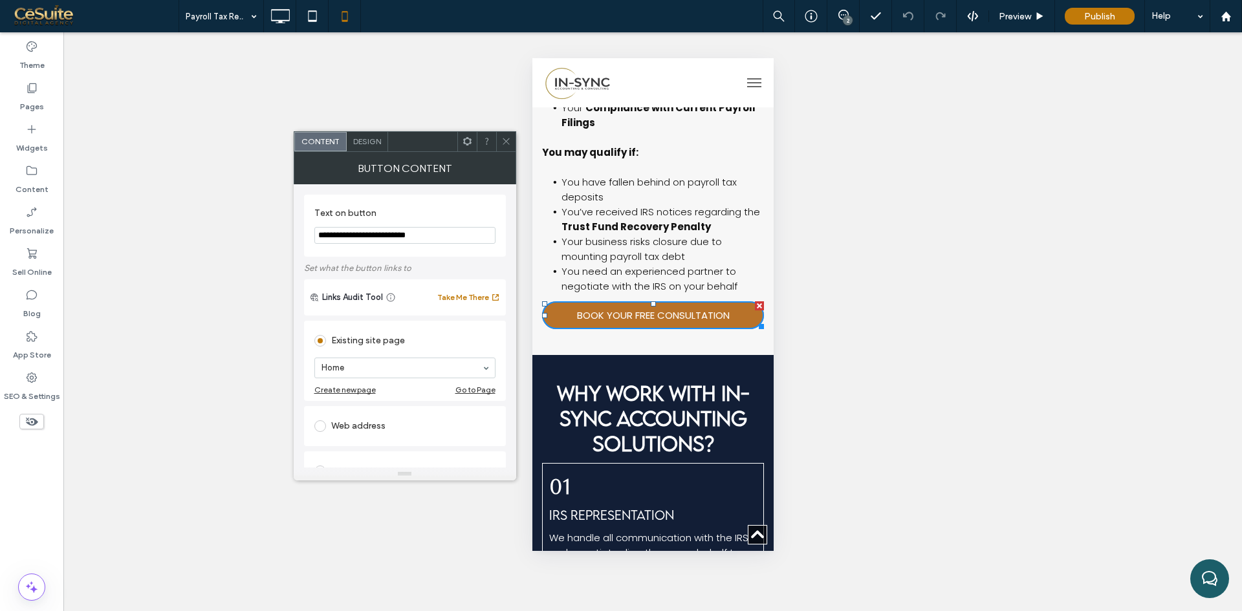
click at [373, 147] on div "Design" at bounding box center [367, 141] width 41 height 19
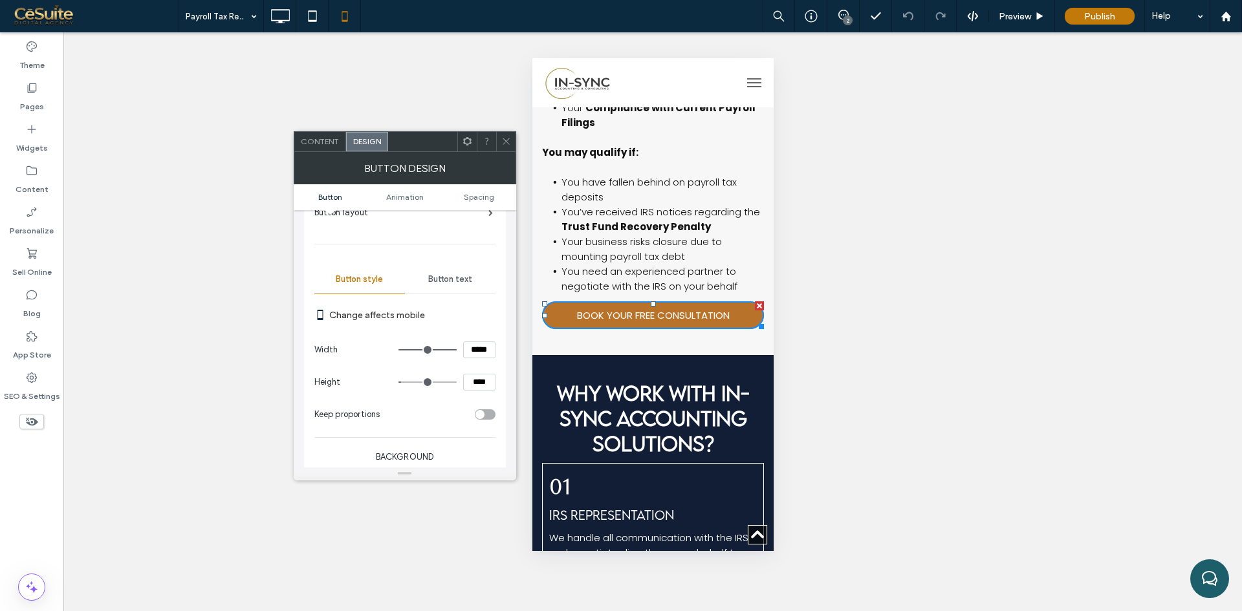
scroll to position [108, 0]
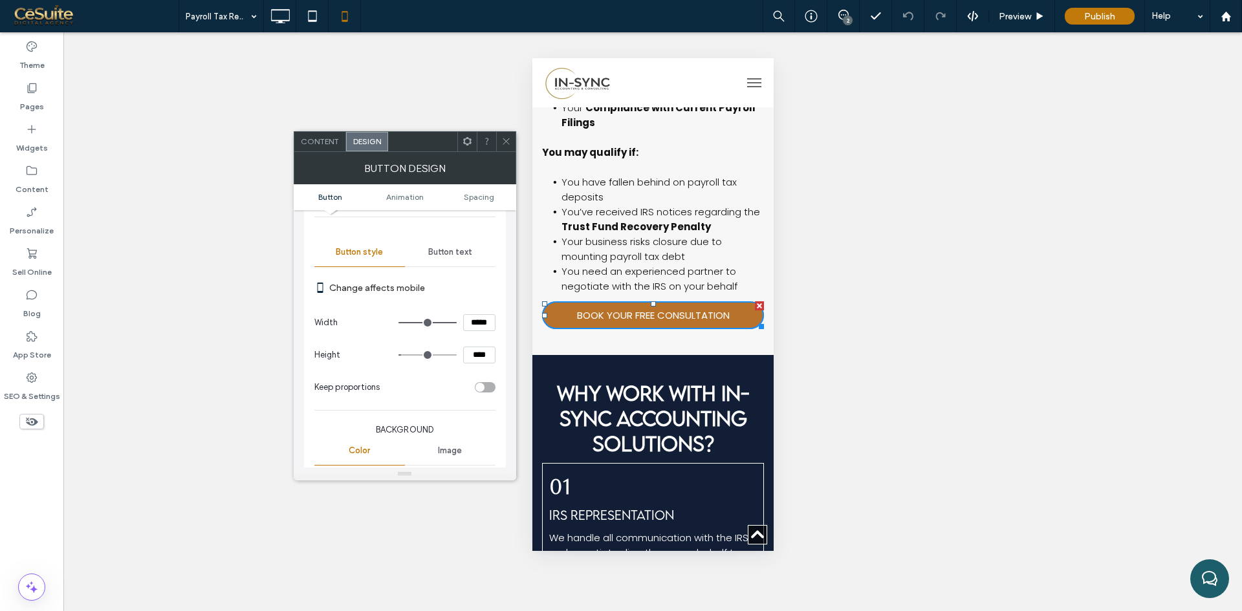
click at [468, 351] on input "****" at bounding box center [479, 355] width 32 height 17
type input "****"
type input "**"
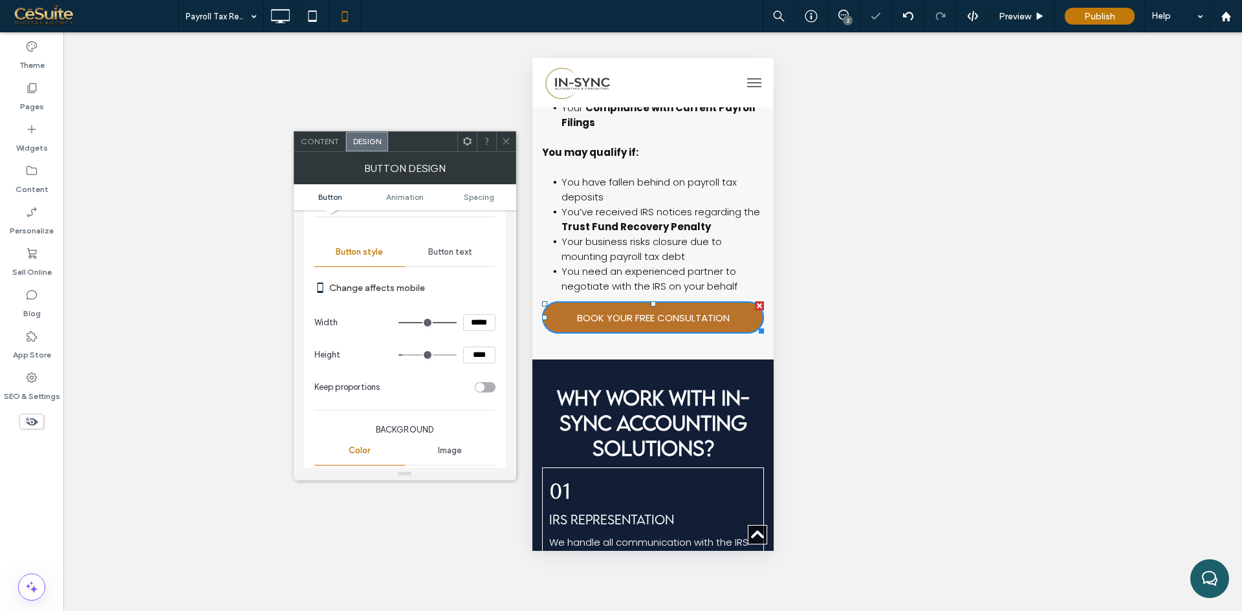
click at [503, 144] on icon at bounding box center [506, 141] width 10 height 10
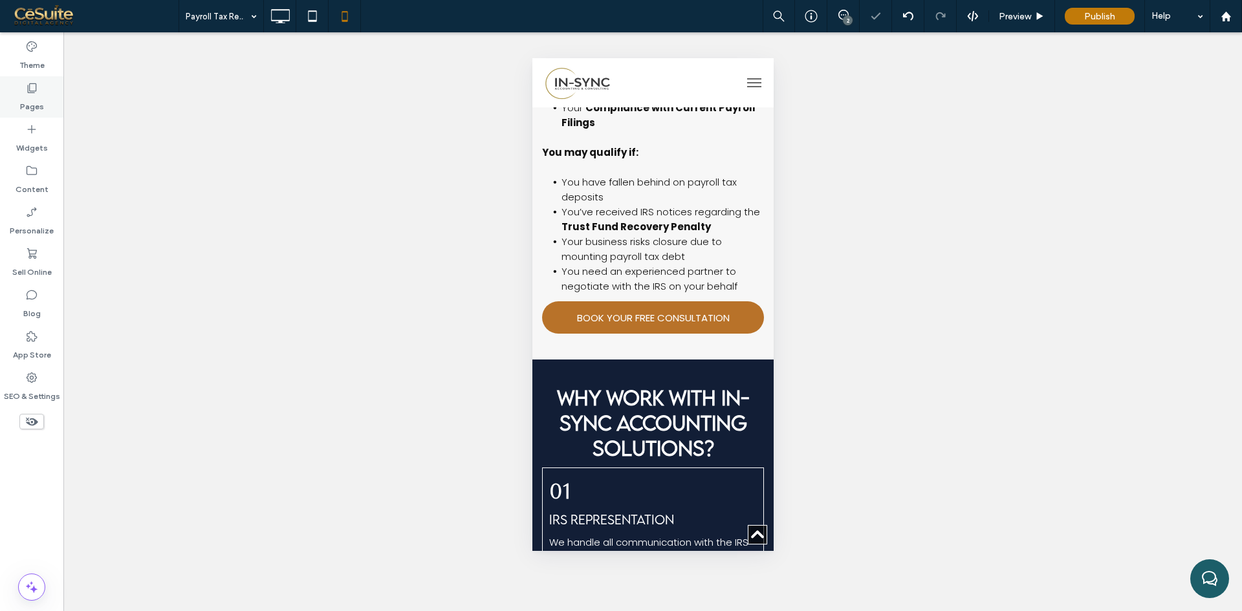
click at [31, 96] on label "Pages" at bounding box center [32, 103] width 24 height 18
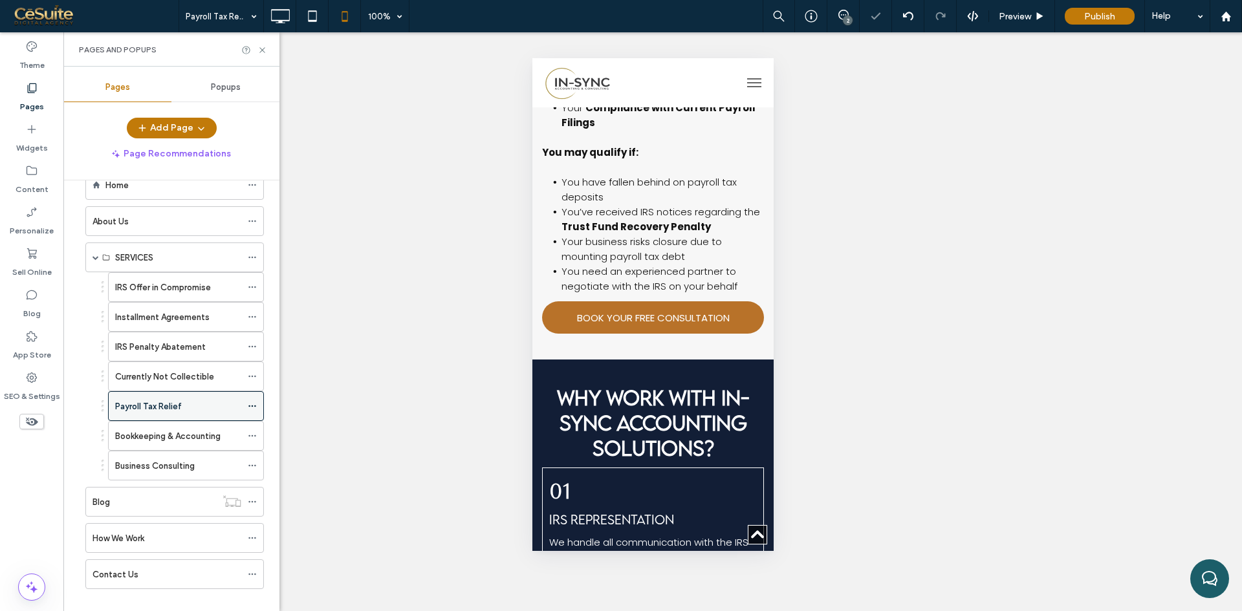
scroll to position [49, 0]
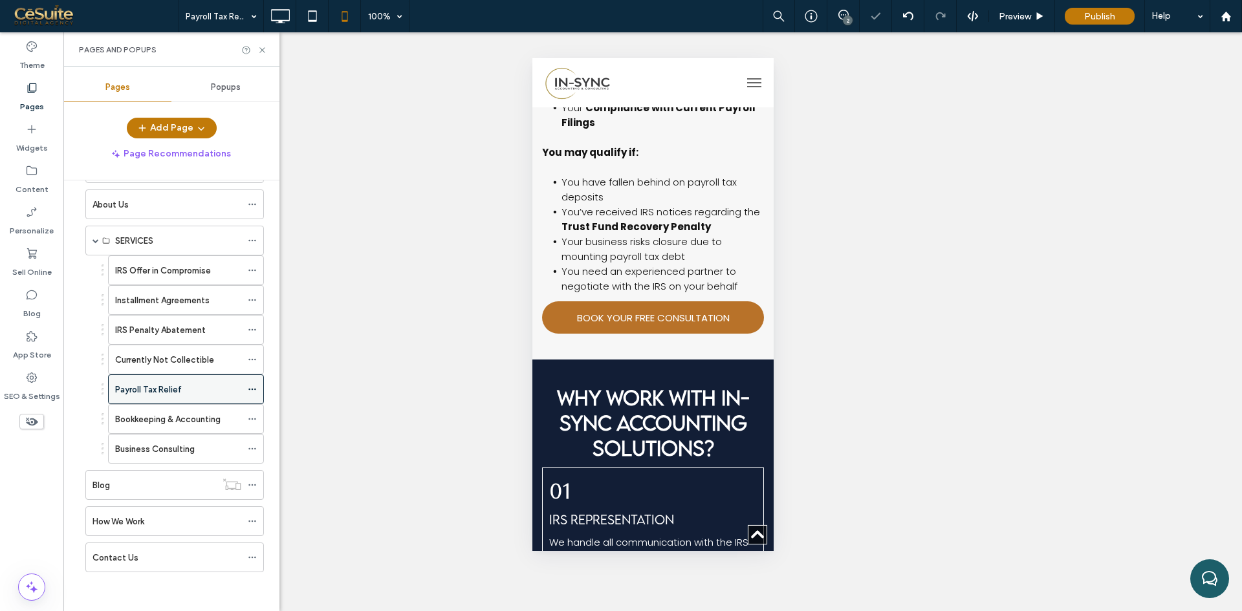
click at [193, 403] on div "Payroll Tax Relief" at bounding box center [178, 389] width 126 height 28
click at [184, 425] on div at bounding box center [621, 305] width 1242 height 611
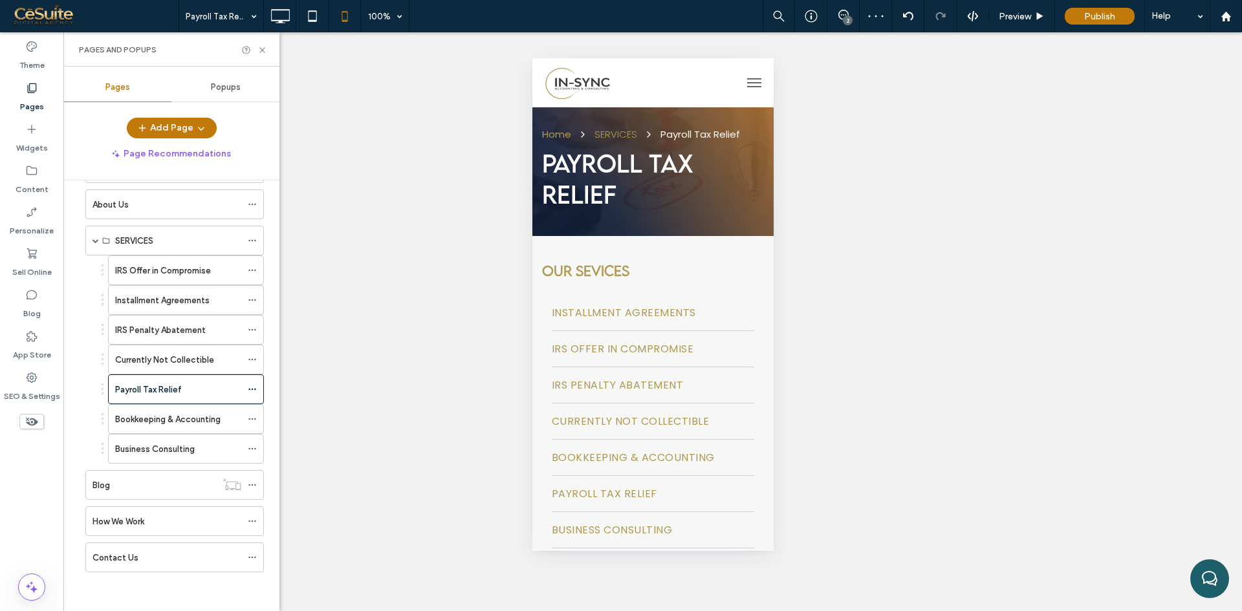
scroll to position [0, 0]
click at [163, 414] on label "Bookkeeping & Accounting" at bounding box center [167, 419] width 105 height 23
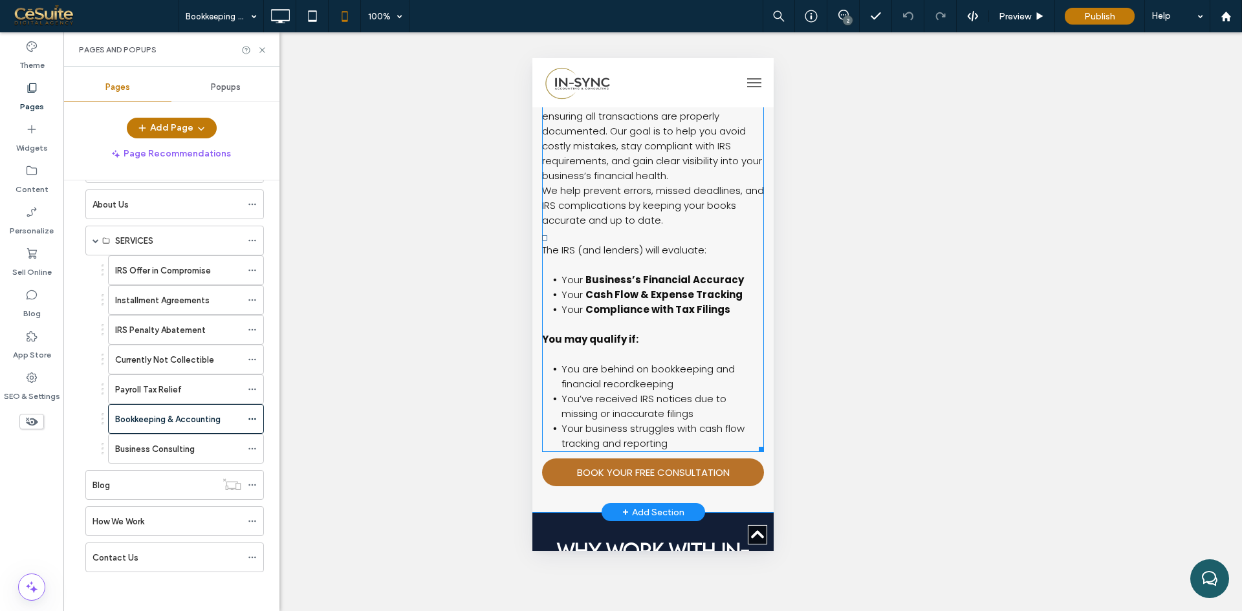
scroll to position [970, 0]
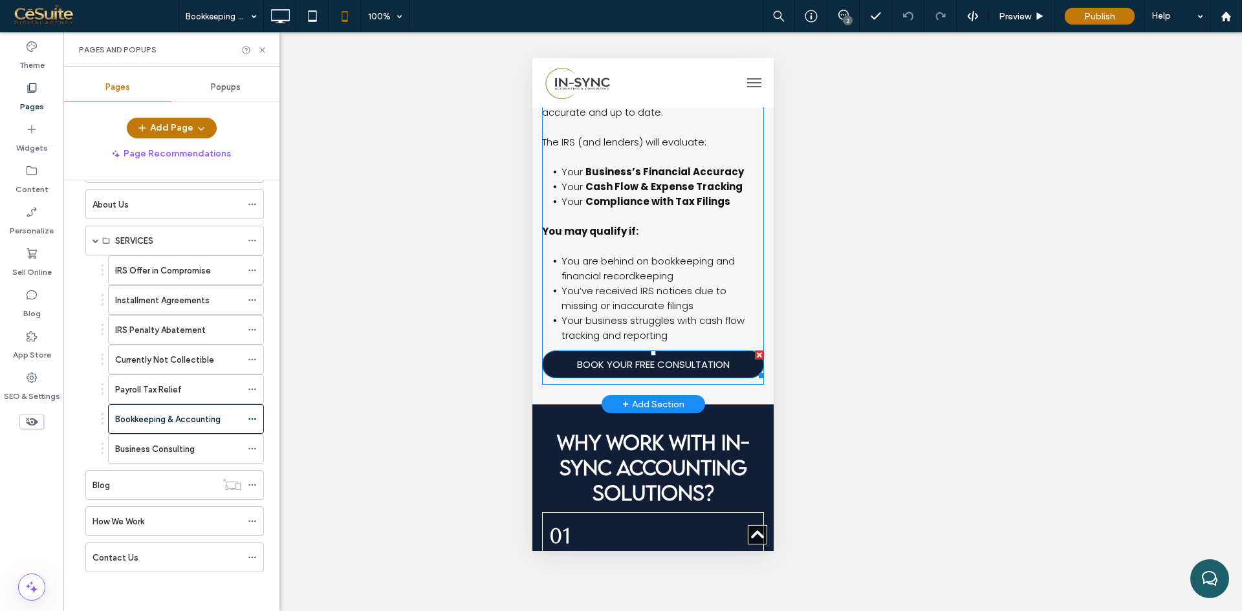
click at [614, 372] on span "BOOK YOUR FREE CONSULTATION" at bounding box center [652, 364] width 153 height 15
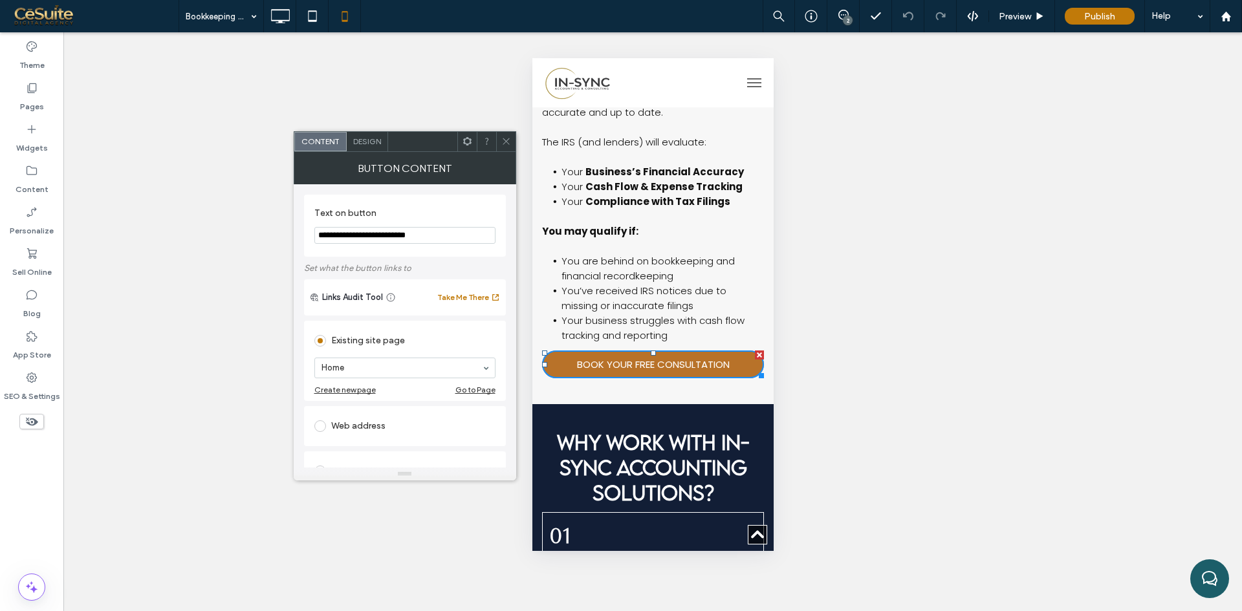
click at [372, 146] on span "Design" at bounding box center [367, 141] width 28 height 10
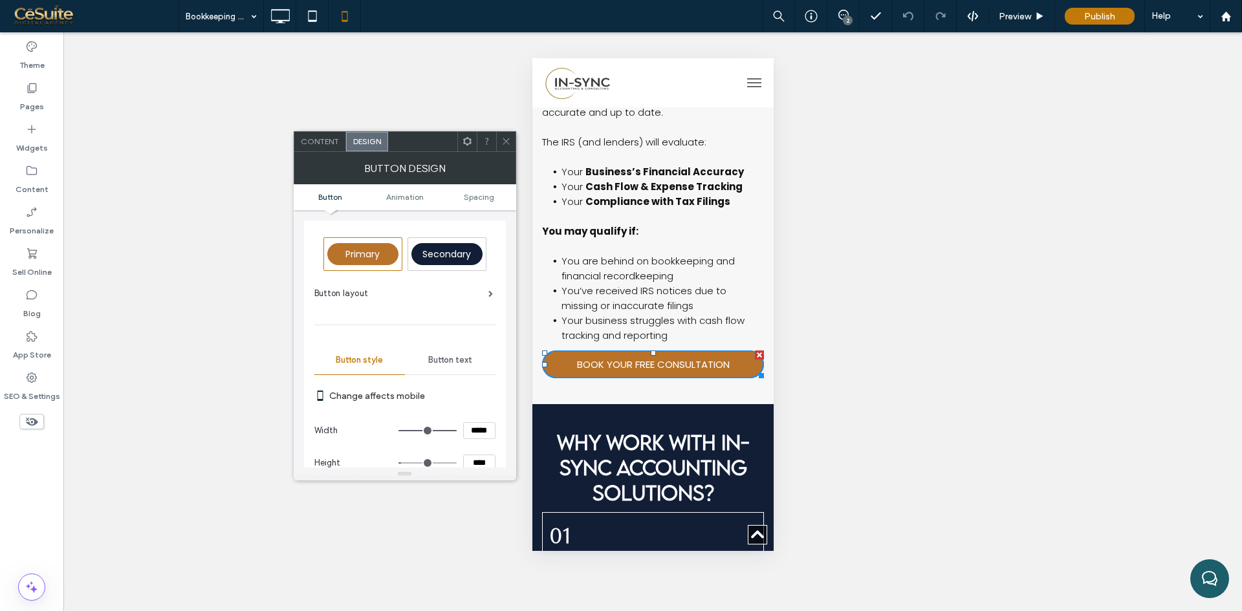
click at [475, 457] on input "****" at bounding box center [479, 463] width 32 height 17
type input "****"
type input "**"
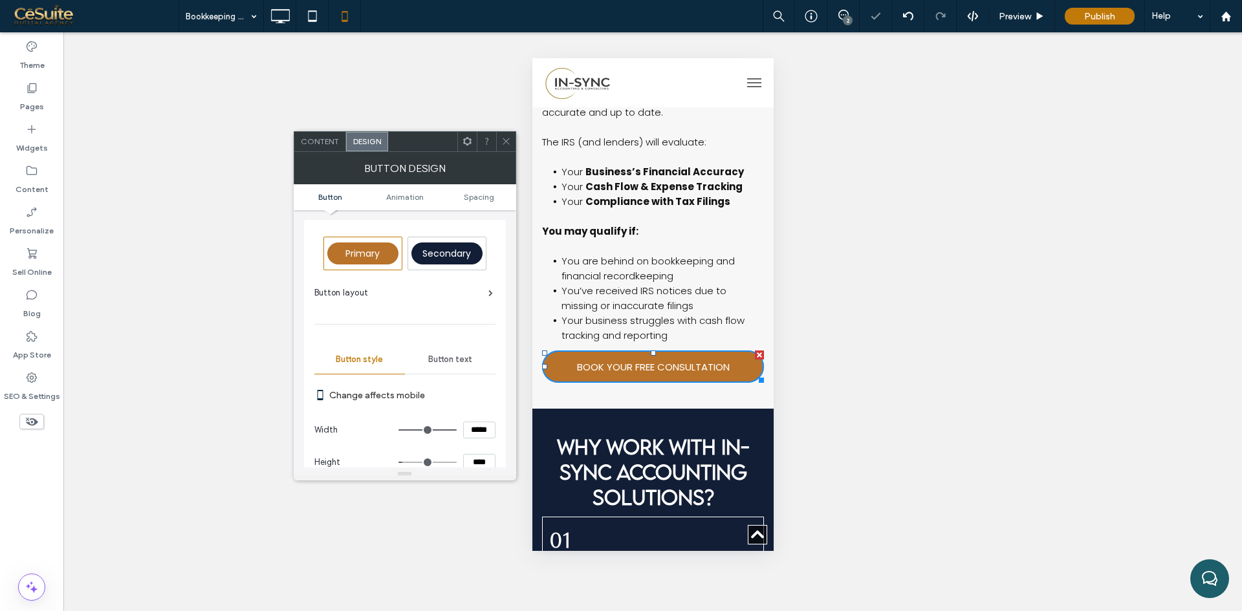
click at [505, 141] on icon at bounding box center [506, 141] width 10 height 10
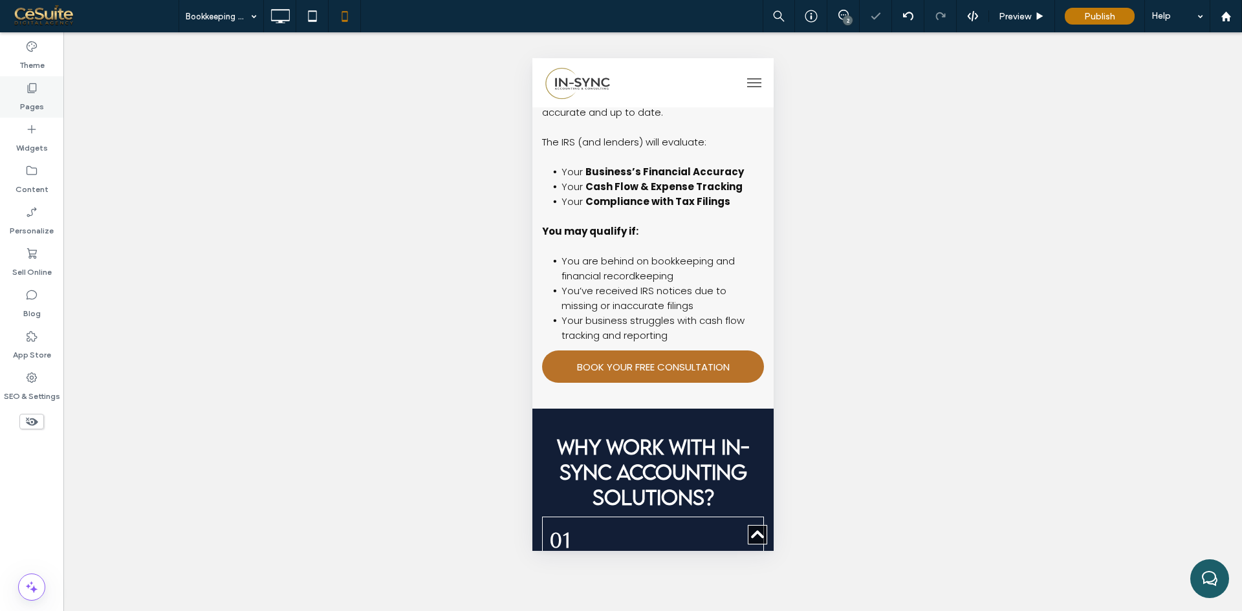
click at [27, 96] on label "Pages" at bounding box center [32, 103] width 24 height 18
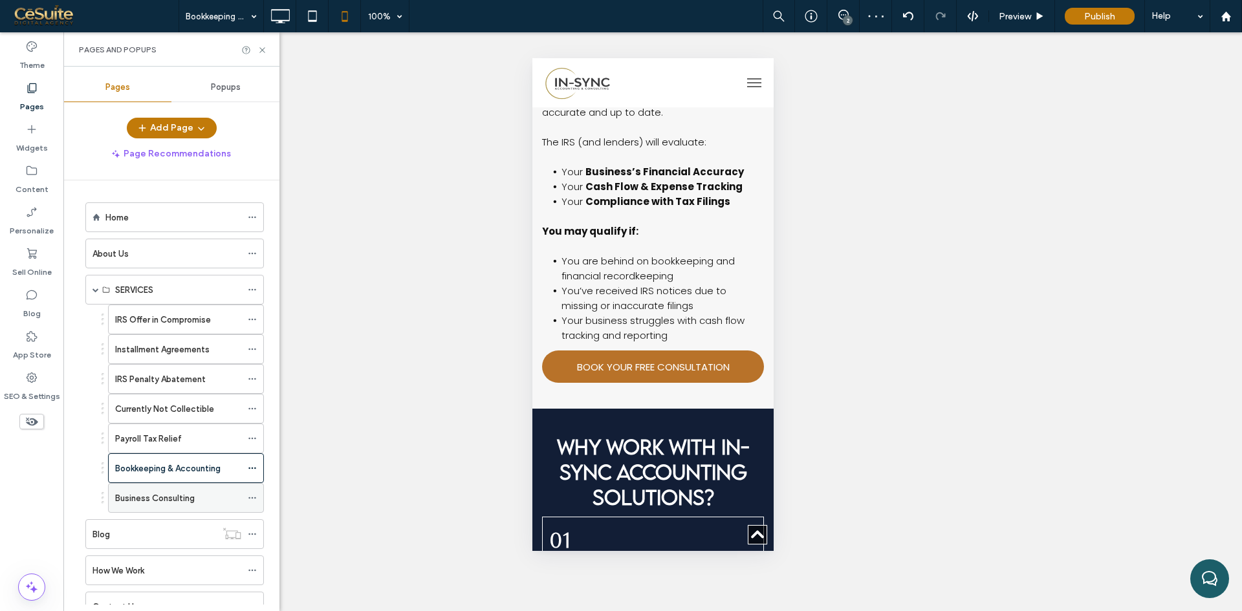
click at [139, 504] on label "Business Consulting" at bounding box center [155, 498] width 80 height 23
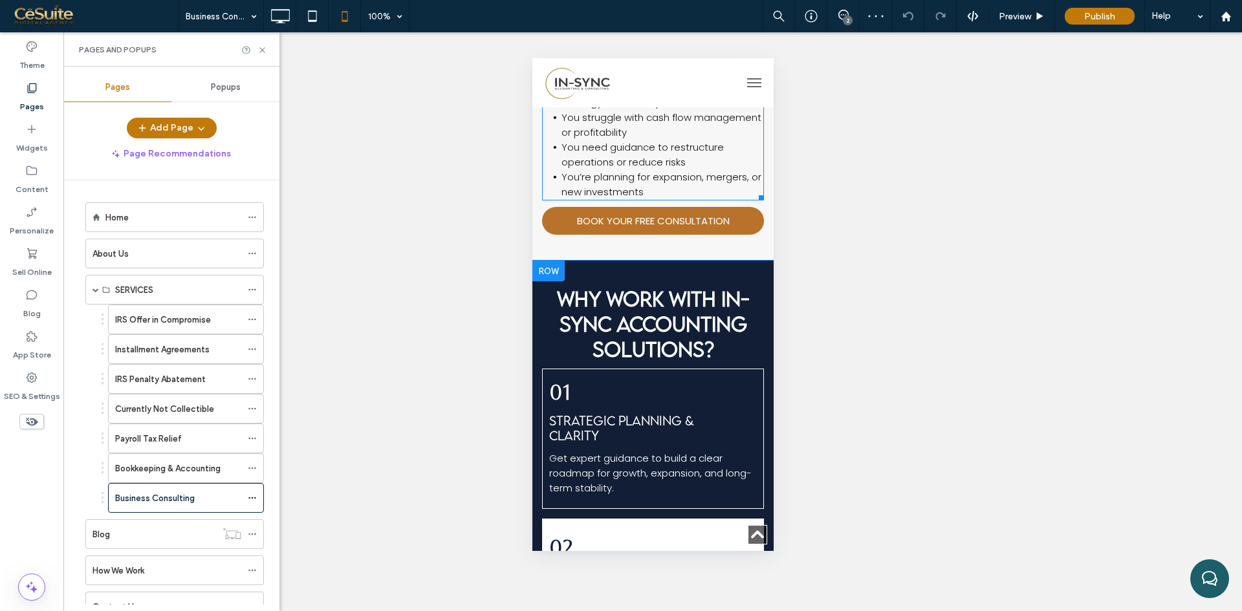
scroll to position [1186, 0]
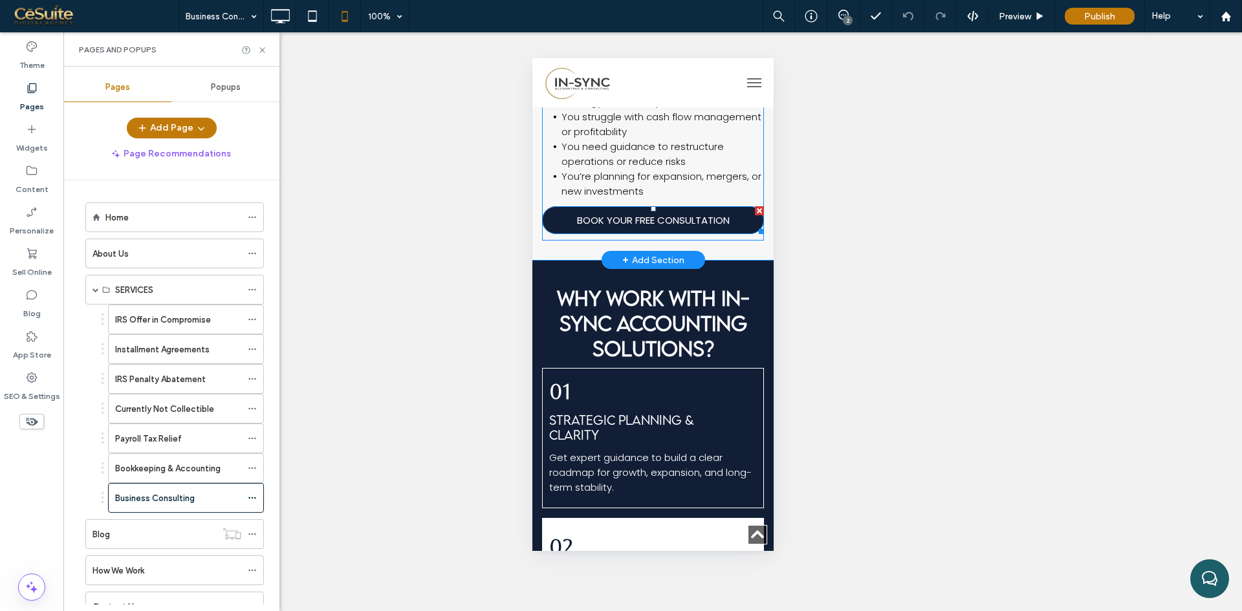
click at [627, 228] on span "BOOK YOUR FREE CONSULTATION" at bounding box center [652, 220] width 153 height 15
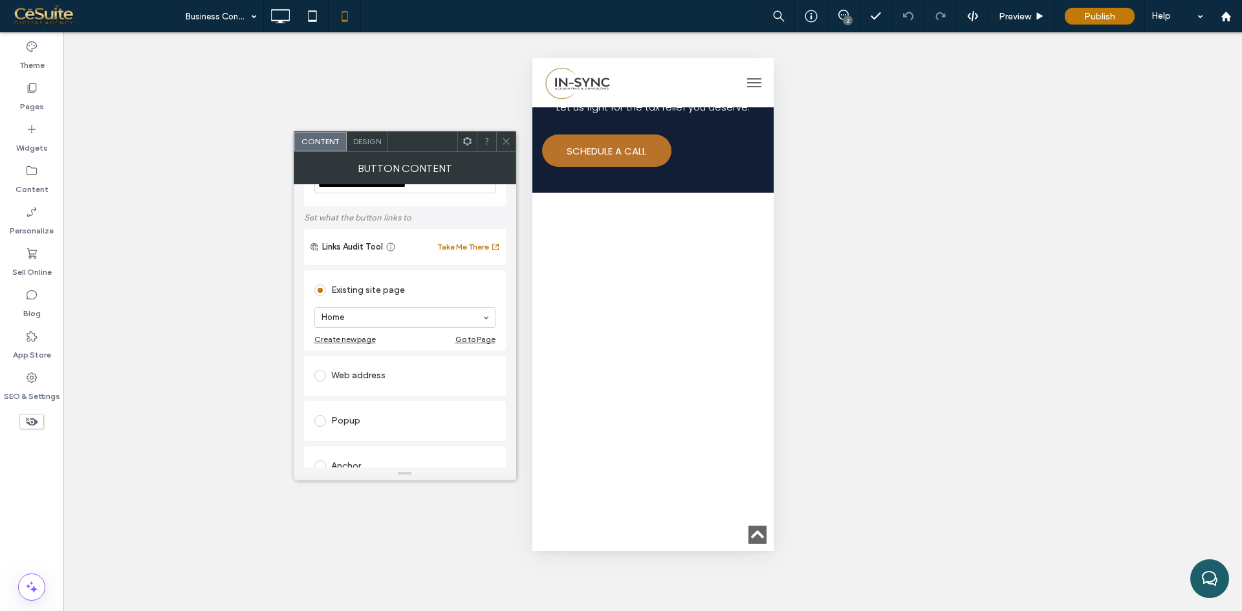
scroll to position [36, 0]
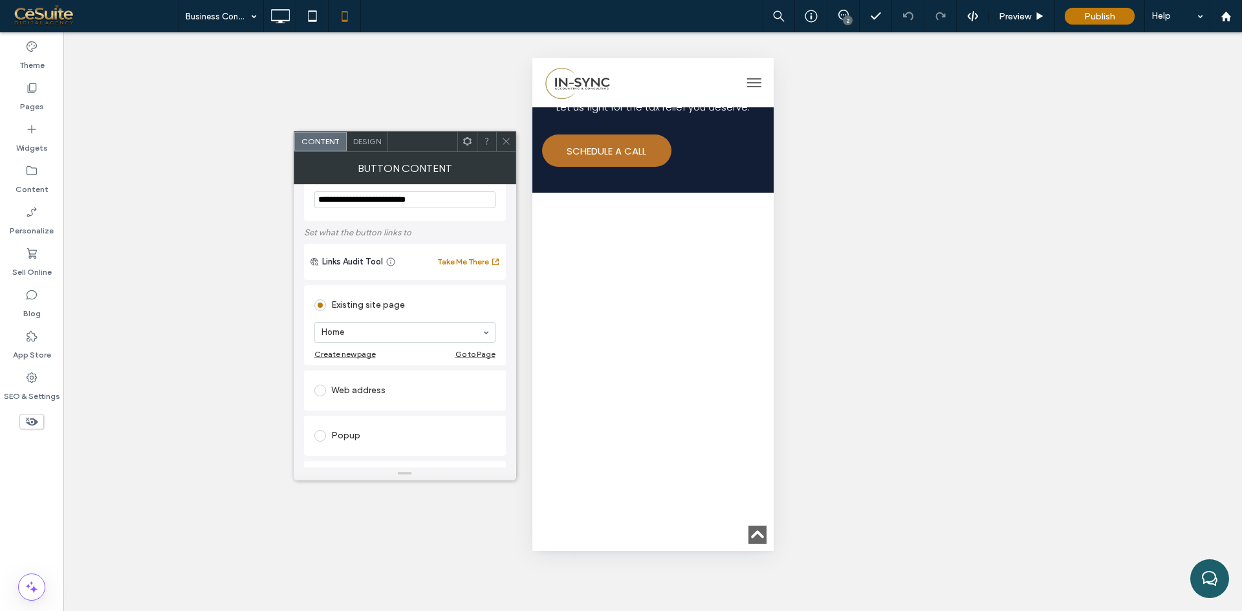
click at [369, 142] on span "Design" at bounding box center [367, 141] width 28 height 10
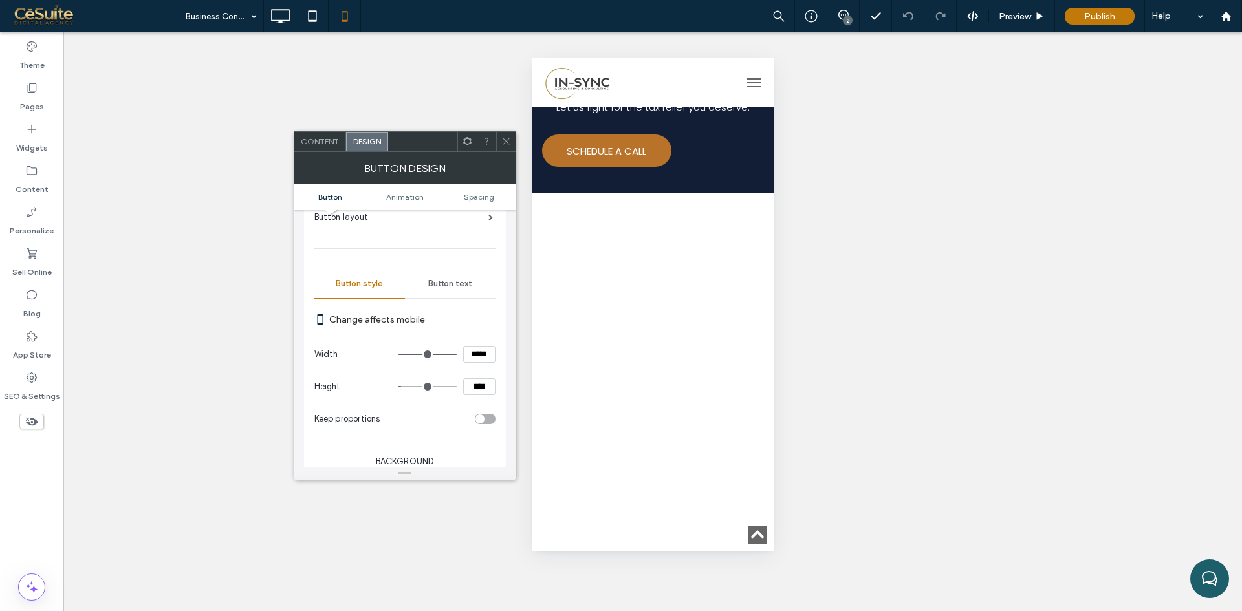
scroll to position [108, 0]
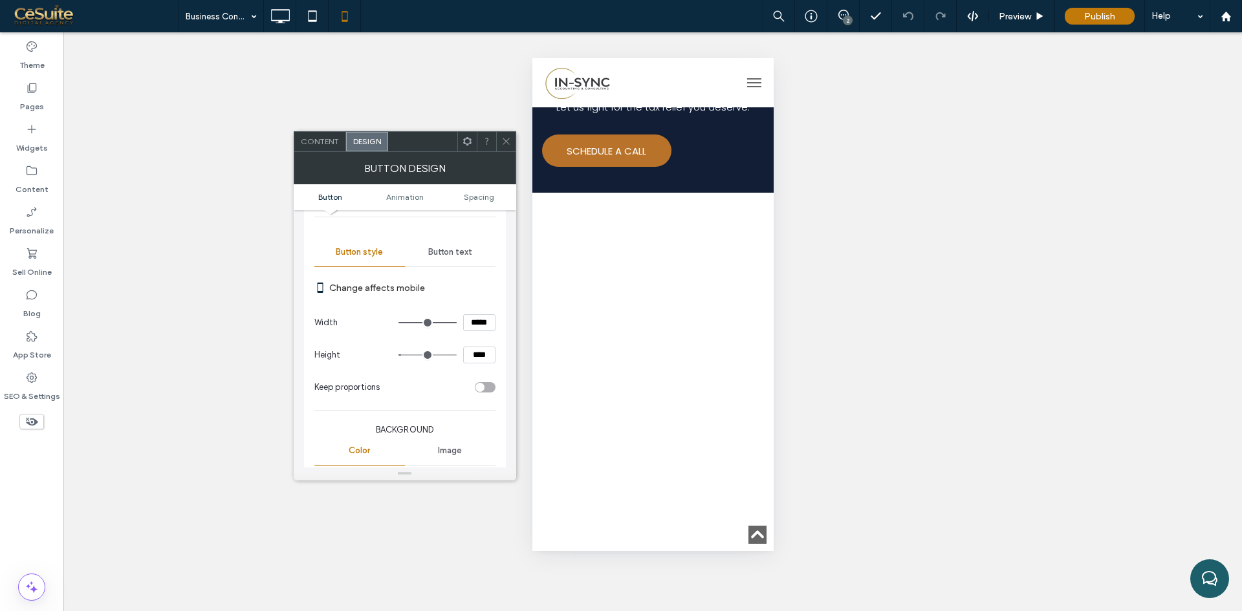
click at [475, 360] on input "****" at bounding box center [479, 355] width 32 height 17
type input "****"
type input "**"
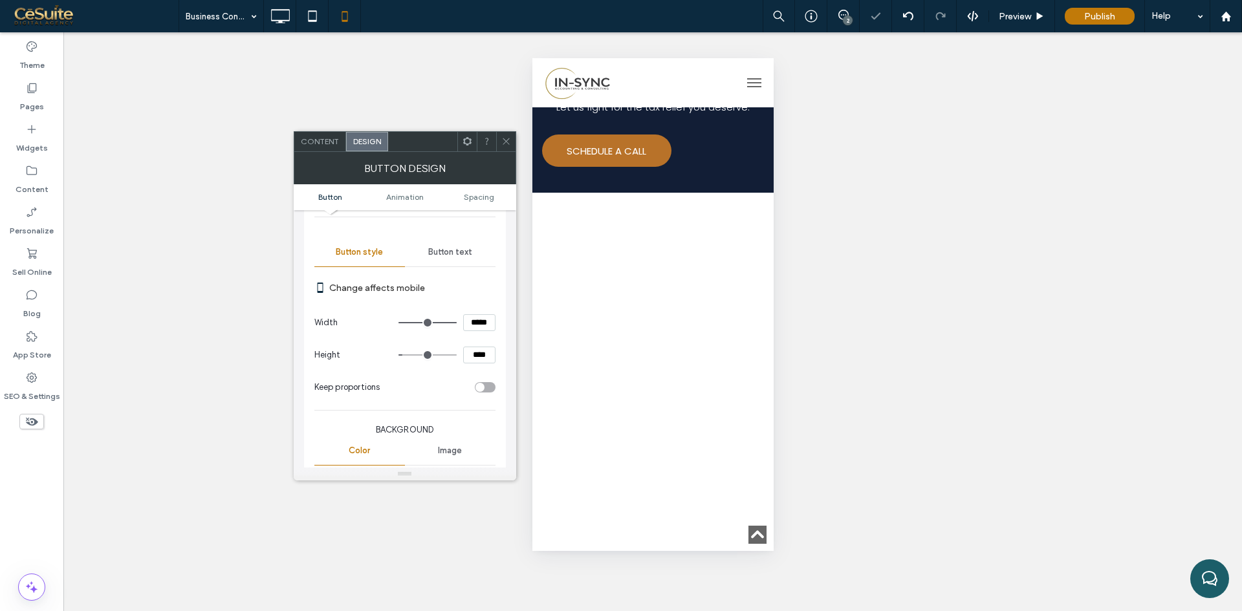
click at [510, 145] on icon at bounding box center [506, 141] width 10 height 10
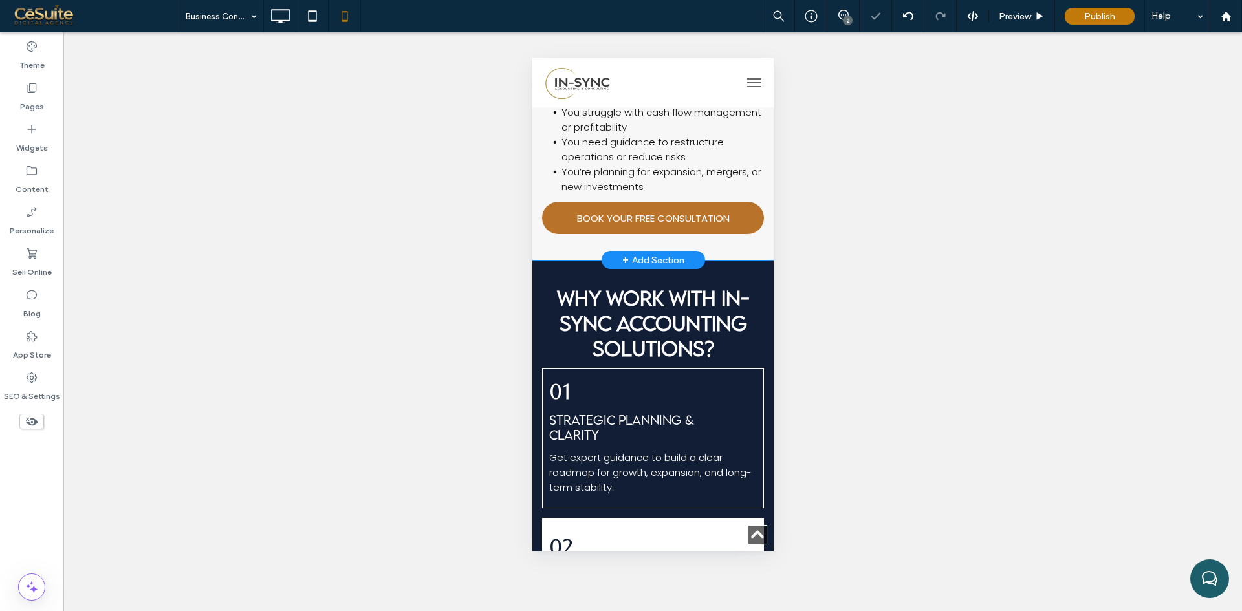
scroll to position [975, 0]
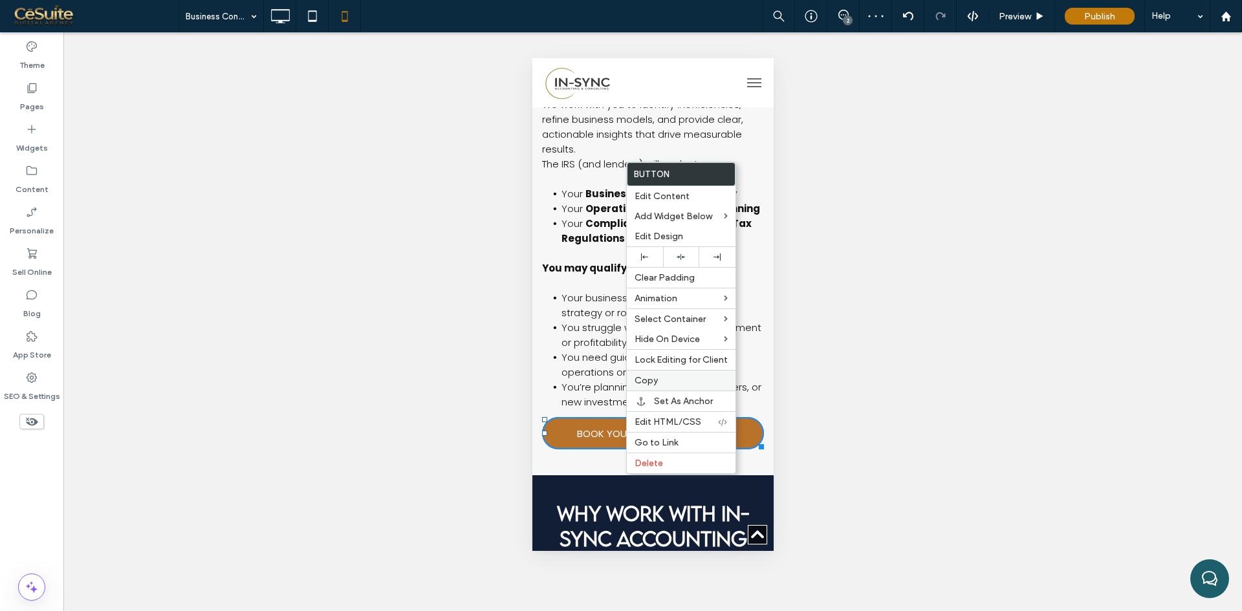
click at [655, 378] on span "Copy" at bounding box center [646, 380] width 23 height 11
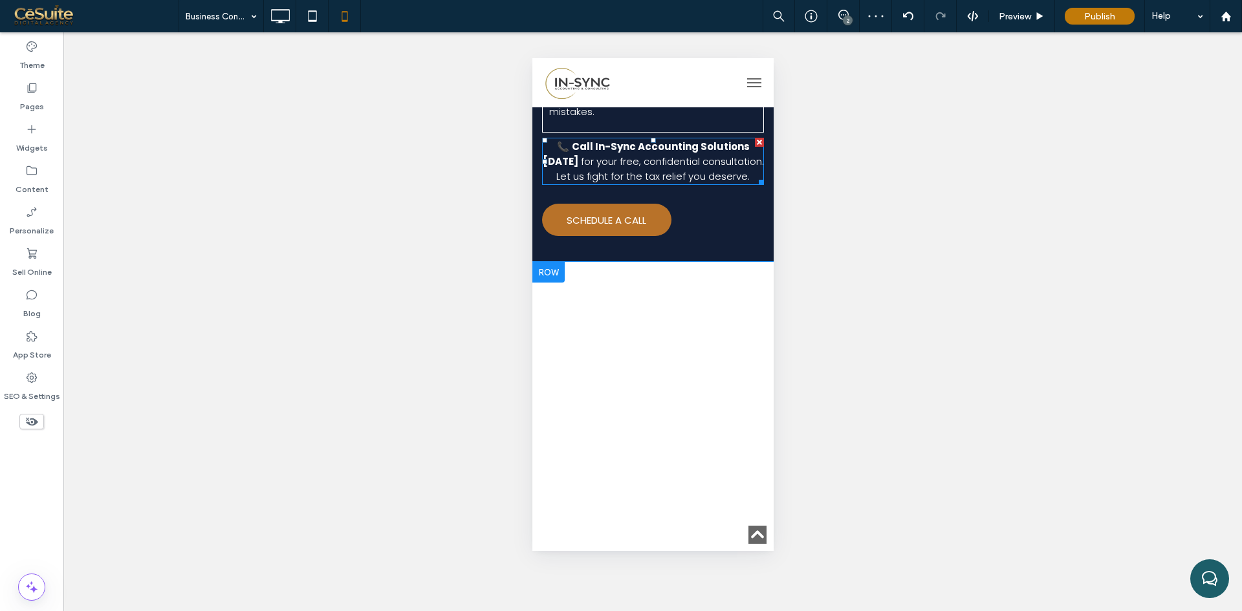
scroll to position [2053, 0]
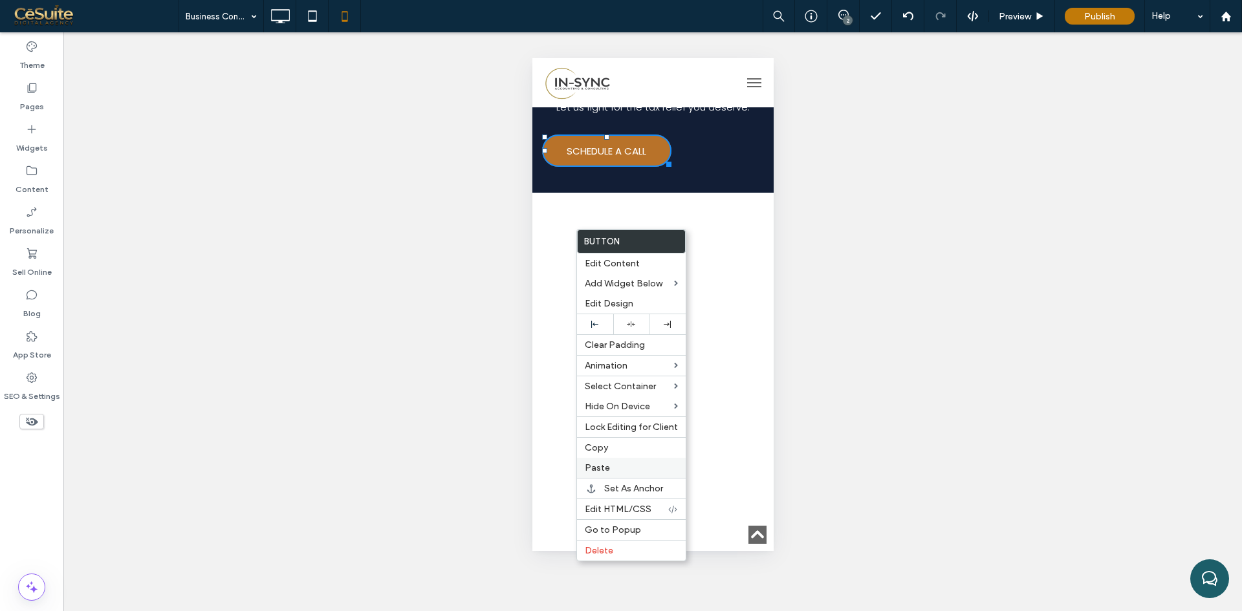
click at [612, 461] on div "Paste" at bounding box center [631, 468] width 109 height 20
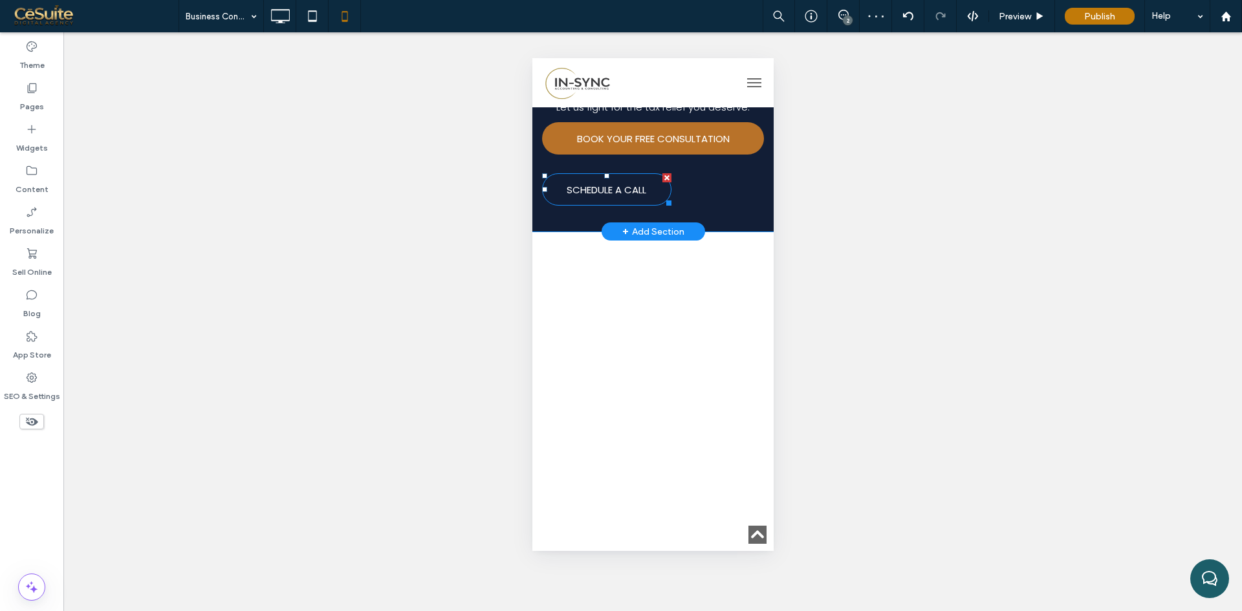
click at [665, 182] on div at bounding box center [666, 177] width 9 height 9
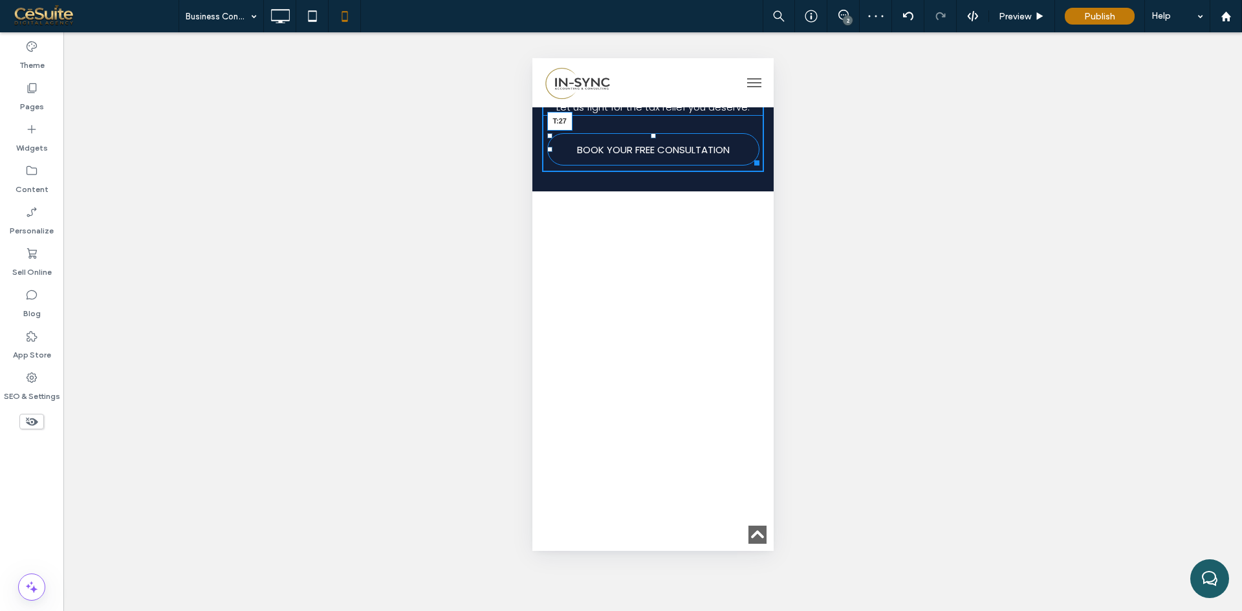
drag, startPoint x: 647, startPoint y: 193, endPoint x: 1158, endPoint y: 284, distance: 519.1
click at [650, 138] on div at bounding box center [652, 135] width 5 height 5
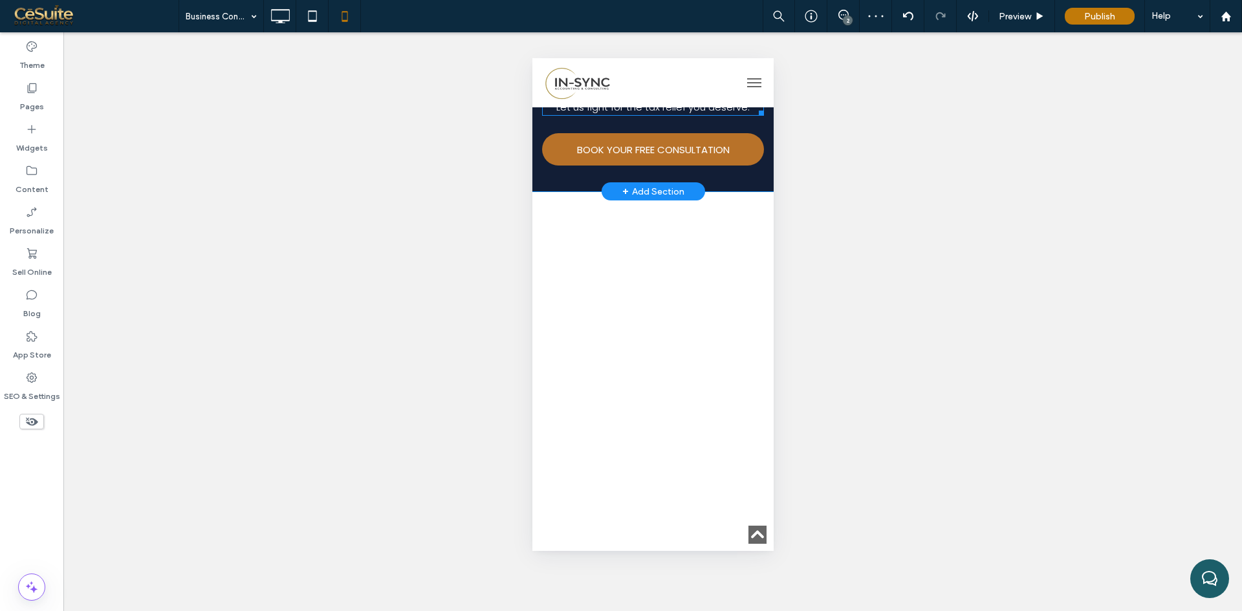
click at [658, 114] on span "for your free, confidential consultation. Let us fight for the tax relief you d…" at bounding box center [660, 99] width 208 height 28
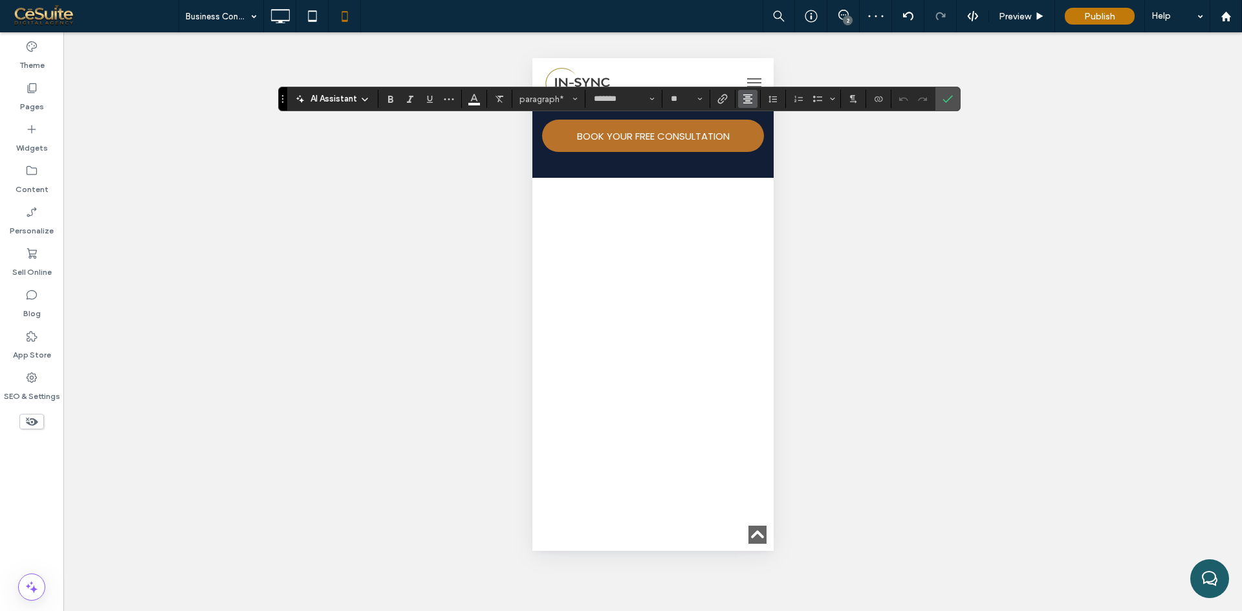
click at [746, 108] on button "Alignment" at bounding box center [747, 99] width 19 height 18
click at [757, 116] on use "ui.textEditor.alignment.left" at bounding box center [757, 120] width 9 height 9
click at [940, 103] on label "Confirm" at bounding box center [947, 98] width 19 height 23
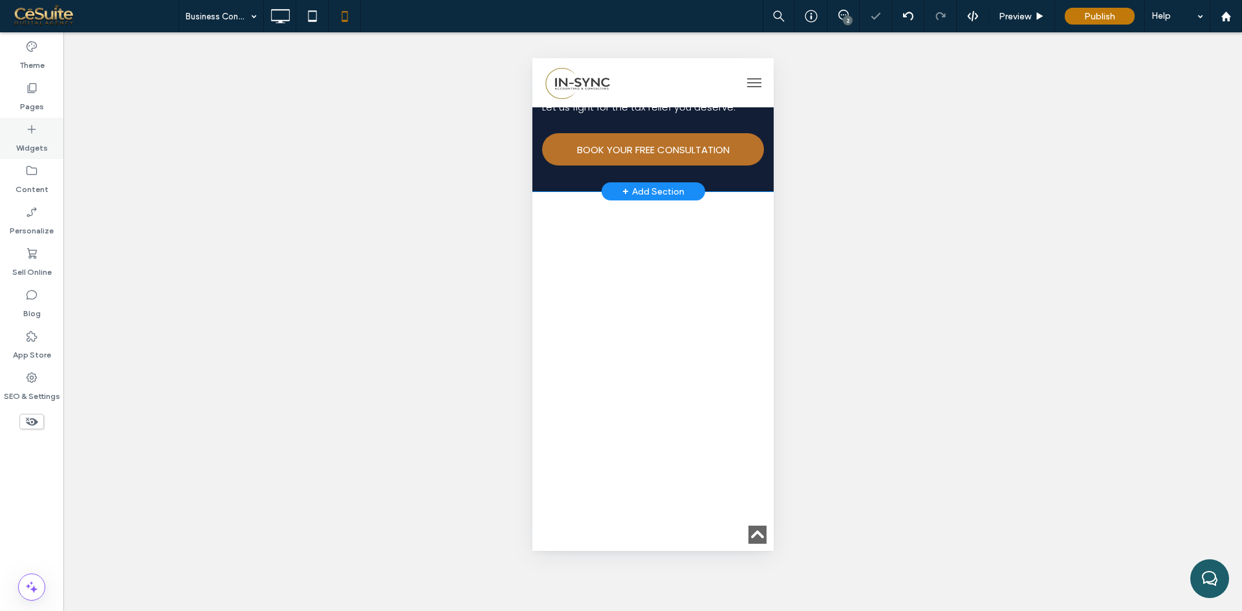
click at [43, 114] on div "Pages" at bounding box center [31, 96] width 63 height 41
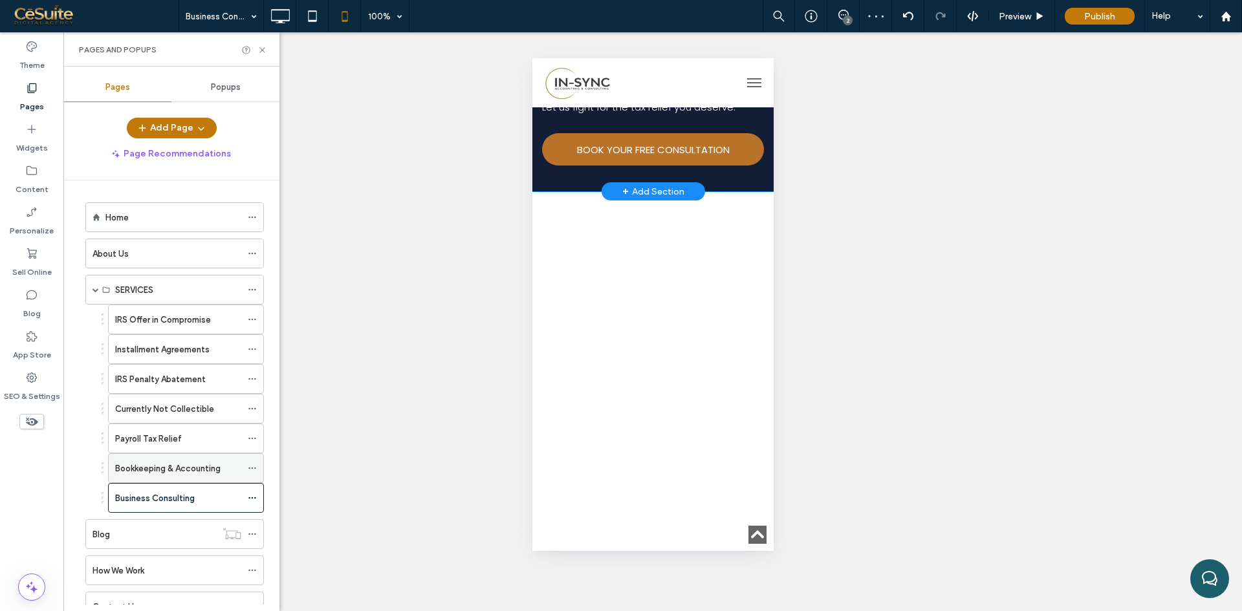
click at [139, 461] on div "Bookkeeping & Accounting" at bounding box center [178, 468] width 126 height 28
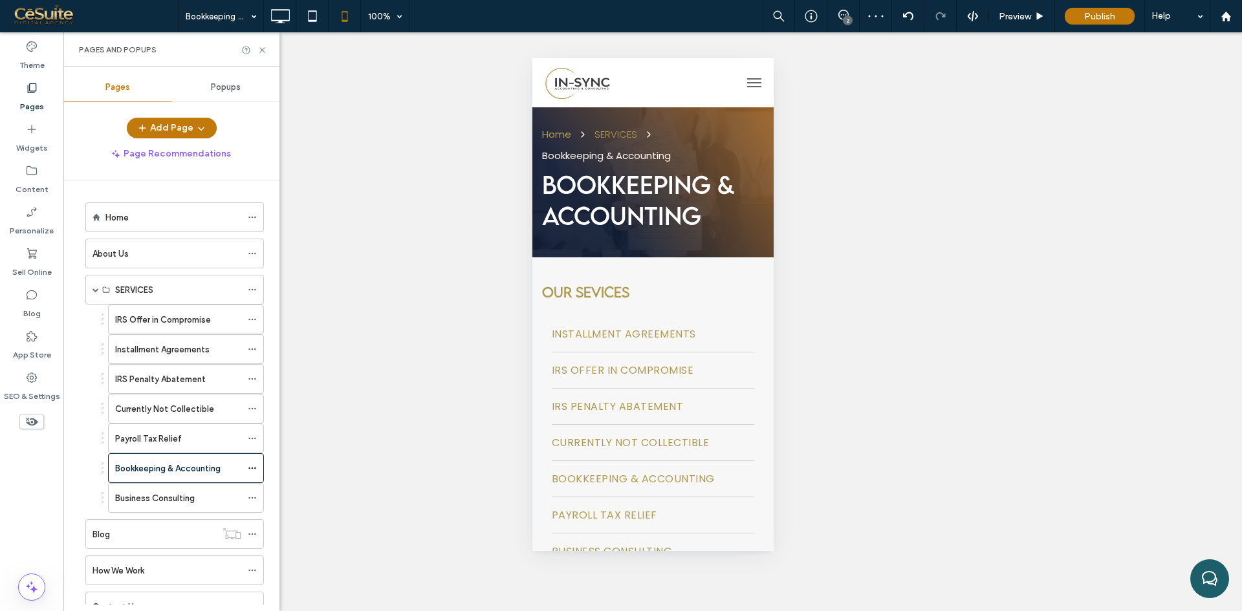
scroll to position [0, 0]
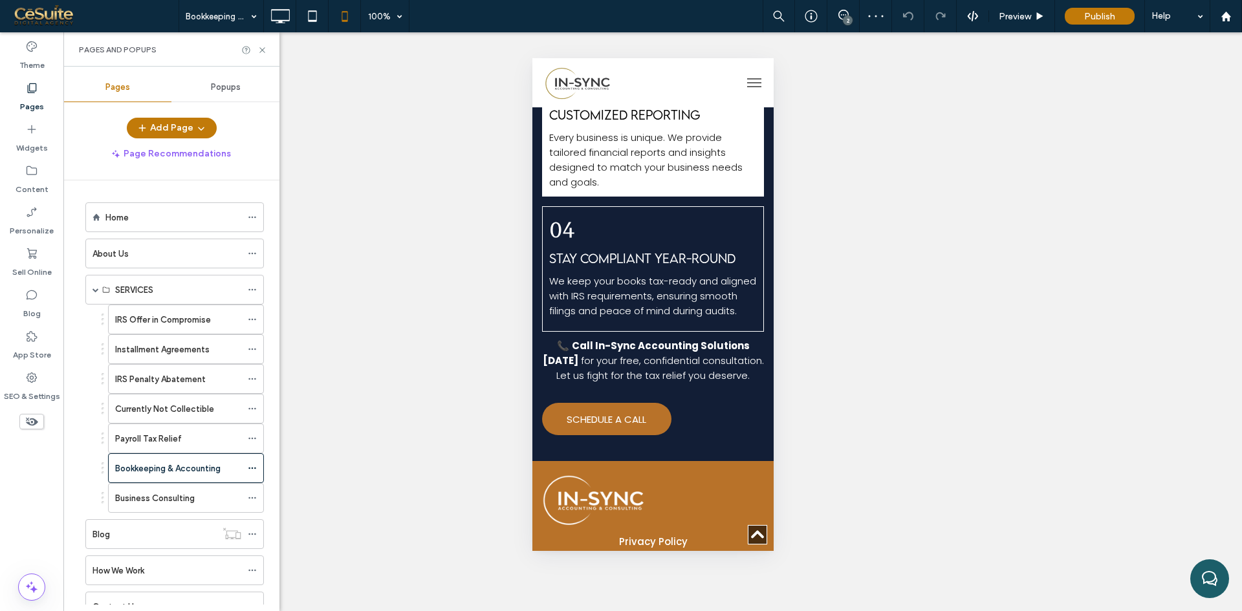
scroll to position [1825, 0]
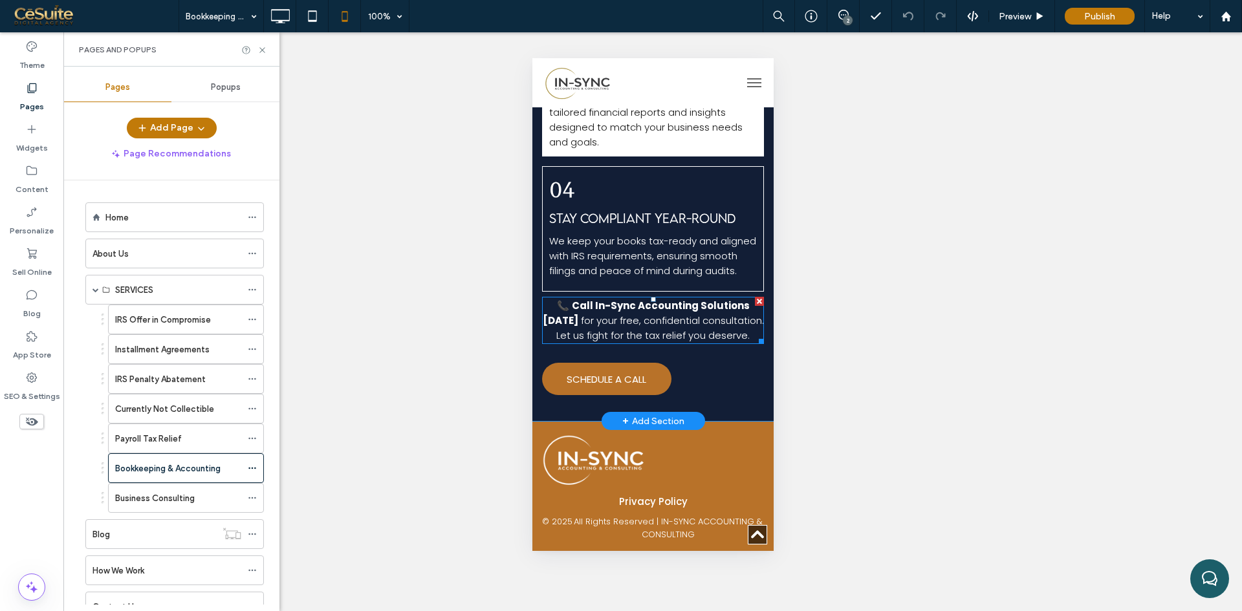
click at [629, 314] on span "for your free, confidential consultation. Let us fight for the tax relief you d…" at bounding box center [660, 328] width 208 height 28
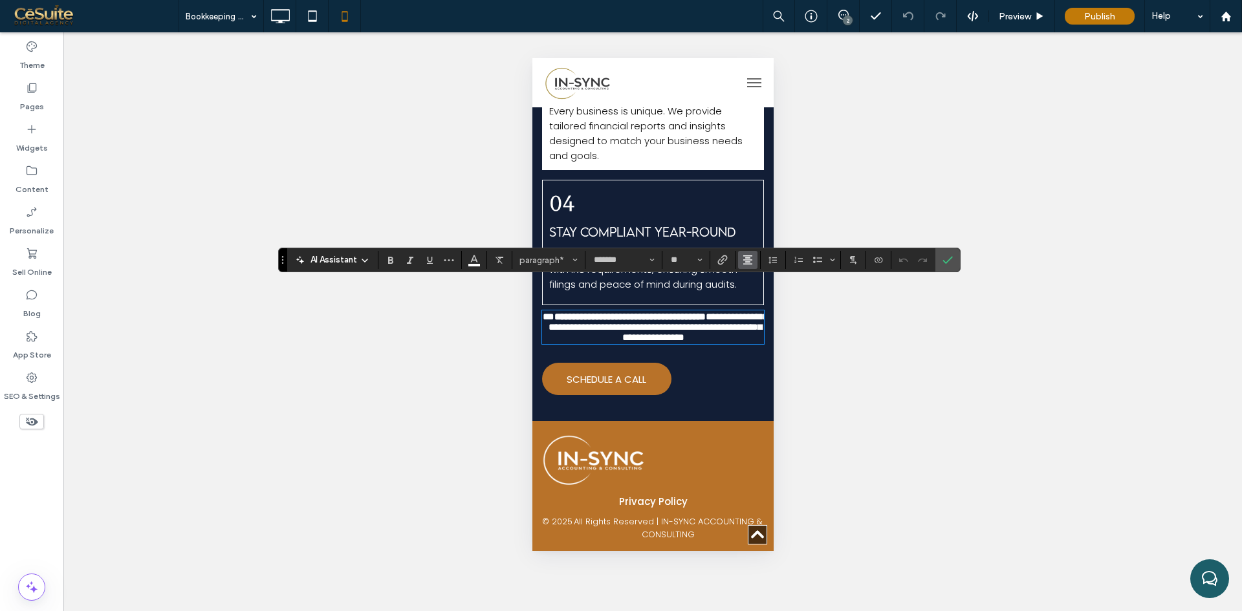
click at [747, 263] on use "Alignment" at bounding box center [747, 259] width 9 height 9
drag, startPoint x: 756, startPoint y: 274, endPoint x: 49, endPoint y: 217, distance: 709.3
click at [756, 274] on label "ui.textEditor.alignment.left" at bounding box center [760, 281] width 45 height 19
click at [47, 98] on div "Pages" at bounding box center [31, 96] width 63 height 41
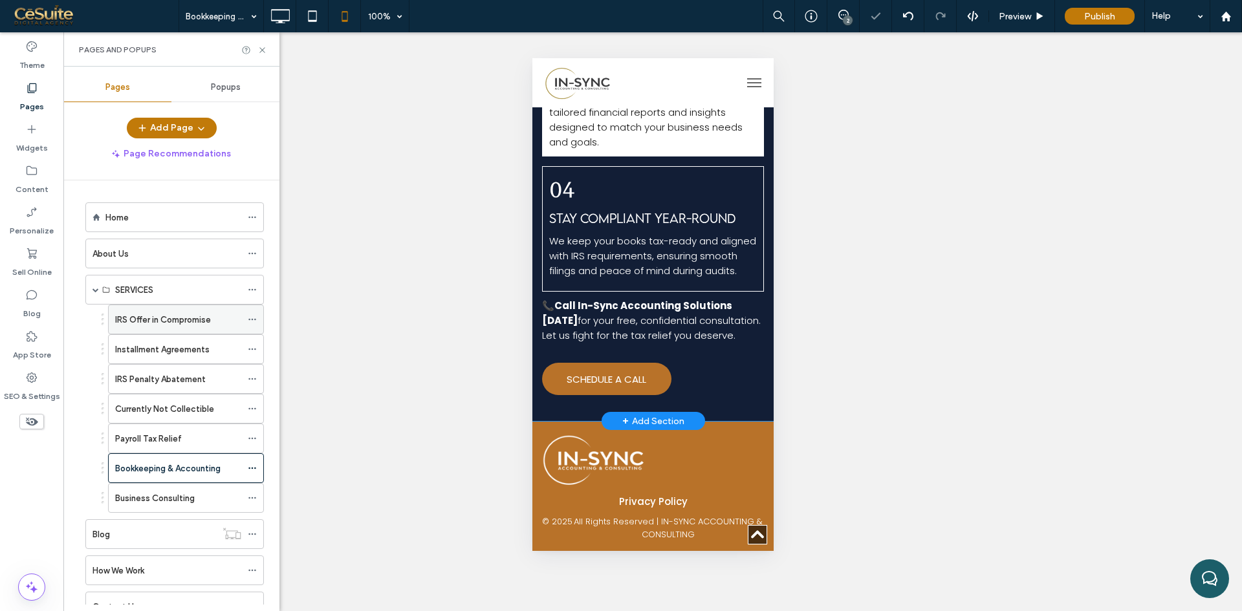
click at [127, 329] on div "IRS Offer in Compromise" at bounding box center [178, 319] width 126 height 28
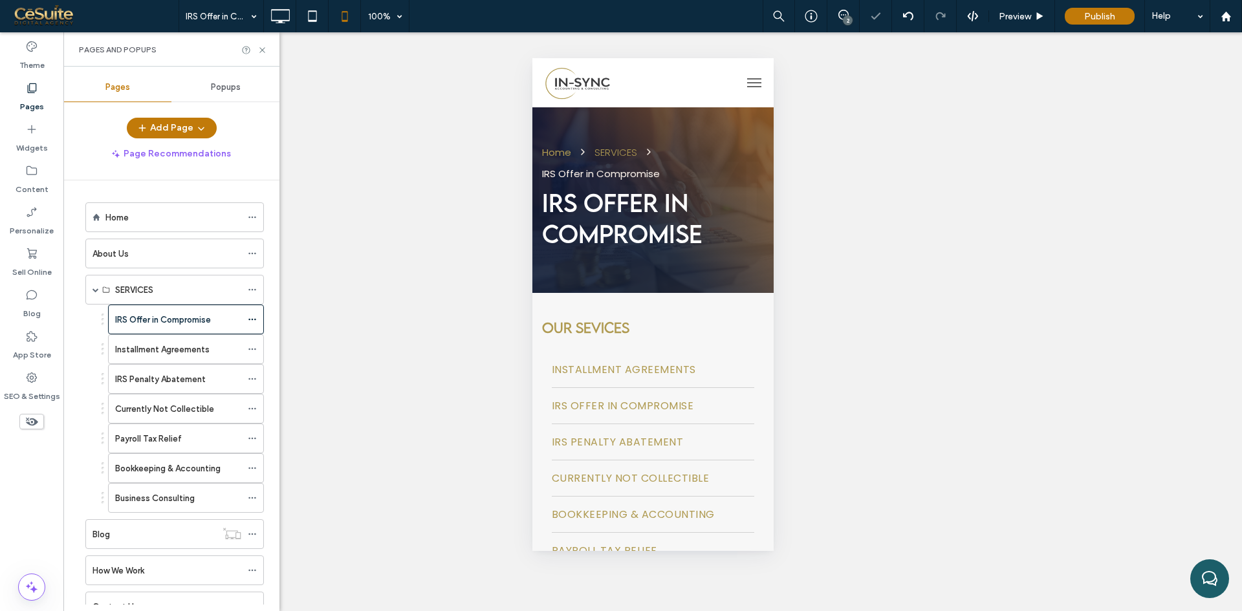
scroll to position [0, 0]
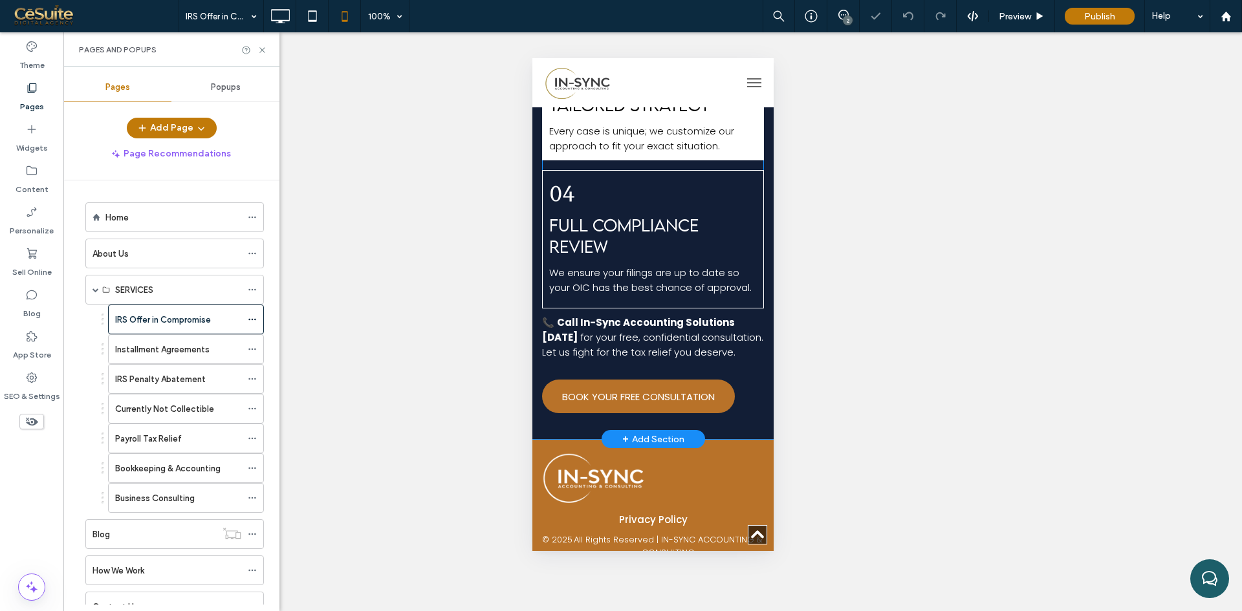
scroll to position [1803, 0]
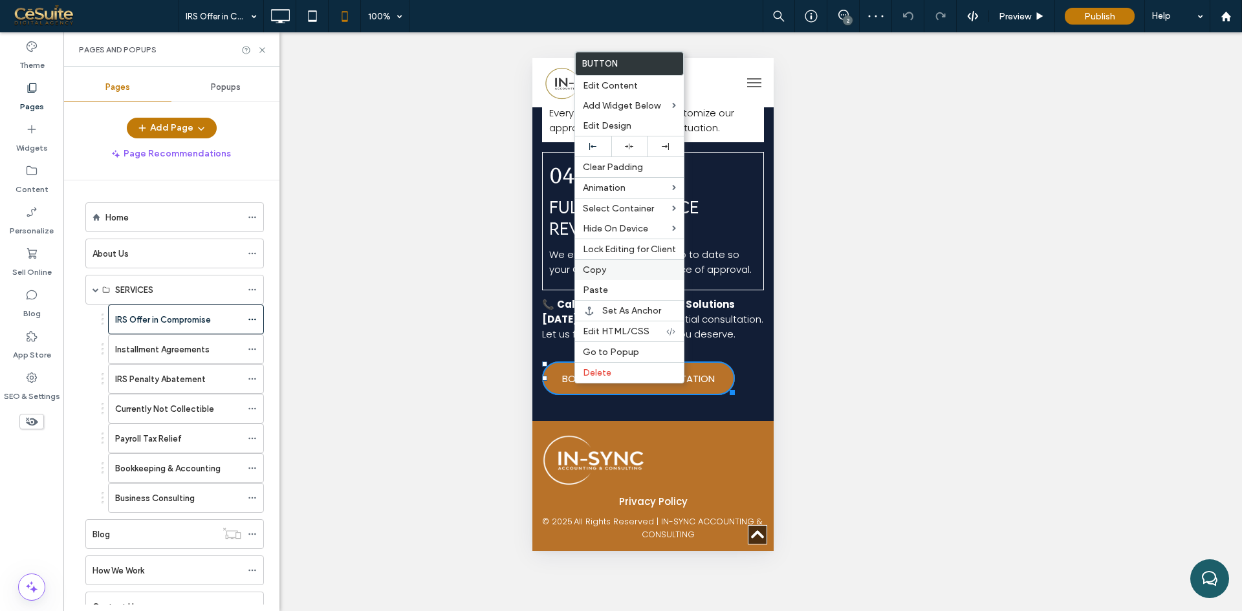
click at [598, 265] on span "Copy" at bounding box center [594, 270] width 23 height 11
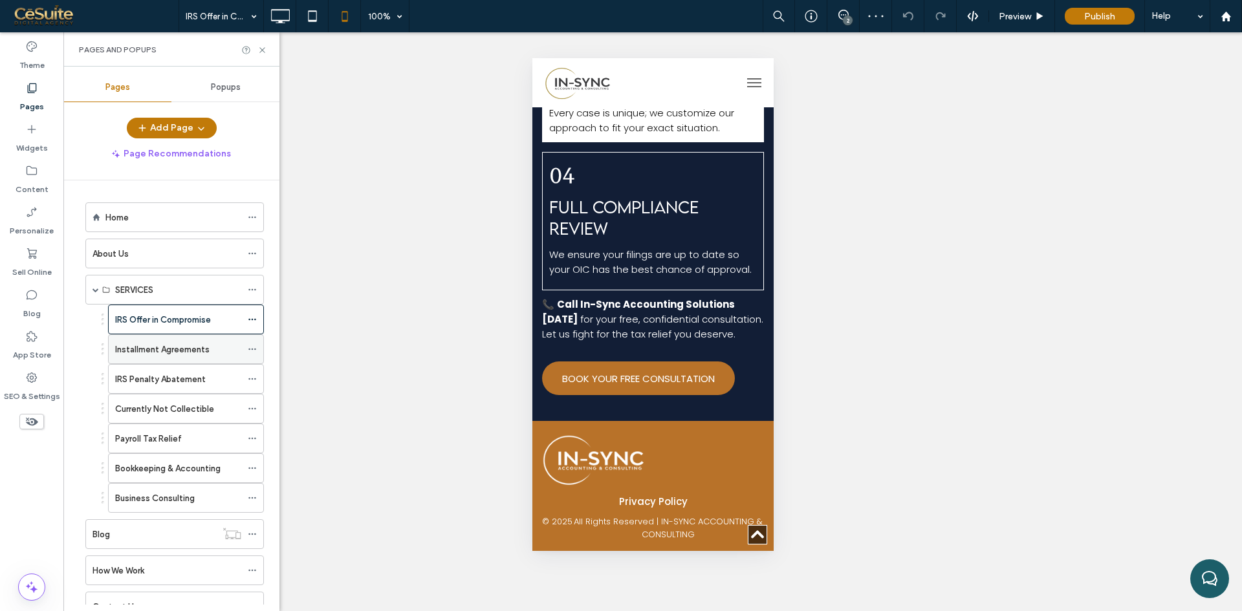
click at [179, 354] on label "Installment Agreements" at bounding box center [162, 349] width 94 height 23
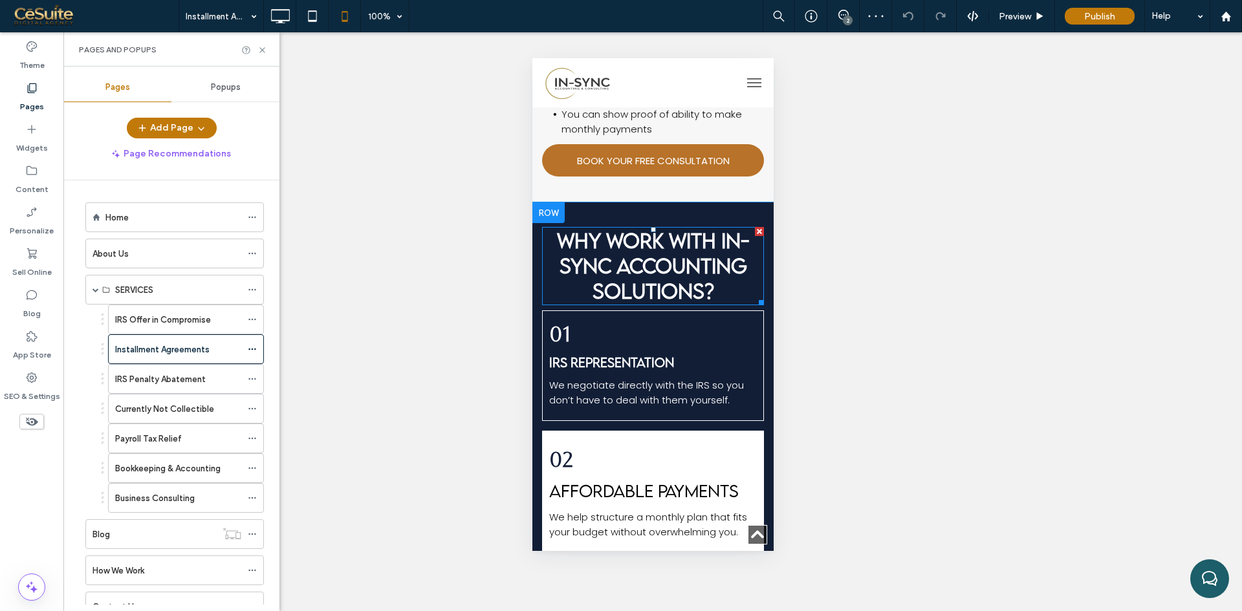
scroll to position [1571, 0]
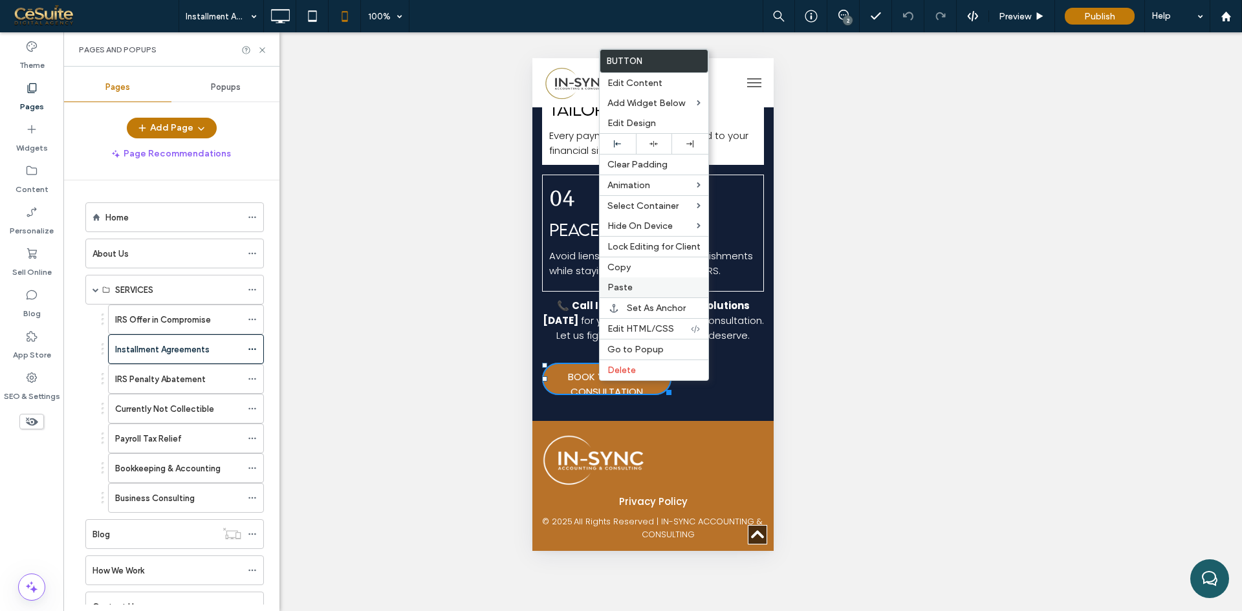
click at [629, 284] on span "Paste" at bounding box center [619, 287] width 25 height 11
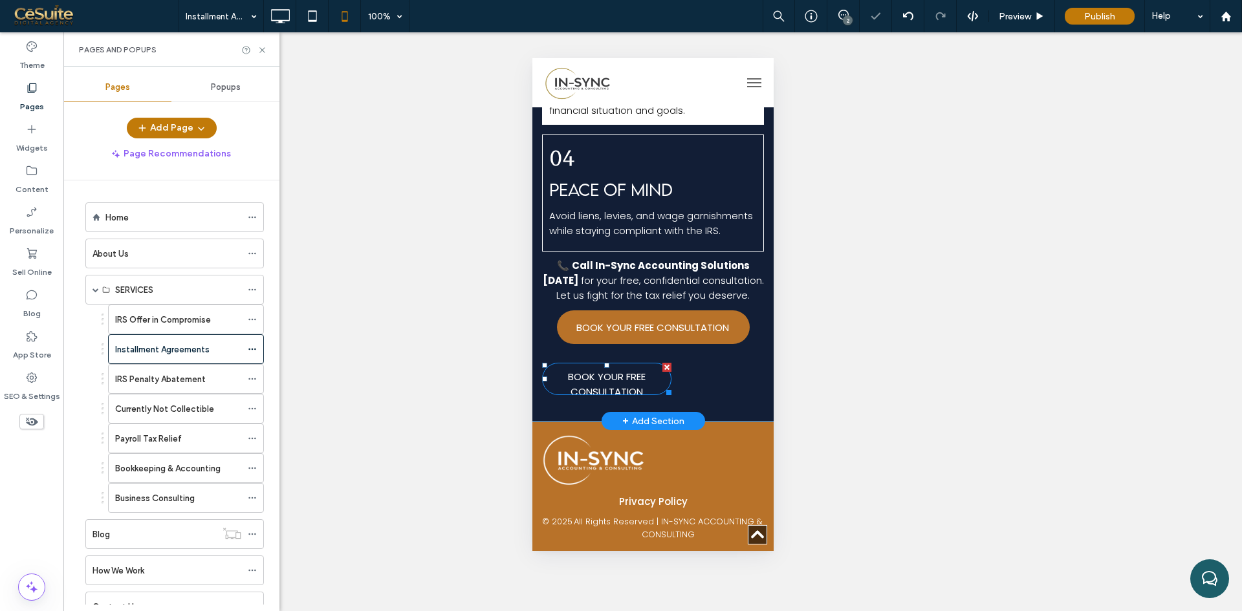
drag, startPoint x: 667, startPoint y: 408, endPoint x: 1201, endPoint y: 444, distance: 535.6
click at [667, 372] on div at bounding box center [666, 367] width 9 height 9
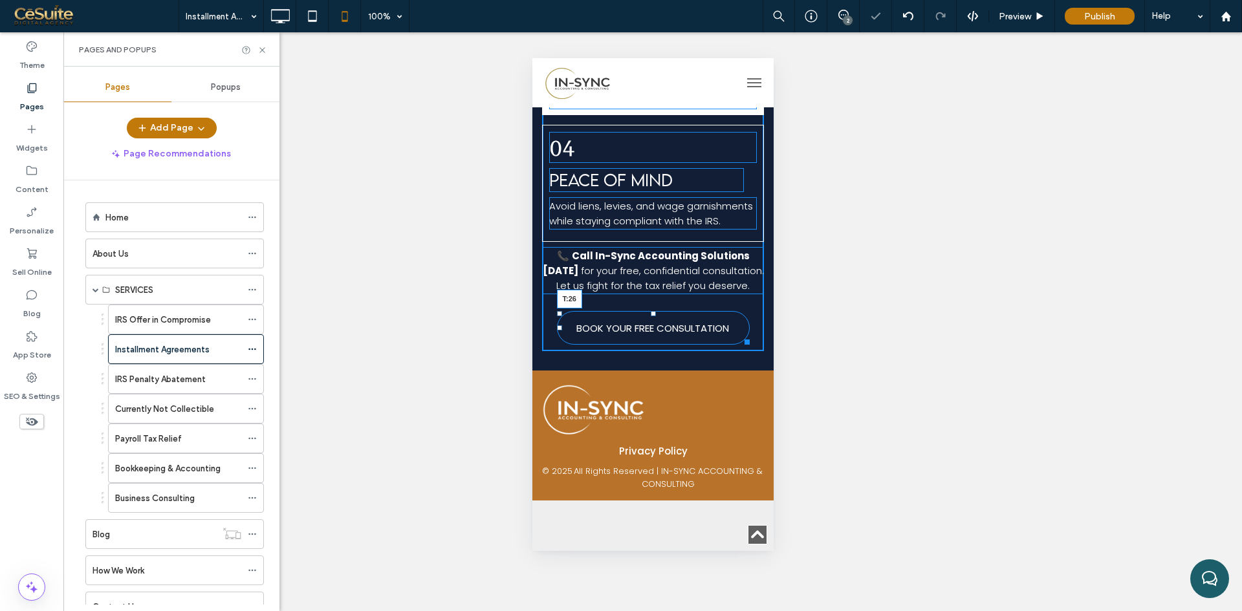
scroll to position [1561, 0]
drag, startPoint x: 647, startPoint y: 366, endPoint x: 1178, endPoint y: 393, distance: 531.7
click at [650, 315] on div at bounding box center [652, 312] width 5 height 5
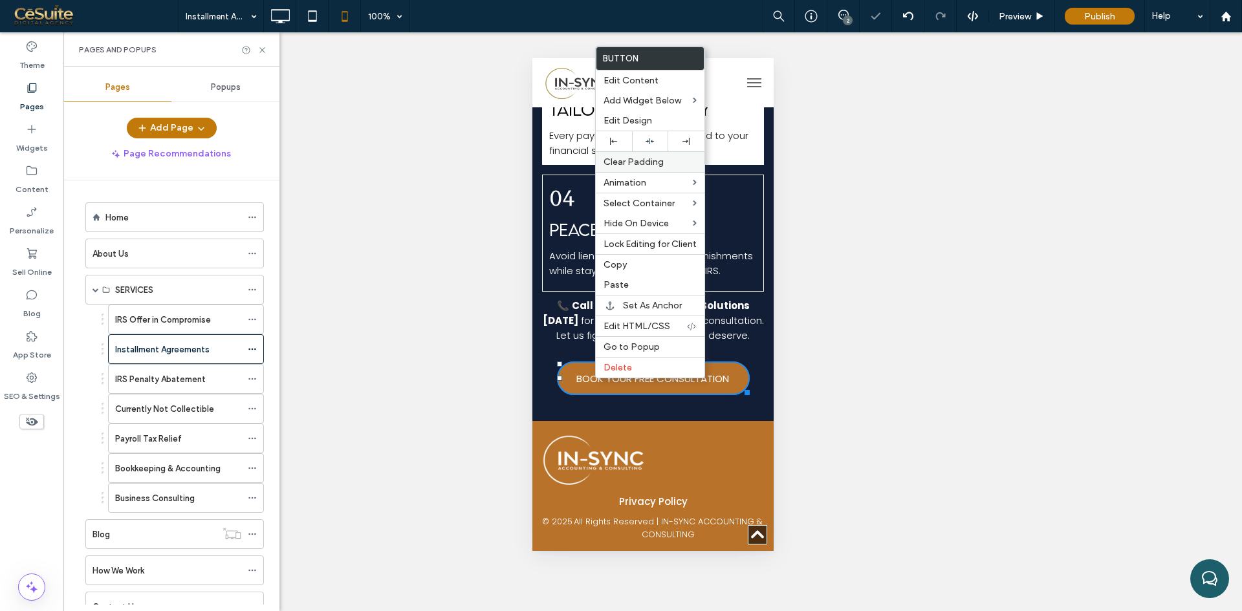
click at [602, 153] on div "Clear Padding" at bounding box center [650, 161] width 109 height 21
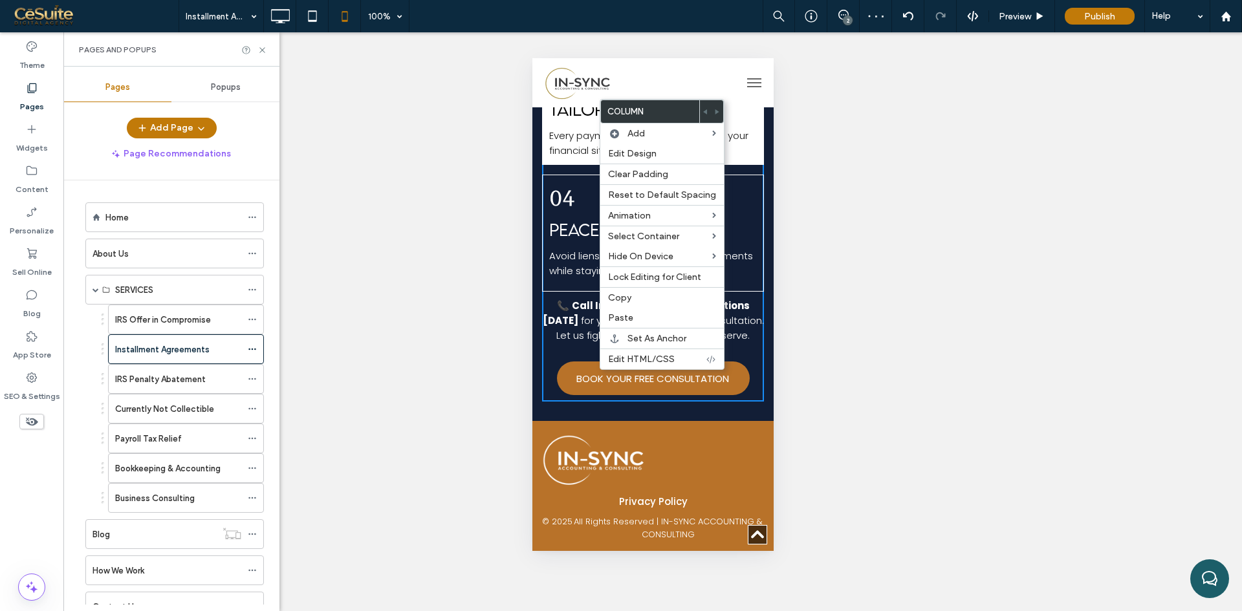
click at [565, 361] on div "Why Work With In-Sync Accounting Solutions? 01 IRS Representation We negotiate …" at bounding box center [652, 58] width 222 height 687
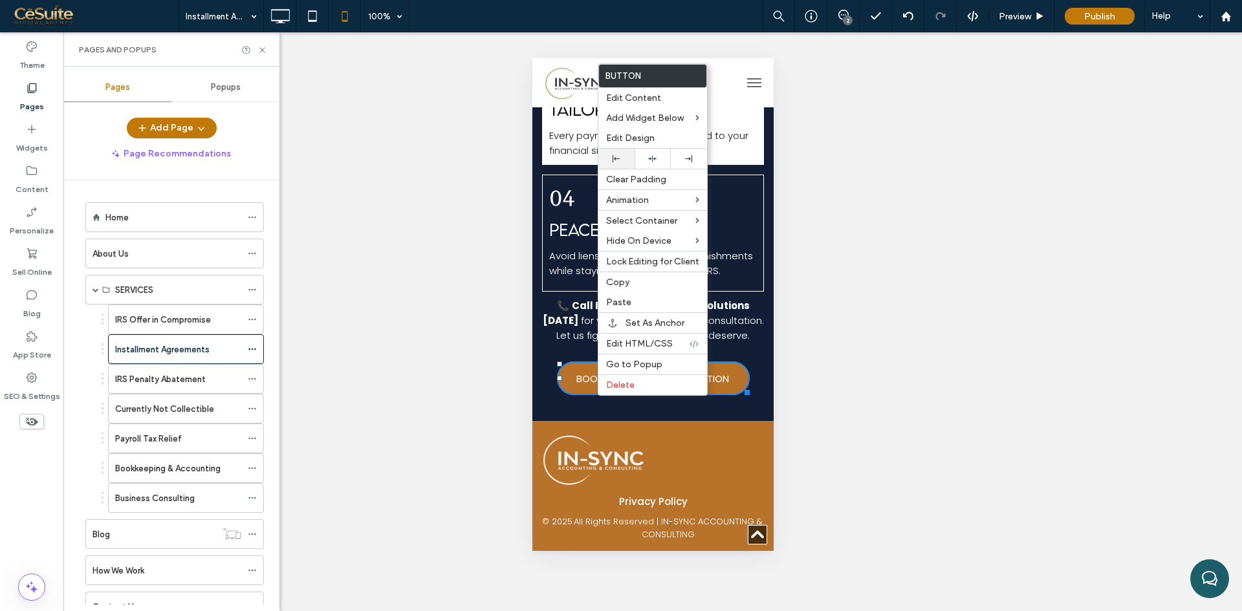
click at [626, 163] on div at bounding box center [616, 159] width 36 height 20
click at [584, 302] on strong "Call In-Sync Accounting Solutions [DATE]" at bounding box center [645, 313] width 207 height 28
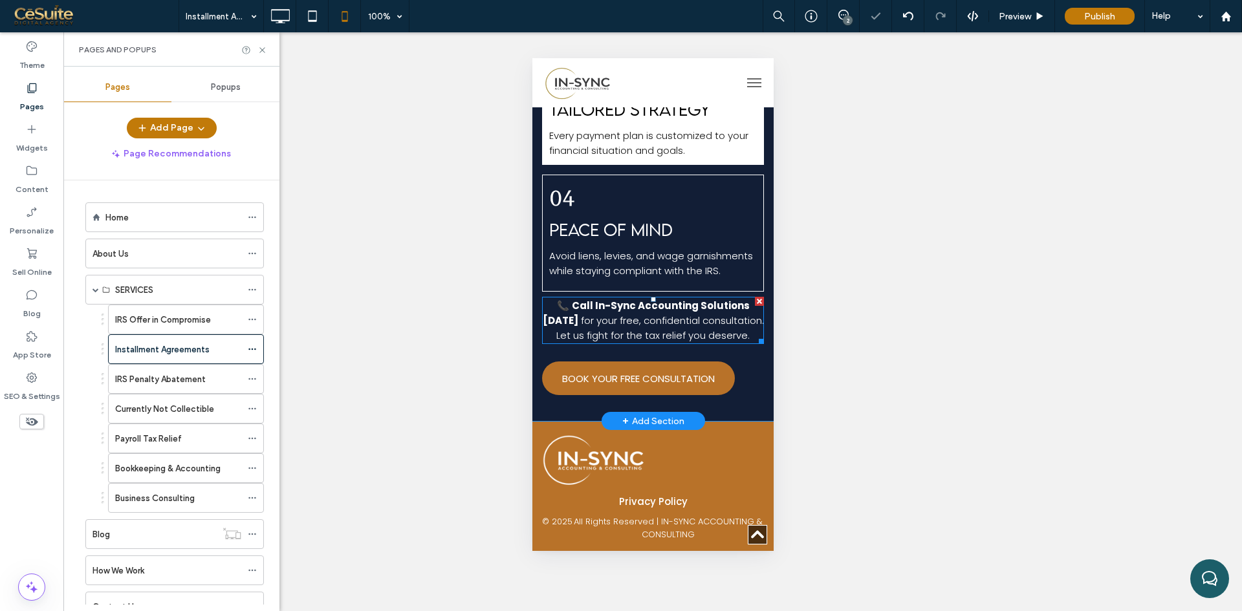
click at [584, 302] on strong "Call In-Sync Accounting Solutions [DATE]" at bounding box center [645, 313] width 207 height 28
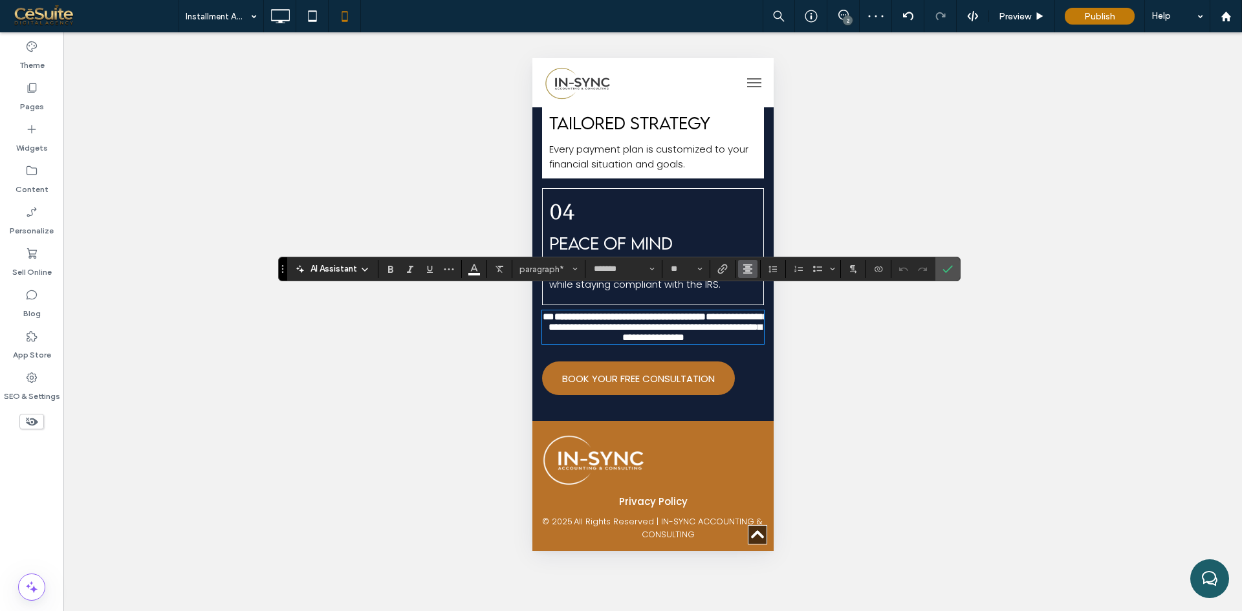
click at [746, 270] on use "Alignment" at bounding box center [747, 269] width 9 height 9
click at [757, 292] on icon "ui.textEditor.alignment.left" at bounding box center [757, 290] width 10 height 10
click at [953, 266] on label "Confirm" at bounding box center [947, 268] width 19 height 23
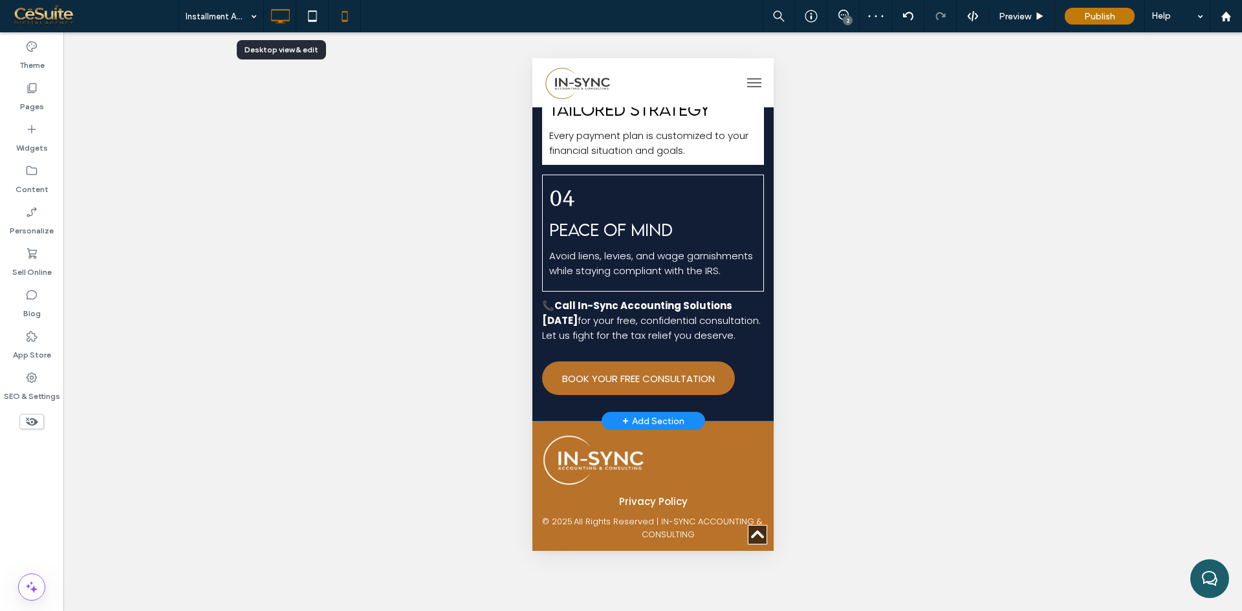
click at [279, 19] on icon at bounding box center [280, 16] width 26 height 26
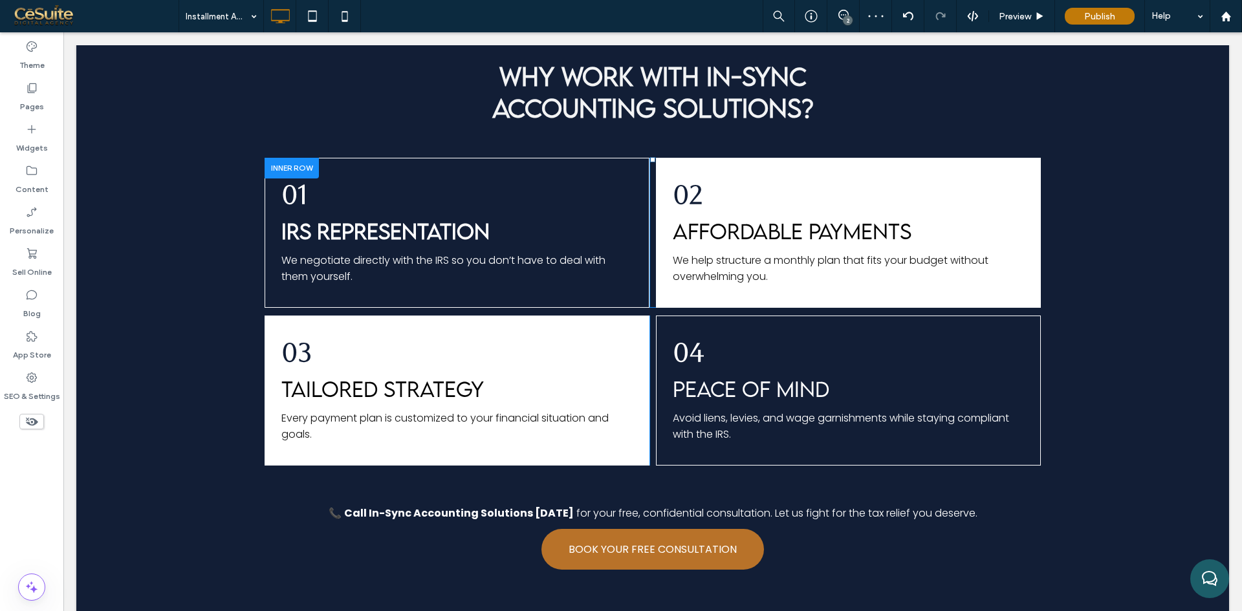
scroll to position [1118, 0]
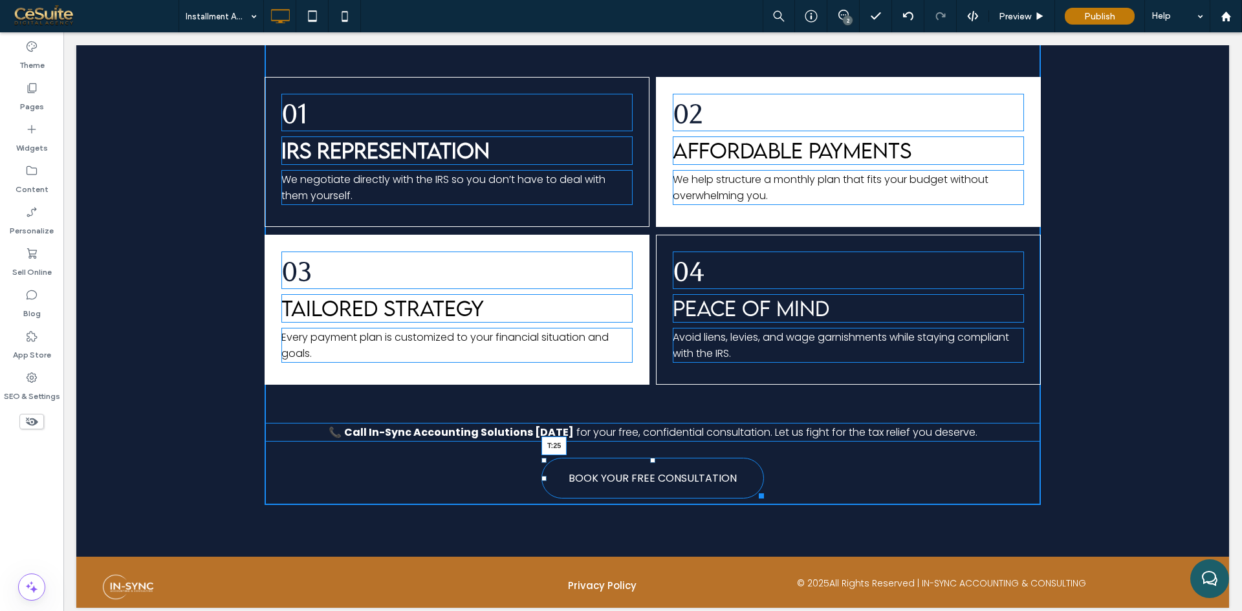
drag, startPoint x: 647, startPoint y: 449, endPoint x: 649, endPoint y: 459, distance: 10.0
click at [650, 459] on div at bounding box center [652, 460] width 5 height 5
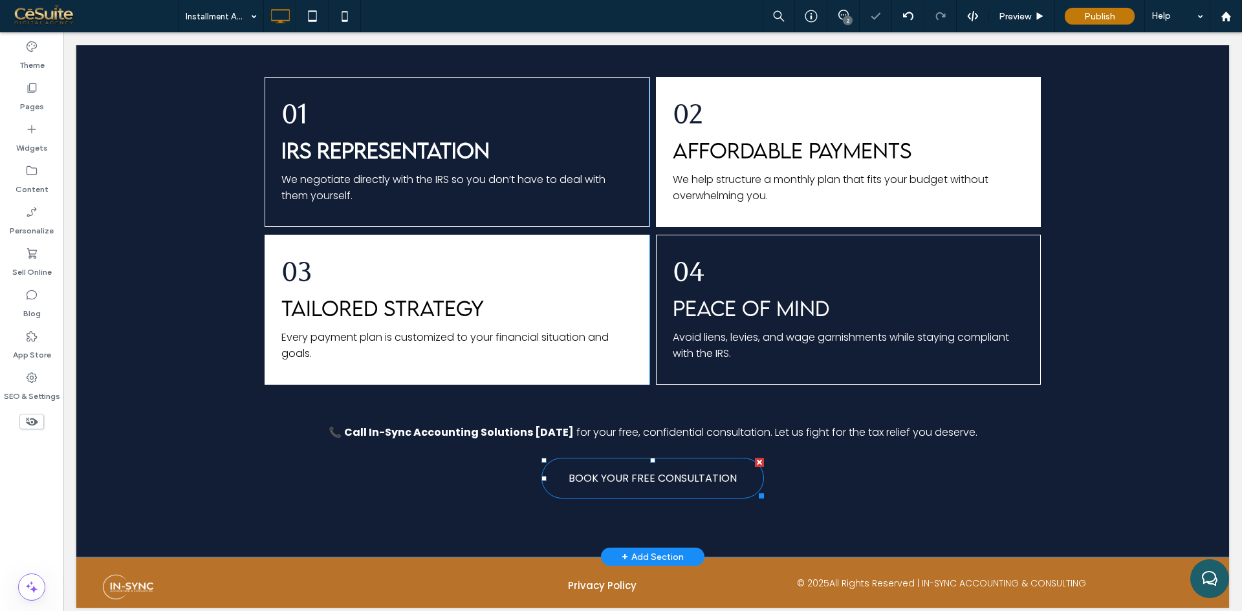
click at [631, 485] on span "BOOK YOUR FREE CONSULTATION" at bounding box center [653, 478] width 168 height 29
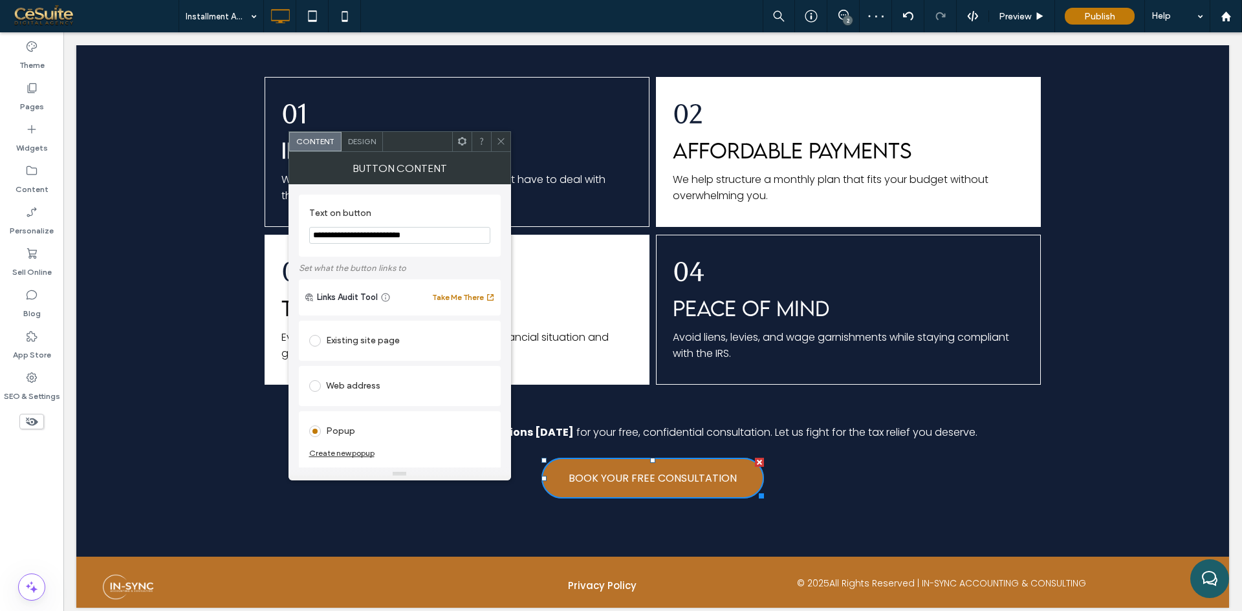
click at [365, 140] on span "Design" at bounding box center [362, 141] width 28 height 10
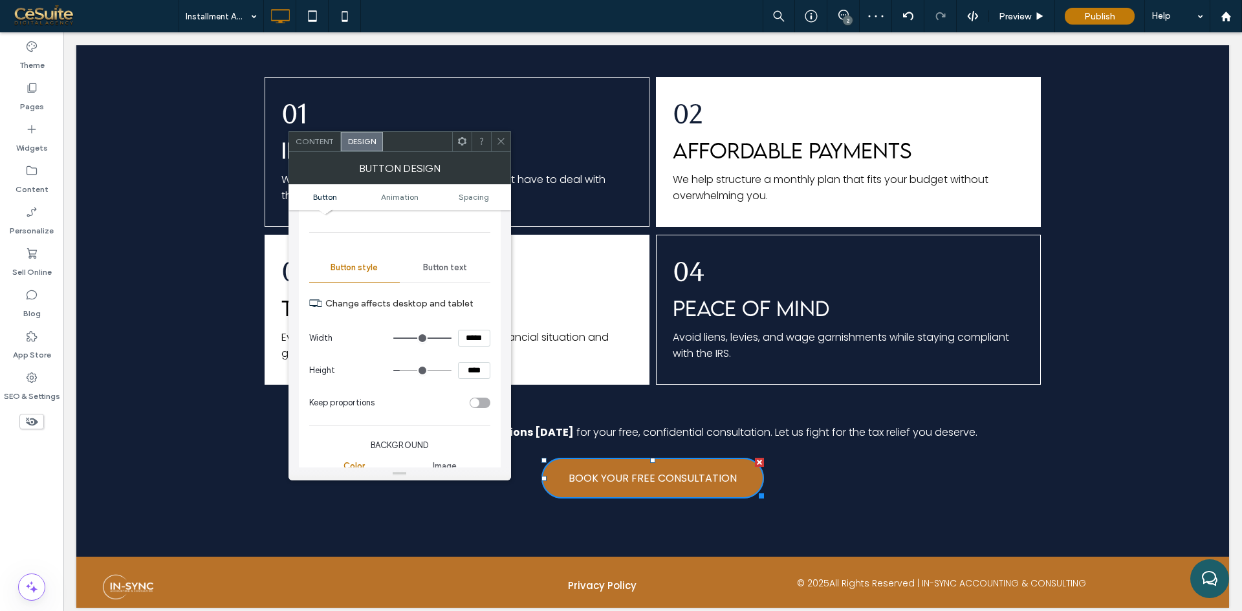
scroll to position [108, 0]
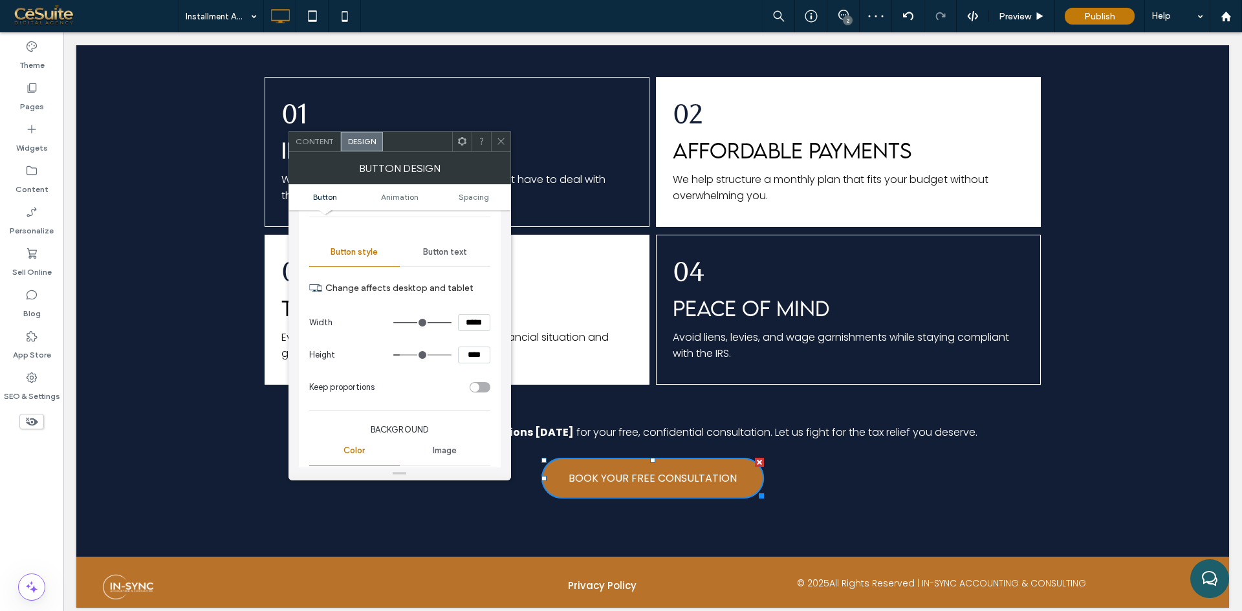
click at [466, 349] on input "****" at bounding box center [474, 355] width 32 height 17
type input "****"
type input "**"
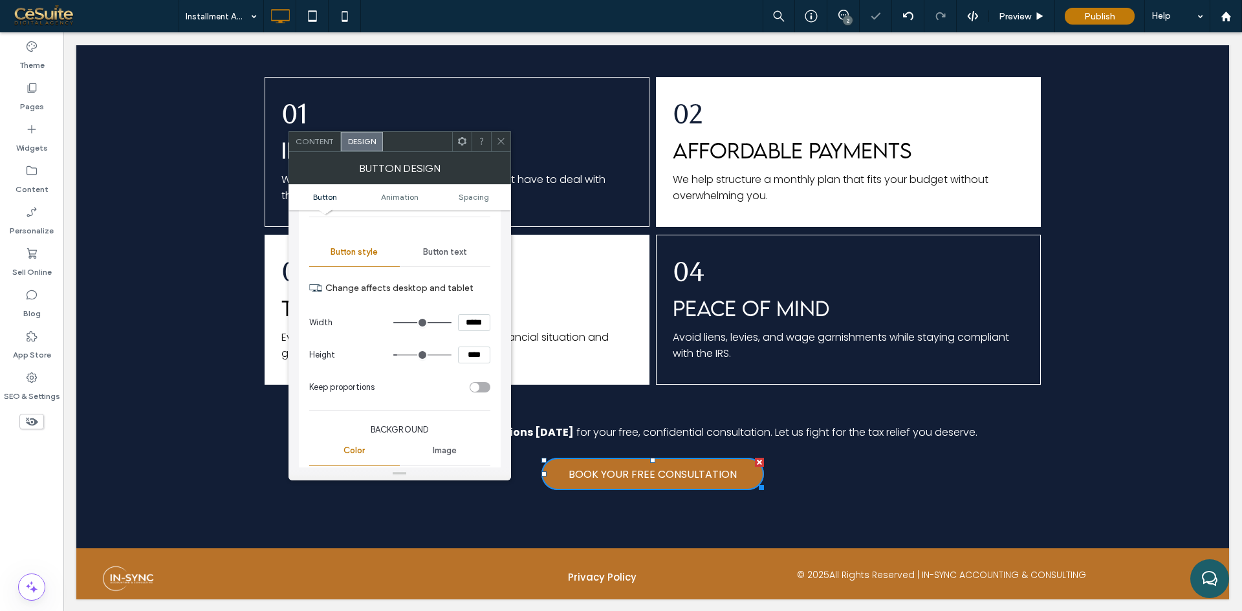
click at [501, 146] on icon at bounding box center [501, 141] width 10 height 10
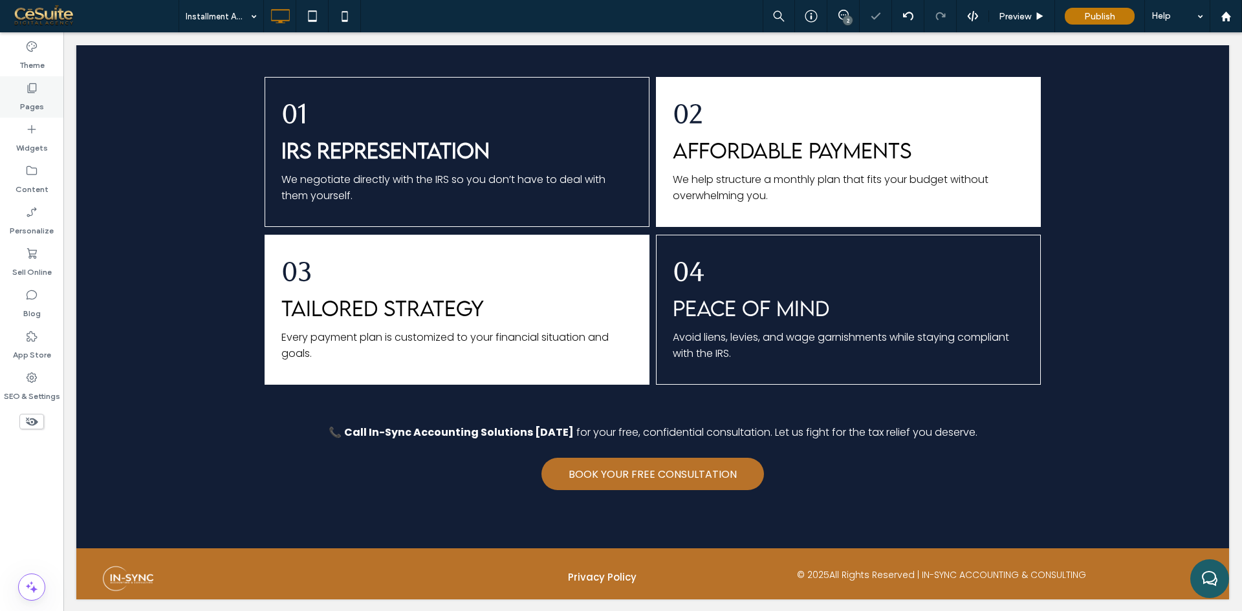
click at [50, 96] on div "Pages" at bounding box center [31, 96] width 63 height 41
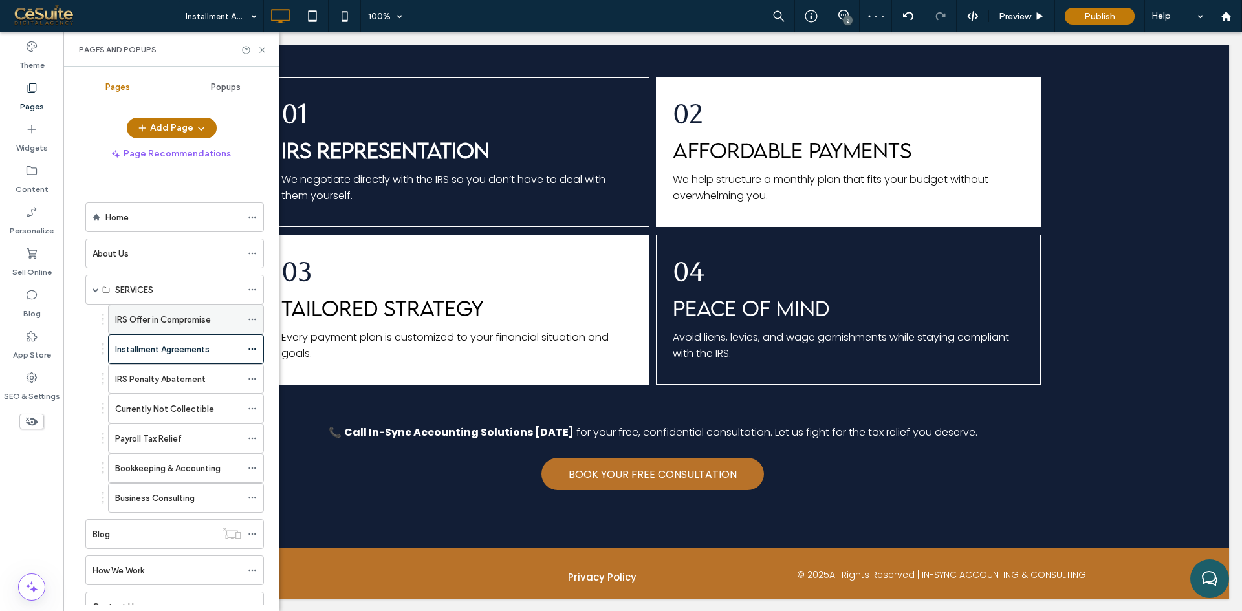
click at [154, 322] on label "IRS Offer in Compromise" at bounding box center [163, 320] width 96 height 23
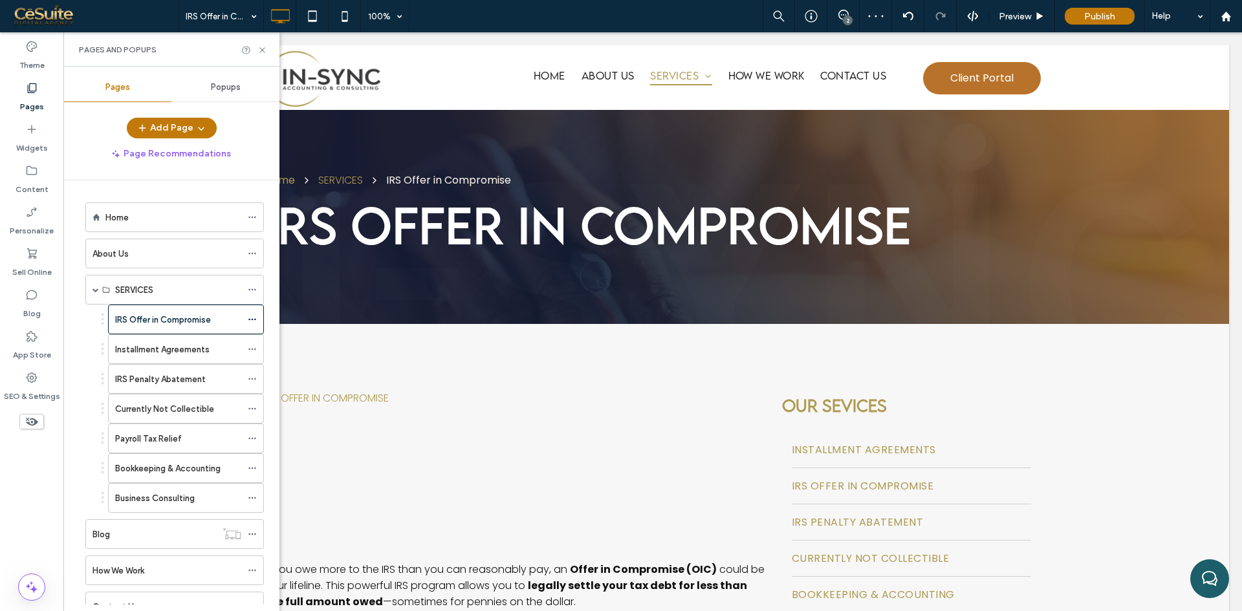
scroll to position [0, 0]
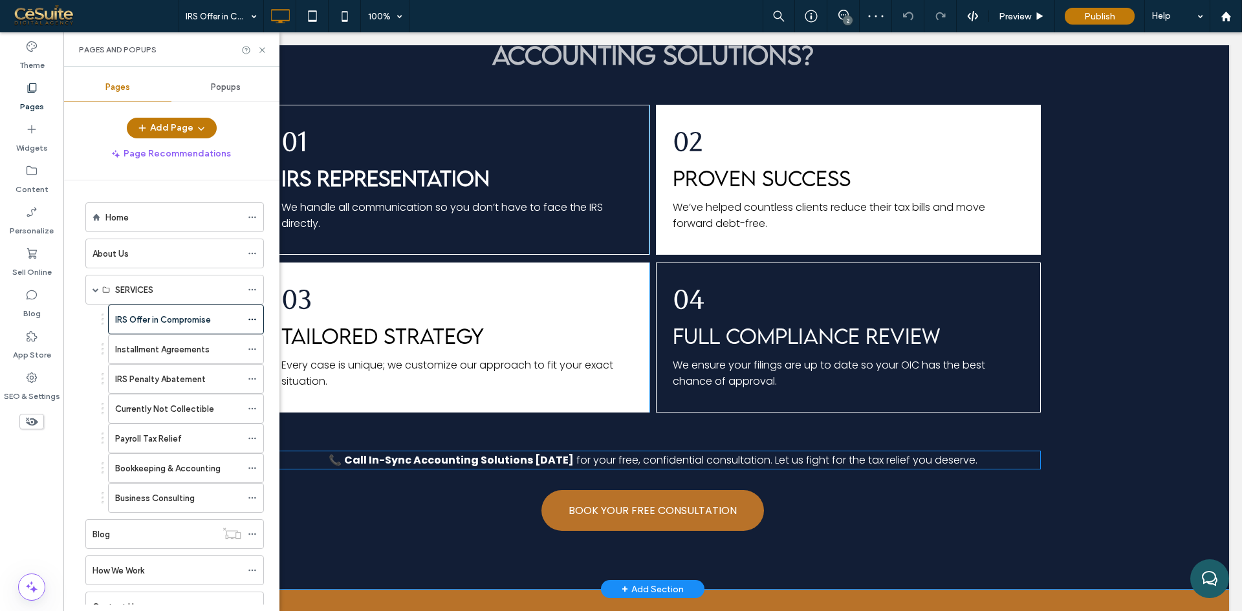
scroll to position [1189, 0]
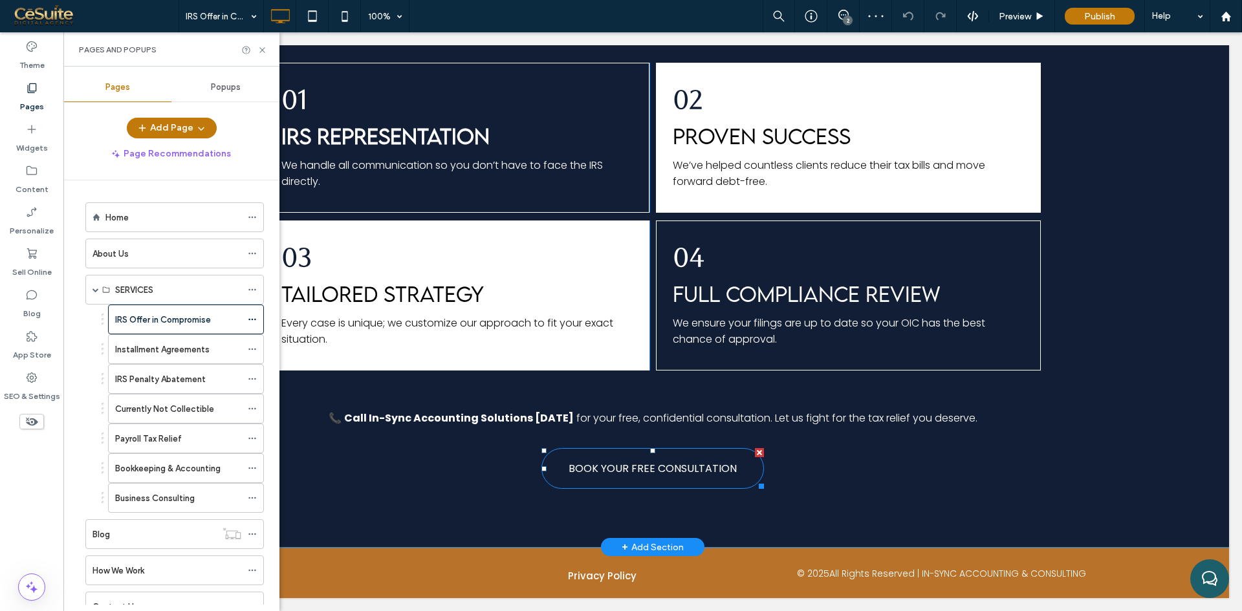
click at [646, 461] on span "BOOK YOUR FREE CONSULTATION" at bounding box center [653, 468] width 168 height 29
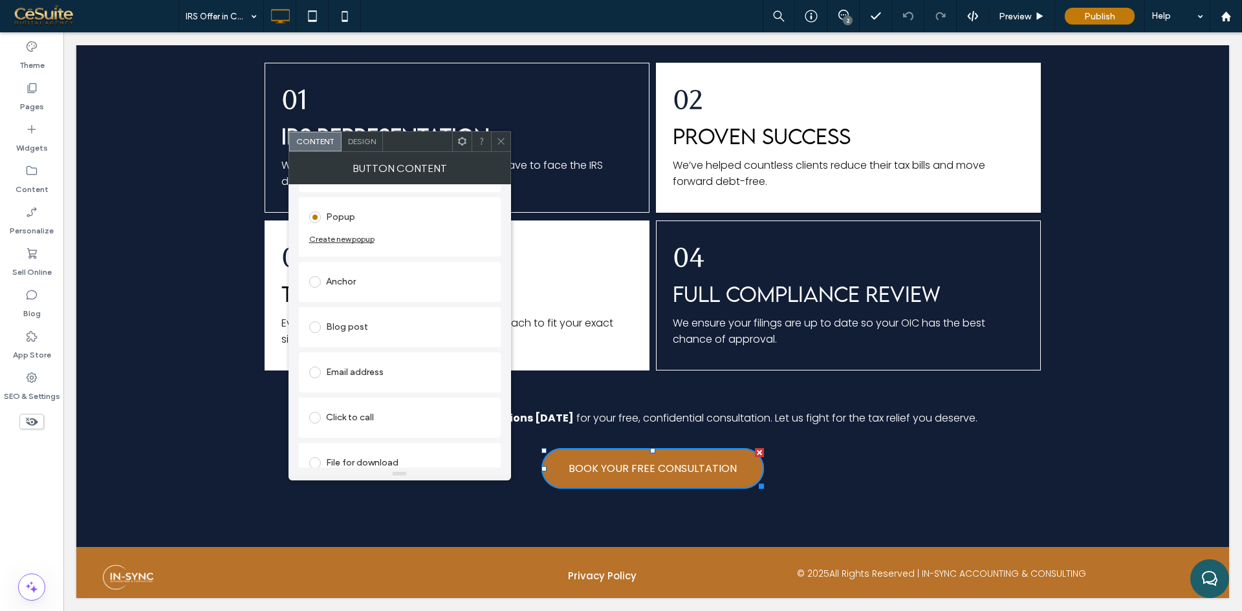
scroll to position [215, 0]
click at [361, 142] on span "Design" at bounding box center [362, 141] width 28 height 10
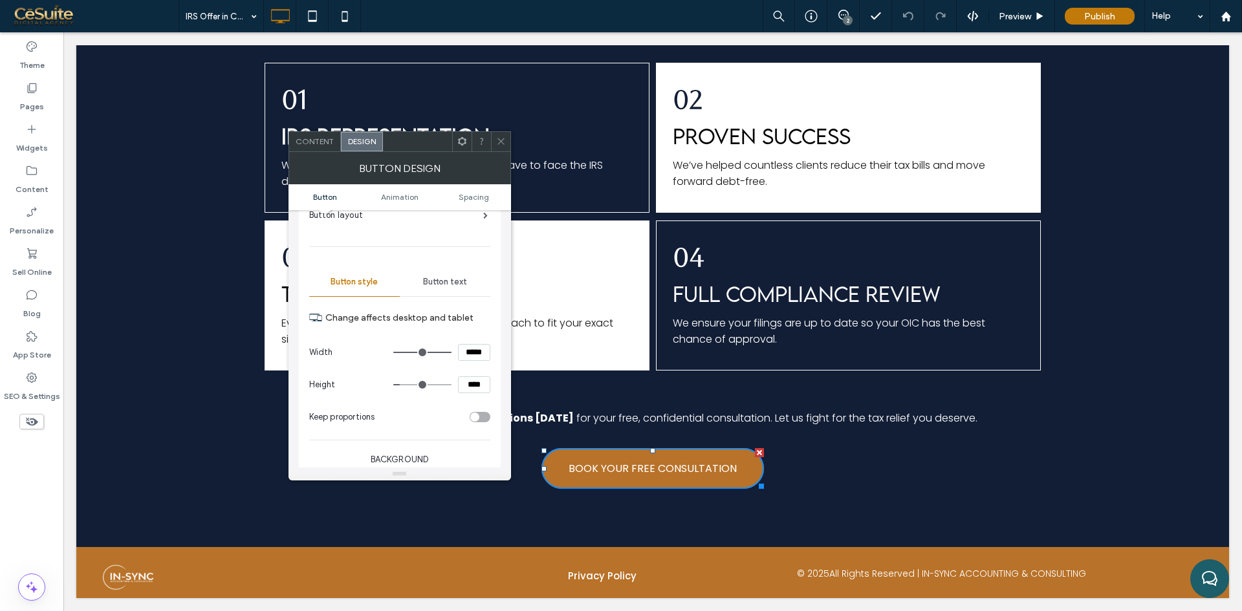
scroll to position [108, 0]
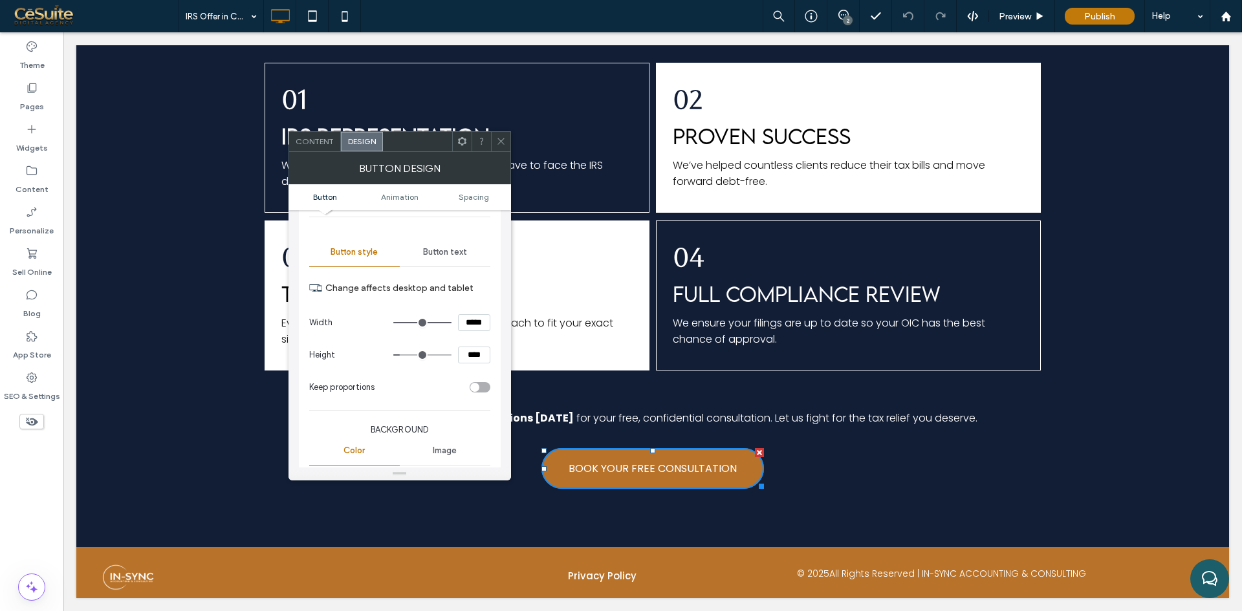
click at [473, 359] on input "****" at bounding box center [474, 355] width 32 height 17
type input "****"
type input "**"
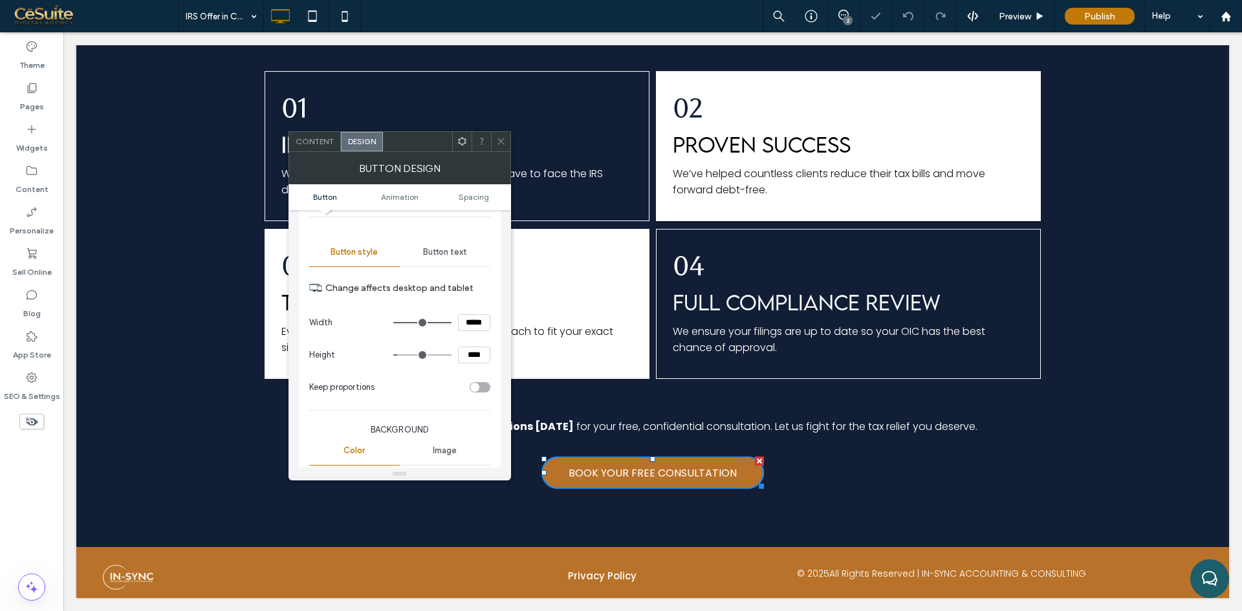
scroll to position [1180, 0]
click at [499, 146] on span at bounding box center [501, 141] width 10 height 19
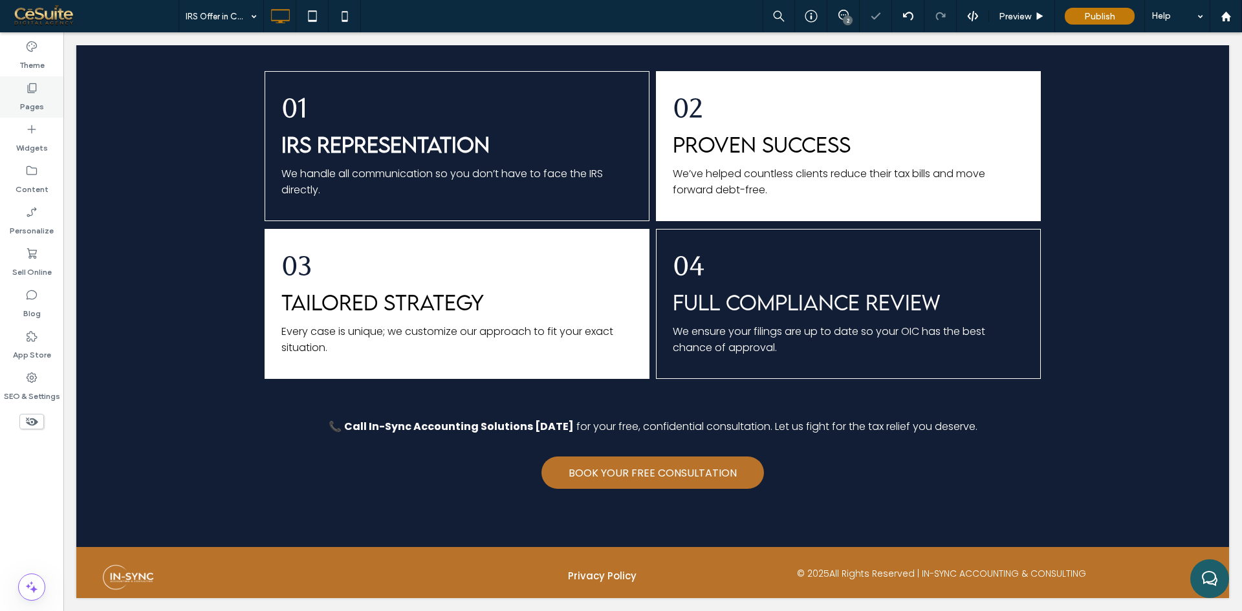
click at [50, 111] on div "Pages" at bounding box center [31, 96] width 63 height 41
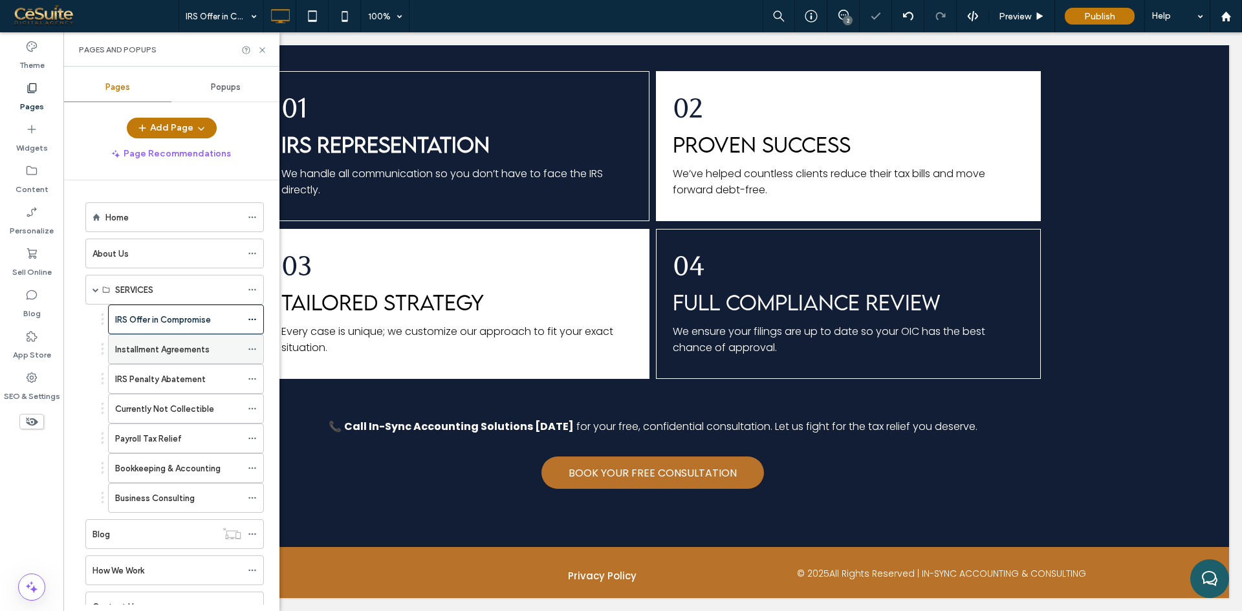
click at [140, 356] on div "Installment Agreements" at bounding box center [178, 349] width 126 height 28
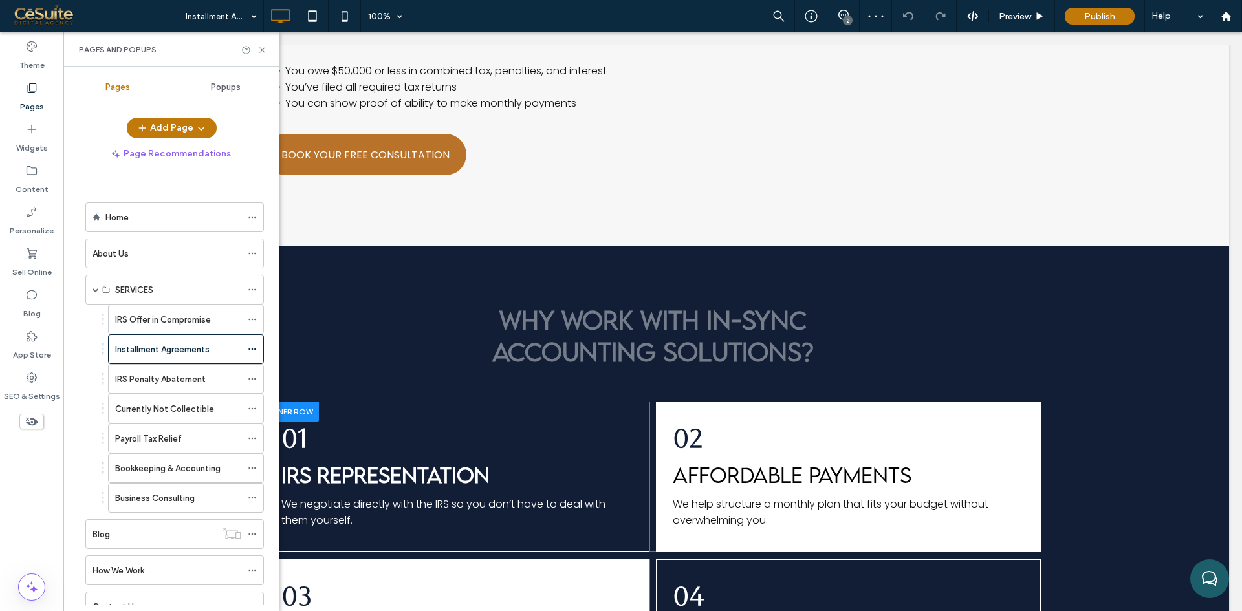
scroll to position [862, 0]
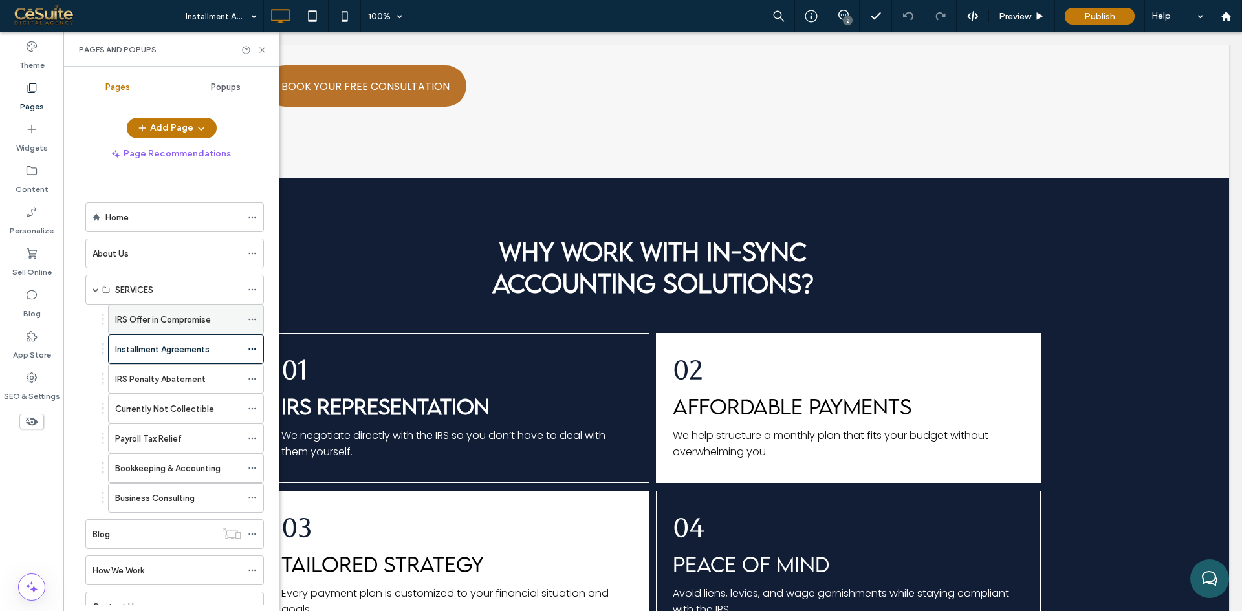
click at [164, 320] on label "IRS Offer in Compromise" at bounding box center [163, 320] width 96 height 23
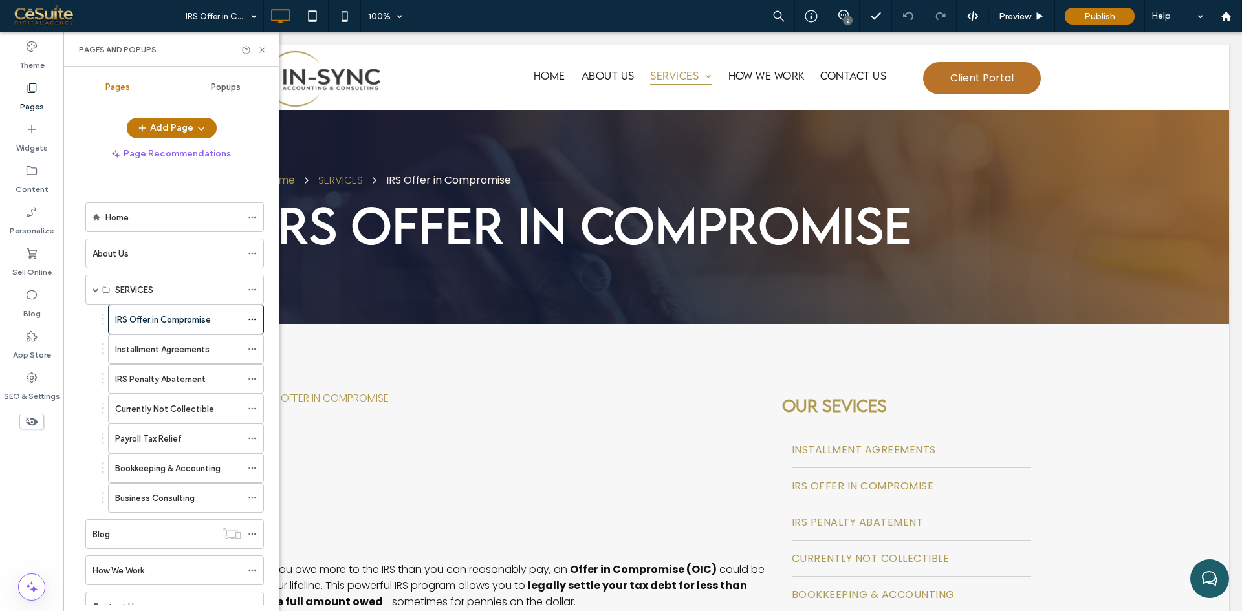
scroll to position [0, 0]
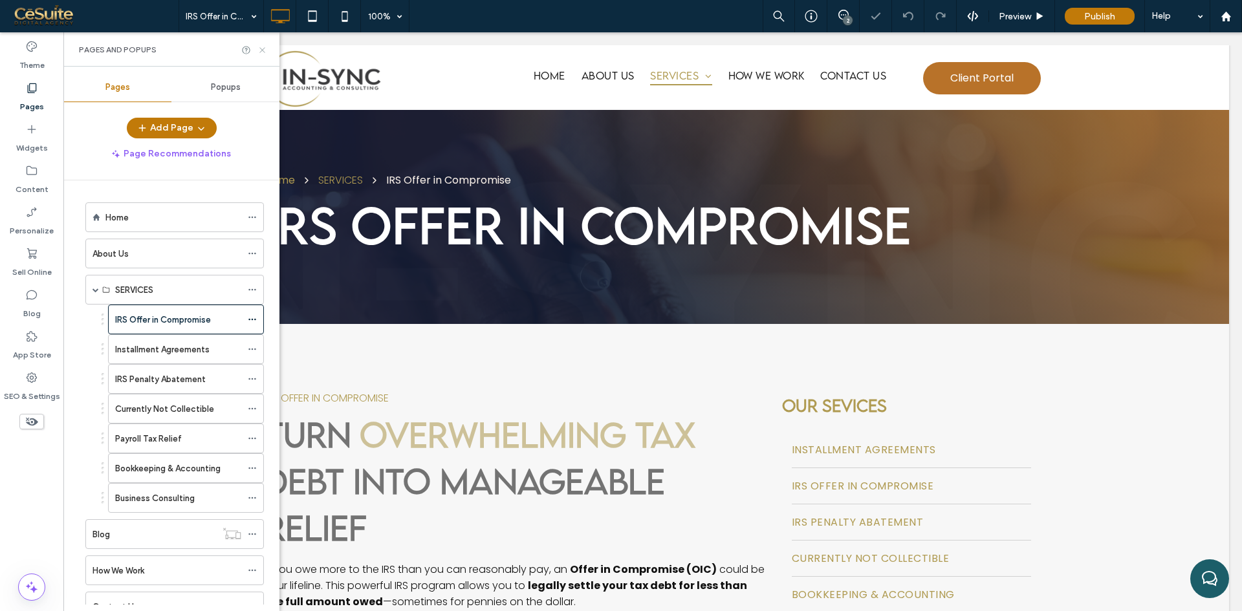
click at [261, 49] on use at bounding box center [261, 49] width 5 height 5
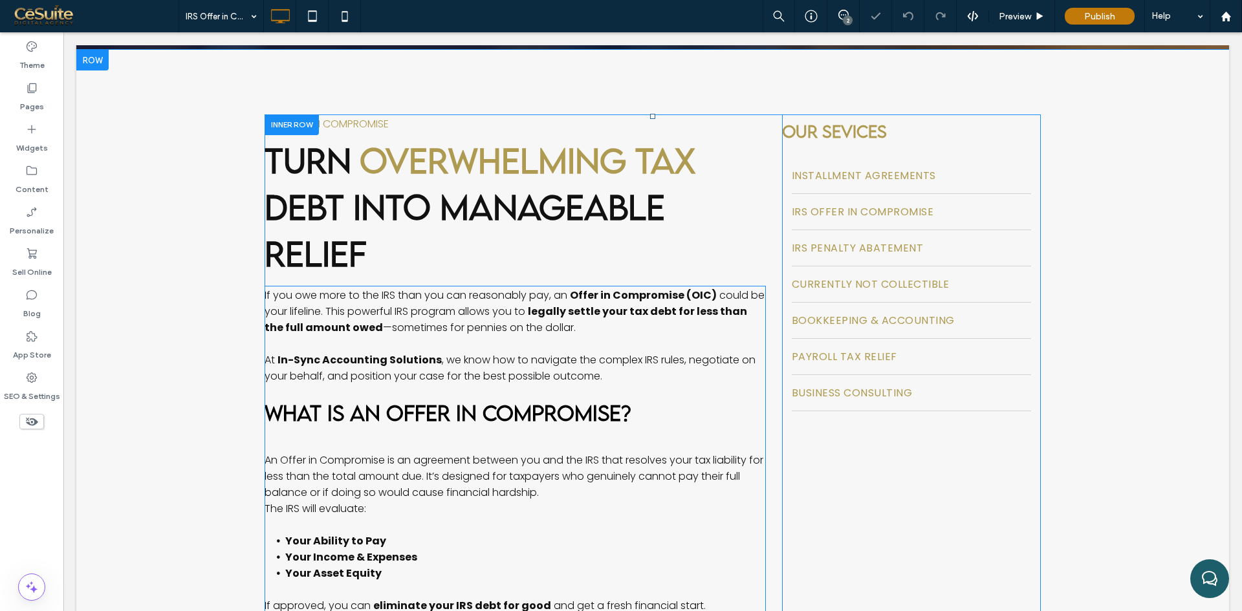
scroll to position [539, 0]
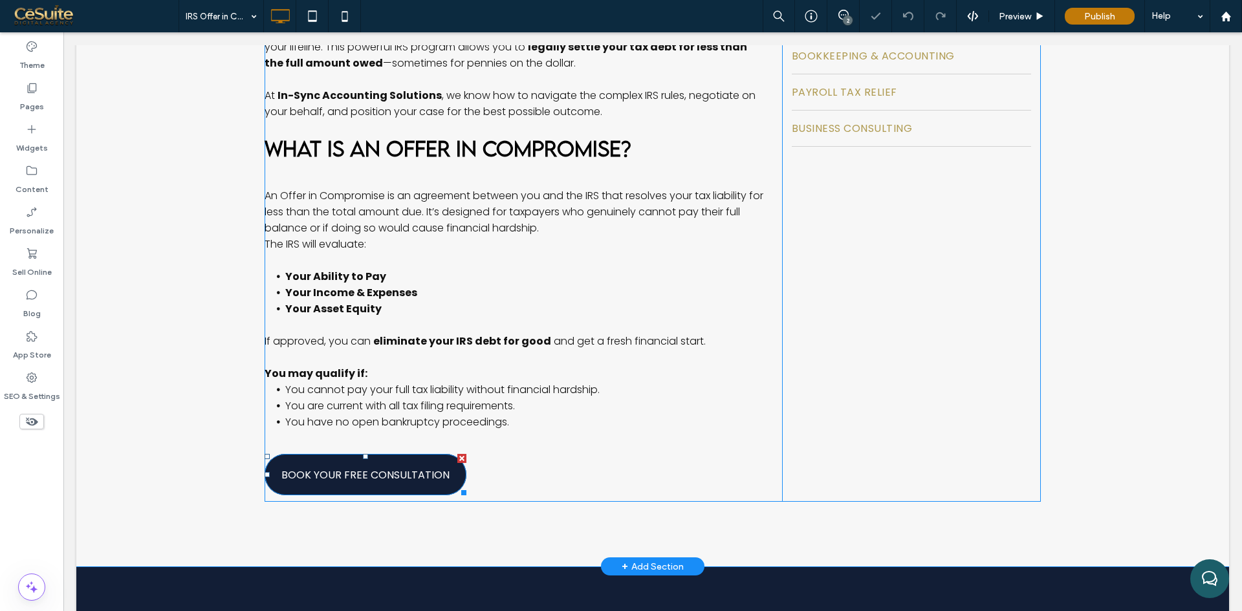
click at [353, 486] on link "BOOK YOUR FREE CONSULTATION" at bounding box center [366, 474] width 202 height 41
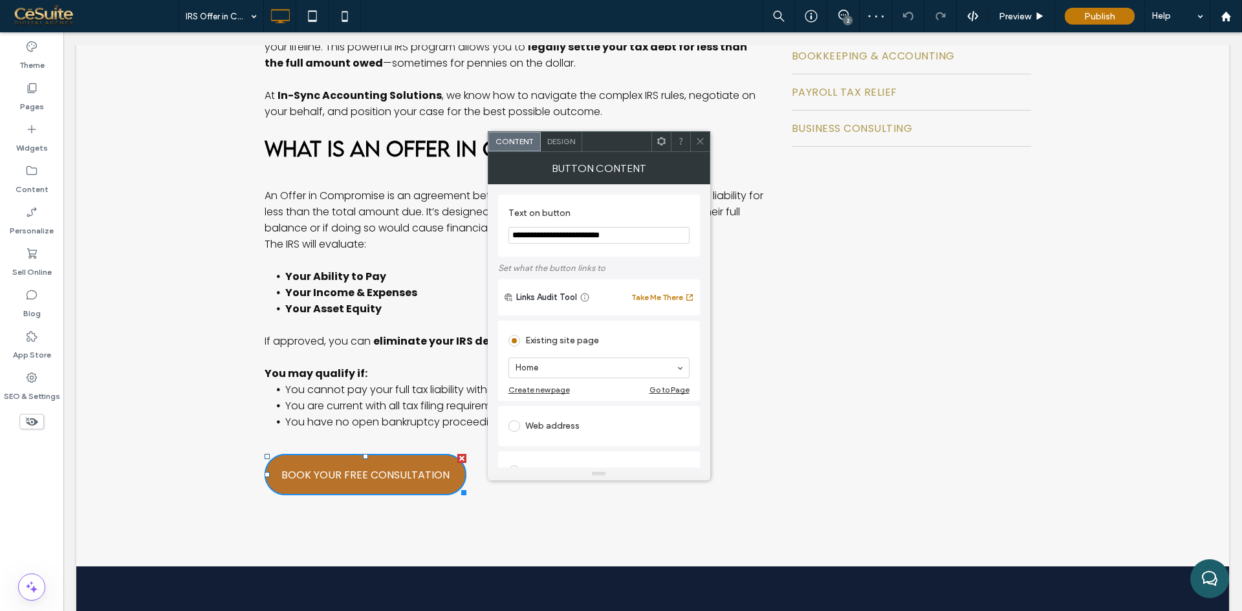
click at [551, 142] on span "Design" at bounding box center [561, 141] width 28 height 10
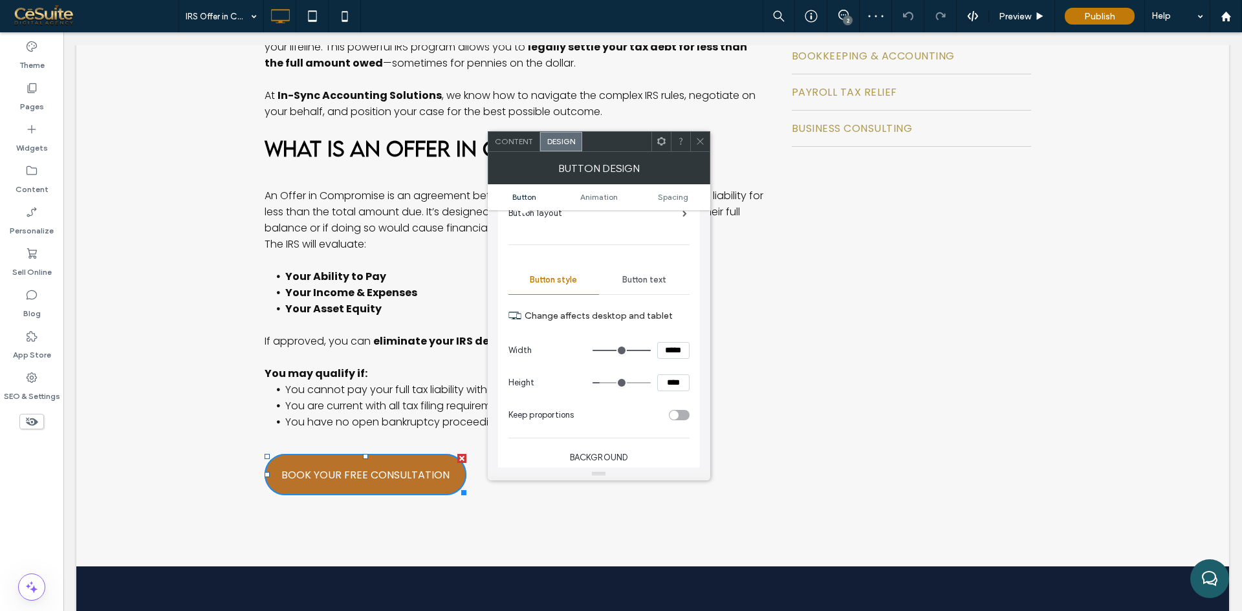
scroll to position [108, 0]
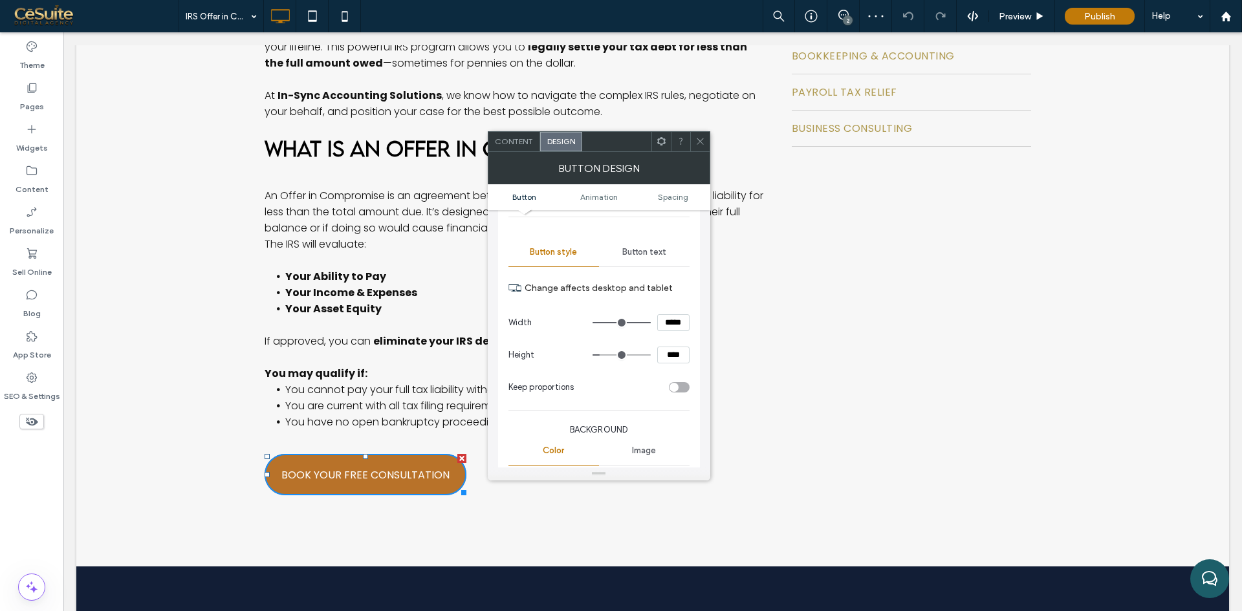
click at [669, 354] on input "****" at bounding box center [673, 355] width 32 height 17
type input "****"
type input "**"
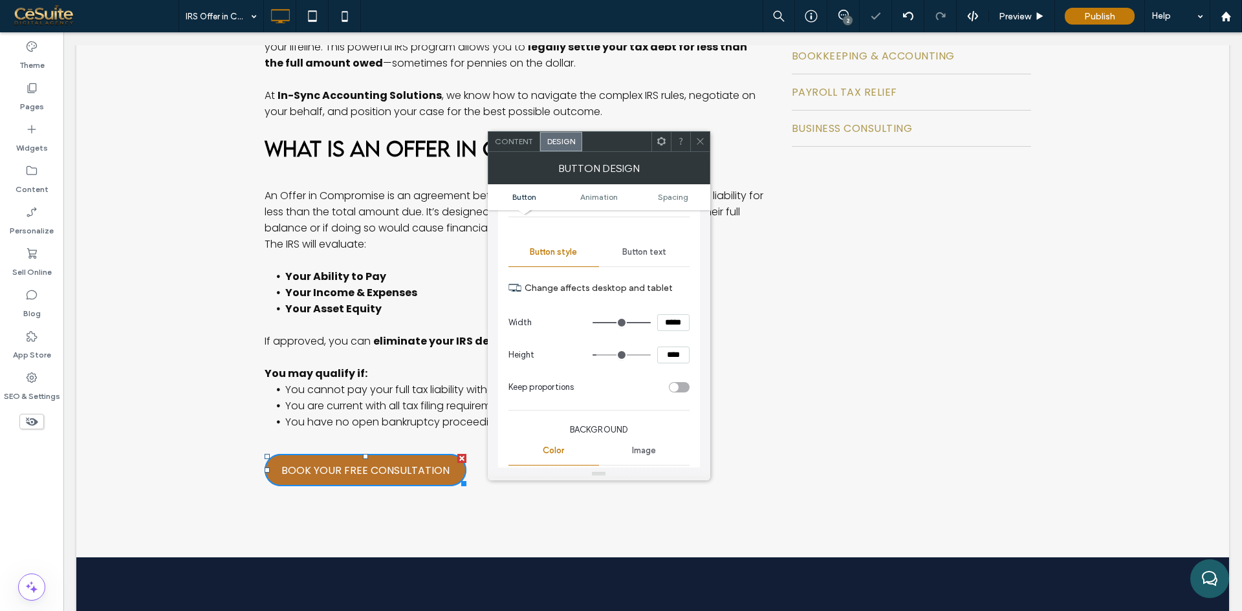
drag, startPoint x: 702, startPoint y: 143, endPoint x: 572, endPoint y: 219, distance: 150.2
click at [702, 143] on icon at bounding box center [700, 141] width 10 height 10
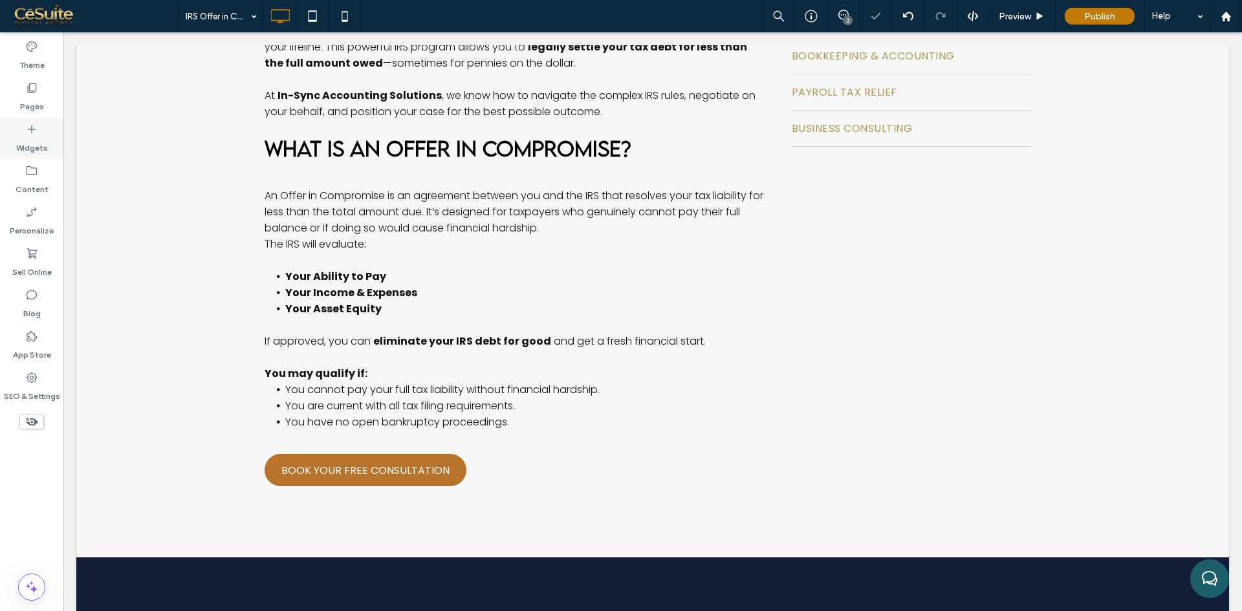
click at [25, 98] on label "Pages" at bounding box center [32, 103] width 24 height 18
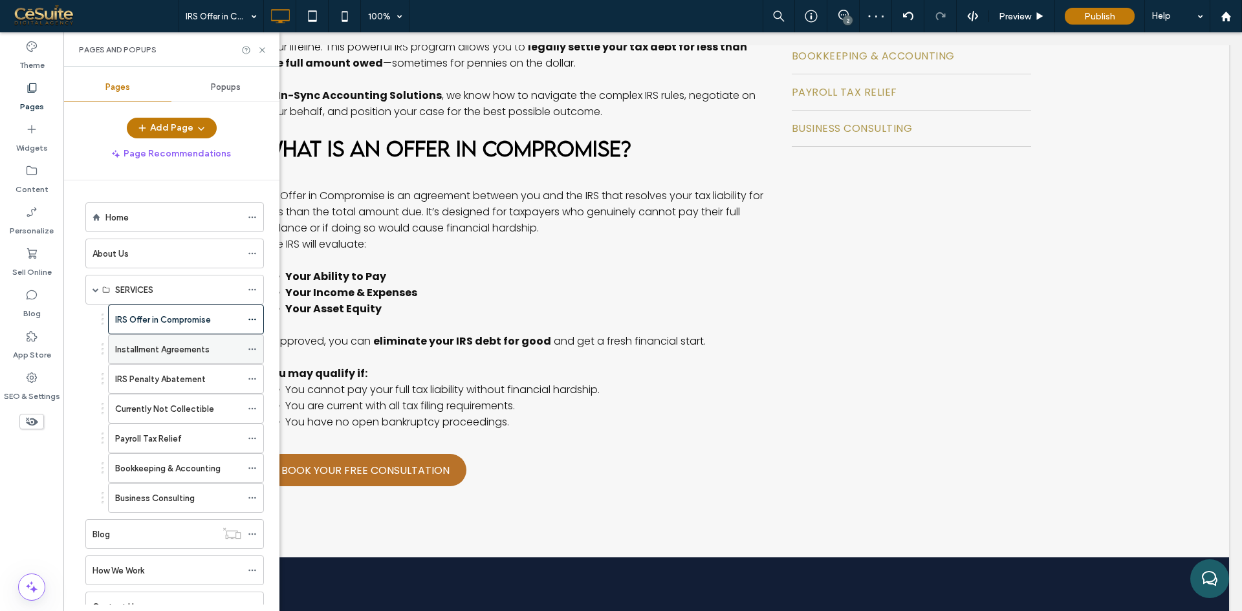
click at [146, 351] on label "Installment Agreements" at bounding box center [162, 349] width 94 height 23
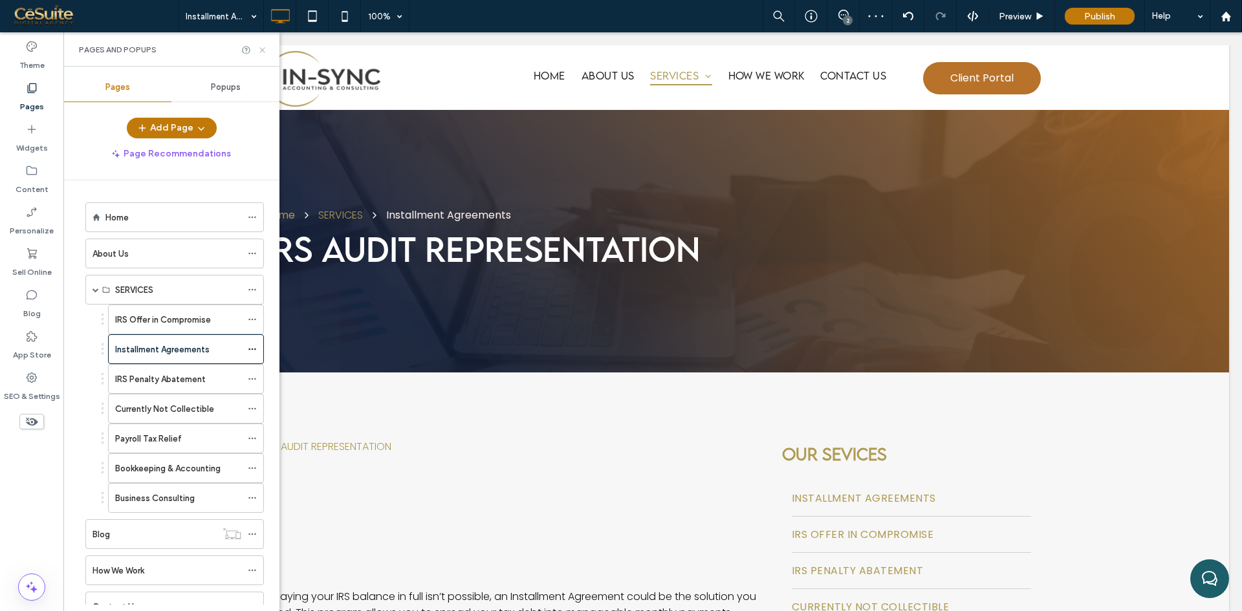
scroll to position [0, 0]
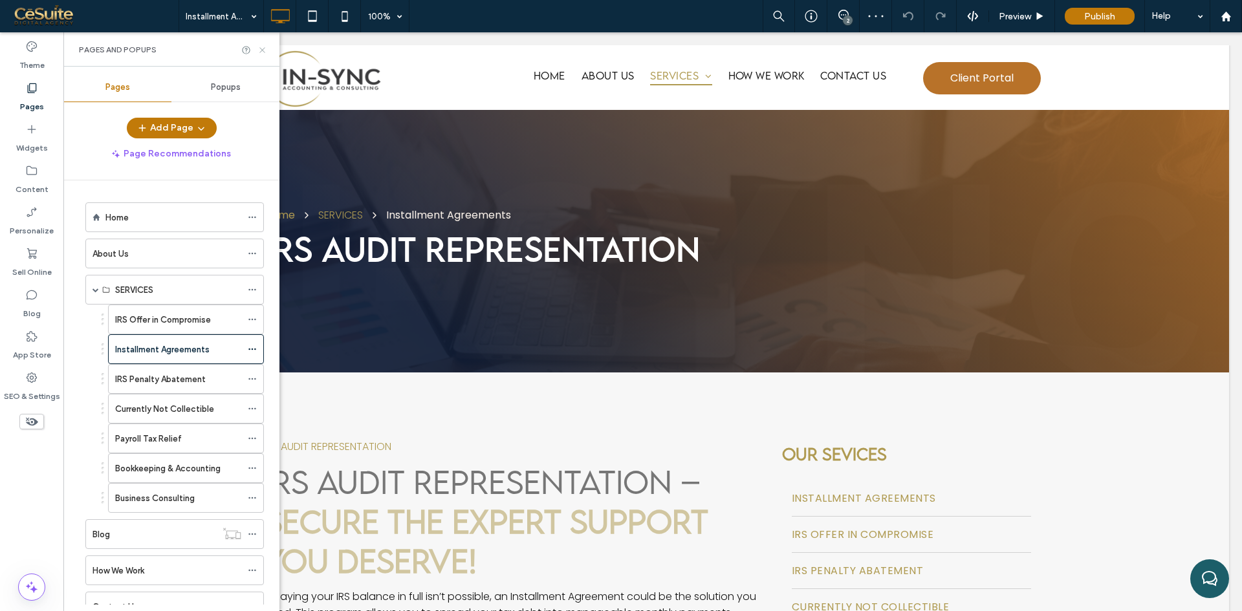
click at [262, 53] on icon at bounding box center [262, 50] width 10 height 10
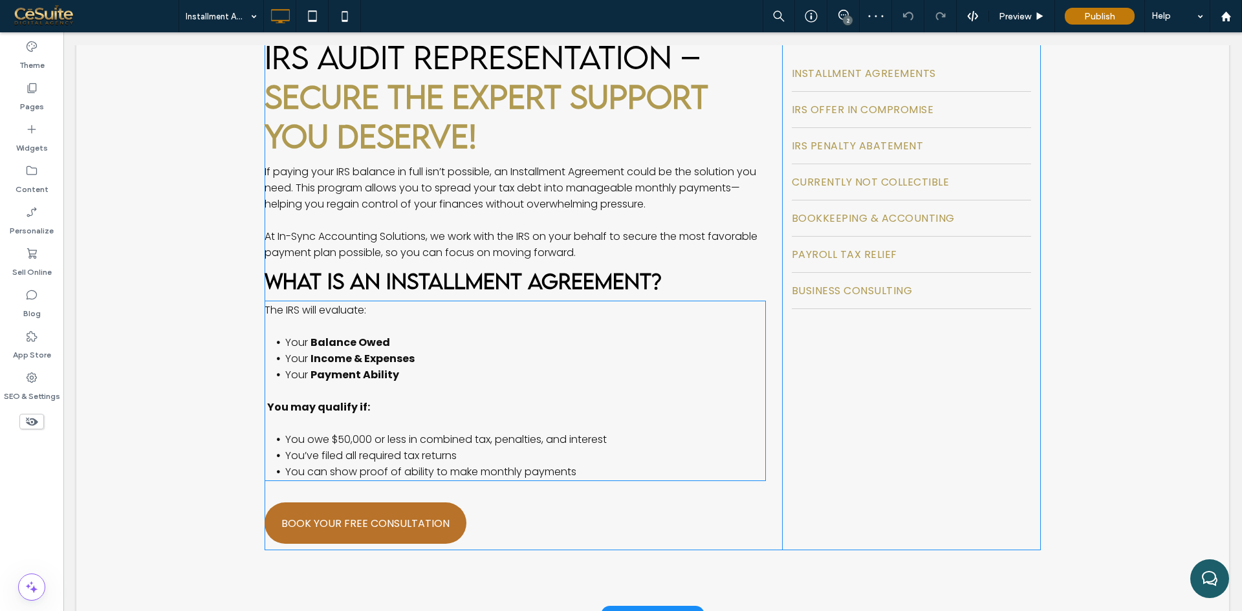
scroll to position [431, 0]
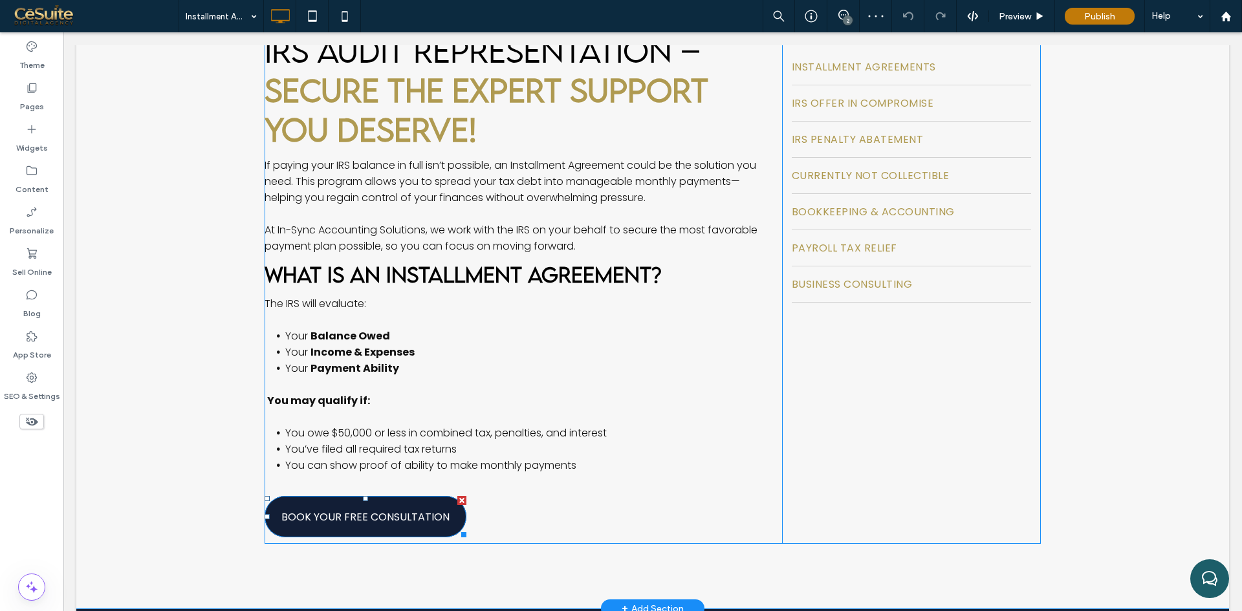
click at [342, 519] on span "BOOK YOUR FREE CONSULTATION" at bounding box center [365, 517] width 168 height 16
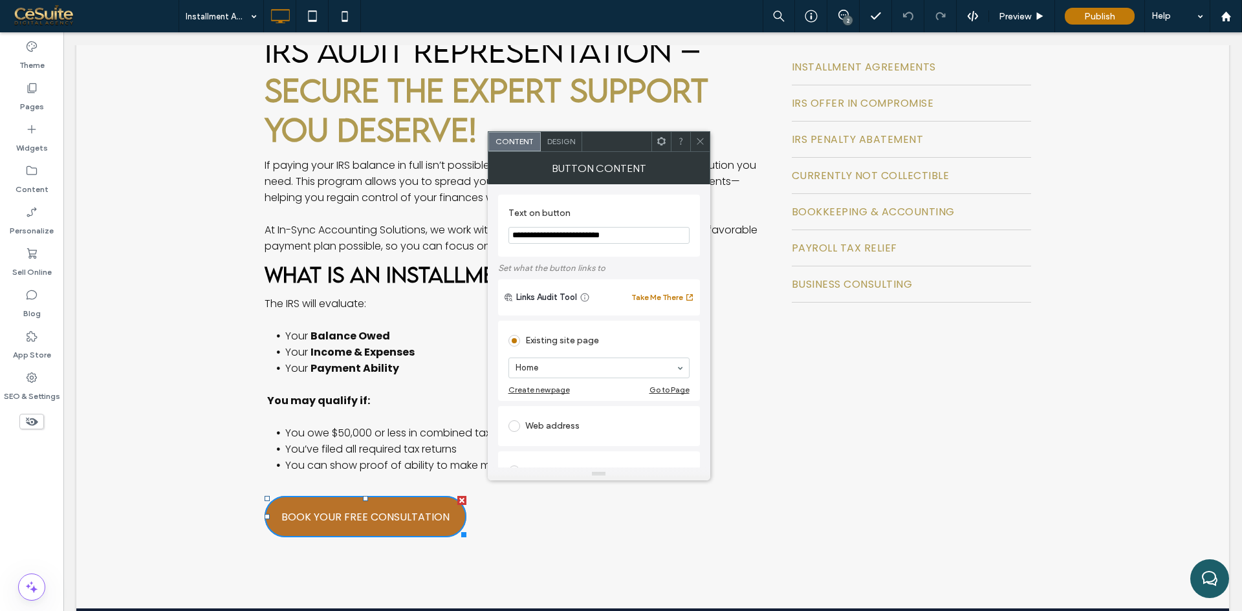
click at [571, 140] on span "Design" at bounding box center [561, 141] width 28 height 10
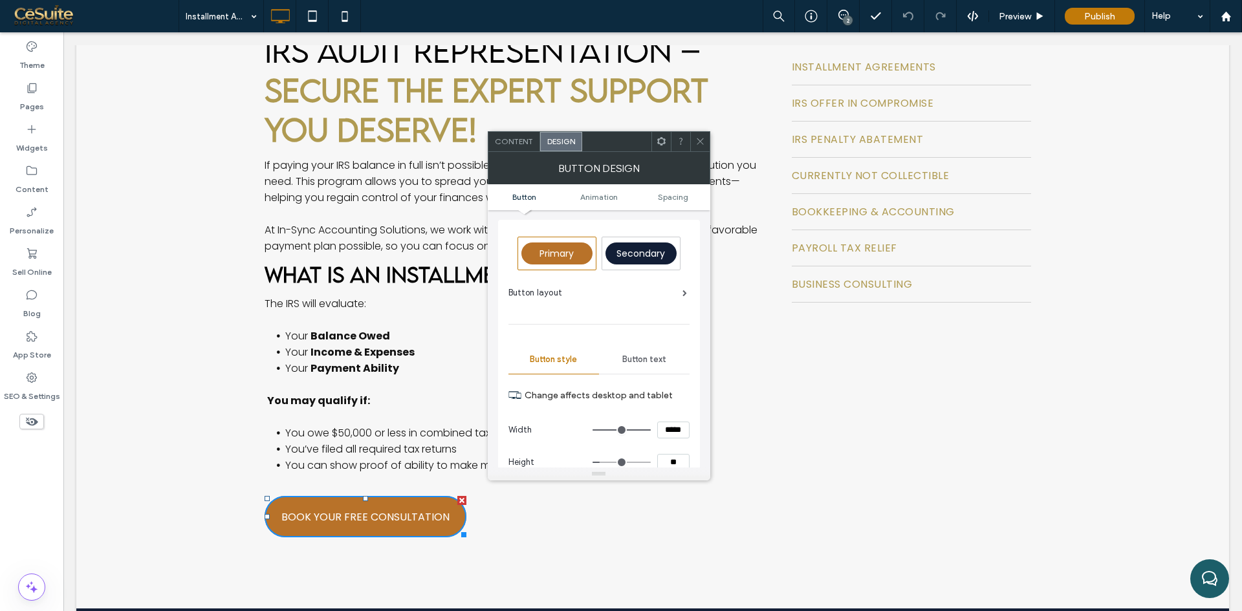
type input "****"
type input "**"
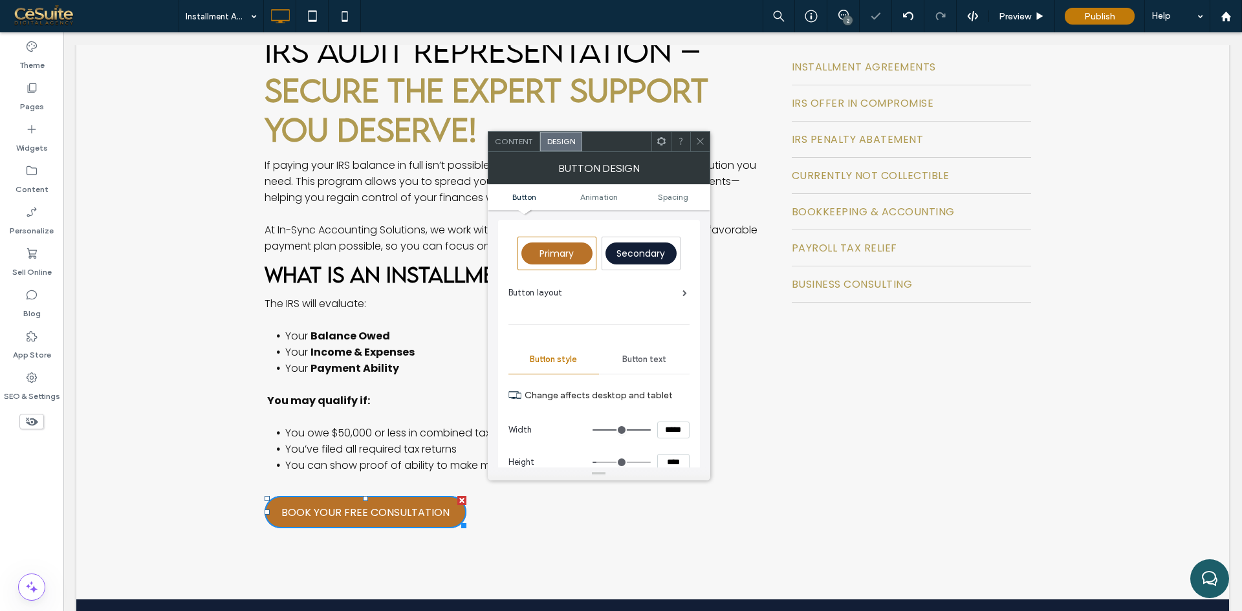
click at [709, 146] on div at bounding box center [699, 141] width 19 height 19
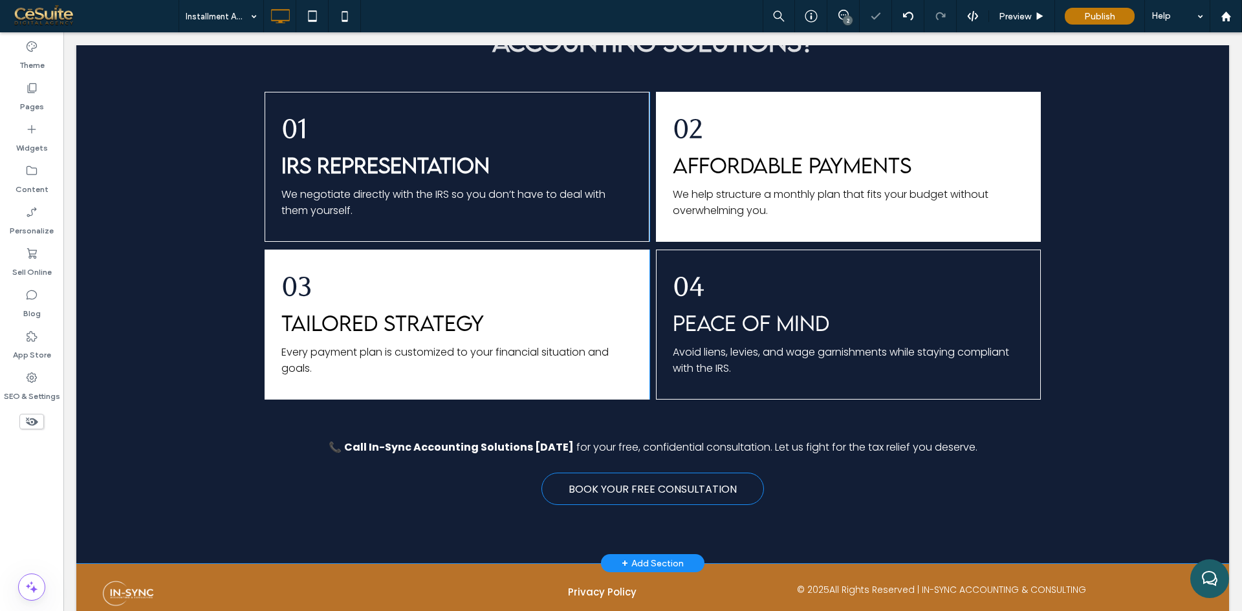
scroll to position [1111, 0]
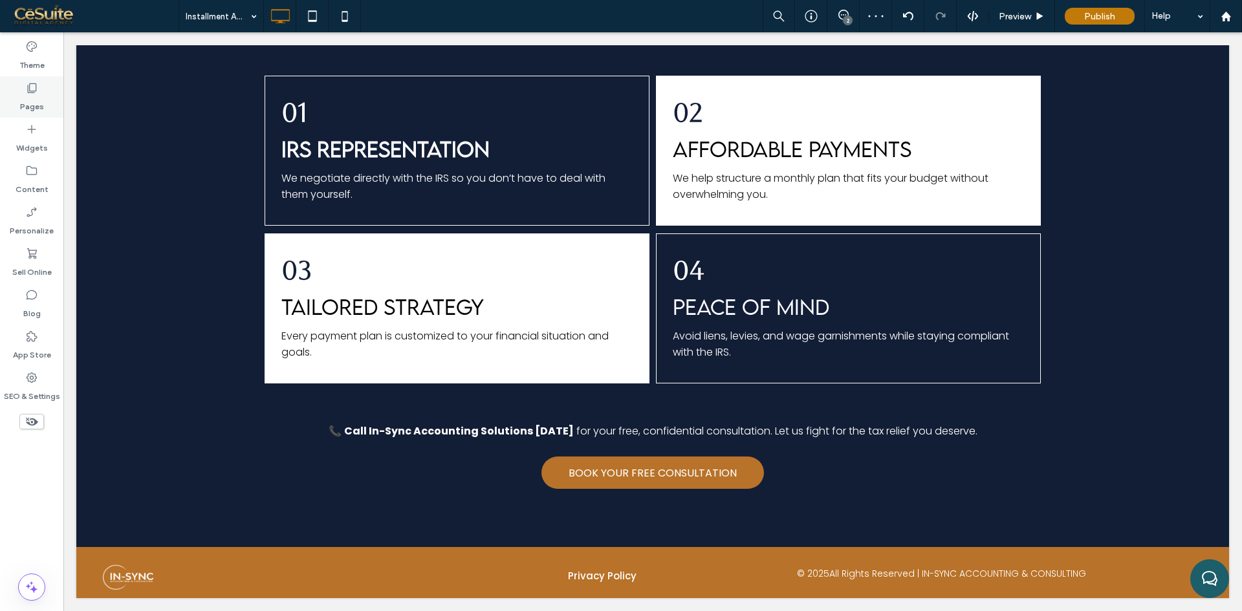
click at [25, 98] on label "Pages" at bounding box center [32, 103] width 24 height 18
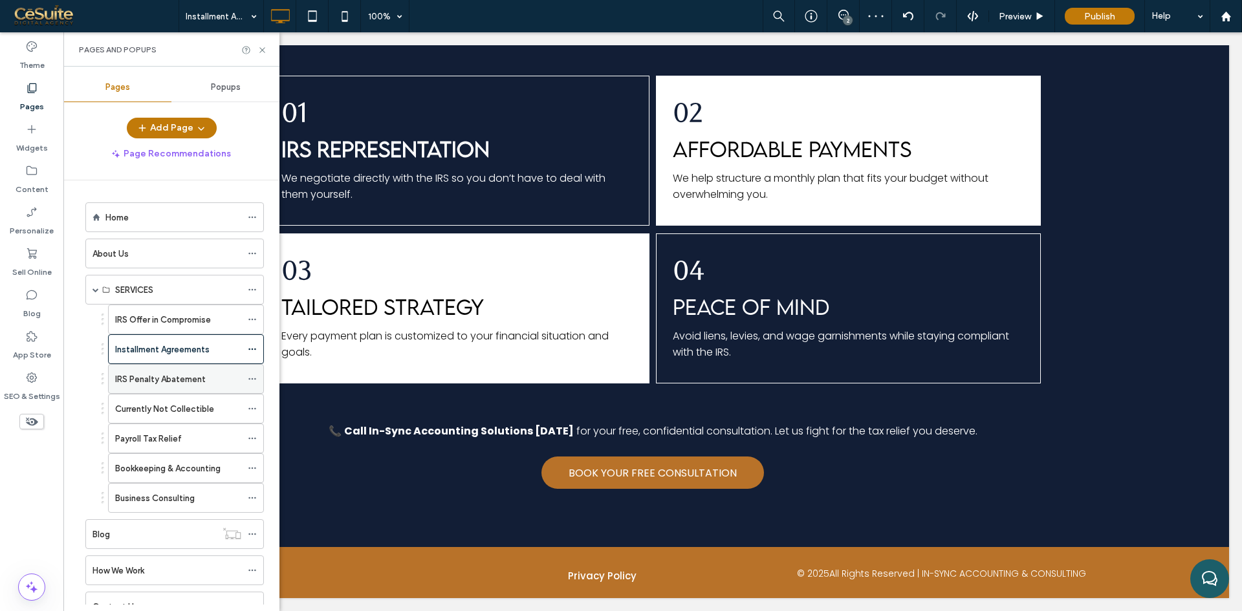
click at [147, 386] on div "IRS Penalty Abatement" at bounding box center [178, 379] width 126 height 28
click at [219, 354] on div "Installment Agreements" at bounding box center [178, 350] width 126 height 14
click at [351, 14] on icon at bounding box center [345, 16] width 26 height 26
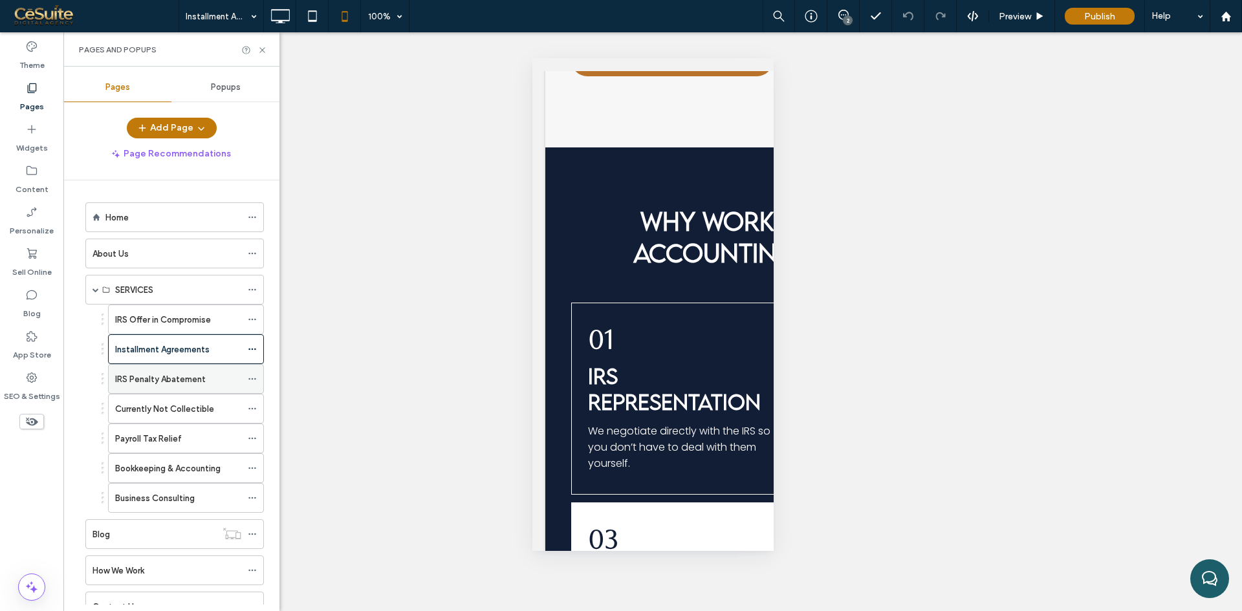
click at [162, 380] on label "IRS Penalty Abatement" at bounding box center [160, 379] width 91 height 23
click at [277, 16] on icon at bounding box center [280, 16] width 26 height 26
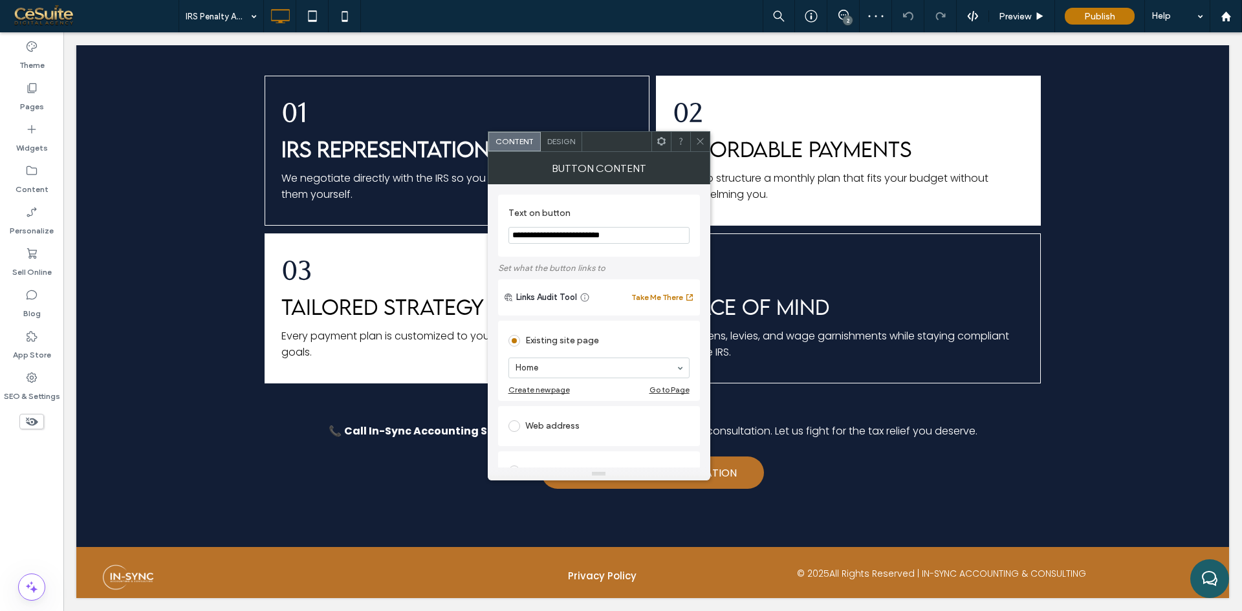
click at [560, 138] on span "Design" at bounding box center [561, 141] width 28 height 10
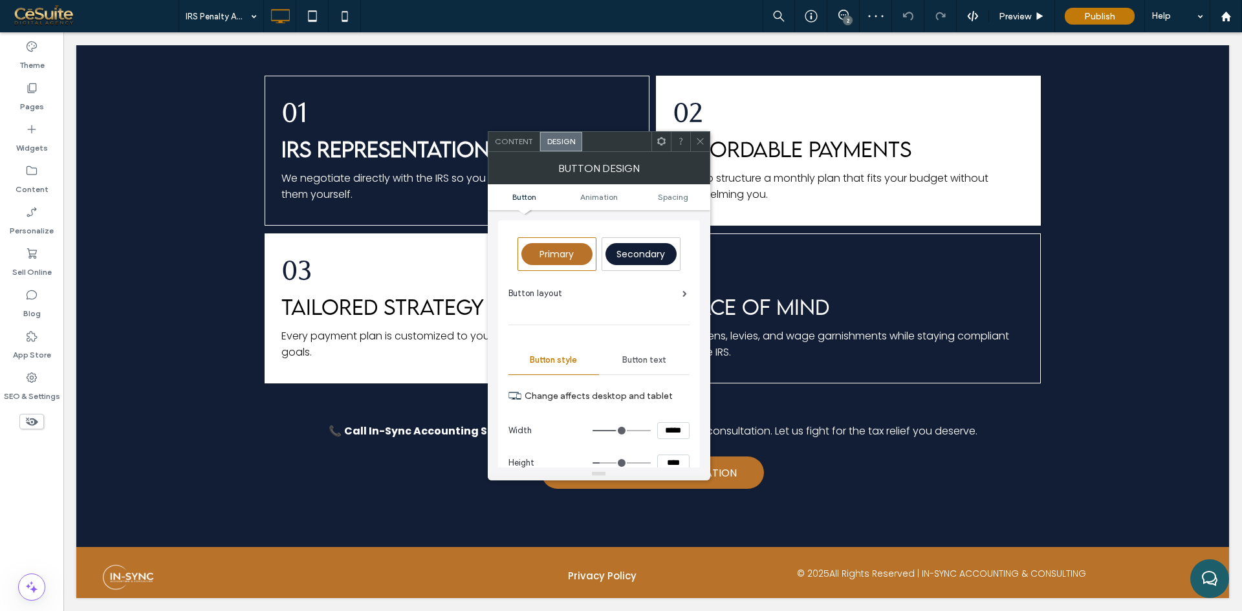
click at [668, 457] on input "****" at bounding box center [673, 463] width 32 height 17
type input "****"
type input "**"
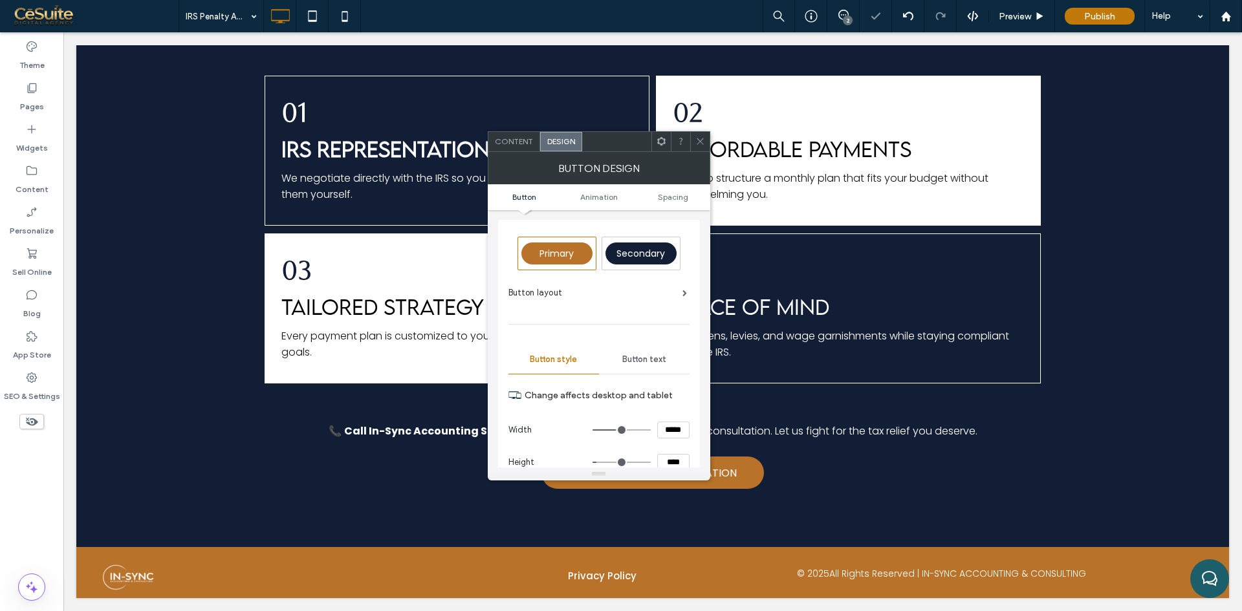
click at [660, 140] on icon at bounding box center [662, 141] width 10 height 10
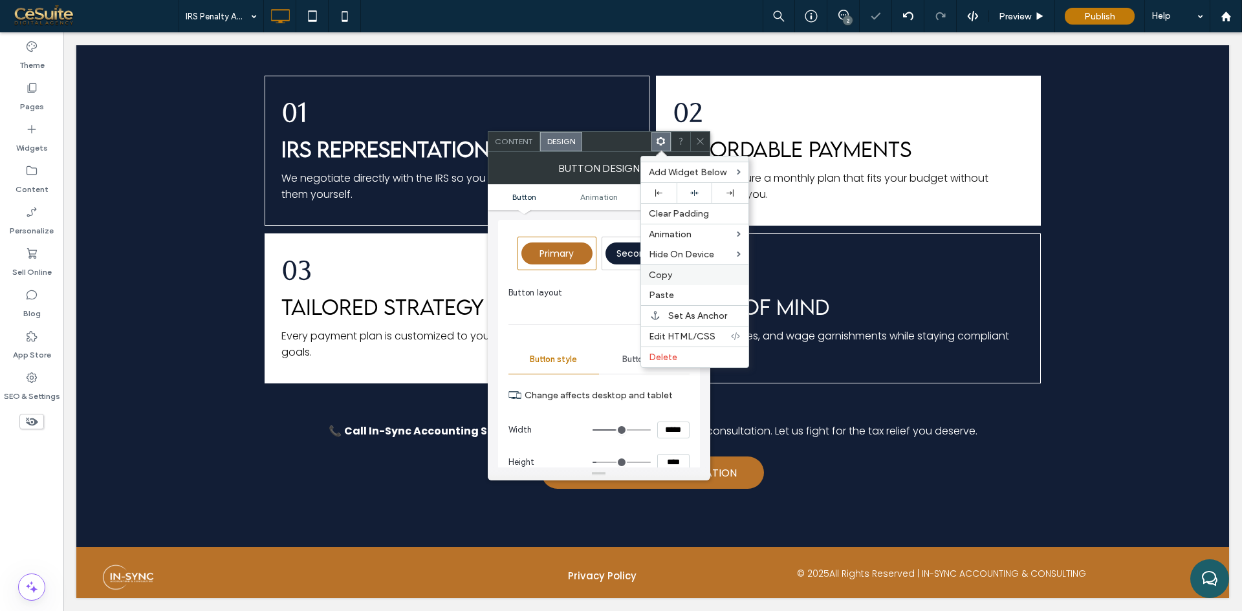
click at [669, 281] on div "Copy" at bounding box center [694, 275] width 107 height 21
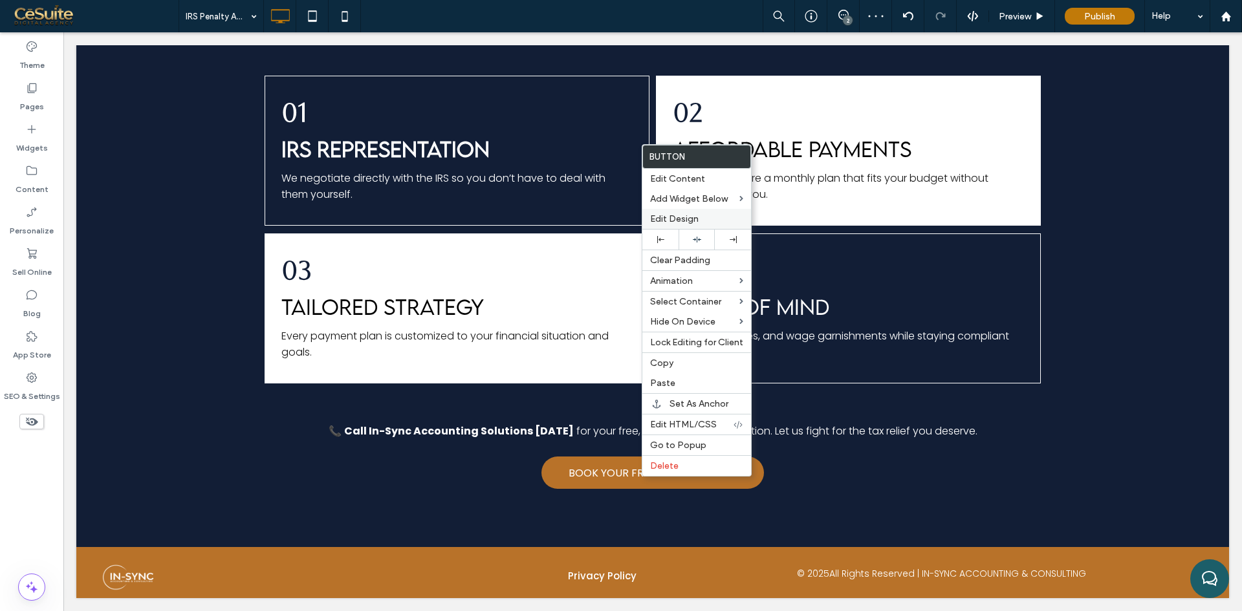
click at [680, 217] on span "Edit Design" at bounding box center [674, 218] width 49 height 11
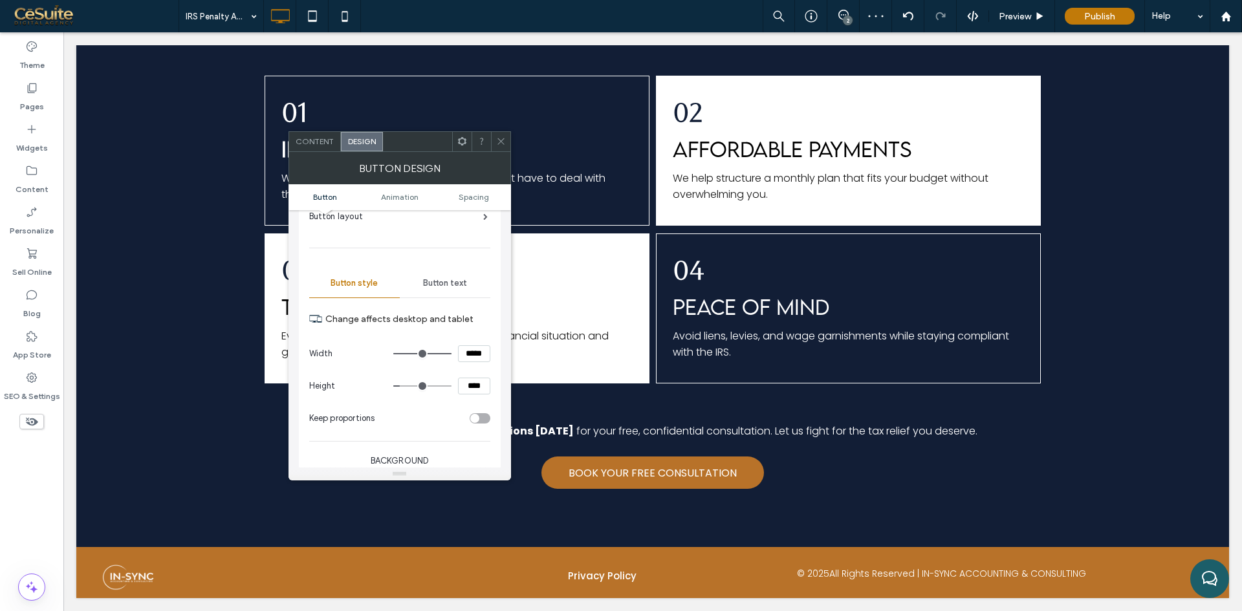
scroll to position [108, 0]
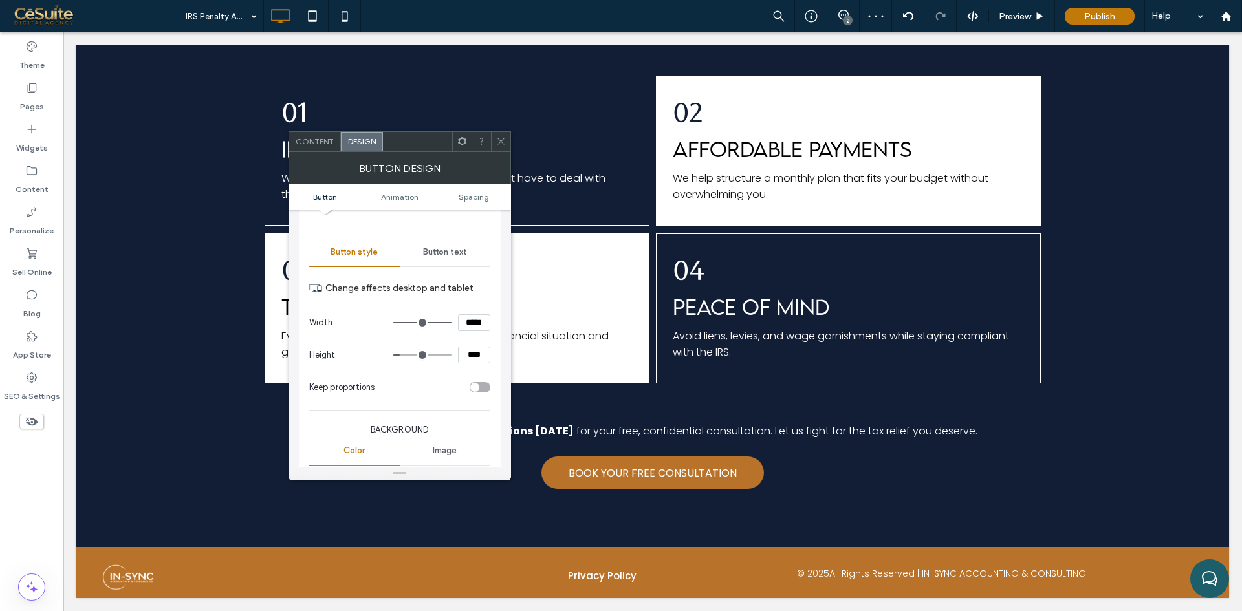
click at [474, 363] on input "****" at bounding box center [474, 355] width 32 height 17
type input "****"
type input "**"
click at [508, 142] on div at bounding box center [500, 141] width 19 height 19
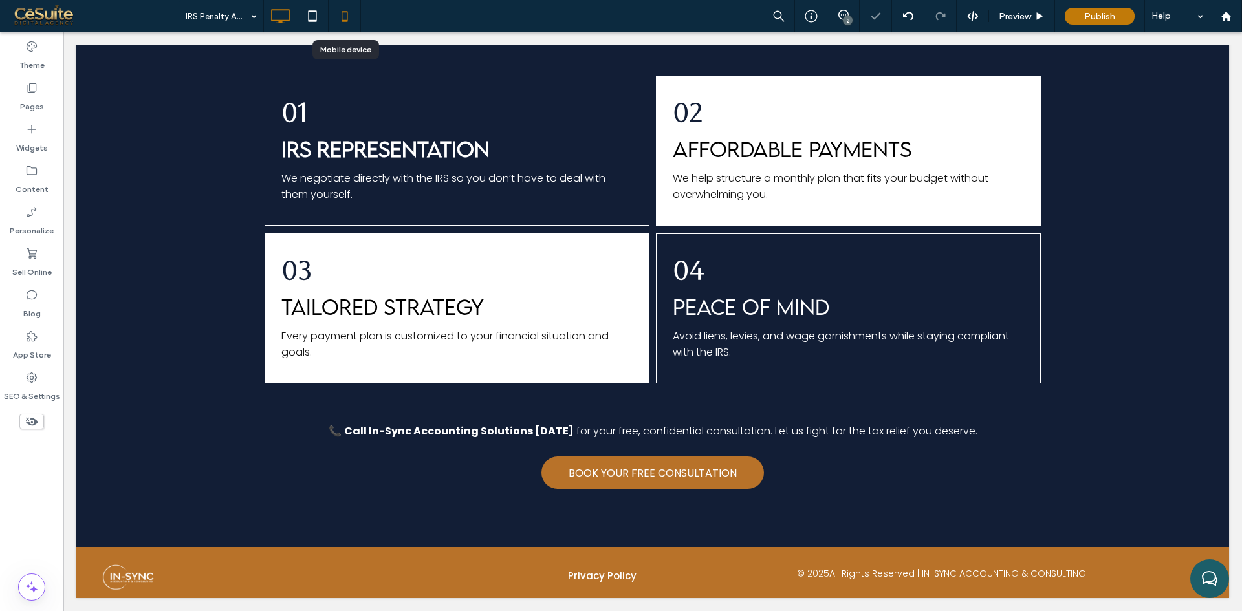
click at [353, 23] on icon at bounding box center [345, 16] width 26 height 26
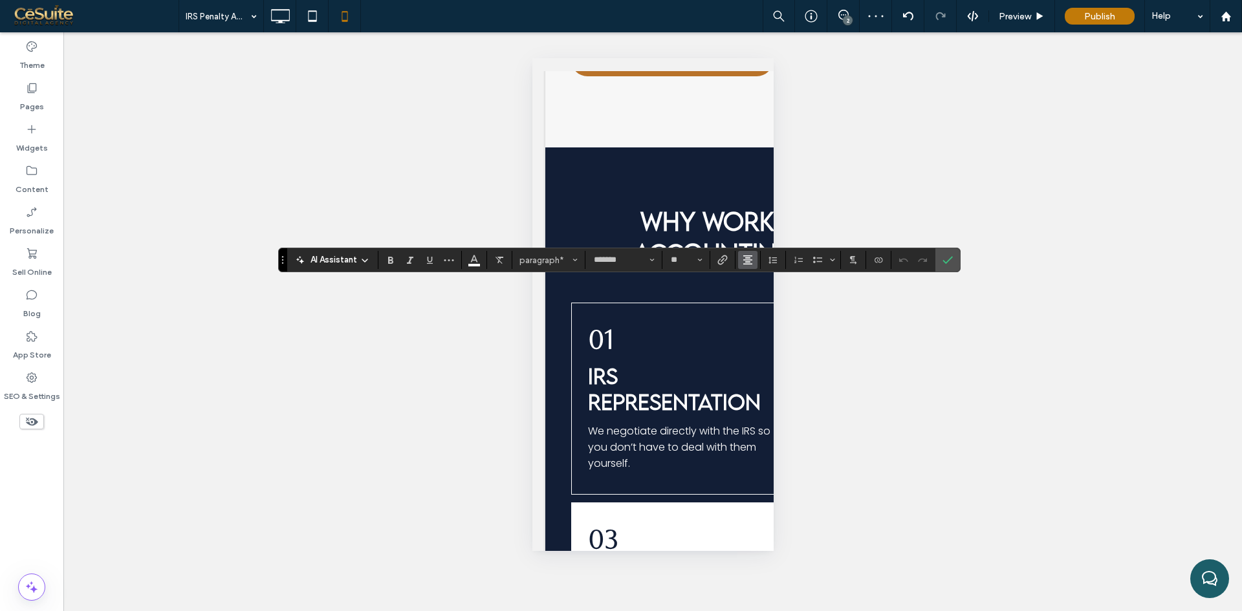
click at [749, 259] on use "Alignment" at bounding box center [747, 259] width 9 height 9
click at [762, 287] on label "ui.textEditor.alignment.left" at bounding box center [760, 281] width 45 height 19
click at [944, 255] on icon "Confirm" at bounding box center [947, 260] width 10 height 10
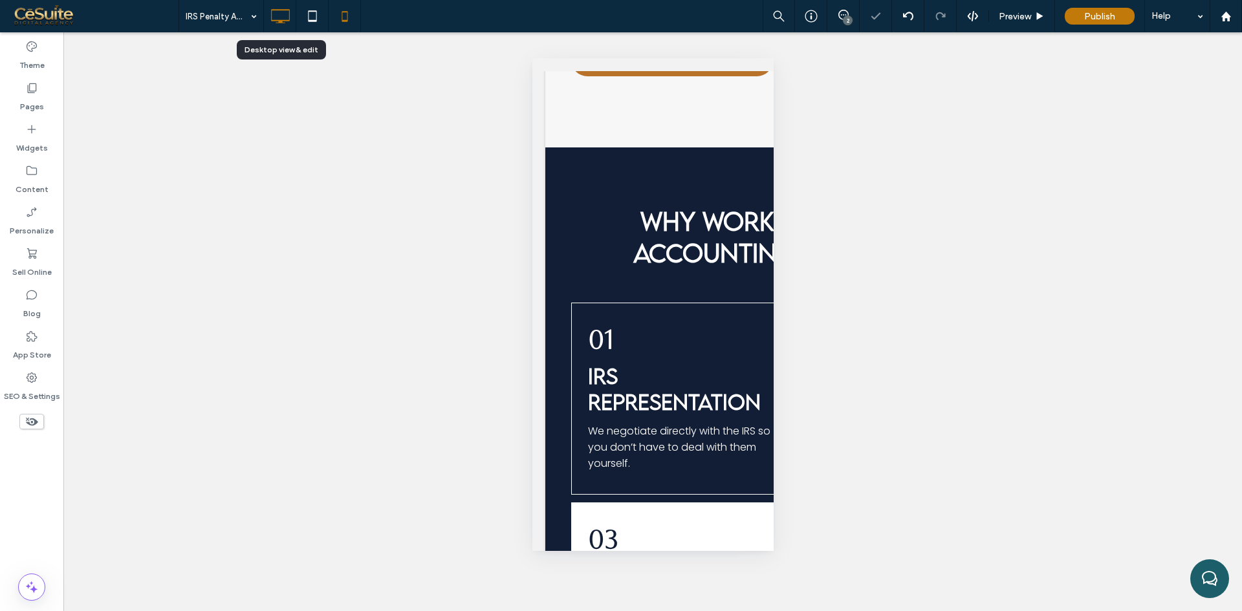
click at [281, 19] on icon at bounding box center [280, 16] width 26 height 26
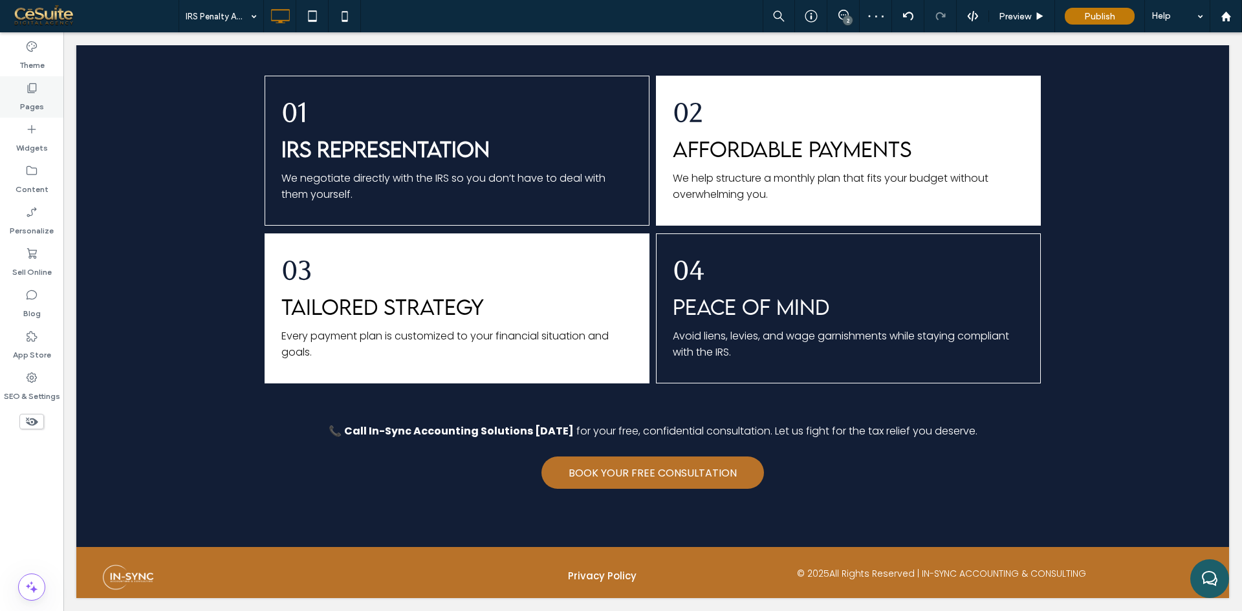
click at [27, 106] on label "Pages" at bounding box center [32, 103] width 24 height 18
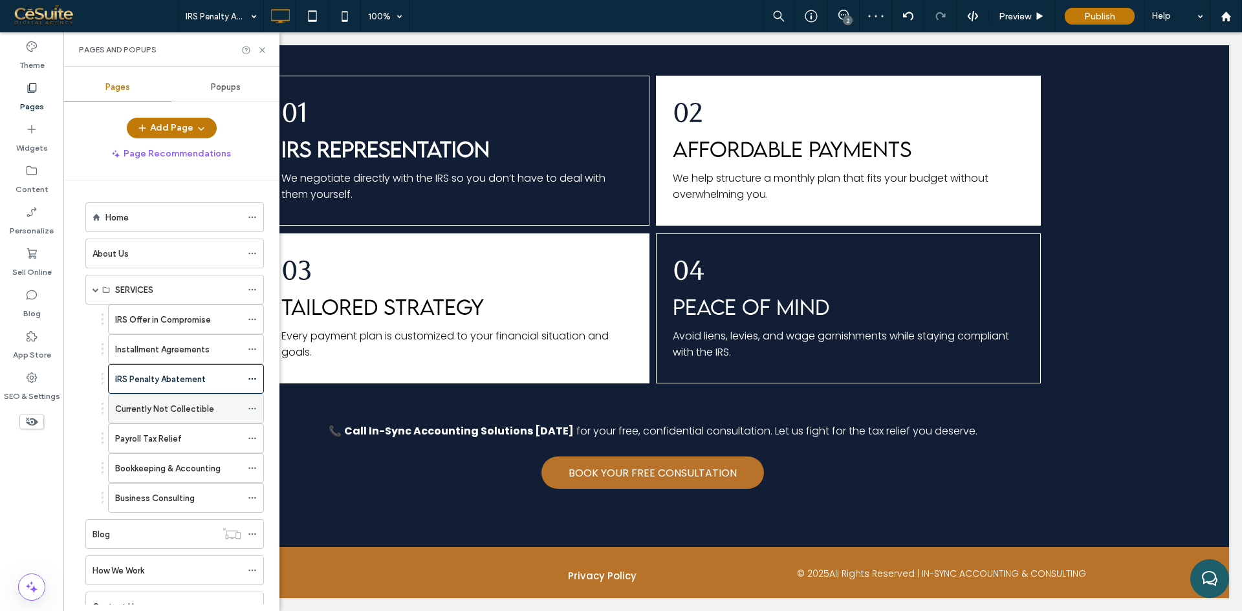
click at [156, 408] on label "Currently Not Collectible" at bounding box center [164, 409] width 99 height 23
click at [264, 50] on icon at bounding box center [262, 50] width 10 height 10
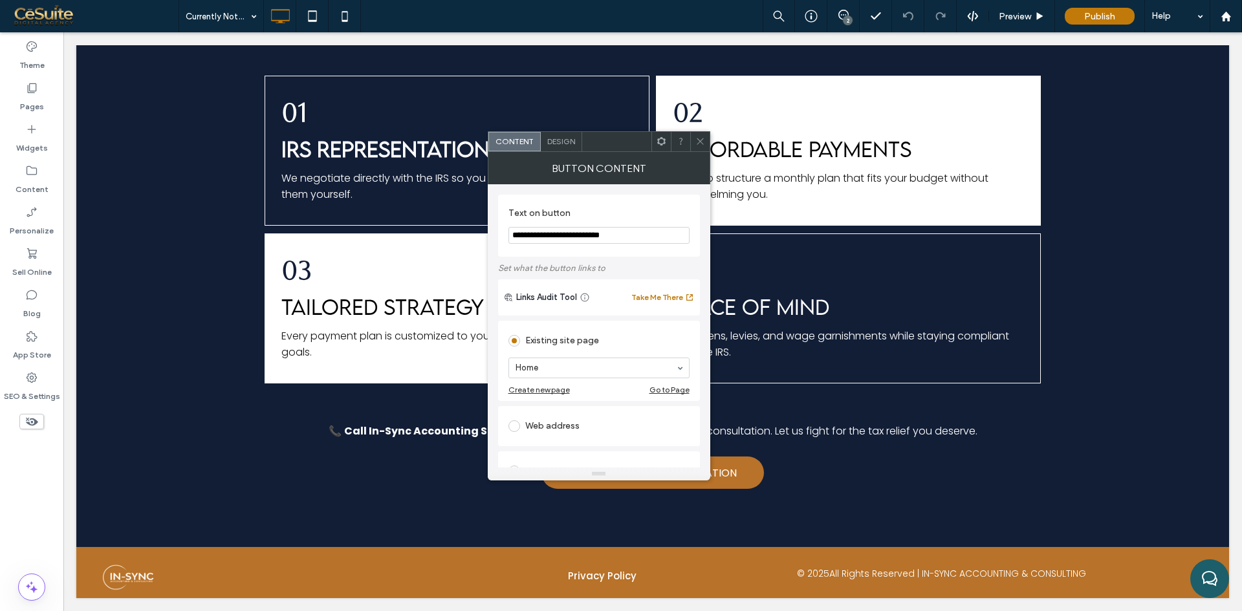
click at [557, 135] on div "Design" at bounding box center [561, 141] width 41 height 19
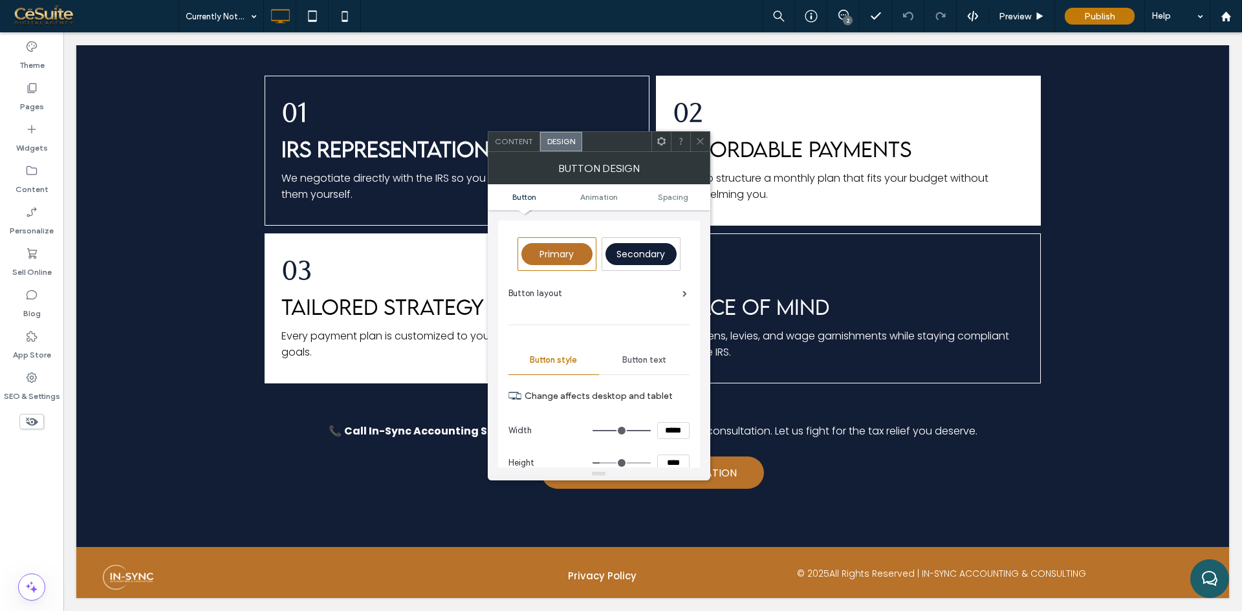
click at [673, 462] on input "****" at bounding box center [673, 463] width 32 height 17
type input "****"
type input "**"
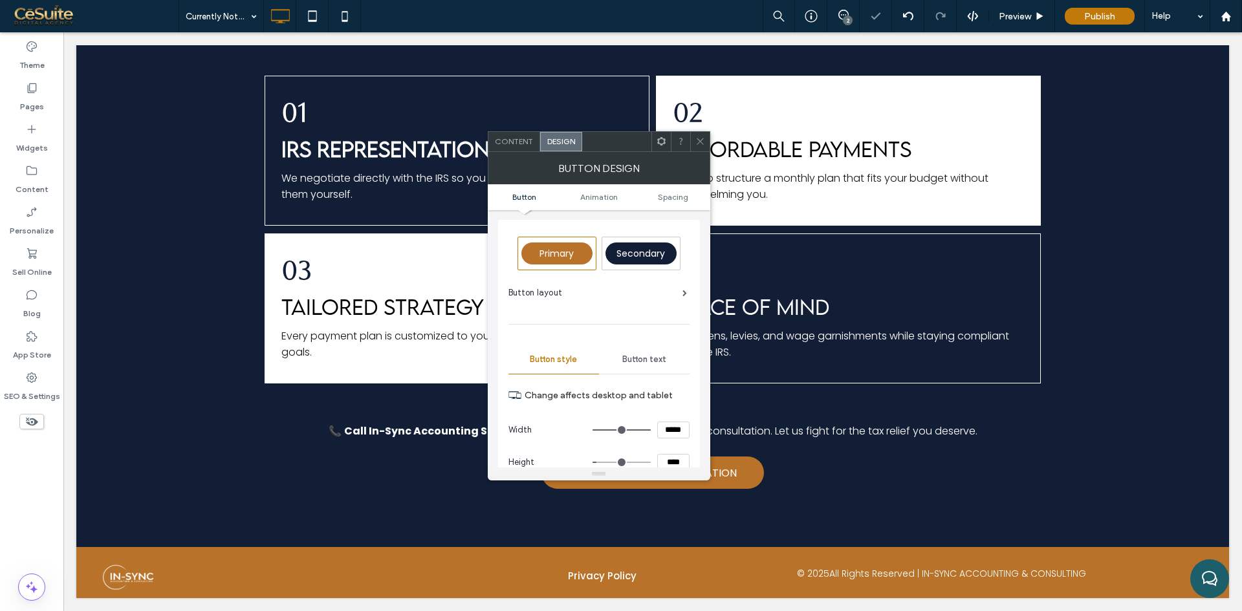
click at [702, 142] on icon at bounding box center [700, 141] width 10 height 10
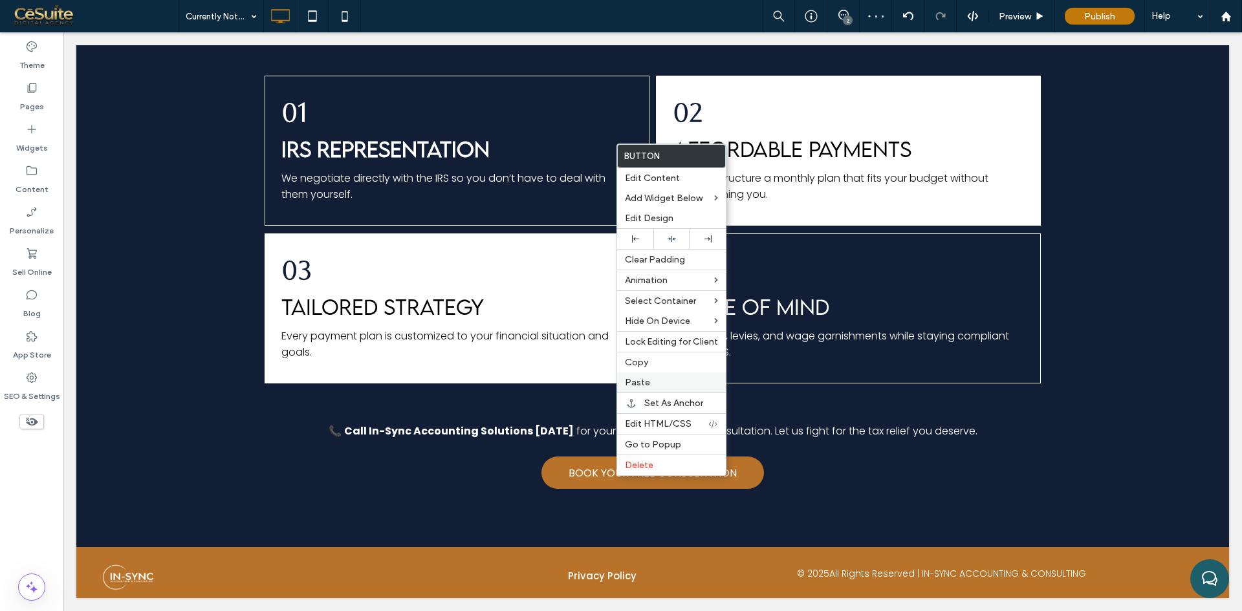
click at [639, 382] on span "Paste" at bounding box center [637, 382] width 25 height 11
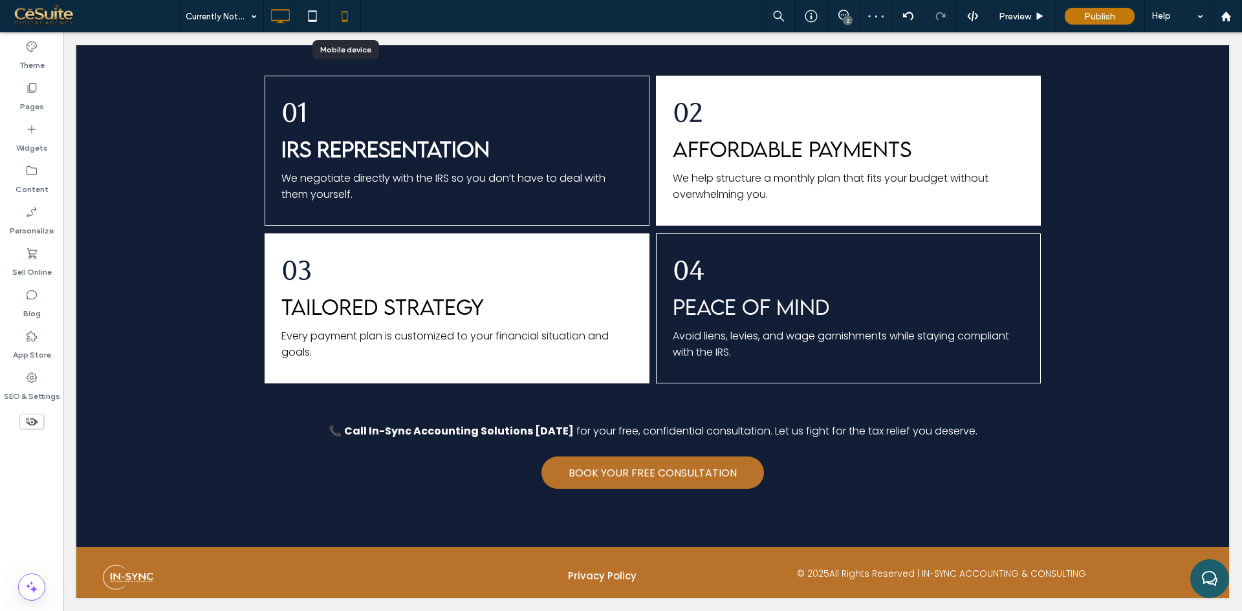
click at [345, 20] on use at bounding box center [345, 16] width 6 height 10
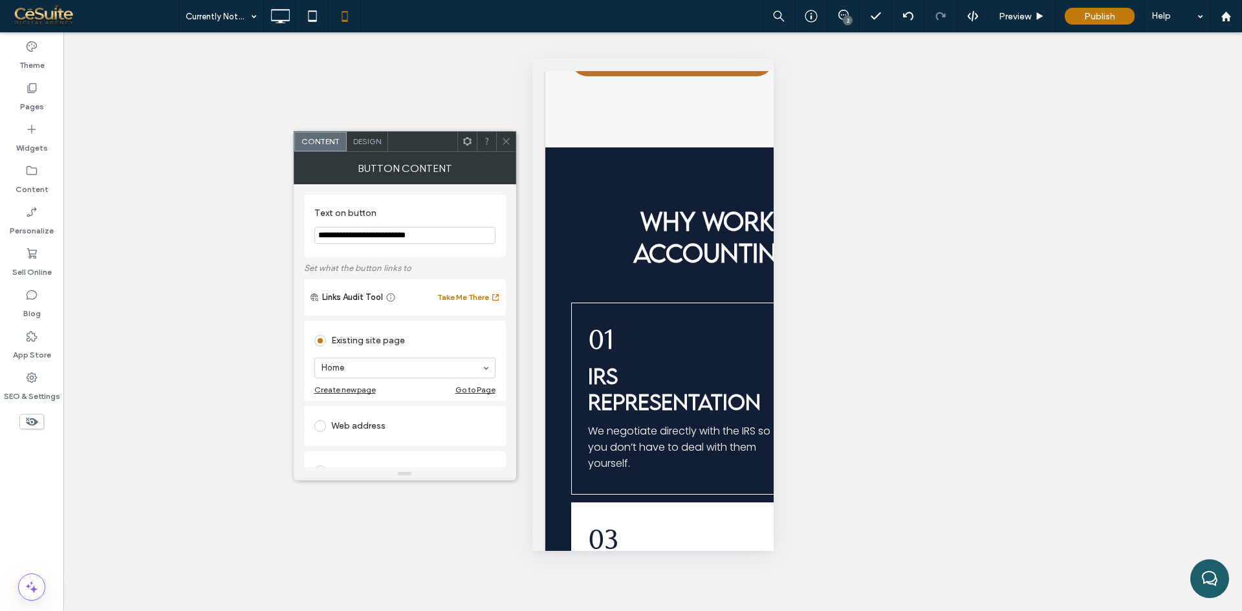
click at [377, 140] on span "Design" at bounding box center [367, 141] width 28 height 10
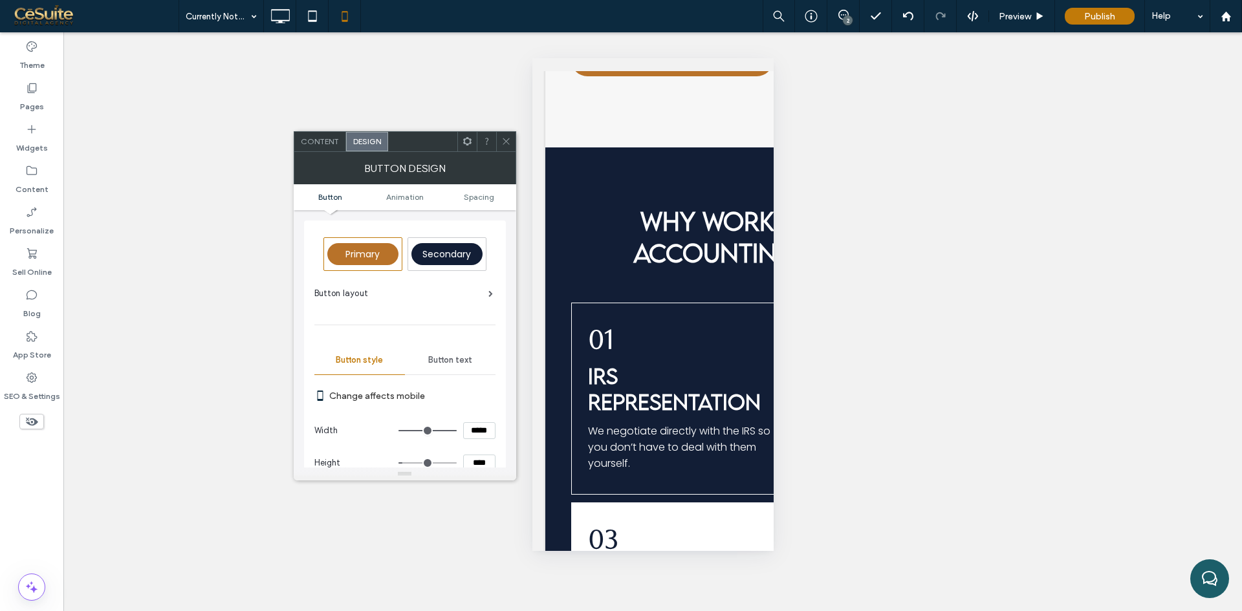
click at [501, 146] on icon at bounding box center [506, 141] width 10 height 10
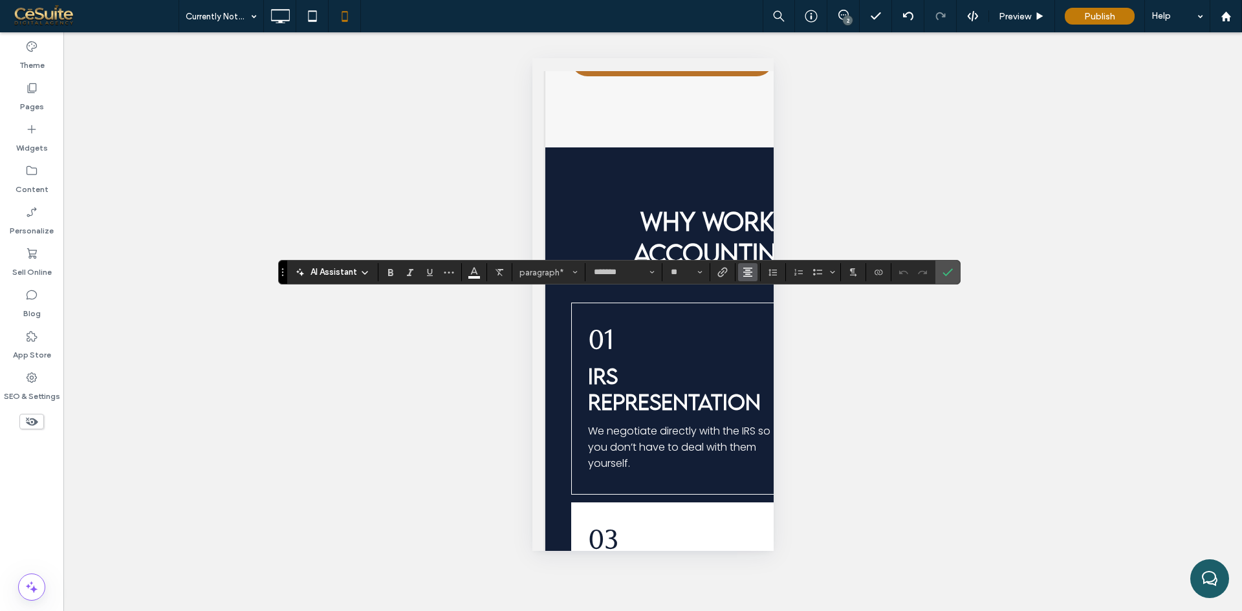
click at [749, 274] on icon "Alignment" at bounding box center [748, 272] width 10 height 10
click at [765, 292] on div "ui.textEditor.alignment.left" at bounding box center [760, 293] width 17 height 10
click at [950, 279] on span "Confirm" at bounding box center [947, 272] width 10 height 22
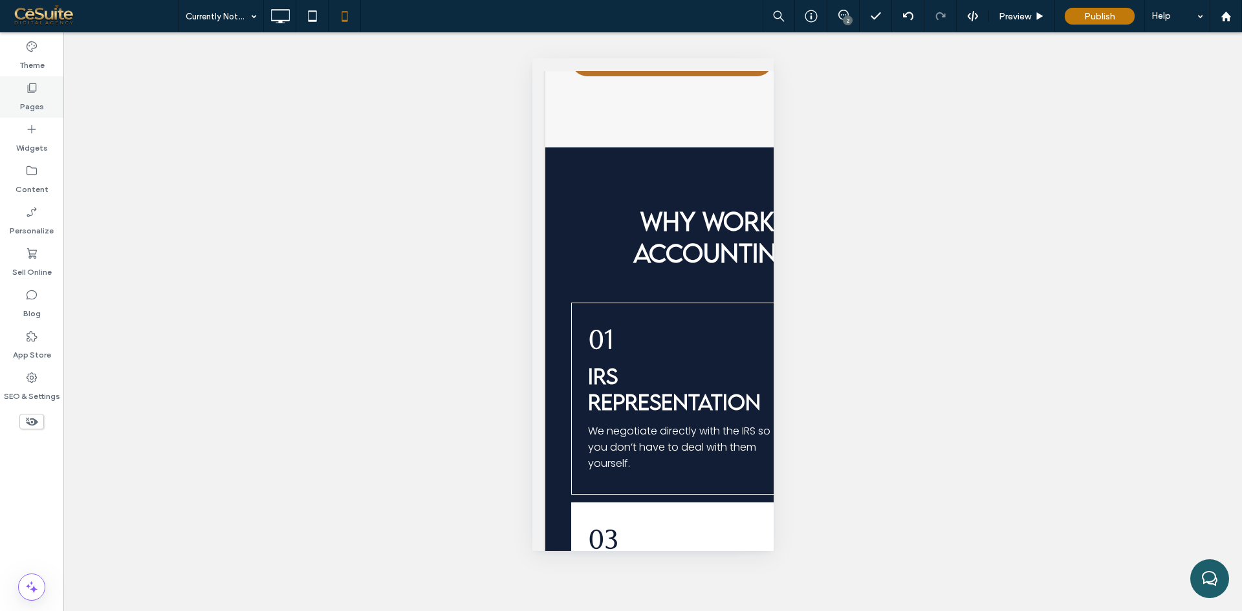
click at [35, 92] on icon at bounding box center [31, 88] width 13 height 13
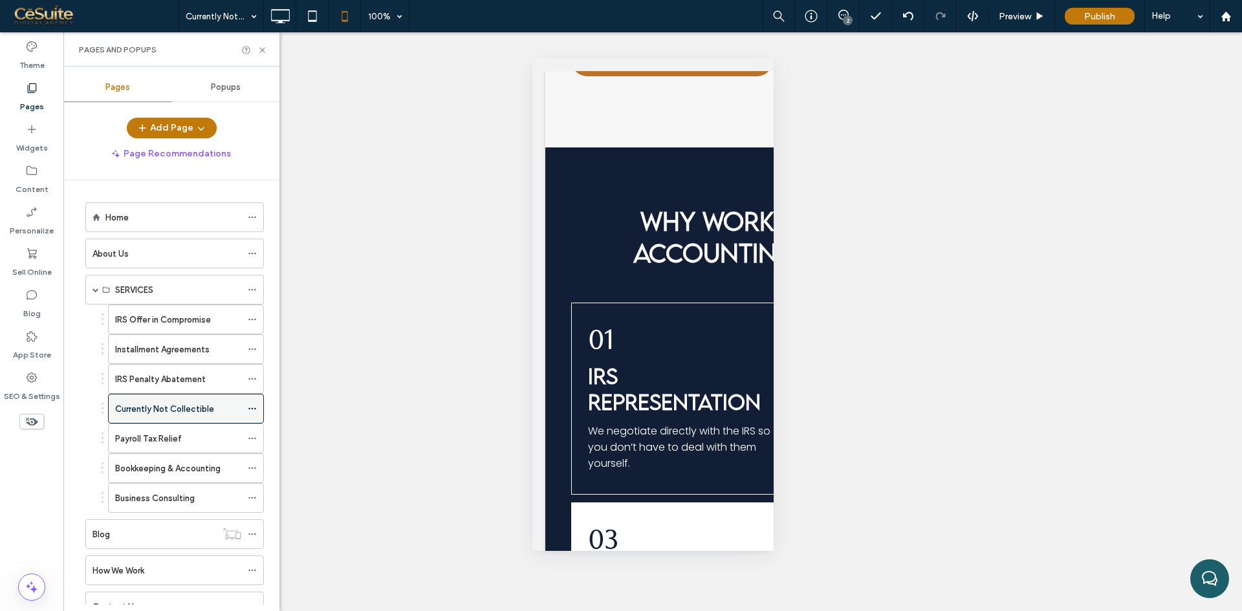
scroll to position [49, 0]
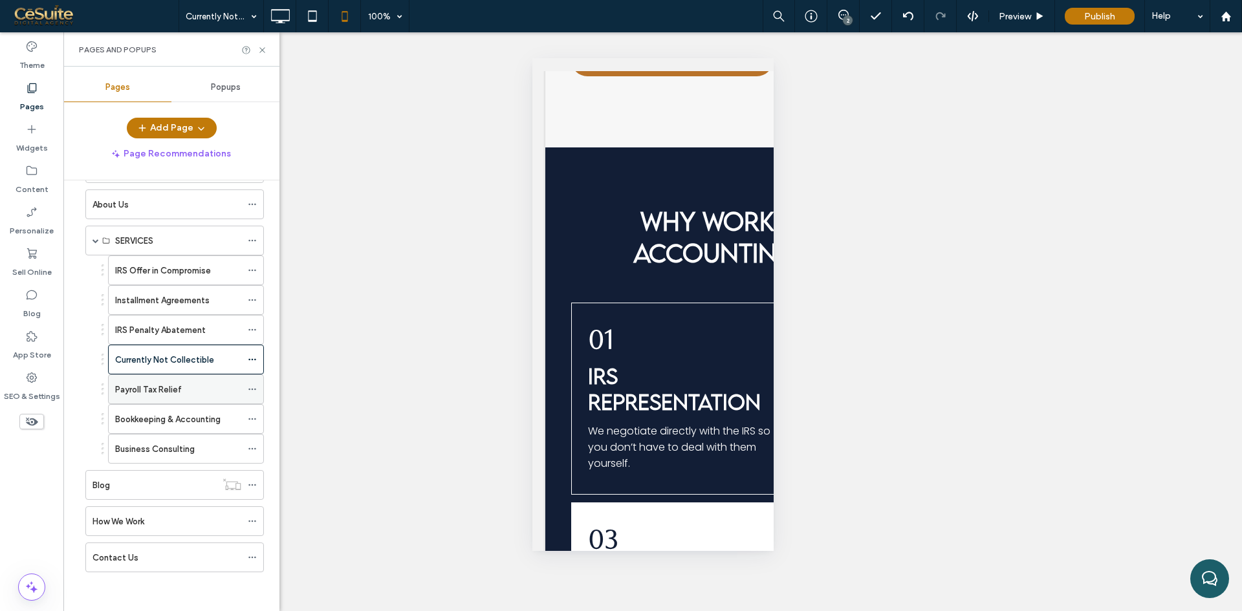
click at [153, 385] on label "Payroll Tax Relief" at bounding box center [148, 389] width 67 height 23
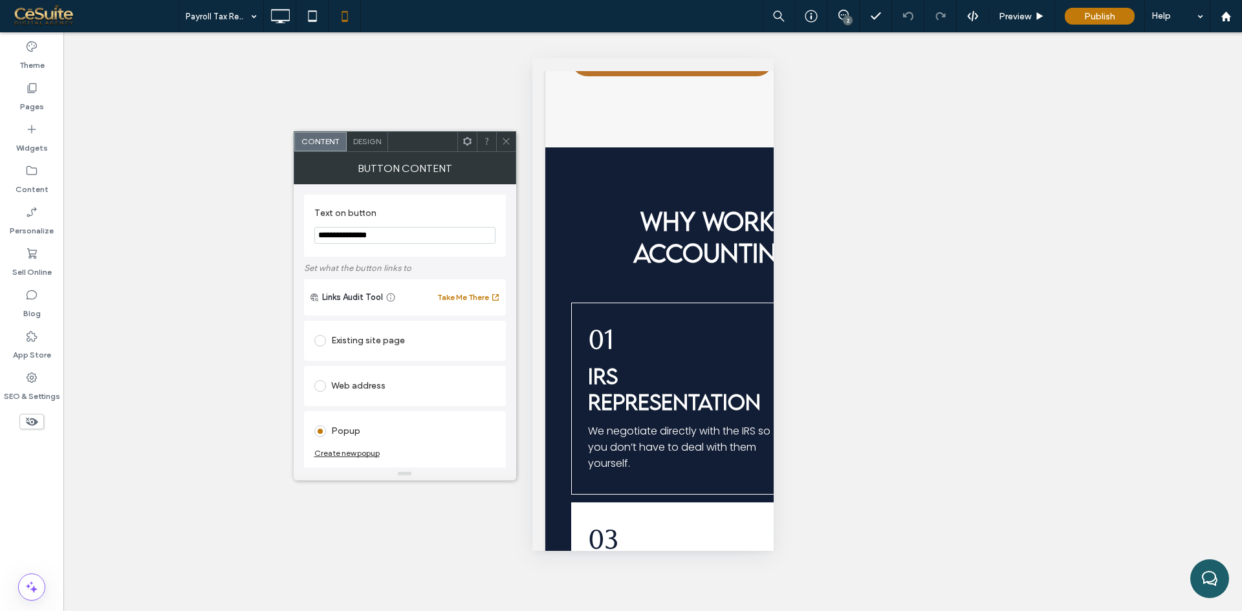
click at [515, 147] on div at bounding box center [505, 141] width 19 height 19
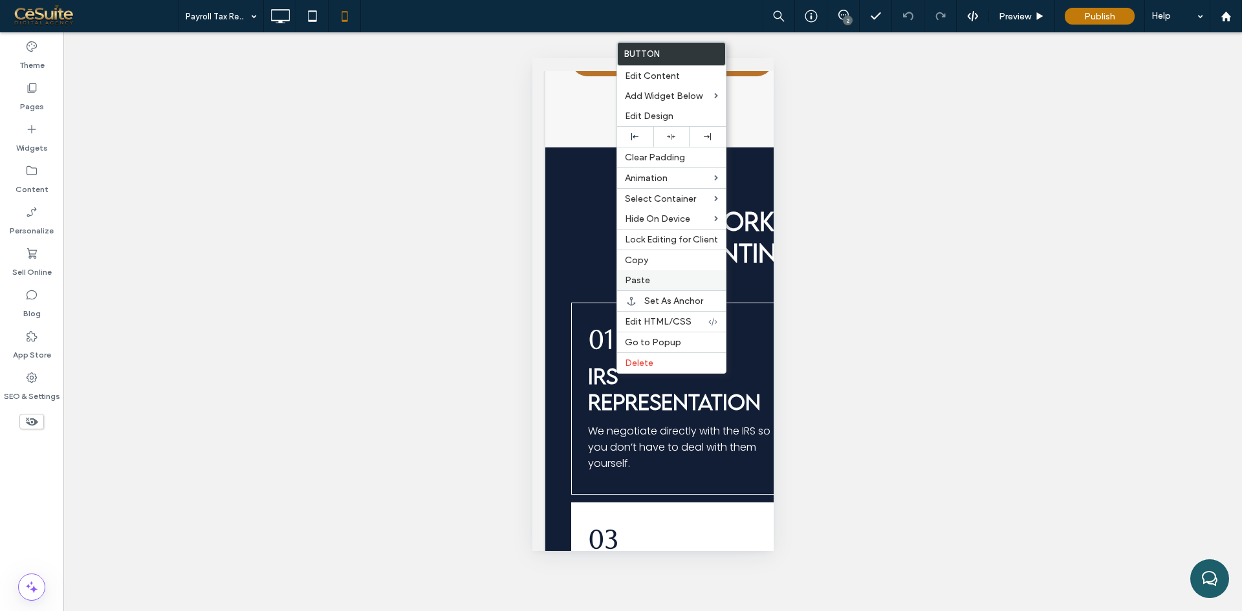
click at [647, 283] on span "Paste" at bounding box center [637, 280] width 25 height 11
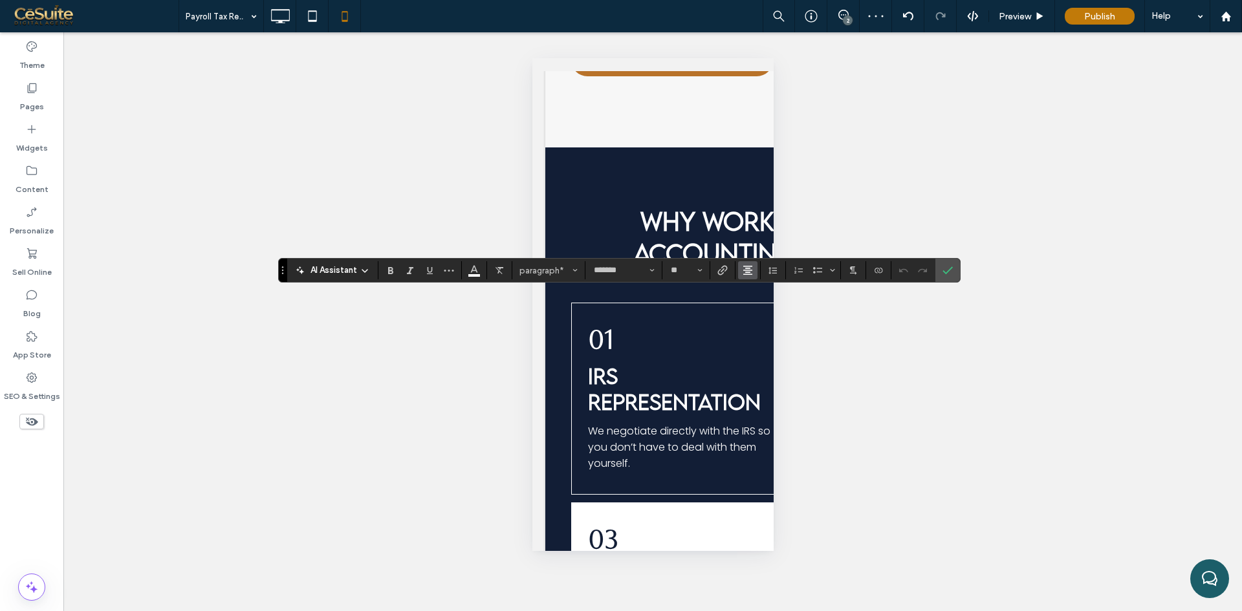
click at [738, 275] on button "Alignment" at bounding box center [747, 270] width 19 height 18
click at [754, 288] on icon "ui.textEditor.alignment.left" at bounding box center [757, 292] width 10 height 10
drag, startPoint x: 949, startPoint y: 268, endPoint x: 822, endPoint y: 264, distance: 126.9
click at [935, 268] on section at bounding box center [947, 270] width 25 height 23
click at [289, 29] on div at bounding box center [280, 16] width 32 height 32
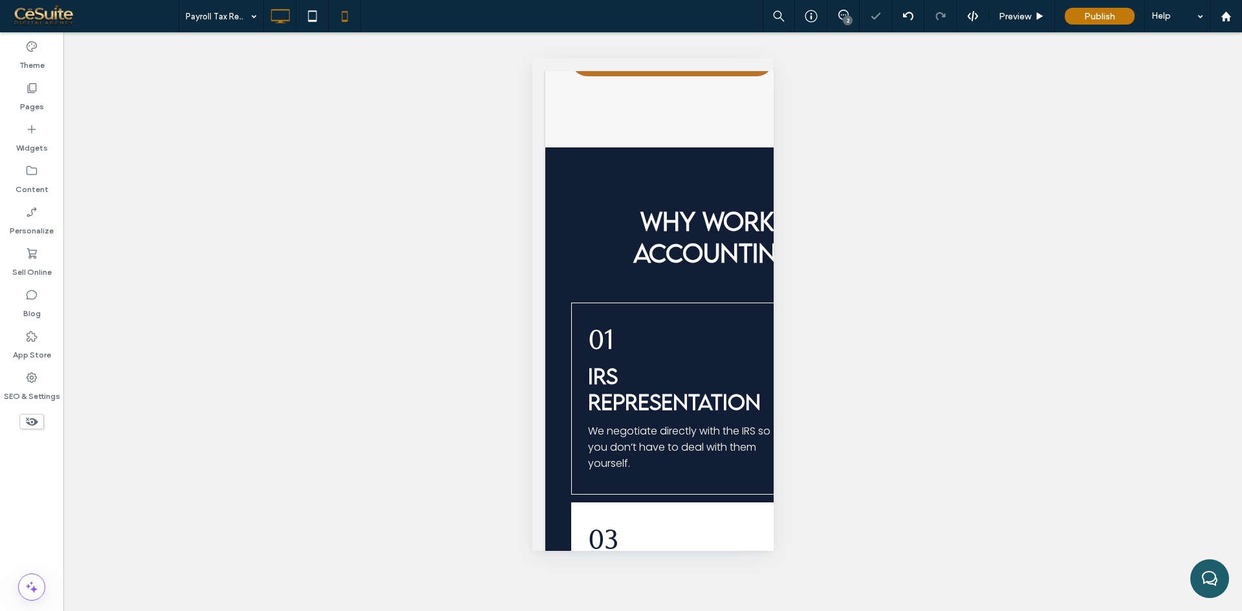
click at [279, 22] on use at bounding box center [280, 16] width 19 height 14
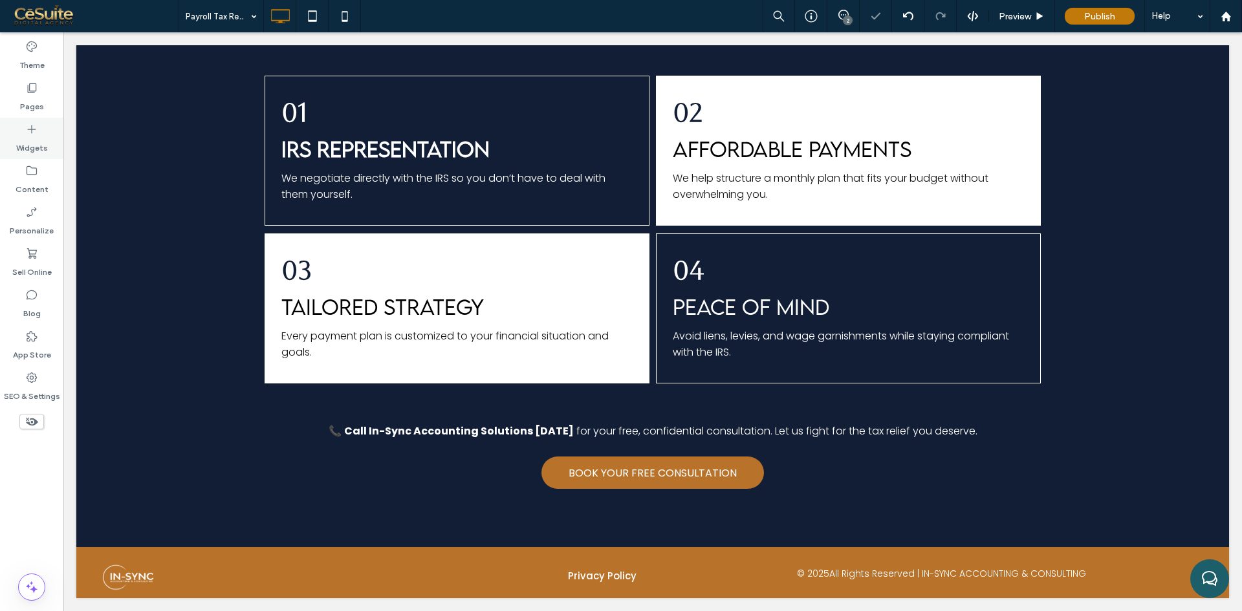
click at [24, 123] on div "Widgets" at bounding box center [31, 138] width 63 height 41
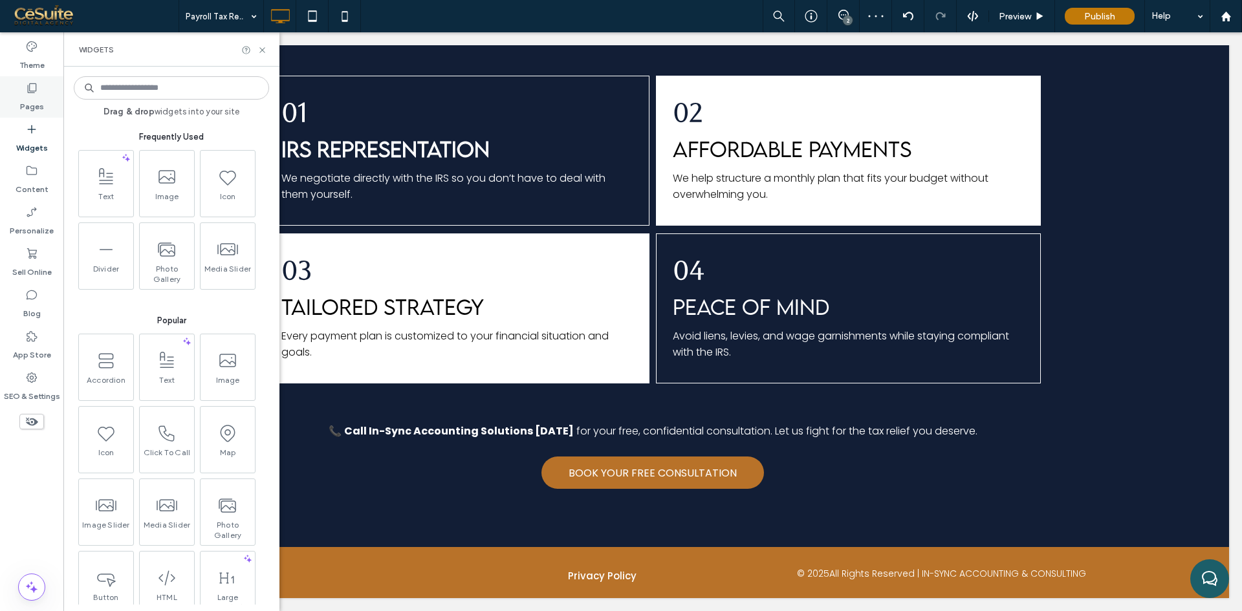
click at [39, 94] on label "Pages" at bounding box center [32, 103] width 24 height 18
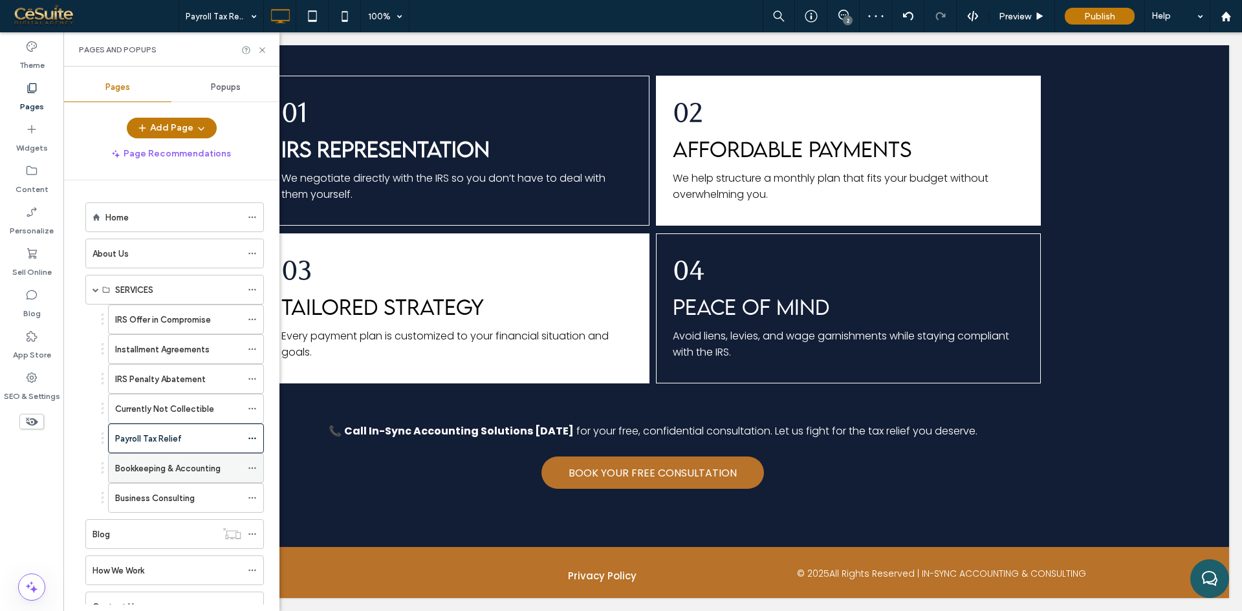
scroll to position [215, 0]
click at [161, 481] on div "Bookkeeping & Accounting" at bounding box center [178, 468] width 126 height 28
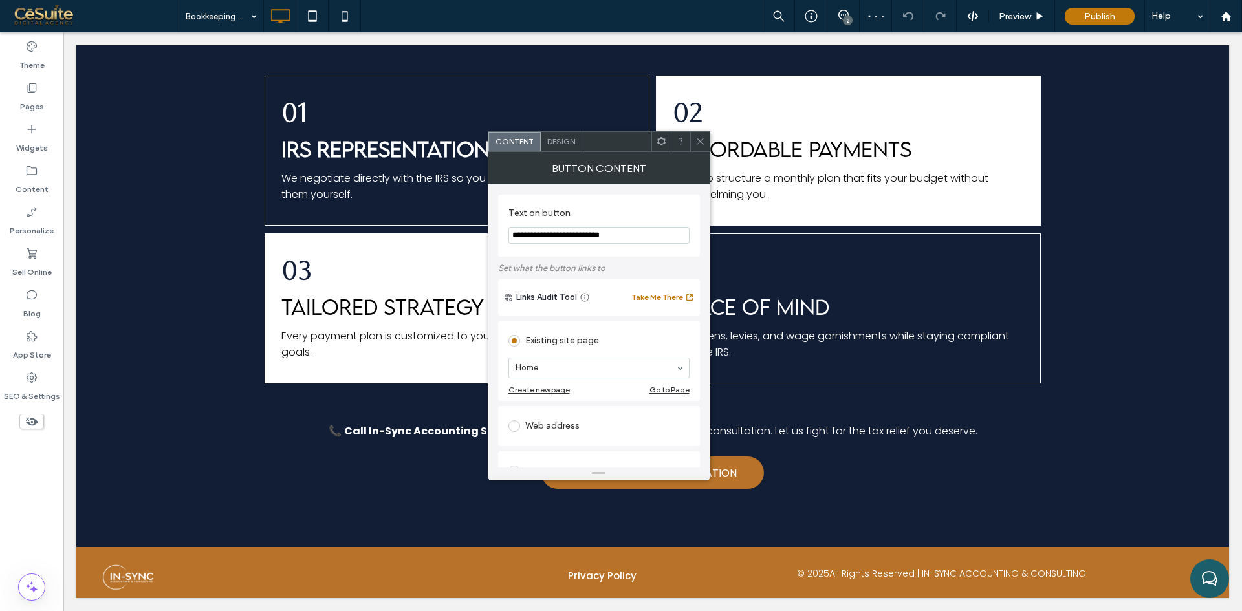
click at [558, 138] on span "Design" at bounding box center [561, 141] width 28 height 10
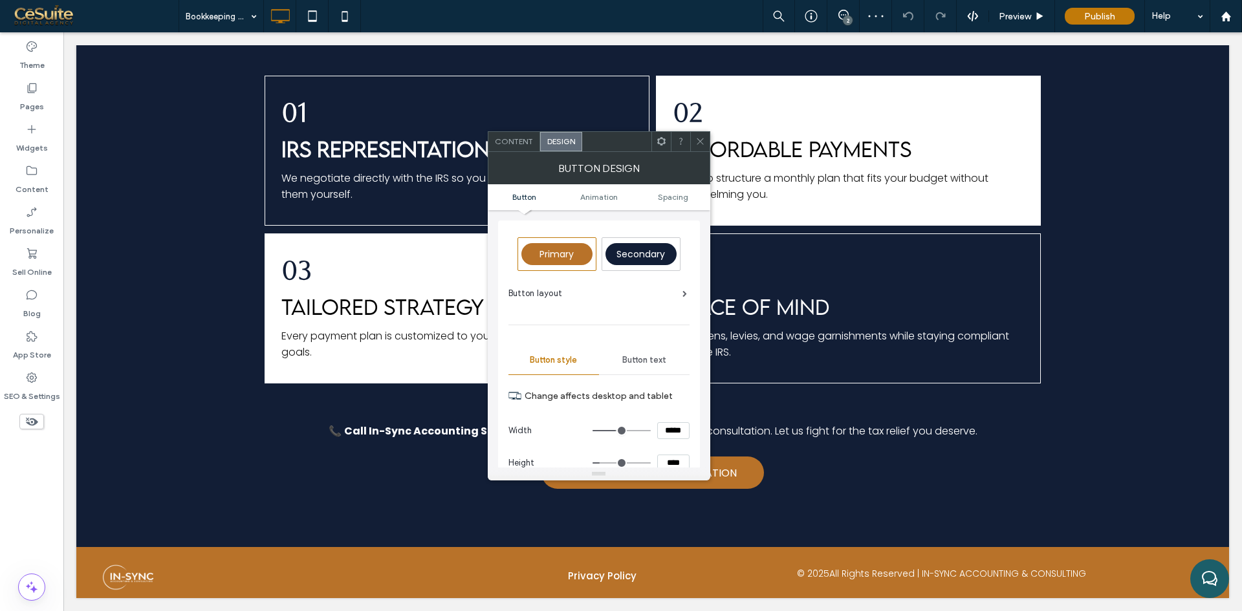
scroll to position [215, 0]
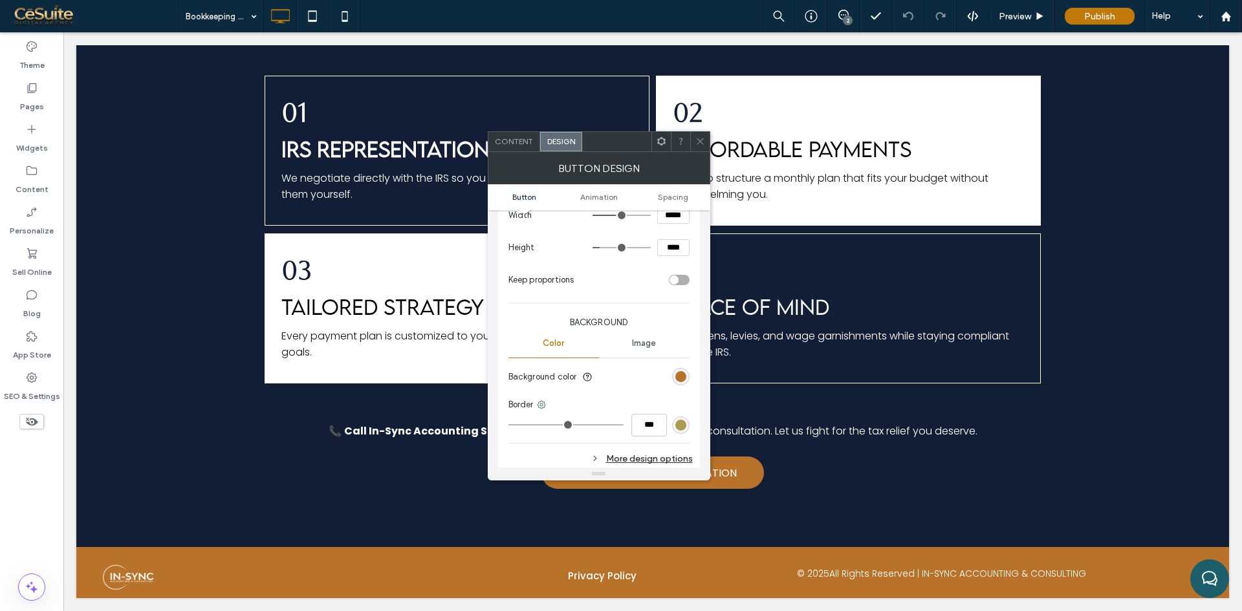
click at [671, 246] on input "****" at bounding box center [673, 247] width 32 height 17
type input "****"
type input "**"
click at [704, 142] on icon at bounding box center [700, 141] width 10 height 10
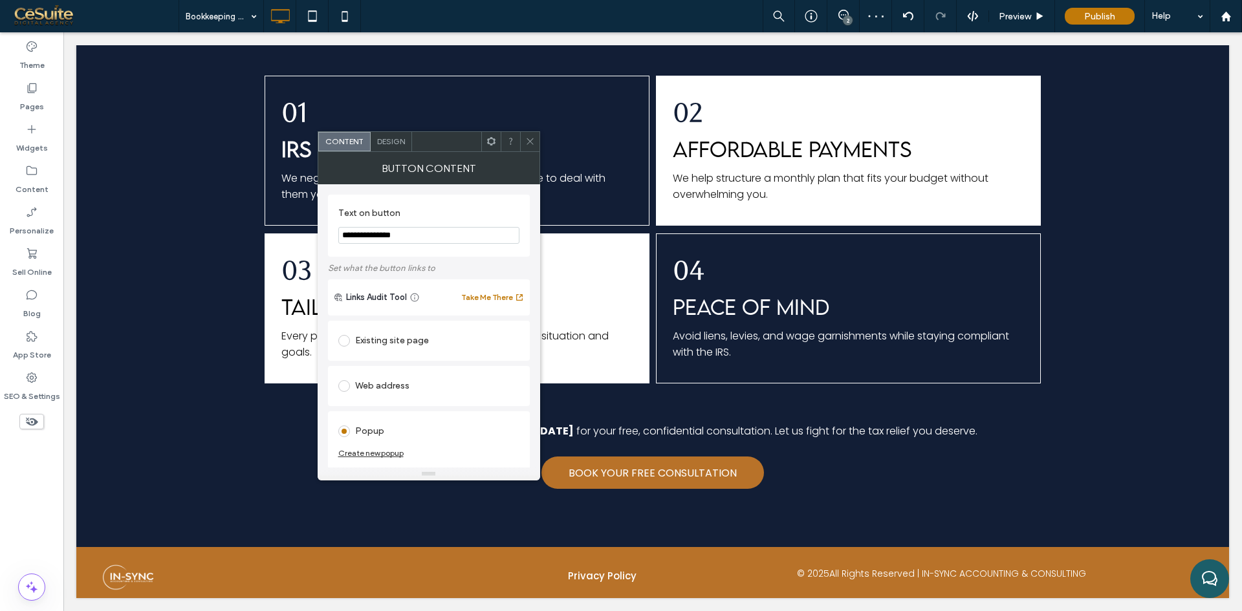
click at [491, 137] on use at bounding box center [490, 141] width 8 height 8
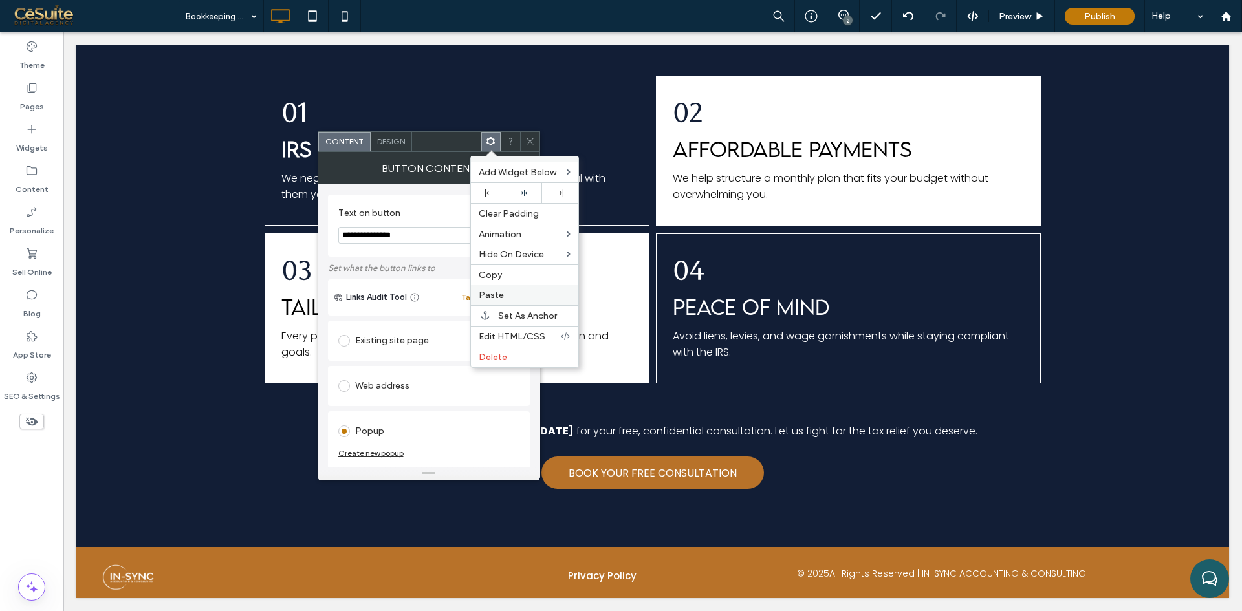
click at [495, 297] on span "Paste" at bounding box center [491, 295] width 25 height 11
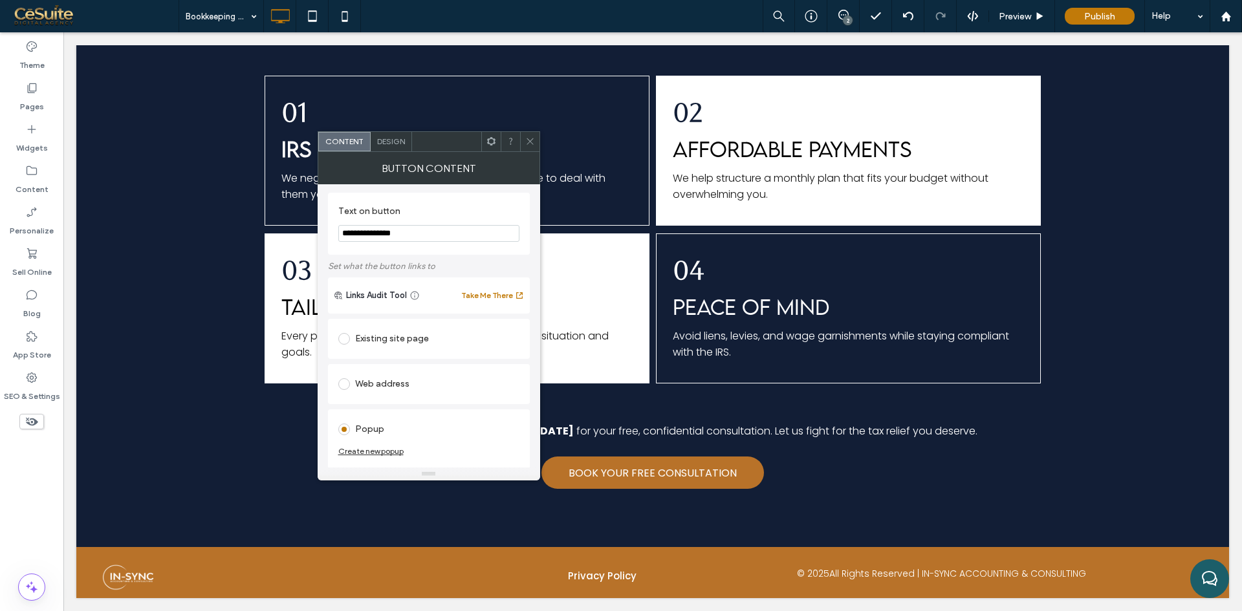
scroll to position [0, 0]
click at [524, 145] on div at bounding box center [529, 141] width 19 height 19
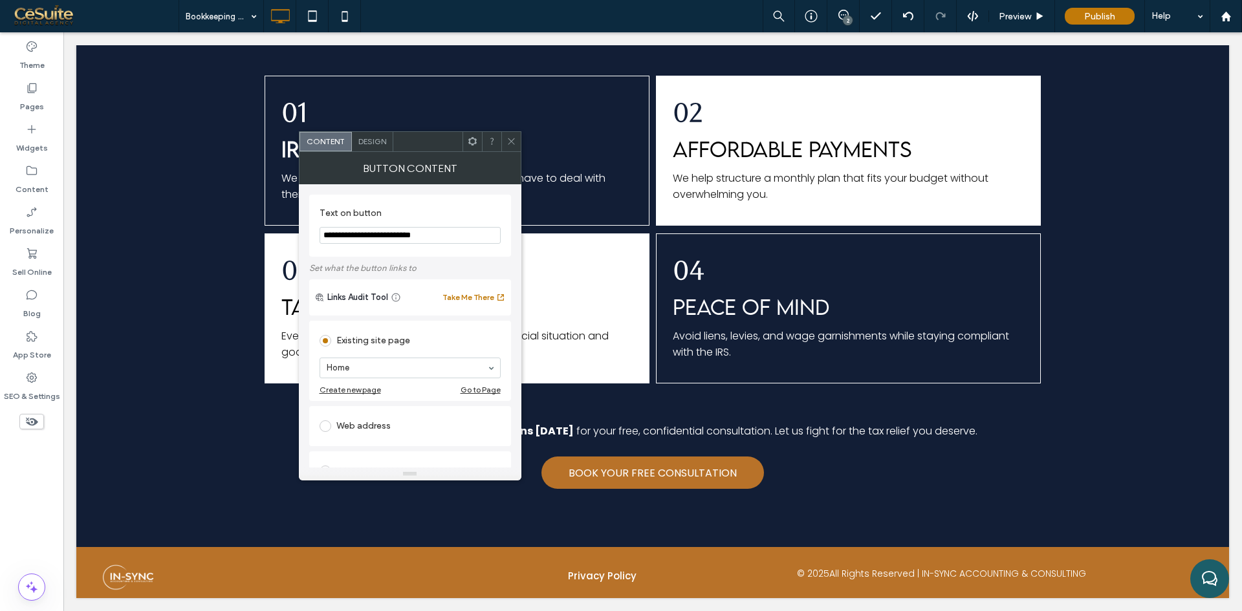
click at [514, 132] on span at bounding box center [511, 141] width 10 height 19
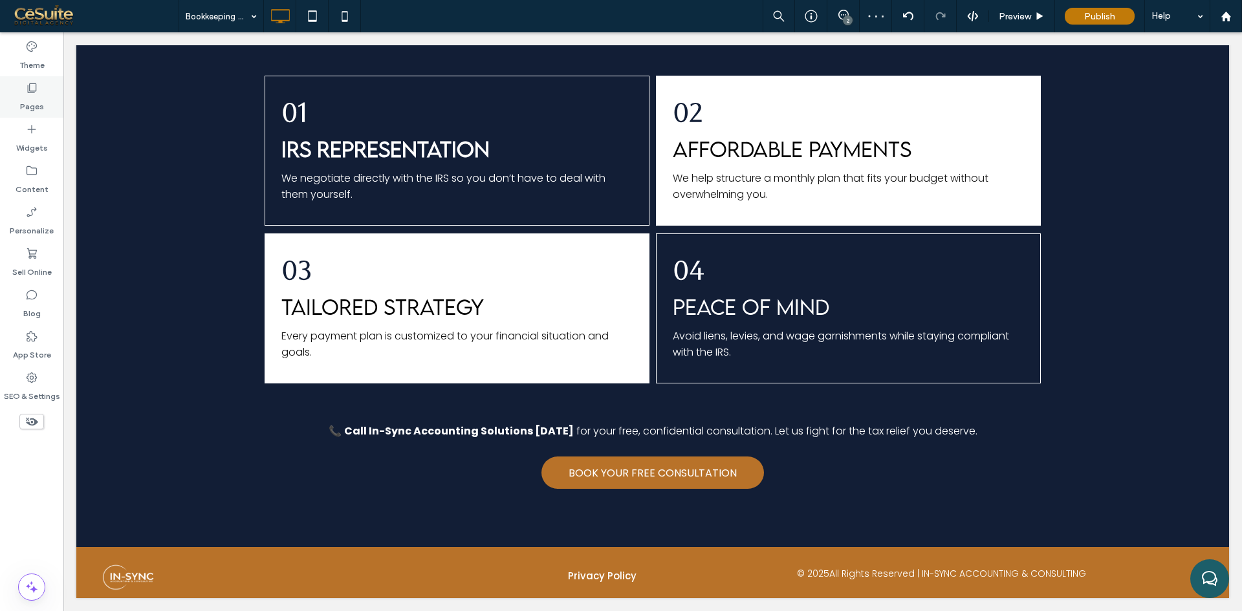
click at [35, 111] on label "Pages" at bounding box center [32, 103] width 24 height 18
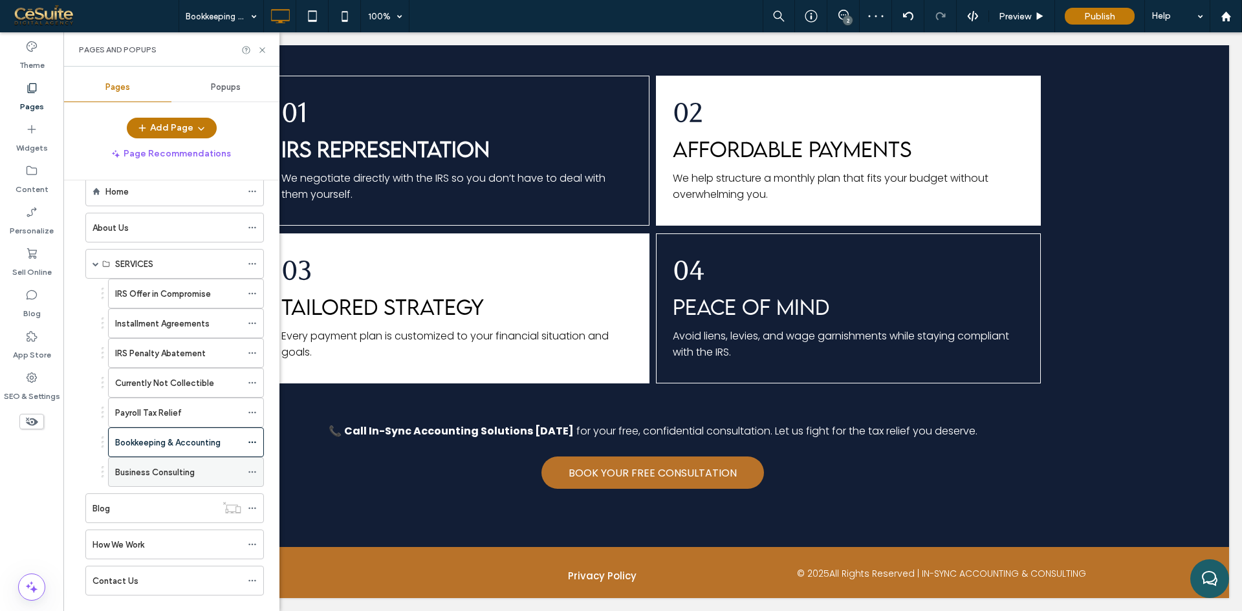
scroll to position [49, 0]
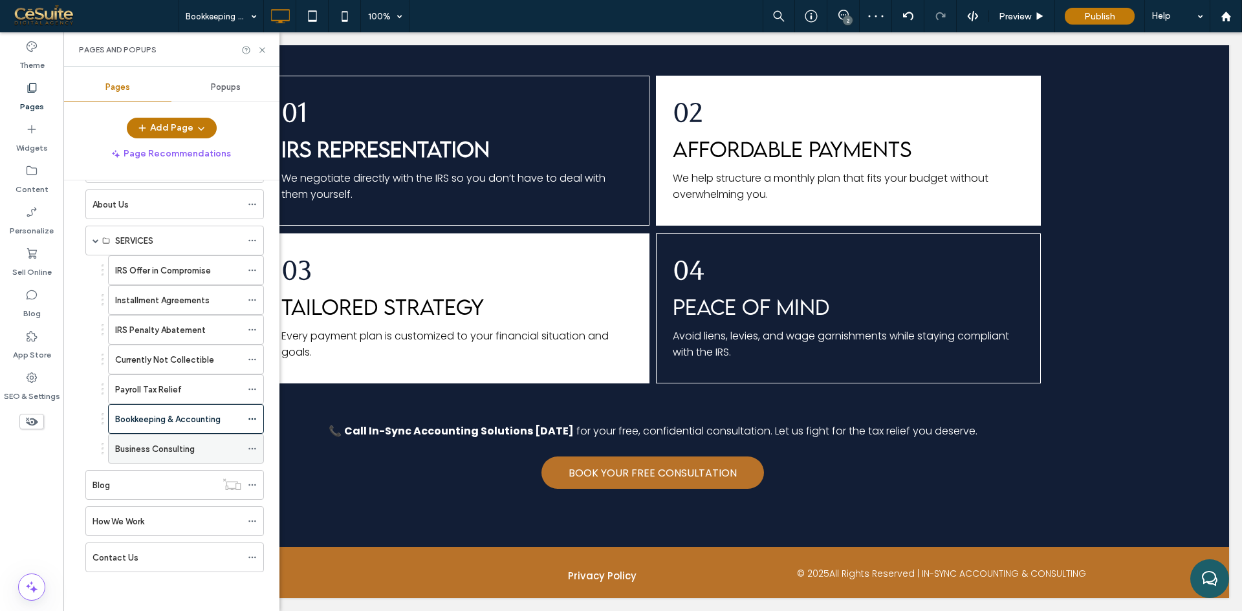
click at [161, 451] on label "Business Consulting" at bounding box center [155, 449] width 80 height 23
click at [263, 49] on use at bounding box center [261, 49] width 5 height 5
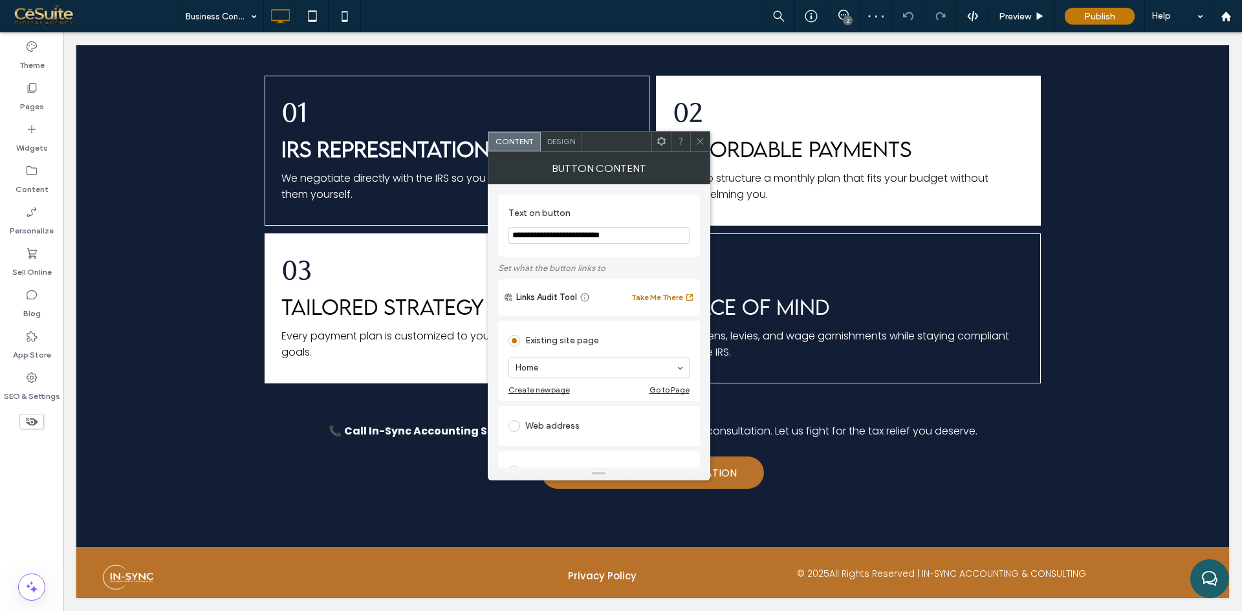
click at [566, 141] on span "Design" at bounding box center [561, 141] width 28 height 10
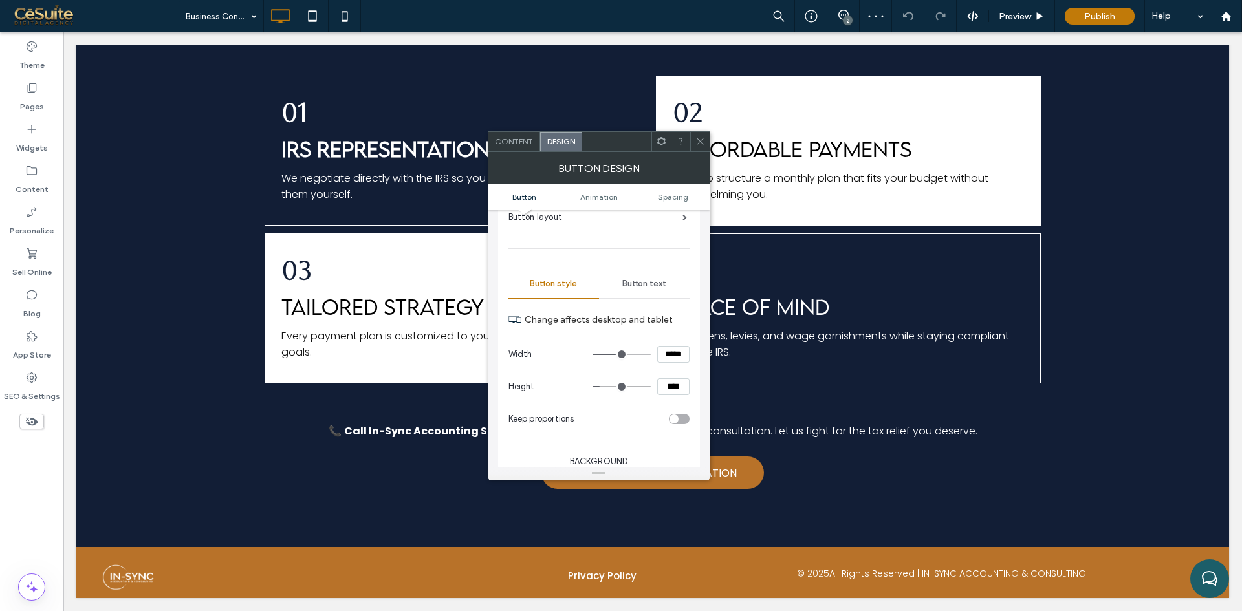
scroll to position [108, 0]
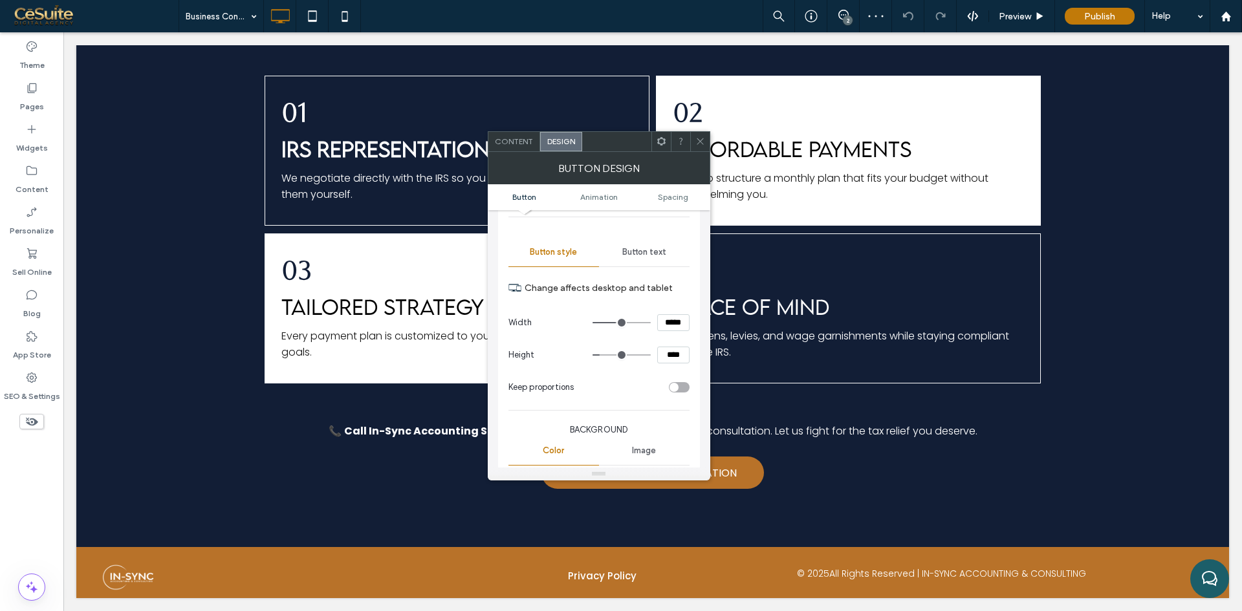
click at [672, 356] on input "****" at bounding box center [673, 355] width 32 height 17
type input "****"
type input "**"
click at [697, 144] on icon at bounding box center [700, 141] width 10 height 10
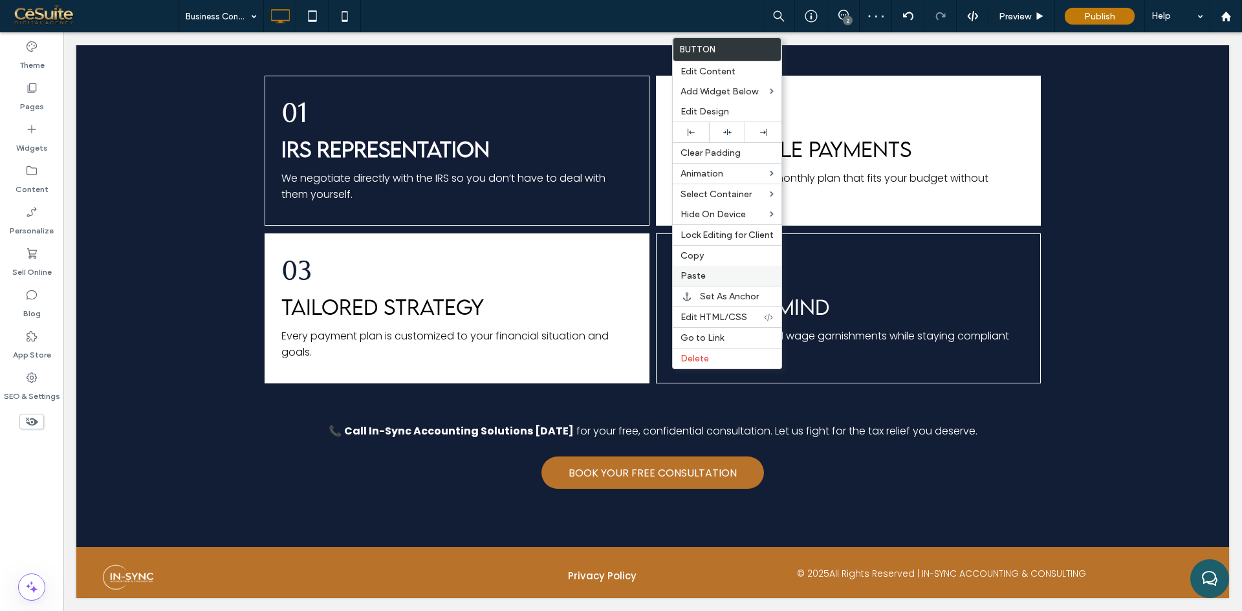
click at [691, 277] on span "Paste" at bounding box center [692, 275] width 25 height 11
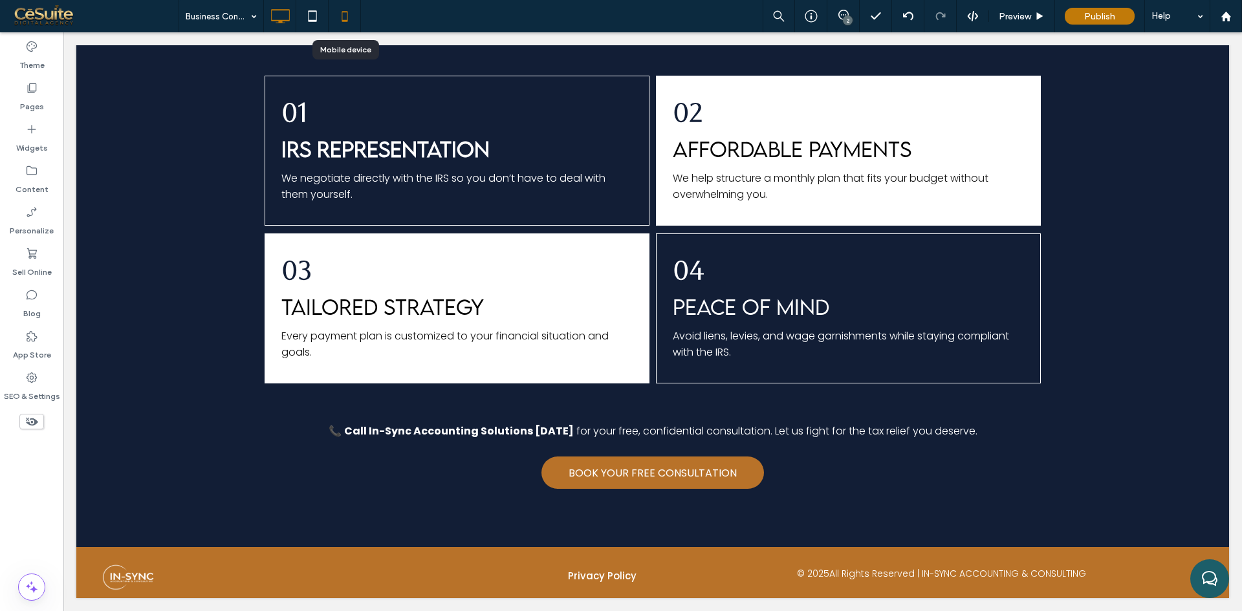
click at [351, 16] on icon at bounding box center [345, 16] width 26 height 26
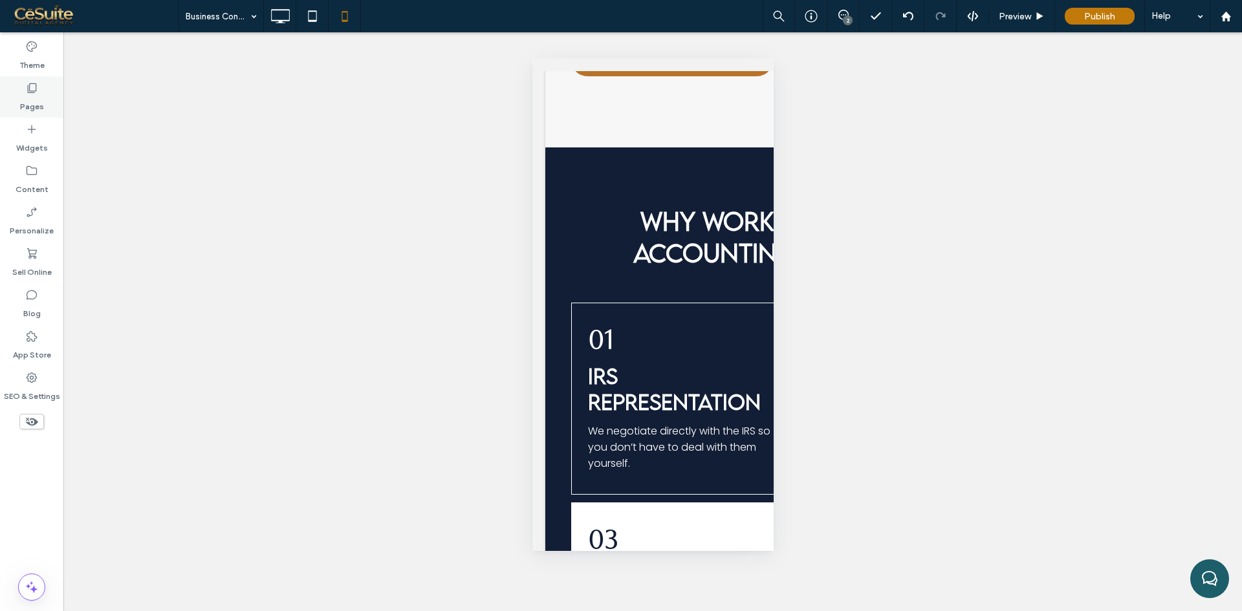
click at [40, 85] on div "Pages" at bounding box center [31, 96] width 63 height 41
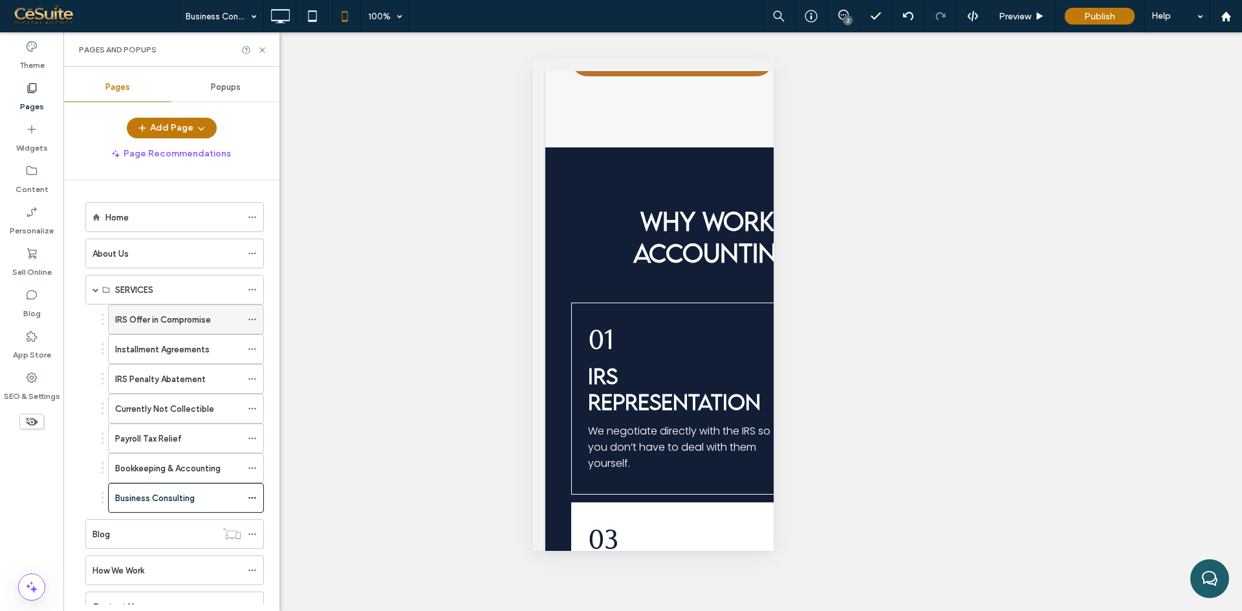
click at [169, 326] on label "IRS Offer in Compromise" at bounding box center [163, 320] width 96 height 23
click at [173, 348] on label "Installment Agreements" at bounding box center [162, 349] width 94 height 23
click at [131, 382] on label "IRS Penalty Abatement" at bounding box center [160, 379] width 91 height 23
click at [161, 419] on div "Currently Not Collectible" at bounding box center [178, 409] width 126 height 28
click at [169, 382] on label "IRS Penalty Abatement" at bounding box center [160, 379] width 91 height 23
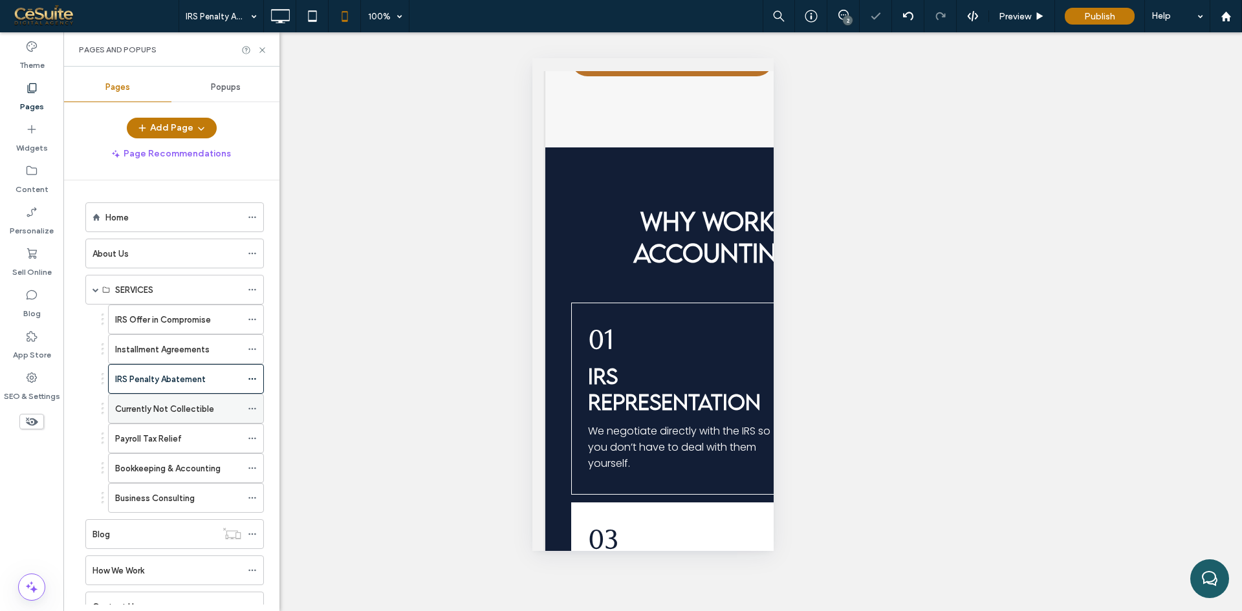
click at [170, 414] on label "Currently Not Collectible" at bounding box center [164, 409] width 99 height 23
click at [190, 446] on div "Payroll Tax Relief" at bounding box center [178, 438] width 126 height 28
click at [205, 475] on div "Bookkeeping & Accounting" at bounding box center [178, 468] width 126 height 28
click at [150, 503] on label "Business Consulting" at bounding box center [155, 498] width 80 height 23
click at [131, 221] on div "Home" at bounding box center [173, 218] width 136 height 14
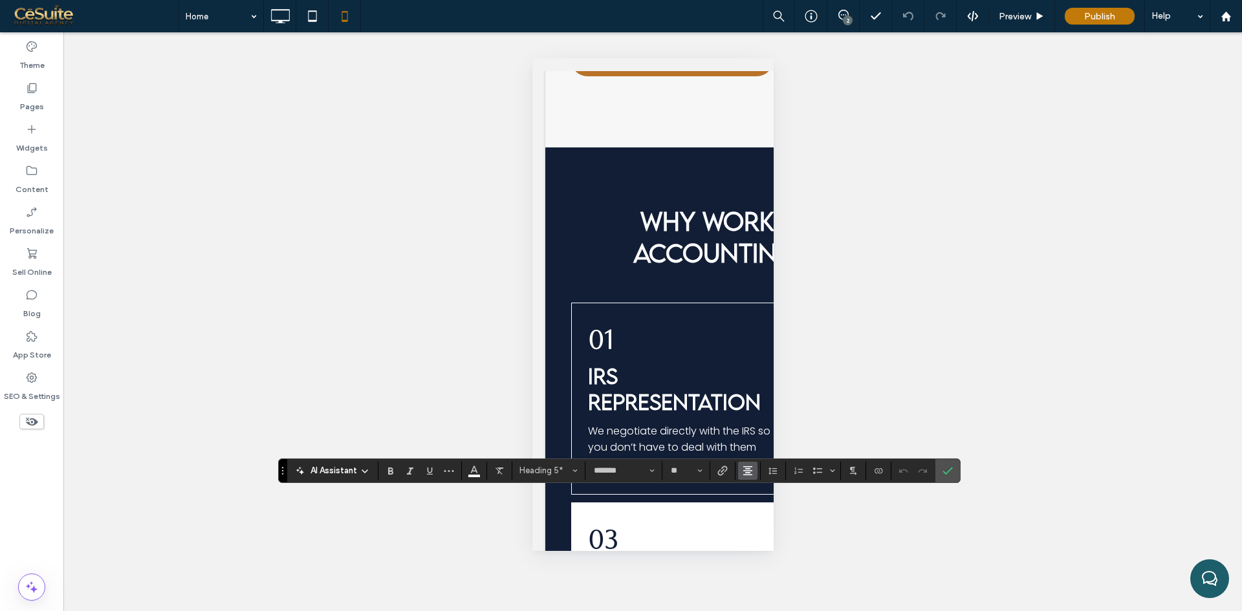
click at [747, 475] on icon "Alignment" at bounding box center [748, 471] width 10 height 10
click at [759, 388] on icon "ui.textEditor.alignment.left" at bounding box center [757, 393] width 10 height 10
click at [942, 473] on icon "Confirm" at bounding box center [947, 471] width 10 height 10
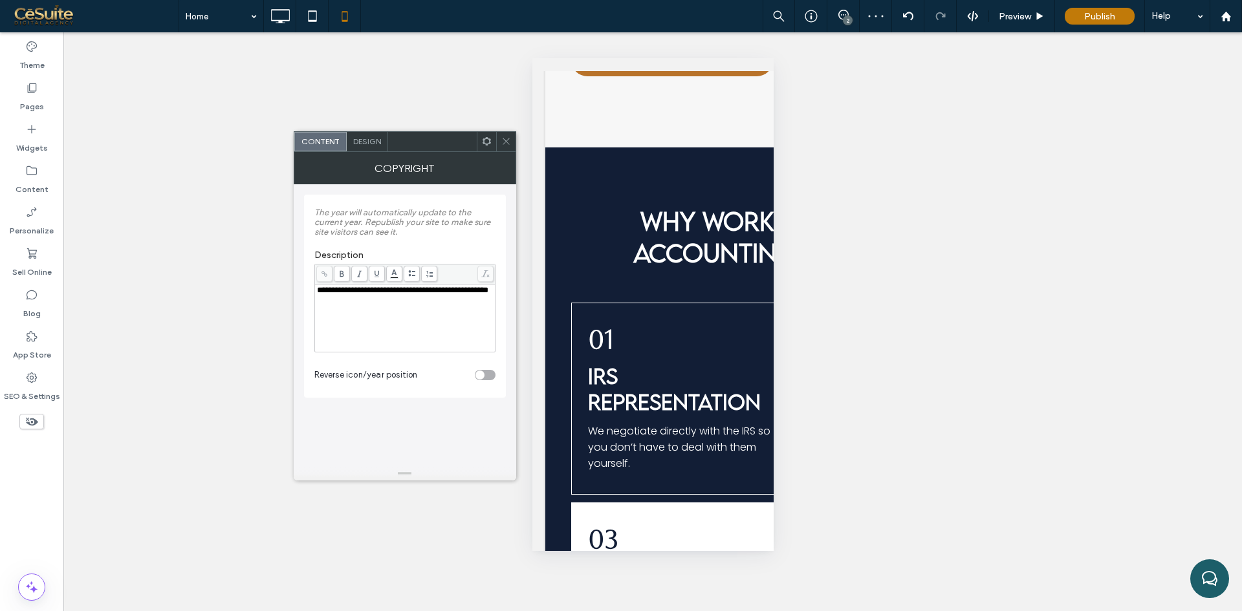
click at [368, 146] on div "Design" at bounding box center [367, 141] width 41 height 19
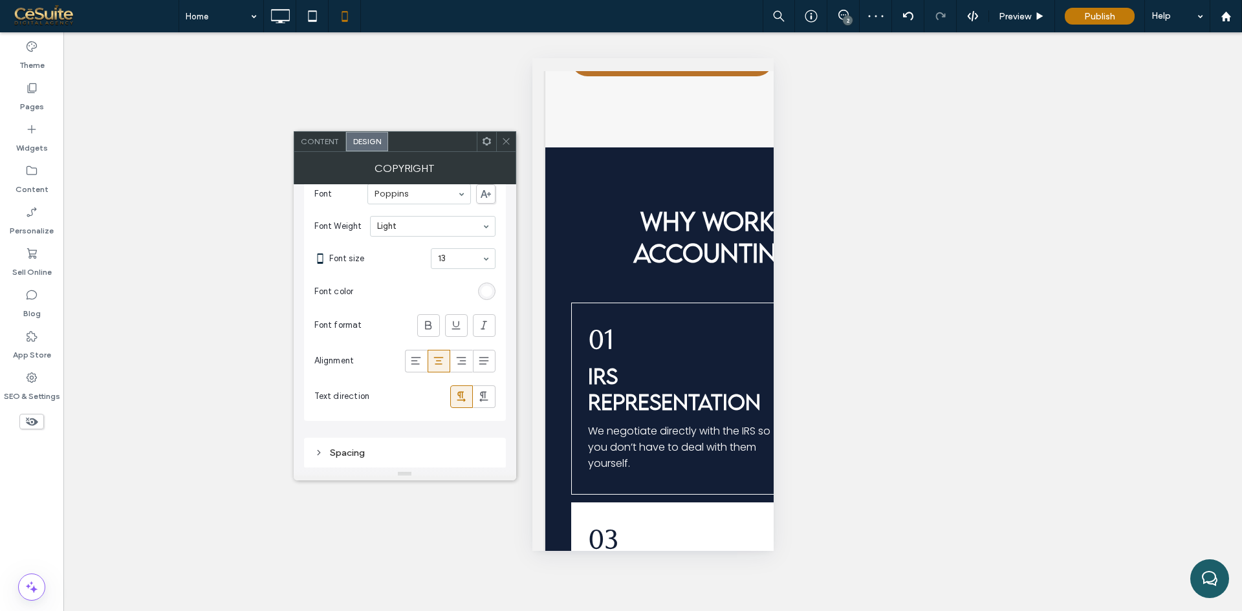
scroll to position [48, 0]
click at [417, 366] on icon at bounding box center [415, 360] width 13 height 13
click at [510, 150] on span at bounding box center [506, 141] width 10 height 19
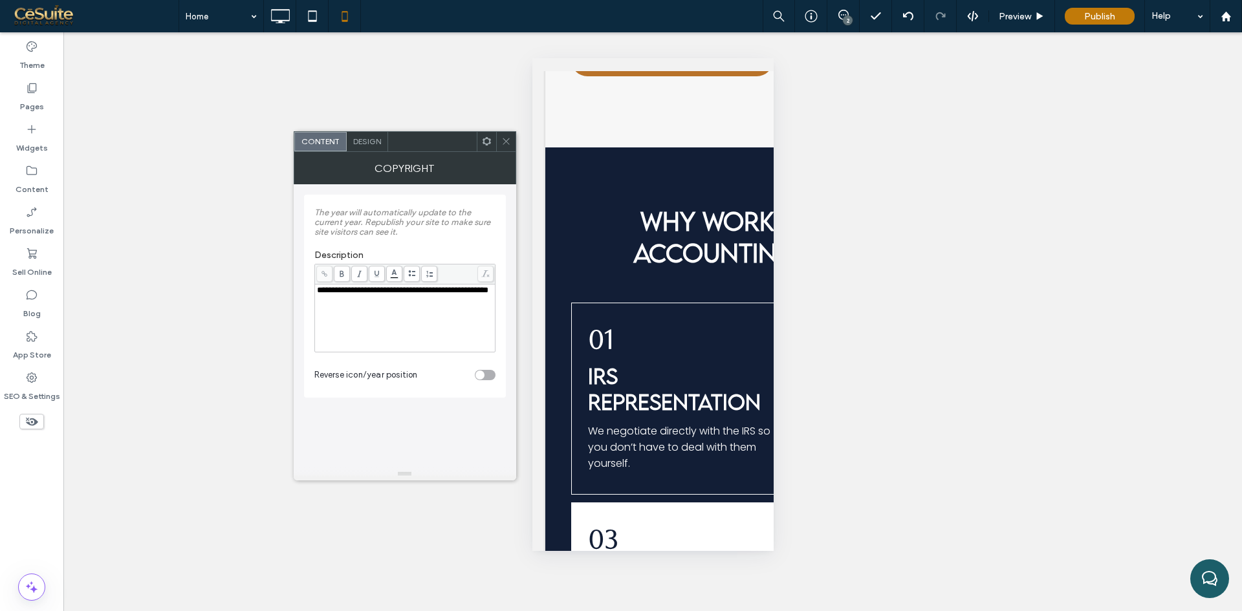
click at [371, 135] on div "Design" at bounding box center [367, 141] width 41 height 19
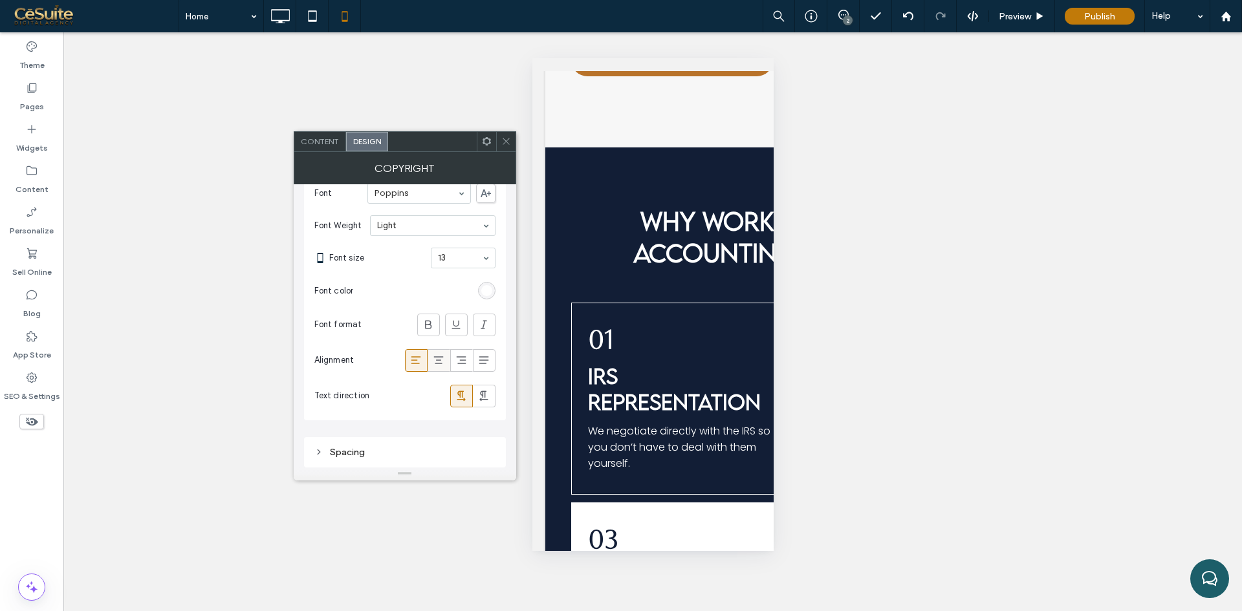
click at [440, 358] on icon at bounding box center [438, 360] width 13 height 13
click at [505, 142] on icon at bounding box center [506, 141] width 10 height 10
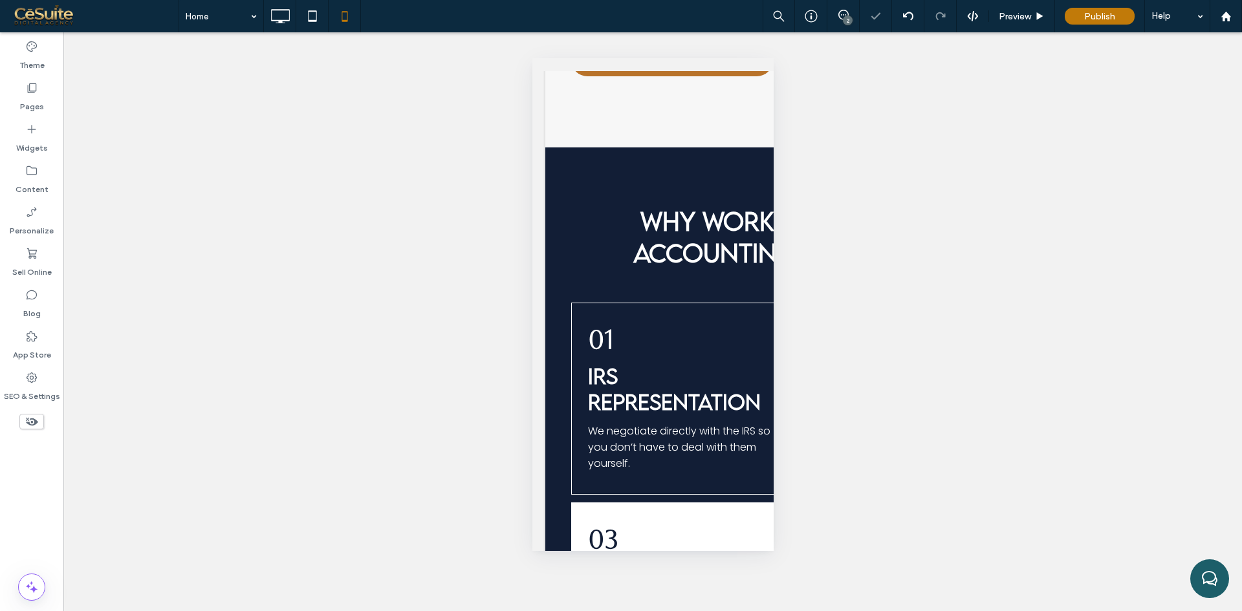
type input "*******"
type input "**"
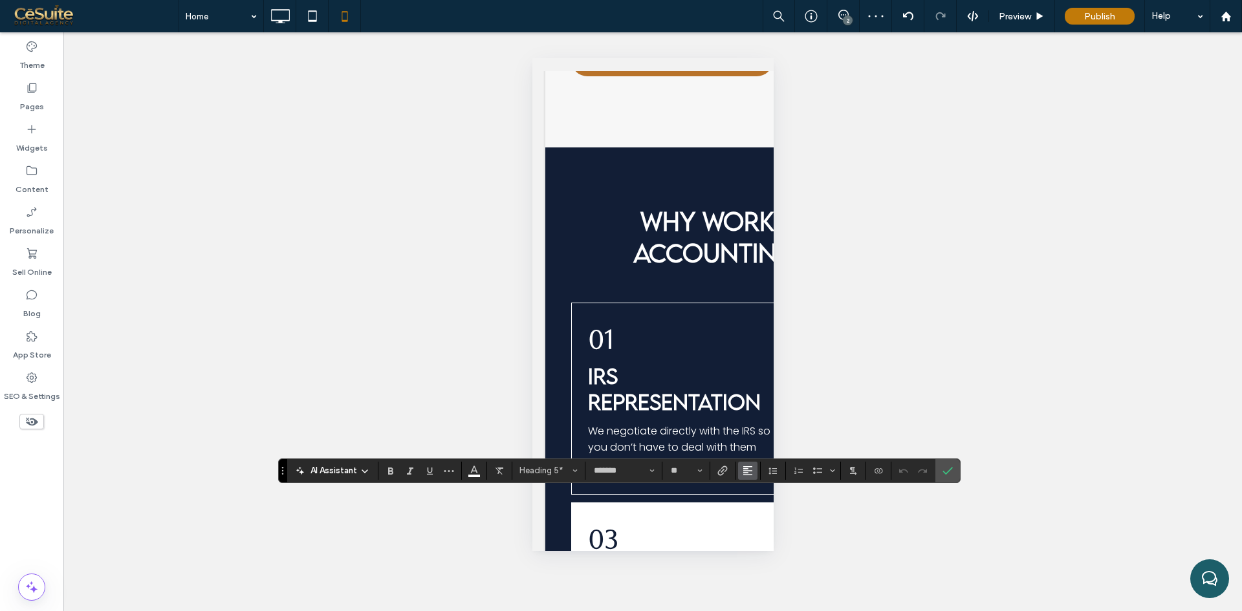
click at [752, 470] on icon "Alignment" at bounding box center [748, 471] width 10 height 10
click at [761, 407] on icon "ui.textEditor.alignment.center" at bounding box center [757, 412] width 10 height 10
drag, startPoint x: 956, startPoint y: 466, endPoint x: 876, endPoint y: 477, distance: 81.0
click at [947, 469] on label "Confirm" at bounding box center [947, 470] width 19 height 23
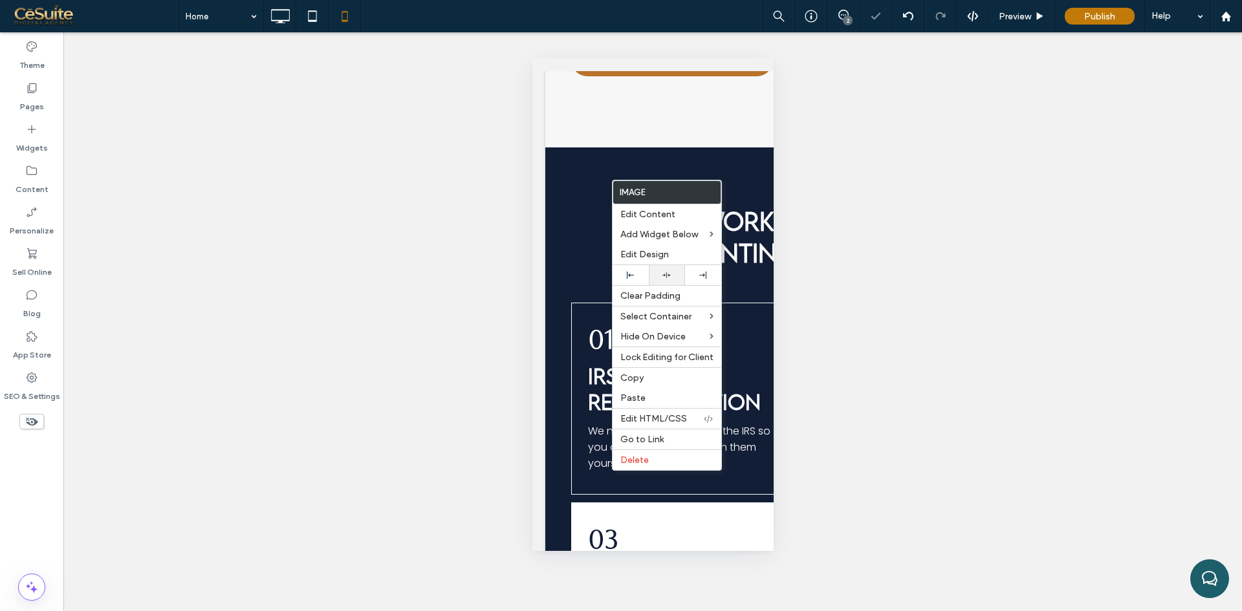
click at [671, 276] on div at bounding box center [666, 275] width 23 height 8
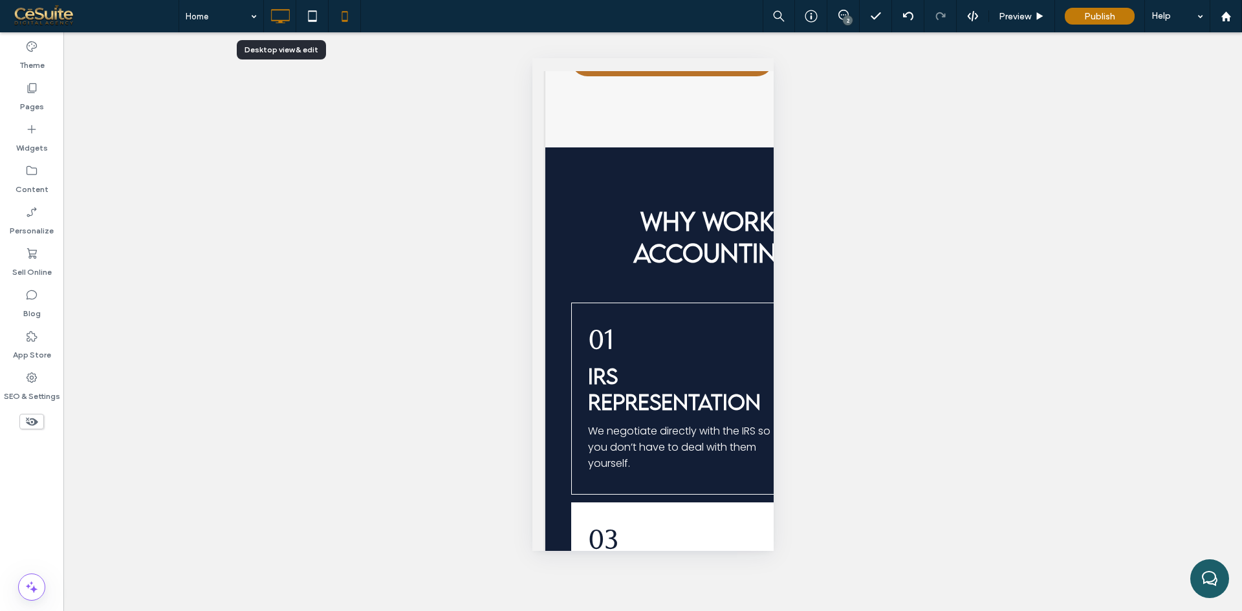
click at [272, 21] on use at bounding box center [280, 16] width 19 height 14
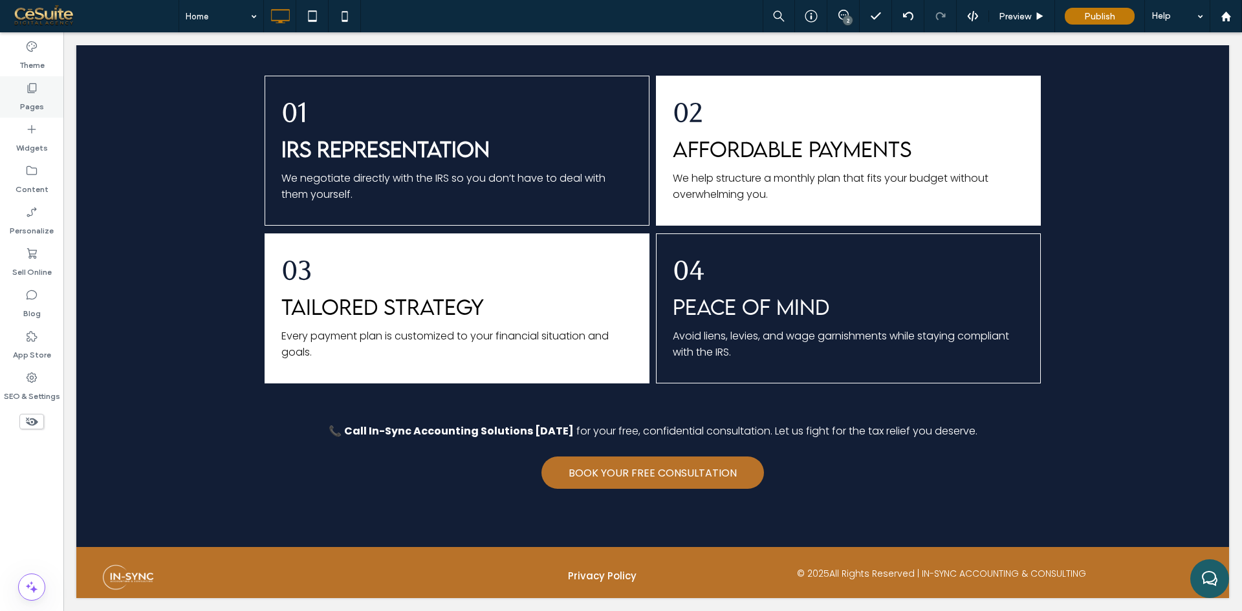
click at [22, 103] on label "Pages" at bounding box center [32, 103] width 24 height 18
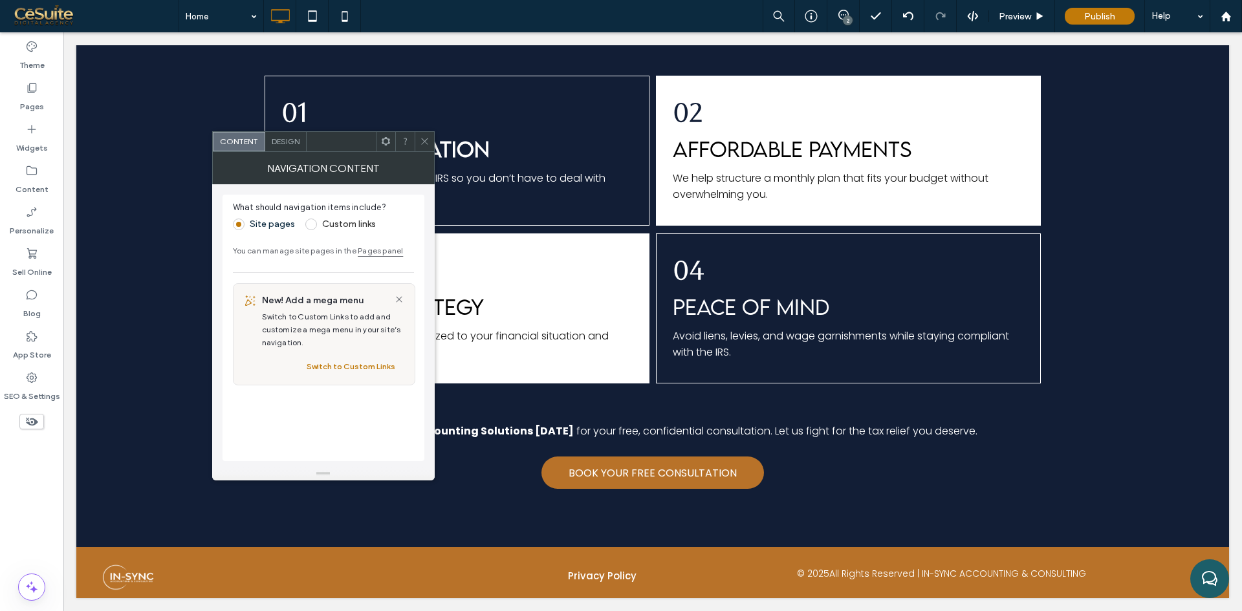
click at [290, 143] on span "Design" at bounding box center [286, 141] width 28 height 10
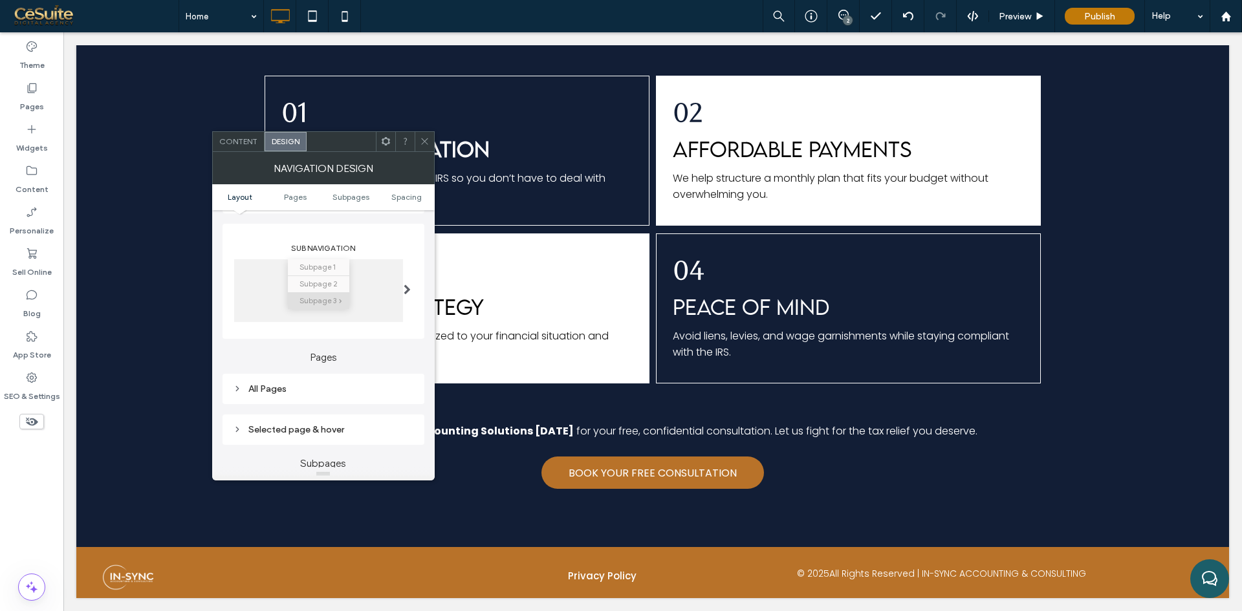
scroll to position [323, 0]
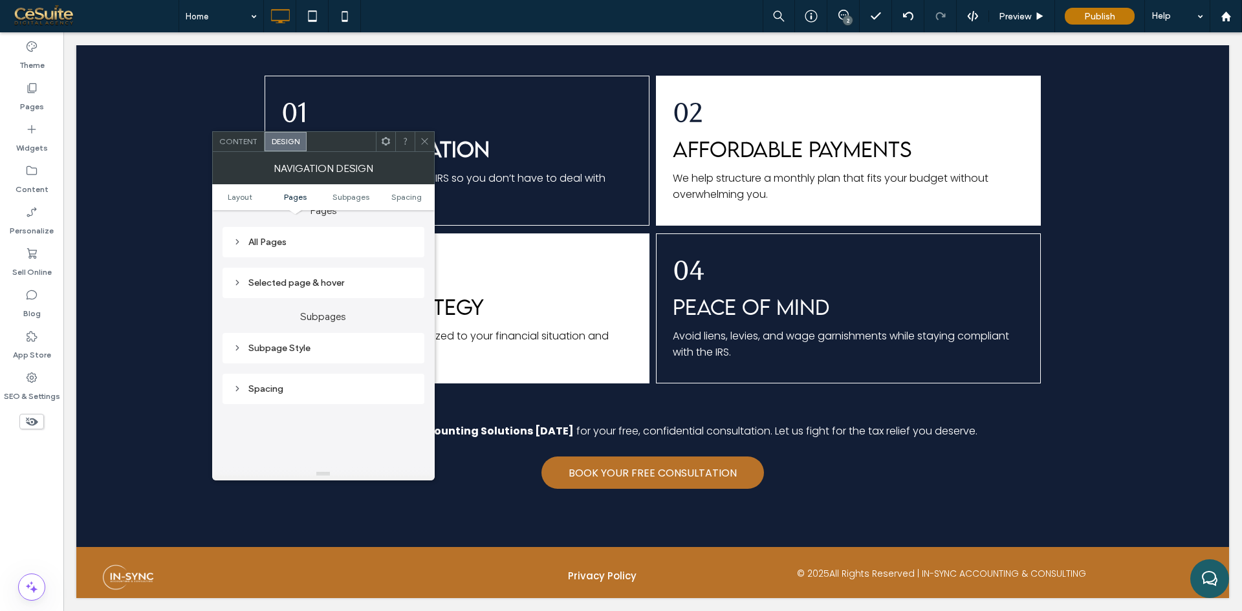
click at [259, 247] on div "All Pages" at bounding box center [323, 242] width 181 height 11
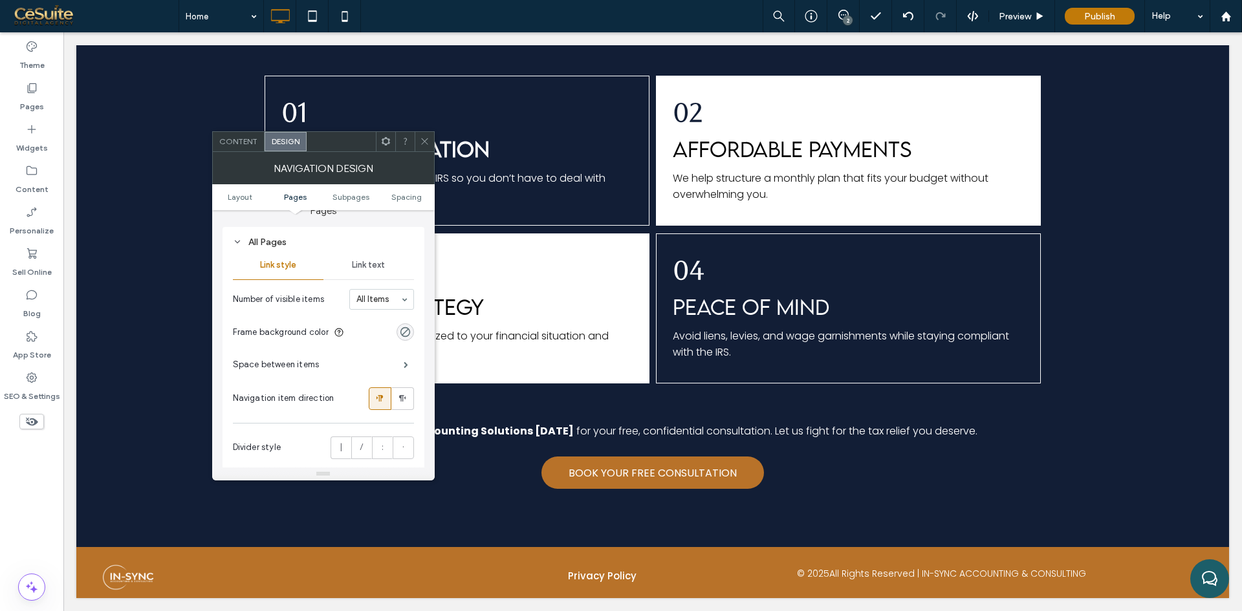
click at [372, 270] on div "Link text" at bounding box center [368, 265] width 91 height 28
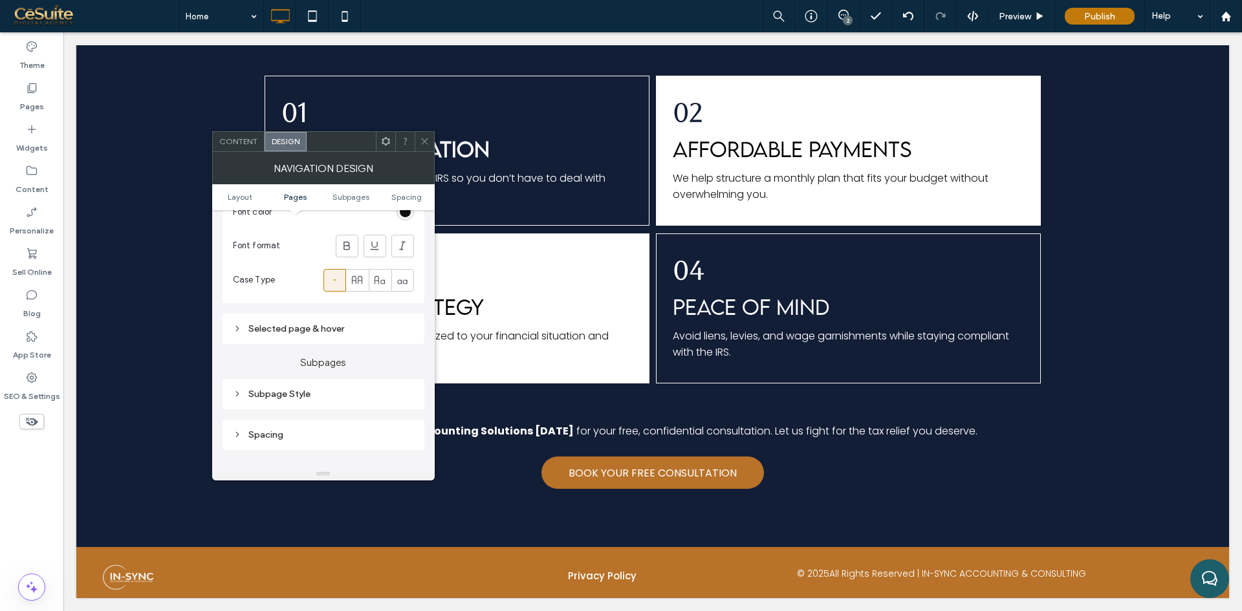
scroll to position [539, 0]
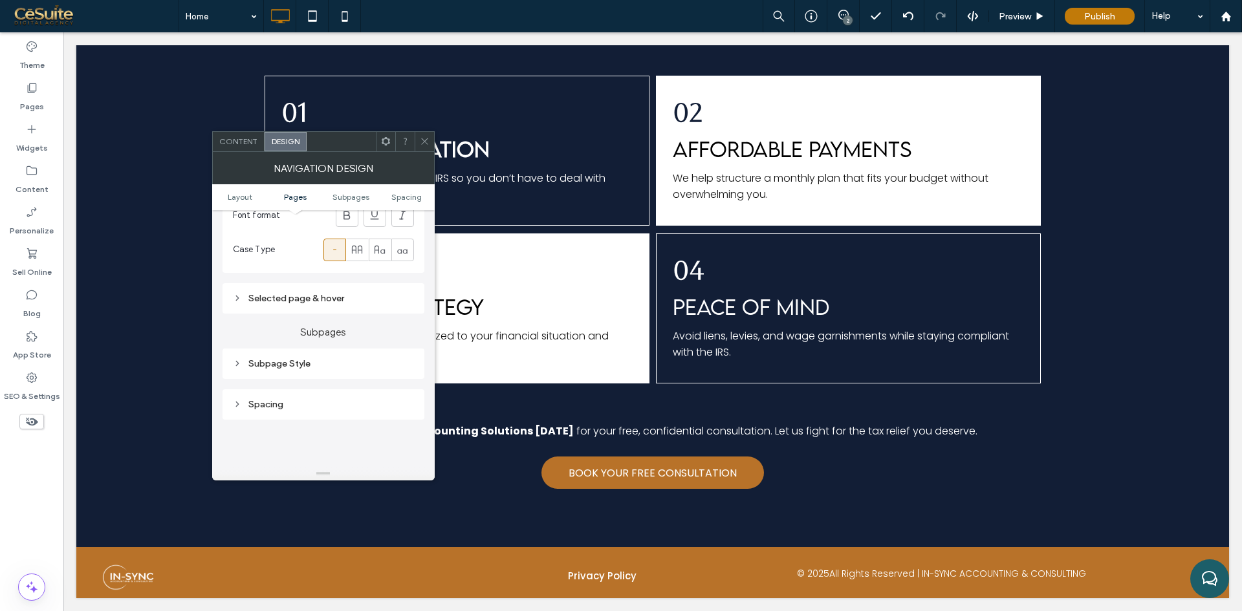
click at [293, 300] on div "Selected page & hover" at bounding box center [323, 298] width 181 height 11
click at [368, 323] on span "Link Text" at bounding box center [368, 321] width 34 height 10
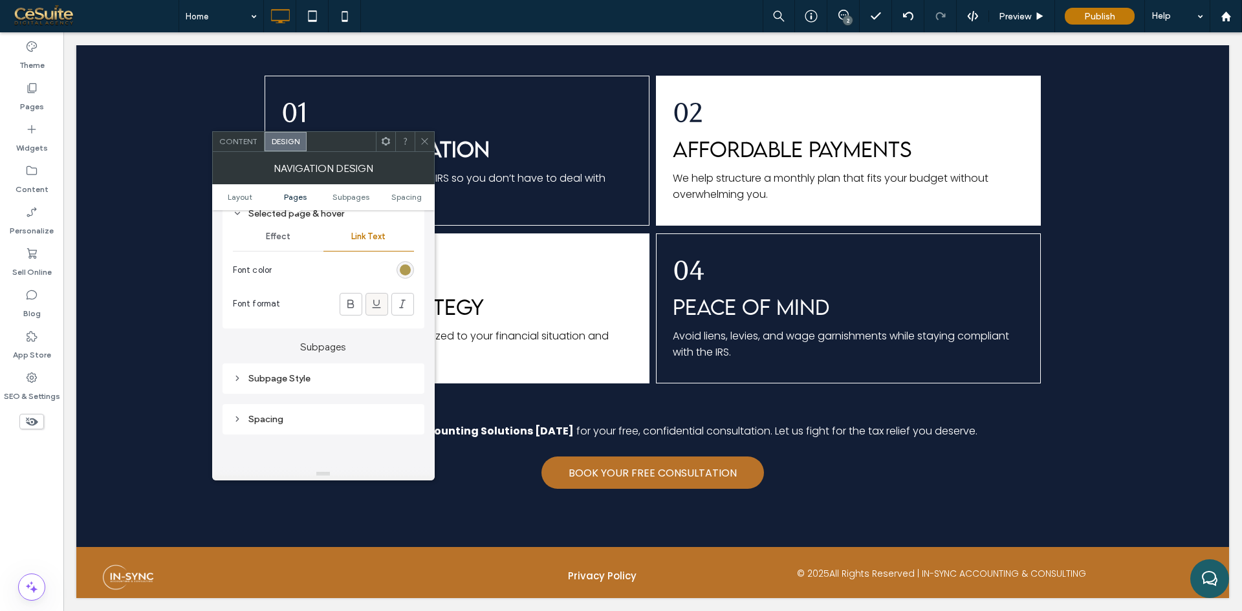
scroll to position [755, 0]
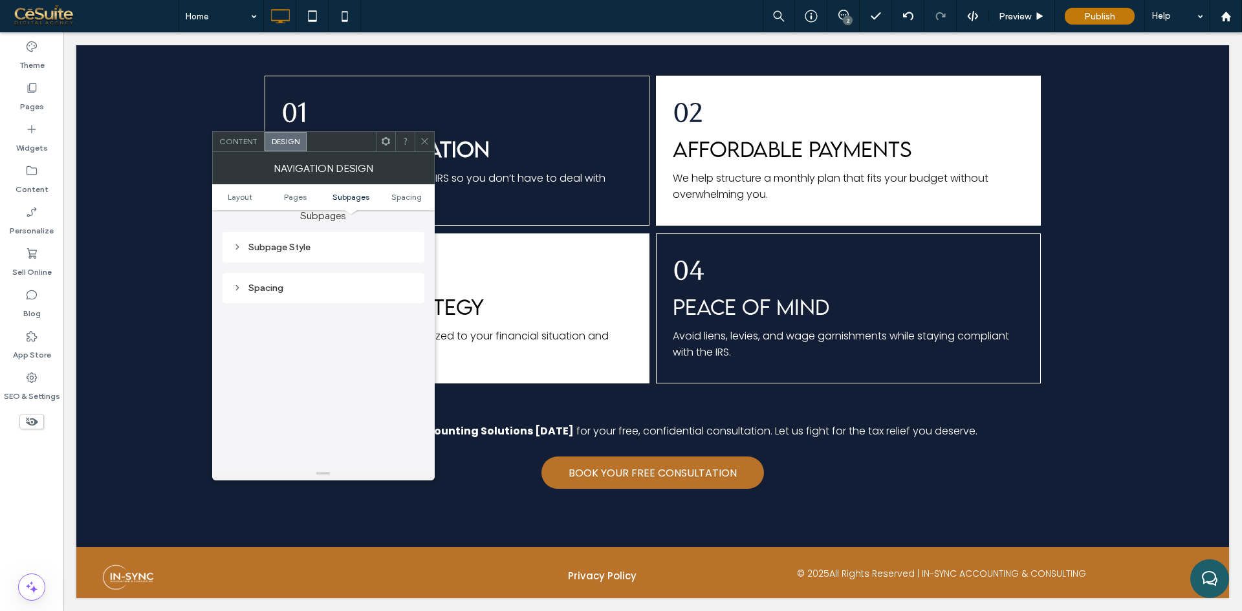
click at [277, 246] on div "Subpage Style" at bounding box center [323, 247] width 181 height 11
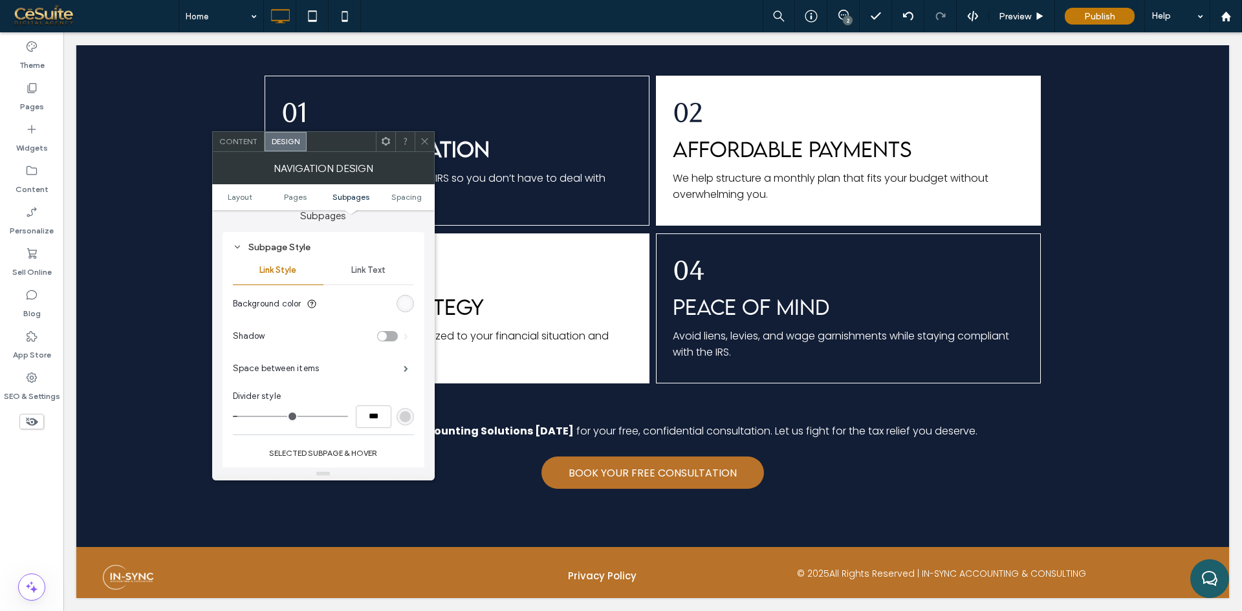
click at [404, 304] on div "rgb(250, 249, 249)" at bounding box center [405, 303] width 11 height 11
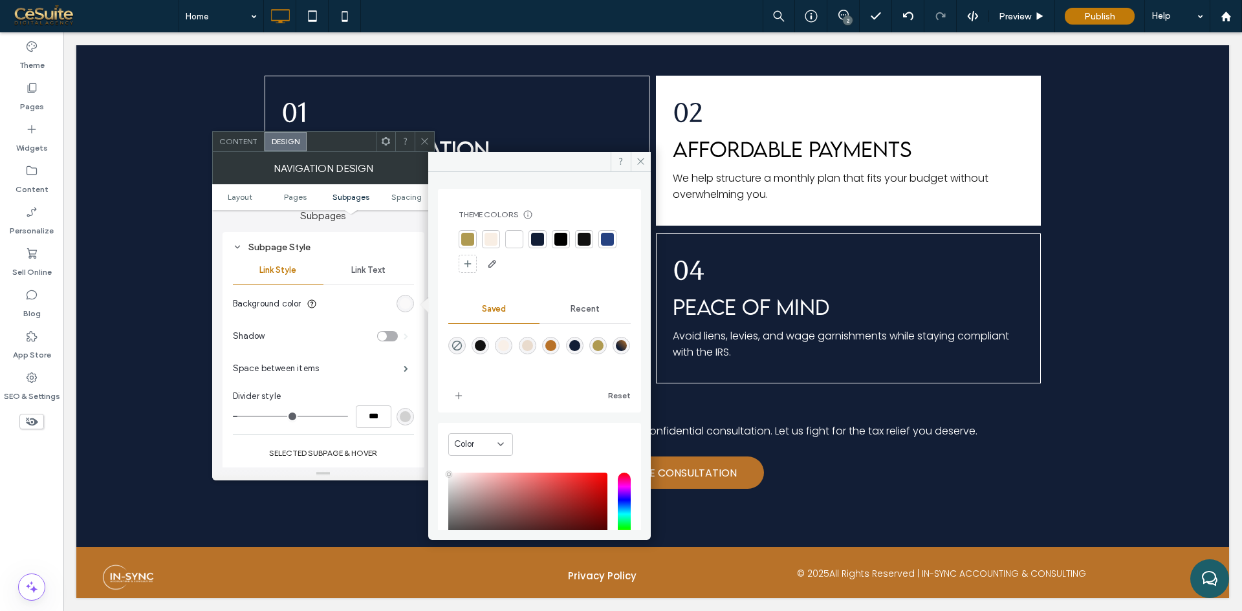
click at [616, 351] on div "linear-gradient(45deg,rgba(18,30,54,1) 28%,rgba(184,114,41,1) 100%)" at bounding box center [621, 345] width 11 height 11
type input "*******"
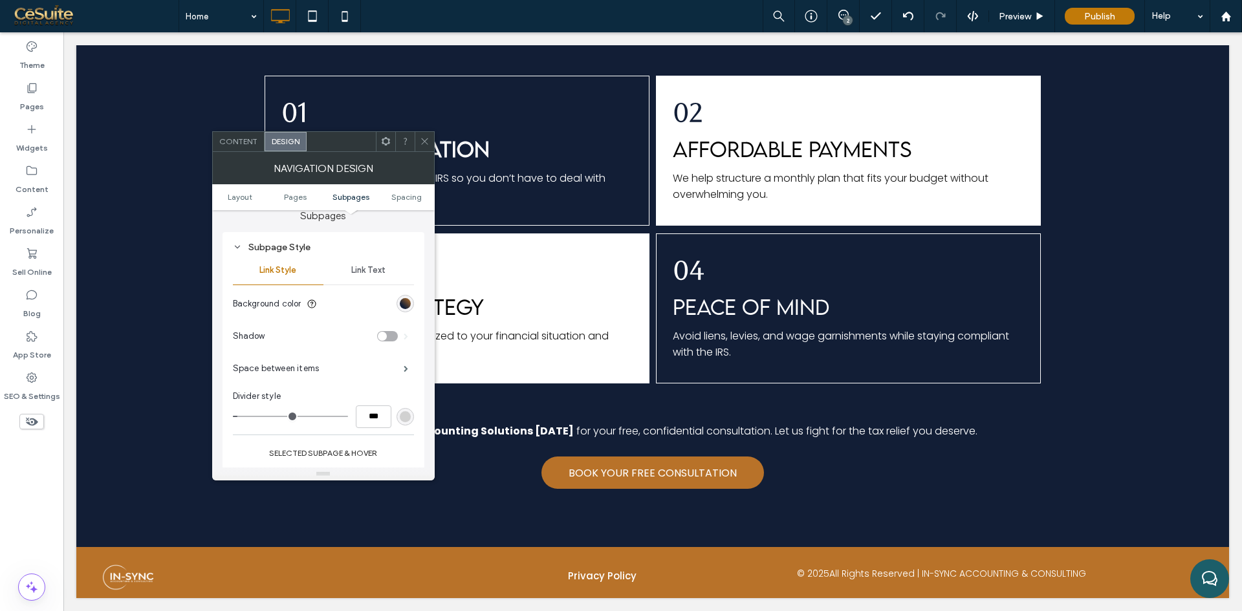
click at [365, 277] on div "Link Text" at bounding box center [368, 270] width 91 height 28
click at [404, 406] on div "rgb(153, 153, 153)" at bounding box center [405, 402] width 11 height 11
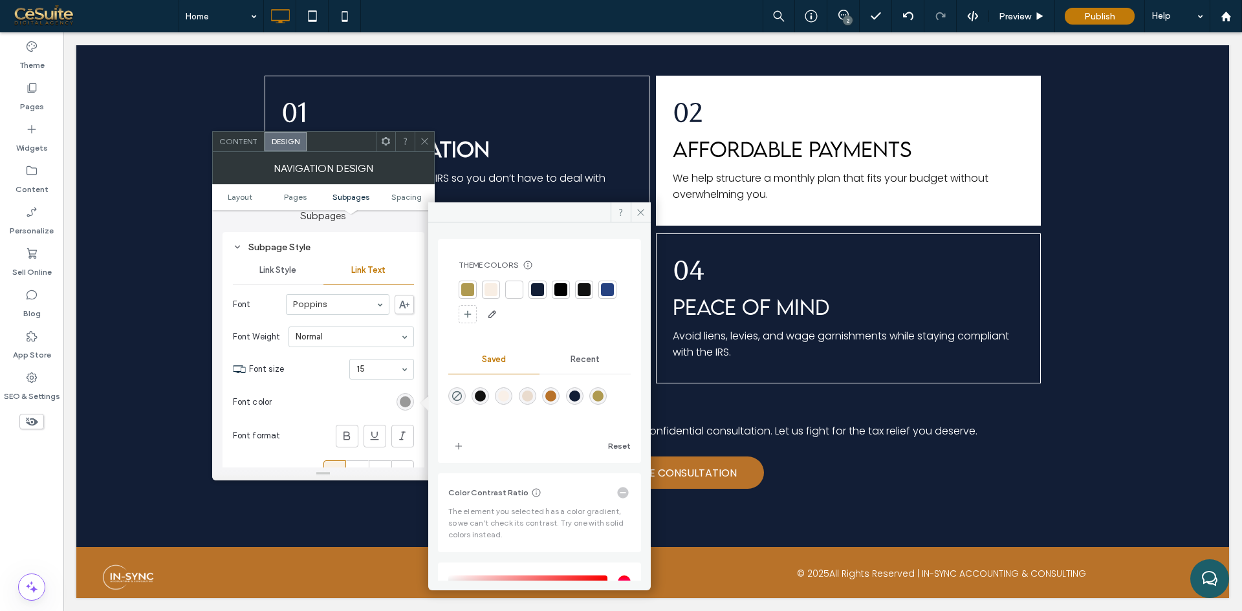
click at [510, 291] on div at bounding box center [514, 289] width 13 height 13
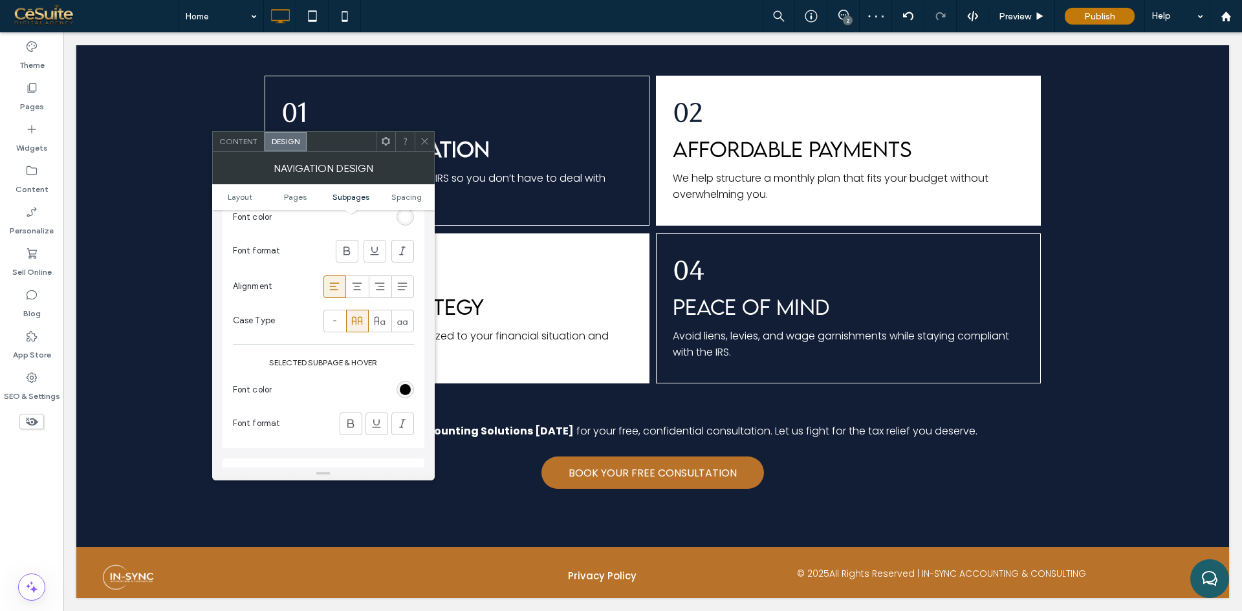
scroll to position [970, 0]
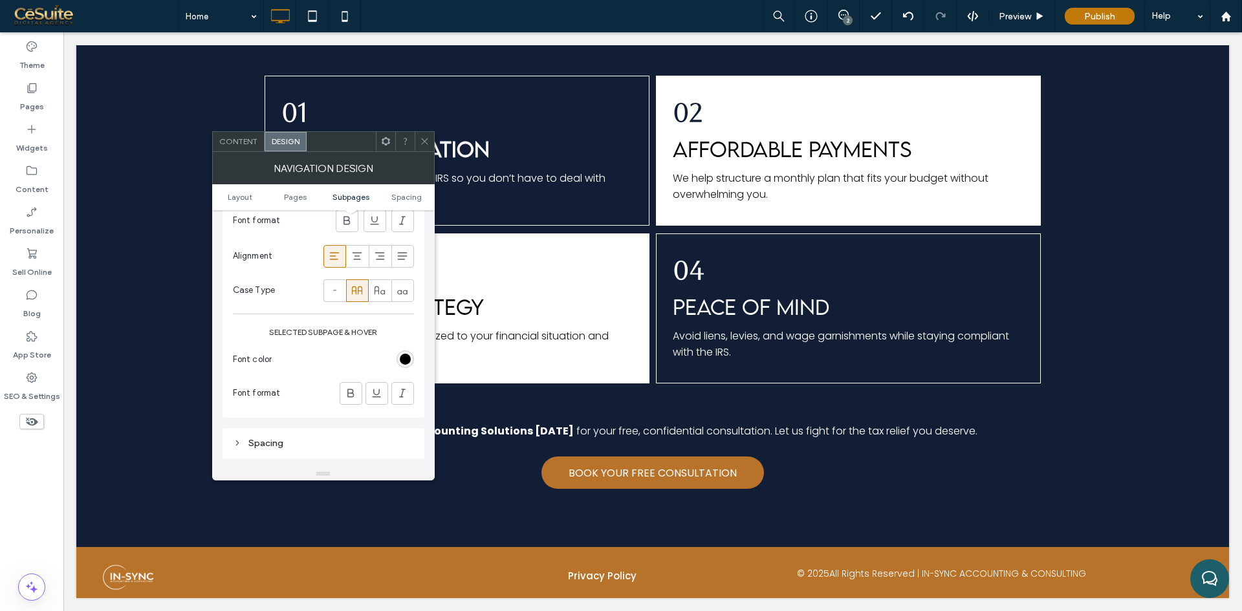
click at [397, 359] on div "rgb(0, 0, 0)" at bounding box center [405, 359] width 17 height 17
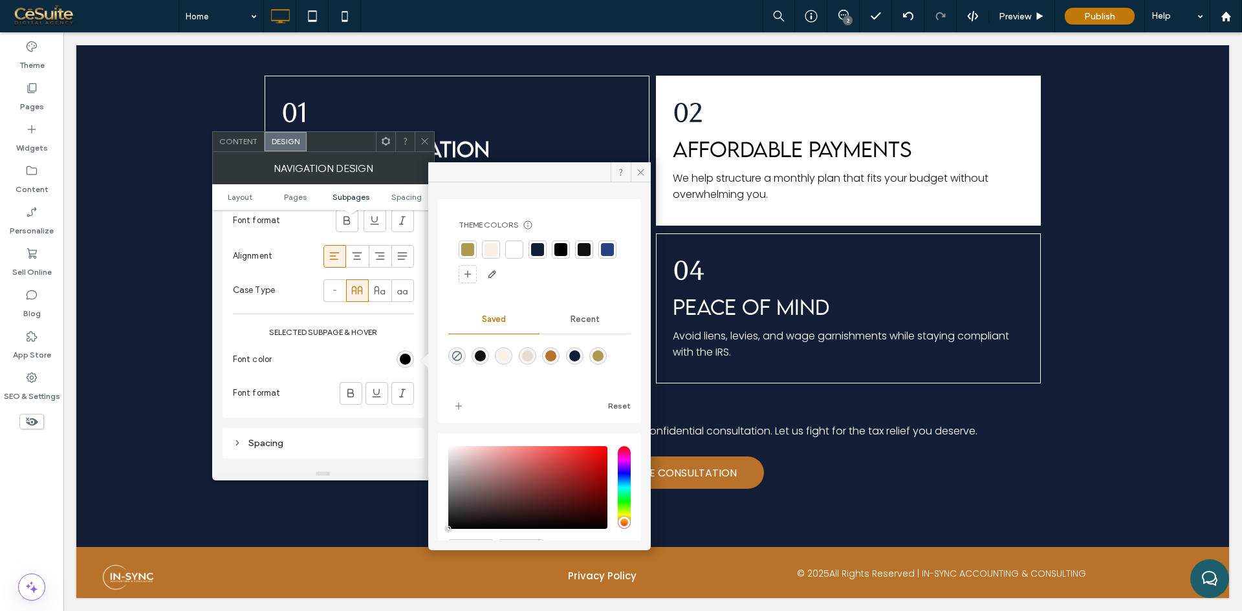
click at [556, 356] on div "rgba(184,114,41,1)" at bounding box center [550, 356] width 11 height 11
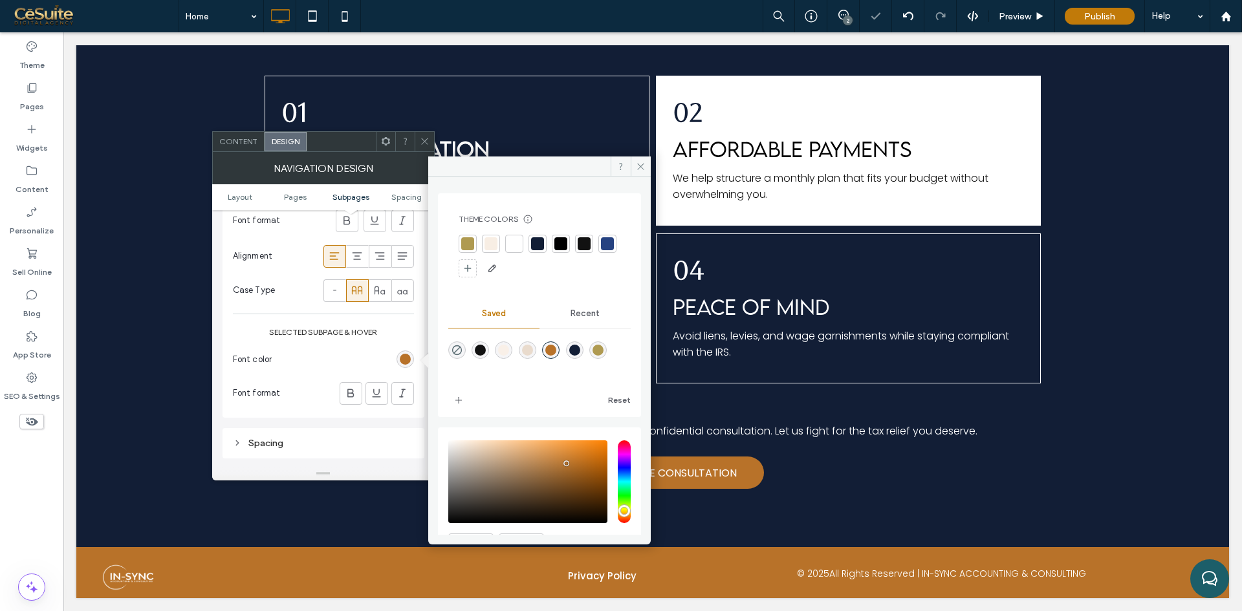
type input "*******"
click at [420, 145] on icon at bounding box center [425, 141] width 10 height 10
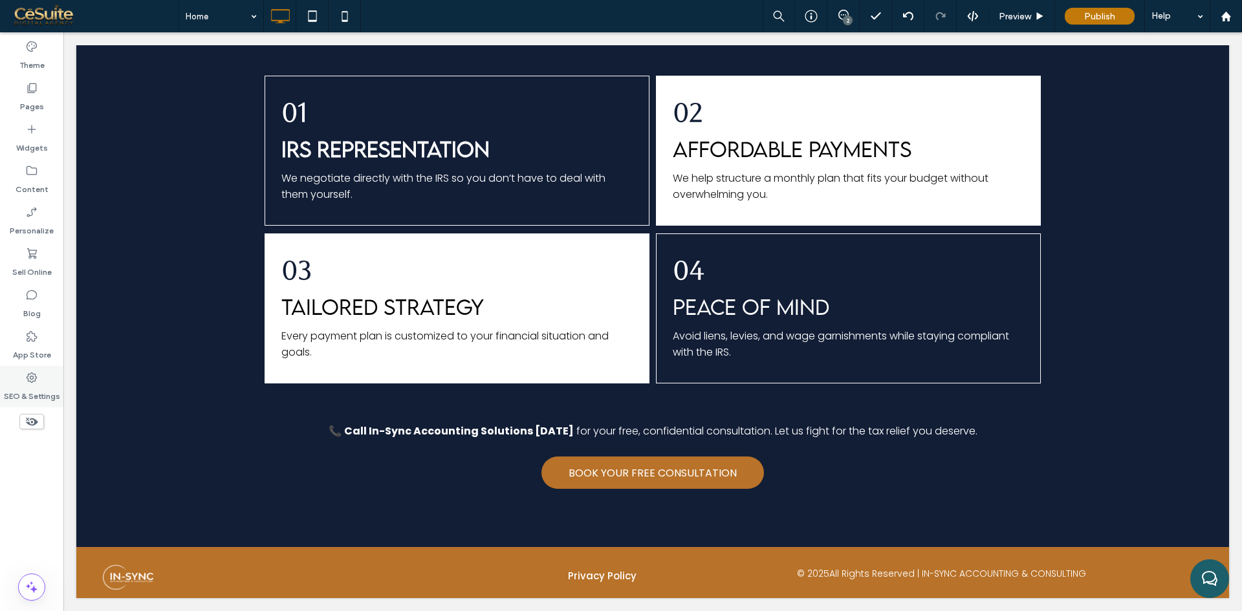
click at [48, 385] on label "SEO & Settings" at bounding box center [32, 393] width 56 height 18
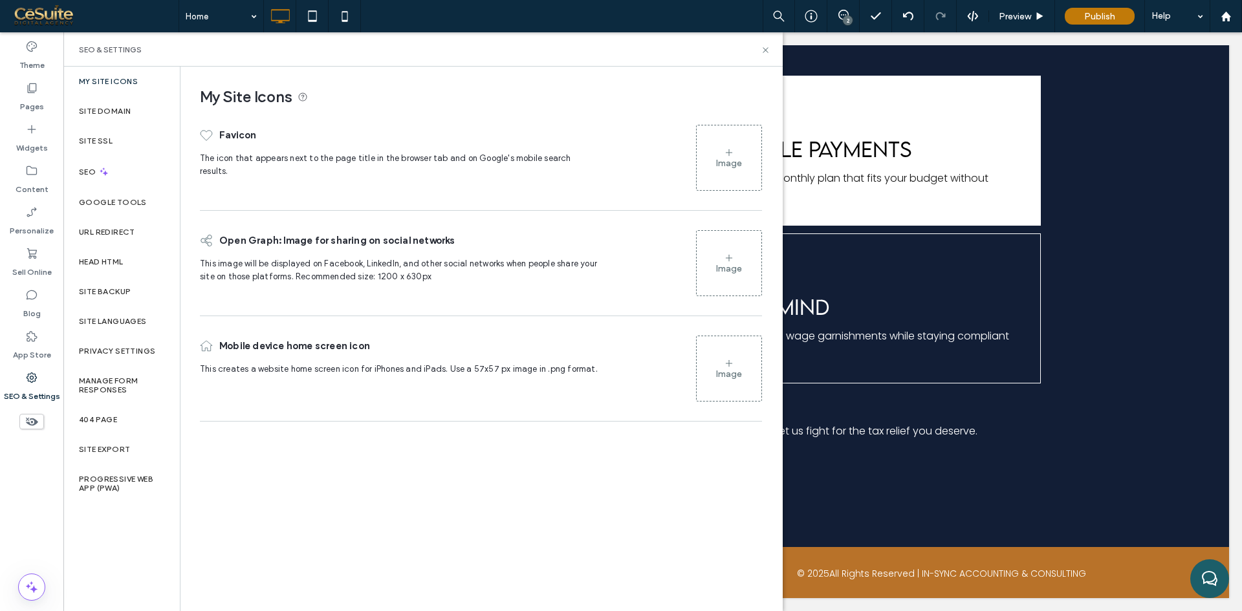
click at [735, 151] on div "Image" at bounding box center [729, 158] width 65 height 62
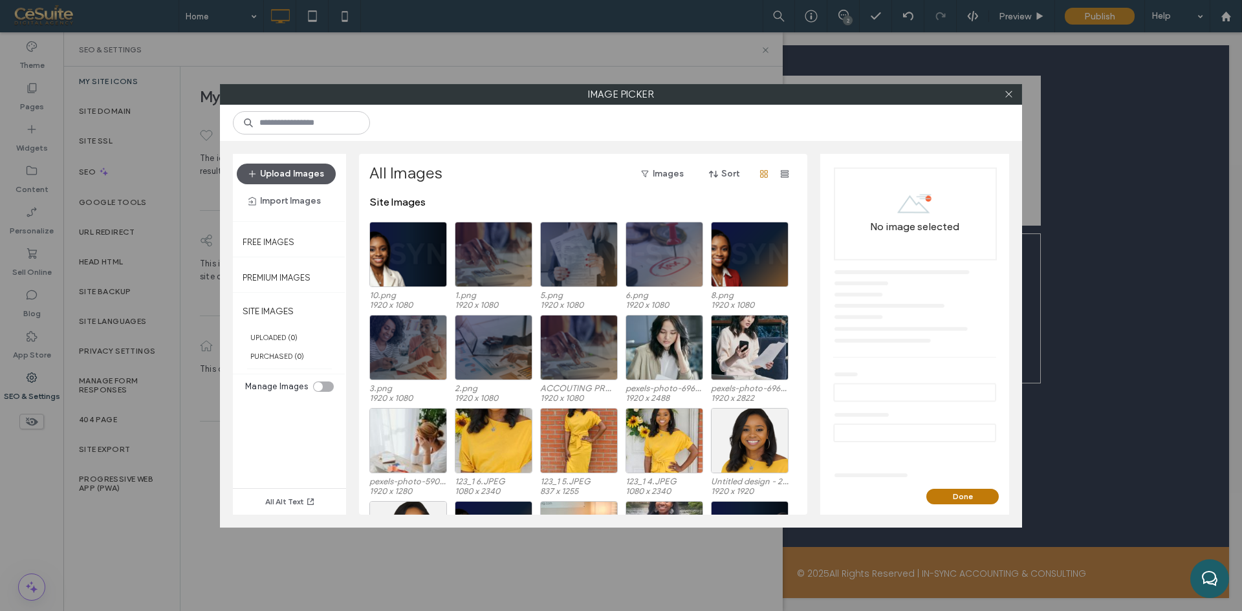
click at [283, 177] on button "Upload Images" at bounding box center [286, 174] width 99 height 21
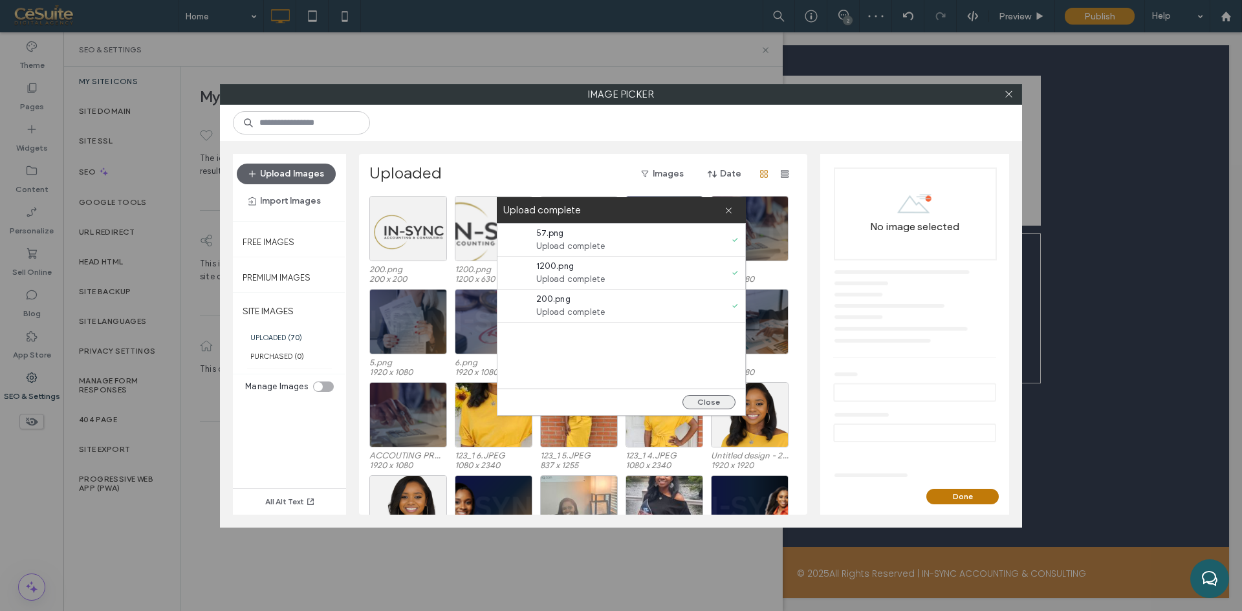
click at [705, 398] on button "Close" at bounding box center [708, 402] width 53 height 14
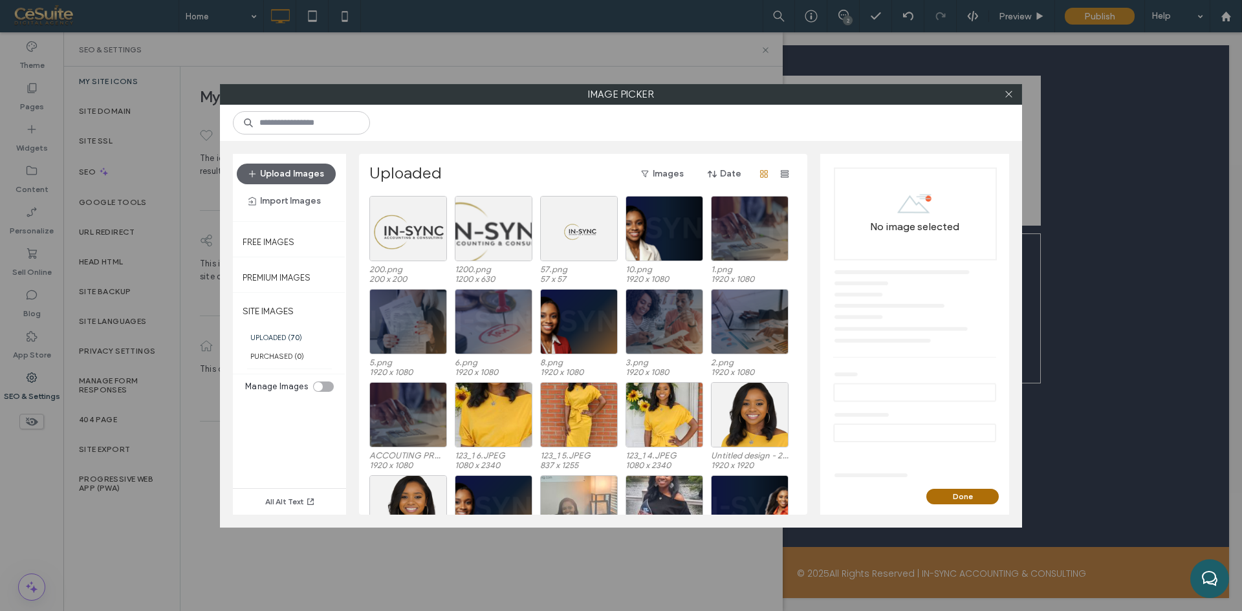
click at [937, 497] on button "Done" at bounding box center [962, 497] width 72 height 16
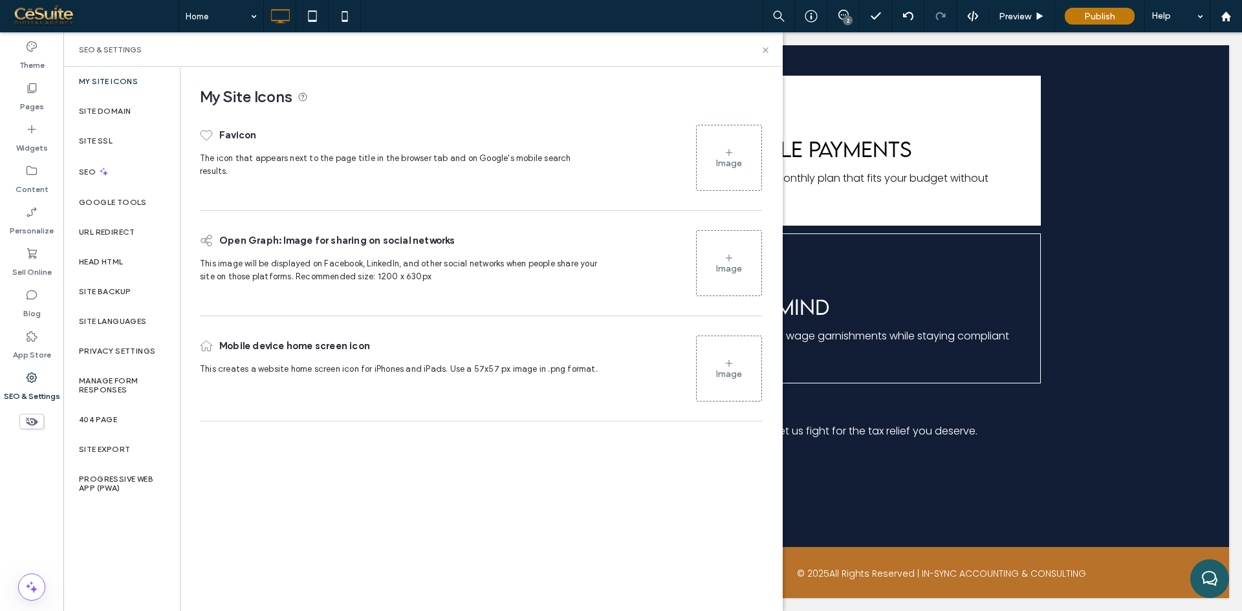
click at [731, 168] on div "Image" at bounding box center [729, 163] width 26 height 11
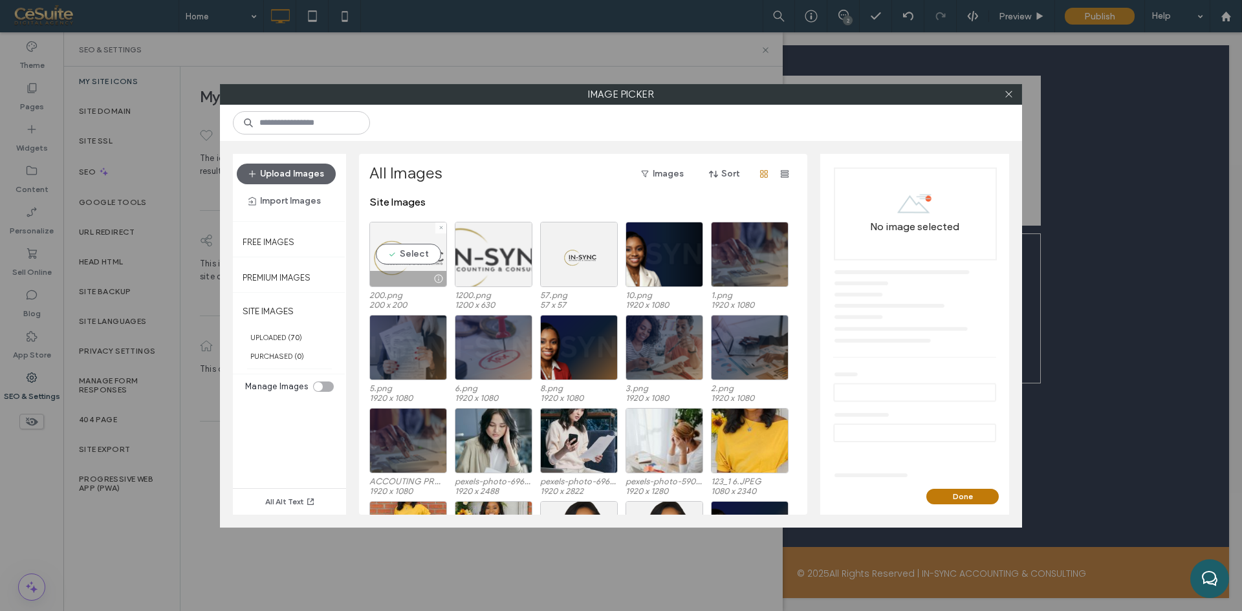
click at [411, 263] on div "Select" at bounding box center [408, 254] width 78 height 65
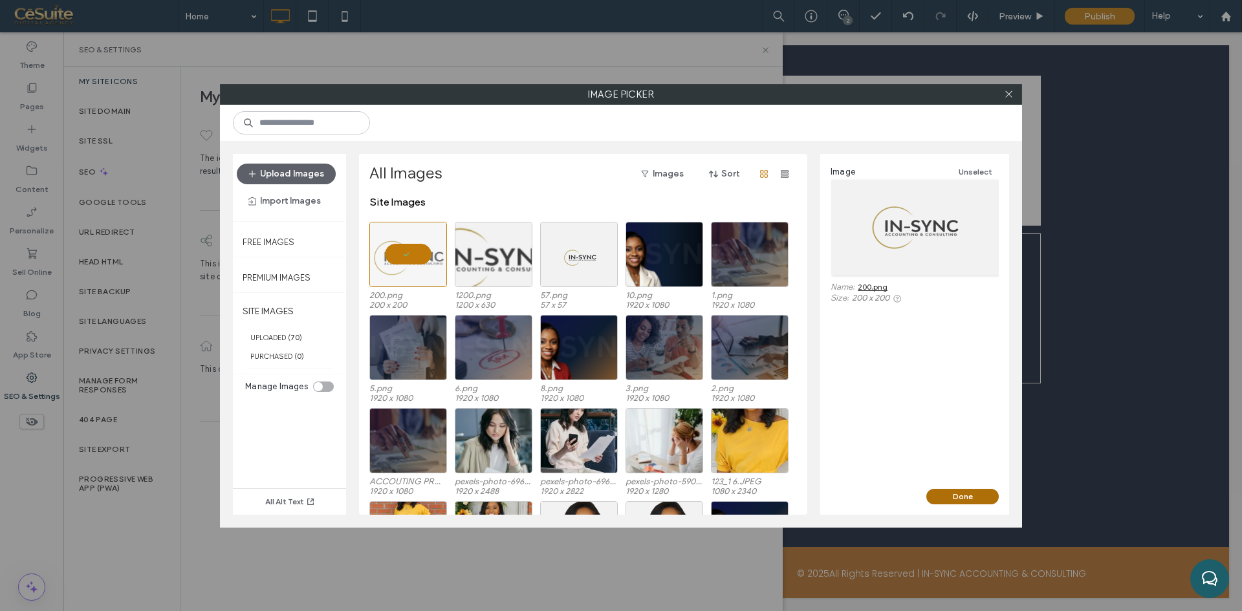
click at [955, 501] on button "Done" at bounding box center [962, 497] width 72 height 16
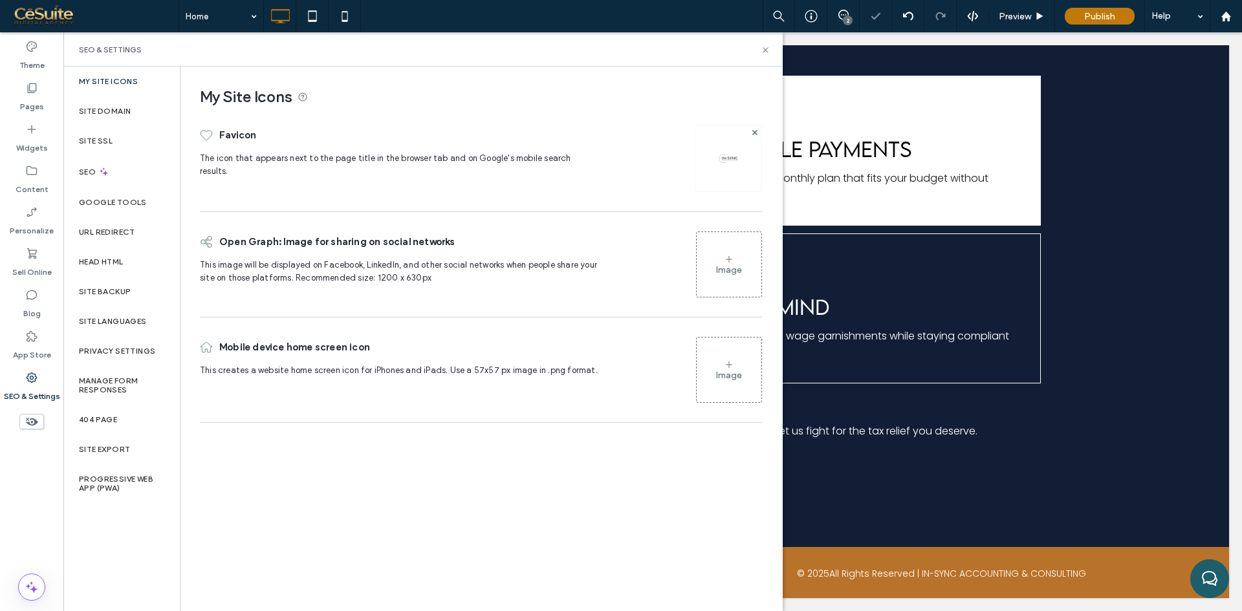
click at [715, 265] on div "Image" at bounding box center [729, 265] width 65 height 62
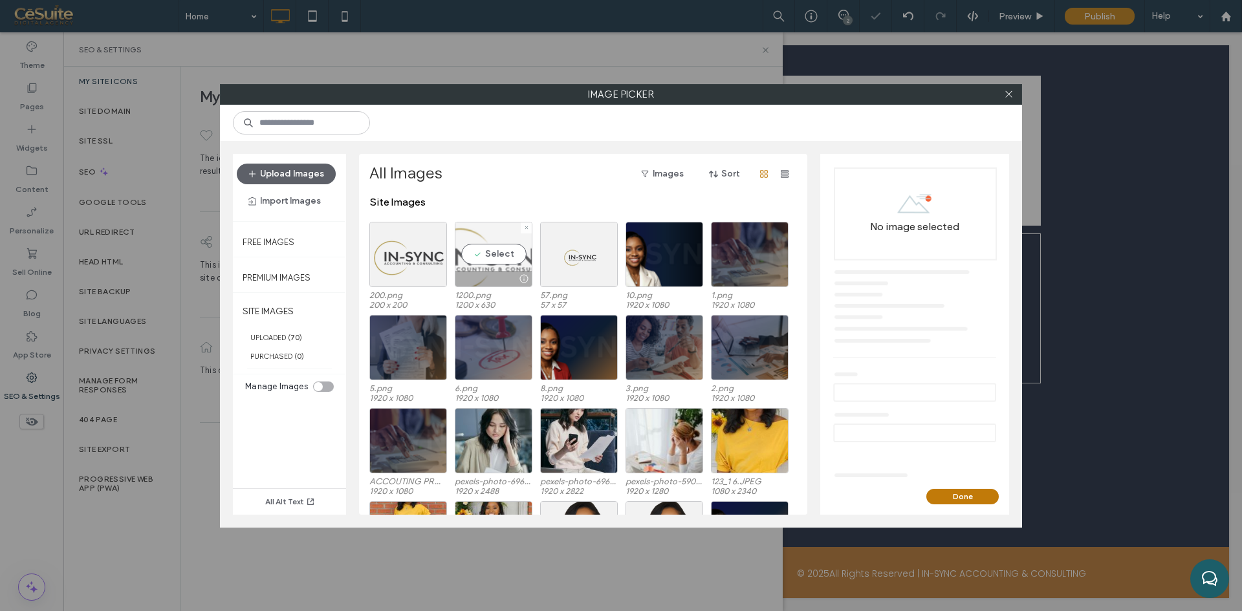
click at [479, 263] on div "Select" at bounding box center [494, 254] width 78 height 65
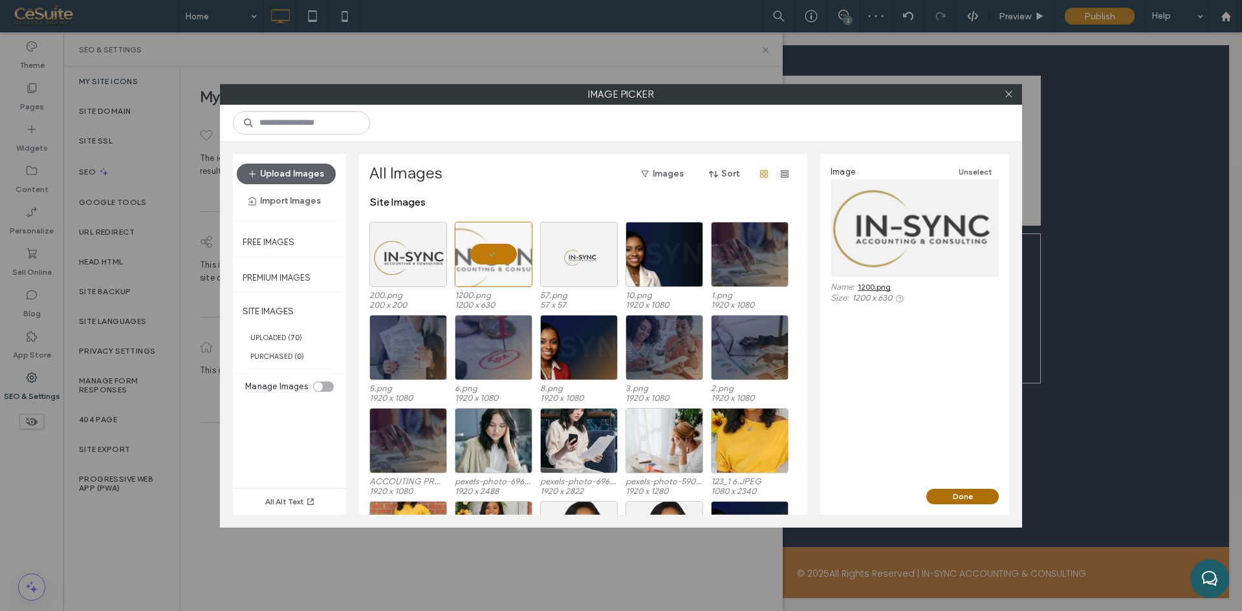
click at [944, 499] on button "Done" at bounding box center [962, 497] width 72 height 16
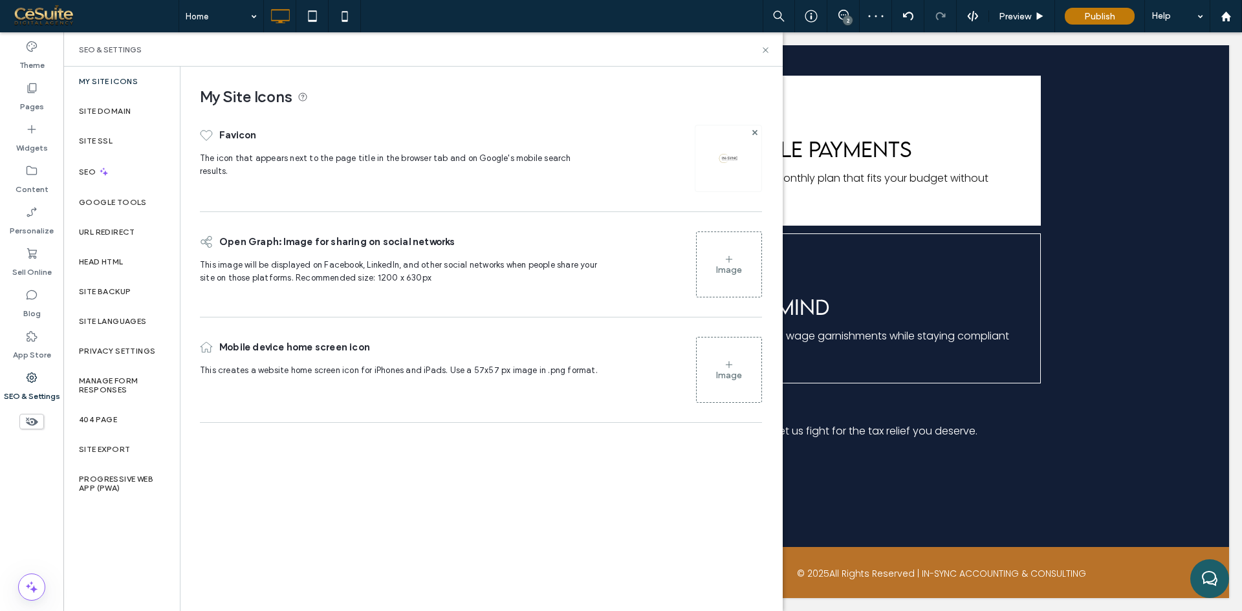
click at [744, 363] on div "Image" at bounding box center [729, 370] width 65 height 62
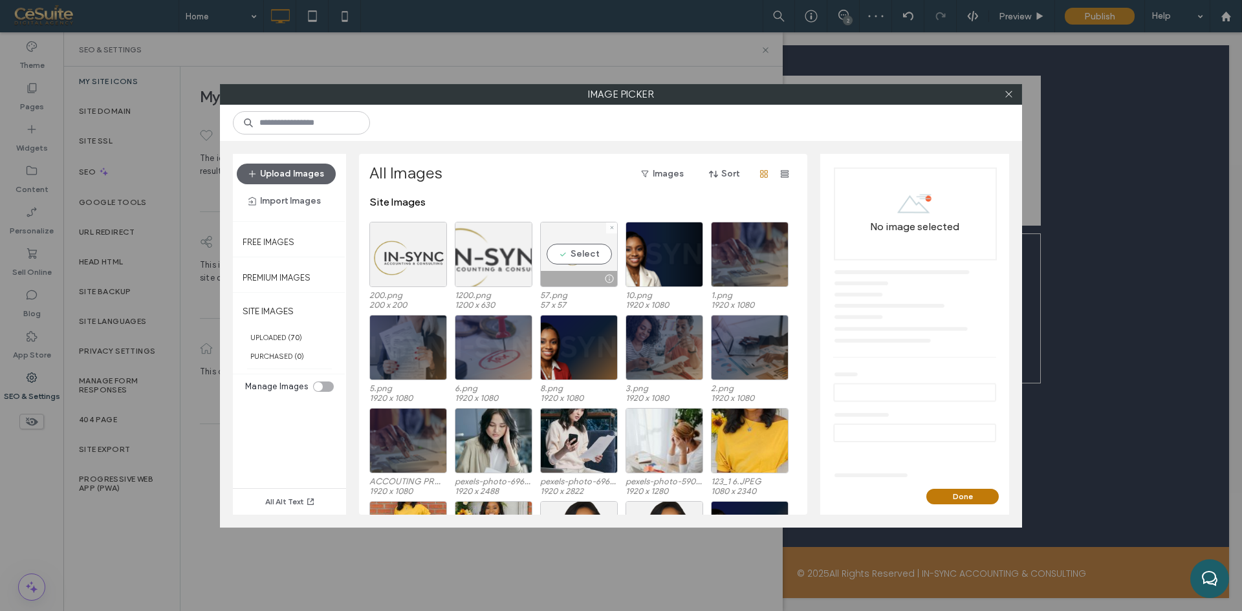
click at [565, 255] on div "Select" at bounding box center [579, 254] width 78 height 65
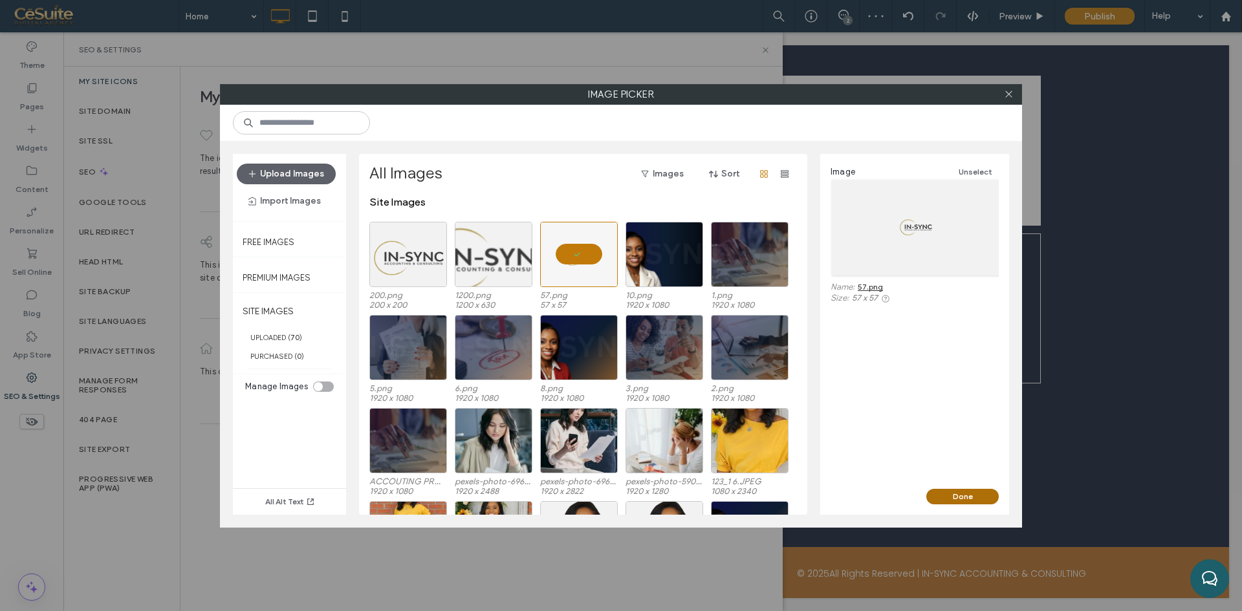
click at [962, 500] on button "Done" at bounding box center [962, 497] width 72 height 16
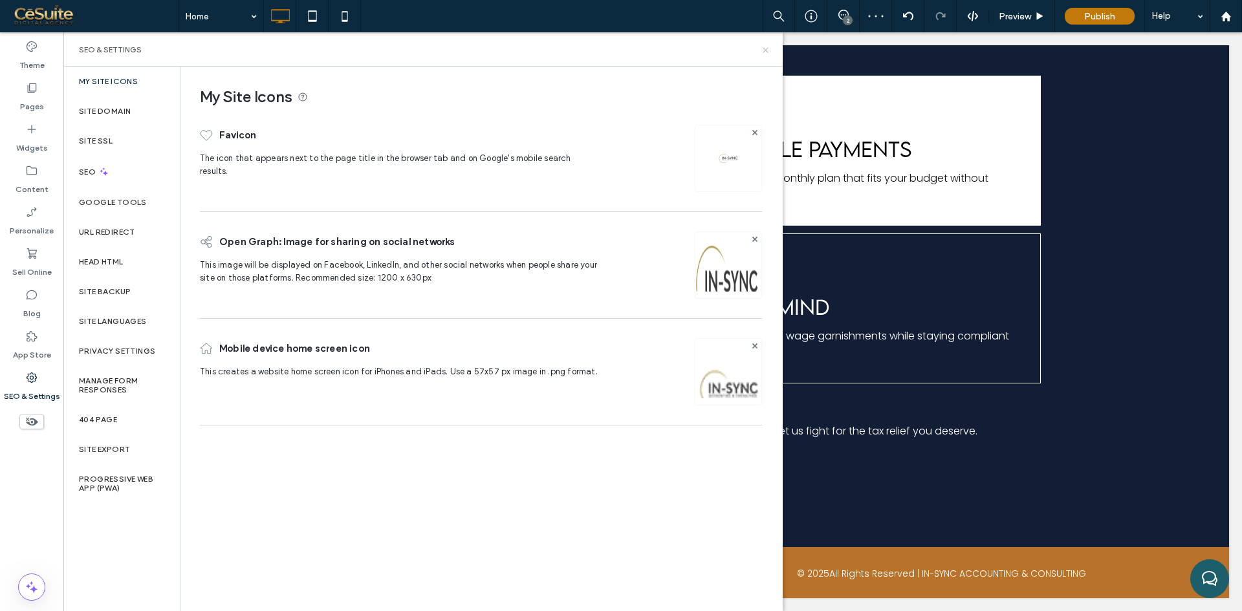
click at [763, 50] on icon at bounding box center [766, 50] width 10 height 10
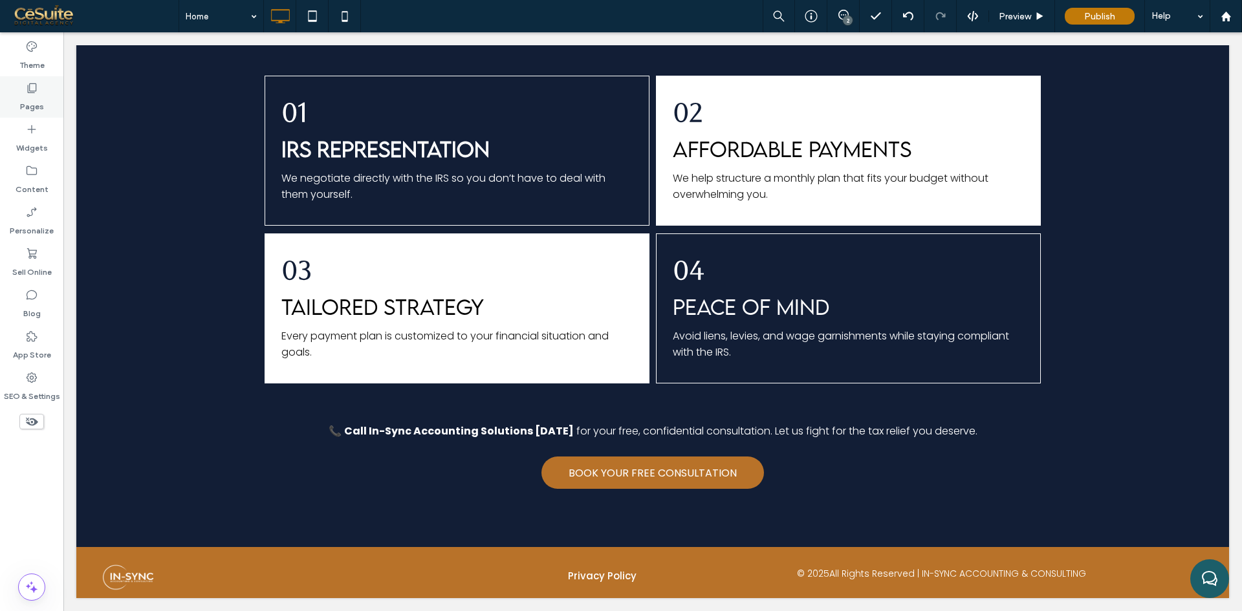
click at [42, 109] on label "Pages" at bounding box center [32, 103] width 24 height 18
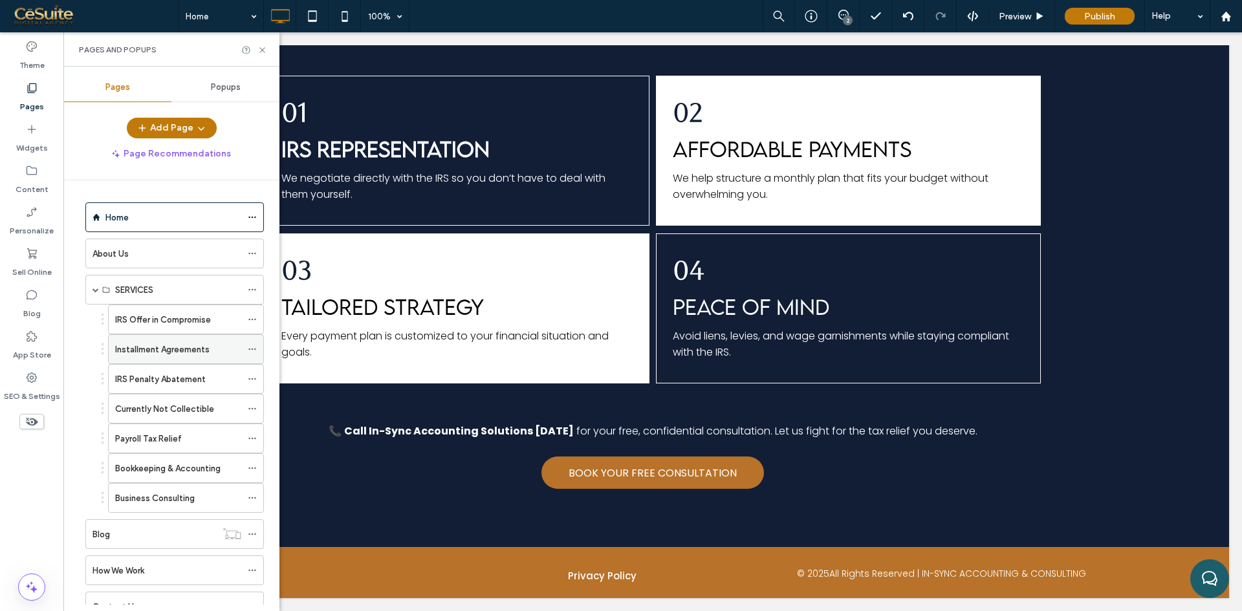
click at [251, 349] on icon at bounding box center [252, 349] width 9 height 9
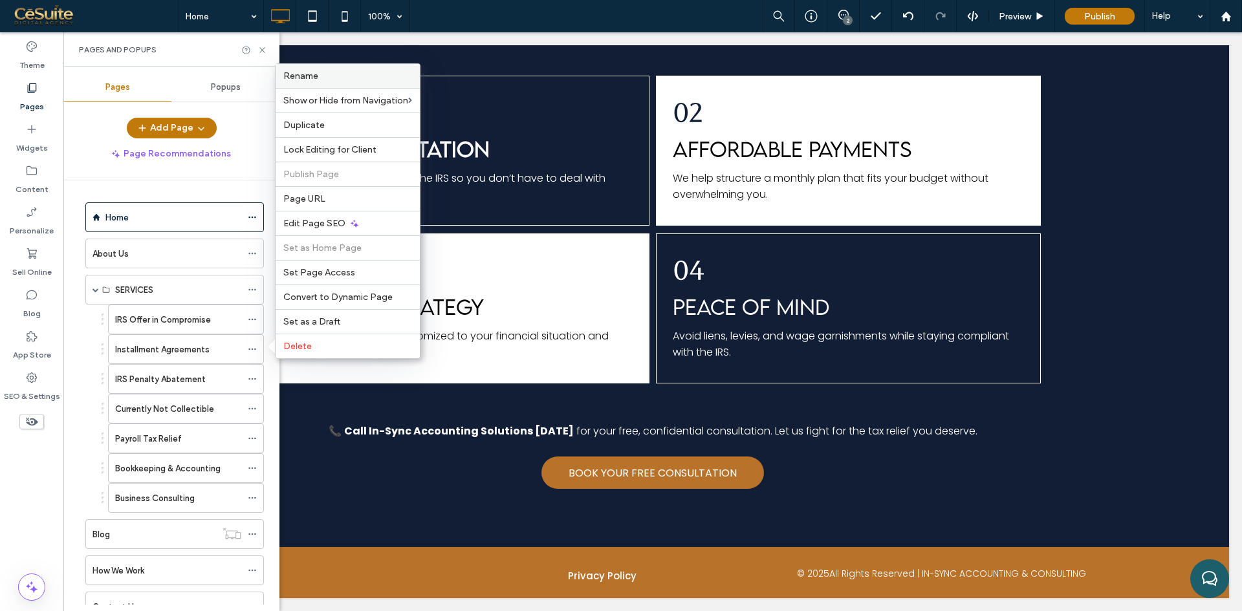
click at [312, 69] on div "Rename" at bounding box center [348, 76] width 144 height 24
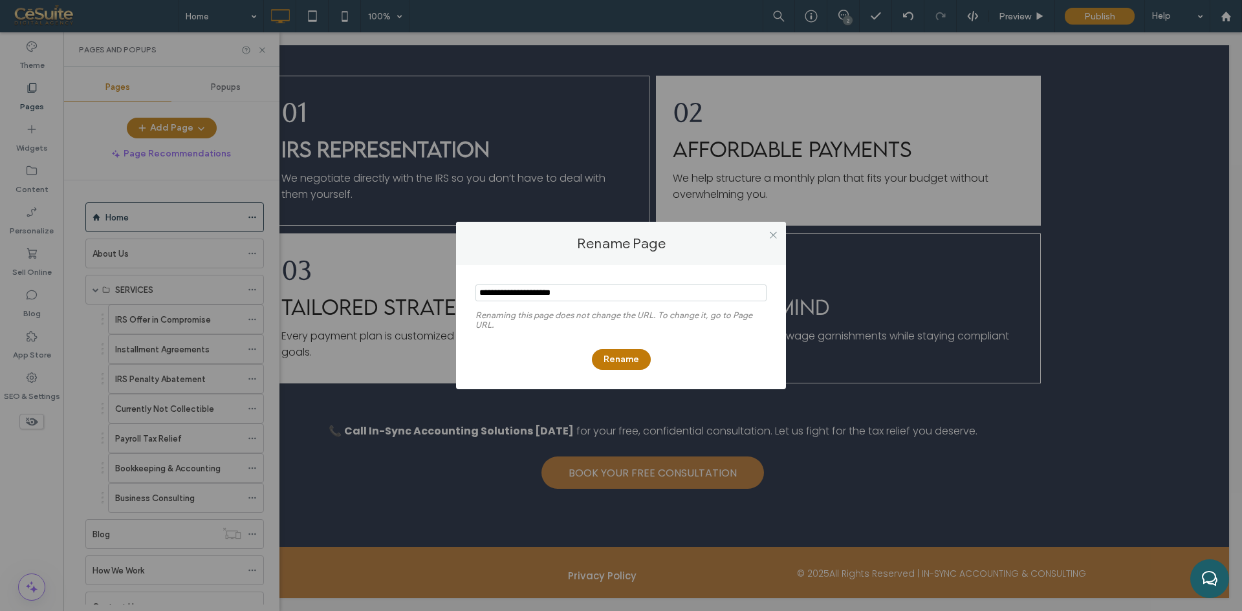
click at [162, 355] on div "Rename Page Renaming this page does not change the URL. To change it, go to Pag…" at bounding box center [621, 305] width 1242 height 611
click at [163, 355] on div "Rename Page Renaming this page does not change the URL. To change it, go to Pag…" at bounding box center [621, 305] width 1242 height 611
click at [773, 234] on icon at bounding box center [773, 235] width 10 height 10
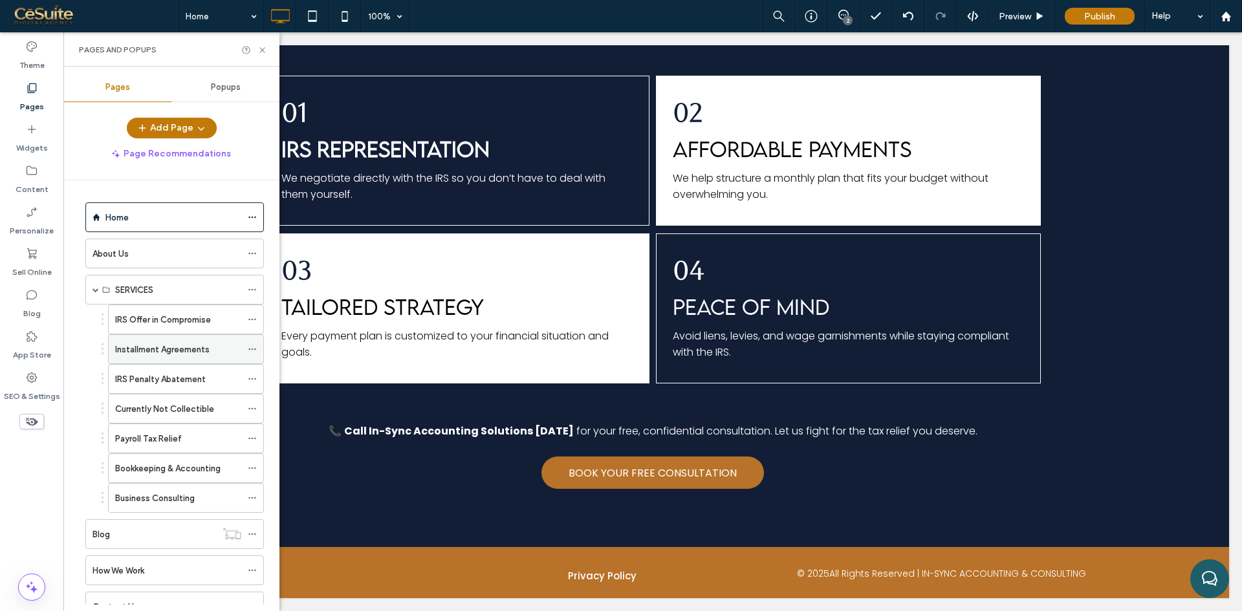
click at [155, 350] on label "Installment Agreements" at bounding box center [162, 349] width 94 height 23
click at [261, 53] on icon at bounding box center [262, 50] width 10 height 10
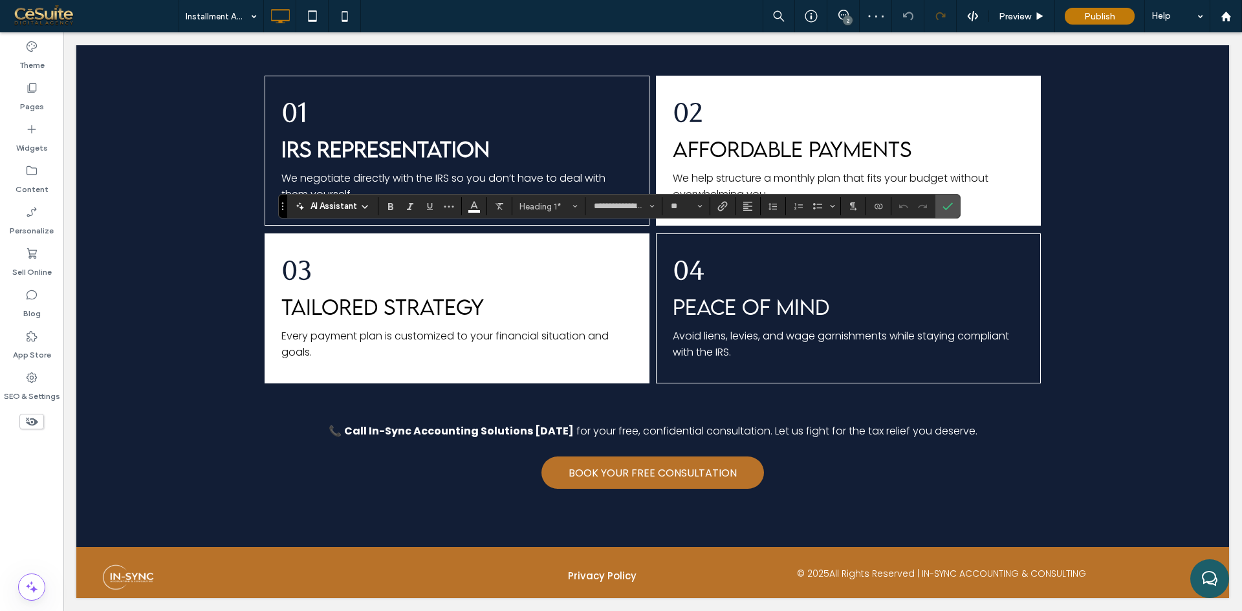
type input "*******"
type input "**"
click at [936, 207] on section at bounding box center [947, 206] width 25 height 23
click at [953, 206] on label "Confirm" at bounding box center [947, 206] width 19 height 23
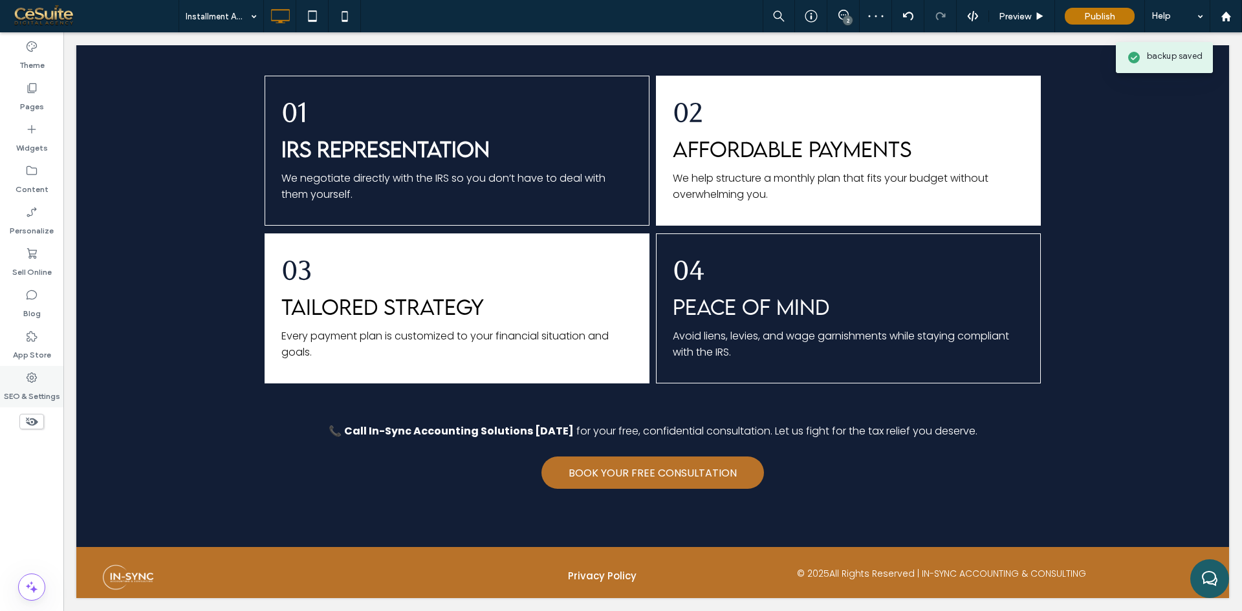
click at [44, 389] on label "SEO & Settings" at bounding box center [32, 393] width 56 height 18
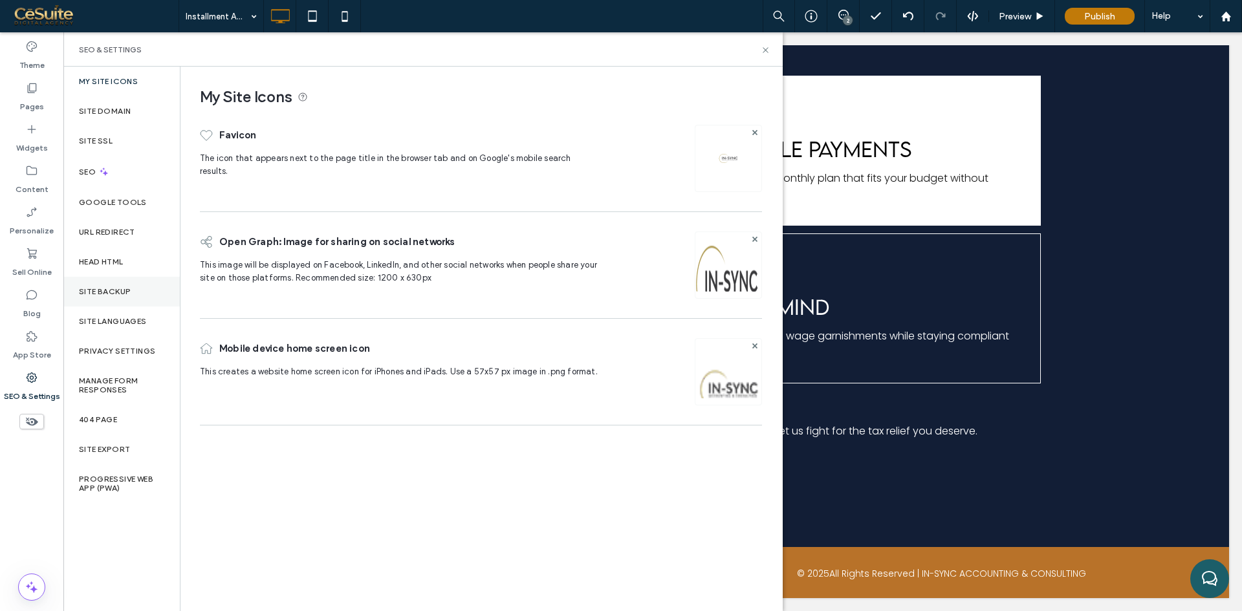
click at [116, 288] on label "Site Backup" at bounding box center [105, 291] width 52 height 9
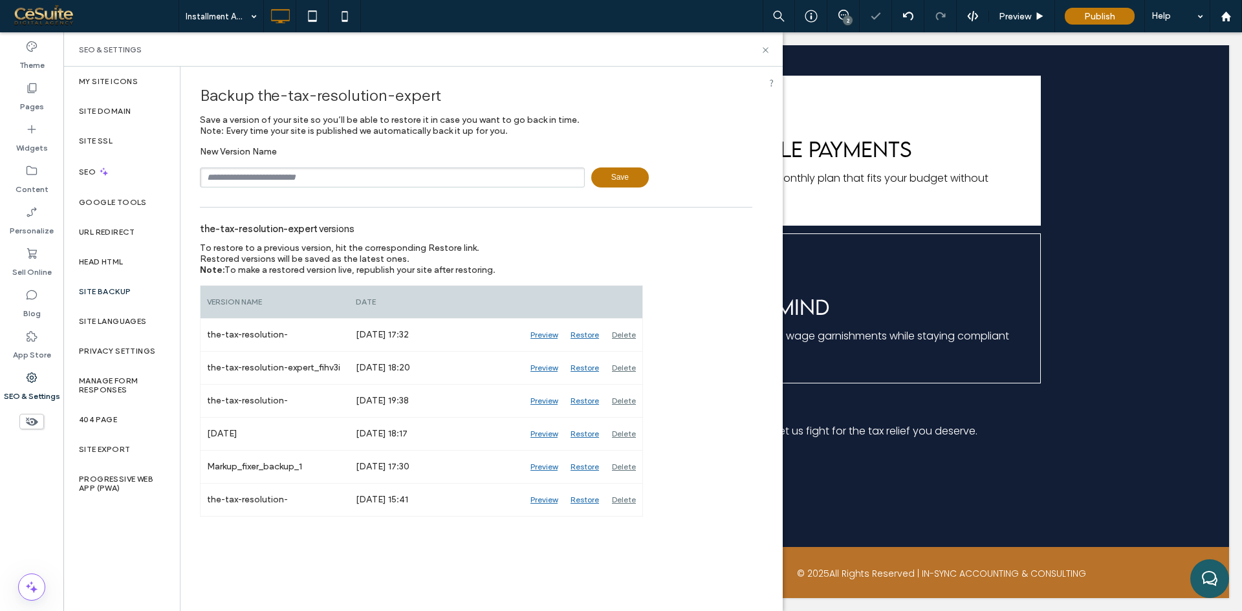
click at [232, 183] on input "text" at bounding box center [392, 178] width 385 height 20
type input "*********"
click at [766, 49] on use at bounding box center [765, 49] width 5 height 5
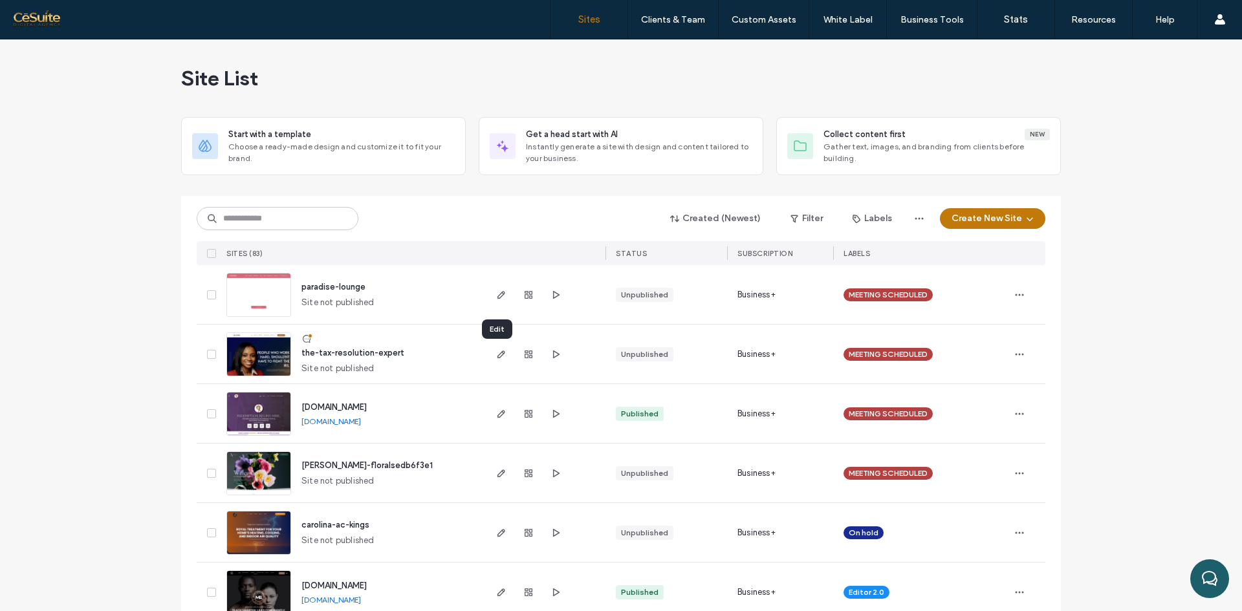
drag, startPoint x: 497, startPoint y: 356, endPoint x: 511, endPoint y: 360, distance: 14.9
click at [497, 356] on use "button" at bounding box center [501, 355] width 8 height 8
click at [553, 354] on use "button" at bounding box center [556, 354] width 6 height 8
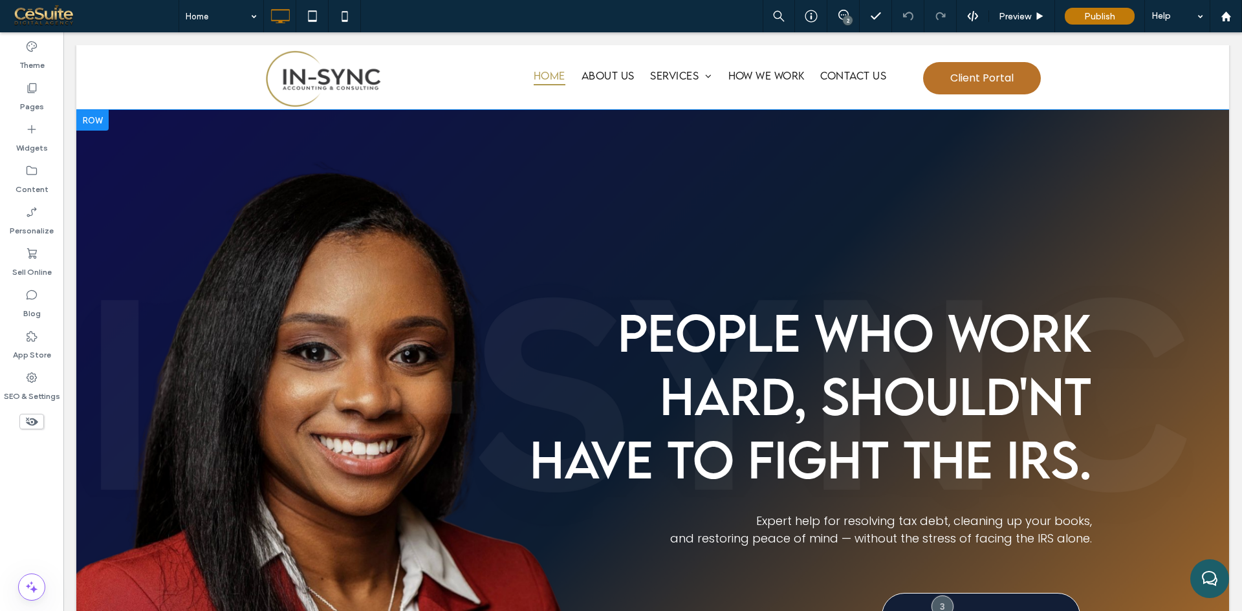
scroll to position [215, 0]
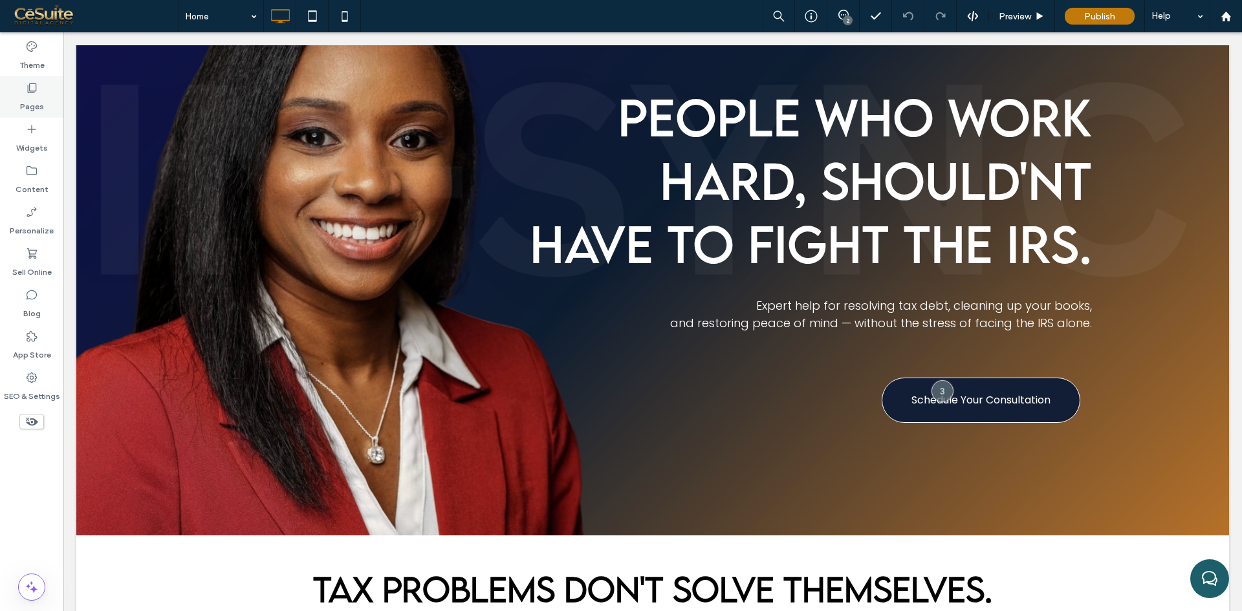
click at [43, 100] on label "Pages" at bounding box center [32, 103] width 24 height 18
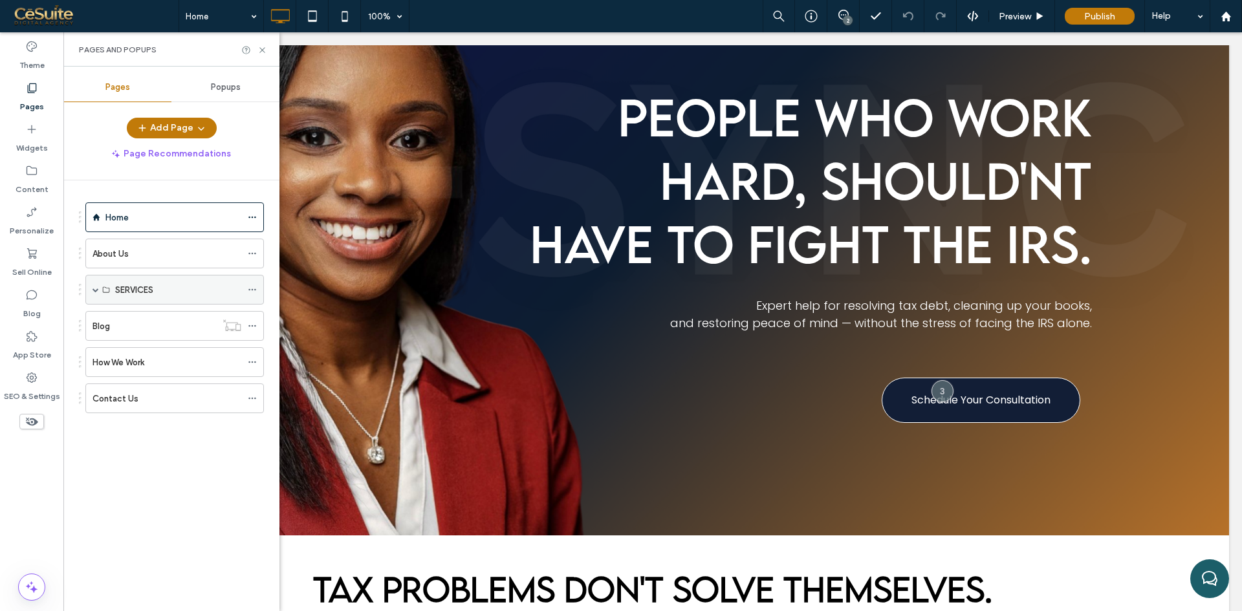
click at [93, 286] on span at bounding box center [95, 290] width 6 height 28
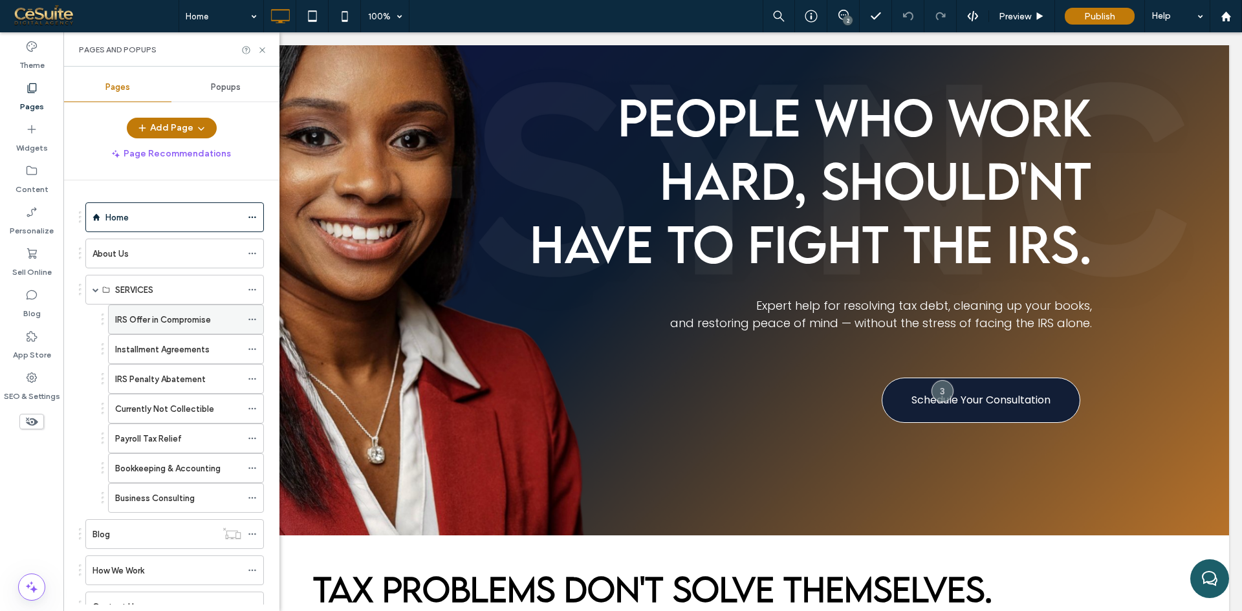
click at [133, 321] on label "IRS Offer in Compromise" at bounding box center [163, 320] width 96 height 23
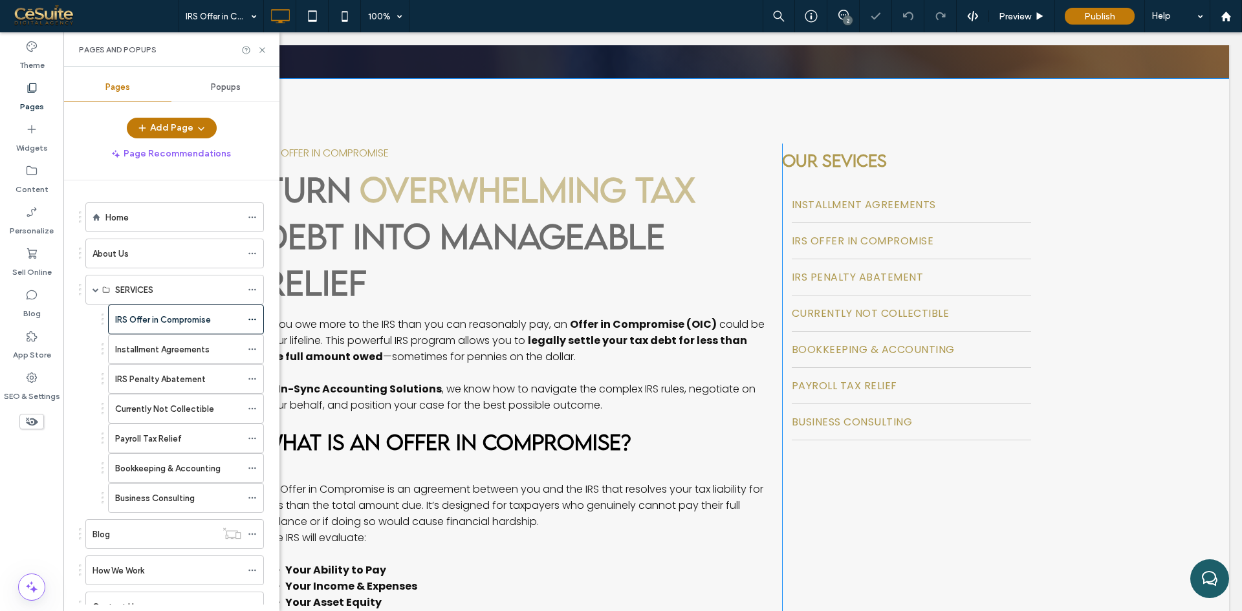
scroll to position [323, 0]
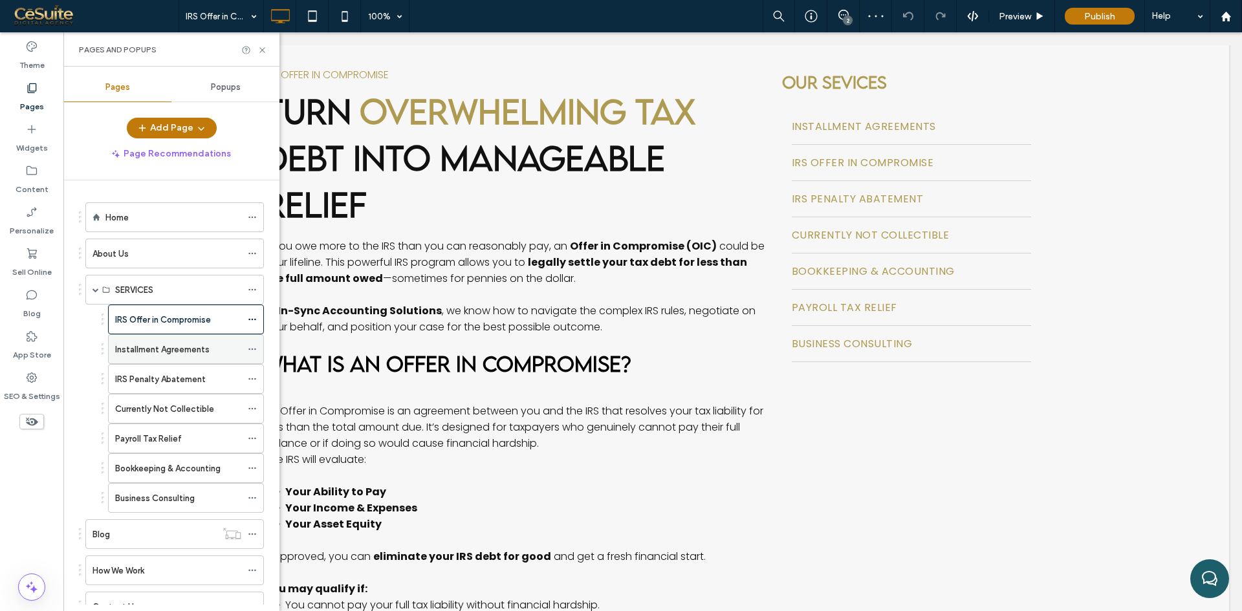
click at [188, 358] on div "Installment Agreements" at bounding box center [178, 349] width 126 height 28
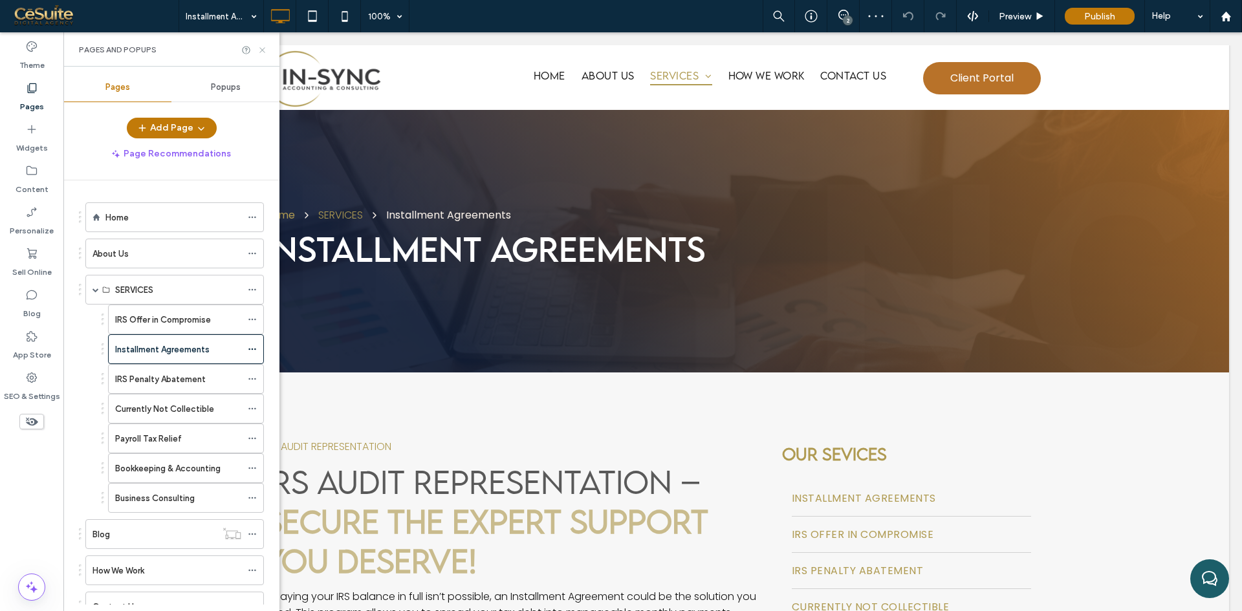
click at [261, 46] on icon at bounding box center [262, 50] width 10 height 10
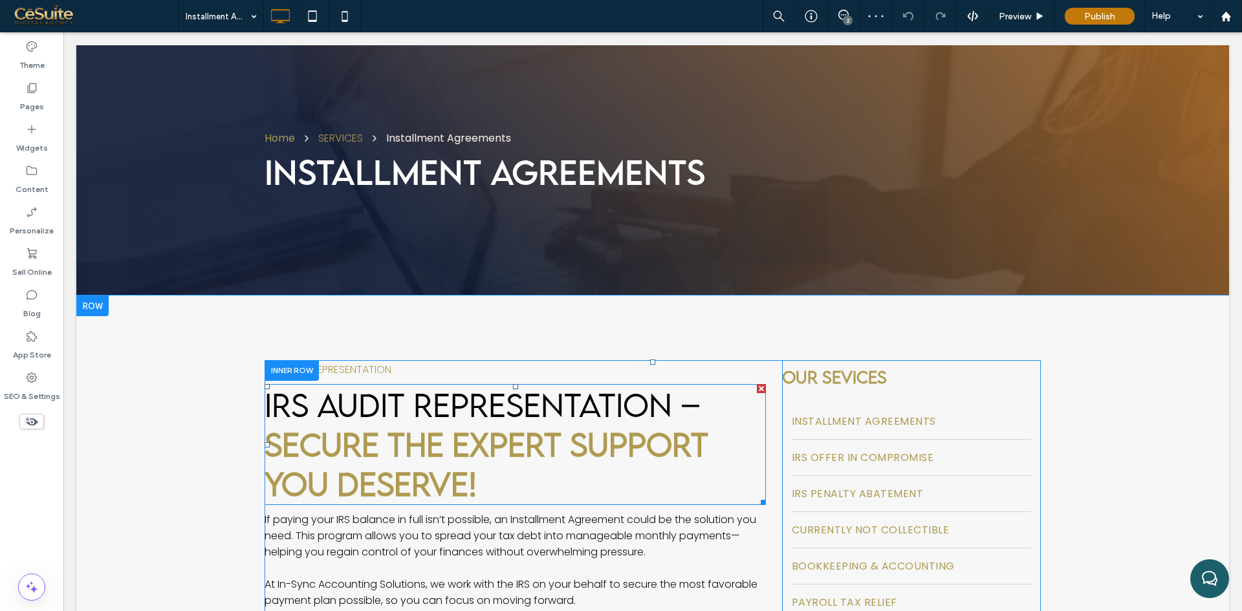
scroll to position [108, 0]
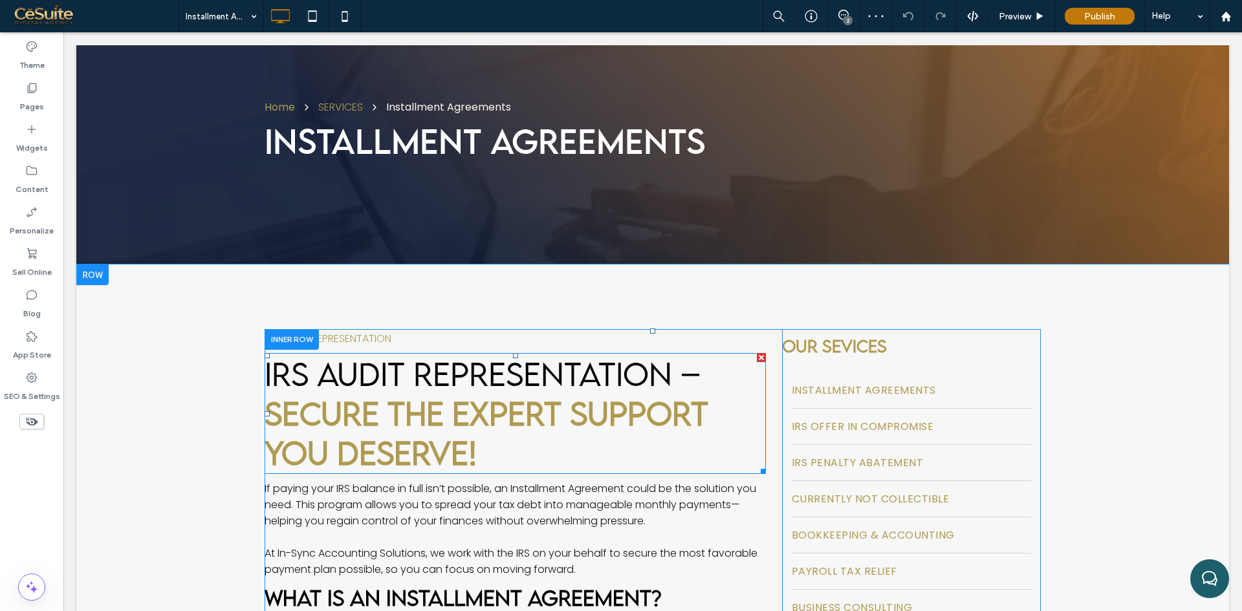
click at [483, 415] on strong "Secure the Expert Support You Deserve!" at bounding box center [487, 433] width 444 height 78
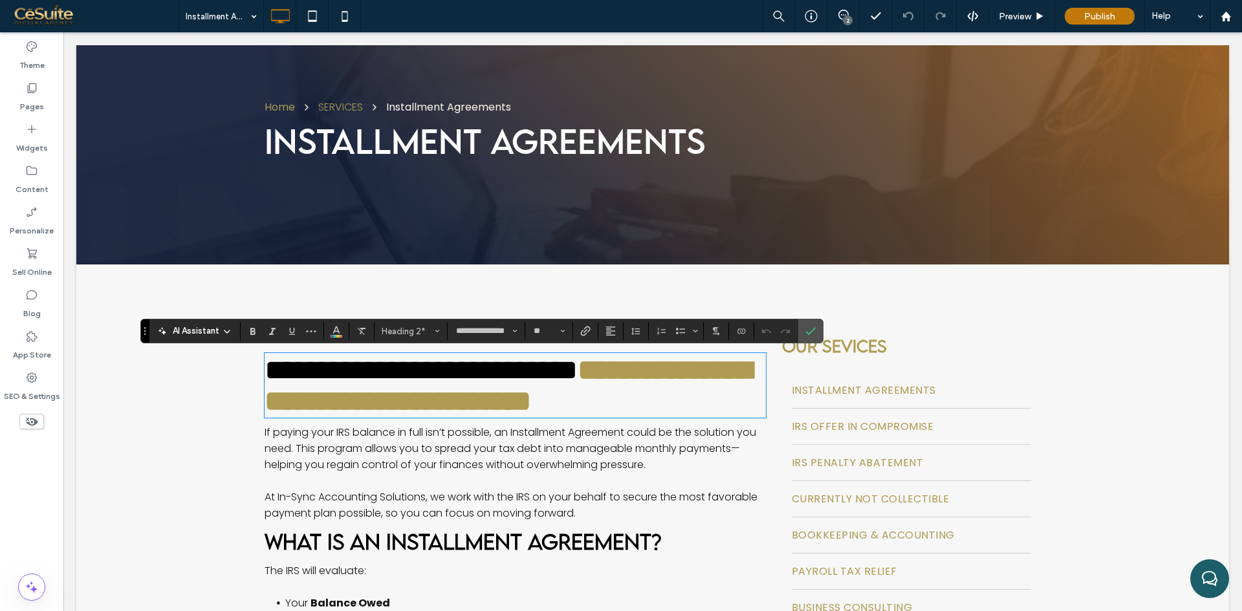
click at [494, 136] on span "Installment Agreements" at bounding box center [485, 140] width 440 height 41
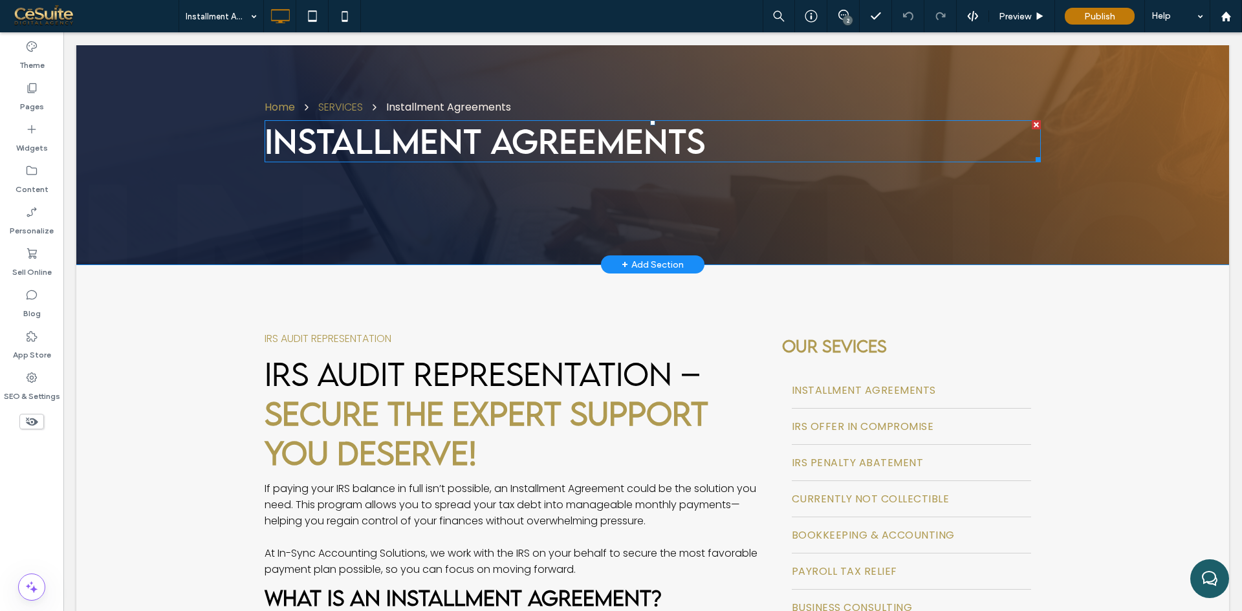
click at [494, 136] on span "Installment Agreements" at bounding box center [485, 140] width 440 height 41
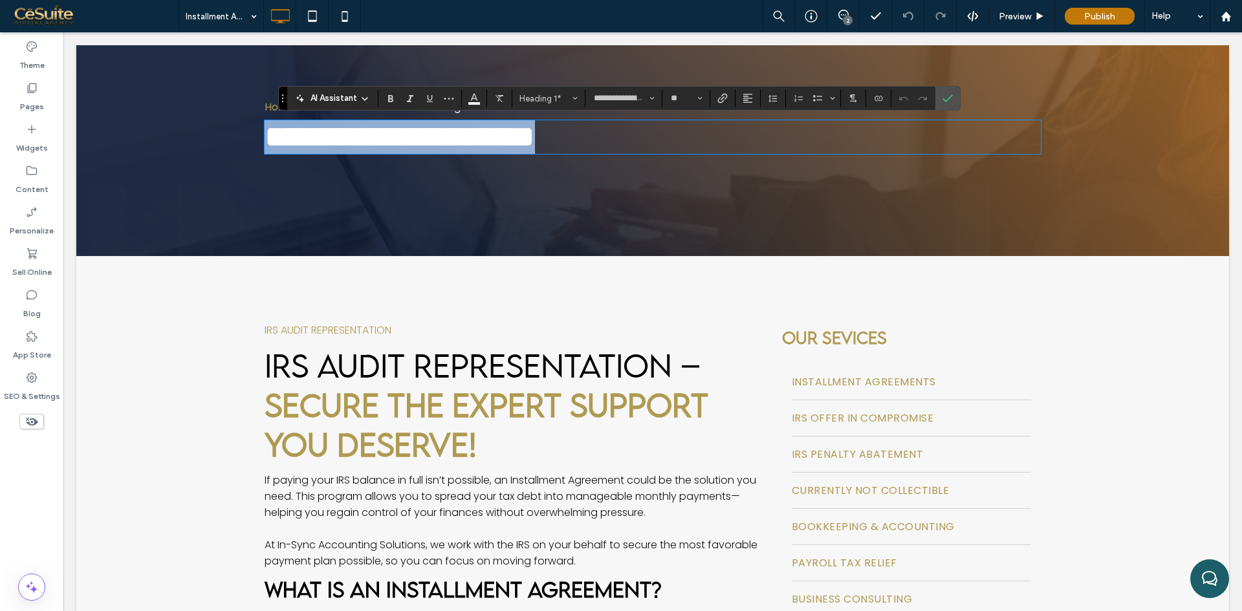
copy span "**********"
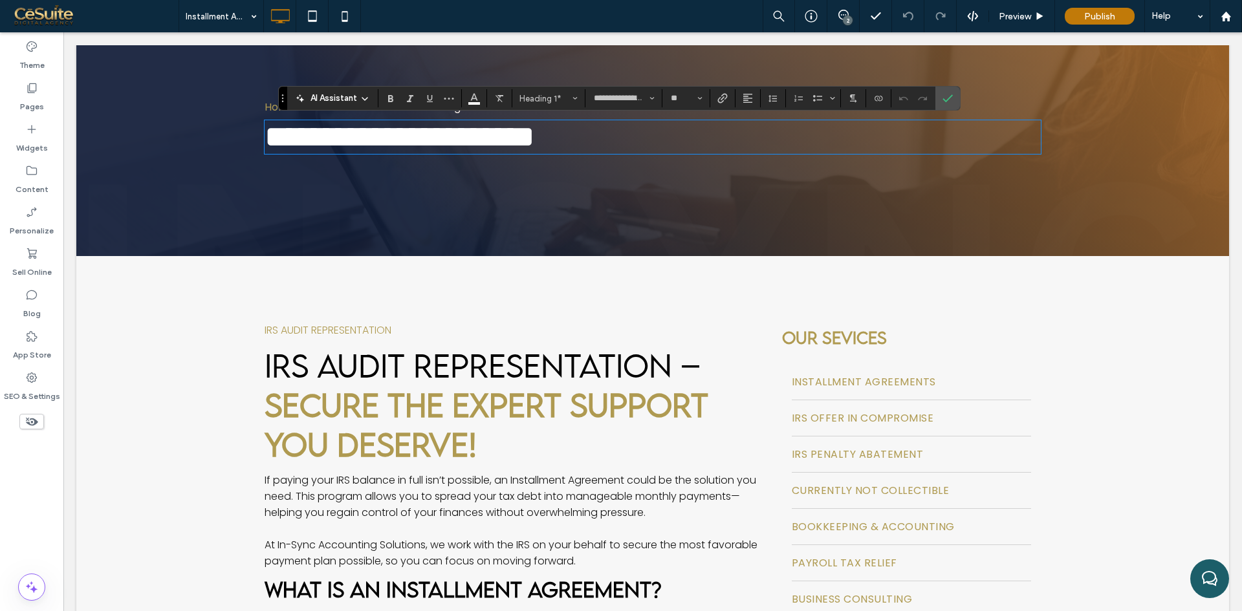
click at [466, 424] on strong "Secure the Expert Support You Deserve!" at bounding box center [487, 425] width 444 height 78
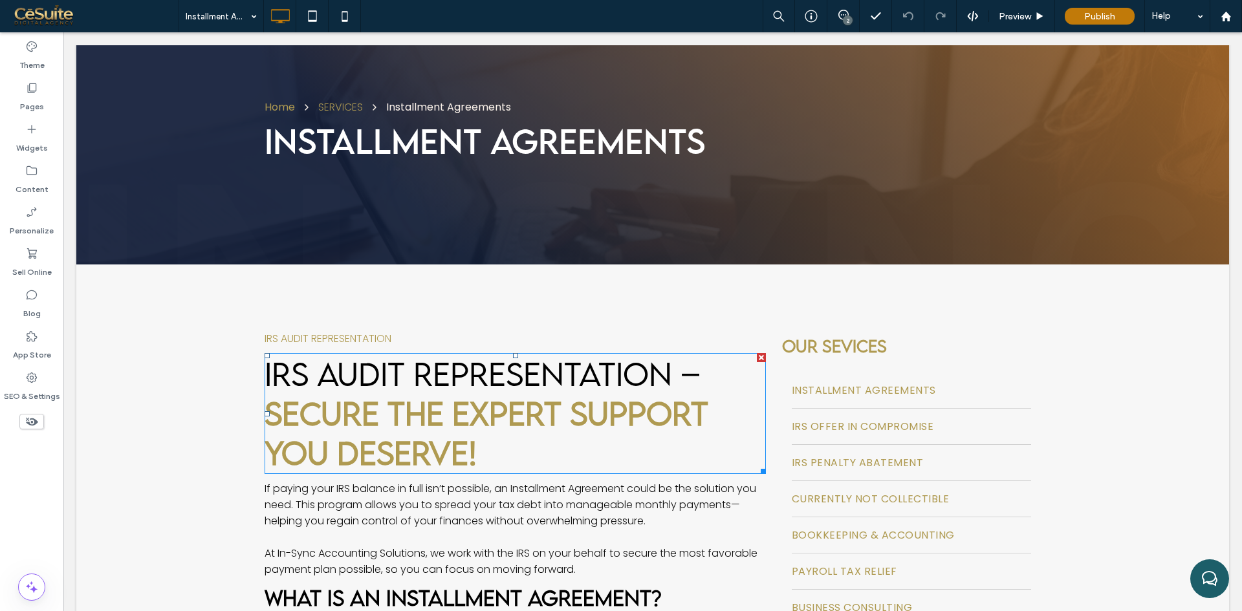
click at [466, 424] on strong "Secure the Expert Support You Deserve!" at bounding box center [487, 433] width 444 height 78
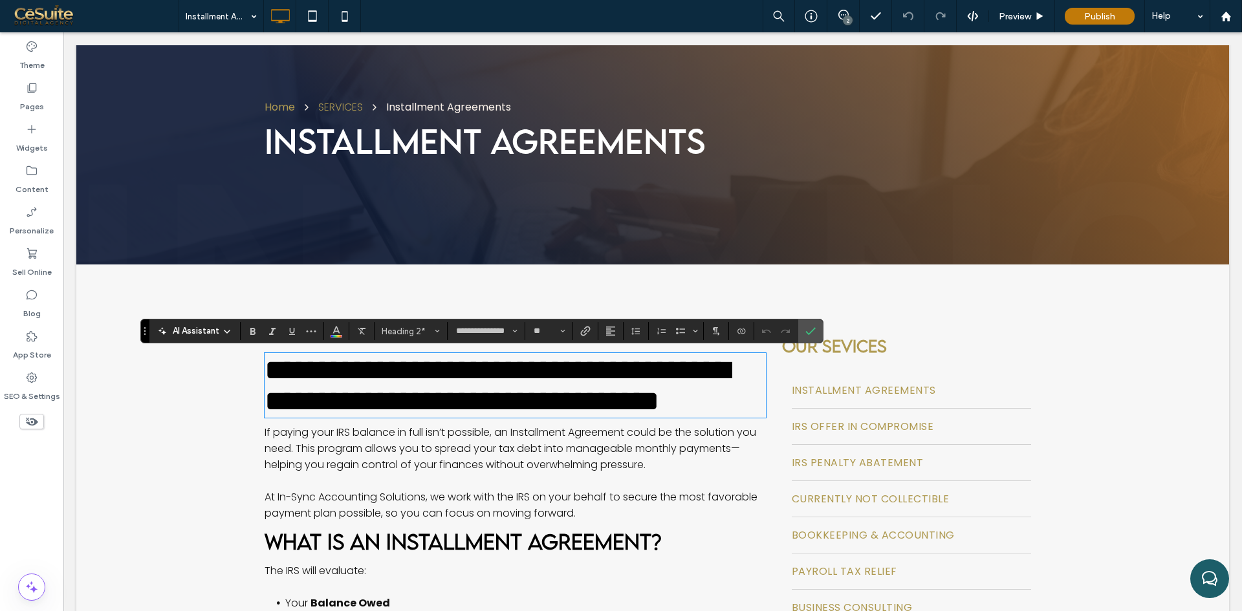
type input "*******"
type input "**"
type input "**********"
type input "**"
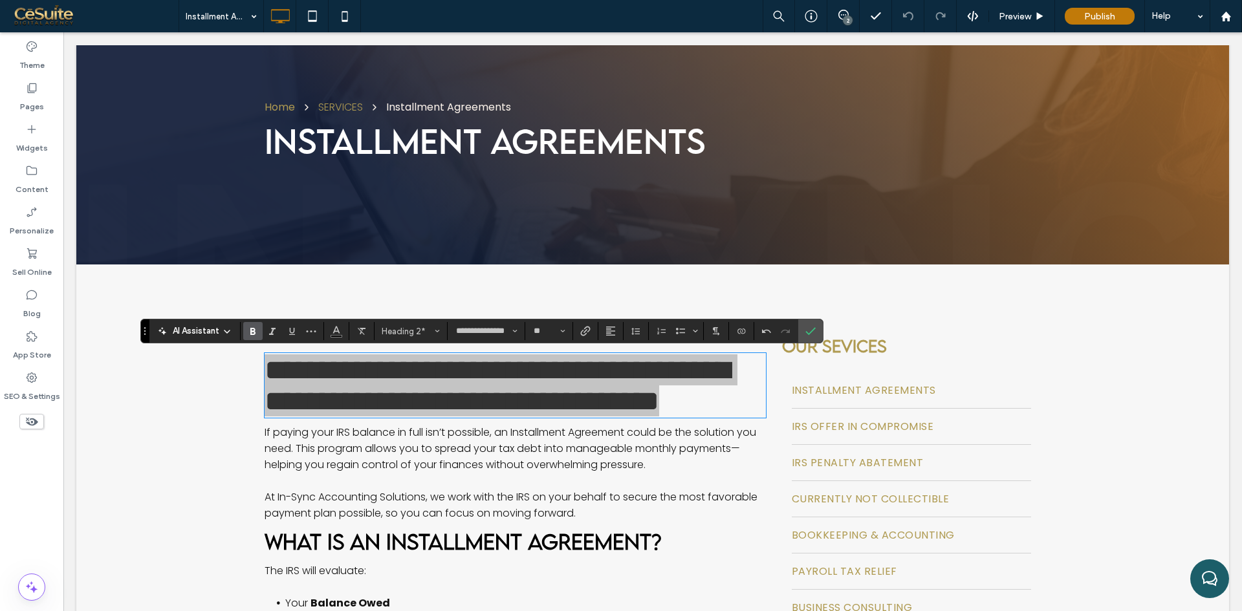
click at [252, 330] on use "Bold" at bounding box center [252, 331] width 5 height 7
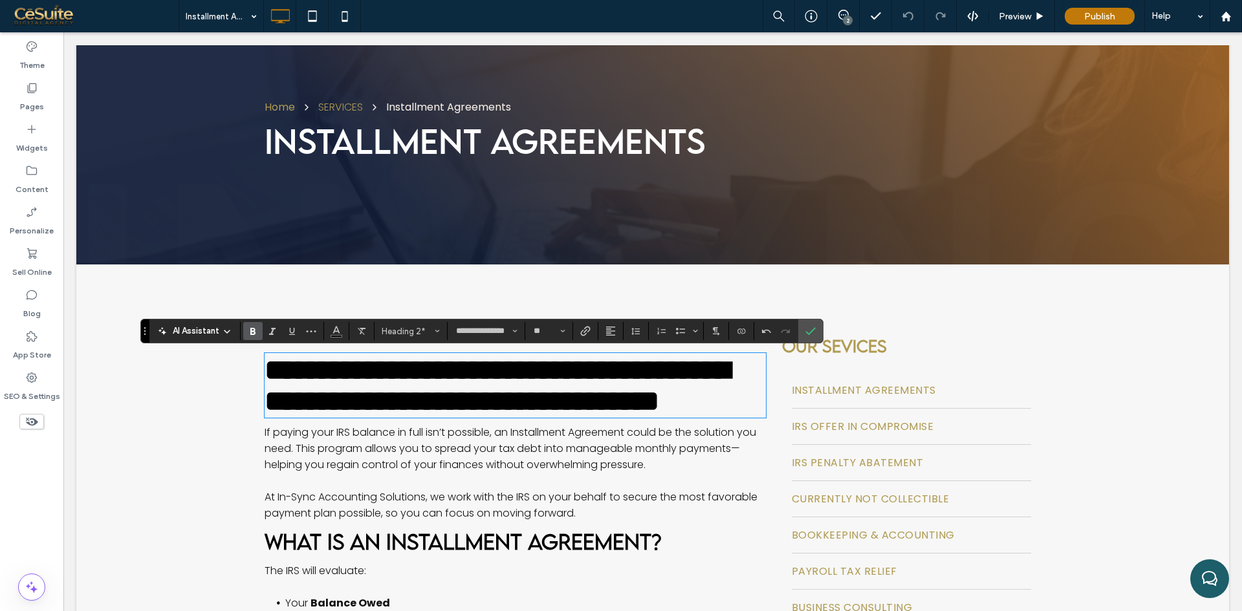
click at [424, 415] on strong "**********" at bounding box center [497, 386] width 465 height 60
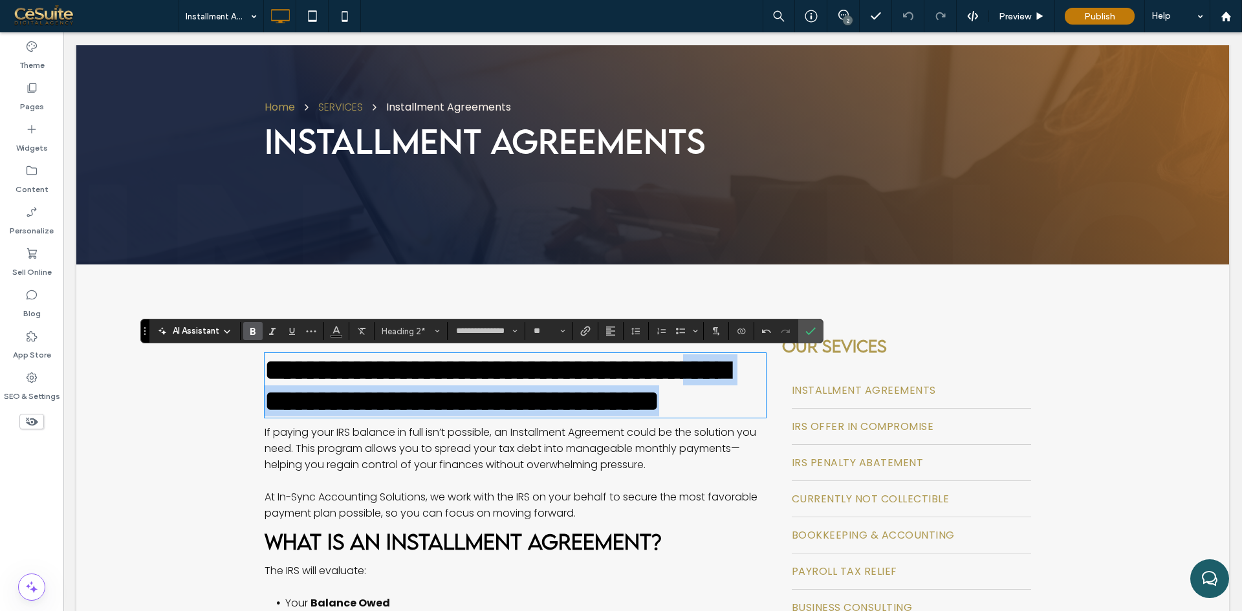
drag, startPoint x: 485, startPoint y: 442, endPoint x: 357, endPoint y: 393, distance: 137.4
click at [665, 417] on h2 "**********" at bounding box center [515, 385] width 501 height 62
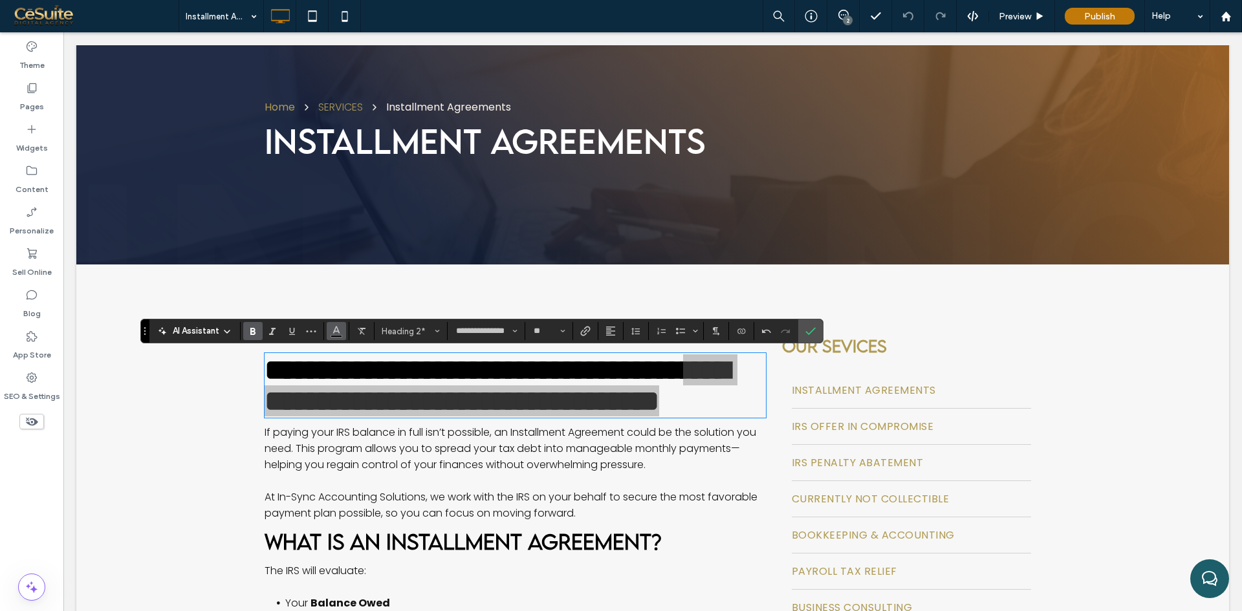
click at [329, 336] on button "Color" at bounding box center [336, 331] width 19 height 18
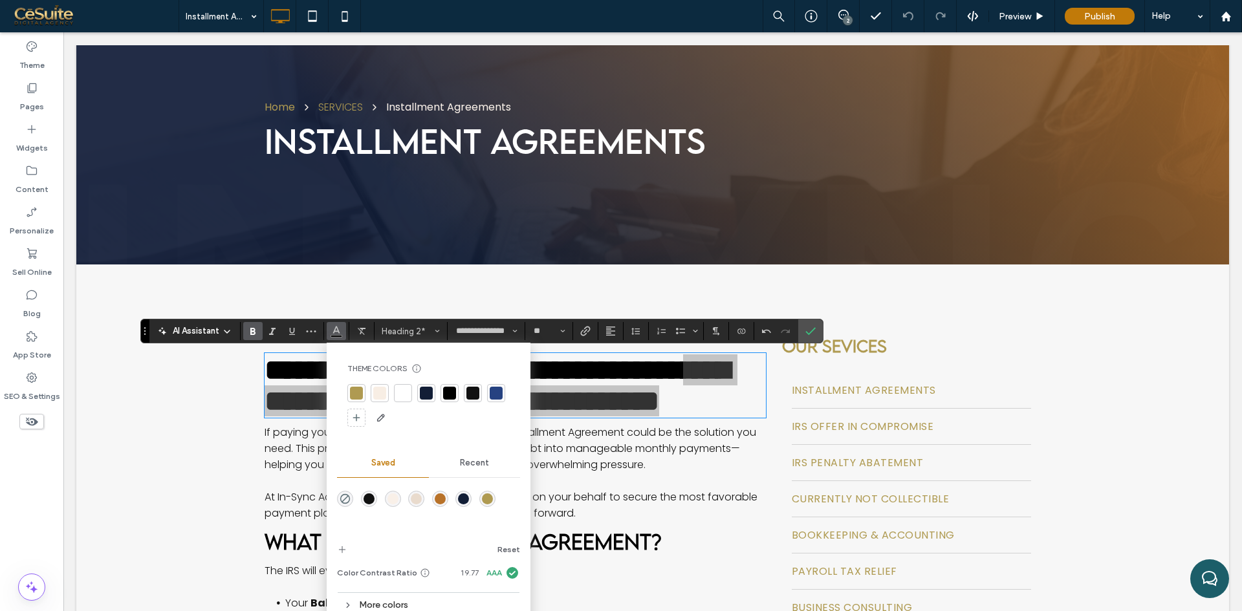
click at [485, 498] on div "rgba(175,154,81,1)" at bounding box center [487, 499] width 11 height 11
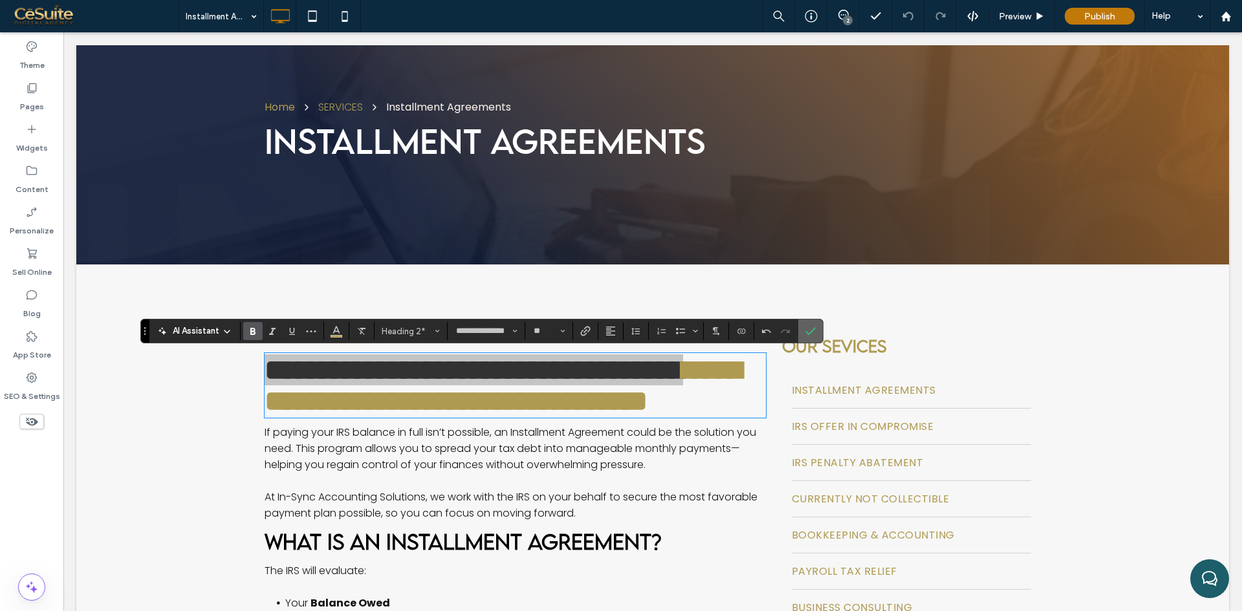
click at [809, 336] on icon "Confirm" at bounding box center [810, 331] width 10 height 10
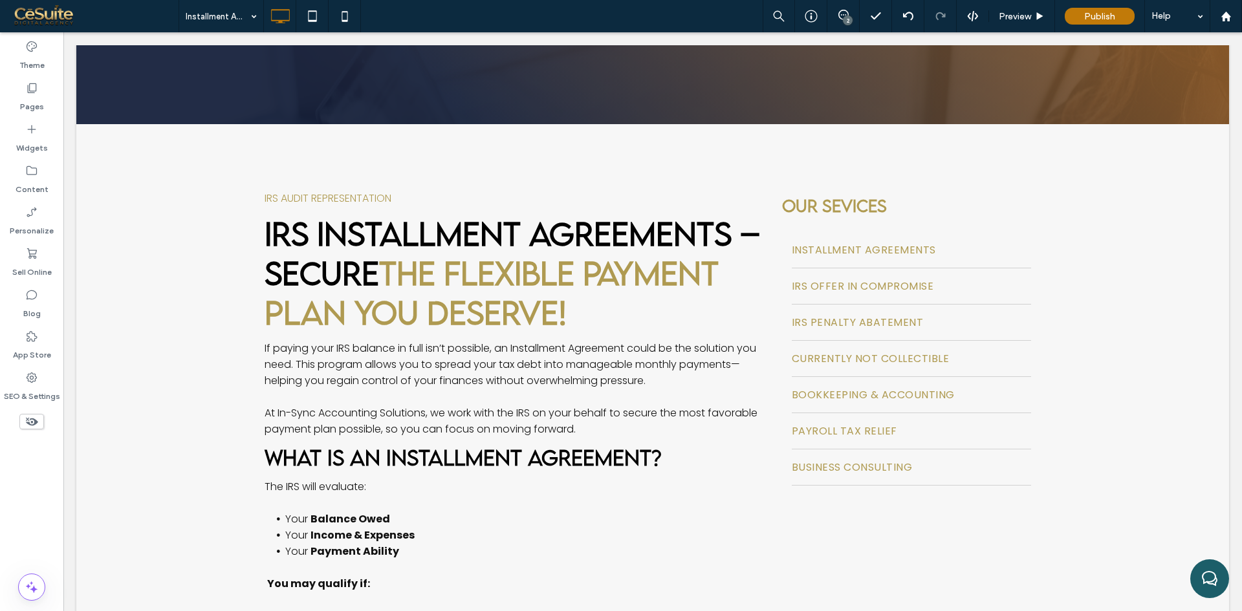
scroll to position [0, 0]
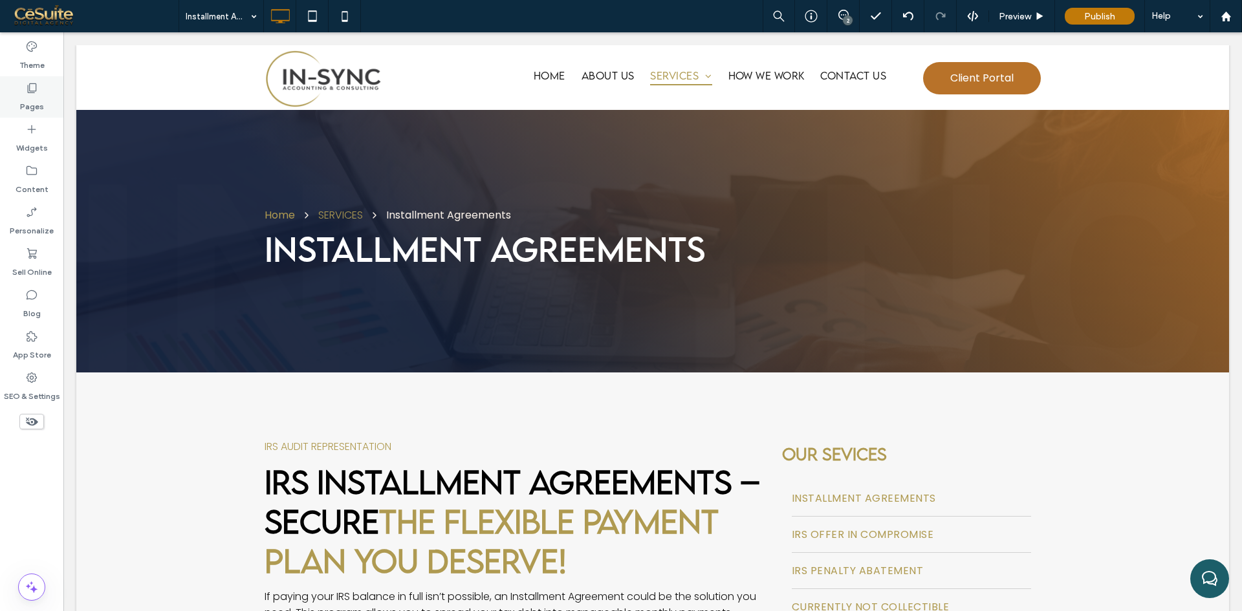
click at [36, 105] on label "Pages" at bounding box center [32, 103] width 24 height 18
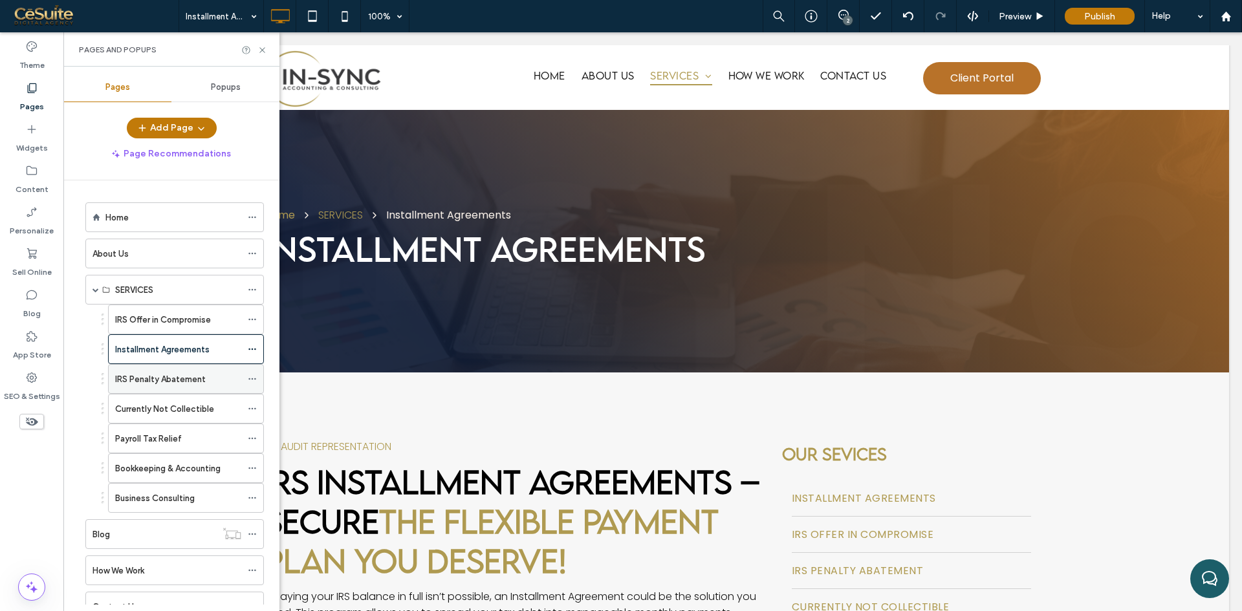
click at [157, 380] on label "IRS Penalty Abatement" at bounding box center [160, 379] width 91 height 23
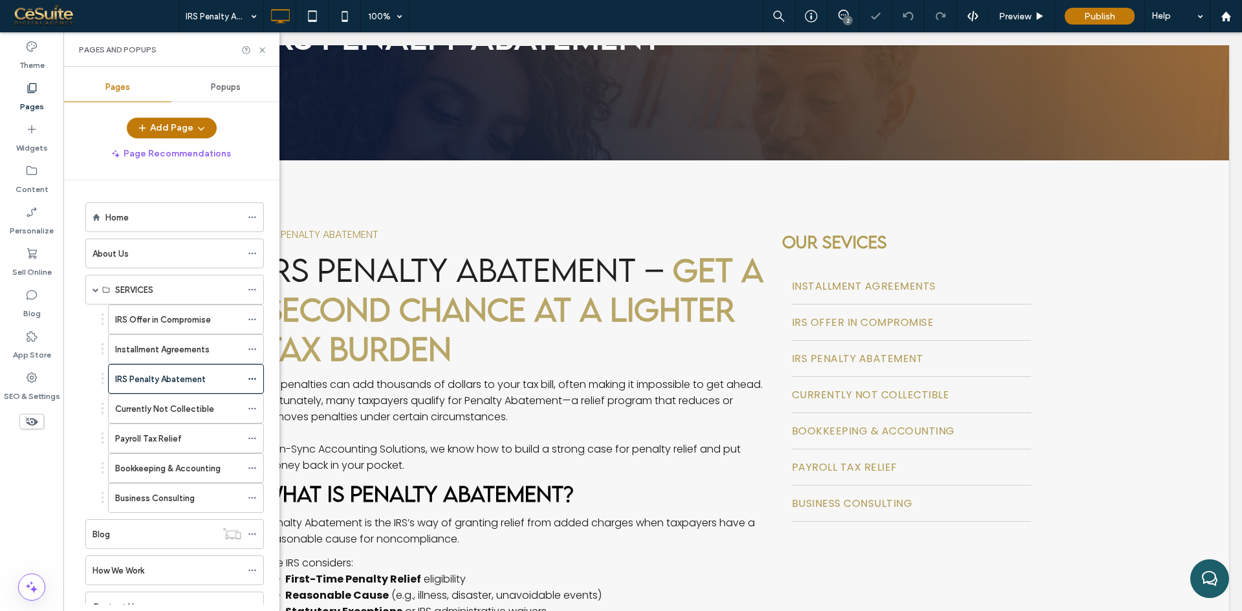
scroll to position [215, 0]
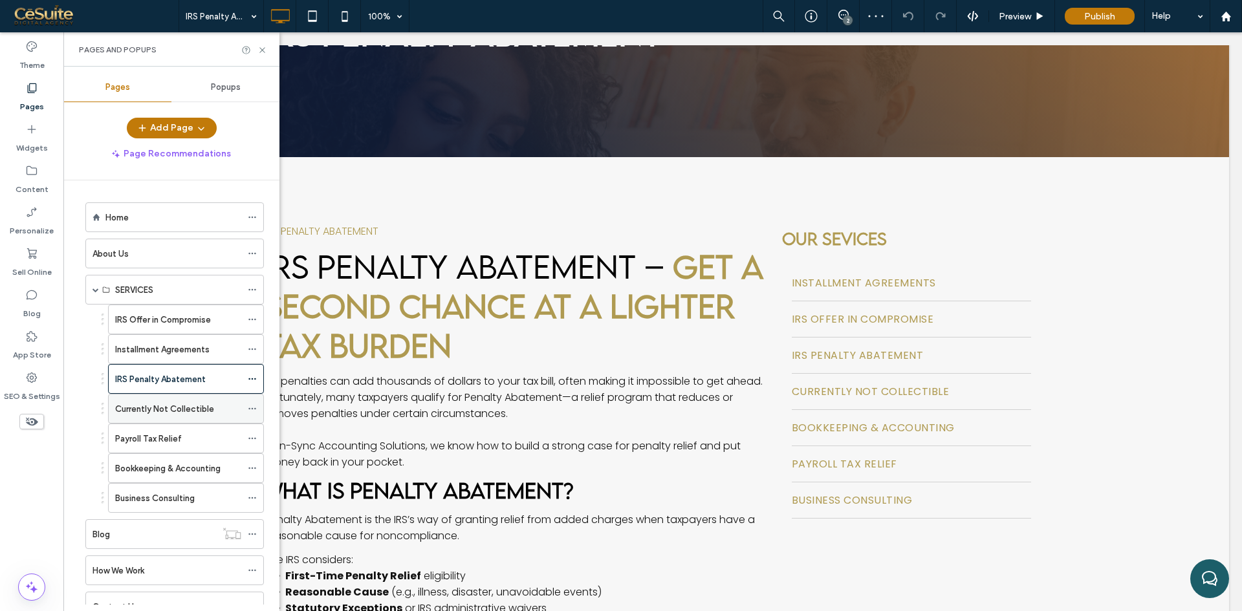
click at [188, 412] on label "Currently Not Collectible" at bounding box center [164, 409] width 99 height 23
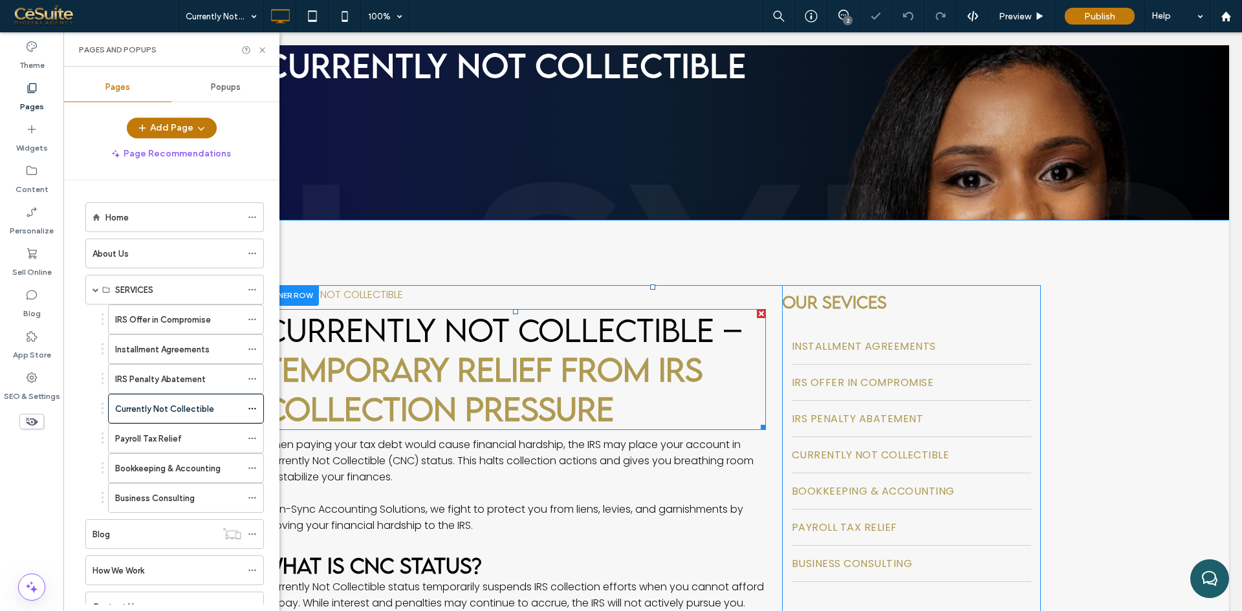
scroll to position [323, 0]
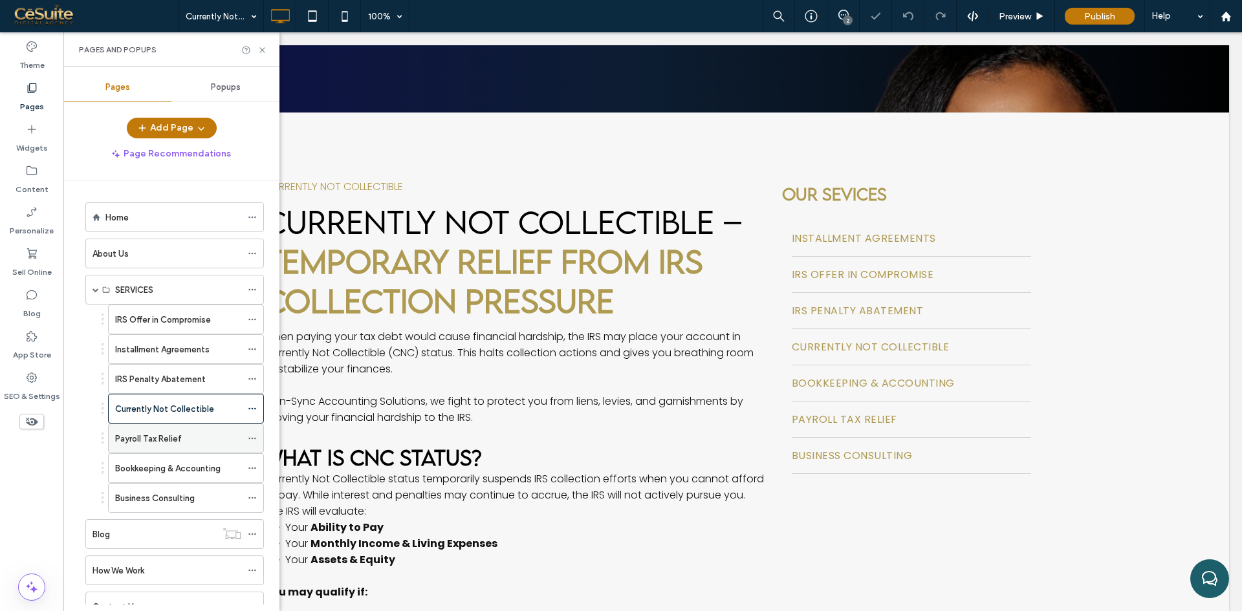
click at [193, 433] on div "Payroll Tax Relief" at bounding box center [178, 439] width 126 height 14
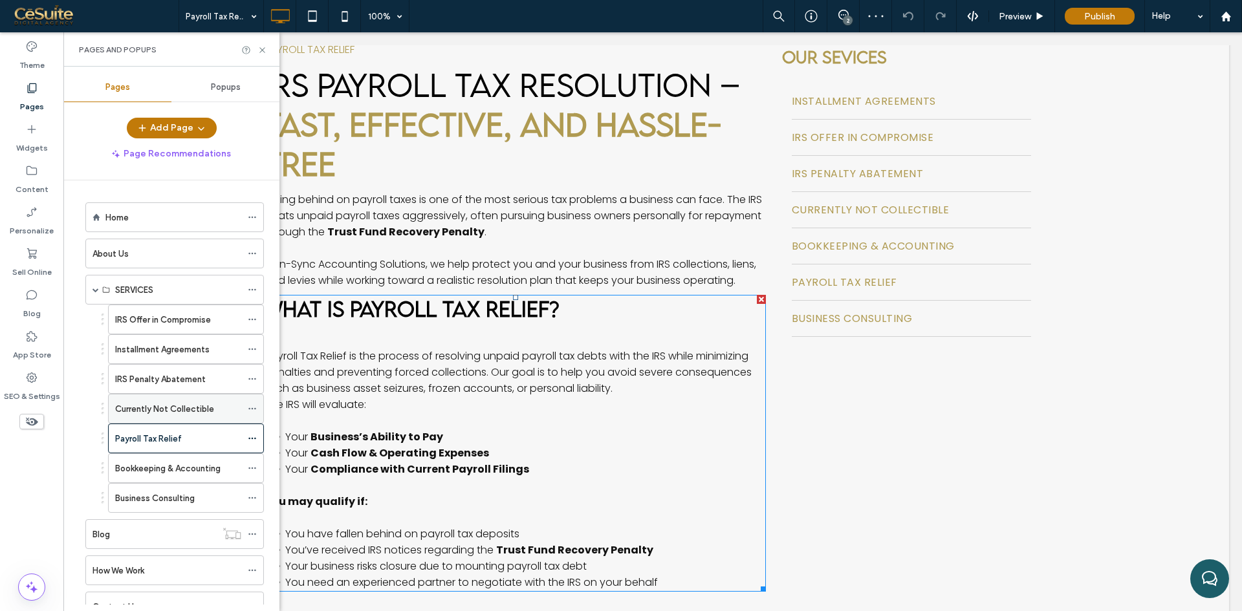
scroll to position [431, 0]
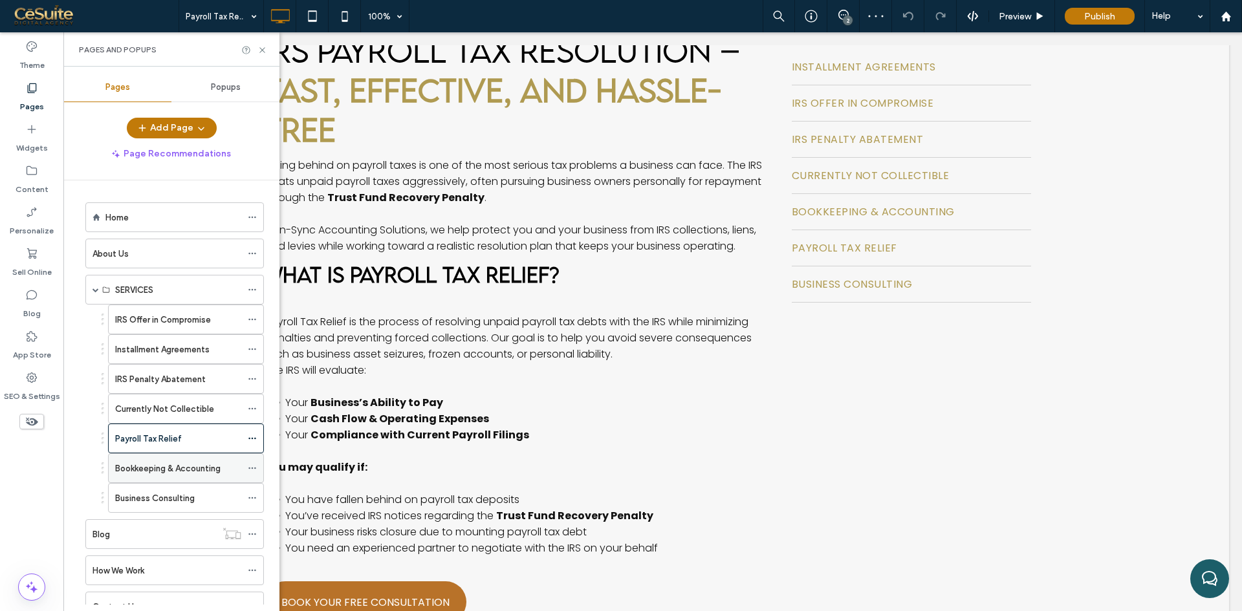
click at [166, 472] on label "Bookkeeping & Accounting" at bounding box center [167, 468] width 105 height 23
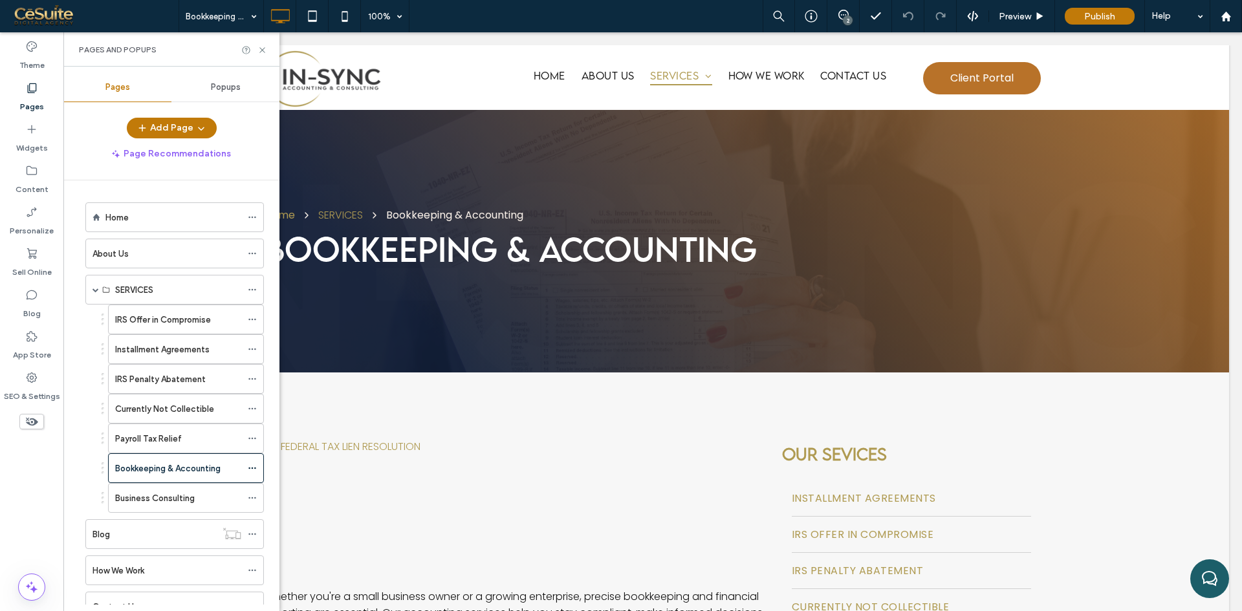
scroll to position [0, 0]
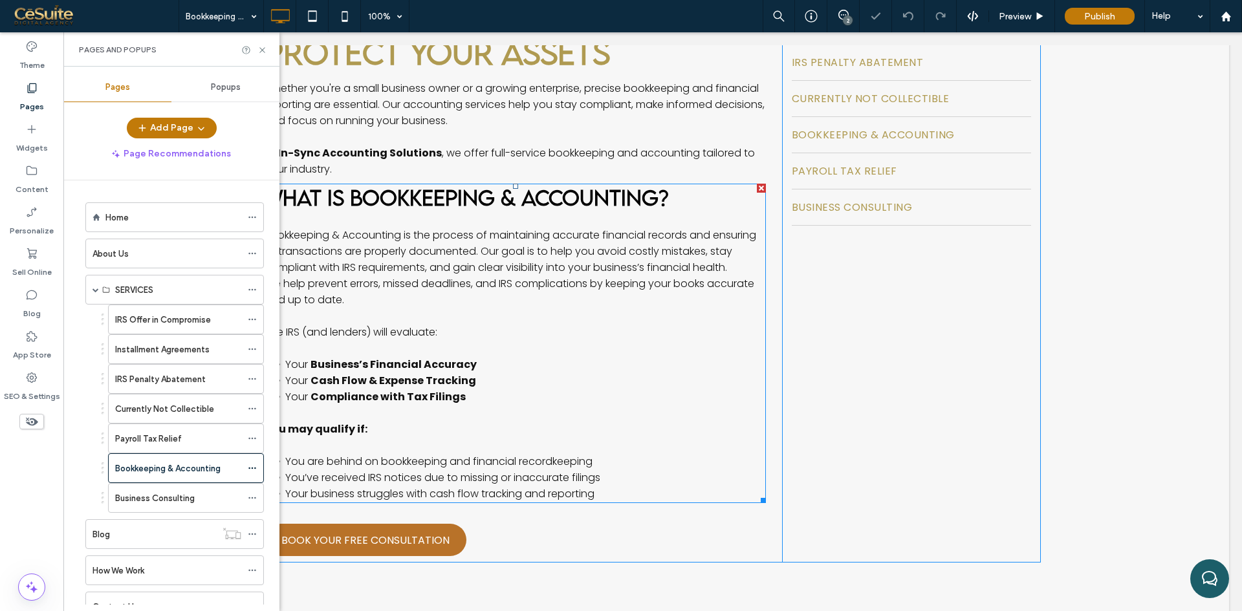
scroll to position [539, 0]
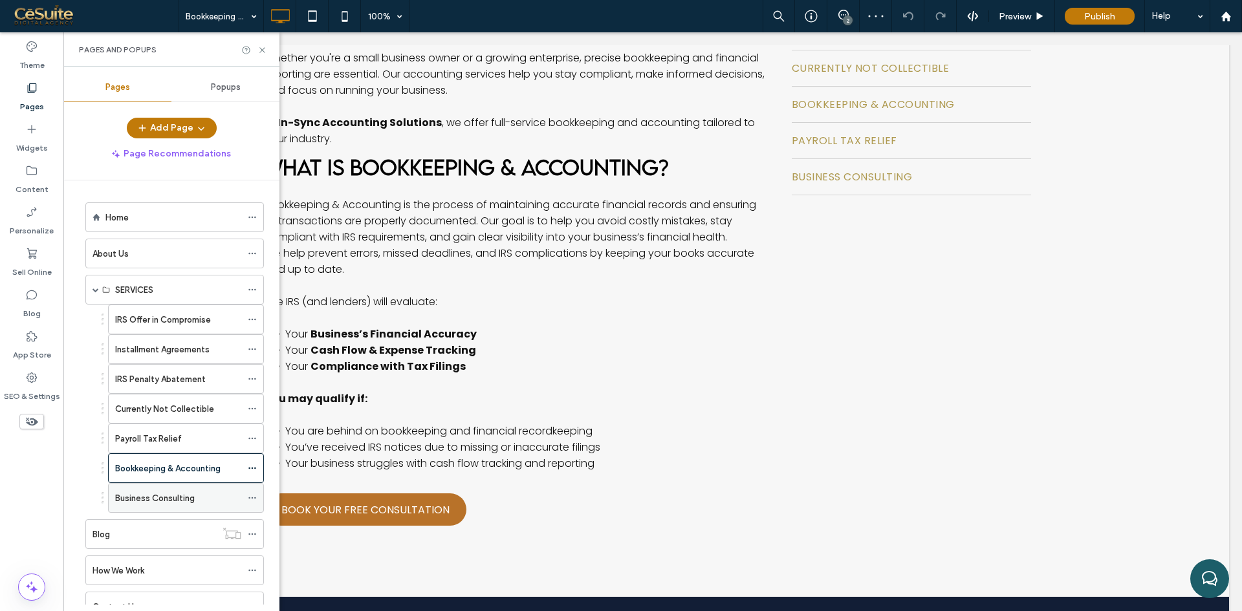
click at [169, 494] on label "Business Consulting" at bounding box center [155, 498] width 80 height 23
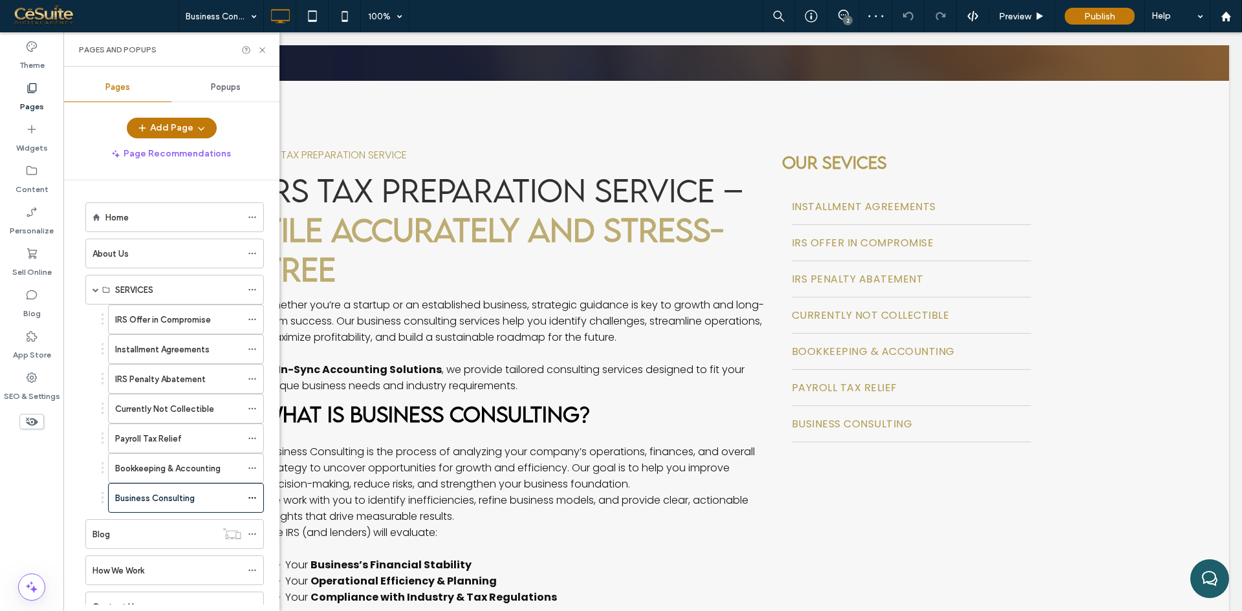
scroll to position [323, 0]
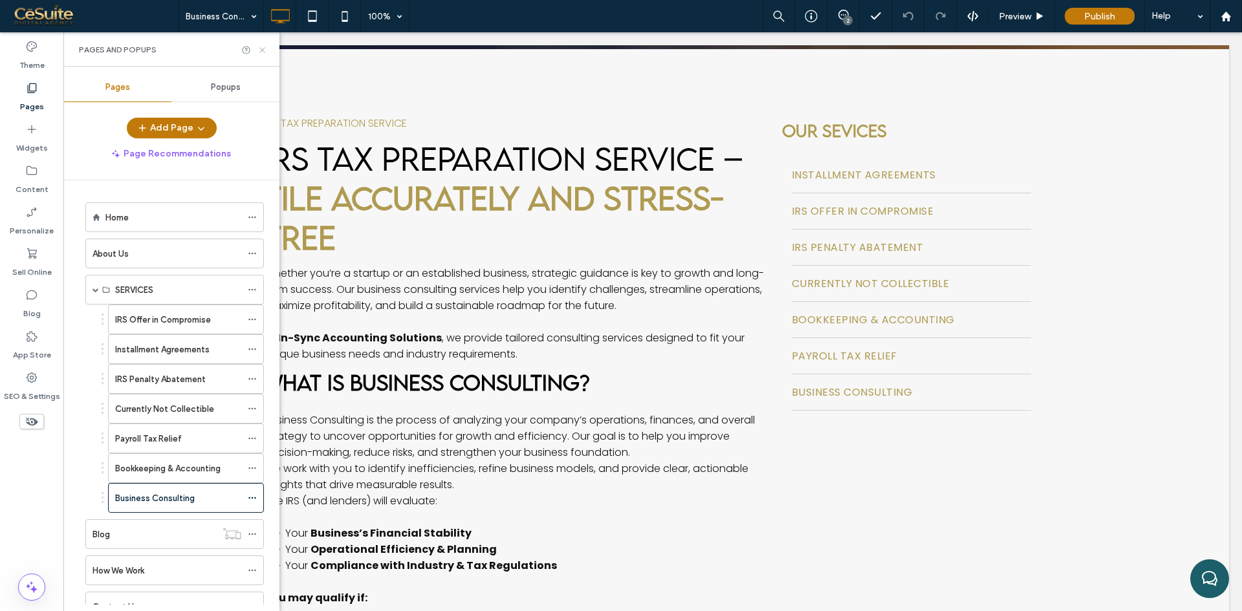
click at [261, 47] on icon at bounding box center [262, 50] width 10 height 10
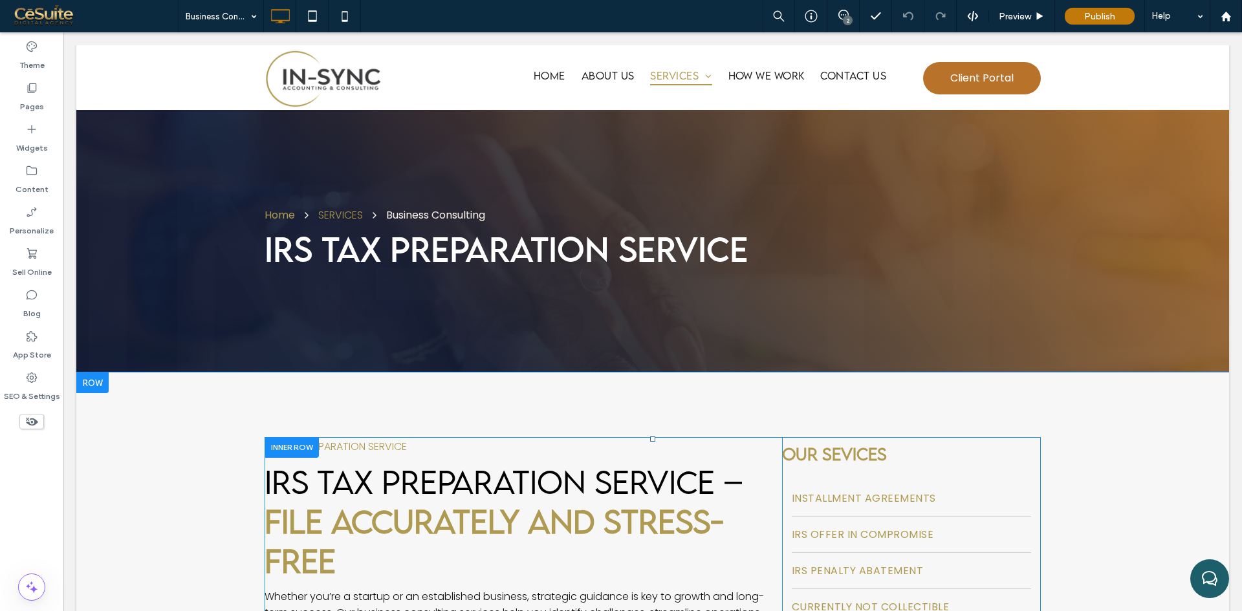
scroll to position [108, 0]
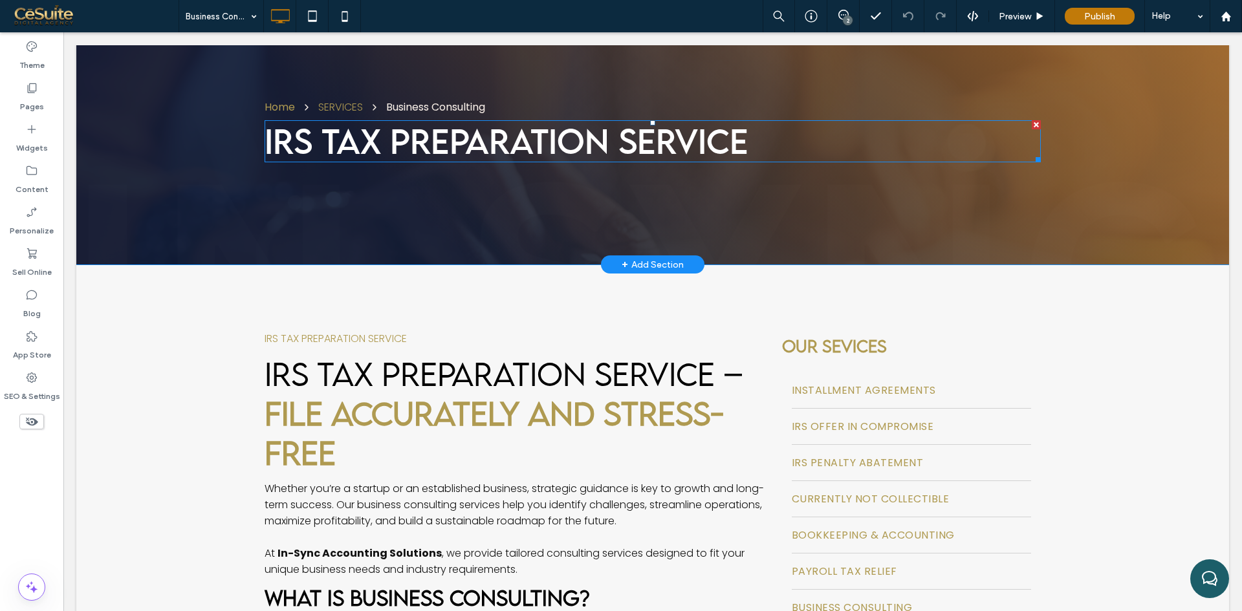
click at [381, 143] on span "IRS Tax Preparation Service" at bounding box center [507, 140] width 484 height 41
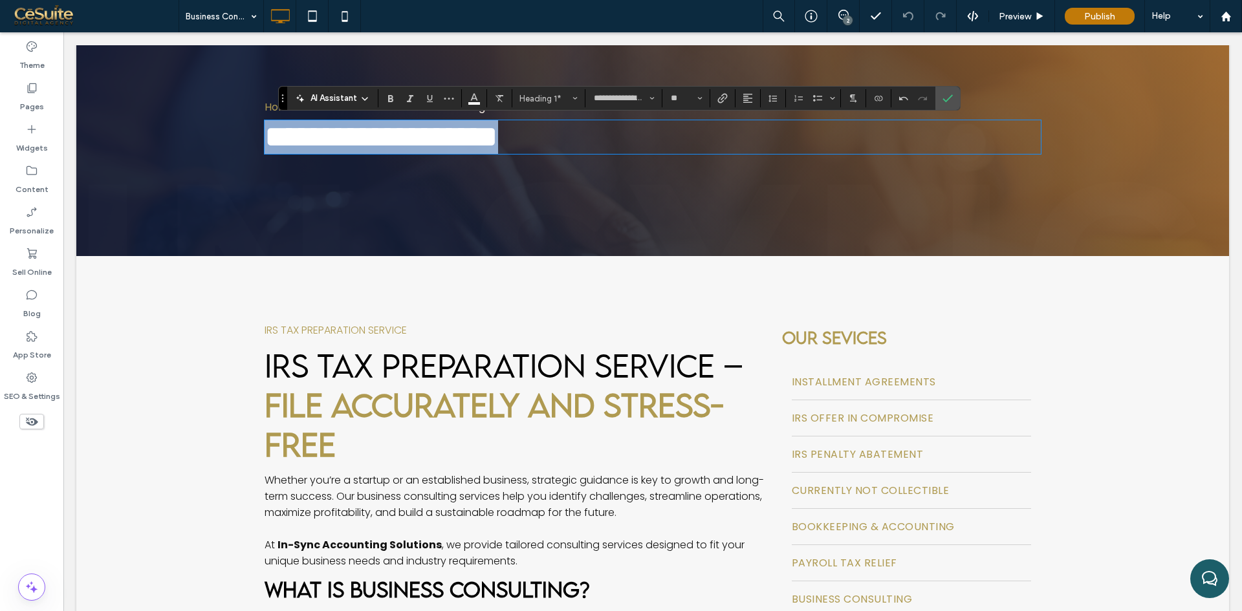
copy span "**********"
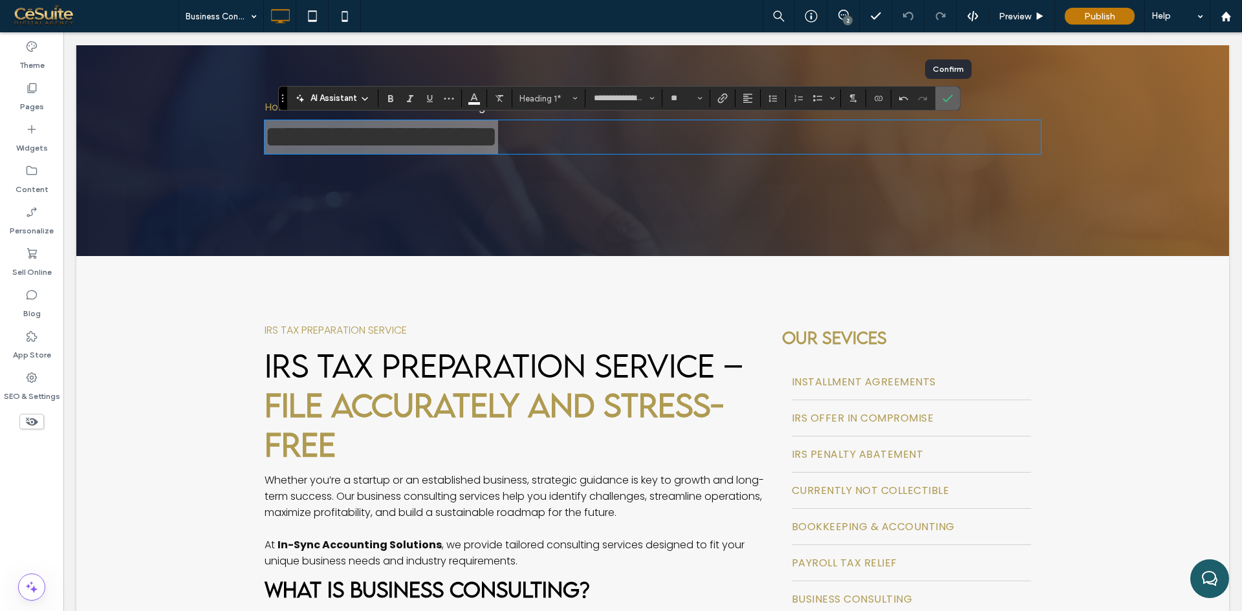
click at [953, 94] on label "Confirm" at bounding box center [947, 98] width 19 height 23
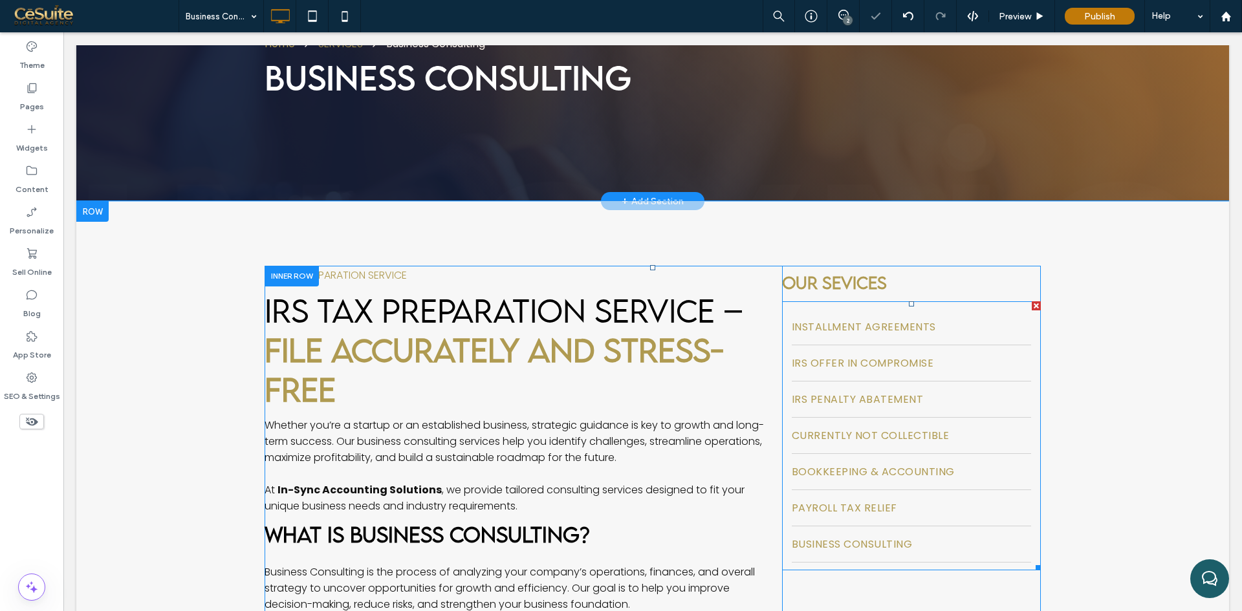
scroll to position [215, 0]
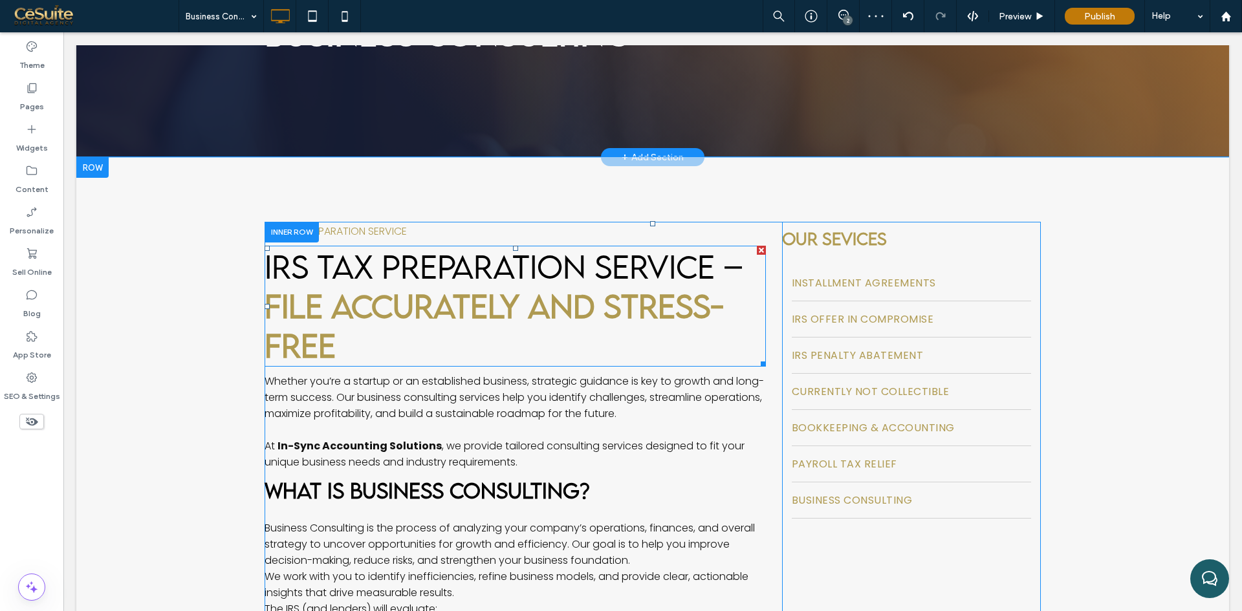
click at [419, 315] on strong "File Accurately and Stress-Free" at bounding box center [494, 326] width 459 height 78
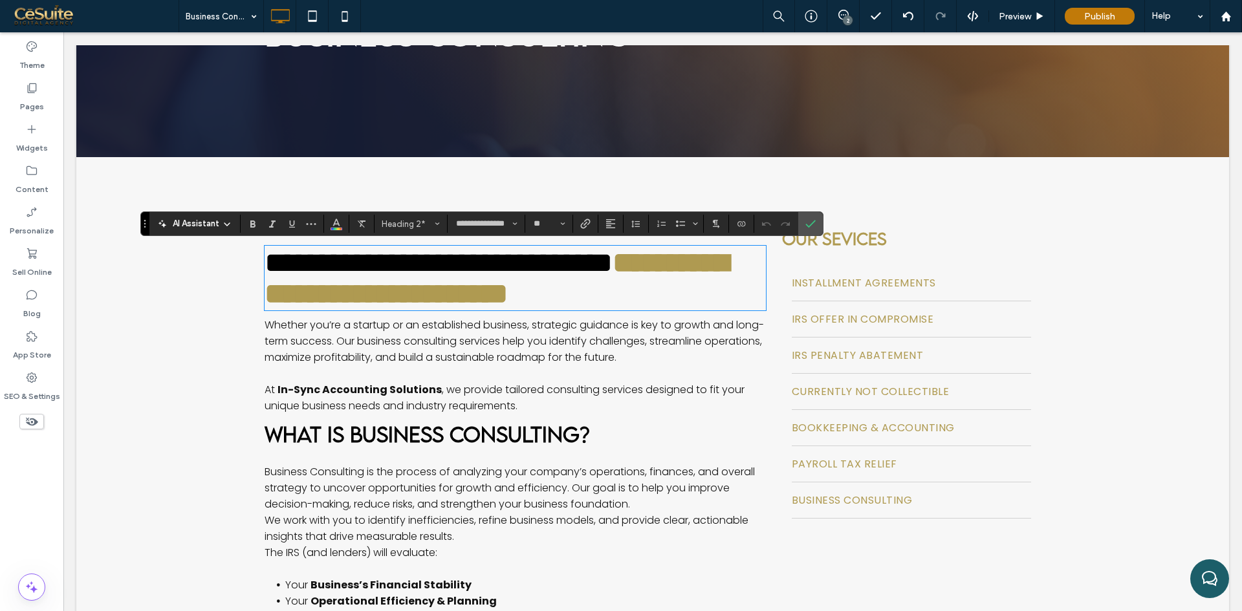
type input "*******"
type input "**"
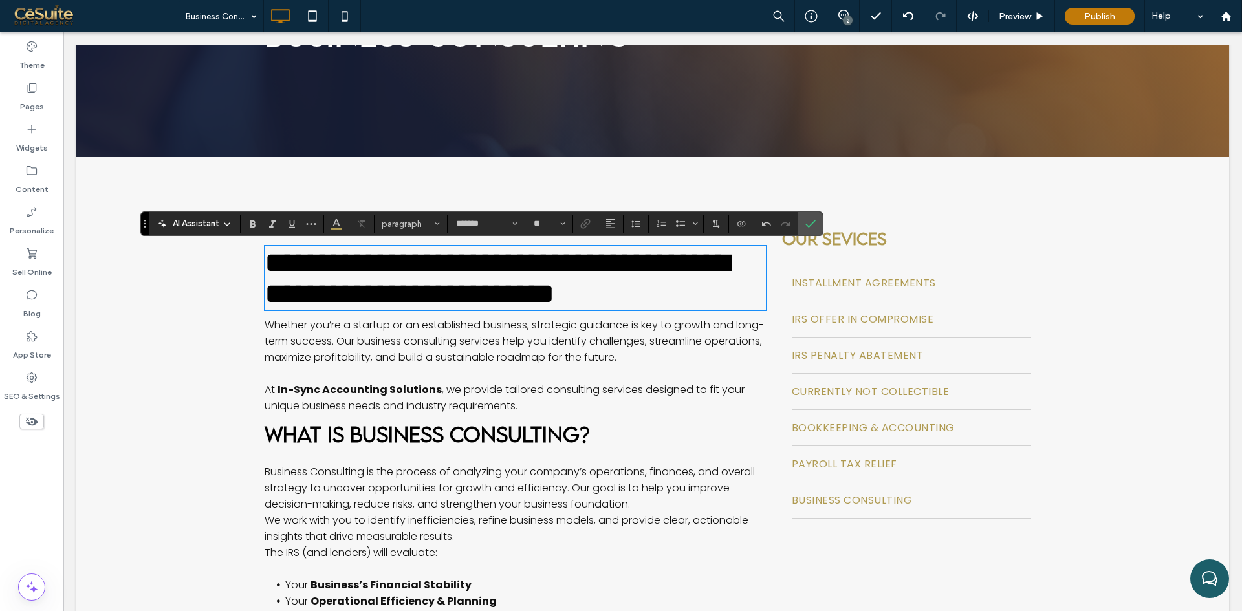
type input "**********"
type input "**"
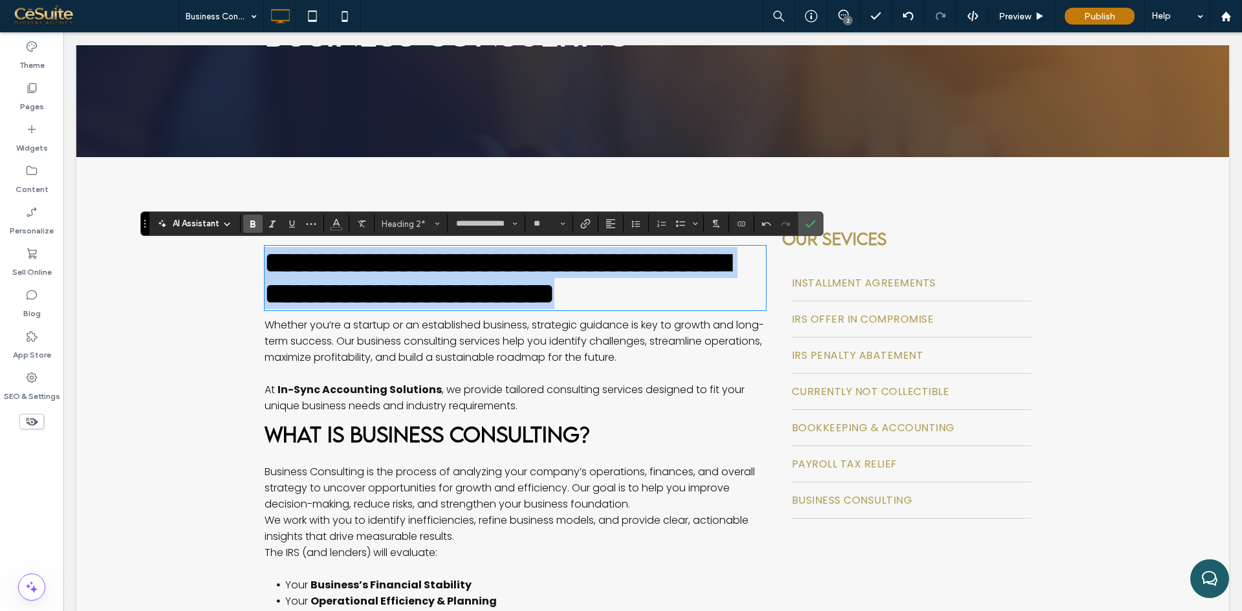
click at [366, 308] on strong "**********" at bounding box center [497, 278] width 465 height 60
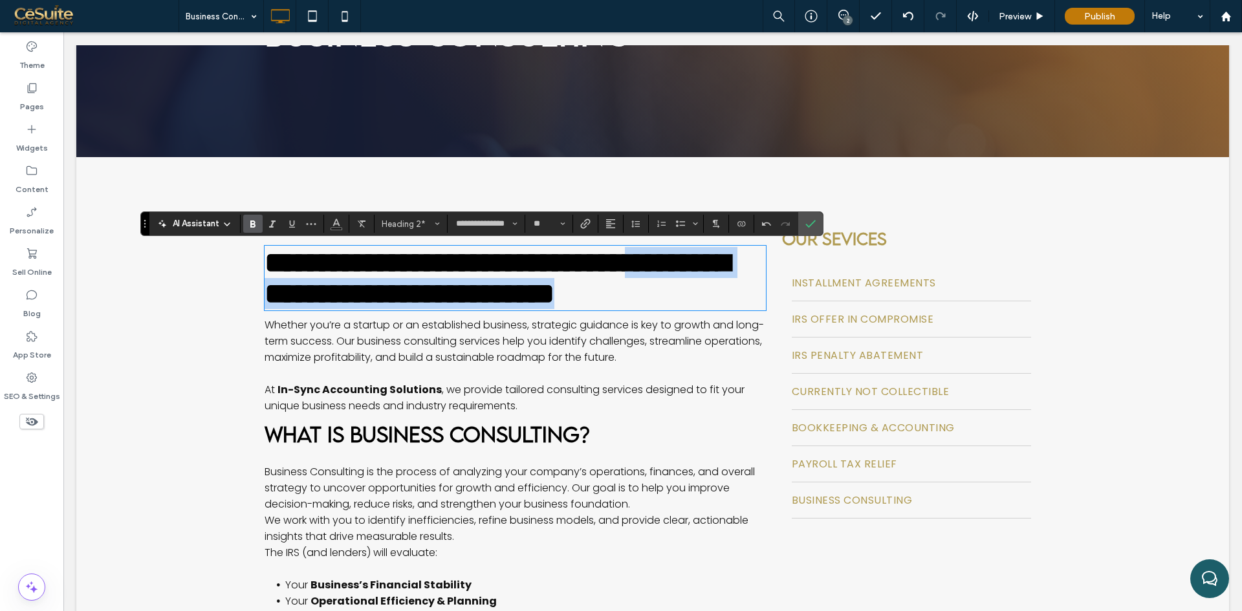
drag, startPoint x: 305, startPoint y: 310, endPoint x: 523, endPoint y: 334, distance: 219.4
click at [523, 309] on h2 "**********" at bounding box center [515, 278] width 501 height 62
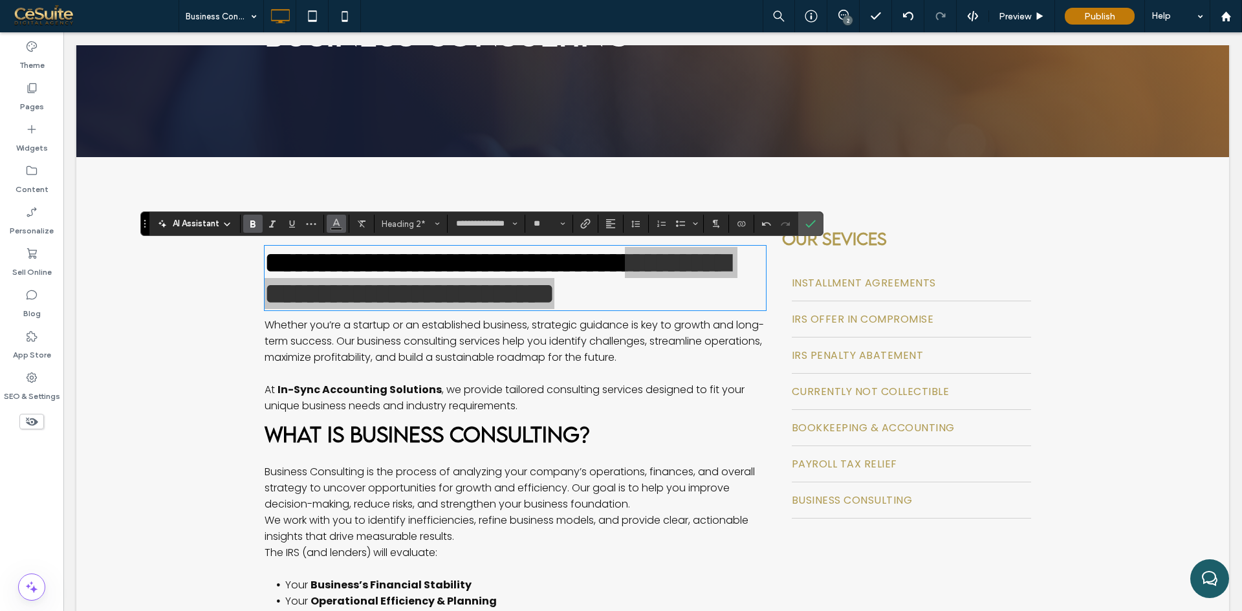
click at [340, 230] on span "Color" at bounding box center [336, 222] width 10 height 17
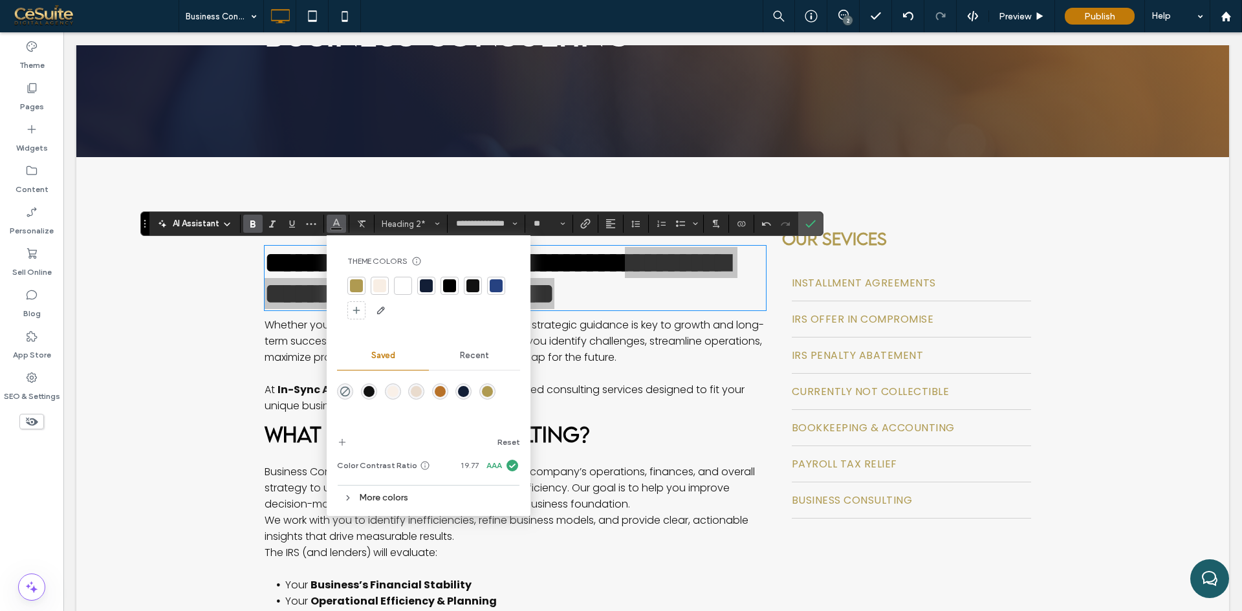
click at [482, 387] on div "rgba(175,154,81,1)" at bounding box center [487, 391] width 11 height 11
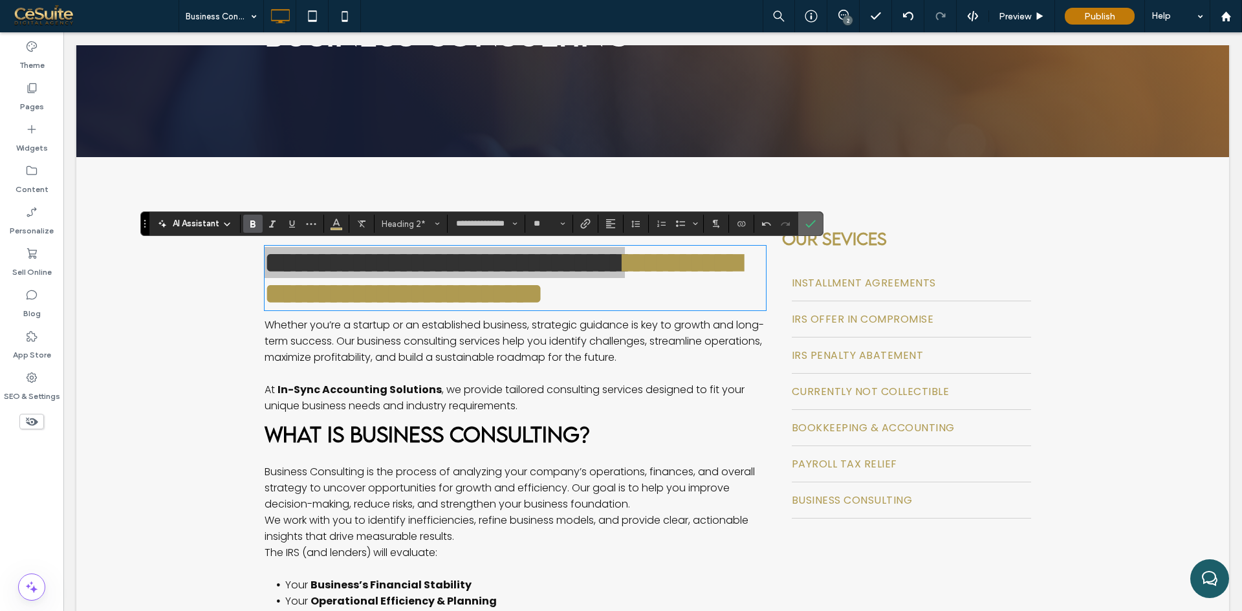
drag, startPoint x: 814, startPoint y: 225, endPoint x: 704, endPoint y: 221, distance: 109.4
click at [814, 225] on icon "Confirm" at bounding box center [810, 224] width 10 height 10
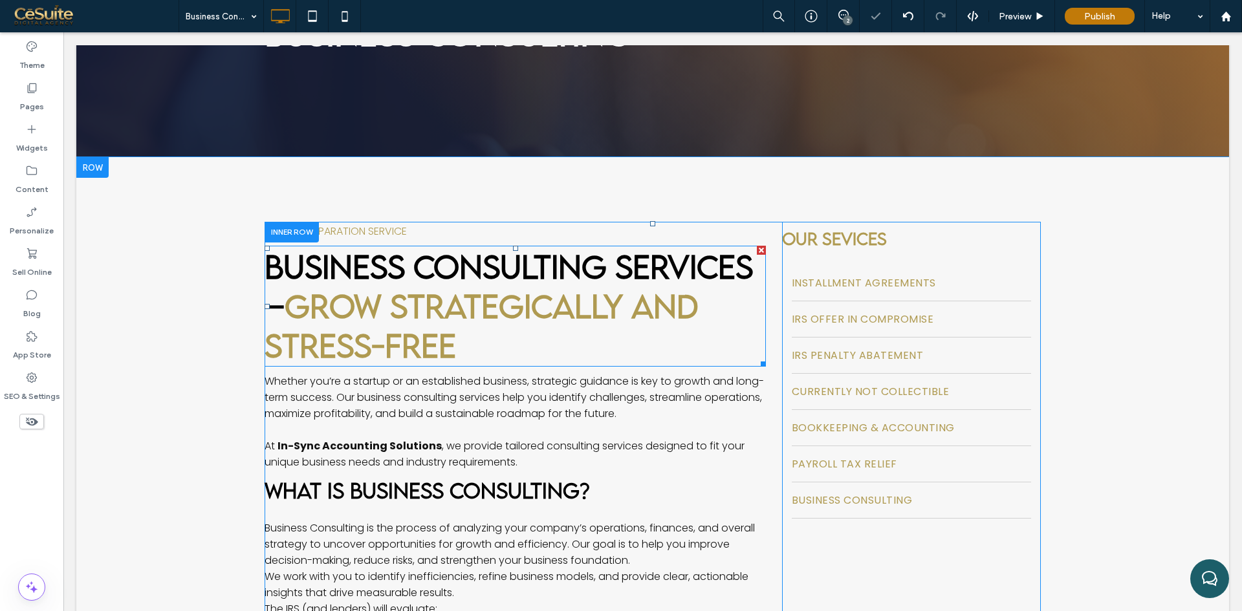
click at [287, 317] on strong "Business Consulting Services –" at bounding box center [509, 286] width 488 height 78
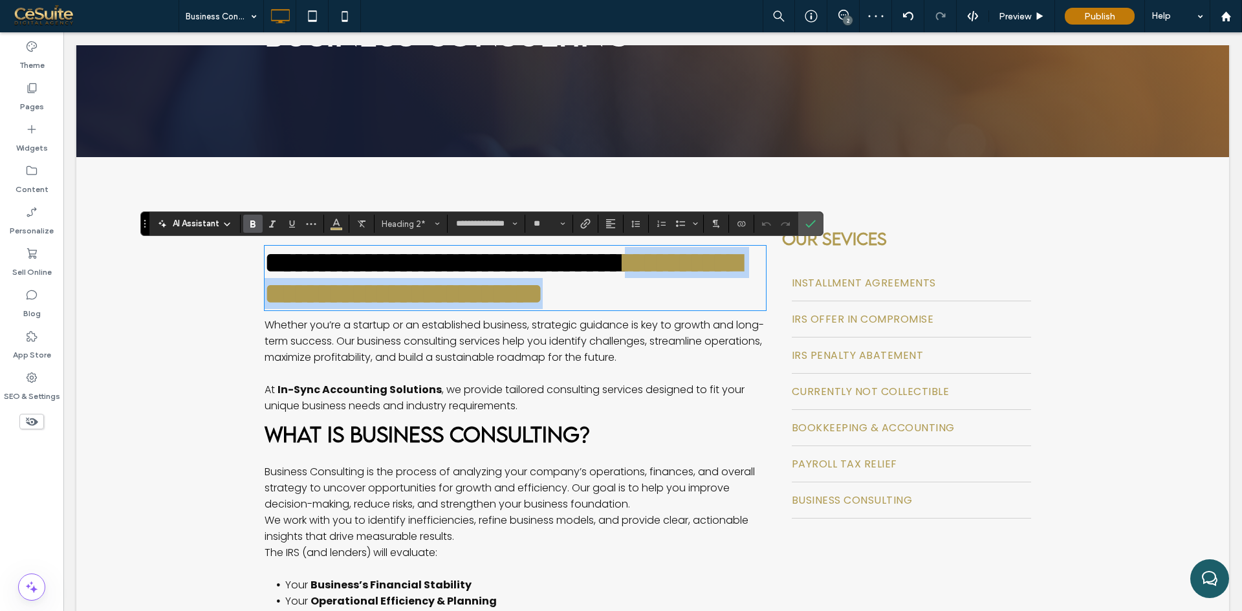
click at [293, 308] on strong "**********" at bounding box center [503, 278] width 477 height 60
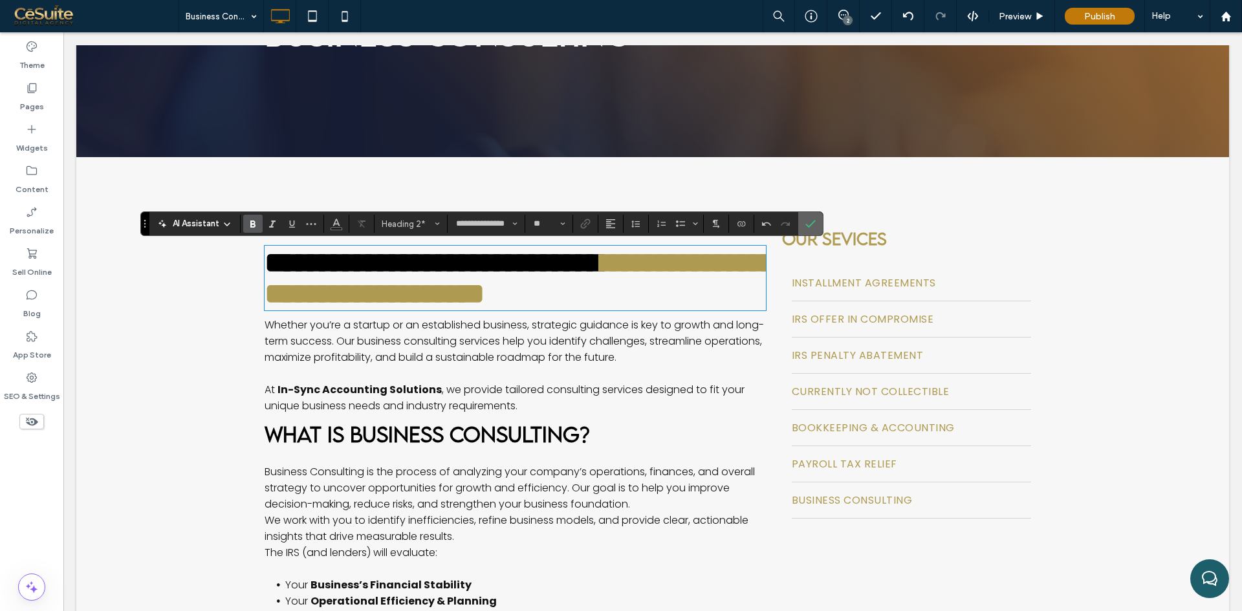
click at [818, 221] on label "Confirm" at bounding box center [810, 223] width 19 height 23
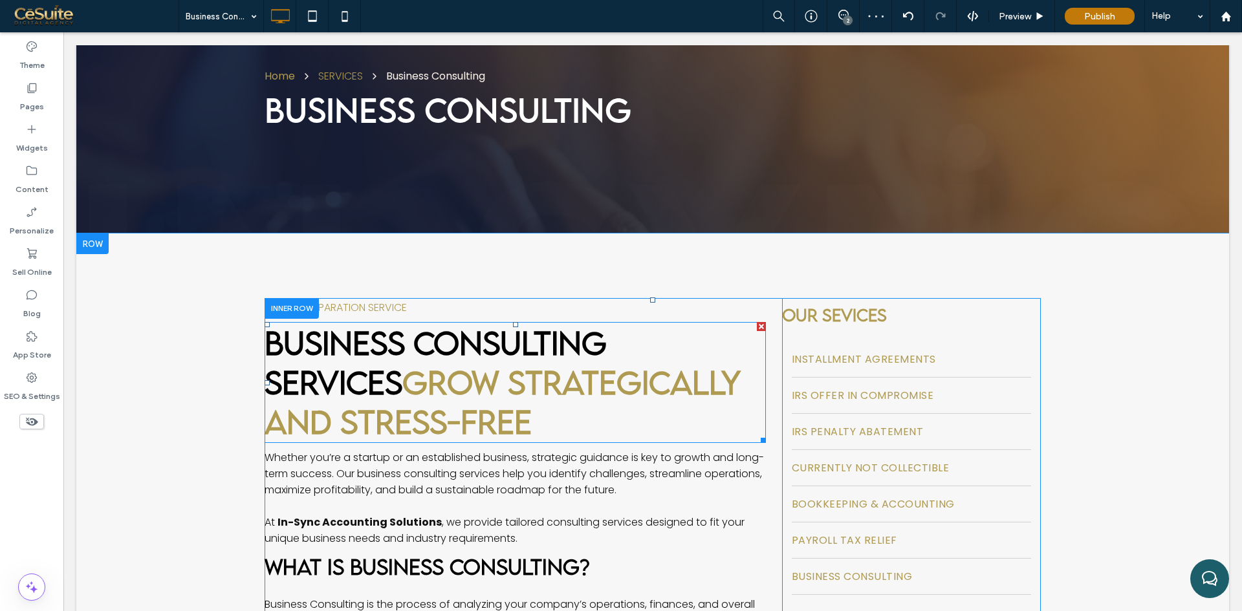
scroll to position [108, 0]
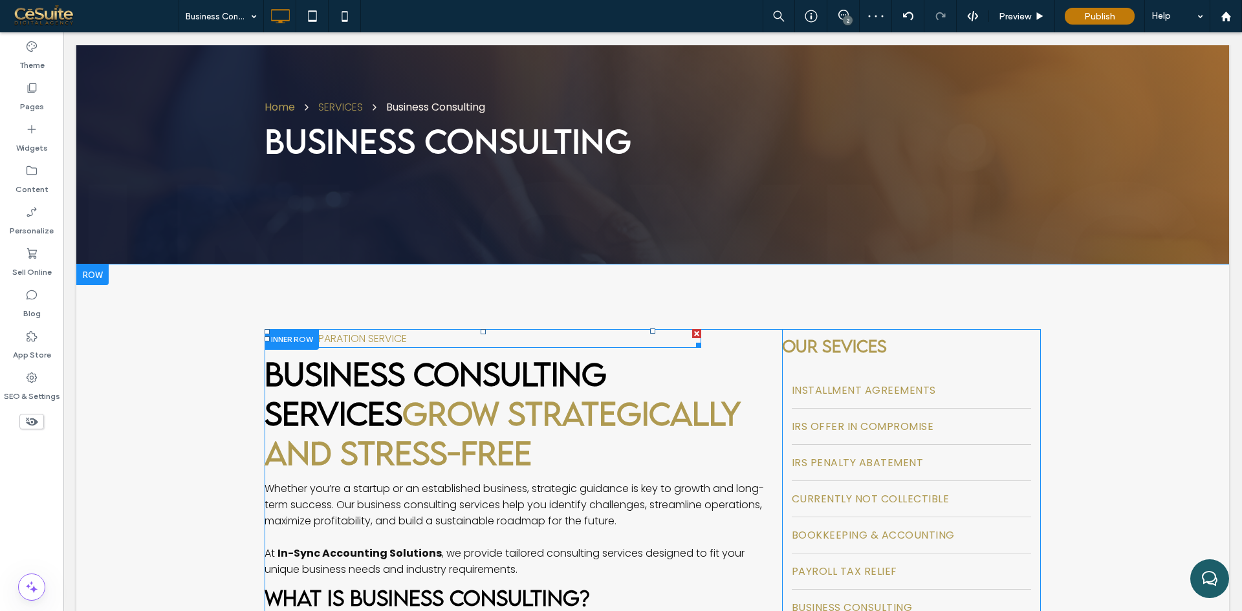
click at [365, 342] on span "IRS Tax Preparation Service" at bounding box center [336, 338] width 142 height 15
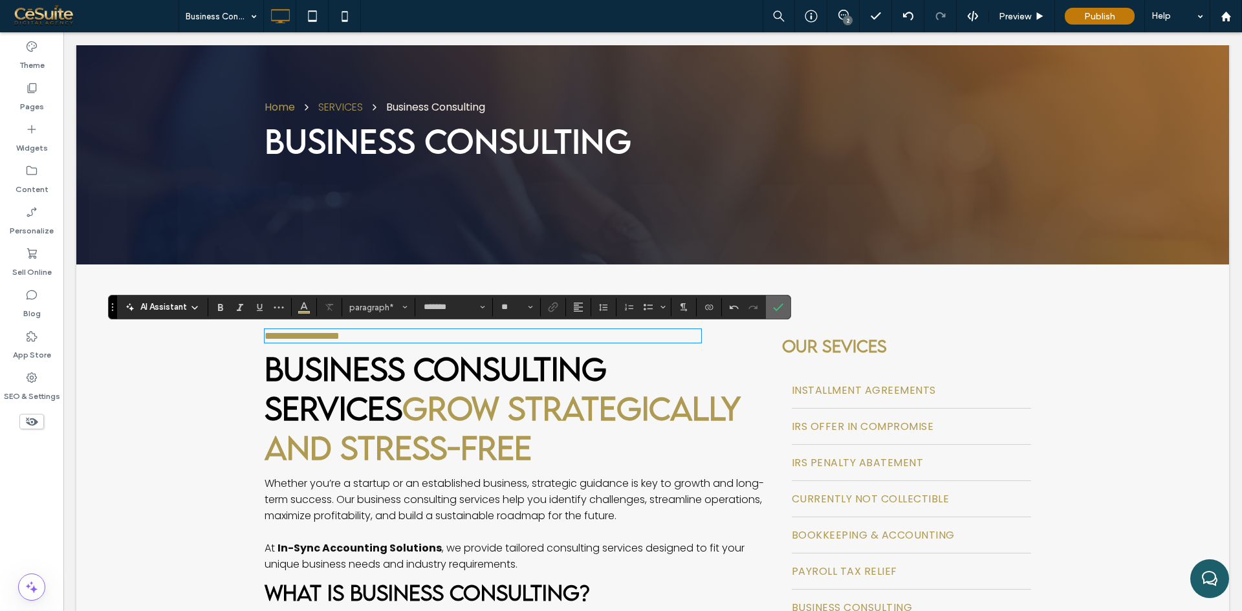
click at [785, 304] on label "Confirm" at bounding box center [777, 307] width 19 height 23
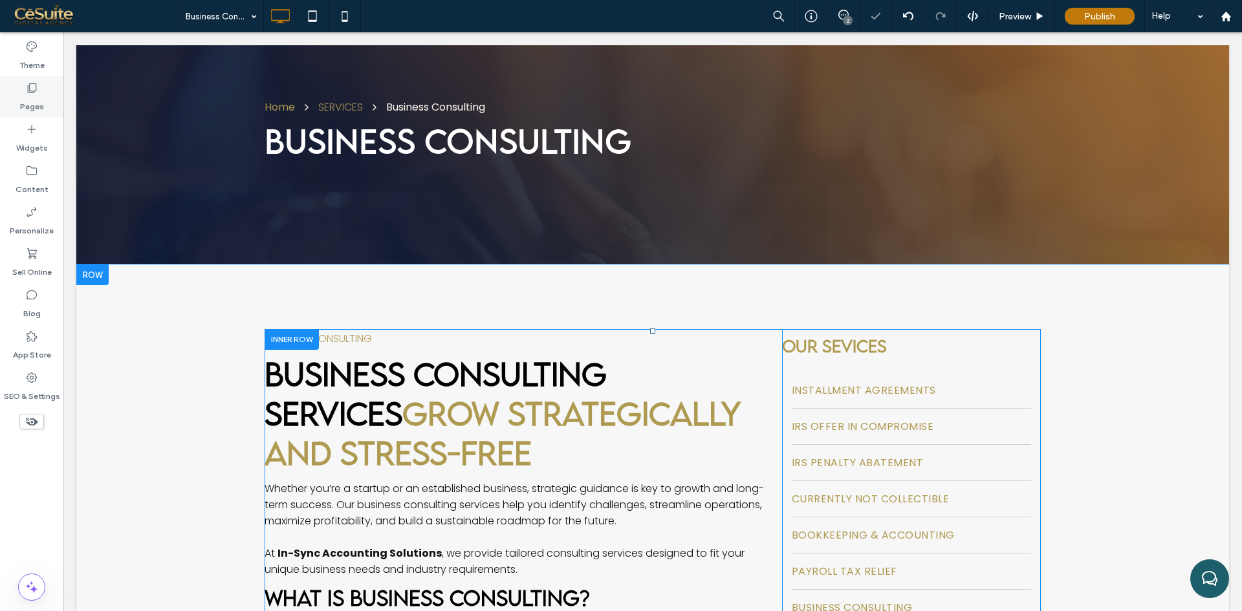
click at [37, 103] on label "Pages" at bounding box center [32, 103] width 24 height 18
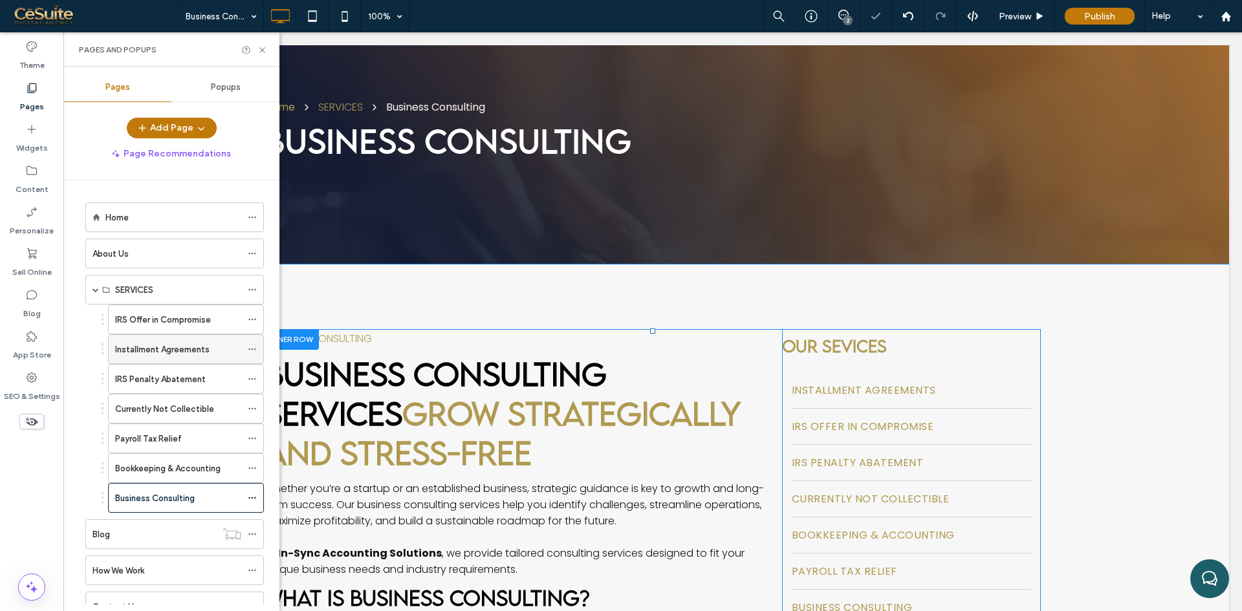
click at [144, 359] on div "Installment Agreements" at bounding box center [178, 349] width 126 height 28
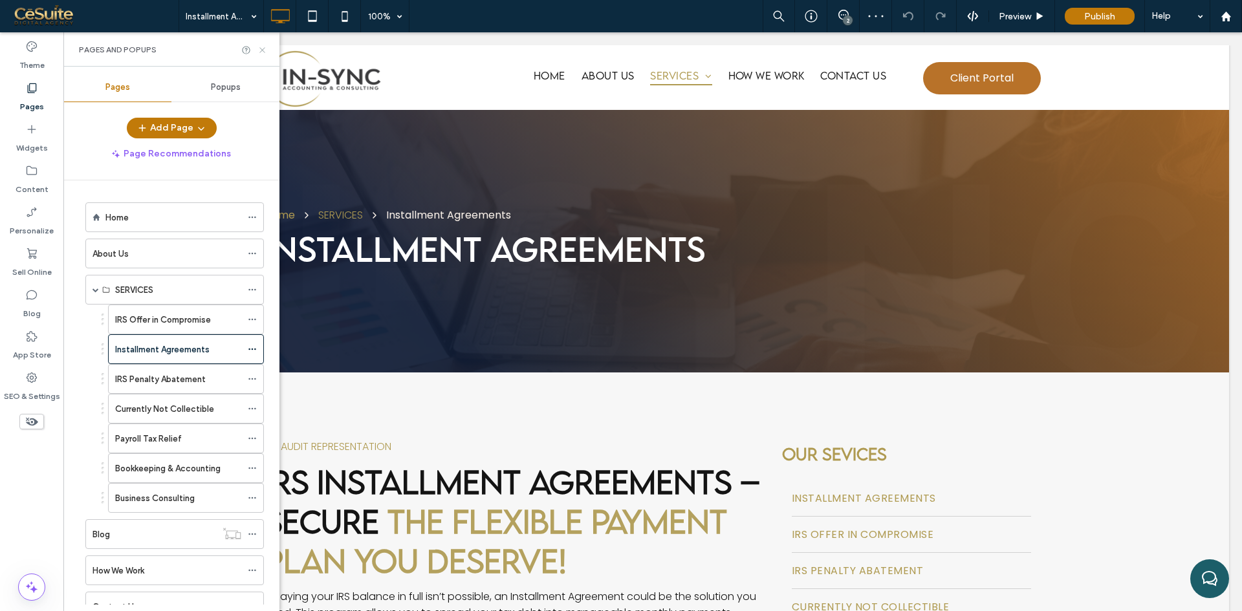
click at [263, 51] on icon at bounding box center [262, 50] width 10 height 10
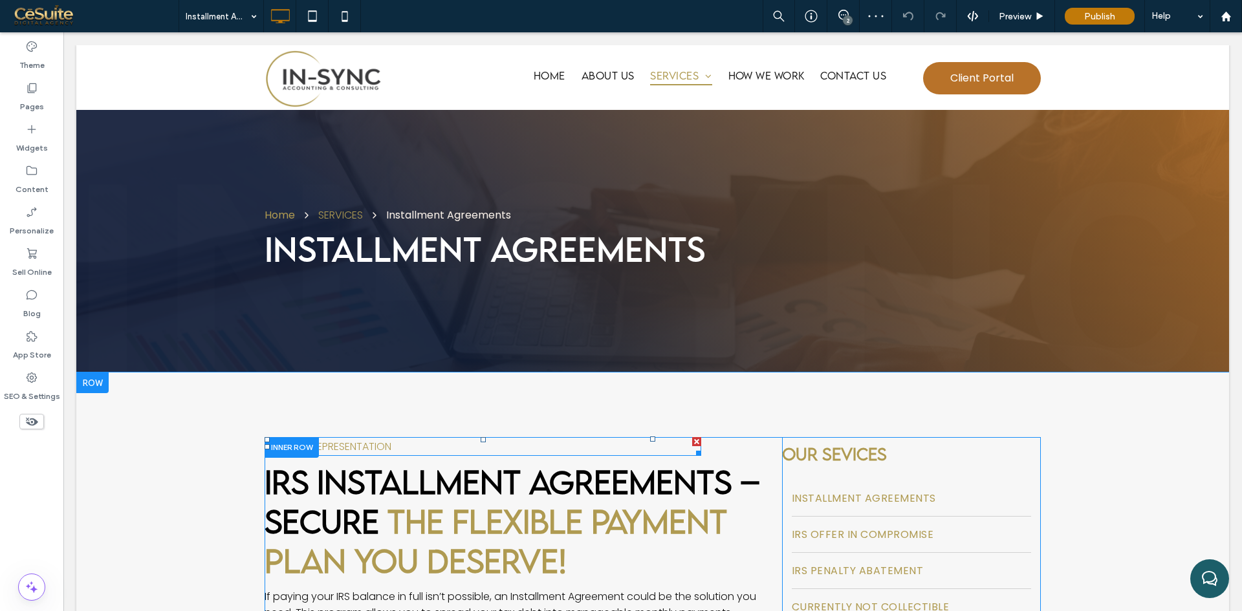
click at [337, 442] on span "IRS Audit Representation" at bounding box center [328, 446] width 127 height 15
type input "*******"
type input "**"
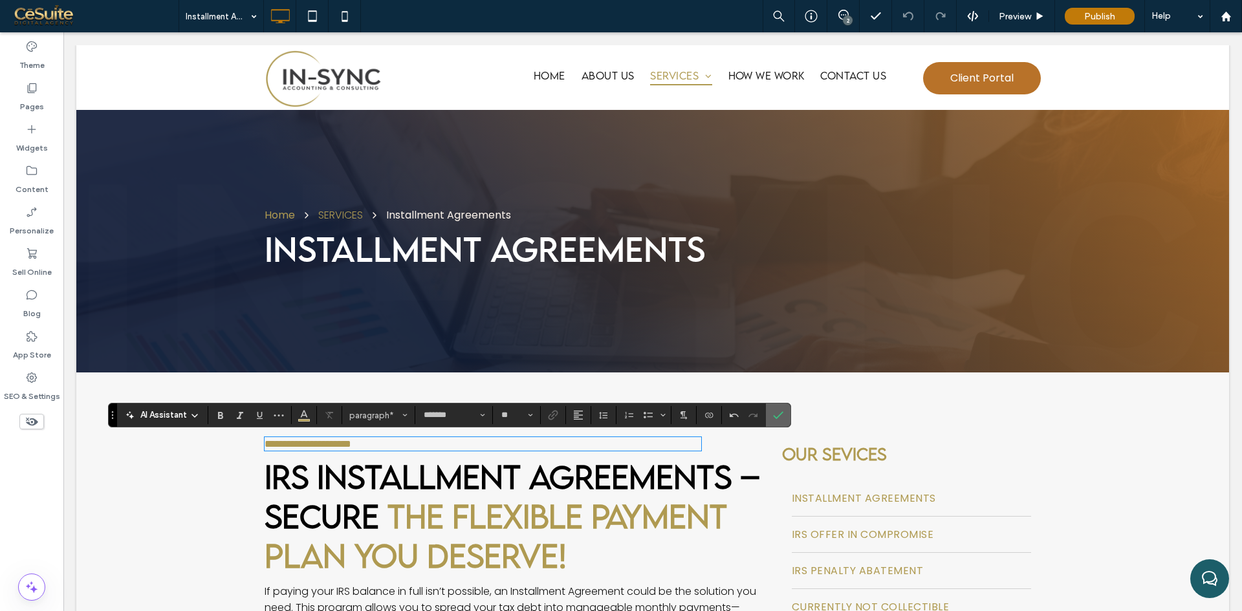
click at [785, 426] on label "Confirm" at bounding box center [777, 415] width 19 height 23
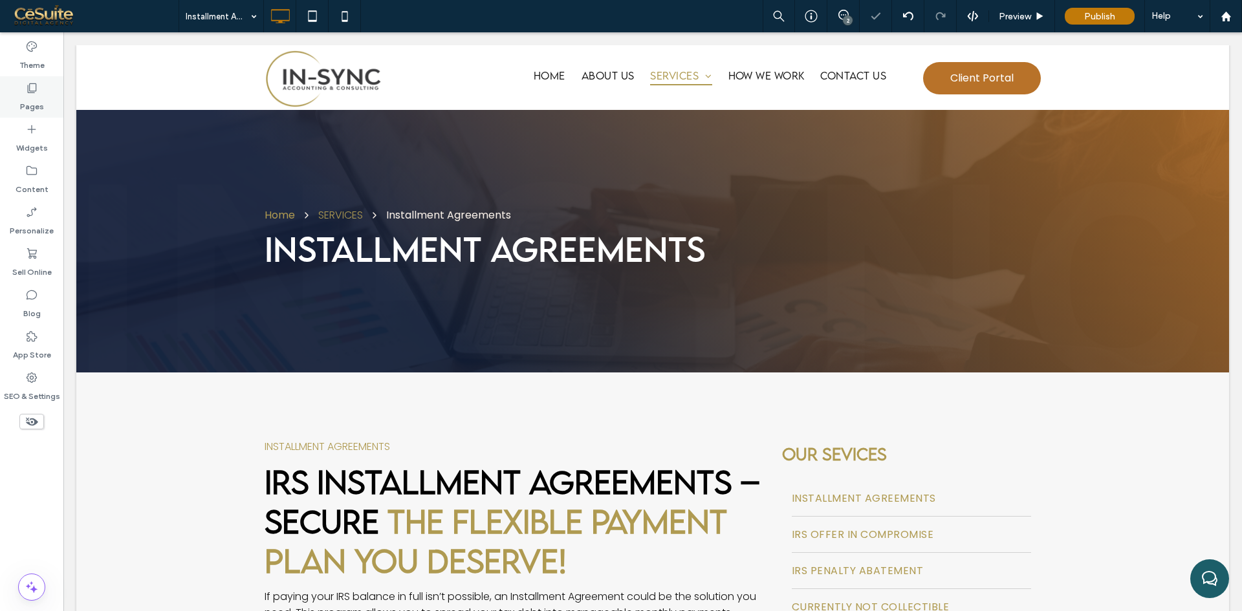
click at [28, 104] on label "Pages" at bounding box center [32, 103] width 24 height 18
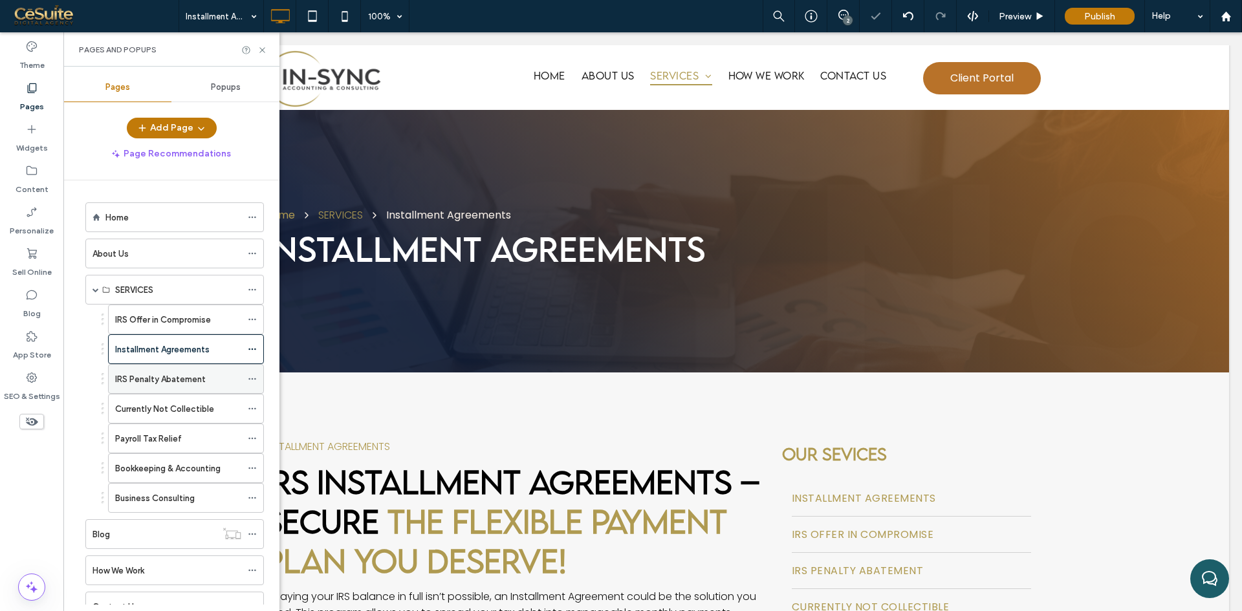
click at [133, 378] on label "IRS Penalty Abatement" at bounding box center [160, 379] width 91 height 23
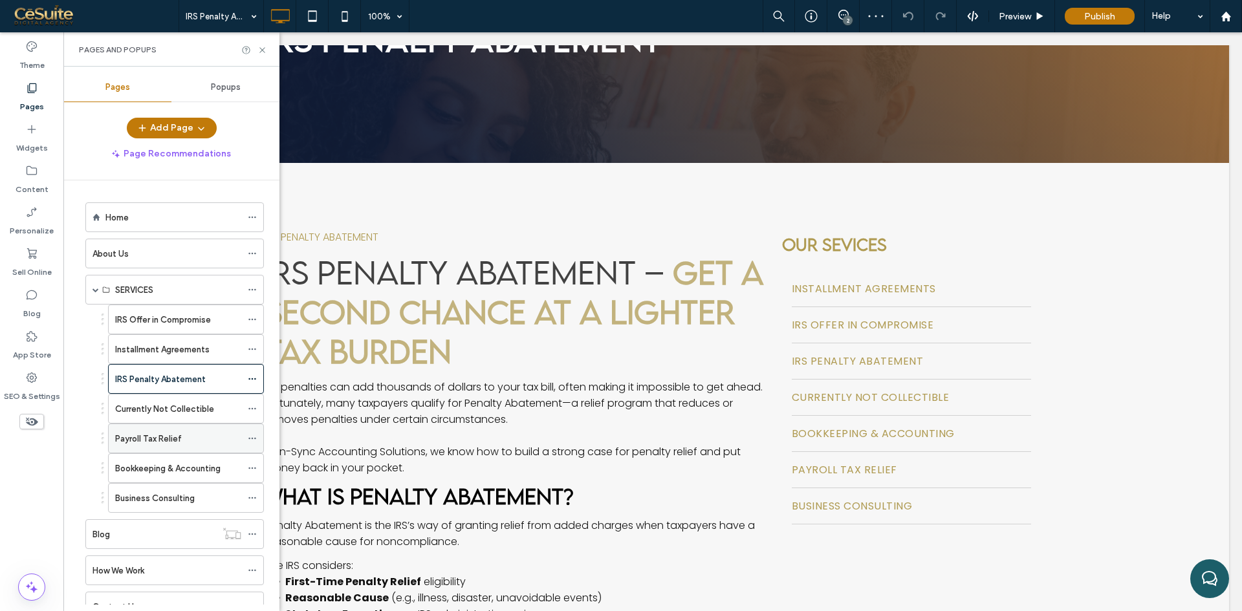
scroll to position [215, 0]
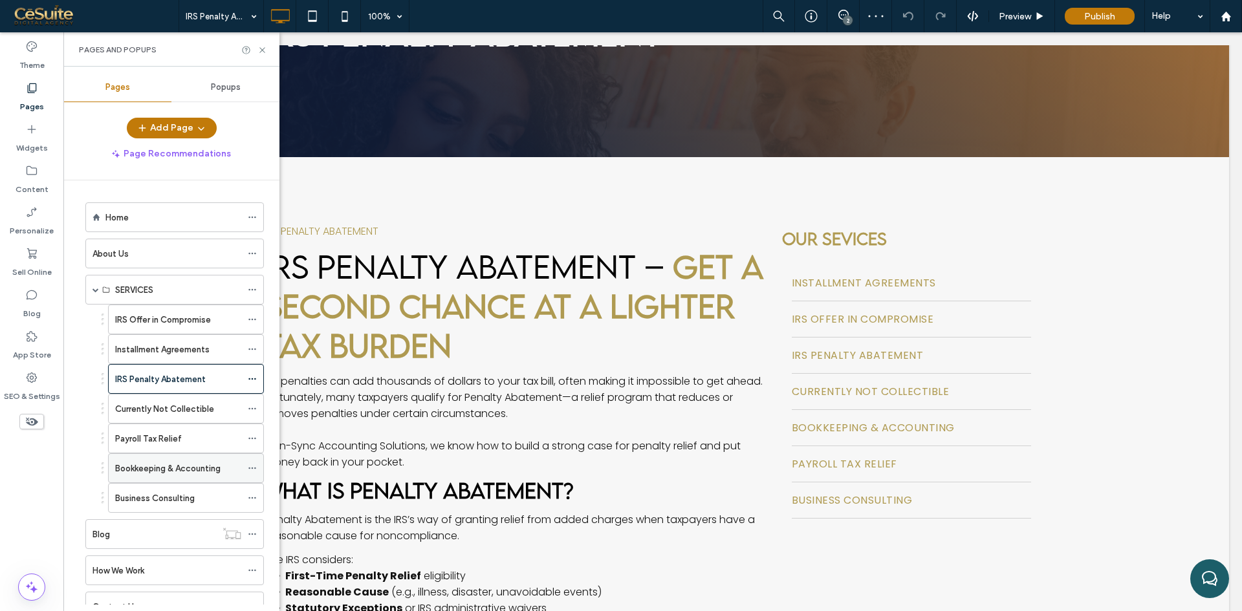
click at [160, 469] on label "Bookkeeping & Accounting" at bounding box center [167, 468] width 105 height 23
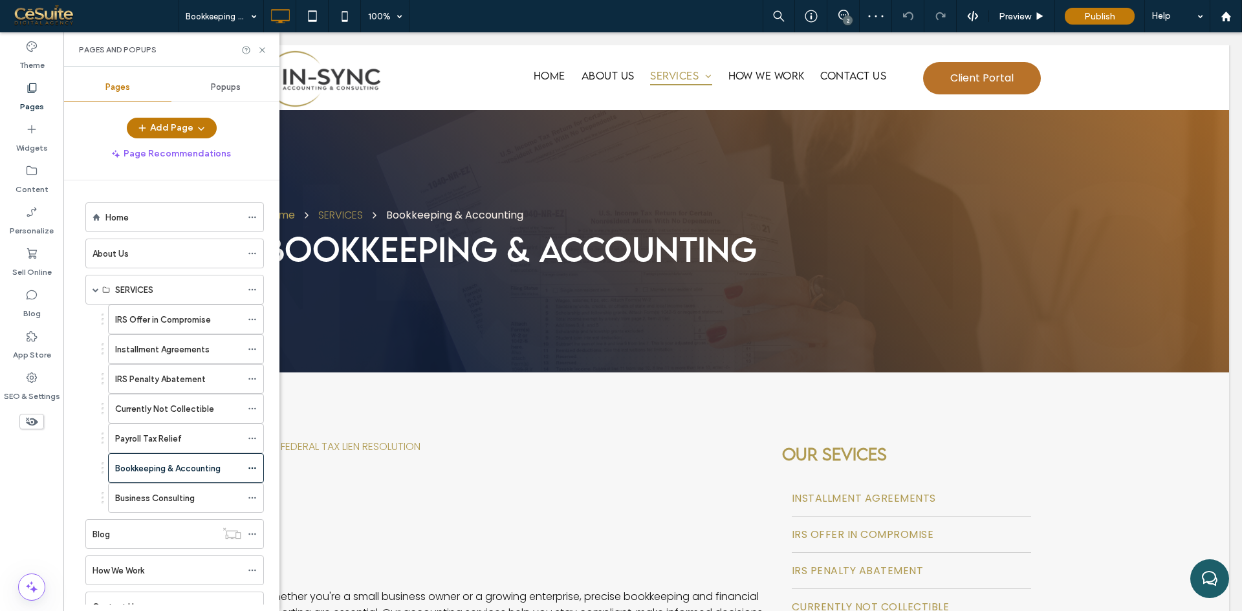
scroll to position [0, 0]
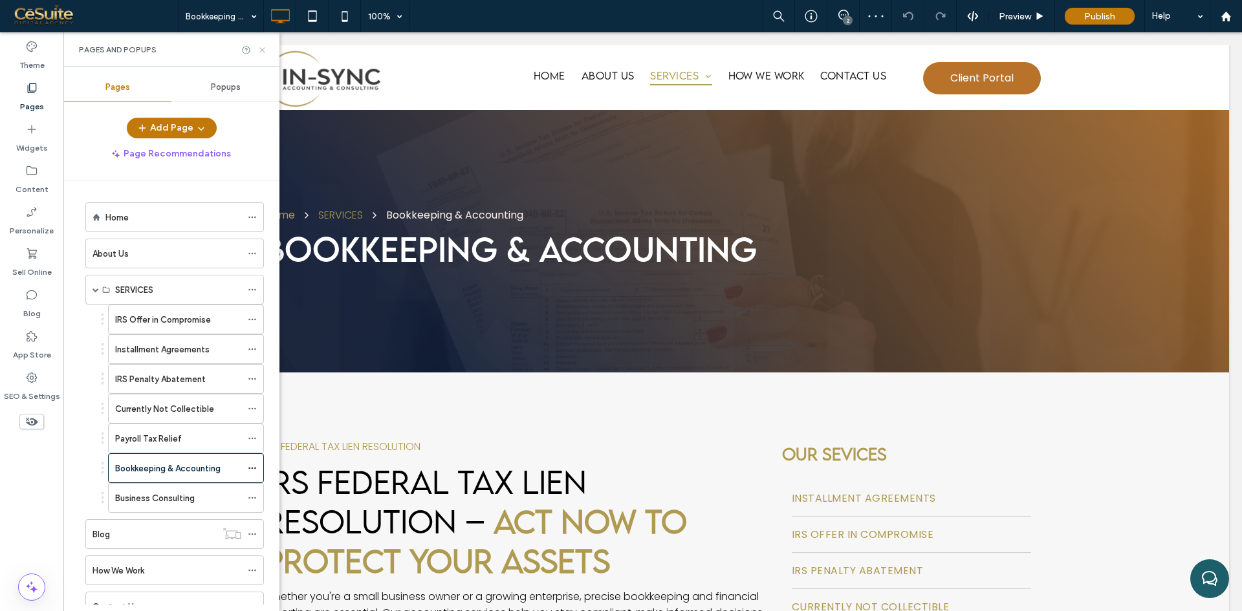
click at [259, 50] on icon at bounding box center [262, 50] width 10 height 10
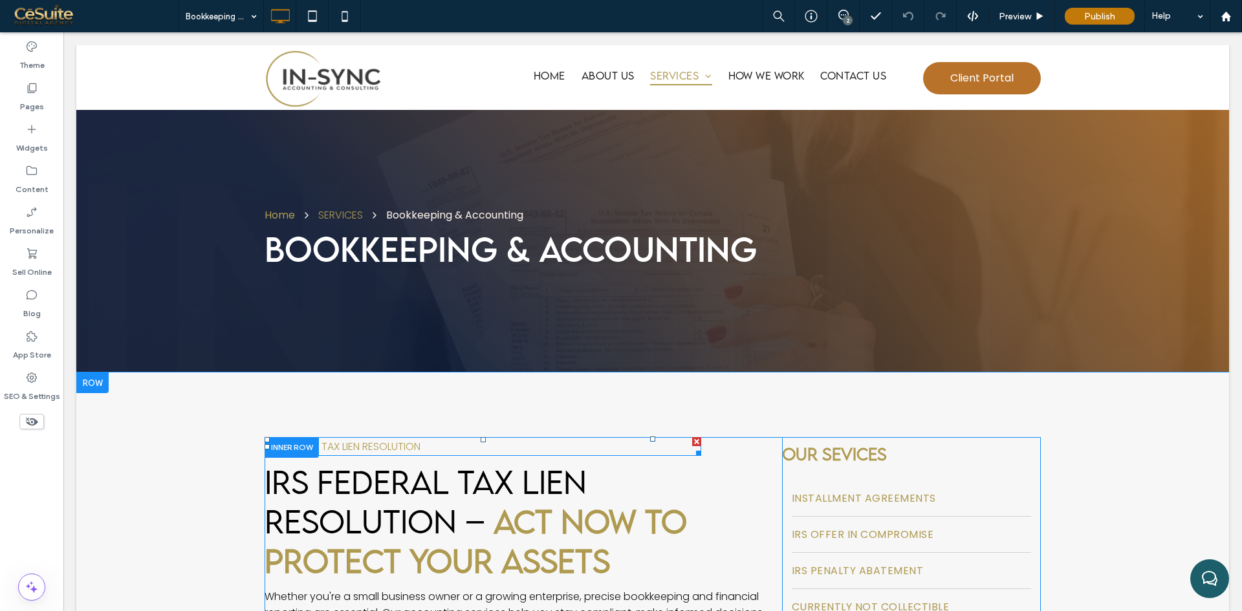
click at [346, 450] on span "IRS Federal Tax Lien Resolution" at bounding box center [343, 446] width 156 height 15
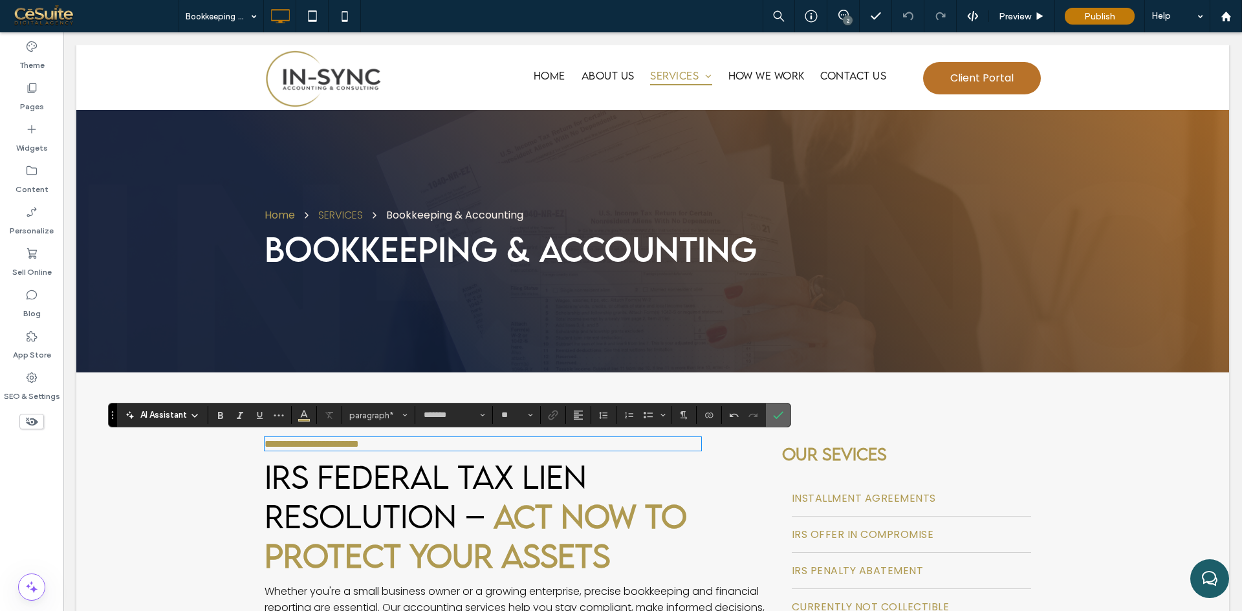
click at [785, 414] on label "Confirm" at bounding box center [777, 415] width 19 height 23
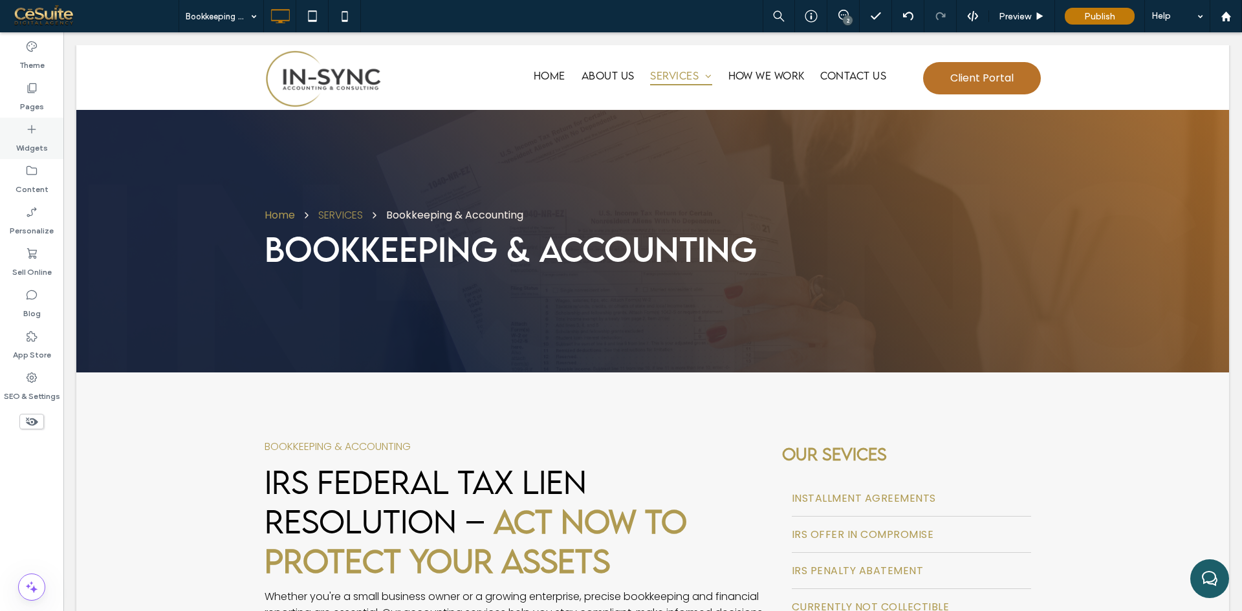
drag, startPoint x: 23, startPoint y: 94, endPoint x: 38, endPoint y: 142, distance: 49.9
click at [23, 94] on div "Pages" at bounding box center [31, 96] width 63 height 41
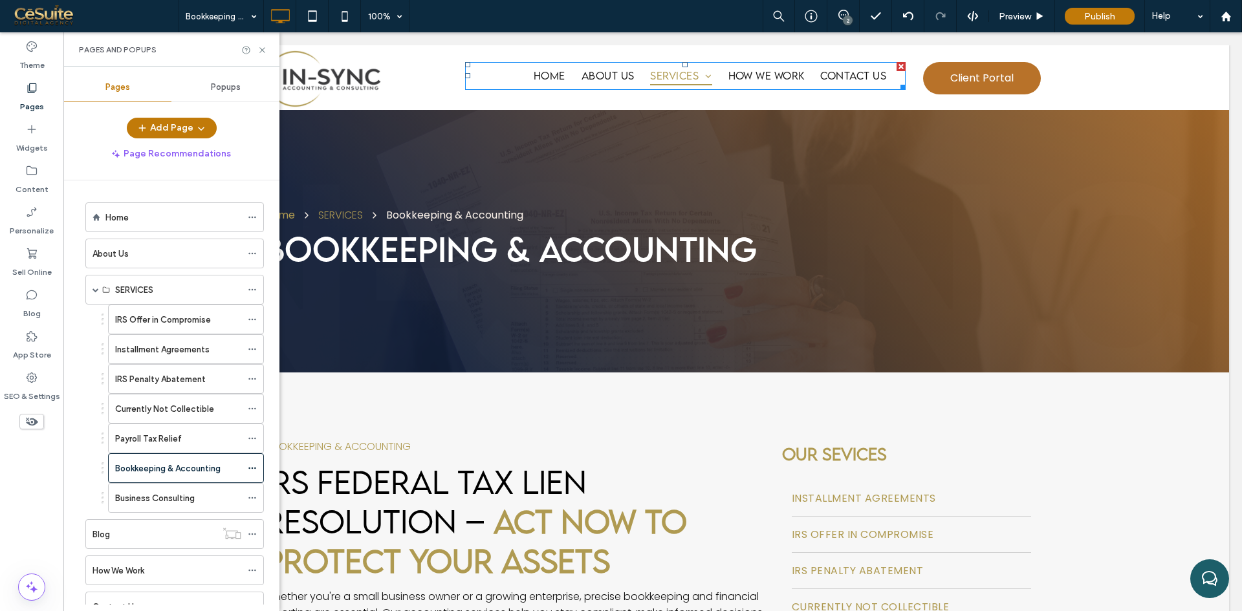
click at [671, 83] on link "IRS Offer in Compromise" at bounding box center [741, 96] width 177 height 34
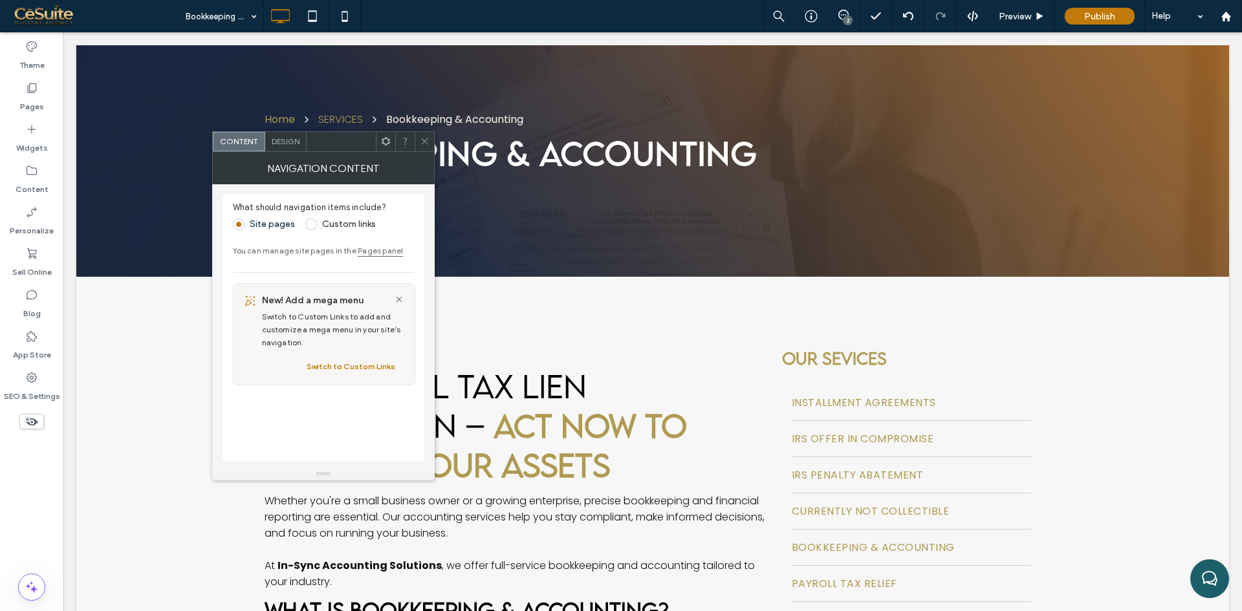
scroll to position [215, 0]
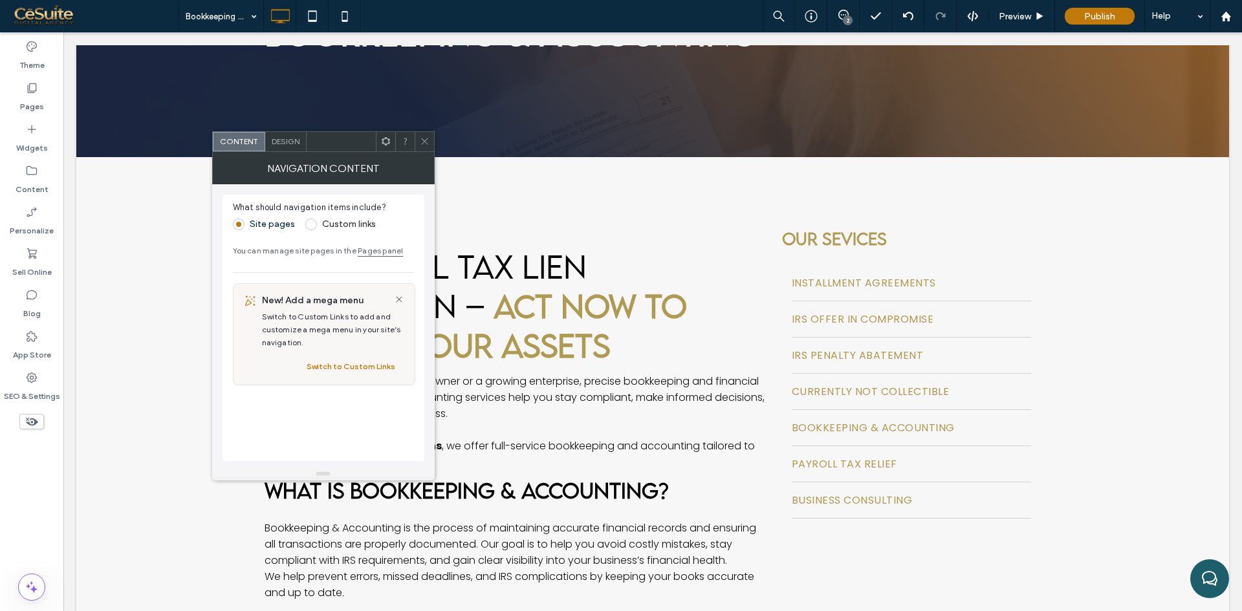
click at [419, 145] on div at bounding box center [424, 141] width 19 height 19
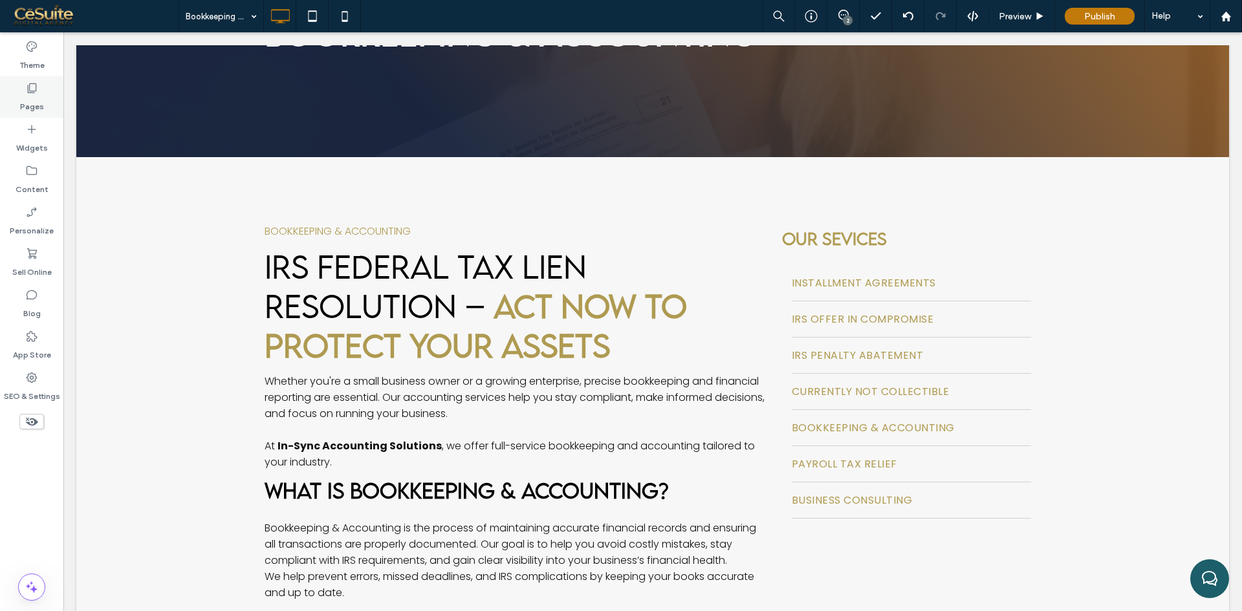
click at [43, 105] on div "Pages" at bounding box center [31, 96] width 63 height 41
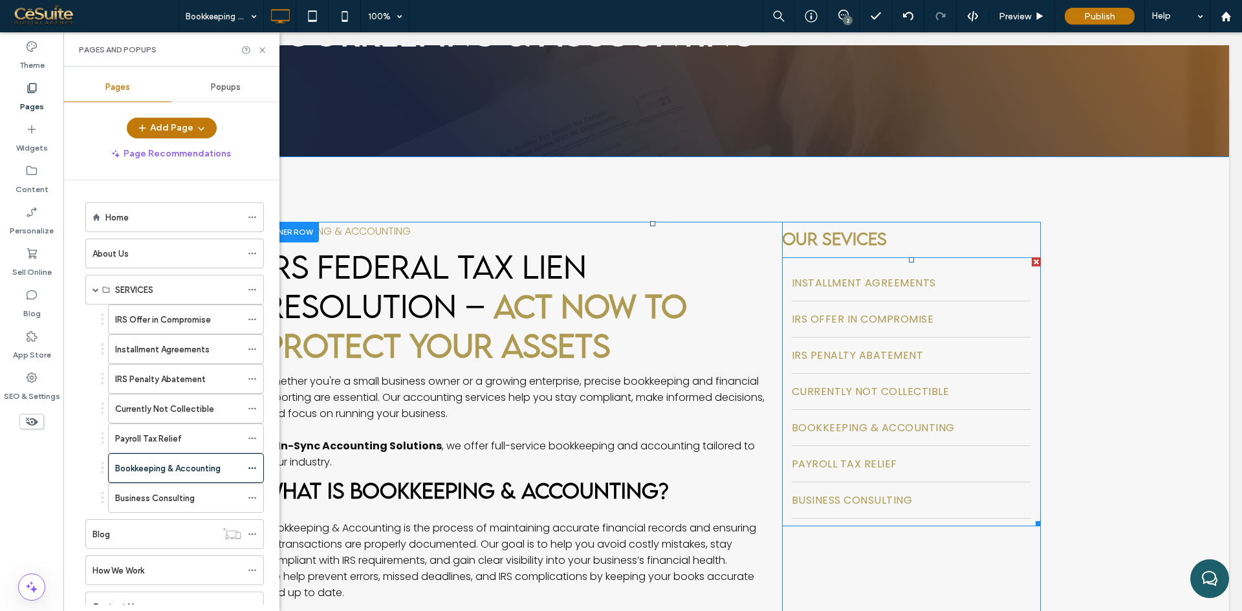
click at [862, 340] on link "IRS Penalty Abatement" at bounding box center [911, 356] width 239 height 36
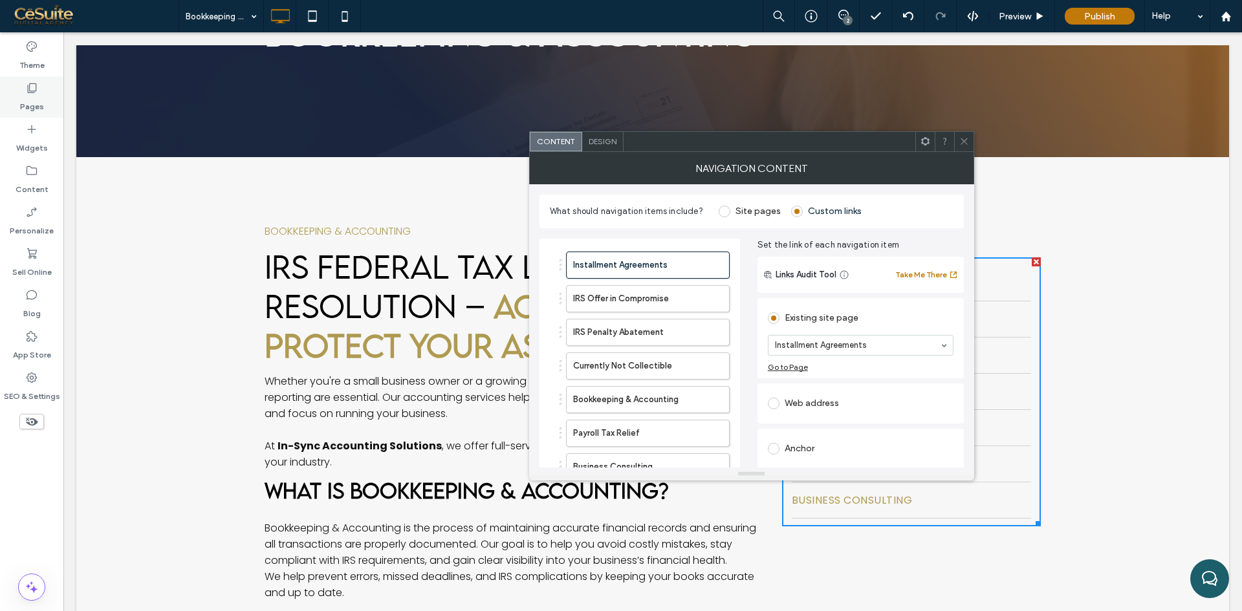
click at [31, 98] on label "Pages" at bounding box center [32, 103] width 24 height 18
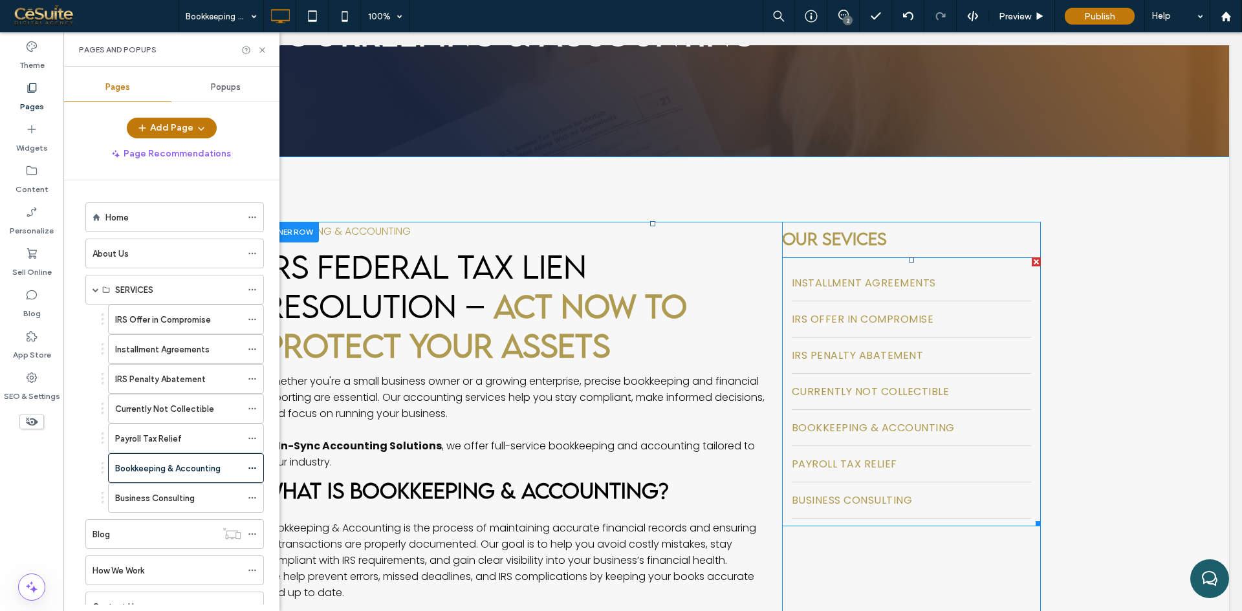
click at [885, 349] on span "IRS Penalty Abatement" at bounding box center [857, 355] width 131 height 16
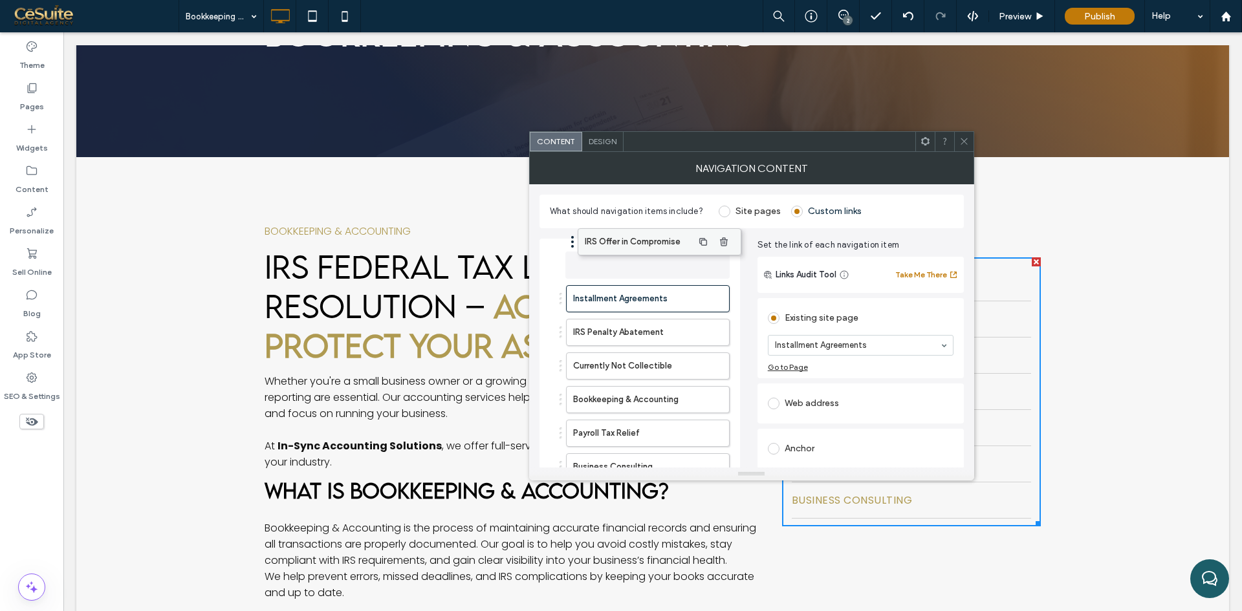
drag, startPoint x: 611, startPoint y: 303, endPoint x: 623, endPoint y: 246, distance: 58.1
click at [48, 96] on div "Pages" at bounding box center [31, 96] width 63 height 41
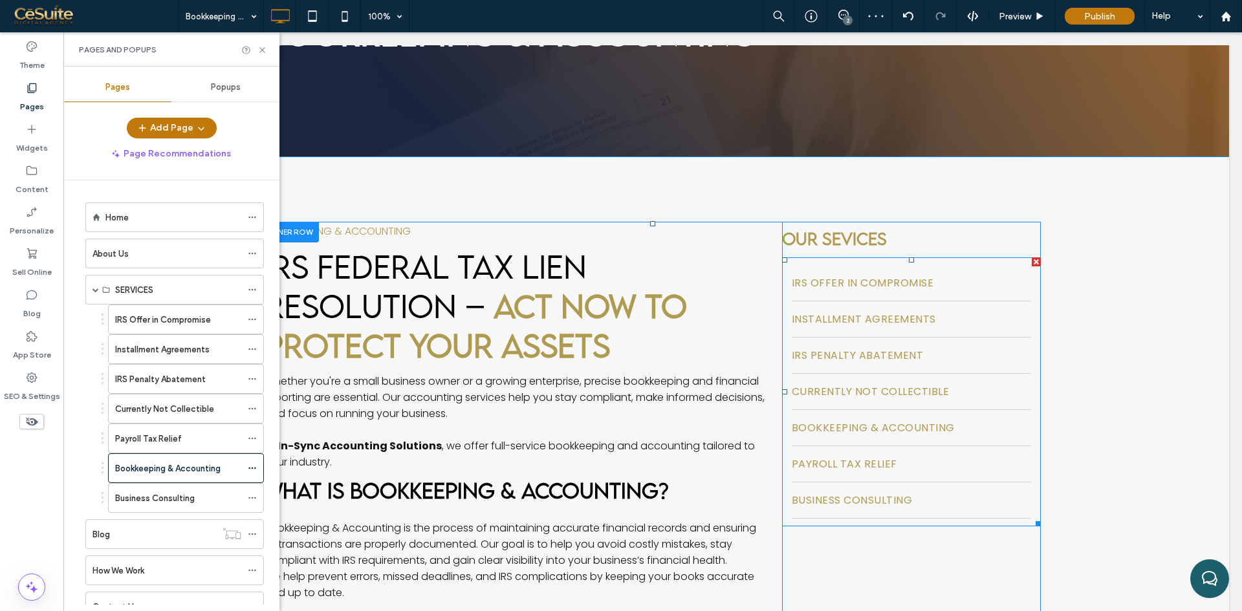
click at [836, 386] on span "Currently Not Collectible" at bounding box center [870, 392] width 157 height 16
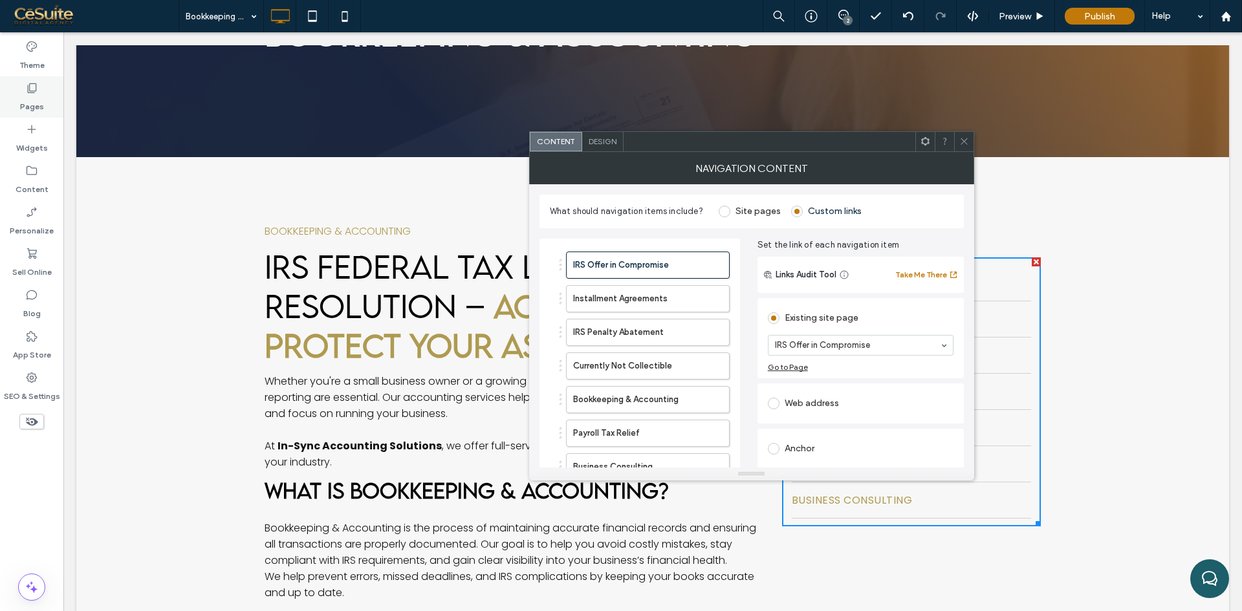
click at [31, 99] on label "Pages" at bounding box center [32, 103] width 24 height 18
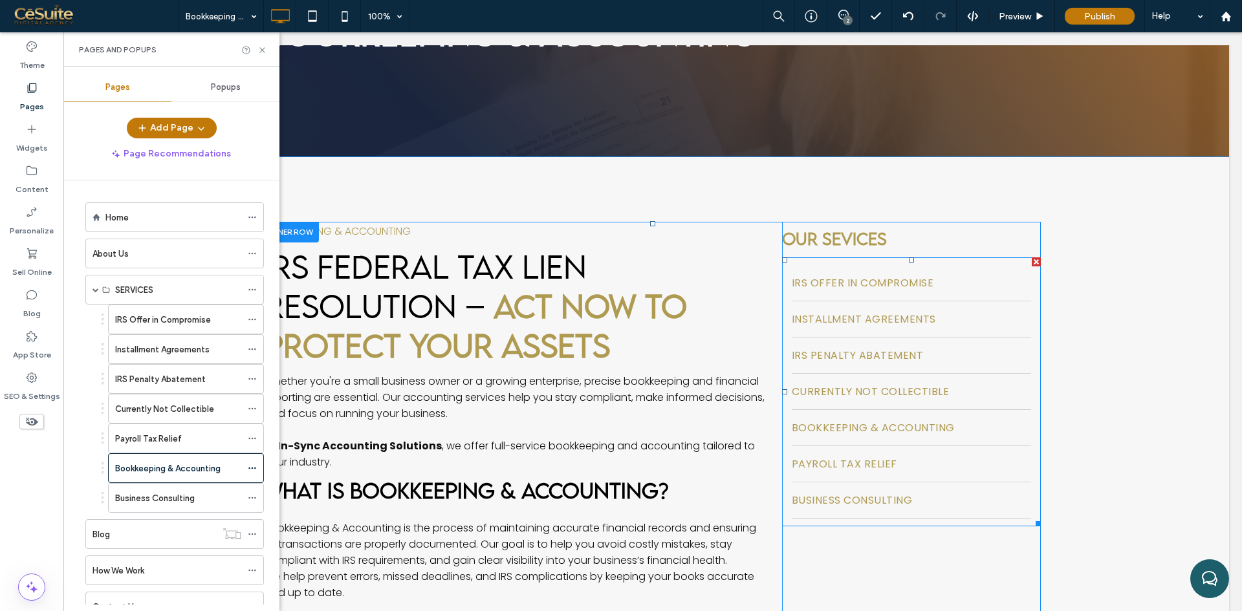
click at [871, 422] on span "Bookkeeping & Accounting" at bounding box center [873, 428] width 163 height 16
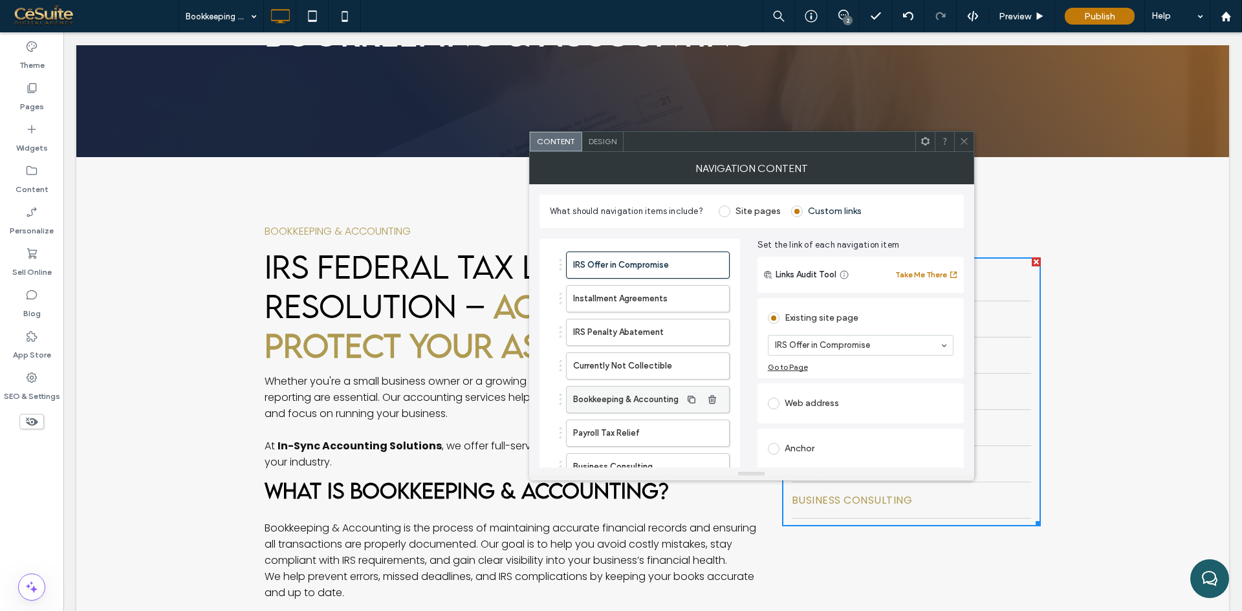
scroll to position [87, 0]
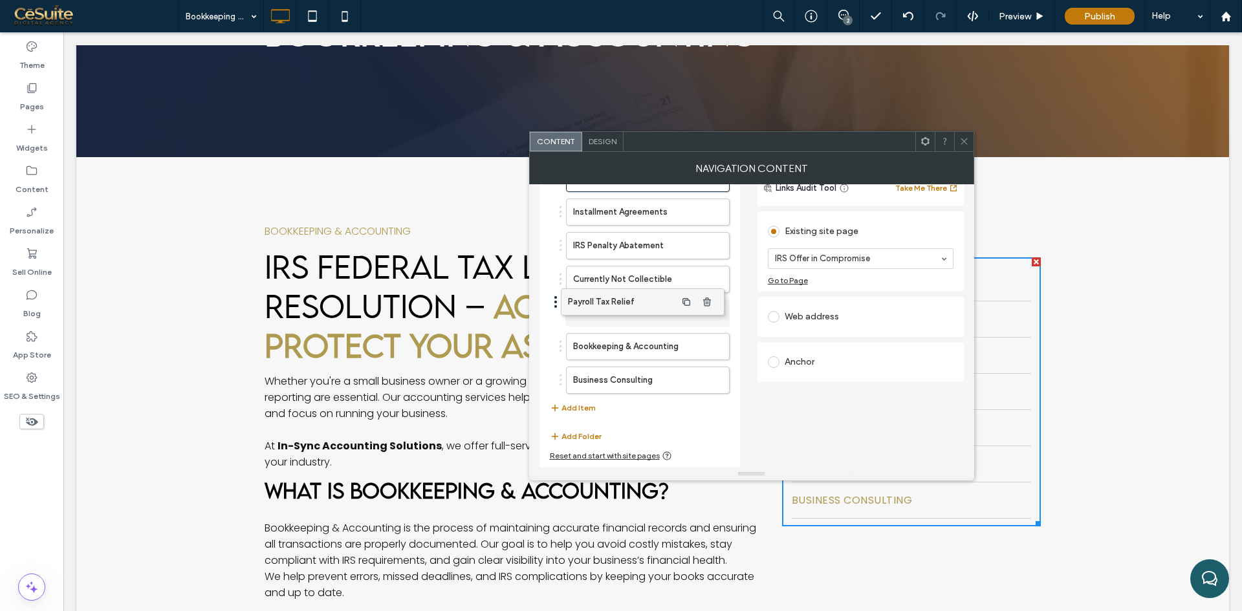
drag, startPoint x: 605, startPoint y: 343, endPoint x: 600, endPoint y: 298, distance: 44.9
click at [959, 144] on icon at bounding box center [964, 141] width 10 height 10
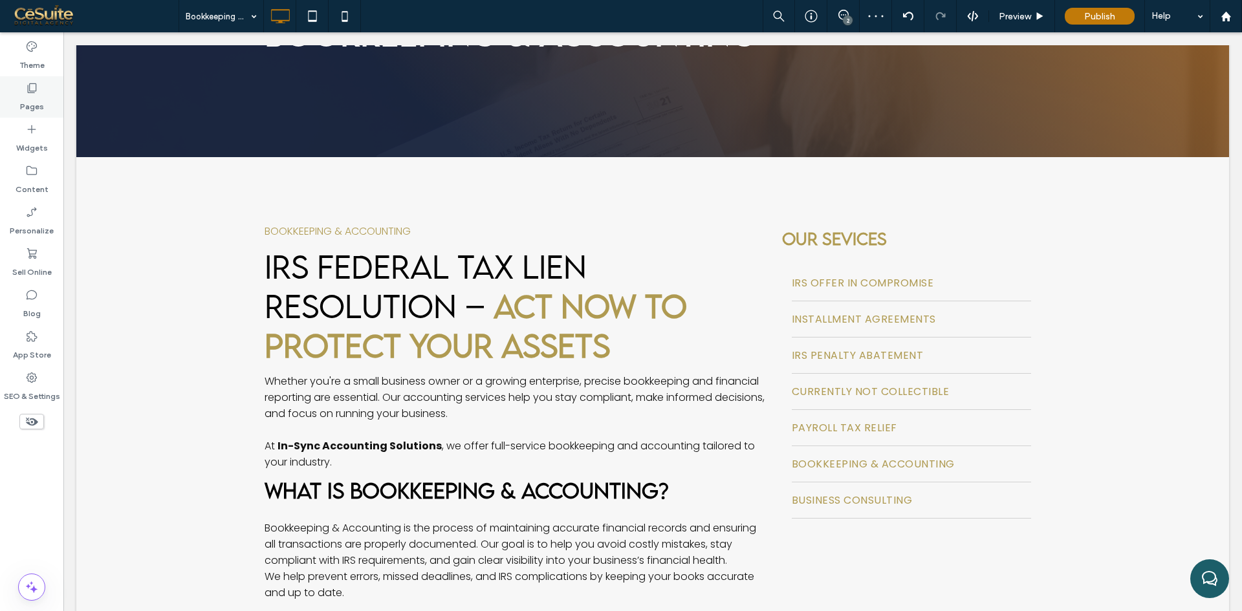
click at [36, 105] on label "Pages" at bounding box center [32, 103] width 24 height 18
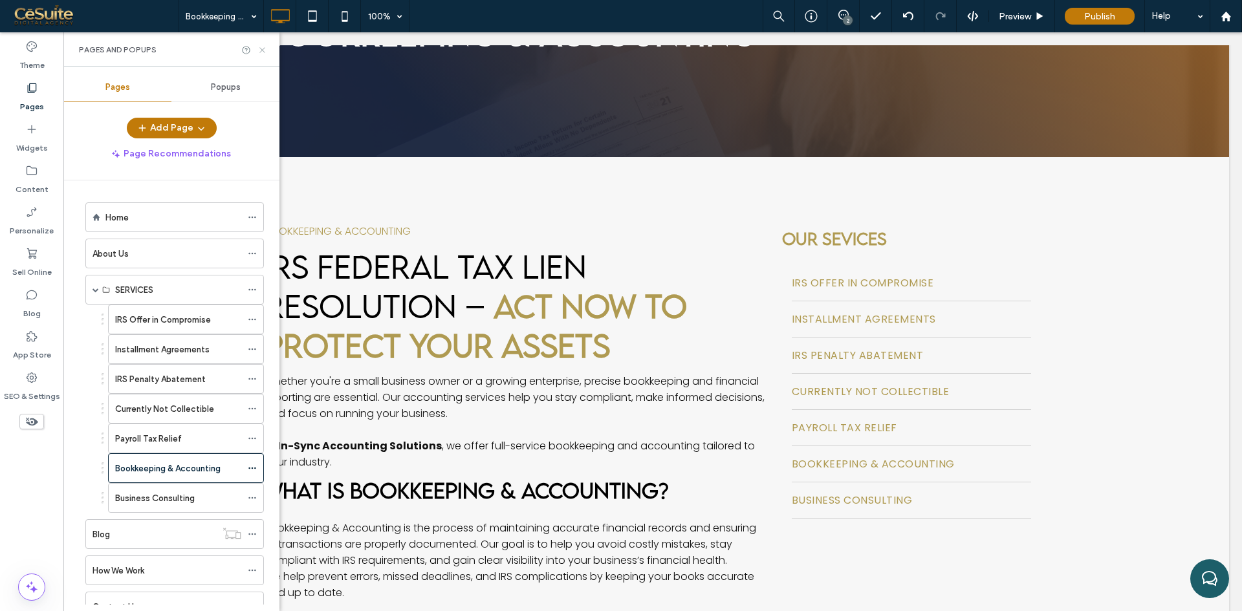
click at [261, 51] on use at bounding box center [261, 49] width 5 height 5
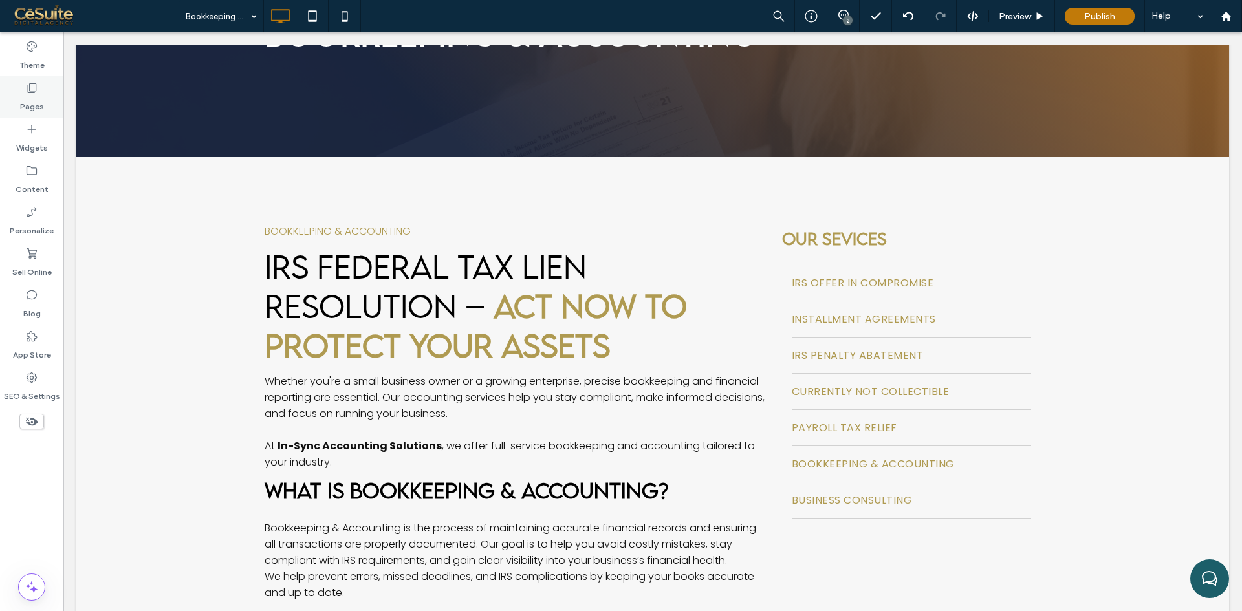
click at [50, 113] on div "Pages" at bounding box center [31, 96] width 63 height 41
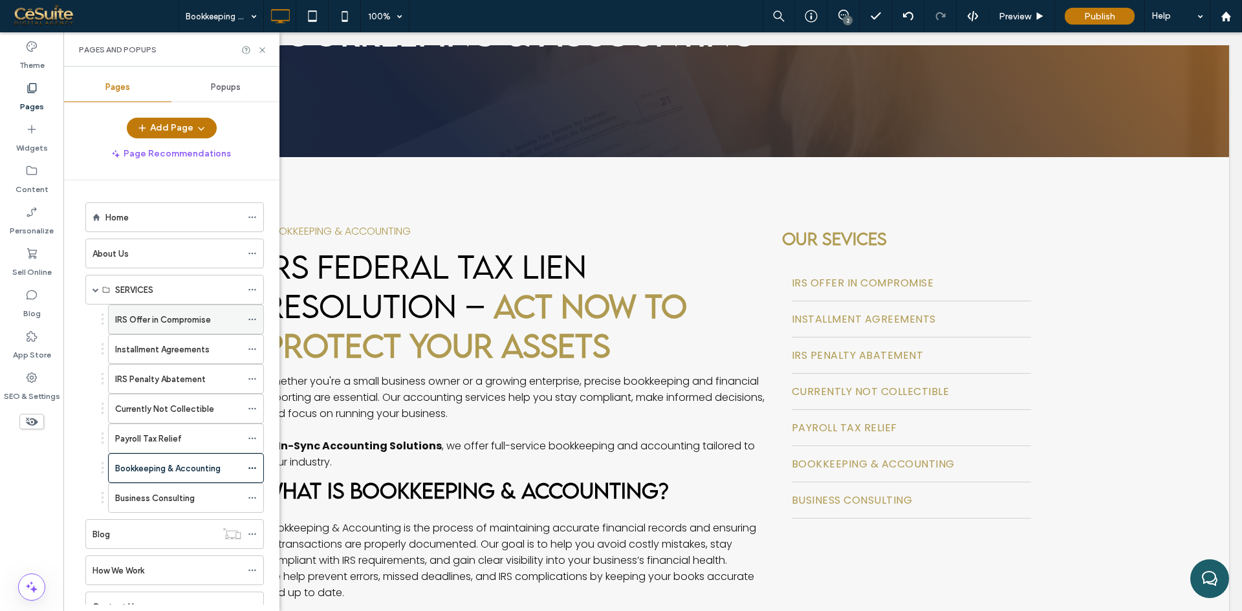
click at [252, 318] on icon at bounding box center [252, 319] width 9 height 9
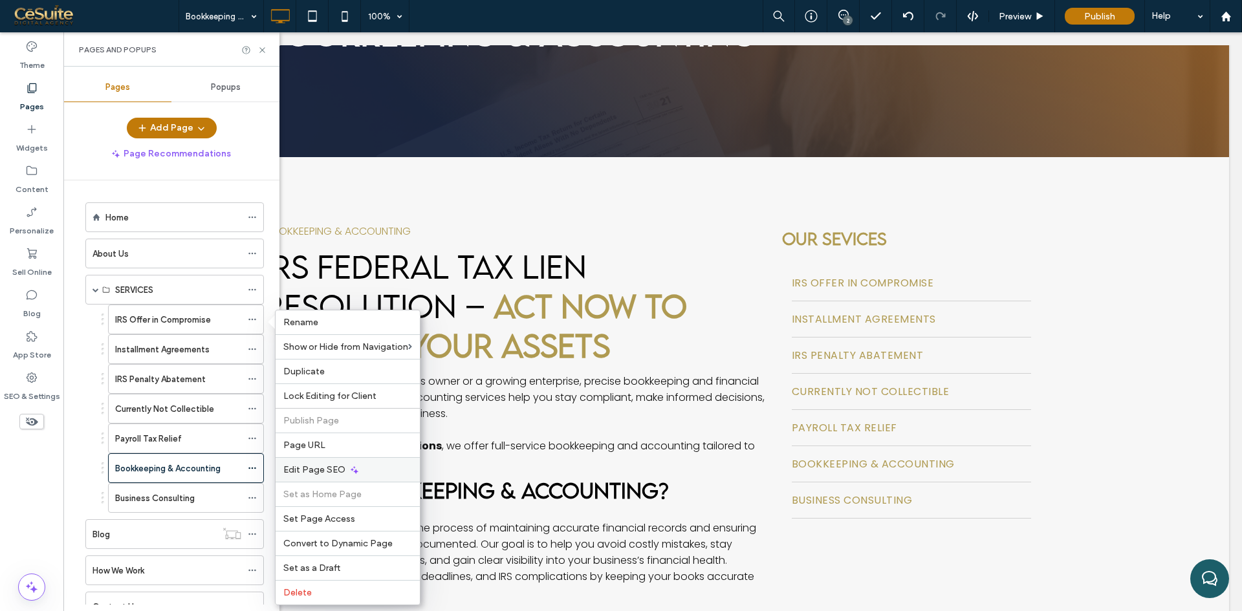
click at [316, 466] on span "Edit Page SEO" at bounding box center [314, 469] width 62 height 11
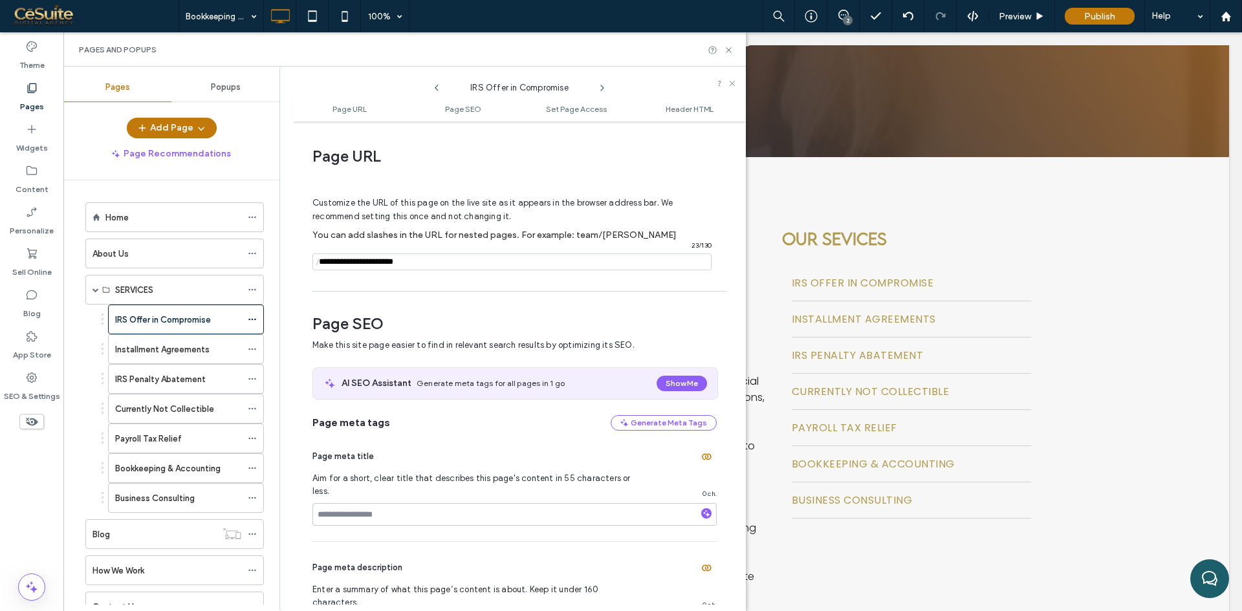
click at [600, 87] on icon at bounding box center [602, 88] width 10 height 10
drag, startPoint x: 425, startPoint y: 261, endPoint x: 312, endPoint y: 278, distance: 113.8
click at [312, 278] on div "Customize the URL of this page on the live site as it appears in the browser ad…" at bounding box center [514, 227] width 404 height 113
type input "**********"
click at [361, 279] on div "Customize the URL of this page on the live site as it appears in the browser ad…" at bounding box center [514, 227] width 404 height 113
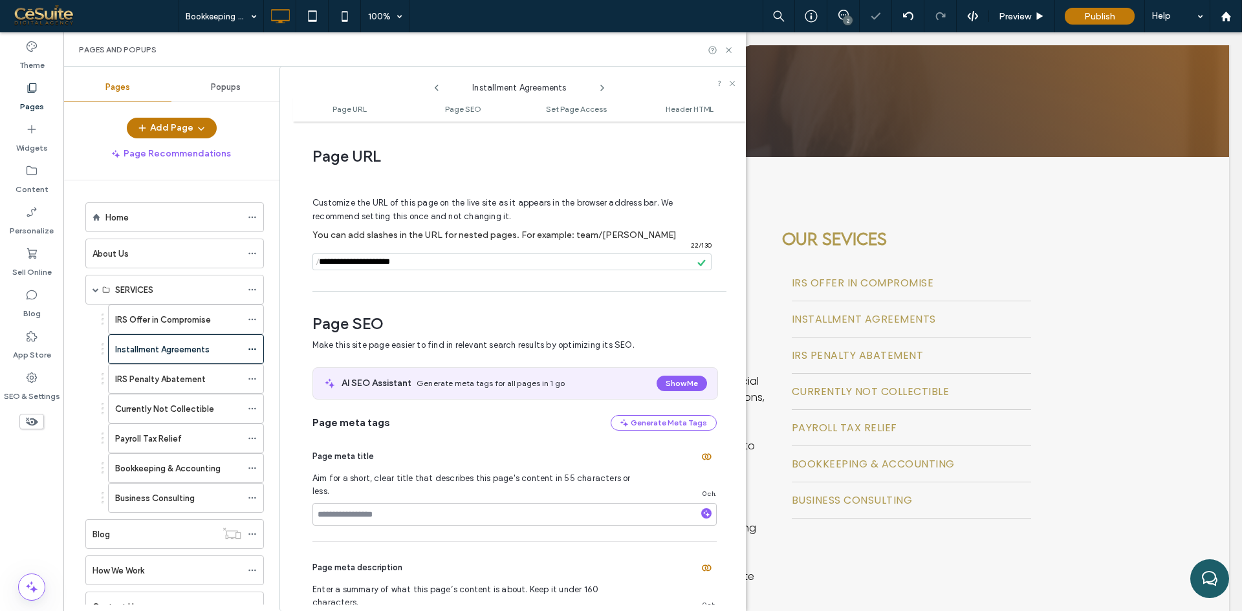
click at [599, 88] on icon at bounding box center [602, 88] width 10 height 10
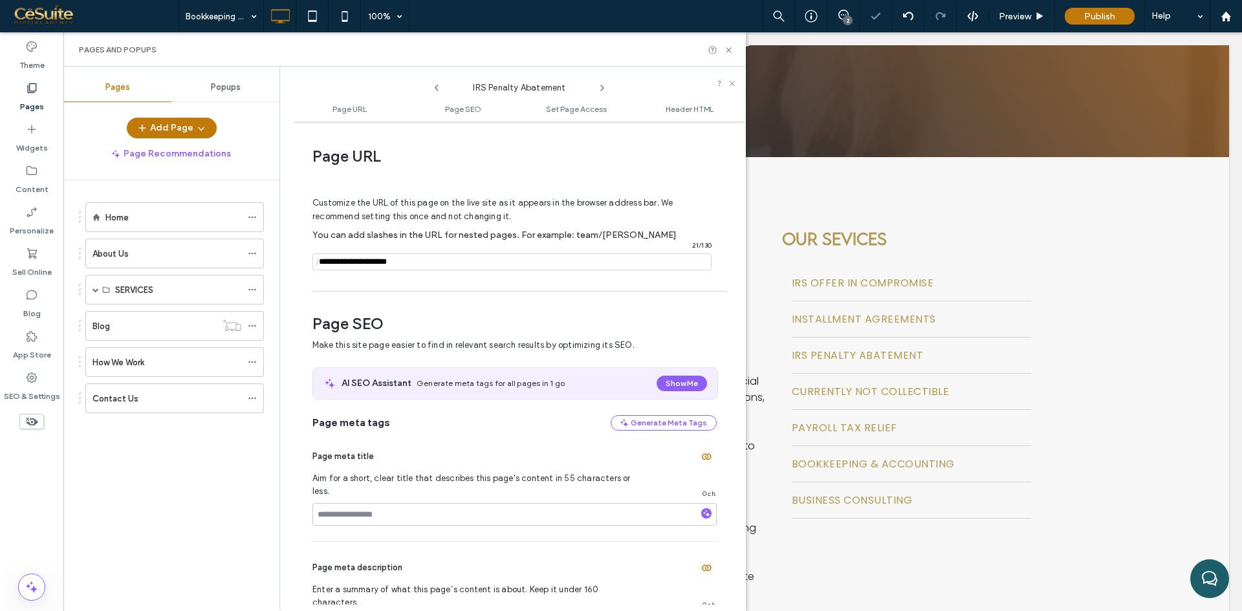
click at [600, 87] on icon at bounding box center [602, 88] width 10 height 10
click at [603, 86] on icon at bounding box center [602, 88] width 10 height 10
drag, startPoint x: 459, startPoint y: 257, endPoint x: 284, endPoint y: 287, distance: 177.2
click at [284, 287] on div "Bookkeeping & Accounting Page URL Page SEO Set Page Access Header HTML Page URL…" at bounding box center [512, 339] width 466 height 545
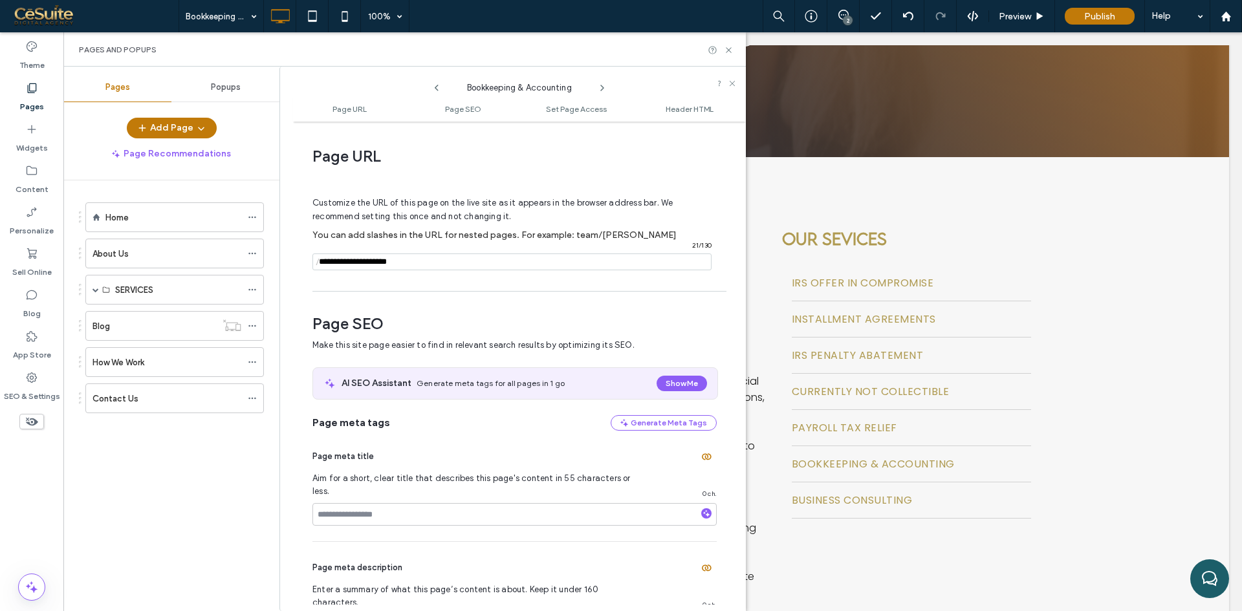
type input "**********"
click at [356, 281] on div "Customize the URL of this page on the live site as it appears in the browser ad…" at bounding box center [514, 227] width 404 height 113
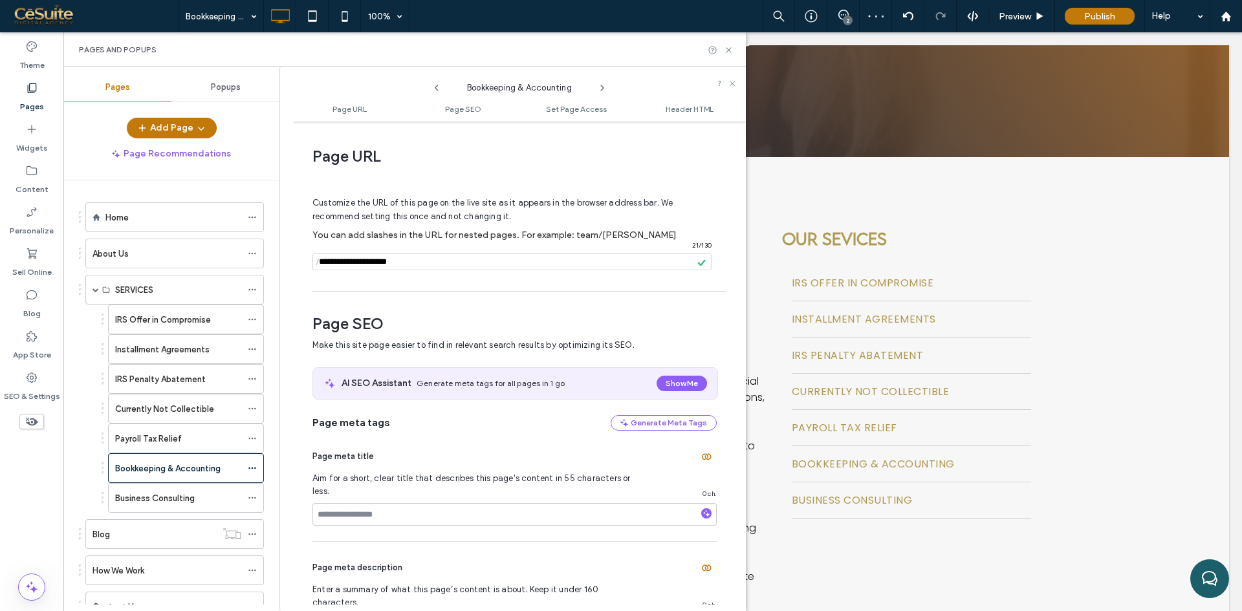
click at [605, 88] on icon at bounding box center [602, 88] width 10 height 10
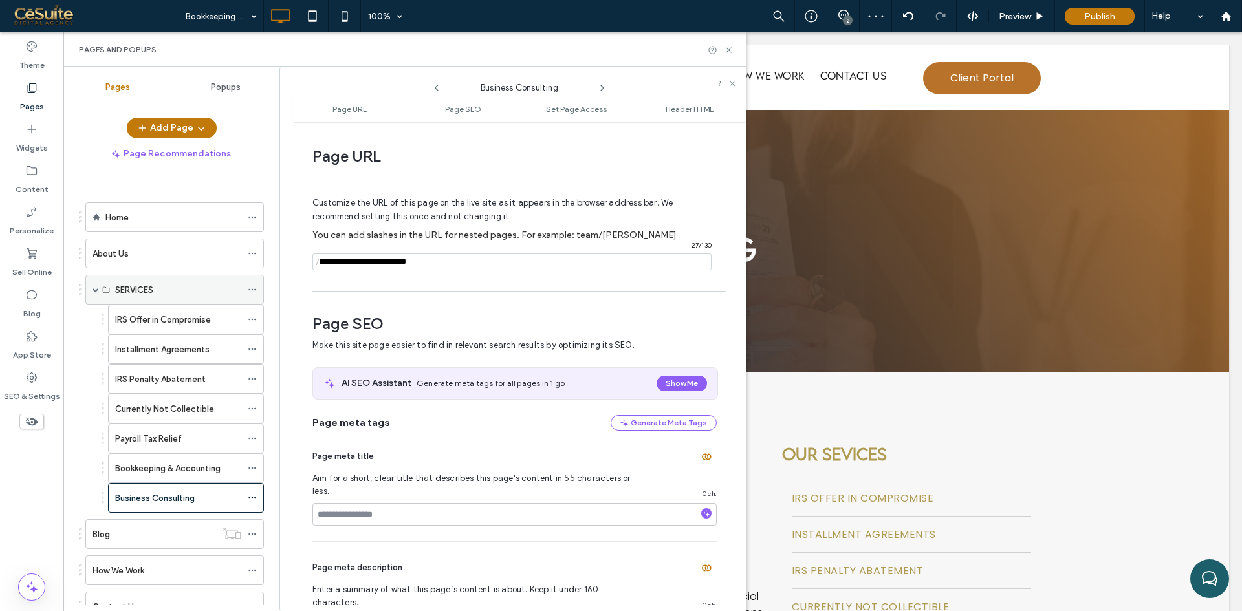
drag, startPoint x: 438, startPoint y: 263, endPoint x: 253, endPoint y: 282, distance: 185.9
click at [253, 282] on div "Pages Popups Add Page Page Recommendations Home About Us SERVICES IRS Offer in …" at bounding box center [404, 339] width 682 height 545
type input "**********"
click at [417, 285] on div "Customize the URL of this page on the live site as it appears in the browser ad…" at bounding box center [514, 227] width 404 height 113
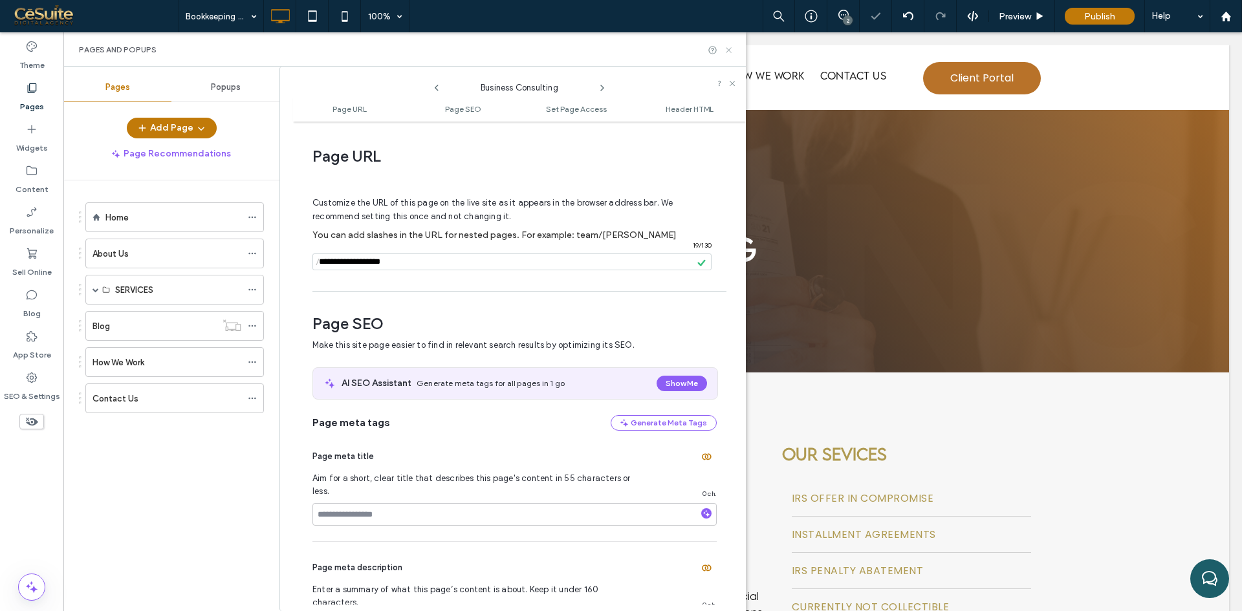
click at [727, 48] on use at bounding box center [728, 49] width 5 height 5
